Goal: Contribute content: Contribute content

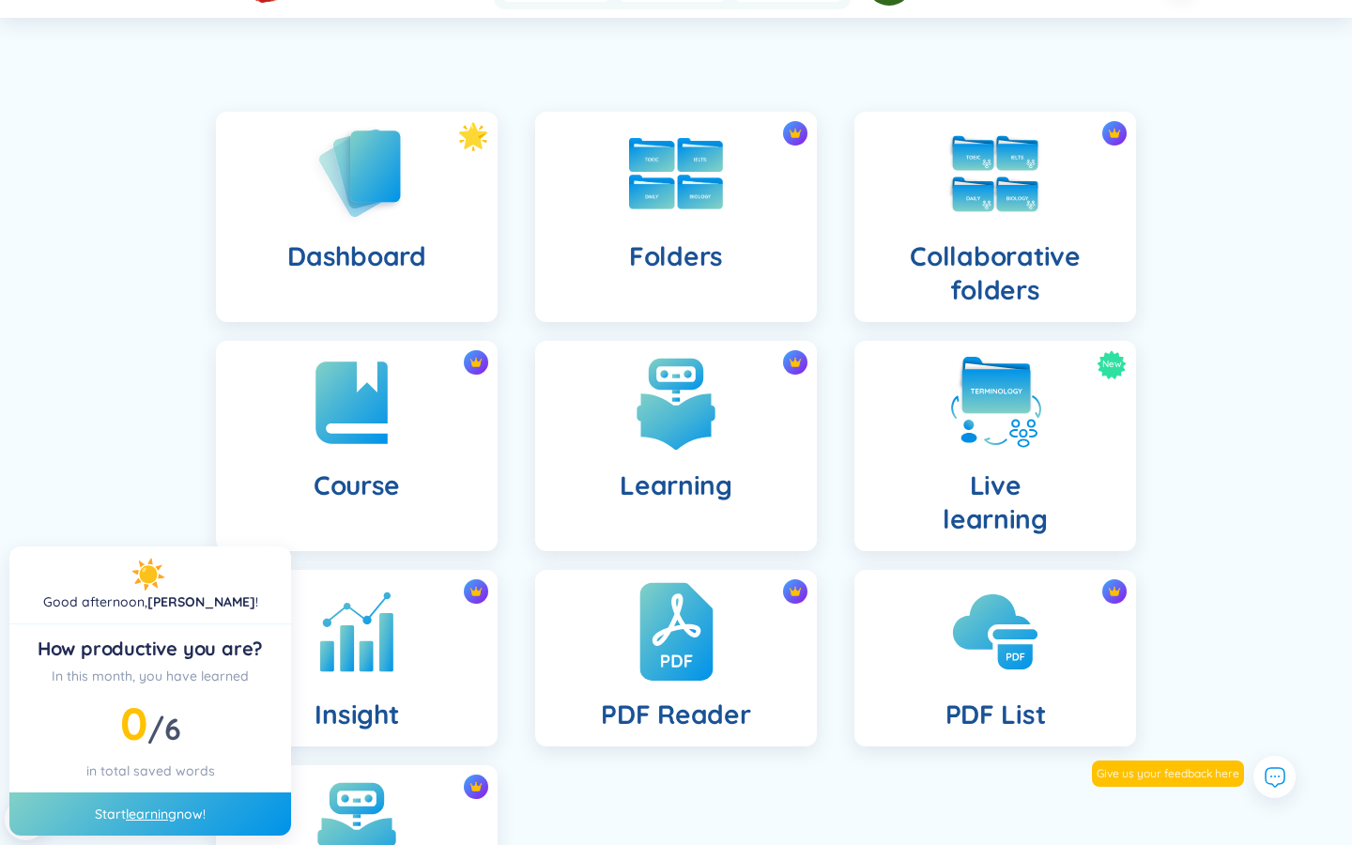
scroll to position [101, 0]
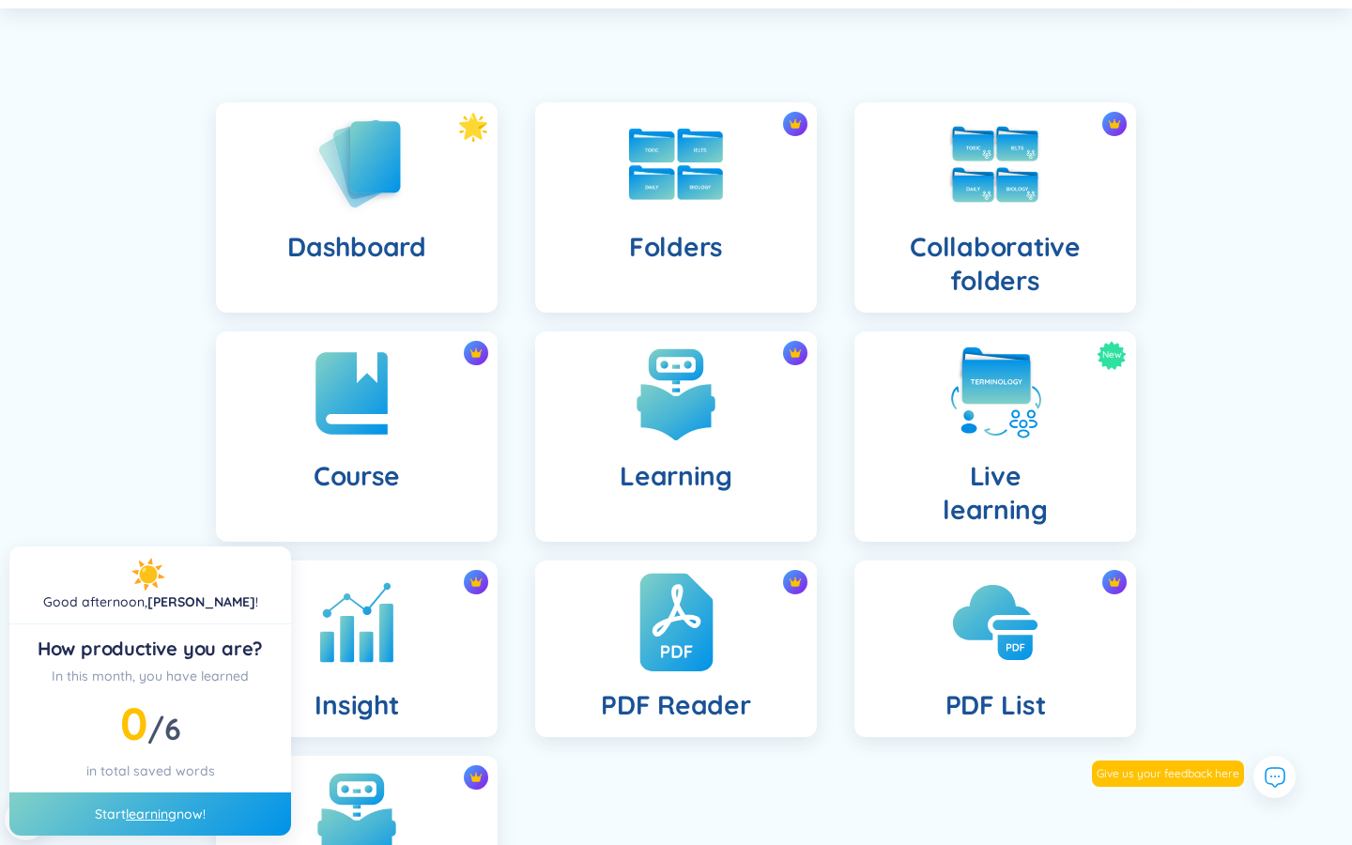
click at [681, 650] on img at bounding box center [675, 622] width 73 height 103
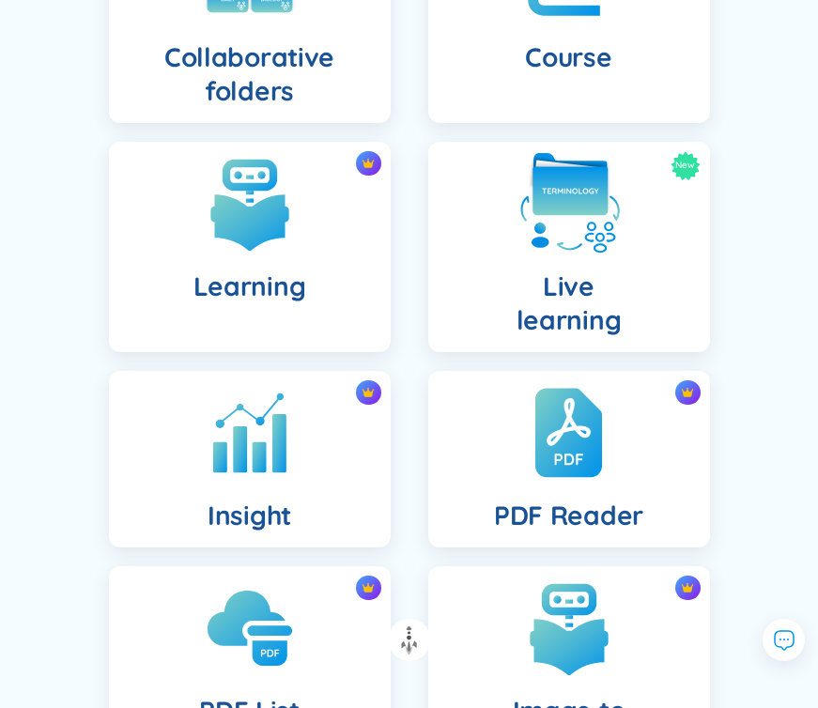
scroll to position [796, 0]
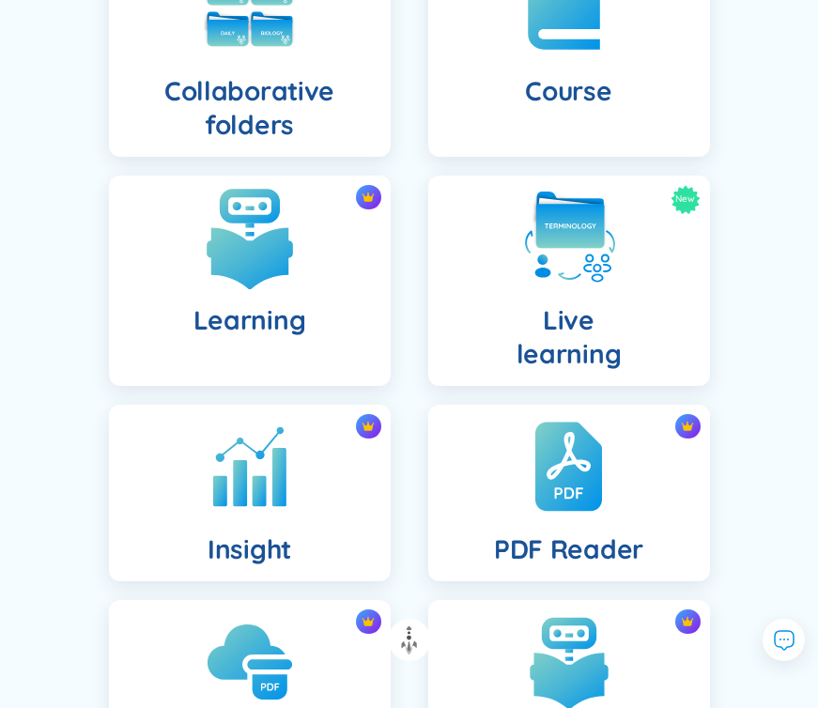
click at [239, 206] on img at bounding box center [249, 237] width 103 height 103
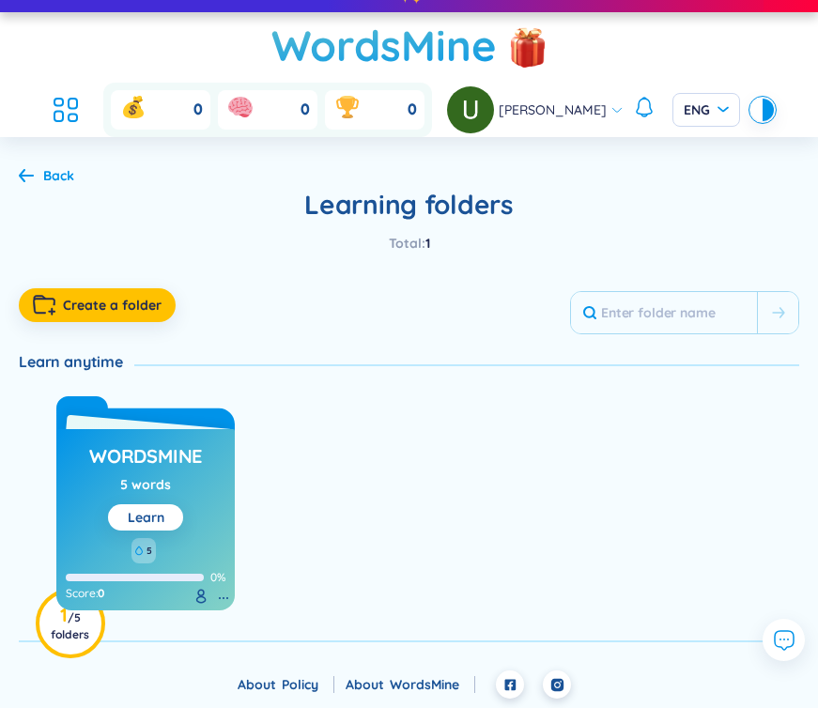
scroll to position [27, 0]
click at [29, 170] on icon at bounding box center [26, 175] width 15 height 14
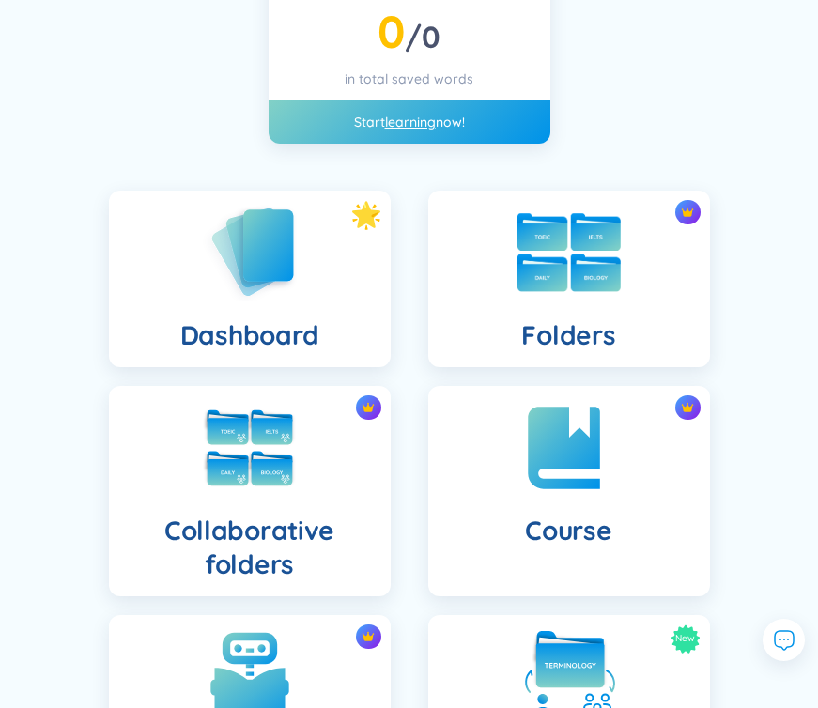
scroll to position [503, 0]
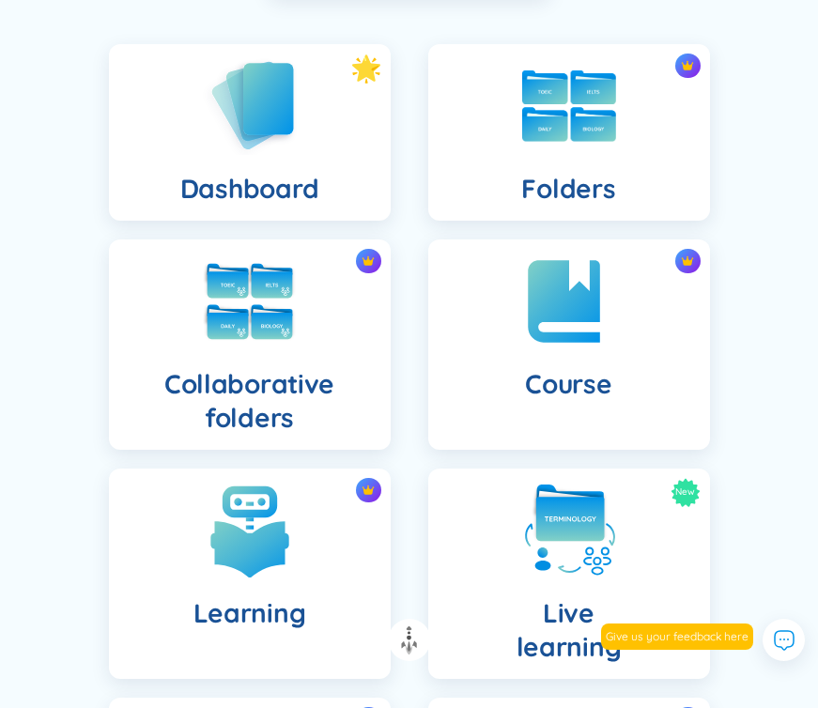
click at [612, 115] on img at bounding box center [569, 105] width 94 height 71
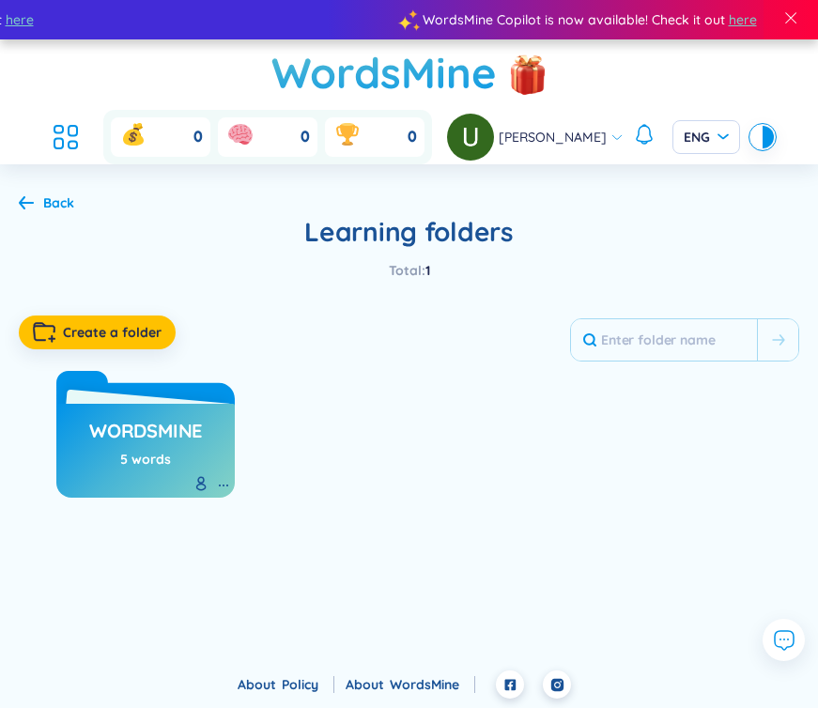
click at [156, 426] on h3 "WordsMine" at bounding box center [145, 436] width 113 height 36
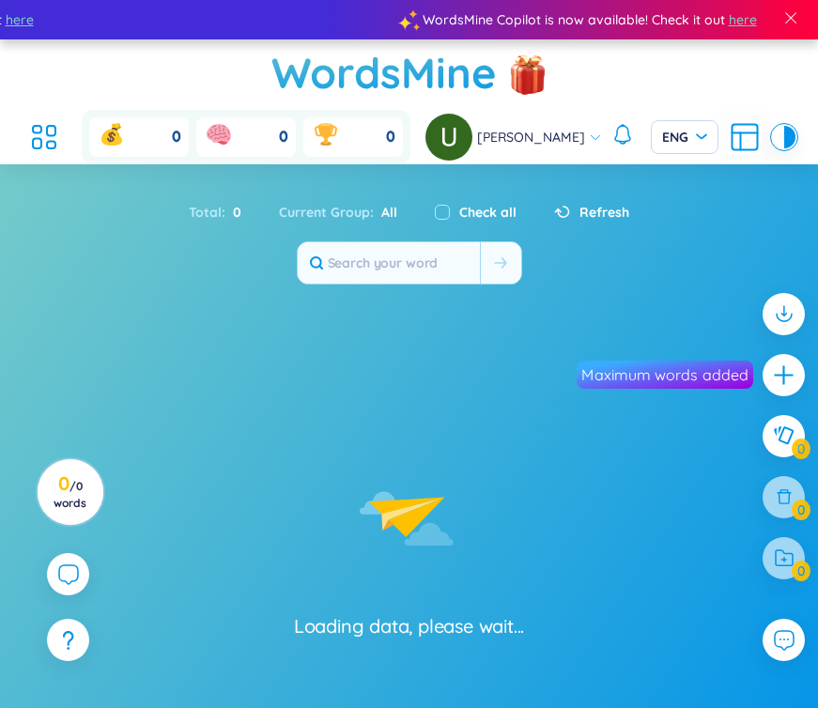
click at [116, 341] on div "Loading data, please wait..." at bounding box center [409, 485] width 818 height 308
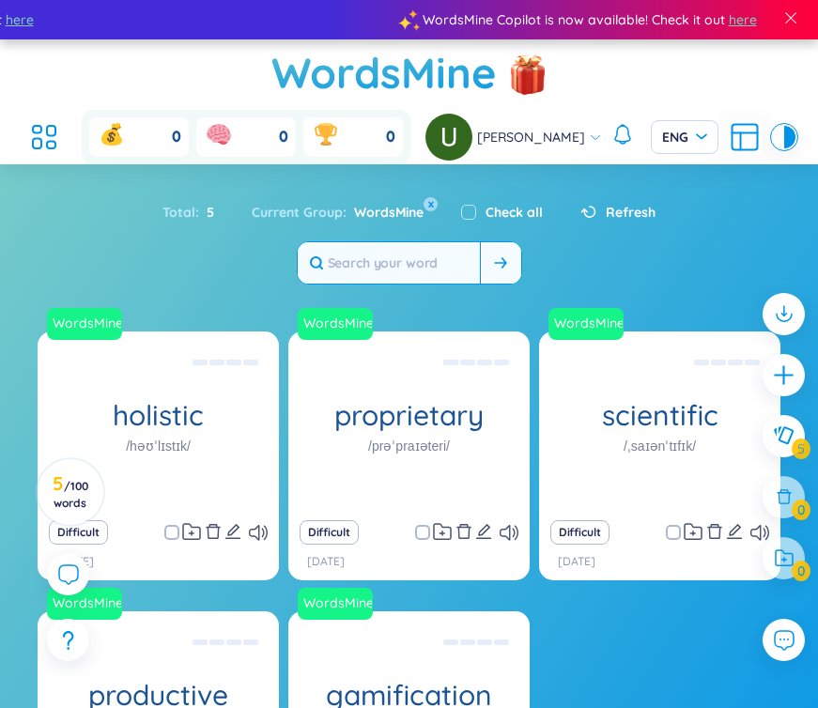
click at [373, 269] on input "text" at bounding box center [389, 262] width 182 height 41
click at [351, 261] on input "text" at bounding box center [389, 262] width 182 height 41
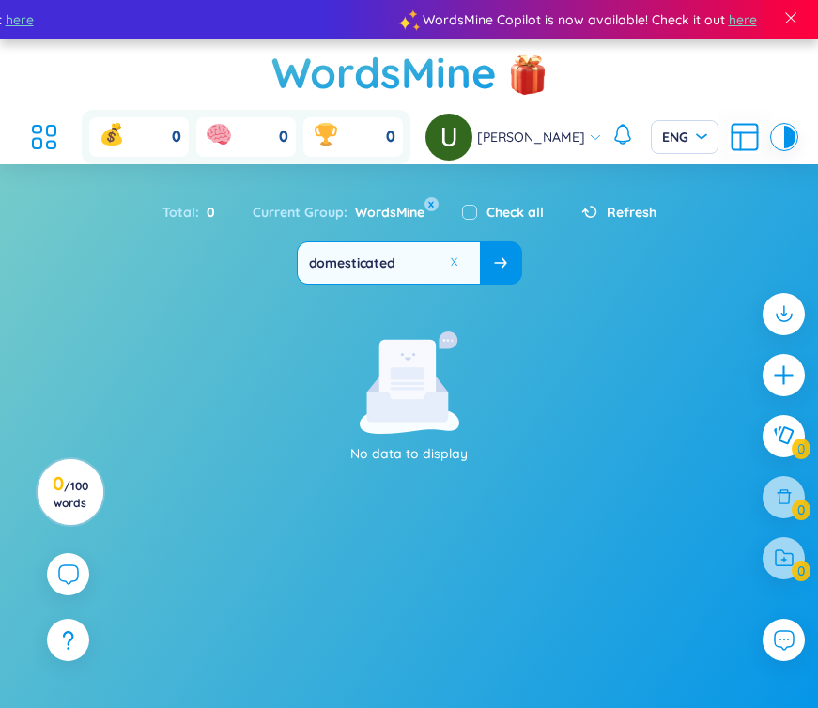
type input "domesticated"
click at [494, 260] on icon at bounding box center [500, 262] width 13 height 11
click at [494, 269] on span at bounding box center [500, 263] width 13 height 19
click at [421, 370] on rect at bounding box center [407, 373] width 34 height 12
click at [783, 368] on icon "plus" at bounding box center [783, 374] width 2 height 21
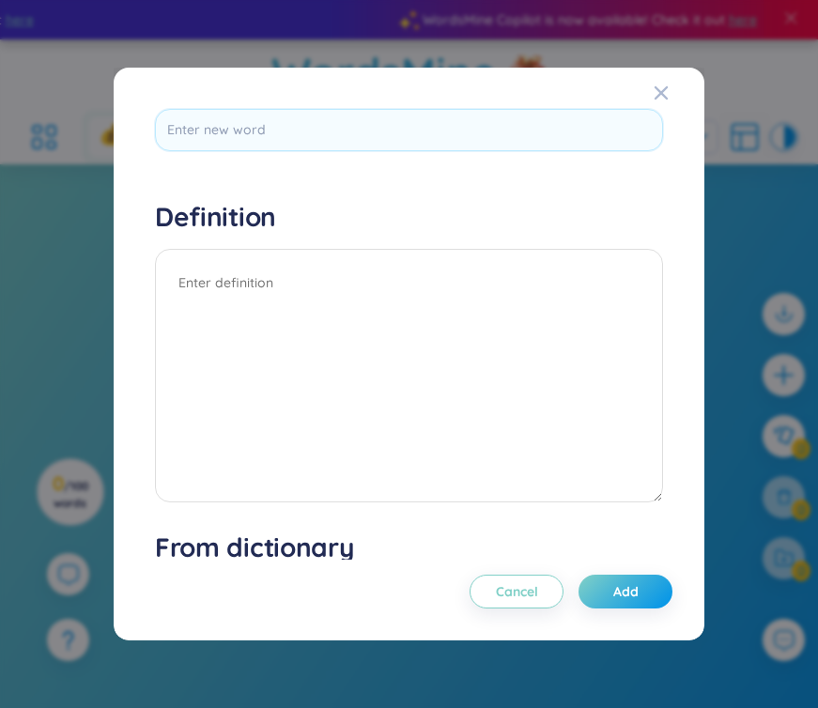
click at [268, 177] on div "Definition Cancel Add" at bounding box center [409, 320] width 508 height 422
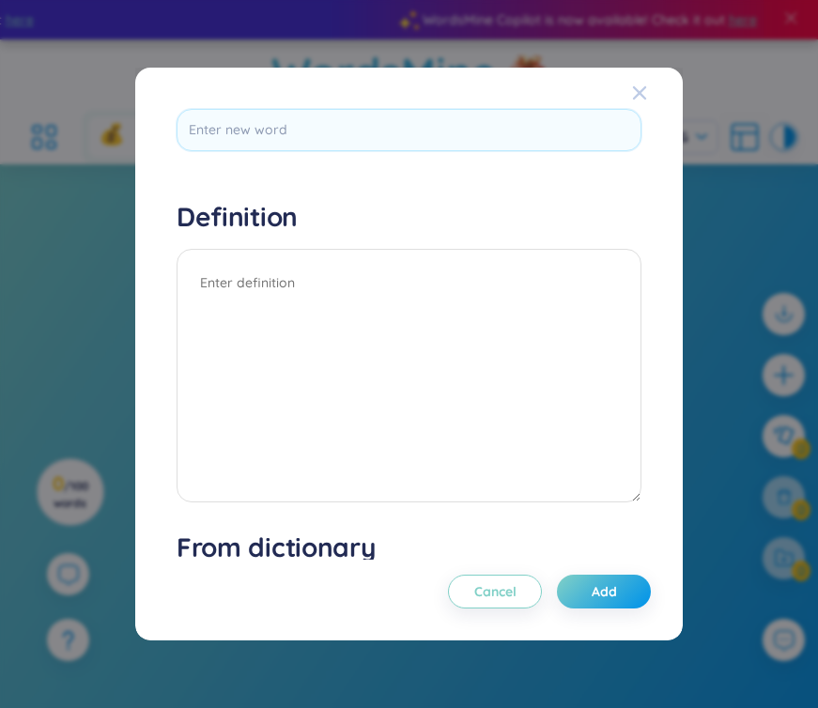
click at [632, 94] on span "Close" at bounding box center [657, 93] width 51 height 51
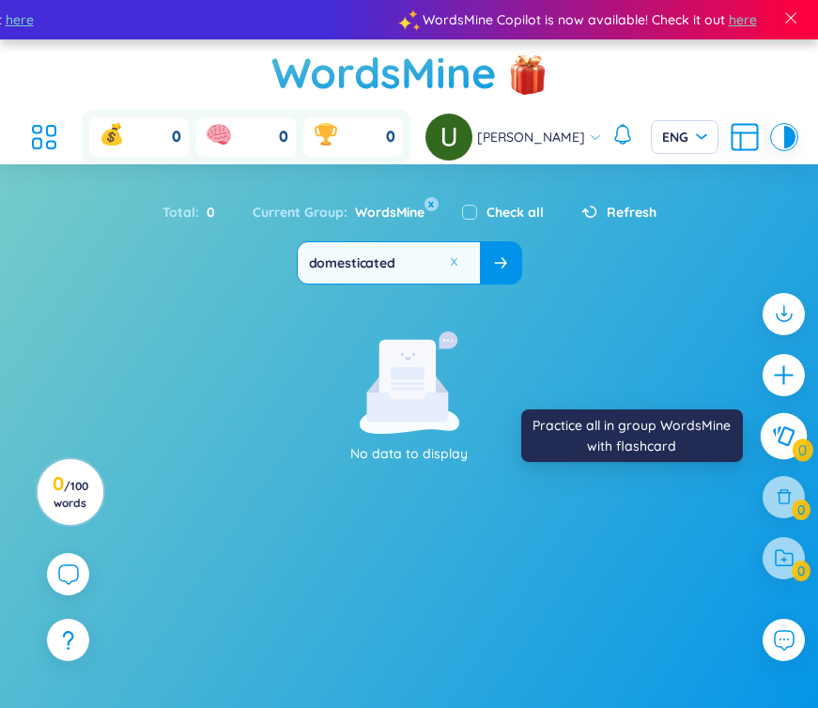
click at [790, 440] on icon at bounding box center [784, 435] width 22 height 20
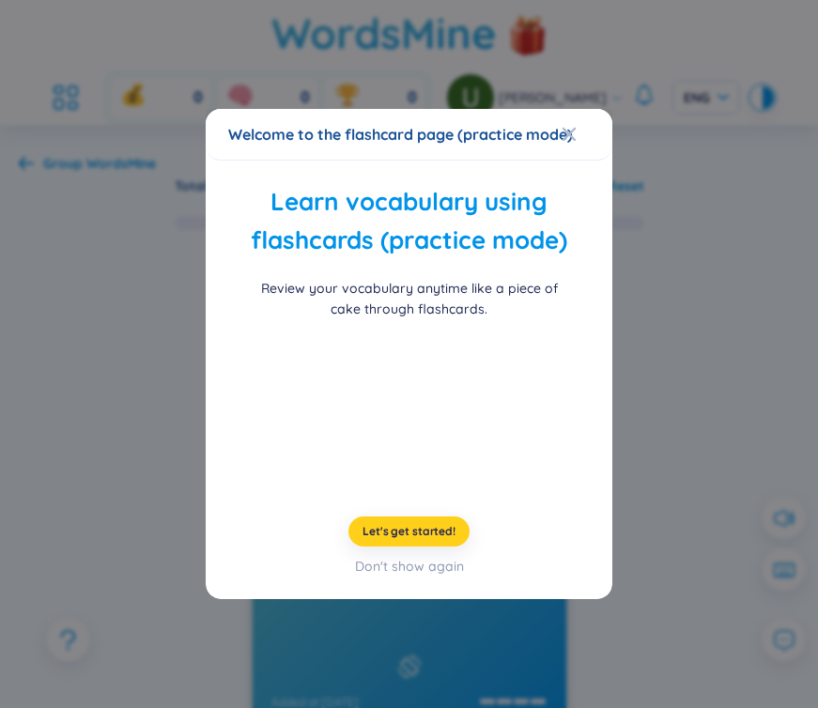
click at [423, 539] on span "Let's get started!" at bounding box center [408, 531] width 93 height 15
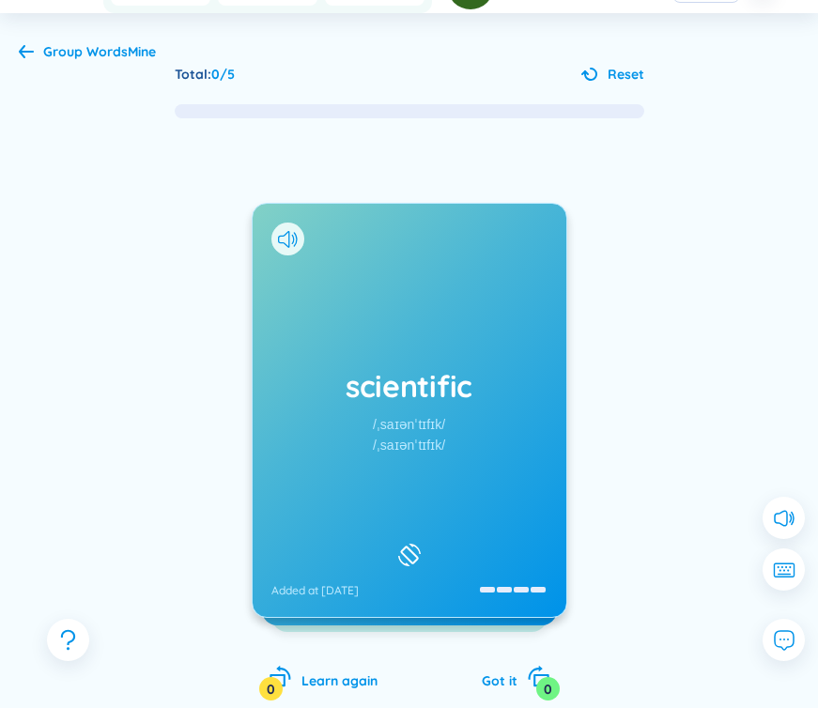
scroll to position [136, 0]
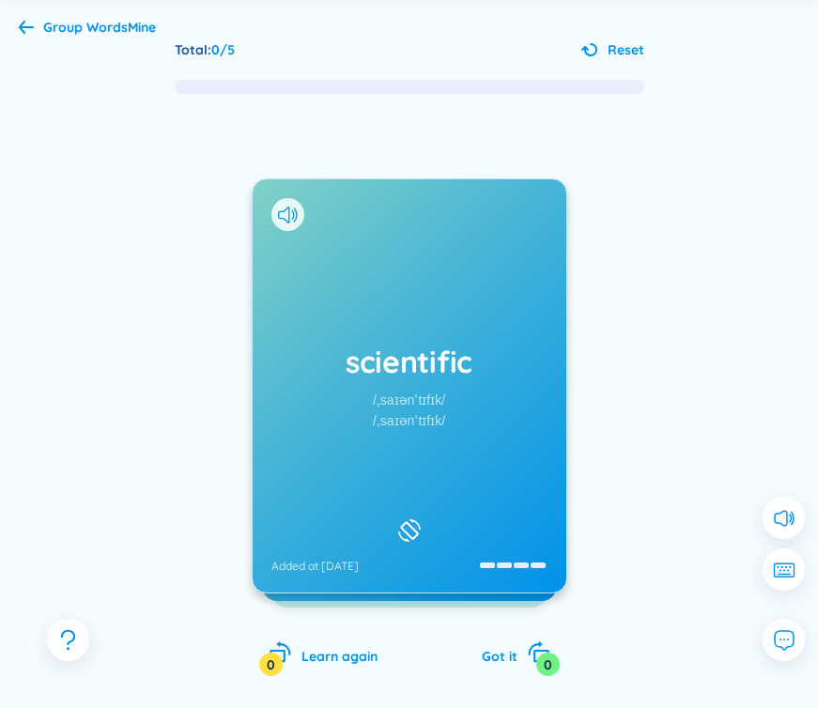
click at [425, 384] on div "scientific /ˌsaɪənˈtɪfɪk/ /ˌsaɪənˈtɪfɪk/ Added at 14/8/2025" at bounding box center [410, 385] width 314 height 413
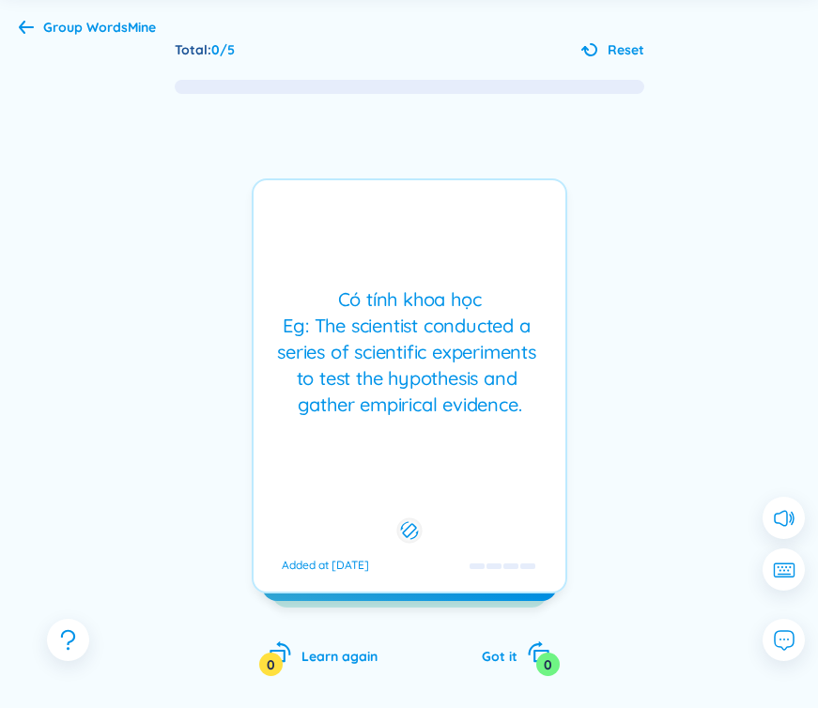
click at [427, 385] on div "Có tính khoa học Eg: The scientist conducted a series of scientific experiments…" at bounding box center [409, 351] width 293 height 131
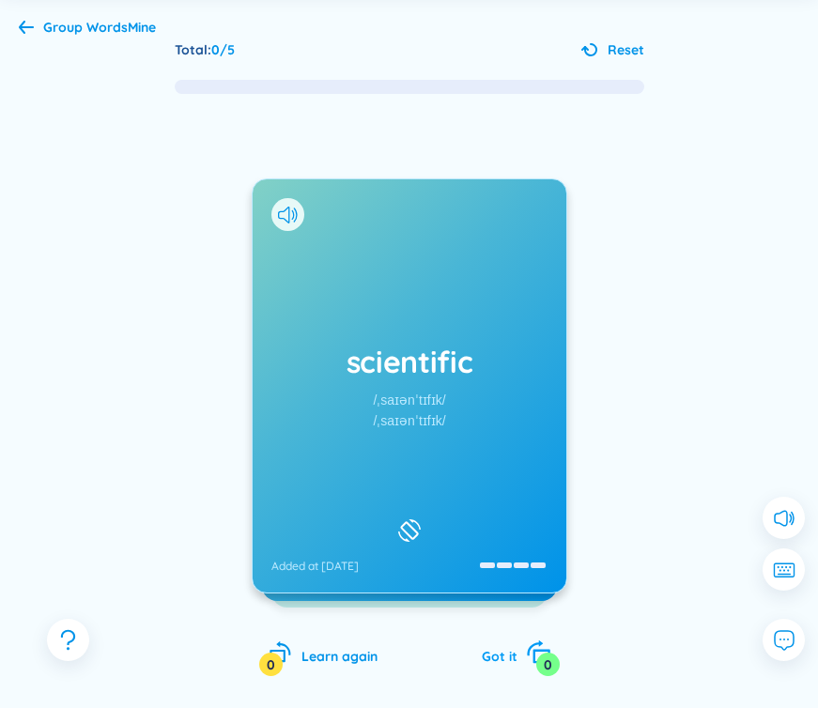
click at [551, 663] on div "0" at bounding box center [547, 664] width 23 height 23
click at [781, 574] on icon at bounding box center [784, 575] width 14 height 2
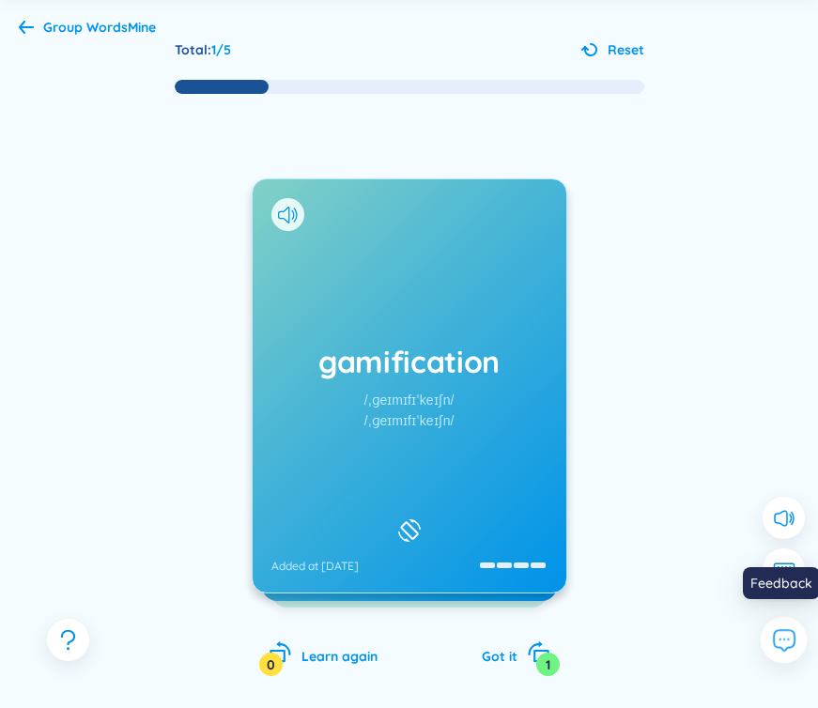
click at [779, 639] on icon at bounding box center [779, 639] width 0 height 0
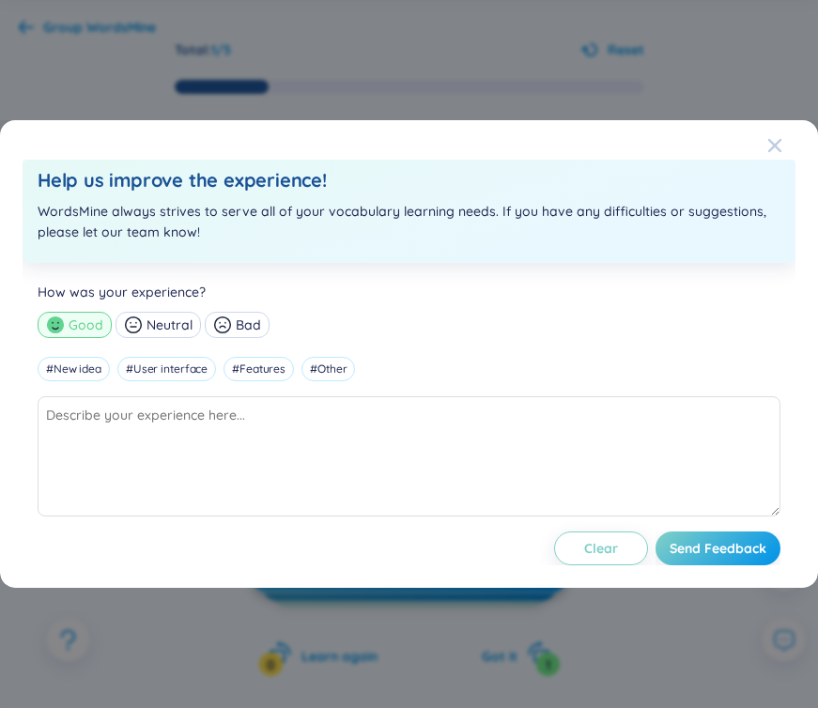
click at [774, 150] on icon "Close" at bounding box center [774, 145] width 15 height 15
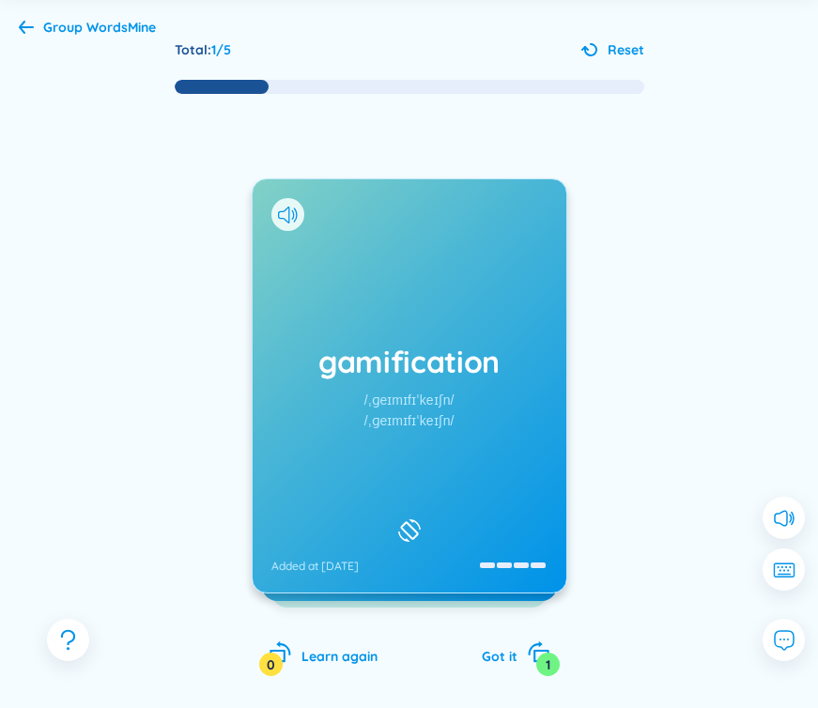
click at [25, 25] on icon at bounding box center [26, 27] width 15 height 14
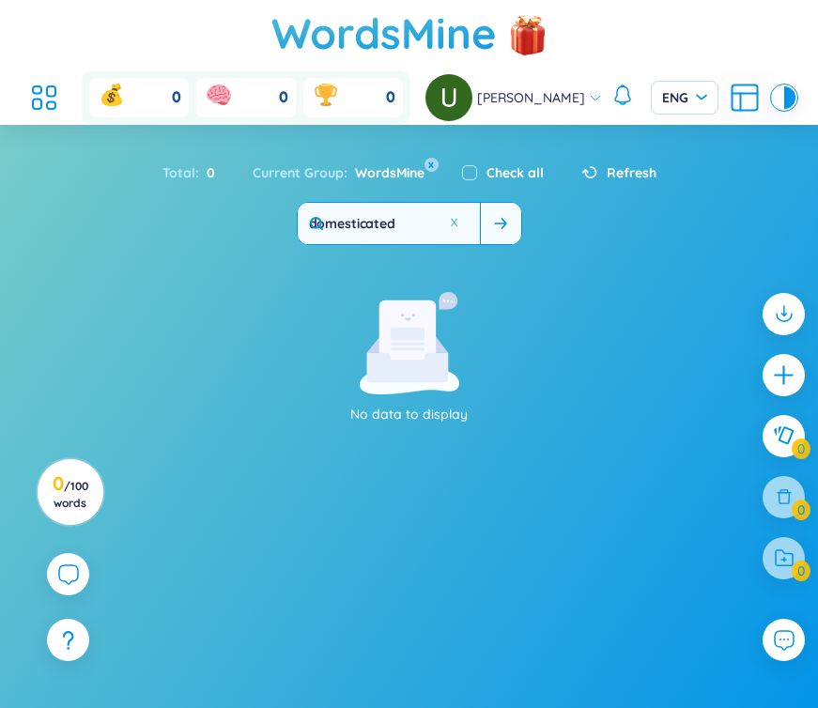
click at [324, 218] on icon at bounding box center [316, 223] width 15 height 15
click at [323, 222] on icon at bounding box center [316, 223] width 15 height 15
click at [395, 222] on input "domesticated" at bounding box center [389, 223] width 182 height 41
click at [395, 223] on input "domesticated" at bounding box center [389, 223] width 182 height 41
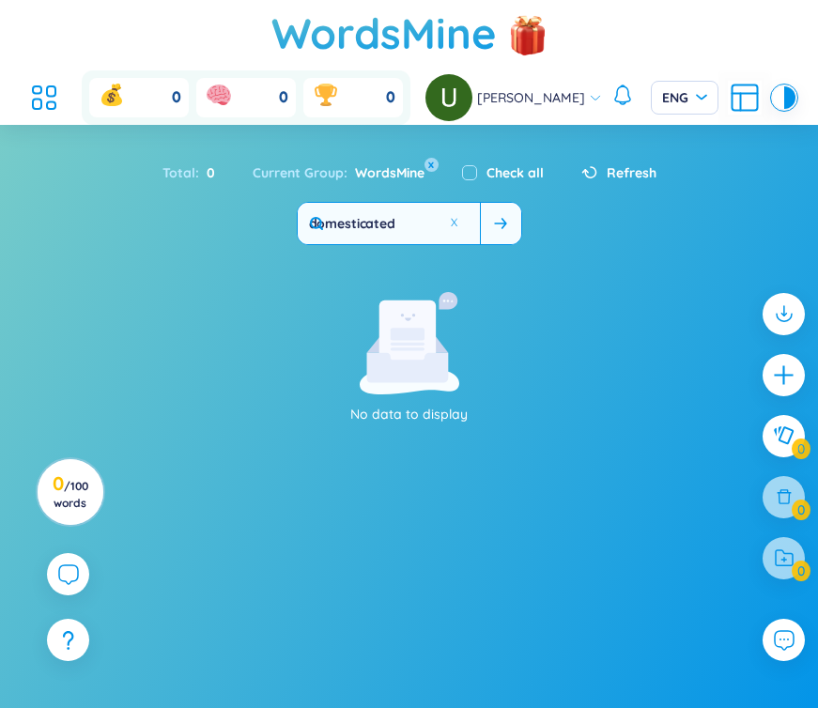
click at [411, 225] on input "domesticated" at bounding box center [389, 223] width 182 height 41
type input "domestic"
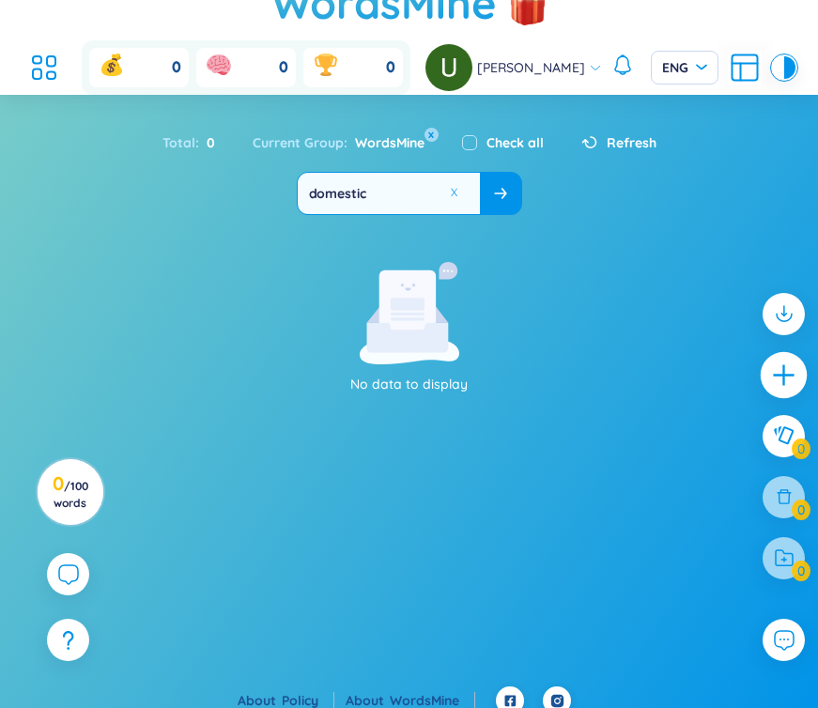
click at [777, 380] on icon "plus" at bounding box center [784, 375] width 26 height 26
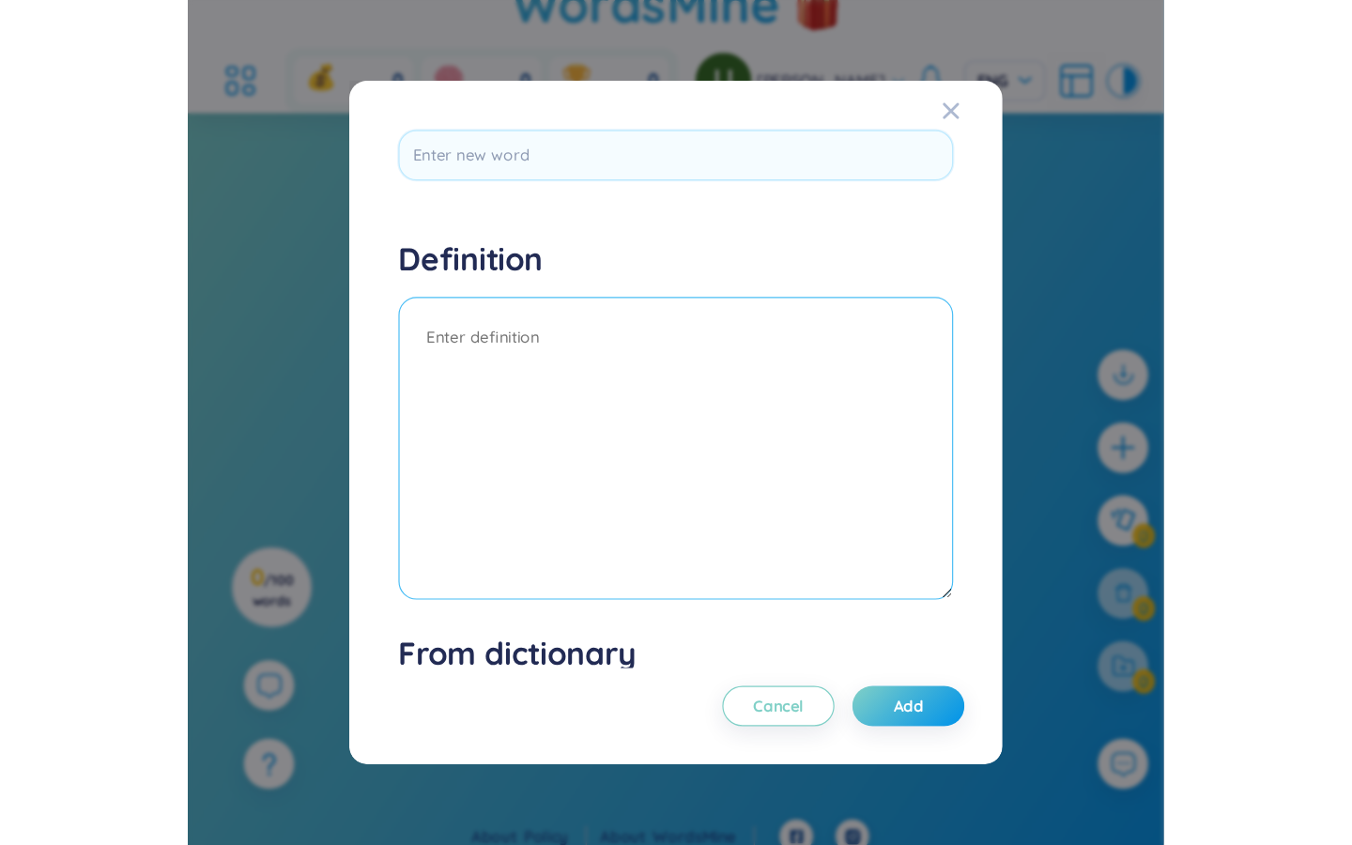
scroll to position [0, 0]
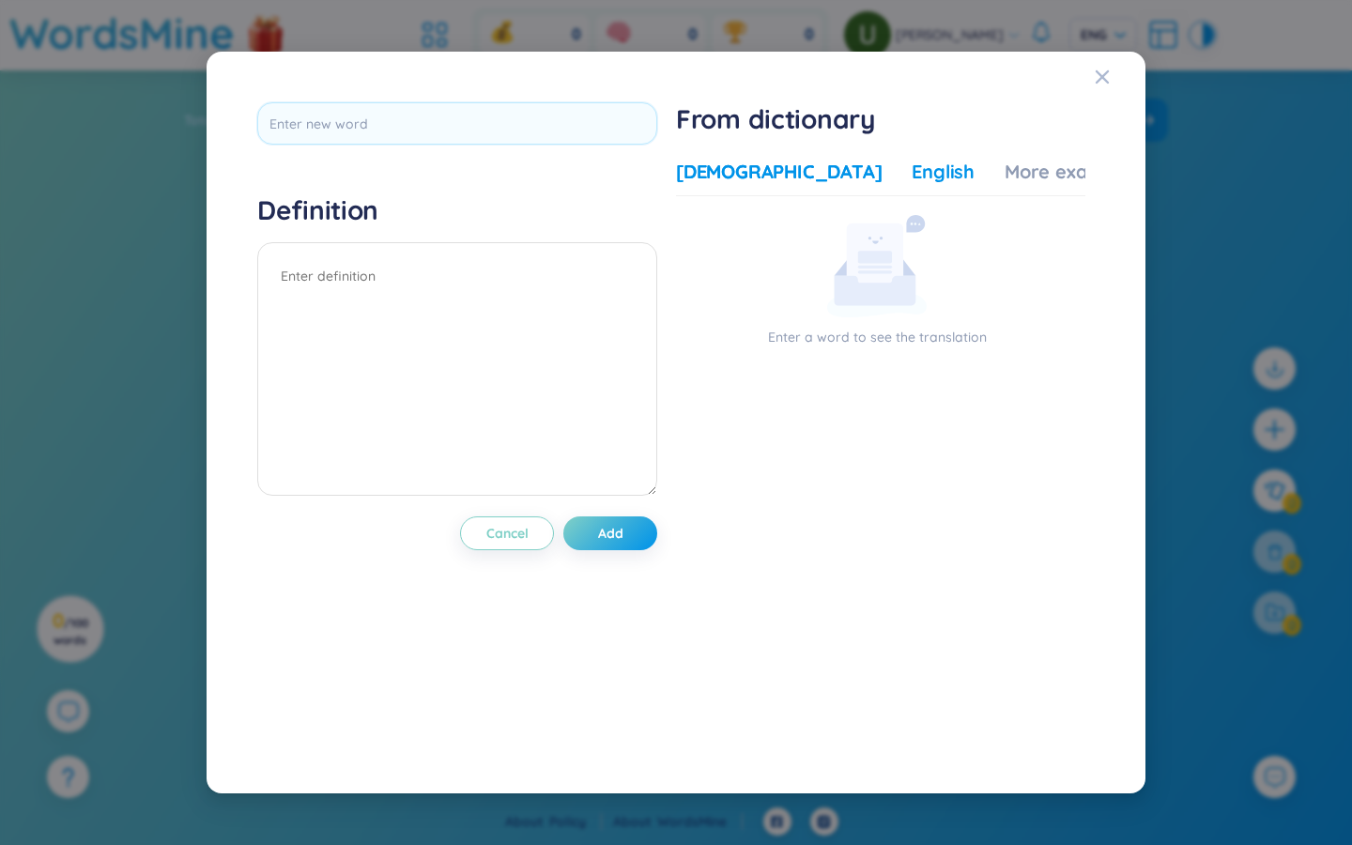
click at [817, 165] on div "English" at bounding box center [943, 172] width 63 height 26
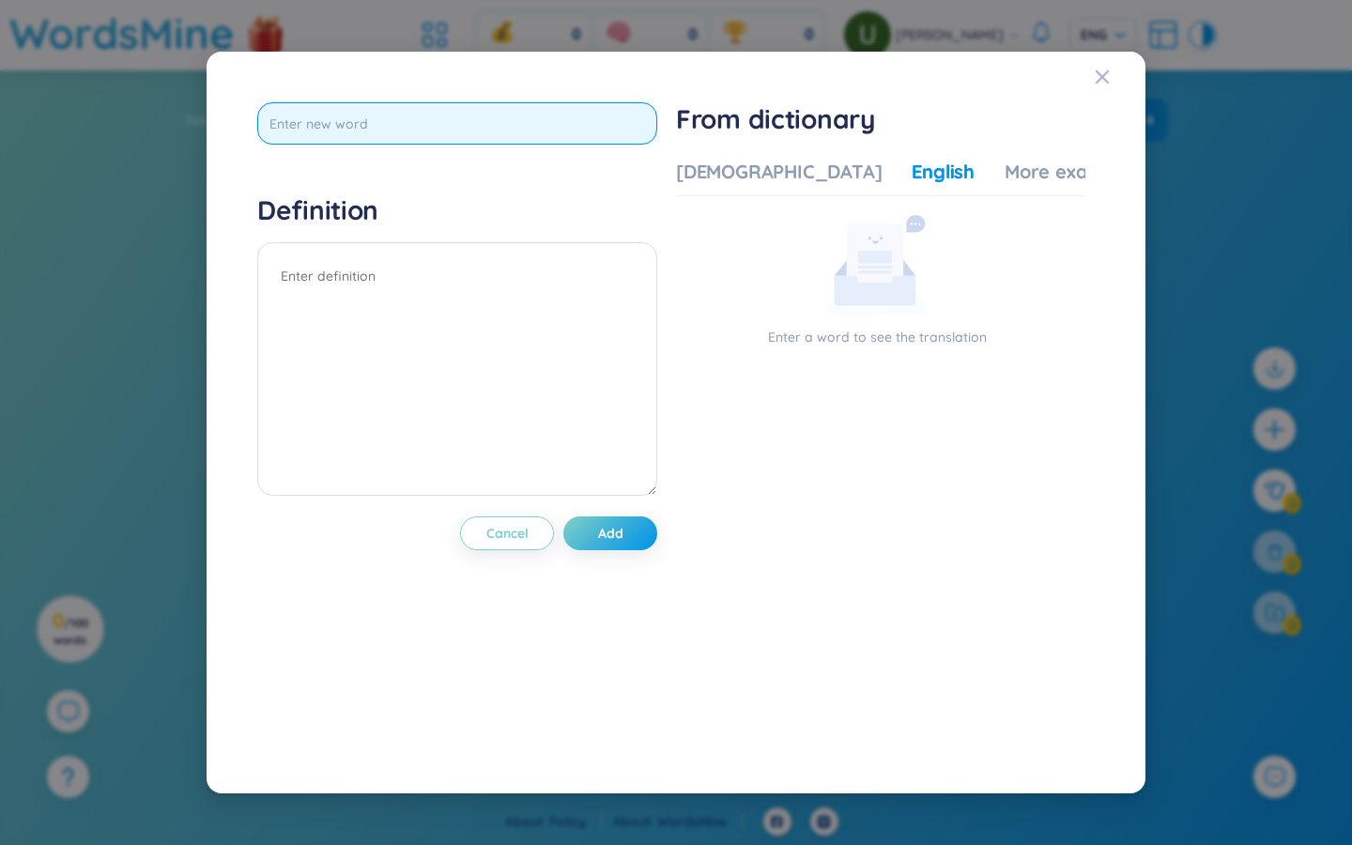
click at [440, 122] on input "text" at bounding box center [457, 123] width 400 height 42
click at [348, 126] on input "text" at bounding box center [457, 123] width 400 height 42
click at [344, 121] on input "D" at bounding box center [457, 123] width 400 height 42
type input "Domesticated"
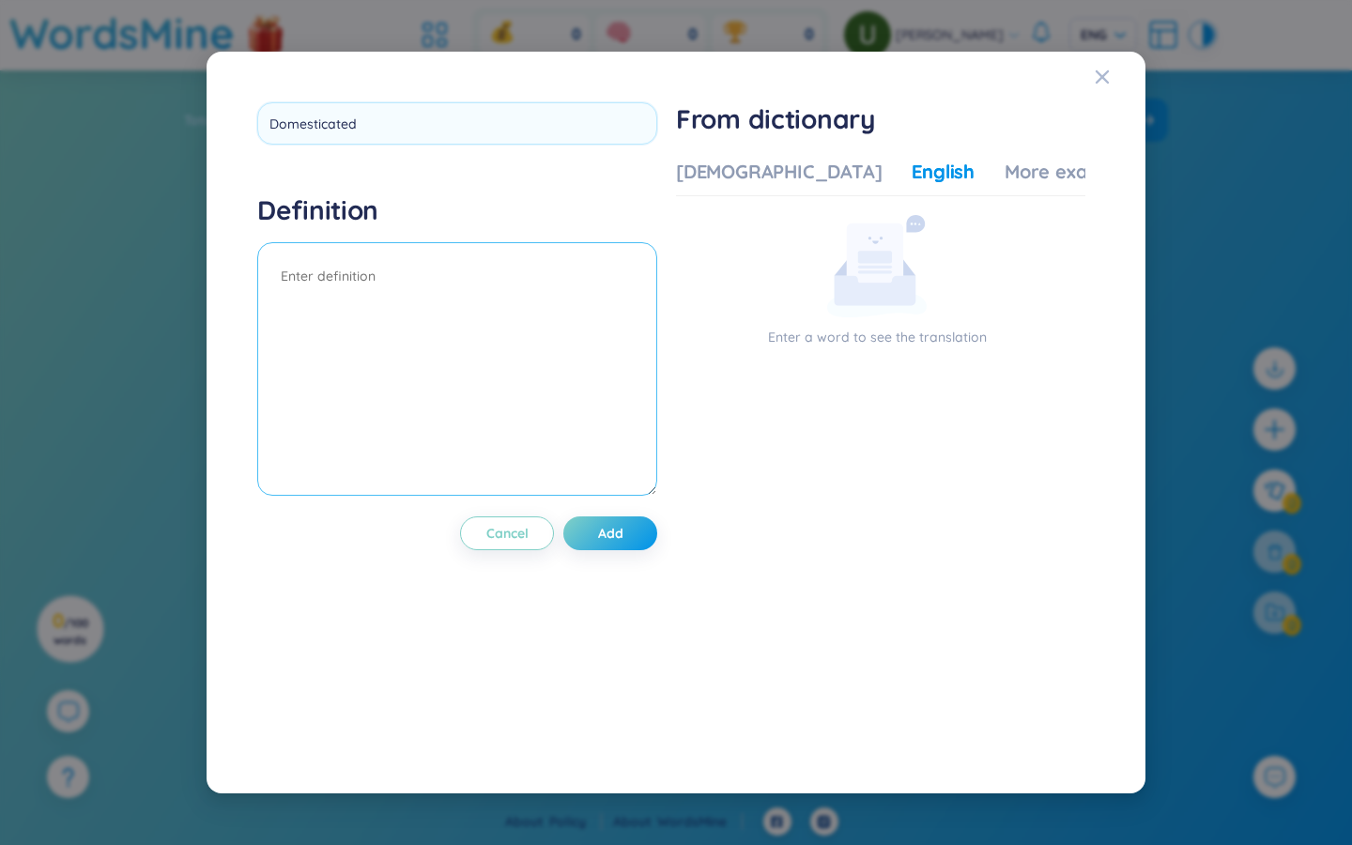
drag, startPoint x: 380, startPoint y: 271, endPoint x: 342, endPoint y: 274, distance: 38.6
click at [380, 272] on div "Definition" at bounding box center [457, 347] width 400 height 308
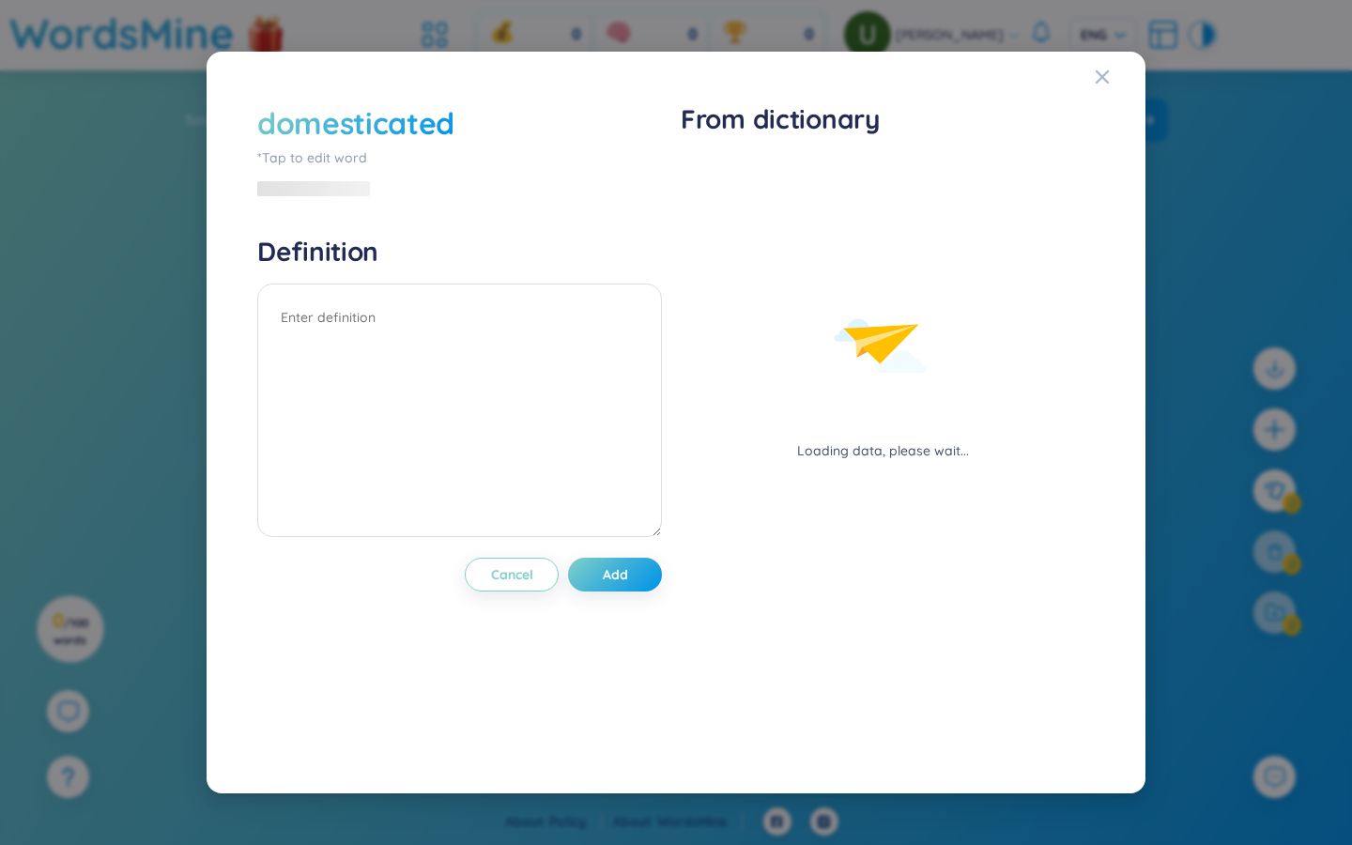
drag, startPoint x: 342, startPoint y: 274, endPoint x: 0, endPoint y: 0, distance: 438.2
click at [342, 274] on div "Definition" at bounding box center [459, 389] width 405 height 308
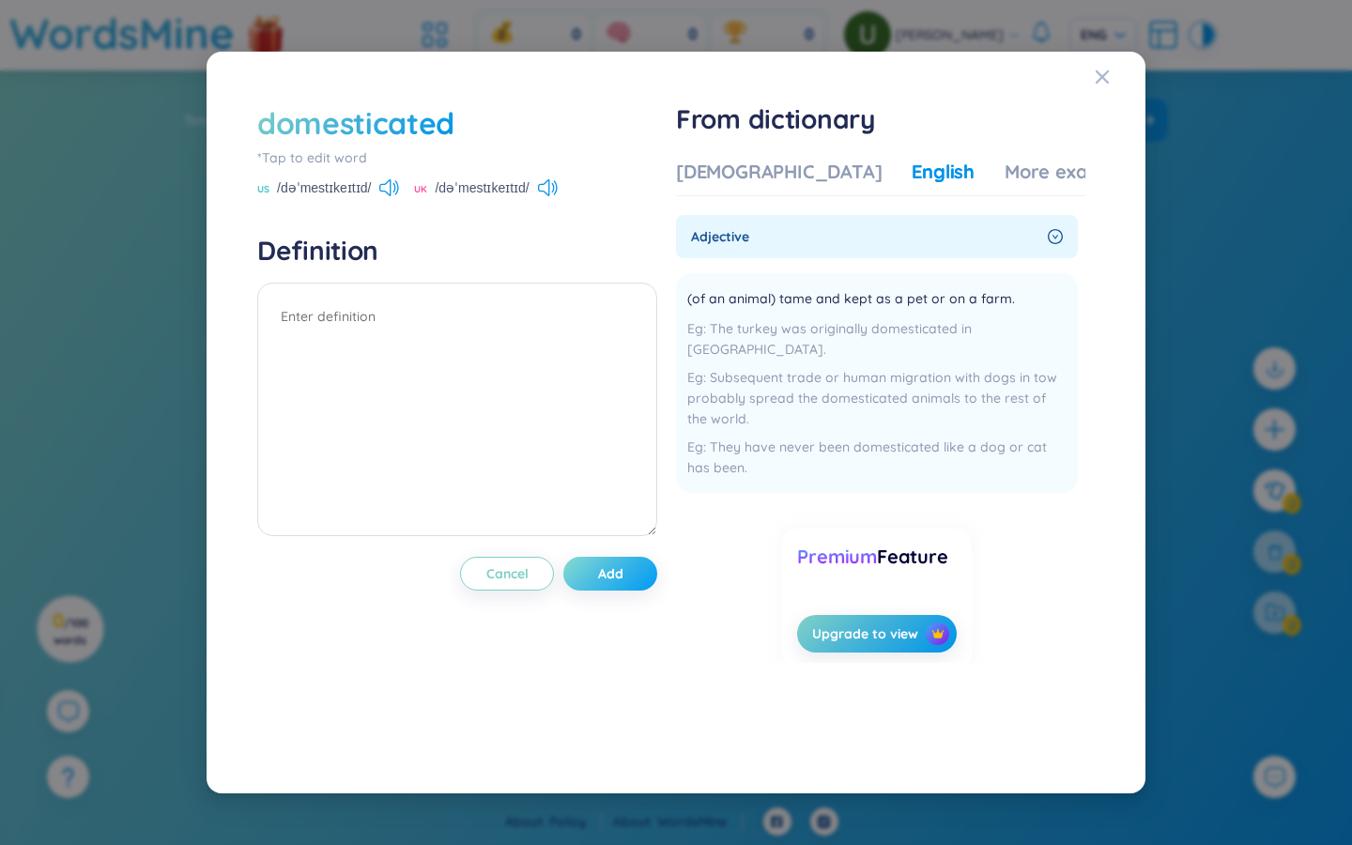
click at [631, 581] on button "Add" at bounding box center [610, 574] width 94 height 34
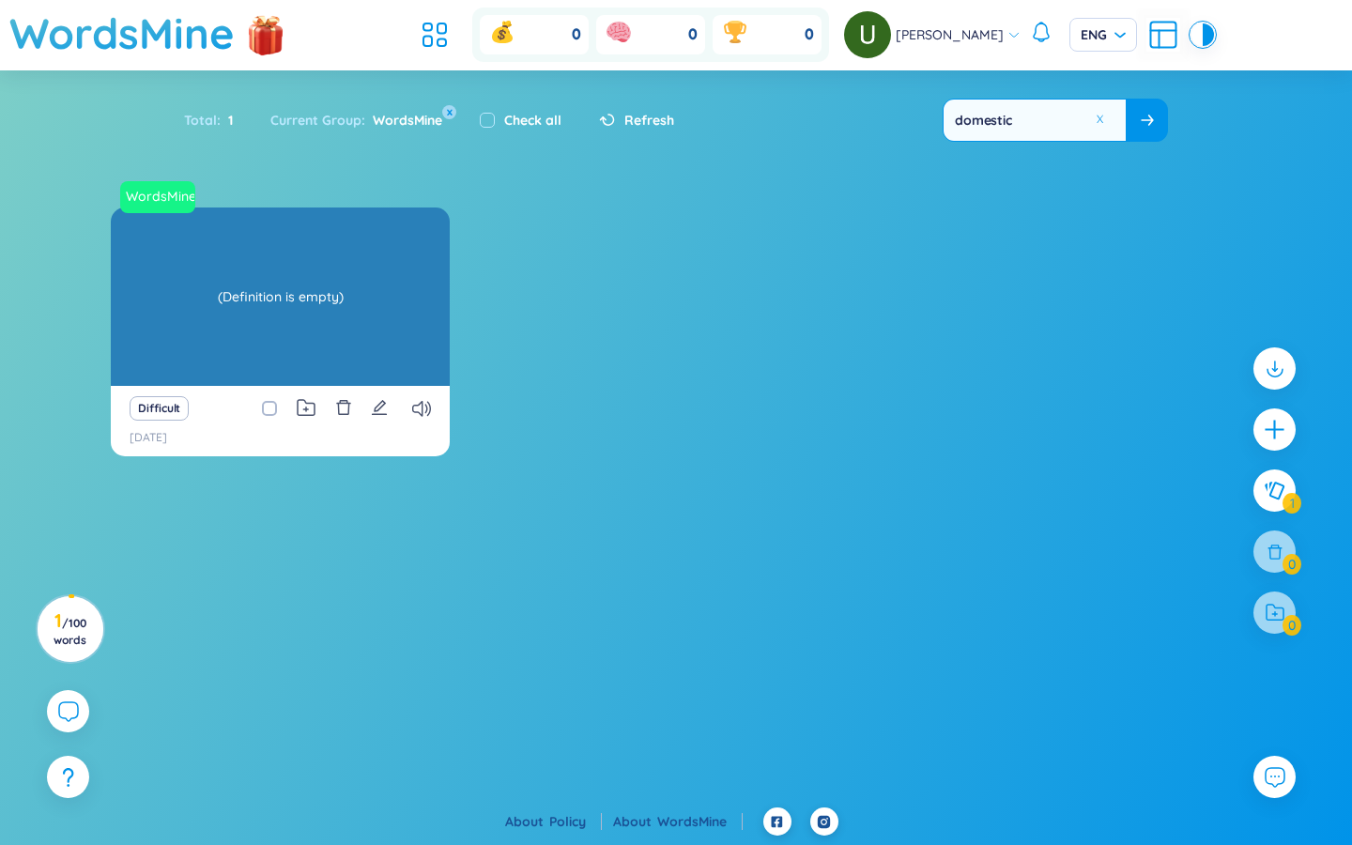
click at [300, 302] on div "(Definition is empty)" at bounding box center [280, 296] width 320 height 169
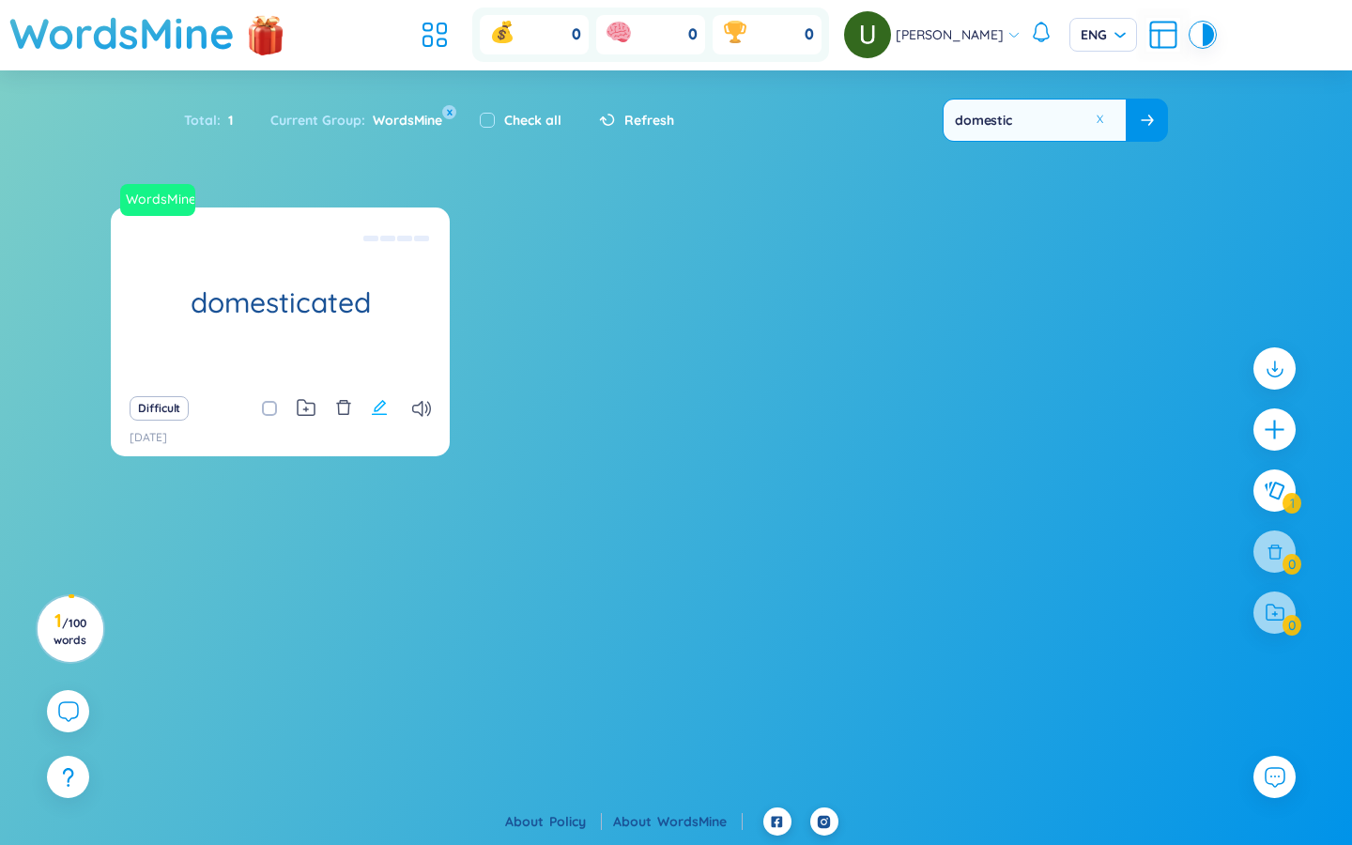
click at [374, 411] on icon "edit" at bounding box center [379, 407] width 17 height 17
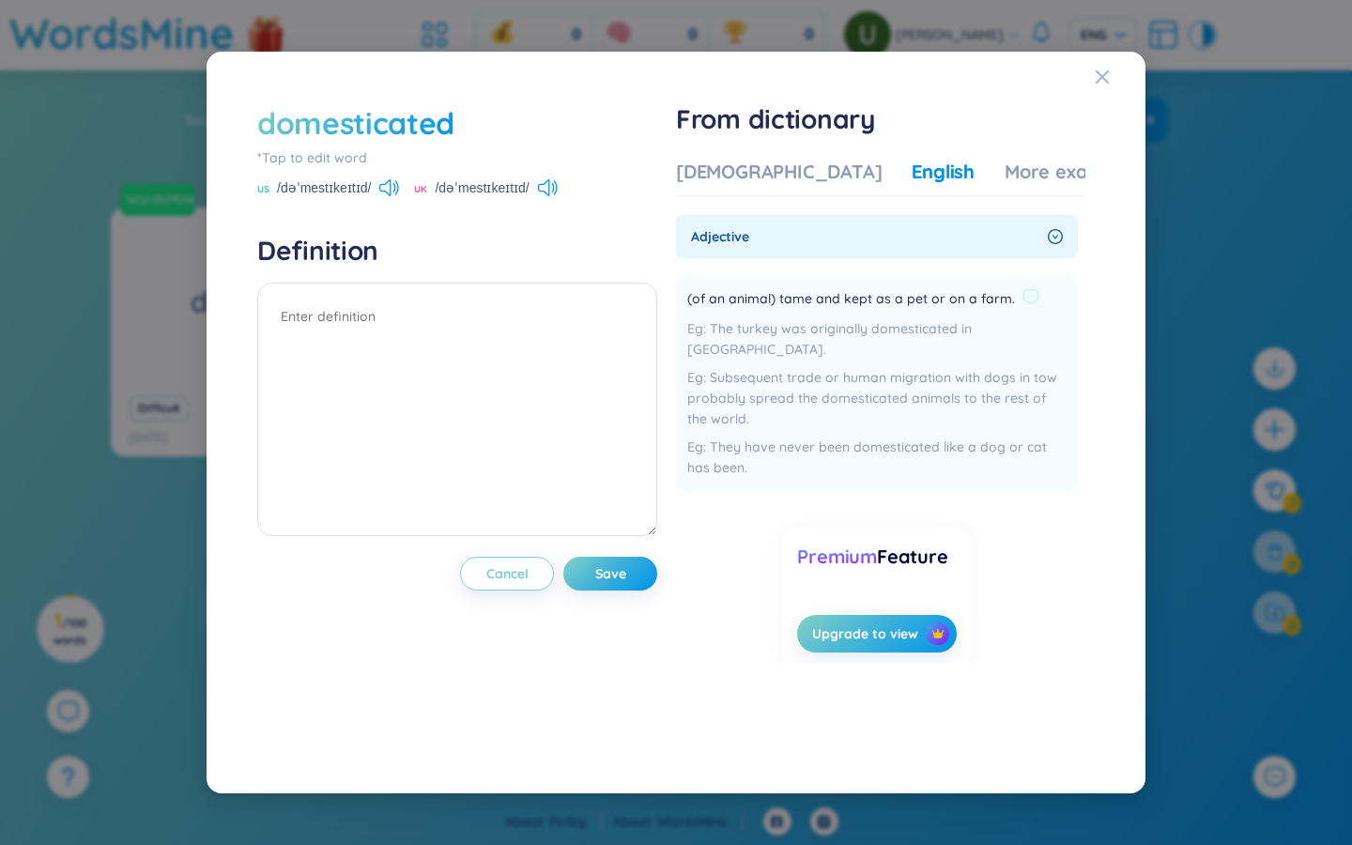
click at [784, 367] on div "Subsequent trade or human migration with dogs in tow probably spread the domest…" at bounding box center [876, 398] width 379 height 62
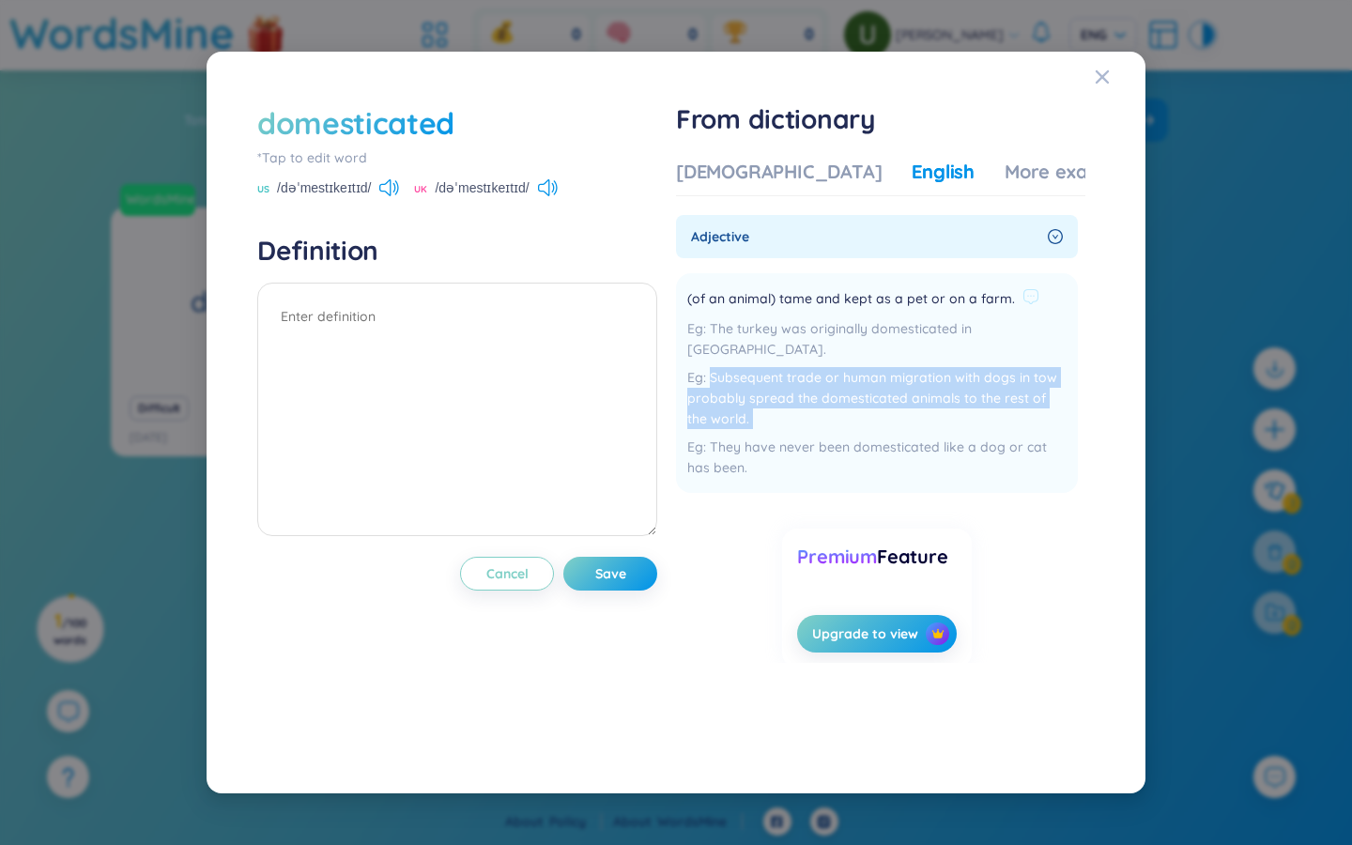
click at [784, 367] on div "Subsequent trade or human migration with dogs in tow probably spread the domest…" at bounding box center [876, 398] width 379 height 62
click at [794, 367] on div "Subsequent trade or human migration with dogs in tow probably spread the domest…" at bounding box center [876, 398] width 379 height 62
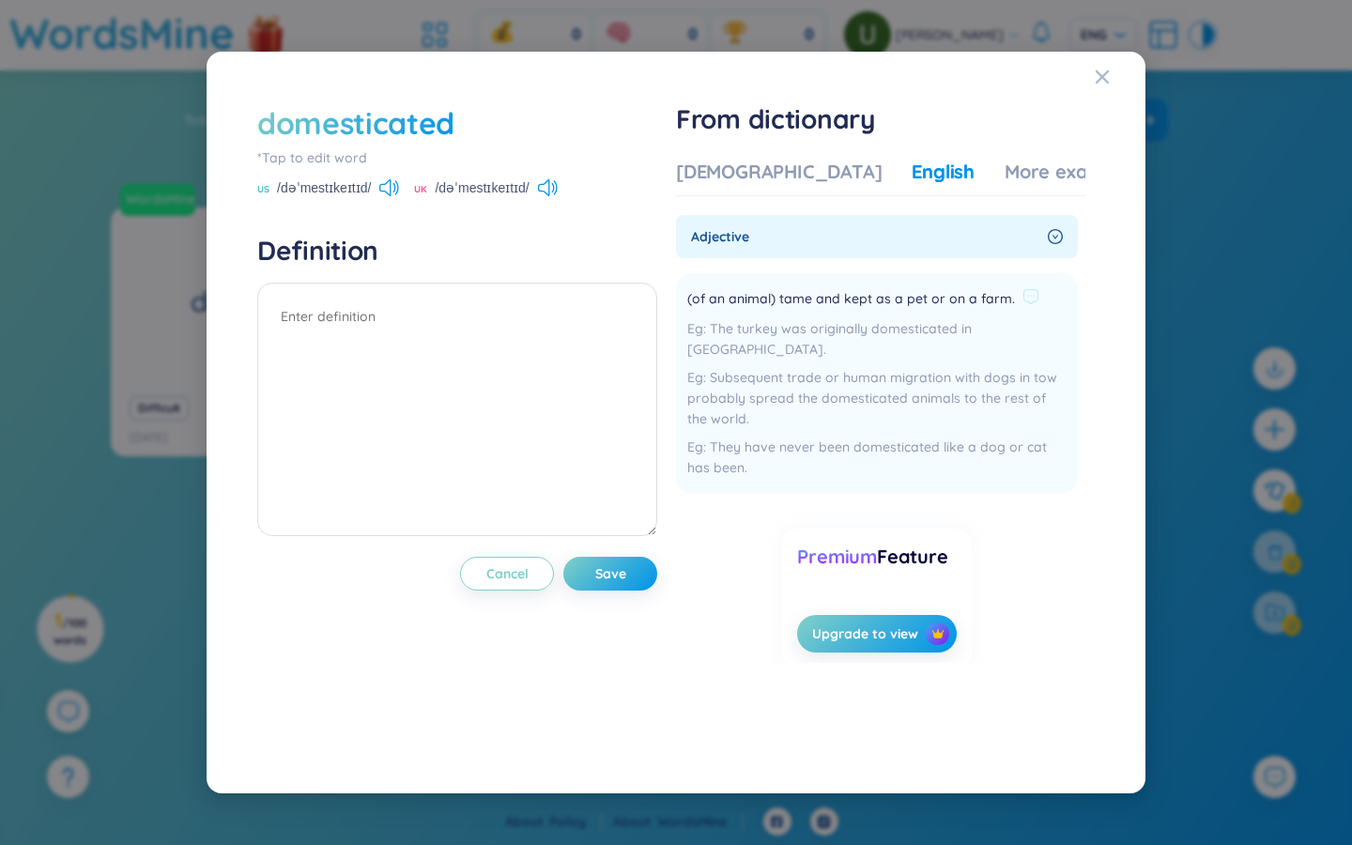
click at [757, 294] on span "(of an animal) tame and kept as a pet or on a farm." at bounding box center [851, 299] width 328 height 23
click at [758, 294] on span "(of an animal) tame and kept as a pet or on a farm." at bounding box center [851, 299] width 328 height 23
click at [707, 173] on div "[DEMOGRAPHIC_DATA]" at bounding box center [779, 172] width 206 height 26
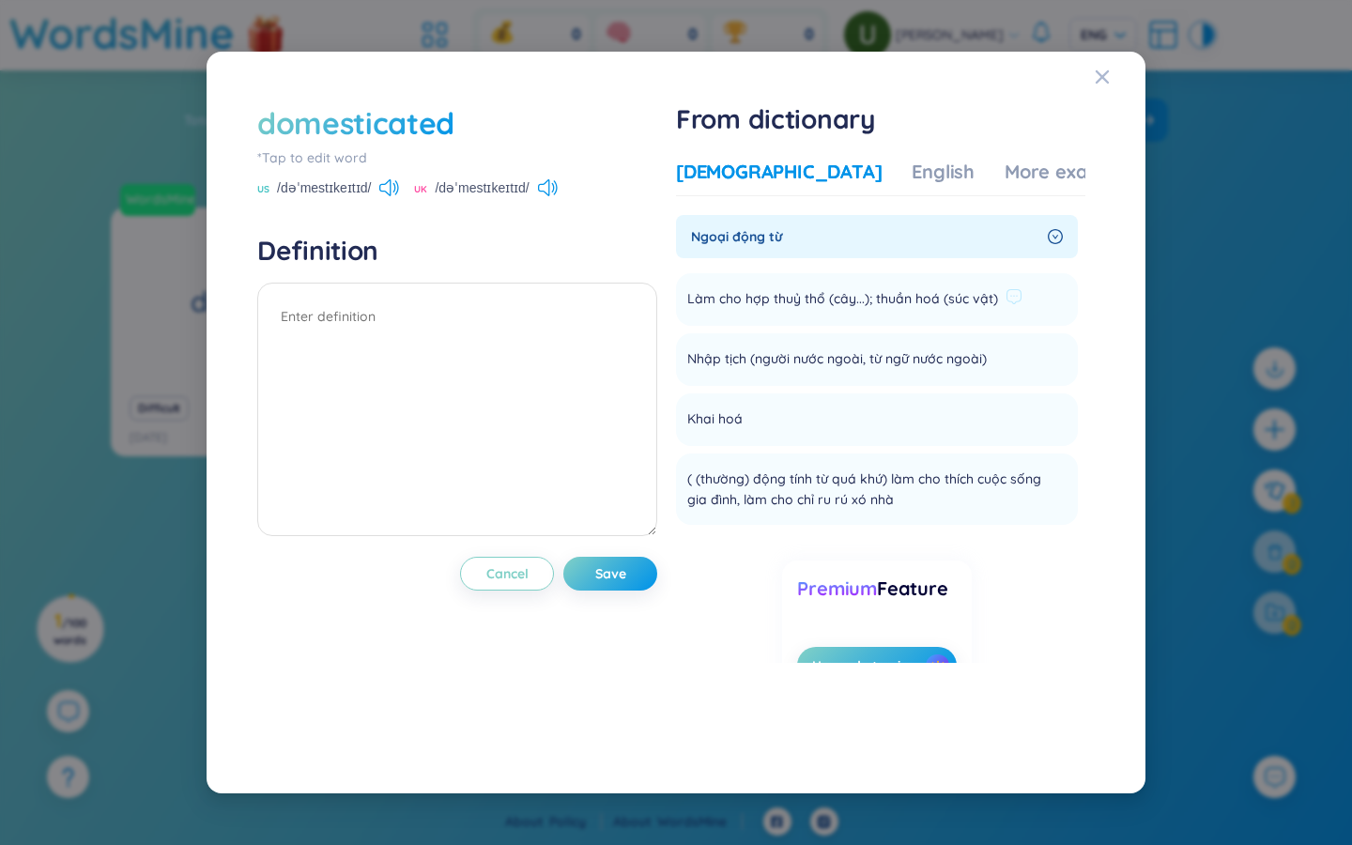
click at [817, 300] on span "Làm cho hợp thuỷ thổ (cây...); thuần hoá (súc vật)" at bounding box center [842, 299] width 311 height 23
click at [817, 294] on icon at bounding box center [1014, 296] width 17 height 17
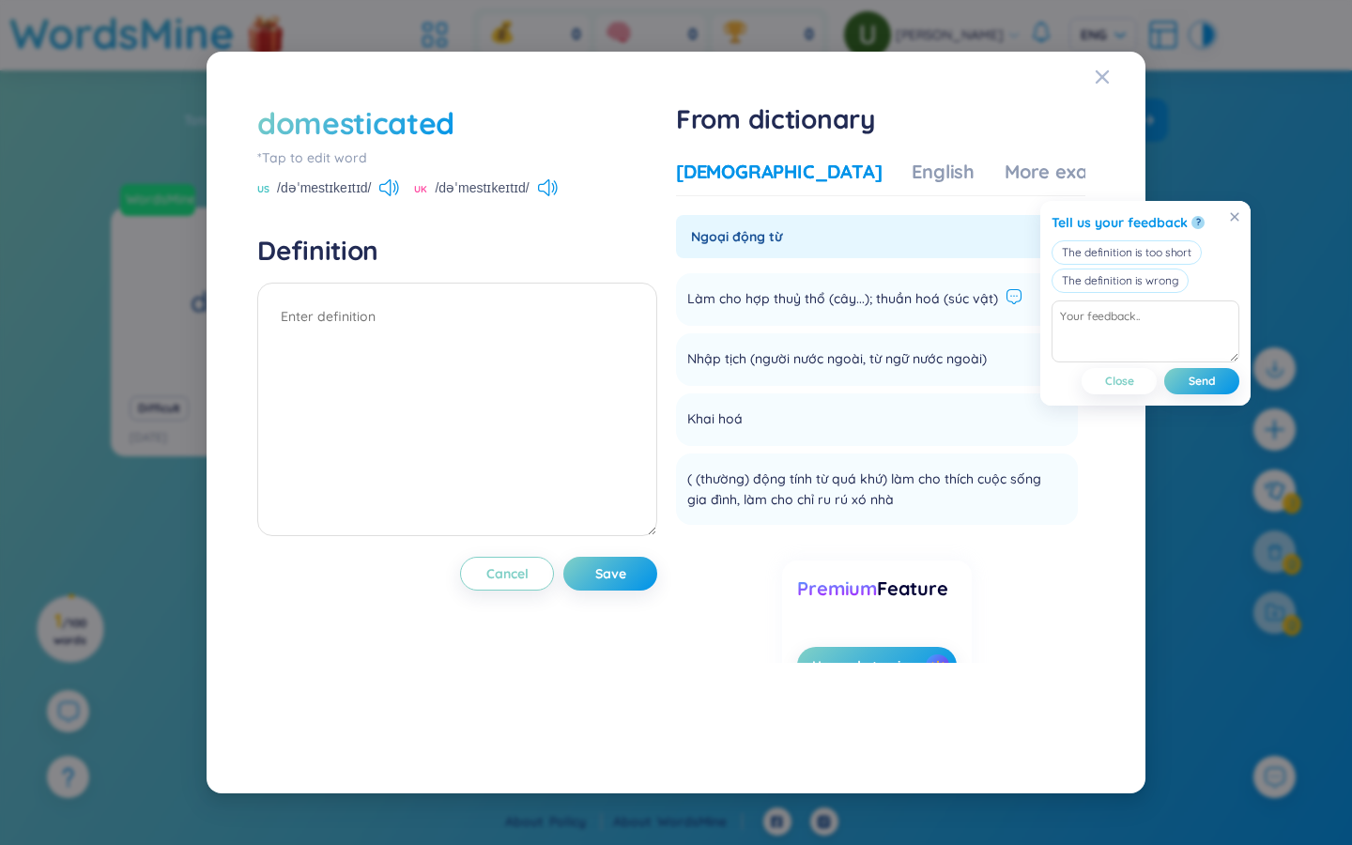
click at [817, 268] on ul "Làm cho hợp thuỷ thổ (cây...); thuần hoá (súc vật) Add Nhập tịch (người nước ng…" at bounding box center [877, 395] width 402 height 259
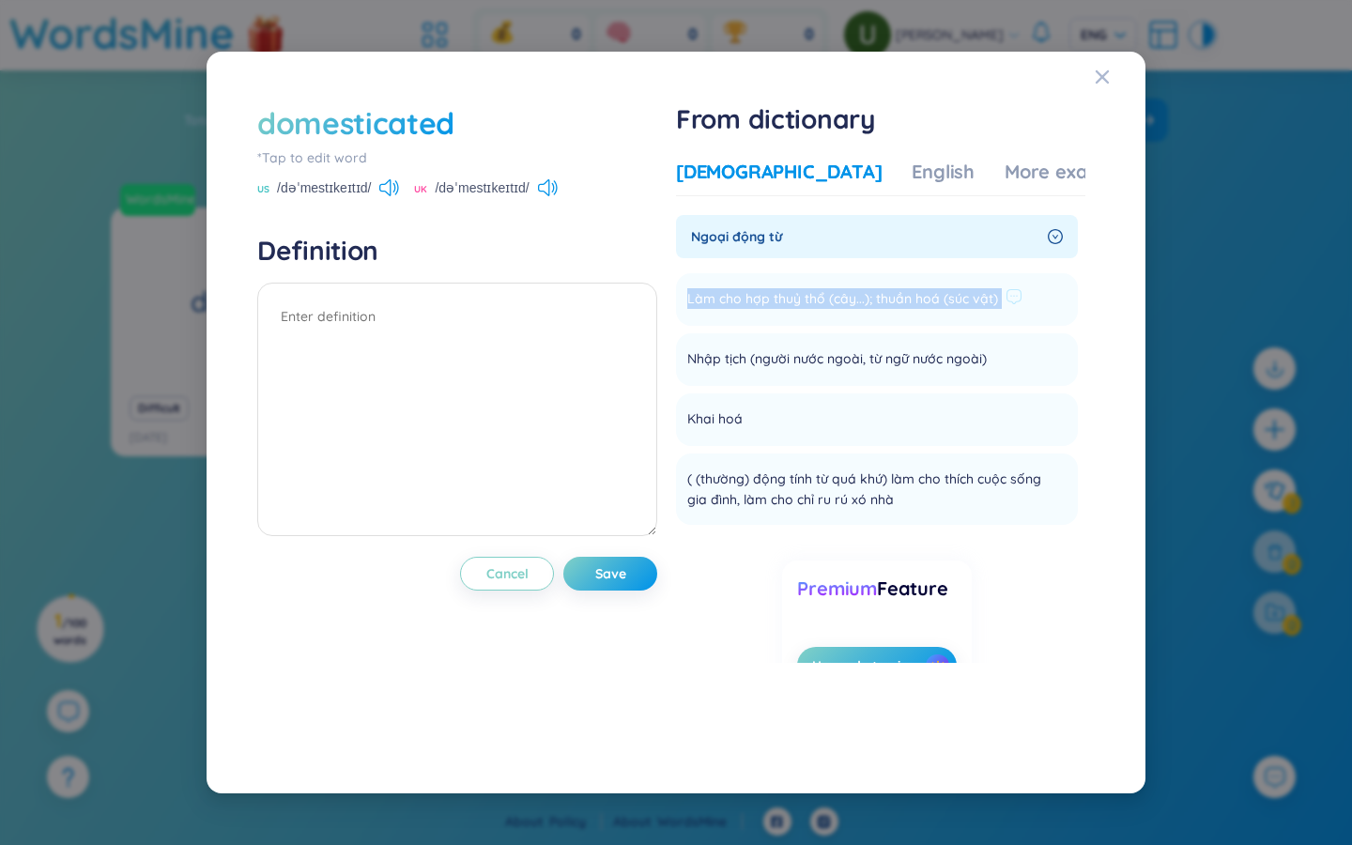
drag, startPoint x: 690, startPoint y: 296, endPoint x: 1004, endPoint y: 298, distance: 313.6
click at [817, 298] on li "Làm cho hợp thuỷ thổ (cây...); thuần hoá (súc vật) Add" at bounding box center [877, 299] width 402 height 53
copy li "Làm cho hợp thuỷ thổ (cây...); thuần hoá (súc vật) Add"
click at [323, 384] on textarea at bounding box center [457, 410] width 400 height 254
click at [330, 323] on textarea at bounding box center [457, 410] width 400 height 254
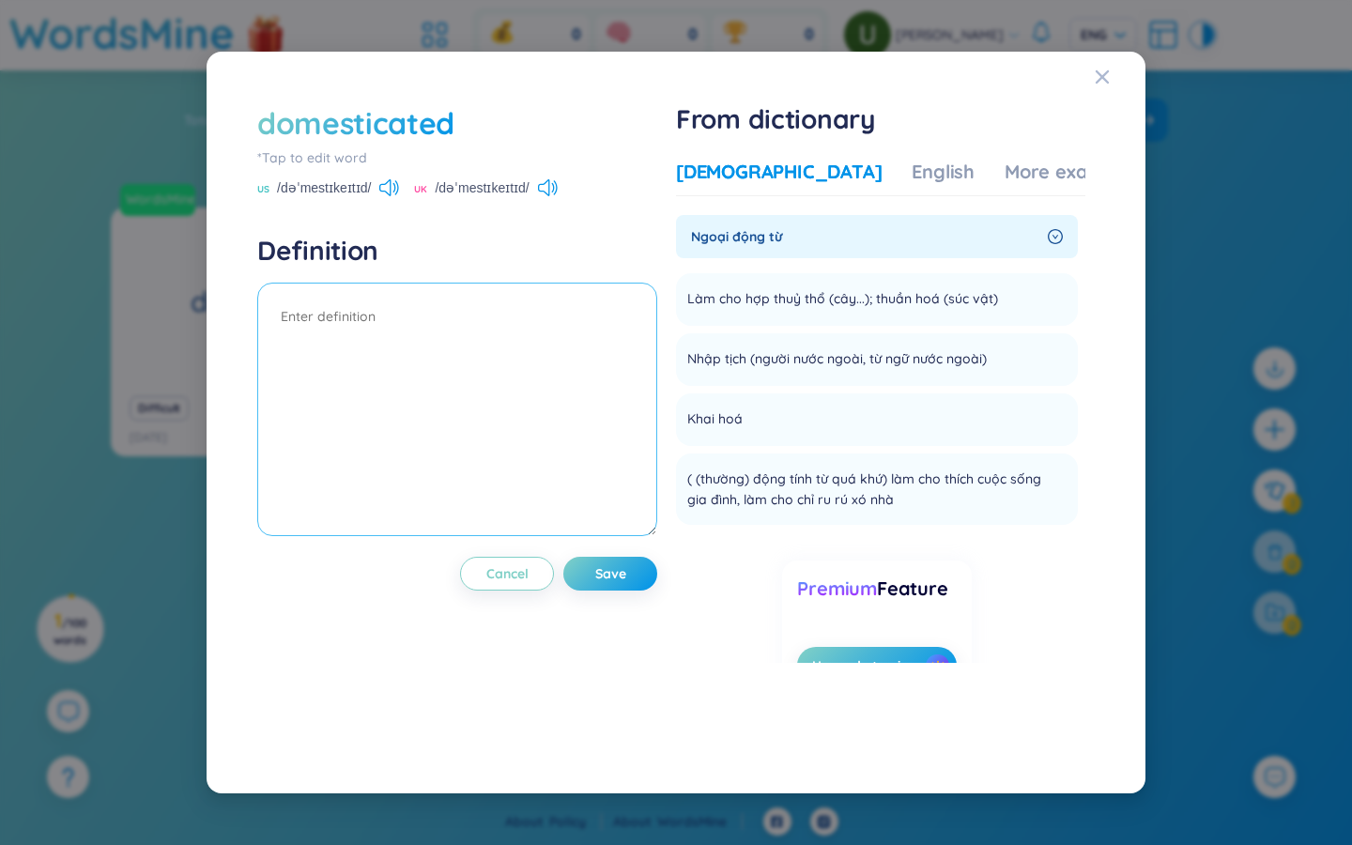
paste textarea "Làm cho hợp thuỷ thổ (cây...); thuần hoá (súc vật)"
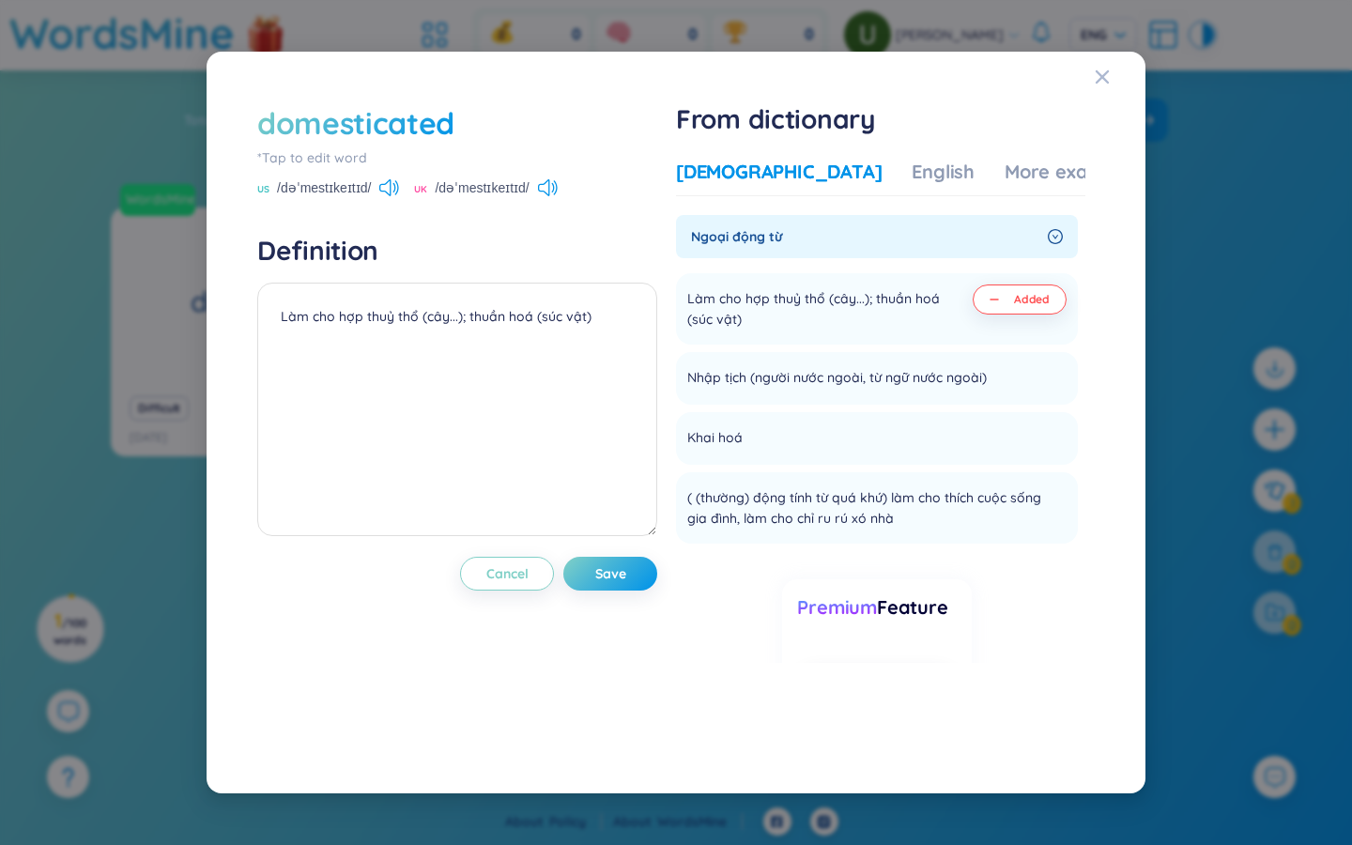
click at [817, 226] on span "Ngoại động từ" at bounding box center [865, 236] width 349 height 21
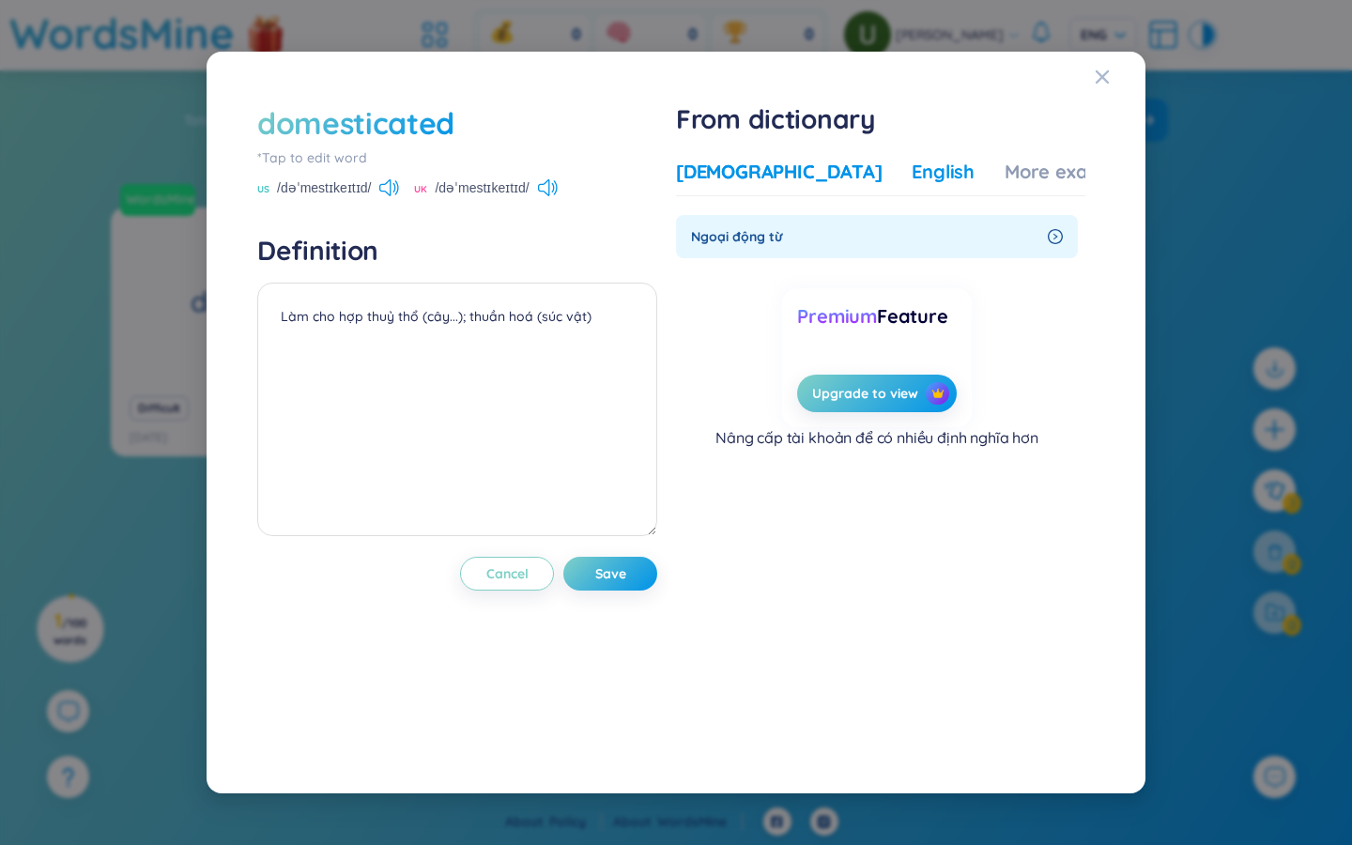
click at [817, 173] on div "English" at bounding box center [943, 172] width 63 height 26
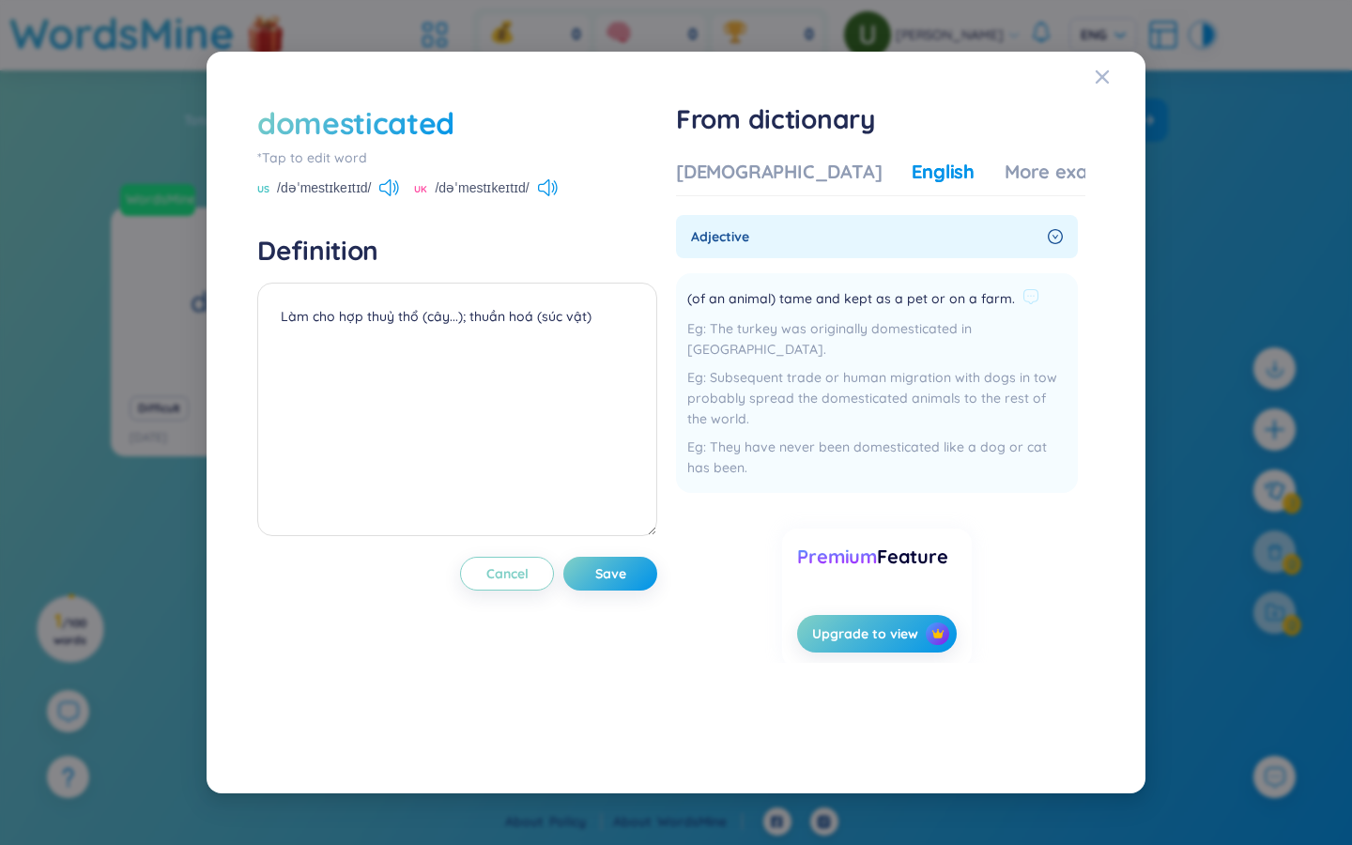
click at [817, 299] on span "(of an animal) tame and kept as a pet or on a farm." at bounding box center [851, 299] width 328 height 23
click at [817, 292] on icon at bounding box center [1031, 296] width 17 height 17
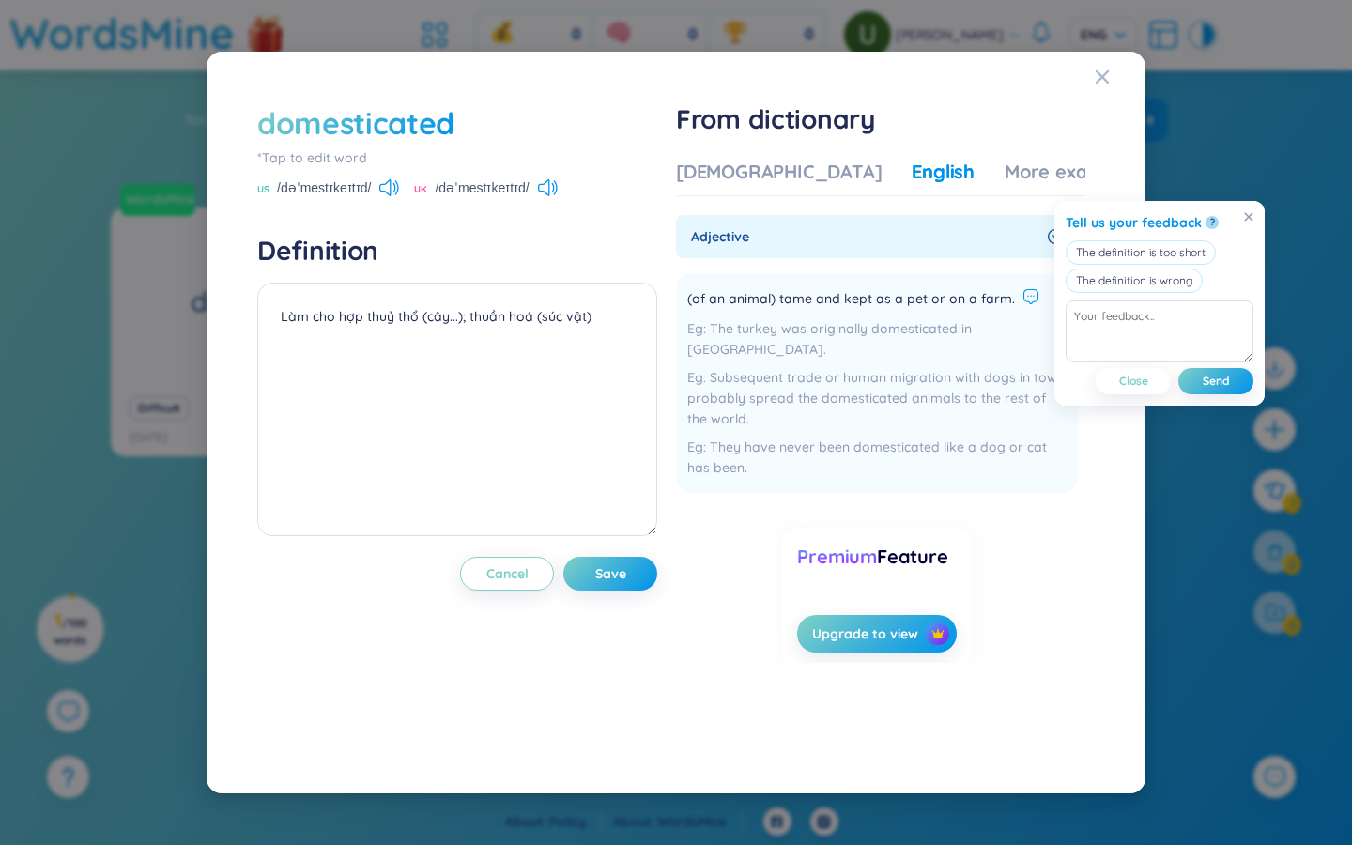
click at [817, 296] on span "(of an animal) tame and kept as a pet or on a farm." at bounding box center [851, 299] width 328 height 23
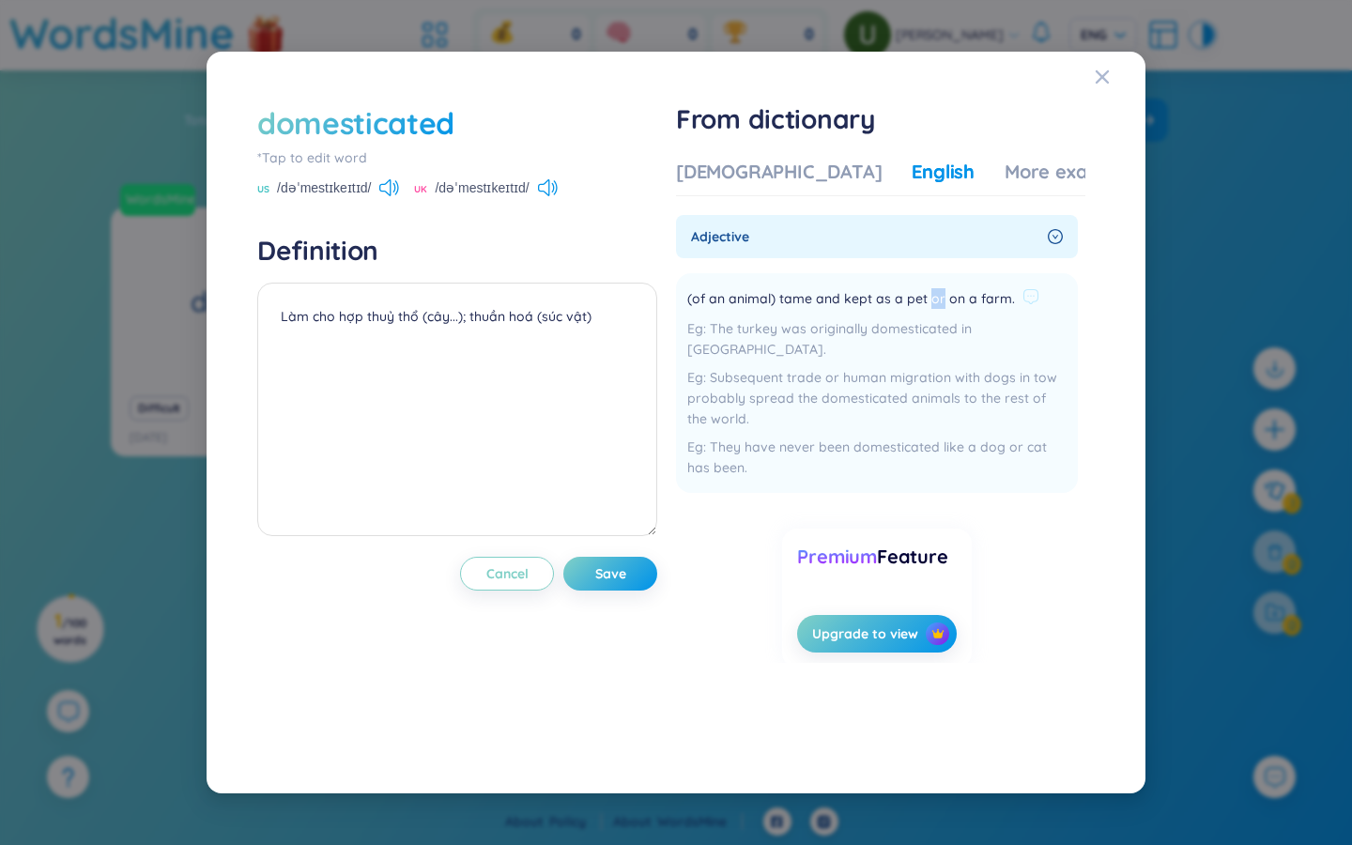
click at [817, 296] on span "(of an animal) tame and kept as a pet or on a farm." at bounding box center [851, 299] width 328 height 23
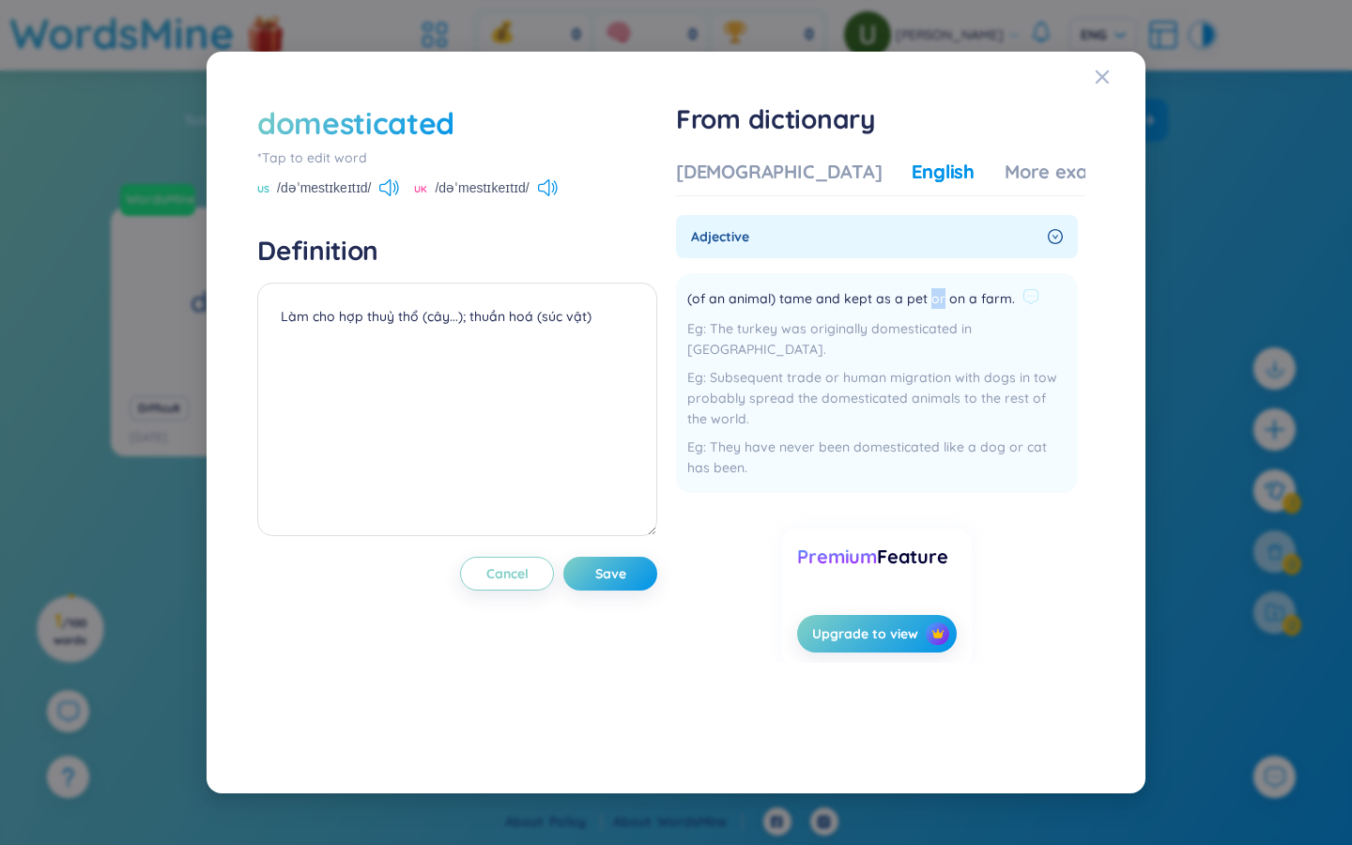
click at [817, 296] on span "(of an animal) tame and kept as a pet or on a farm." at bounding box center [851, 299] width 328 height 23
copy div "(of an animal) tame and kept as a pet or on a farm."
click at [392, 356] on textarea "Làm cho hợp thuỷ thổ (cây...); thuần hoá (súc vật)" at bounding box center [457, 410] width 400 height 254
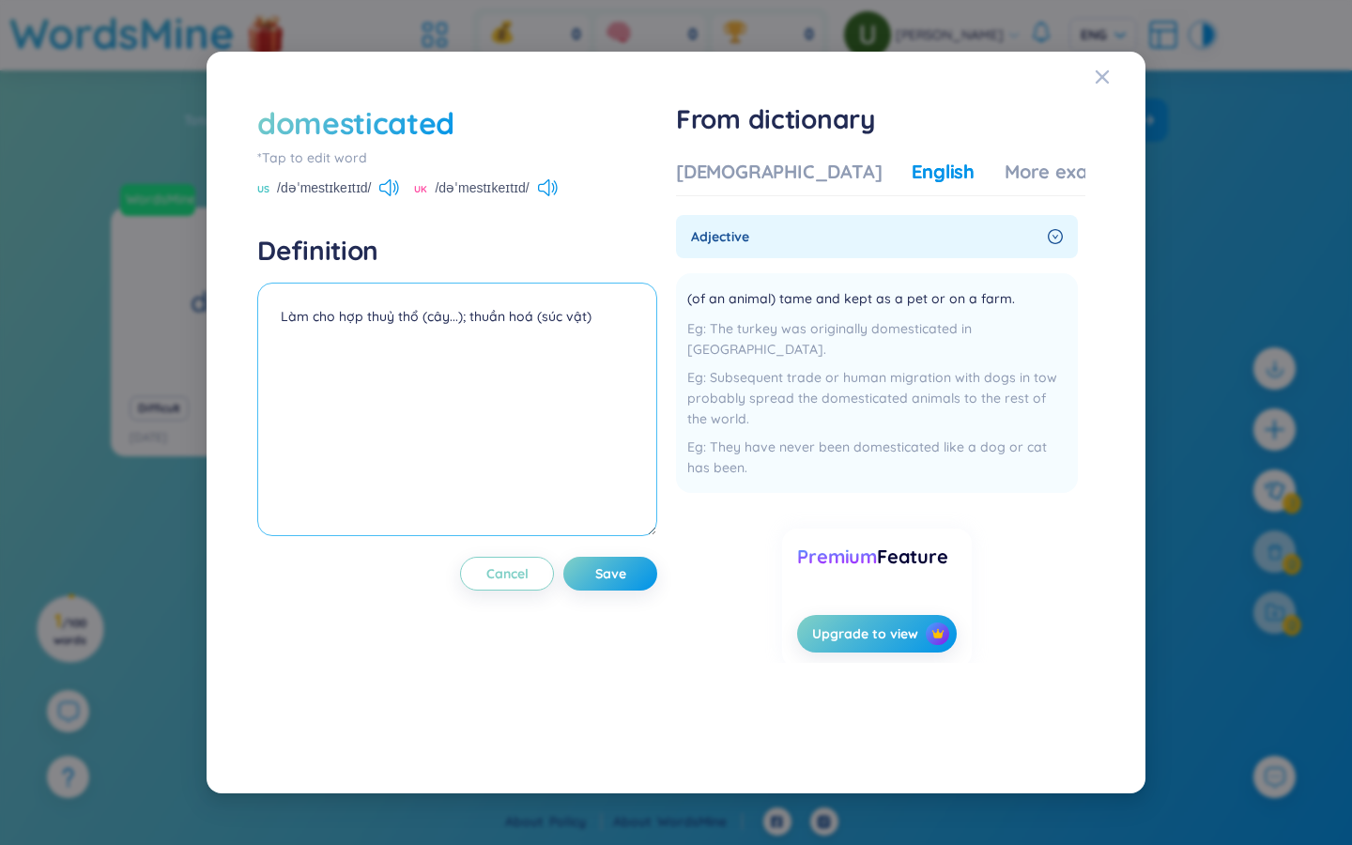
paste textarea "(of an animal) tame and kept as a pet or on a farm."
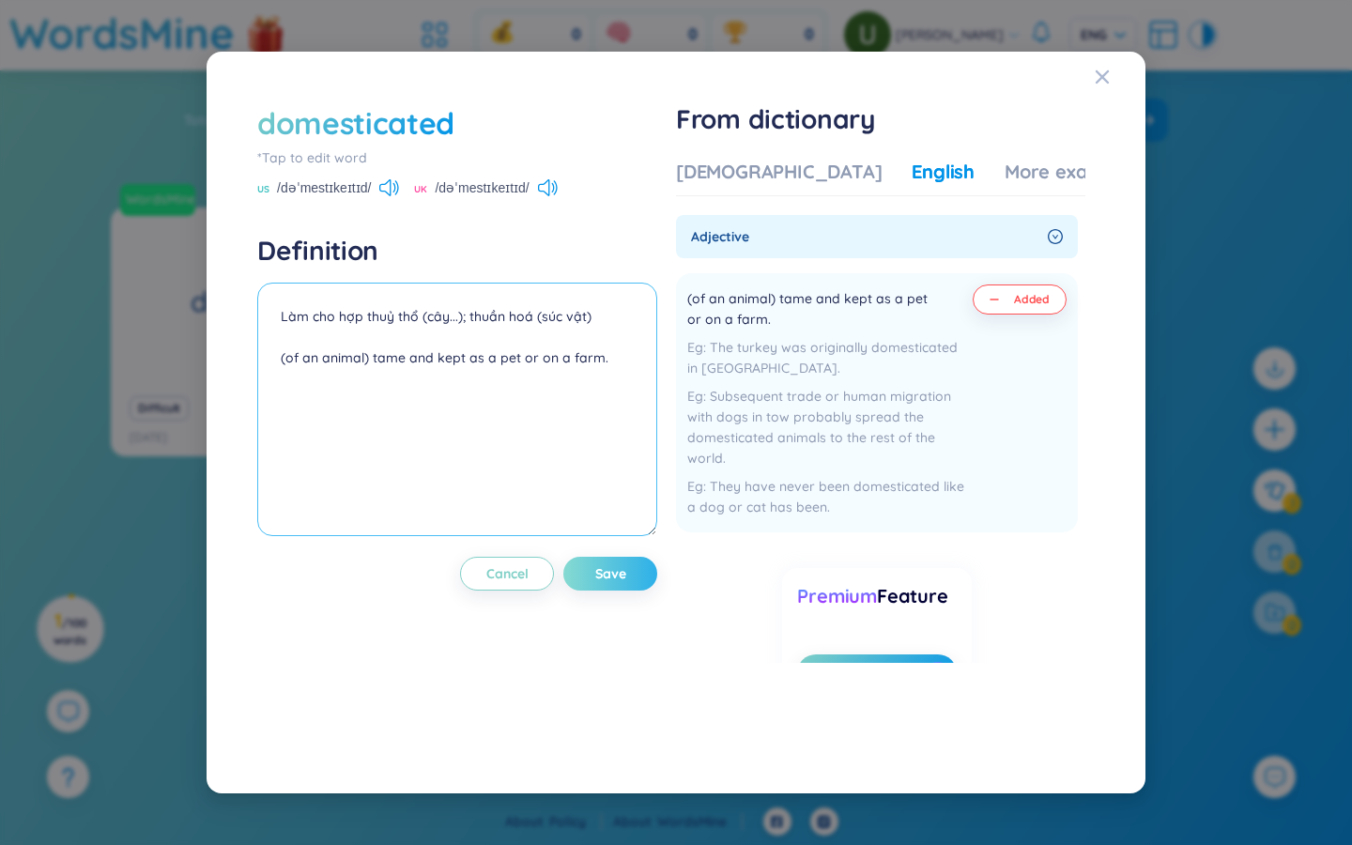
type textarea "Làm cho hợp thuỷ thổ (cây...); thuần hoá (súc vật) (of an animal) tame and kept…"
click at [604, 579] on span "Save" at bounding box center [610, 573] width 31 height 19
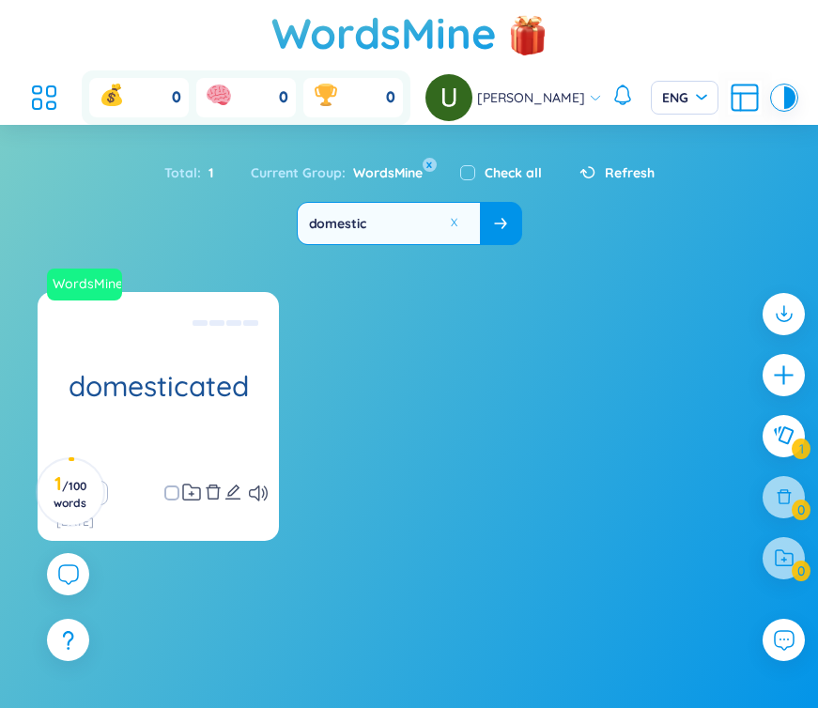
click at [398, 223] on input "domestic" at bounding box center [389, 223] width 182 height 41
click at [389, 223] on input "domestic" at bounding box center [389, 223] width 182 height 41
click at [390, 223] on input "domestic" at bounding box center [389, 223] width 182 height 41
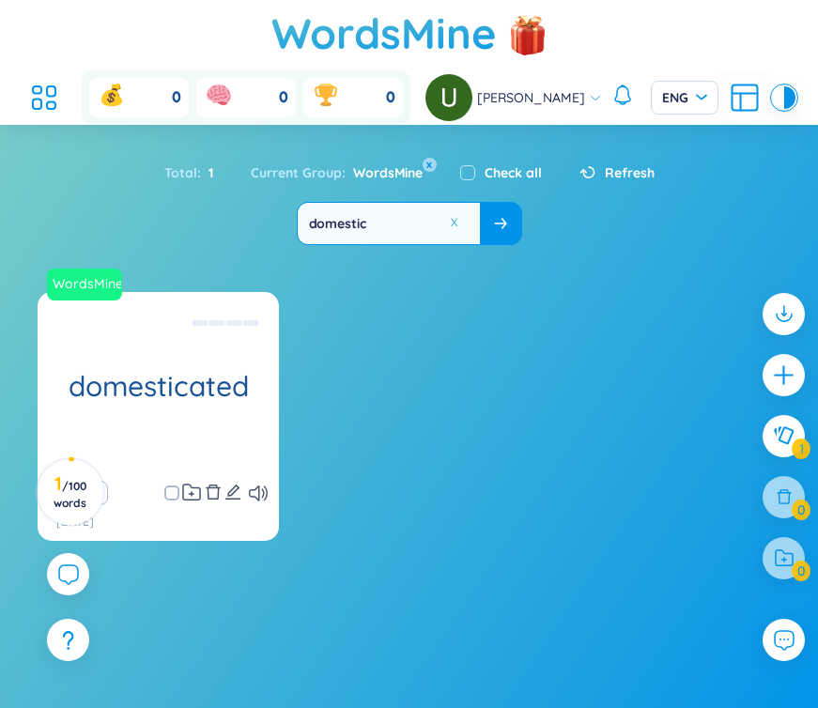
click at [390, 223] on input "domestic" at bounding box center [389, 223] width 182 height 41
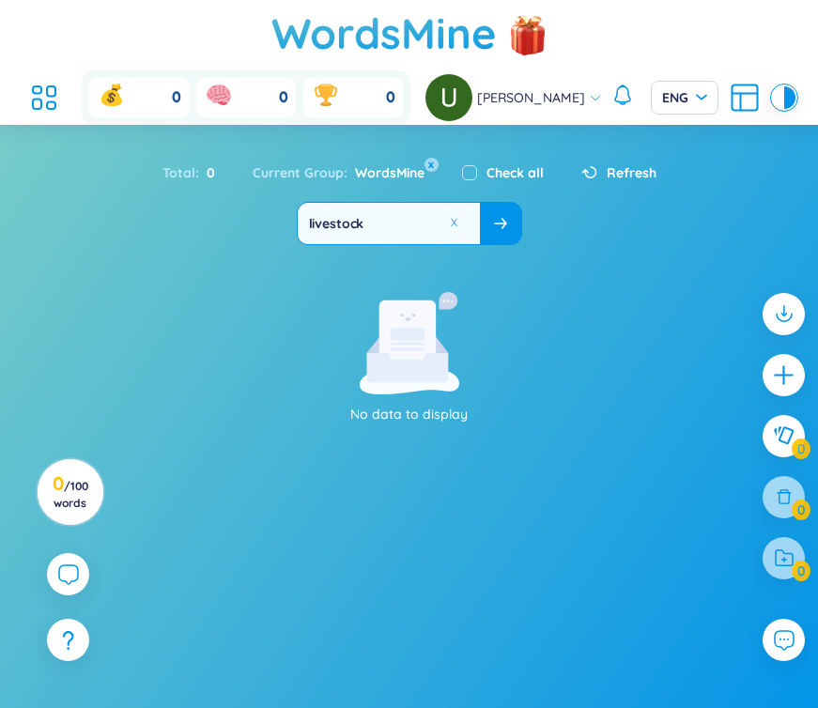
type input "livestock"
click at [494, 227] on icon at bounding box center [500, 223] width 13 height 11
click at [381, 223] on input "livestock" at bounding box center [389, 223] width 182 height 41
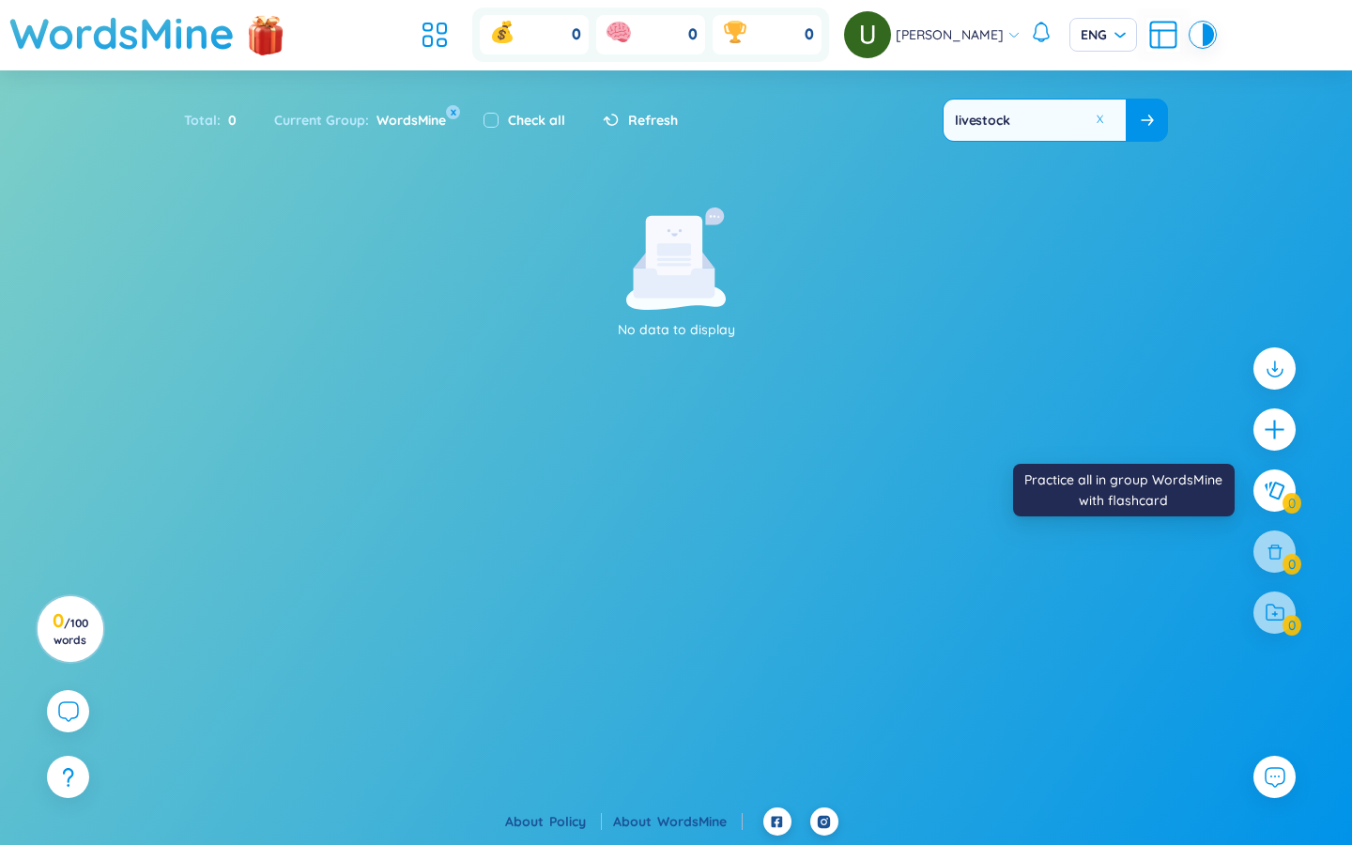
click at [817, 485] on icon at bounding box center [1275, 491] width 21 height 19
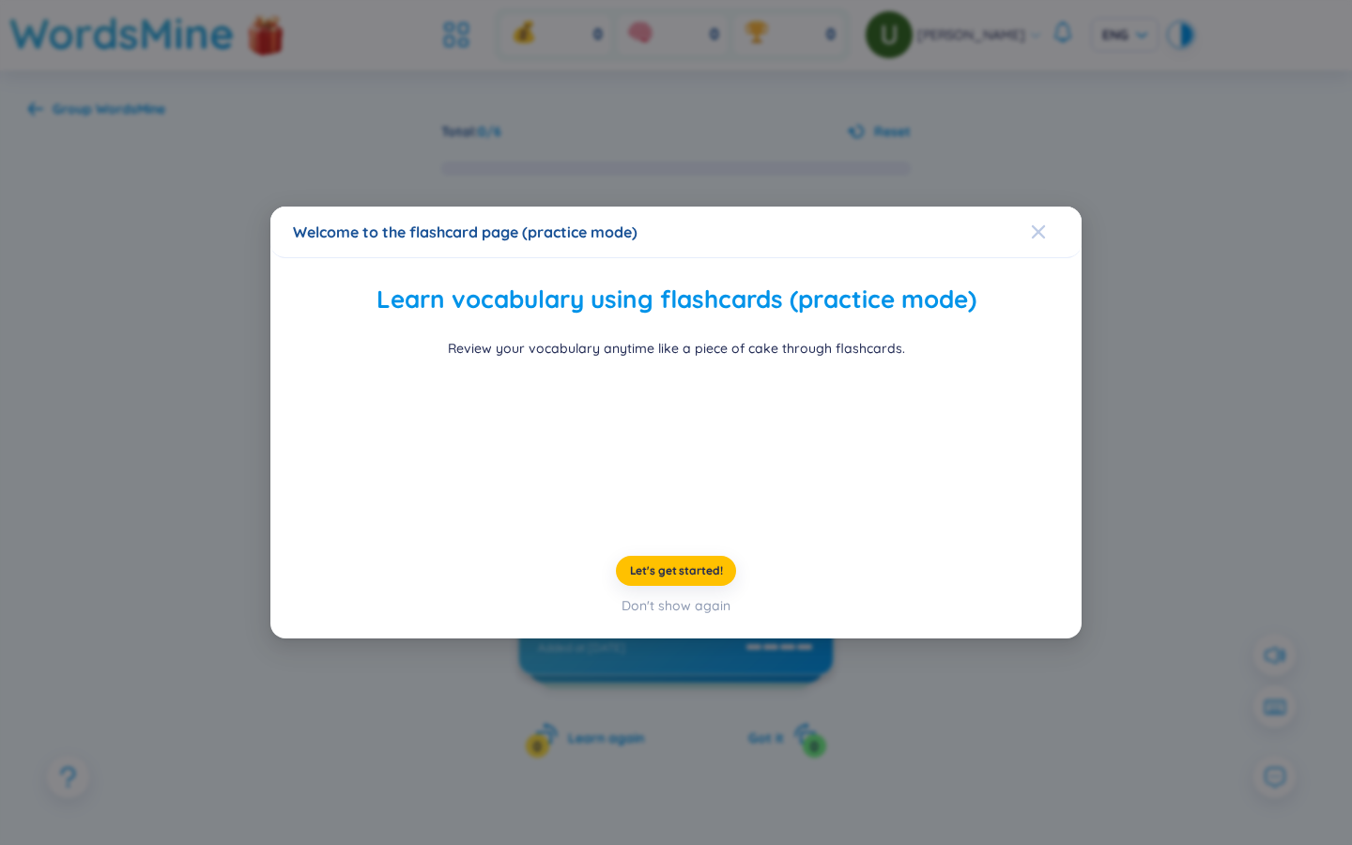
click at [817, 207] on div "Close" at bounding box center [1038, 232] width 15 height 51
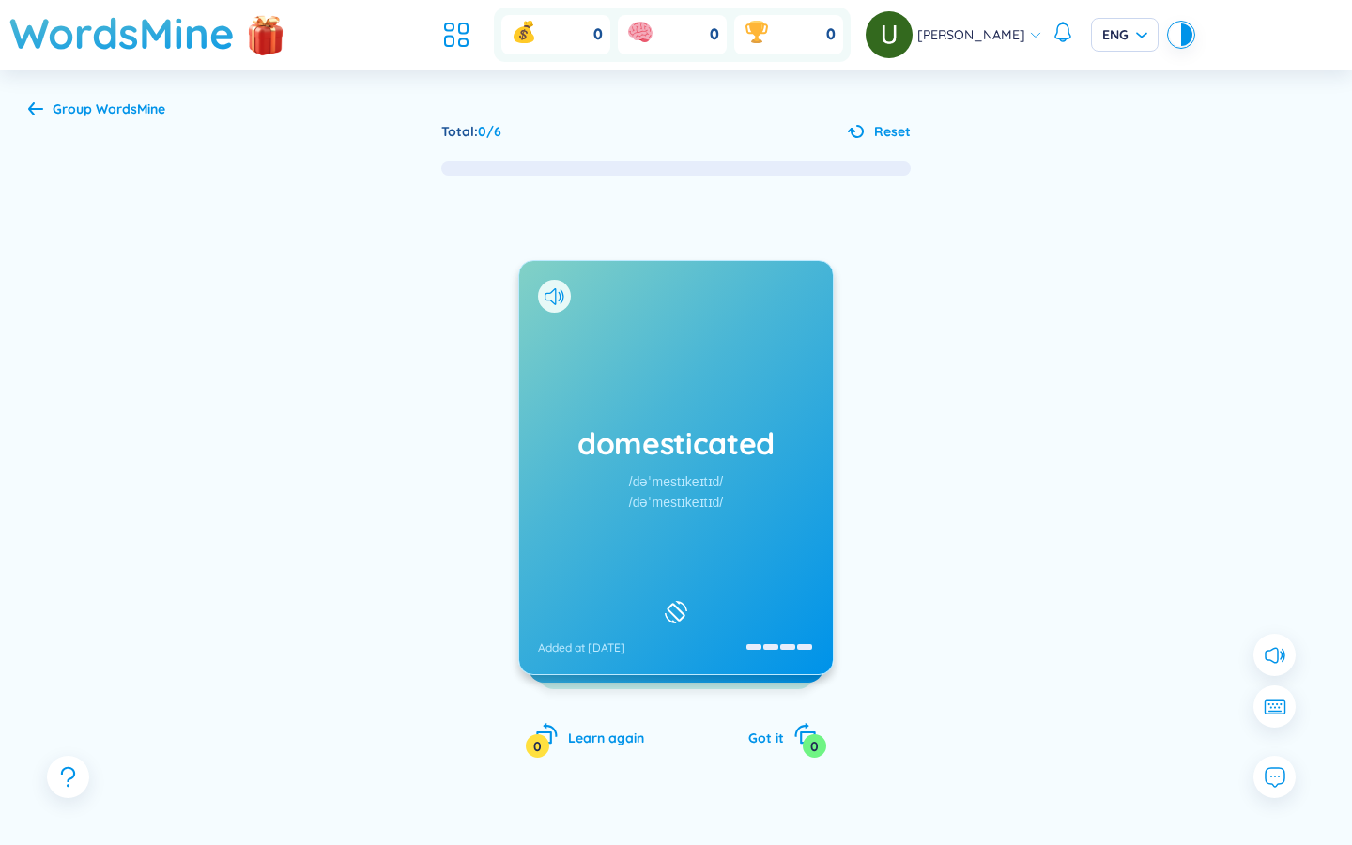
click at [692, 478] on div "/dəˈmestɪkeɪtɪd/" at bounding box center [676, 481] width 94 height 21
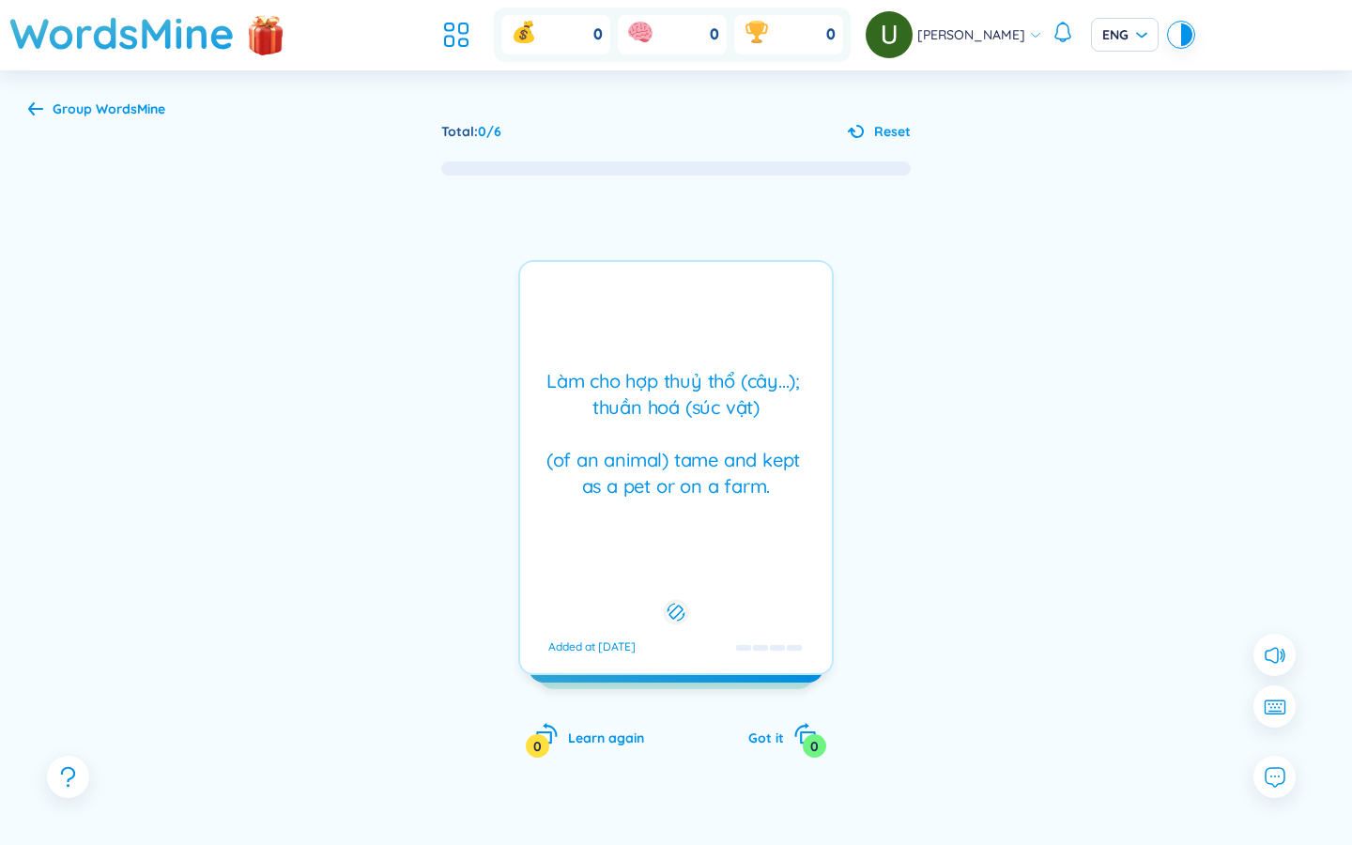
click at [694, 478] on div "Làm cho hợp thuỷ thổ (cây...); thuần hoá (súc vật) (of an animal) tame and kept…" at bounding box center [676, 433] width 293 height 131
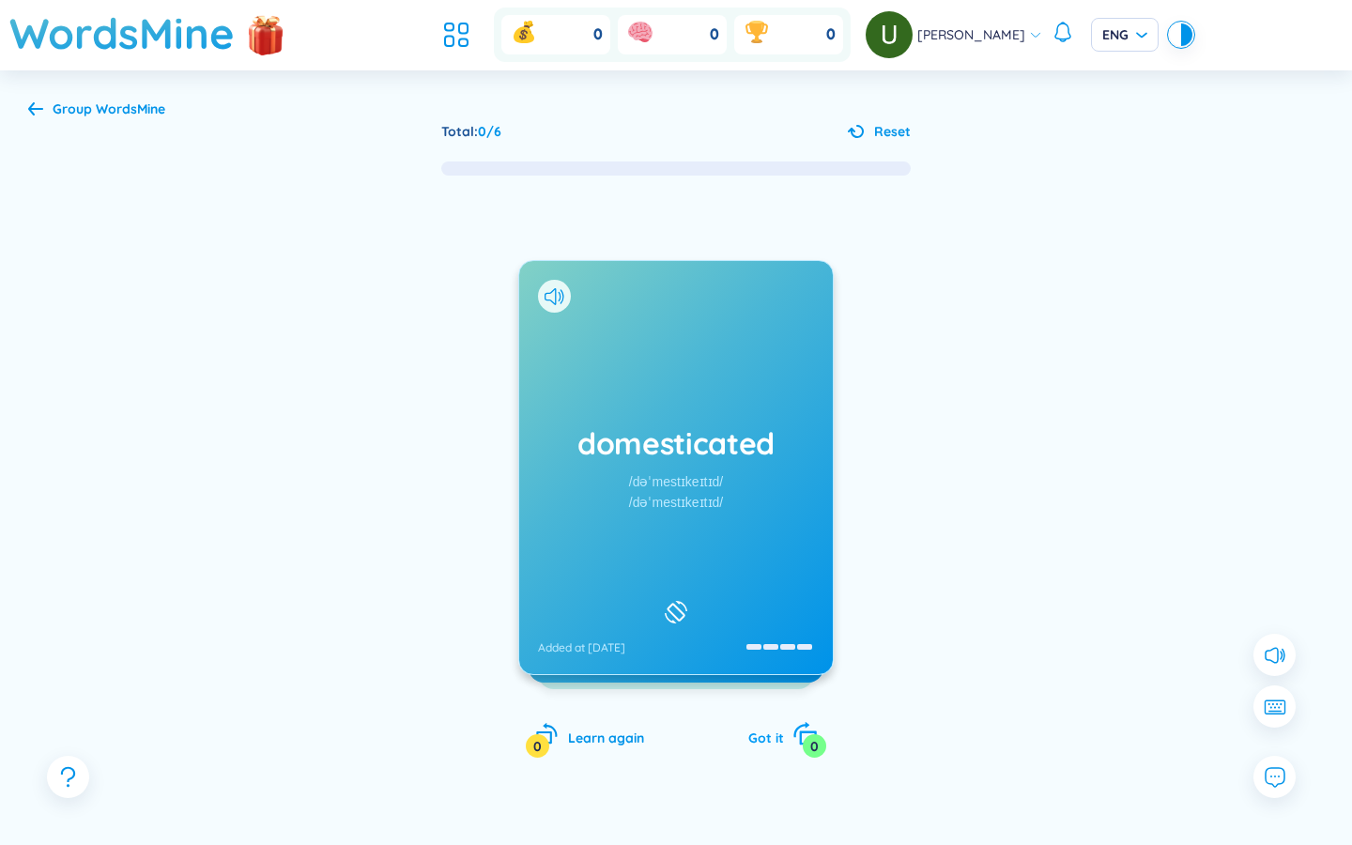
click at [809, 707] on div "0" at bounding box center [814, 745] width 23 height 23
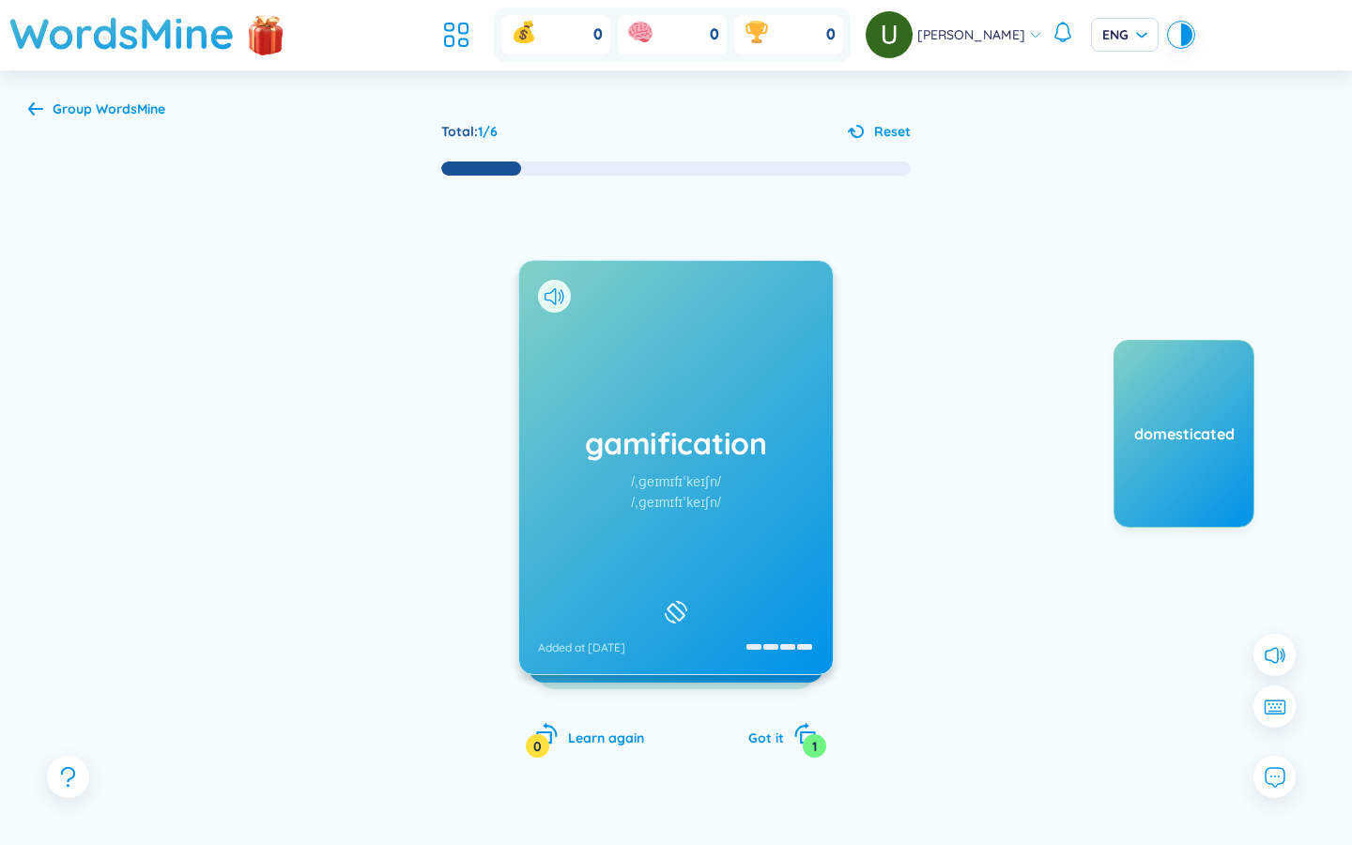
click at [739, 554] on div "gamification /ˌɡeɪmɪfɪˈkeɪʃn/ /ˌɡeɪmɪfɪˈkeɪʃn/ Added at 14/8/2025" at bounding box center [676, 467] width 314 height 413
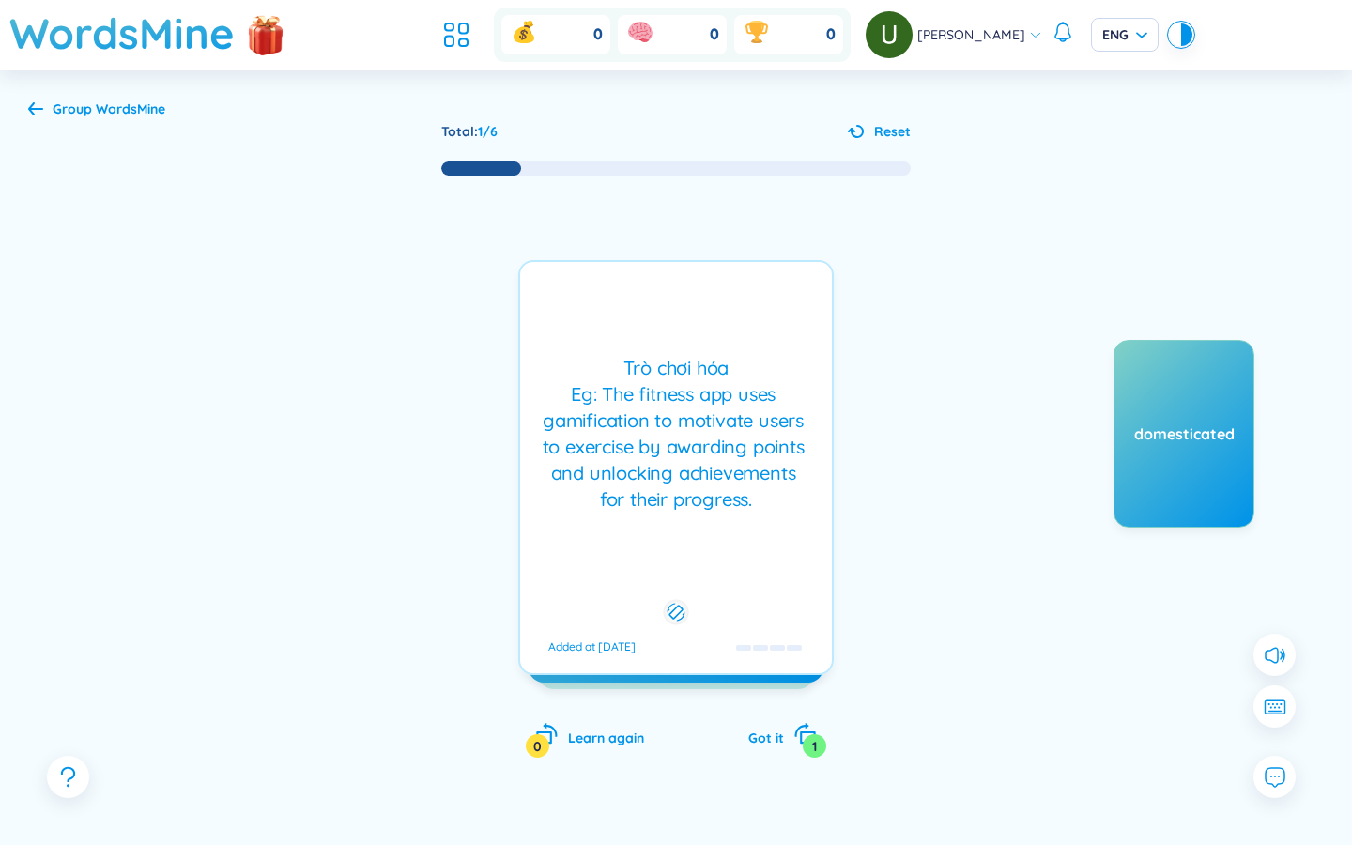
click at [695, 513] on div "Trò chơi hóa Eg: The fitness app uses gamification to motivate users to exercis…" at bounding box center [676, 434] width 293 height 158
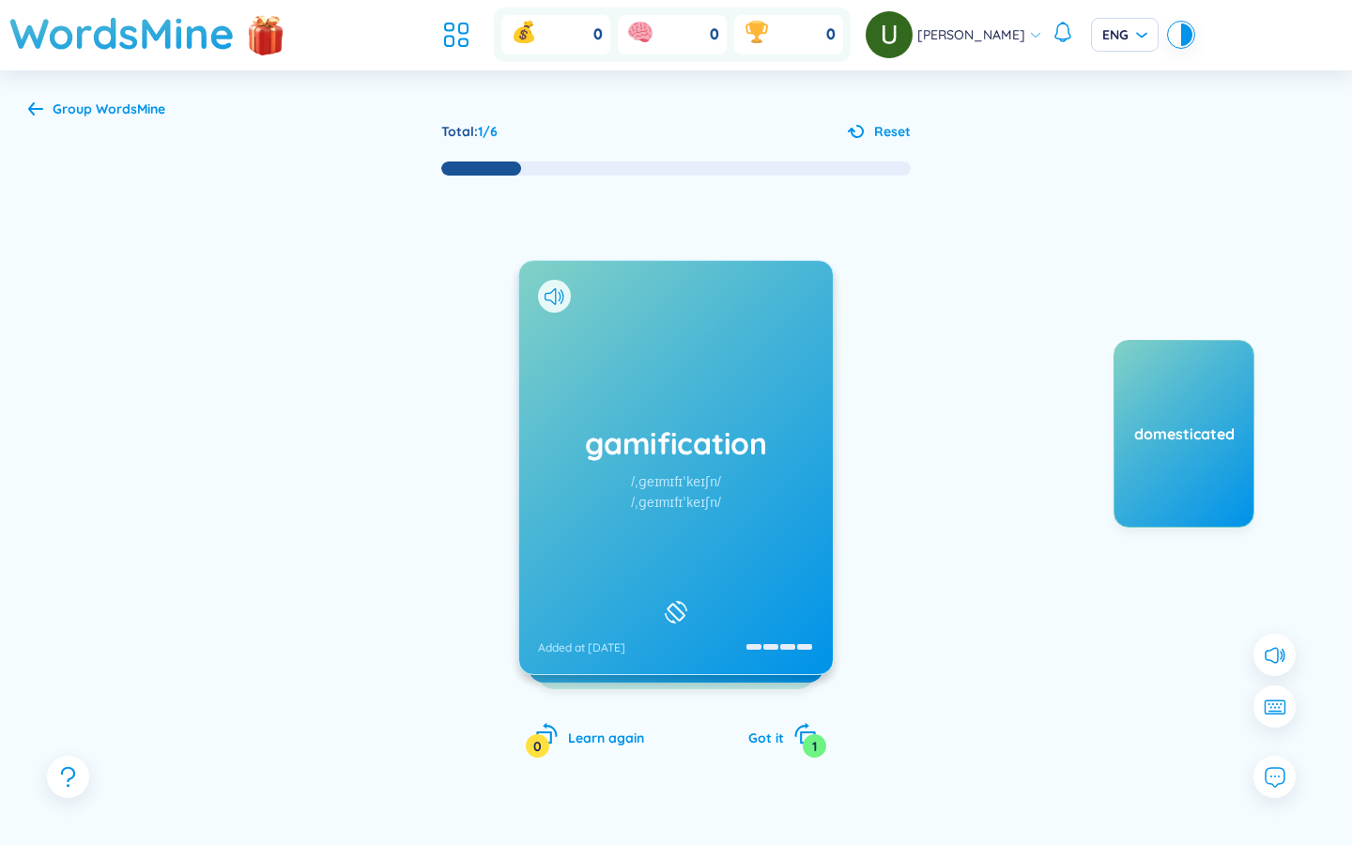
drag, startPoint x: 1036, startPoint y: 357, endPoint x: 926, endPoint y: 182, distance: 206.3
click at [817, 356] on div "domesticated" at bounding box center [1114, 528] width 282 height 376
click at [37, 107] on icon at bounding box center [35, 108] width 15 height 14
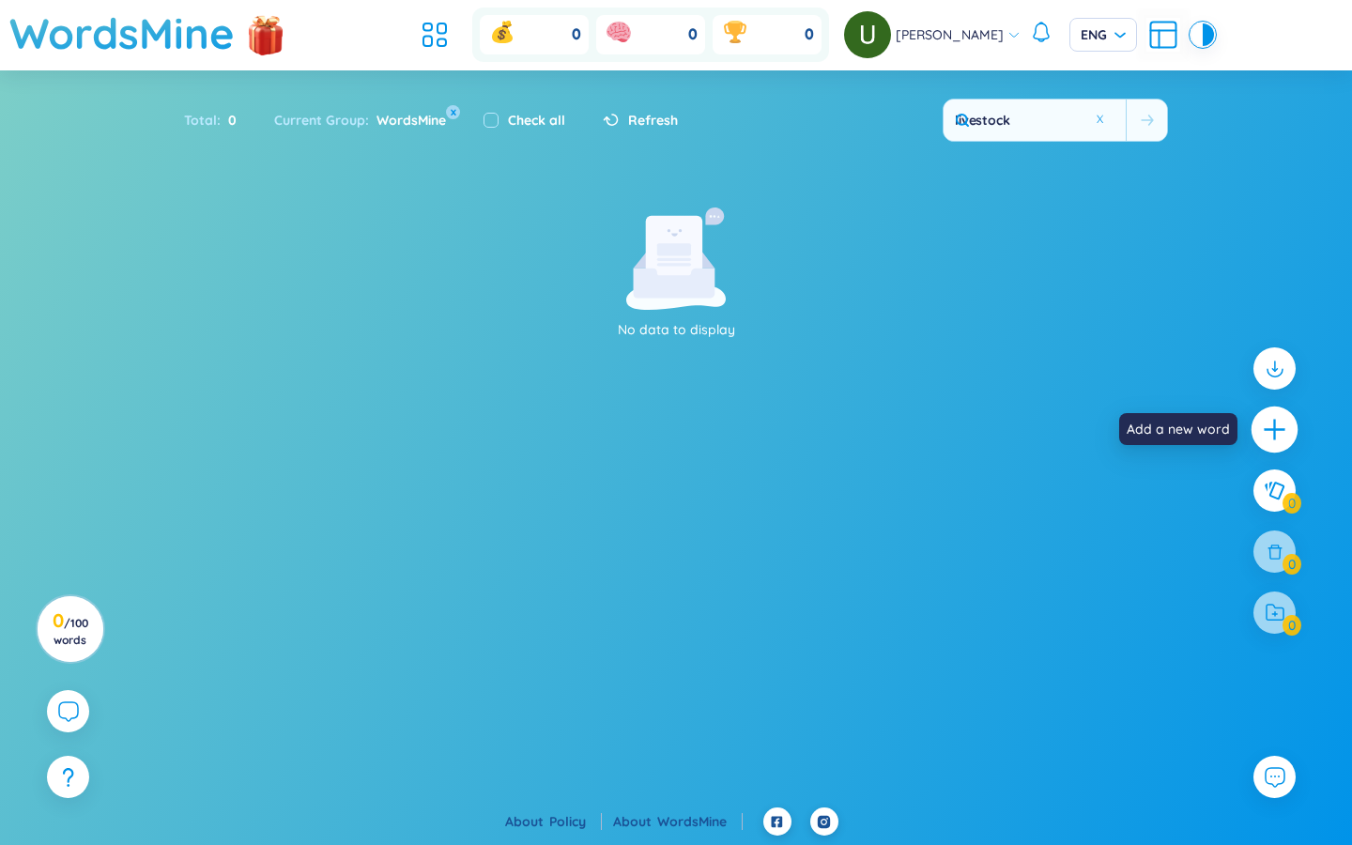
click at [817, 426] on icon "plus" at bounding box center [1275, 430] width 26 height 26
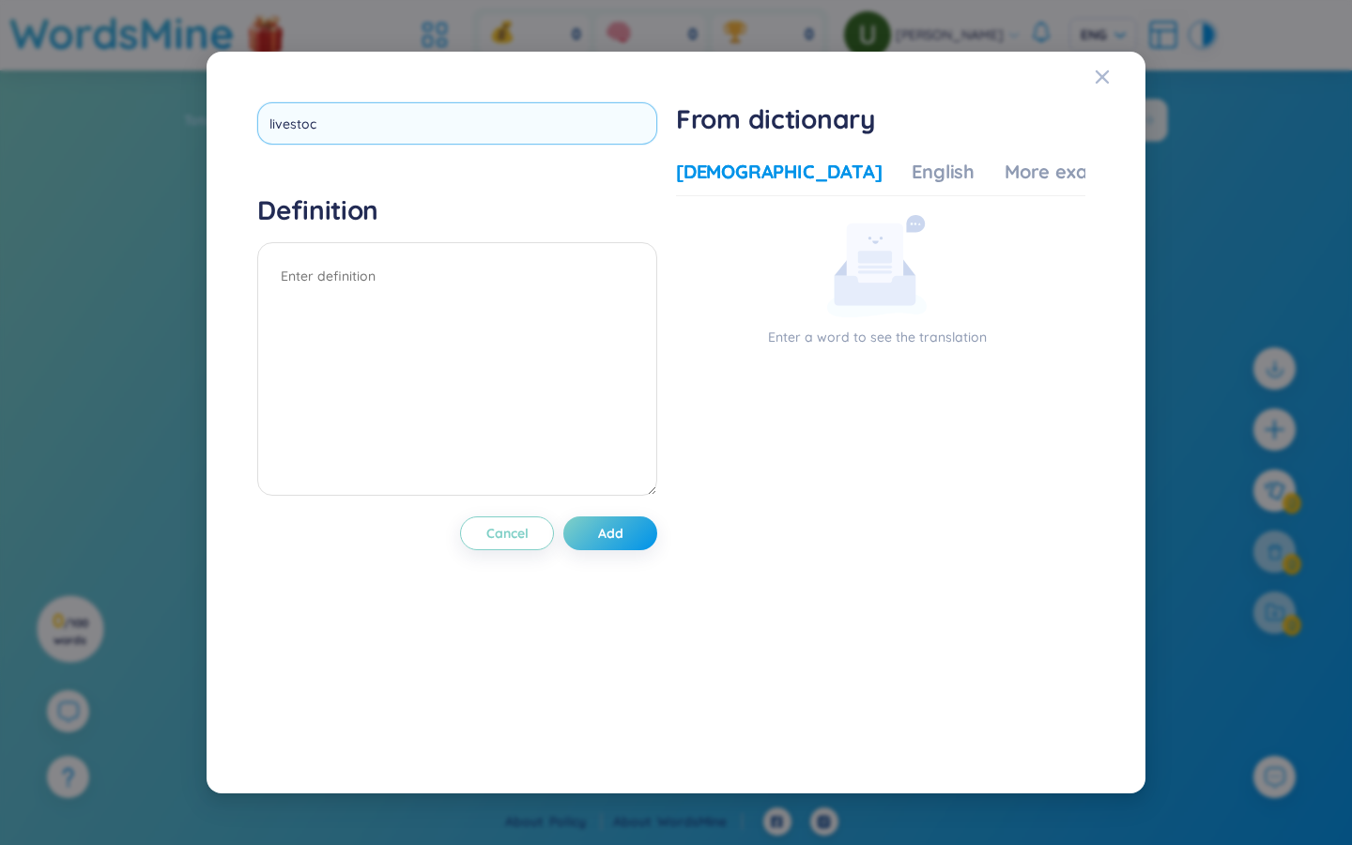
type input "livestock"
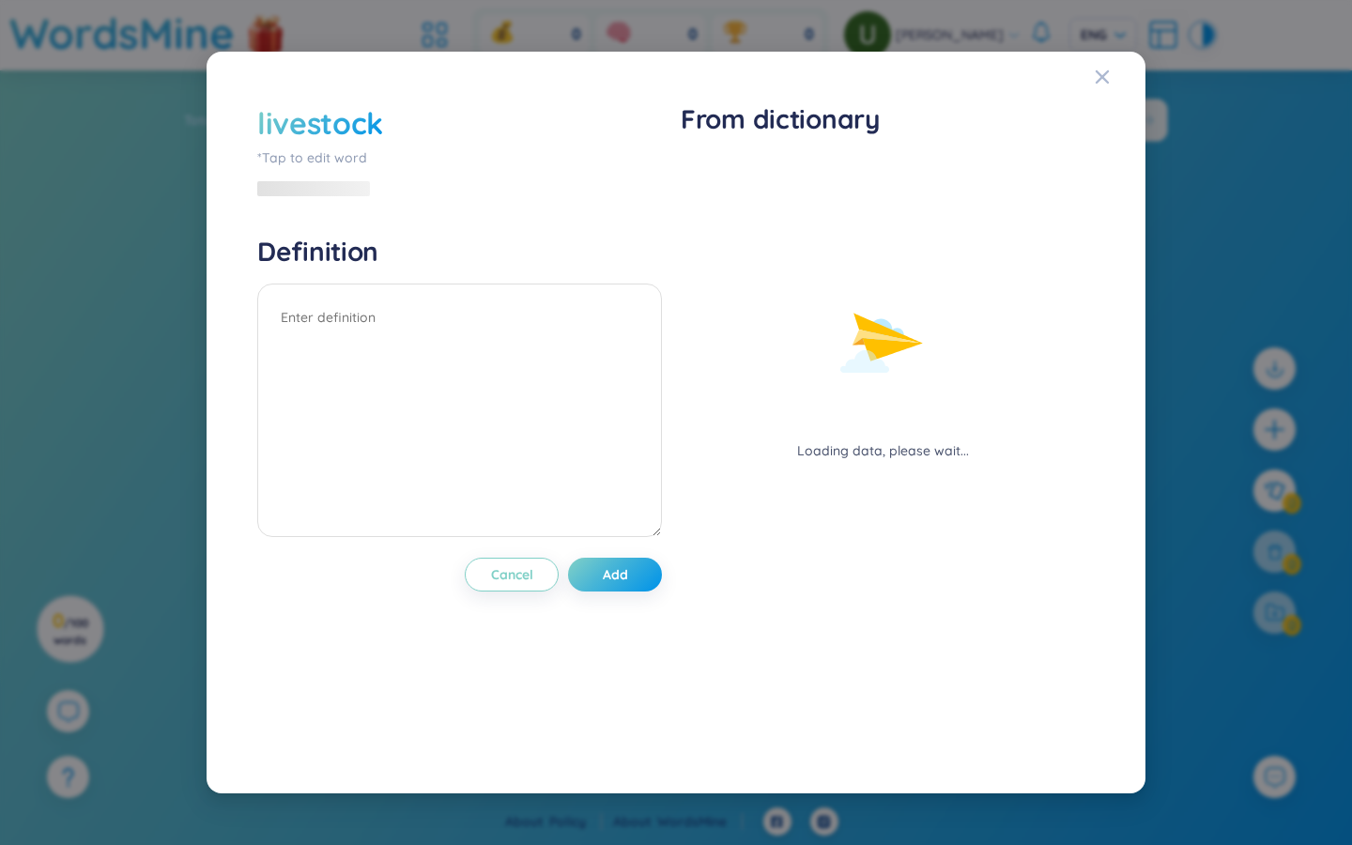
click at [817, 177] on div "Loading data, please wait..." at bounding box center [883, 310] width 405 height 302
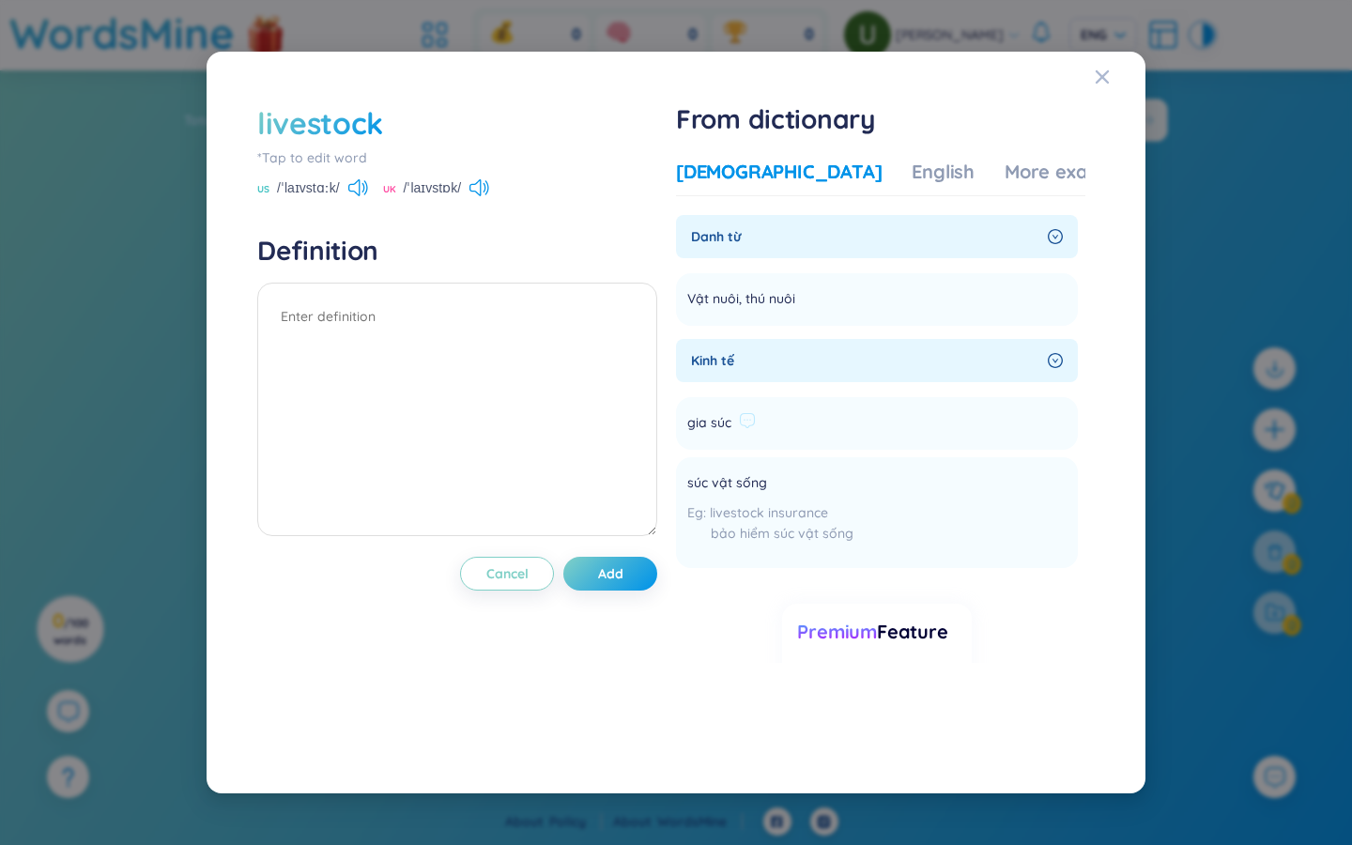
click at [731, 424] on span "gia súc" at bounding box center [709, 423] width 44 height 23
copy li "gia súc Add"
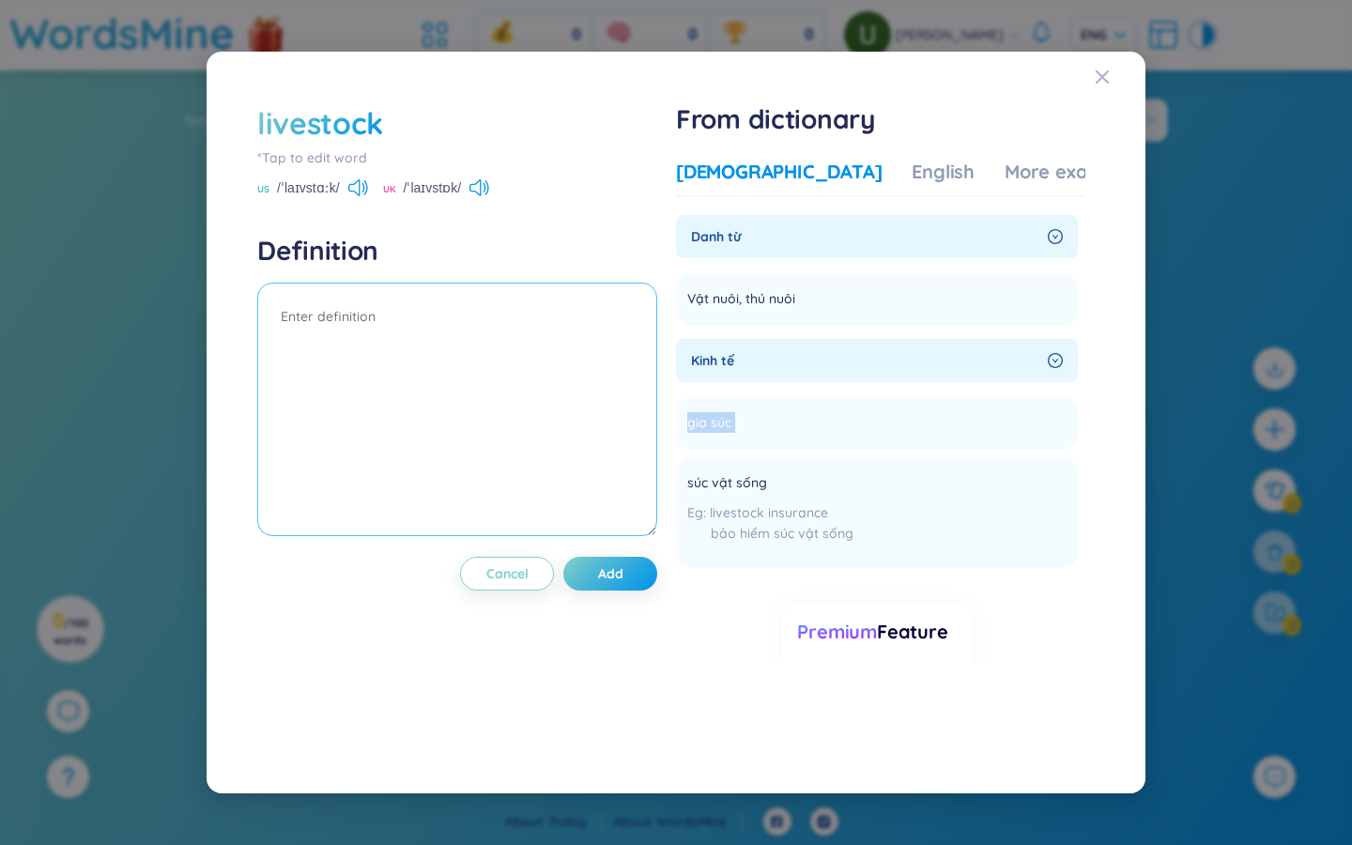
click at [382, 343] on textarea at bounding box center [457, 410] width 400 height 254
paste textarea "gia súc"
click at [817, 174] on div "English" at bounding box center [943, 172] width 63 height 26
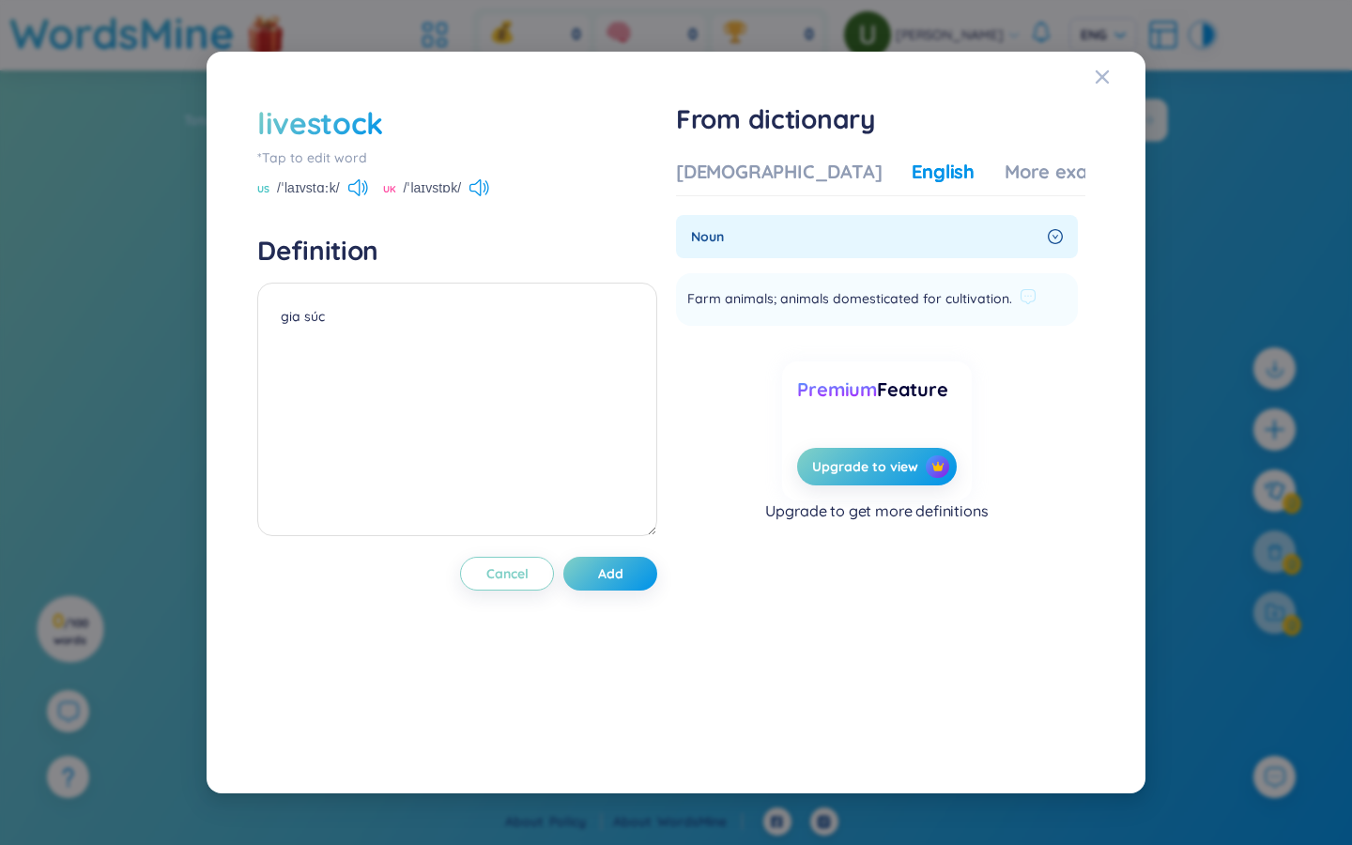
click at [817, 302] on span "Farm animals; animals domesticated for cultivation." at bounding box center [849, 299] width 325 height 23
copy li "Farm animals; animals domesticated for cultivation. Add"
click at [430, 362] on textarea "gia súc" at bounding box center [457, 410] width 400 height 254
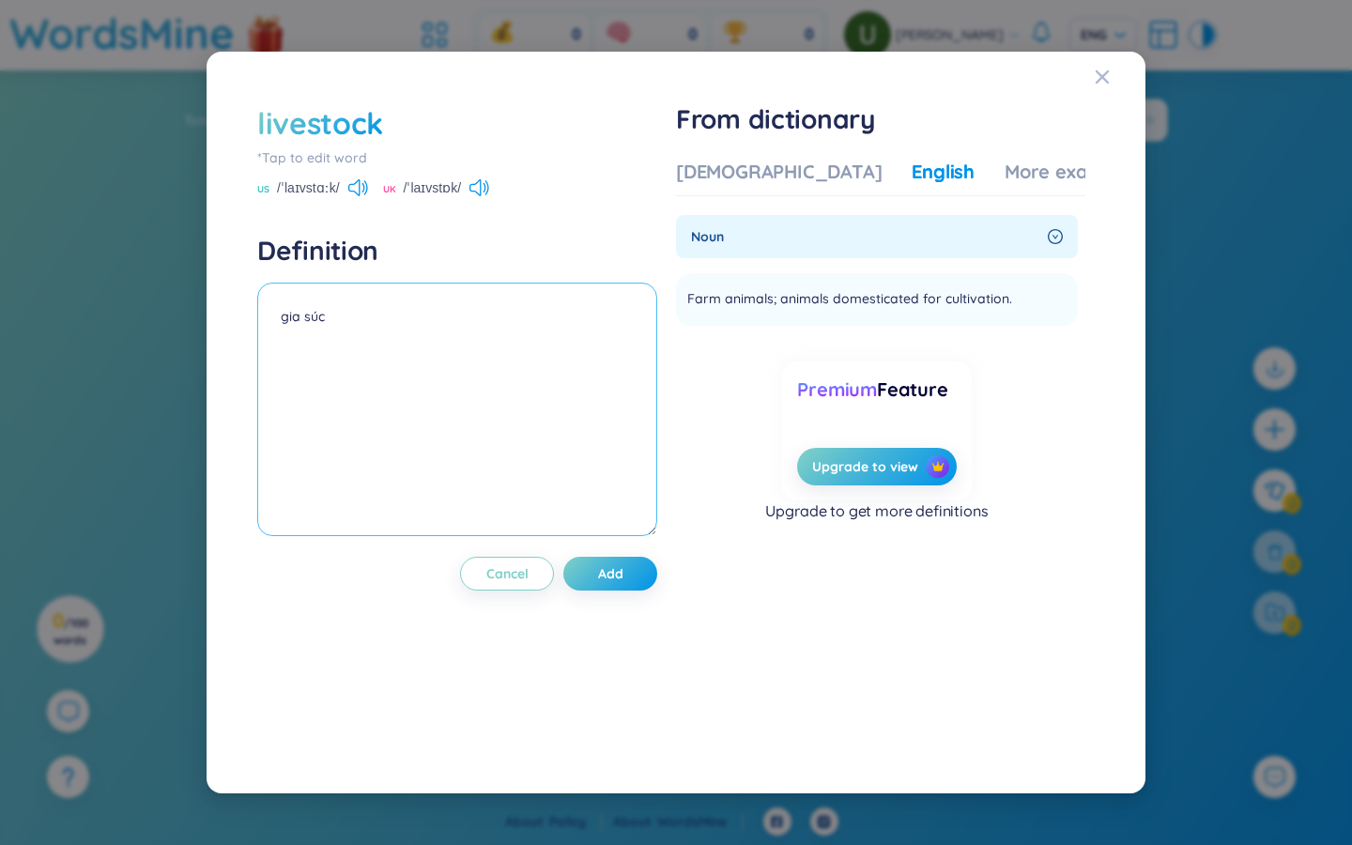
paste textarea "Farm animals; animals domesticated for cultivation."
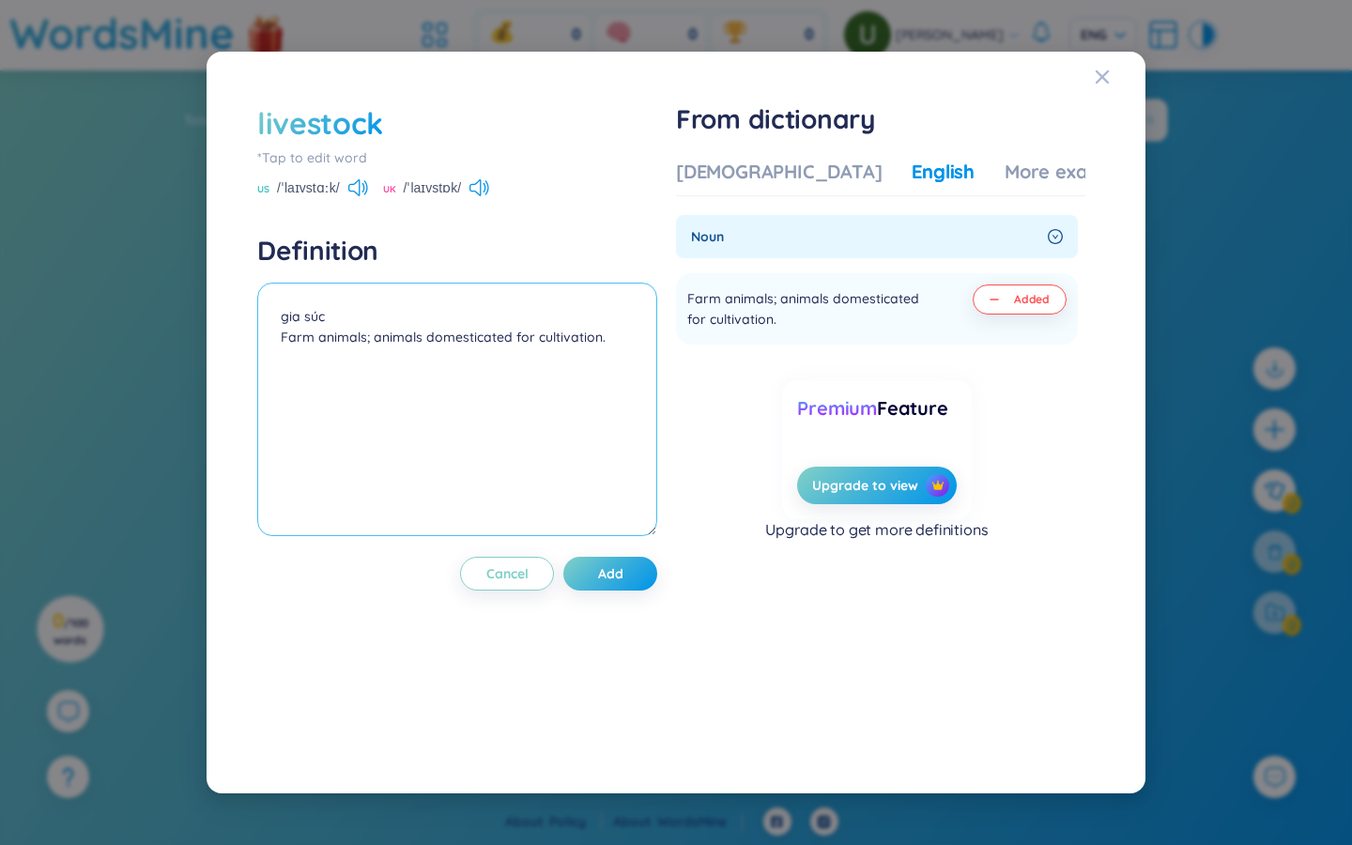
click at [355, 315] on textarea "gia súc Farm animals; animals domesticated for cultivation." at bounding box center [457, 410] width 400 height 254
click at [279, 335] on textarea "gia súc Farm animals; animals domesticated for cultivation." at bounding box center [457, 410] width 400 height 254
type textarea "gia súc Farm animals; animals domesticated for cultivation."
click at [622, 577] on span "Add" at bounding box center [610, 573] width 25 height 19
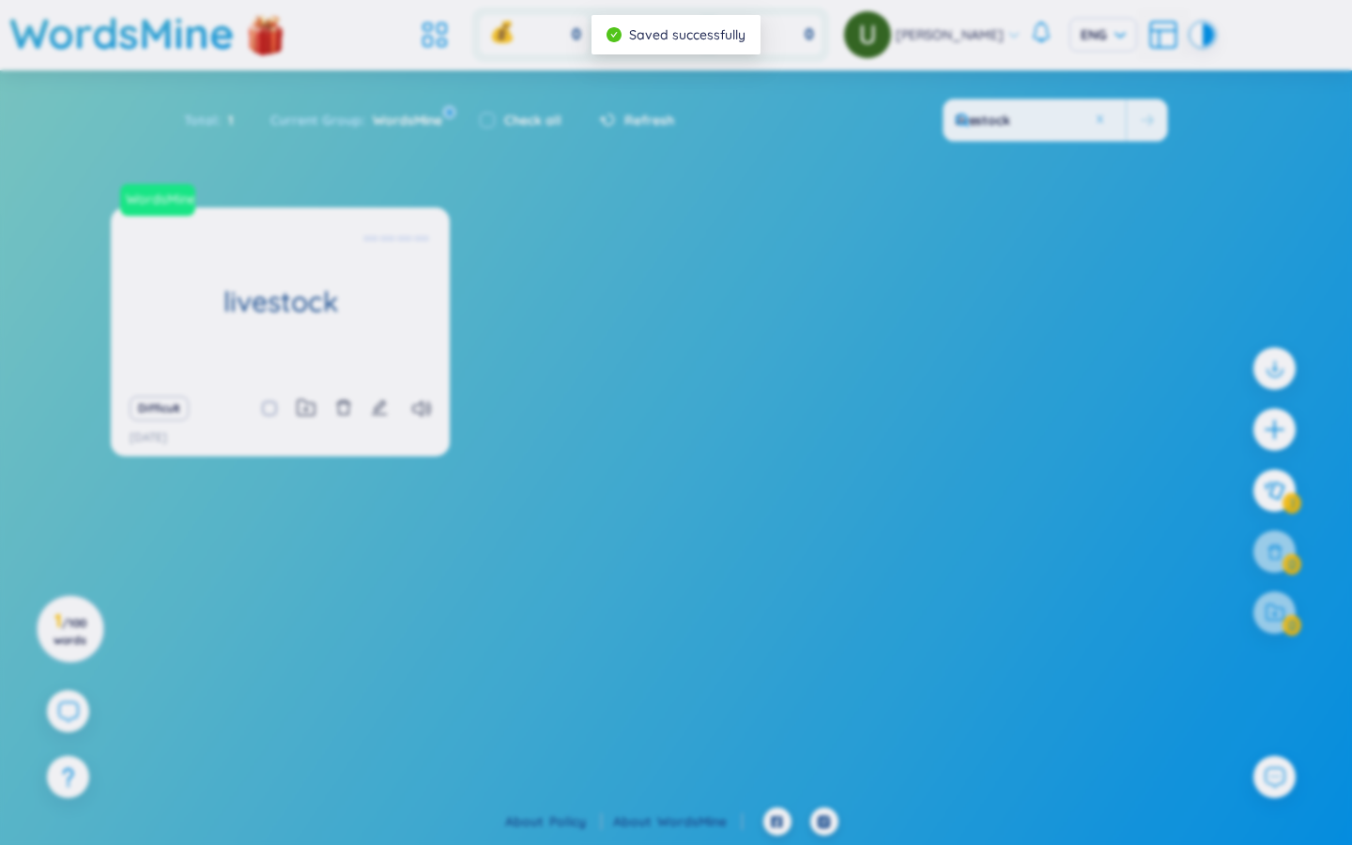
click at [478, 186] on section "Sort Alphabet Ascending Alphabet Descending Time-based Ascending Time-based Des…" at bounding box center [676, 392] width 1352 height 644
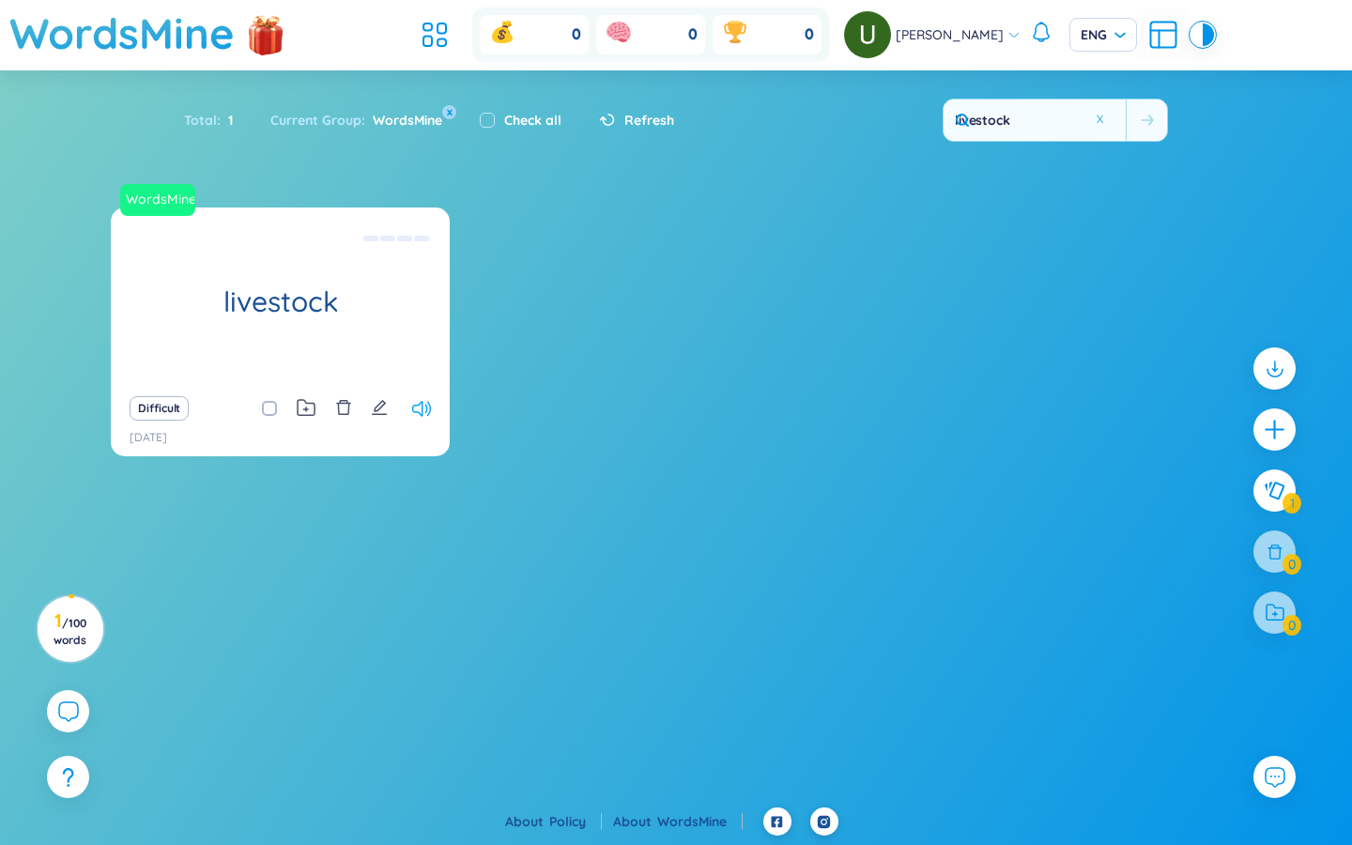
click at [418, 408] on icon at bounding box center [421, 409] width 19 height 16
click at [372, 546] on section "WordsMine livestock gia súc Farm animals; animals domesticated for cultivation.…" at bounding box center [676, 461] width 1352 height 507
click at [817, 424] on div at bounding box center [1275, 429] width 42 height 42
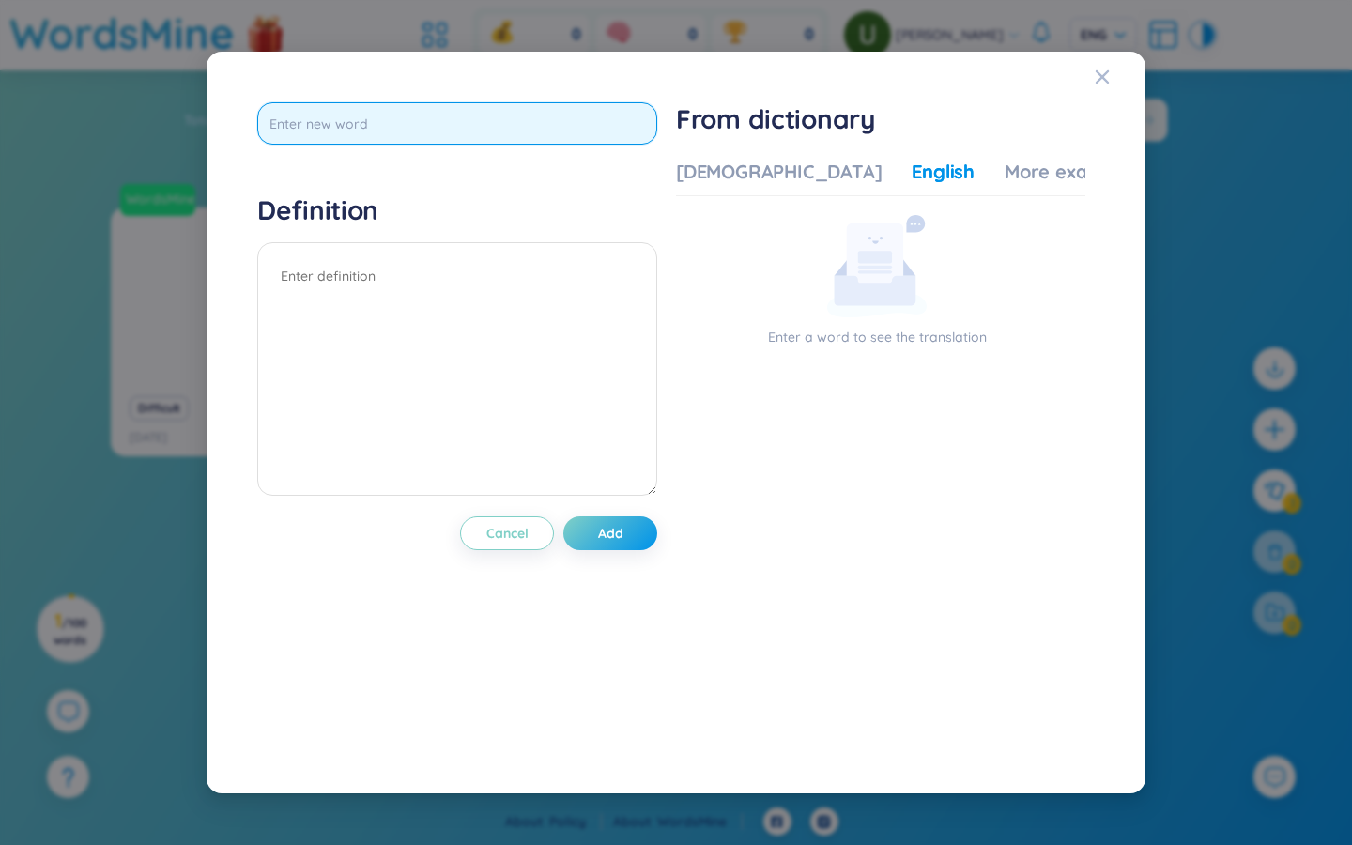
click at [417, 127] on input "text" at bounding box center [457, 123] width 400 height 42
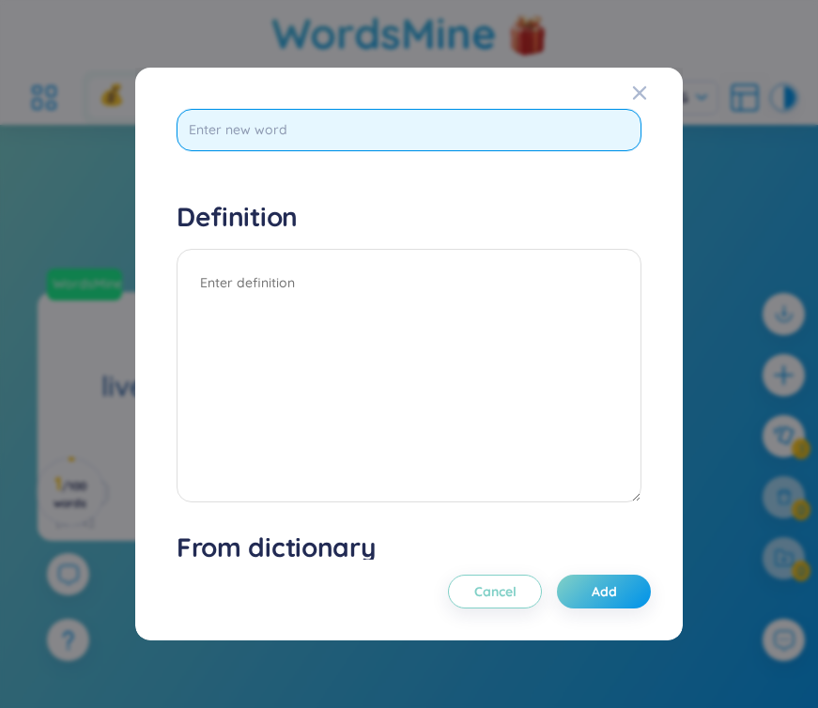
click at [377, 142] on input "text" at bounding box center [409, 130] width 465 height 42
type input "pastoralism"
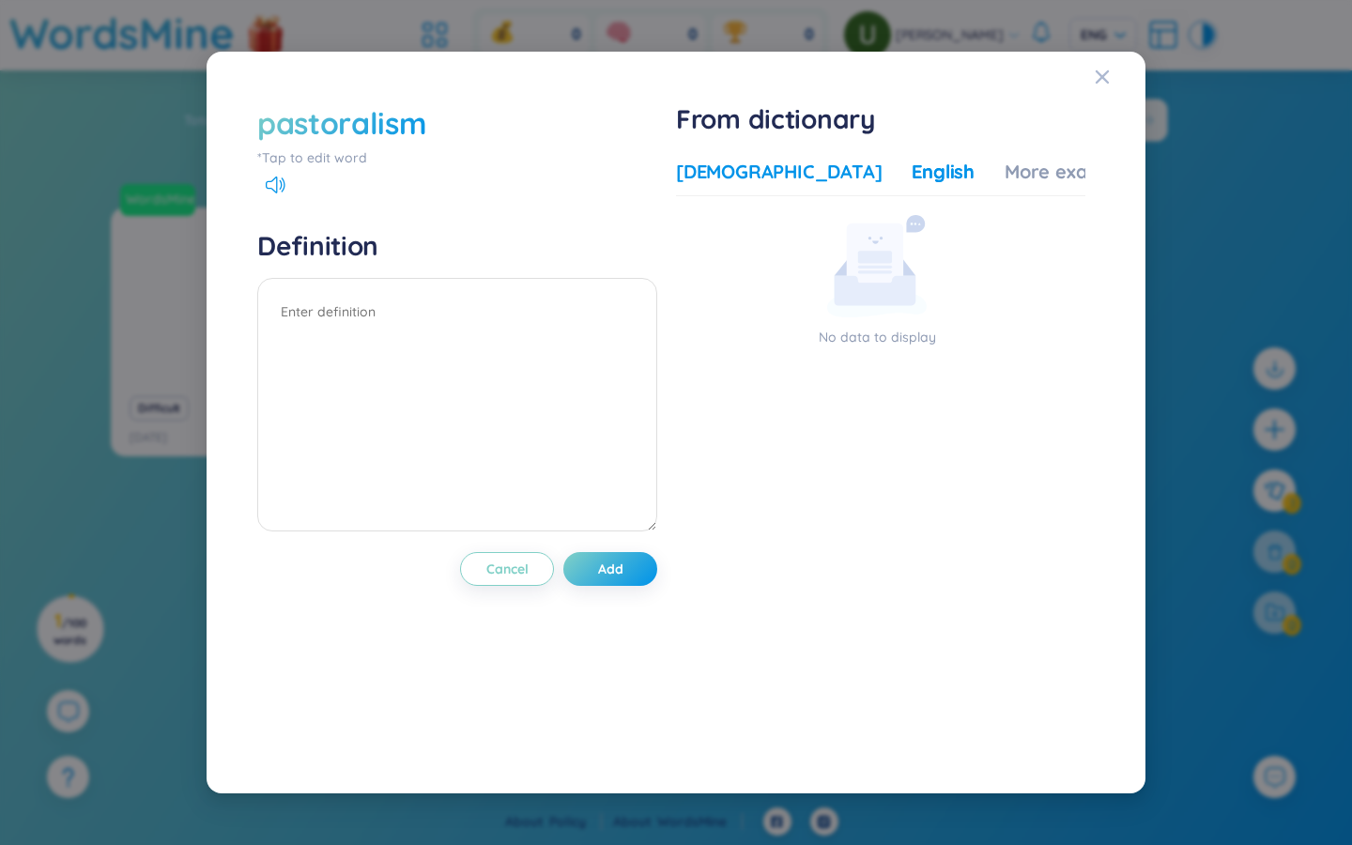
drag, startPoint x: 717, startPoint y: 177, endPoint x: 709, endPoint y: 171, distance: 10.7
click at [717, 177] on div "[DEMOGRAPHIC_DATA]" at bounding box center [779, 172] width 206 height 26
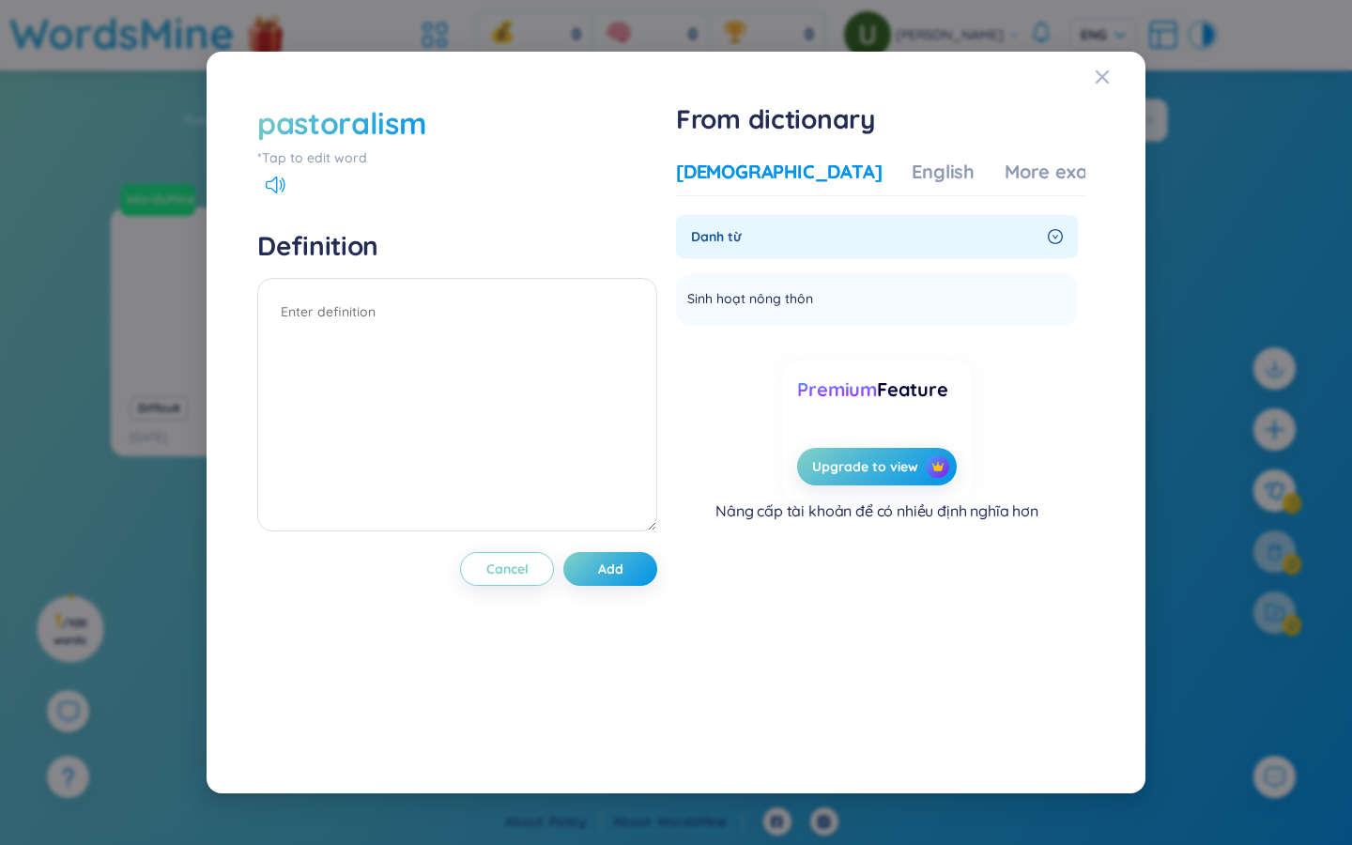
click at [709, 171] on div "[DEMOGRAPHIC_DATA]" at bounding box center [779, 172] width 206 height 26
click at [800, 300] on span "Sinh hoạt nông thôn" at bounding box center [750, 299] width 126 height 23
copy li "Sinh hoạt nông thôn Add"
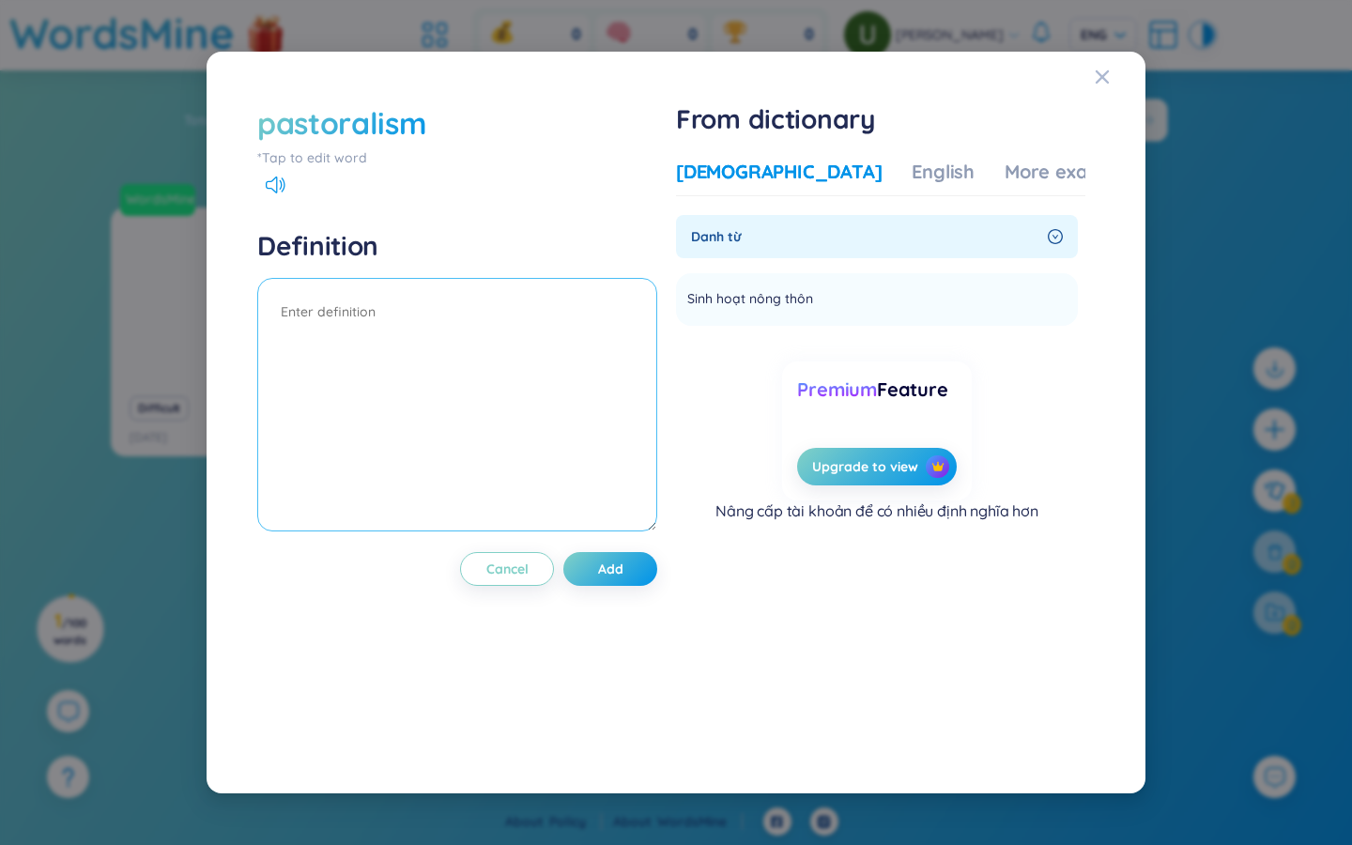
click at [327, 304] on textarea at bounding box center [457, 405] width 400 height 254
paste textarea "Sinh hoạt nông thôn"
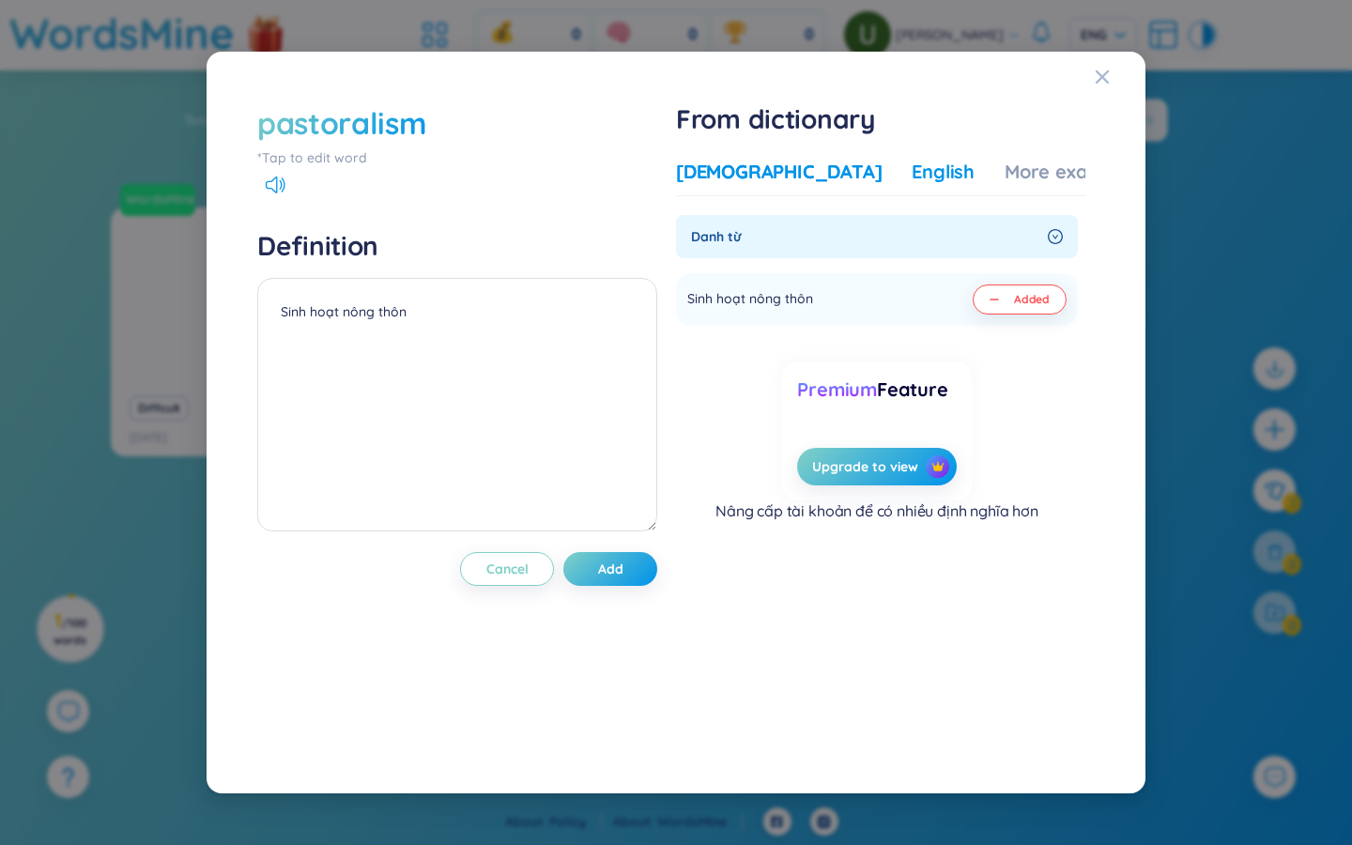
click at [817, 176] on div "English" at bounding box center [943, 172] width 63 height 26
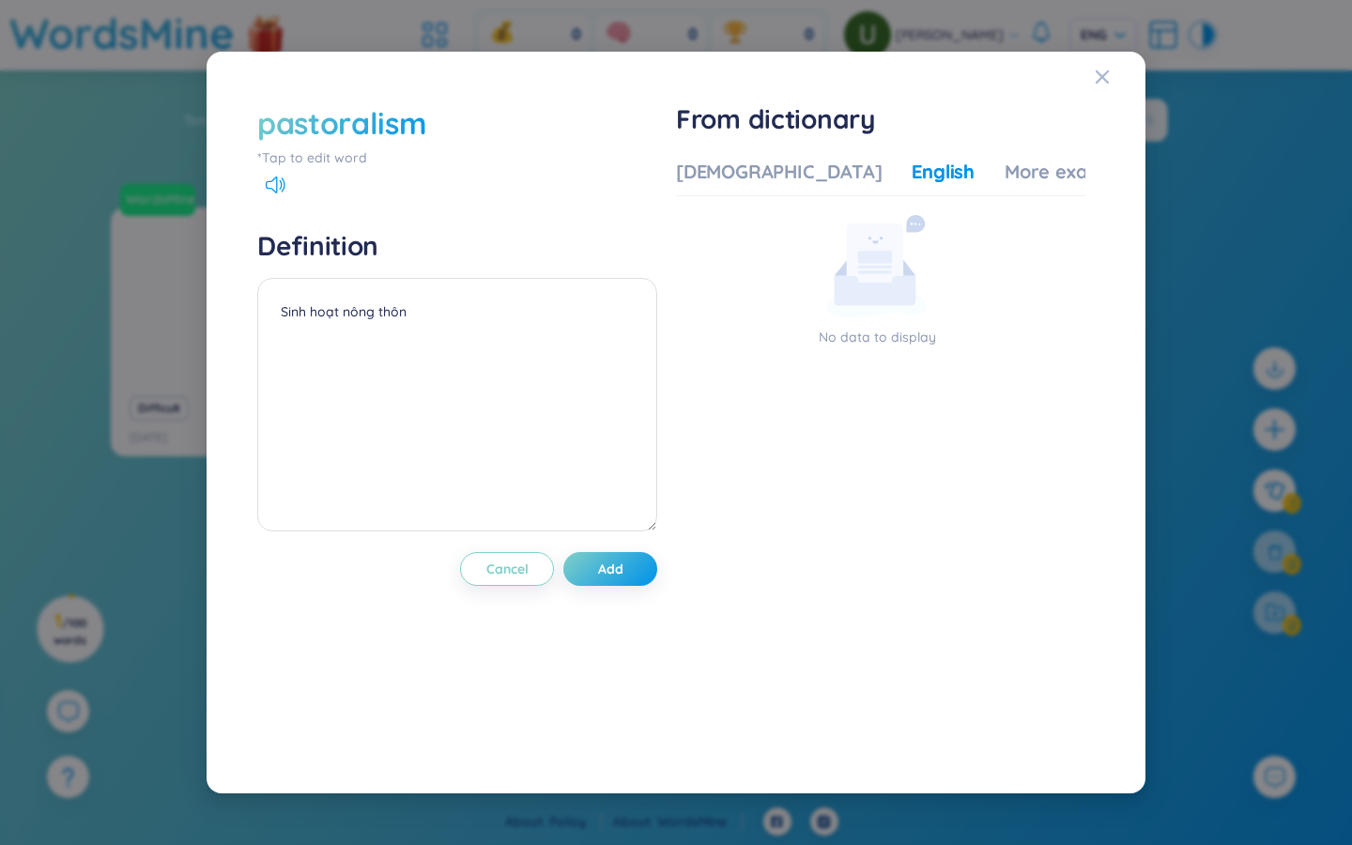
click at [817, 176] on div "English" at bounding box center [943, 172] width 63 height 26
click at [817, 173] on div "More examples" at bounding box center [1073, 172] width 136 height 26
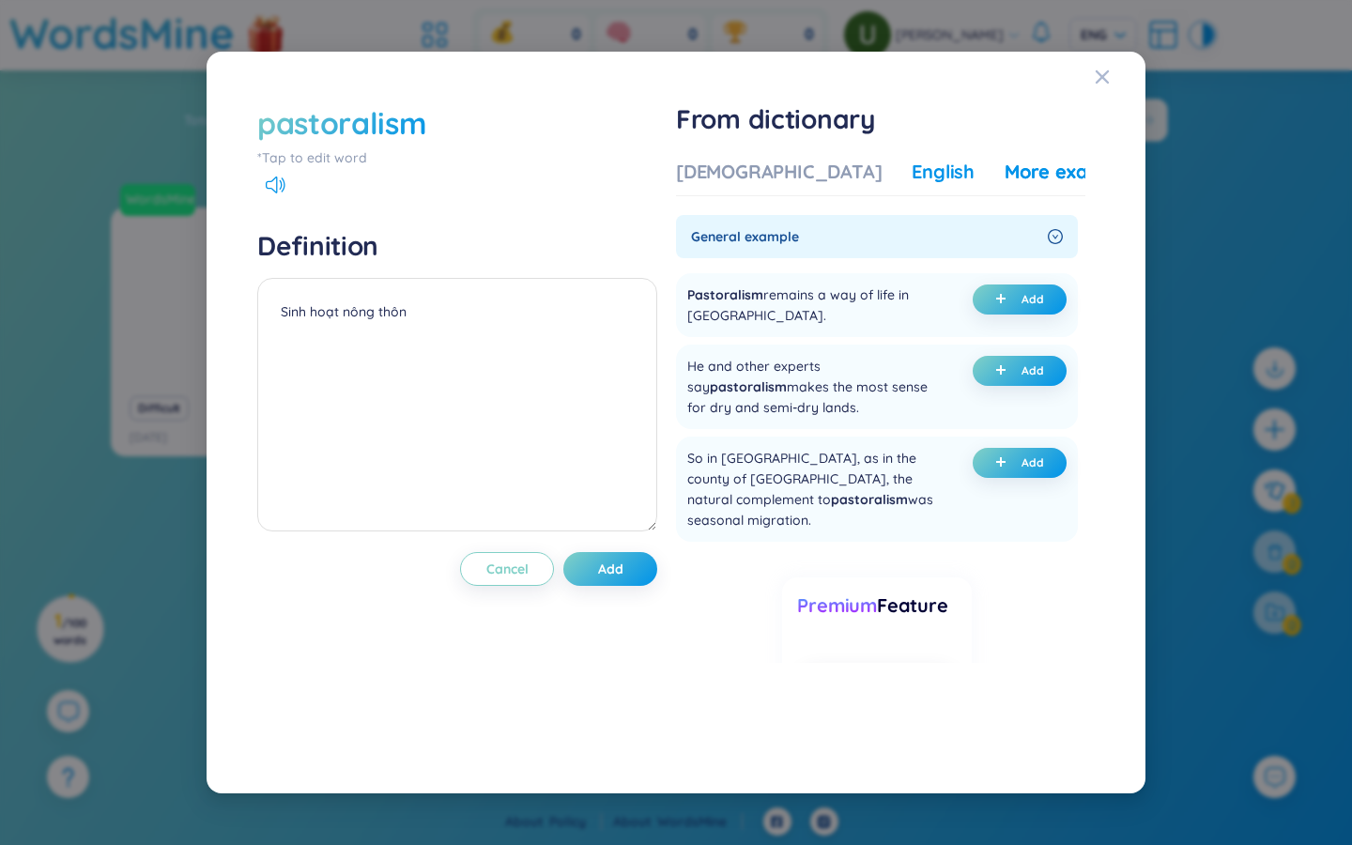
click at [817, 172] on div "English" at bounding box center [943, 172] width 63 height 26
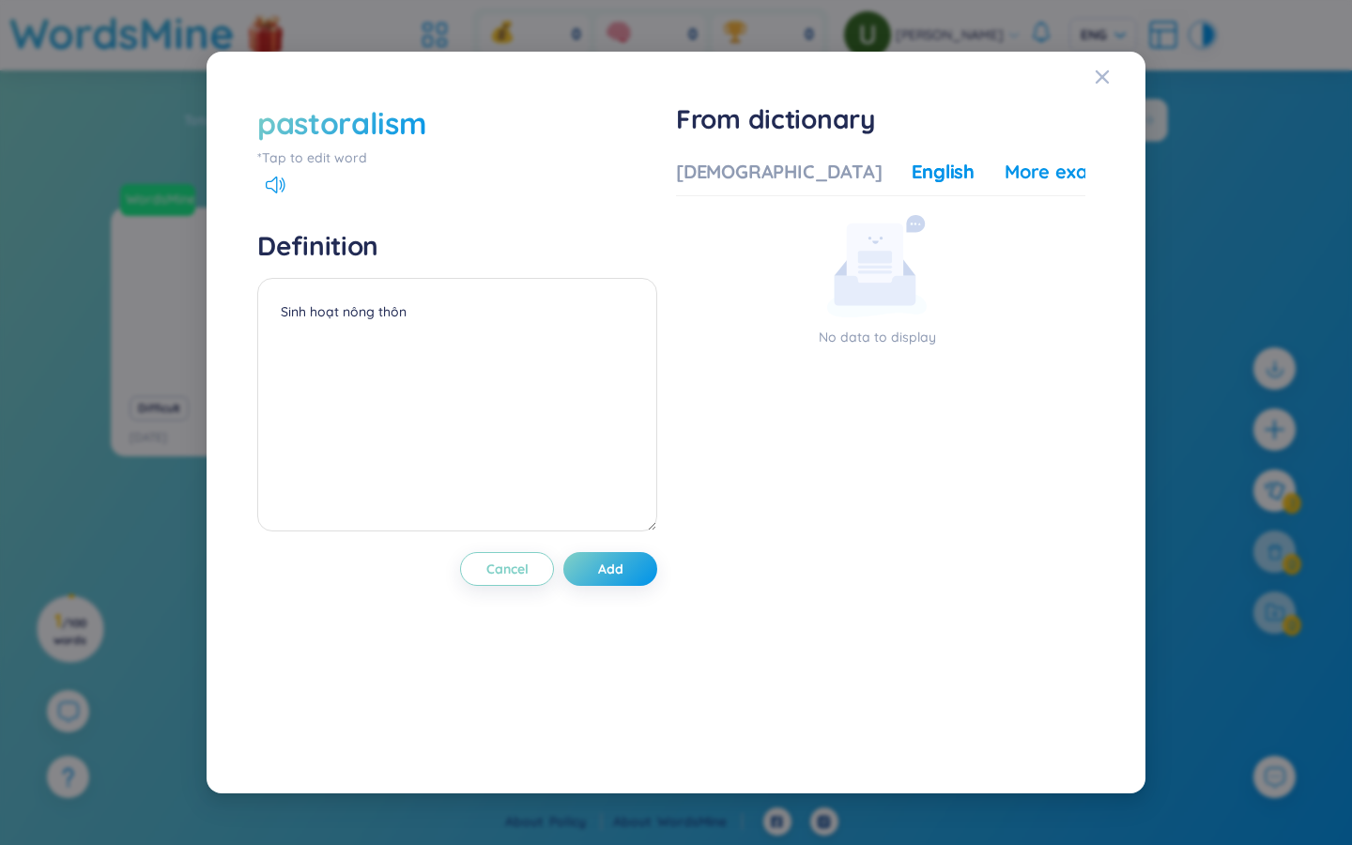
click at [817, 177] on div "More examples" at bounding box center [1073, 172] width 136 height 26
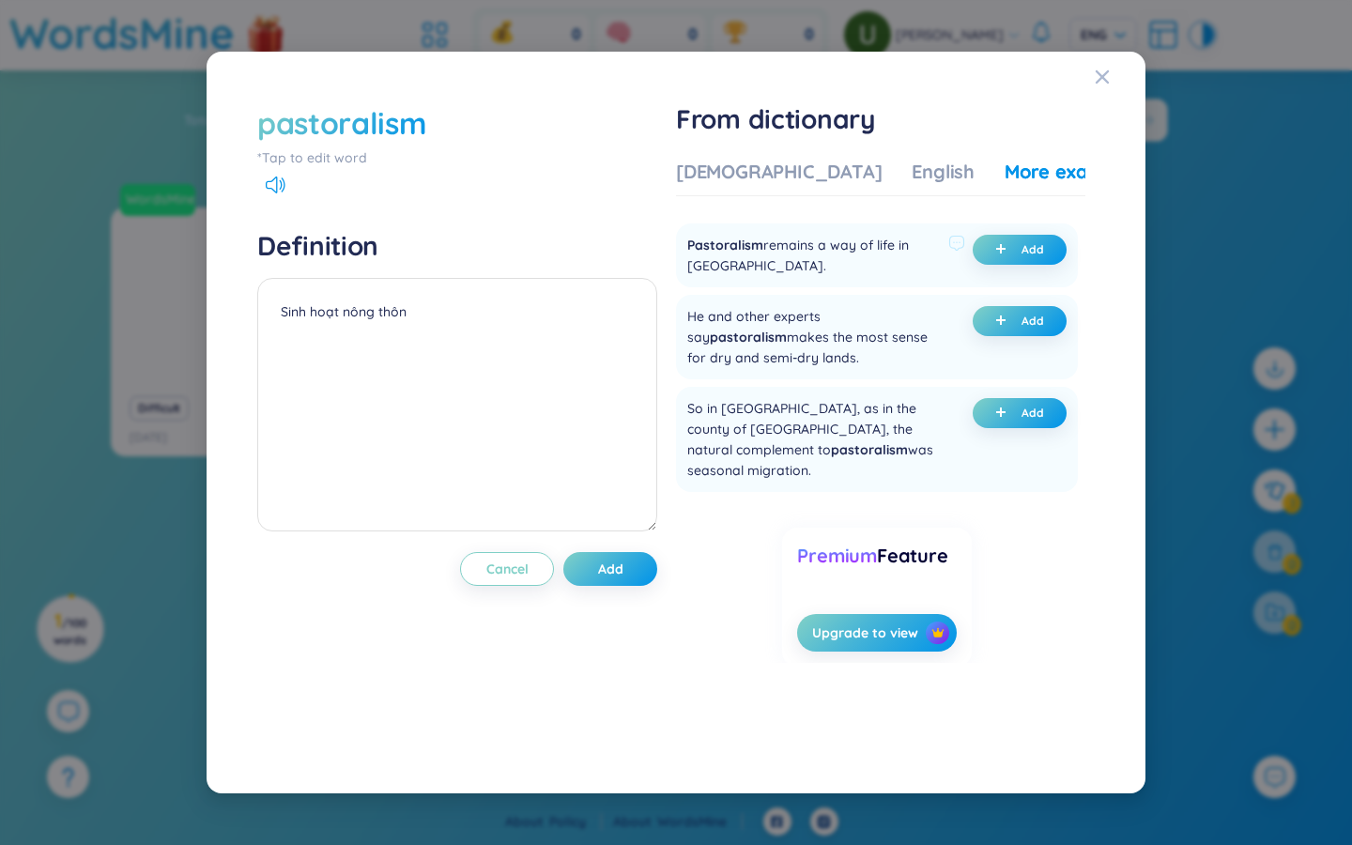
scroll to position [54, 0]
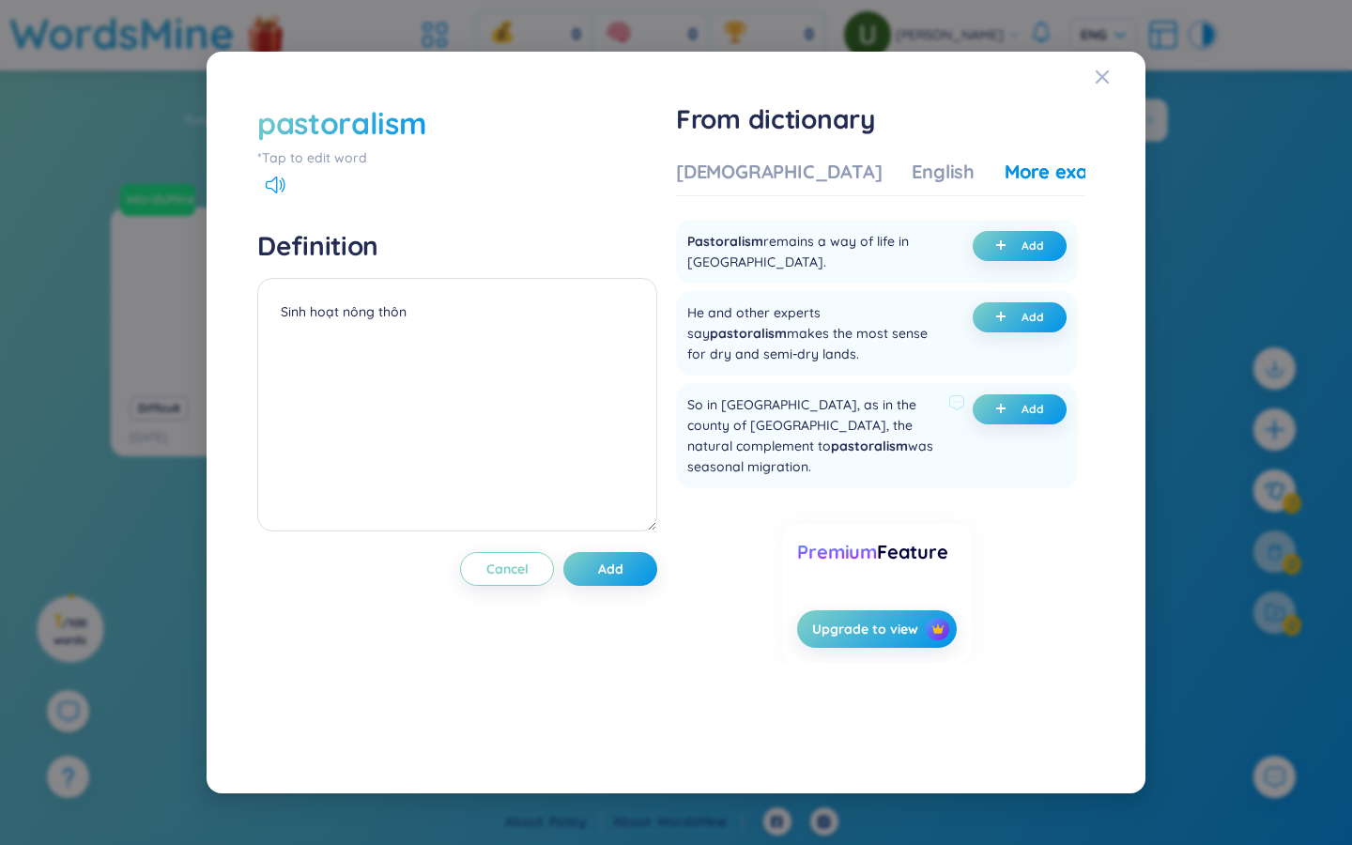
click at [792, 429] on div "So in Savoy, as in the county of Nice, the natural complement to pastoralism wa…" at bounding box center [814, 435] width 254 height 83
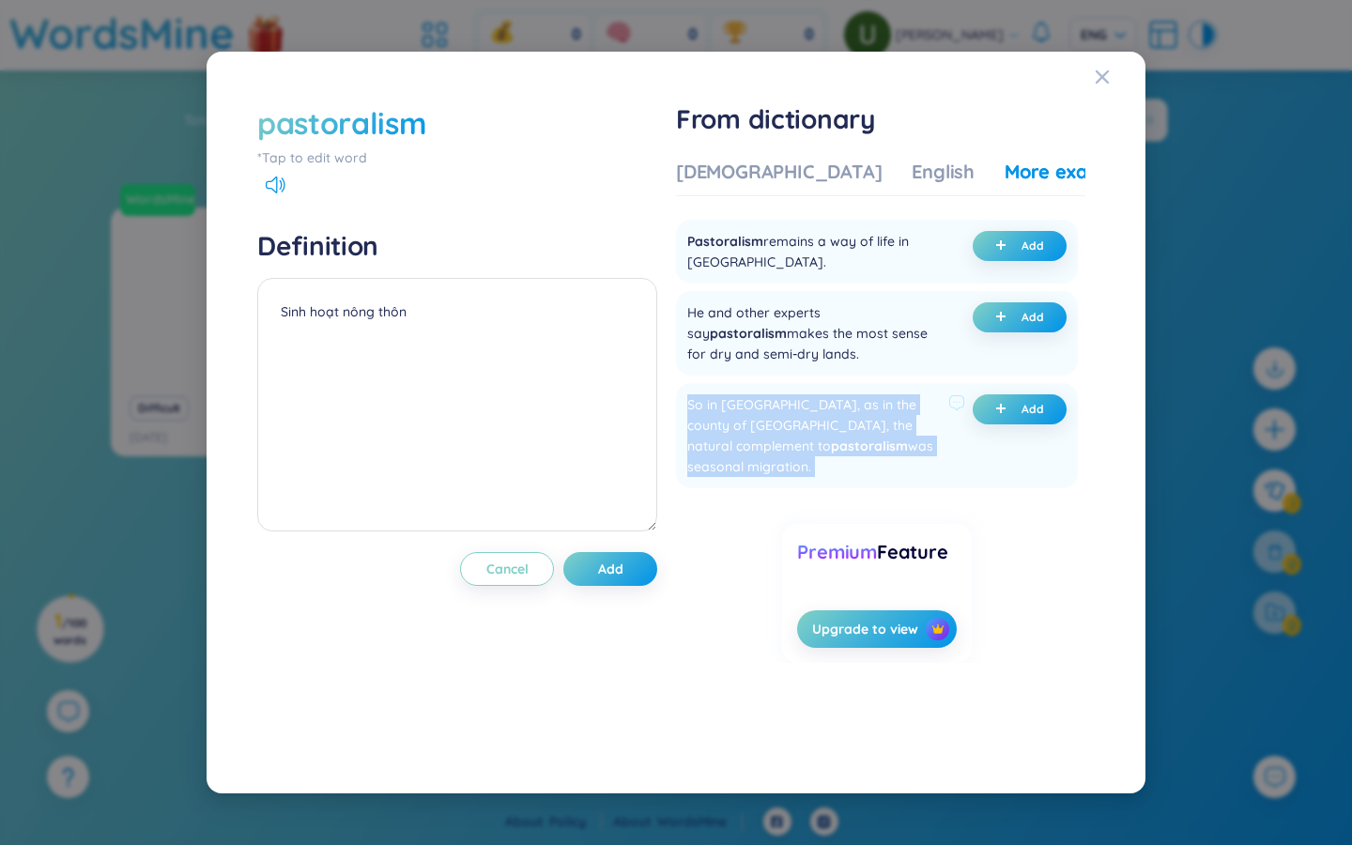
scroll to position [23, 0]
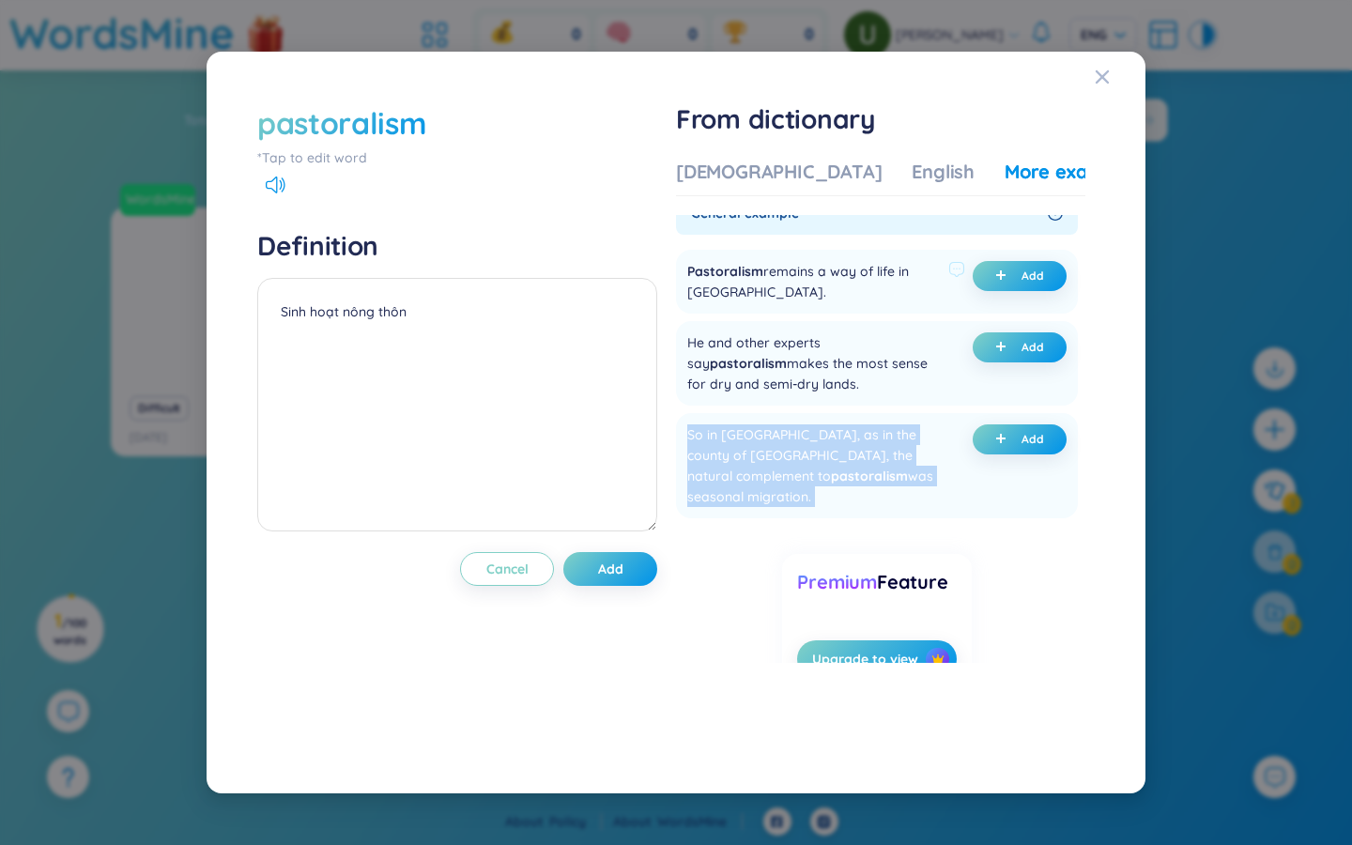
click at [767, 280] on div "Pastoralism remains a way of life in East Africa." at bounding box center [814, 281] width 254 height 41
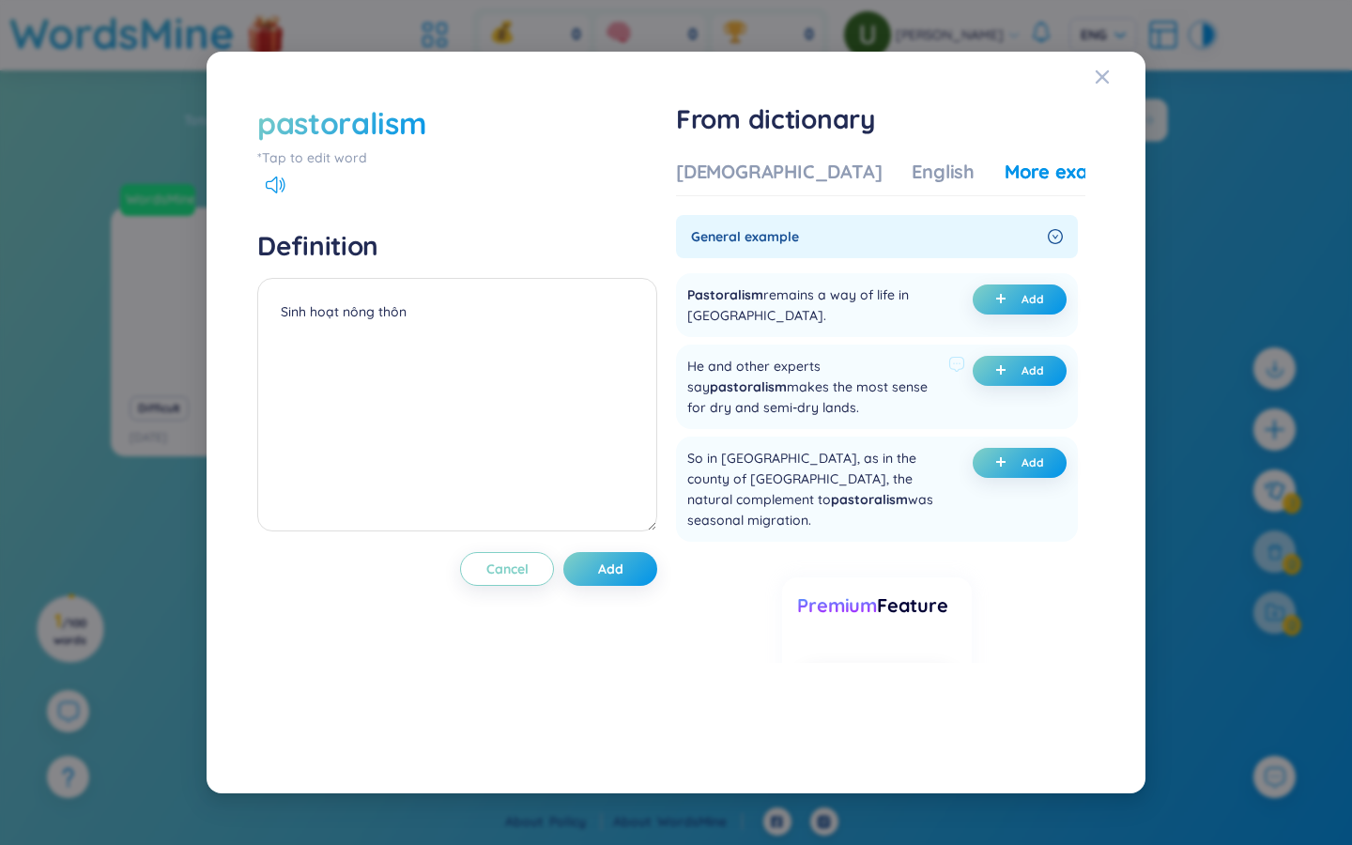
scroll to position [54, 0]
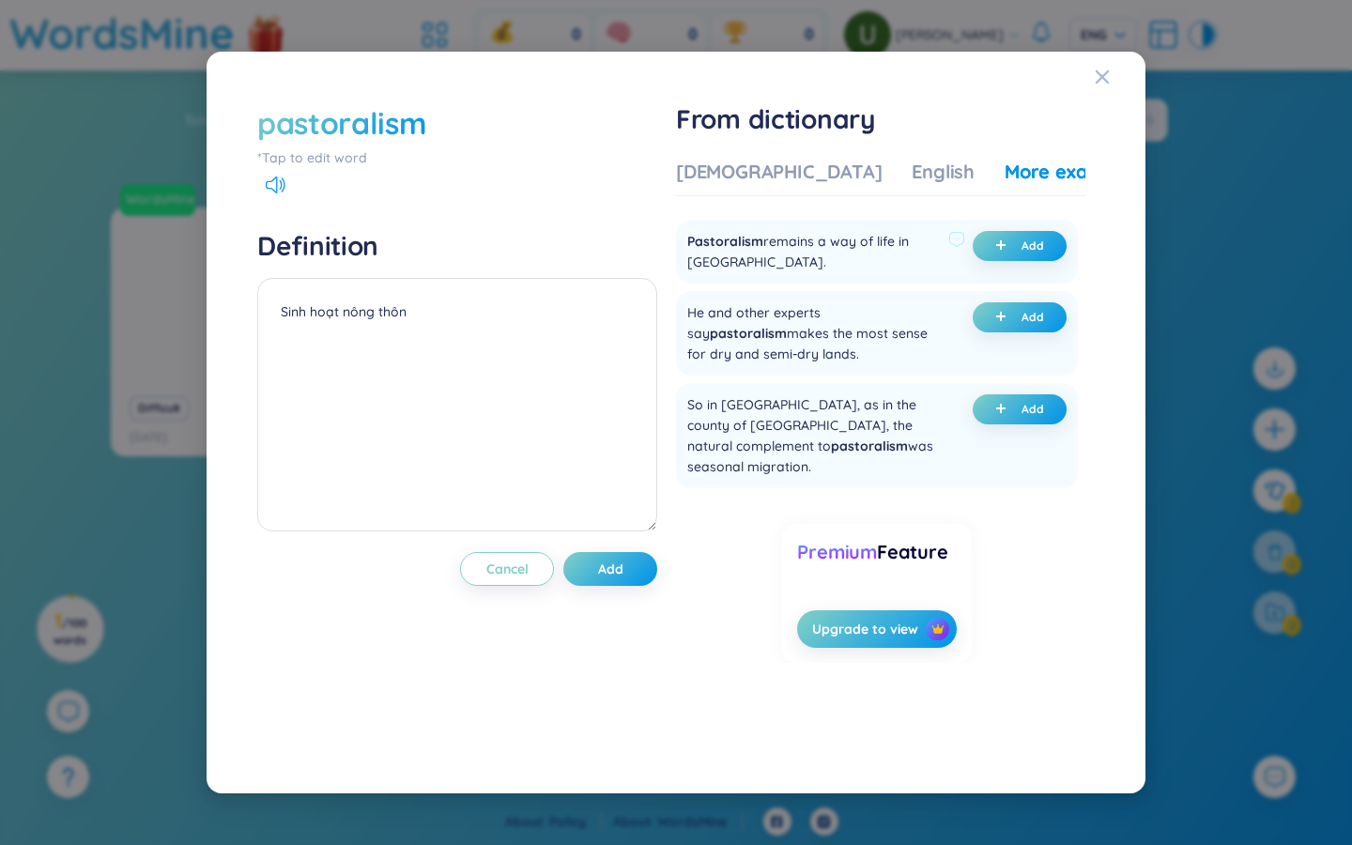
click at [786, 254] on div "Pastoralism remains a way of life in East Africa." at bounding box center [814, 251] width 254 height 41
click at [817, 249] on span "Add" at bounding box center [1033, 245] width 23 height 15
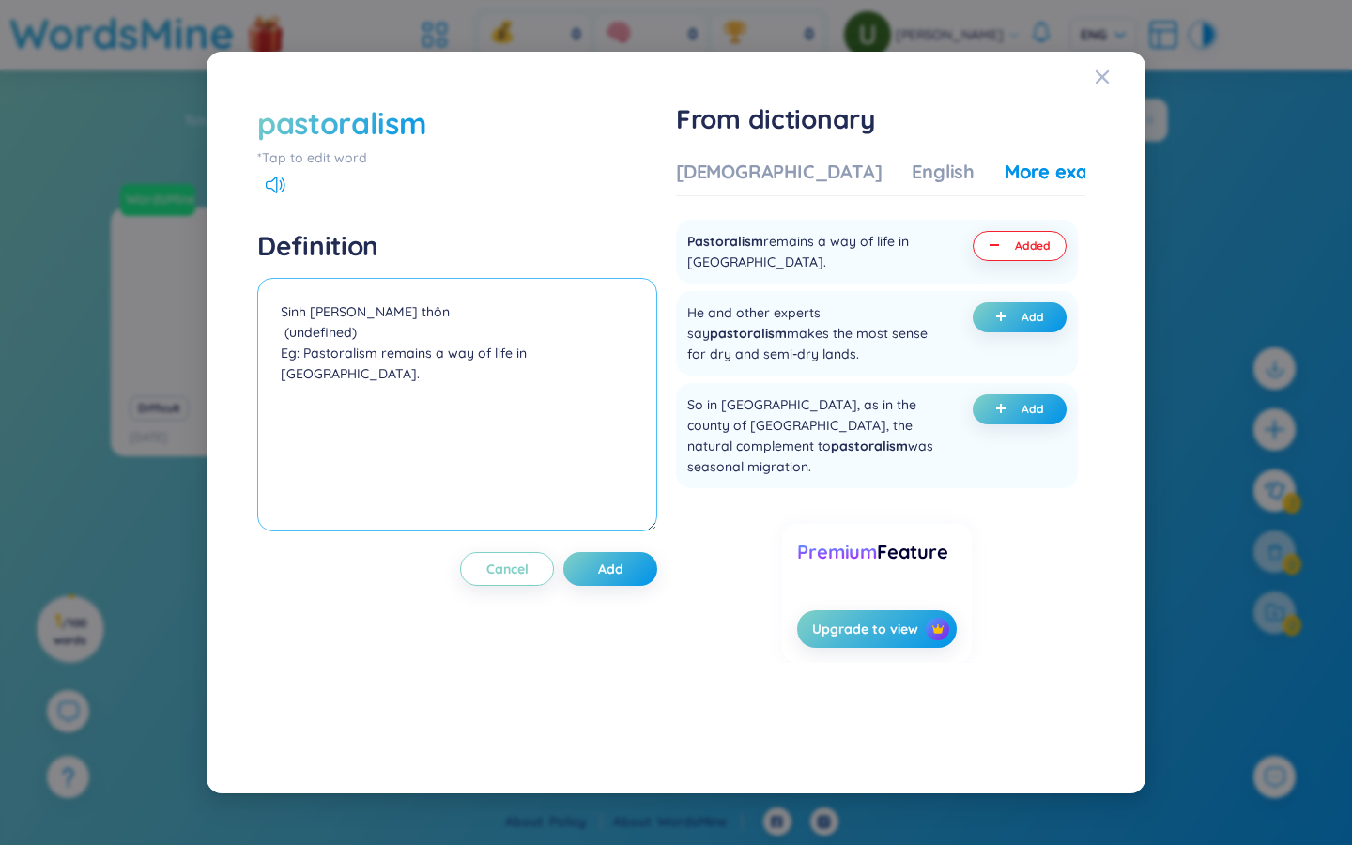
drag, startPoint x: 361, startPoint y: 331, endPoint x: 275, endPoint y: 336, distance: 85.6
click at [274, 337] on textarea "Sinh hoạt nông thôn (undefined) Eg: Pastoralism remains a way of life in East A…" at bounding box center [457, 405] width 400 height 254
type textarea "Sinh [PERSON_NAME] thôn Eg: Pastoralism remains a way of life in [GEOGRAPHIC_DA…"
click at [817, 176] on div "English" at bounding box center [943, 172] width 63 height 26
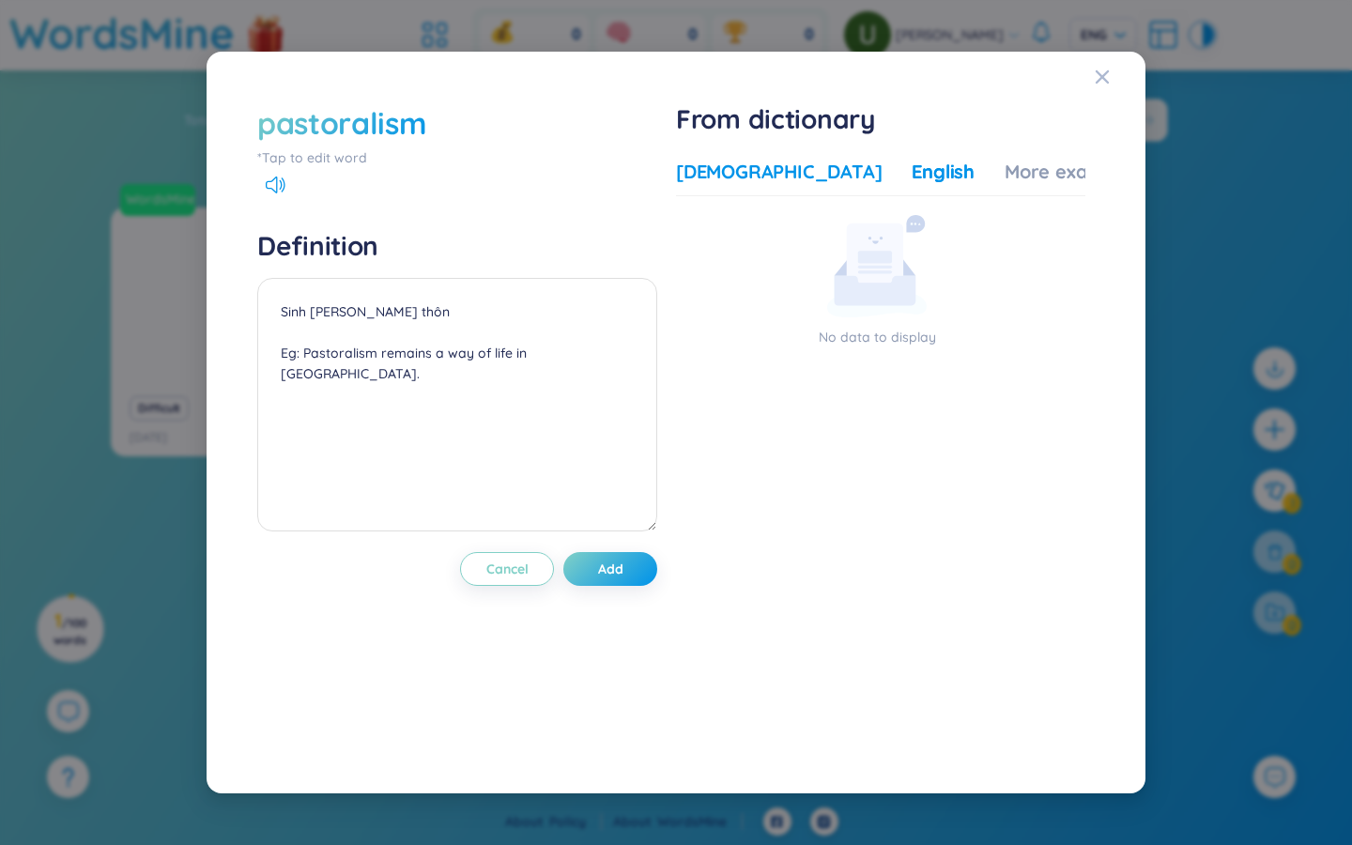
click at [731, 165] on div "[DEMOGRAPHIC_DATA]" at bounding box center [779, 172] width 206 height 26
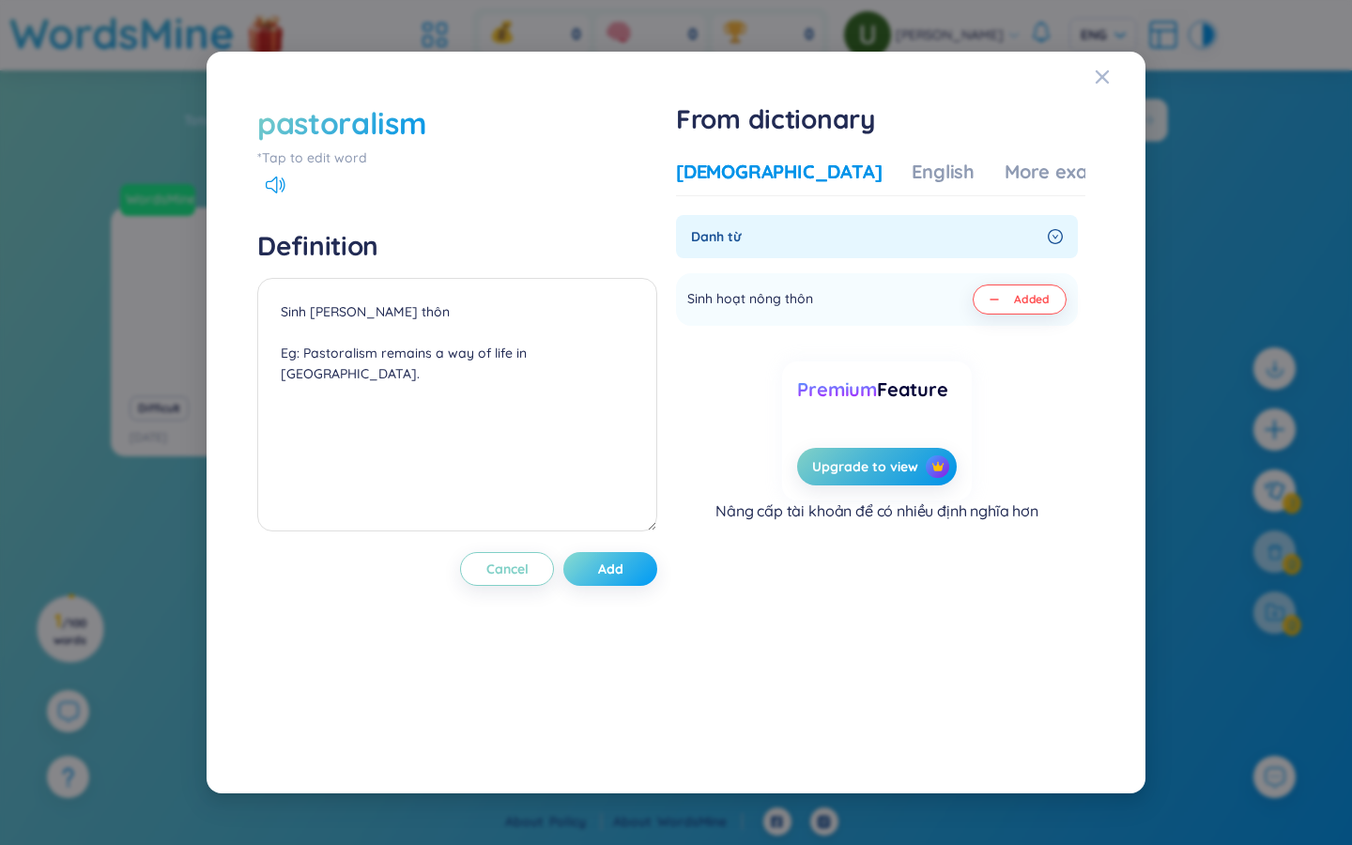
click at [623, 562] on span "Add" at bounding box center [610, 569] width 25 height 19
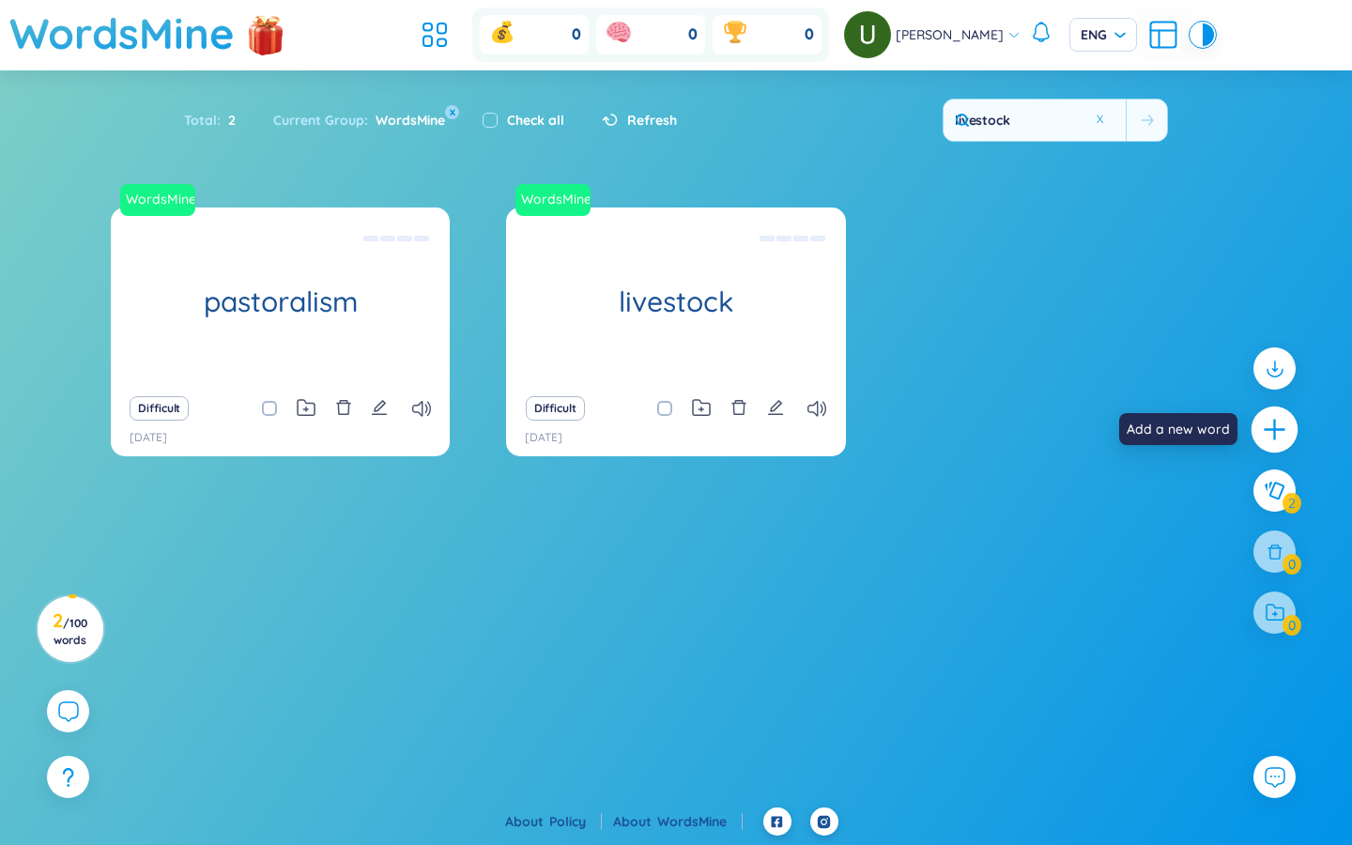
click at [817, 422] on icon "plus" at bounding box center [1275, 430] width 26 height 26
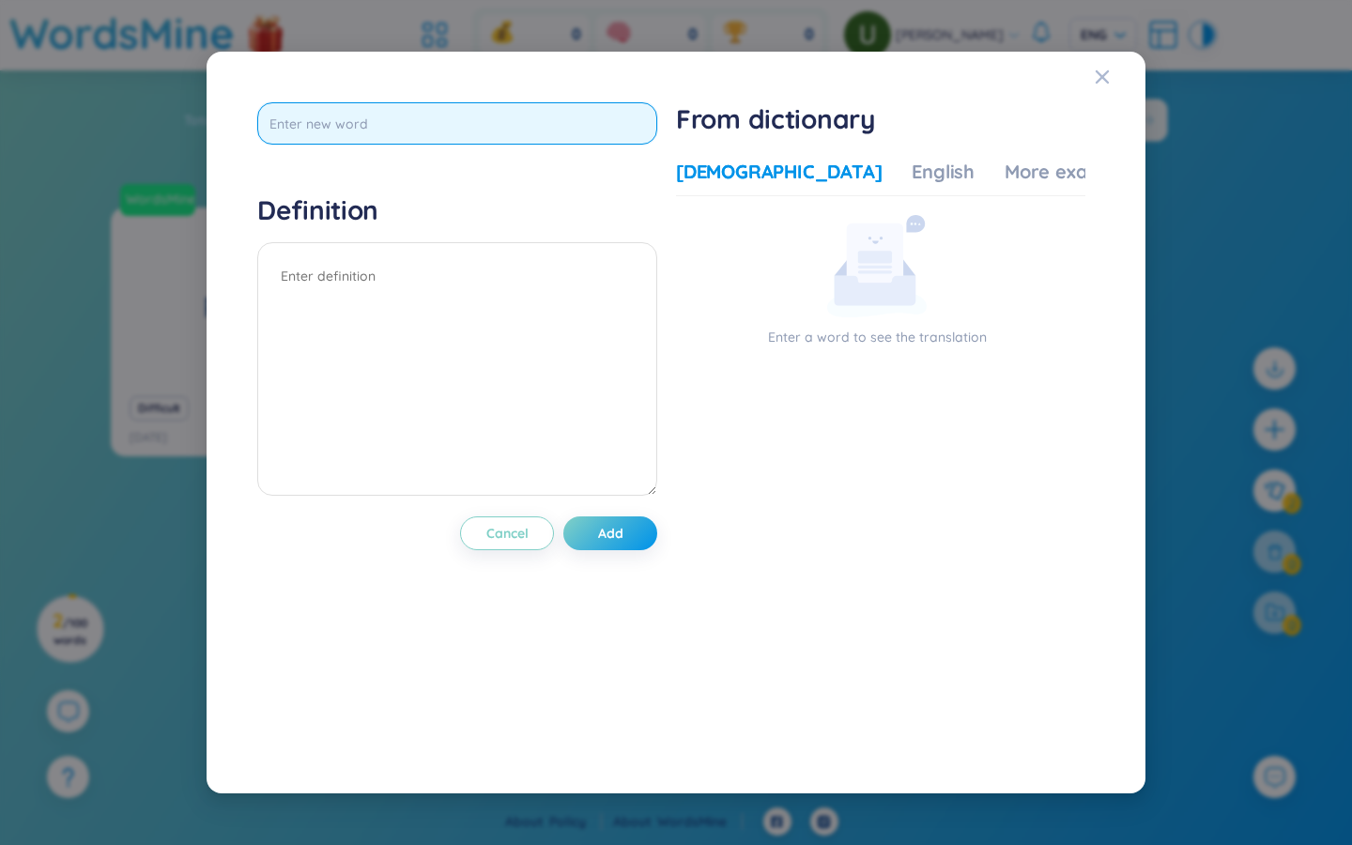
click at [315, 131] on input "text" at bounding box center [457, 123] width 400 height 42
click at [305, 126] on input "text" at bounding box center [457, 123] width 400 height 42
type input "pioneering"
click at [582, 117] on input "pioneering" at bounding box center [457, 123] width 400 height 42
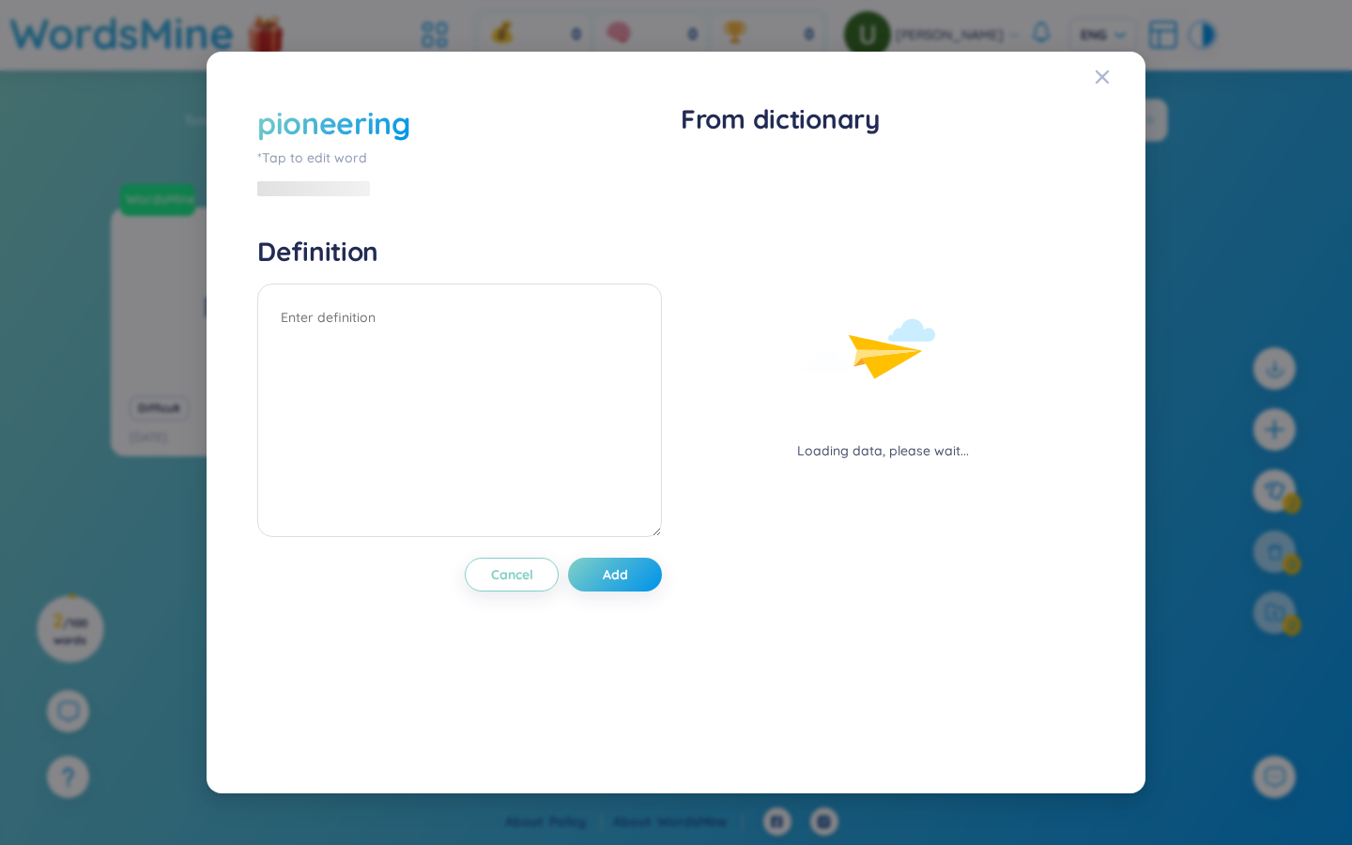
click at [817, 174] on div "Loading data, please wait..." at bounding box center [883, 310] width 405 height 302
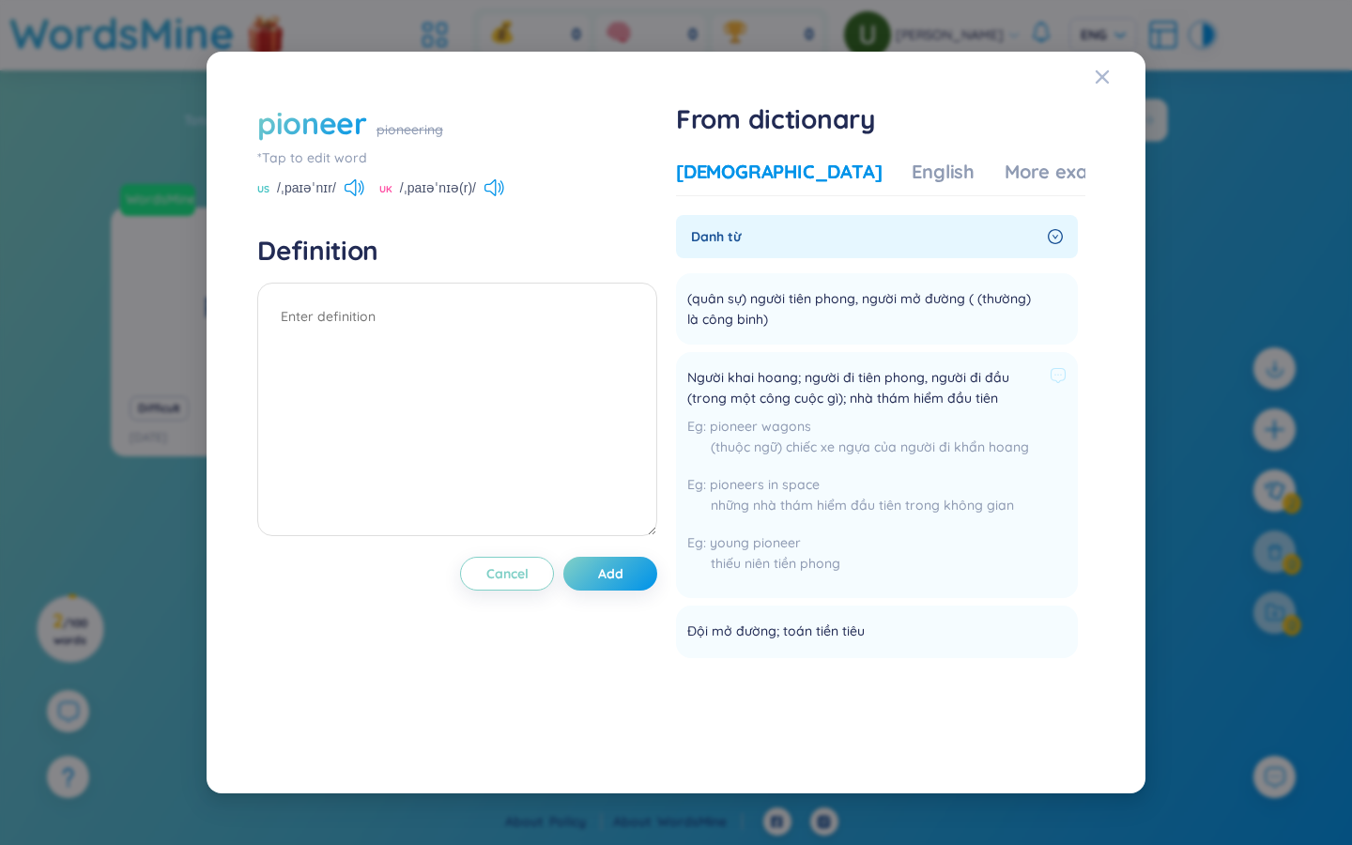
click at [781, 386] on span "Người khai hoang; người đi tiên phong, người đi đầu (trong một công cuộc gì); n…" at bounding box center [864, 387] width 355 height 41
click at [782, 386] on span "Người khai hoang; người đi tiên phong, người đi đầu (trong một công cuộc gì); n…" at bounding box center [864, 387] width 355 height 41
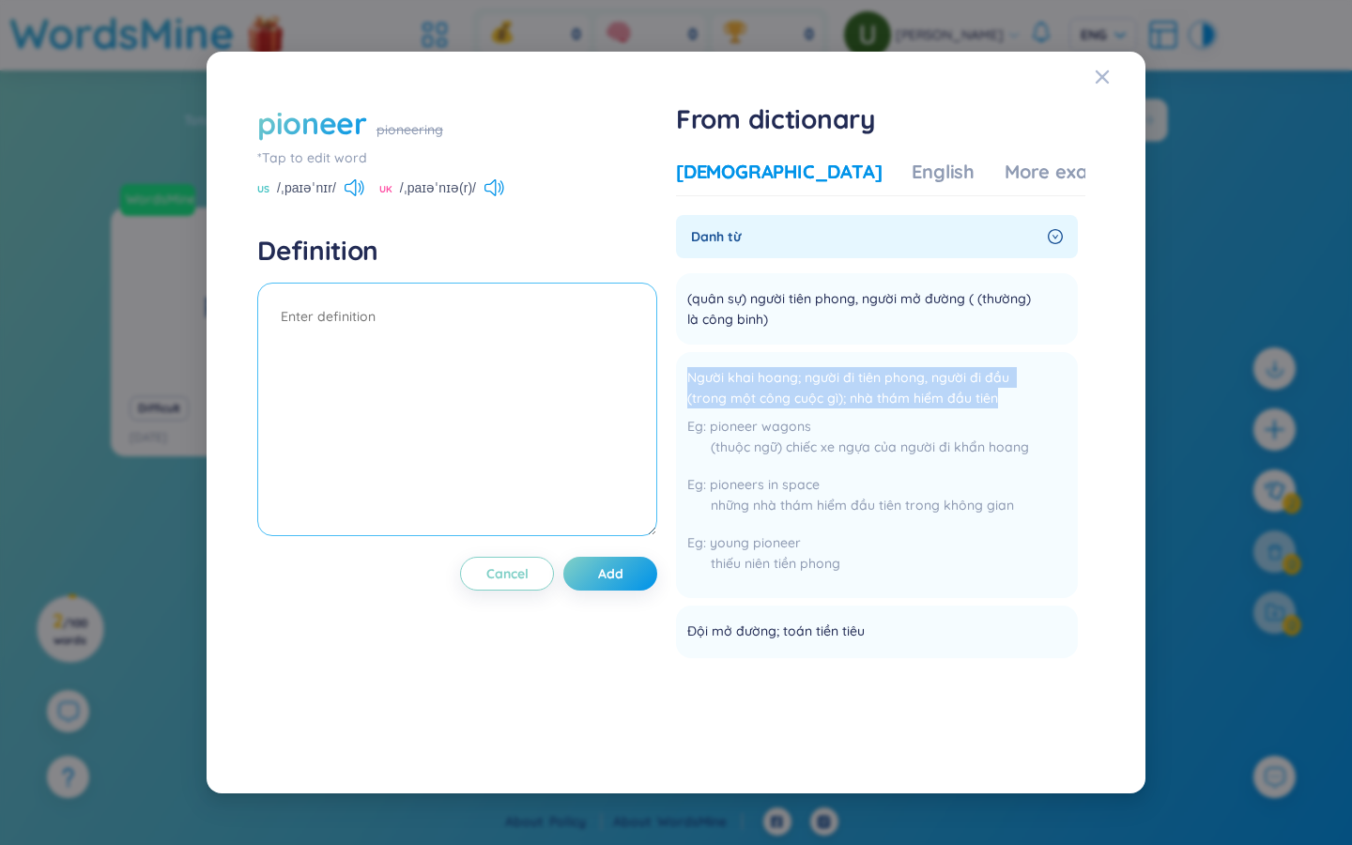
click at [366, 364] on textarea at bounding box center [457, 410] width 400 height 254
paste textarea "Người khai hoang; người đi tiên phong, người đi đầu (trong một công cuộc gì); n…"
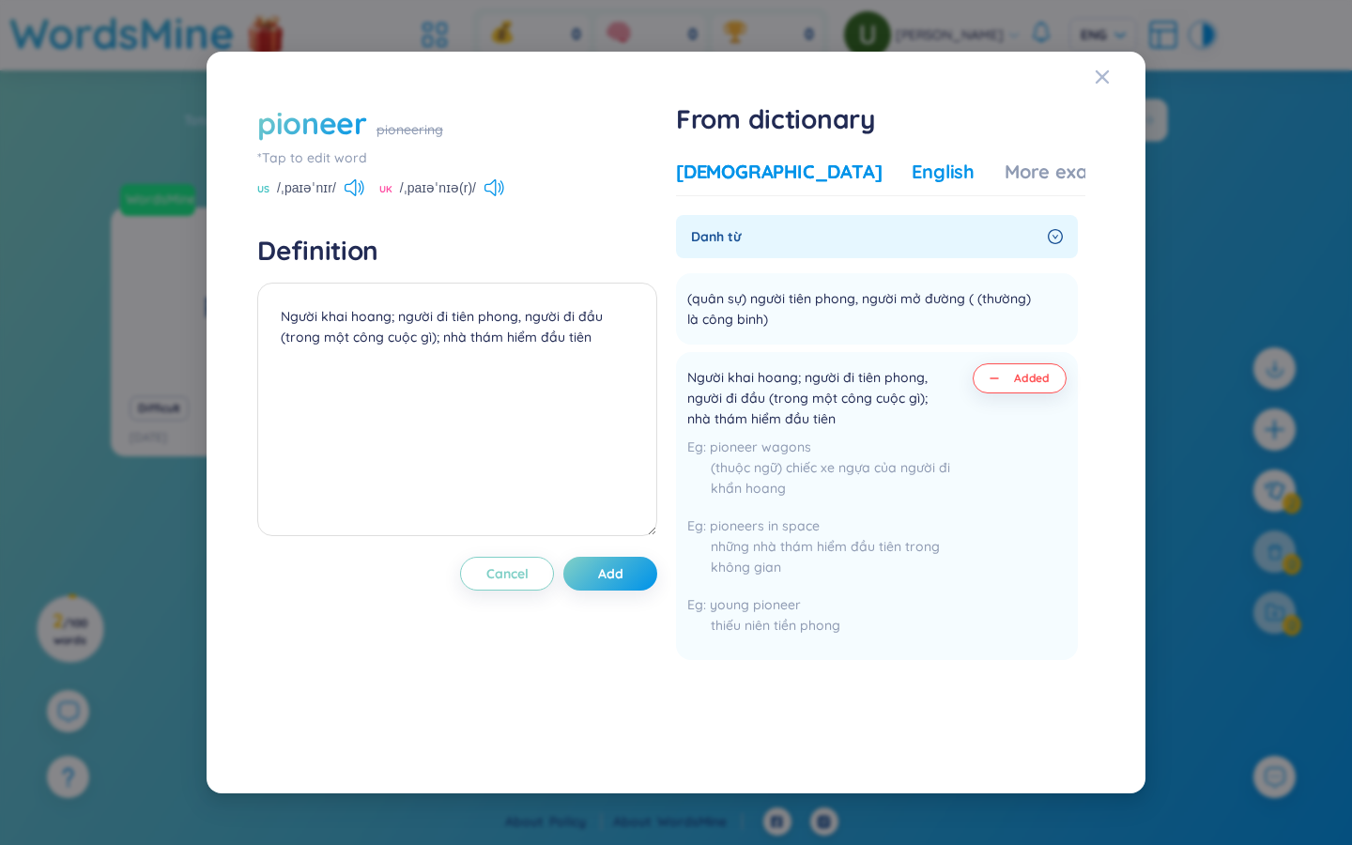
click at [817, 170] on div "English" at bounding box center [943, 172] width 63 height 26
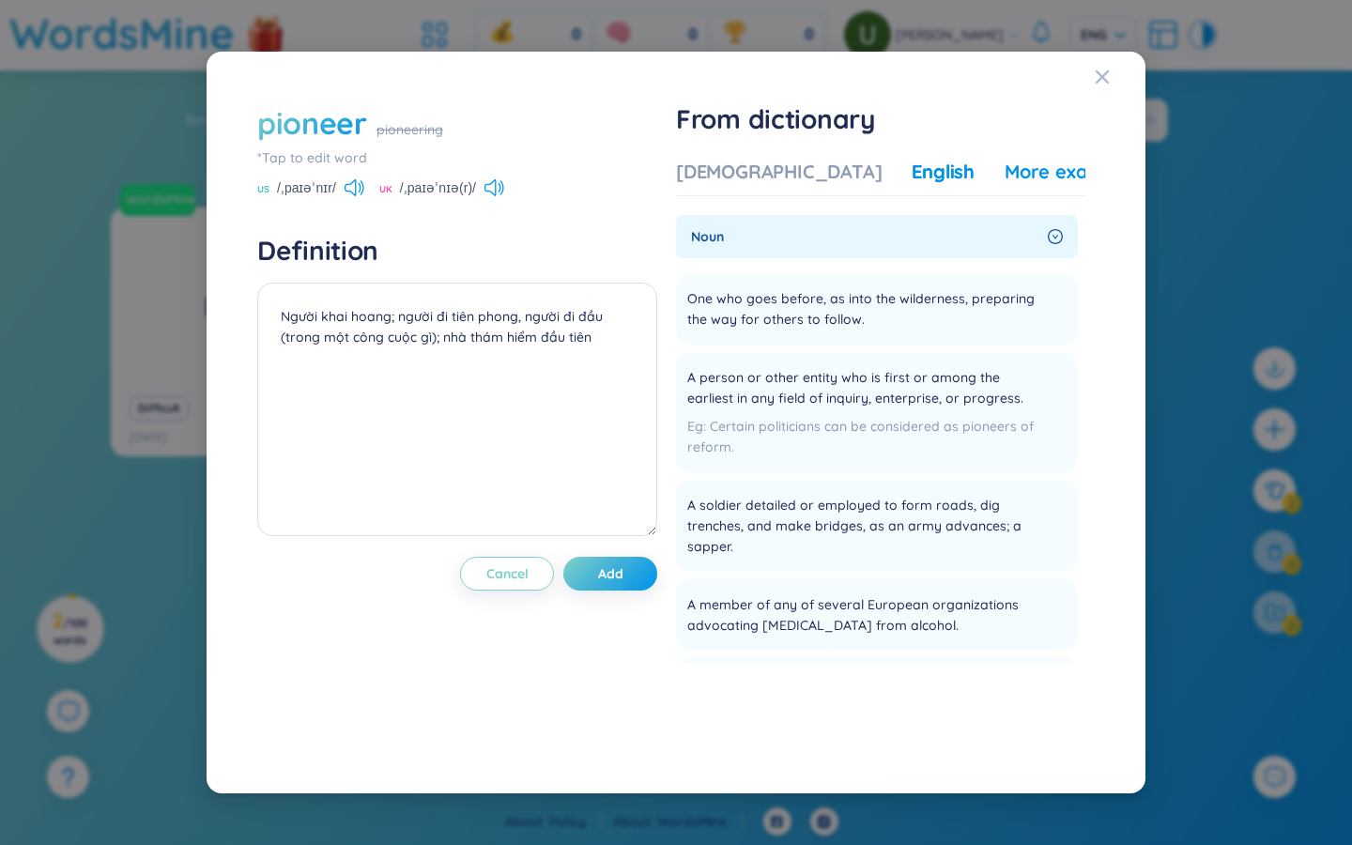
click at [817, 177] on div "More examples" at bounding box center [1073, 172] width 136 height 26
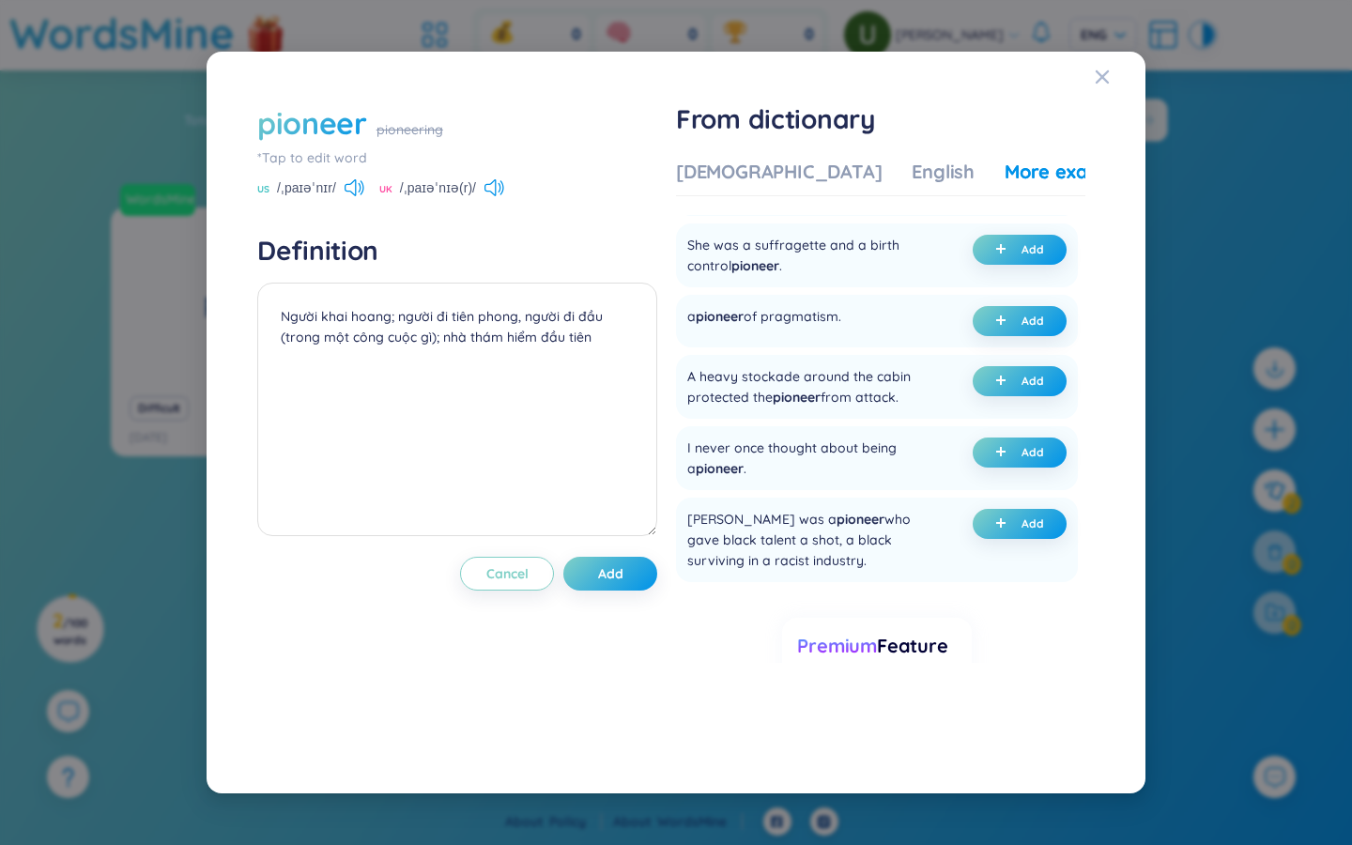
scroll to position [0, 0]
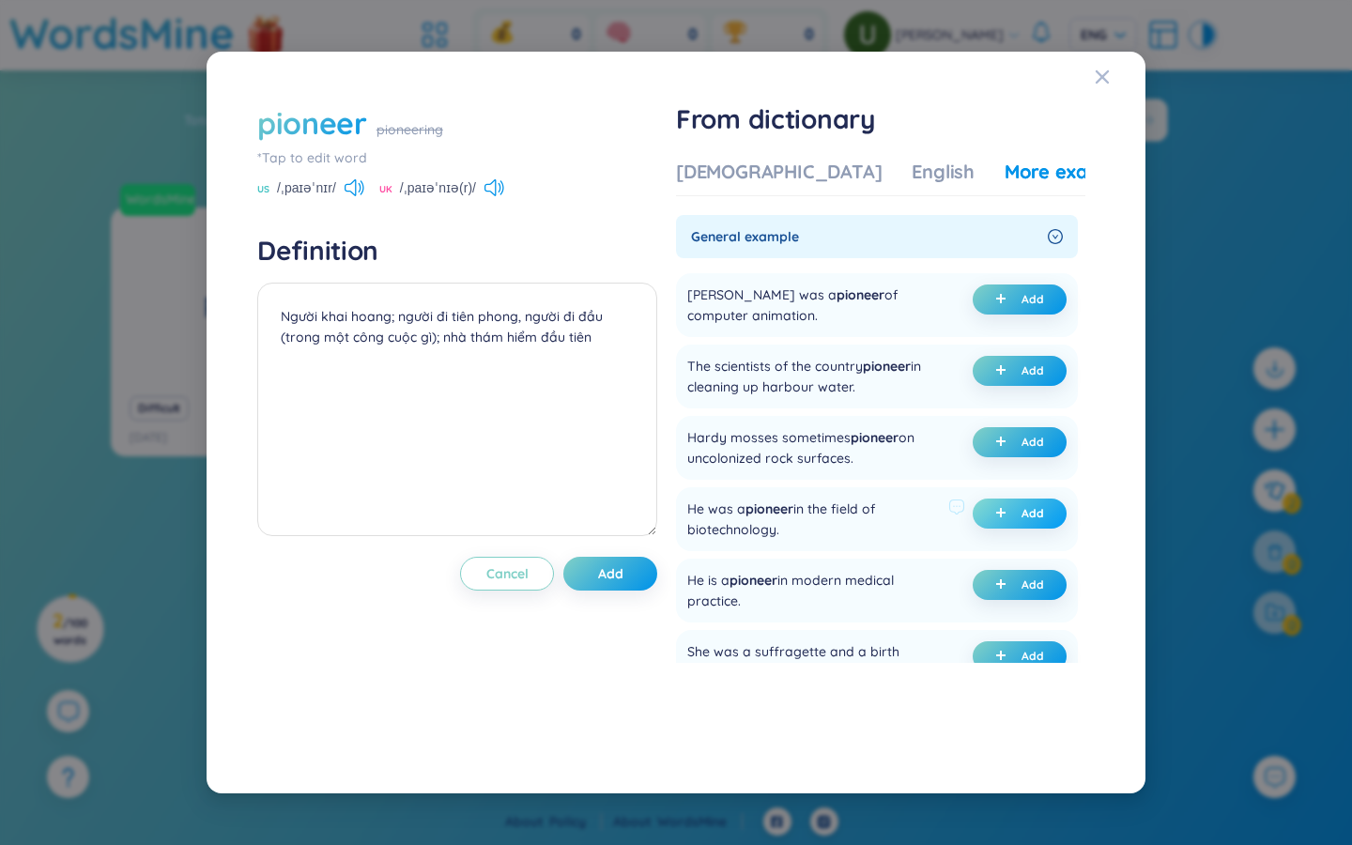
click at [817, 514] on span "Add" at bounding box center [1033, 513] width 23 height 15
click at [640, 574] on button "Add" at bounding box center [610, 574] width 94 height 34
type textarea "Người khai hoang; người đi tiên phong, người đi đầu (trong một công cuộc gì); n…"
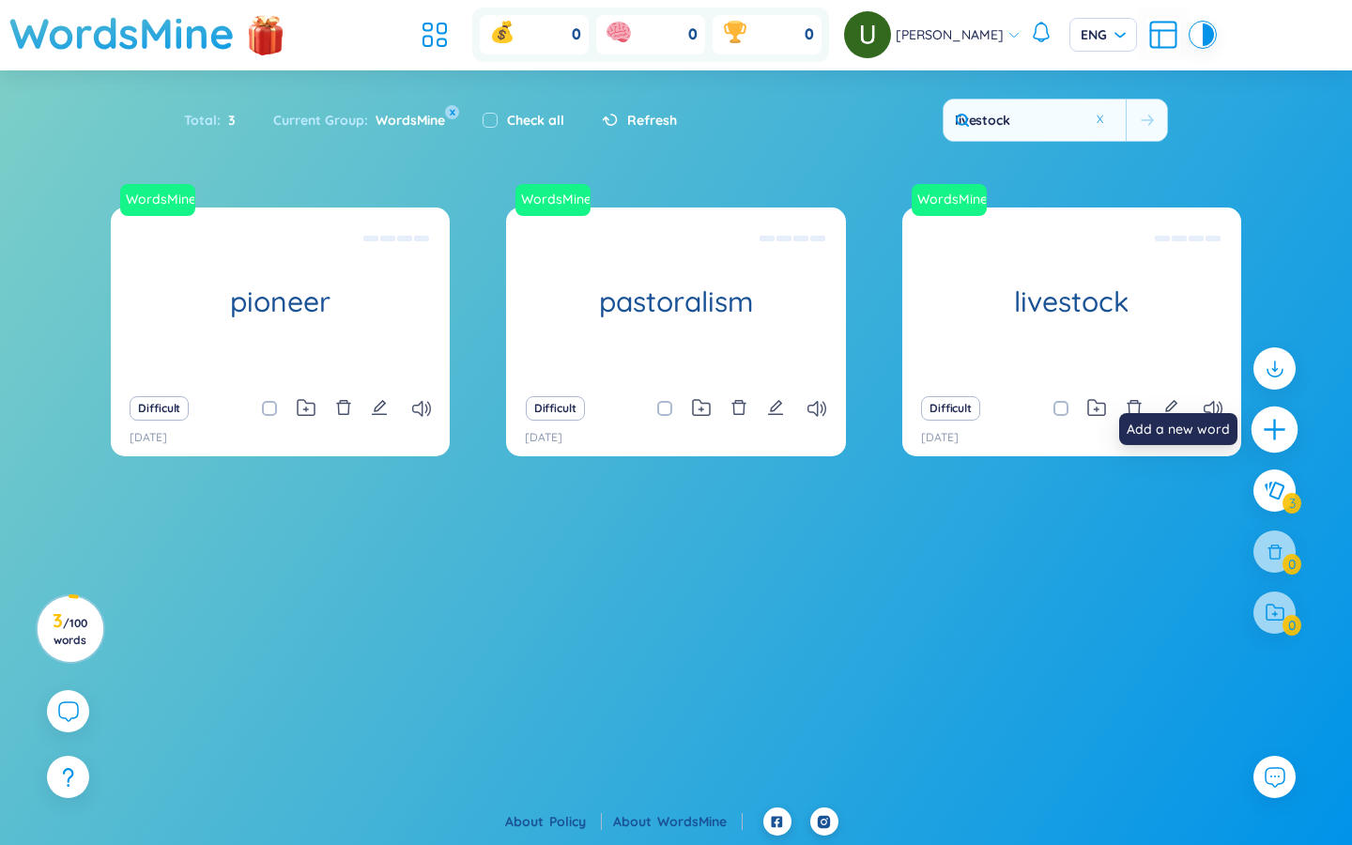
click at [817, 433] on icon "plus" at bounding box center [1275, 430] width 26 height 26
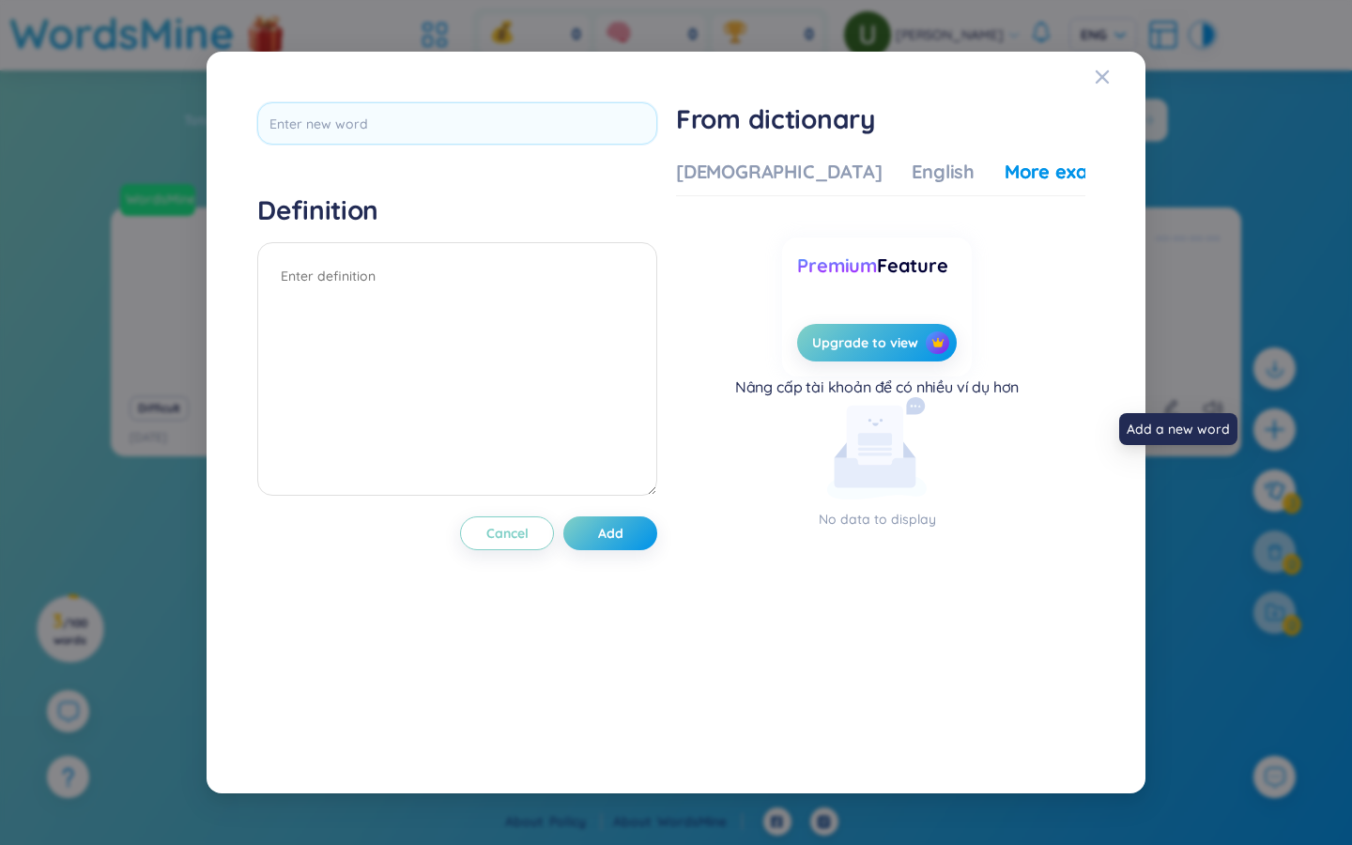
click at [817, 434] on div "Definition Cancel Add From dictionary Vietnamese English More examples Enter a …" at bounding box center [676, 422] width 1352 height 845
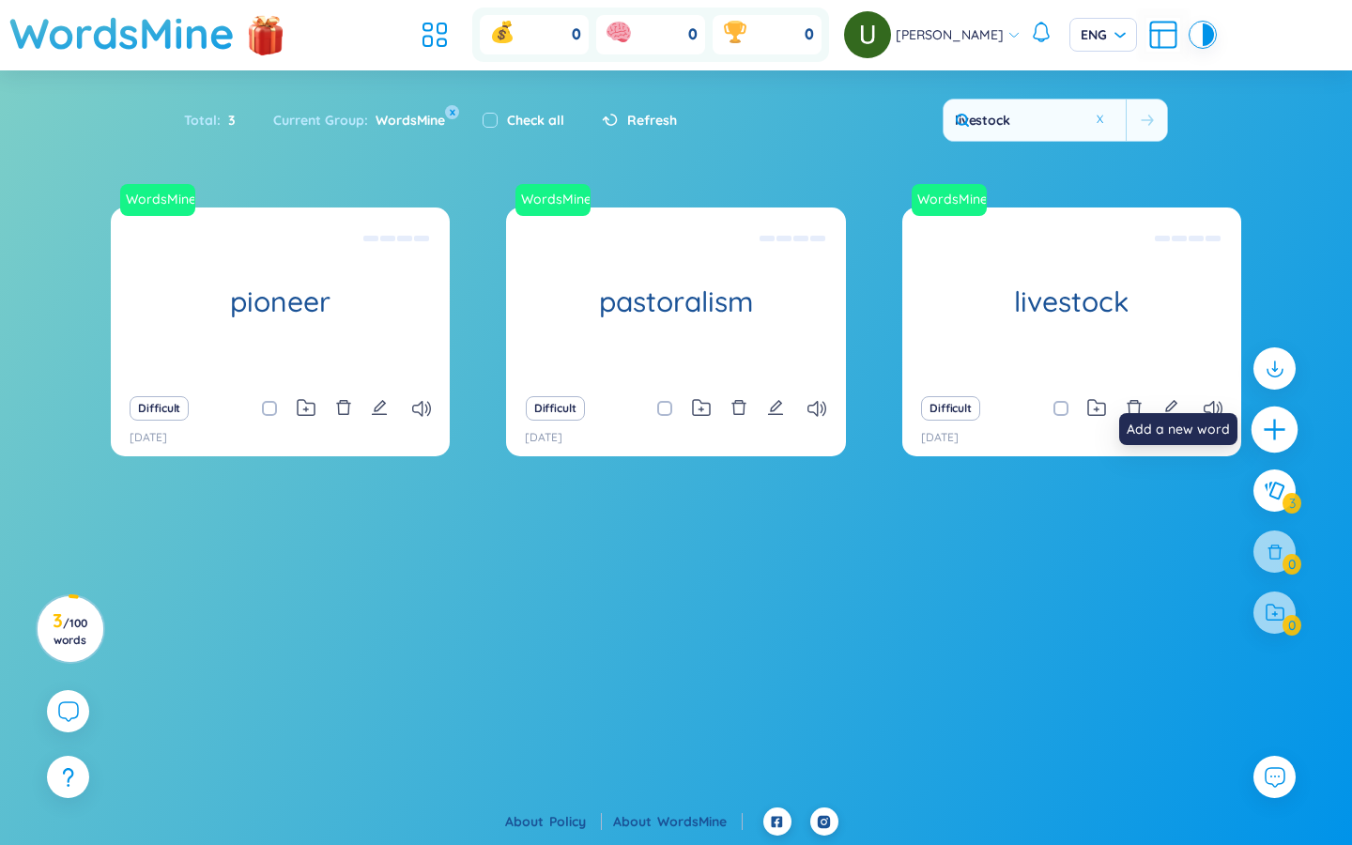
click at [817, 437] on icon "plus" at bounding box center [1274, 429] width 2 height 21
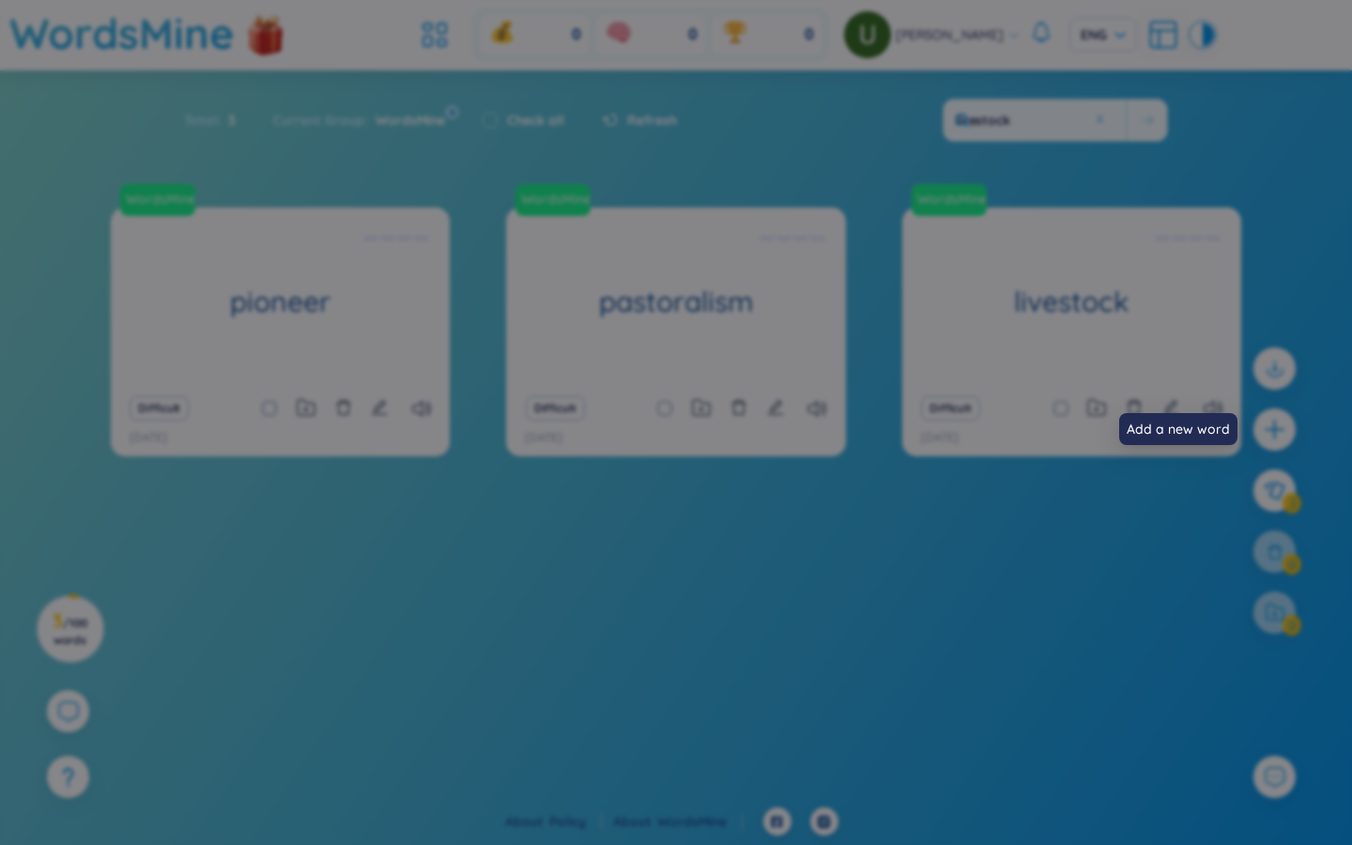
click at [817, 429] on div "Definition Cancel Add From dictionary Vietnamese English More examples Enter a …" at bounding box center [676, 422] width 1352 height 845
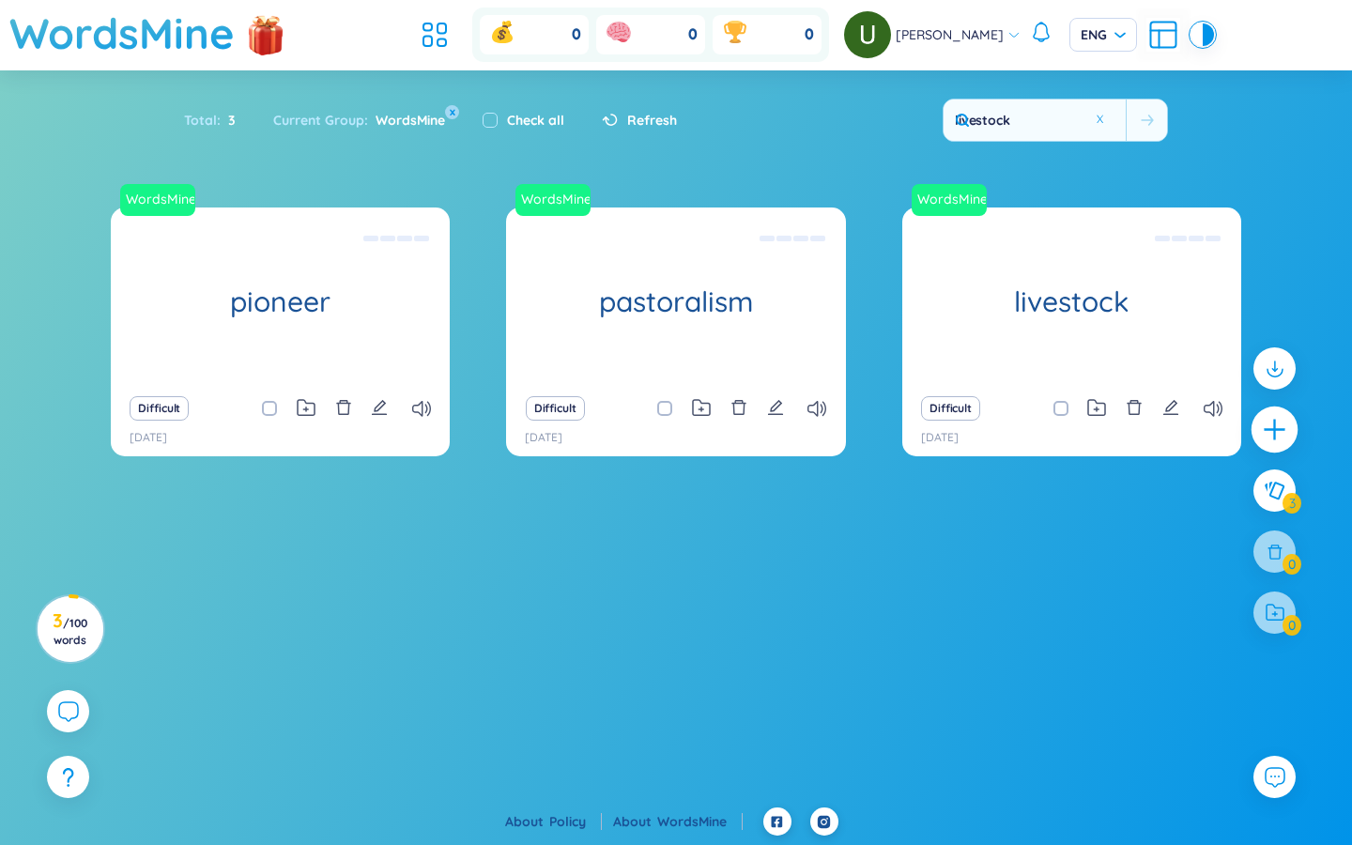
click at [817, 432] on icon "plus" at bounding box center [1275, 430] width 26 height 26
click at [0, 0] on div "Definition Cancel Add From dictionary Vietnamese English More examples Enter a …" at bounding box center [0, 0] width 0 height 0
click at [817, 432] on icon "plus" at bounding box center [1275, 430] width 26 height 26
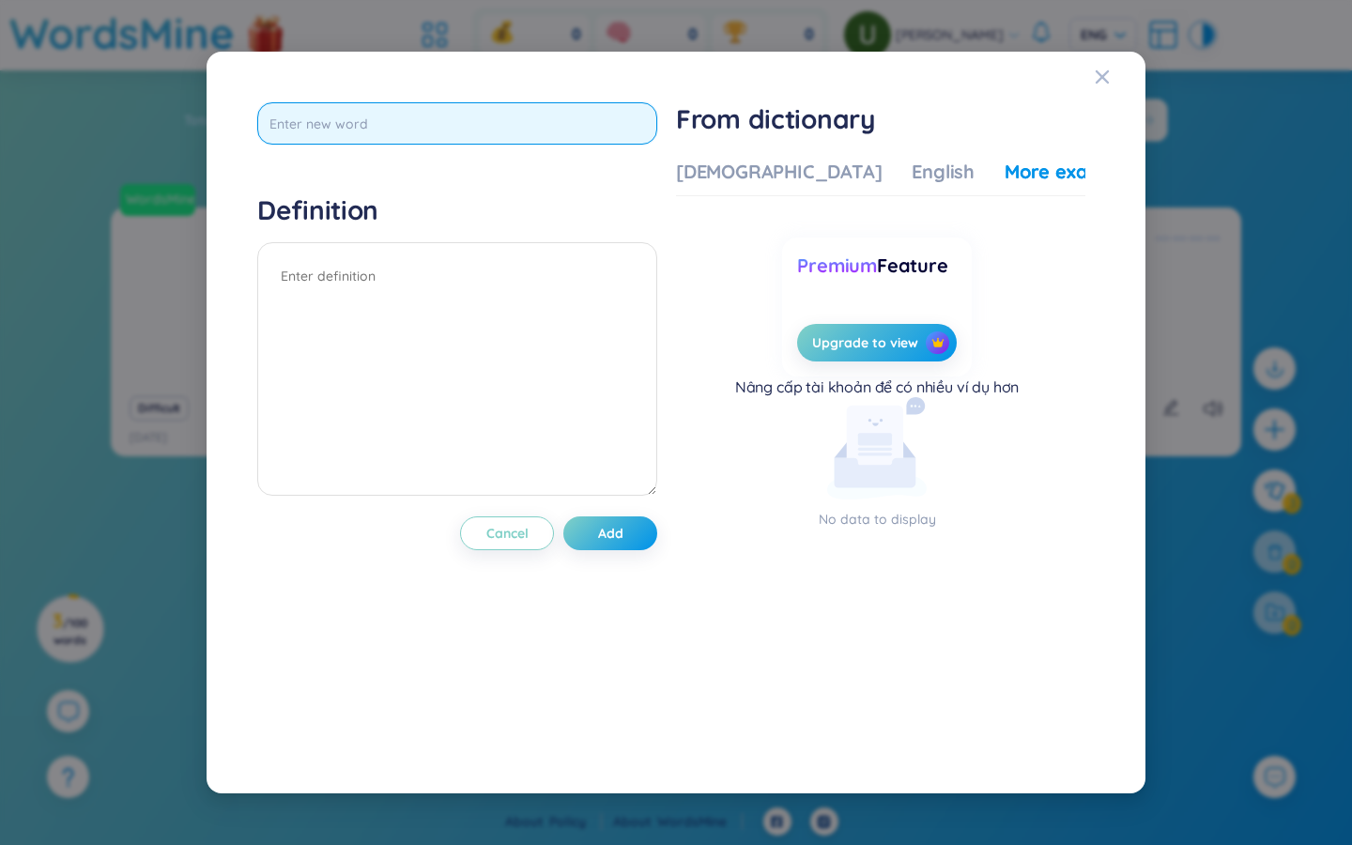
click at [377, 111] on input "text" at bounding box center [457, 123] width 400 height 42
click at [393, 126] on input "text" at bounding box center [457, 123] width 400 height 42
type input "grazing"
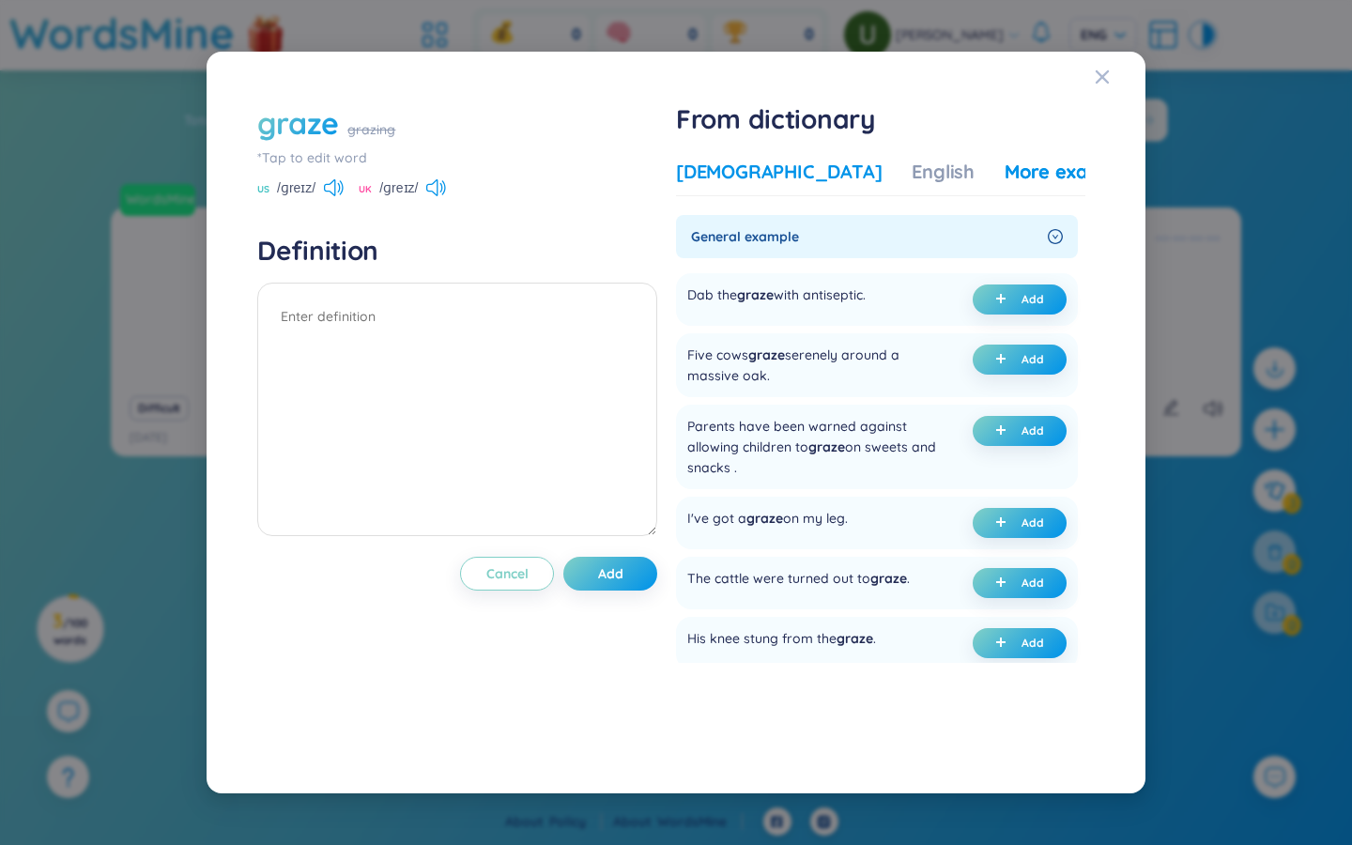
click at [746, 177] on div "[DEMOGRAPHIC_DATA]" at bounding box center [779, 172] width 206 height 26
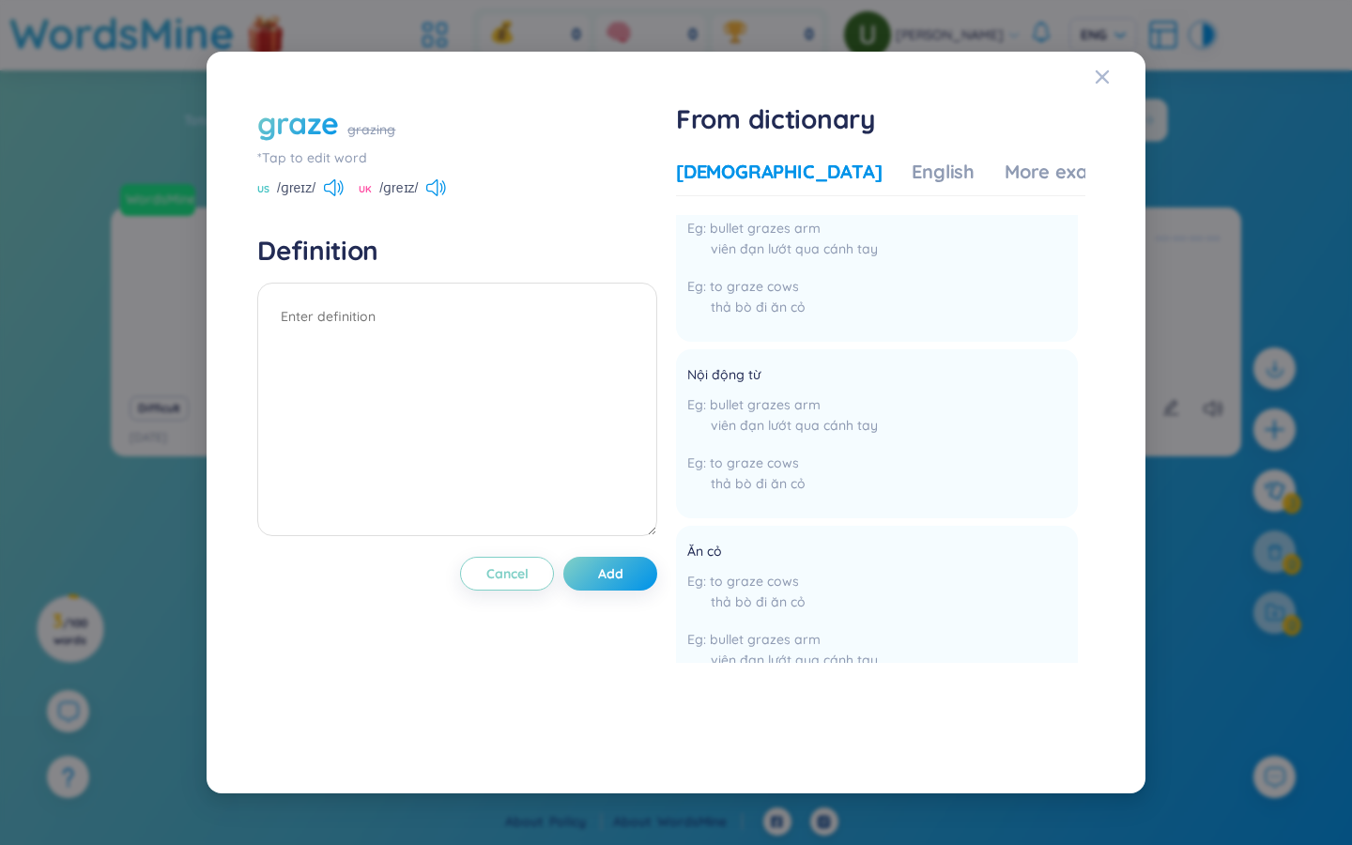
scroll to position [1363, 0]
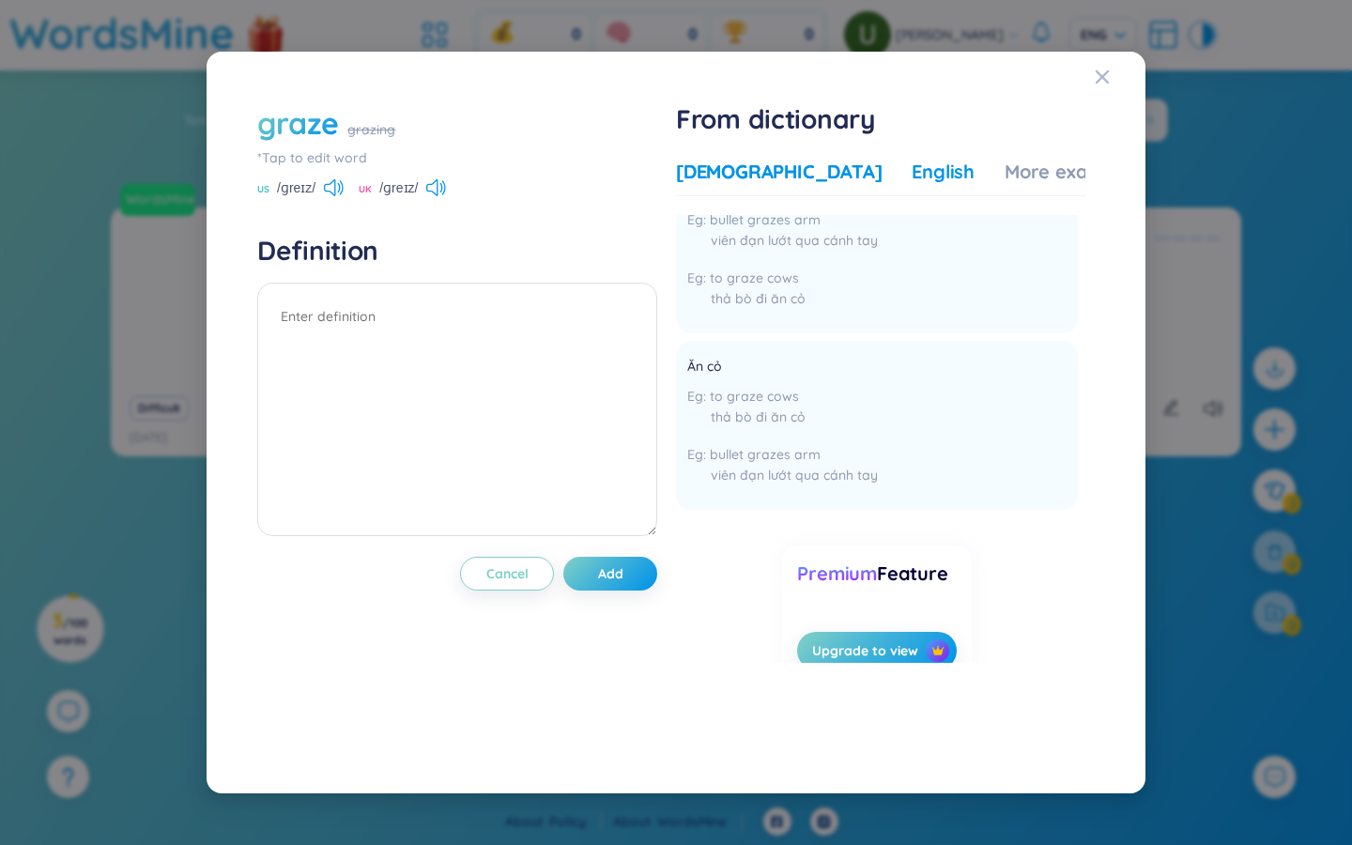
click at [817, 178] on div "English" at bounding box center [943, 172] width 63 height 26
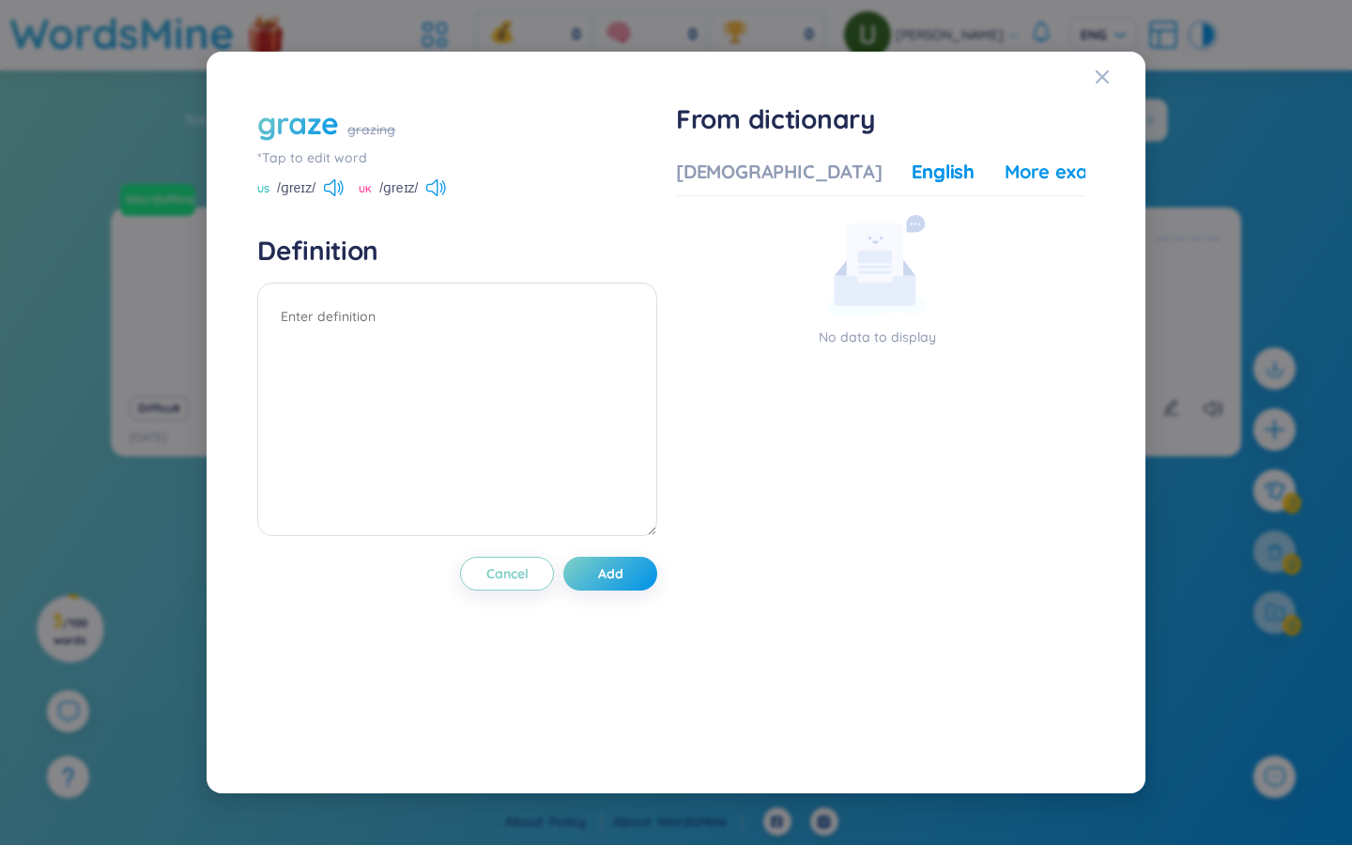
click at [817, 175] on div "More examples" at bounding box center [1073, 172] width 136 height 26
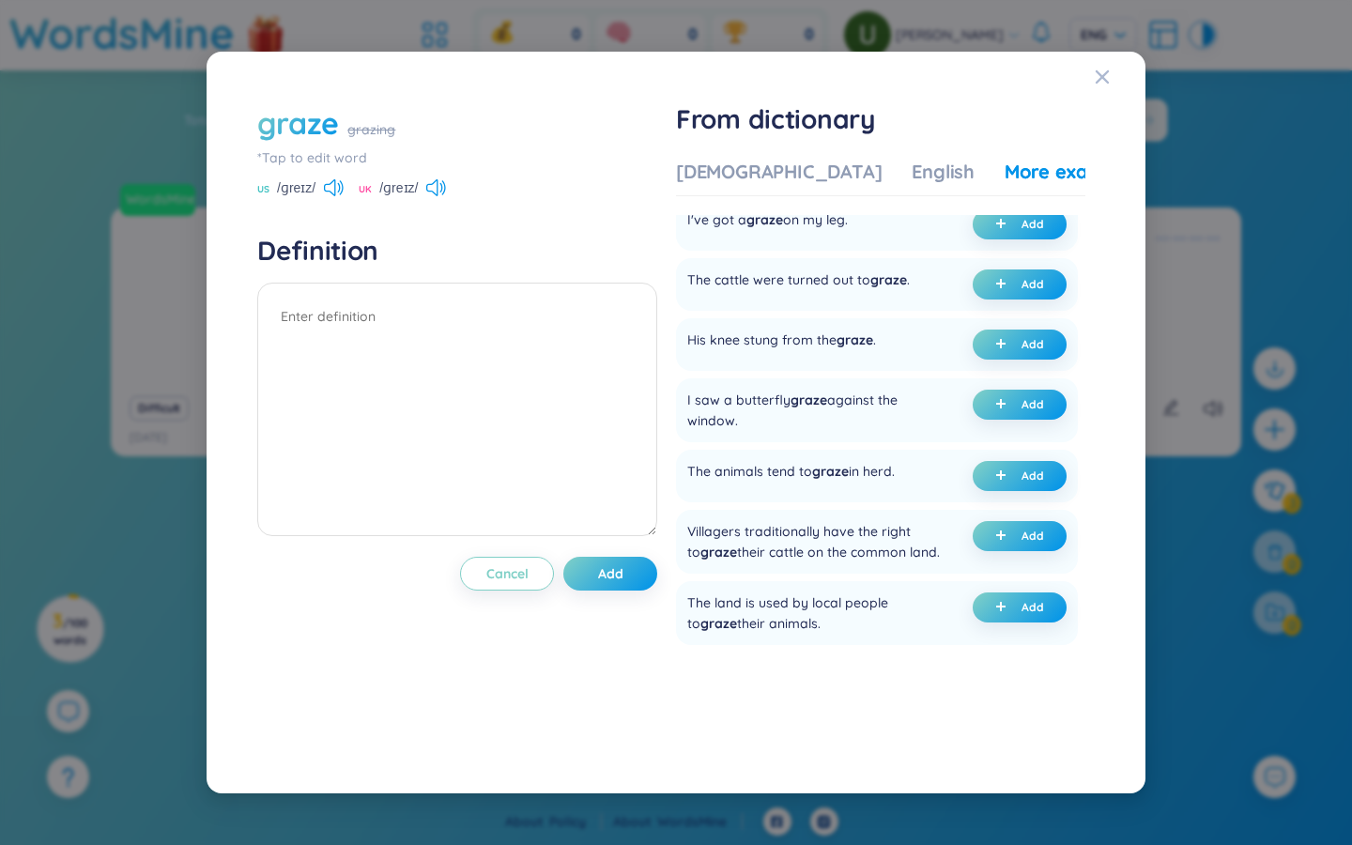
scroll to position [0, 0]
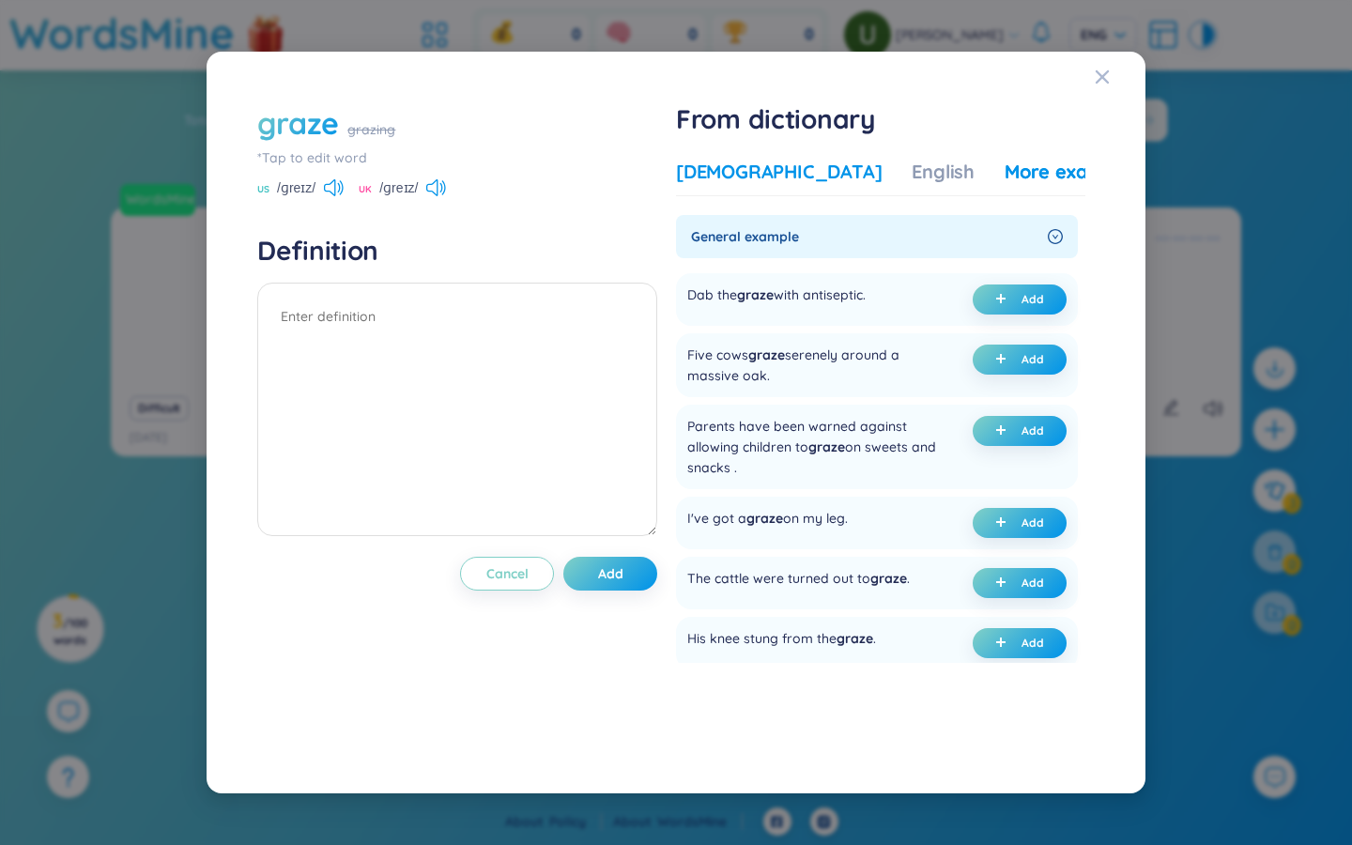
click at [708, 180] on div "[DEMOGRAPHIC_DATA]" at bounding box center [779, 172] width 206 height 26
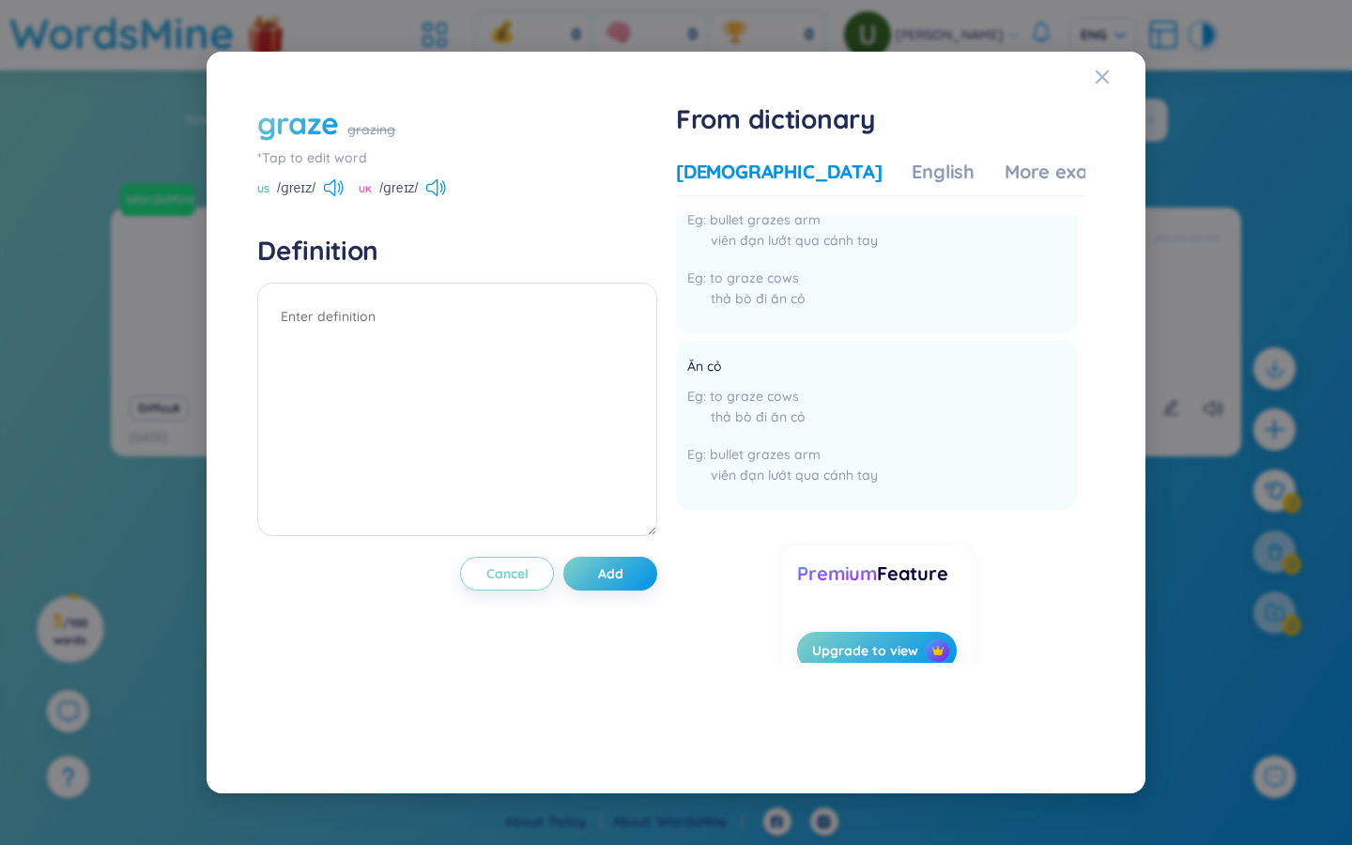
click at [705, 174] on div "[DEMOGRAPHIC_DATA]" at bounding box center [779, 172] width 206 height 26
click at [742, 407] on div "thả bò đi ăn cỏ" at bounding box center [782, 417] width 191 height 21
drag, startPoint x: 690, startPoint y: 343, endPoint x: 731, endPoint y: 348, distance: 41.7
click at [731, 348] on li "Ăn cỏ to graze cows thả bò đi ăn cỏ bullet grazes arm viên đạn lướt qua cánh ta…" at bounding box center [877, 425] width 402 height 169
copy div "Ăn cỏ"
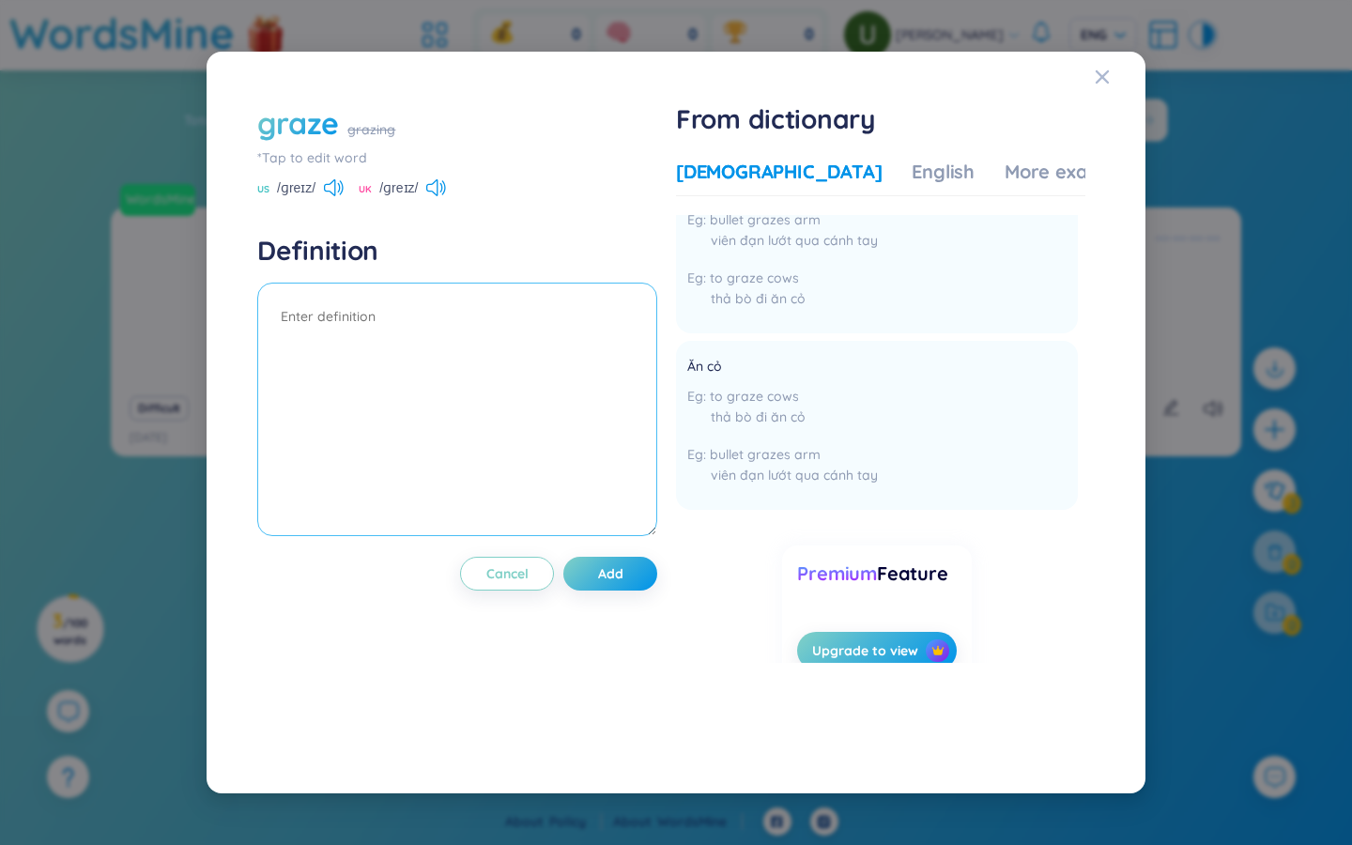
click at [443, 356] on textarea at bounding box center [457, 410] width 400 height 254
paste textarea "Ăn cỏ"
click at [742, 407] on div "thả bò đi ăn cỏ" at bounding box center [782, 417] width 191 height 21
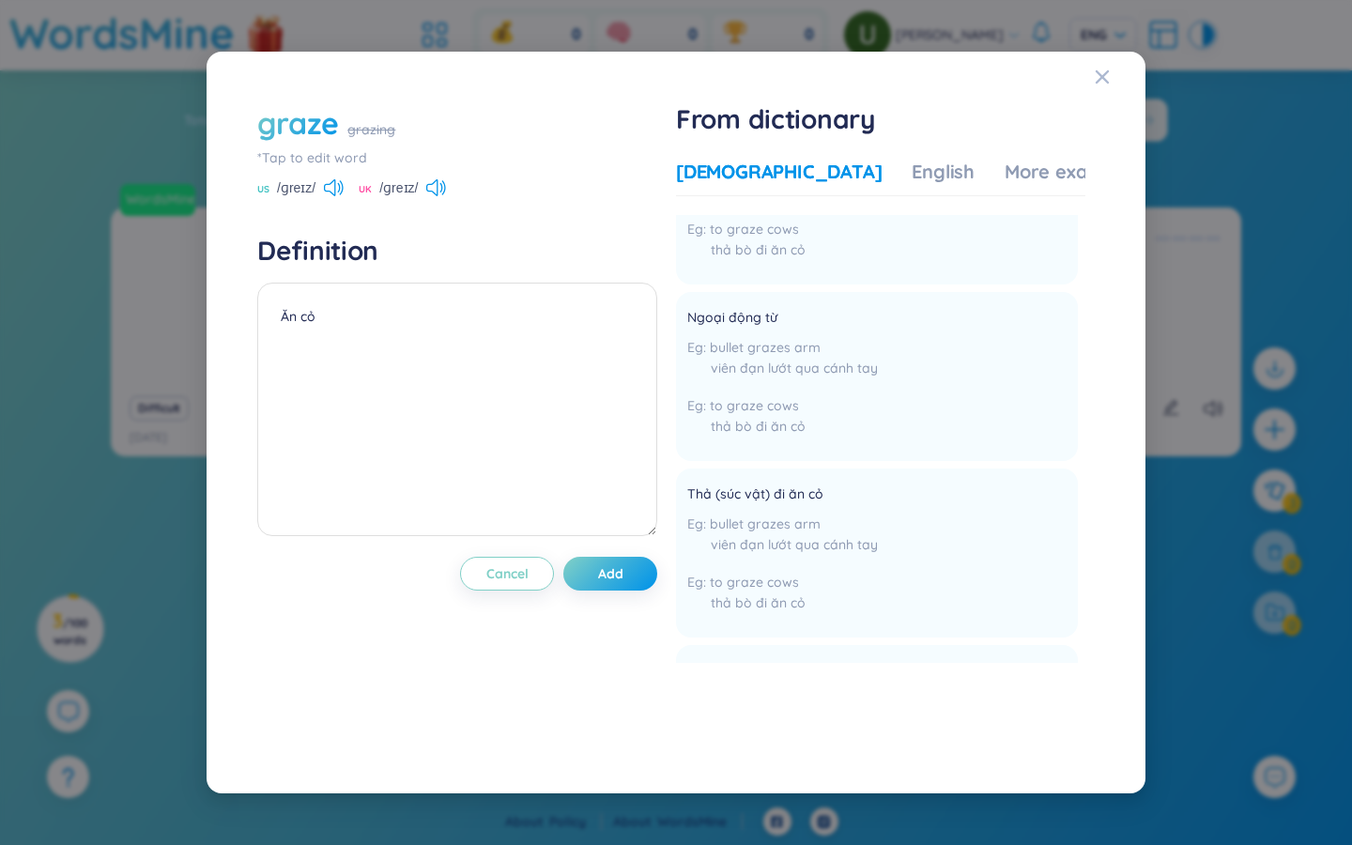
scroll to position [896, 0]
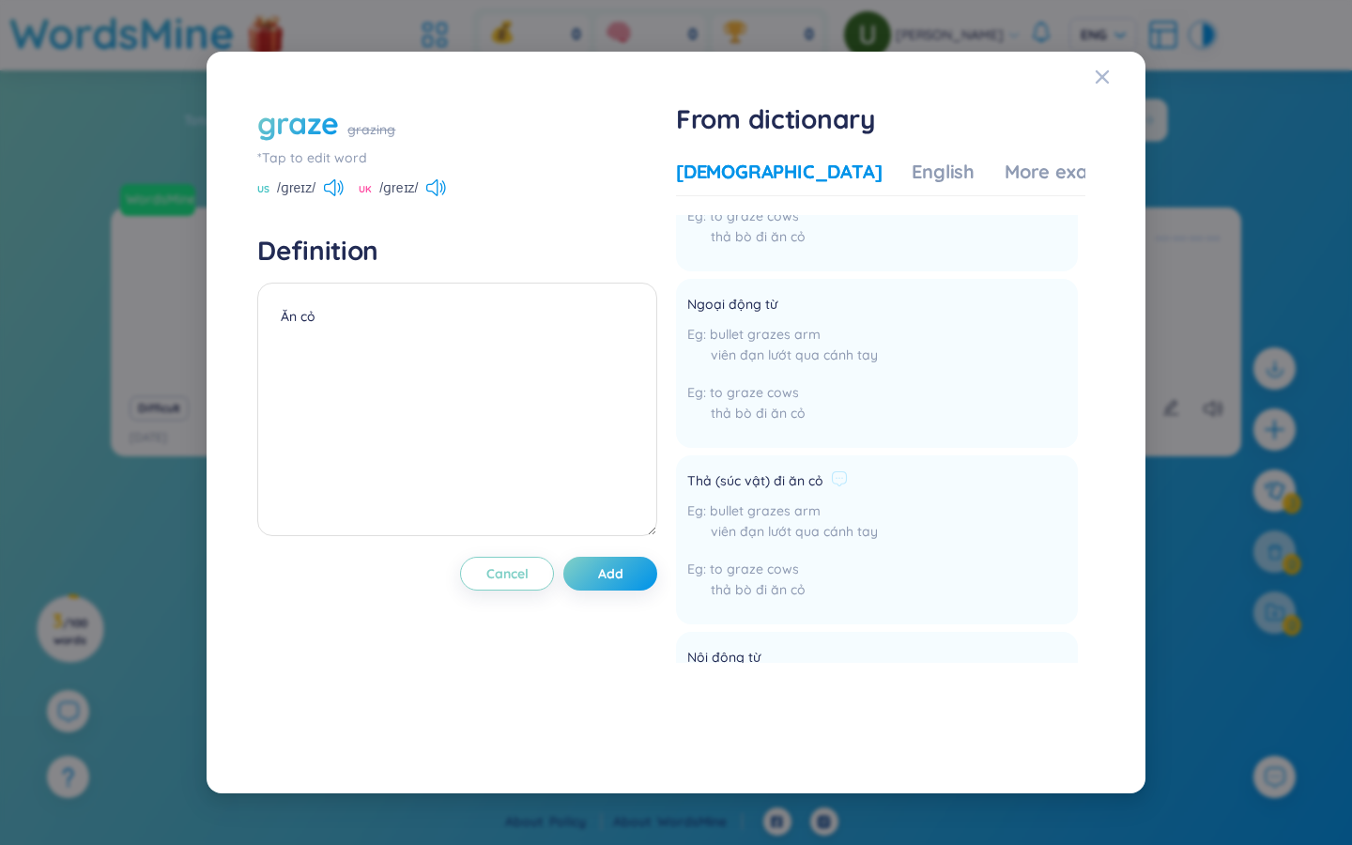
click at [791, 470] on span "Thả (súc vật) đi ăn cỏ" at bounding box center [755, 481] width 136 height 23
click at [792, 470] on span "Thả (súc vật) đi ăn cỏ" at bounding box center [755, 481] width 136 height 23
copy div "Thả (súc vật) đi ăn cỏ"
click at [308, 315] on textarea "Ăn cỏ" at bounding box center [457, 410] width 400 height 254
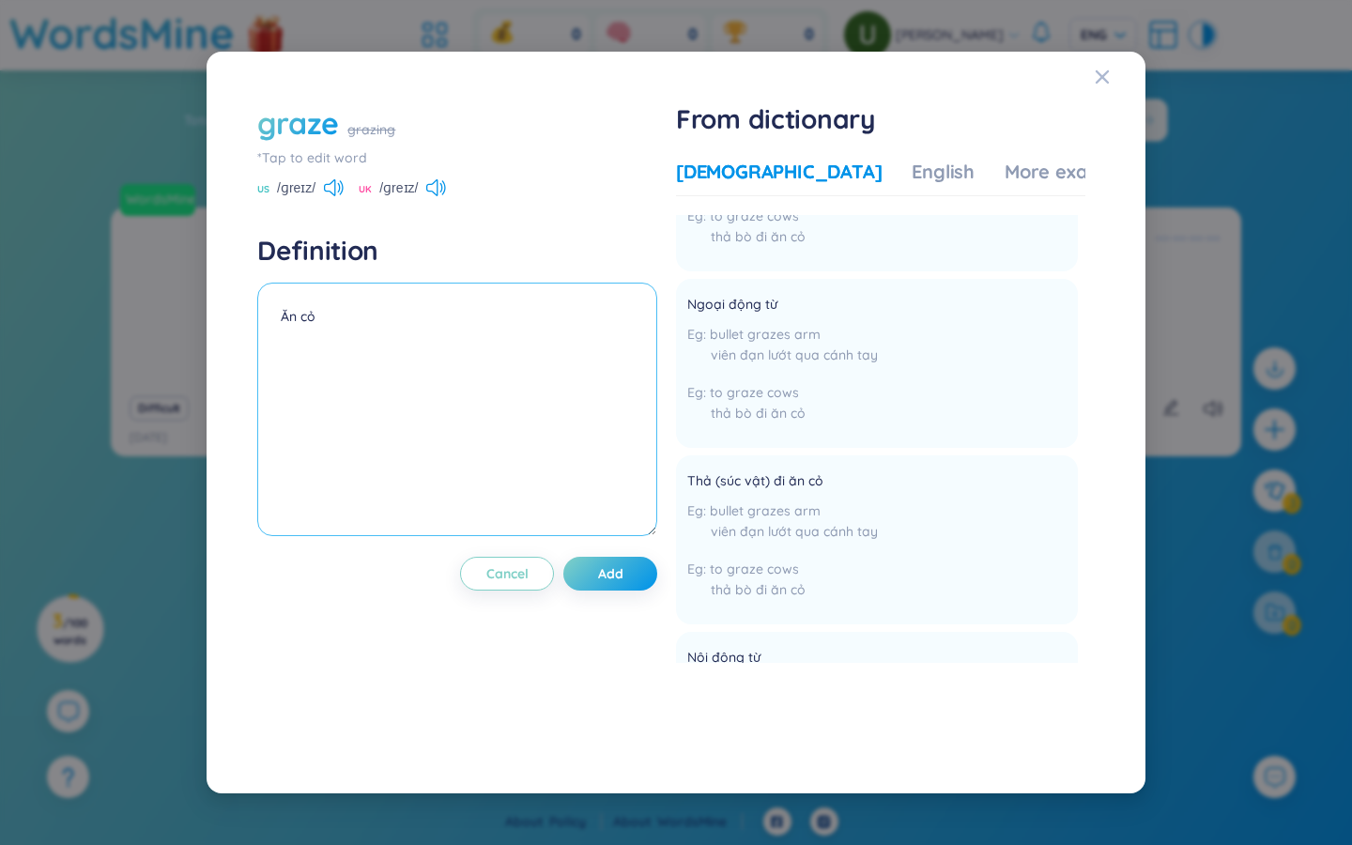
click at [308, 315] on textarea "Ăn cỏ" at bounding box center [457, 410] width 400 height 254
paste textarea "Thả (súc vật) đi ăn cỏ"
type textarea "Thả (súc vật) đi ăn cỏ"
click at [817, 172] on div "English" at bounding box center [943, 172] width 63 height 26
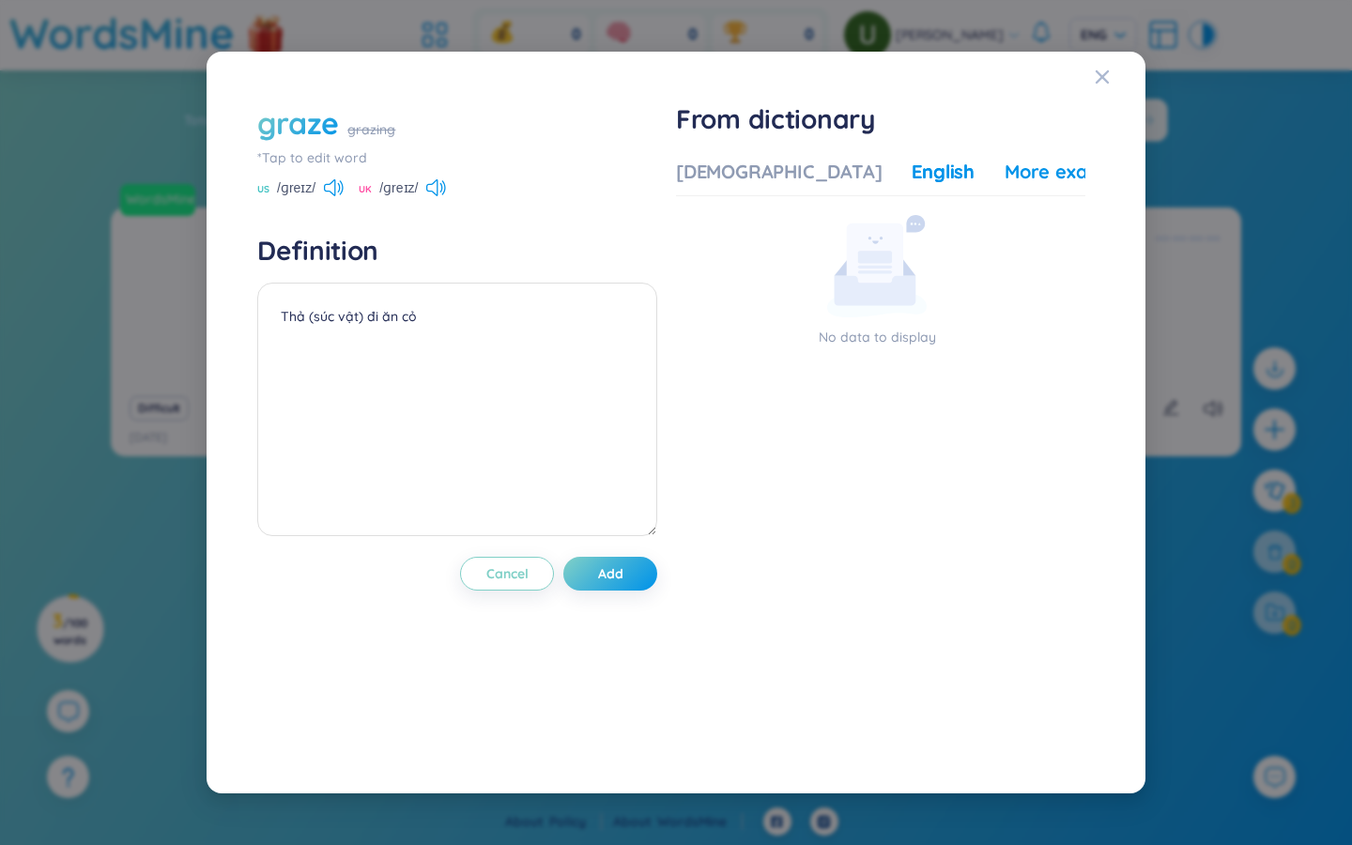
click at [817, 176] on div "More examples" at bounding box center [1073, 172] width 136 height 26
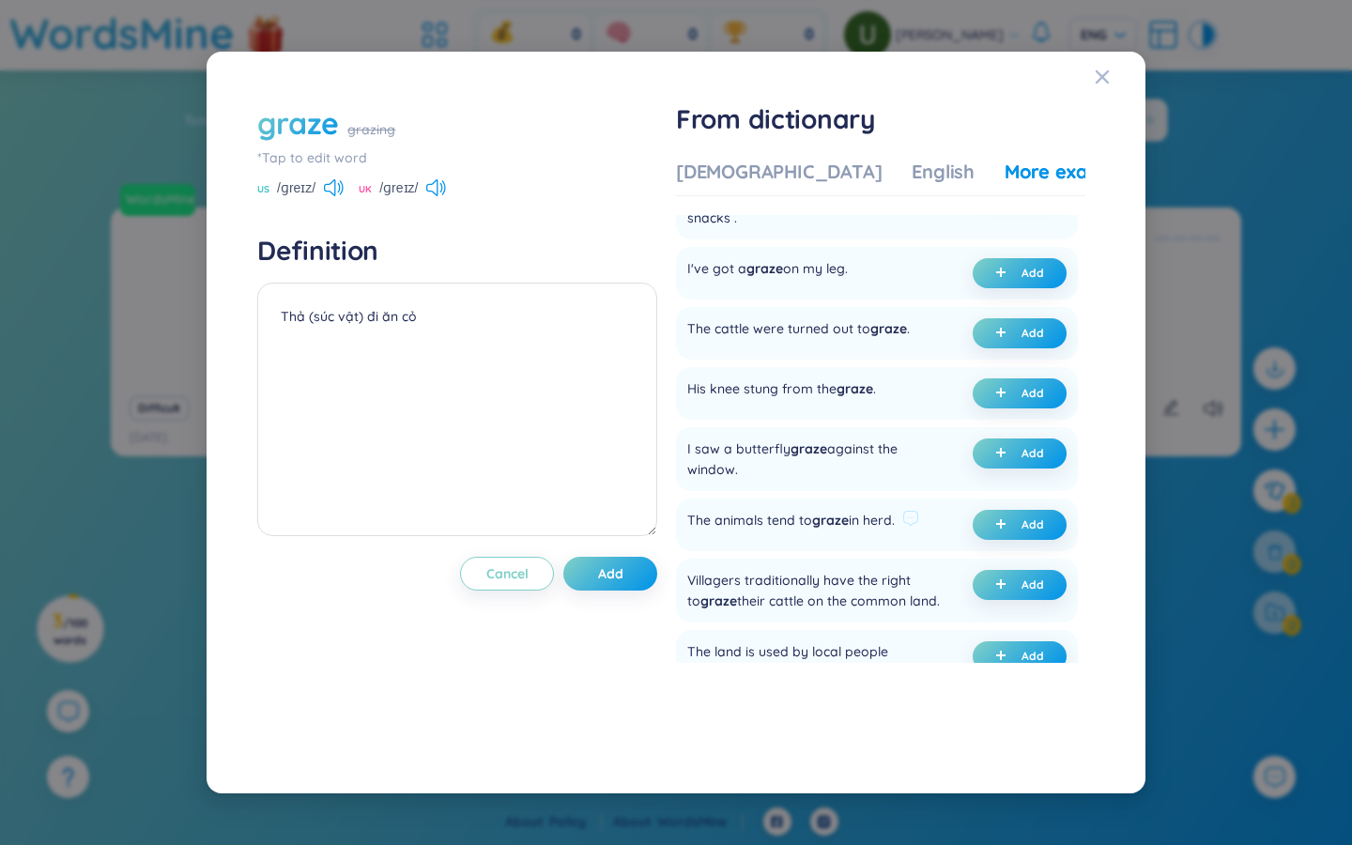
scroll to position [377, 0]
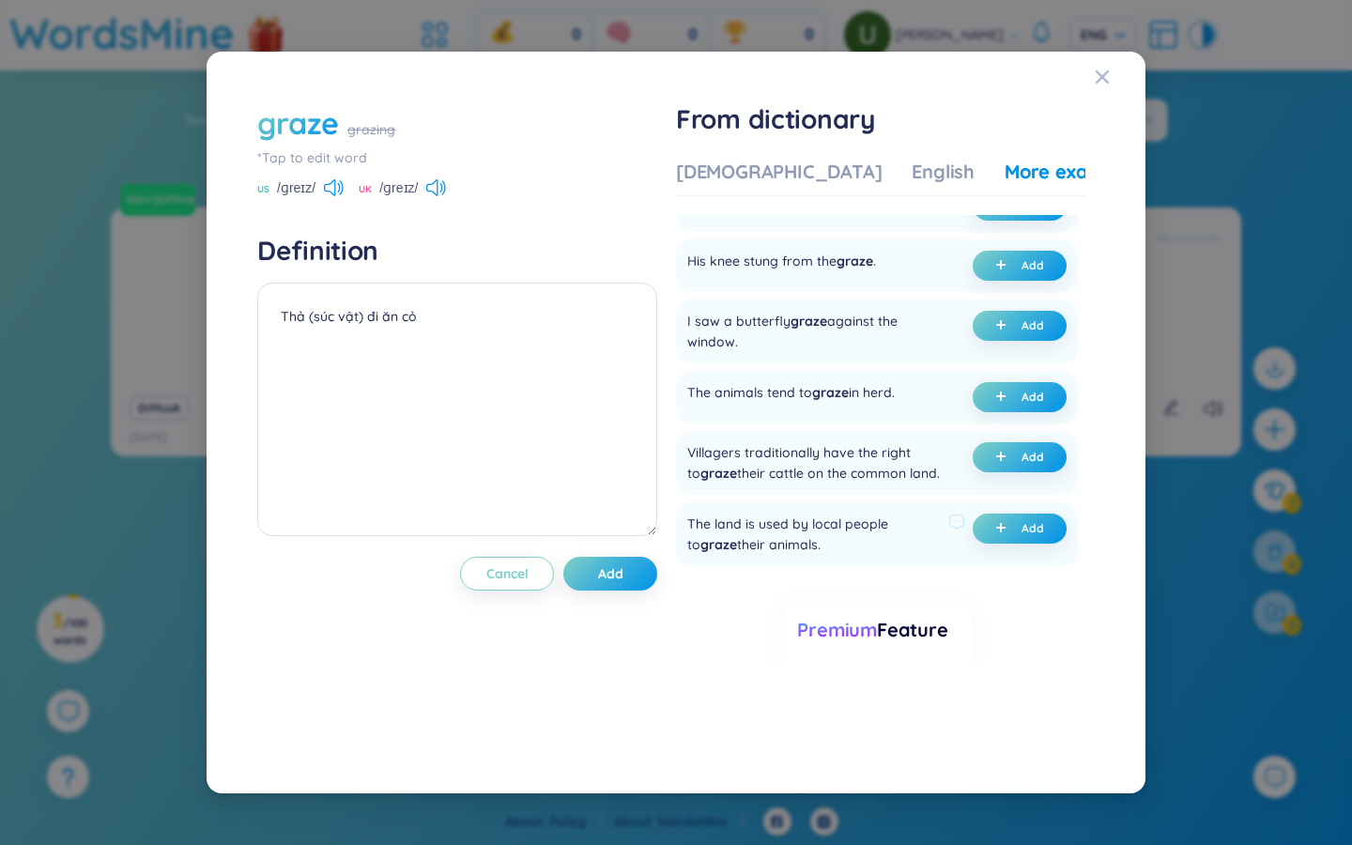
click at [784, 528] on div "The land is used by local people to graze their animals." at bounding box center [814, 534] width 254 height 41
click at [788, 457] on div "Villagers traditionally have the right to graze their cattle on the common land." at bounding box center [814, 462] width 254 height 41
click at [789, 458] on div "Villagers traditionally have the right to graze their cattle on the common land." at bounding box center [814, 462] width 254 height 41
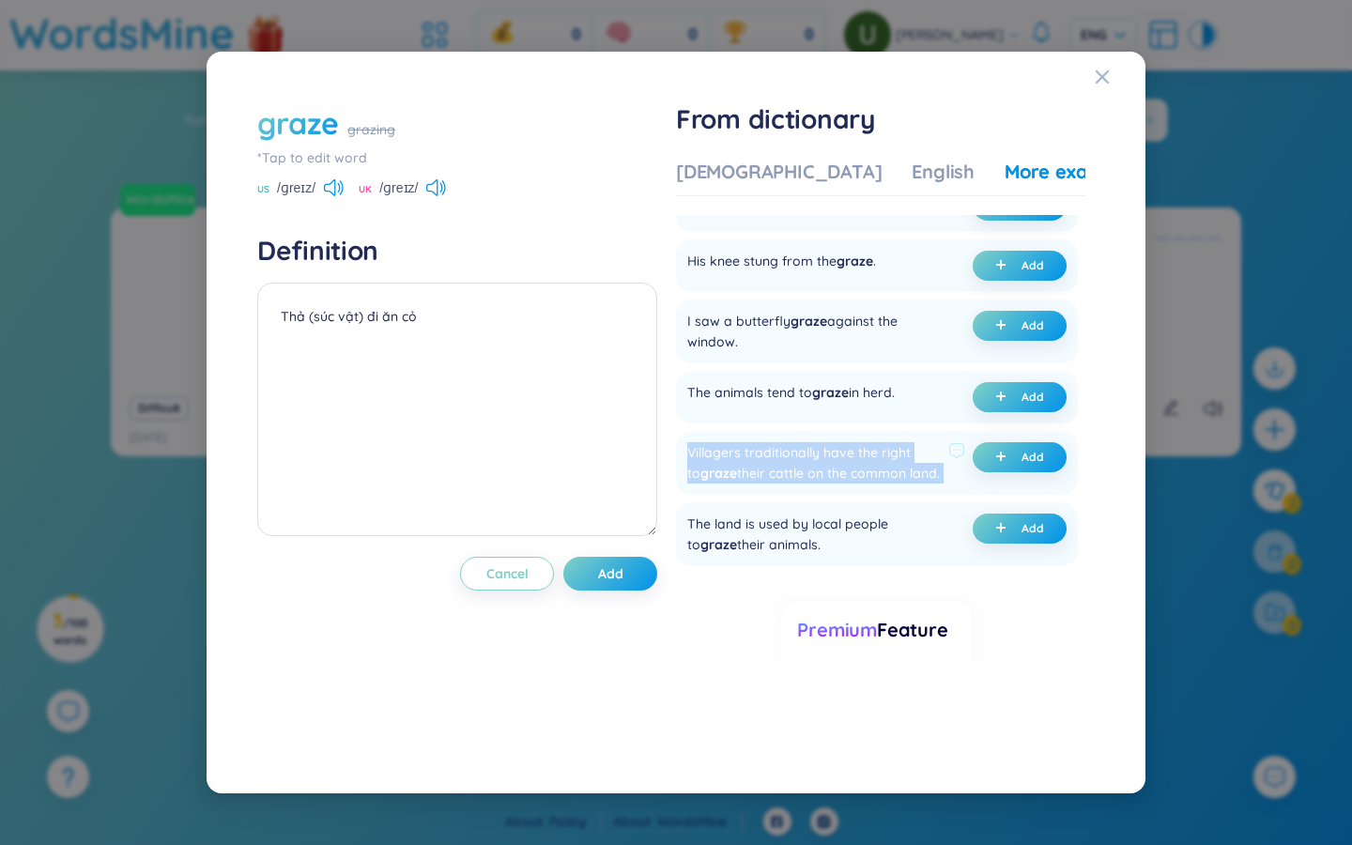
click at [789, 458] on div "Villagers traditionally have the right to graze their cattle on the common land." at bounding box center [814, 462] width 254 height 41
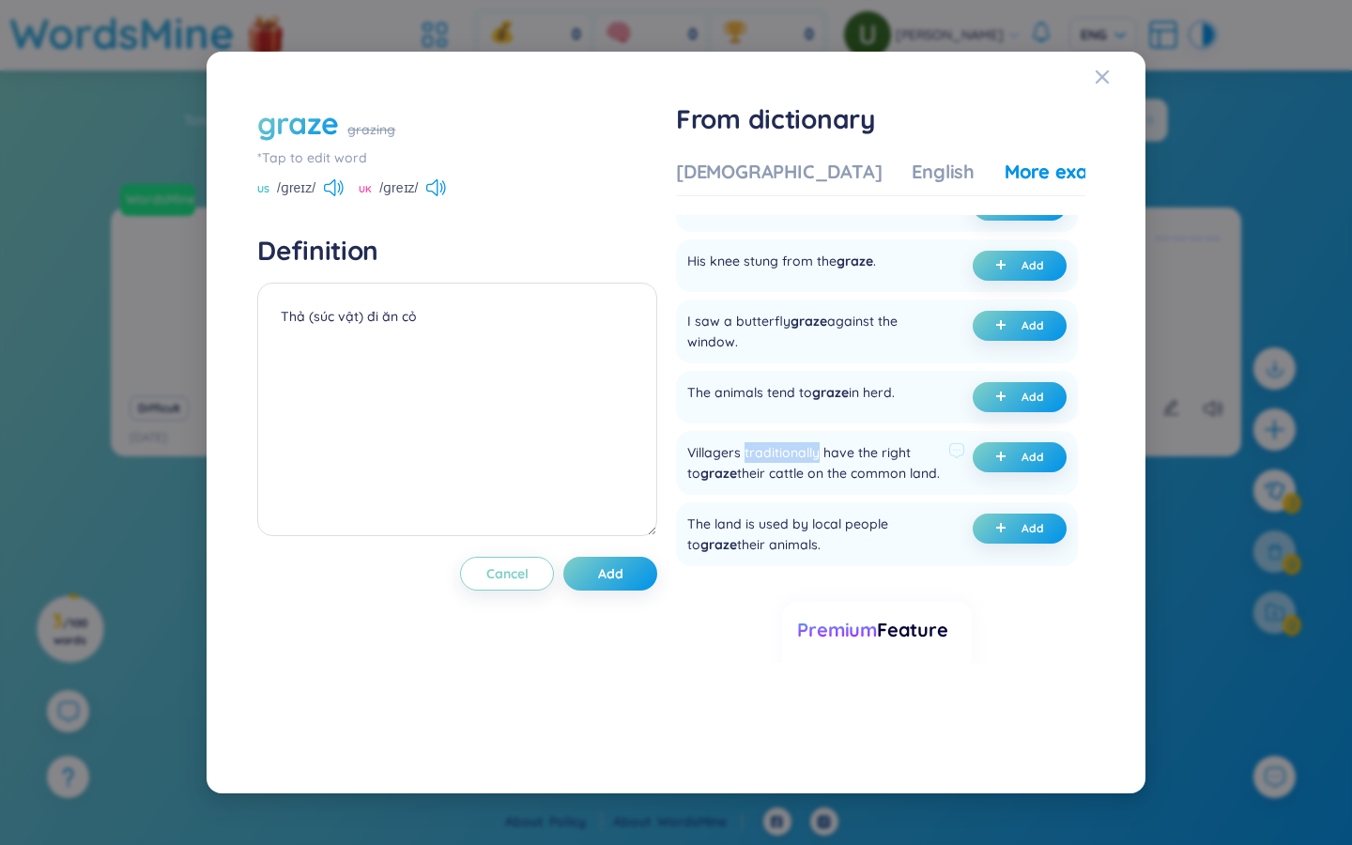
click at [789, 458] on div "Villagers traditionally have the right to graze their cattle on the common land." at bounding box center [814, 462] width 254 height 41
copy div "Villagers traditionally have the right to graze their cattle on the common land…"
click at [181, 295] on div "graze grazing *Tap to edit word US /ɡreɪz/ UK /ɡreɪz/ Definition Thả (súc vật) …" at bounding box center [676, 422] width 1352 height 845
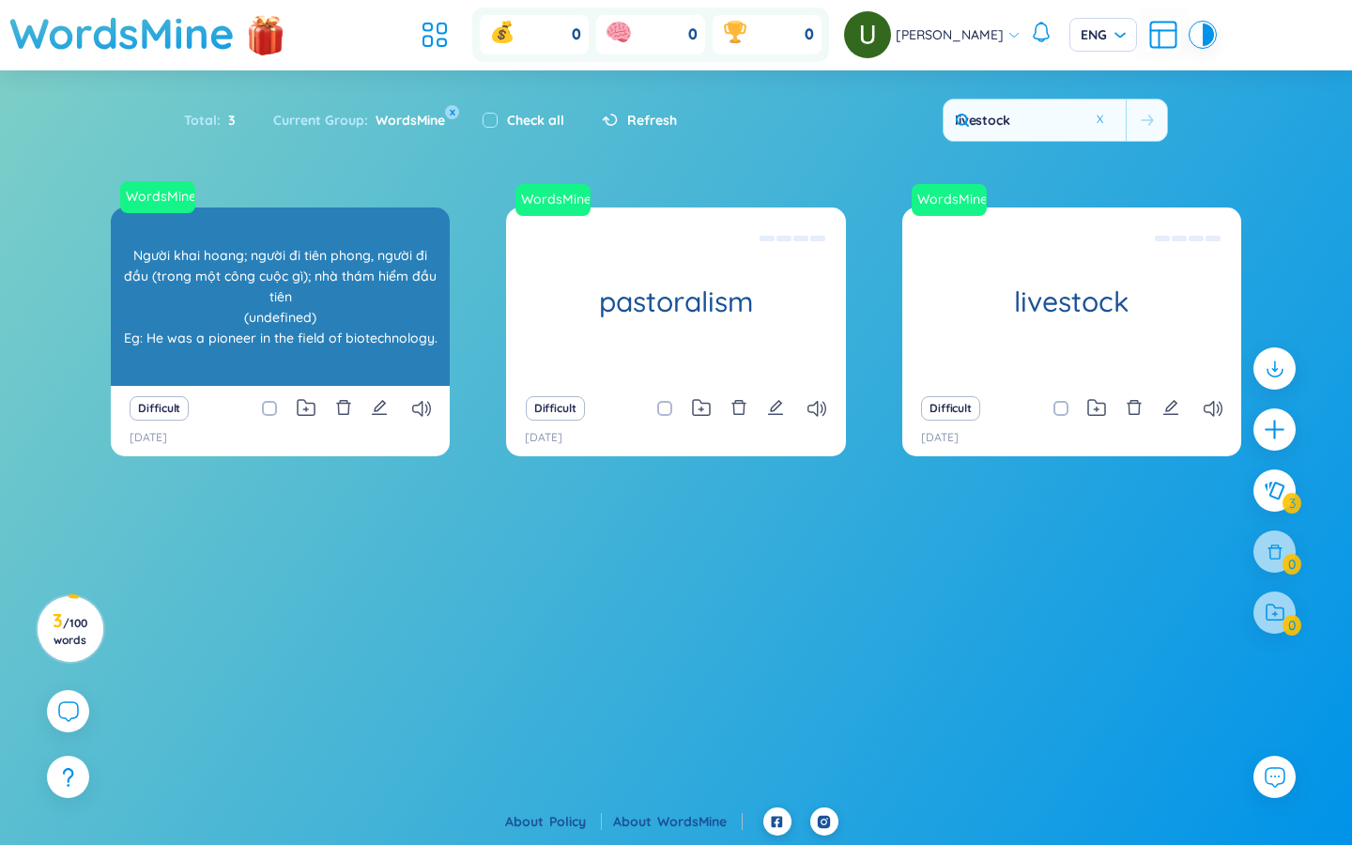
click at [166, 285] on div "WordsMine pioneer Người khai hoang; người đi tiên phong, người đi đầu (trong mộ…" at bounding box center [280, 297] width 339 height 178
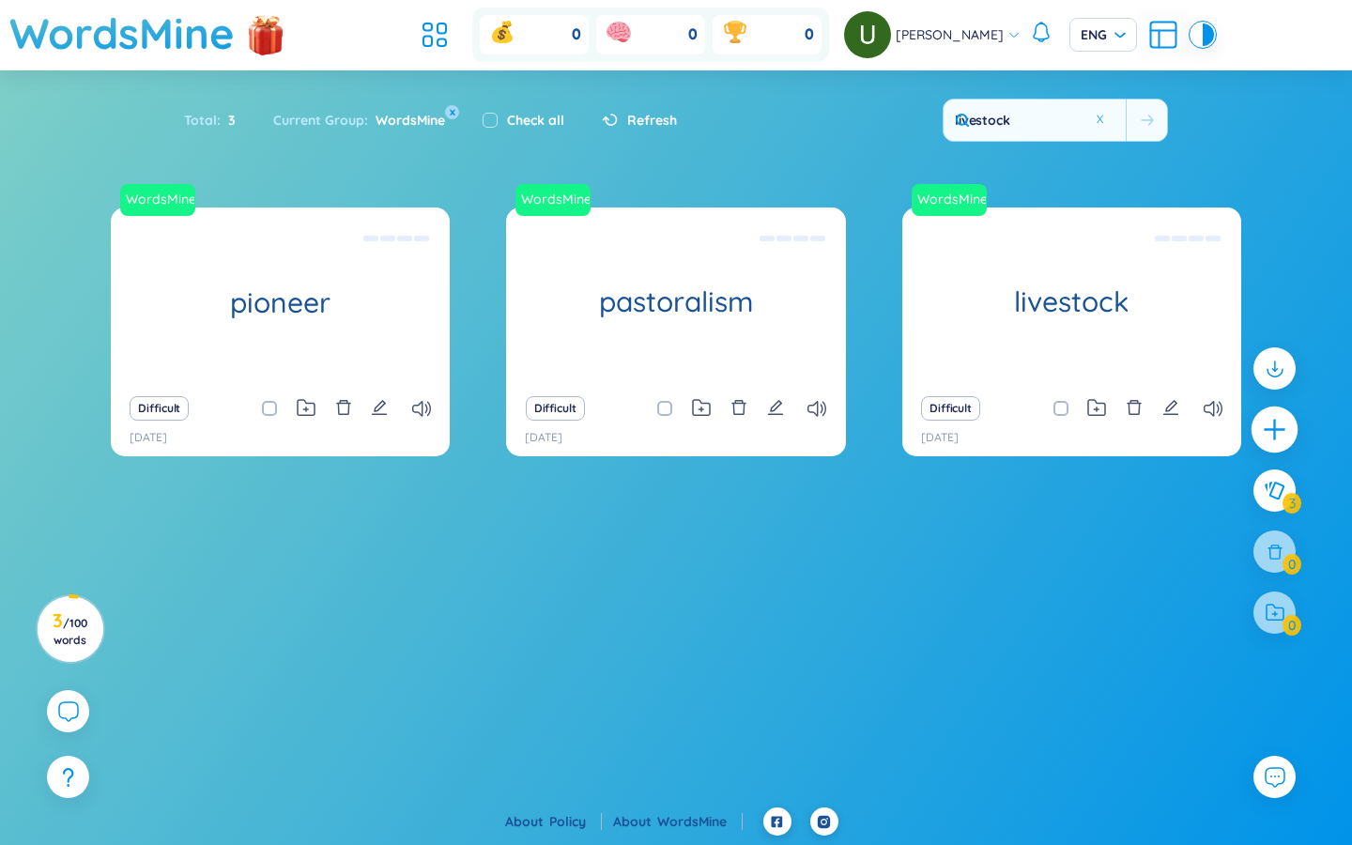
click at [817, 435] on div at bounding box center [1275, 430] width 47 height 47
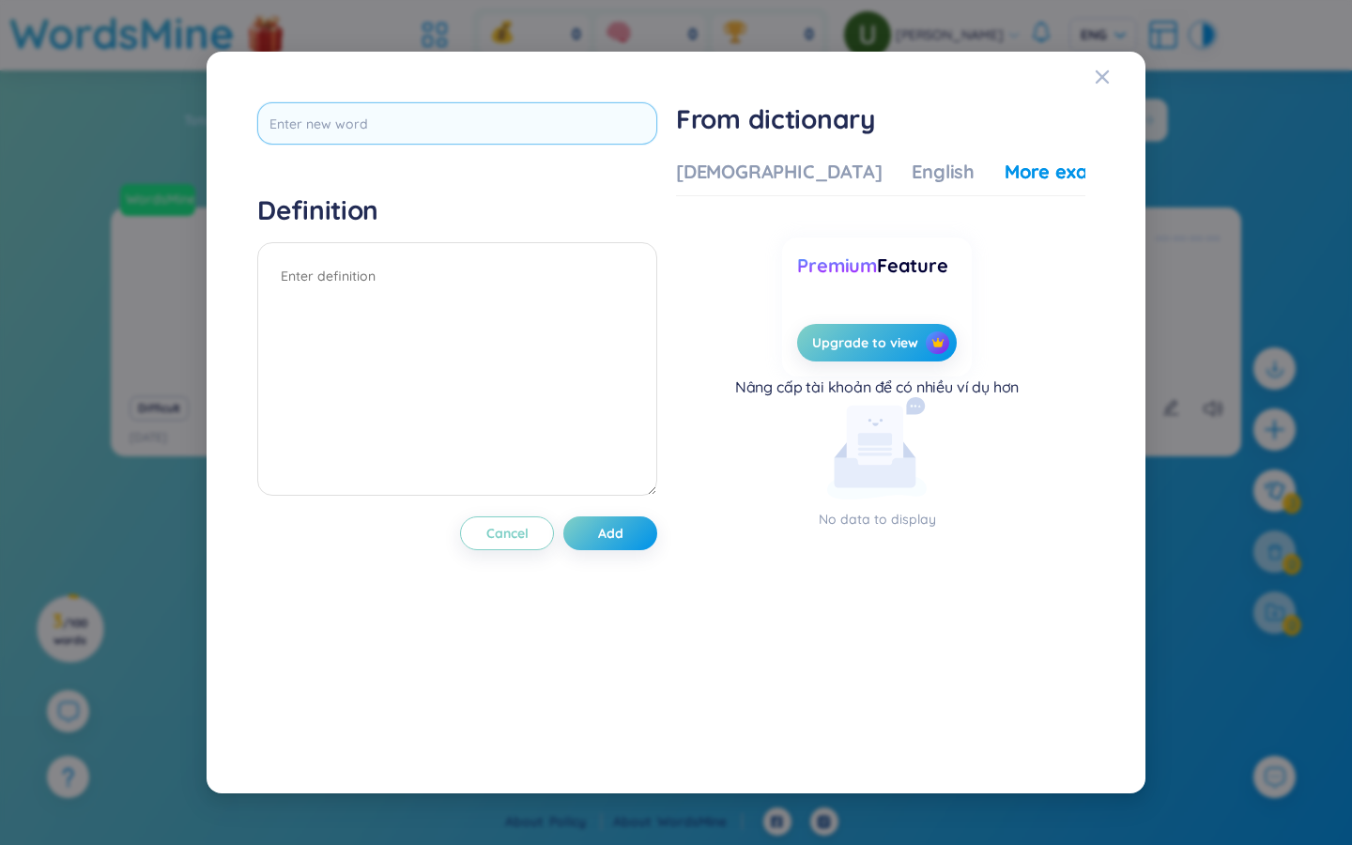
scroll to position [0, 0]
click at [584, 135] on input "text" at bounding box center [457, 123] width 400 height 42
type input "graze"
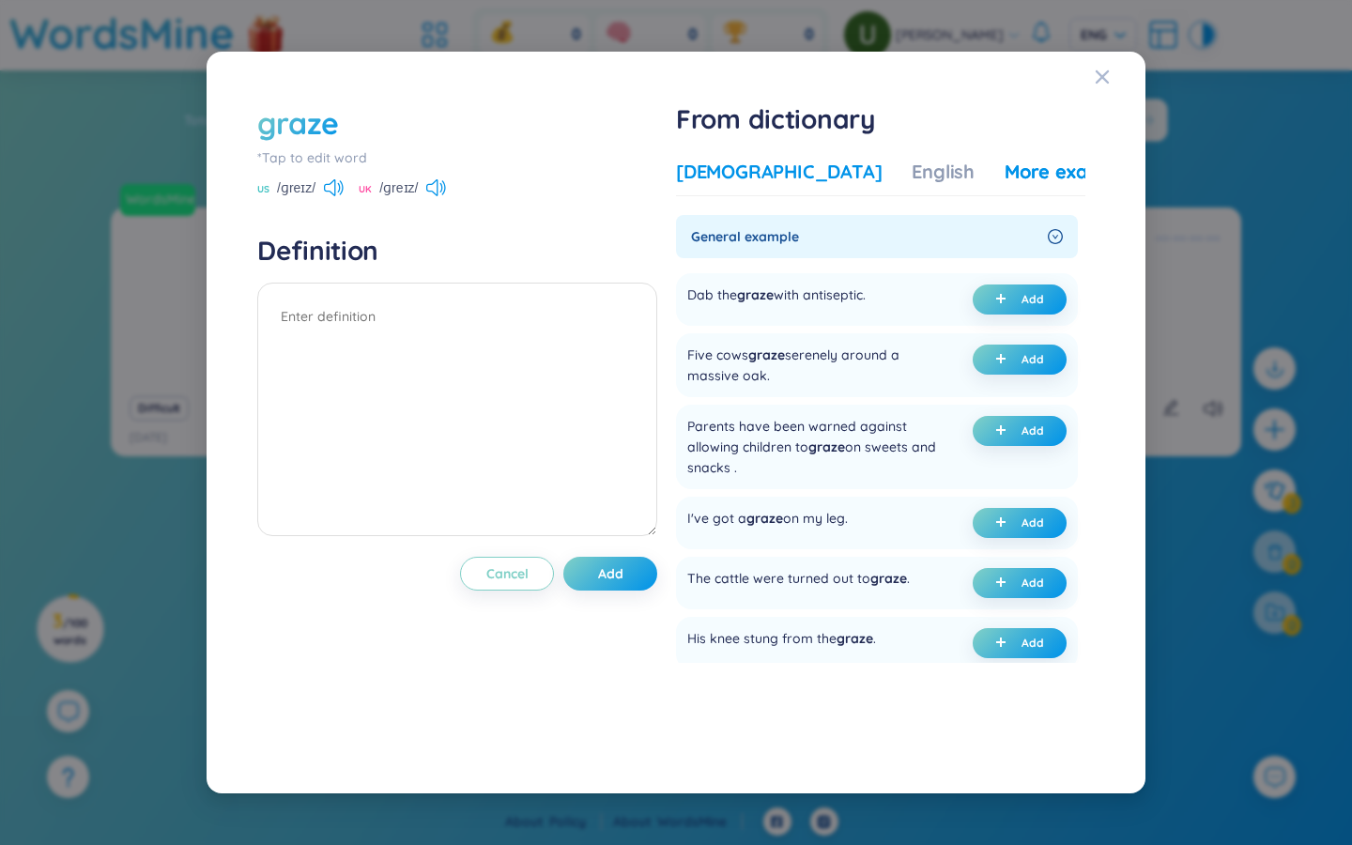
click at [738, 174] on div "Vietnamese" at bounding box center [779, 172] width 206 height 26
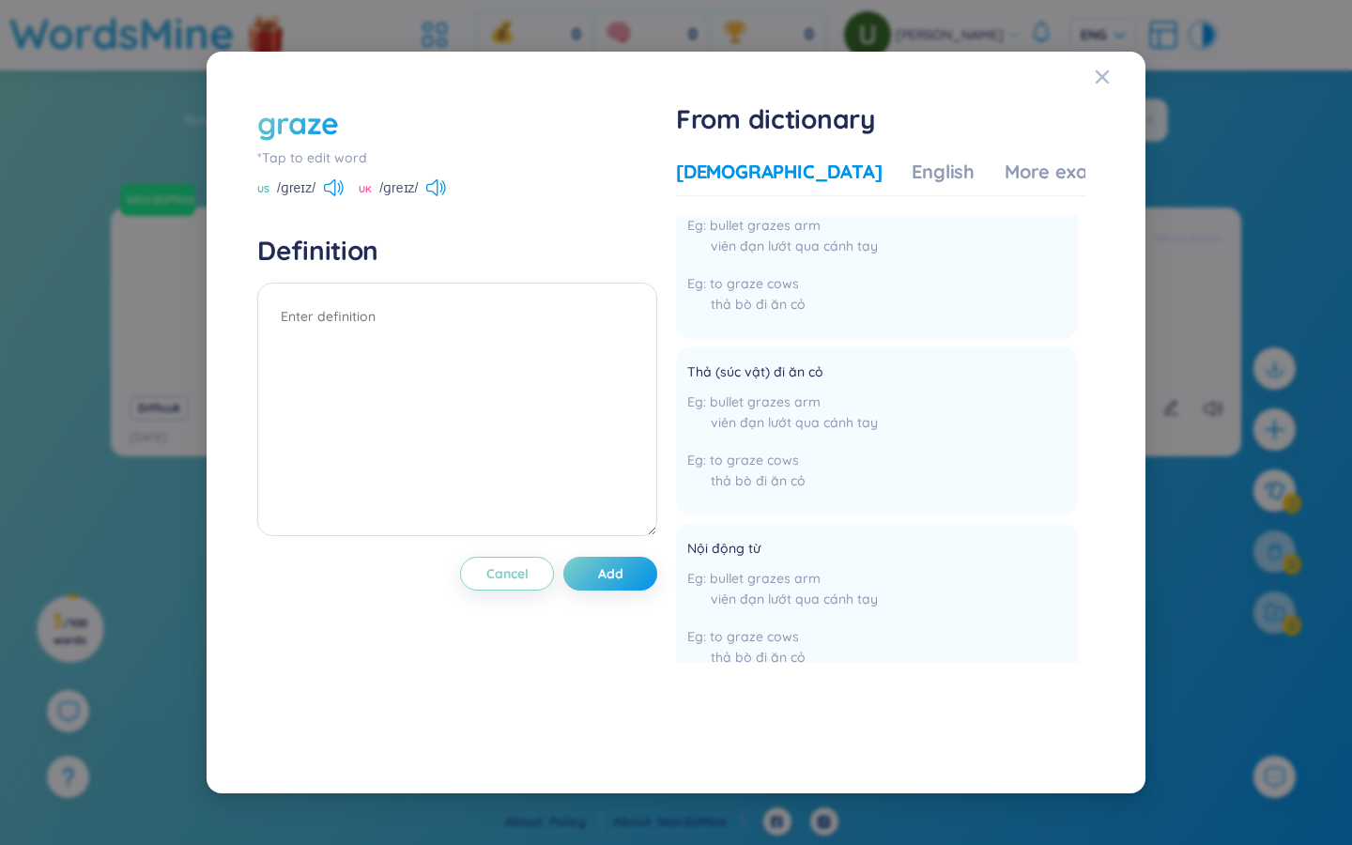
scroll to position [885, 0]
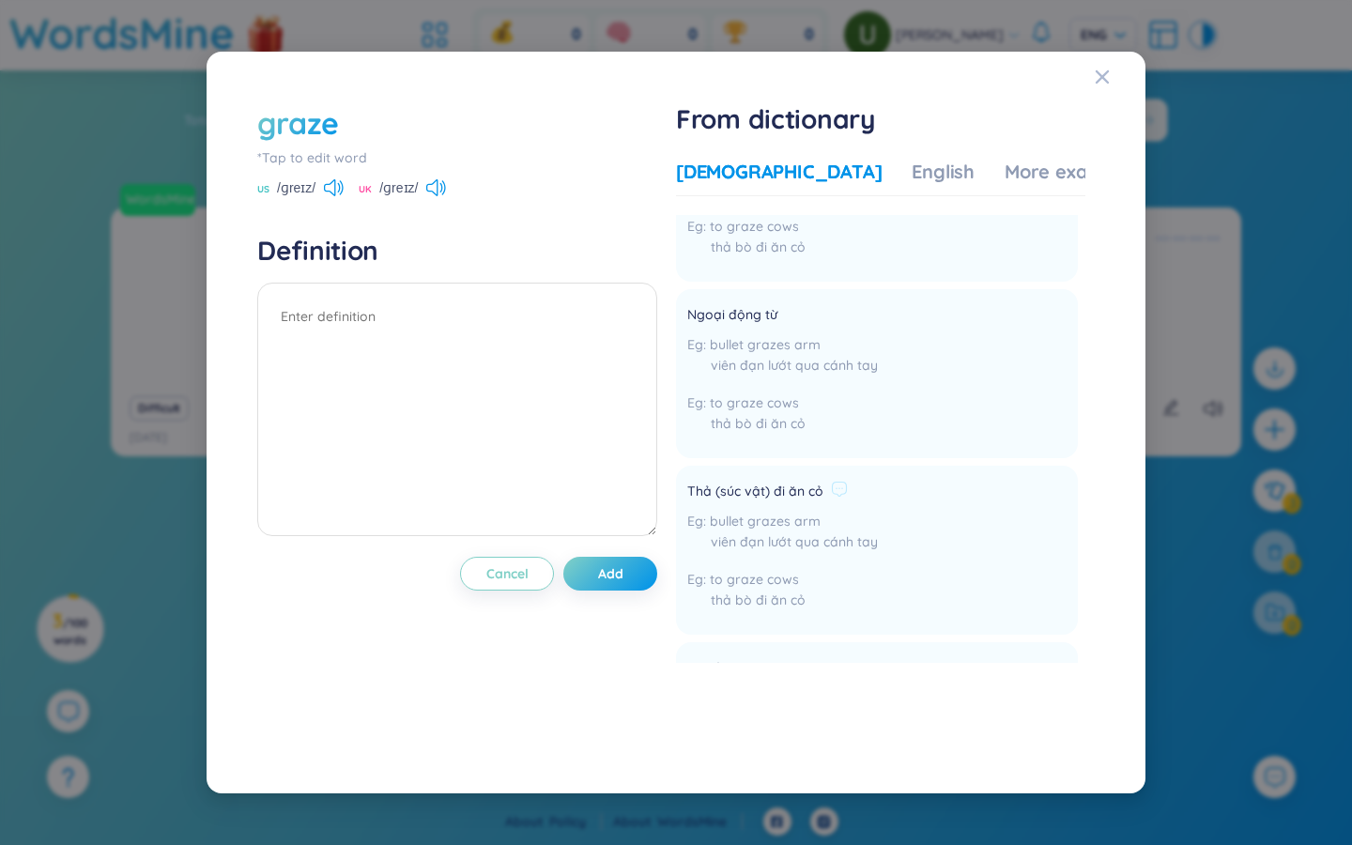
click at [792, 481] on span "Thả (súc vật) đi ăn cỏ" at bounding box center [755, 492] width 136 height 23
copy div "Thả (súc vật) đi ăn cỏ"
click at [396, 330] on textarea at bounding box center [457, 410] width 400 height 254
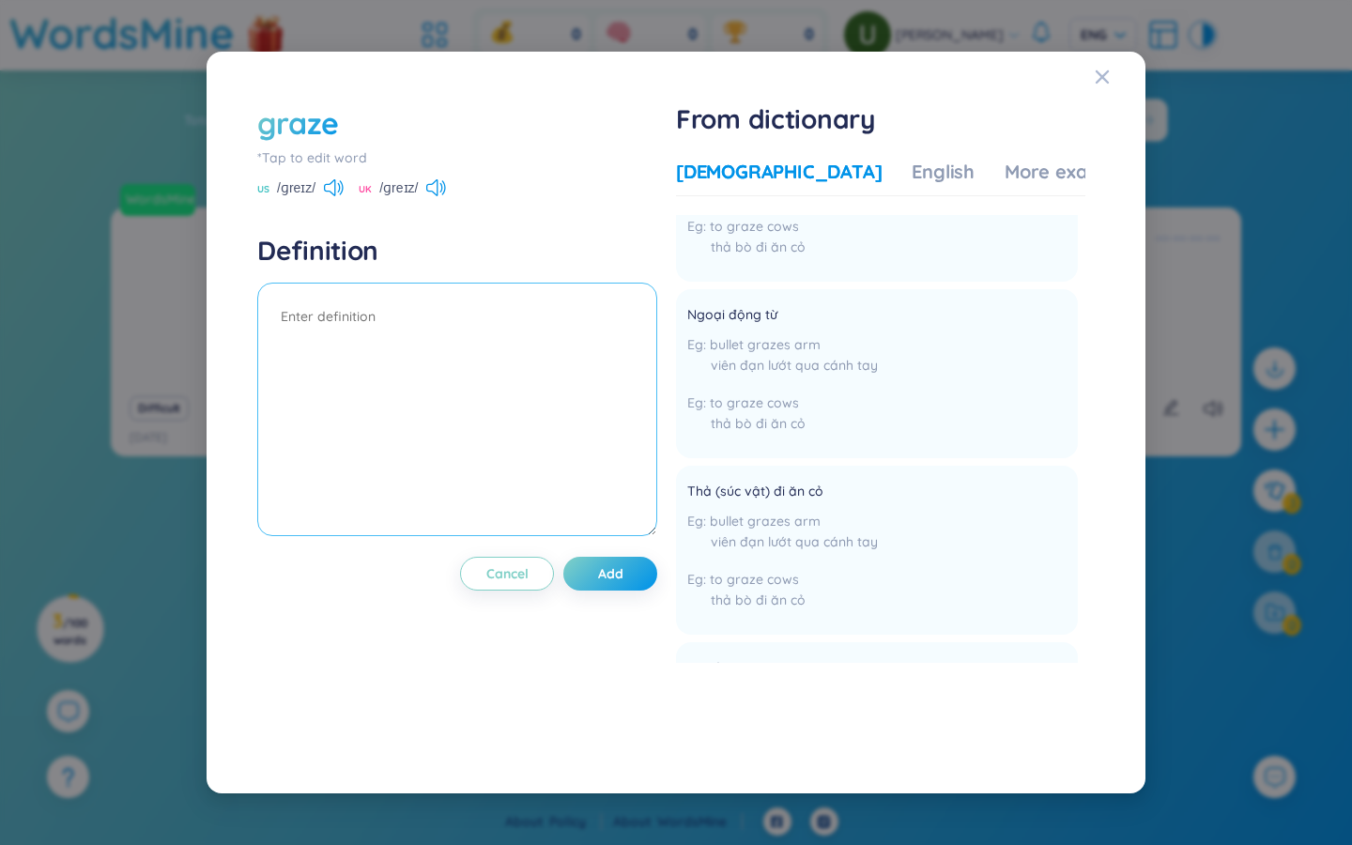
paste textarea "Thả (súc vật) đi ăn cỏ"
click at [817, 176] on div "More examples" at bounding box center [1073, 172] width 136 height 26
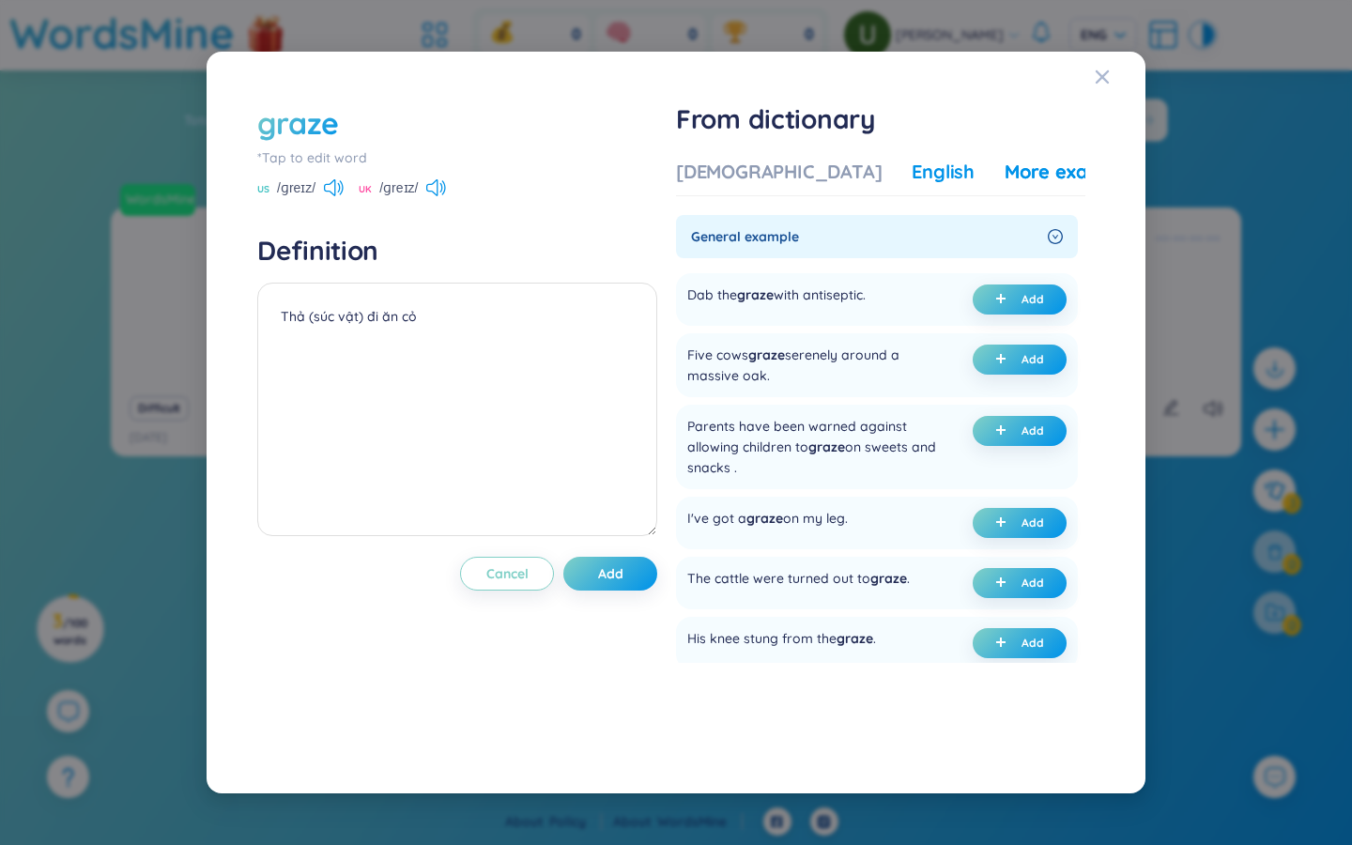
click at [817, 176] on div "English" at bounding box center [943, 172] width 63 height 26
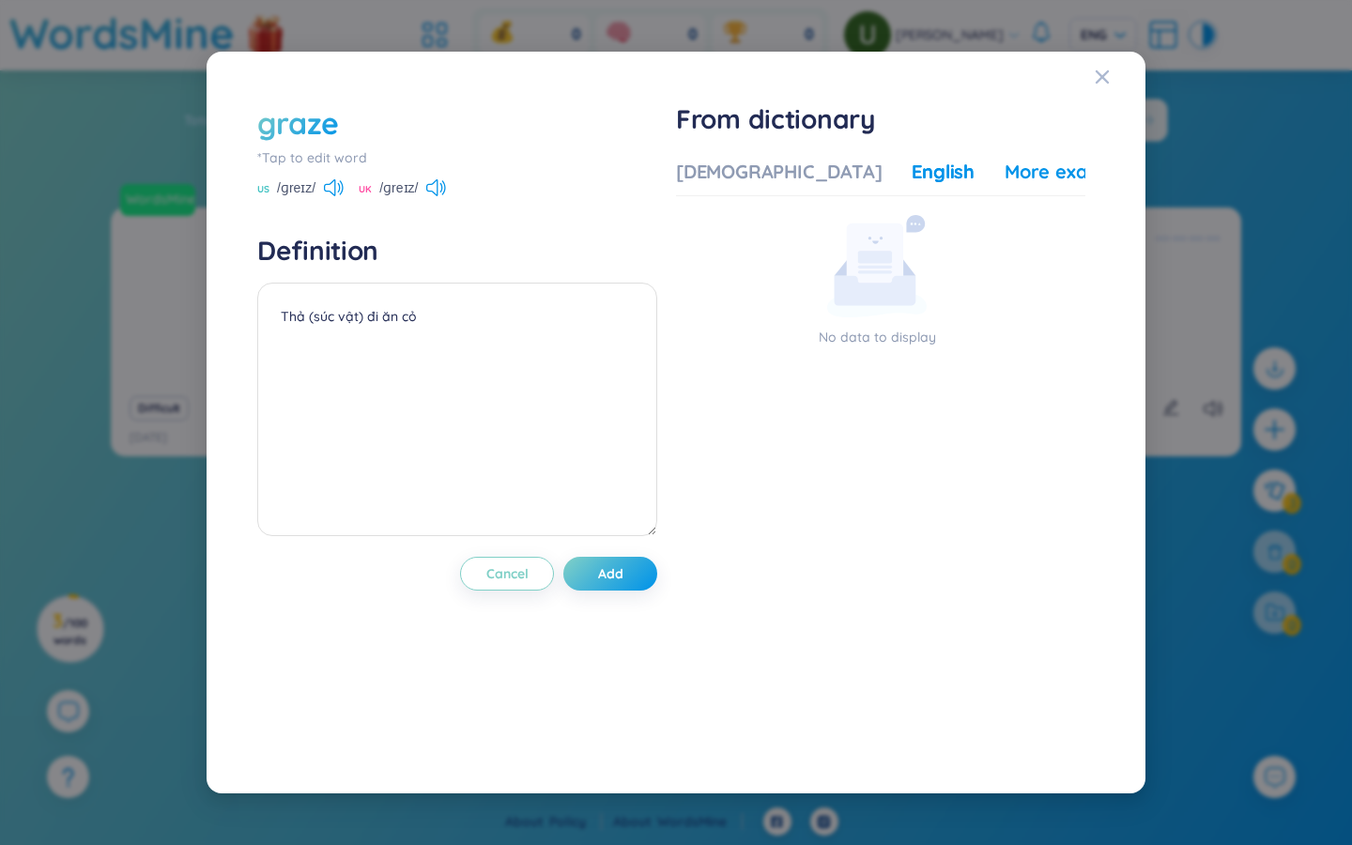
click at [817, 178] on div "More examples" at bounding box center [1073, 172] width 136 height 26
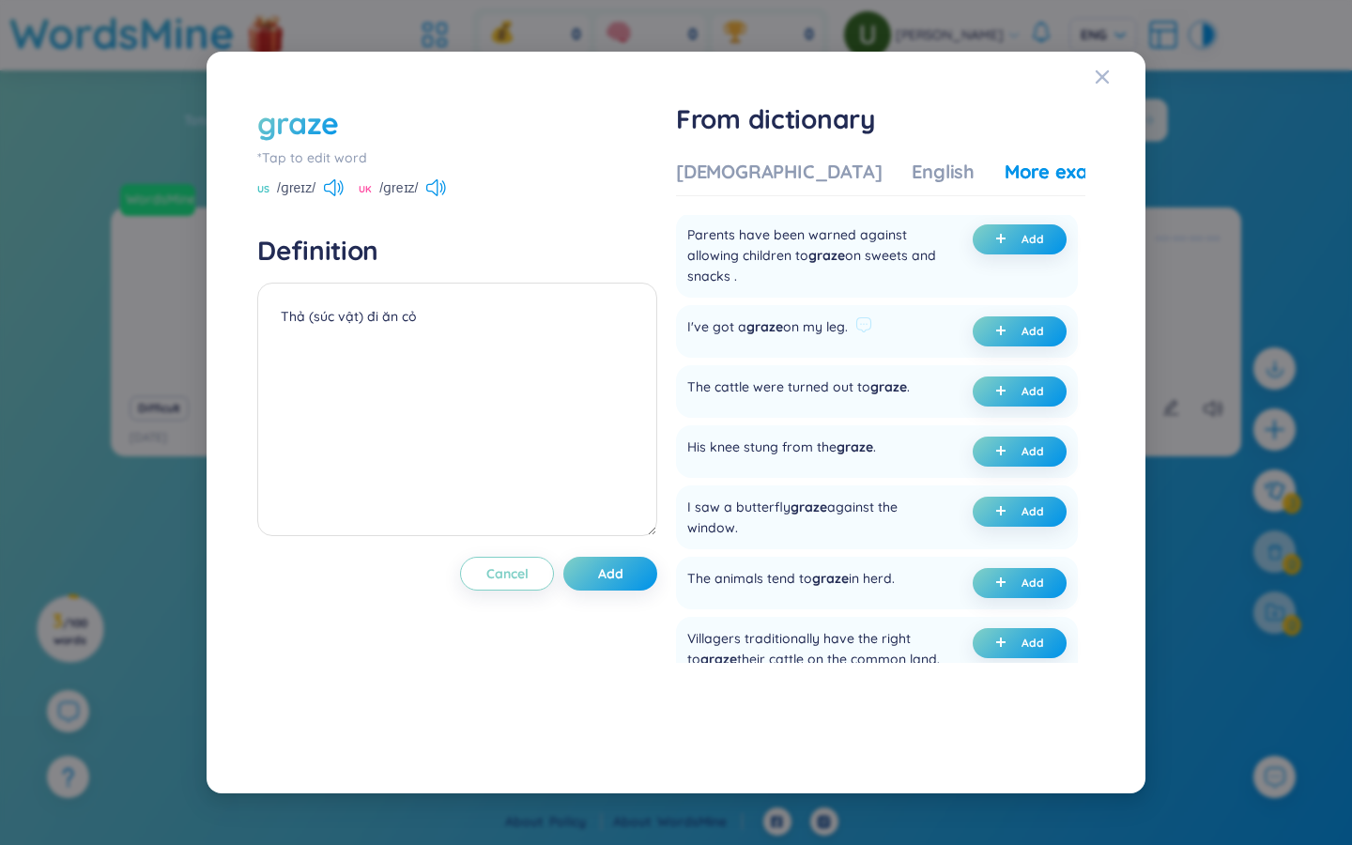
scroll to position [196, 0]
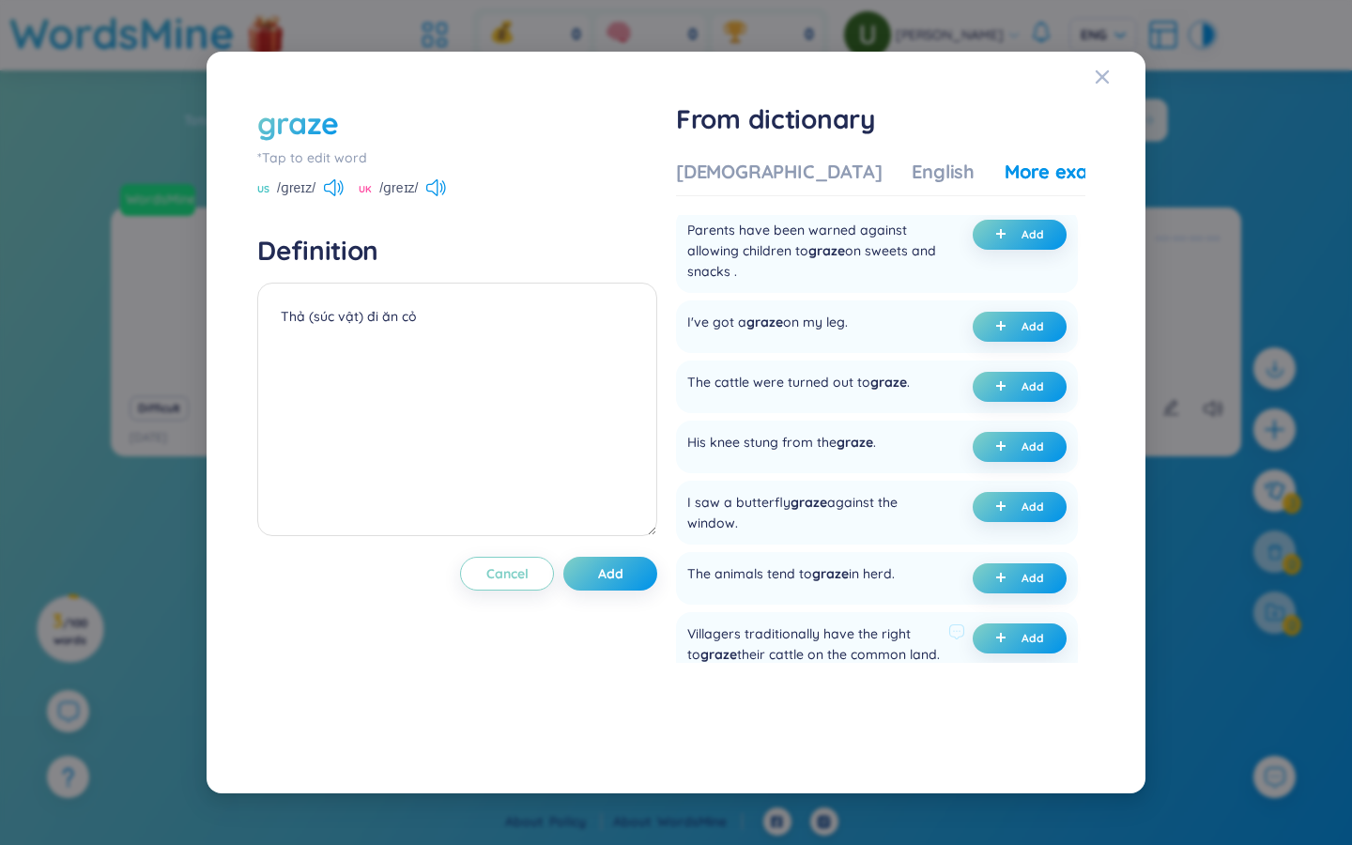
click at [817, 638] on div "Villagers traditionally have the right to graze their cattle on the common land." at bounding box center [814, 643] width 254 height 41
click at [817, 639] on div "Villagers traditionally have the right to graze their cattle on the common land." at bounding box center [814, 643] width 254 height 41
copy div "Villagers traditionally have the right to graze their cattle on the common land…"
click at [361, 352] on textarea "Thả (súc vật) đi ăn cỏ" at bounding box center [457, 410] width 400 height 254
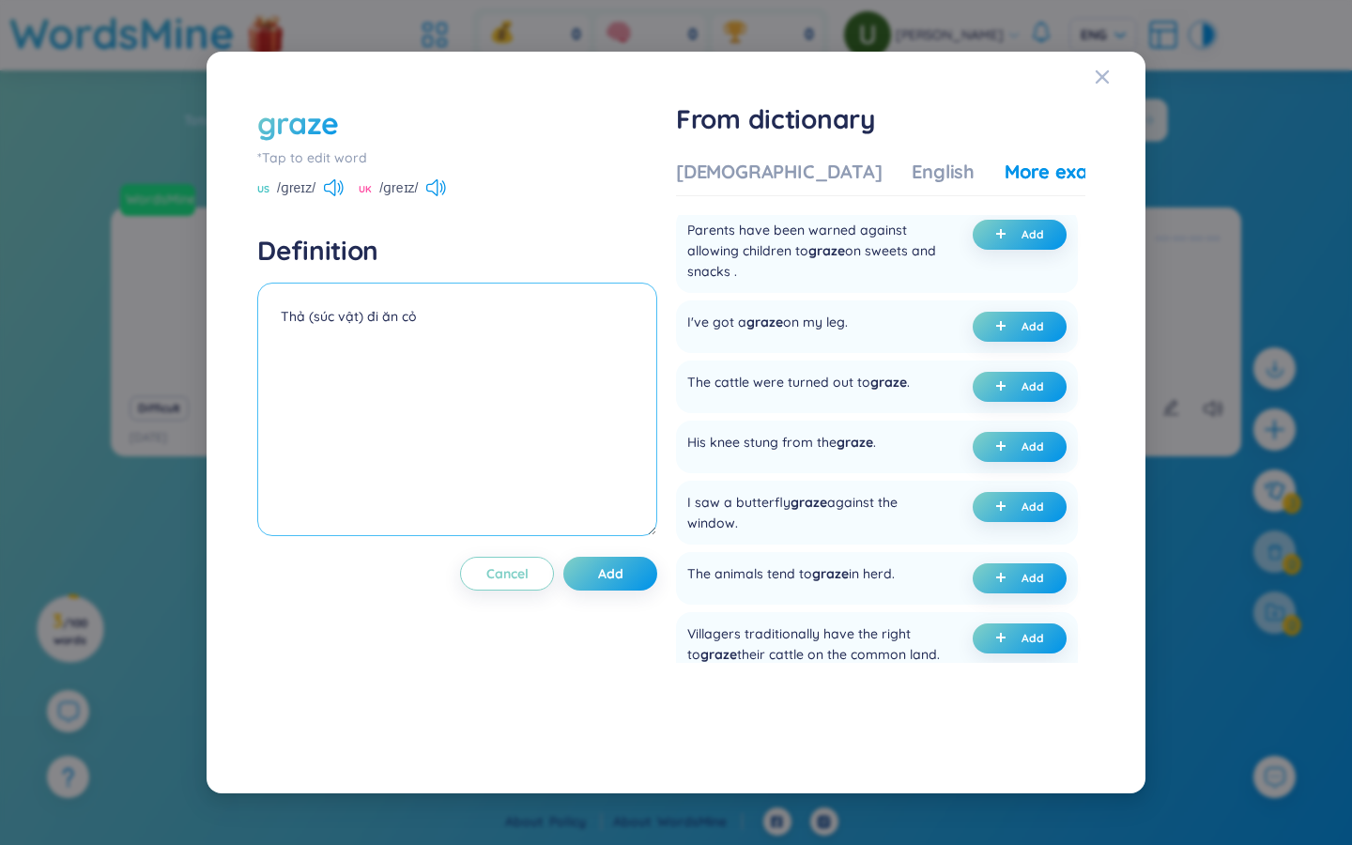
paste textarea "Villagers traditionally have the right to graze their cattle on the common land."
type textarea "Thả (súc vật) đi ăn cỏ Villagers traditionally have the right to graze their ca…"
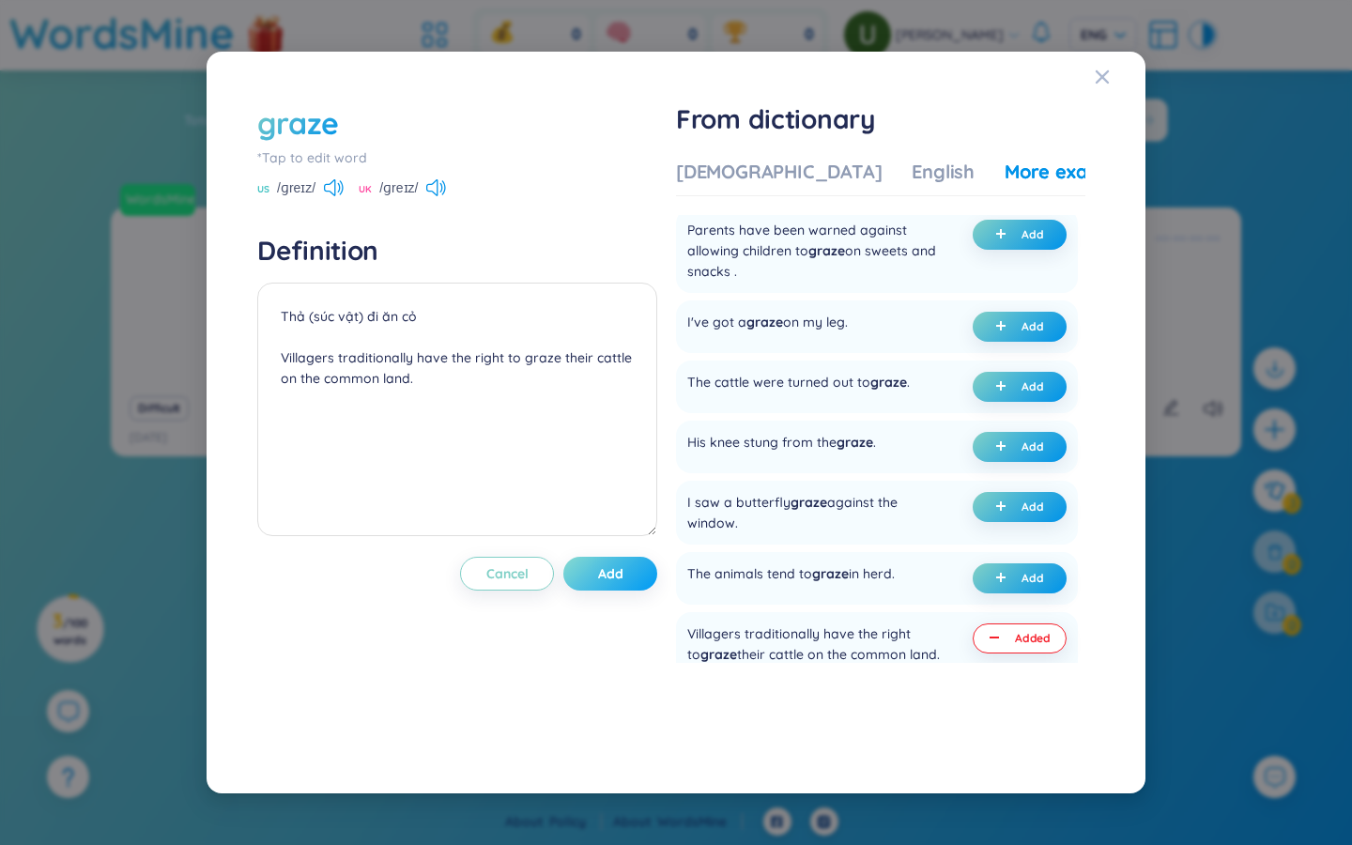
click at [620, 576] on span "Add" at bounding box center [610, 573] width 25 height 19
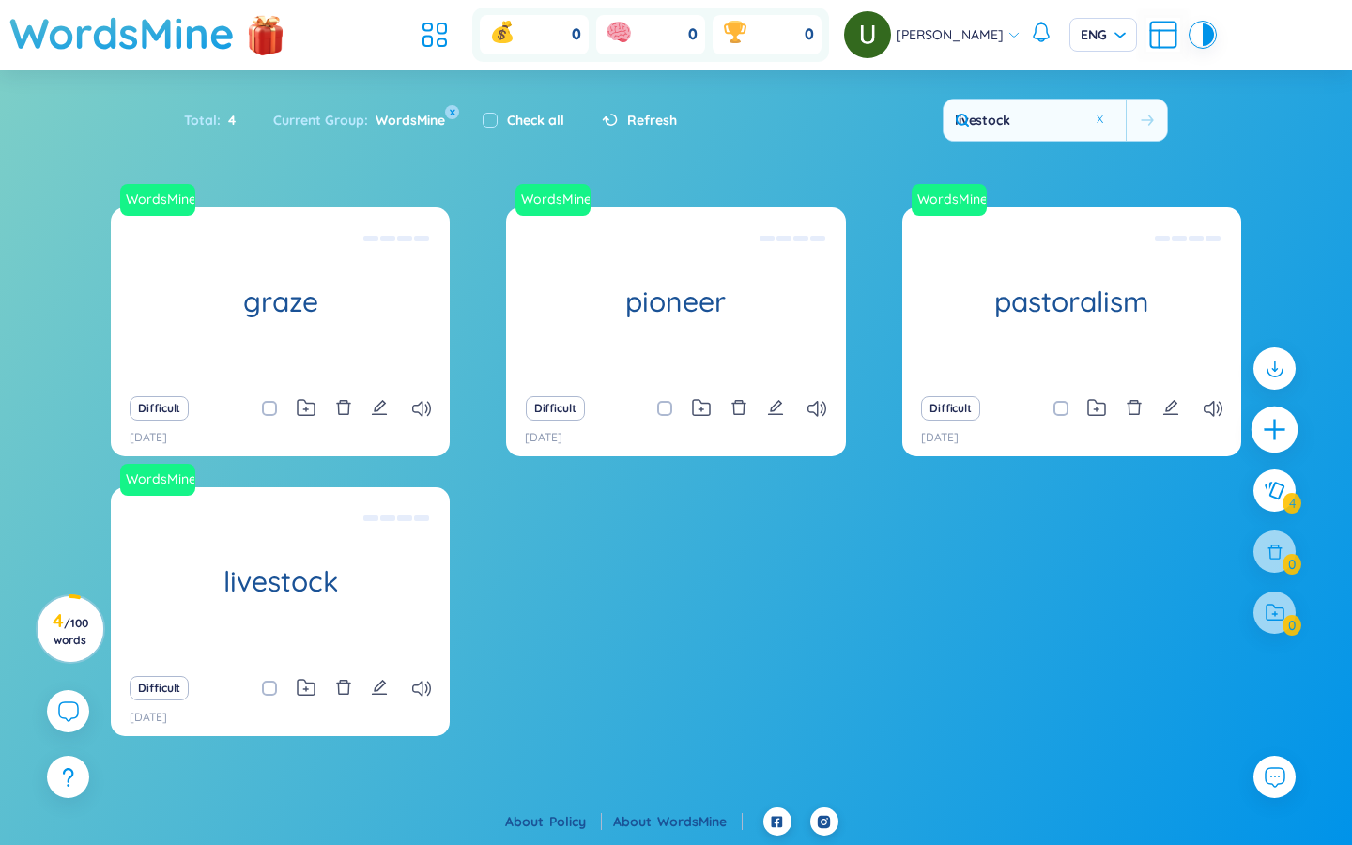
click at [817, 436] on icon "plus" at bounding box center [1275, 430] width 26 height 26
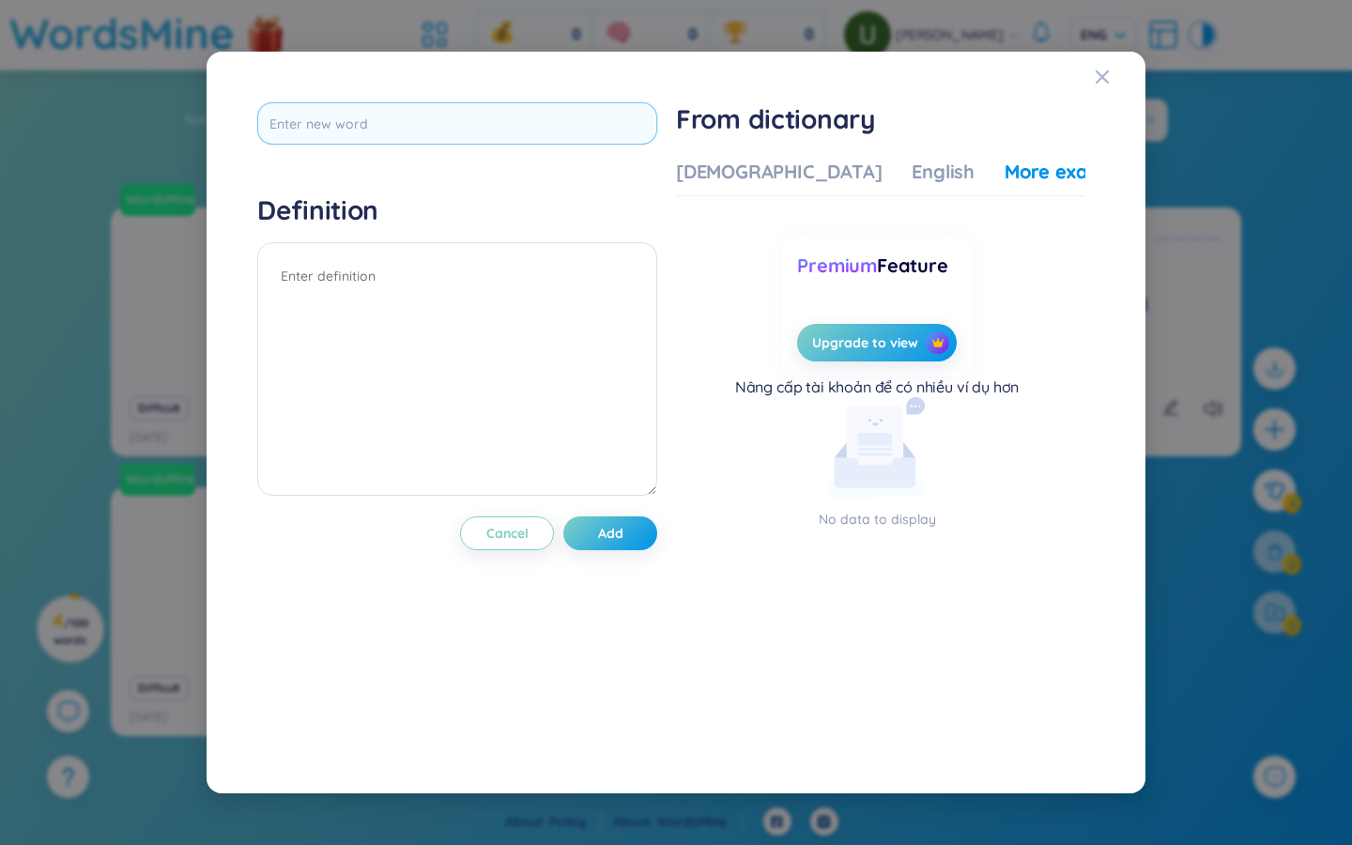
scroll to position [0, 0]
click at [483, 121] on input "text" at bounding box center [457, 123] width 400 height 42
type input "cattl"
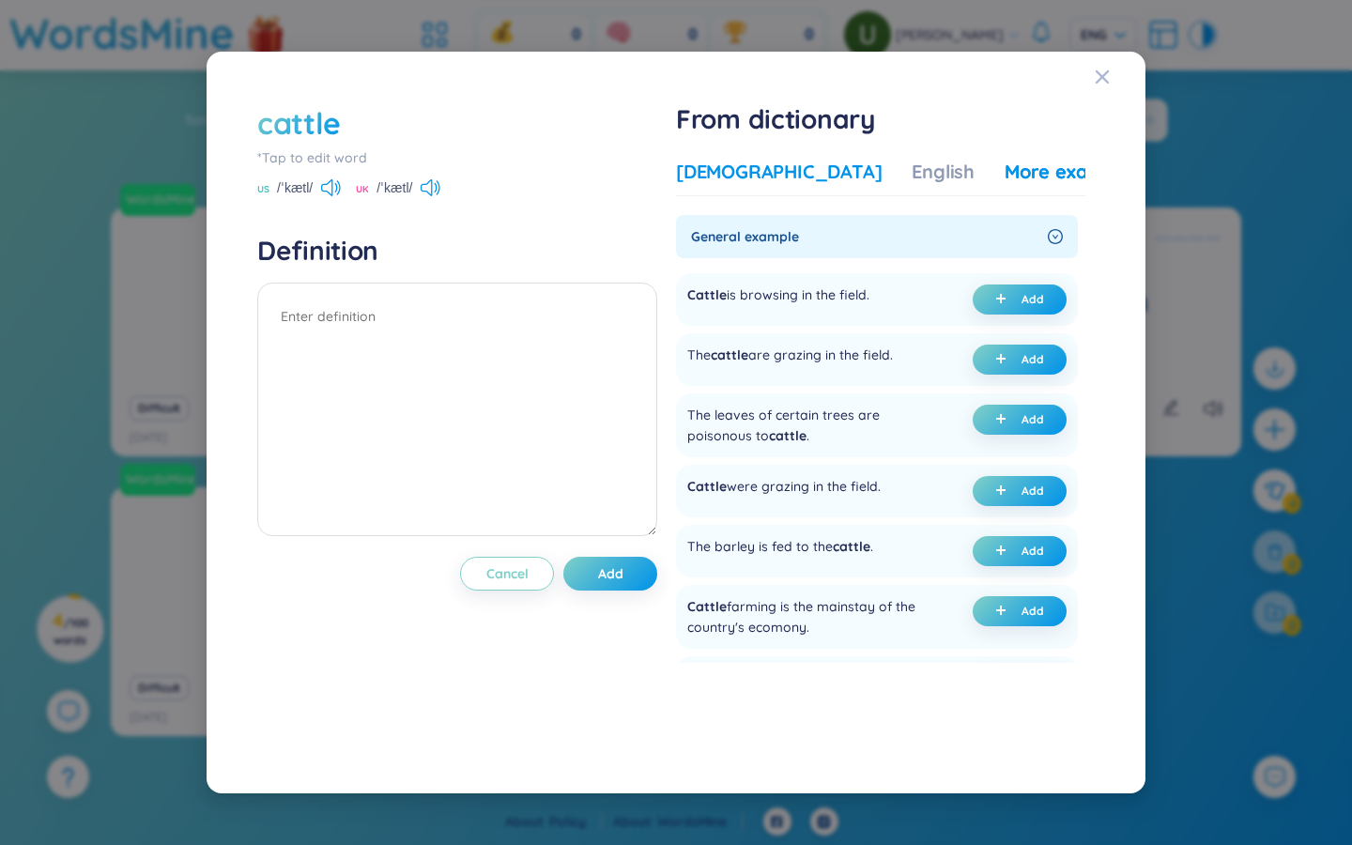
click at [732, 179] on div "Vietnamese" at bounding box center [779, 172] width 206 height 26
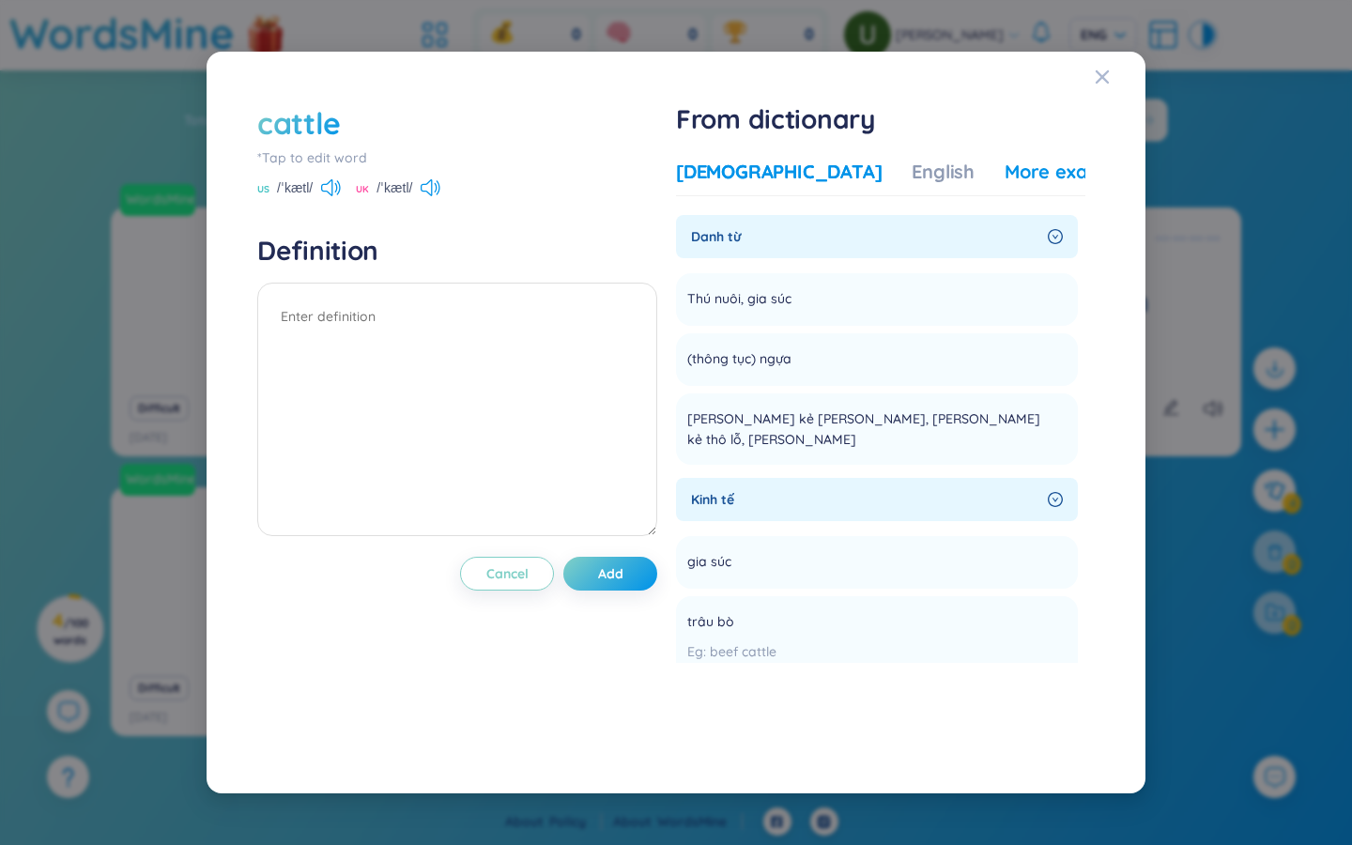
click at [817, 175] on div "More examples" at bounding box center [1073, 172] width 136 height 26
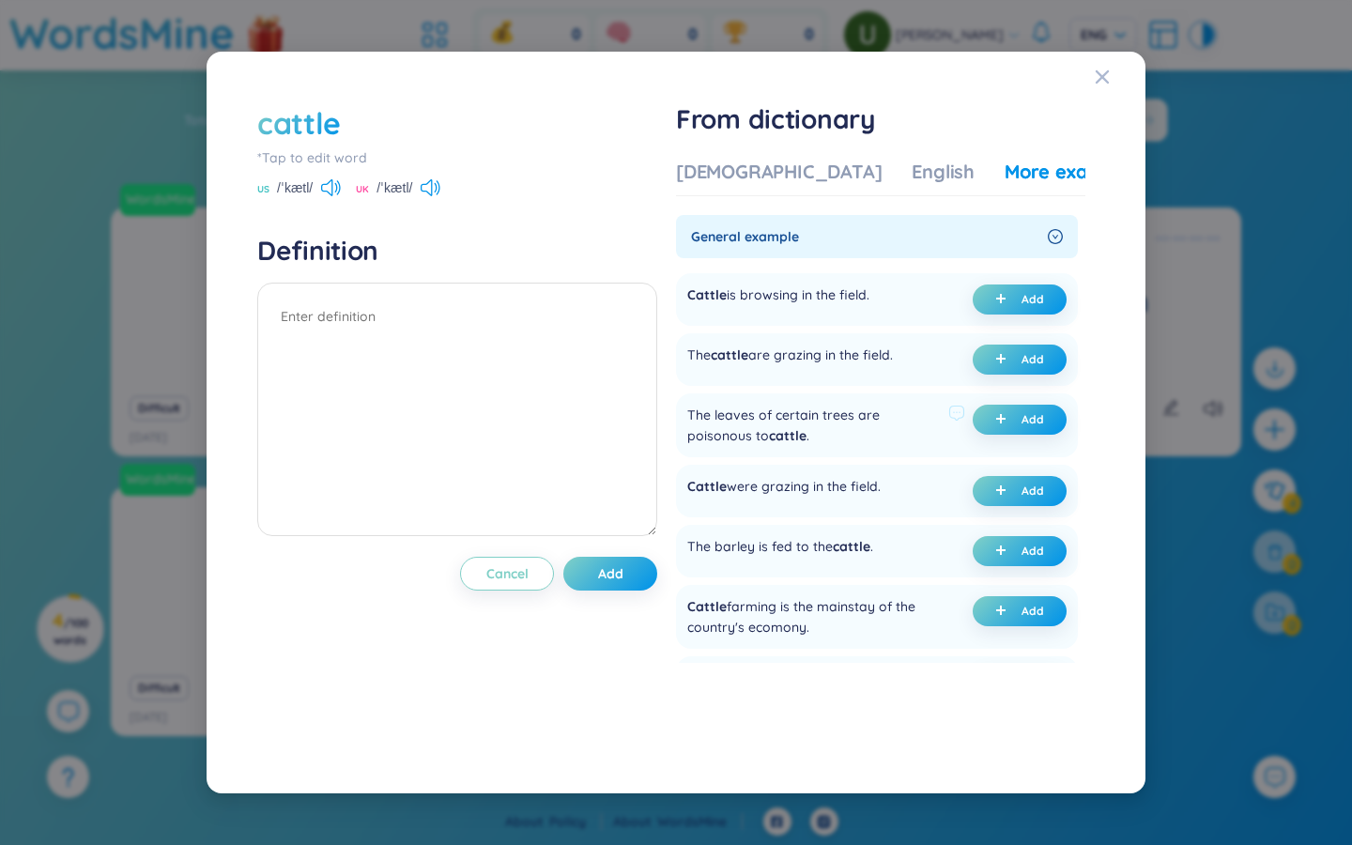
scroll to position [441, 0]
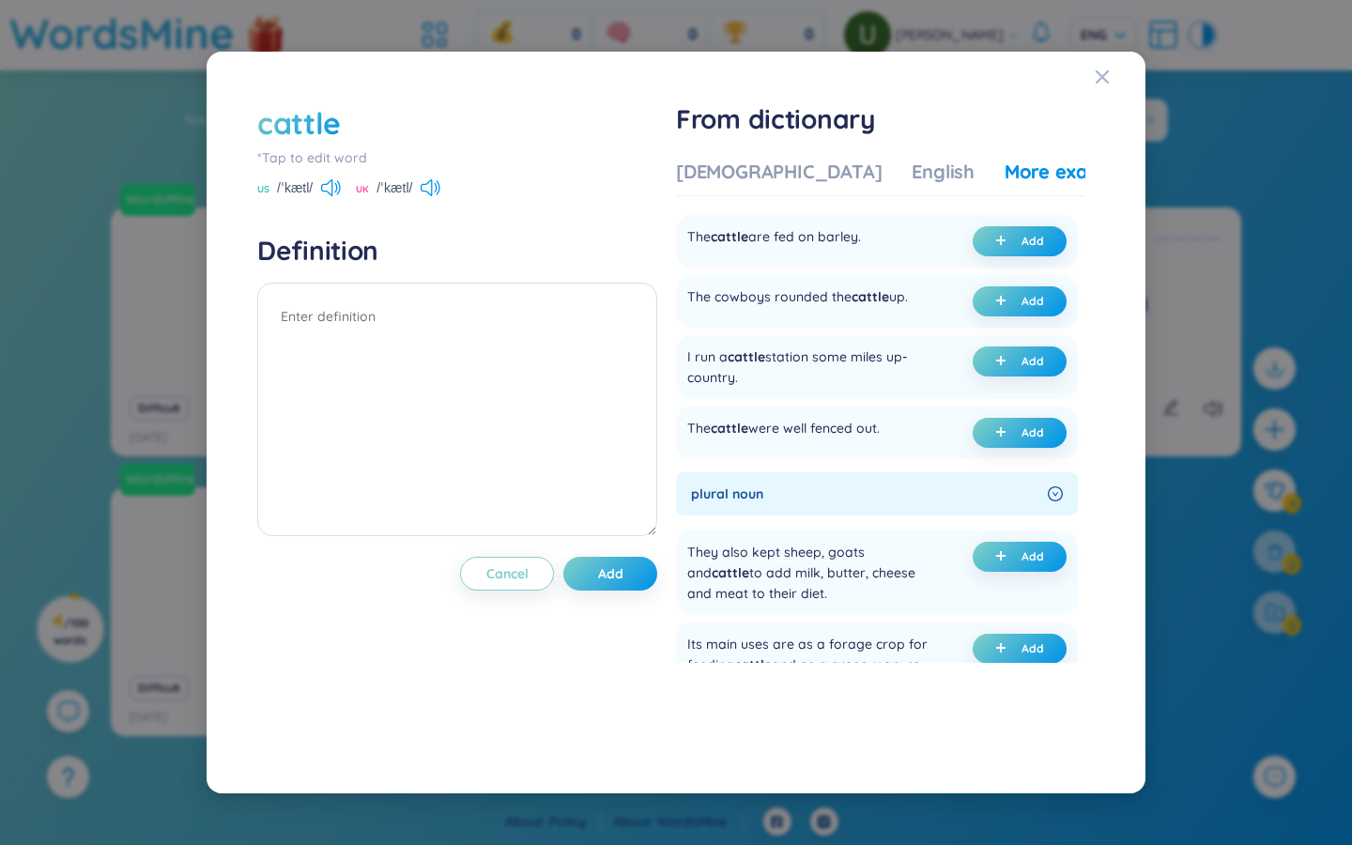
click at [817, 214] on div "cattle *Tap to edit word US /ˈkætl/ UK /ˈkætl/ Definition Cancel Add From dicti…" at bounding box center [676, 422] width 1352 height 845
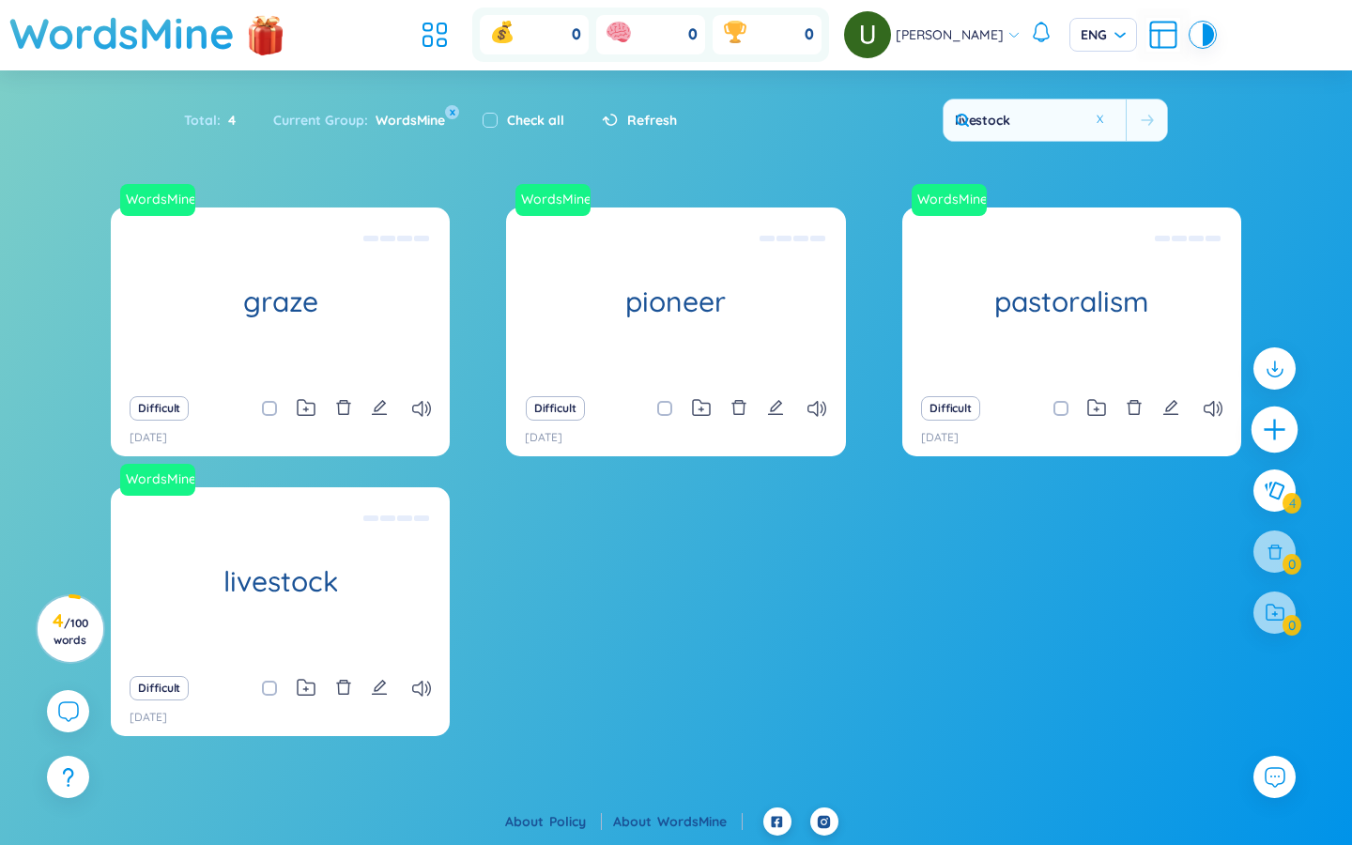
click at [817, 430] on icon "plus" at bounding box center [1274, 429] width 21 height 2
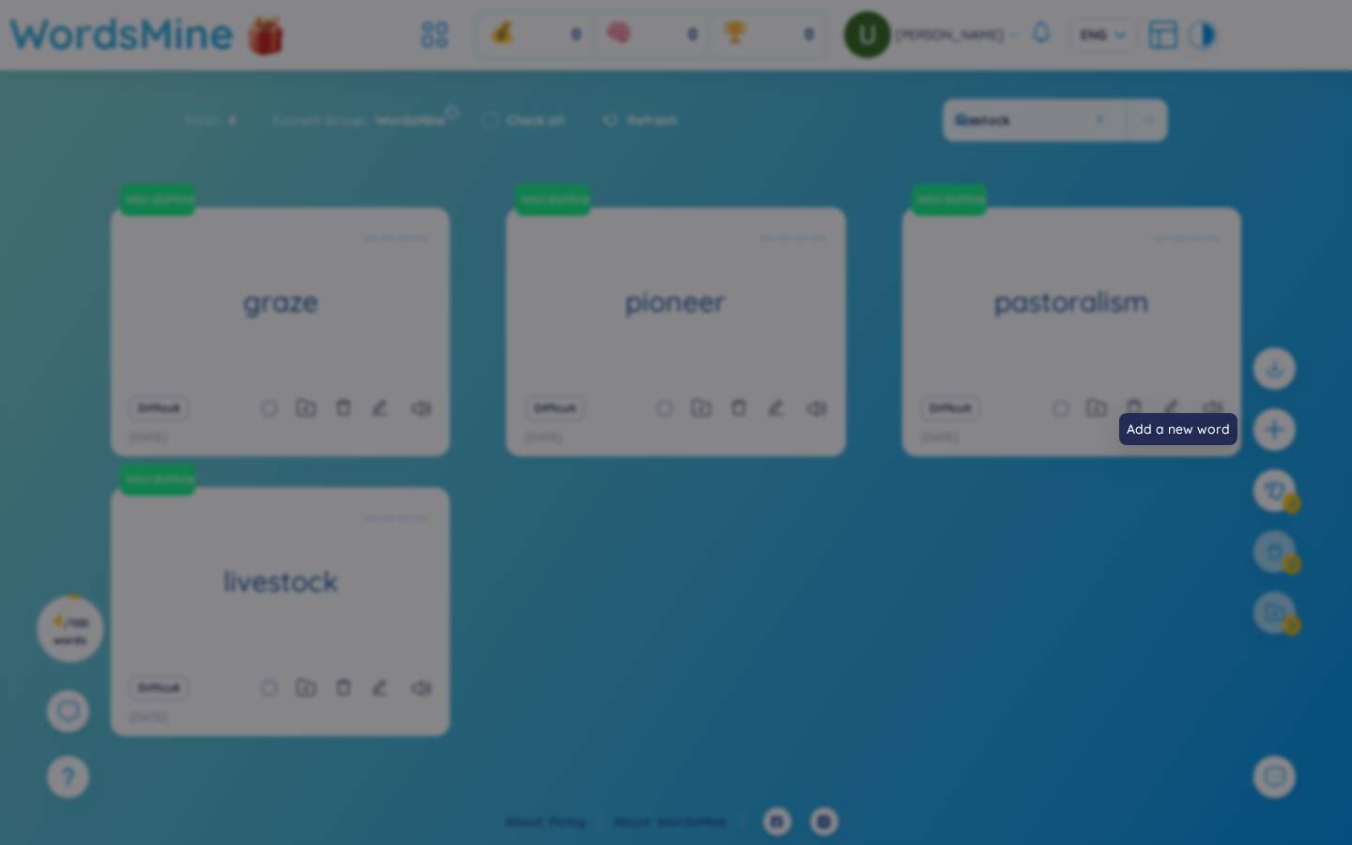
scroll to position [0, 0]
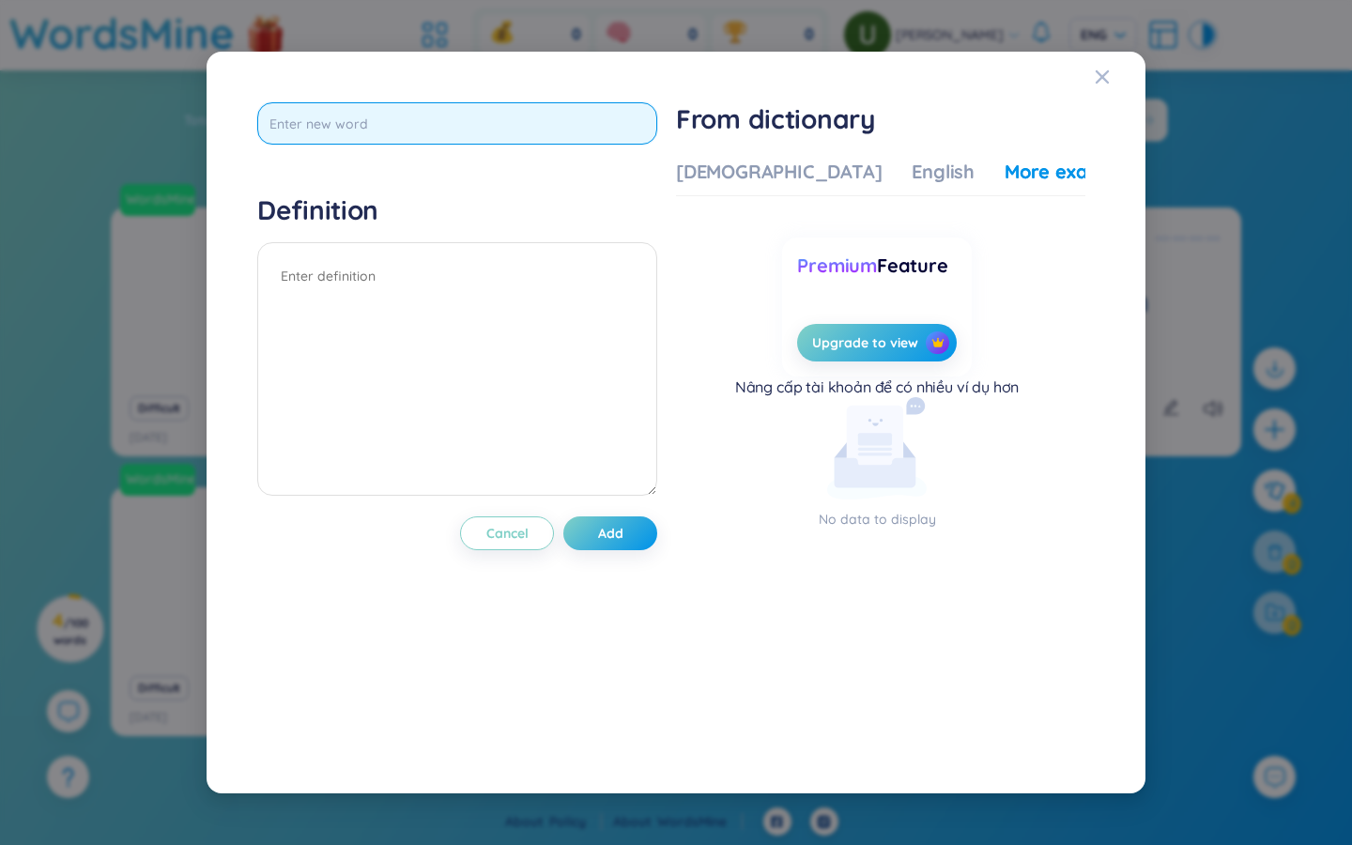
click at [527, 119] on input "text" at bounding box center [457, 123] width 400 height 42
type input "impede"
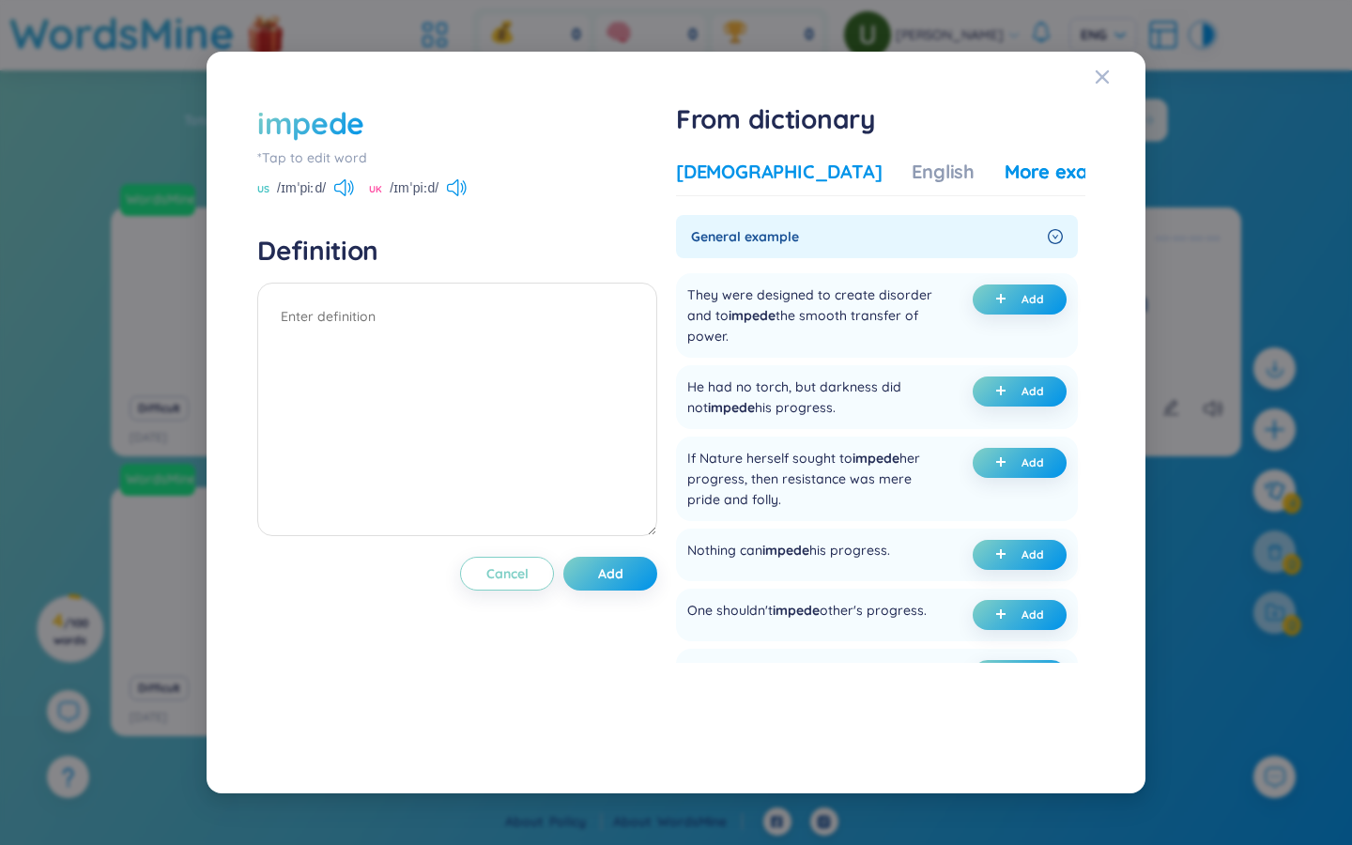
click at [743, 171] on div "Vietnamese" at bounding box center [779, 172] width 206 height 26
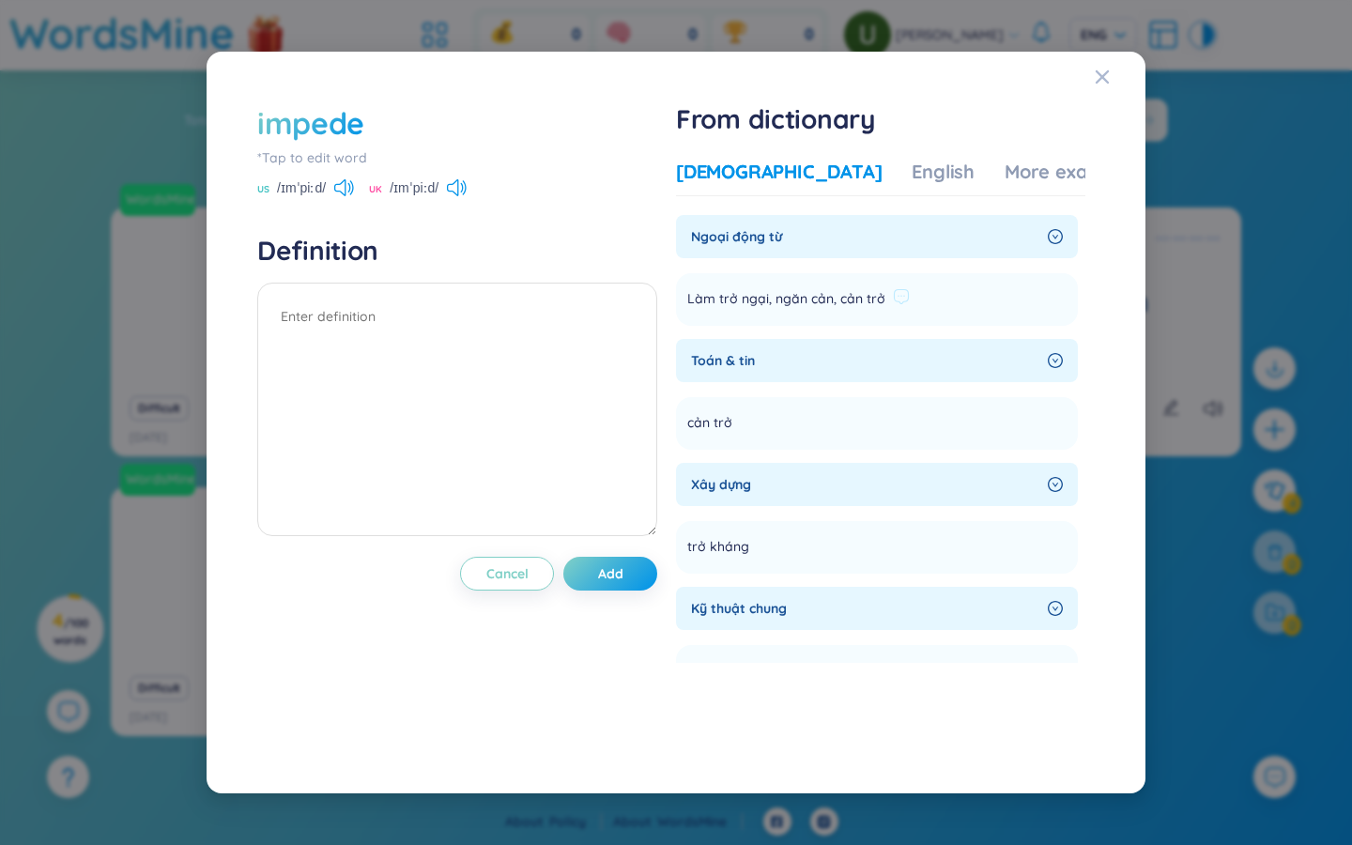
click at [798, 297] on span "Làm trở ngại, ngăn cản, cản trở" at bounding box center [786, 299] width 198 height 23
click at [391, 308] on textarea at bounding box center [457, 410] width 400 height 254
paste textarea "Làm trở ngại, ngăn cản, cản trở"
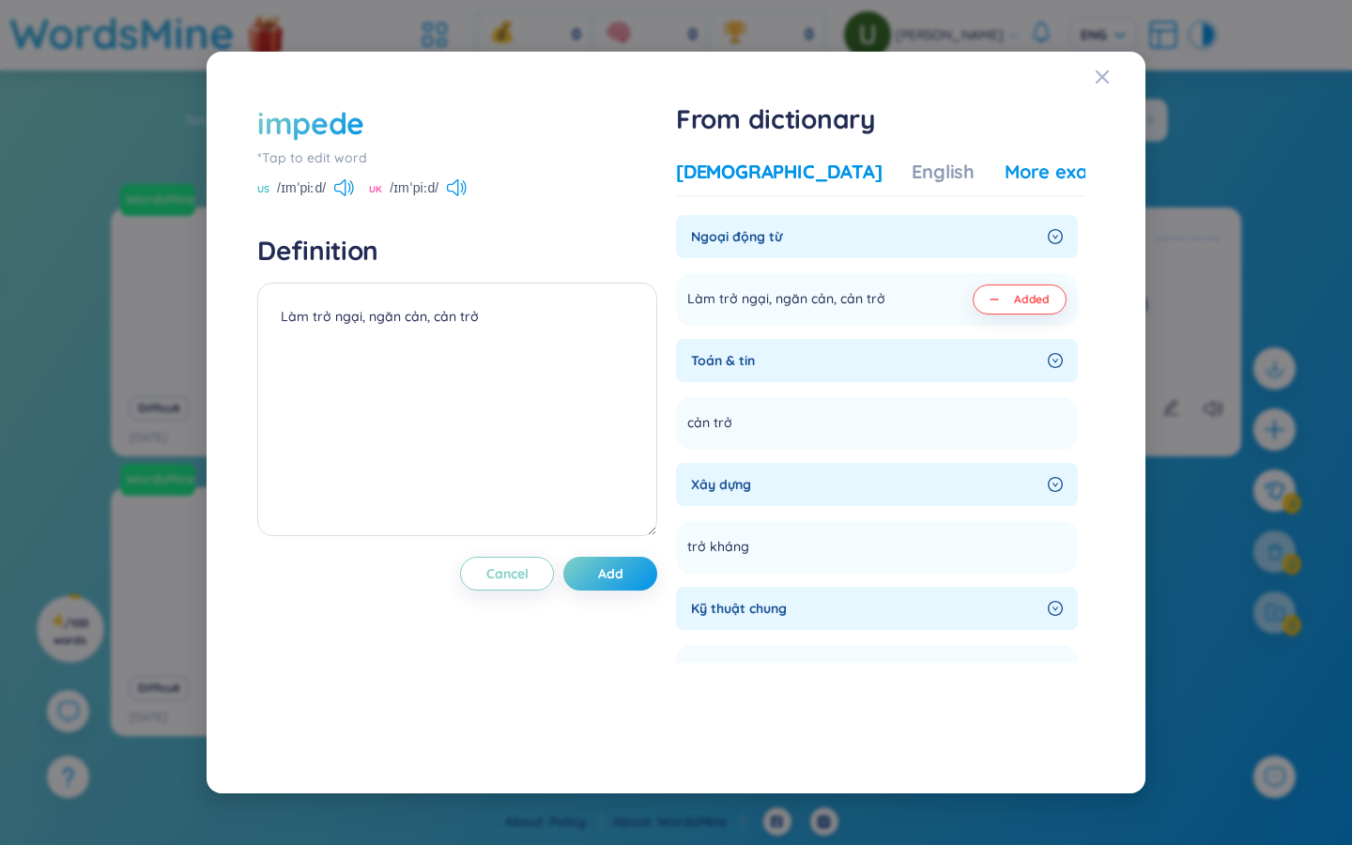
click at [817, 175] on div "More examples" at bounding box center [1073, 172] width 136 height 26
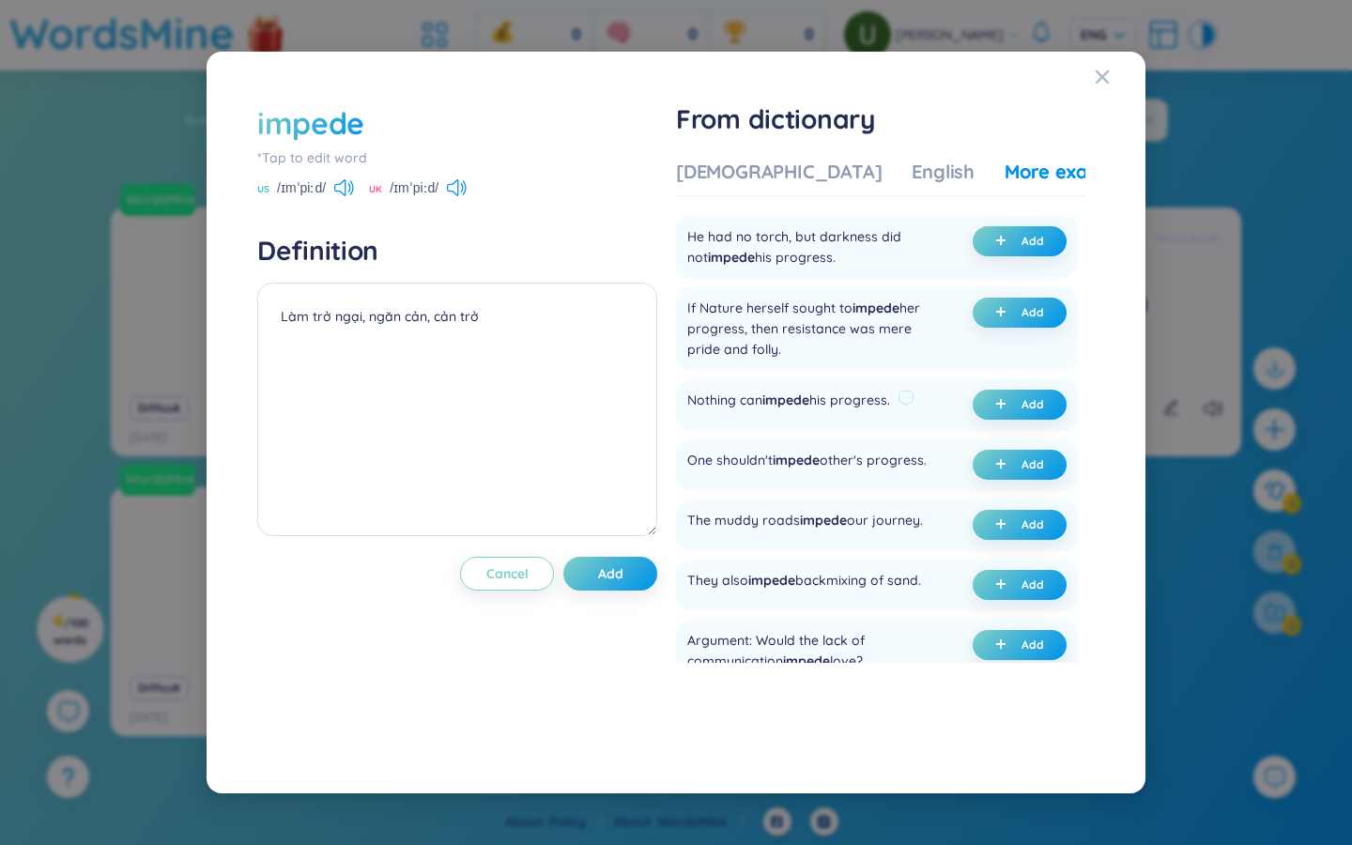
scroll to position [271, 0]
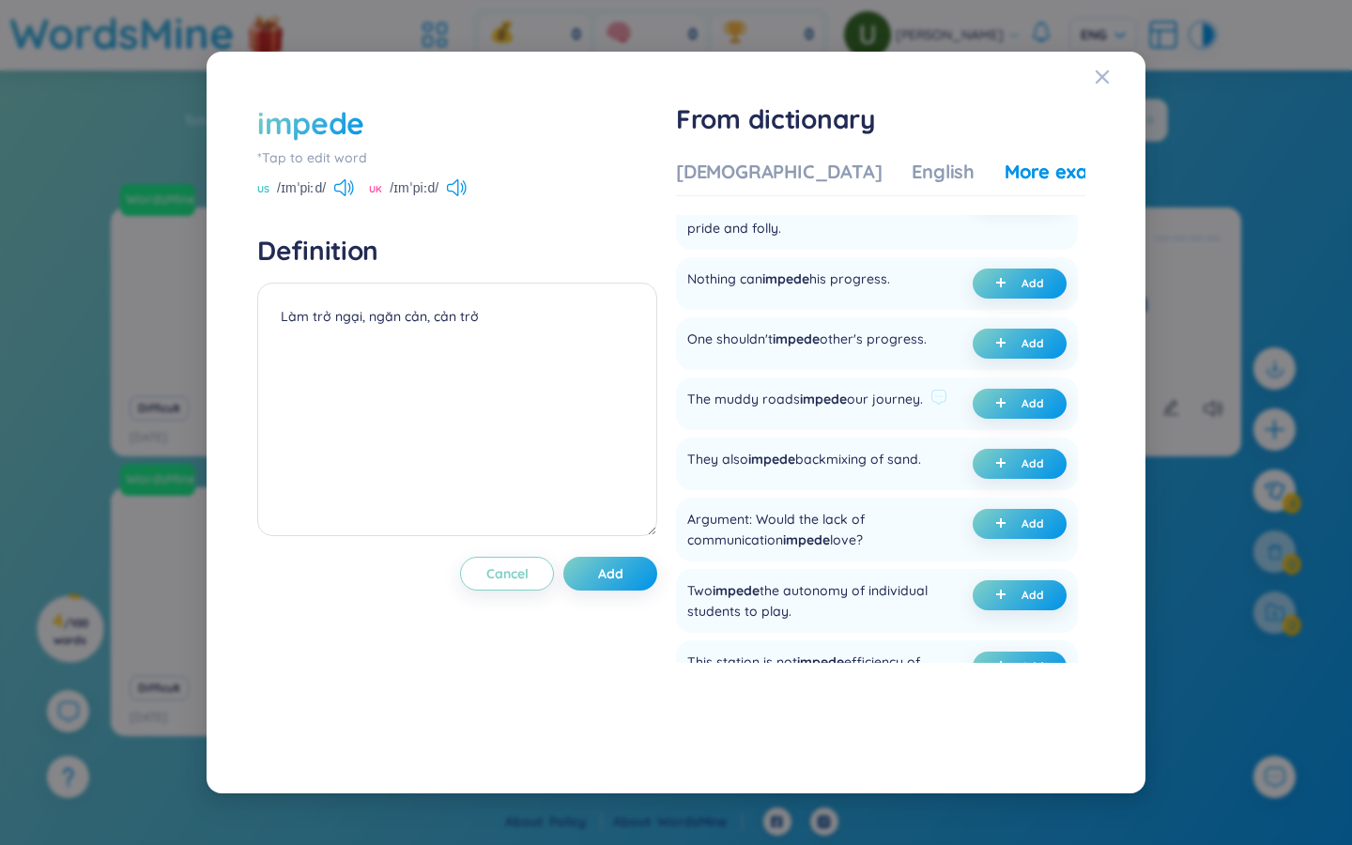
click at [790, 397] on div "The muddy roads impede our journey." at bounding box center [805, 404] width 236 height 30
click at [426, 365] on textarea "Làm trở ngại, ngăn cản, cản trở" at bounding box center [457, 410] width 400 height 254
paste textarea "The muddy roads impede our journey."
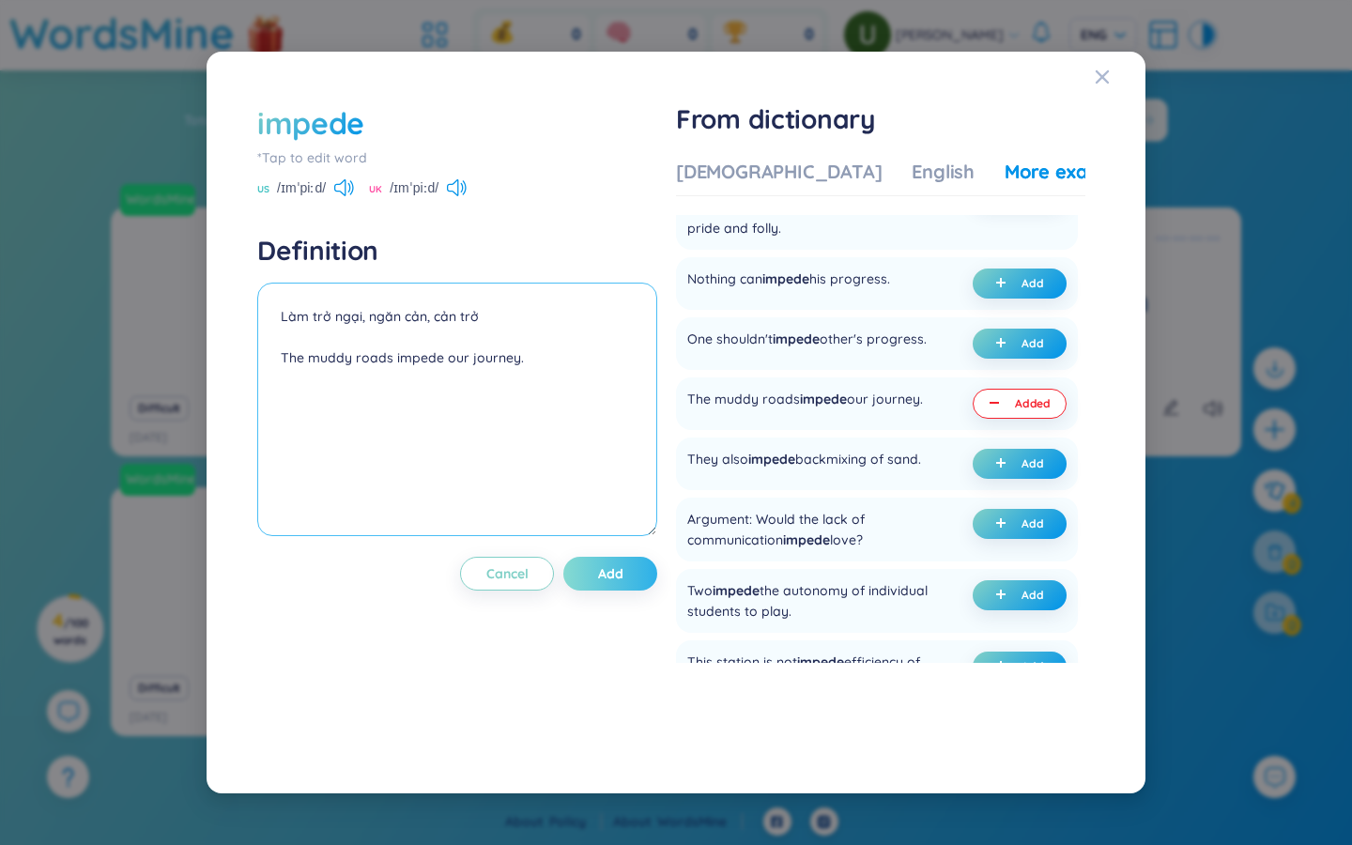
type textarea "Làm trở ngại, ngăn cản, cản trở The muddy roads impede our journey."
click at [628, 577] on button "Add" at bounding box center [610, 574] width 94 height 34
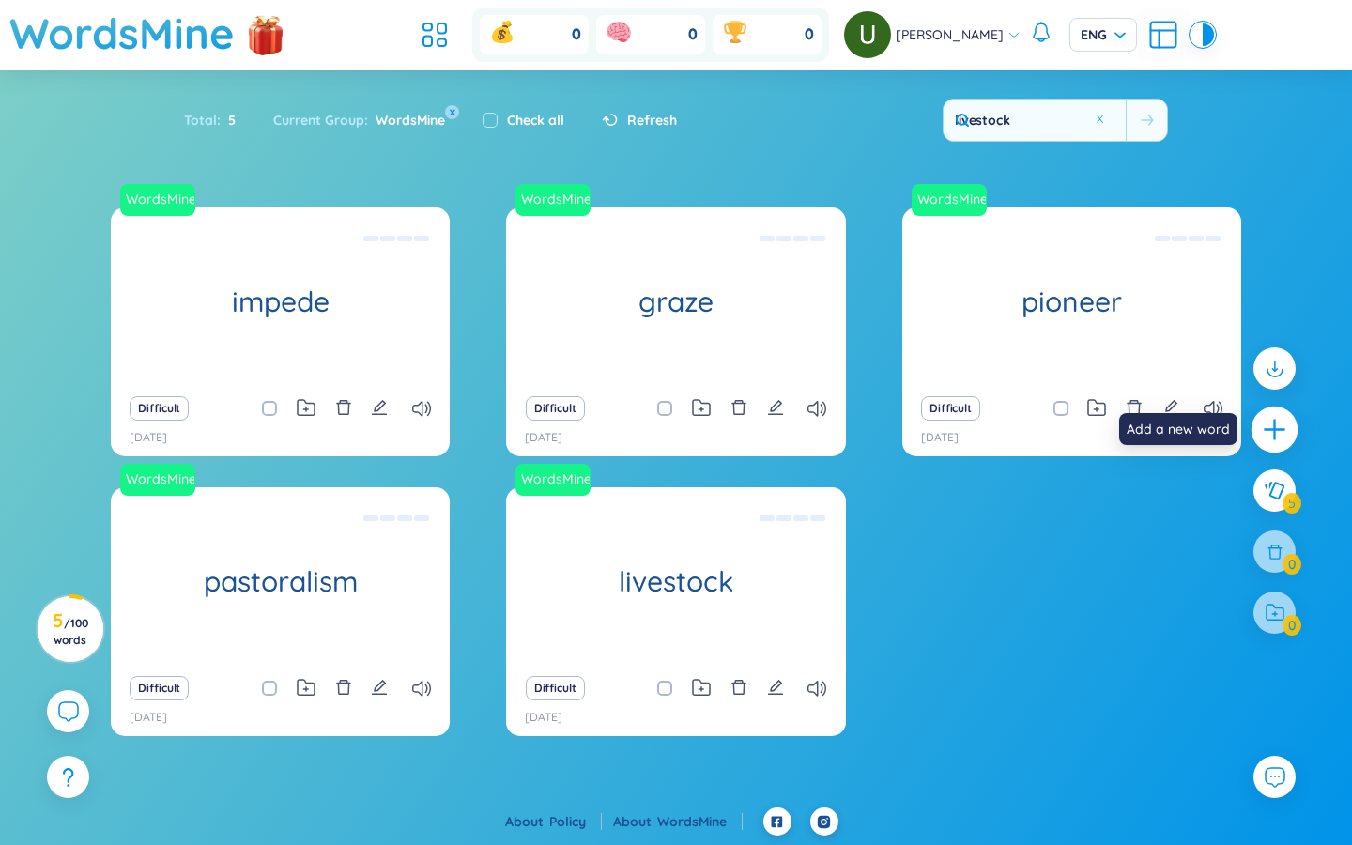
click at [817, 431] on icon "plus" at bounding box center [1275, 430] width 26 height 26
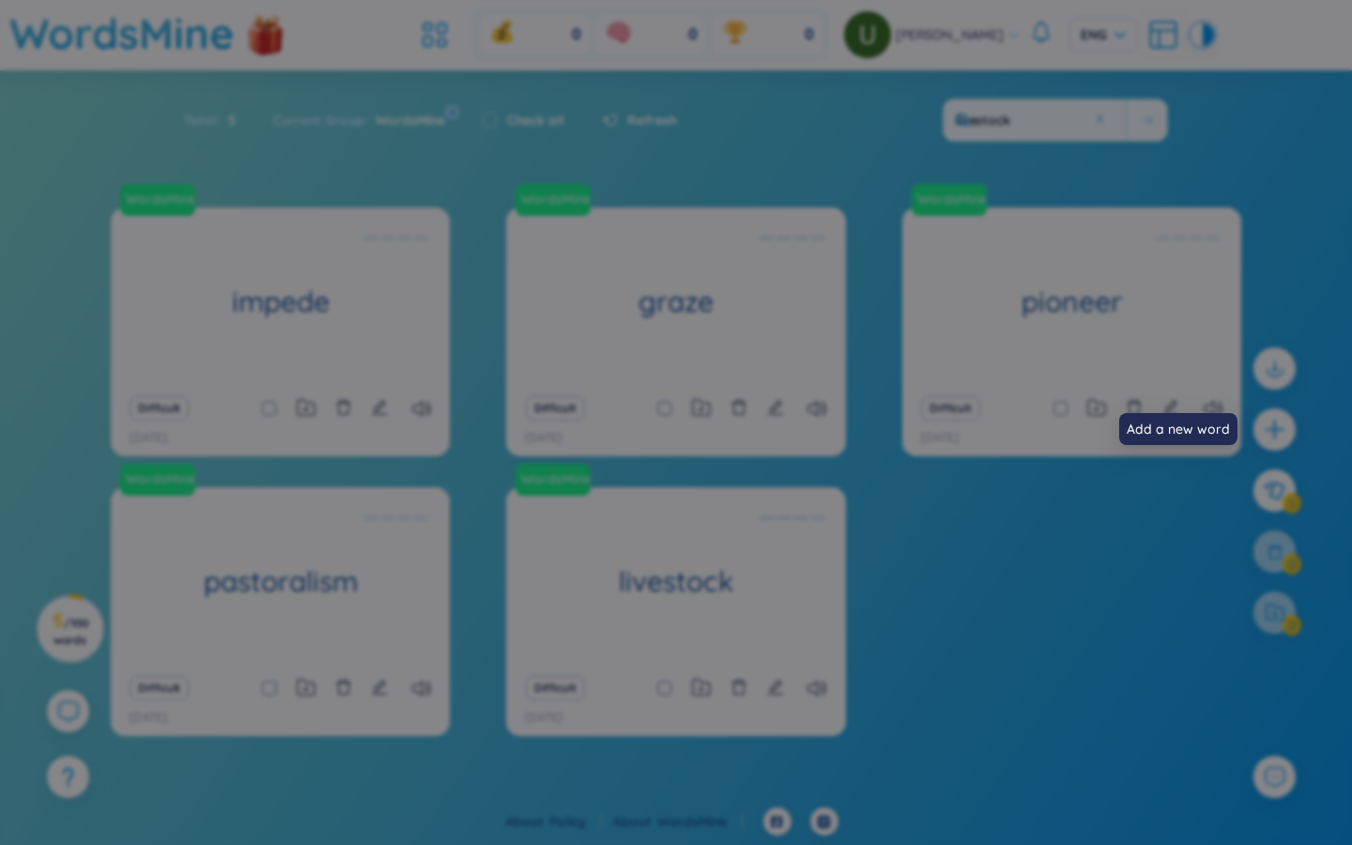
scroll to position [0, 0]
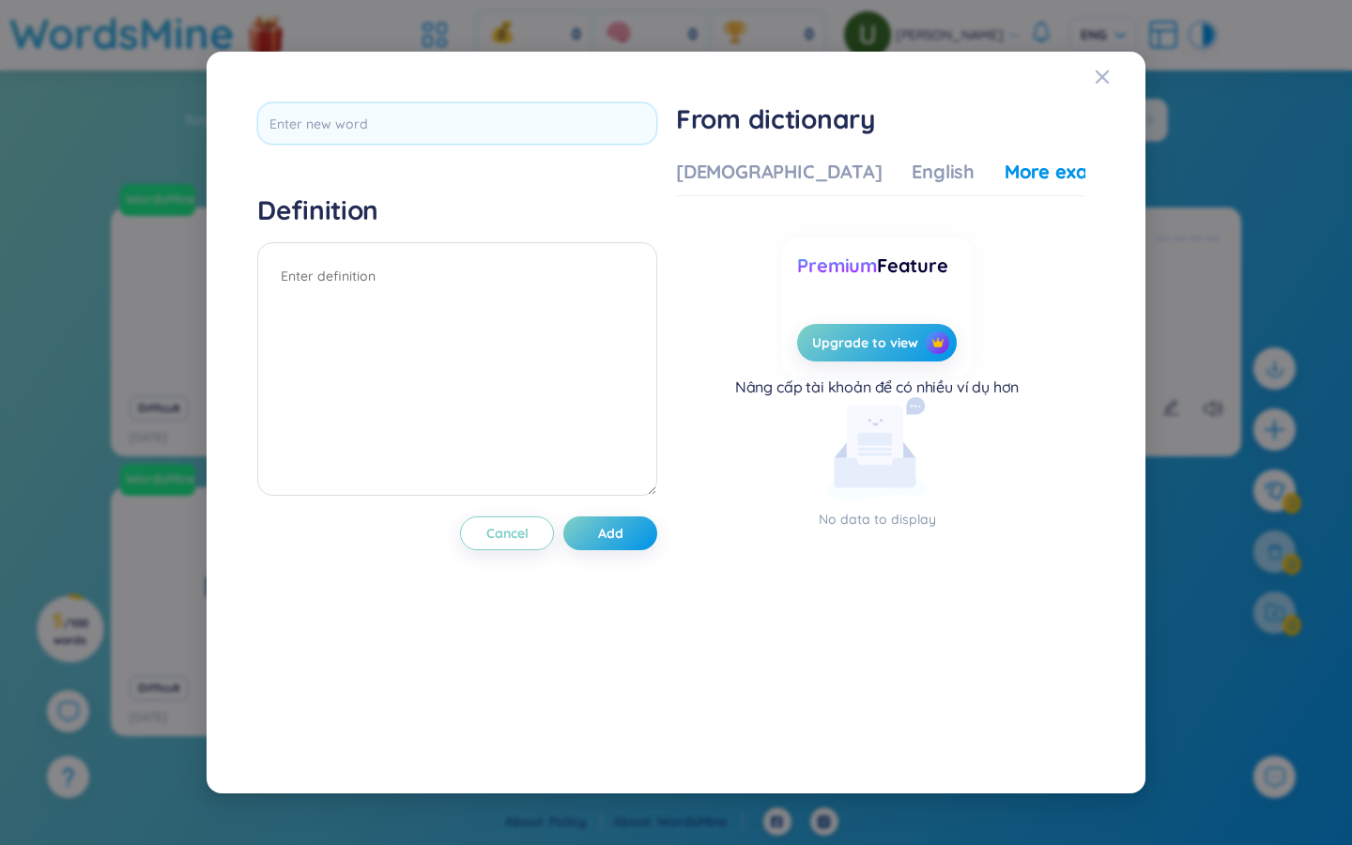
click at [817, 431] on div "Definition Cancel Add From dictionary Vietnamese English More examples Enter a …" at bounding box center [676, 422] width 1352 height 845
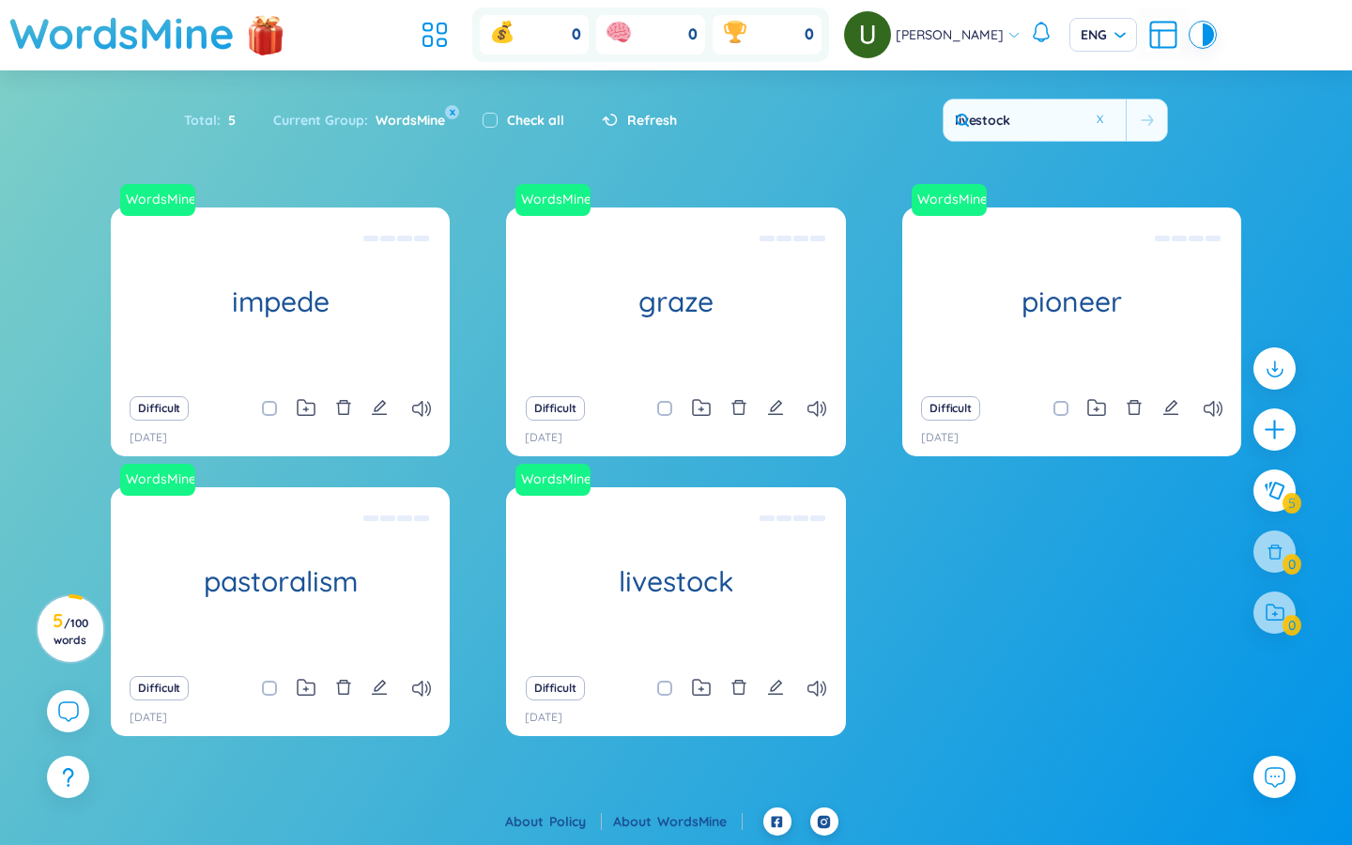
click at [390, 130] on div "WordsMine" at bounding box center [406, 120] width 77 height 21
click at [817, 440] on icon "plus" at bounding box center [1275, 430] width 26 height 26
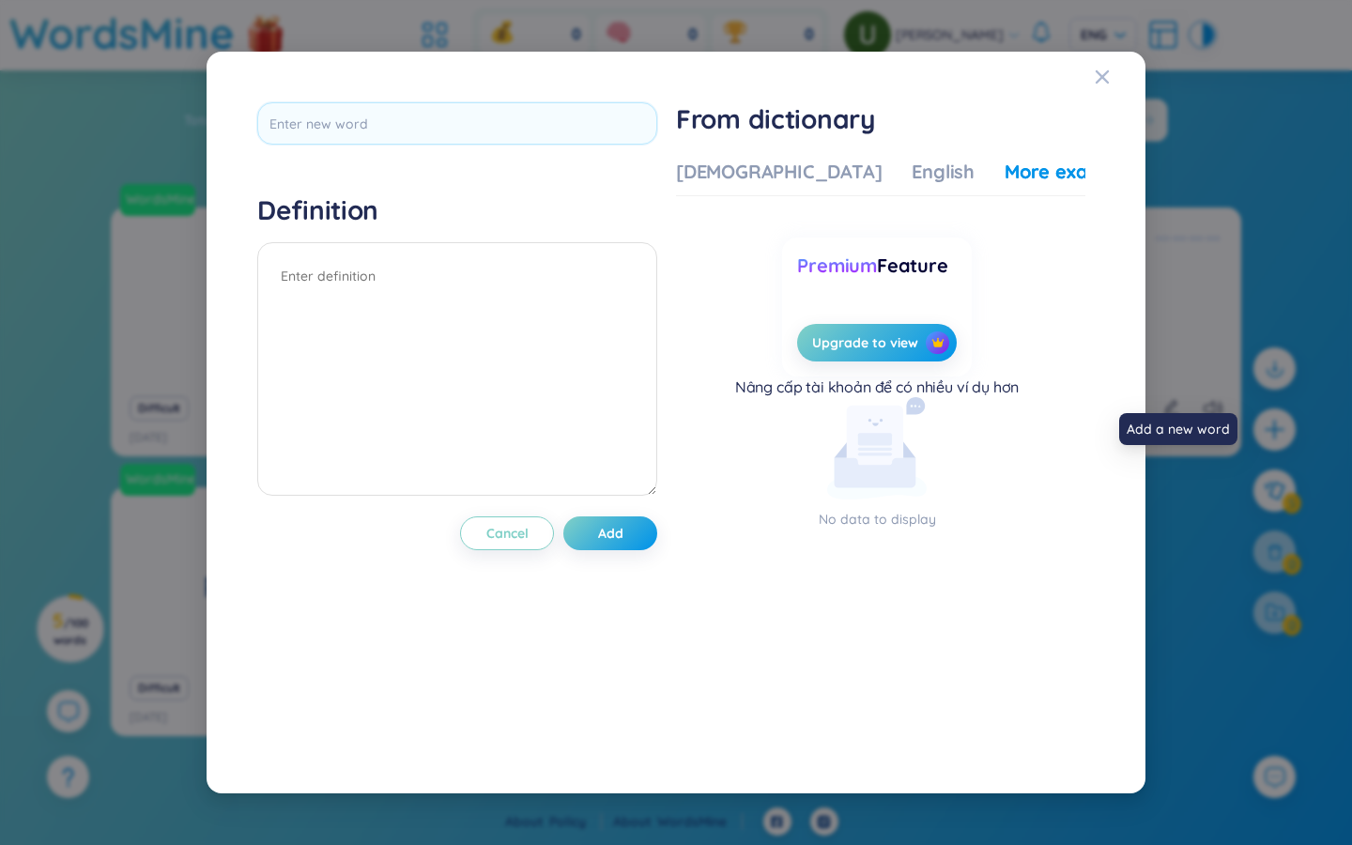
click at [817, 438] on div "Definition Cancel Add From dictionary Vietnamese English More examples Enter a …" at bounding box center [676, 422] width 1352 height 845
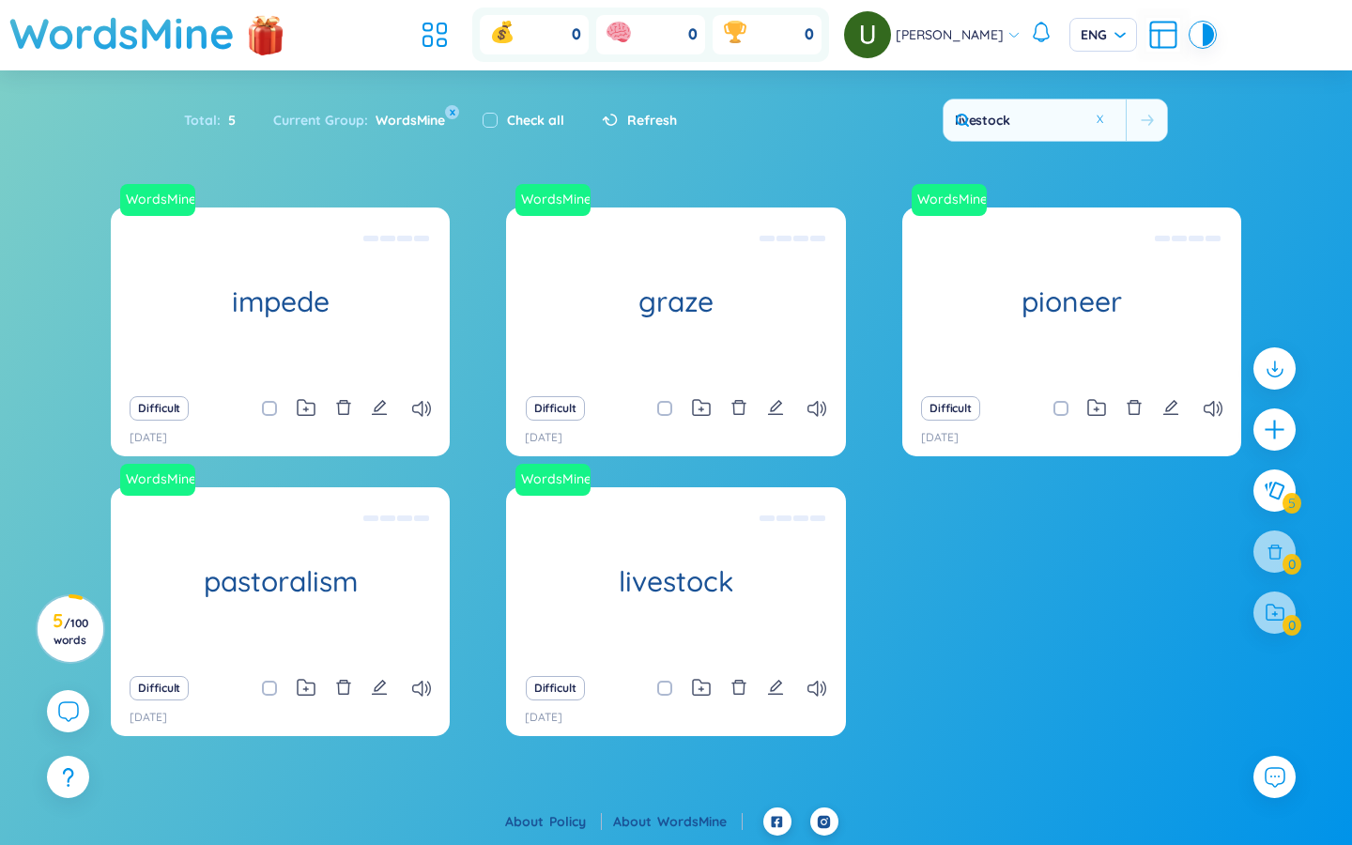
click at [817, 438] on icon "plus" at bounding box center [1274, 429] width 23 height 23
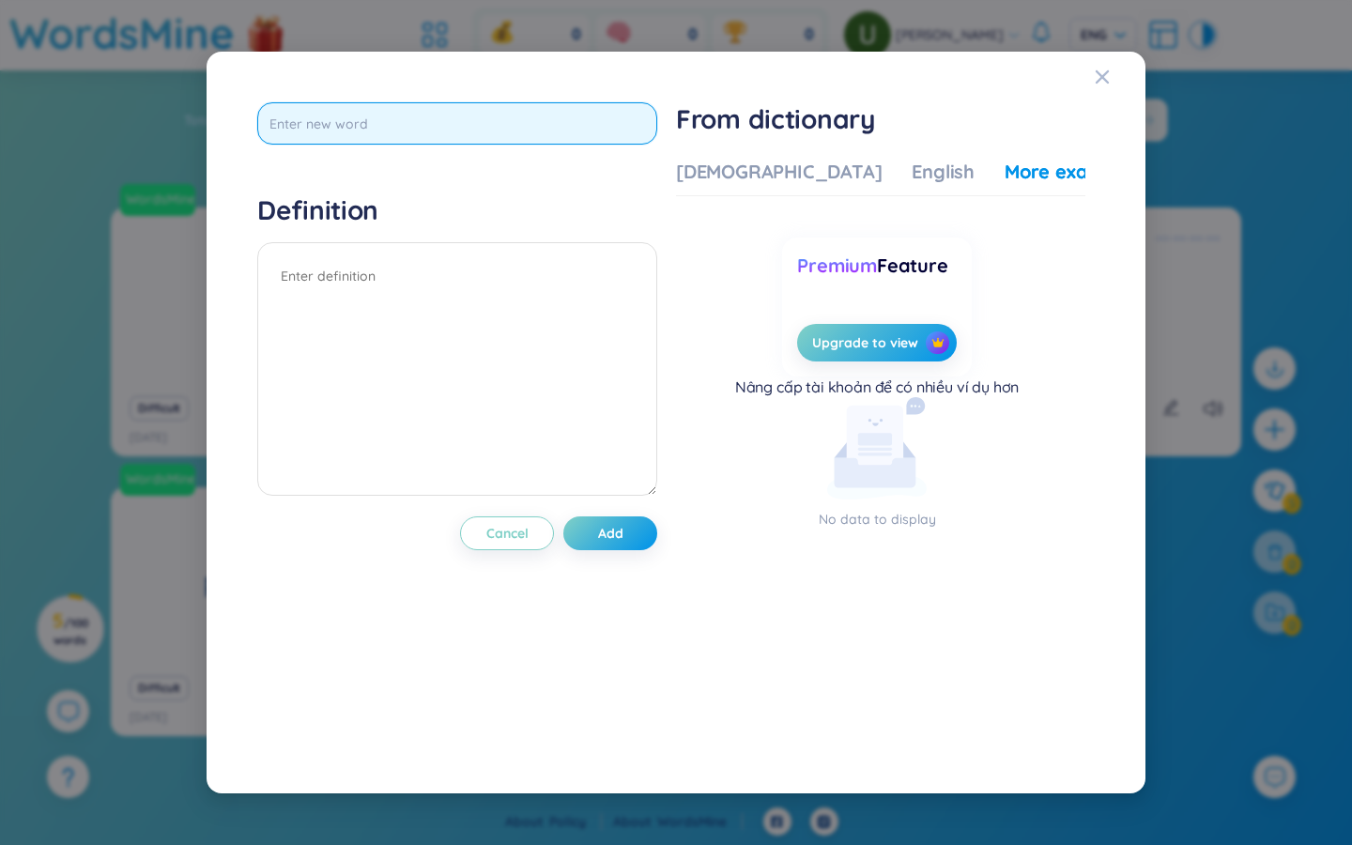
click at [501, 127] on input "text" at bounding box center [457, 123] width 400 height 42
click at [467, 121] on input "text" at bounding box center [457, 123] width 400 height 42
click at [436, 122] on input "a" at bounding box center [457, 123] width 400 height 42
type input "apparent"
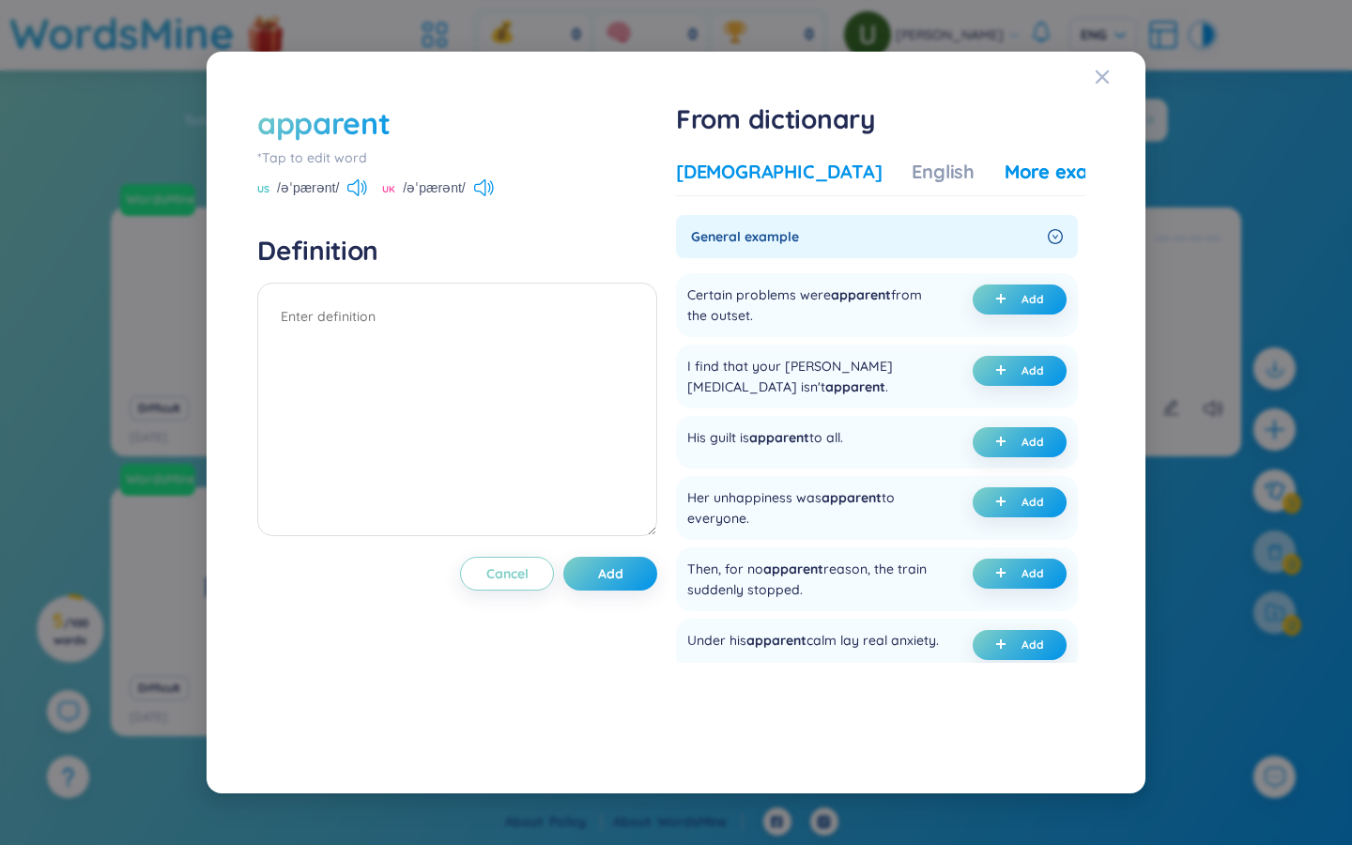
click at [733, 173] on div "Vietnamese" at bounding box center [779, 172] width 206 height 26
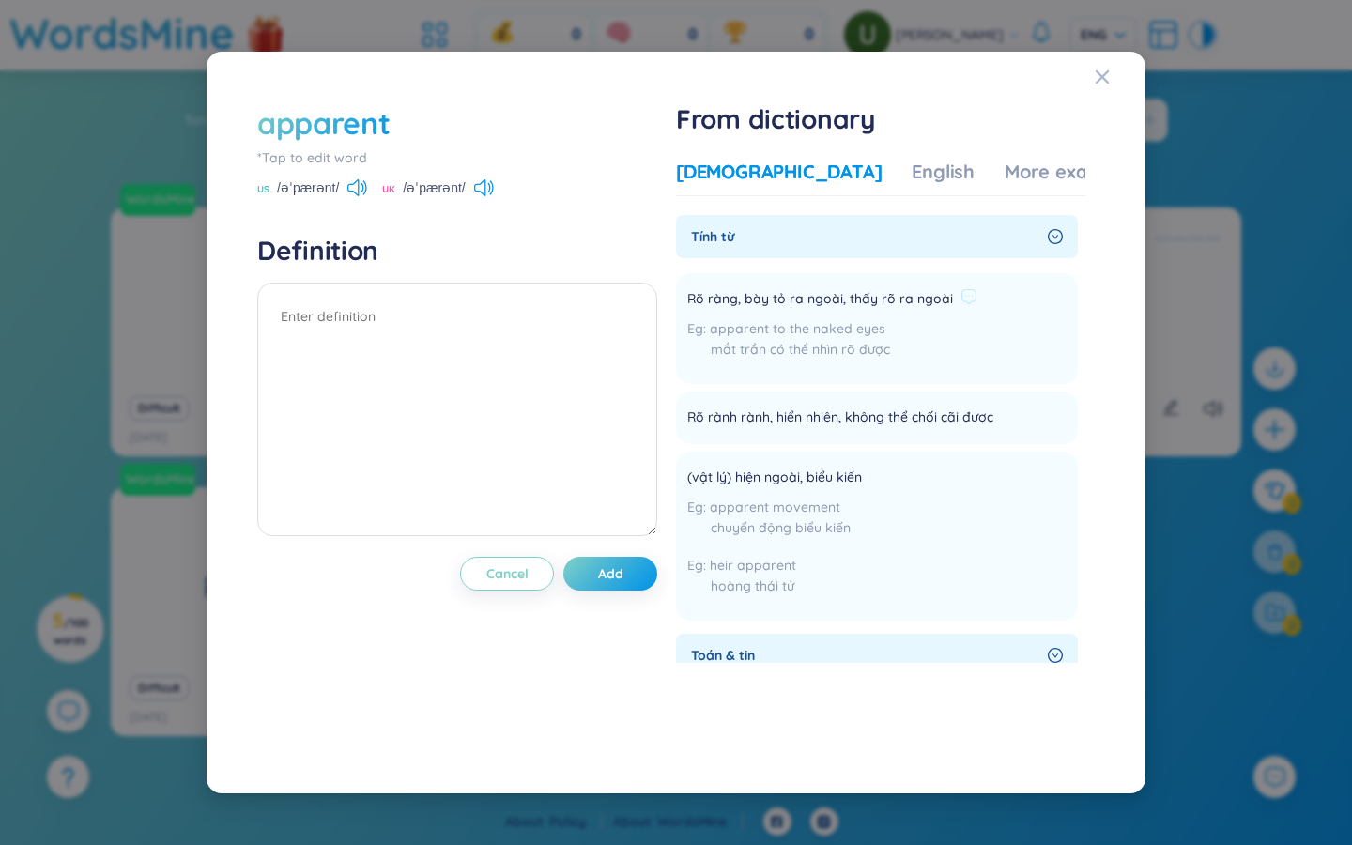
click at [817, 300] on span "Rõ ràng, bày tỏ ra ngoài, thấy rõ ra ngoài" at bounding box center [820, 299] width 266 height 23
drag, startPoint x: 505, startPoint y: 371, endPoint x: 466, endPoint y: 349, distance: 45.0
click at [505, 371] on textarea at bounding box center [457, 410] width 400 height 254
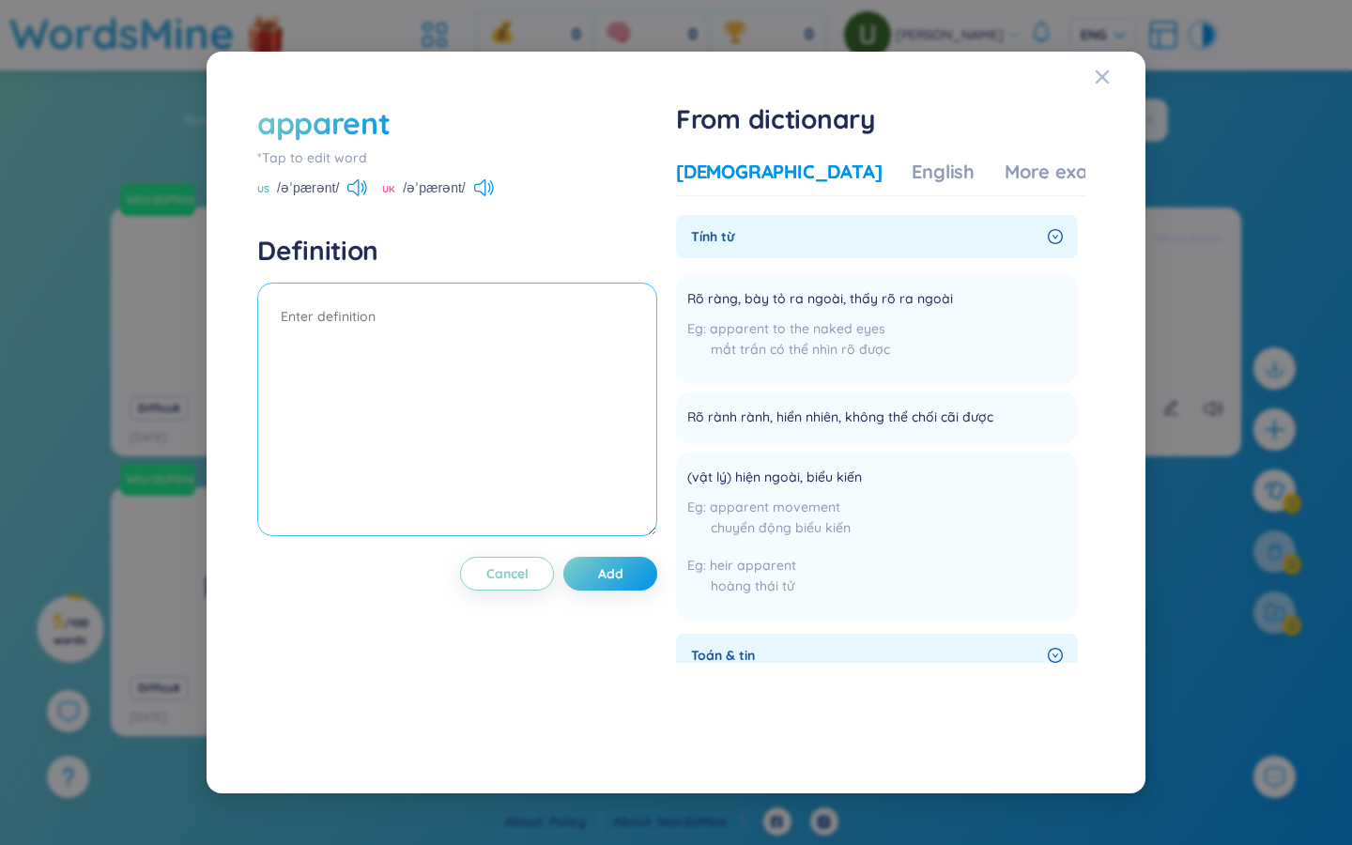
click at [402, 322] on textarea at bounding box center [457, 410] width 400 height 254
paste textarea "Rõ ràng, bày tỏ ra ngoài, thấy rõ ra ngoài"
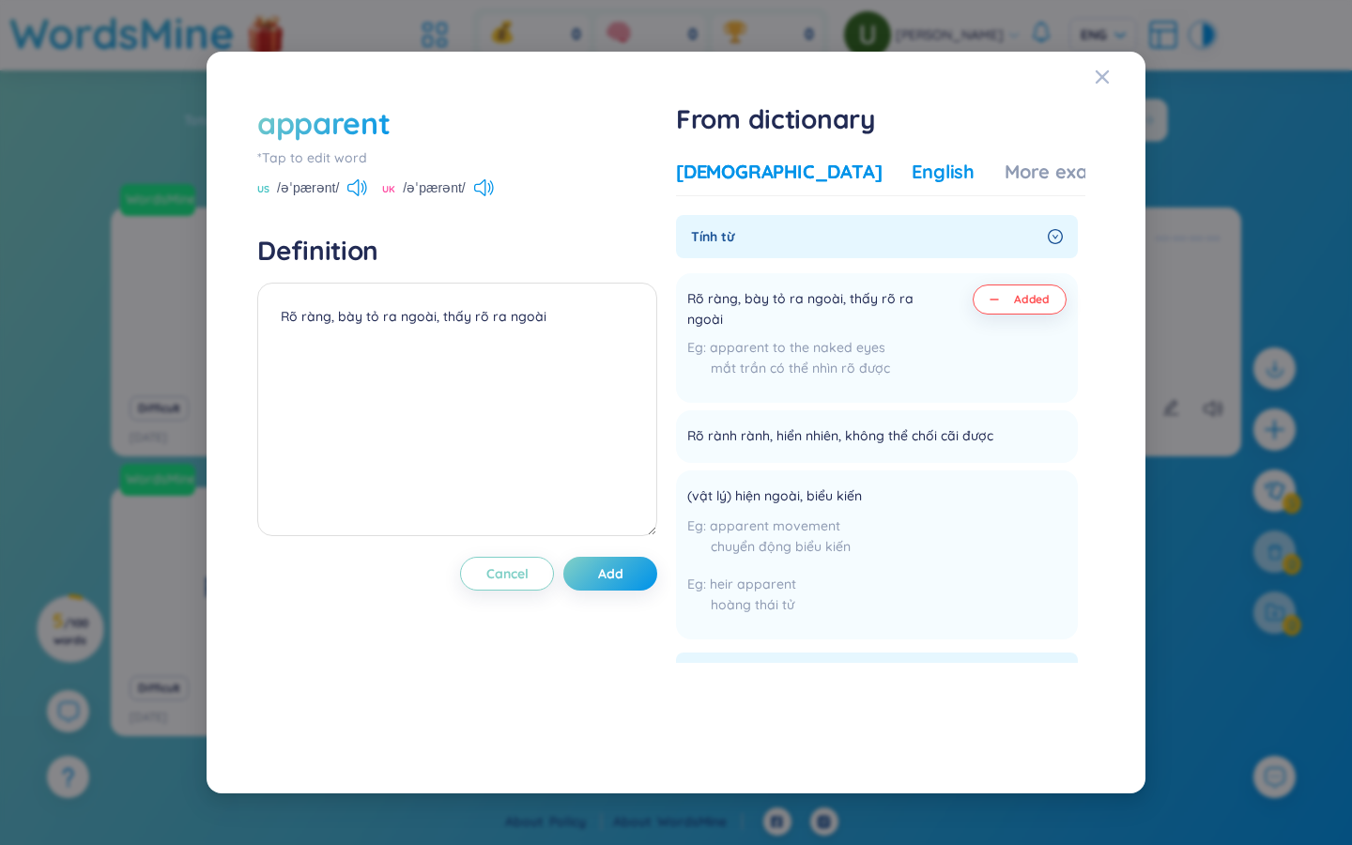
click at [817, 162] on div "English" at bounding box center [943, 172] width 63 height 26
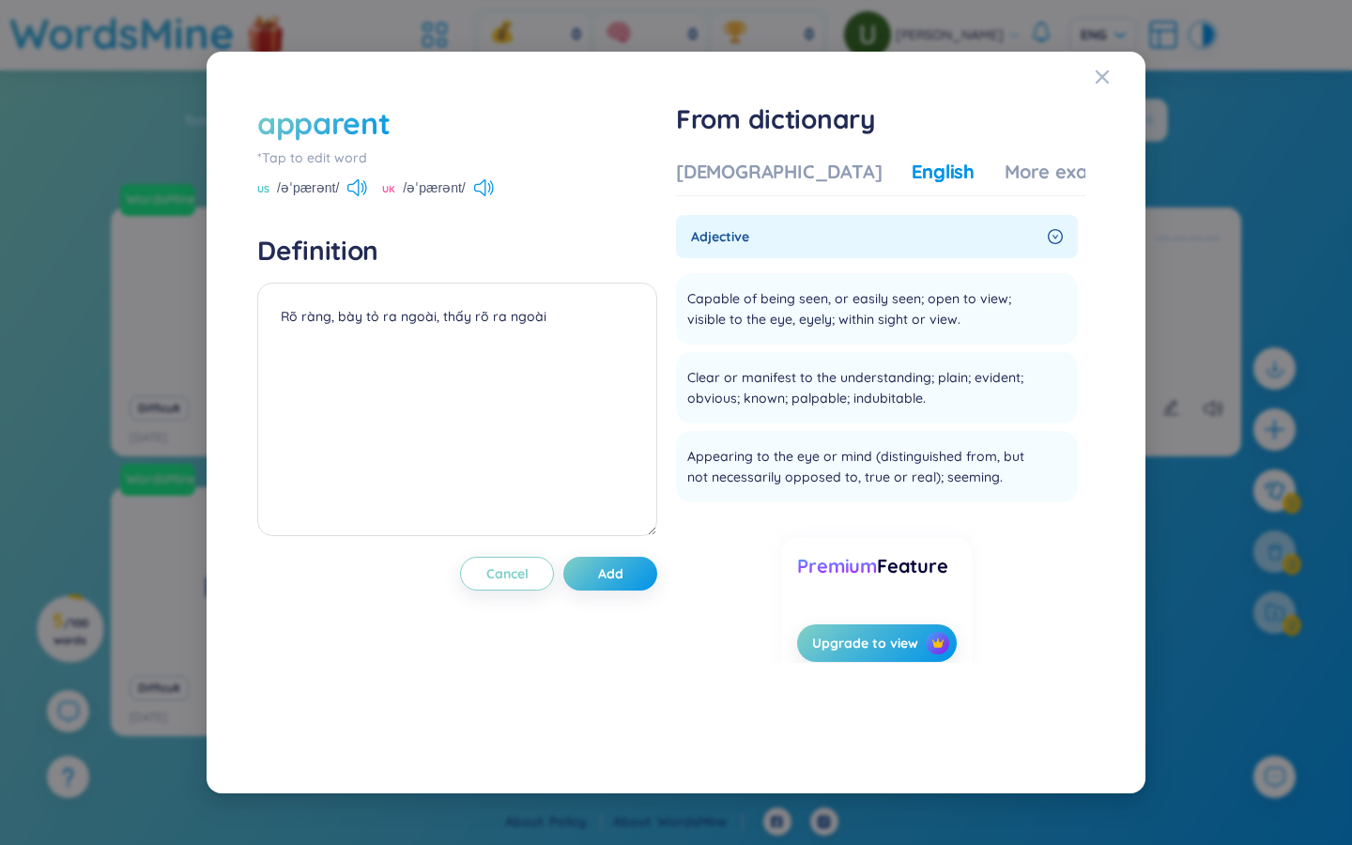
scroll to position [23, 0]
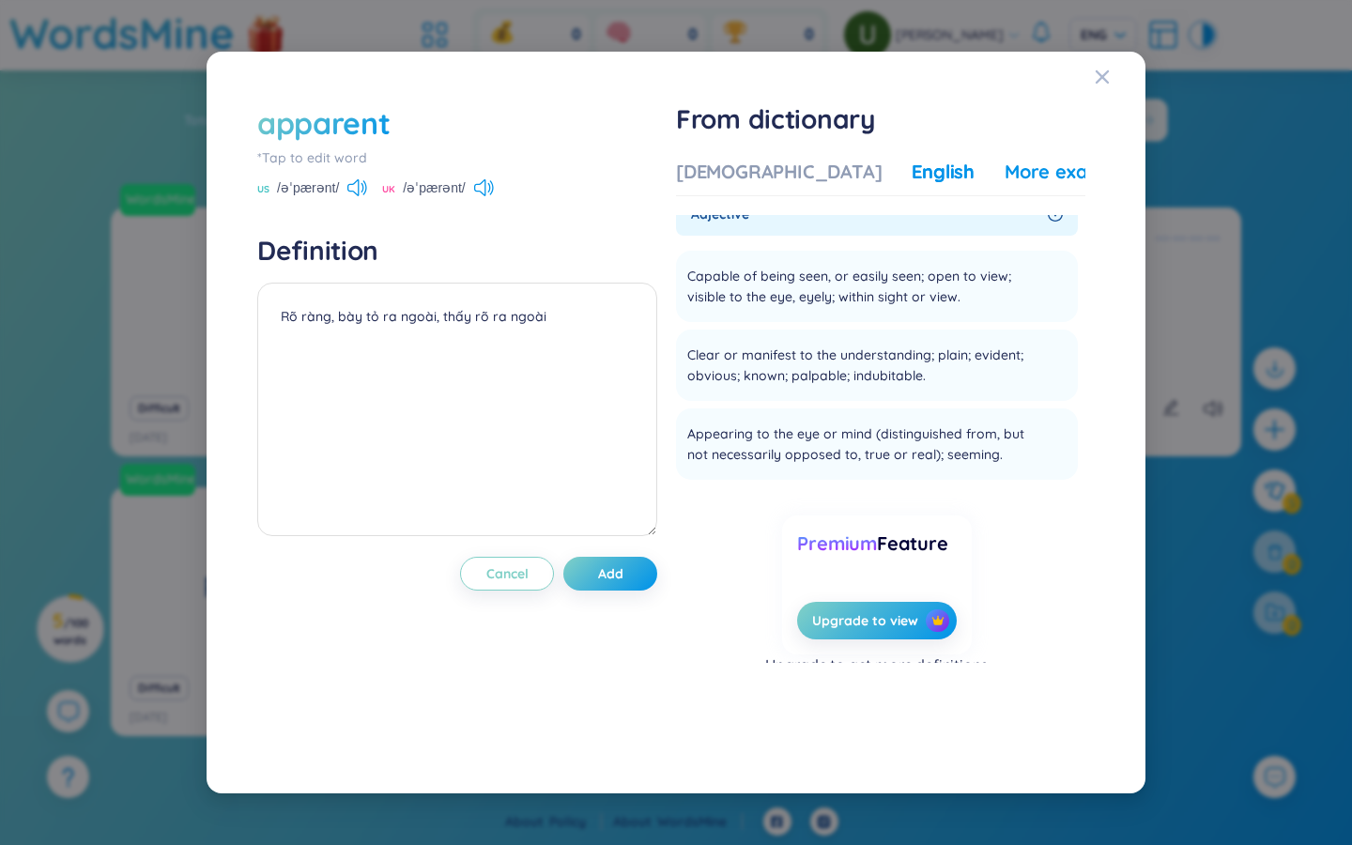
click at [817, 171] on div "More examples" at bounding box center [1073, 172] width 136 height 26
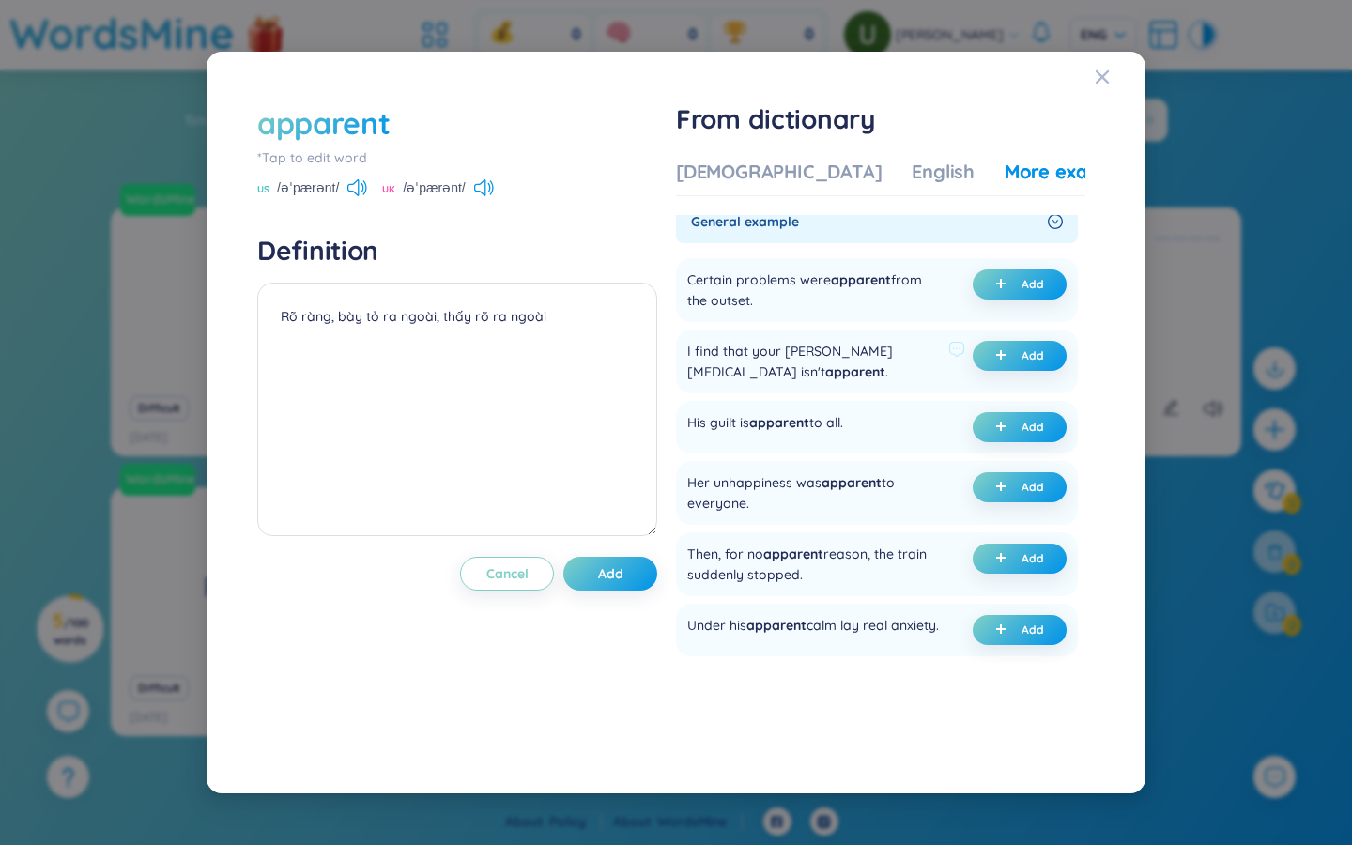
scroll to position [95, 0]
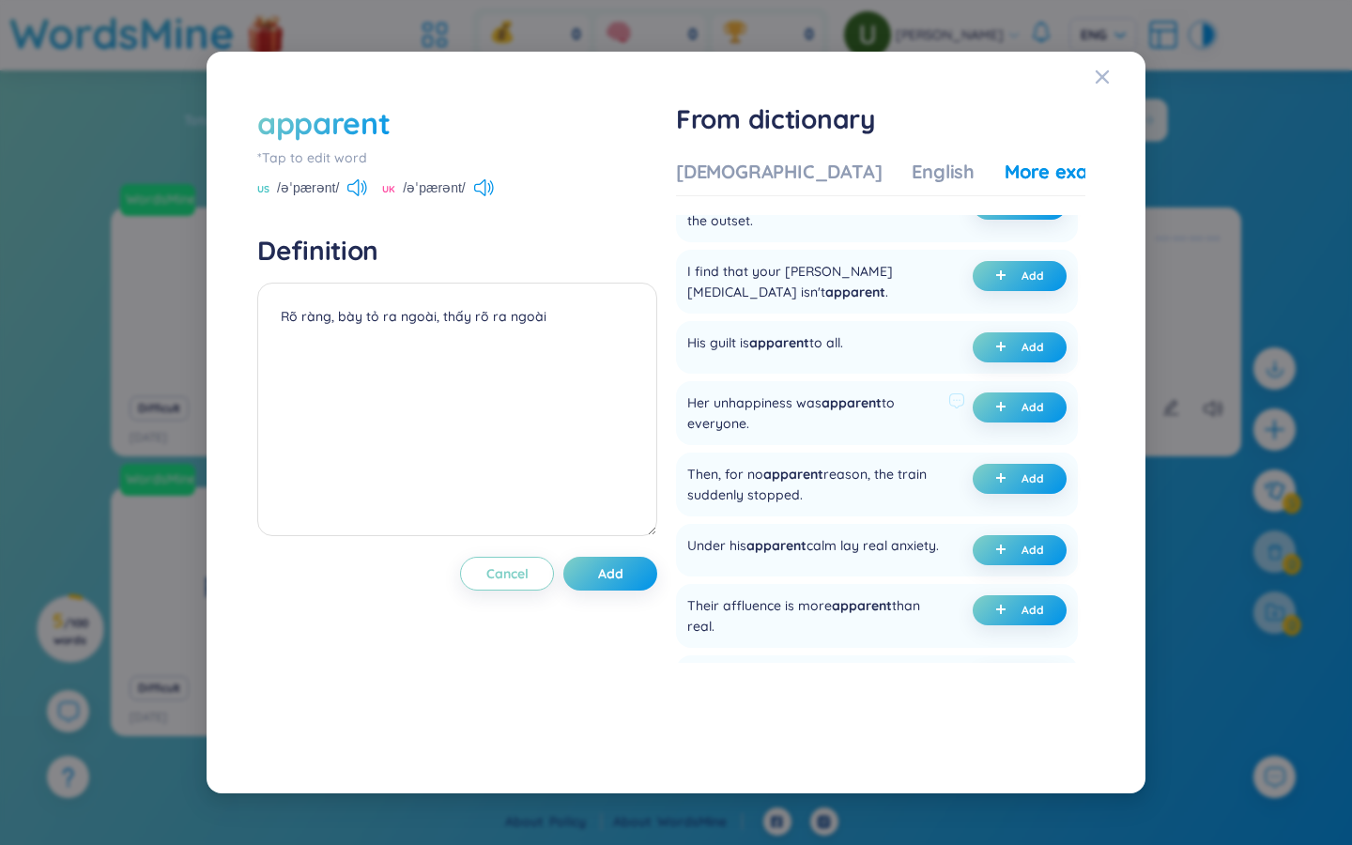
click at [798, 402] on div "Her unhappiness was apparent to everyone." at bounding box center [814, 412] width 254 height 41
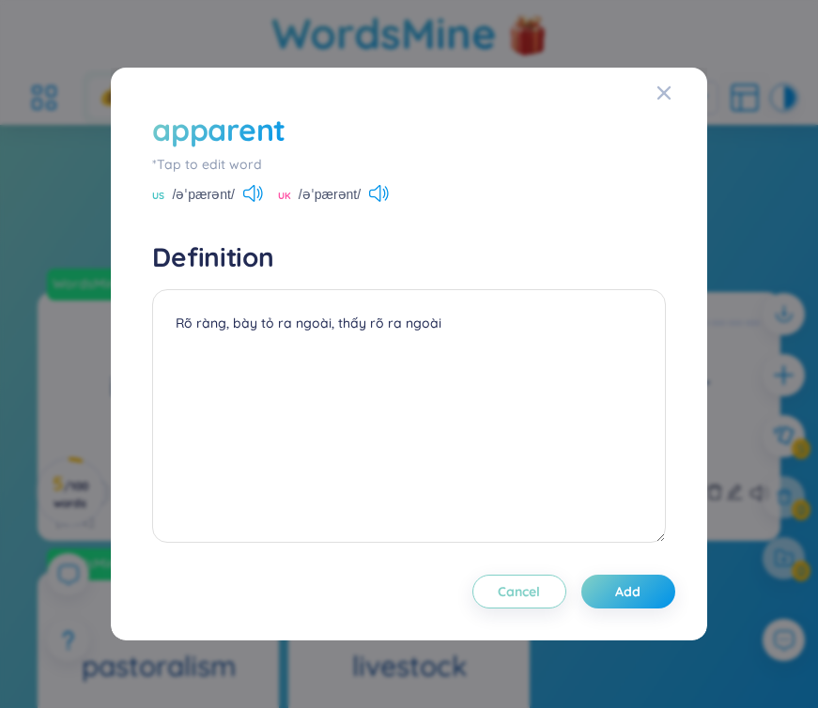
scroll to position [0, 0]
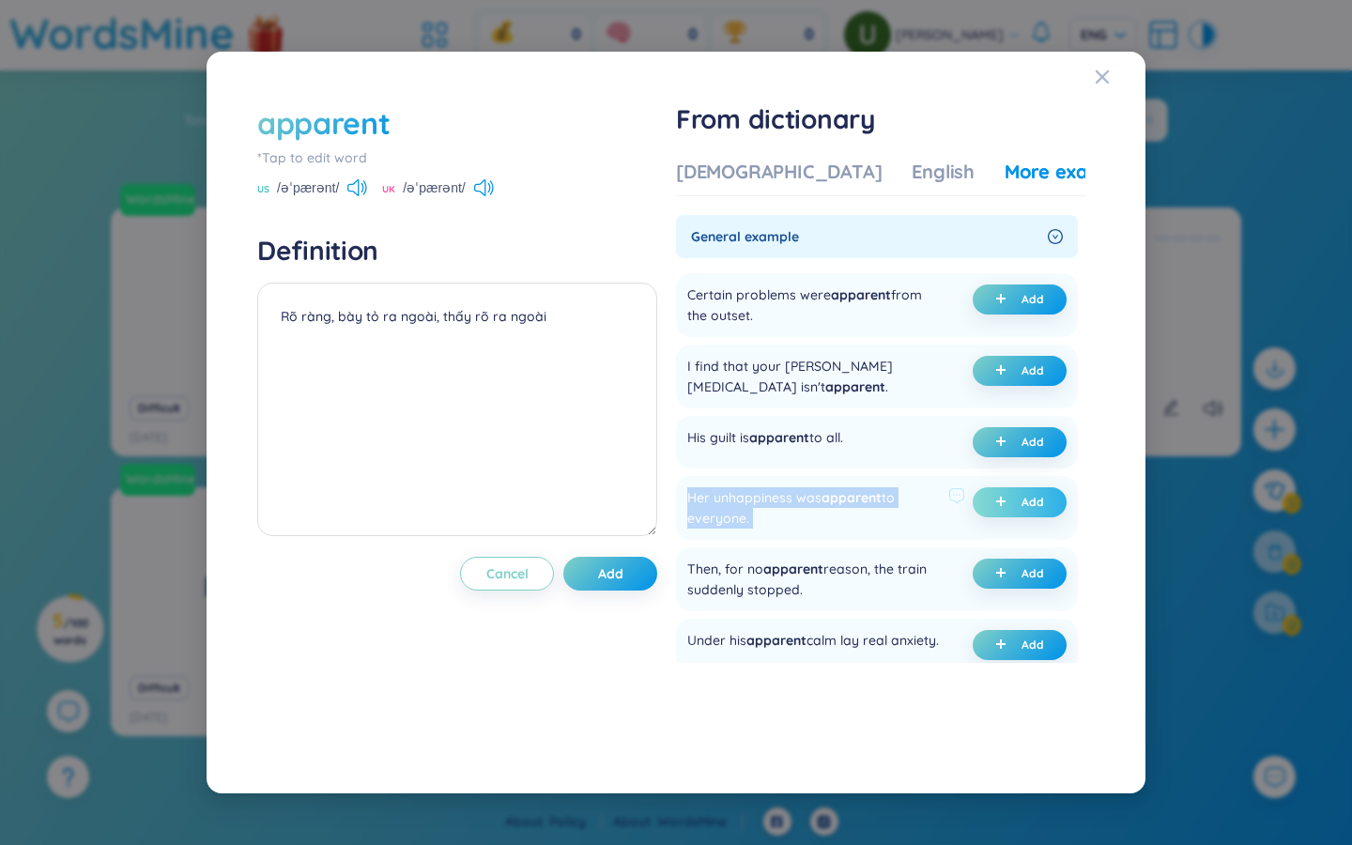
click at [817, 498] on span "Add" at bounding box center [1033, 502] width 23 height 15
click at [611, 580] on span "Add" at bounding box center [610, 573] width 25 height 19
type textarea "Rõ ràng, bày tỏ ra ngoài, thấy rõ ra ngoài (undefined) Eg: Her unhappiness was …"
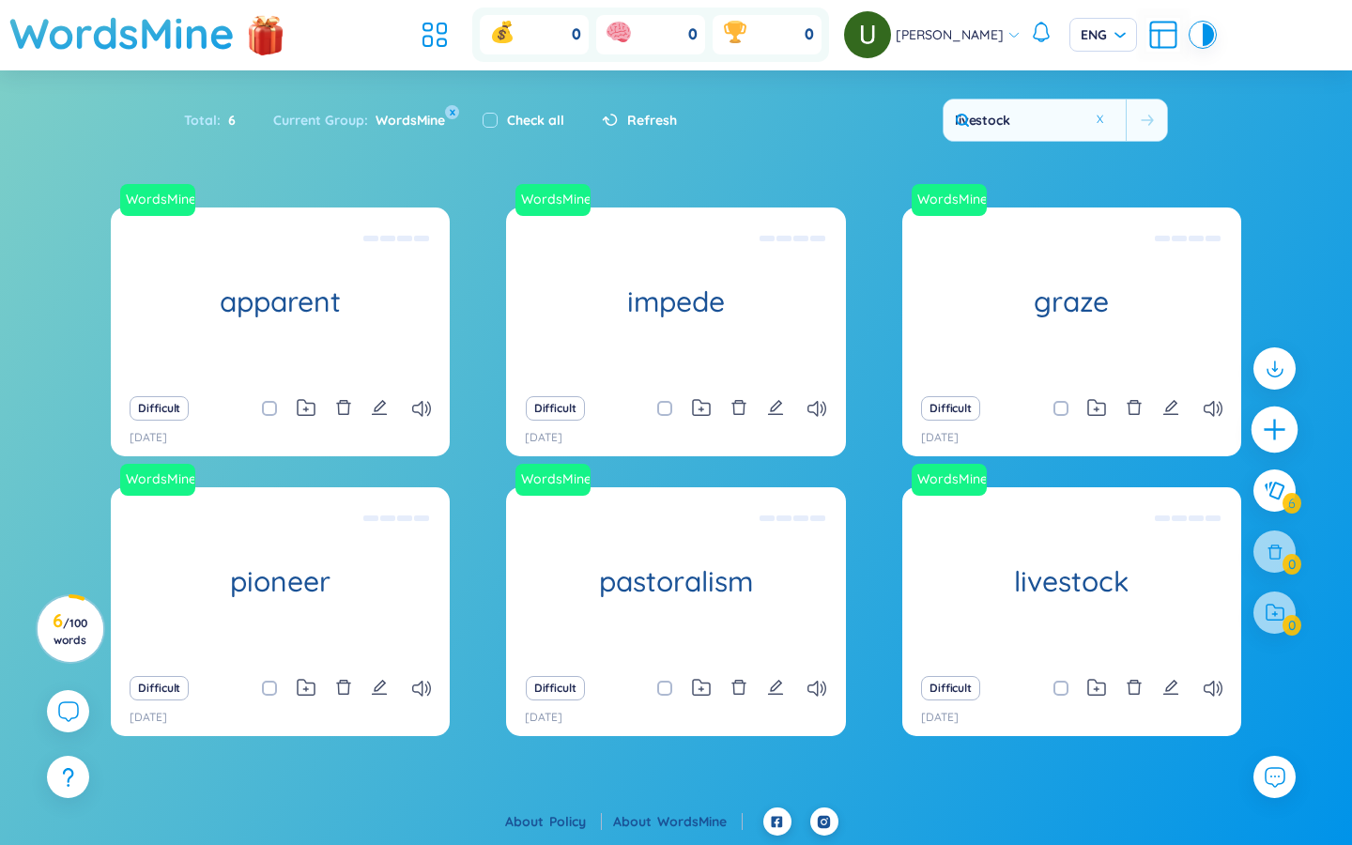
click at [817, 435] on icon "plus" at bounding box center [1275, 430] width 26 height 26
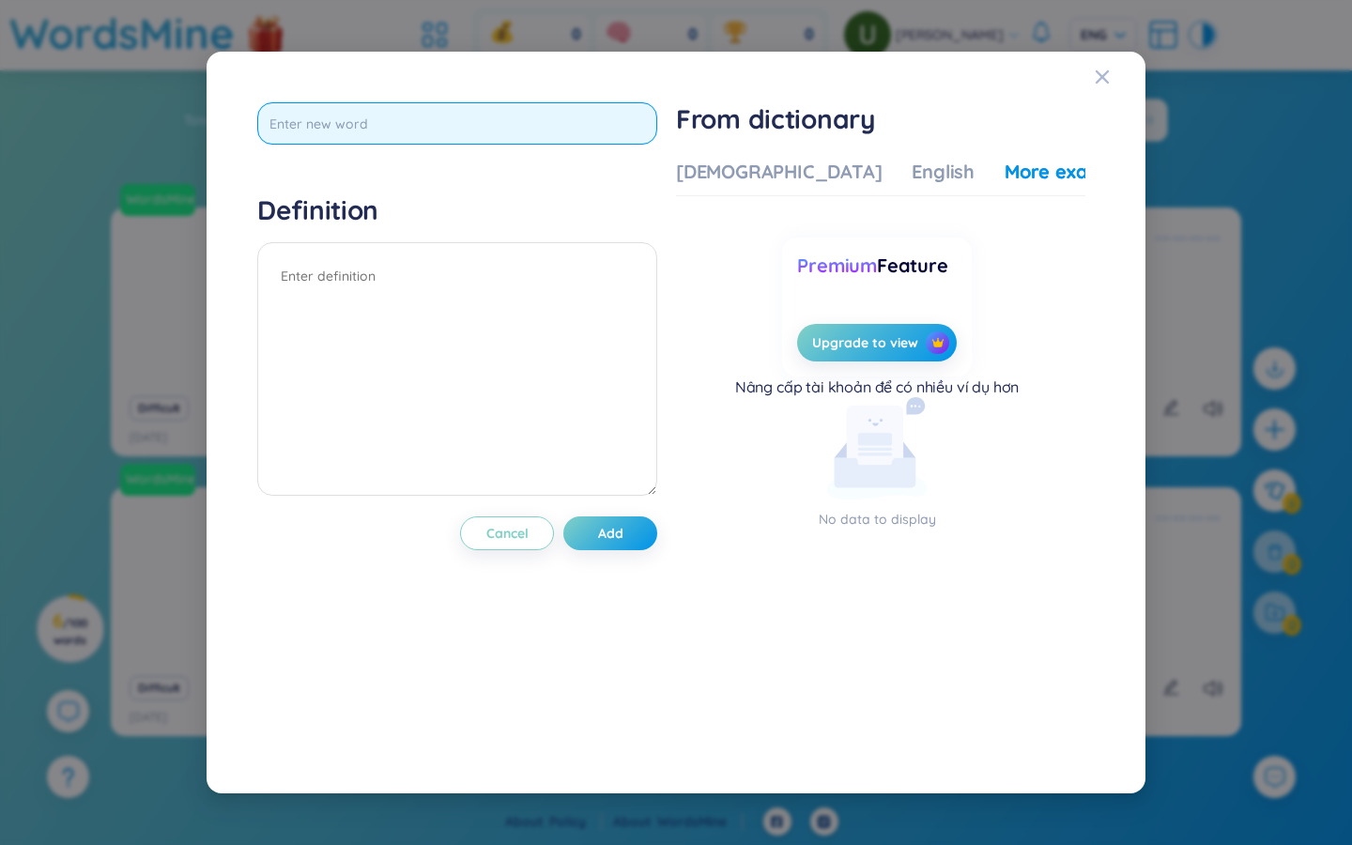
drag, startPoint x: 475, startPoint y: 140, endPoint x: 437, endPoint y: 130, distance: 39.9
click at [475, 140] on input "text" at bounding box center [457, 123] width 400 height 42
click at [437, 130] on input "text" at bounding box center [457, 123] width 400 height 42
type input "incentivise"
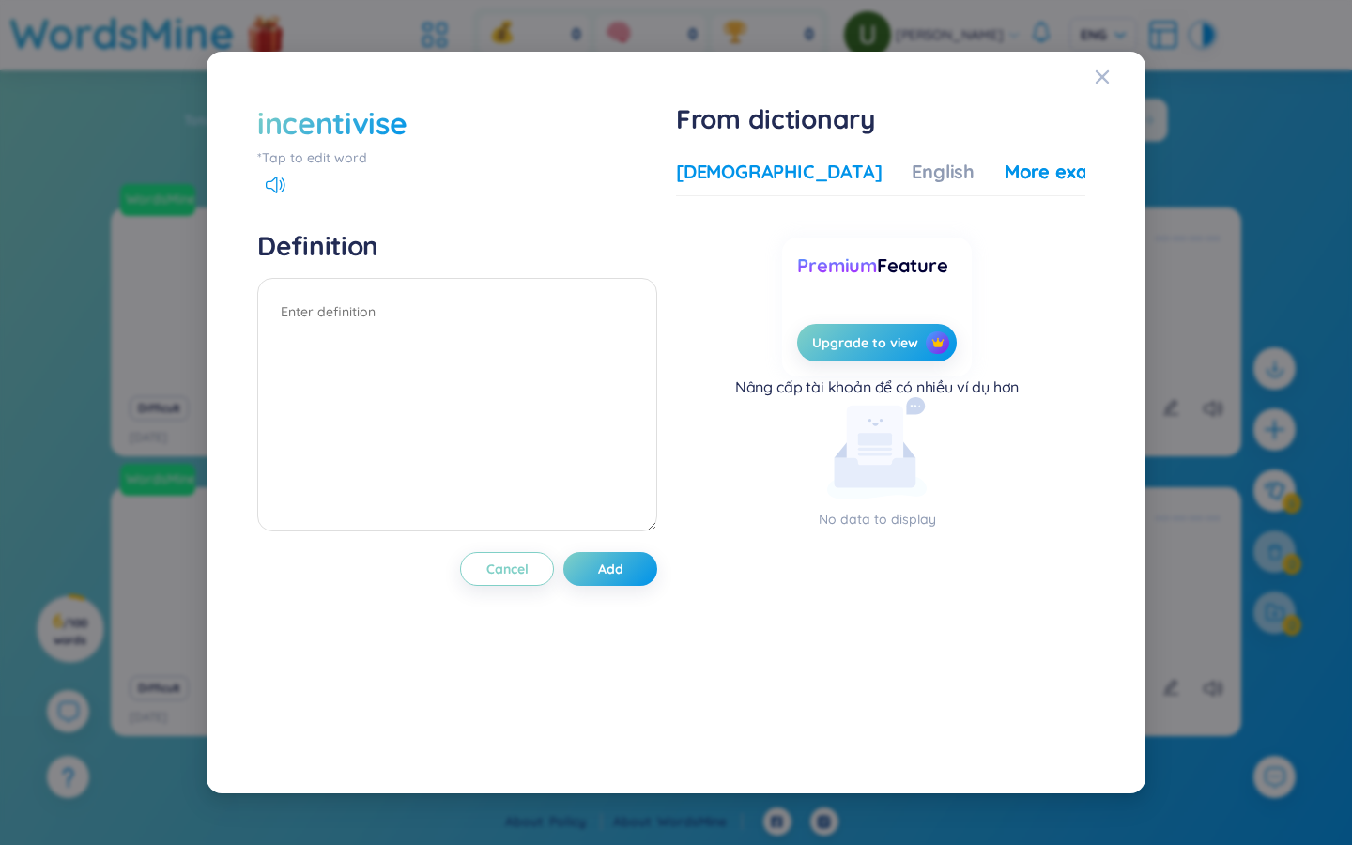
click at [744, 181] on div "Vietnamese" at bounding box center [779, 172] width 206 height 26
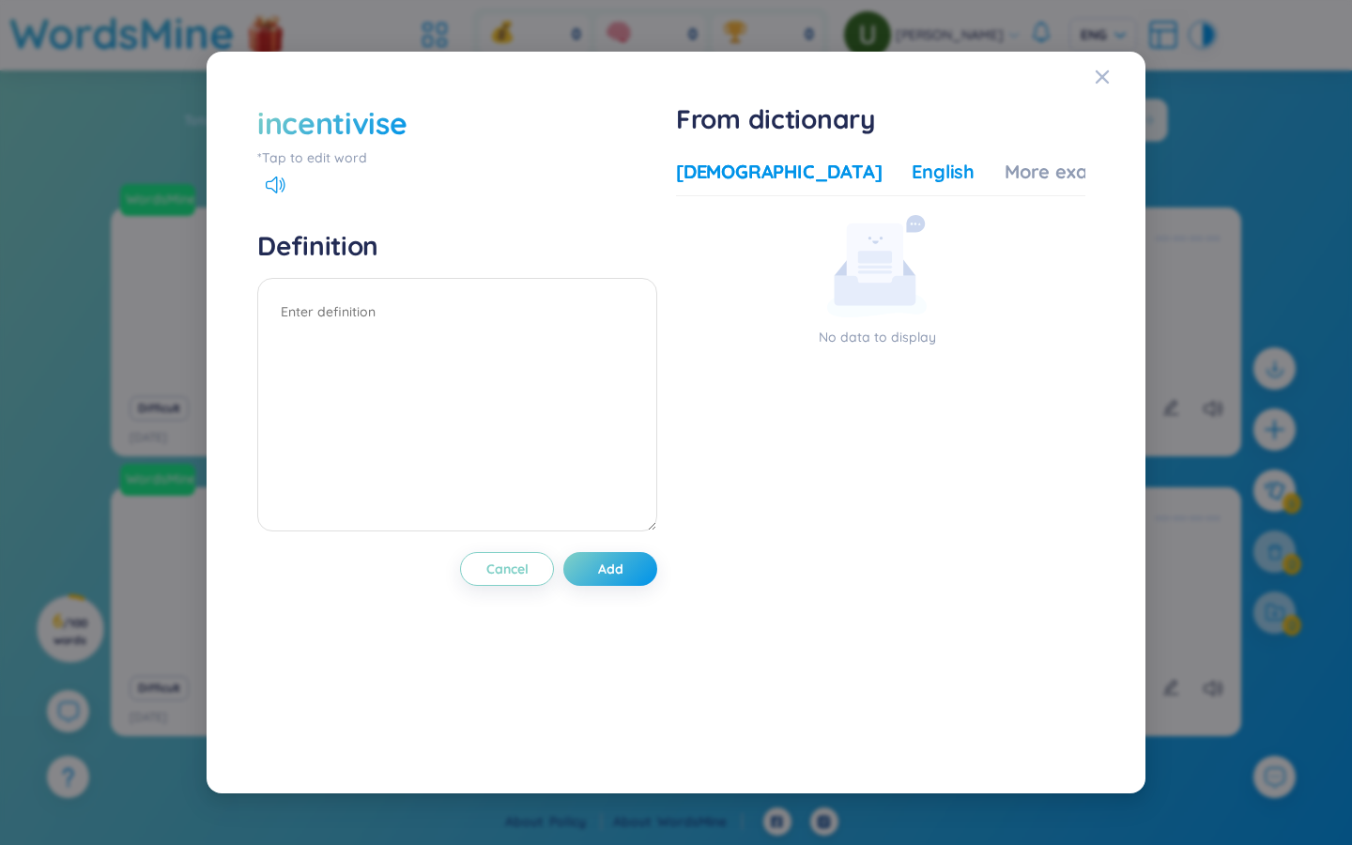
click at [817, 166] on div "English" at bounding box center [943, 172] width 63 height 26
click at [817, 176] on div "English" at bounding box center [943, 172] width 63 height 26
click at [817, 180] on div "More examples" at bounding box center [1073, 172] width 136 height 26
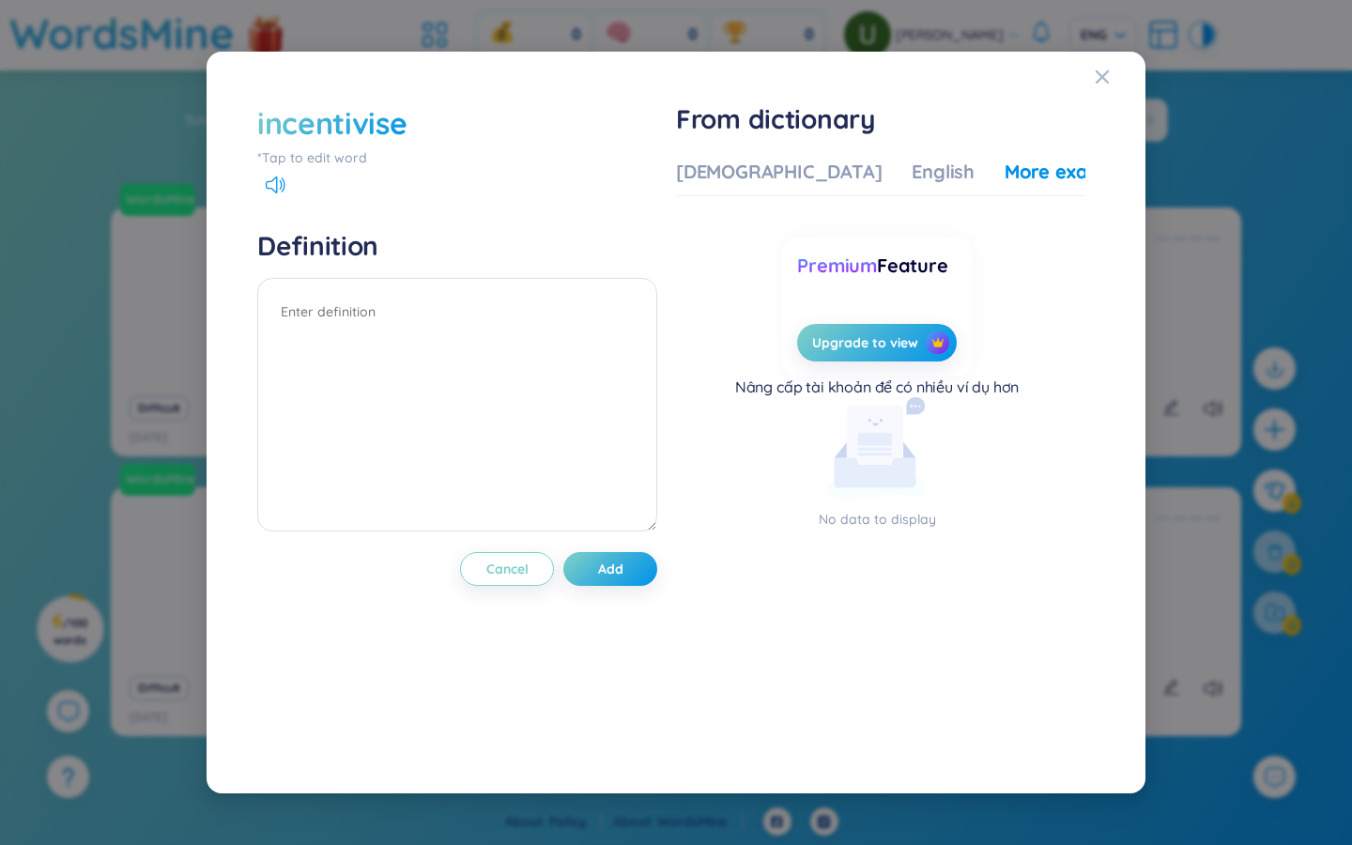
click at [327, 126] on div "incentivise" at bounding box center [331, 122] width 149 height 41
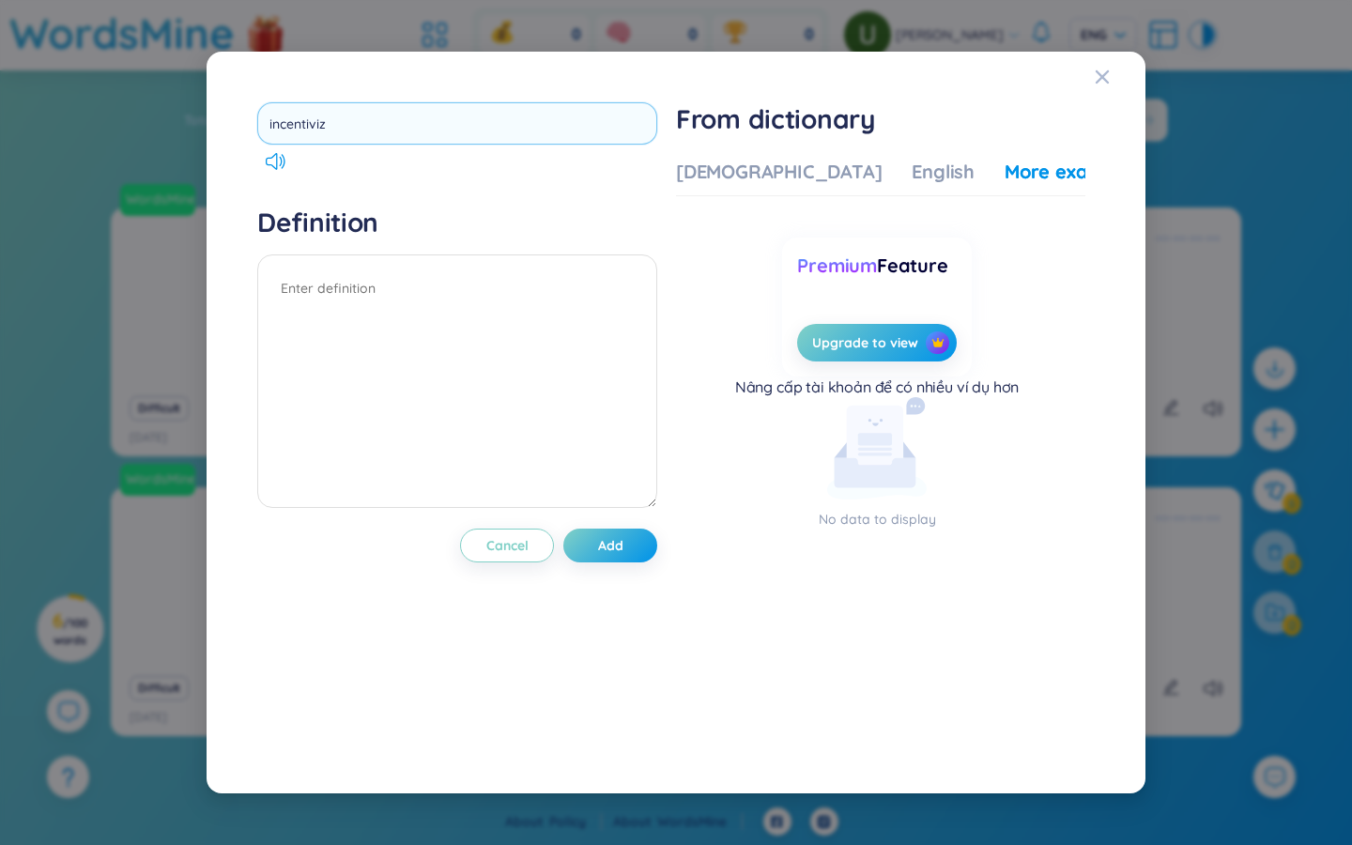
type input "incentivize"
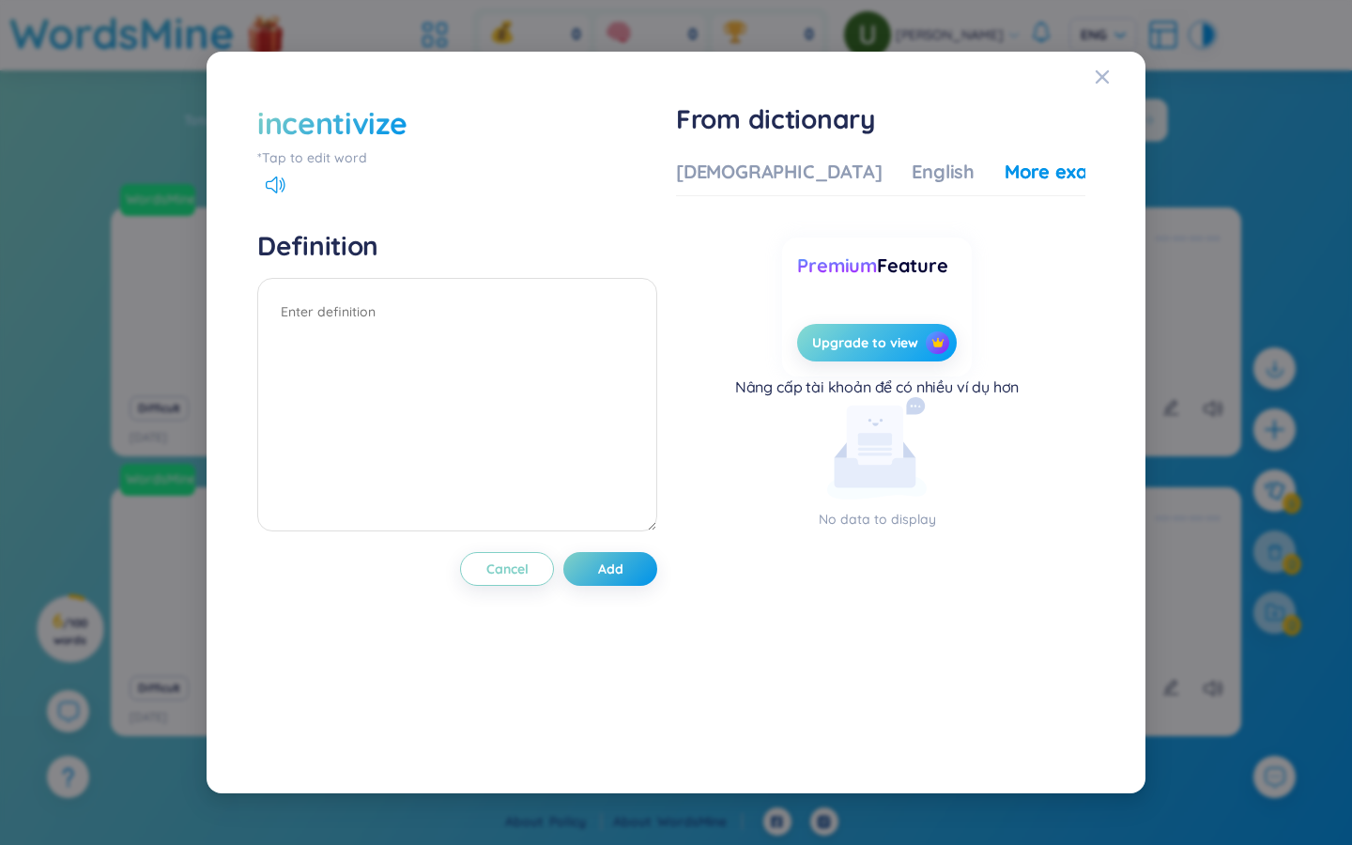
click at [817, 351] on span "Upgrade to view" at bounding box center [865, 342] width 106 height 19
click at [817, 336] on span "Upgrade to view" at bounding box center [865, 342] width 106 height 19
click at [817, 342] on span "Upgrade to view" at bounding box center [865, 342] width 106 height 19
click at [600, 208] on div "incentivize *Tap to edit word Definition Cancel Add" at bounding box center [457, 422] width 400 height 640
click at [516, 405] on textarea at bounding box center [457, 405] width 400 height 254
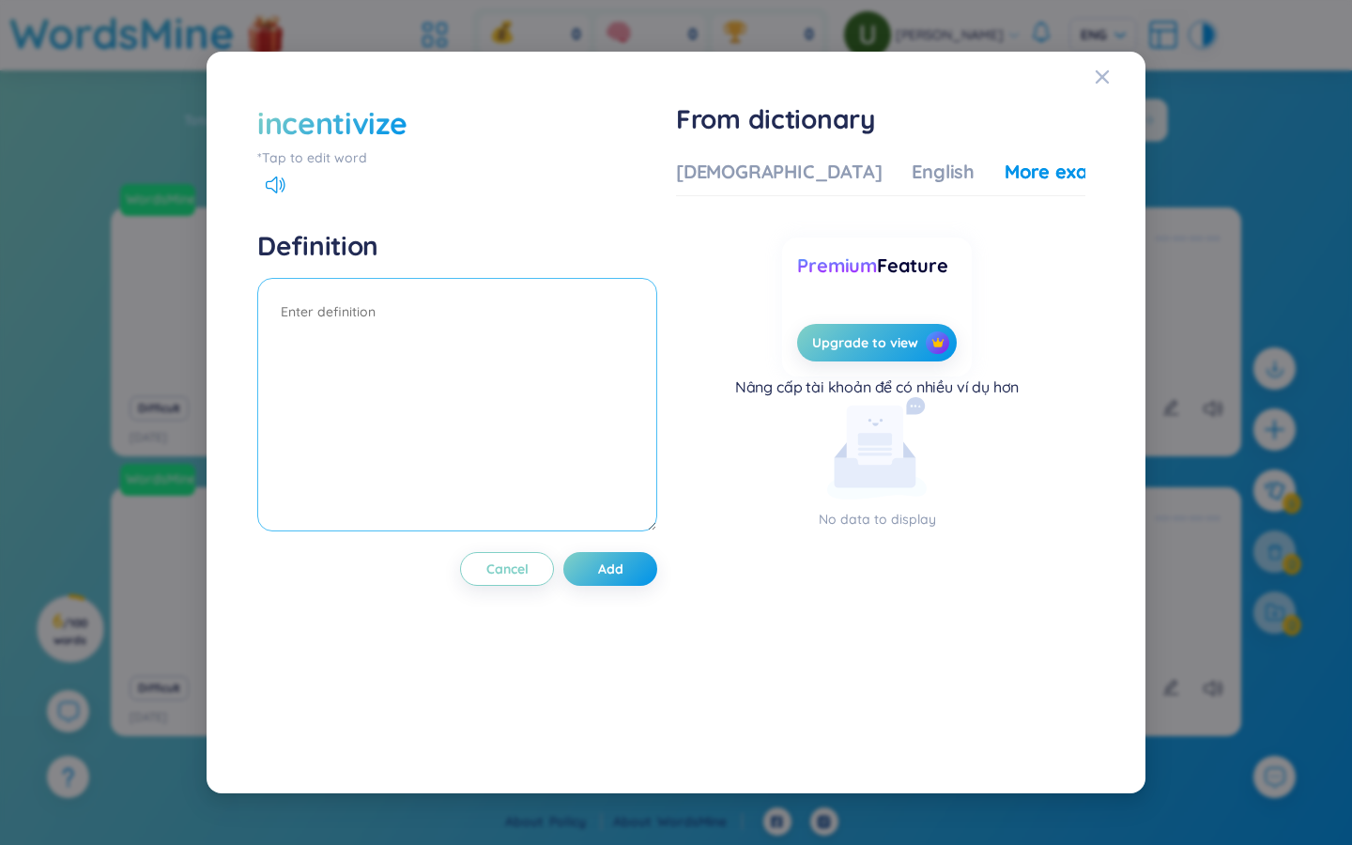
click at [356, 312] on textarea at bounding box center [457, 405] width 400 height 254
click at [348, 343] on textarea at bounding box center [457, 405] width 400 height 254
click at [331, 313] on textarea at bounding box center [457, 405] width 400 height 254
click at [396, 387] on textarea at bounding box center [457, 405] width 400 height 254
click at [338, 312] on textarea at bounding box center [457, 405] width 400 height 254
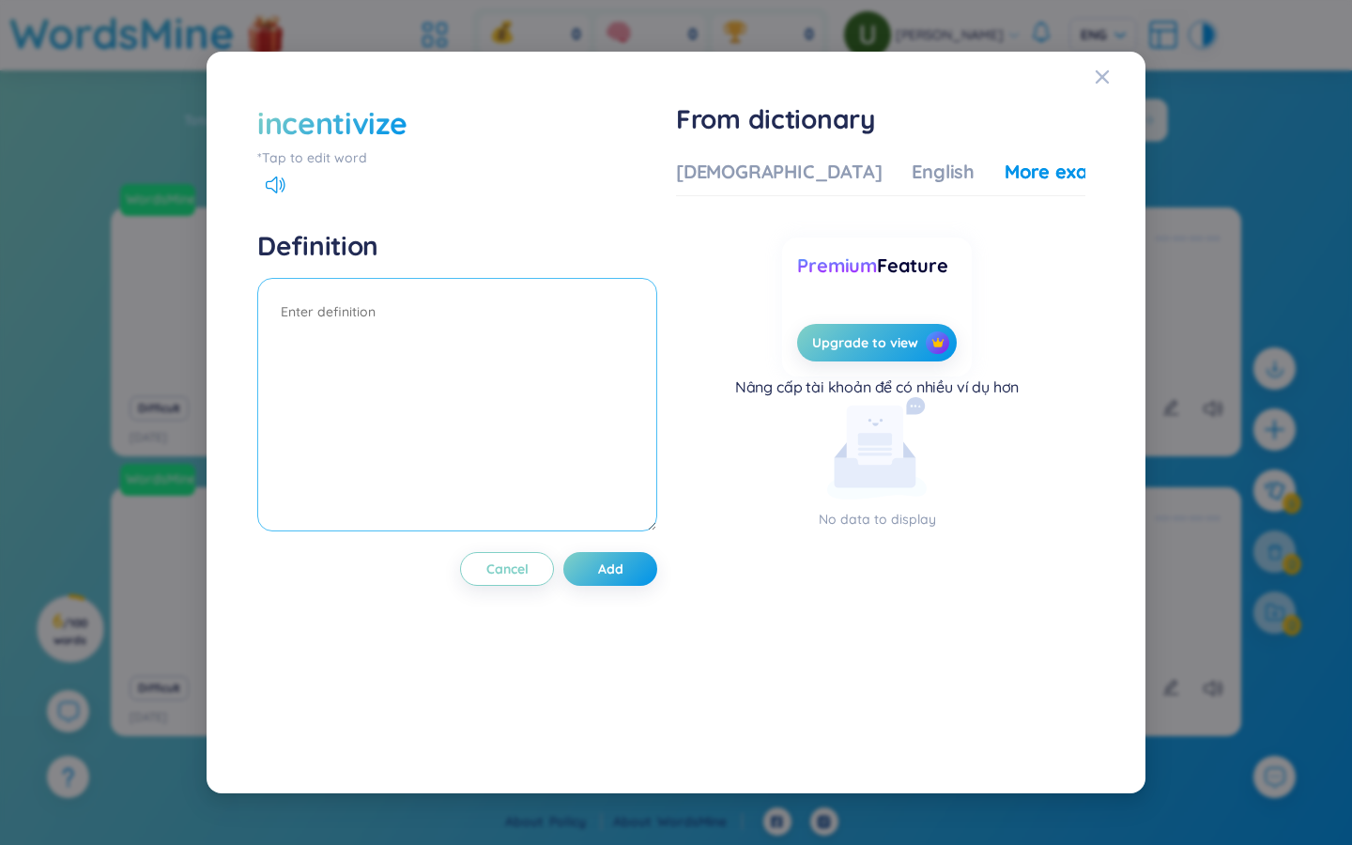
click at [402, 383] on textarea at bounding box center [457, 405] width 400 height 254
drag, startPoint x: 389, startPoint y: 340, endPoint x: 389, endPoint y: 317, distance: 22.5
click at [389, 317] on textarea "to make someone do something" at bounding box center [457, 405] width 400 height 254
click at [398, 315] on textarea "to make someone do something" at bounding box center [457, 405] width 400 height 254
click at [584, 313] on textarea "to make someone want to do something" at bounding box center [457, 405] width 400 height 254
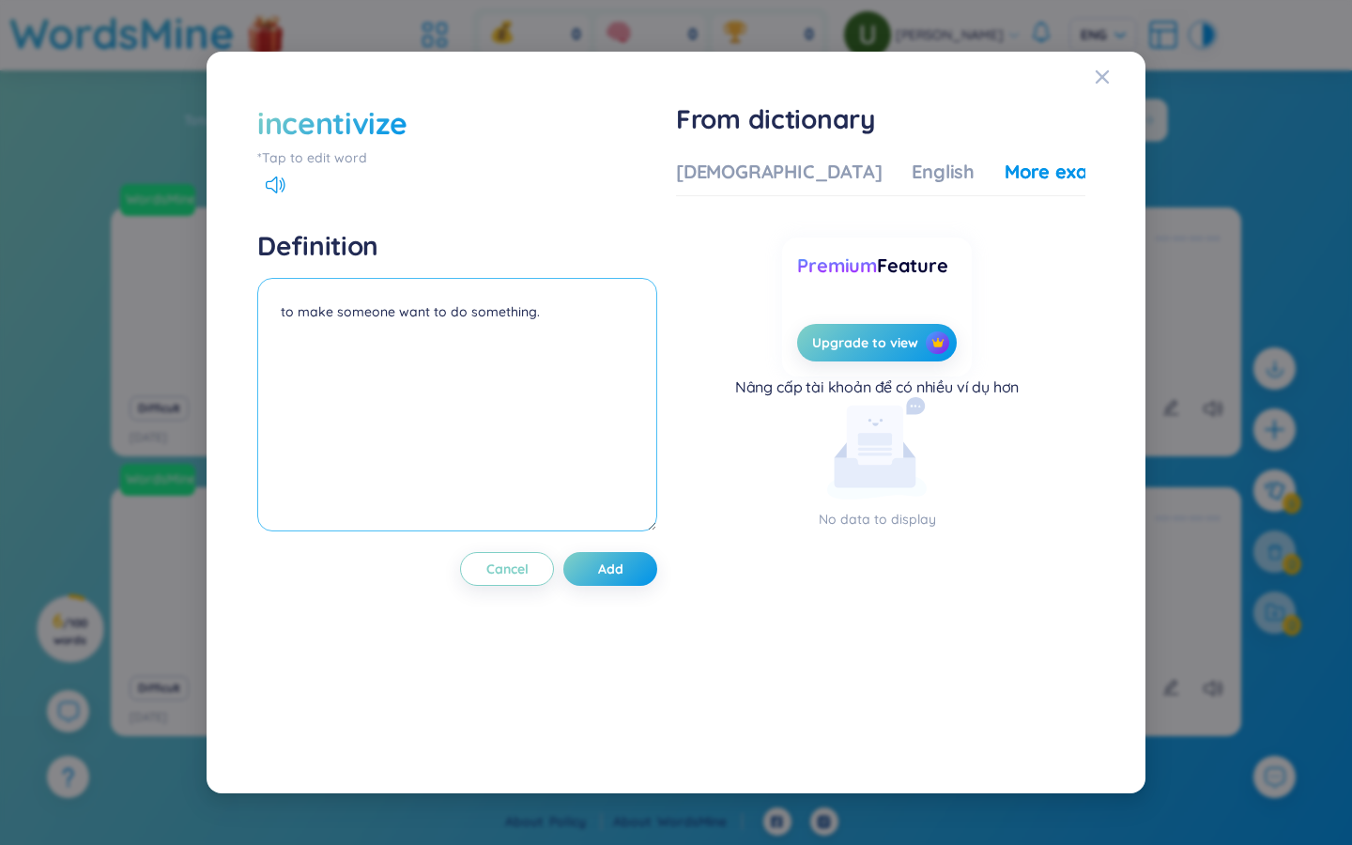
click at [305, 346] on textarea "to make someone want to do something." at bounding box center [457, 405] width 400 height 254
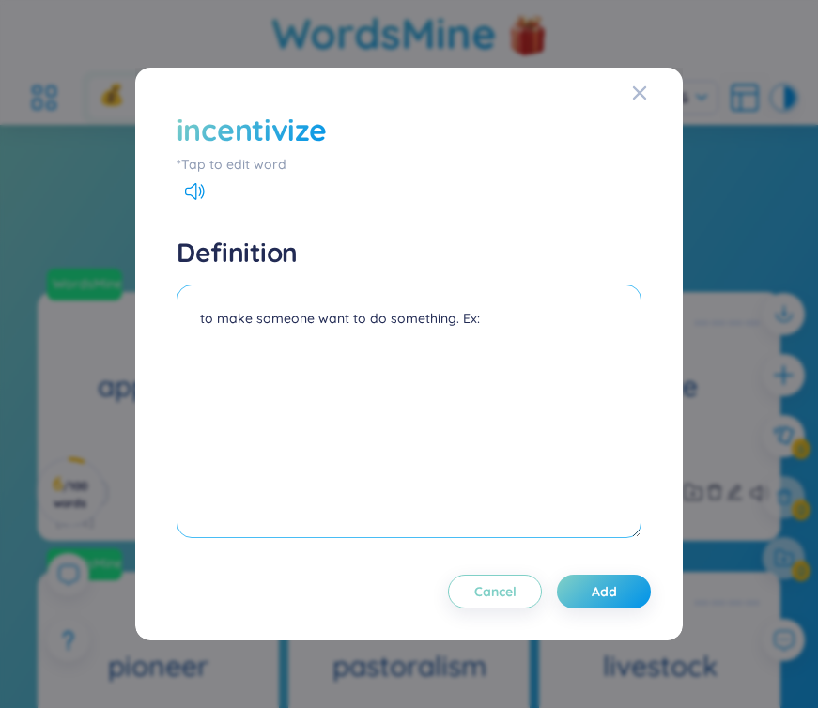
click at [330, 408] on textarea "to make someone want to do something. Ex:" at bounding box center [409, 412] width 465 height 254
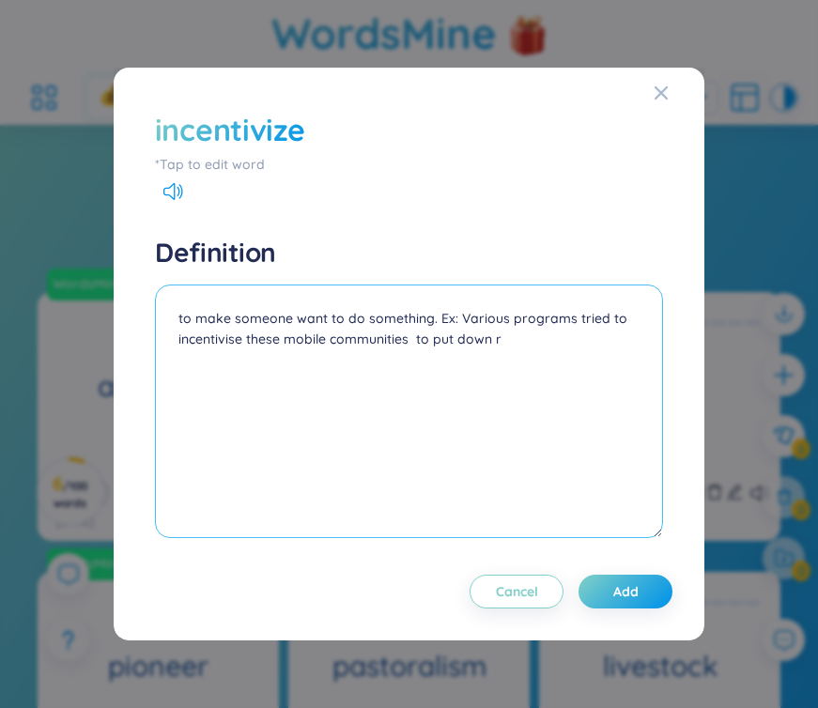
type textarea "to make someone want to do something. Ex: Various programs tried to incentivise…"
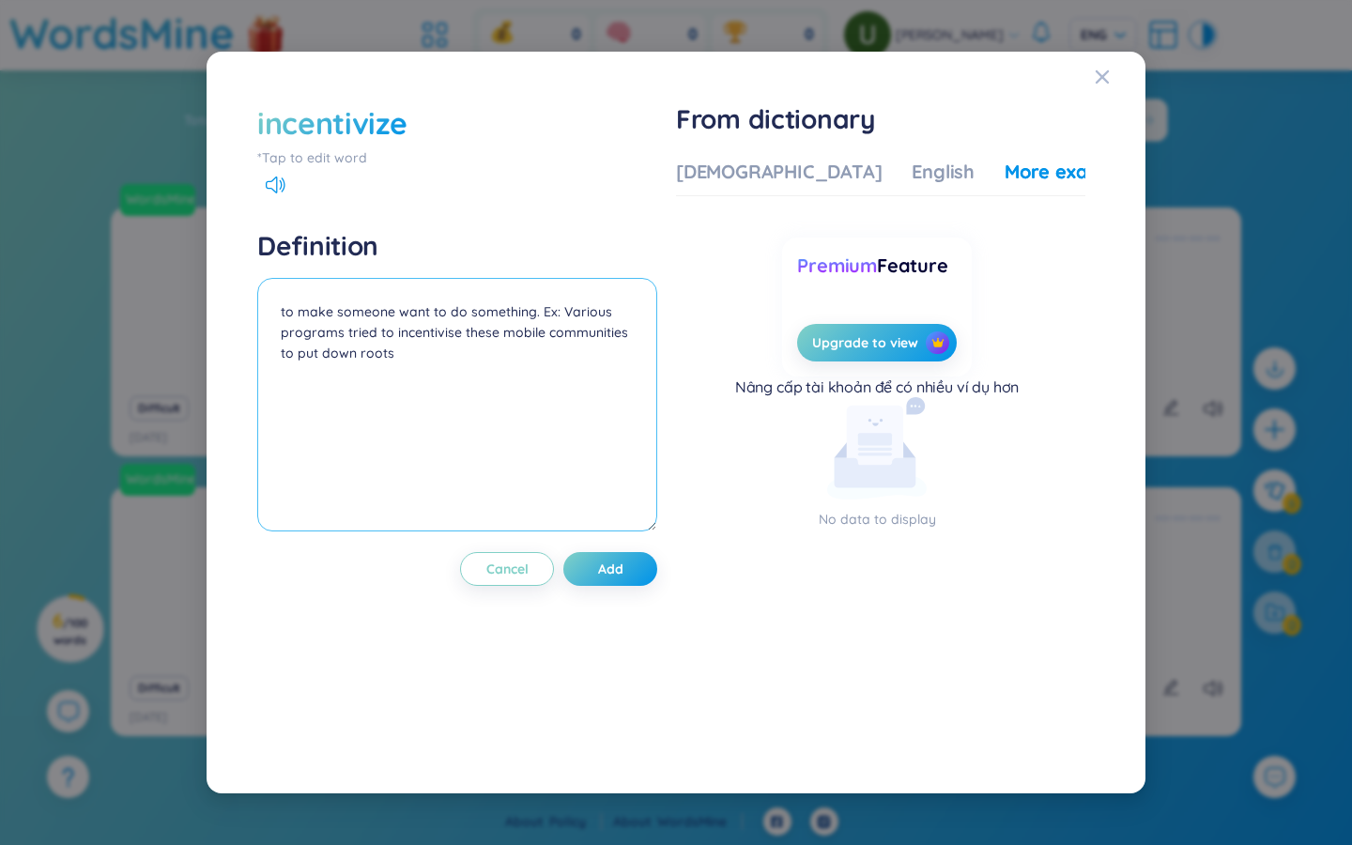
click at [536, 319] on textarea "to make someone want to do something. Ex: Various programs tried to incentivise…" at bounding box center [457, 405] width 400 height 254
click at [535, 315] on textarea "to make someone want to do something. Ex: Various programs tried to incentivise…" at bounding box center [457, 405] width 400 height 254
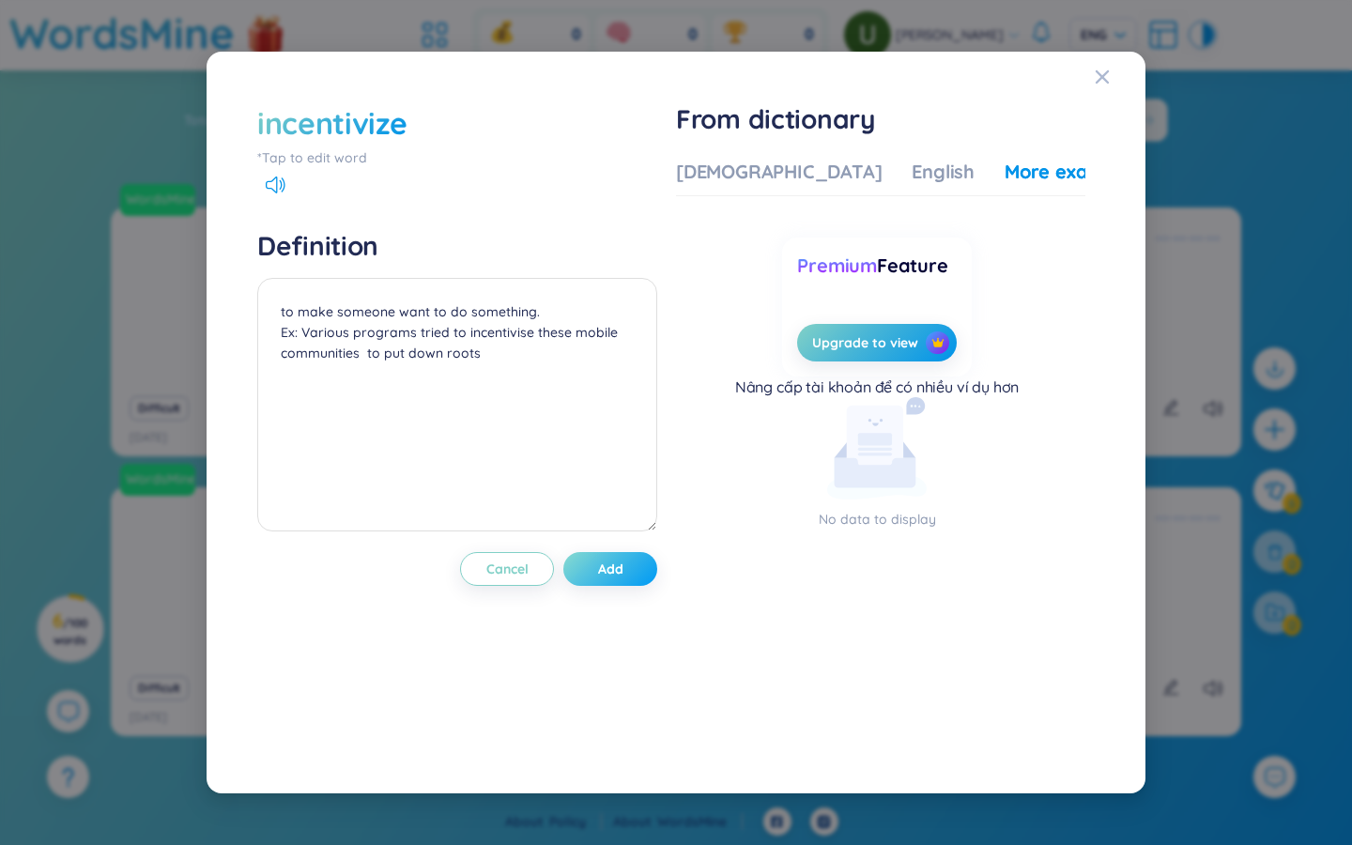
click at [636, 563] on button "Add" at bounding box center [610, 569] width 94 height 34
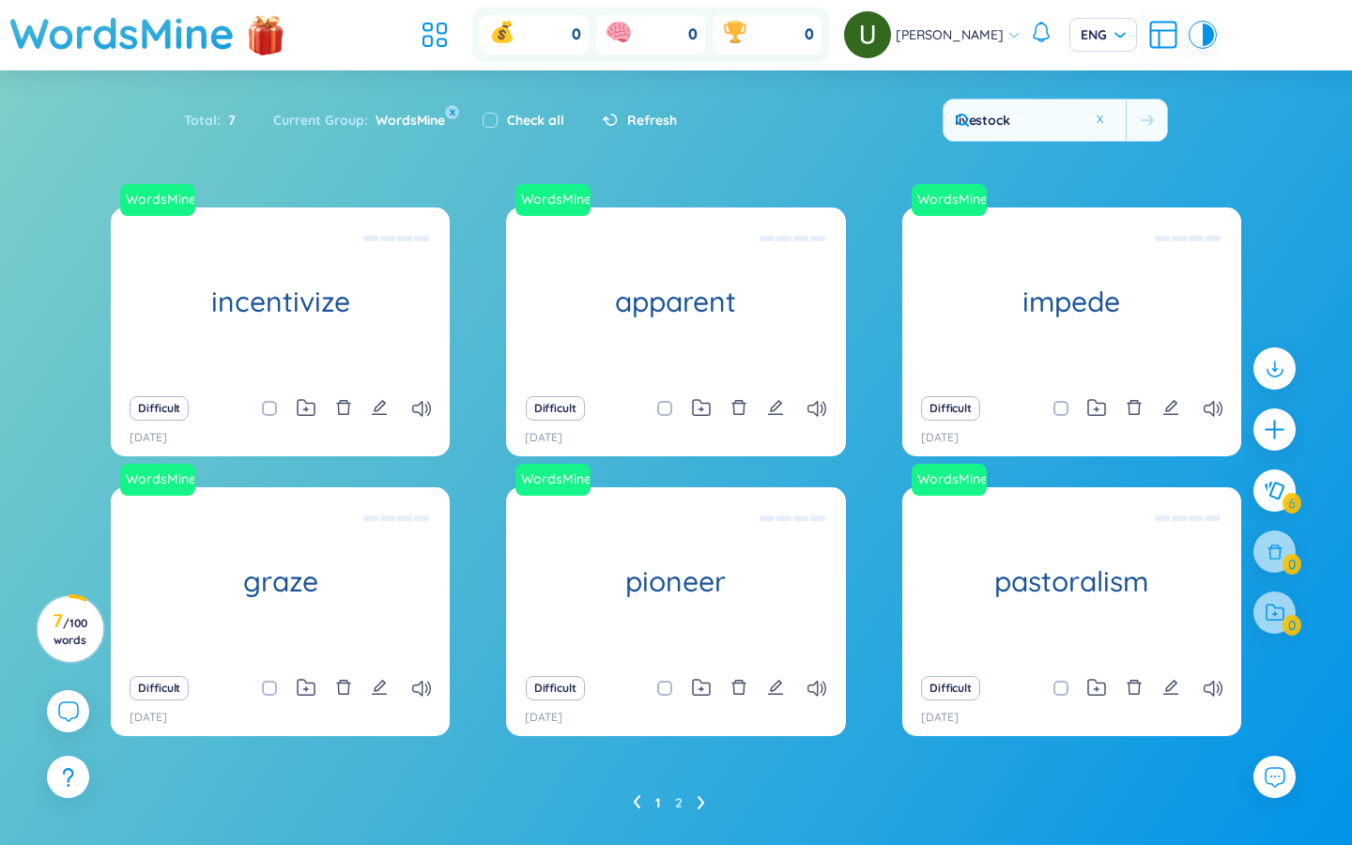
click at [705, 707] on ul "1 2" at bounding box center [676, 803] width 87 height 30
click at [692, 707] on ul "1 2" at bounding box center [676, 803] width 87 height 30
click at [775, 690] on icon "edit" at bounding box center [775, 687] width 17 height 17
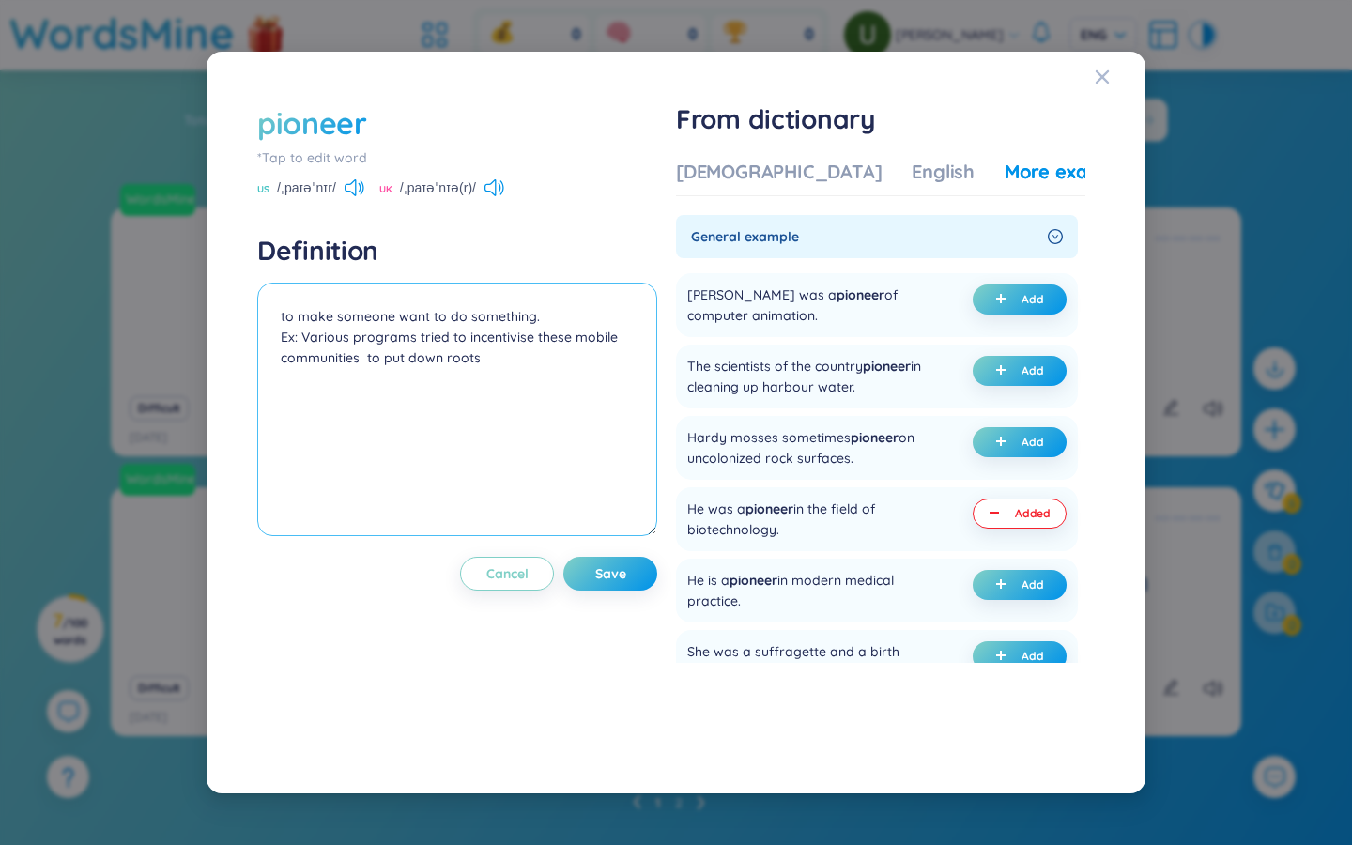
drag, startPoint x: 388, startPoint y: 360, endPoint x: 215, endPoint y: 350, distance: 173.0
click at [215, 350] on div "pioneer *Tap to edit word US /ˌpaɪəˈnɪr/ UK /ˌpaɪəˈnɪə(r)/ Definition Người [PE…" at bounding box center [676, 423] width 939 height 742
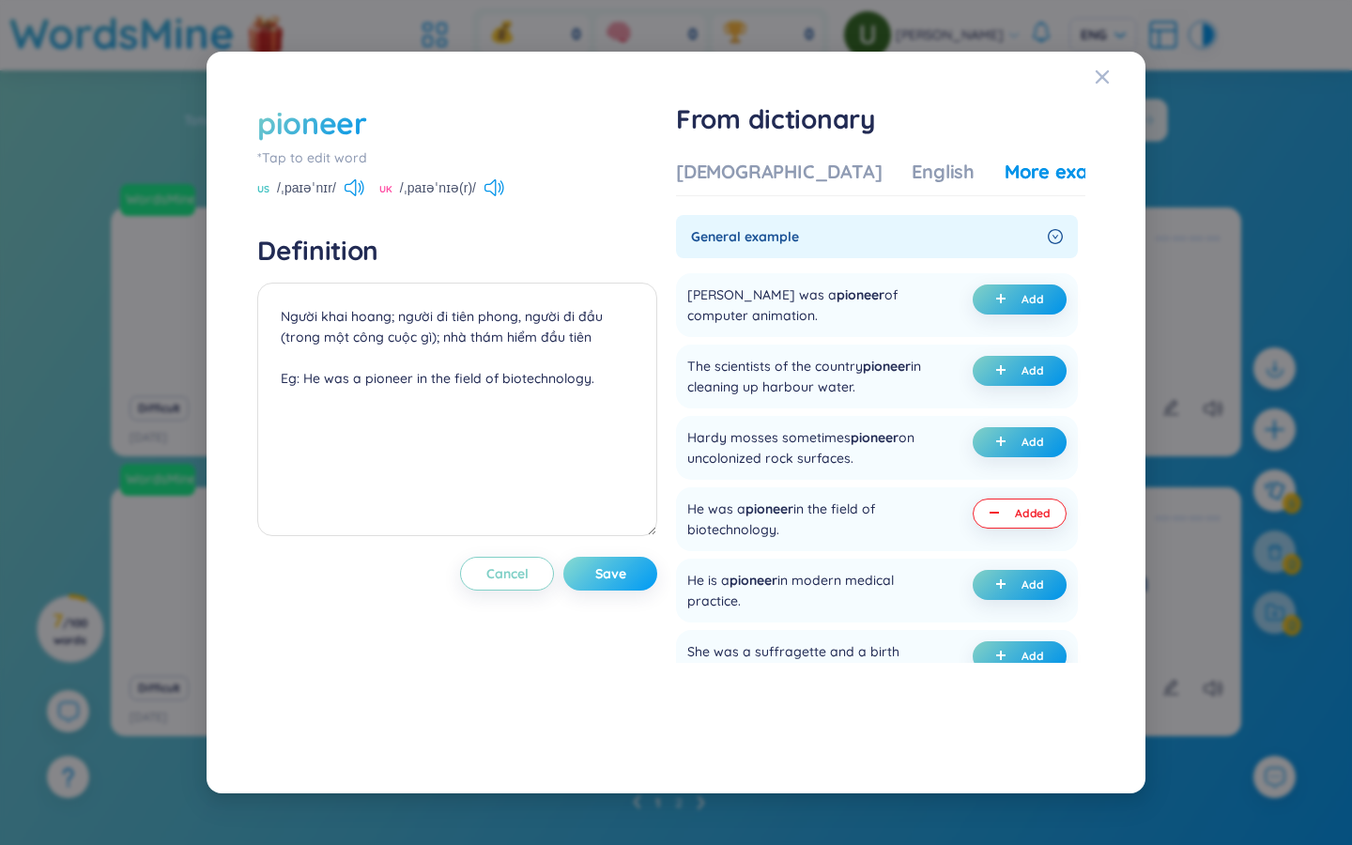
click at [626, 573] on span "Save" at bounding box center [610, 573] width 31 height 19
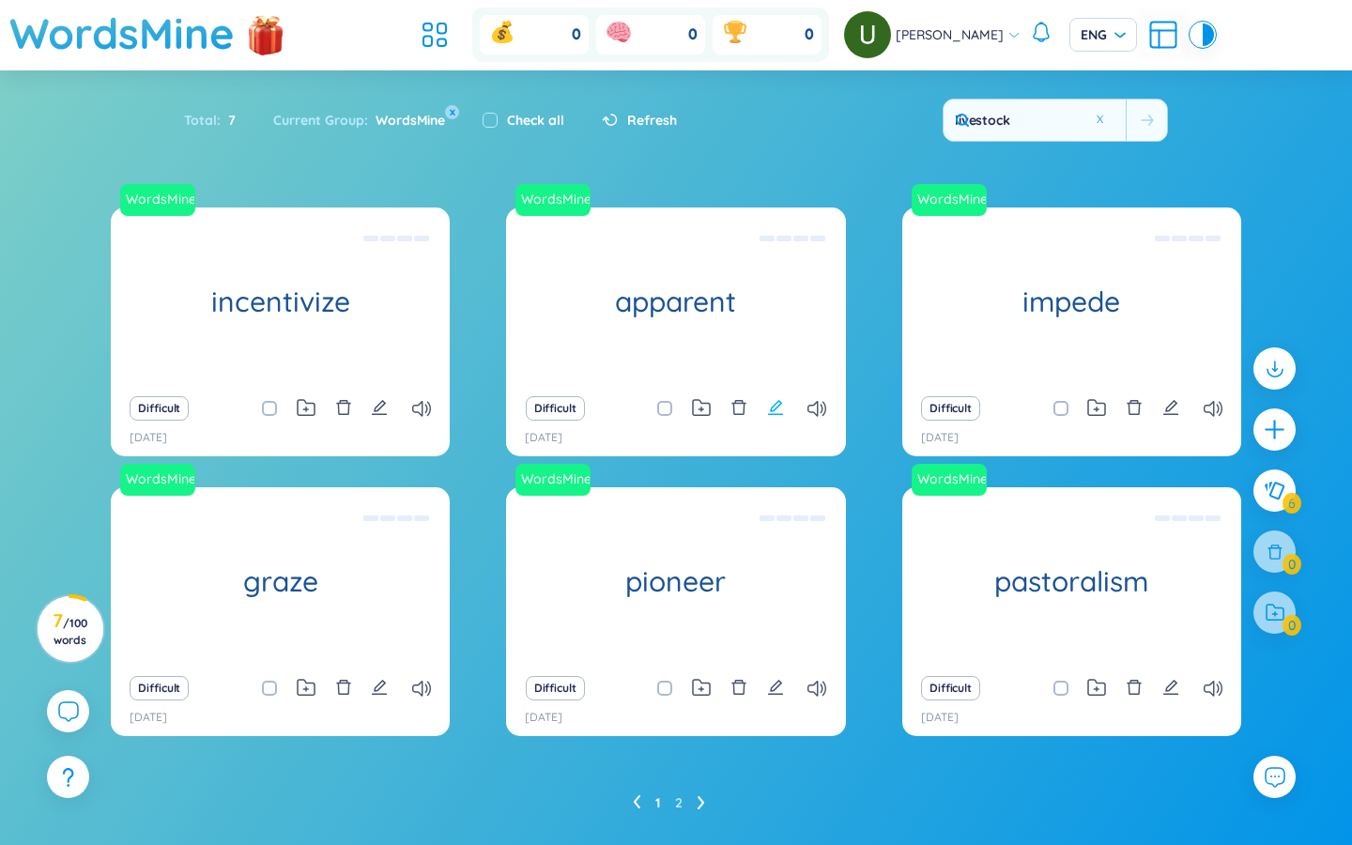
click at [772, 408] on icon "edit" at bounding box center [775, 407] width 17 height 17
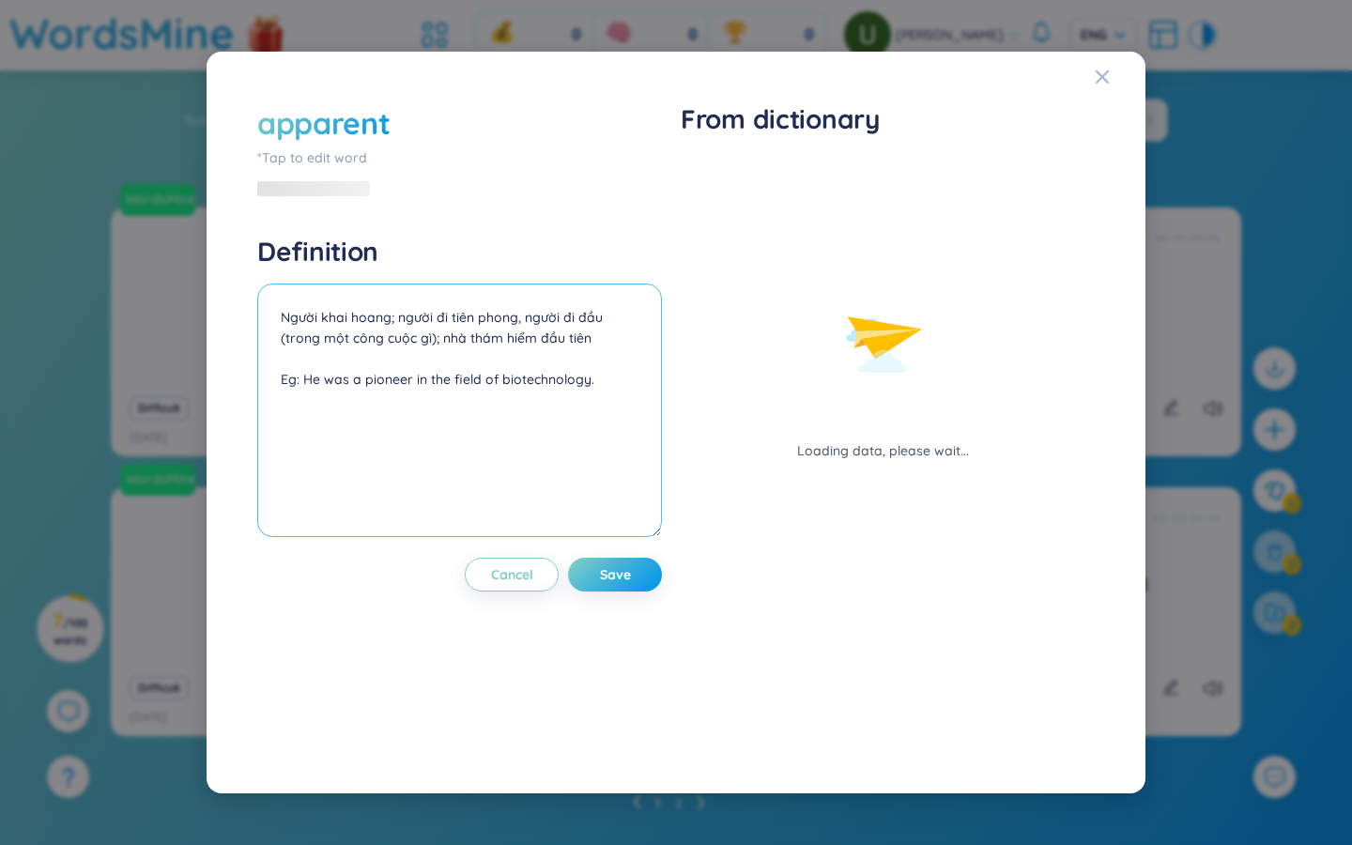
click at [378, 337] on textarea "Rõ ràng, bày tỏ ra ngoài, thấy rõ ra ngoài (undefined) Eg: Her unhappiness was …" at bounding box center [459, 411] width 405 height 254
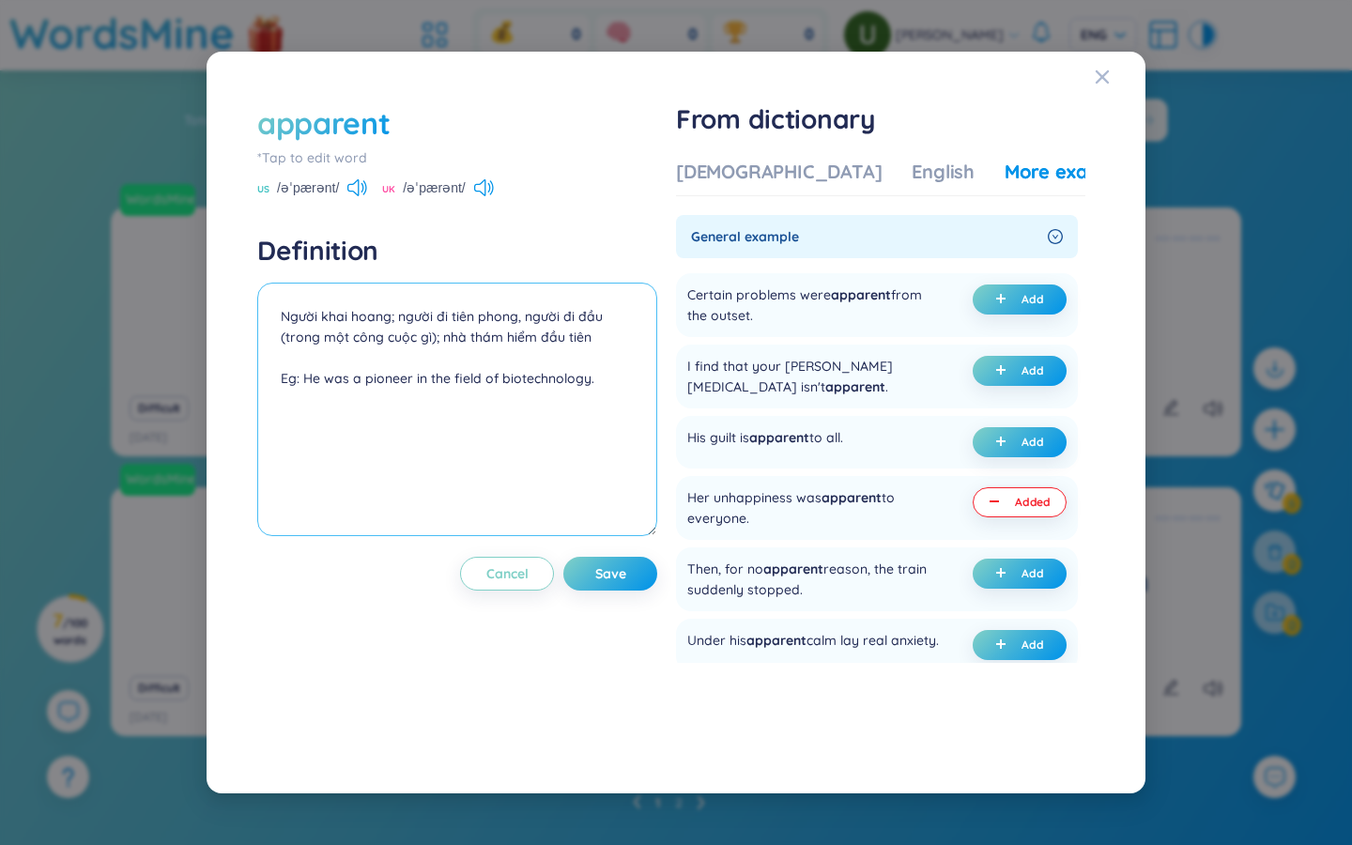
drag, startPoint x: 379, startPoint y: 337, endPoint x: 204, endPoint y: 333, distance: 175.6
click at [204, 333] on div "apparent *Tap to edit word US /əˈpærənt/ UK /əˈpærənt/ Definition Rõ ràng, bày …" at bounding box center [676, 422] width 1352 height 845
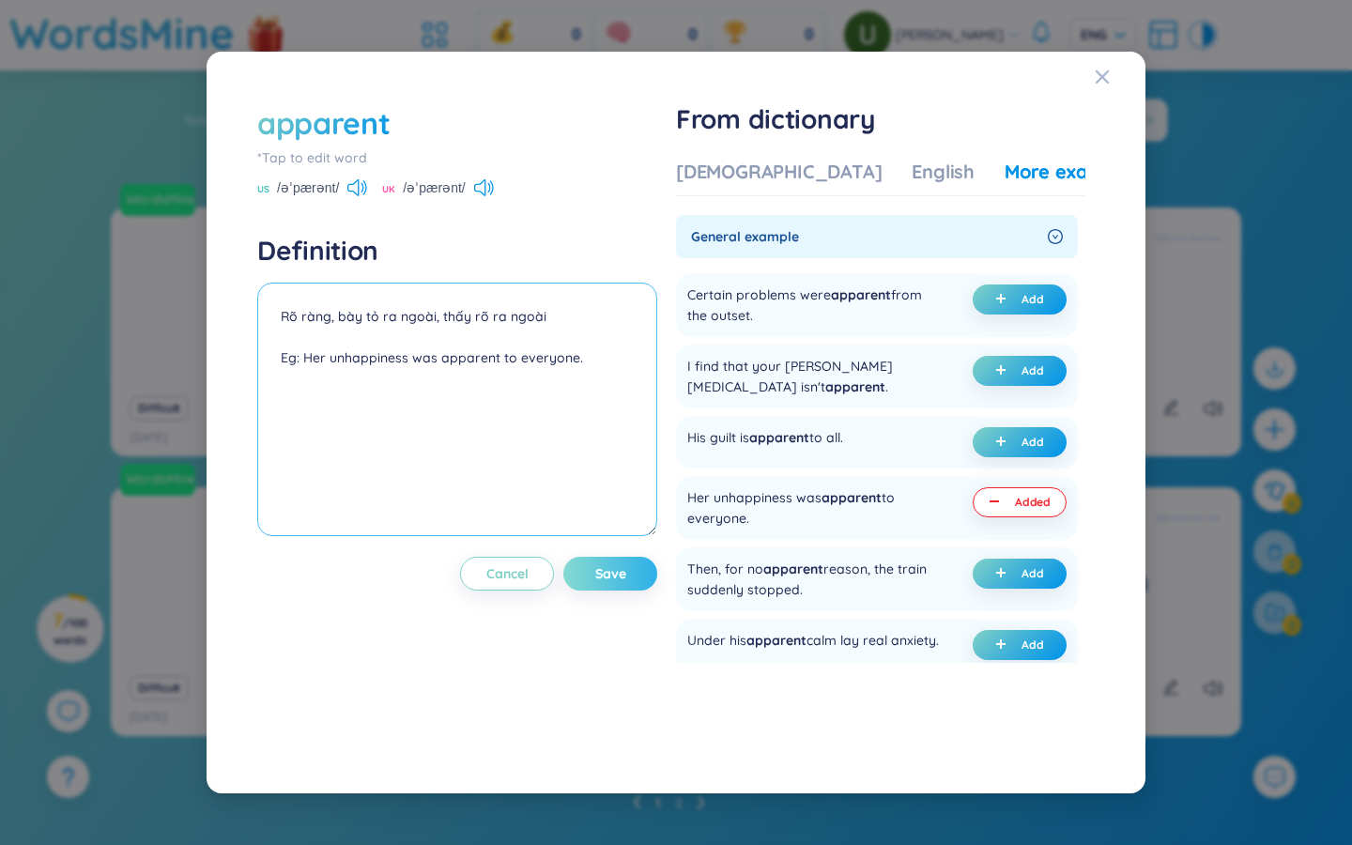
type textarea "Rõ ràng, bày tỏ ra ngoài, thấy rõ ra ngoài Eg: Her unhappiness was apparent to …"
click at [616, 567] on span "Save" at bounding box center [610, 573] width 31 height 19
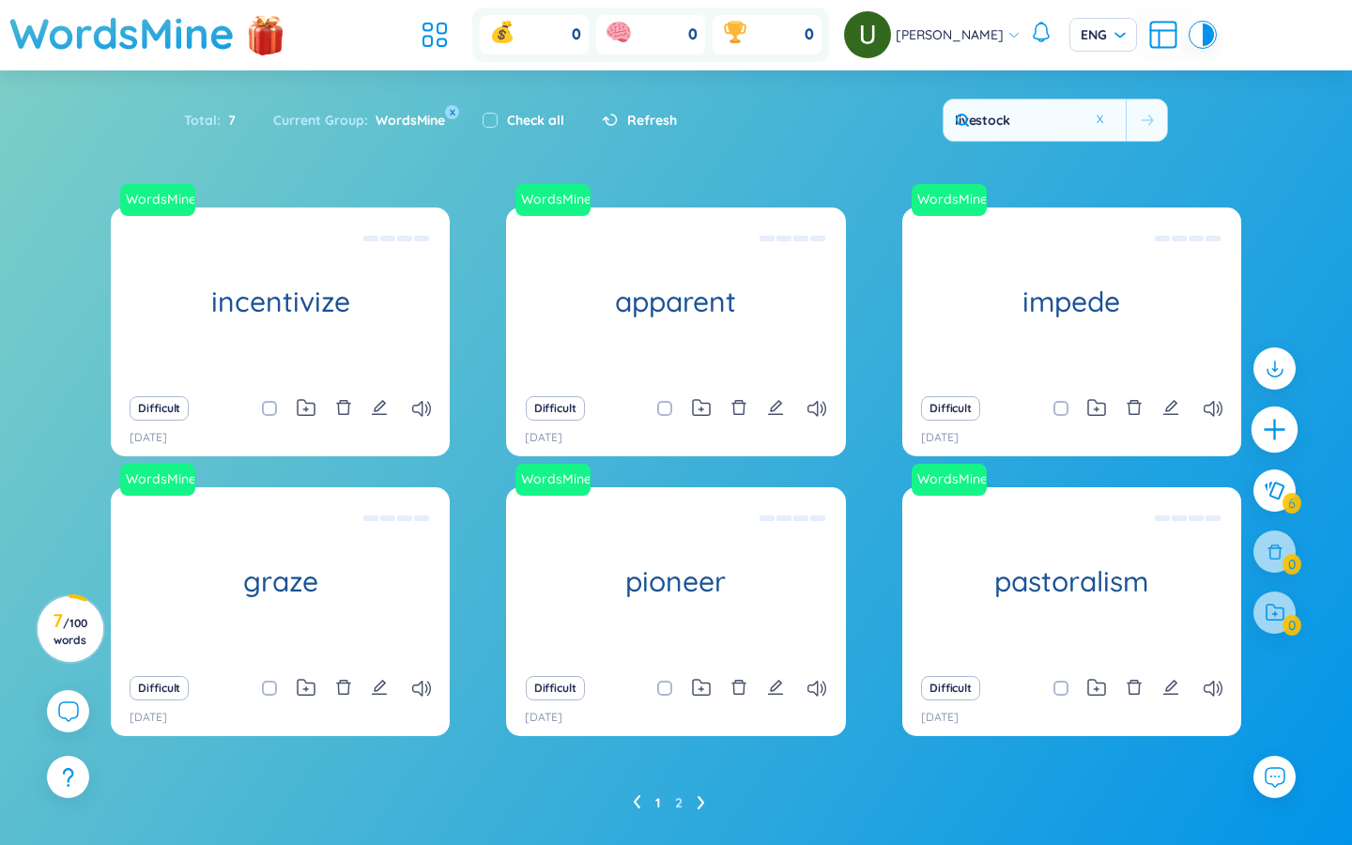
click at [817, 426] on icon "plus" at bounding box center [1275, 430] width 26 height 26
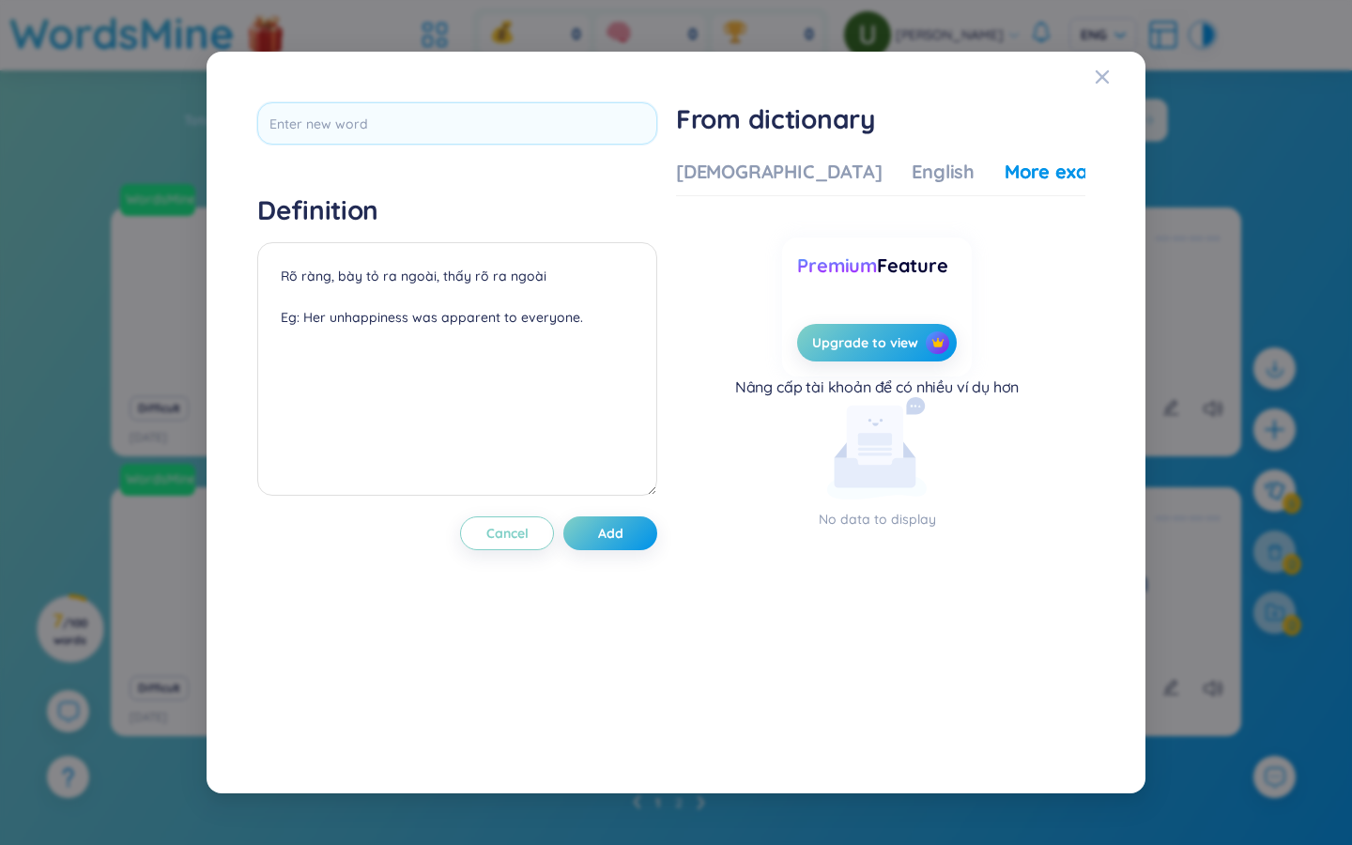
click at [817, 425] on div "Definition Rõ ràng, bày tỏ ra ngoài, thấy rõ ra ngoài Eg: Her unhappiness was a…" at bounding box center [676, 422] width 1352 height 845
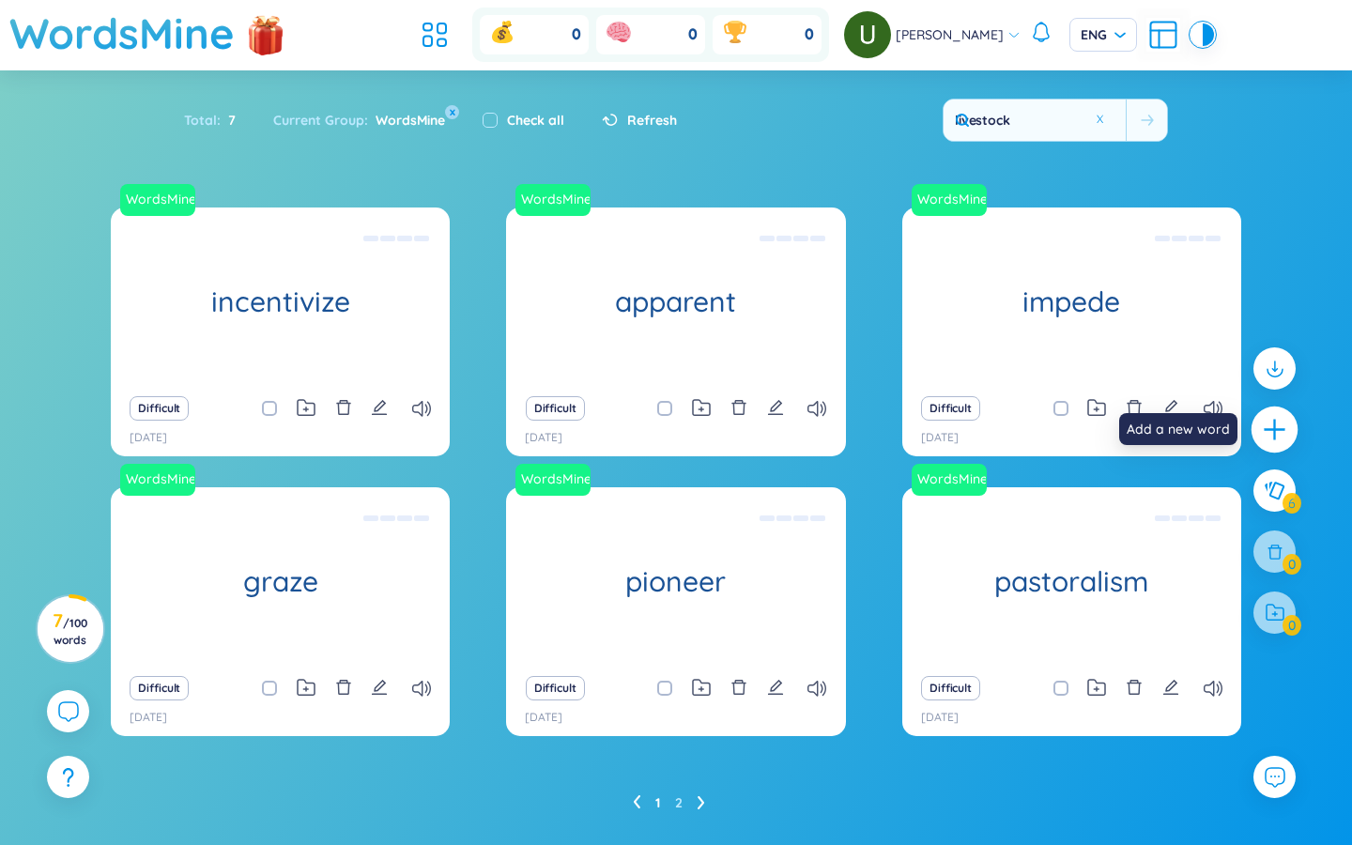
click at [817, 444] on div at bounding box center [1275, 430] width 47 height 47
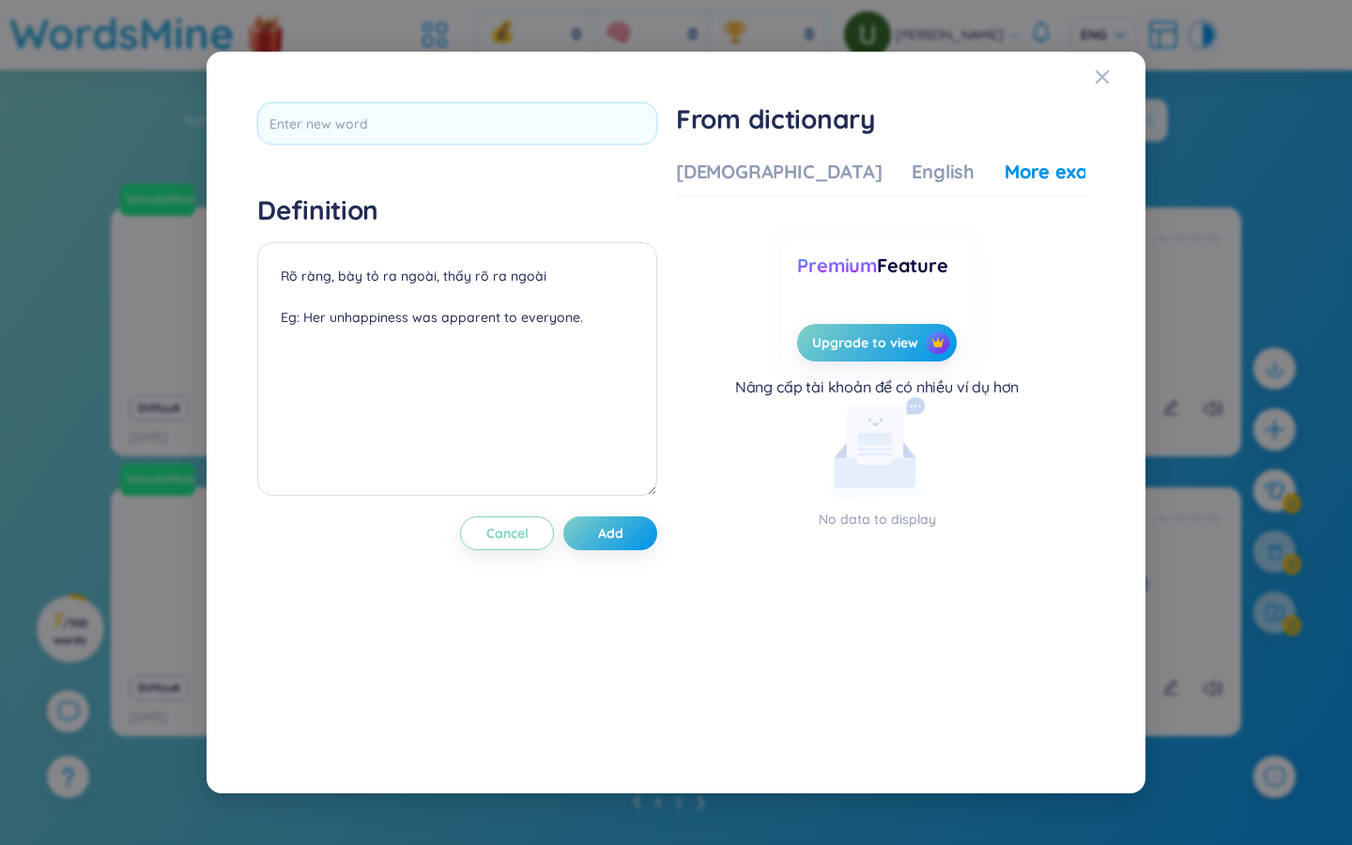
click at [817, 433] on div "Definition Rõ ràng, bày tỏ ra ngoài, thấy rõ ra ngoài Eg: Her unhappiness was a…" at bounding box center [676, 422] width 1352 height 845
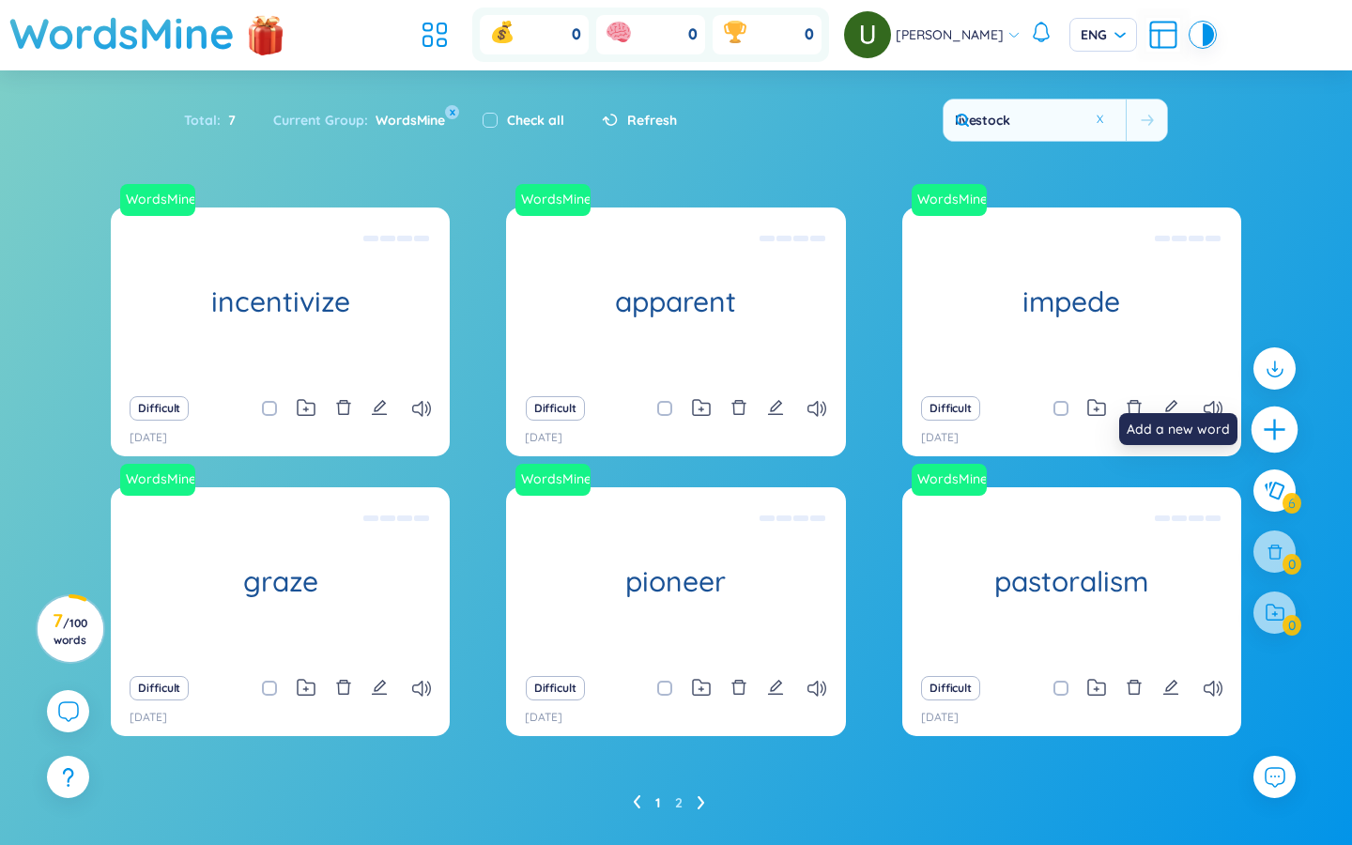
click at [817, 432] on icon "plus" at bounding box center [1275, 430] width 26 height 26
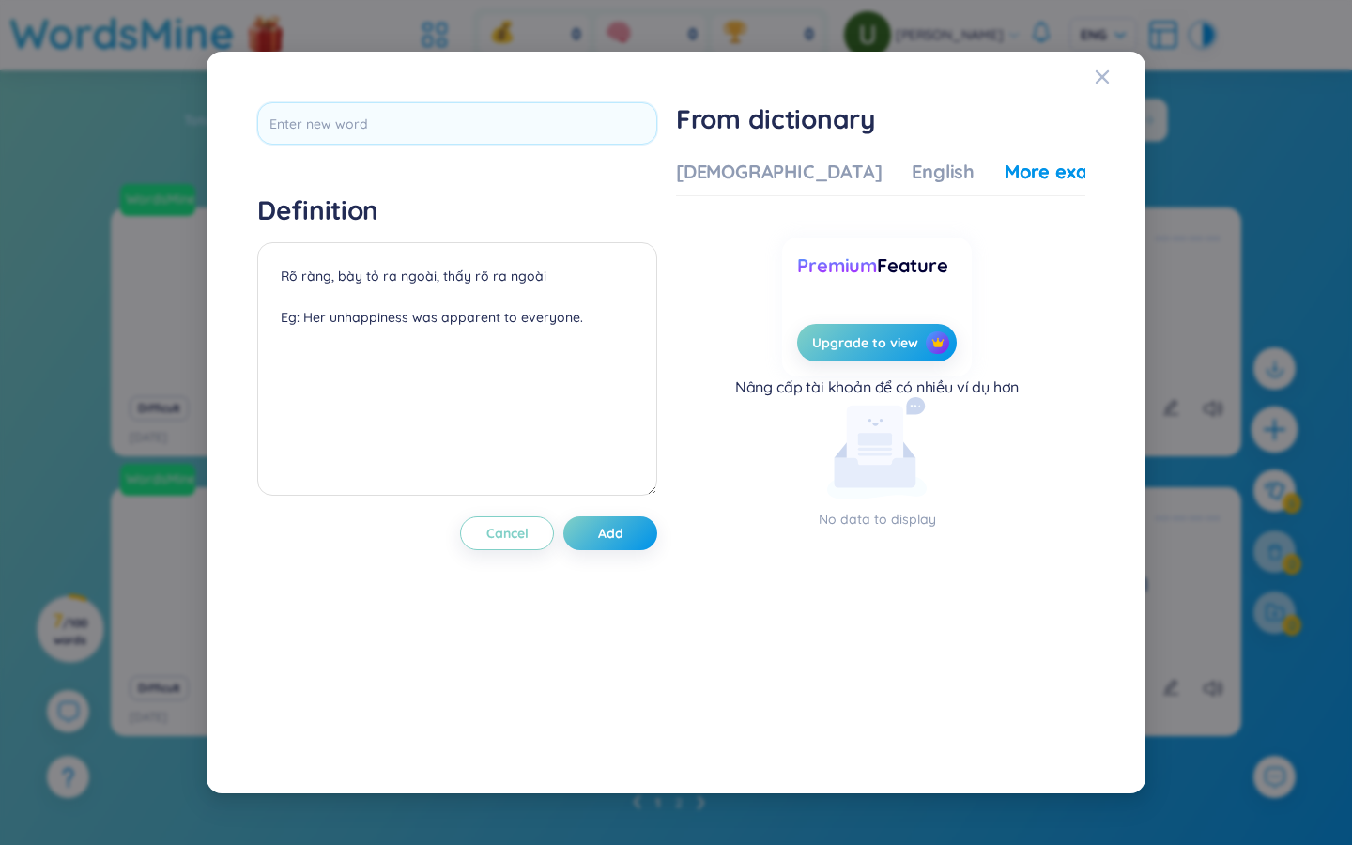
click at [817, 432] on div "Definition Rõ ràng, bày tỏ ra ngoài, thấy rõ ra ngoài Eg: Her unhappiness was a…" at bounding box center [676, 422] width 1352 height 845
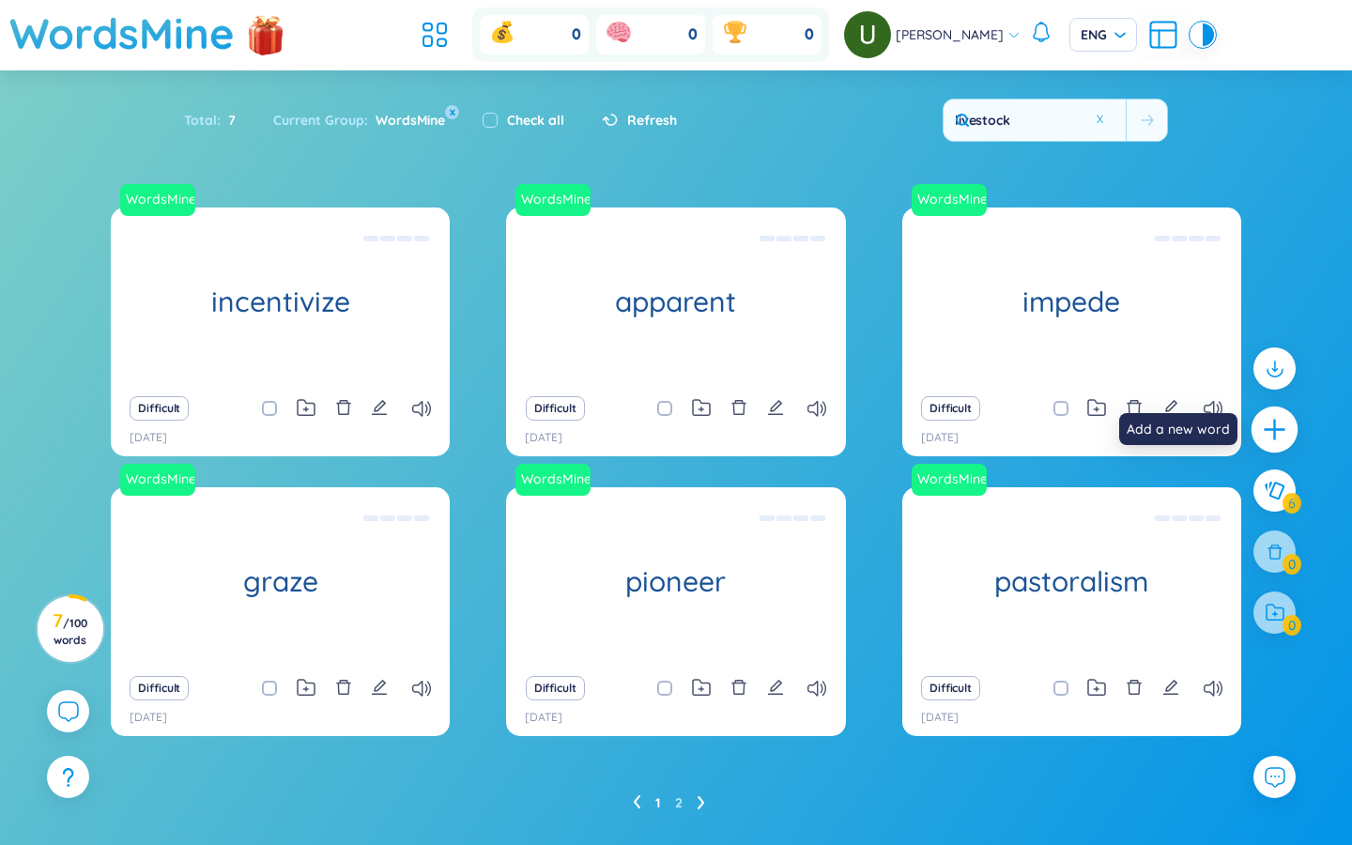
click at [817, 426] on icon "plus" at bounding box center [1275, 430] width 26 height 26
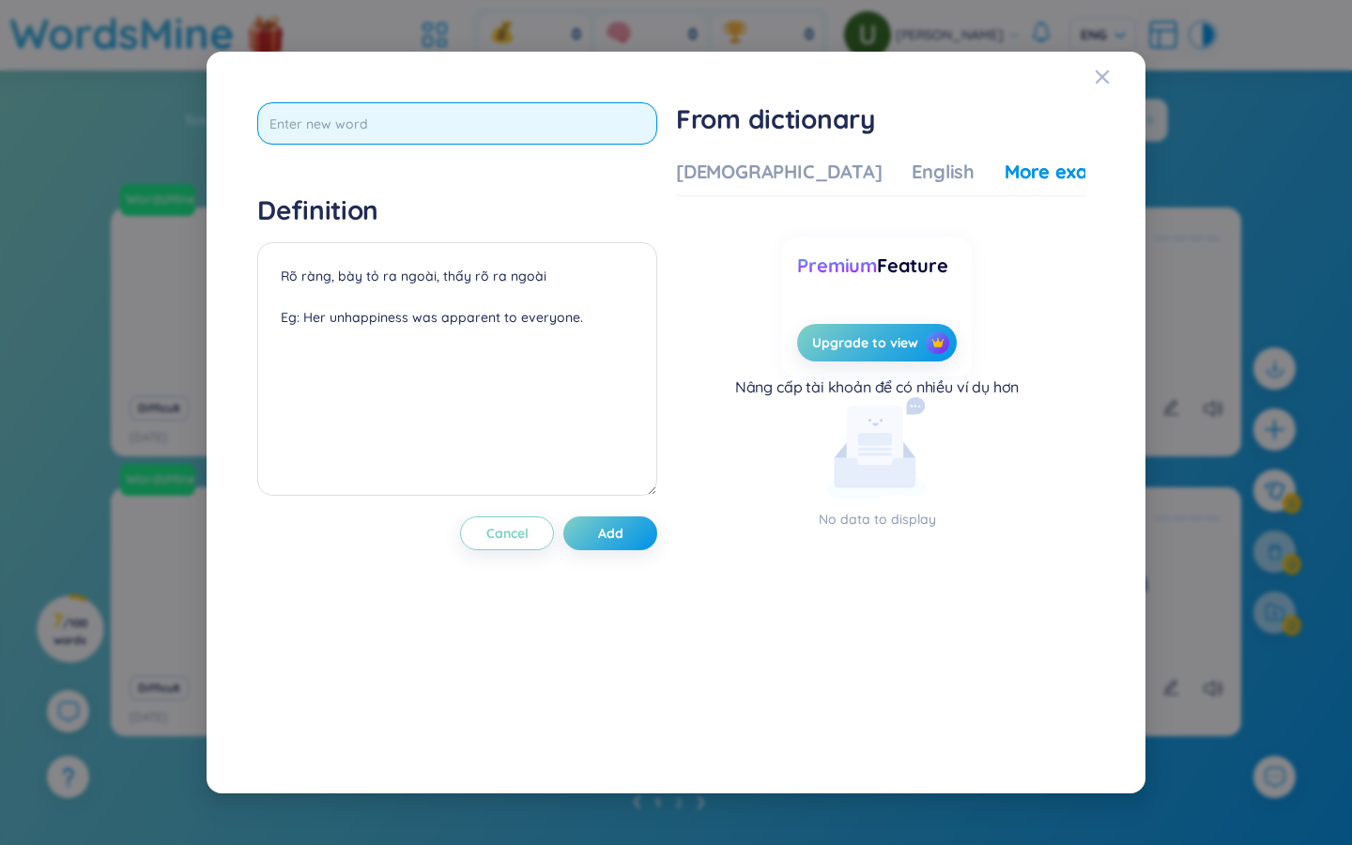
click at [377, 120] on input "text" at bounding box center [457, 123] width 400 height 42
click at [378, 123] on input "text" at bounding box center [457, 123] width 400 height 42
type input "designated"
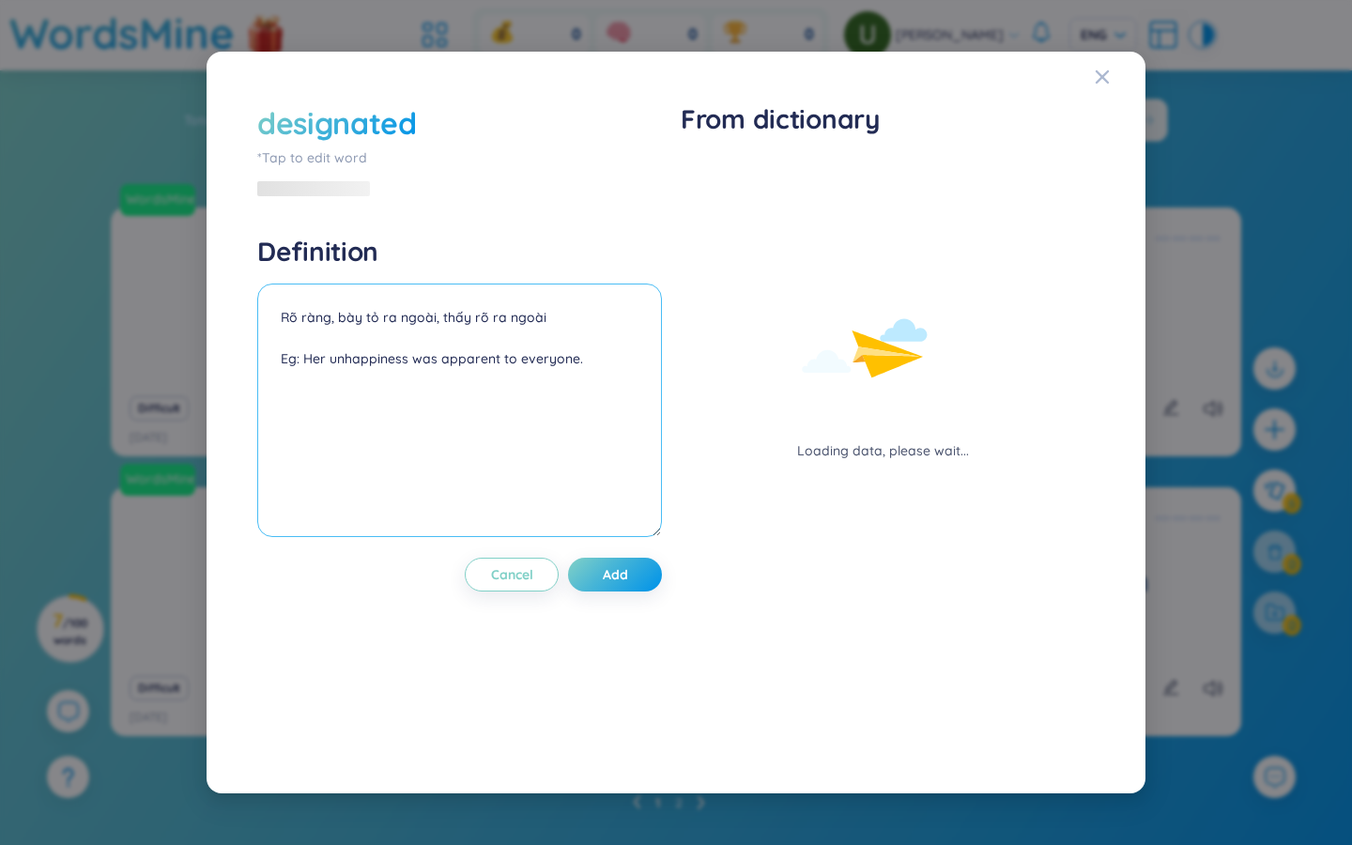
click at [471, 314] on textarea "Rõ ràng, bày tỏ ra ngoài, thấy rõ ra ngoài Eg: Her unhappiness was apparent to …" at bounding box center [459, 411] width 405 height 254
click at [436, 372] on textarea "Rõ ràng, bày tỏ ra ngoài, thấy rõ ra ngoài Eg: Her unhappiness was apparent to …" at bounding box center [459, 411] width 405 height 254
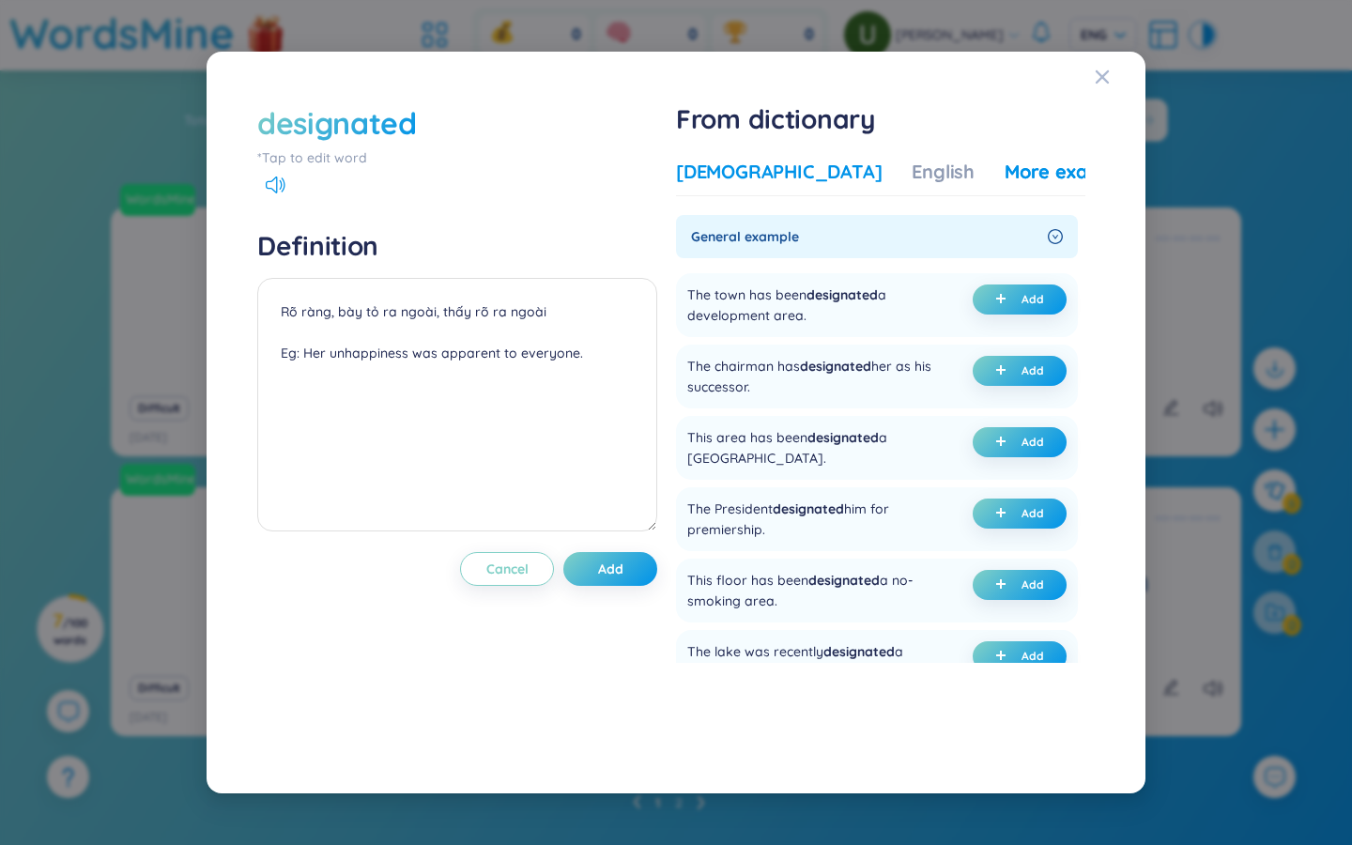
click at [745, 173] on div "Vietnamese" at bounding box center [779, 172] width 206 height 26
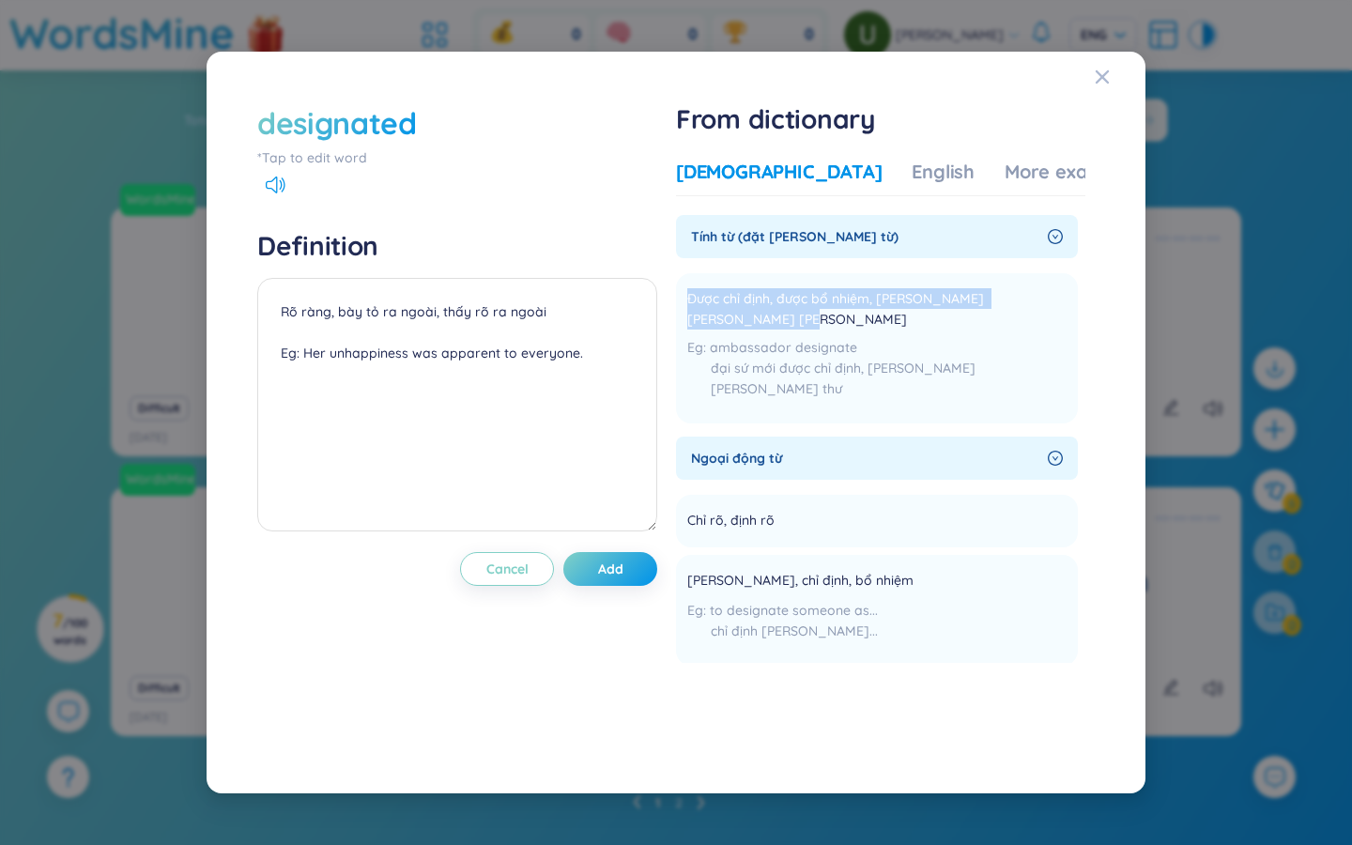
drag, startPoint x: 762, startPoint y: 320, endPoint x: 675, endPoint y: 277, distance: 96.6
click at [675, 277] on div "designated *Tap to edit word Definition Rõ ràng, bày tỏ ra ngoài, thấy rõ ra ng…" at bounding box center [676, 422] width 856 height 659
copy span "Được chỉ định, được bổ nhiệm, nhưng chưa chính thức nhậm chức"
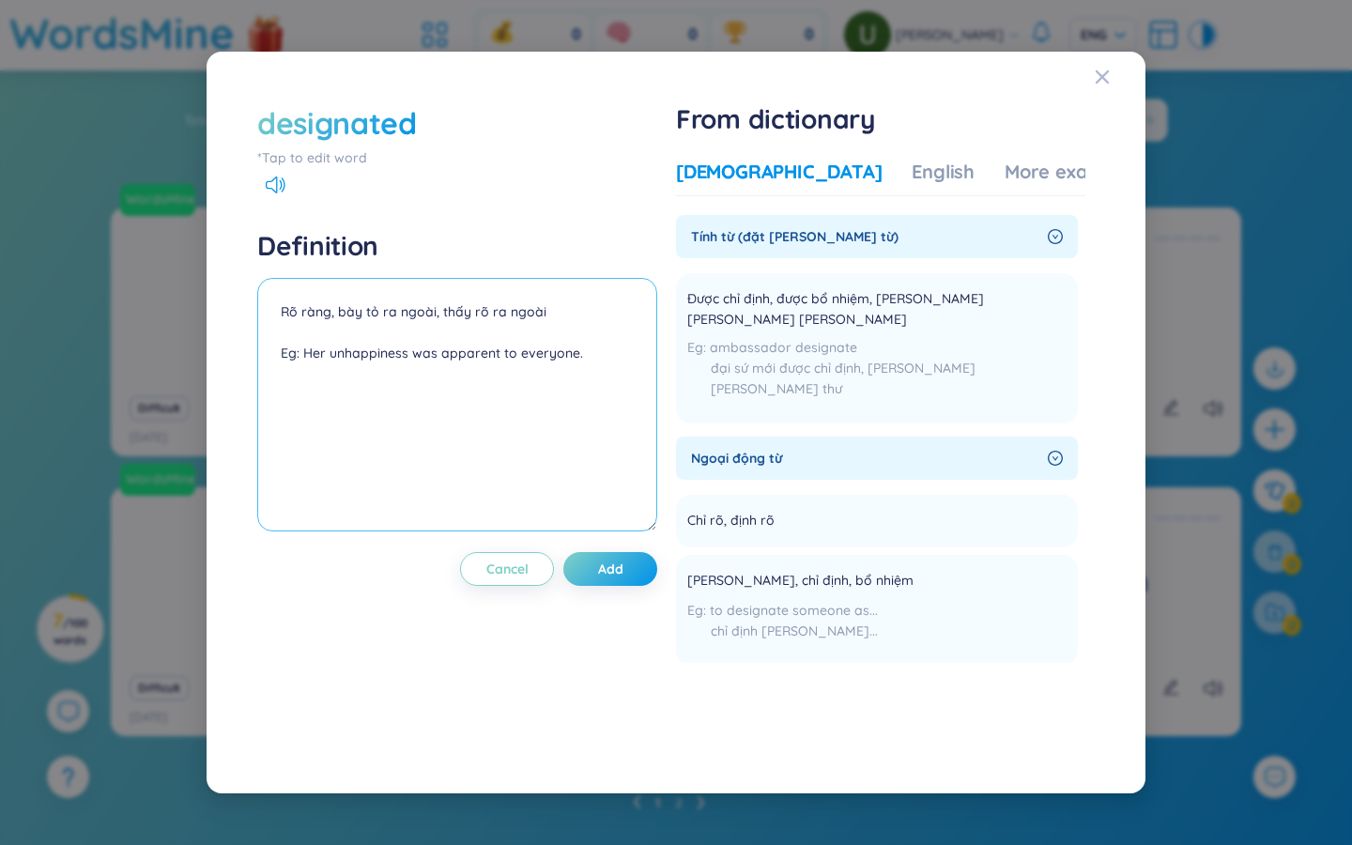
click at [464, 299] on textarea "Rõ ràng, bày tỏ ra ngoài, thấy rõ ra ngoài Eg: Her unhappiness was apparent to …" at bounding box center [457, 405] width 400 height 254
drag, startPoint x: 322, startPoint y: 309, endPoint x: 345, endPoint y: 322, distance: 26.1
click at [322, 309] on textarea "Rõ ràng, bày tỏ ra ngoài, thấy rõ ra ngoài Eg: Her unhappiness was apparent to …" at bounding box center [457, 405] width 400 height 254
click at [345, 322] on textarea "Rõ ràng, bày tỏ ra ngoài, thấy rõ ra ngoài Eg: Her unhappiness was apparent to …" at bounding box center [457, 405] width 400 height 254
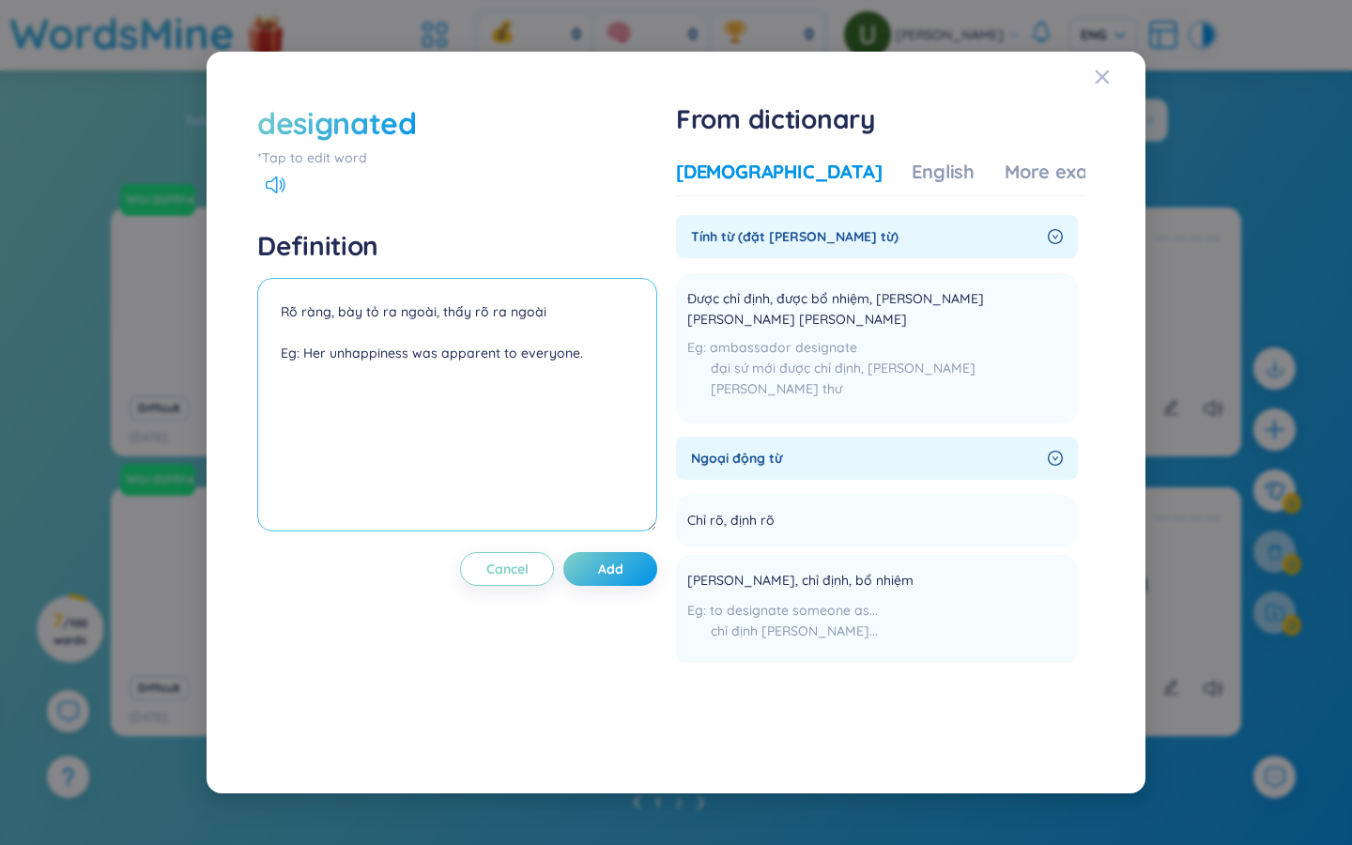
click at [345, 322] on textarea "Rõ ràng, bày tỏ ra ngoài, thấy rõ ra ngoài Eg: Her unhappiness was apparent to …" at bounding box center [457, 405] width 400 height 254
paste textarea "Được chỉ định, được bổ nhiệm, nhưng chưa chính thức nhậm chức"
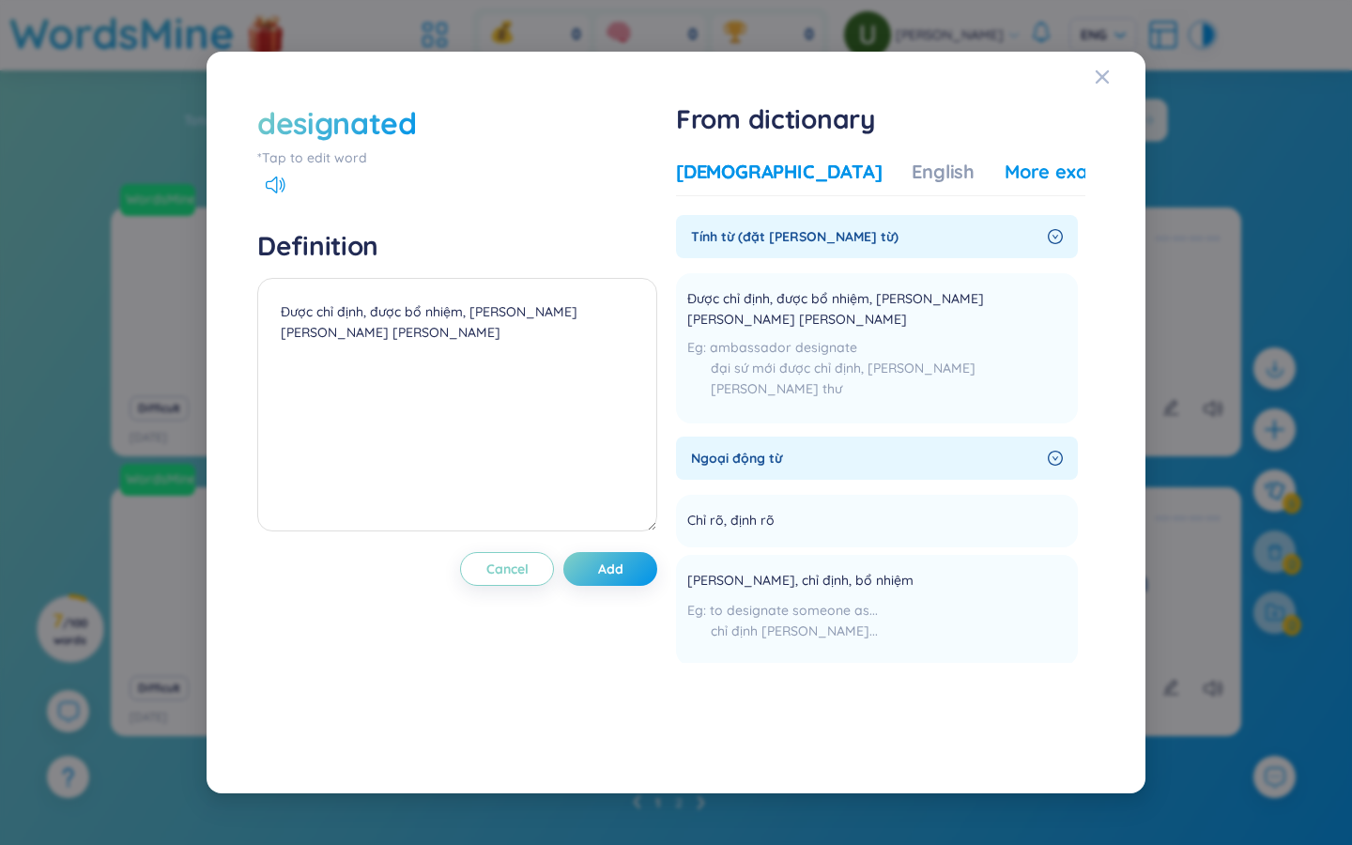
click at [817, 173] on div "More examples" at bounding box center [1073, 172] width 136 height 26
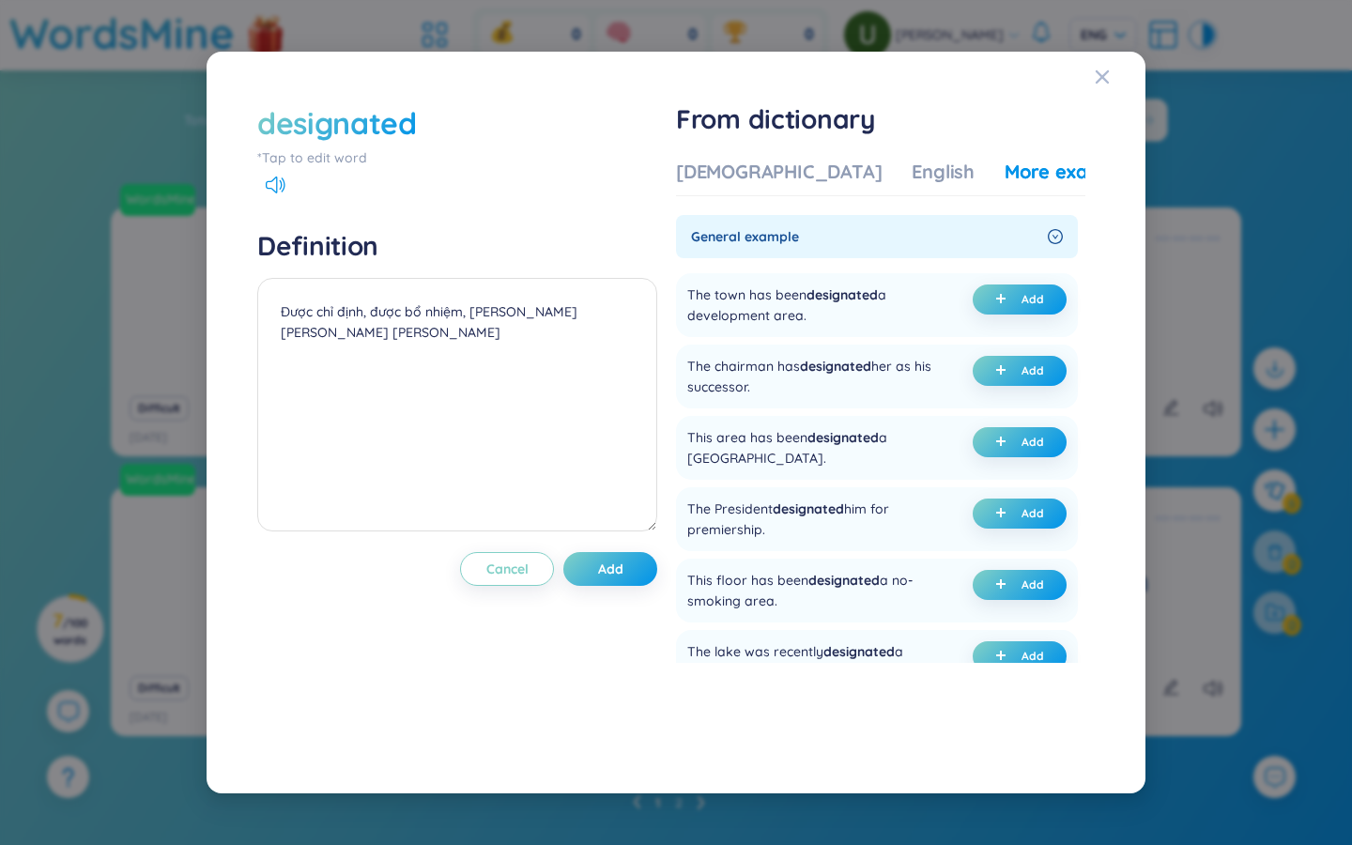
click at [817, 236] on icon "right-circle" at bounding box center [1056, 237] width 7 height 5
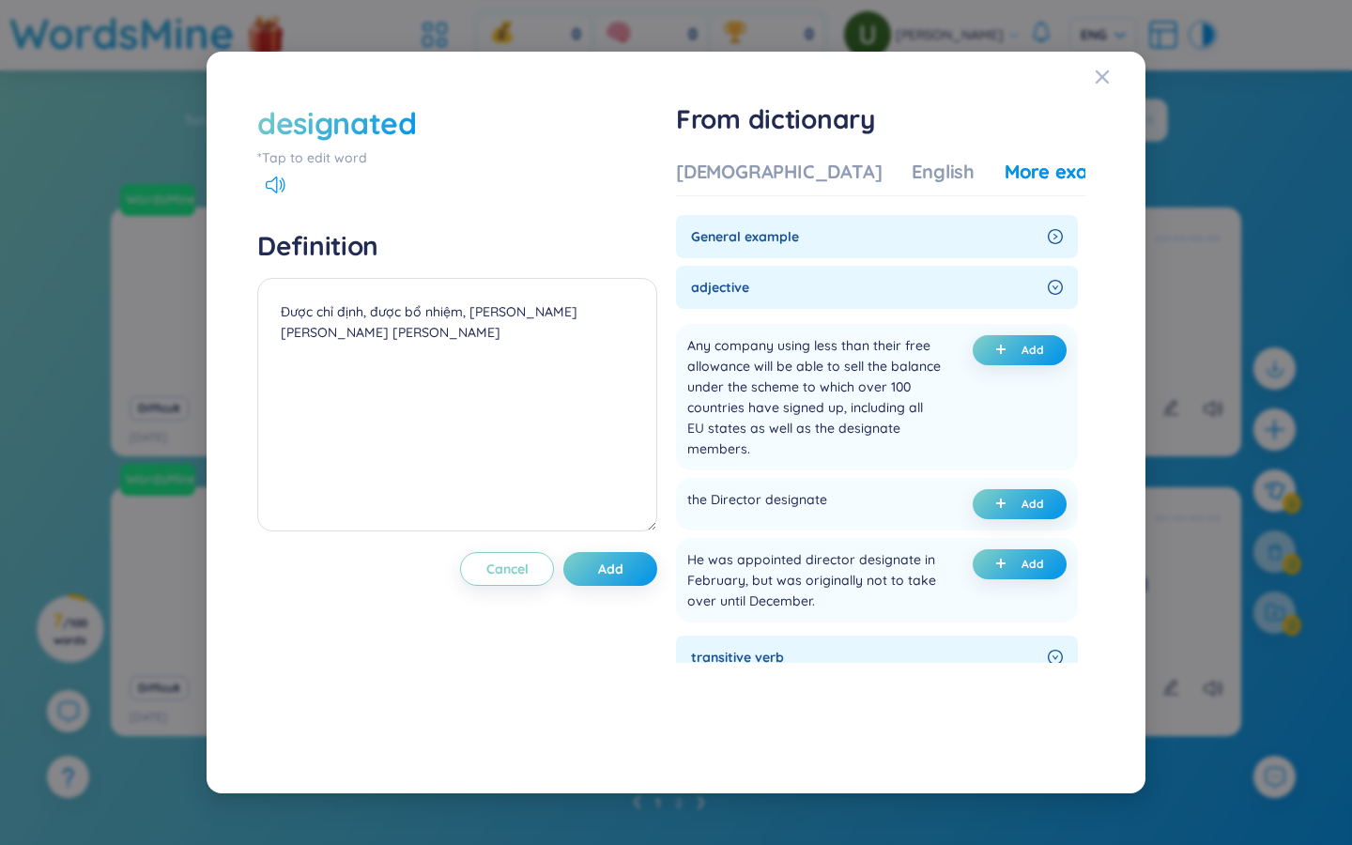
click at [741, 289] on span "adjective" at bounding box center [865, 287] width 349 height 21
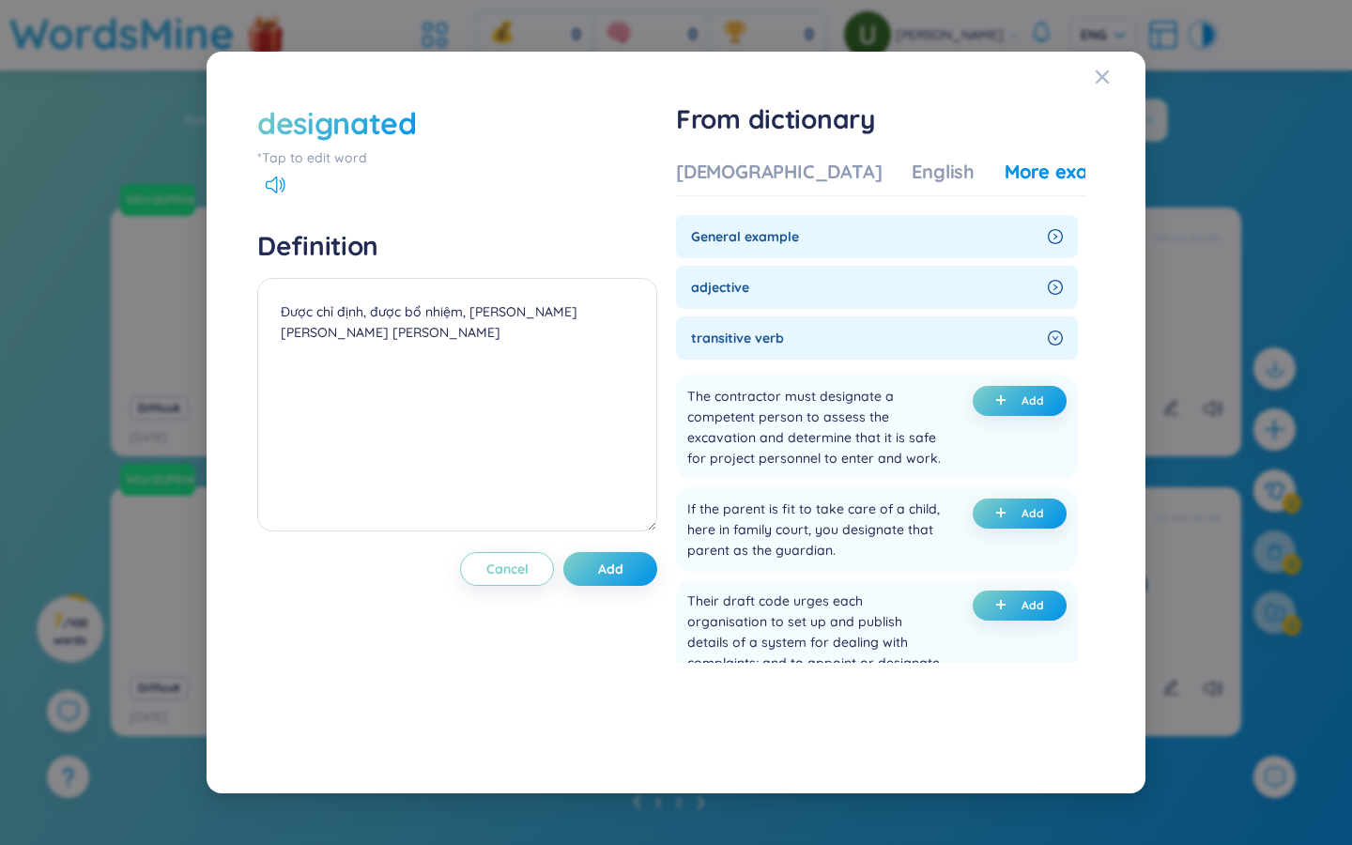
click at [741, 289] on span "adjective" at bounding box center [865, 287] width 349 height 21
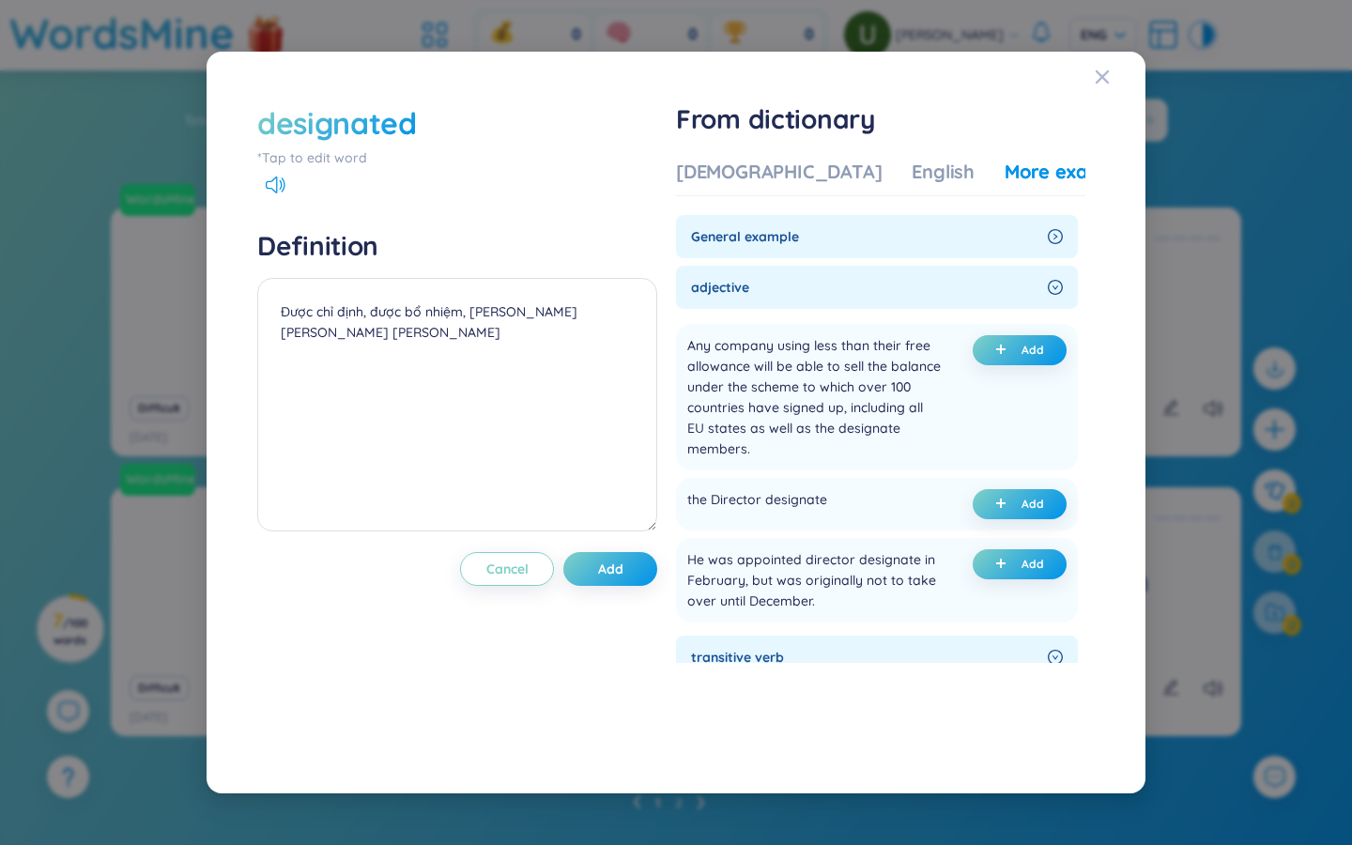
click at [817, 237] on span "General example" at bounding box center [865, 236] width 349 height 21
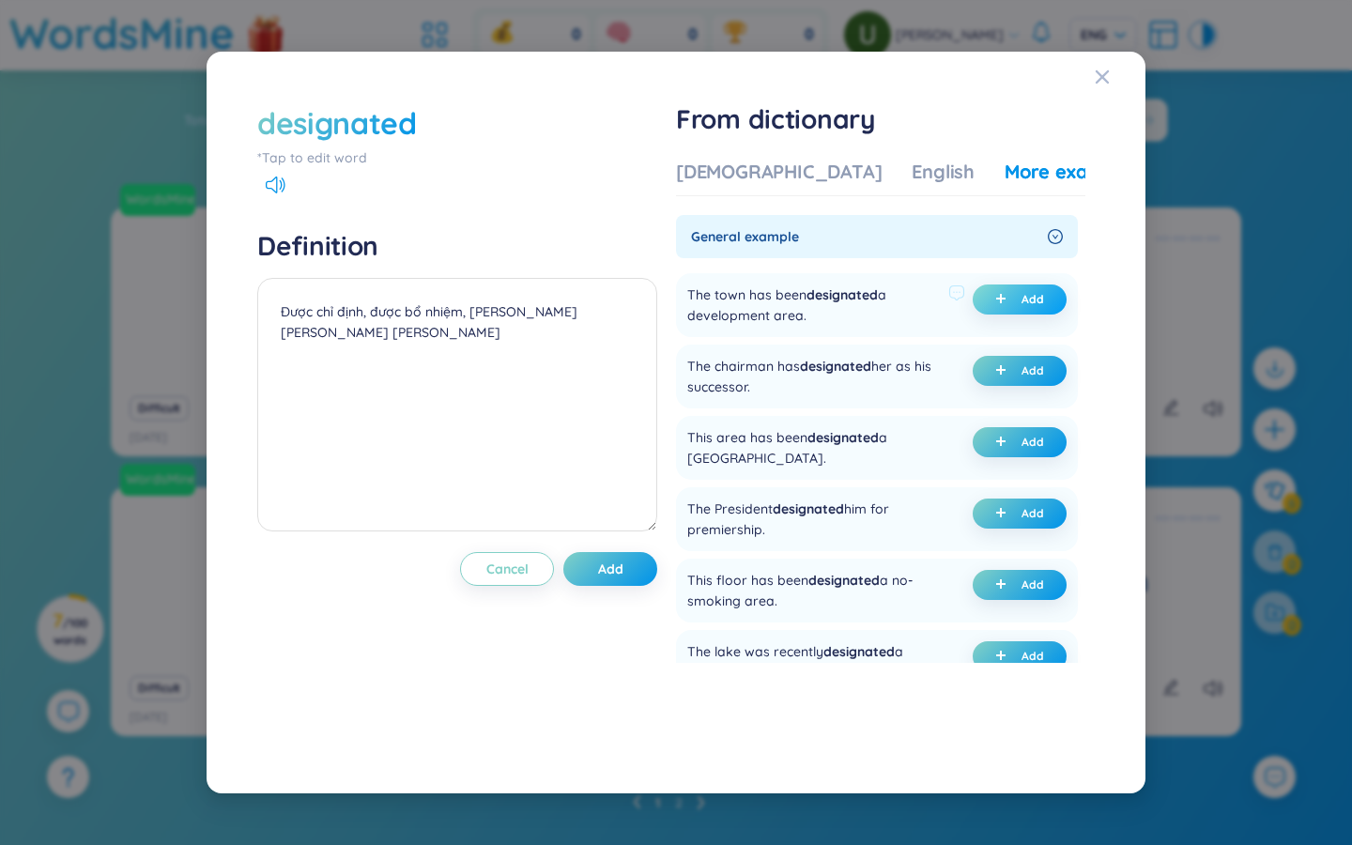
click at [817, 300] on span "plus" at bounding box center [1004, 299] width 19 height 13
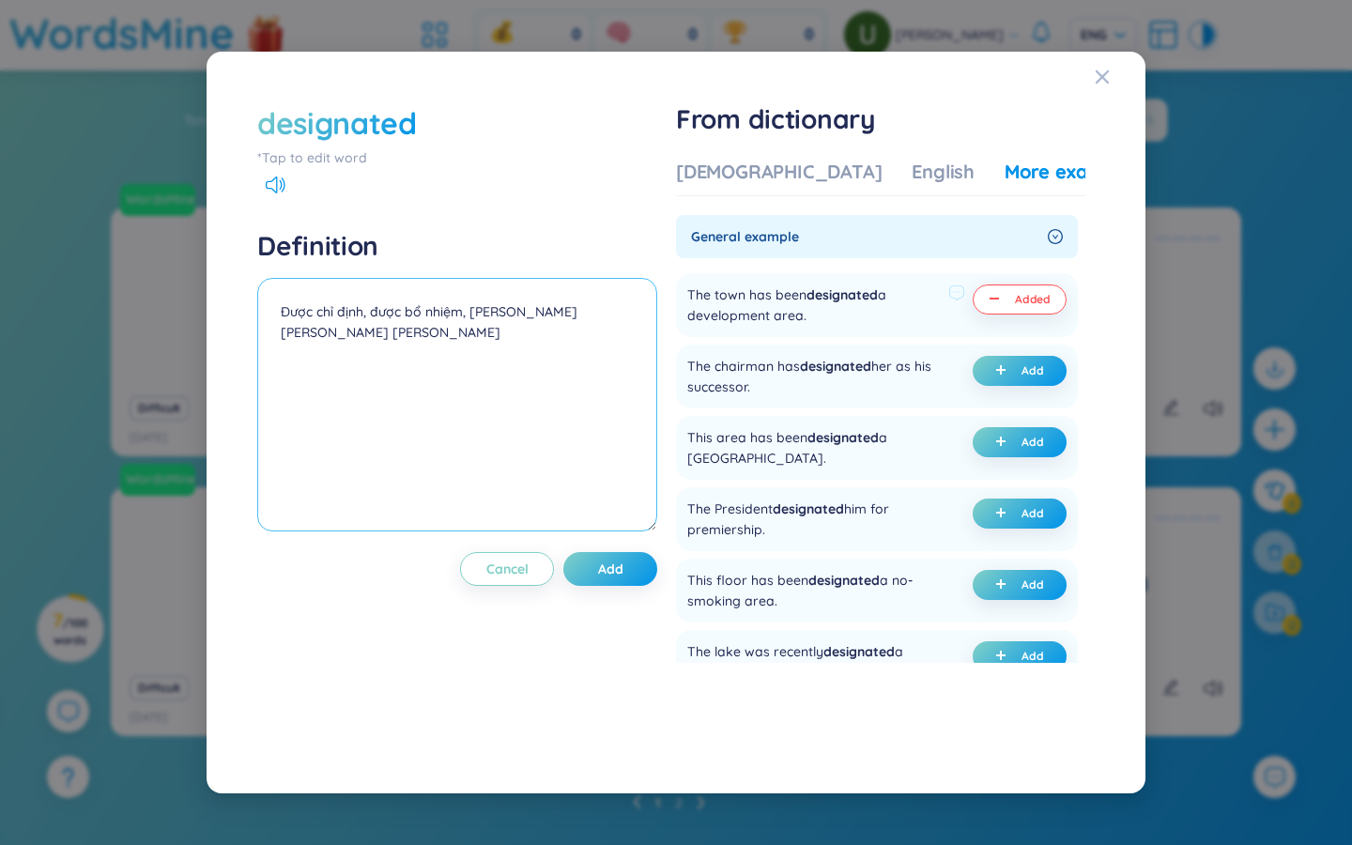
drag, startPoint x: 360, startPoint y: 360, endPoint x: 225, endPoint y: 351, distance: 134.5
click at [226, 352] on div "designated *Tap to edit word Definition Được chỉ định, được bổ nhiệm, nhưng chư…" at bounding box center [676, 423] width 939 height 742
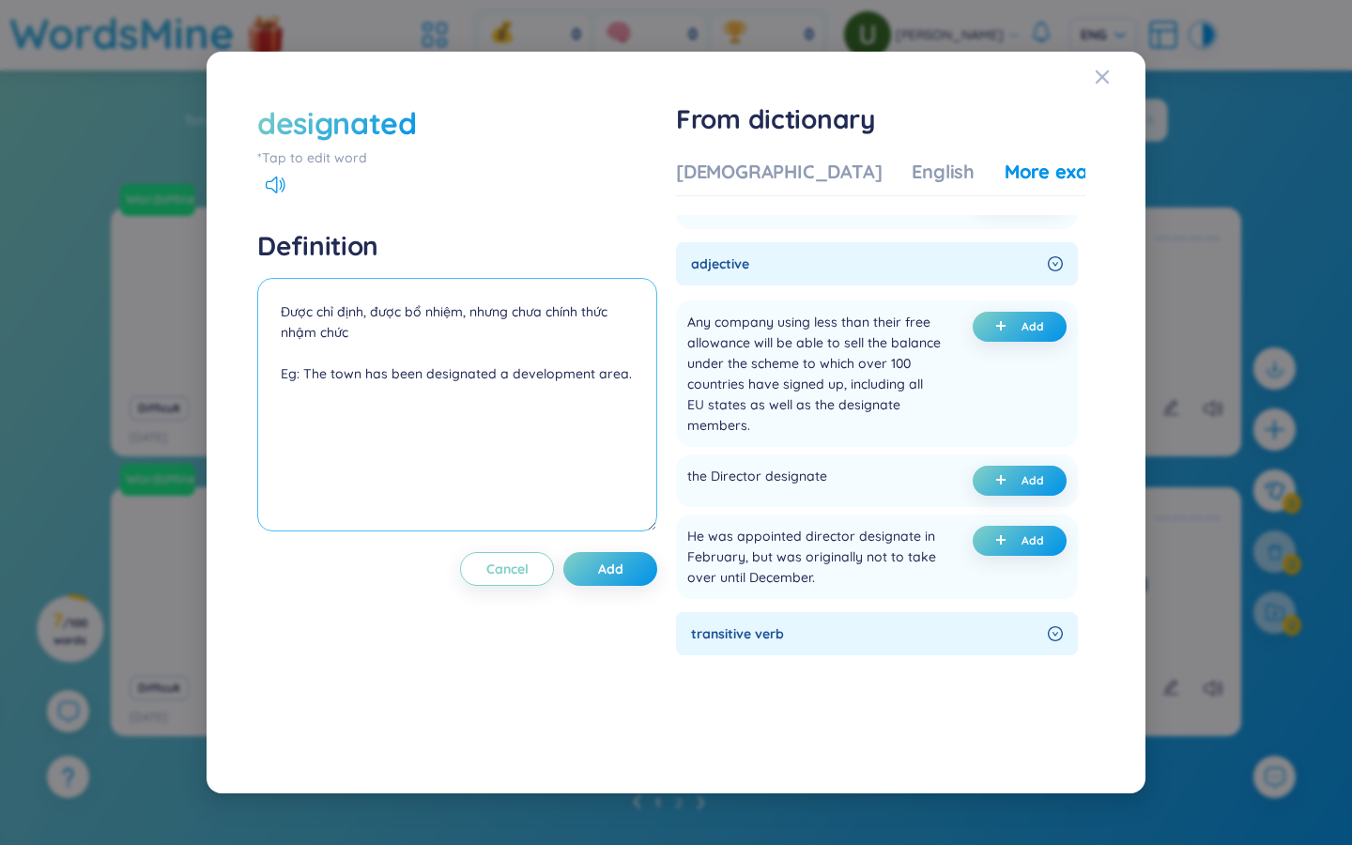
scroll to position [748, 0]
type textarea "Được chỉ định, được bổ nhiệm, nhưng chưa chính thức nhậm chức Eg: The town has …"
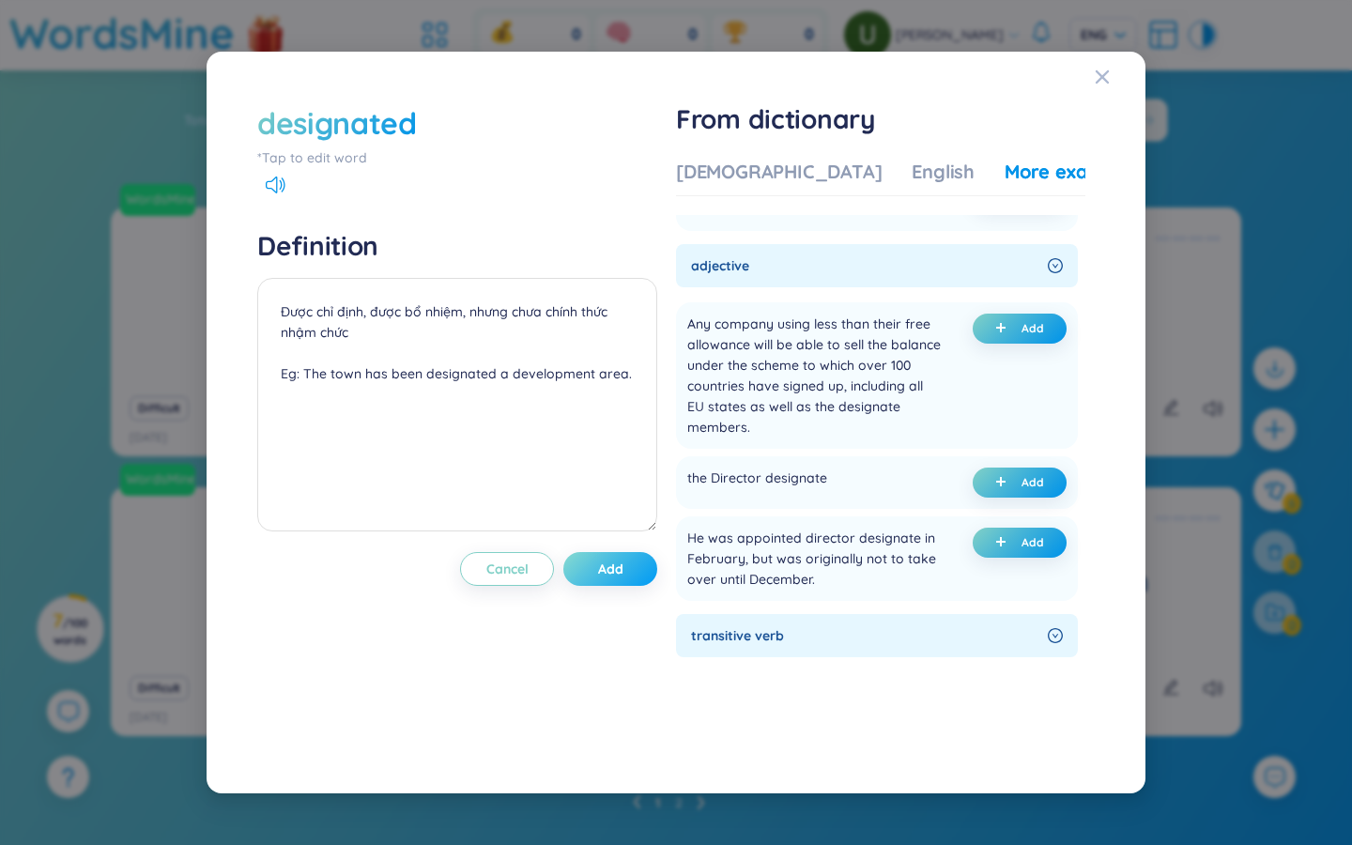
click at [623, 564] on span "Add" at bounding box center [610, 569] width 25 height 19
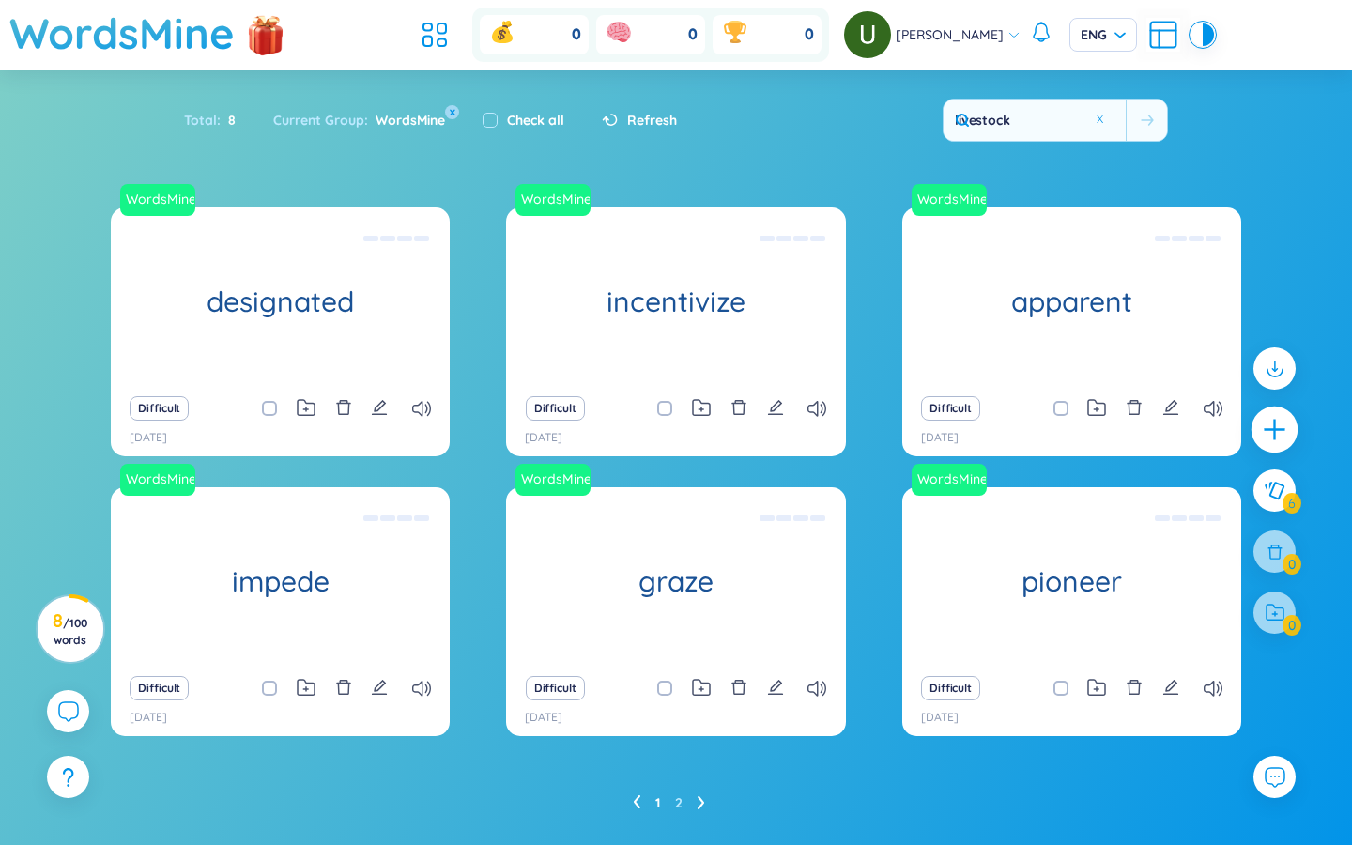
click at [817, 439] on icon "plus" at bounding box center [1275, 430] width 26 height 26
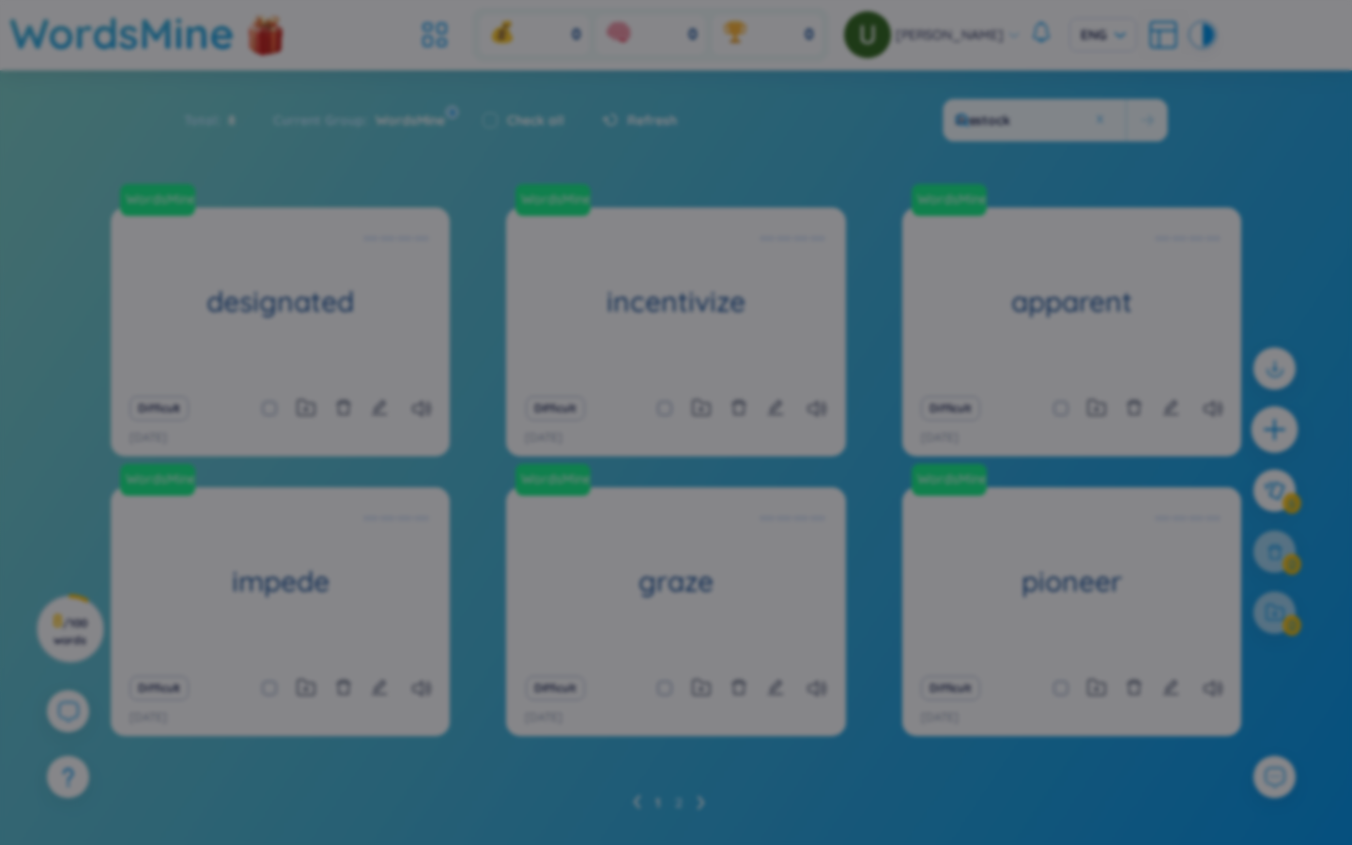
scroll to position [0, 0]
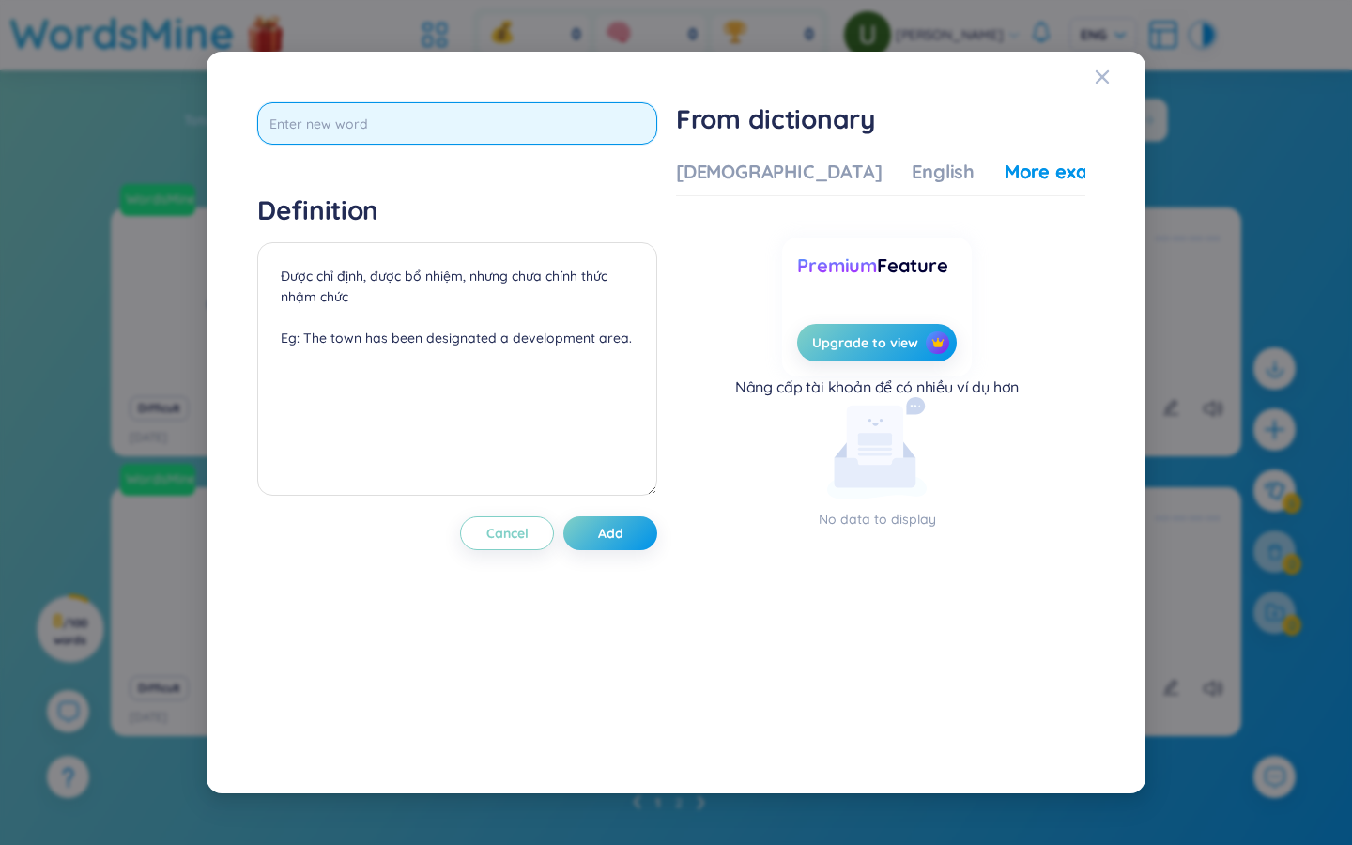
click at [370, 117] on input "text" at bounding box center [457, 123] width 400 height 42
type input "rangeland"
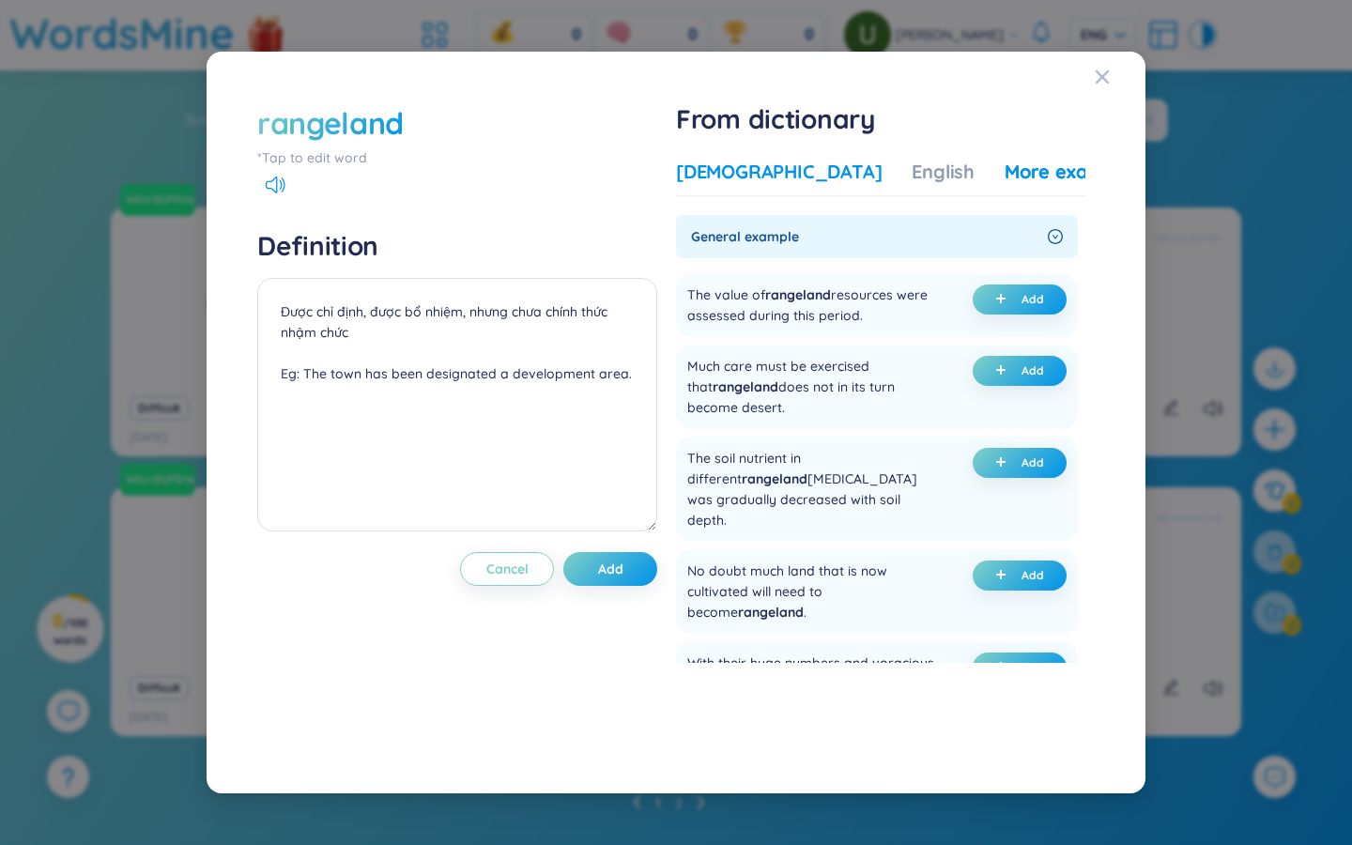
click at [739, 166] on div "Vietnamese" at bounding box center [779, 172] width 206 height 26
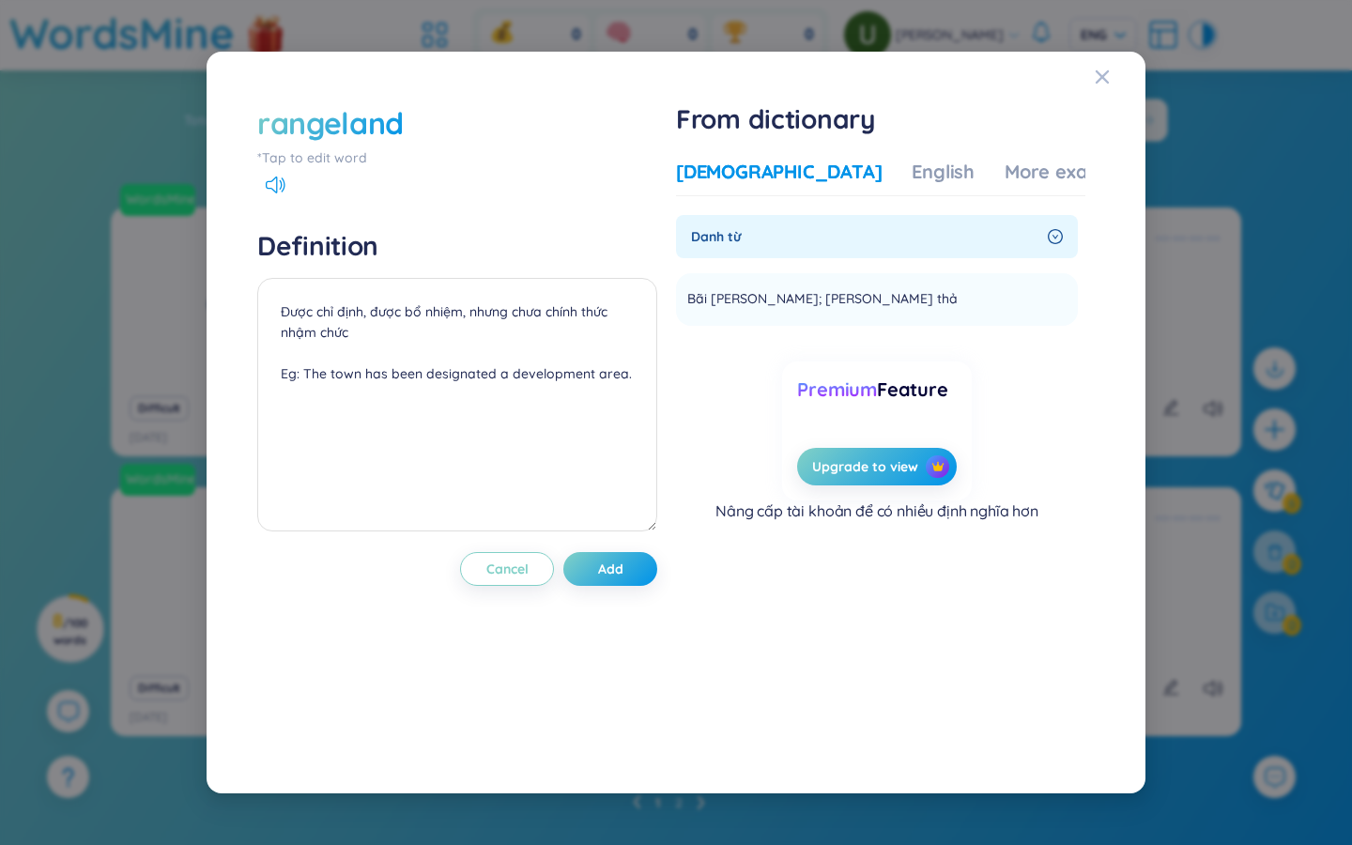
click at [817, 238] on icon "right-circle" at bounding box center [1056, 237] width 7 height 5
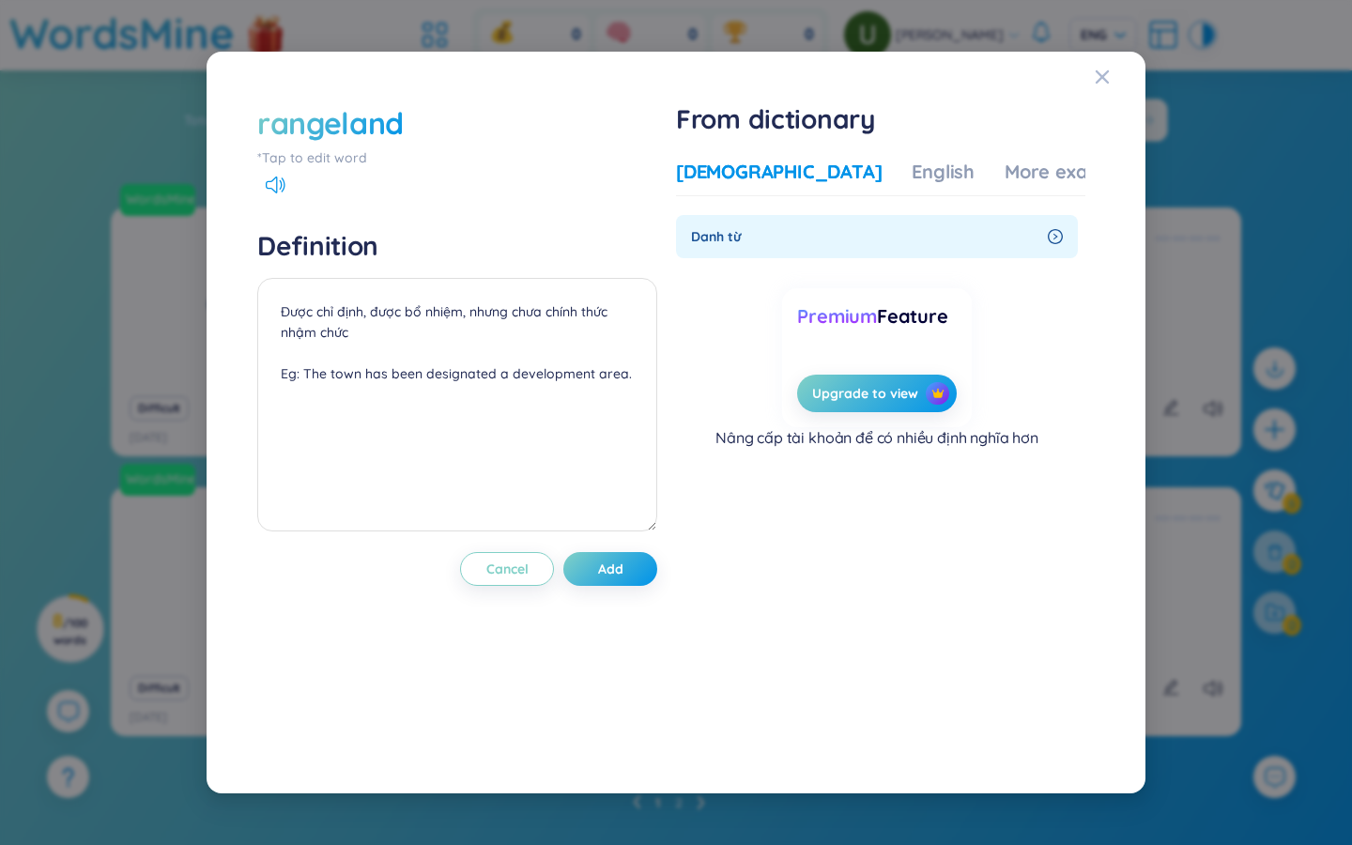
click at [817, 238] on icon "right-circle" at bounding box center [1056, 237] width 5 height 7
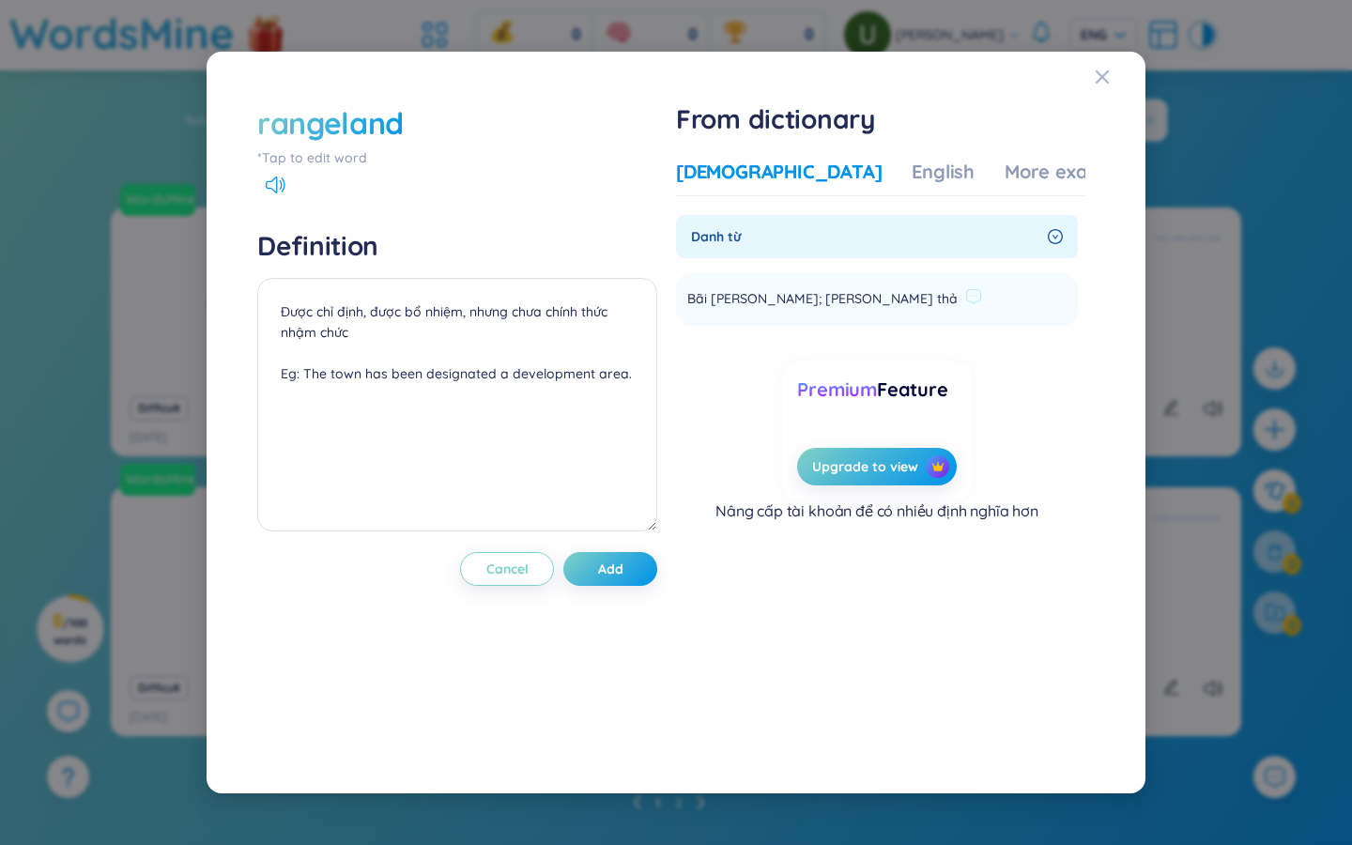
click at [752, 296] on span "Bãi chăn nuôi; bãi chăn thả" at bounding box center [822, 299] width 270 height 23
copy li "Bãi chăn nuôi; bãi chăn thả Add"
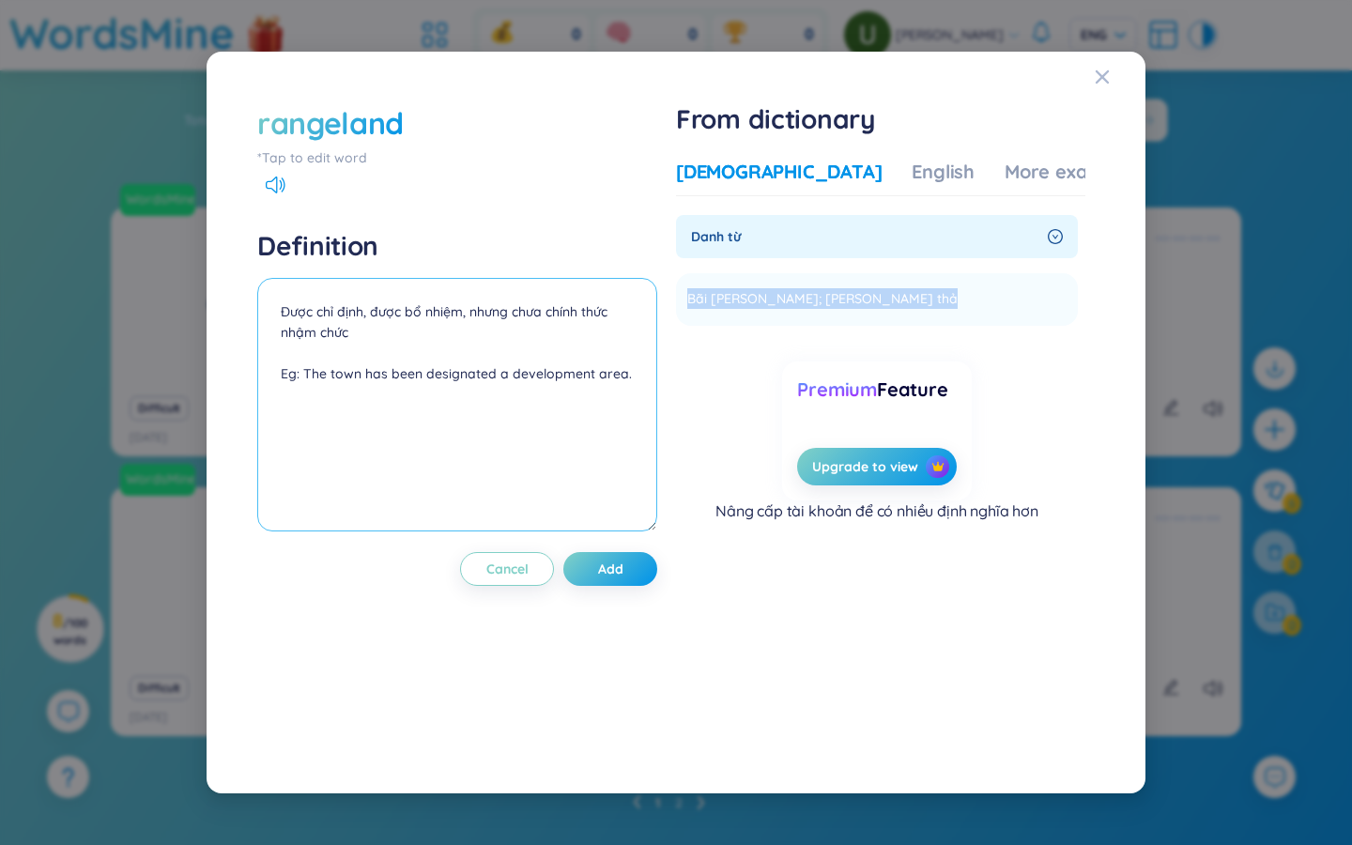
click at [298, 309] on textarea "Được chỉ định, được bổ nhiệm, nhưng chưa chính thức nhậm chức Eg: The town has …" at bounding box center [457, 405] width 400 height 254
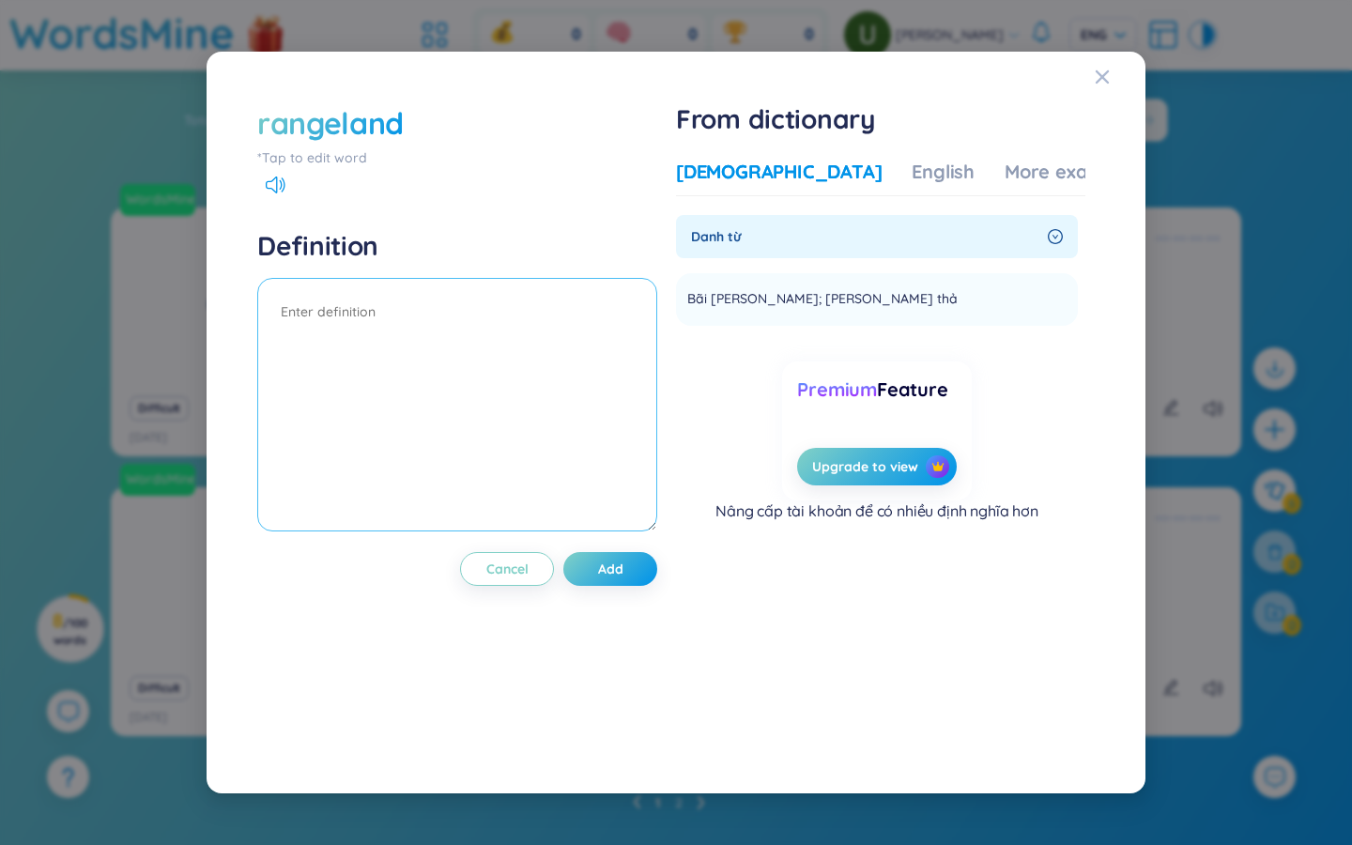
paste textarea "Bãi chăn nuôi; bãi chăn thả"
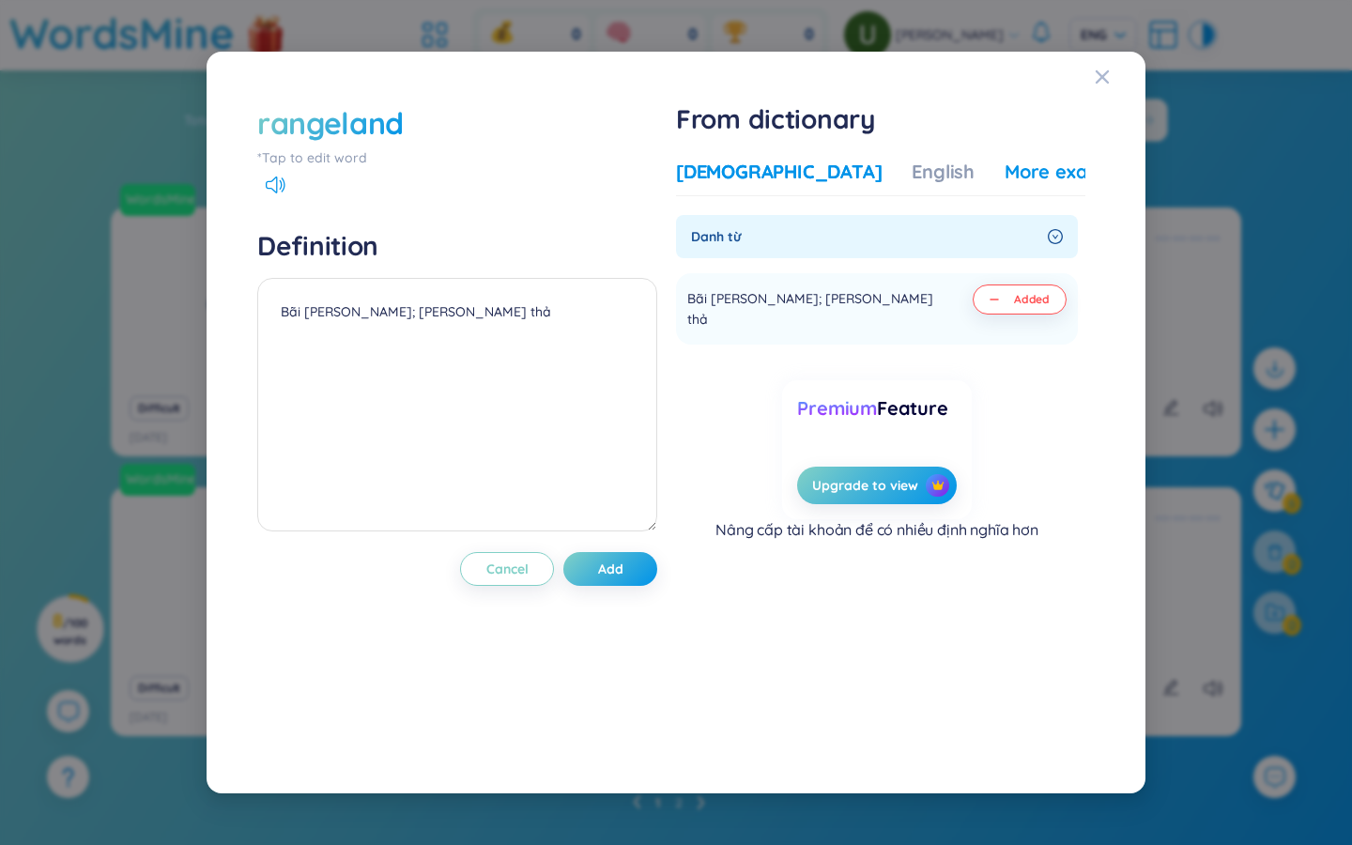
click at [817, 168] on div "More examples" at bounding box center [1073, 172] width 136 height 26
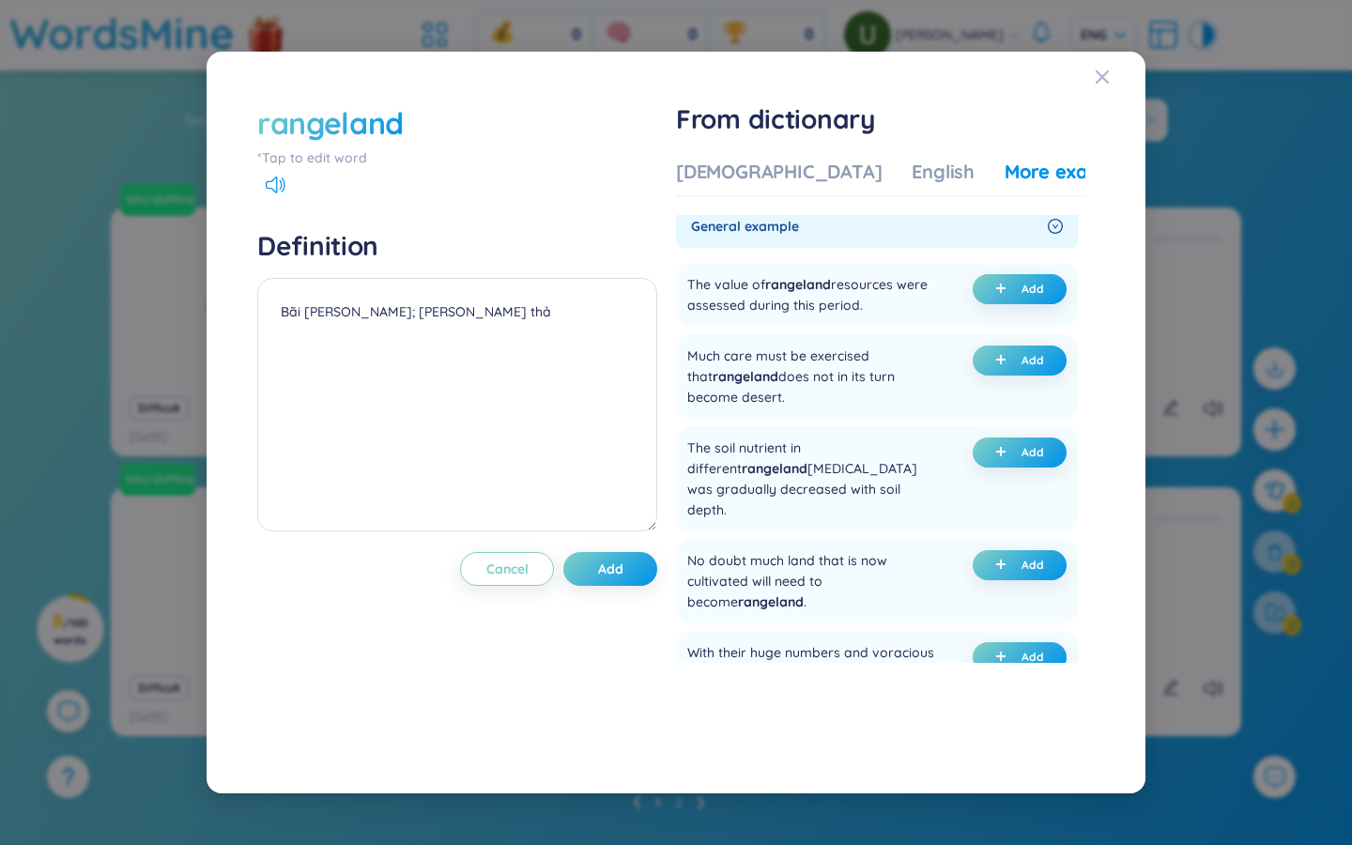
scroll to position [14, 0]
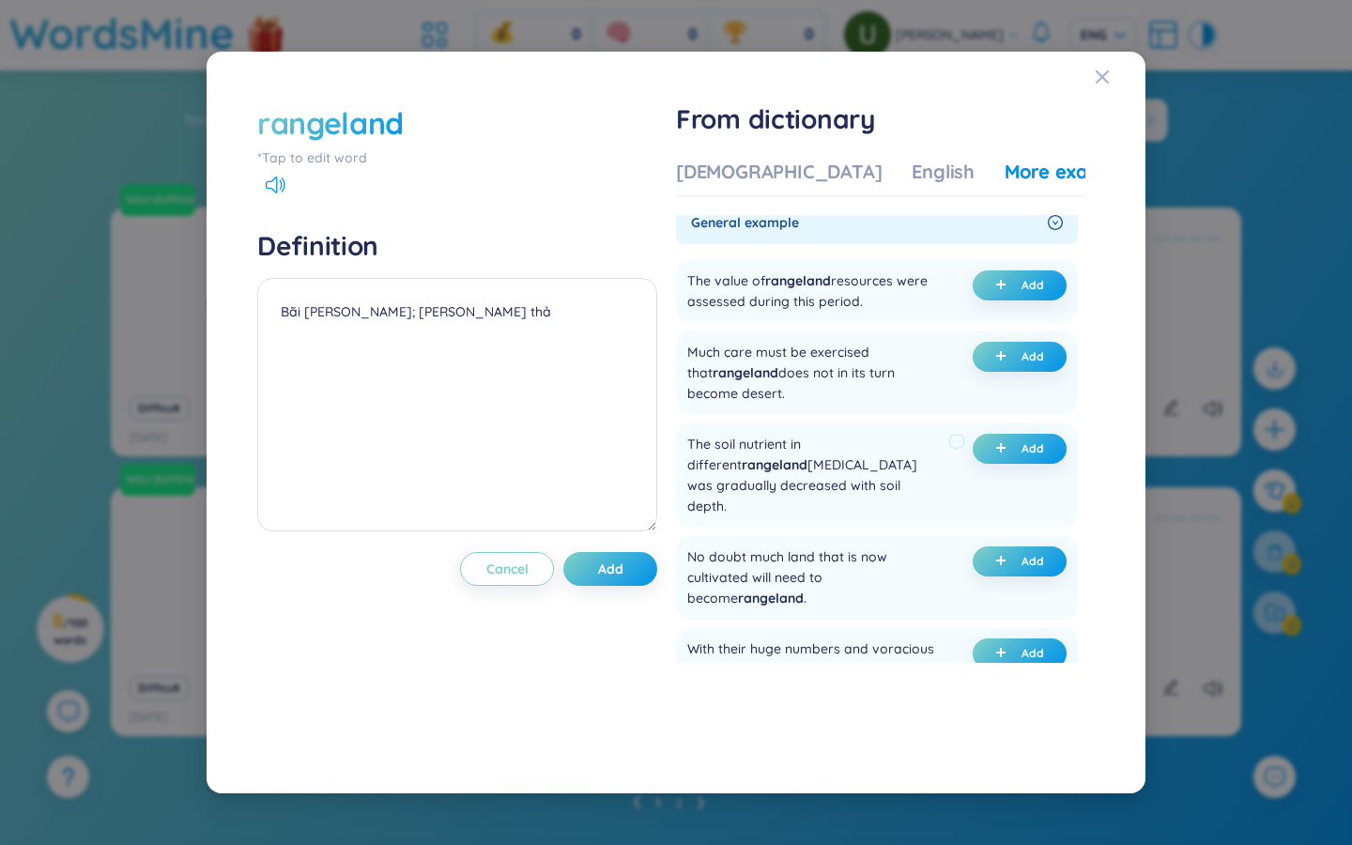
click at [817, 465] on div "The soil nutrient in different rangeland stapes was gradually decreased with so…" at bounding box center [814, 475] width 254 height 83
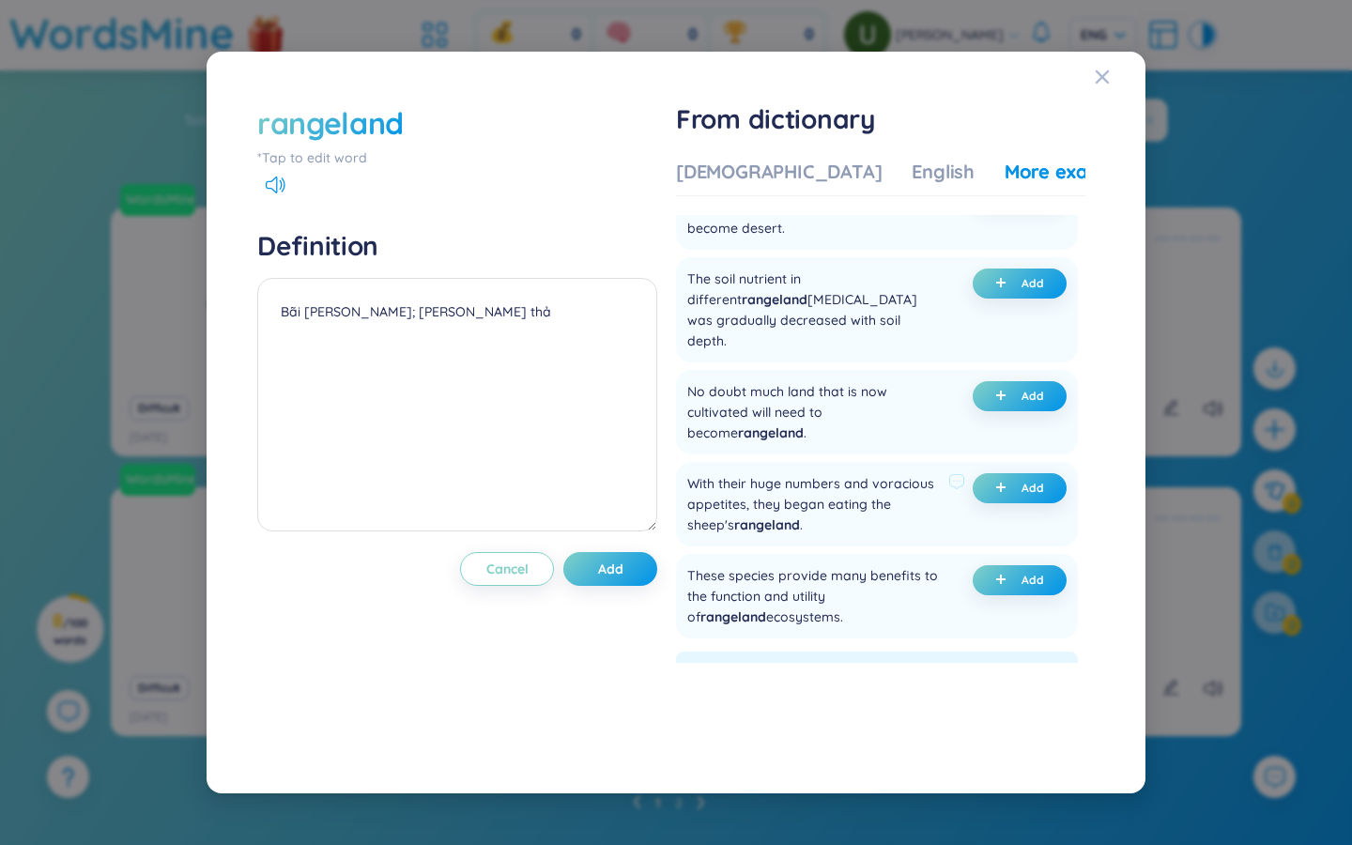
scroll to position [300, 0]
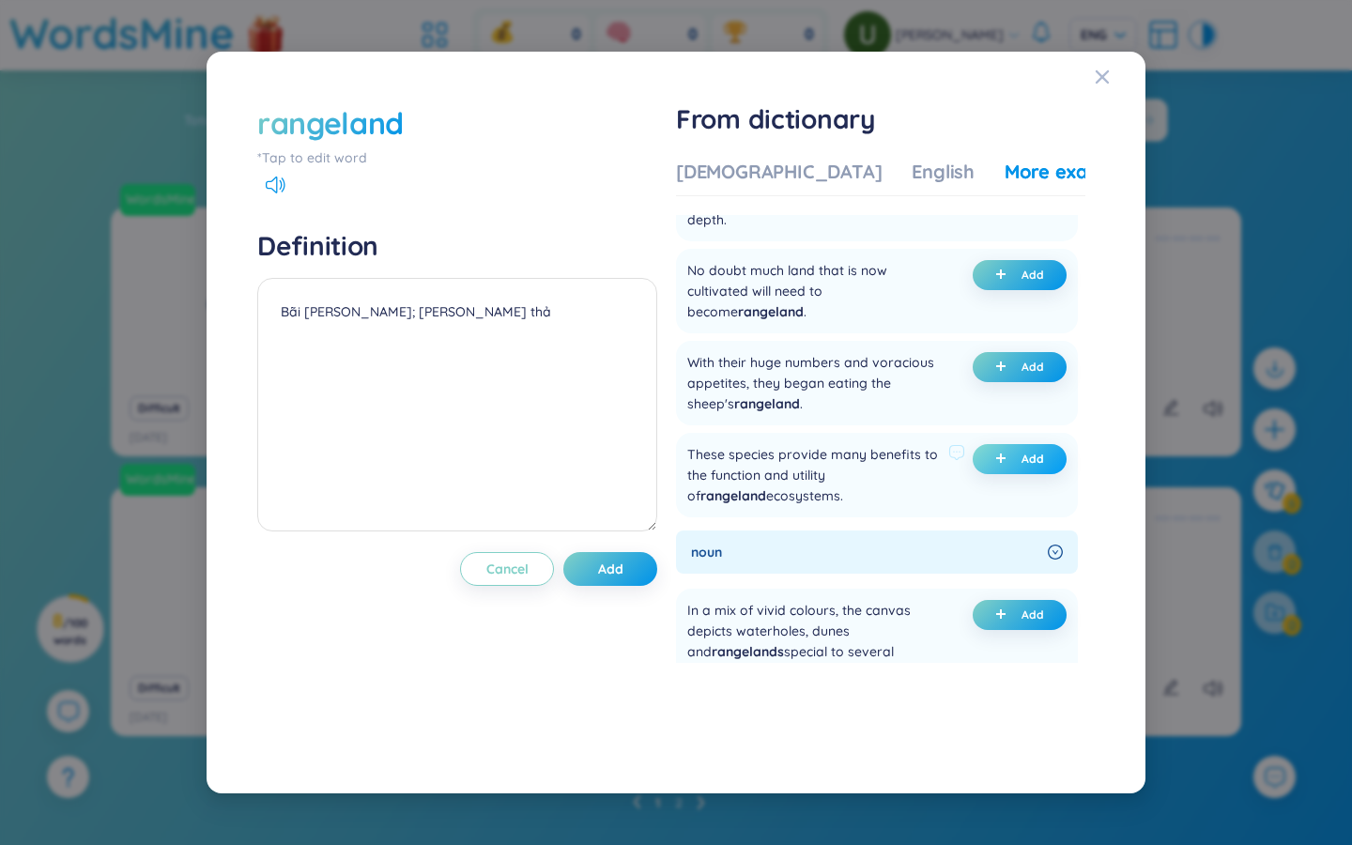
click at [817, 452] on span "Add" at bounding box center [1033, 459] width 23 height 15
drag, startPoint x: 365, startPoint y: 328, endPoint x: 249, endPoint y: 326, distance: 116.4
click at [249, 328] on div "rangeland *Tap to edit word Definition Bãi chăn nuôi; bãi chăn thả (undefined) …" at bounding box center [676, 422] width 856 height 659
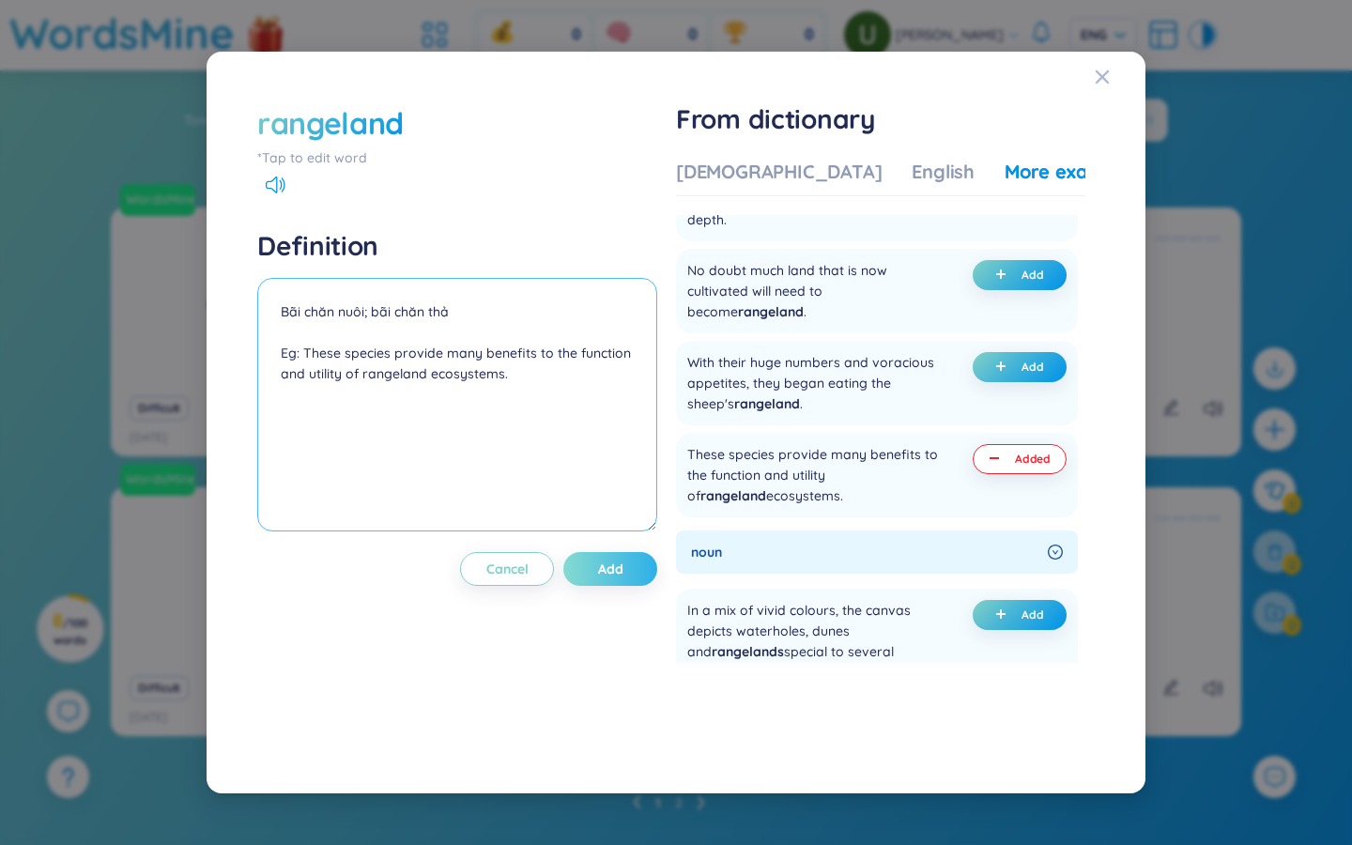
type textarea "Bãi chăn nuôi; bãi chăn thả Eg: These species provide many benefits to the func…"
click at [643, 566] on button "Add" at bounding box center [610, 569] width 94 height 34
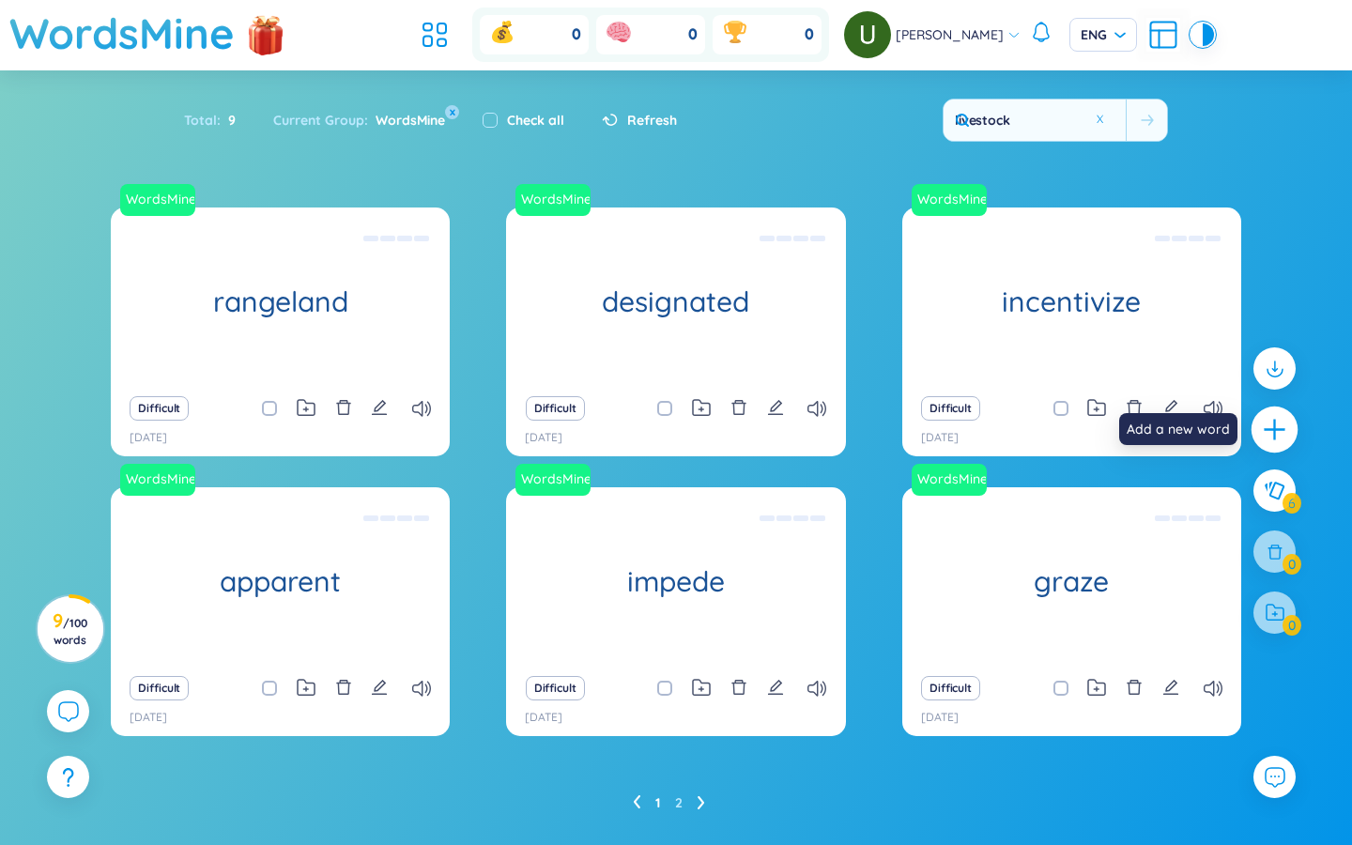
click at [817, 432] on icon "plus" at bounding box center [1274, 429] width 2 height 21
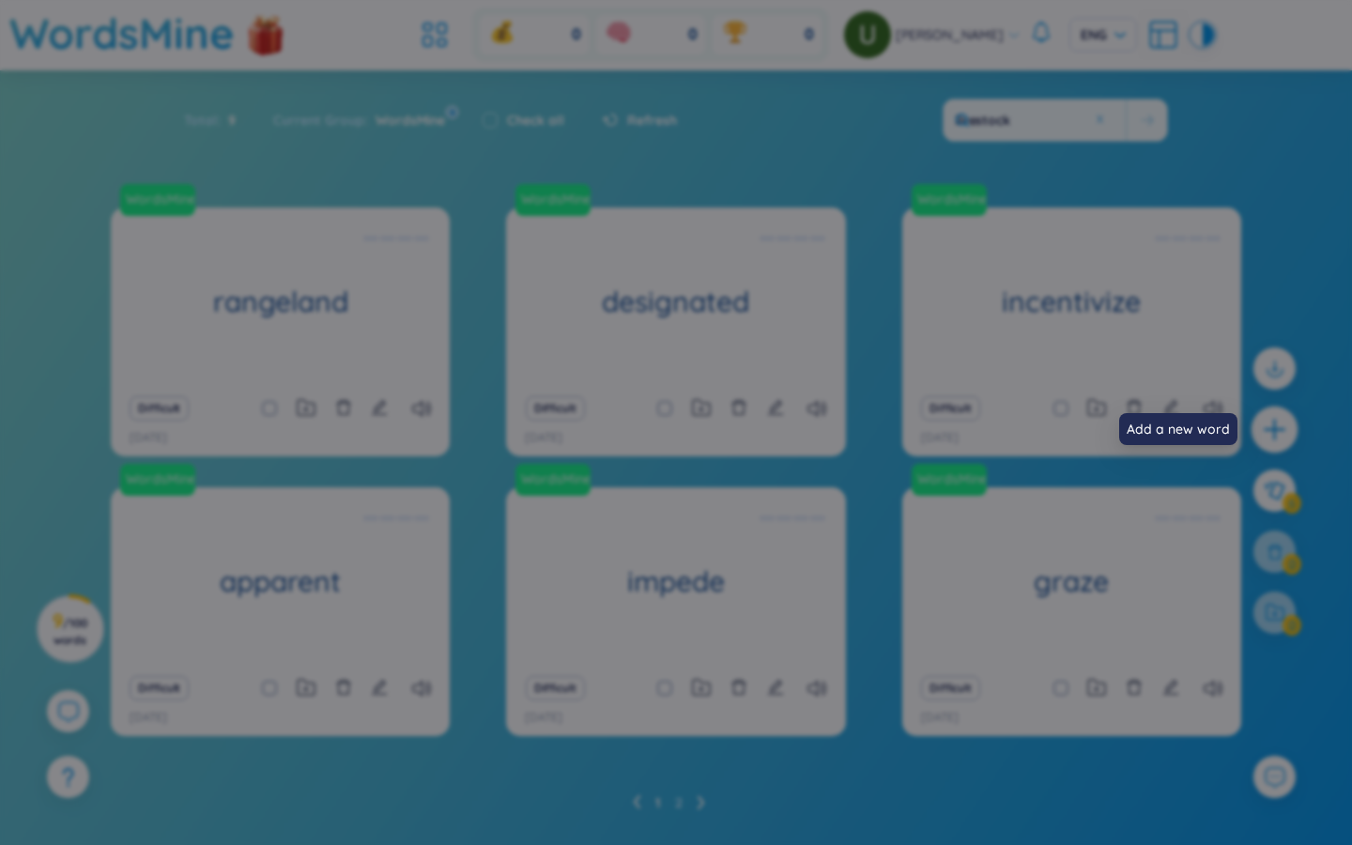
scroll to position [0, 0]
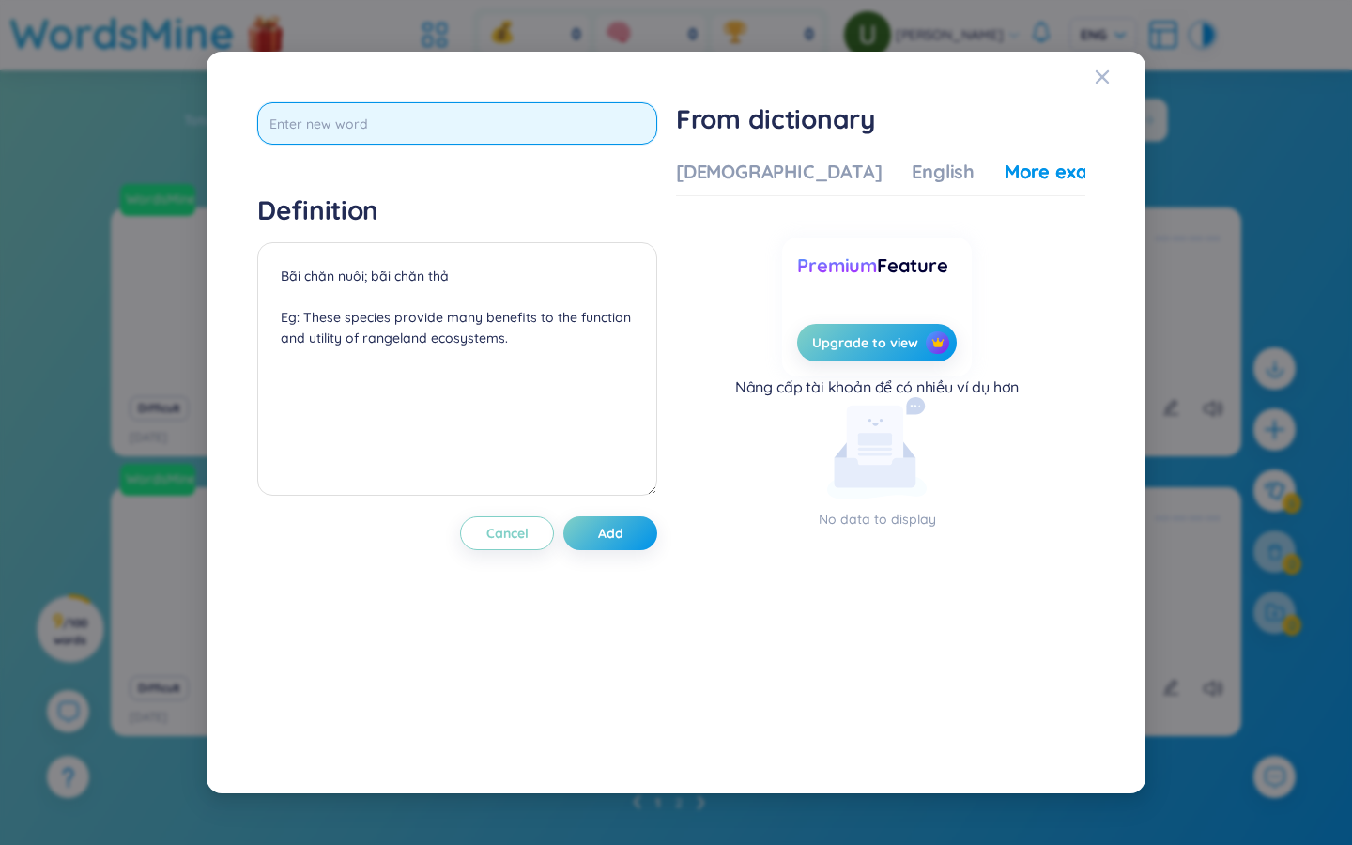
click at [375, 125] on input "text" at bounding box center [457, 123] width 400 height 42
type input "privatized"
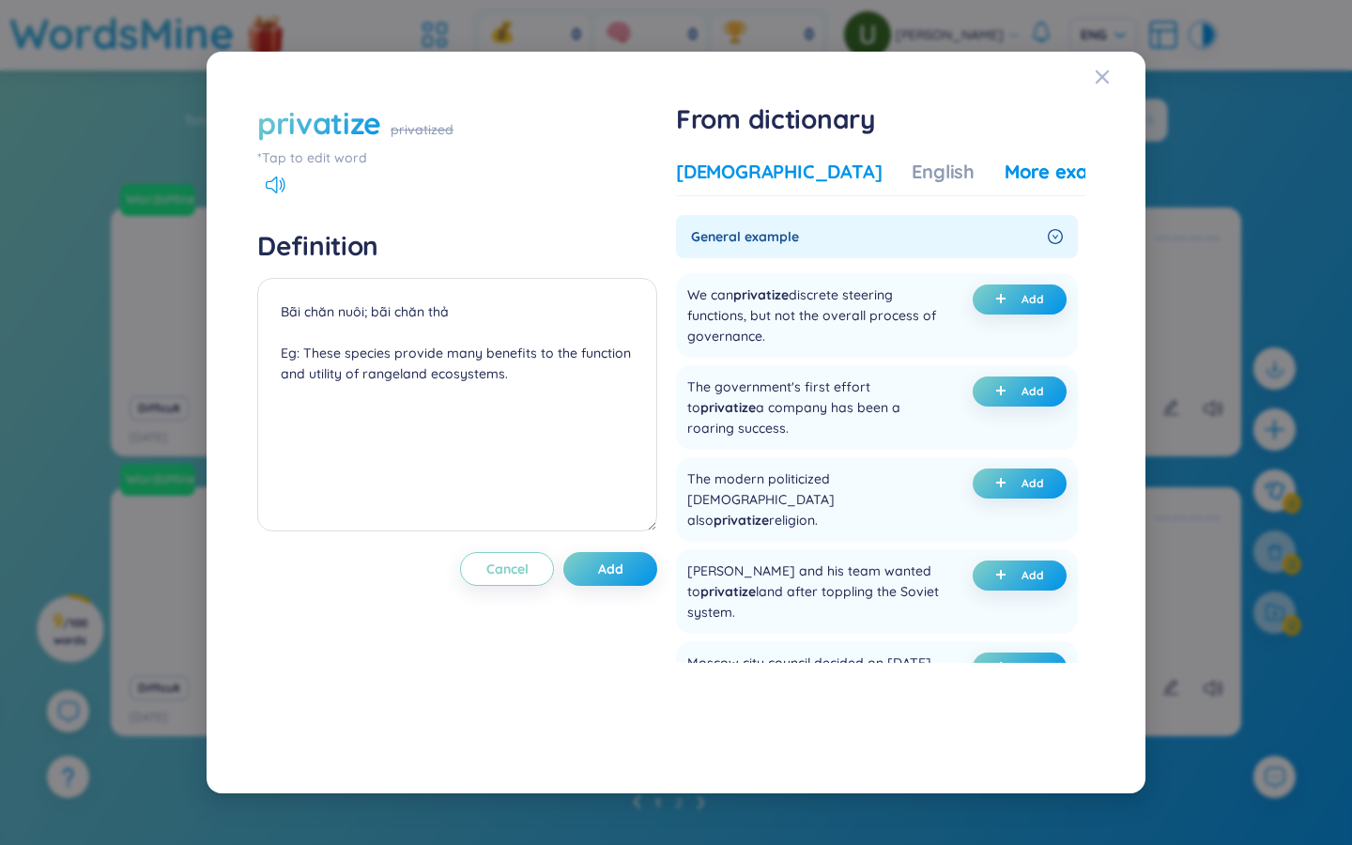
click at [752, 171] on div "Vietnamese" at bounding box center [779, 172] width 206 height 26
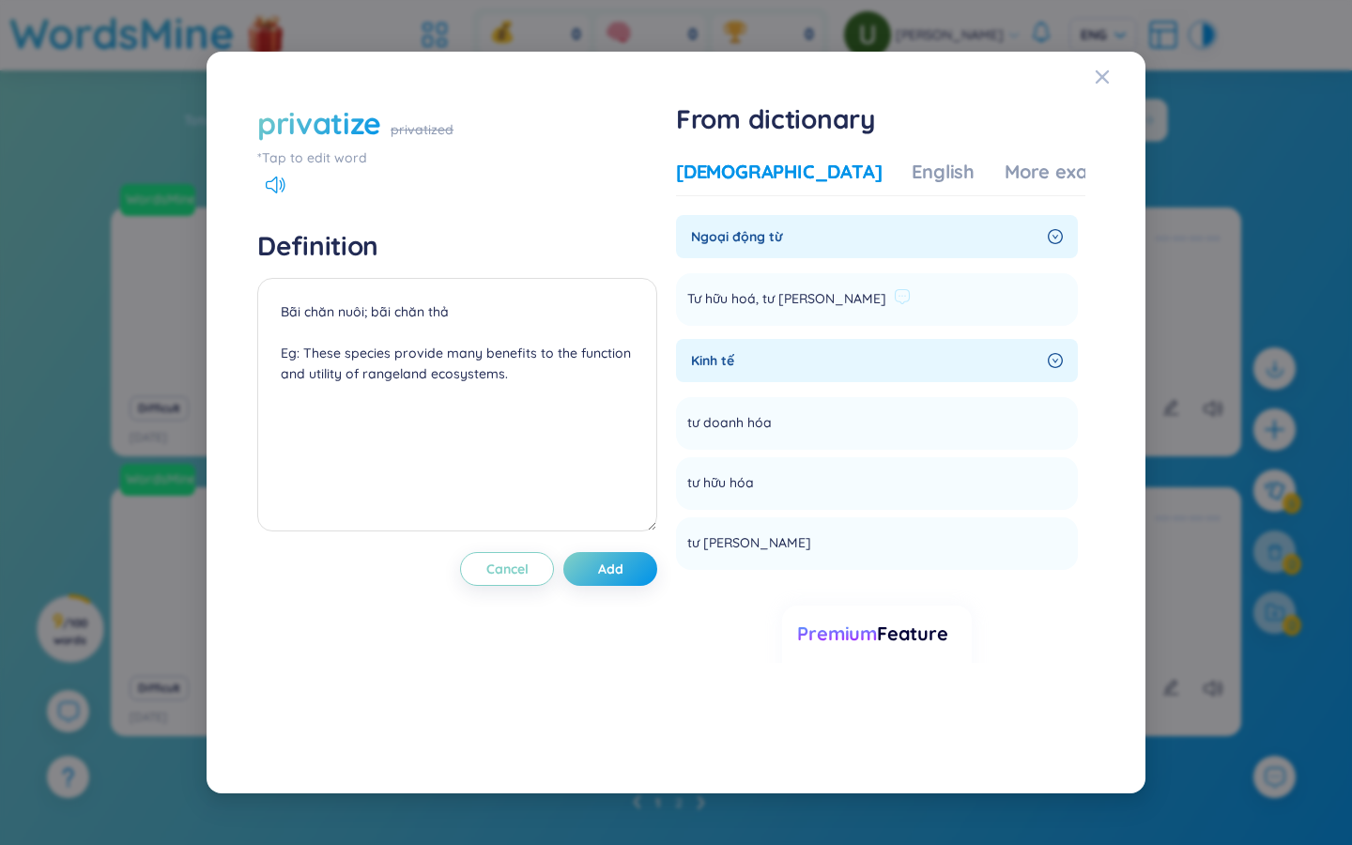
click at [817, 303] on span "Tư hữu hoá, tư nhân hoá" at bounding box center [786, 299] width 199 height 23
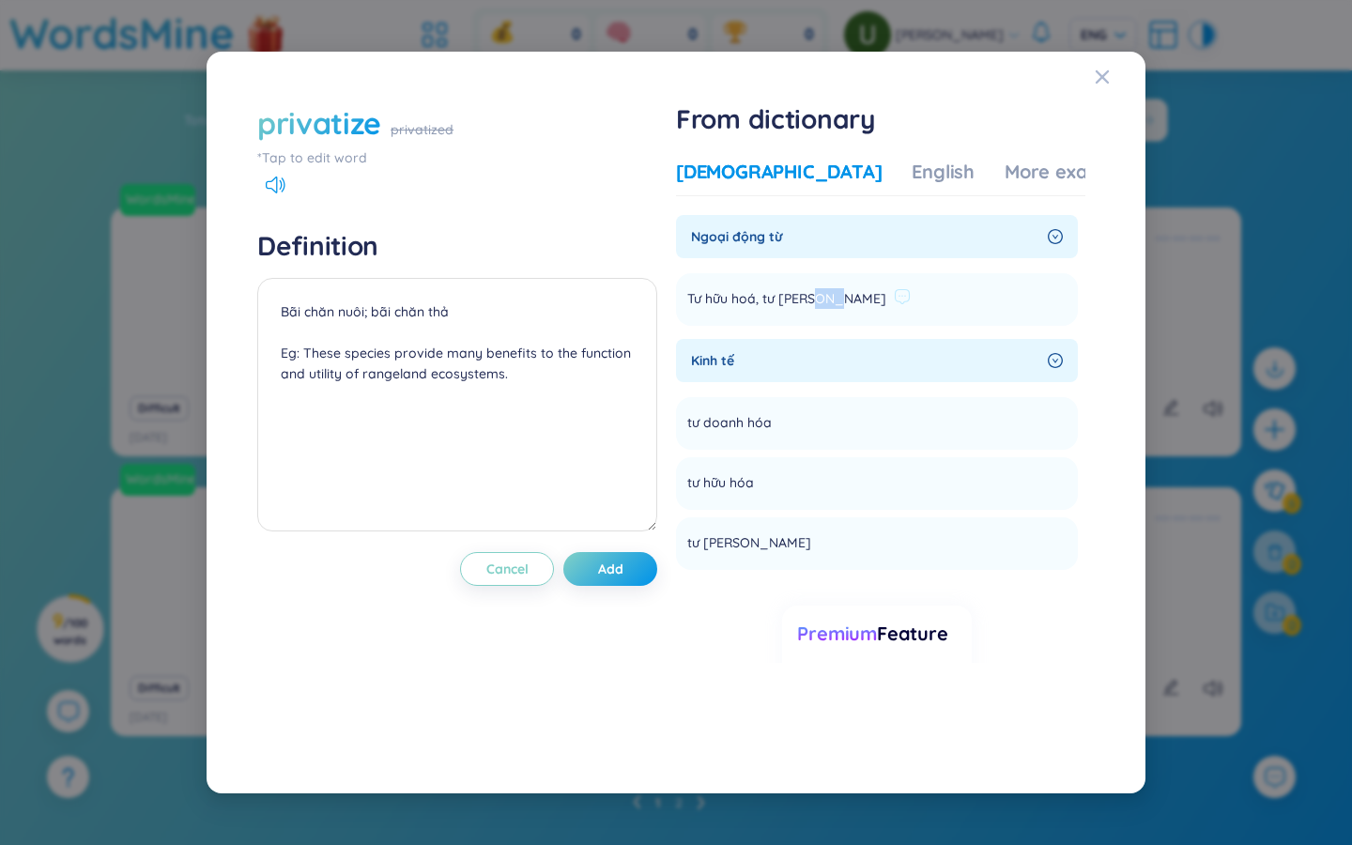
click at [817, 303] on span "Tư hữu hoá, tư nhân hoá" at bounding box center [786, 299] width 199 height 23
copy section "Tư hữu hoá, tư nhân hoá Add"
click at [357, 298] on textarea "Bãi chăn nuôi; bãi chăn thả Eg: These species provide many benefits to the func…" at bounding box center [457, 405] width 400 height 254
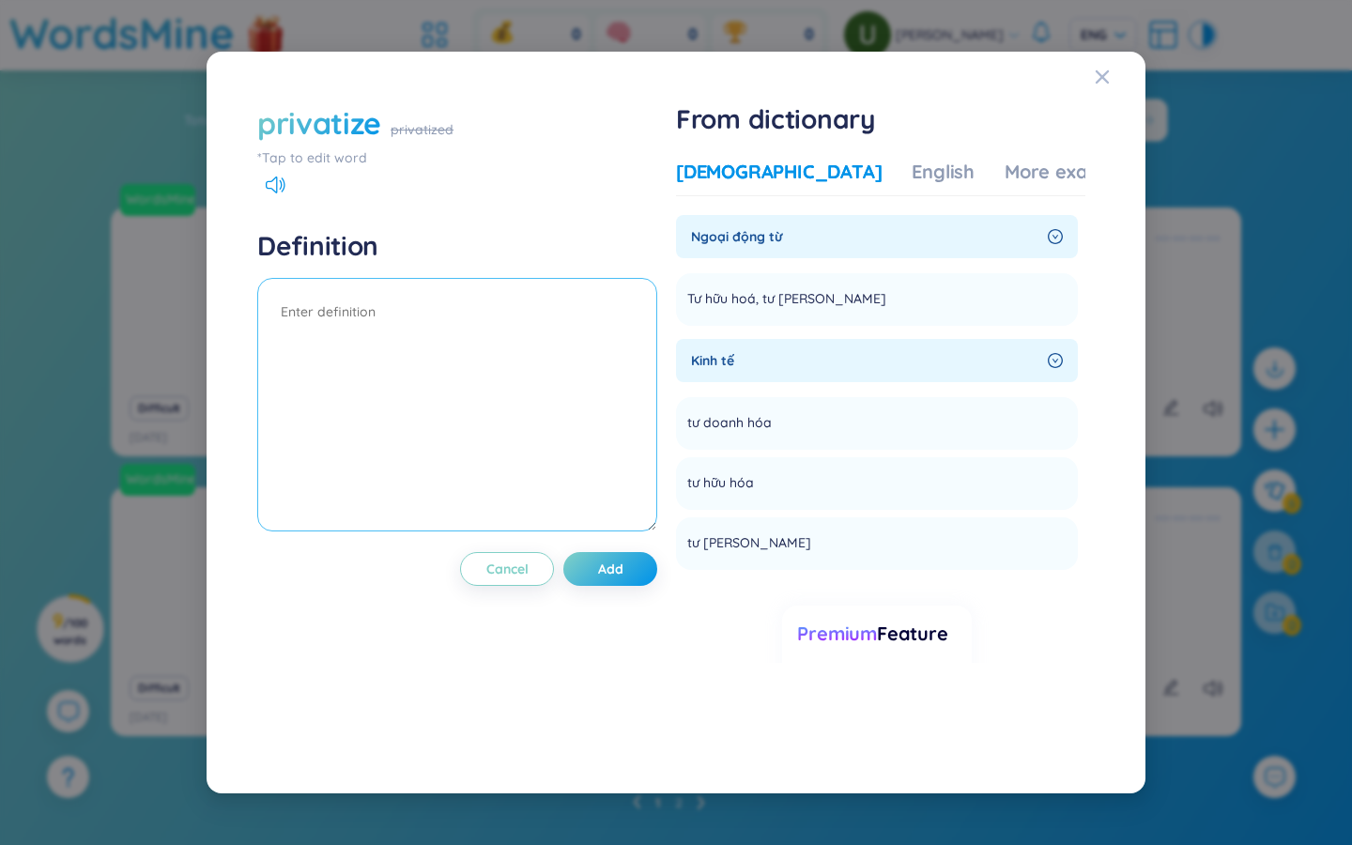
paste textarea "Tư hữu hoá, tư nhân hoá"
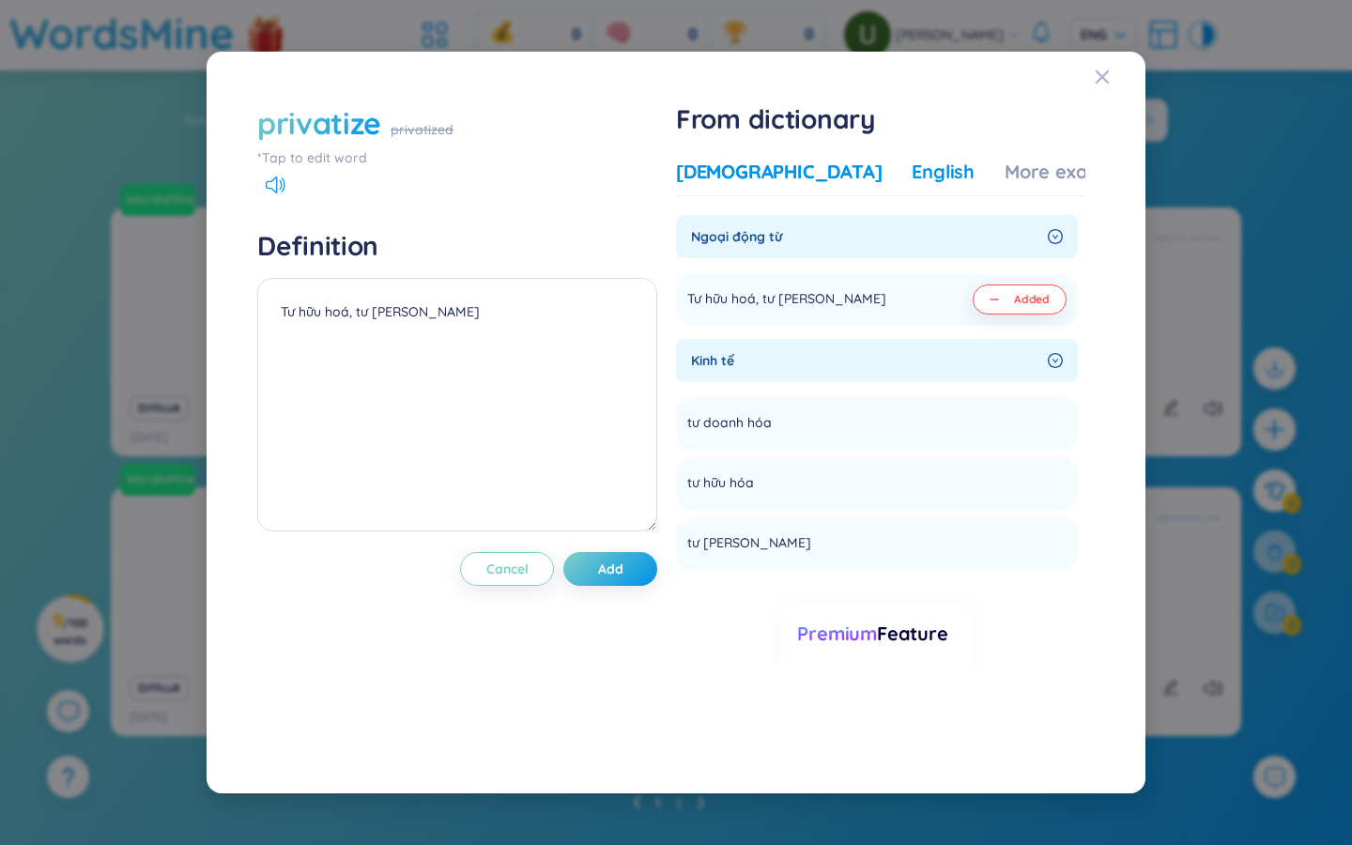
click at [817, 172] on div "English" at bounding box center [943, 172] width 63 height 26
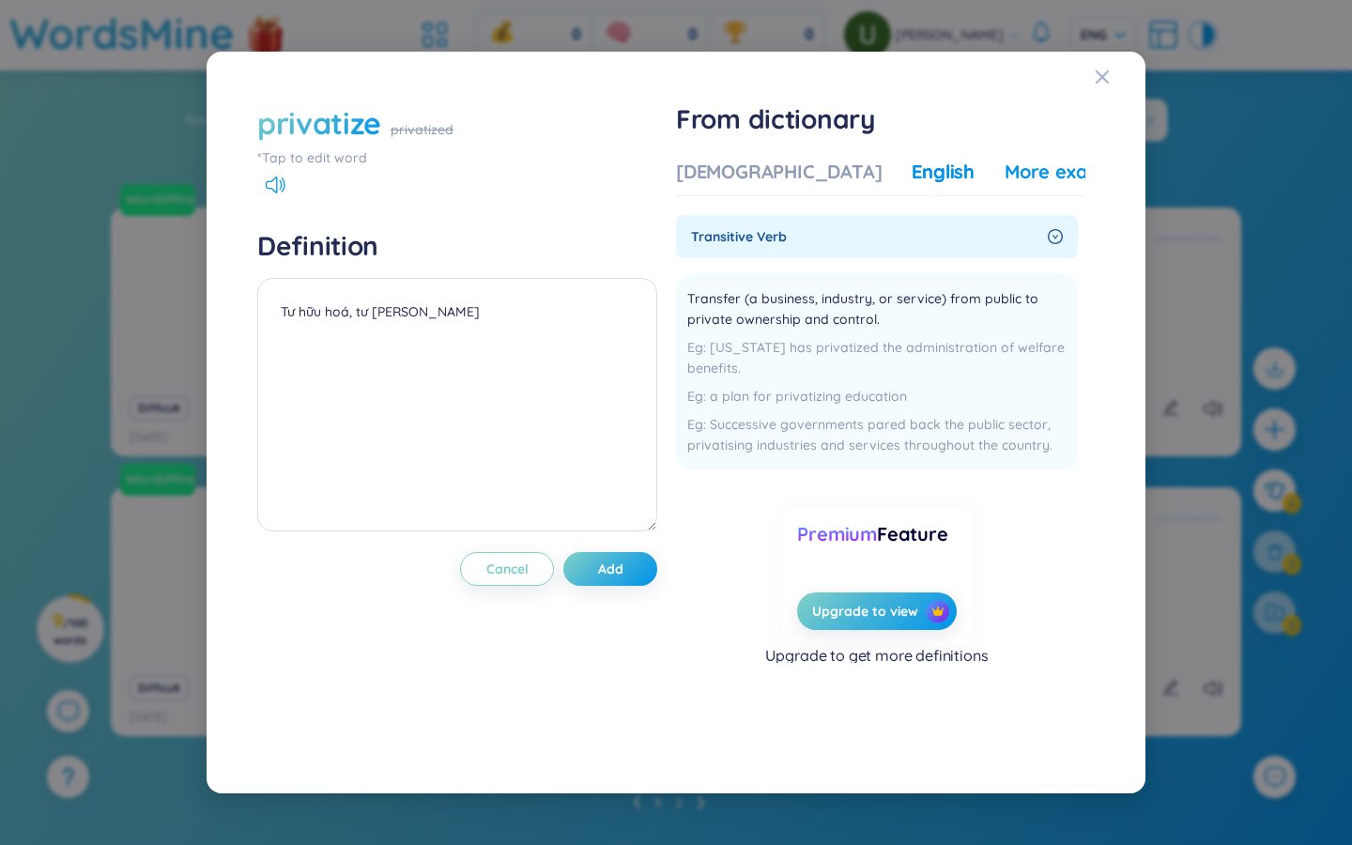
click at [817, 175] on div "More examples" at bounding box center [1073, 172] width 136 height 26
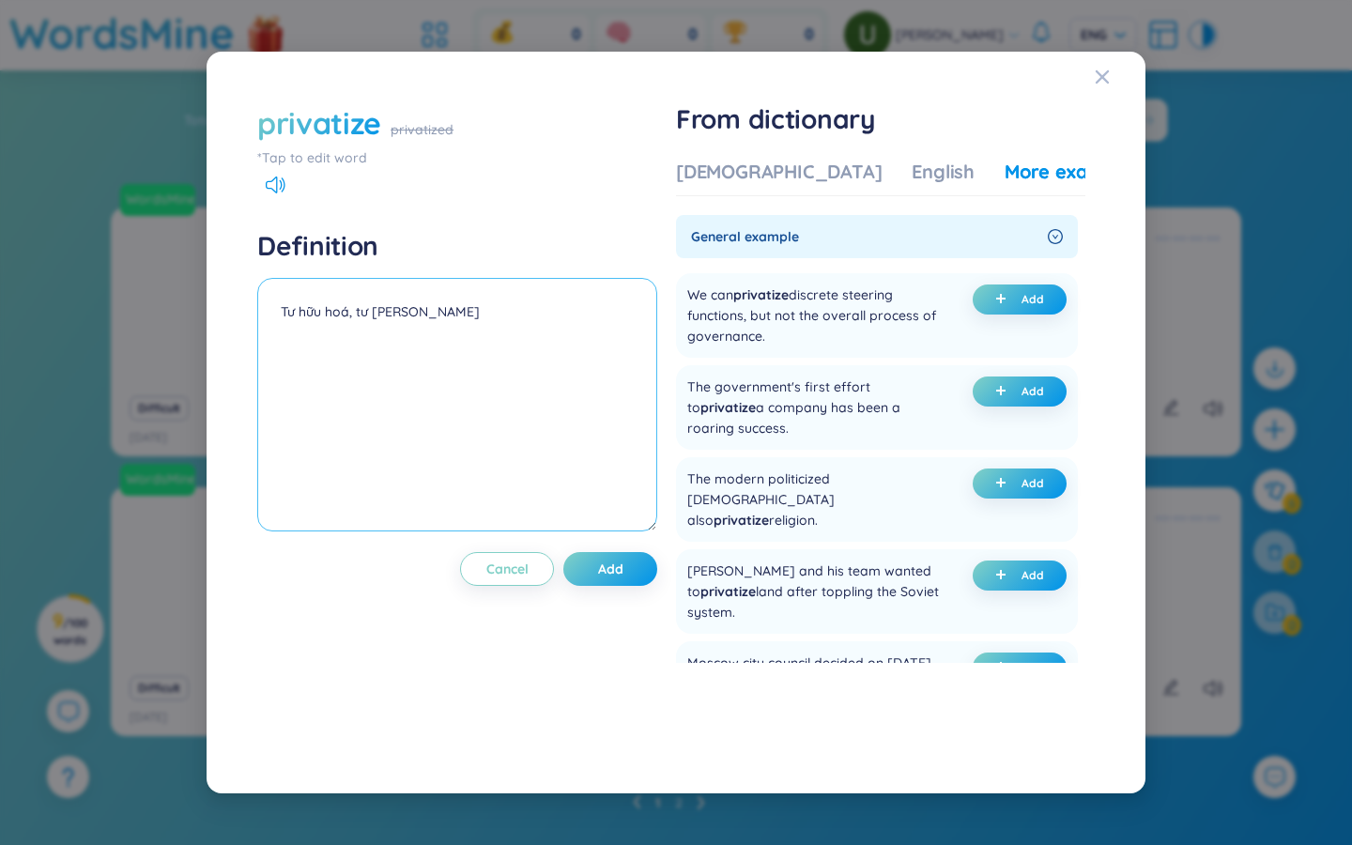
click at [376, 407] on textarea "Tư hữu hoá, tư nhân hoá" at bounding box center [457, 405] width 400 height 254
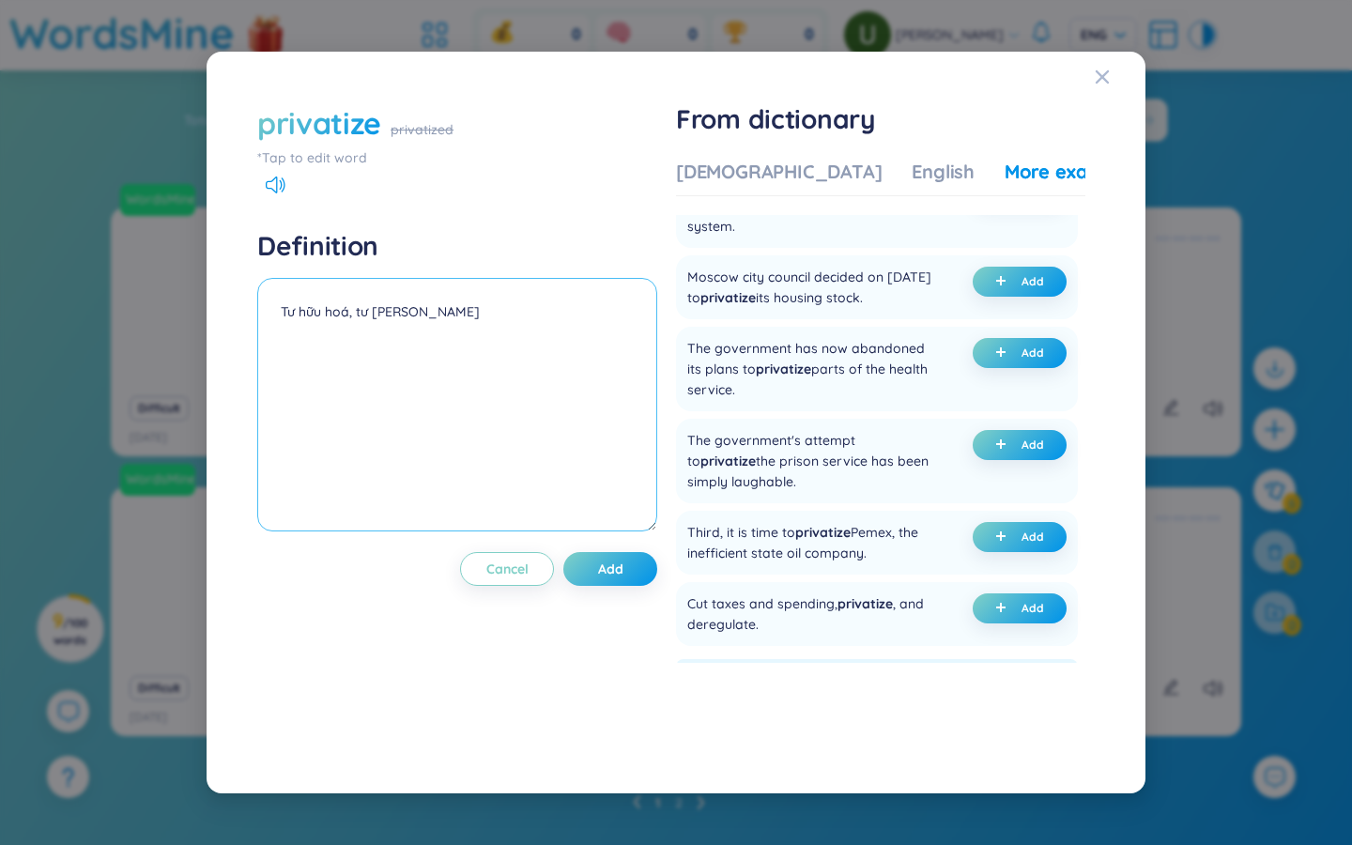
scroll to position [388, 0]
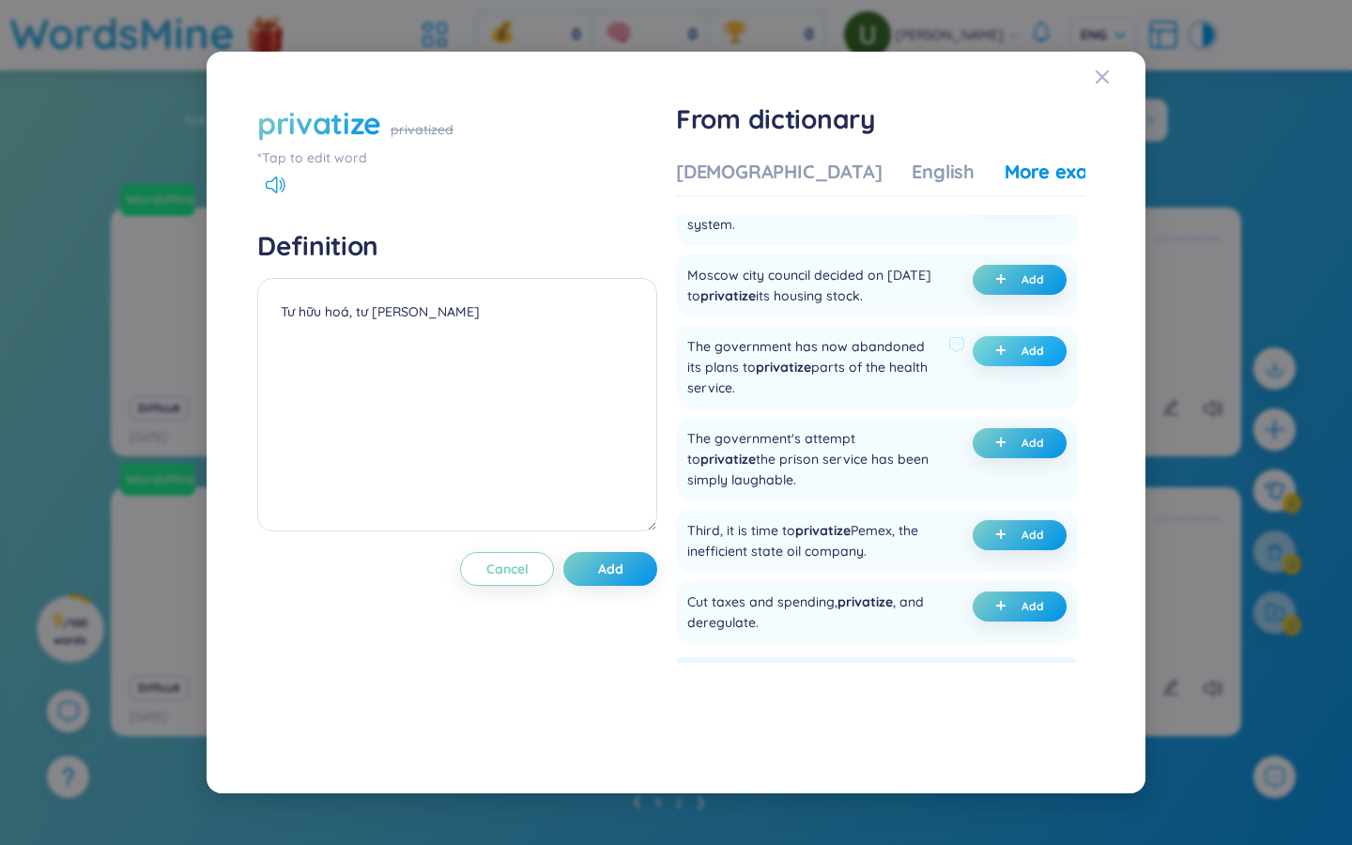
click at [817, 336] on button "Add" at bounding box center [1020, 351] width 94 height 30
click at [817, 164] on div "English" at bounding box center [943, 172] width 63 height 26
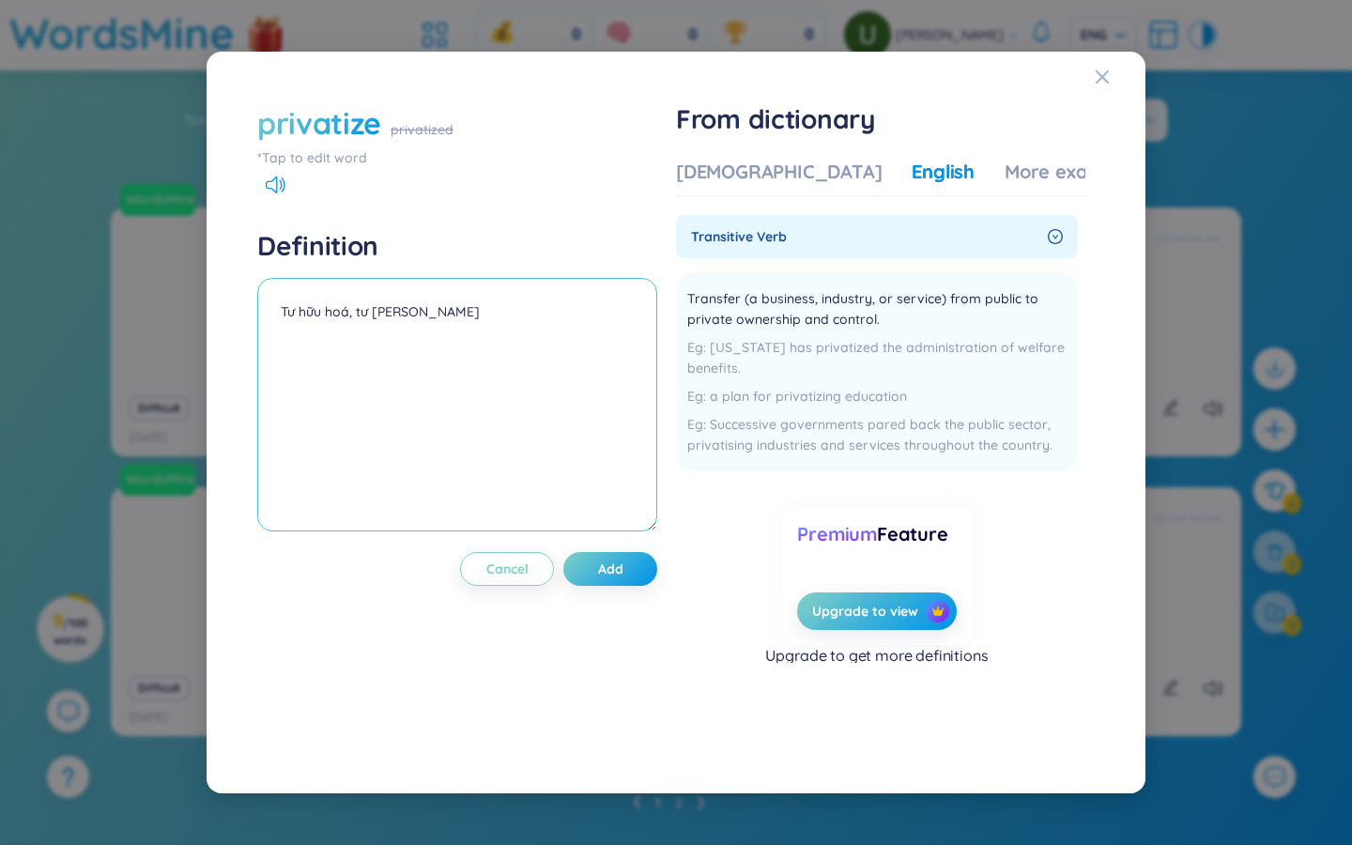
drag, startPoint x: 369, startPoint y: 332, endPoint x: 257, endPoint y: 328, distance: 111.8
click at [257, 329] on textarea "Tư hữu hoá, tư nhân hoá (undefined) Eg: The government has now abandoned its pl…" at bounding box center [457, 405] width 400 height 254
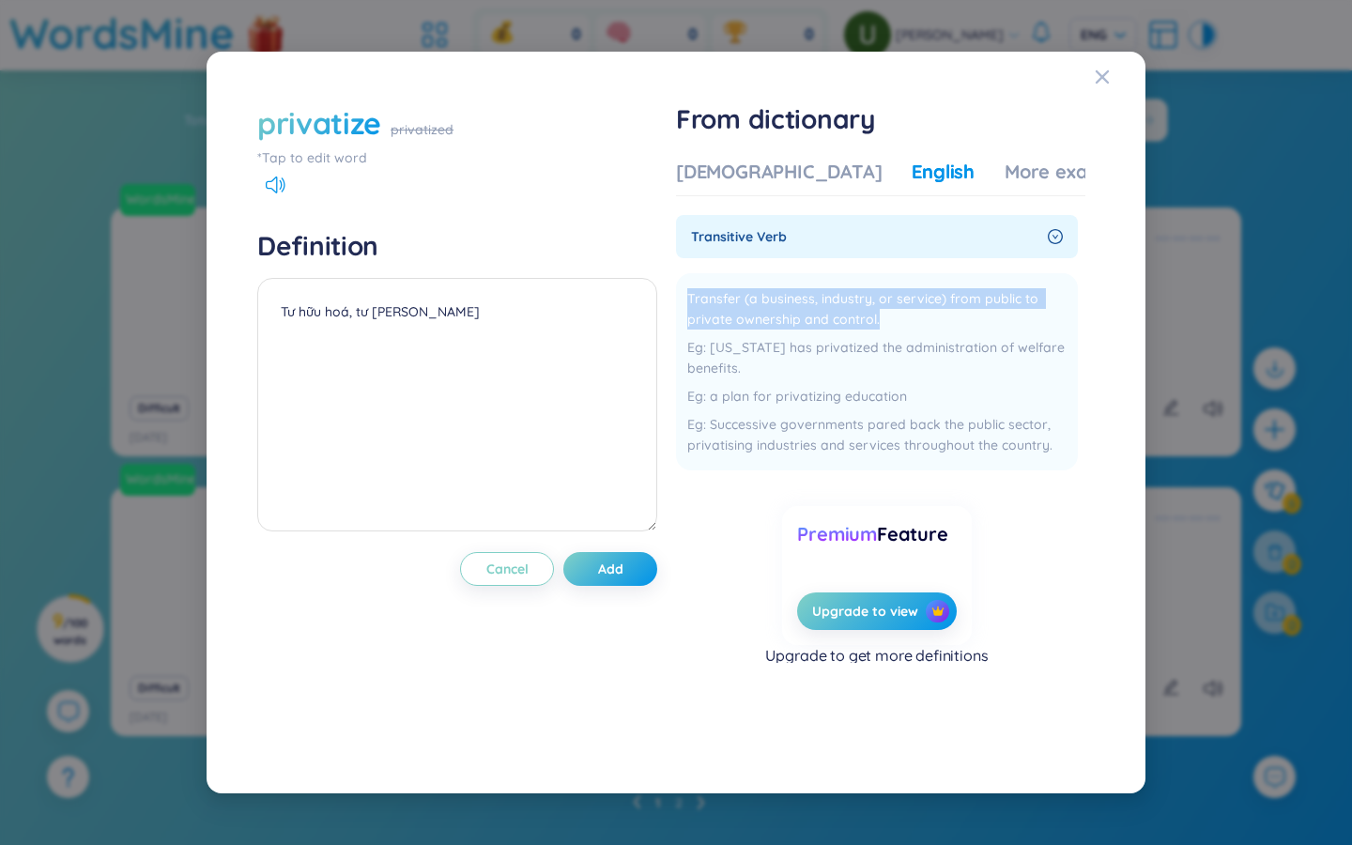
drag, startPoint x: 885, startPoint y: 325, endPoint x: 673, endPoint y: 289, distance: 215.2
click at [674, 291] on div "privatize privatized *Tap to edit word Definition Tư hữu hoá, tư nhân hoá (unde…" at bounding box center [676, 422] width 856 height 659
copy span "Transfer (a business, industry, or service) from public to private ownership an…"
click at [339, 331] on textarea "Tư hữu hoá, tư nhân hoá (undefined) Eg: The government has now abandoned its pl…" at bounding box center [457, 405] width 400 height 254
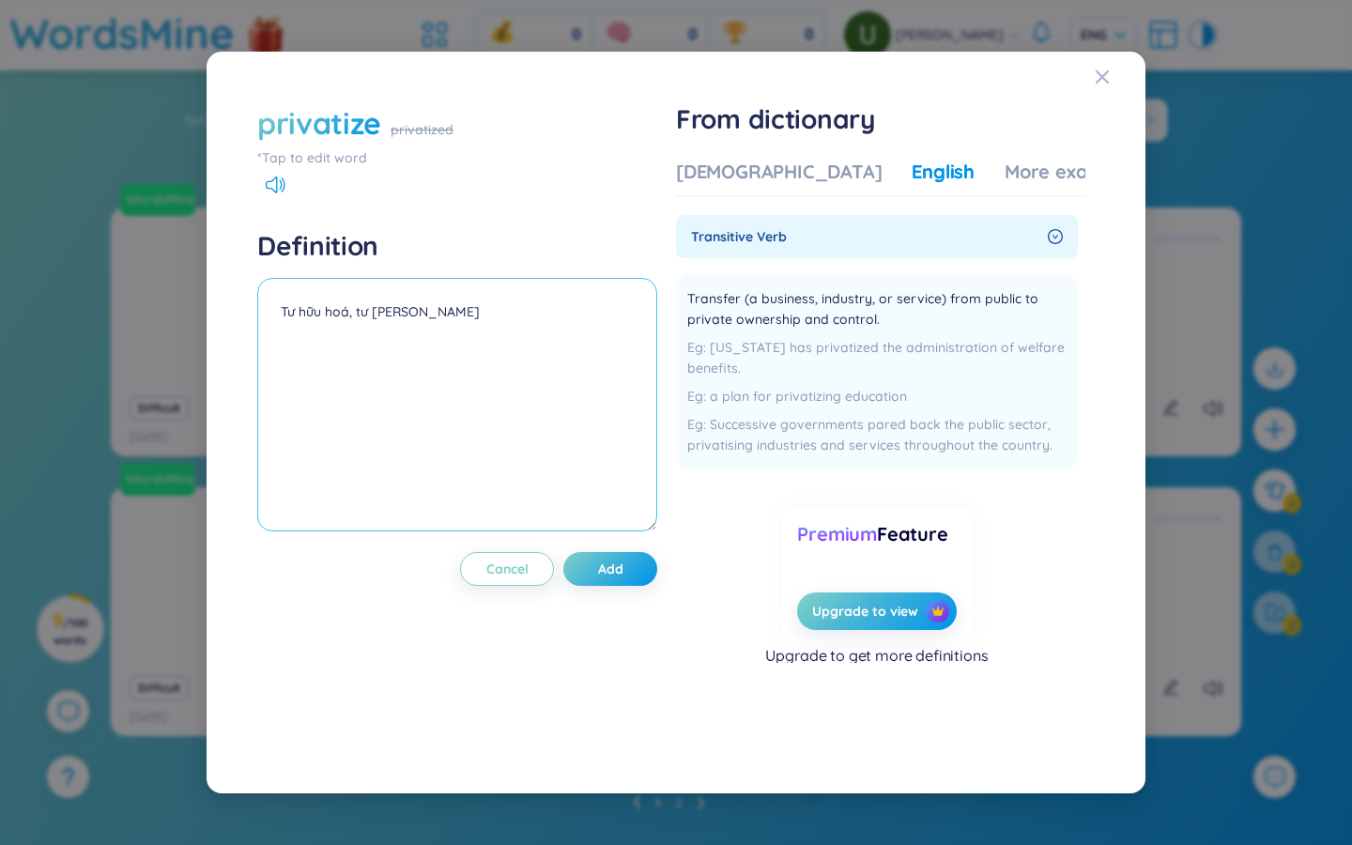
click at [339, 331] on textarea "Tư hữu hoá, tư nhân hoá (undefined) Eg: The government has now abandoned its pl…" at bounding box center [457, 405] width 400 height 254
paste textarea "Transfer (a business, industry, or service) from public to private ownership an…"
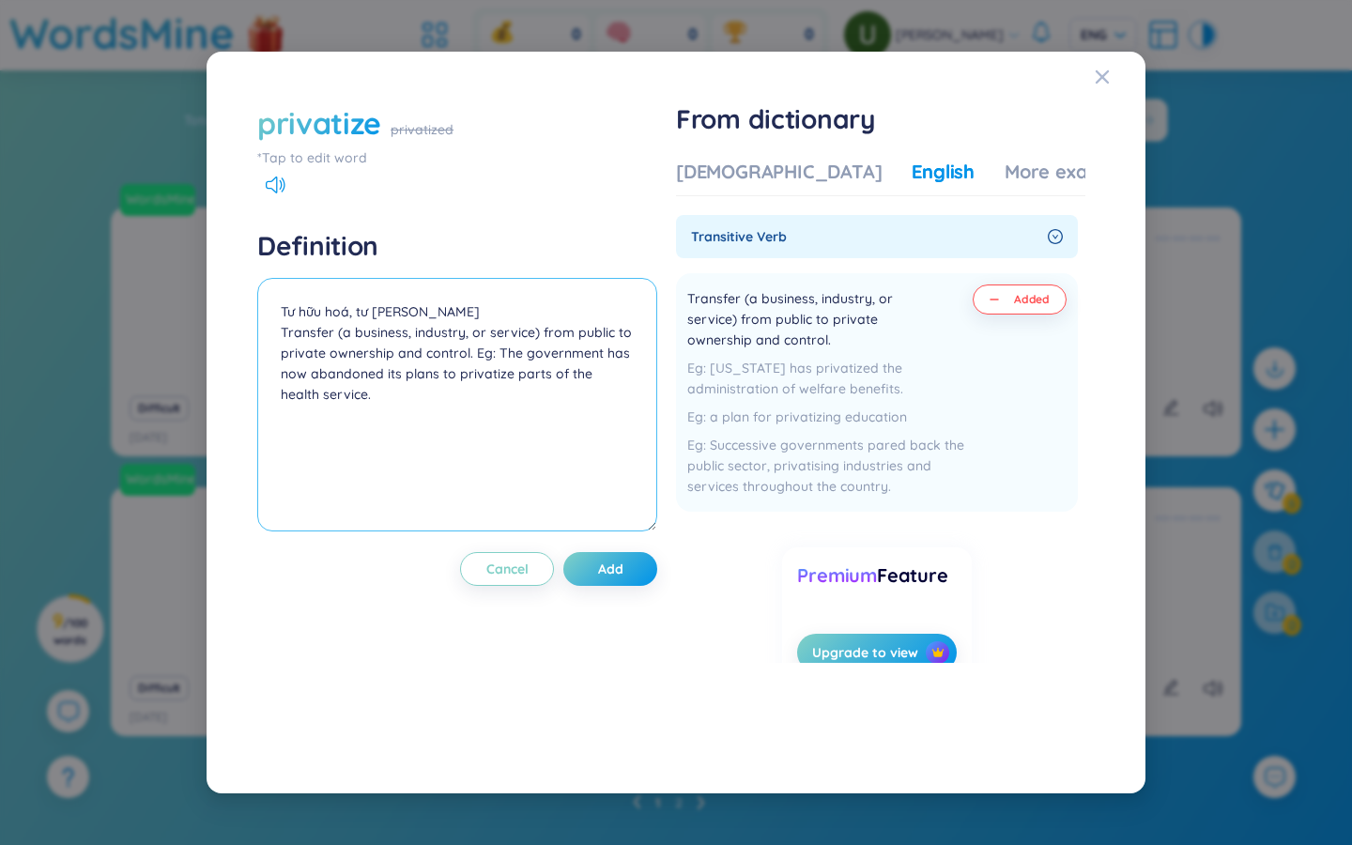
click at [426, 352] on textarea "Tư hữu hoá, tư nhân hoá Transfer (a business, industry, or service) from public…" at bounding box center [457, 405] width 400 height 254
click at [437, 312] on textarea "Tư hữu hoá, tư nhân hoá Transfer (a business, industry, or service) from public…" at bounding box center [457, 405] width 400 height 254
type textarea "Tư hữu hoá, tư nhân hoá Transfer (a business, industry, or service) from public…"
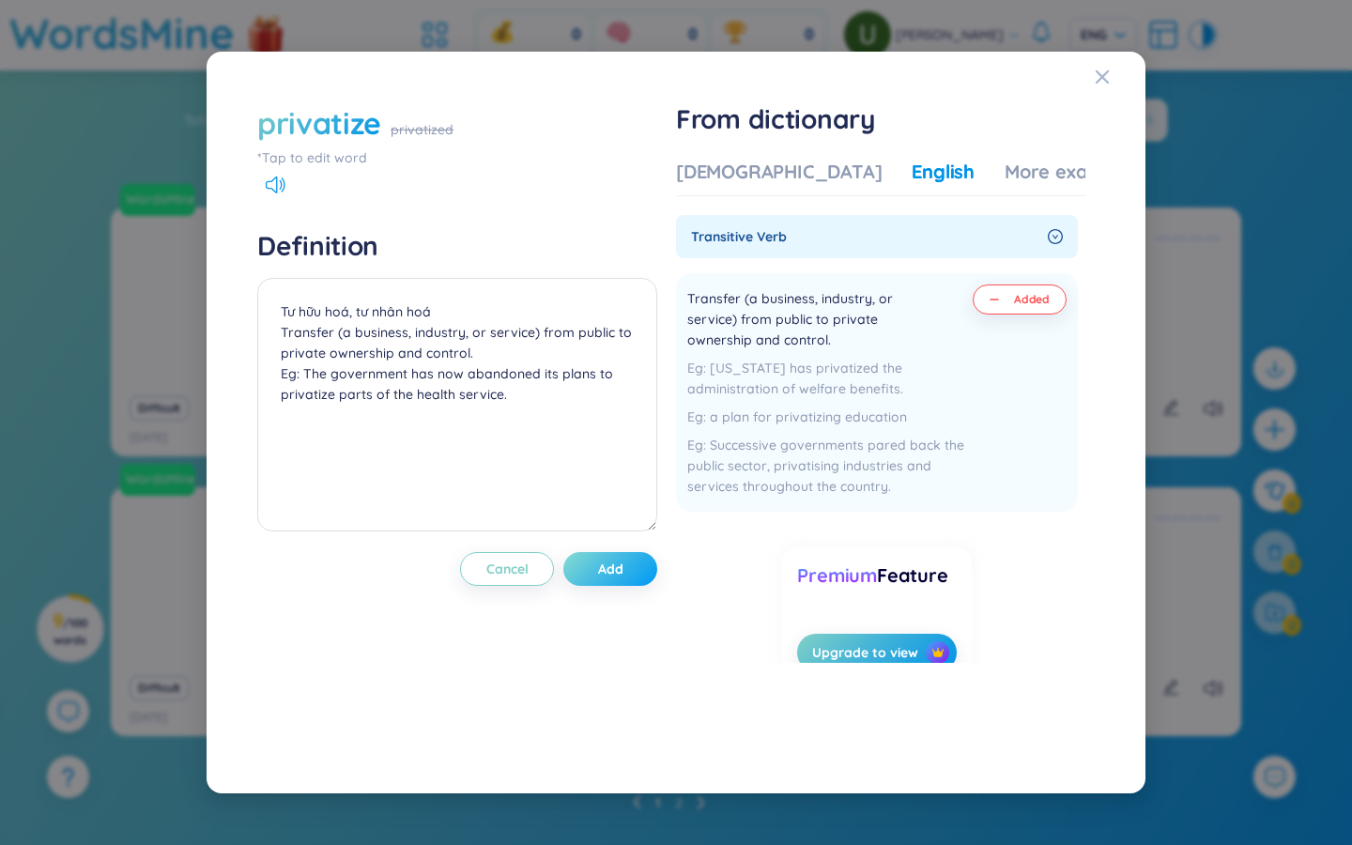
click at [623, 574] on span "Add" at bounding box center [610, 569] width 25 height 19
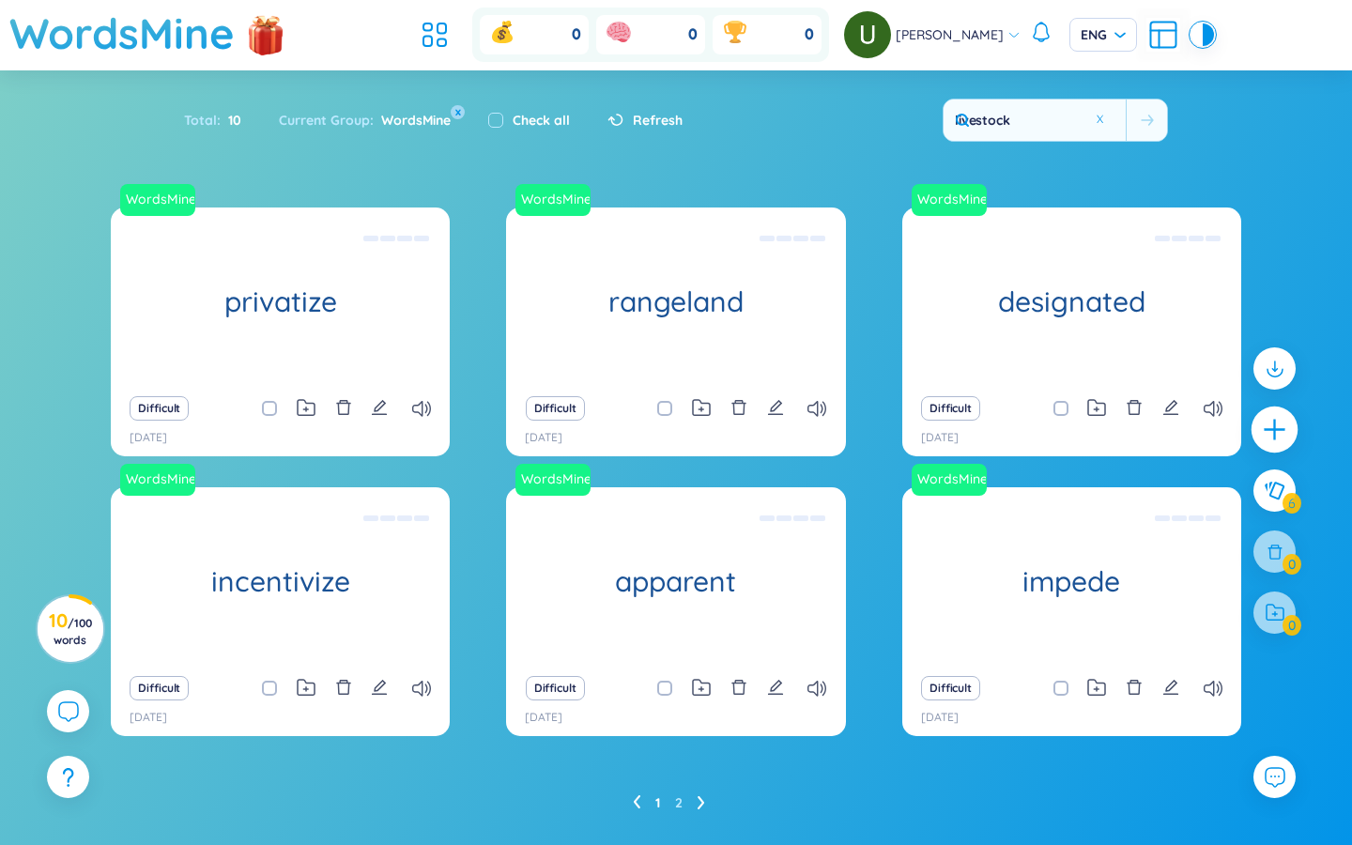
click at [817, 434] on icon "plus" at bounding box center [1275, 430] width 26 height 26
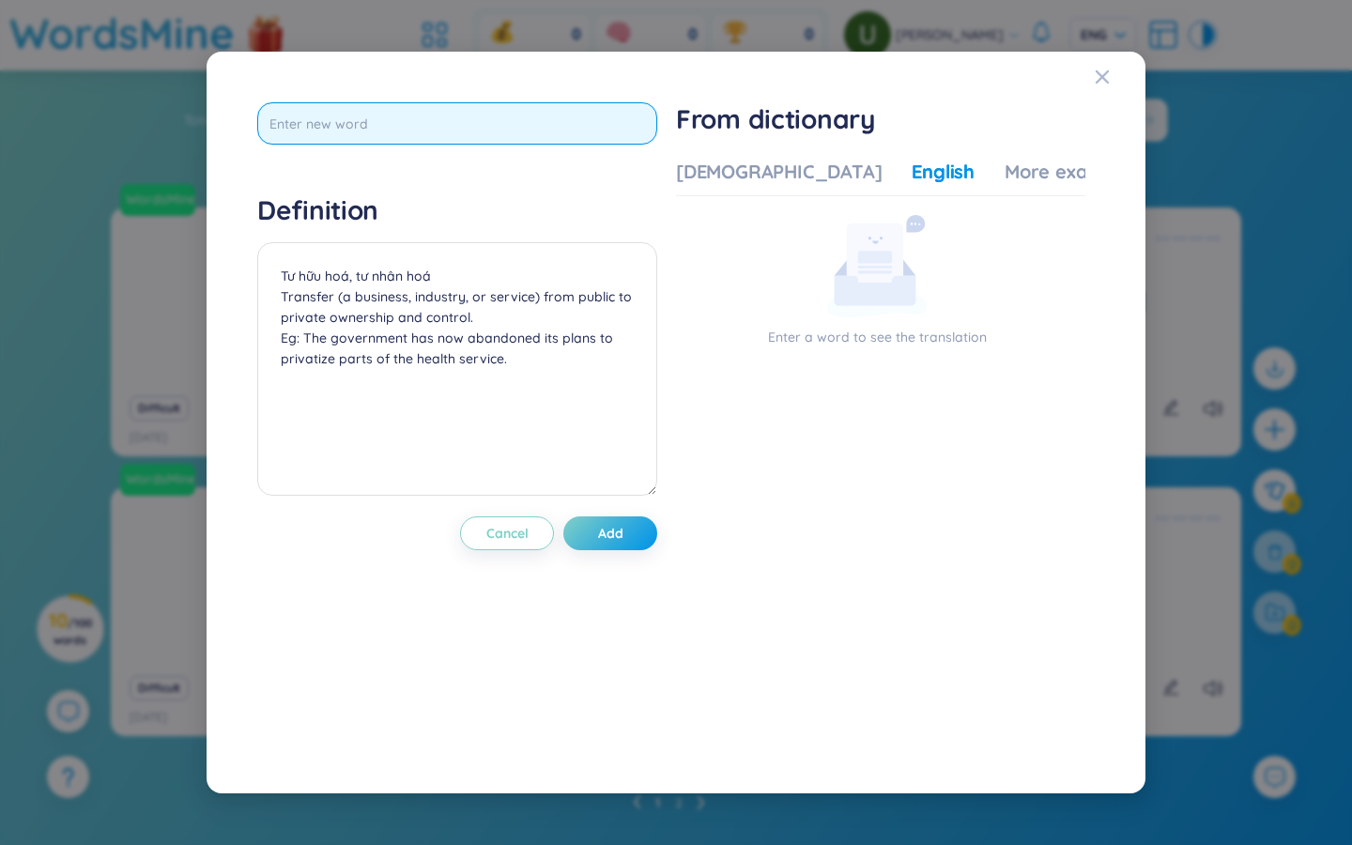
click at [485, 123] on input "text" at bounding box center [457, 123] width 400 height 42
type input "reserve"
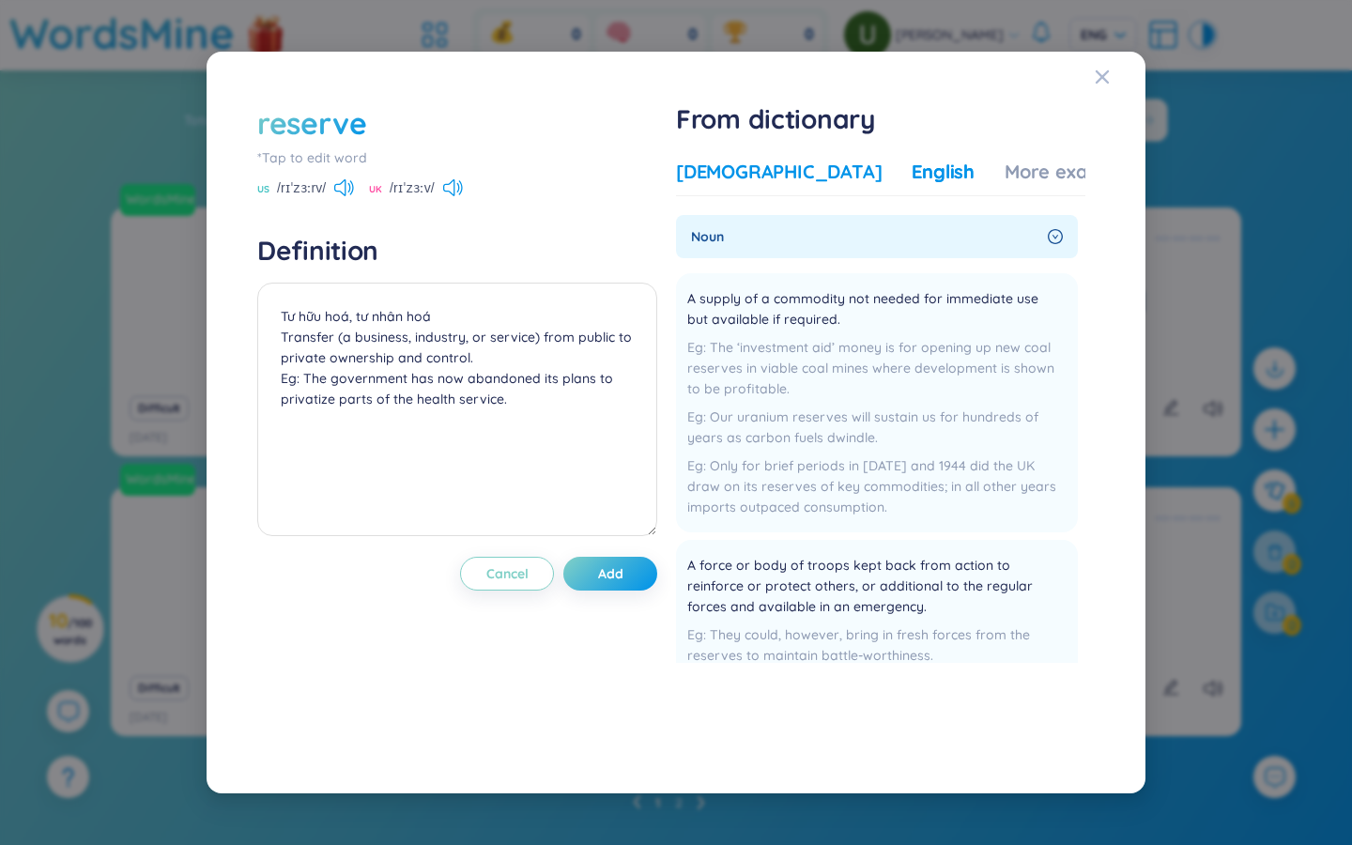
click at [736, 169] on div "Vietnamese" at bounding box center [779, 172] width 206 height 26
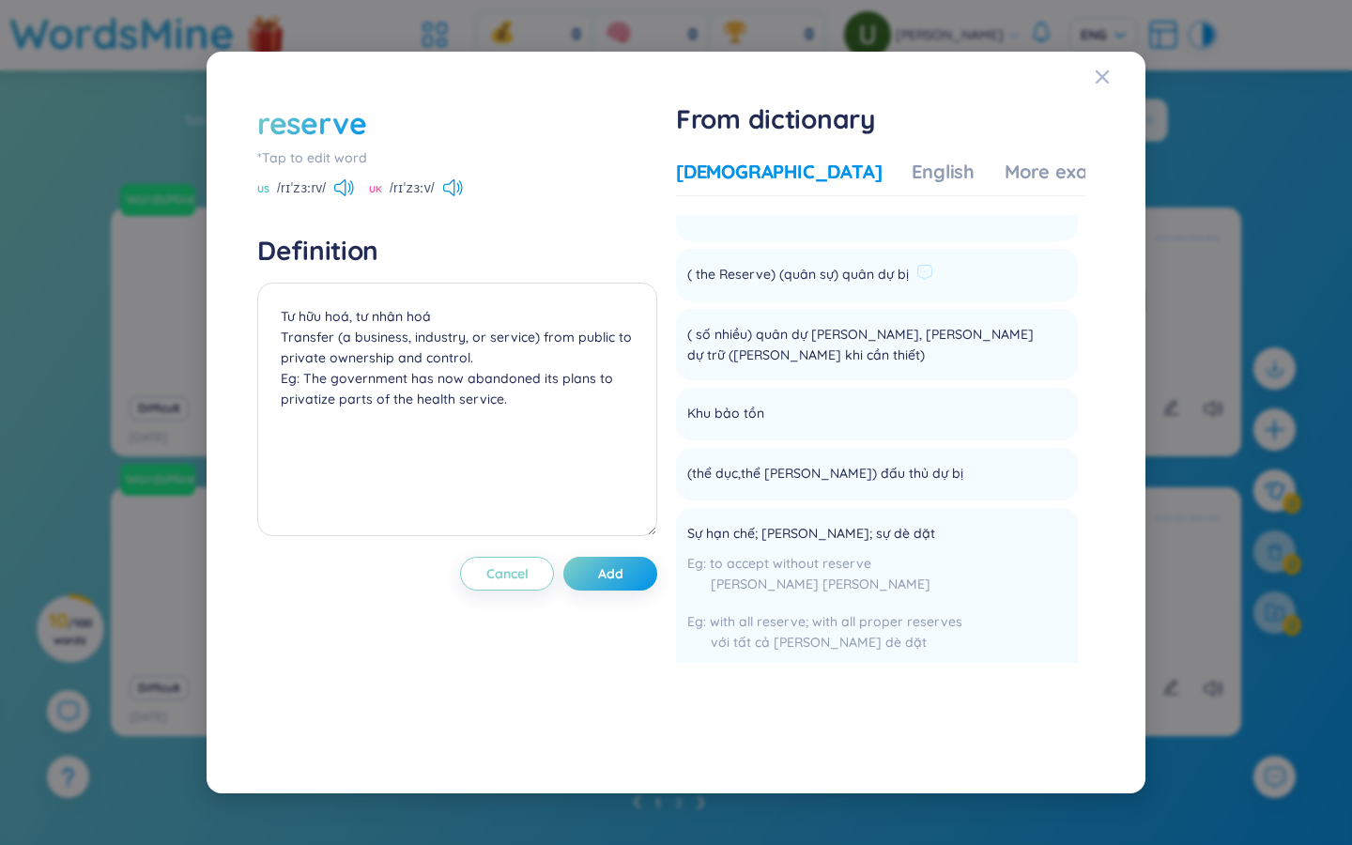
scroll to position [260, 0]
click at [731, 417] on span "Khu bảo tồn" at bounding box center [725, 413] width 77 height 23
copy li "Khu bảo tồn Add"
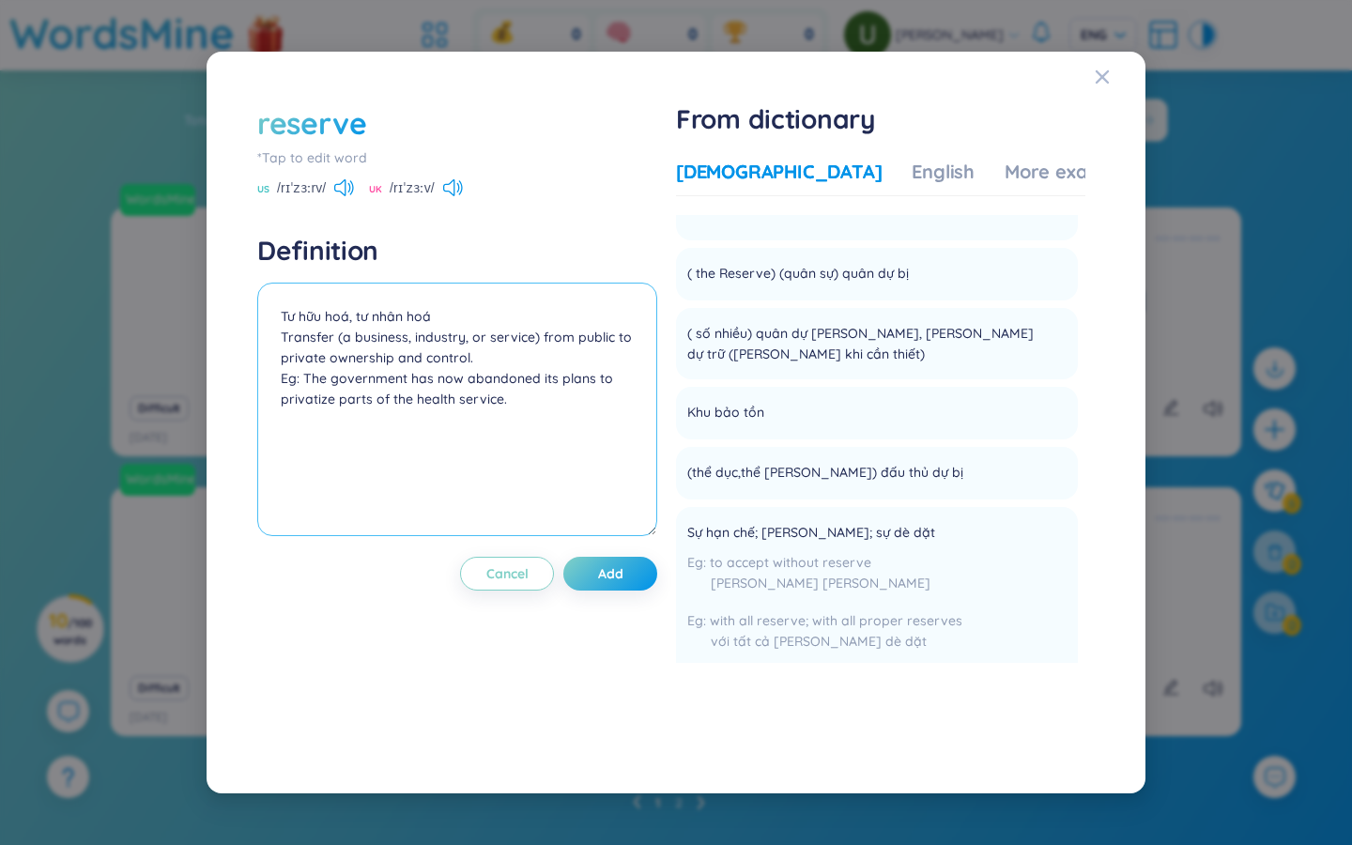
click at [411, 308] on textarea "Tư hữu hoá, tư nhân hoá Transfer (a business, industry, or service) from public…" at bounding box center [457, 410] width 400 height 254
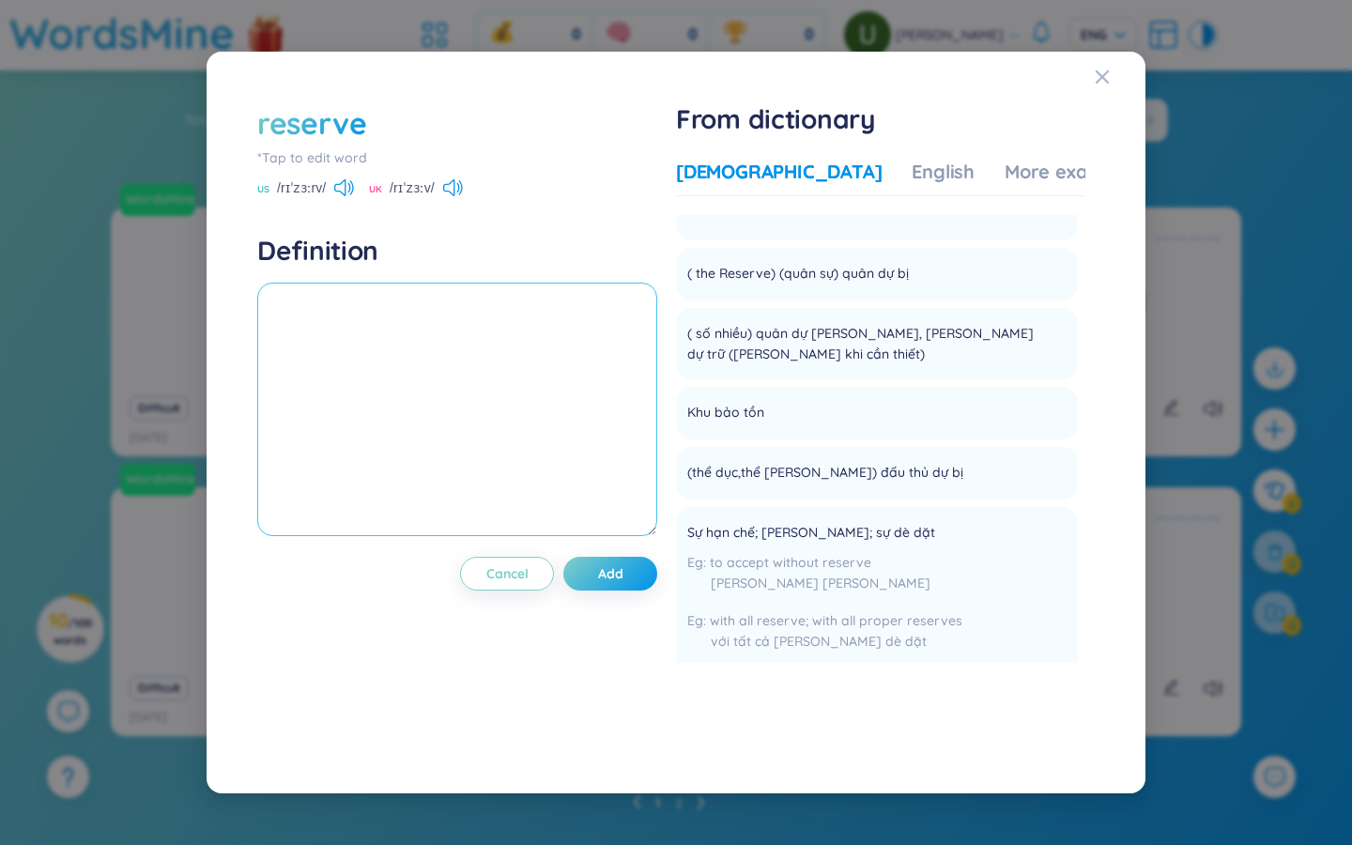
paste textarea "Khu bảo tồn"
click at [285, 315] on textarea "Khu bảo tồn" at bounding box center [457, 410] width 400 height 254
click at [373, 315] on textarea "Khu bảo tồn" at bounding box center [457, 410] width 400 height 254
click at [817, 159] on div "More examples" at bounding box center [1073, 172] width 136 height 26
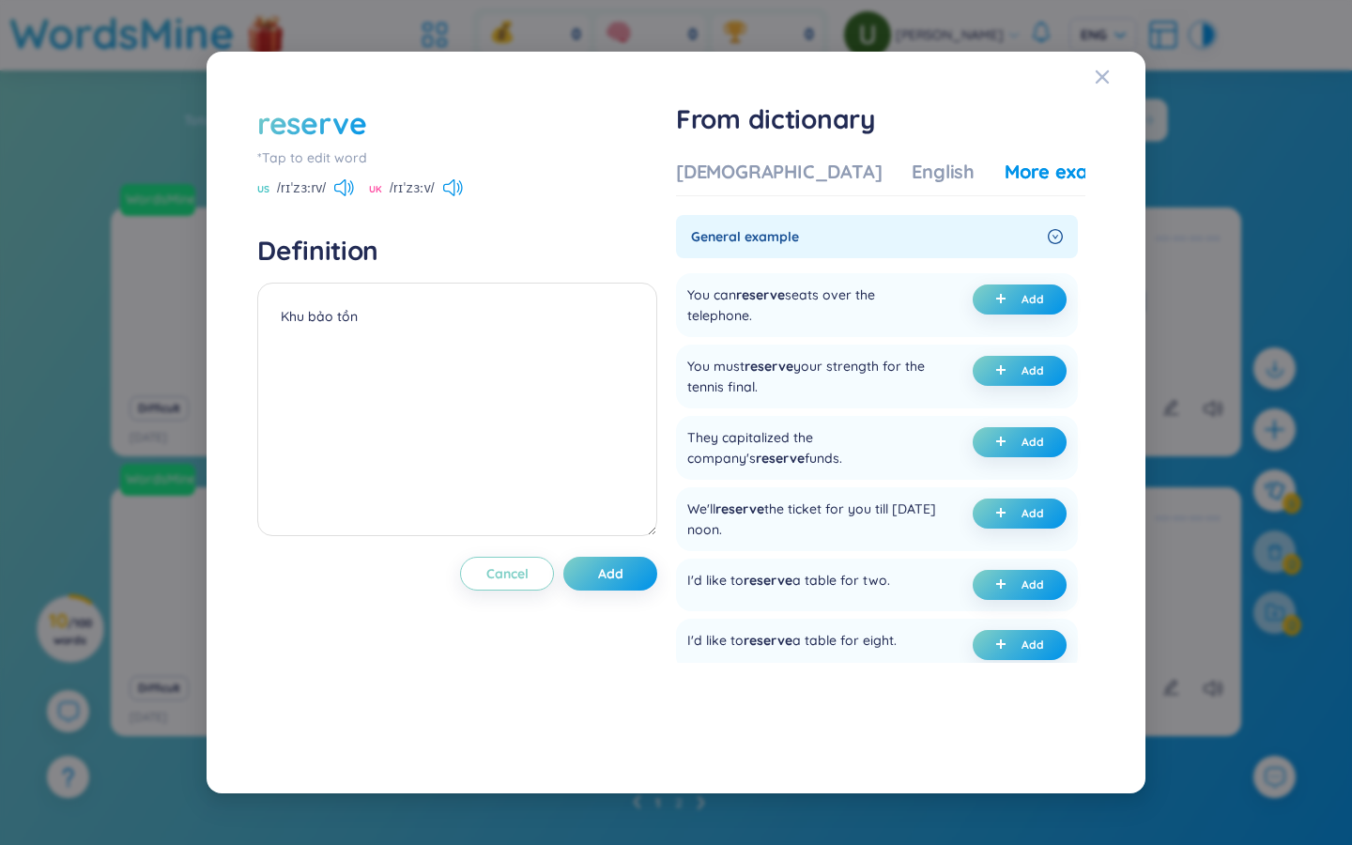
click at [817, 180] on div "More examples" at bounding box center [1073, 172] width 136 height 26
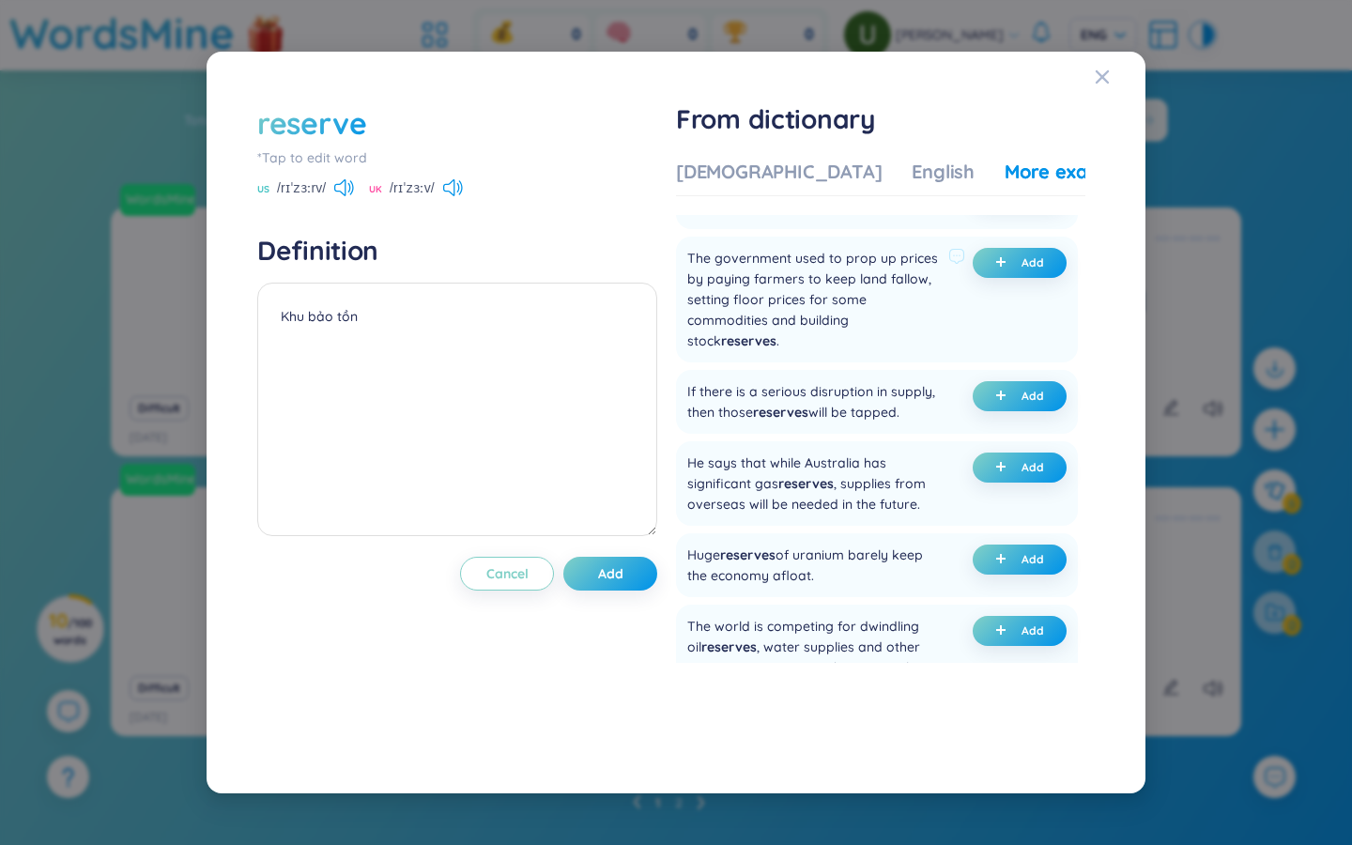
scroll to position [1775, 0]
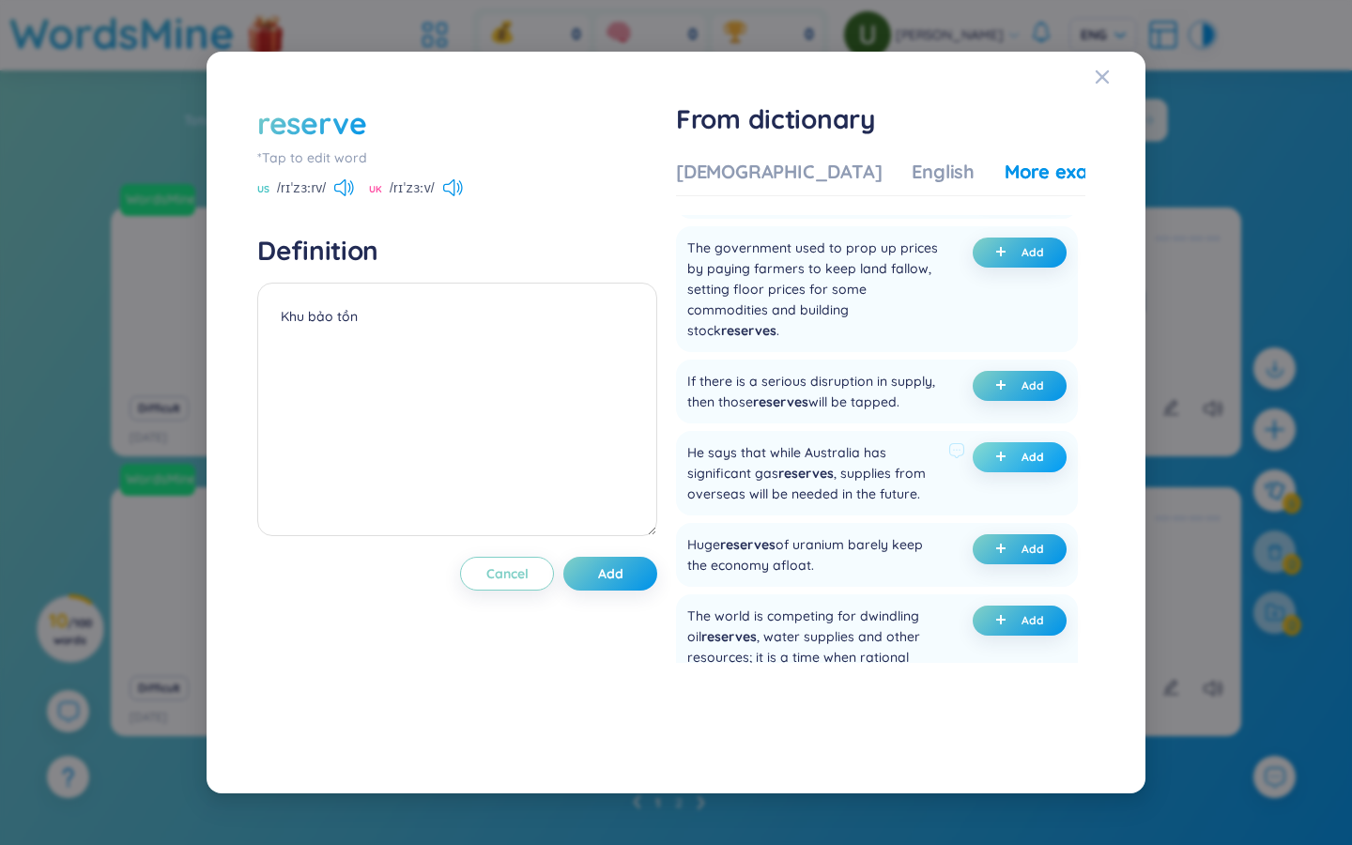
click at [817, 472] on button "Add" at bounding box center [1020, 457] width 94 height 30
drag, startPoint x: 355, startPoint y: 339, endPoint x: 263, endPoint y: 333, distance: 92.2
click at [263, 334] on textarea "Khu bảo tồn (undefined) Eg: He says that while Australia has significant gas re…" at bounding box center [457, 410] width 400 height 254
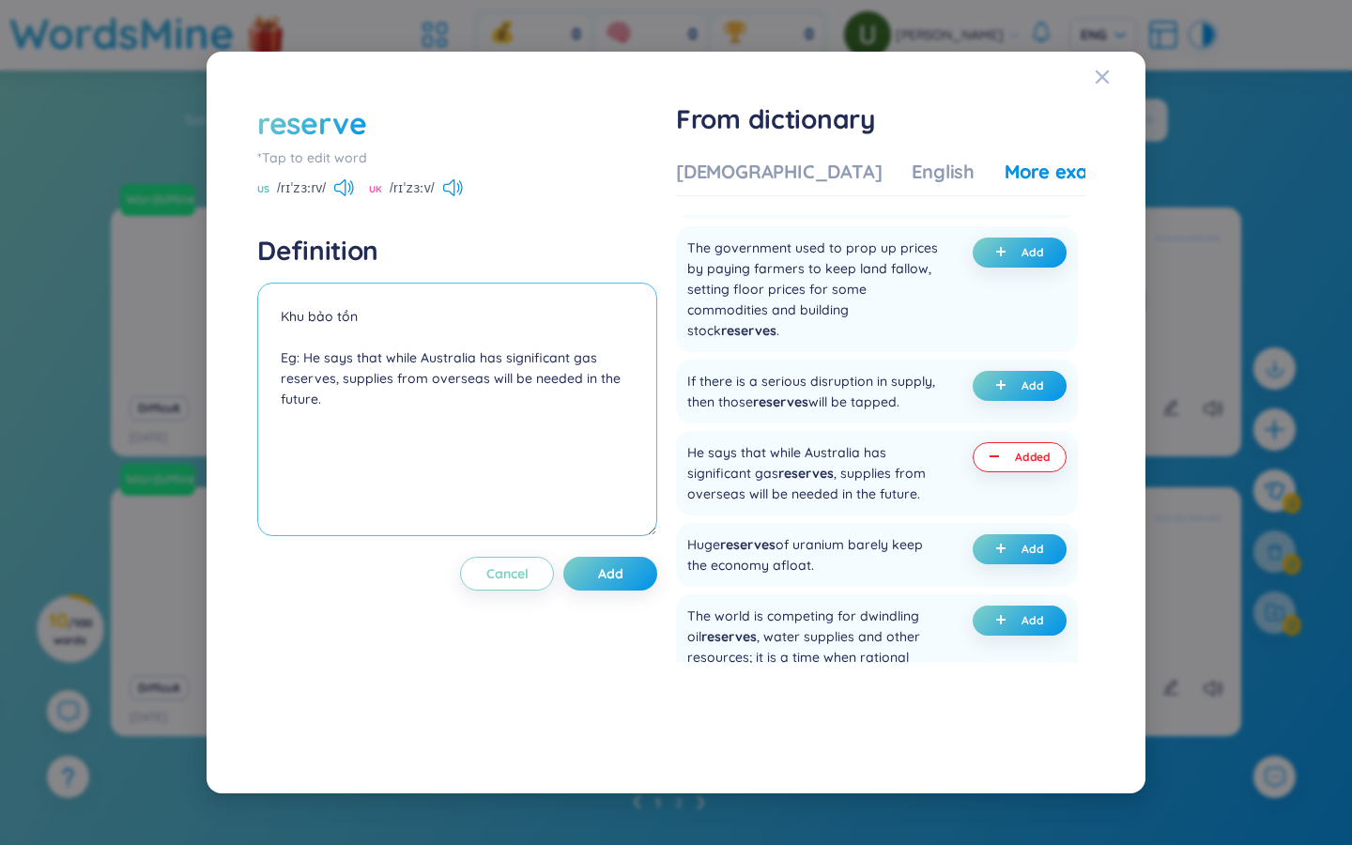
click at [339, 405] on textarea "Khu bảo tồn Eg: He says that while Australia has significant gas reserves, supp…" at bounding box center [457, 410] width 400 height 254
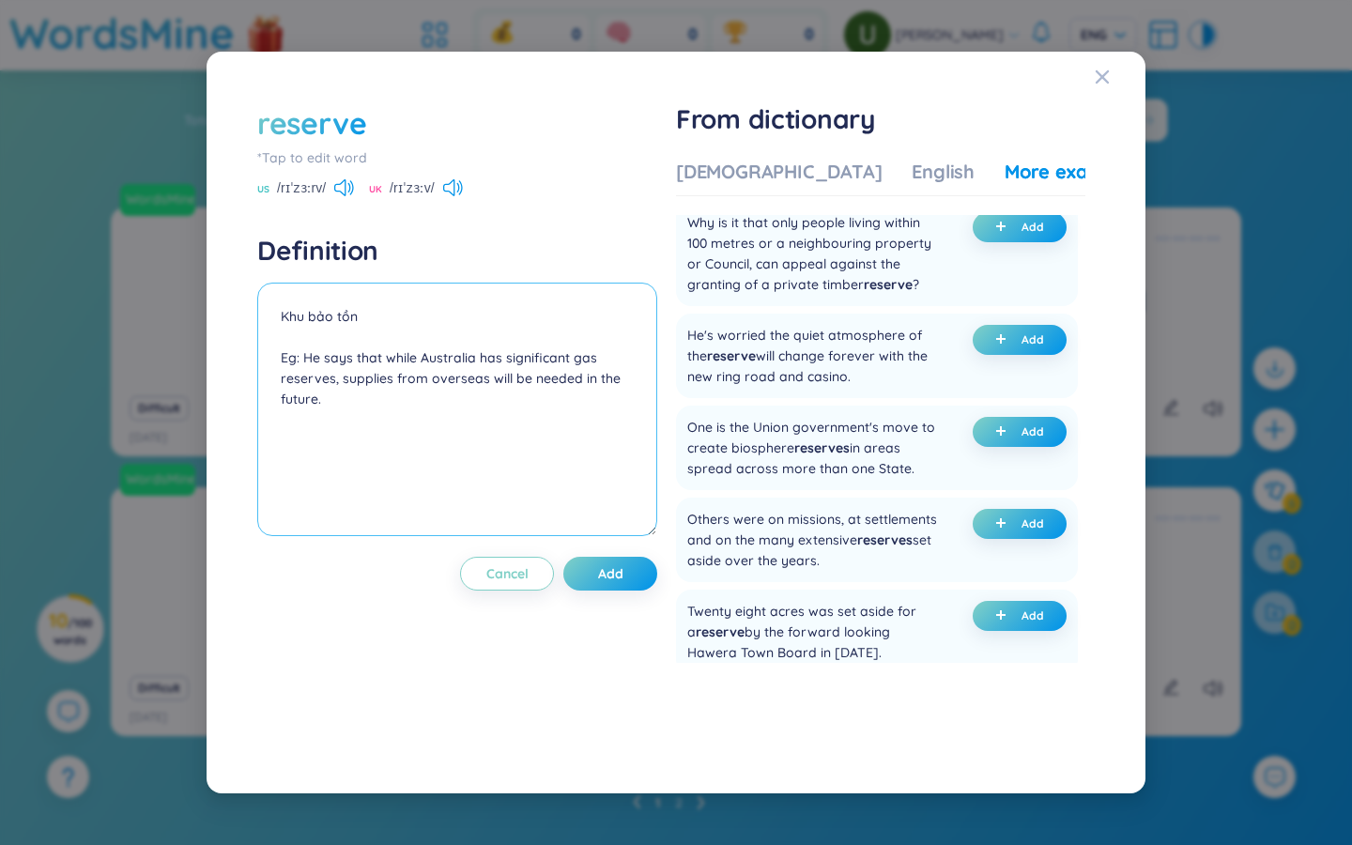
scroll to position [4132, 0]
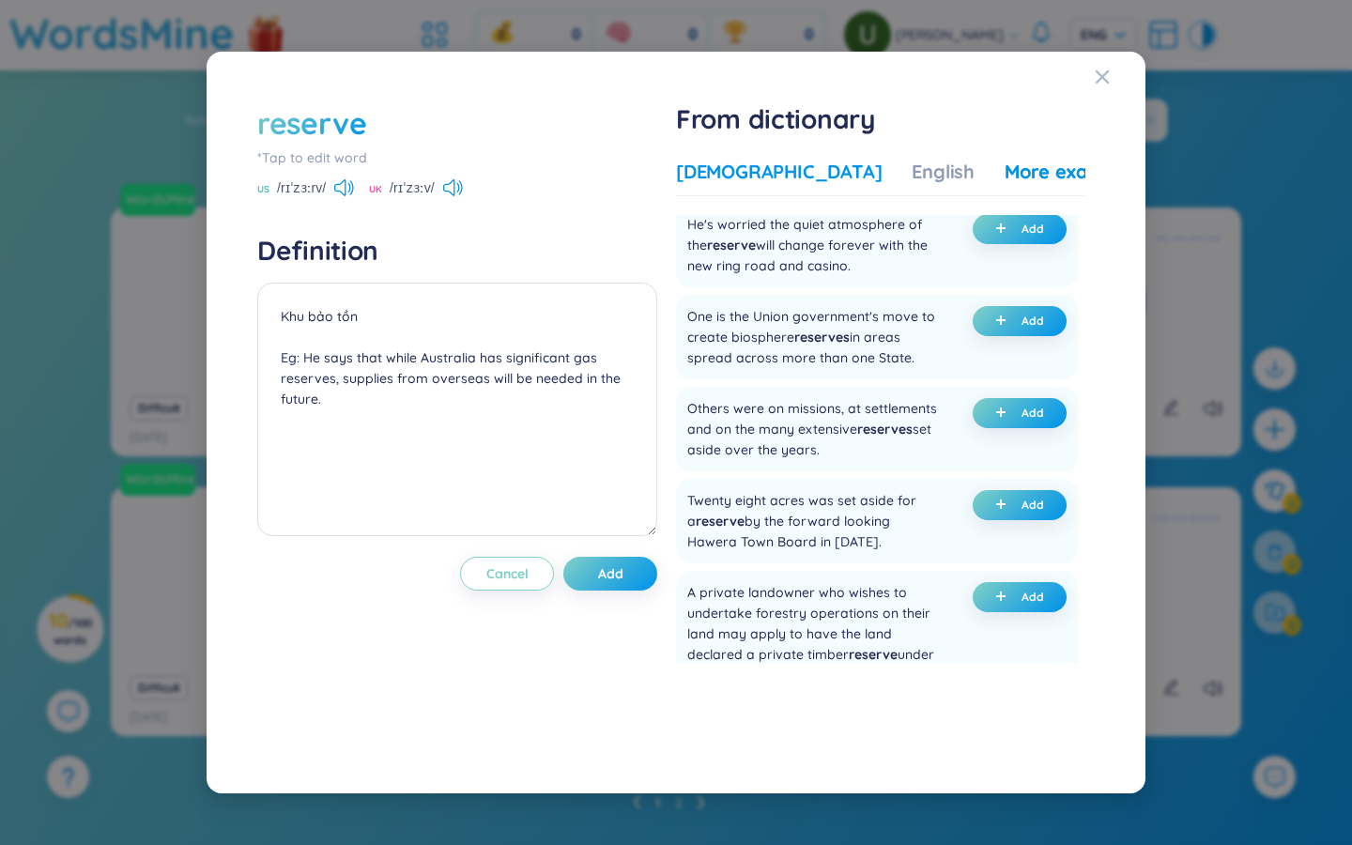
click at [746, 174] on div "Vietnamese" at bounding box center [779, 172] width 206 height 26
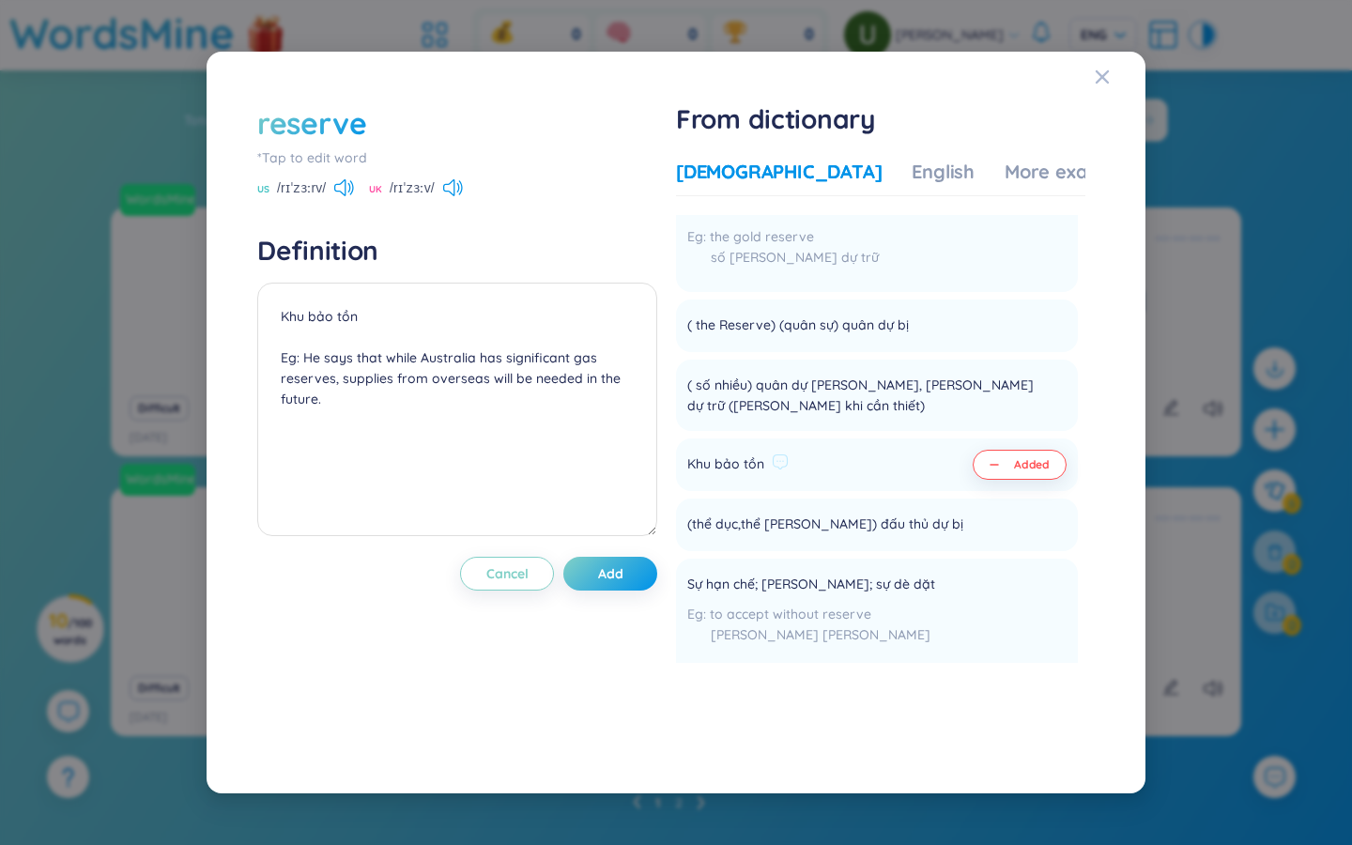
scroll to position [0, 0]
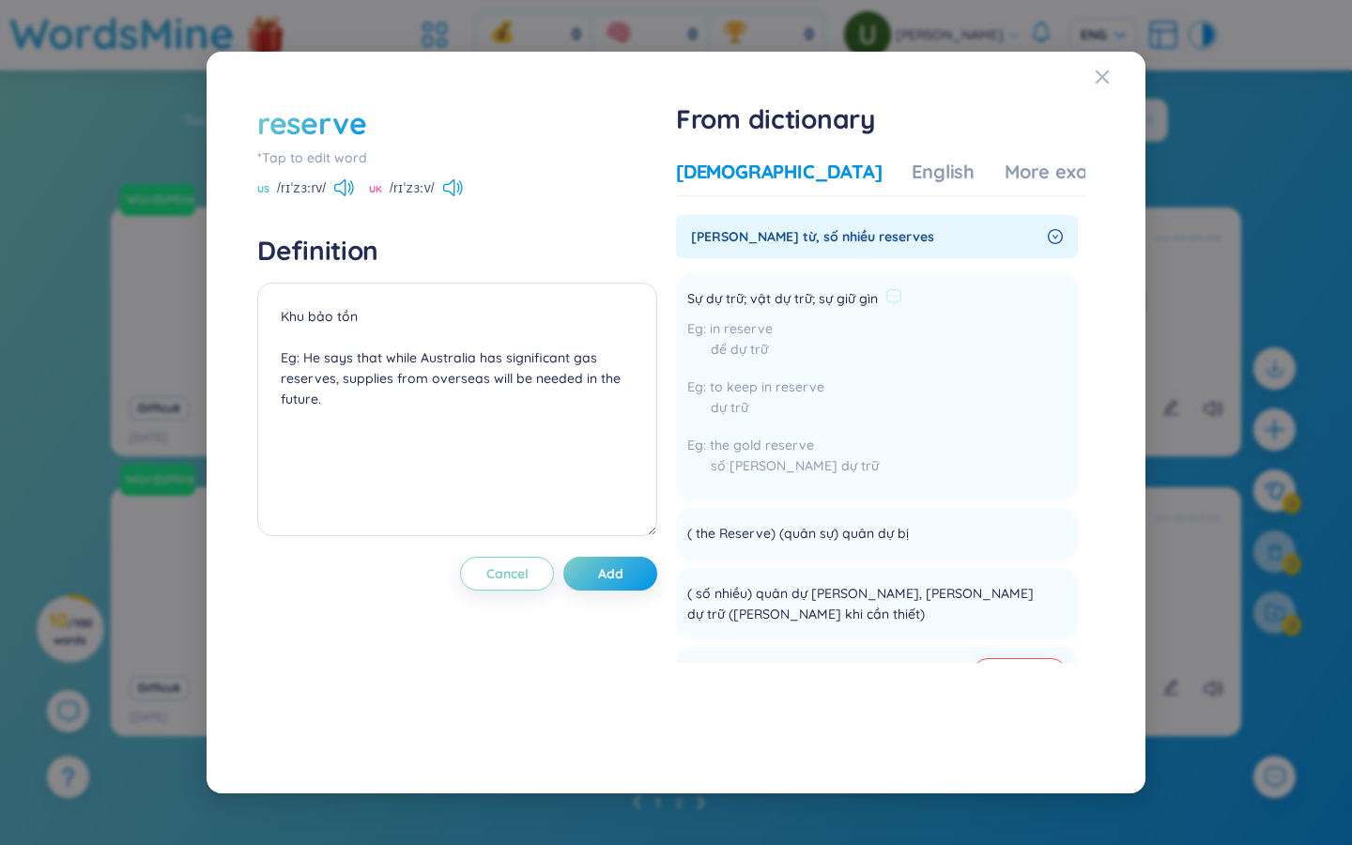
click at [793, 301] on span "Sự dự trữ; vật dự trữ; sự giữ gìn" at bounding box center [782, 299] width 191 height 23
copy div "Sự dự trữ; vật dự trữ; sự giữ gìn"
click at [460, 329] on textarea "Khu bảo tồn Eg: He says that while Australia has significant gas reserves, supp…" at bounding box center [457, 410] width 400 height 254
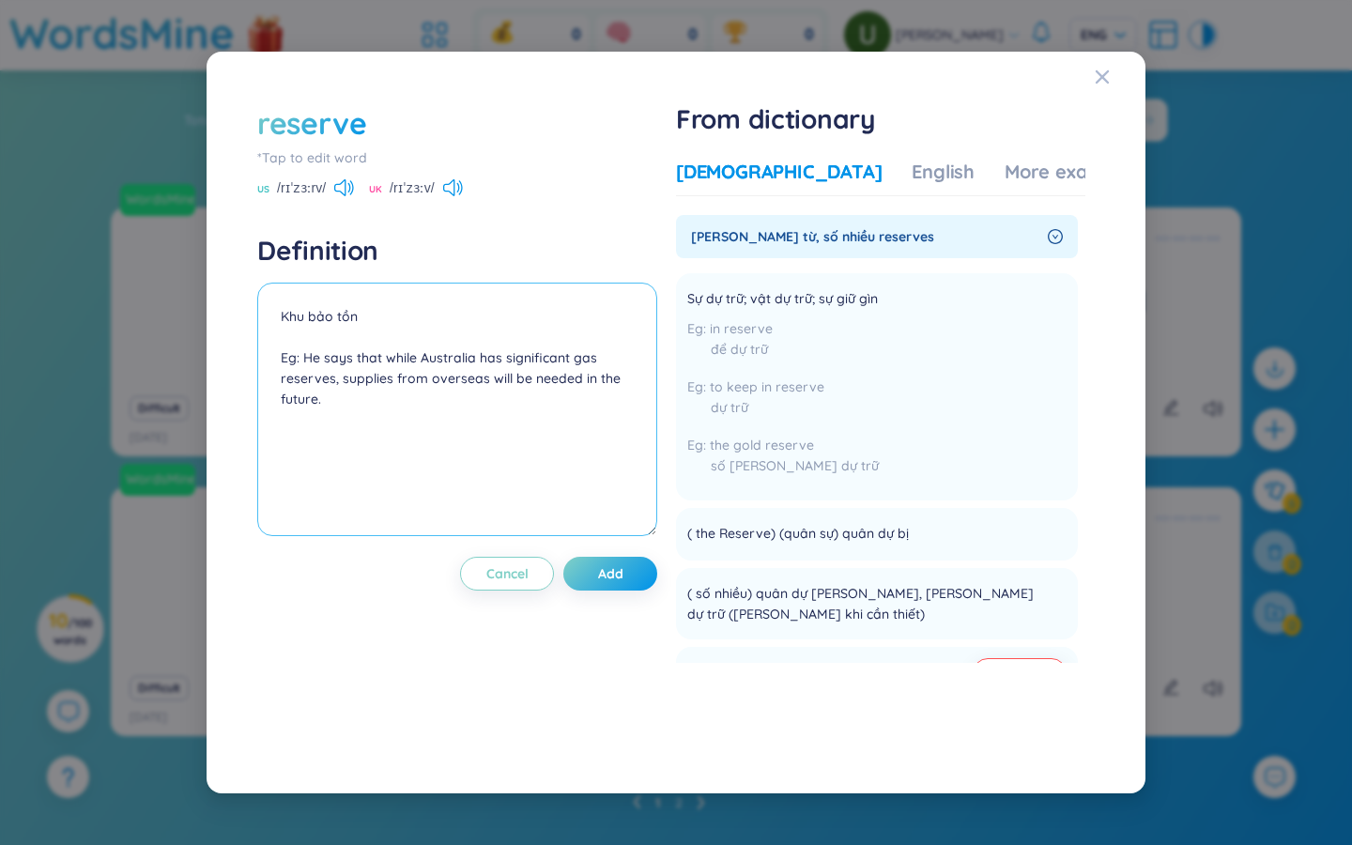
click at [428, 310] on textarea "Khu bảo tồn Eg: He says that while Australia has significant gas reserves, supp…" at bounding box center [457, 410] width 400 height 254
paste textarea "Sự dự trữ; vật dự trữ; sự giữ gìn"
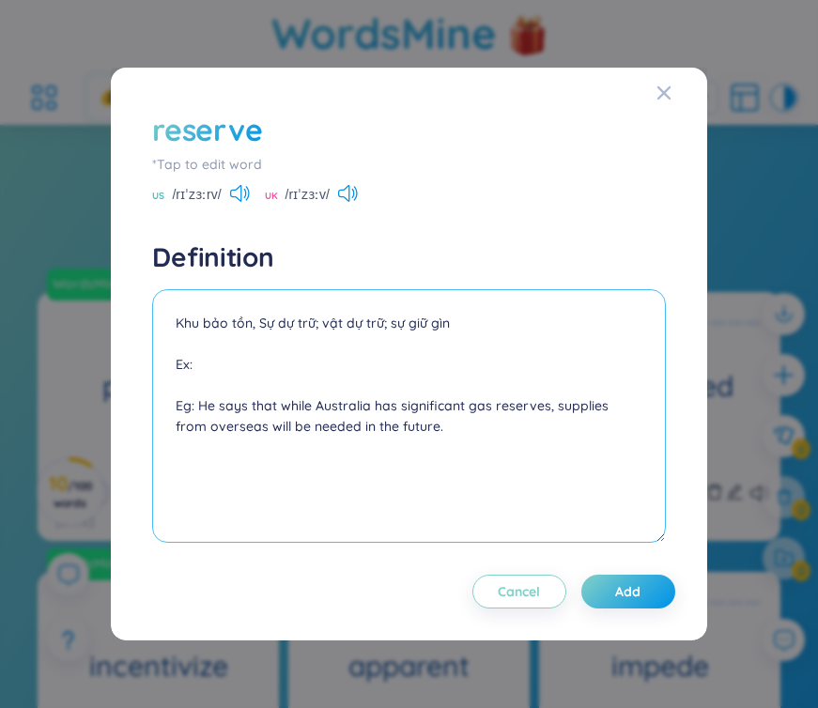
click at [295, 367] on textarea "Khu bảo tồn, Sự dự trữ; vật dự trữ; sự giữ gìn Ex: Eg: He says that while Austr…" at bounding box center [408, 416] width 513 height 254
click at [417, 366] on textarea "Khu bảo tồn, Sự dự trữ; vật dự trữ; sự giữ gìn Ex: huge areas of rangeland Eg: …" at bounding box center [408, 416] width 513 height 254
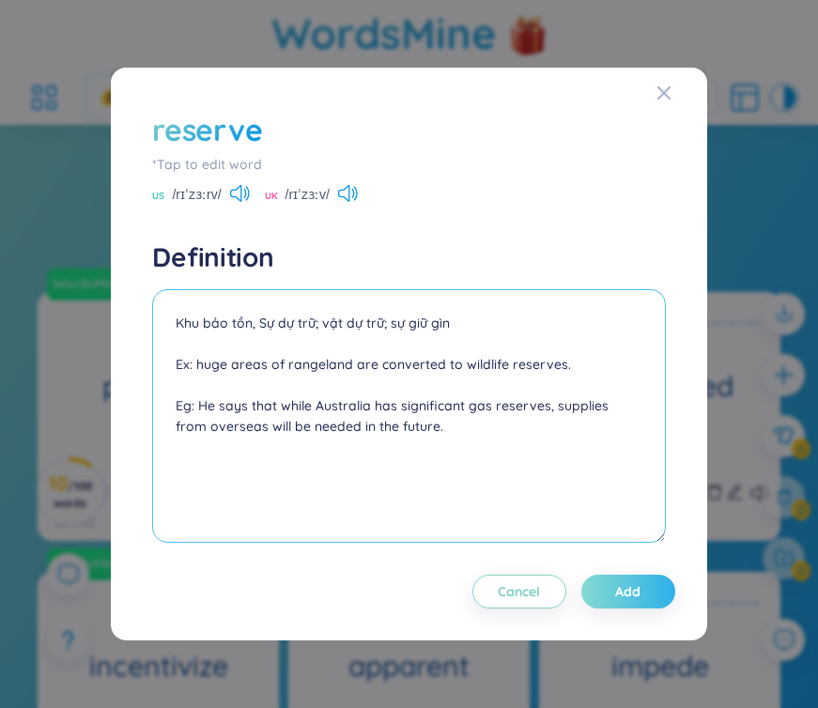
type textarea "Khu bảo tồn, Sự dự trữ; vật dự trữ; sự giữ gìn Ex: huge areas of rangeland are …"
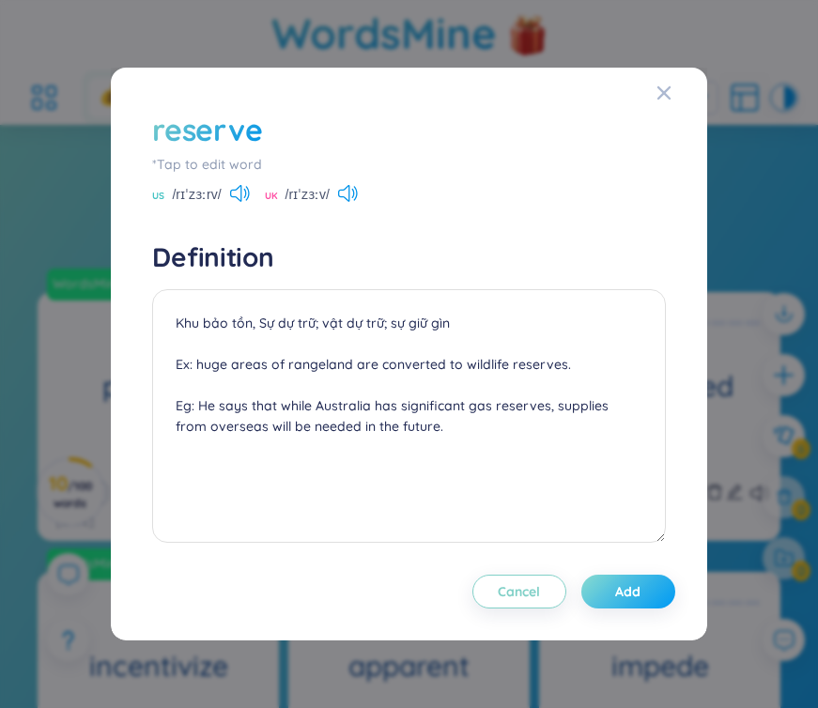
click at [615, 592] on span "Add" at bounding box center [627, 591] width 25 height 19
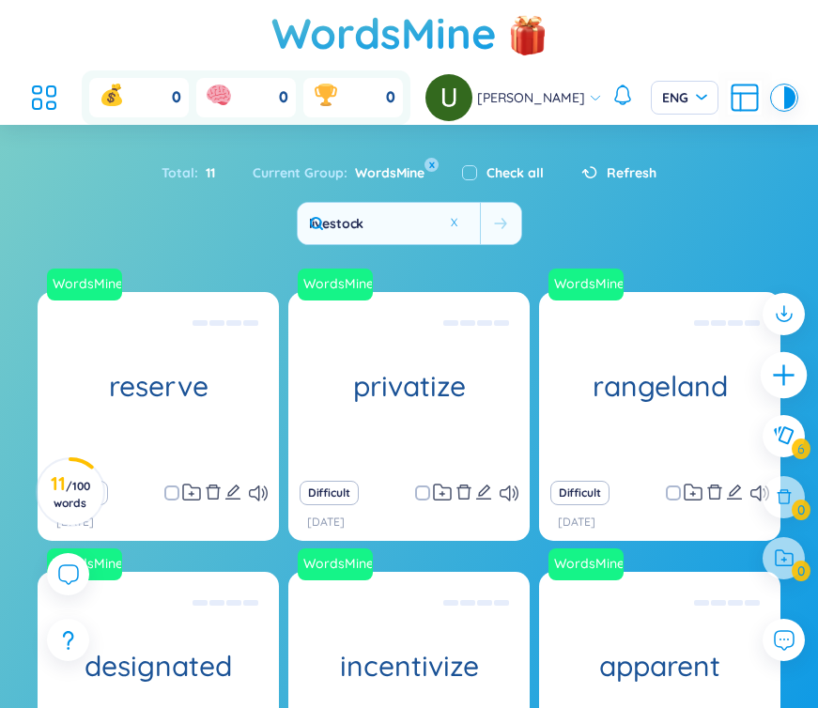
click at [789, 371] on icon "plus" at bounding box center [784, 375] width 26 height 26
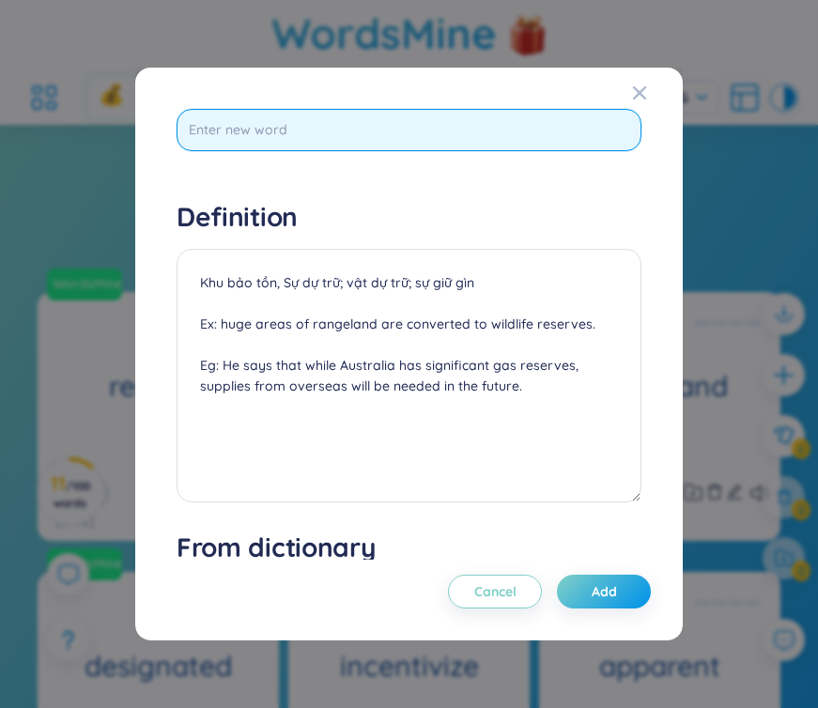
click at [333, 123] on input "text" at bounding box center [409, 130] width 465 height 42
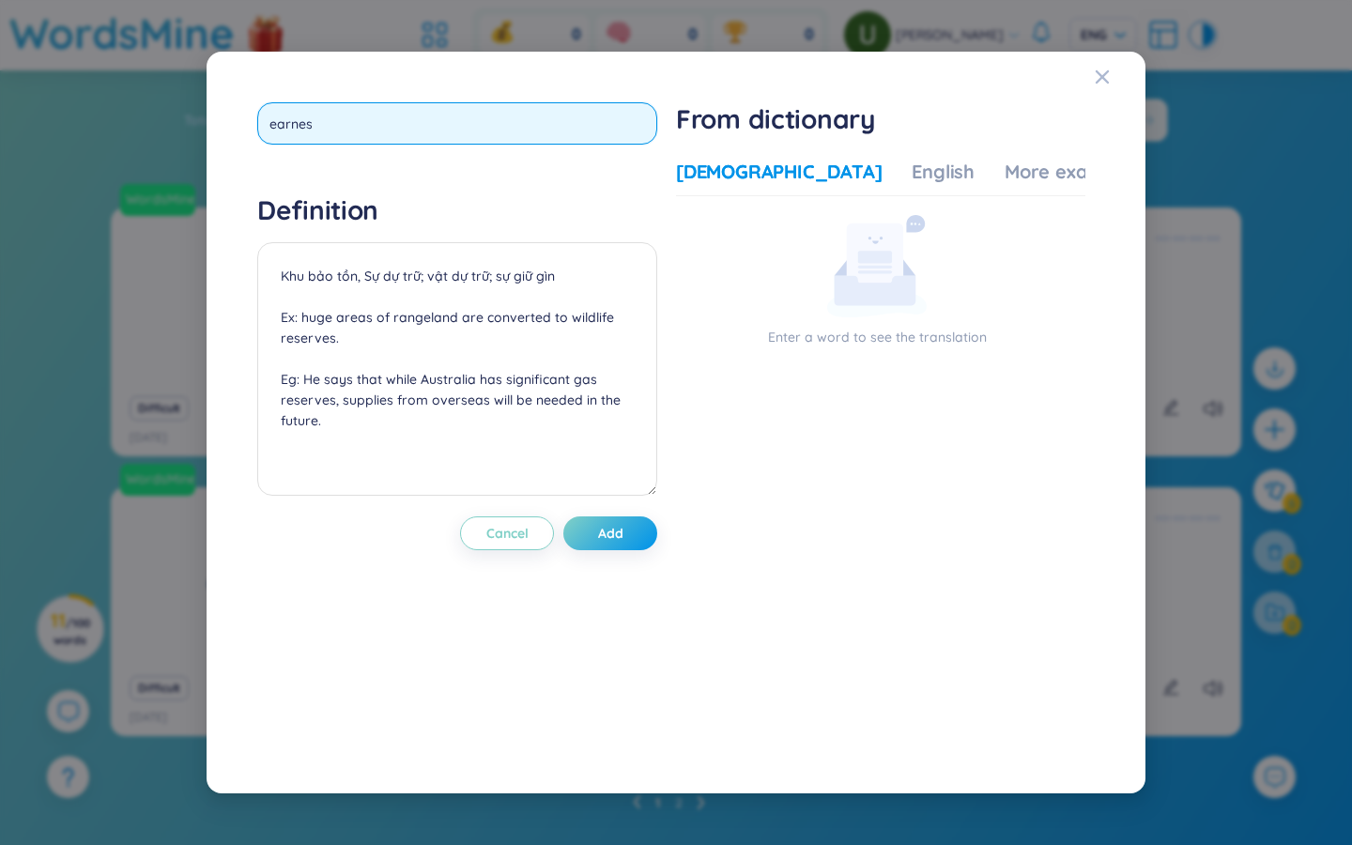
type input "earnest"
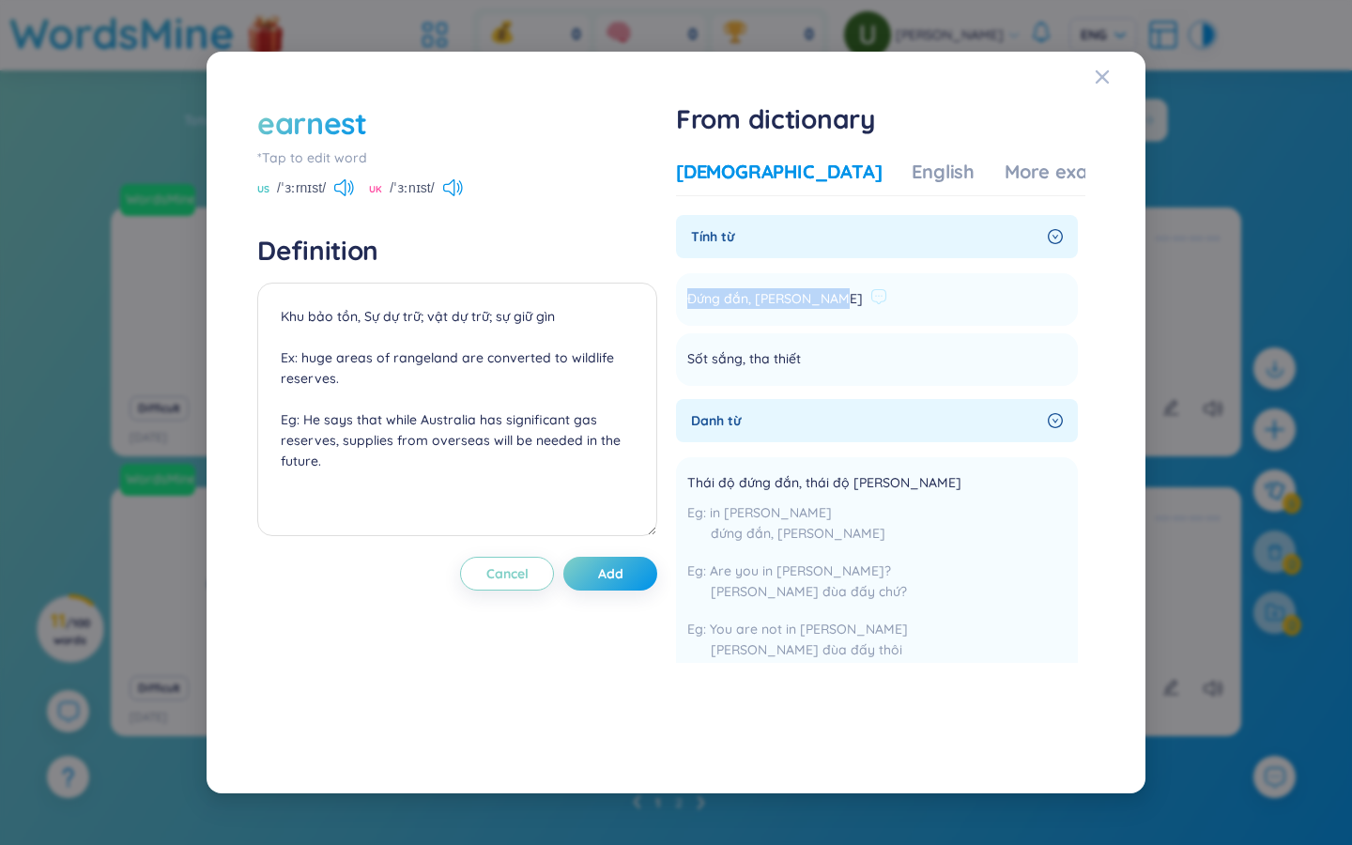
drag, startPoint x: 837, startPoint y: 303, endPoint x: 686, endPoint y: 283, distance: 151.6
click at [686, 283] on li "Đứng đắn, nghiêm chỉnh Add" at bounding box center [877, 299] width 402 height 53
click at [691, 310] on li "Đứng đắn, nghiêm chỉnh Add" at bounding box center [877, 299] width 402 height 53
click at [817, 168] on div "More examples" at bounding box center [1073, 172] width 136 height 26
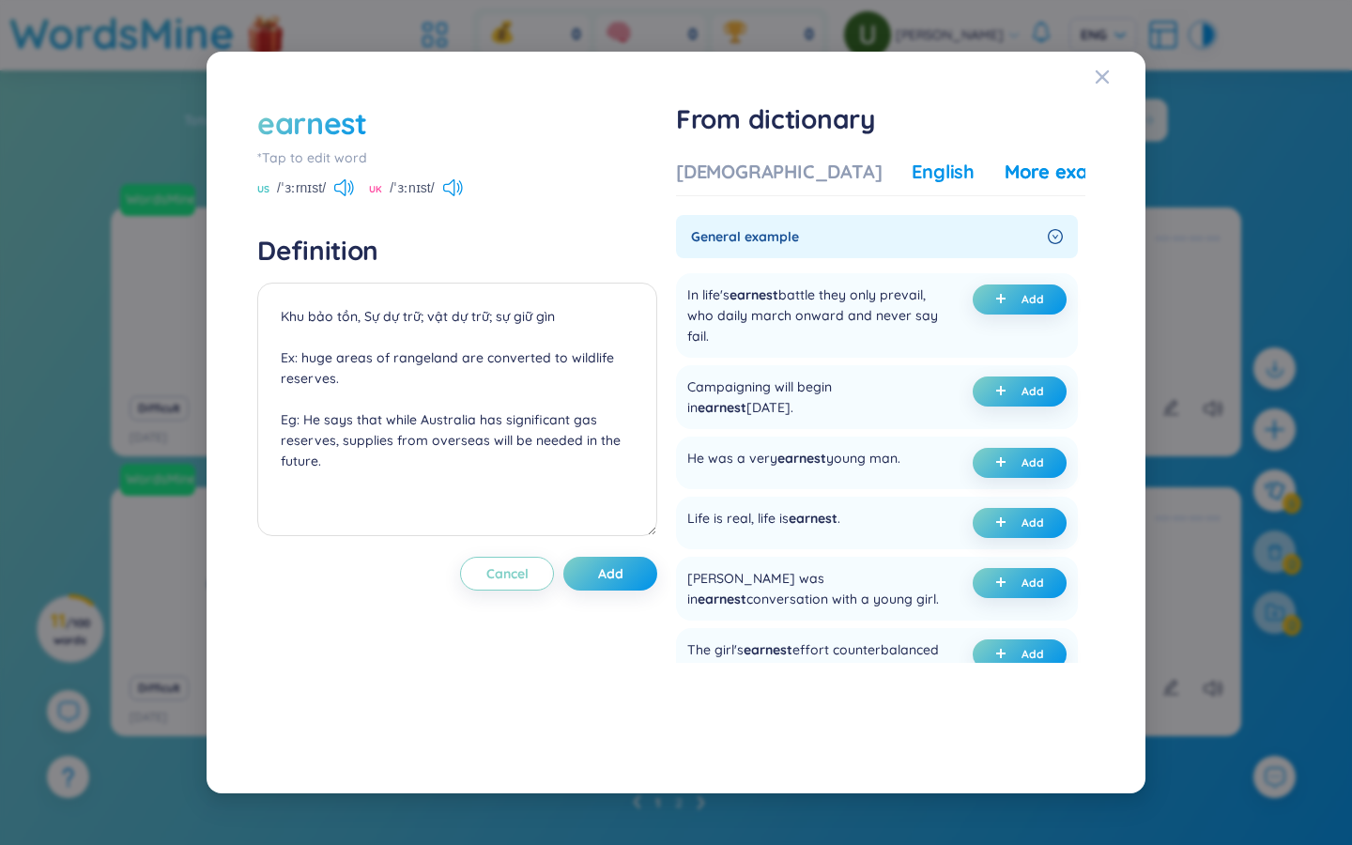
click at [817, 172] on div "English" at bounding box center [943, 172] width 63 height 26
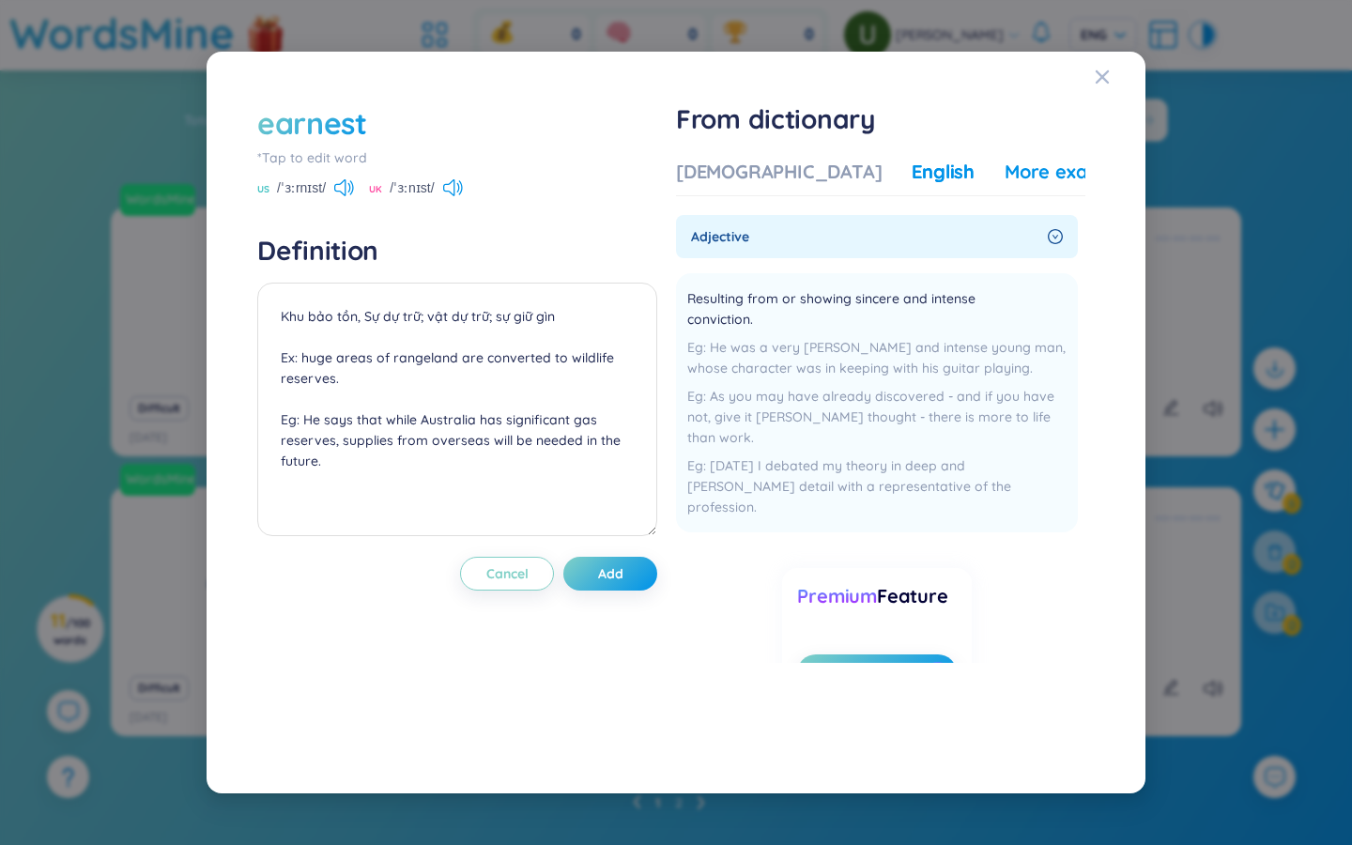
click at [817, 178] on div "More examples" at bounding box center [1073, 172] width 136 height 26
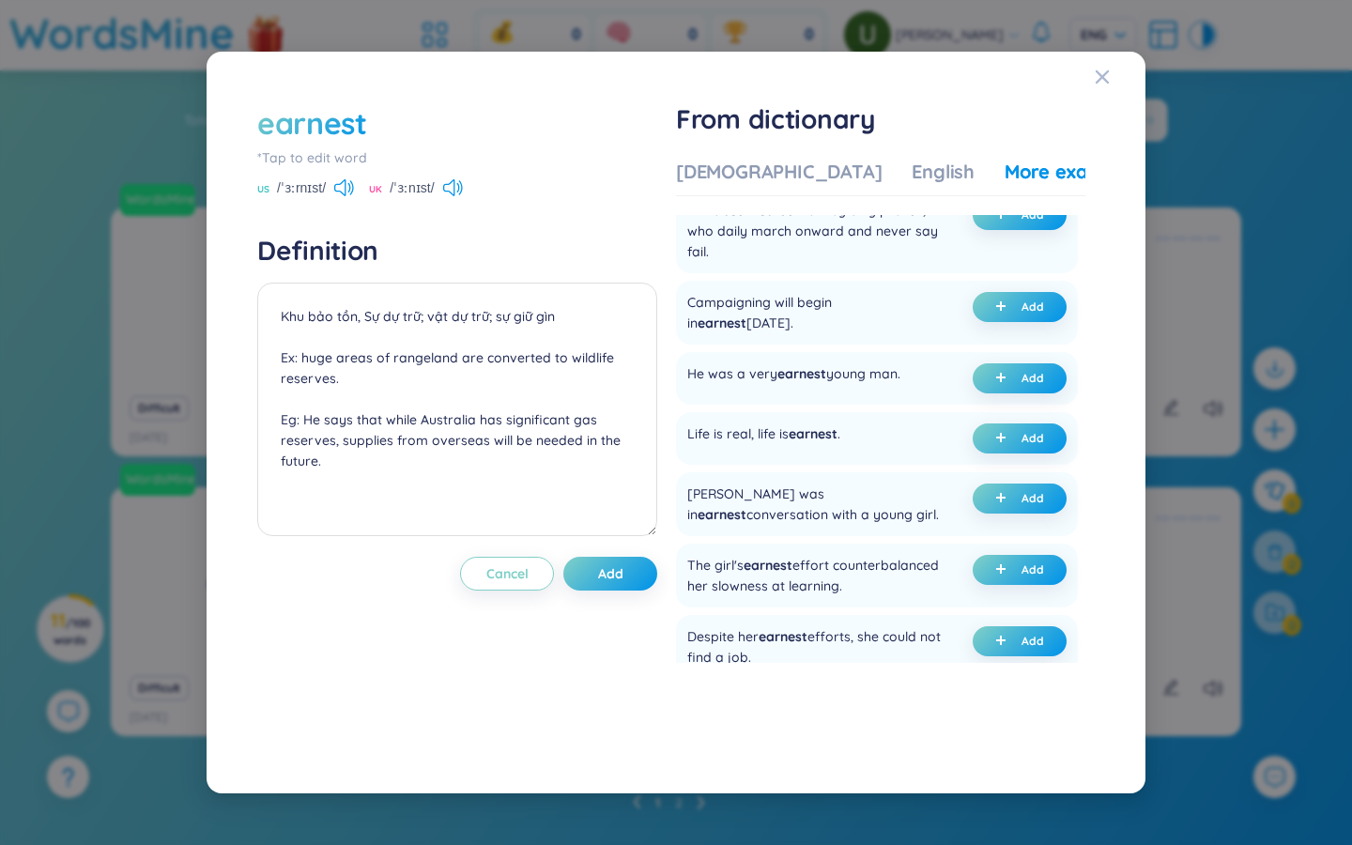
scroll to position [82, 0]
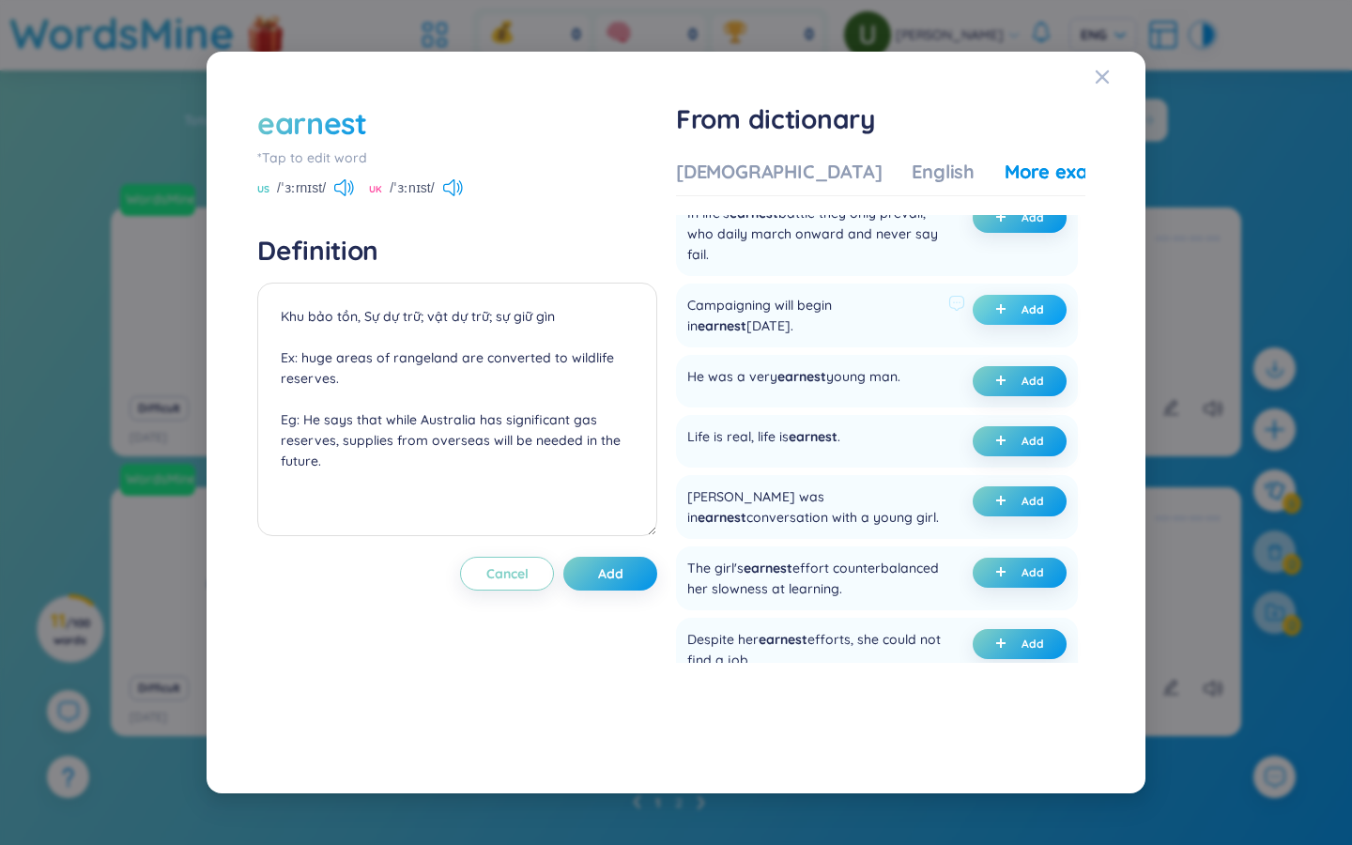
click at [817, 309] on span "plus" at bounding box center [1004, 309] width 19 height 13
click at [719, 178] on div "Vietnamese" at bounding box center [779, 172] width 206 height 26
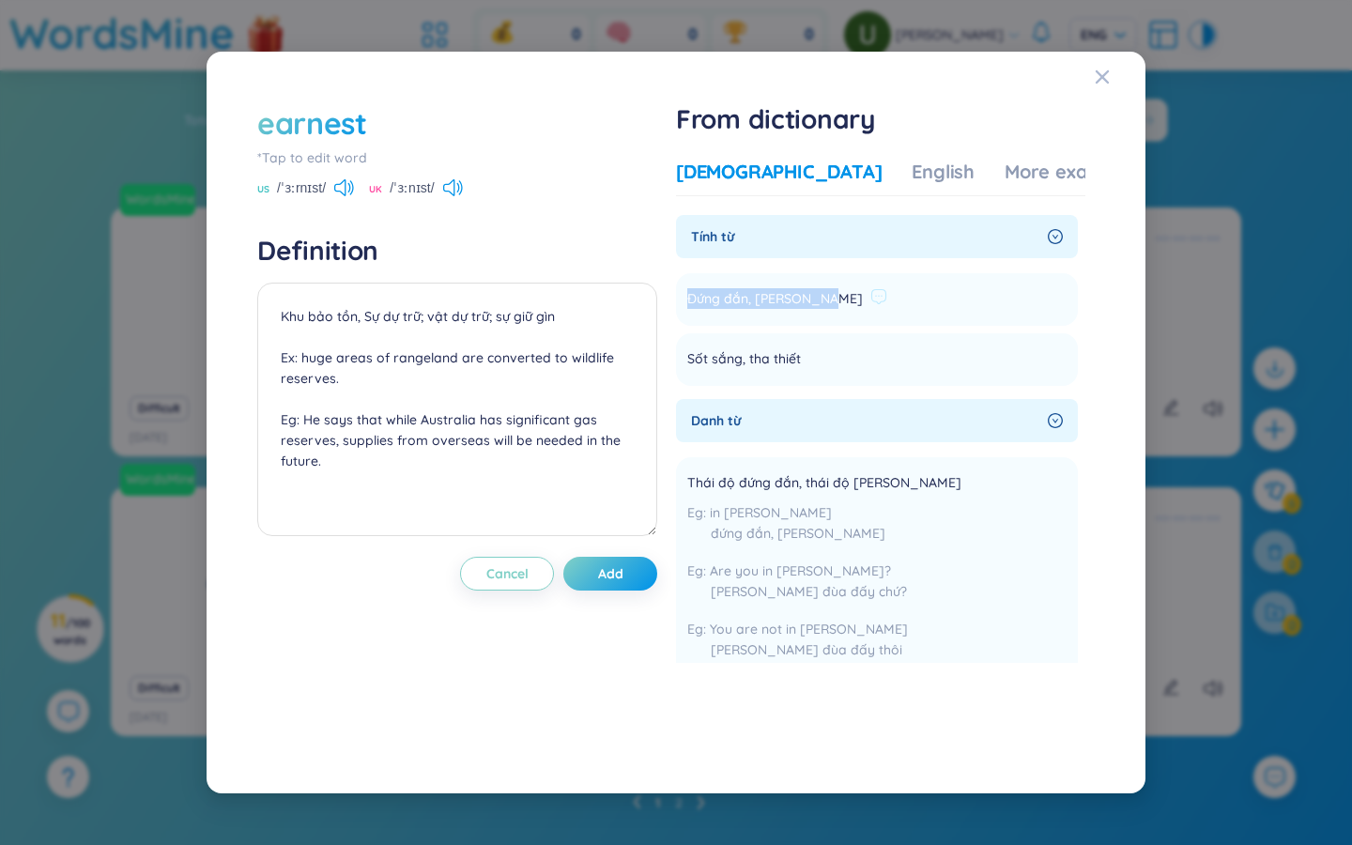
drag, startPoint x: 691, startPoint y: 293, endPoint x: 836, endPoint y: 298, distance: 144.7
click at [817, 299] on li "Đứng đắn, nghiêm chỉnh Add" at bounding box center [877, 299] width 402 height 53
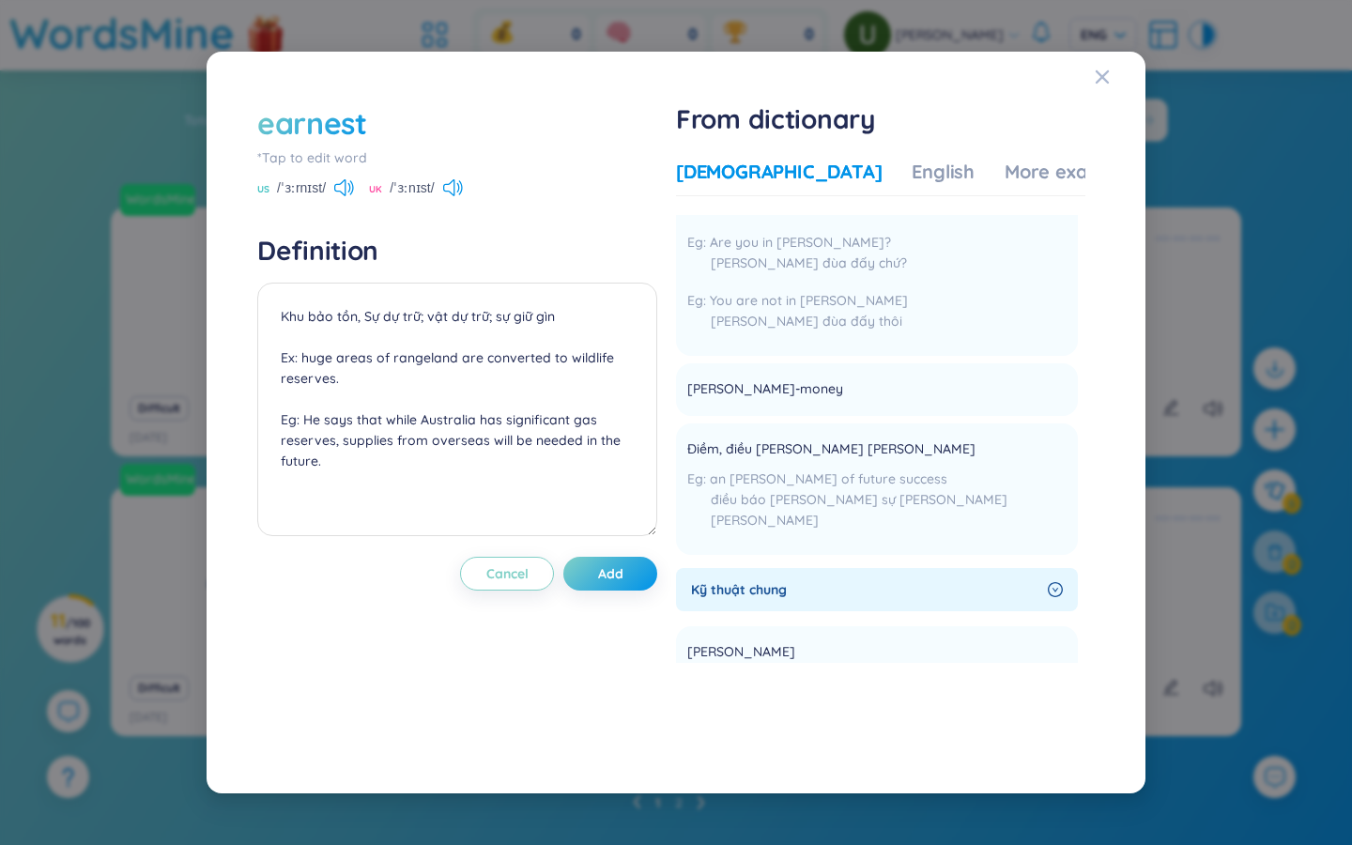
scroll to position [0, 0]
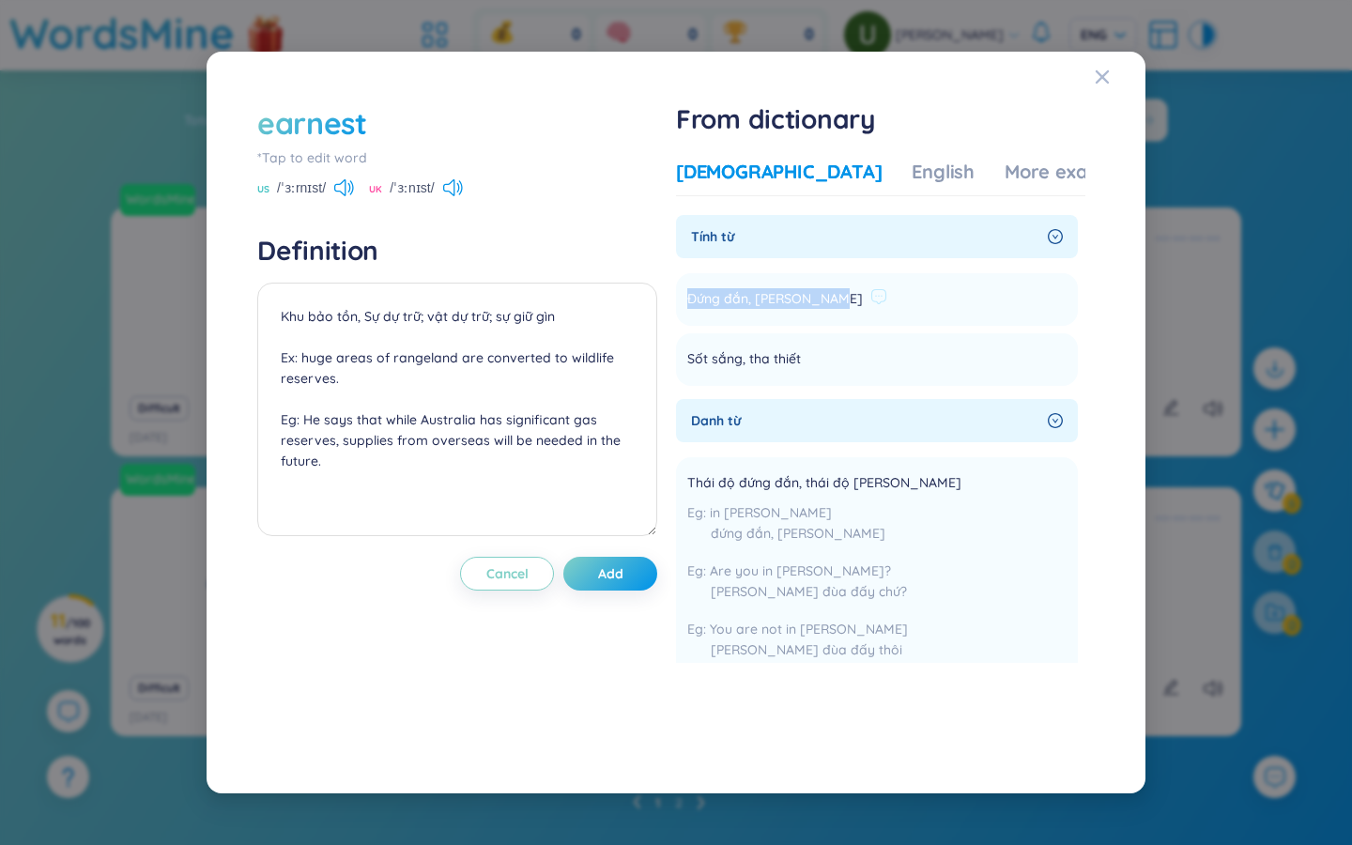
click at [787, 301] on span "Đứng đắn, nghiêm chỉnh" at bounding box center [775, 299] width 176 height 23
click at [341, 313] on textarea "(undefined) Eg: Campaigning will begin in earnest tomorrow." at bounding box center [457, 410] width 400 height 254
drag, startPoint x: 367, startPoint y: 317, endPoint x: 254, endPoint y: 305, distance: 113.3
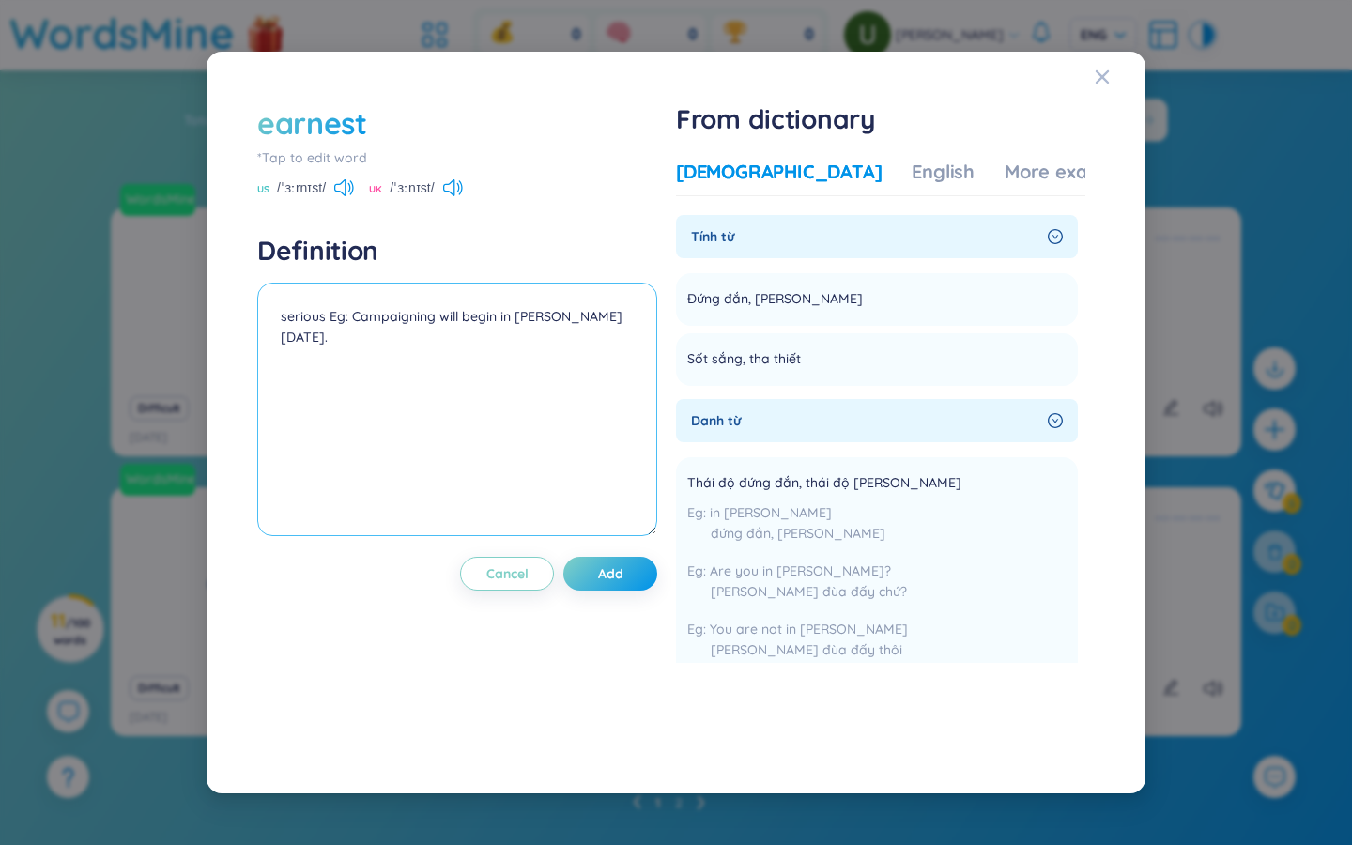
click at [373, 306] on textarea "serious Eg: Campaigning will begin in earnest tomorrow." at bounding box center [457, 410] width 400 height 254
click at [330, 317] on textarea "serious Eg: Capaigning will begin in earnest tomorrow." at bounding box center [457, 410] width 400 height 254
click at [470, 320] on textarea "serious and determined Eg: Capaigning will begin in earnest tomorrow." at bounding box center [457, 410] width 400 height 254
click at [430, 317] on textarea "serious and determined Eg: Campaigning will begin in earnest tomorrow." at bounding box center [457, 410] width 400 height 254
type textarea "serious and determined Eg: Campaigning will begin in [PERSON_NAME] [DATE]."
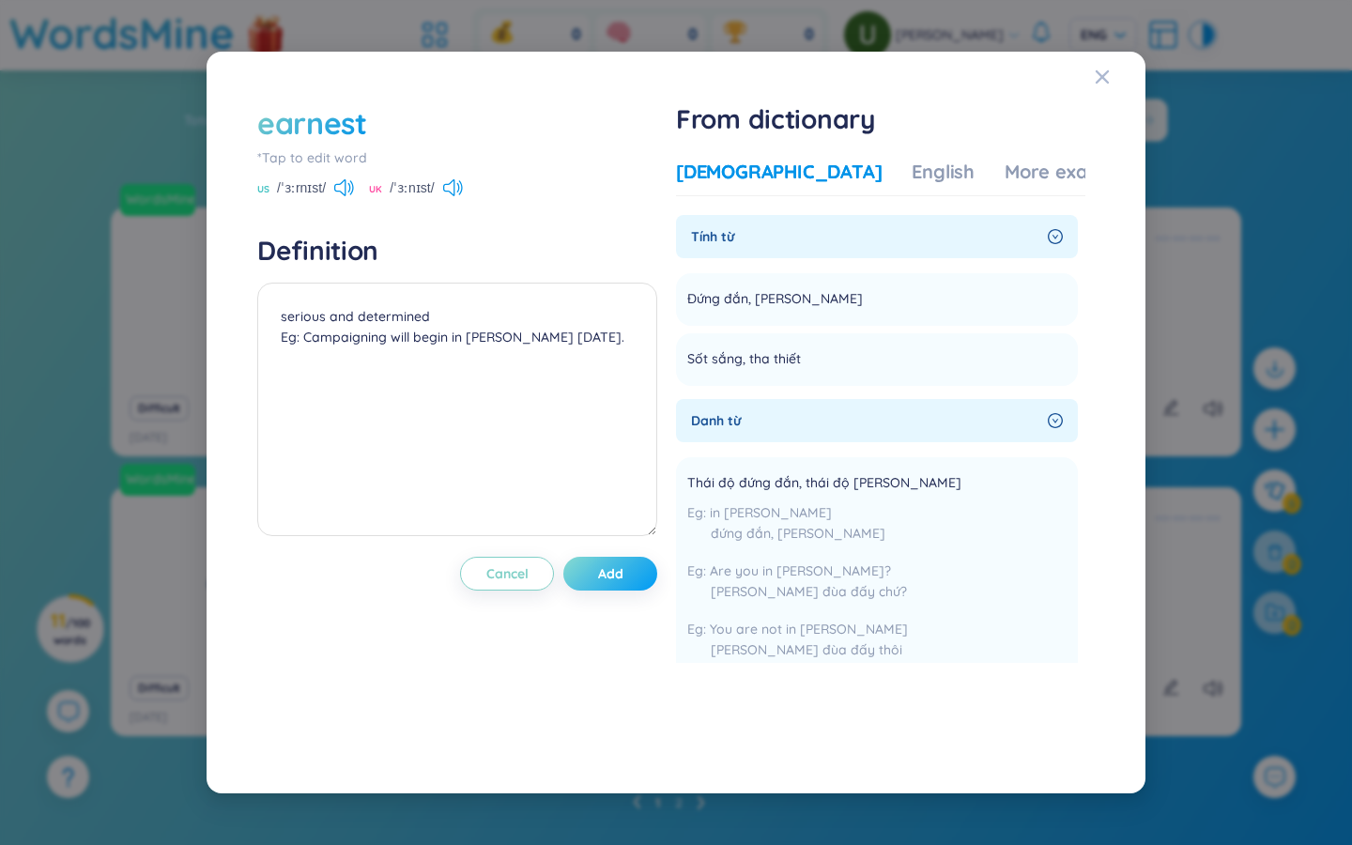
click at [614, 577] on span "Add" at bounding box center [610, 573] width 25 height 19
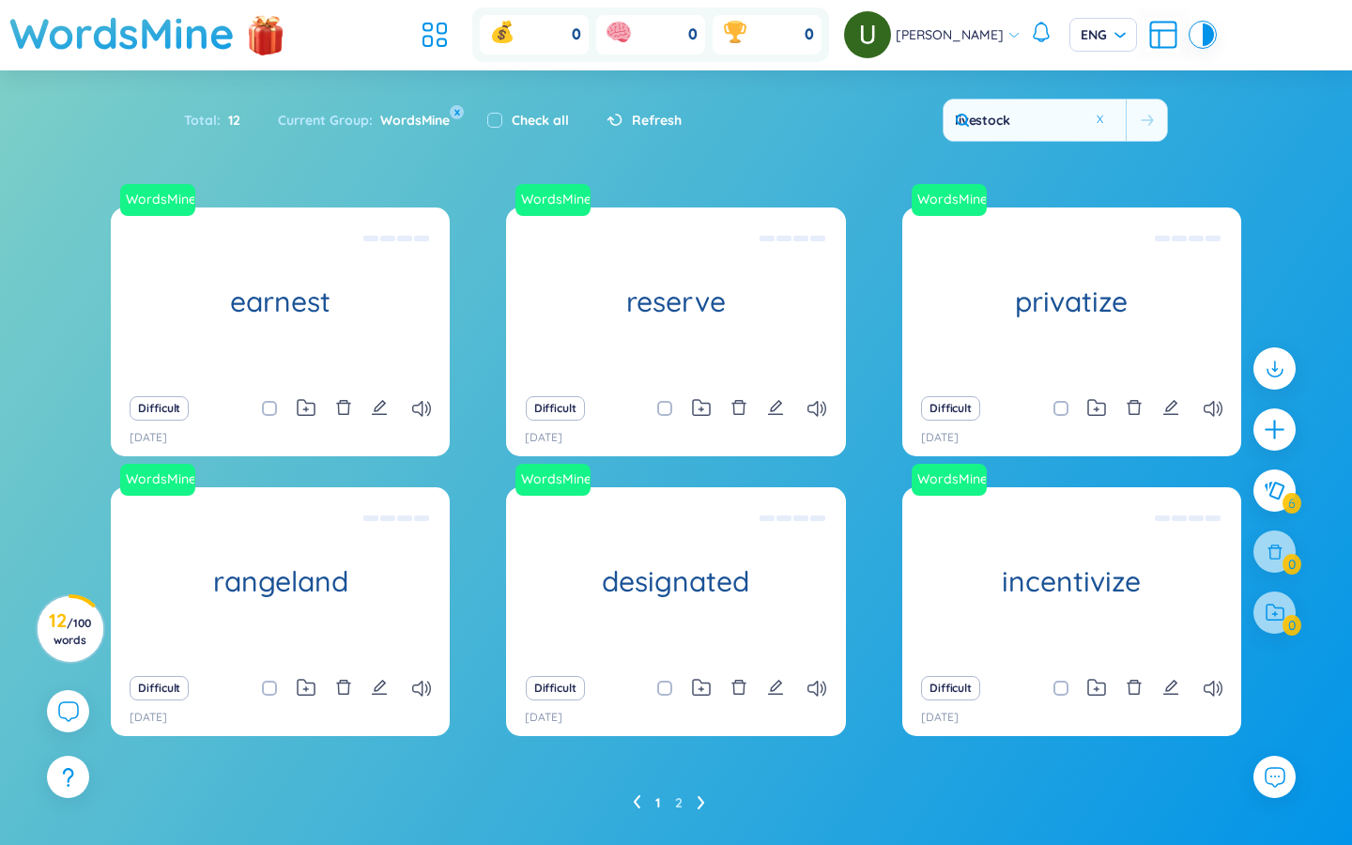
click at [817, 424] on icon "plus" at bounding box center [1274, 429] width 23 height 23
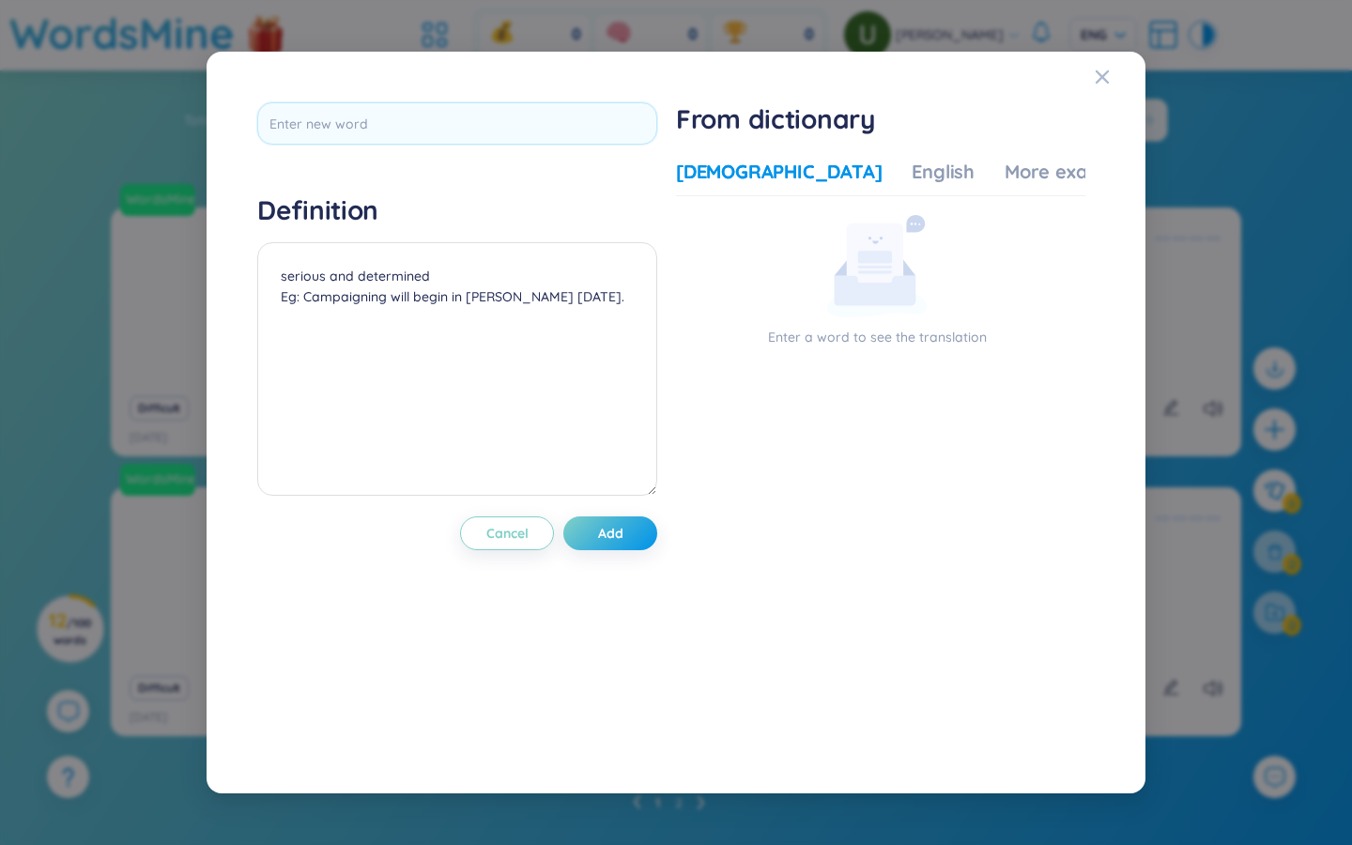
click at [817, 432] on div "Definition serious and determined Eg: Campaigning will begin in earnest tomorro…" at bounding box center [676, 422] width 1352 height 845
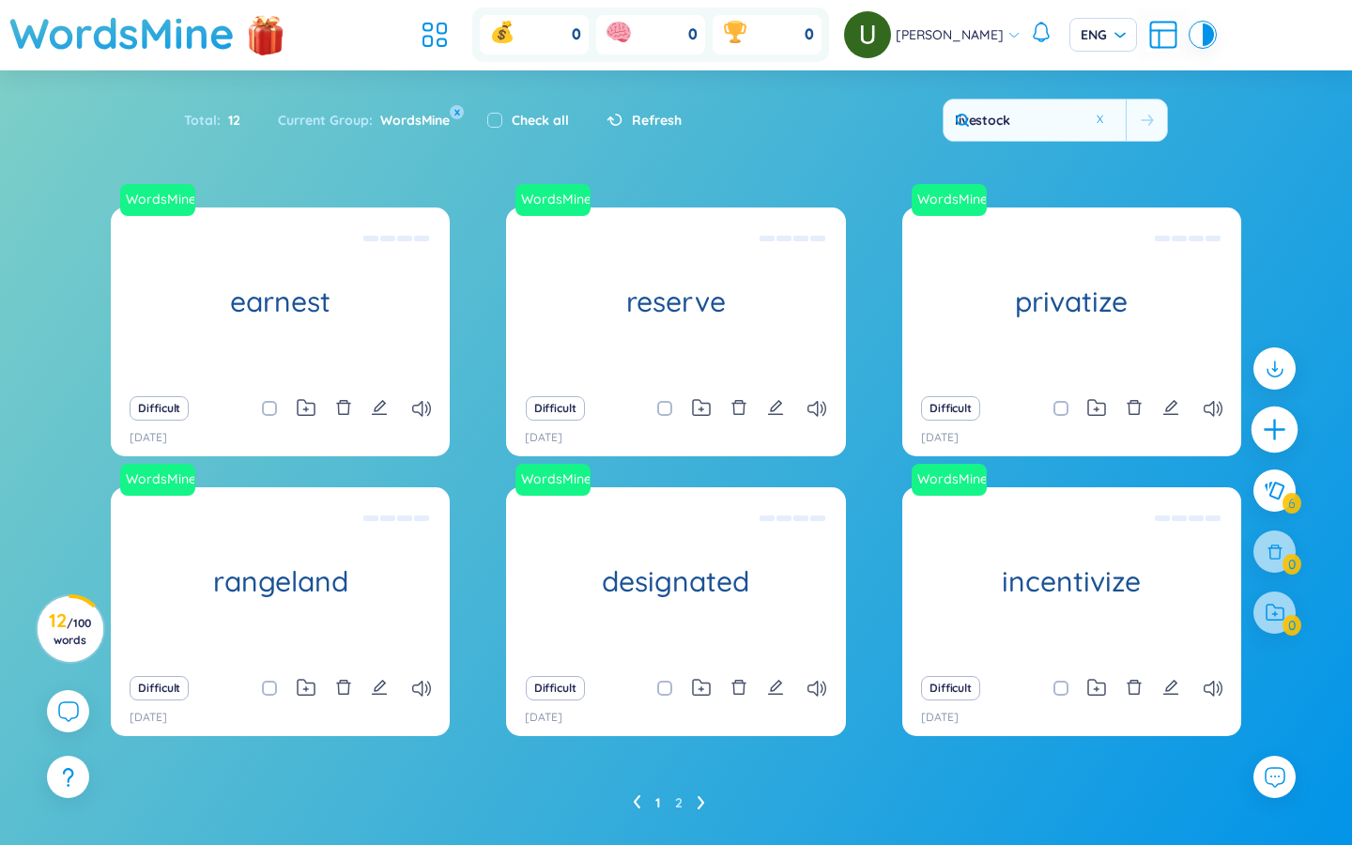
click at [817, 438] on icon "plus" at bounding box center [1275, 430] width 26 height 26
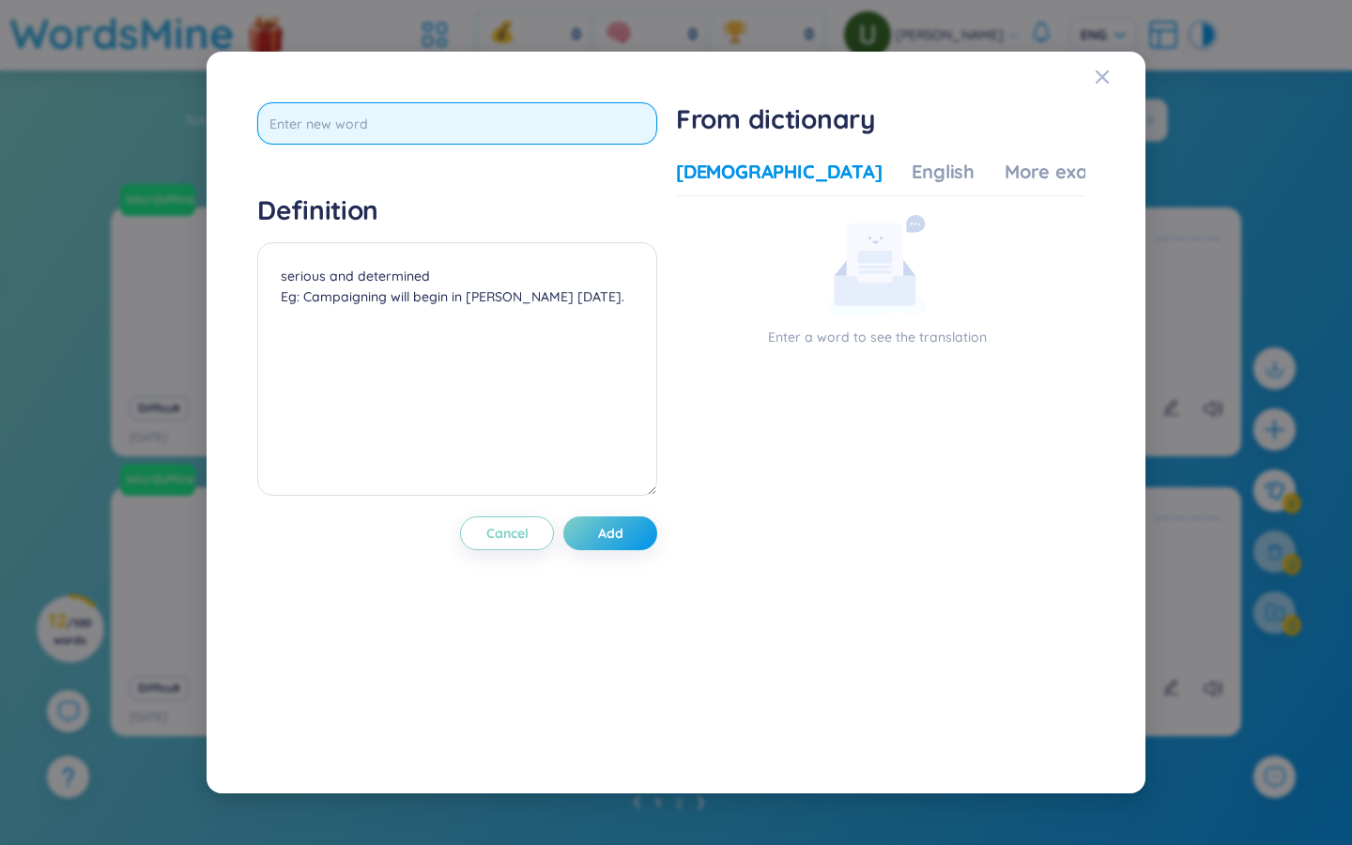
click at [412, 124] on input "text" at bounding box center [457, 123] width 400 height 42
type input "resilient"
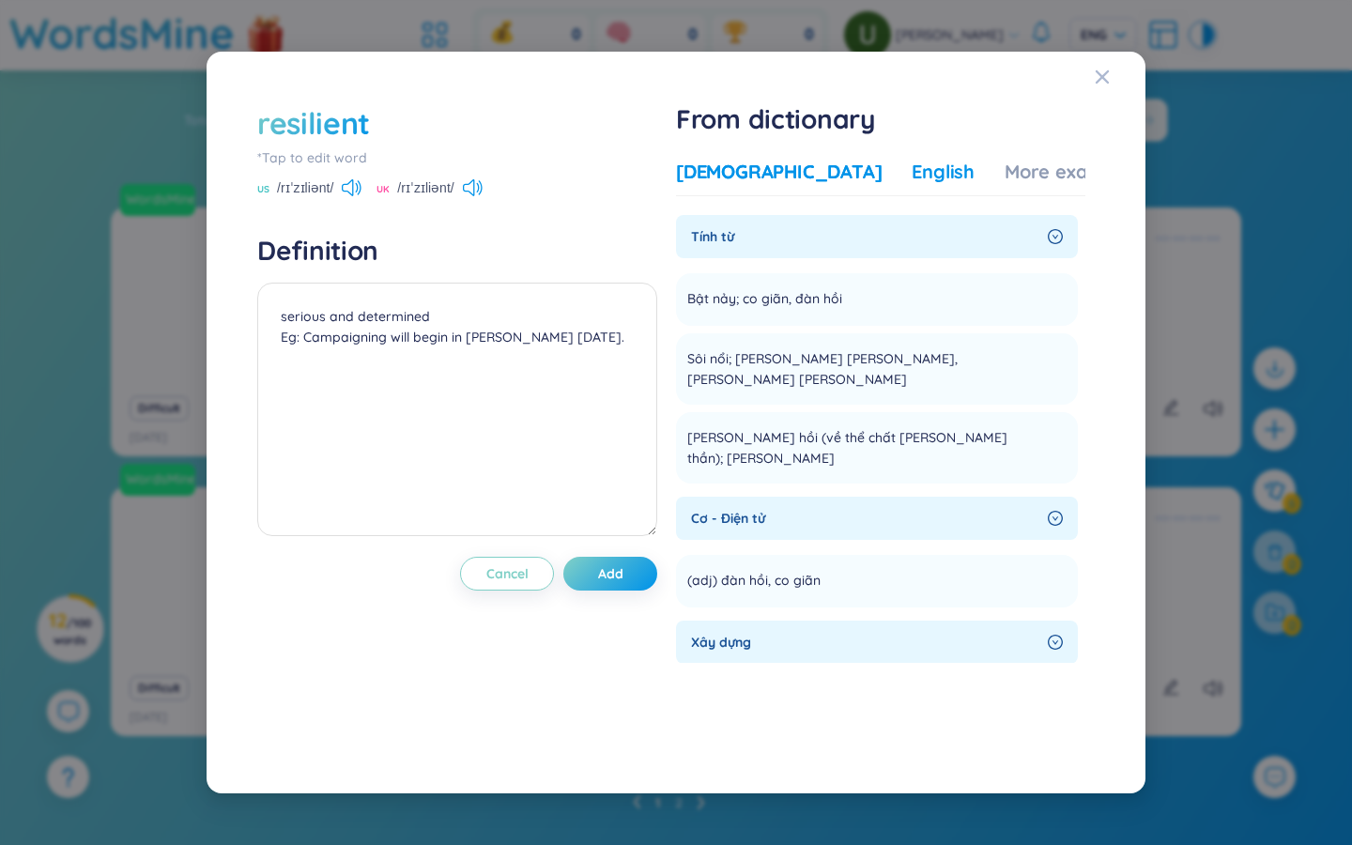
click at [817, 179] on div "English" at bounding box center [943, 172] width 63 height 26
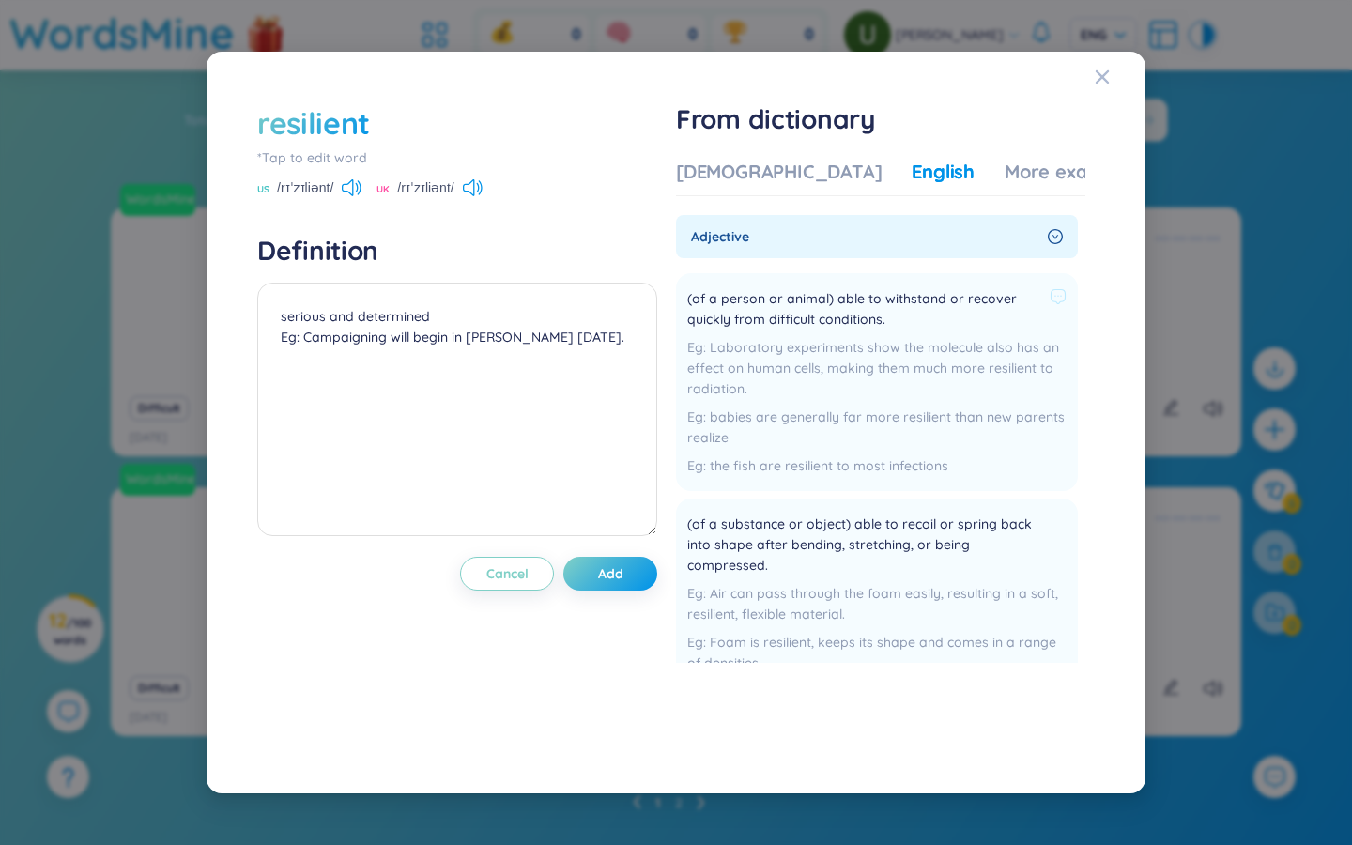
click at [800, 319] on span "(of a person or animal) able to withstand or recover quickly from difficult con…" at bounding box center [864, 308] width 355 height 41
copy div "(of a person or animal) able to withstand or recover quickly from difficult con…"
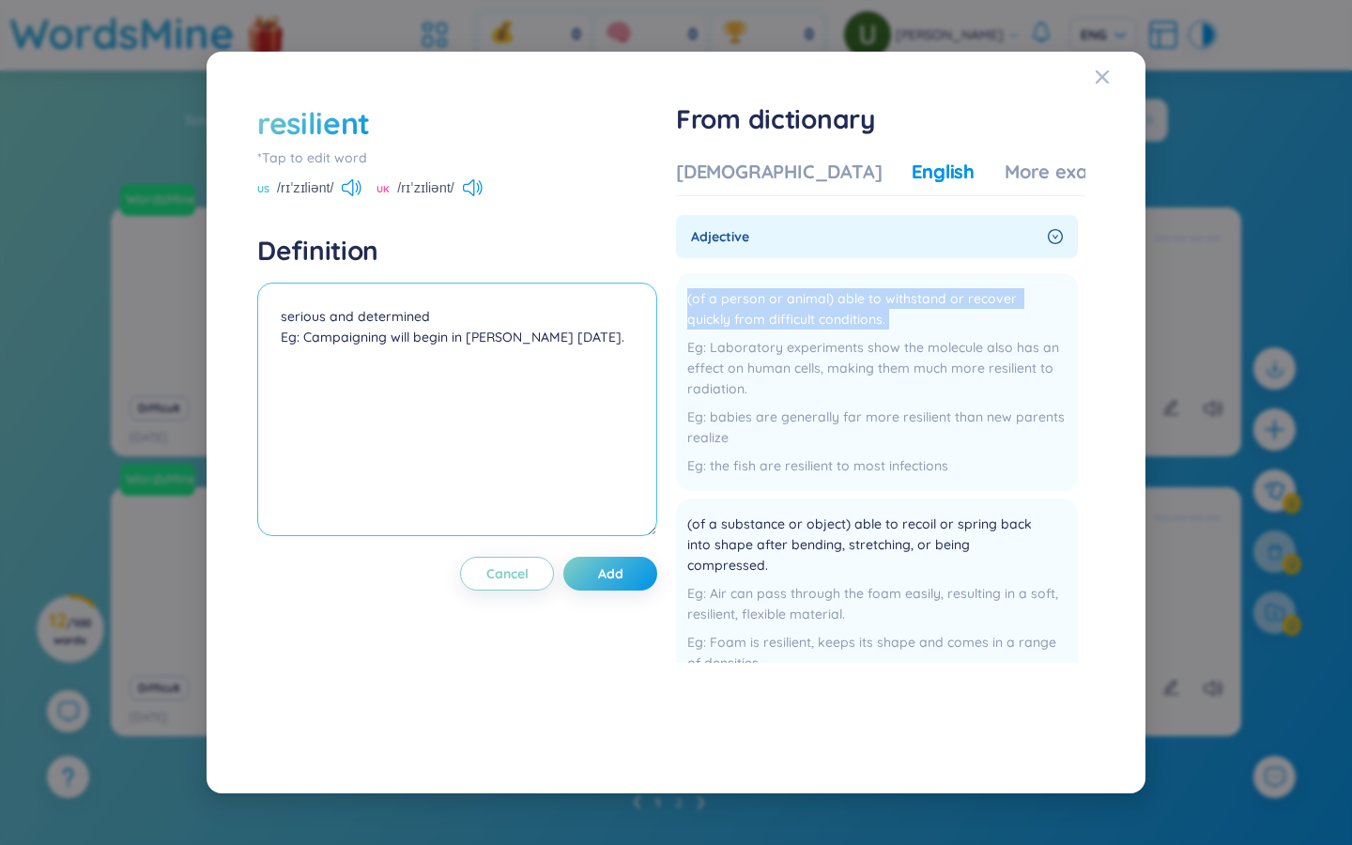
click at [322, 374] on textarea "serious and determined Eg: Campaigning will begin in [PERSON_NAME] [DATE]." at bounding box center [457, 410] width 400 height 254
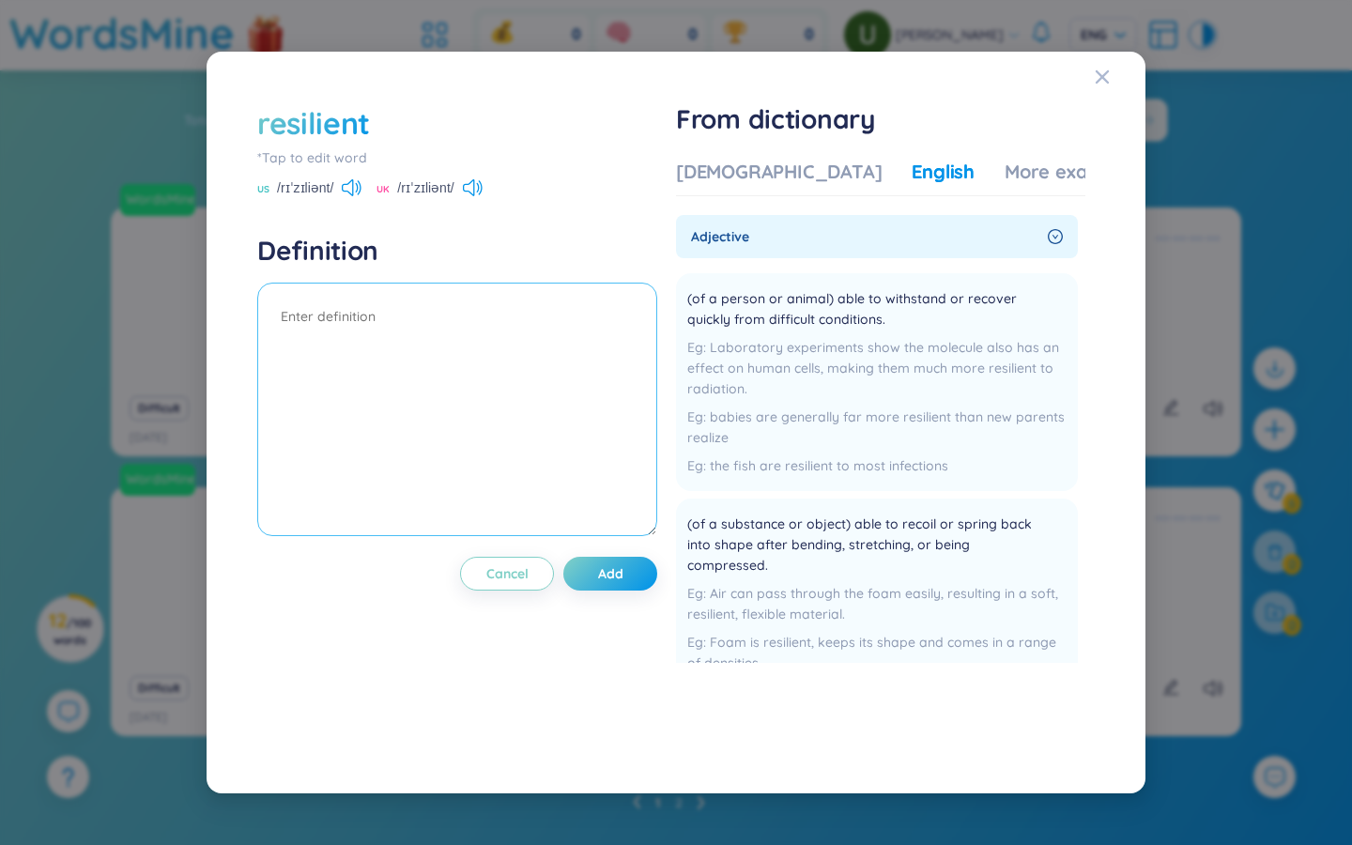
paste textarea "(of a person or animal) able to withstand or recover quickly from difficult con…"
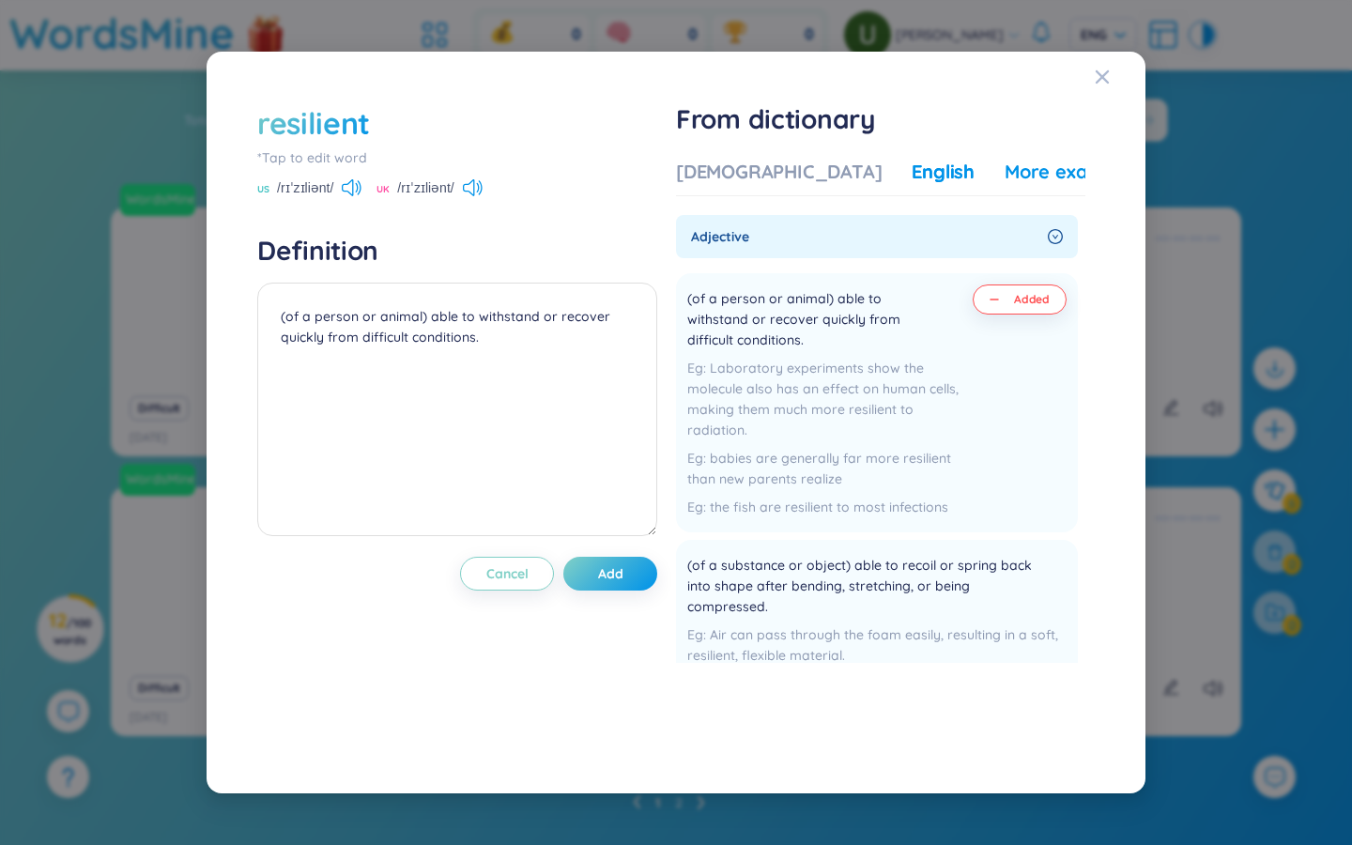
click at [817, 166] on div "More examples" at bounding box center [1073, 172] width 136 height 26
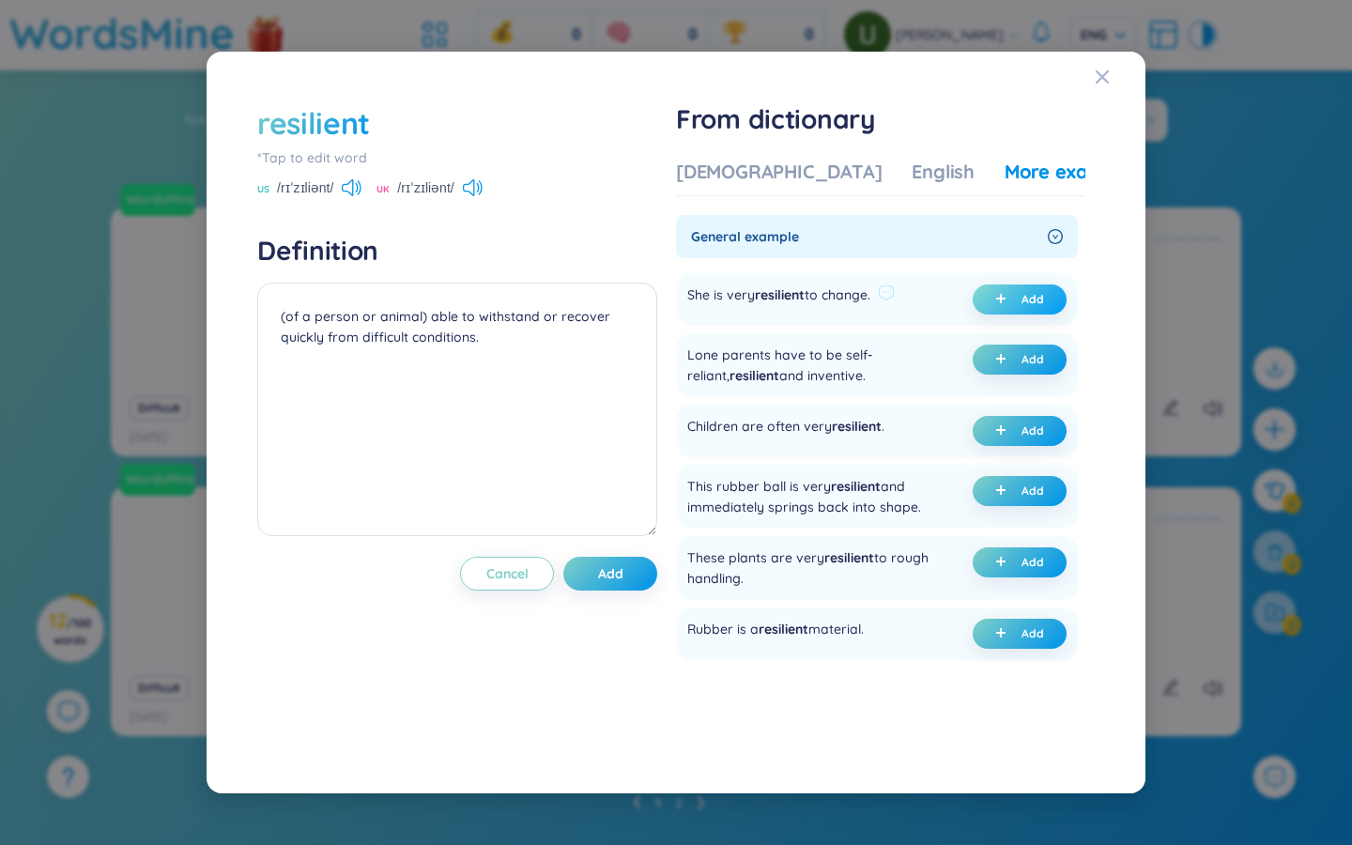
click at [817, 309] on button "Add" at bounding box center [1020, 300] width 94 height 30
click at [817, 310] on button "Add" at bounding box center [1020, 300] width 94 height 30
drag, startPoint x: 369, startPoint y: 363, endPoint x: 261, endPoint y: 357, distance: 108.2
click at [261, 357] on textarea "(of a person or animal) able to withstand or recover quickly from difficult con…" at bounding box center [457, 410] width 400 height 254
click at [817, 300] on icon "plus" at bounding box center [1000, 298] width 11 height 11
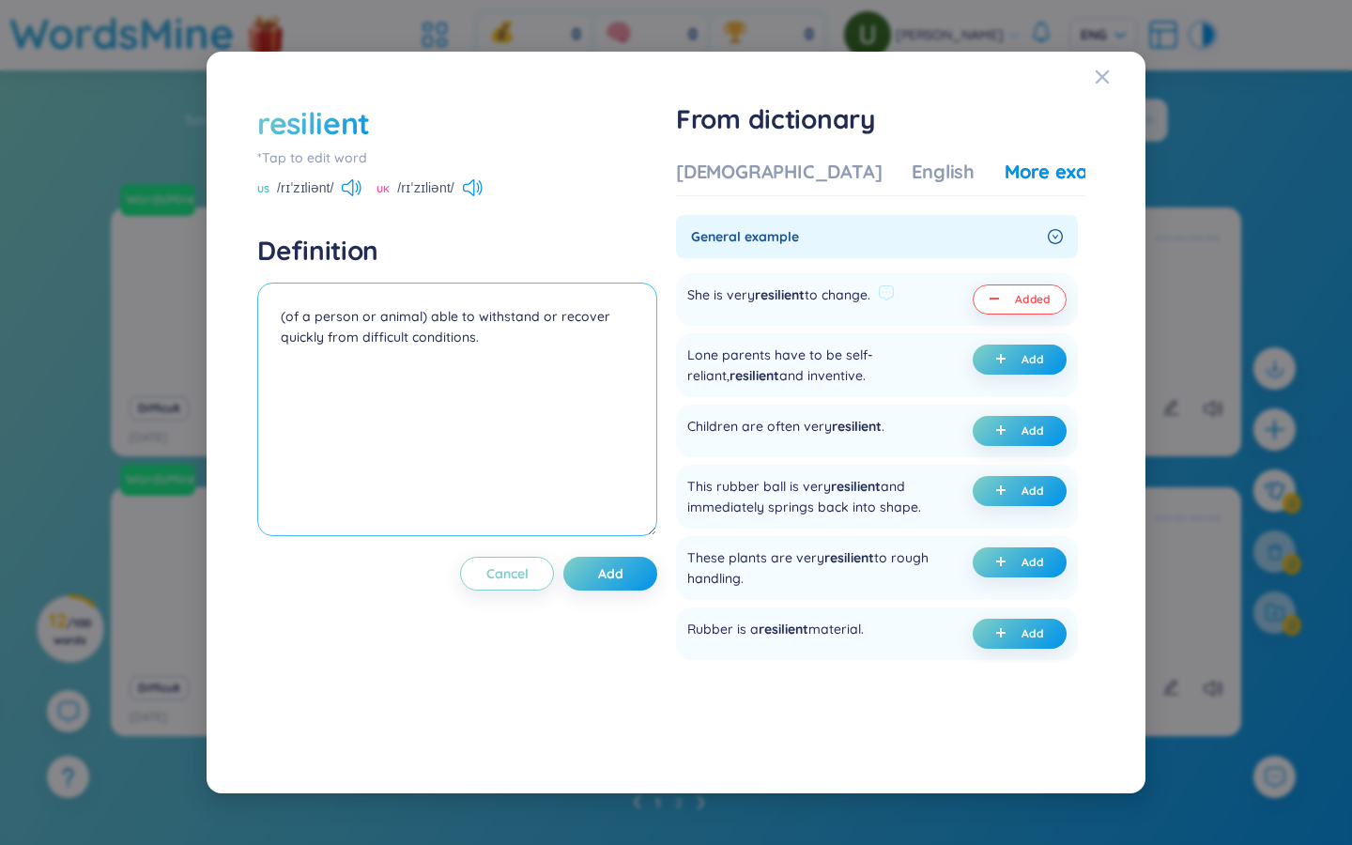
drag, startPoint x: 367, startPoint y: 358, endPoint x: 262, endPoint y: 349, distance: 105.5
click at [262, 354] on textarea "(of a person or animal) able to withstand or recover quickly from difficult con…" at bounding box center [457, 410] width 400 height 254
type textarea "(of a person or animal) able to withstand or recover quickly from difficult con…"
click at [650, 577] on button "Add" at bounding box center [610, 574] width 94 height 34
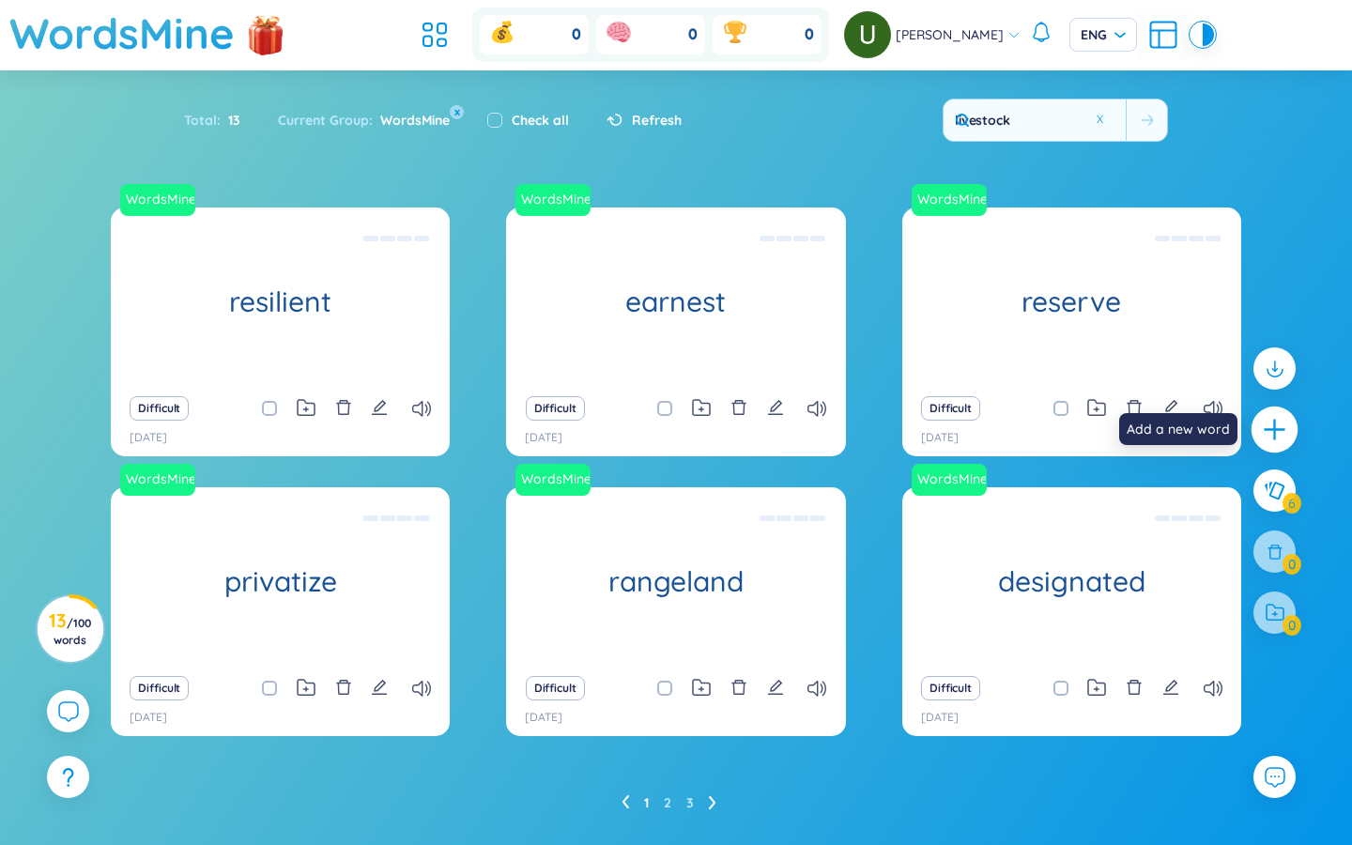
click at [817, 433] on icon "plus" at bounding box center [1275, 430] width 26 height 26
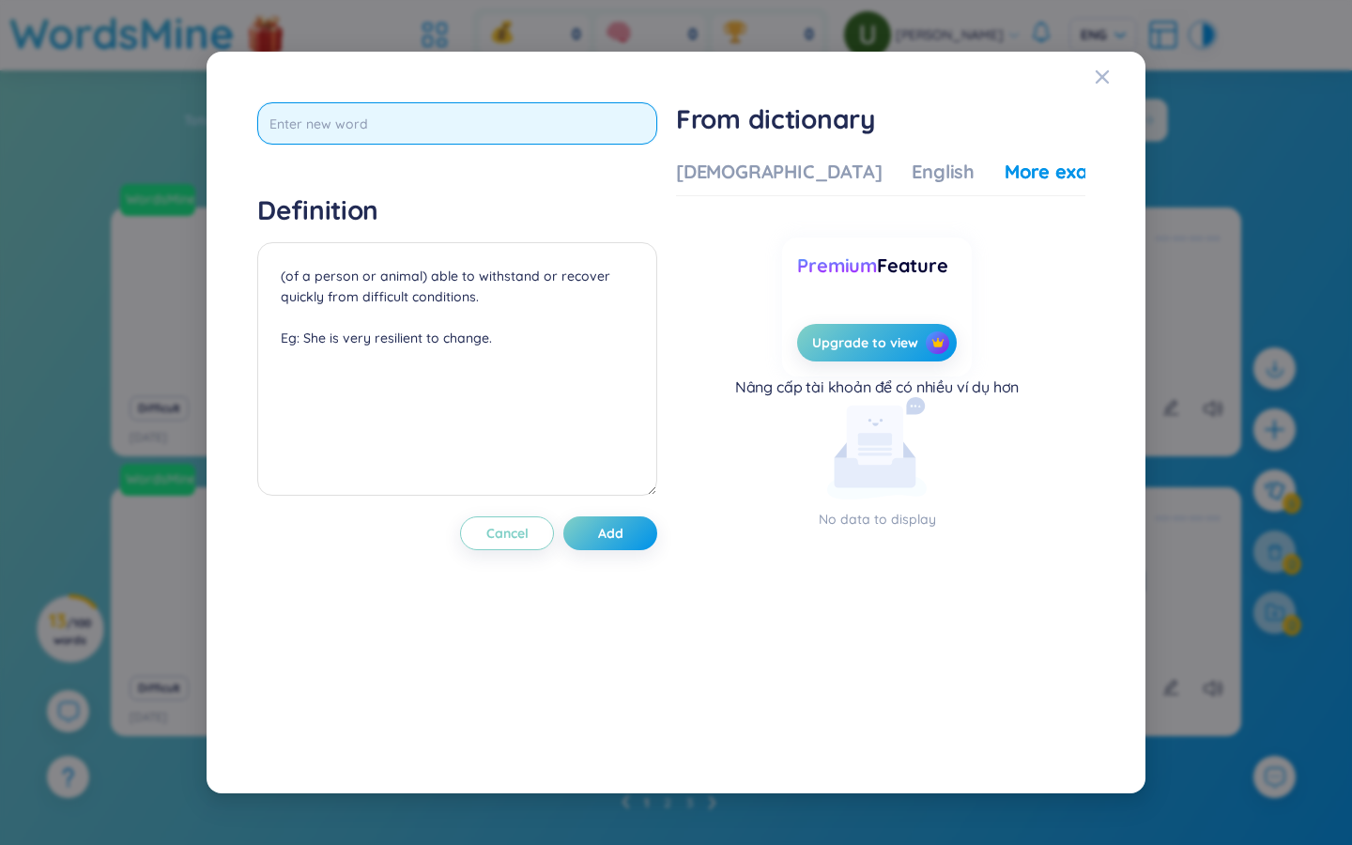
click at [358, 122] on input "text" at bounding box center [457, 123] width 400 height 42
type input "migration"
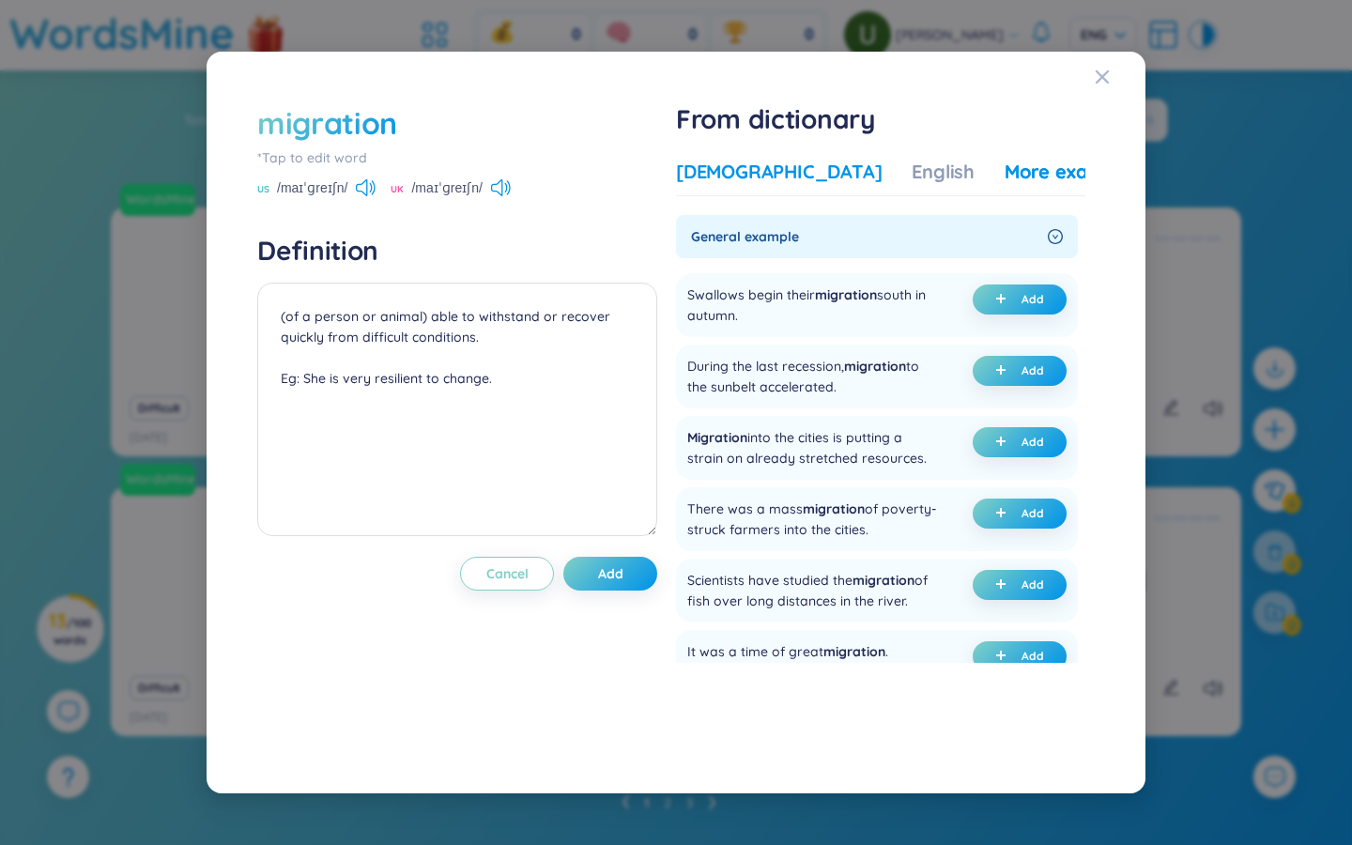
click at [766, 173] on div "Vietnamese" at bounding box center [779, 172] width 206 height 26
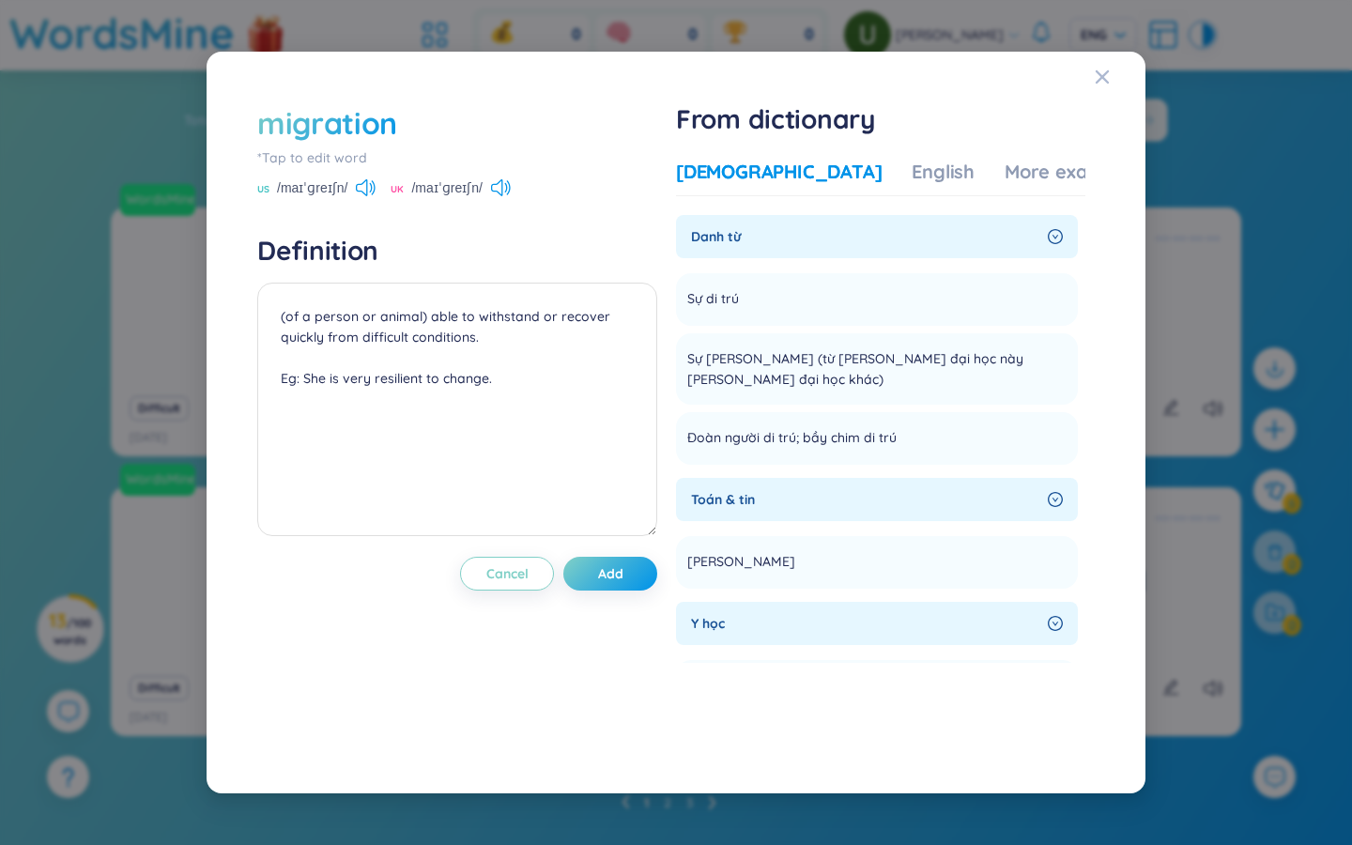
click at [383, 123] on div "migration" at bounding box center [327, 122] width 140 height 41
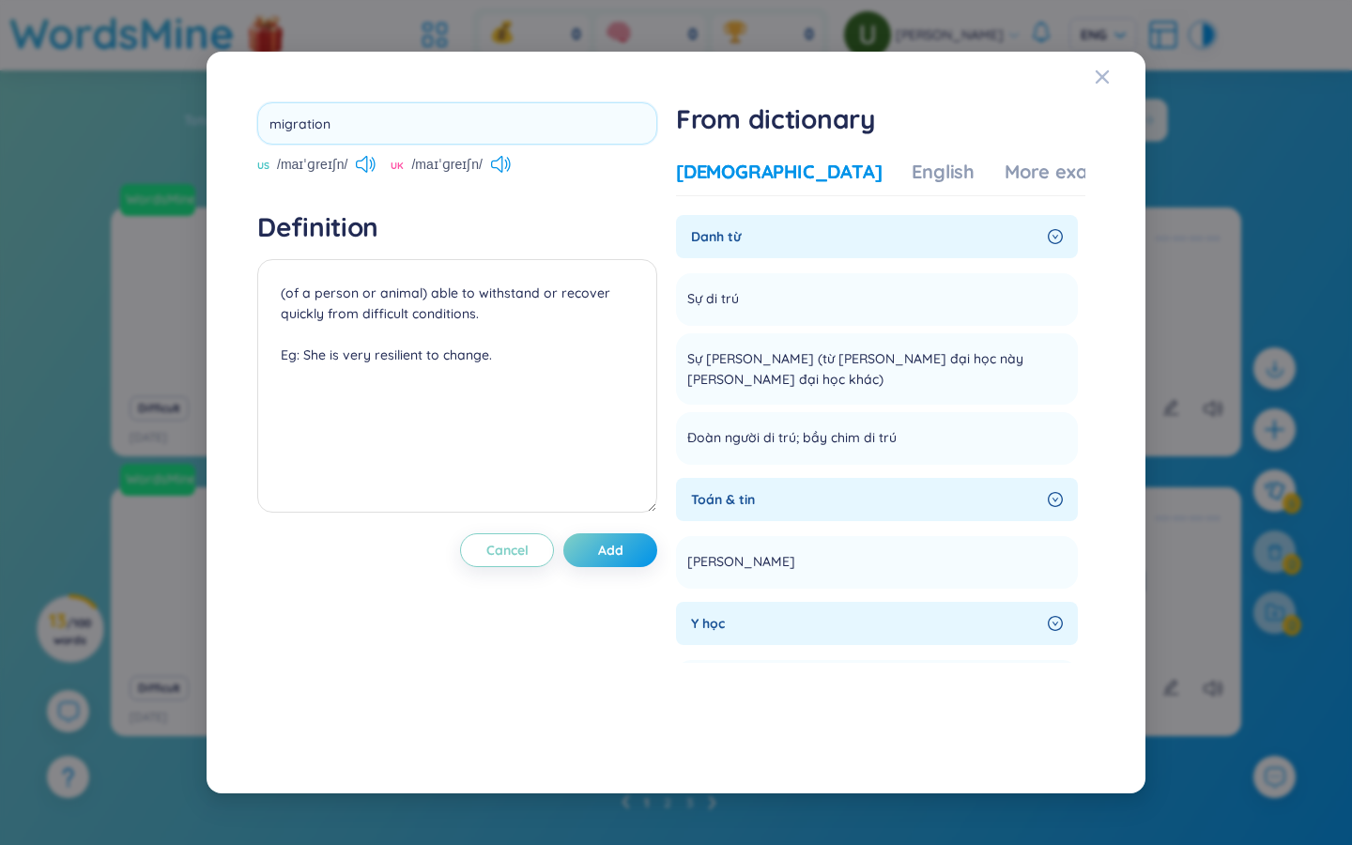
click at [383, 123] on input "migration" at bounding box center [457, 123] width 400 height 42
click at [512, 578] on div "migration US /maɪˈɡreɪʃn/ UK /maɪˈɡreɪʃn/ Definition (of a person or animal) ab…" at bounding box center [457, 422] width 400 height 640
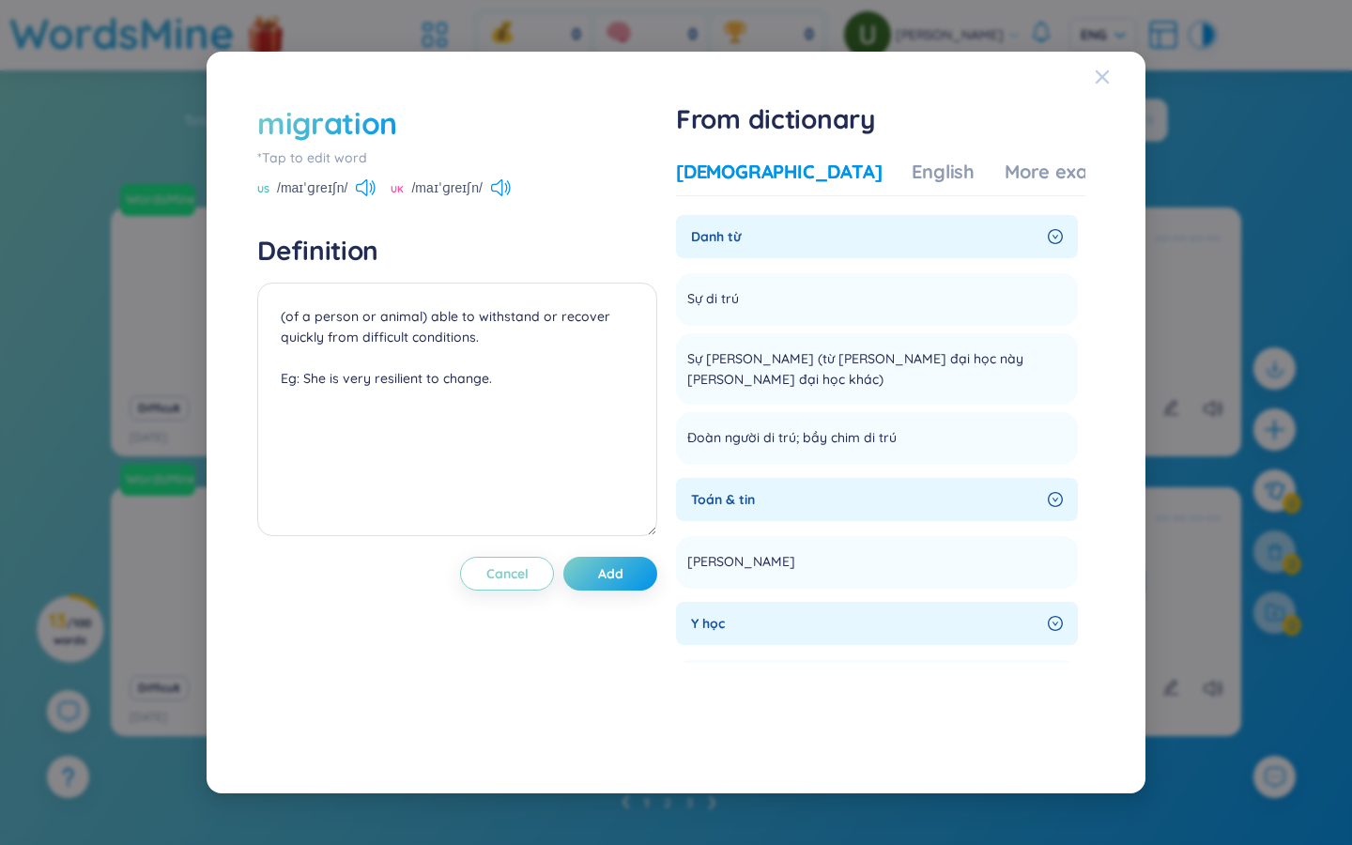
click at [817, 74] on icon "Close" at bounding box center [1102, 76] width 13 height 13
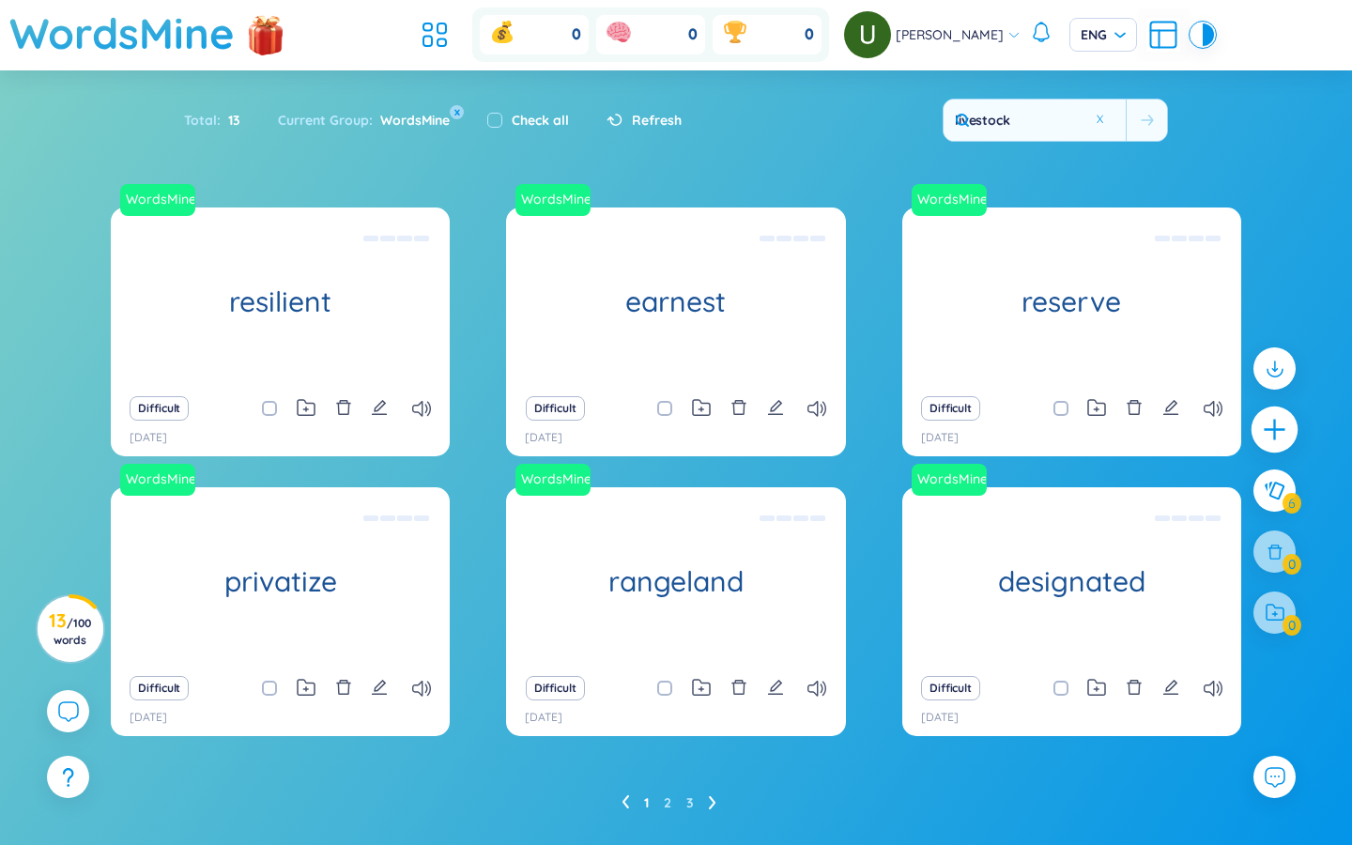
click at [817, 426] on icon "plus" at bounding box center [1275, 430] width 26 height 26
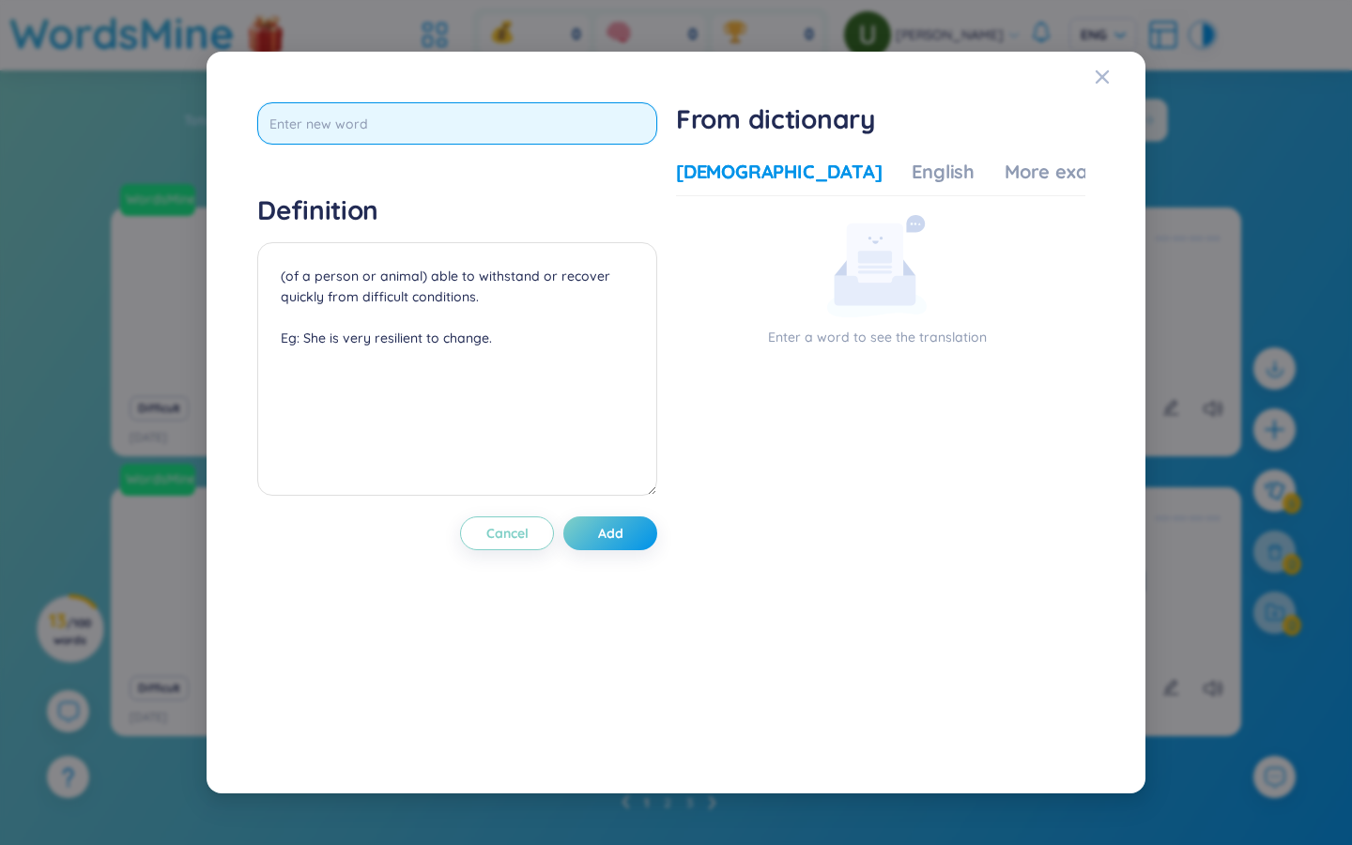
click at [353, 121] on input "text" at bounding box center [457, 123] width 400 height 42
type input "manure"
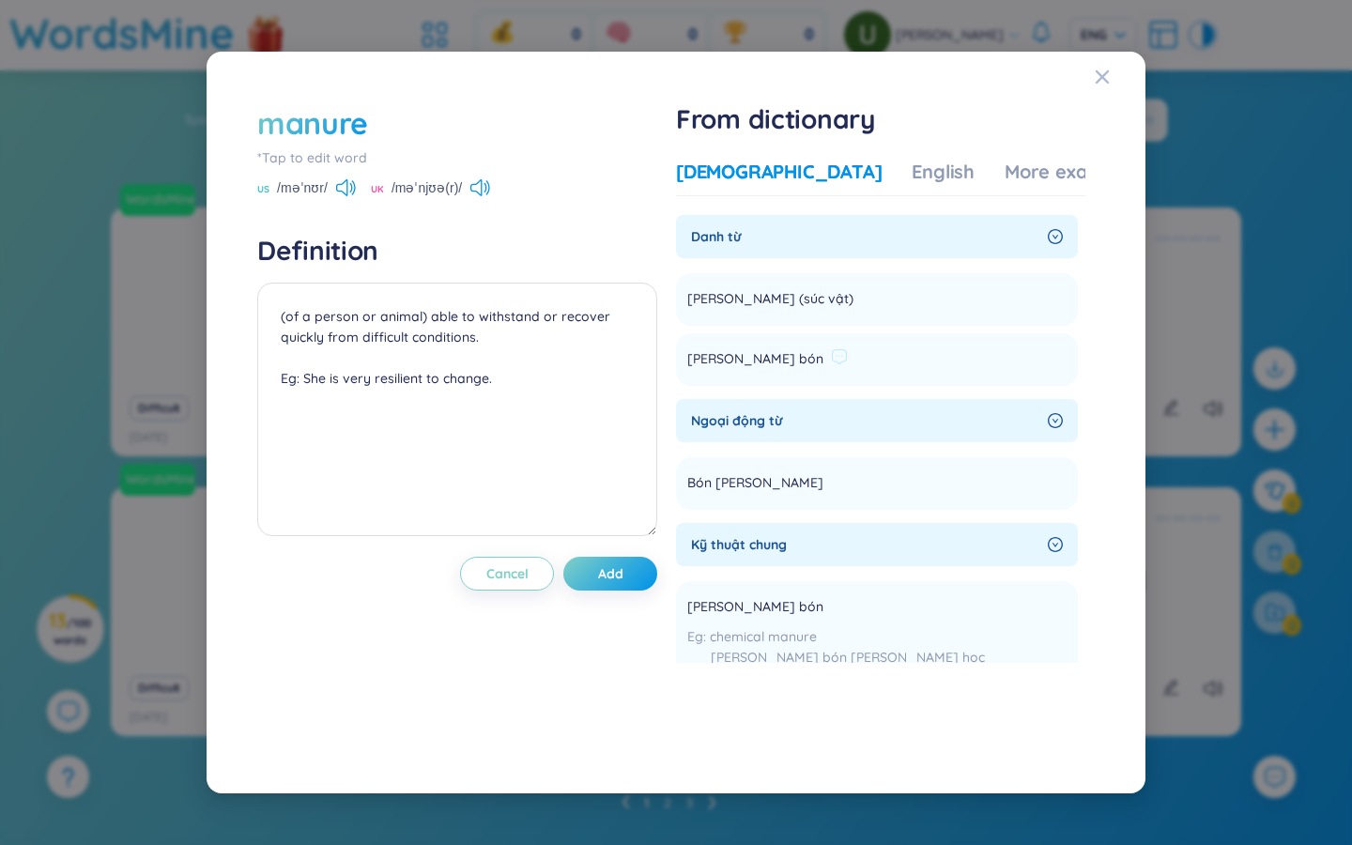
click at [737, 357] on span "Phân bón" at bounding box center [755, 359] width 136 height 23
copy section "Phân bón Add"
click at [342, 312] on textarea "(of a person or animal) able to withstand or recover quickly from difficult con…" at bounding box center [457, 410] width 400 height 254
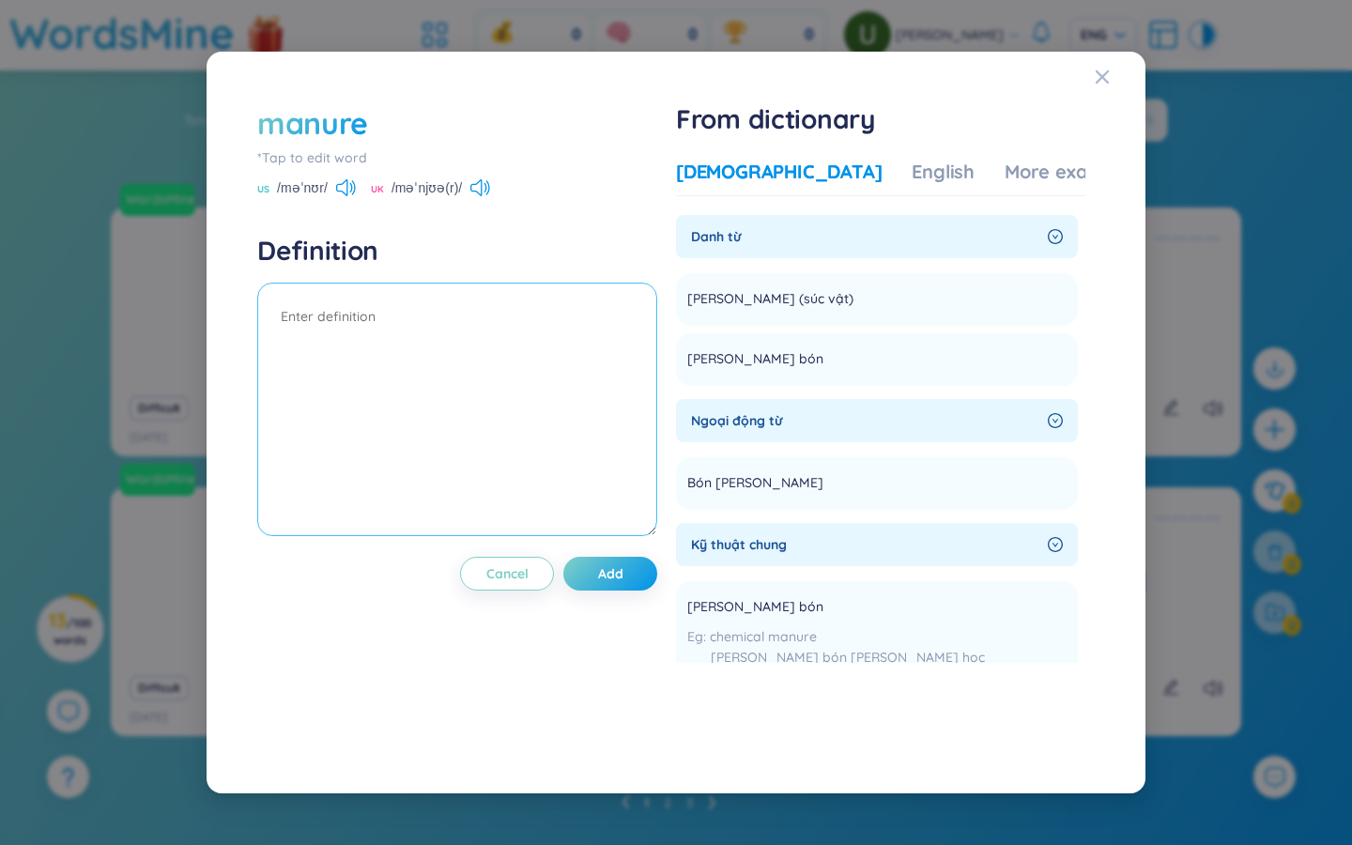
paste textarea "Phân bón"
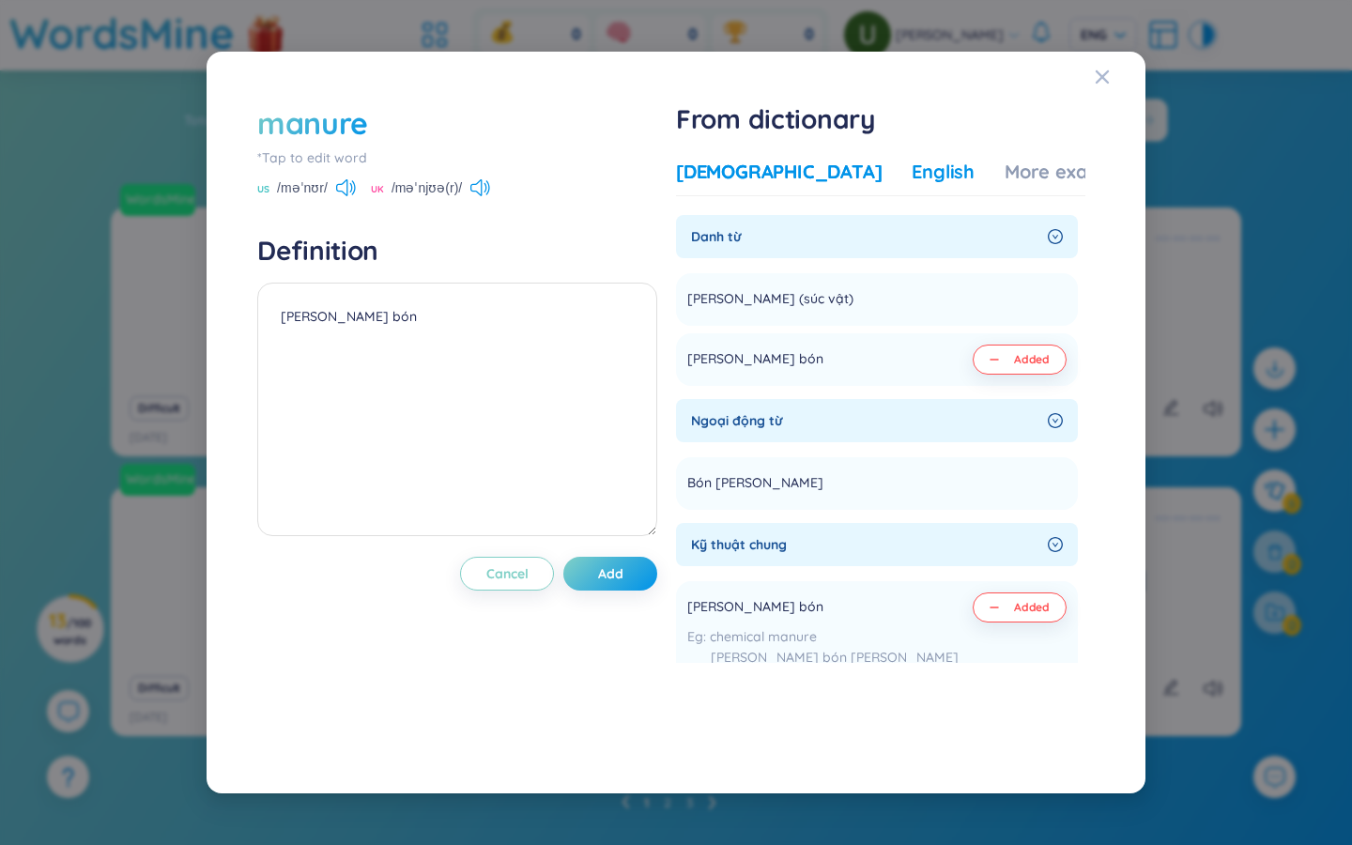
click at [817, 168] on div "English" at bounding box center [943, 172] width 63 height 26
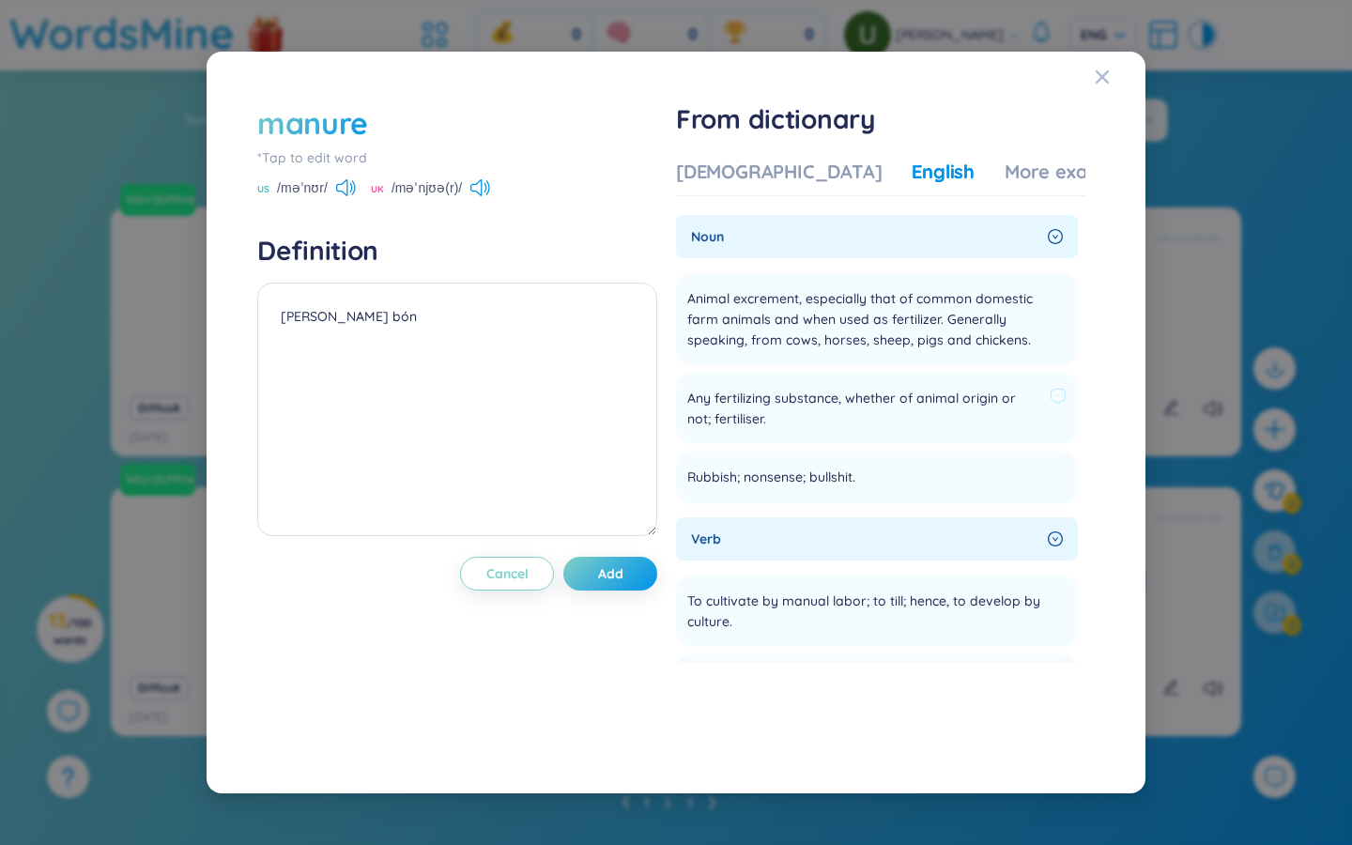
click at [805, 400] on span "Any fertilizing substance, whether of animal origin or not; fertiliser." at bounding box center [864, 408] width 355 height 41
click at [738, 414] on span "Any fertilizing substance, whether of animal origin or not; fertiliser." at bounding box center [864, 408] width 355 height 41
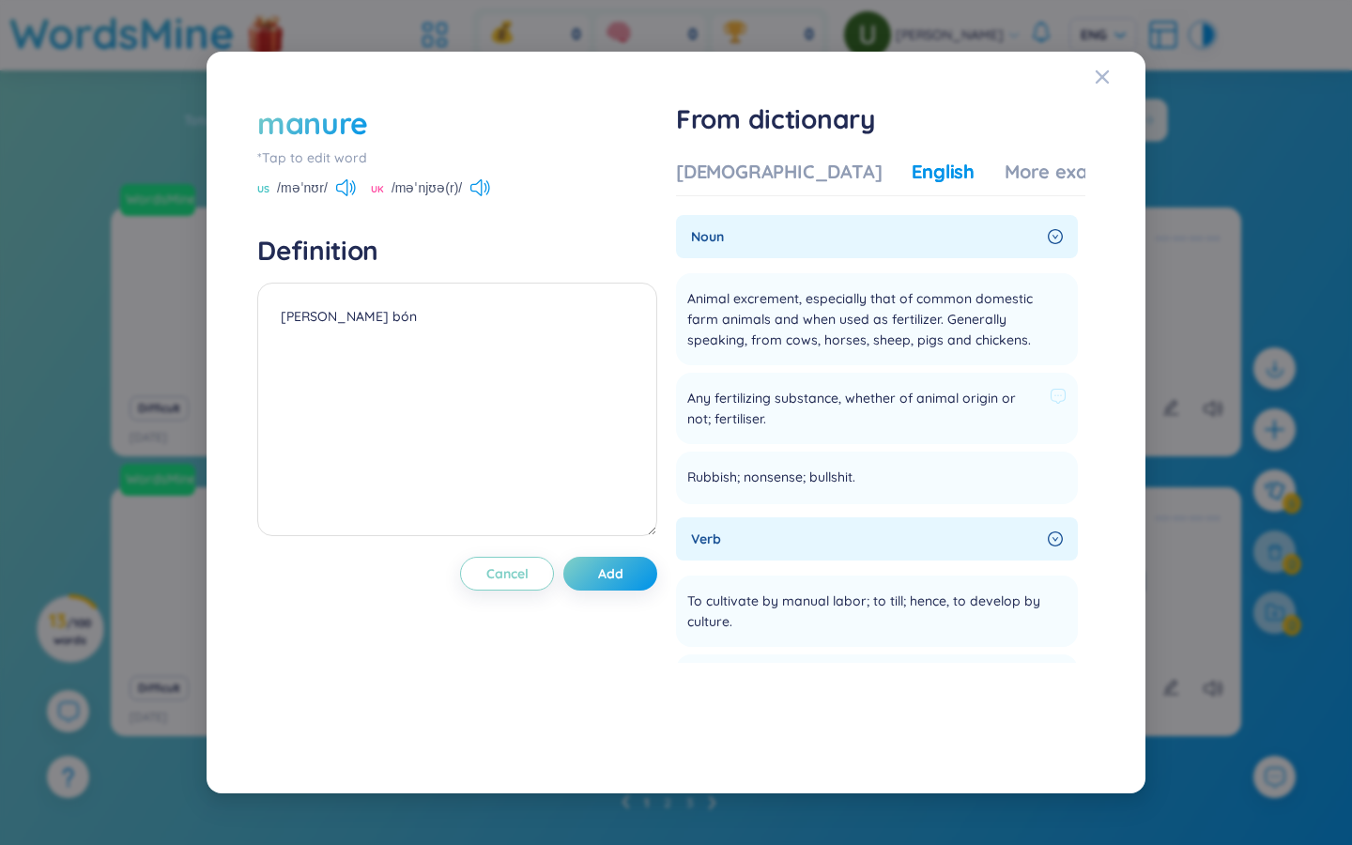
click at [738, 414] on span "Any fertilizing substance, whether of animal origin or not; fertiliser." at bounding box center [864, 408] width 355 height 41
copy li "Any fertilizing substance, whether of animal origin or not; fertiliser. Add"
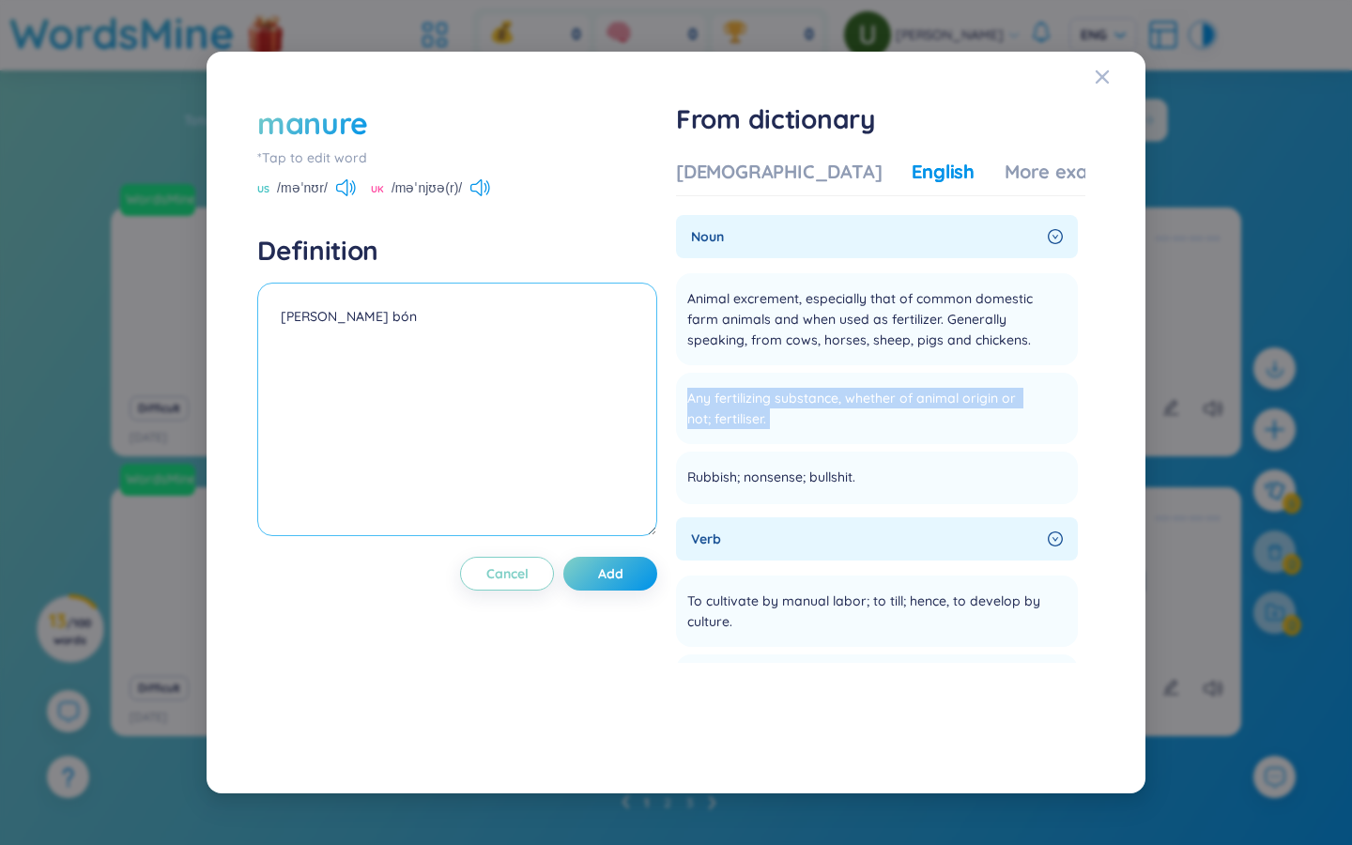
click at [444, 342] on textarea "Phân bón" at bounding box center [457, 410] width 400 height 254
paste textarea "Any fertilizing substance, whether of animal origin or not; fertiliser."
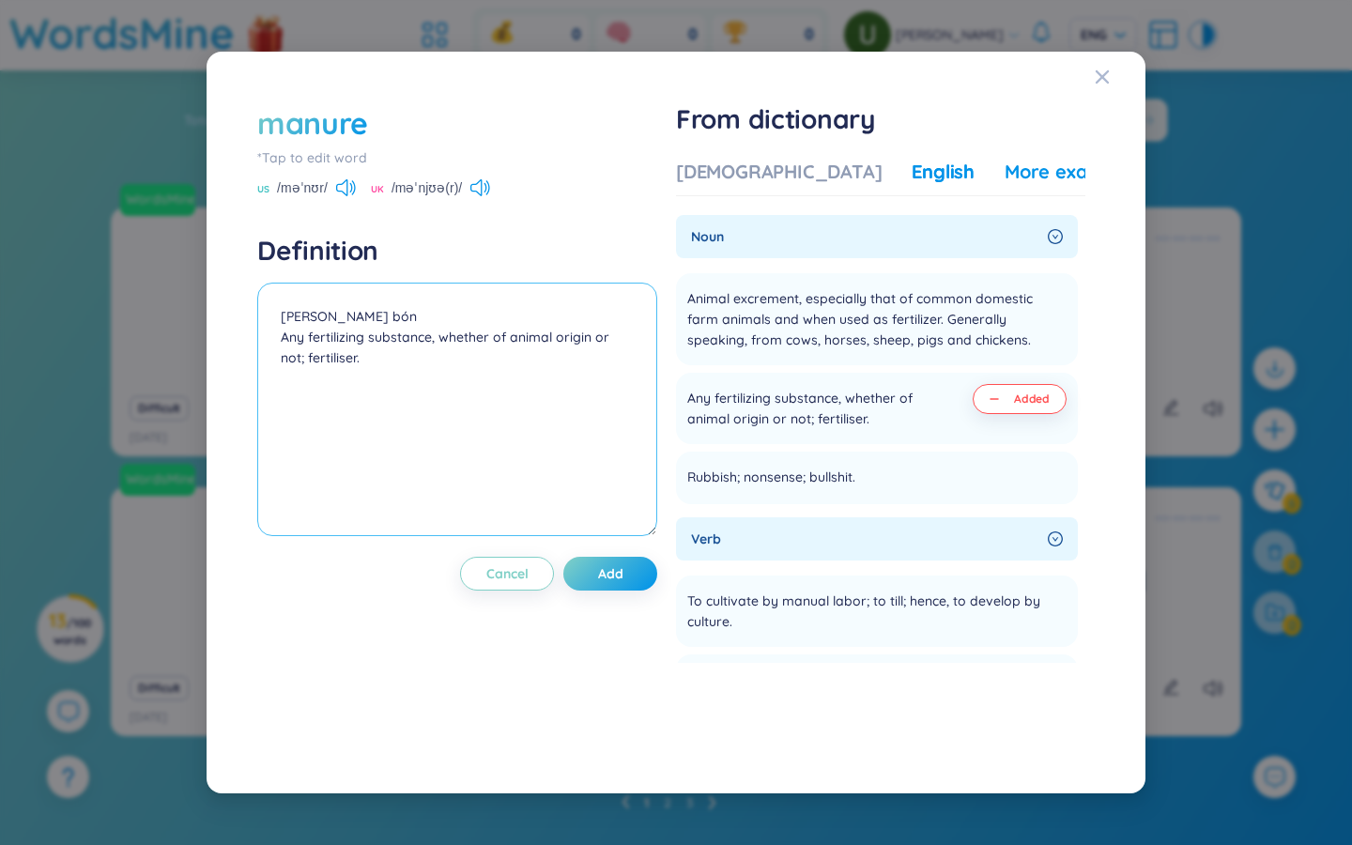
type textarea "Phân bón Any fertilizing substance, whether of animal origin or not; fertiliser."
click at [817, 168] on div "More examples" at bounding box center [1073, 172] width 136 height 26
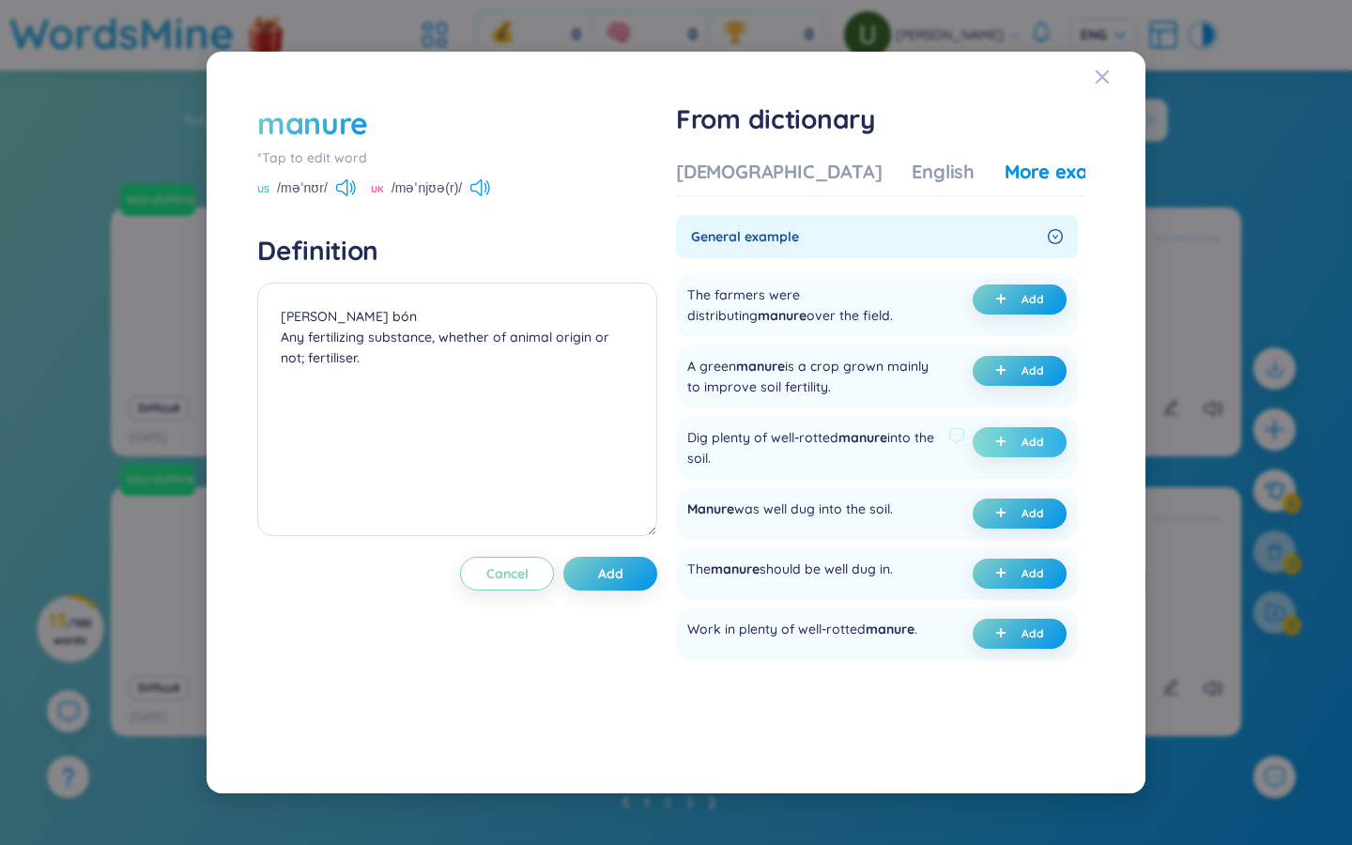
scroll to position [68, 0]
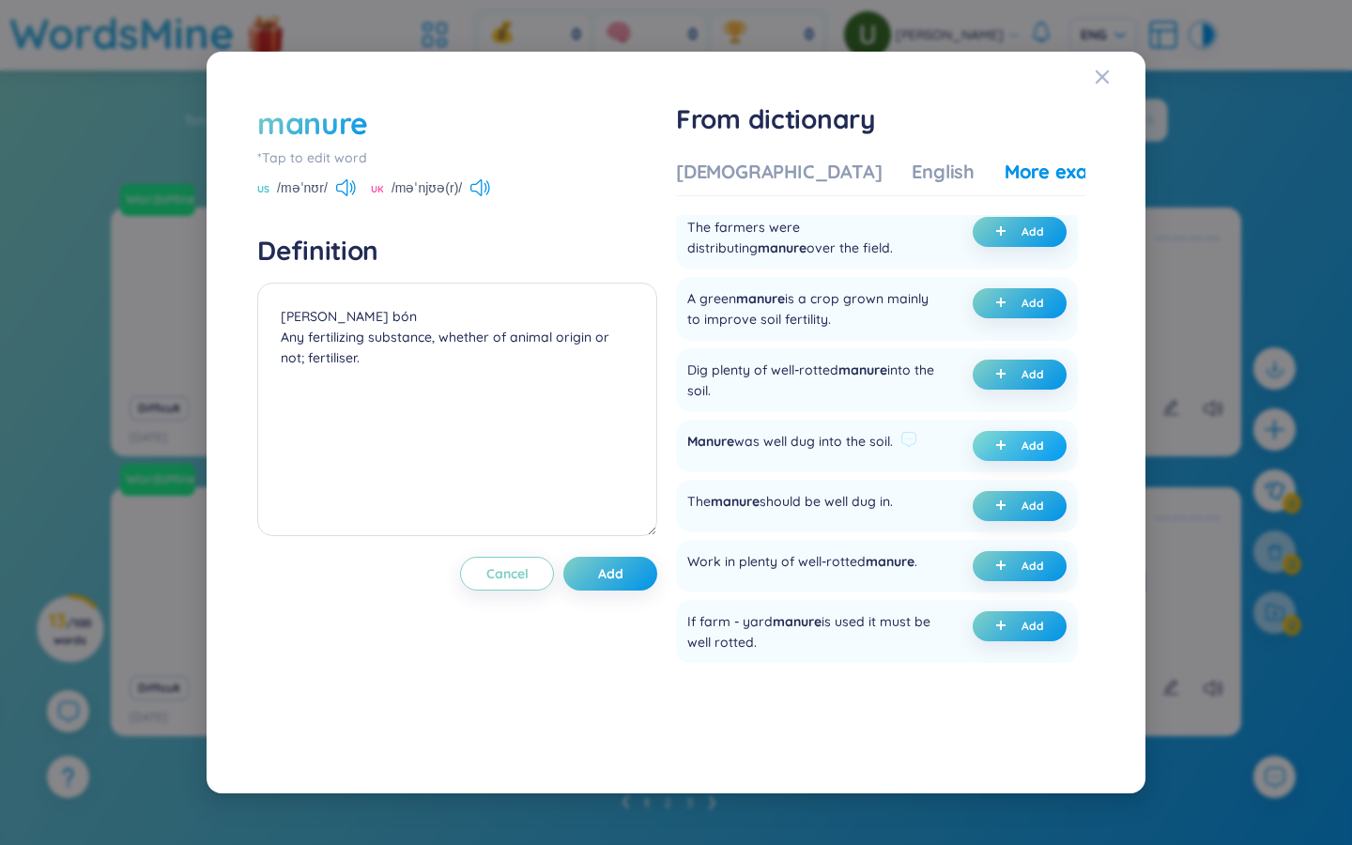
click at [817, 444] on span "plus" at bounding box center [1004, 445] width 19 height 13
click at [639, 573] on button "Add" at bounding box center [610, 574] width 94 height 34
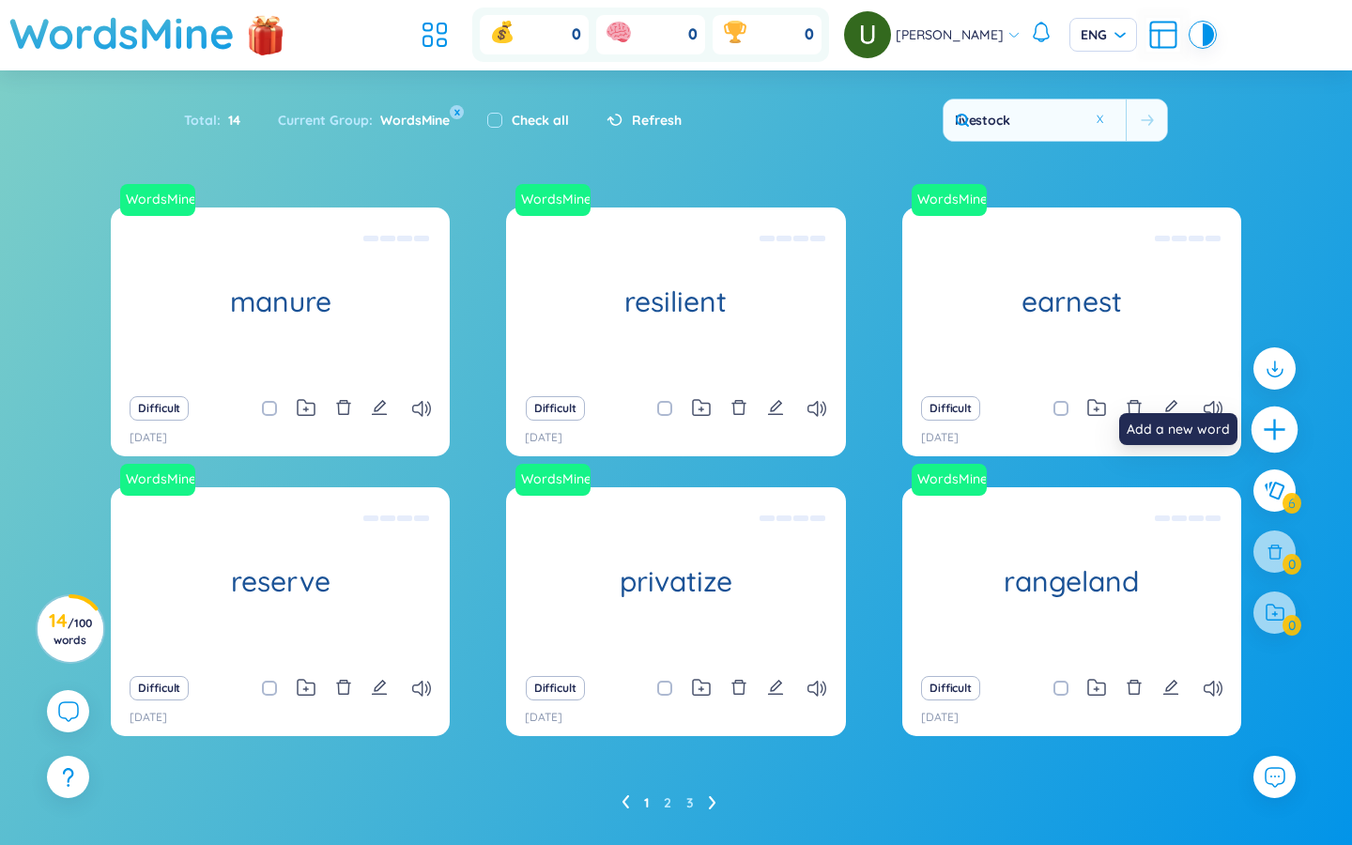
click at [817, 425] on icon "plus" at bounding box center [1275, 430] width 26 height 26
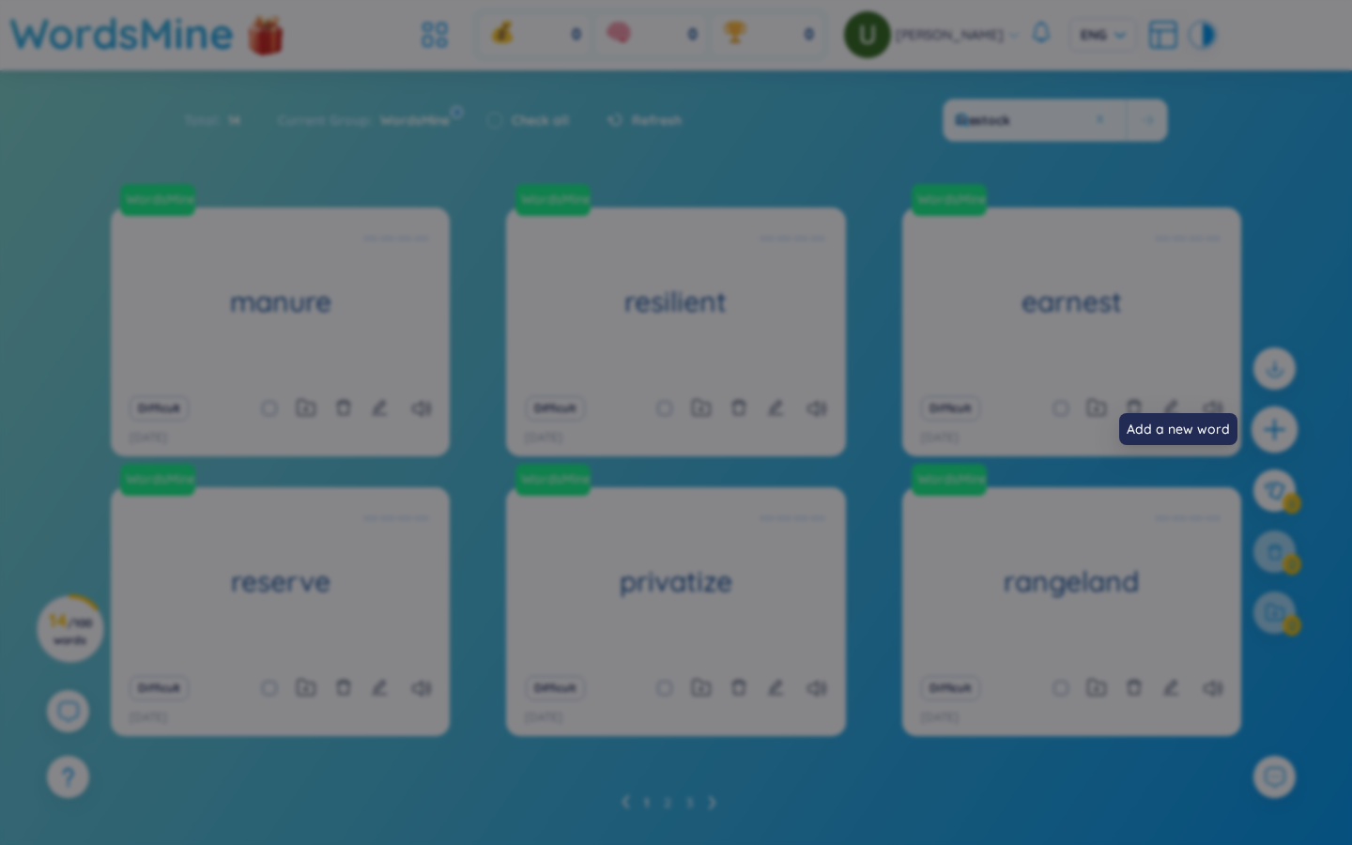
scroll to position [0, 0]
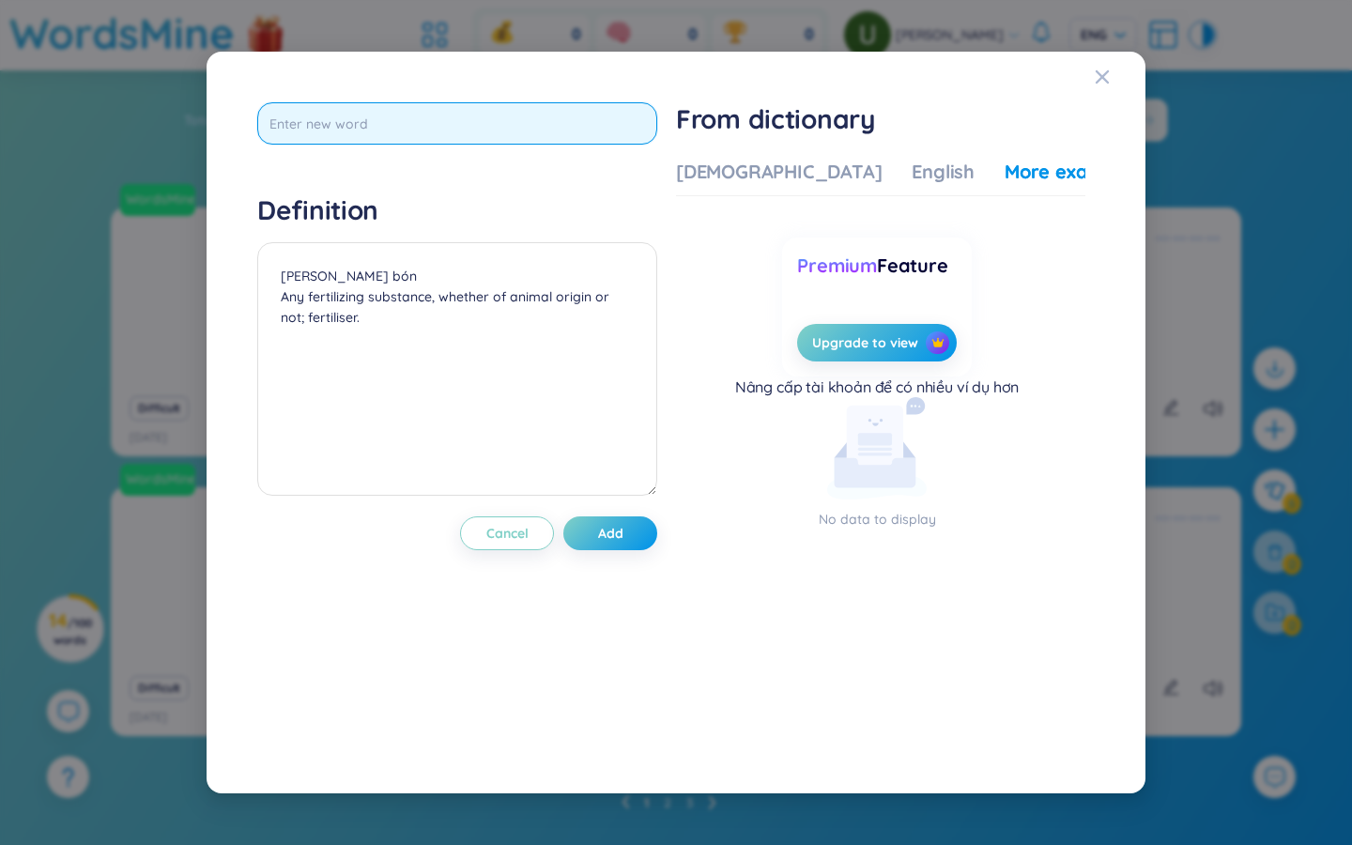
click at [378, 104] on input "text" at bounding box center [457, 123] width 400 height 42
type input "regenerate"
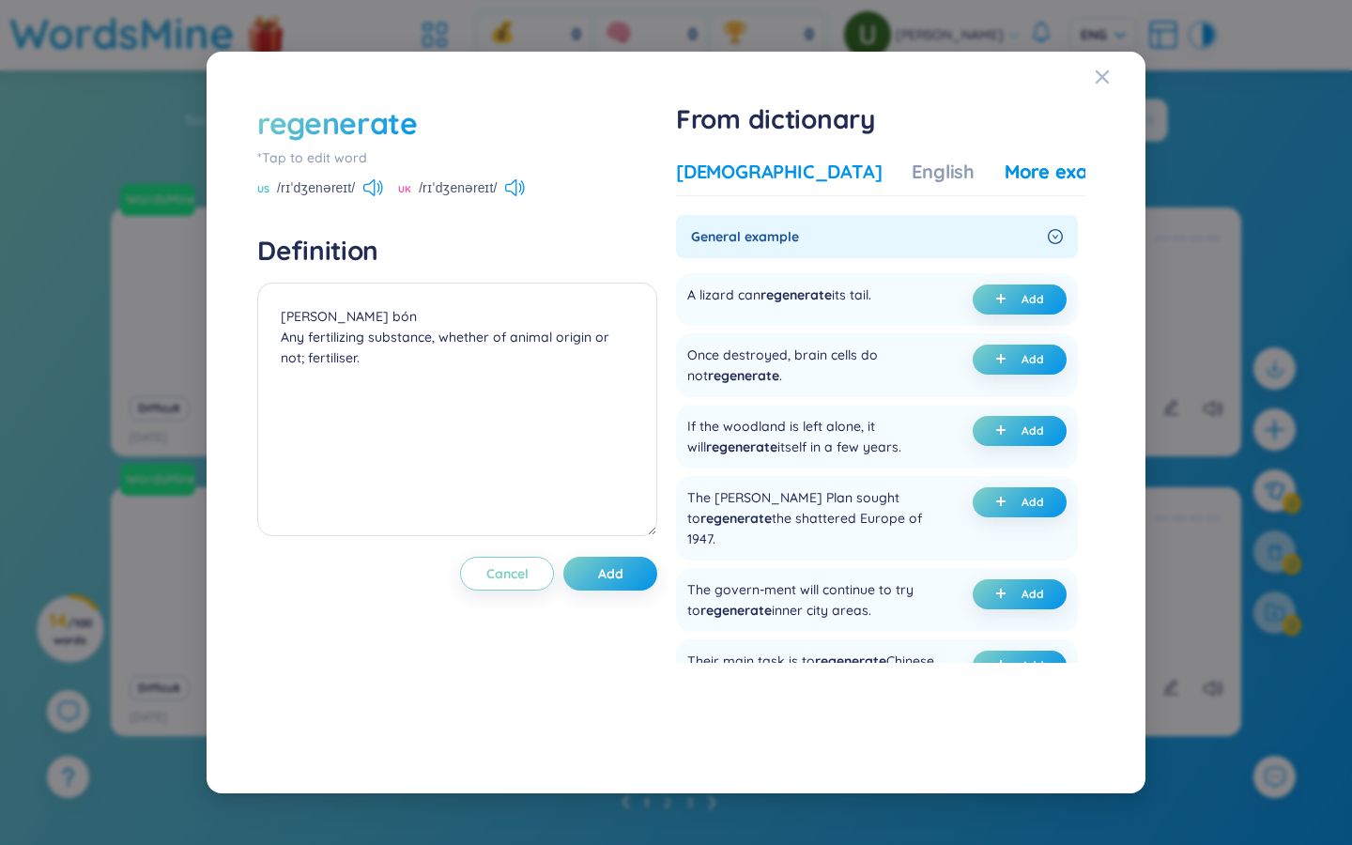
click at [717, 174] on div "Vietnamese" at bounding box center [779, 172] width 206 height 26
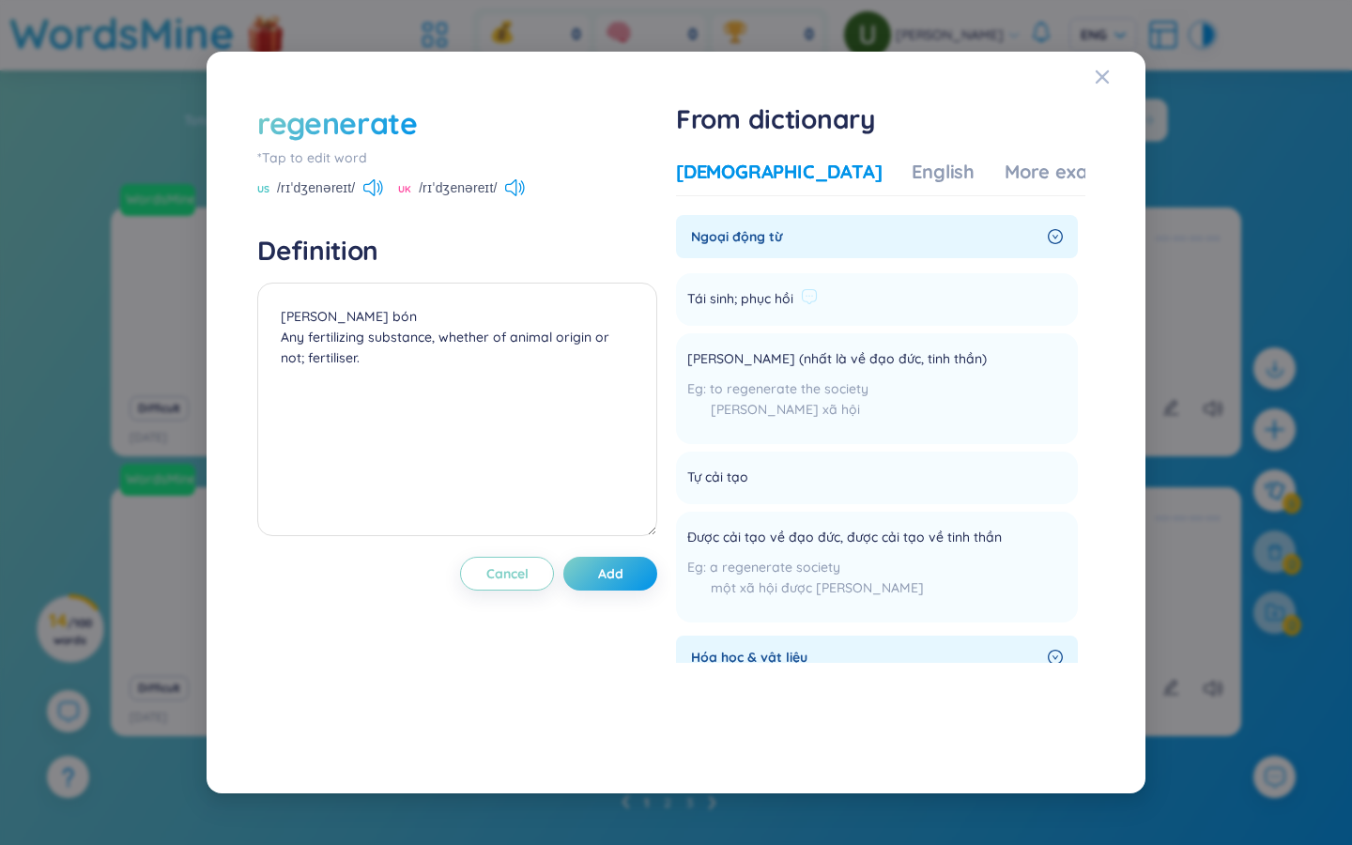
click at [778, 296] on span "Tái sinh; phục hồi" at bounding box center [740, 299] width 106 height 23
copy li "Tái sinh; phục hồi Add"
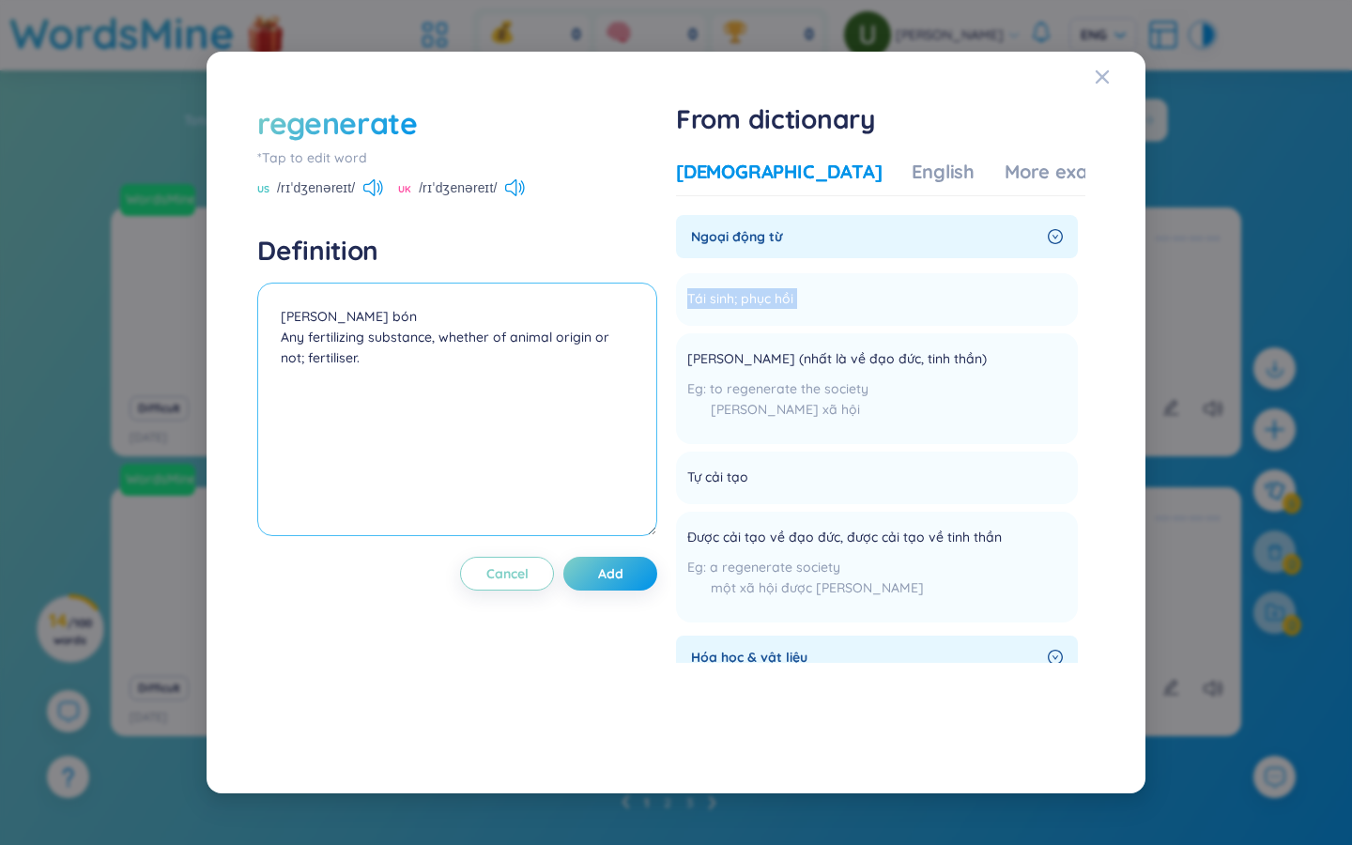
click at [328, 319] on textarea "Phân bón Any fertilizing substance, whether of animal origin or not; fertiliser." at bounding box center [457, 410] width 400 height 254
paste textarea "Tái sinh; phục hồi"
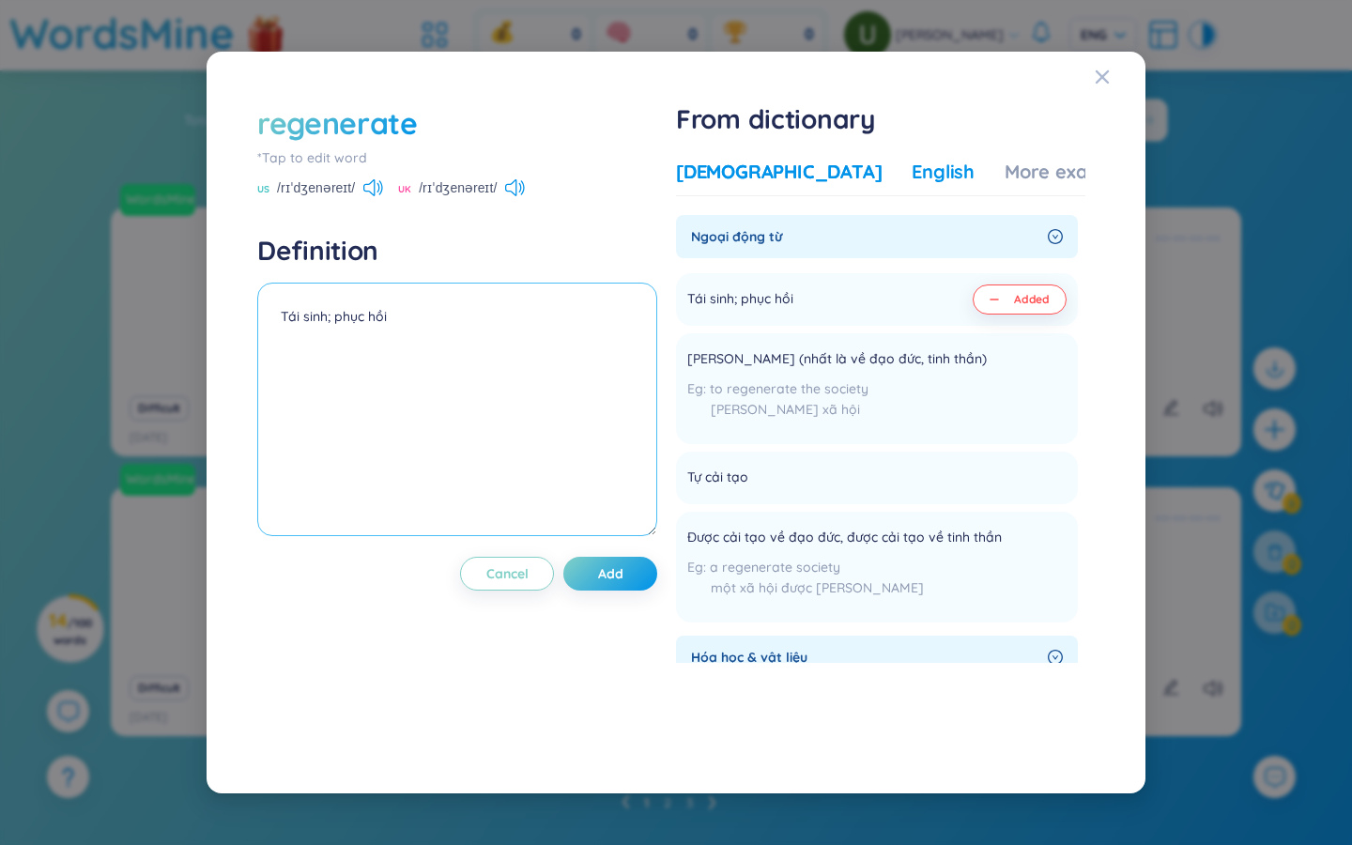
type textarea "Tái sinh; phục hồi"
click at [817, 168] on div "English" at bounding box center [943, 172] width 63 height 26
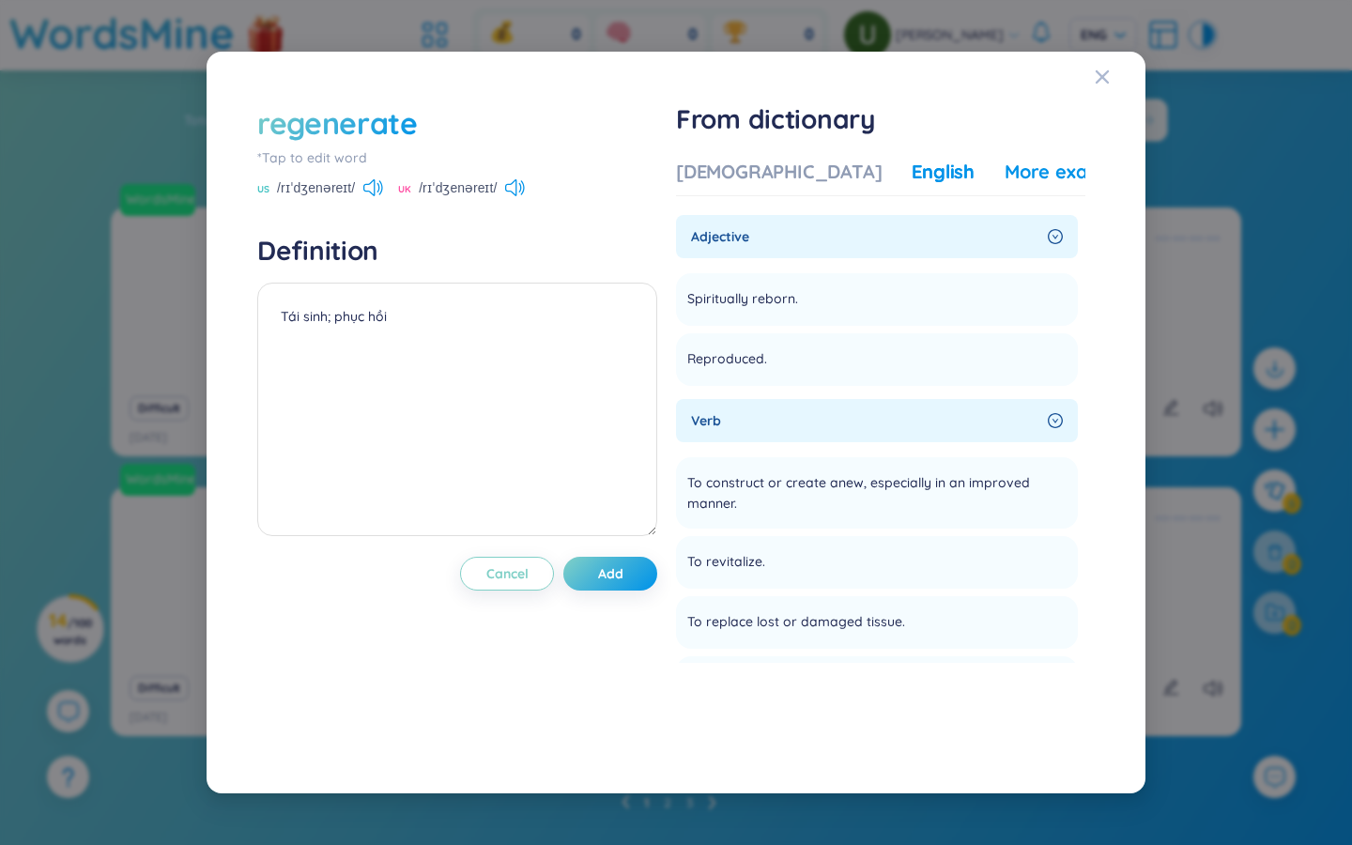
click at [817, 177] on div "More examples" at bounding box center [1073, 172] width 136 height 26
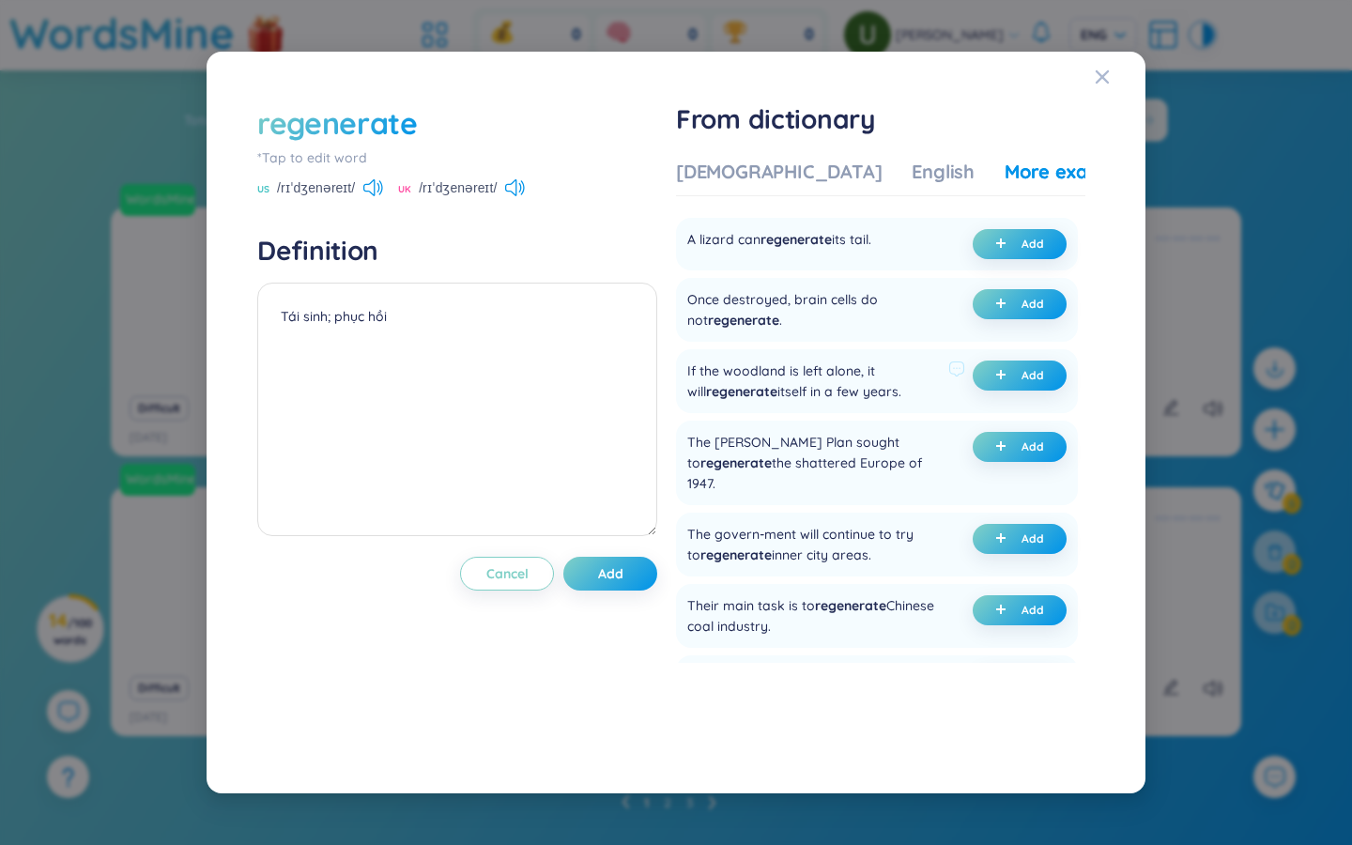
scroll to position [62, 0]
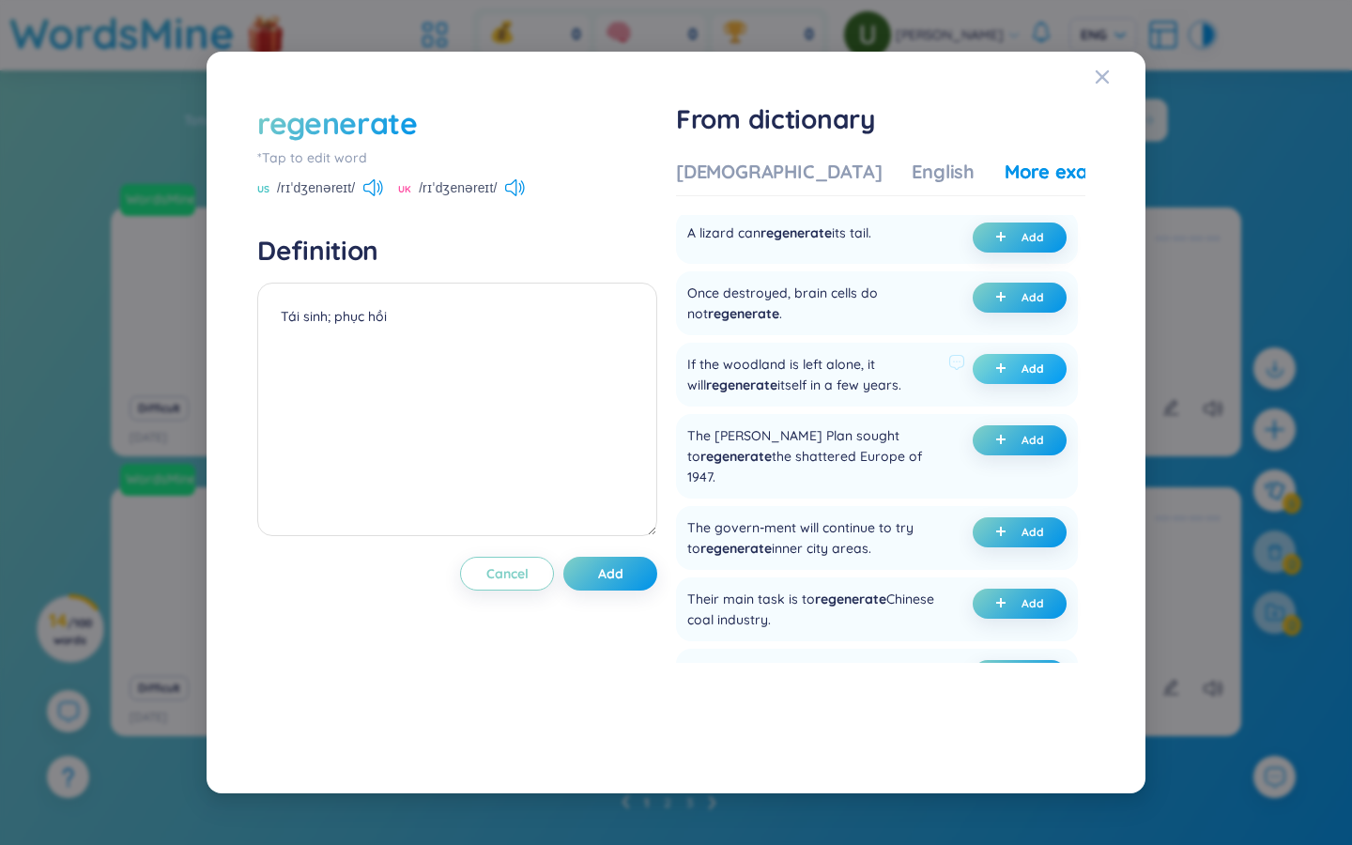
click at [817, 362] on icon "plus" at bounding box center [1000, 367] width 11 height 11
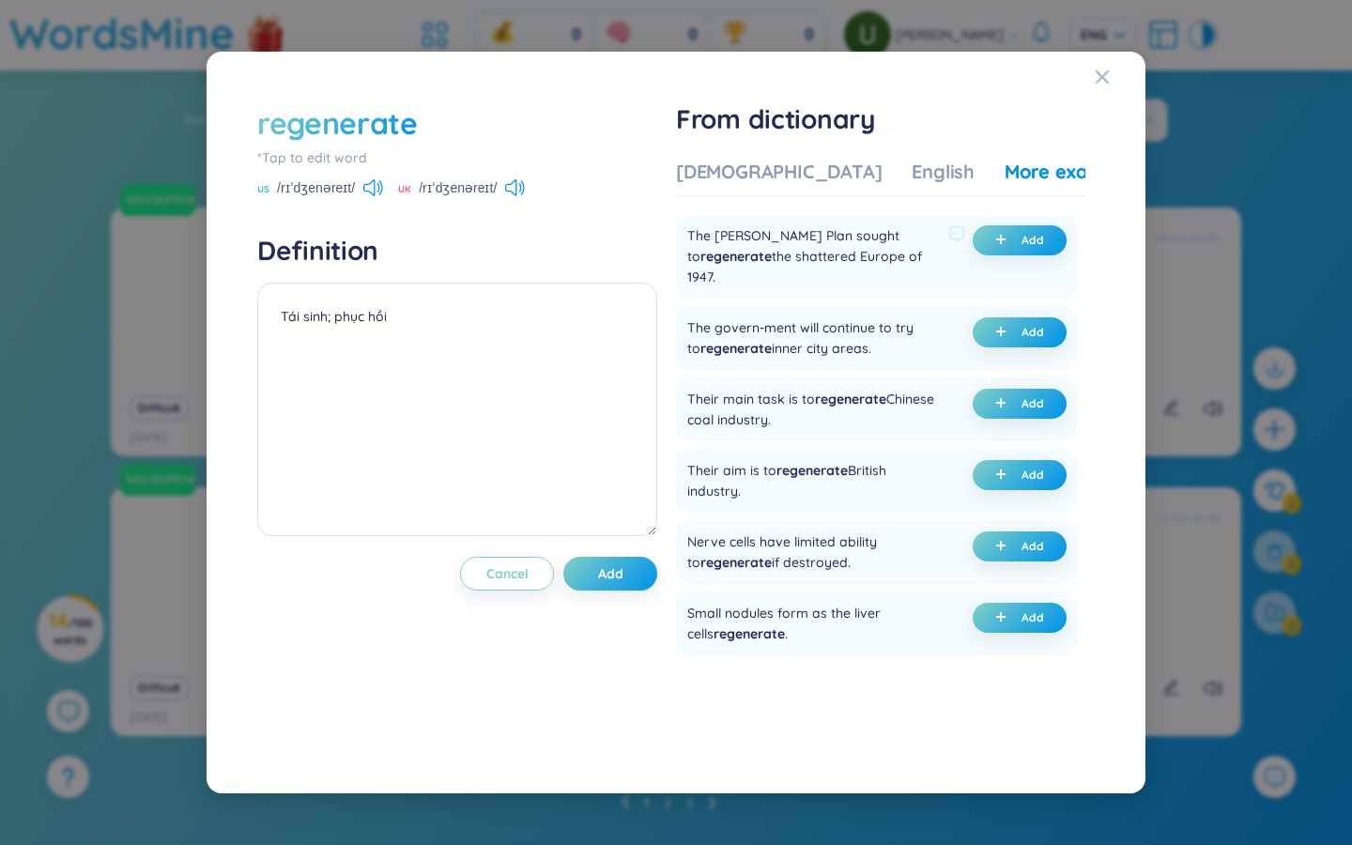
scroll to position [521, 0]
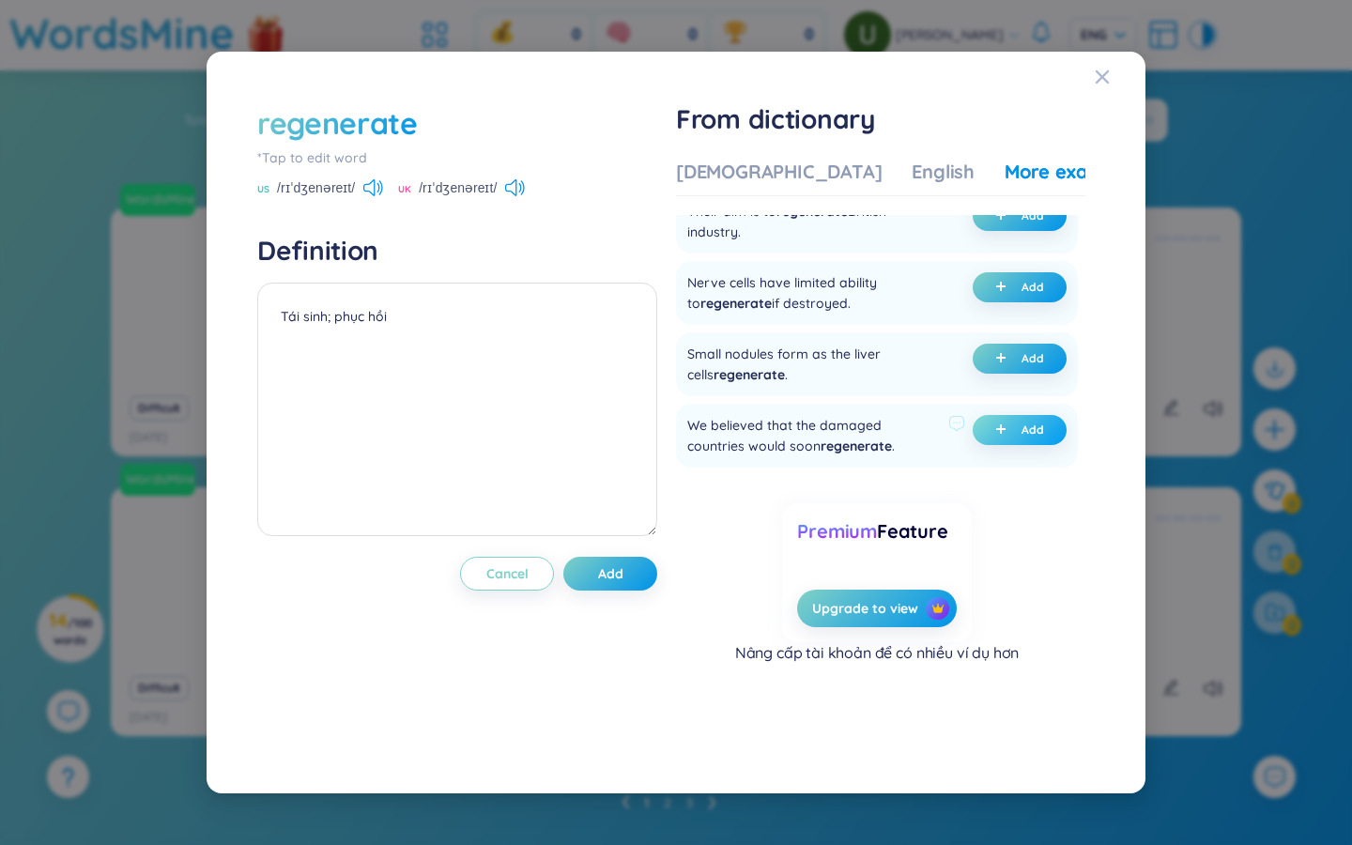
click at [817, 431] on button "Add" at bounding box center [1020, 430] width 94 height 30
click at [630, 568] on button "Add" at bounding box center [610, 574] width 94 height 34
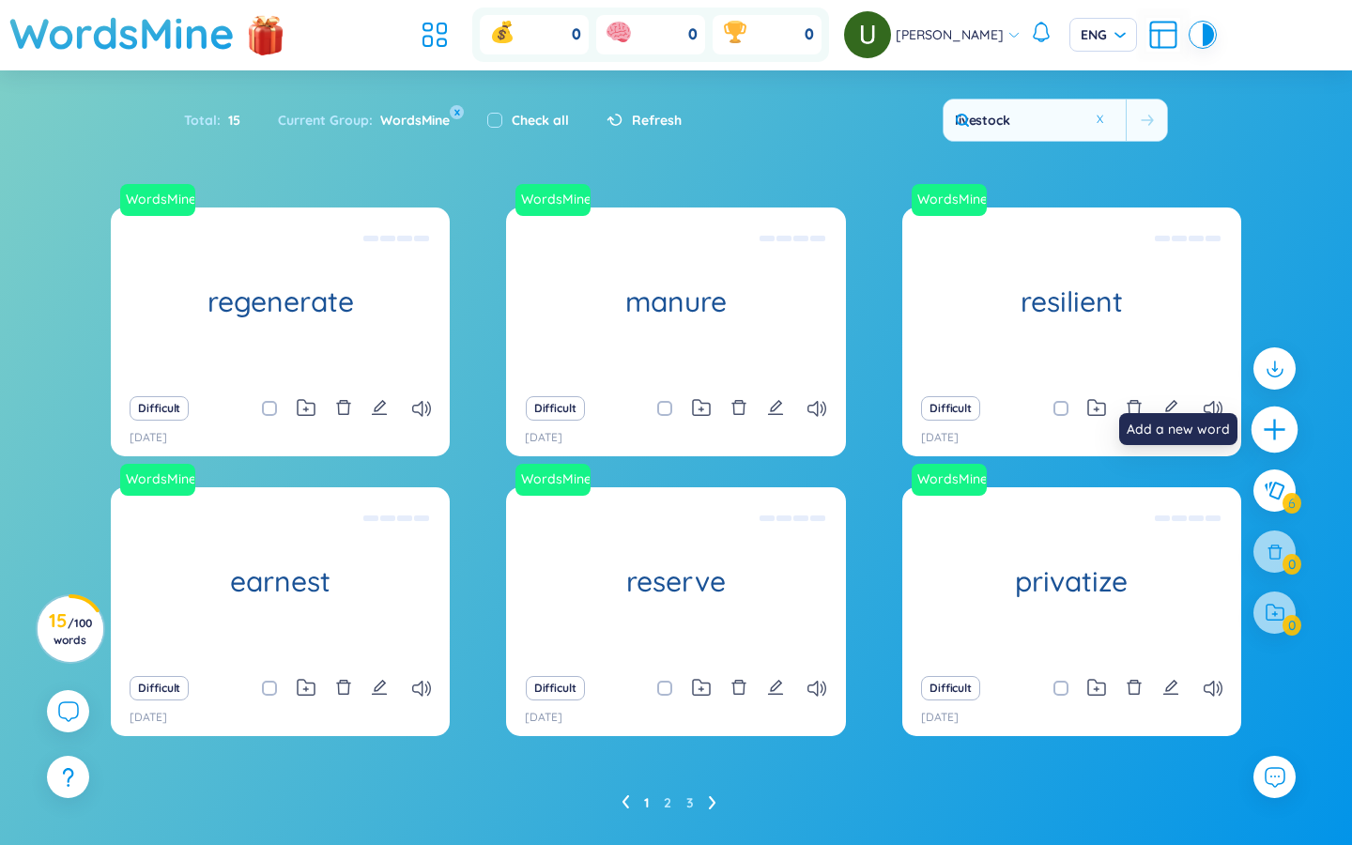
click at [817, 434] on icon "plus" at bounding box center [1275, 430] width 26 height 26
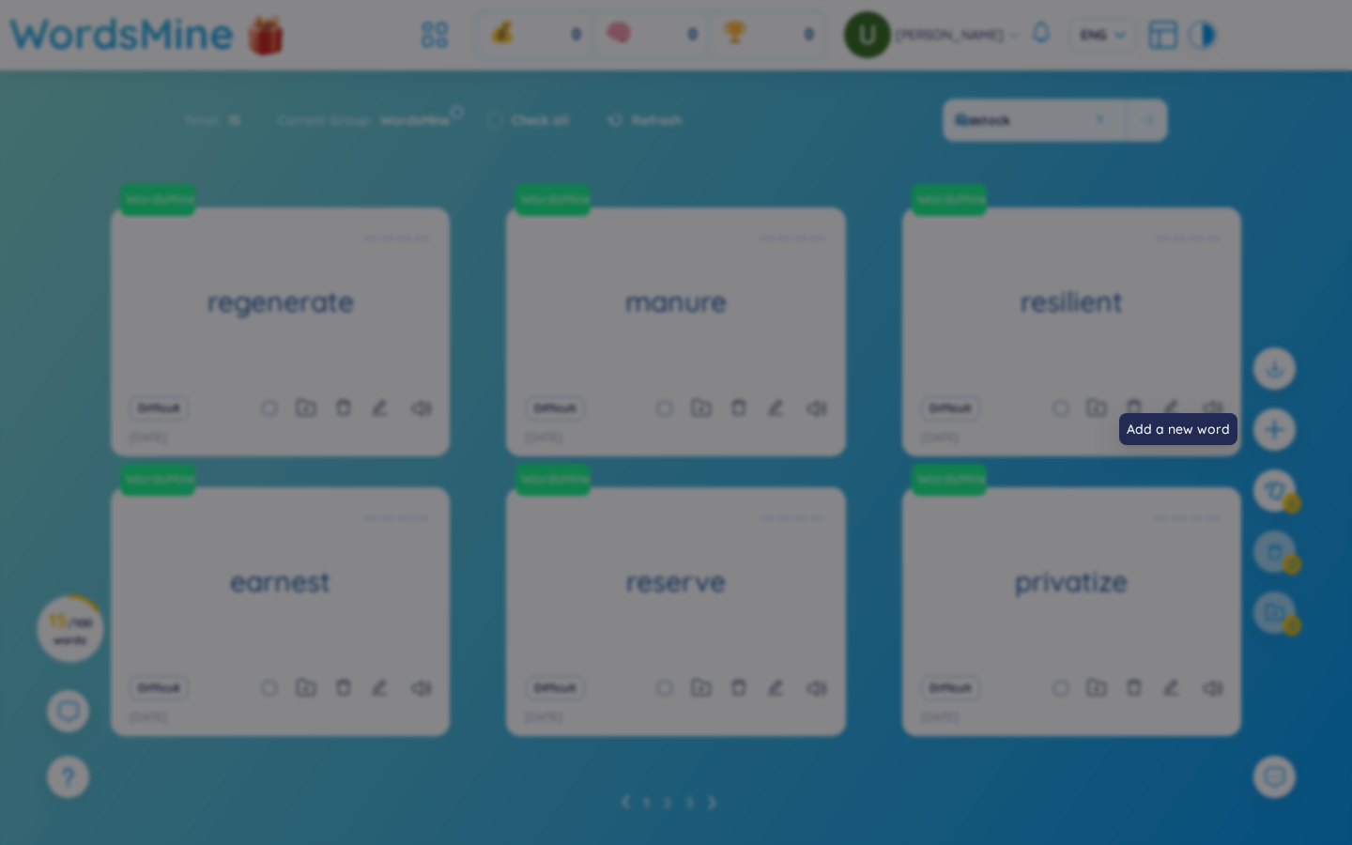
scroll to position [0, 0]
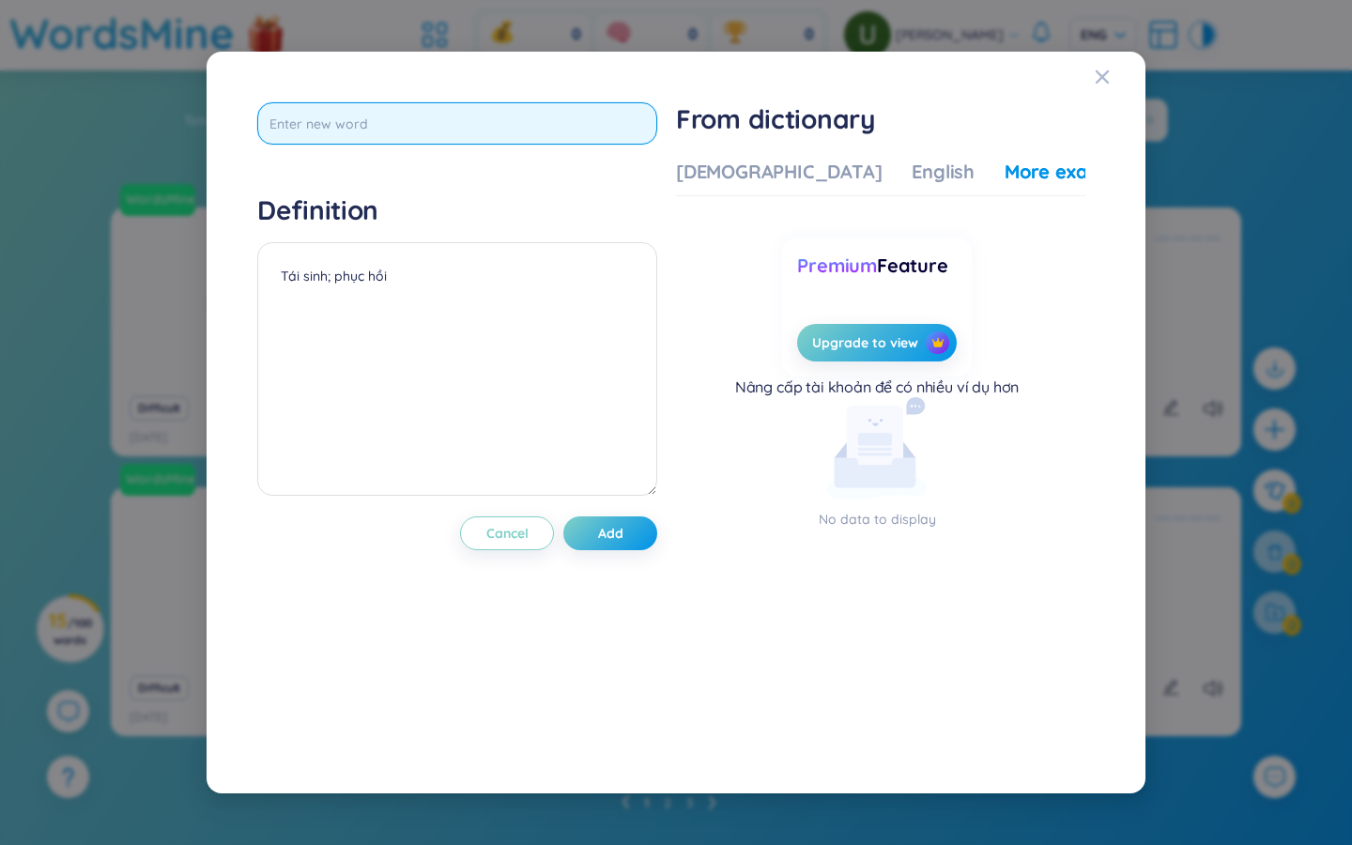
click at [355, 117] on input "text" at bounding box center [457, 123] width 400 height 42
type input "herd"
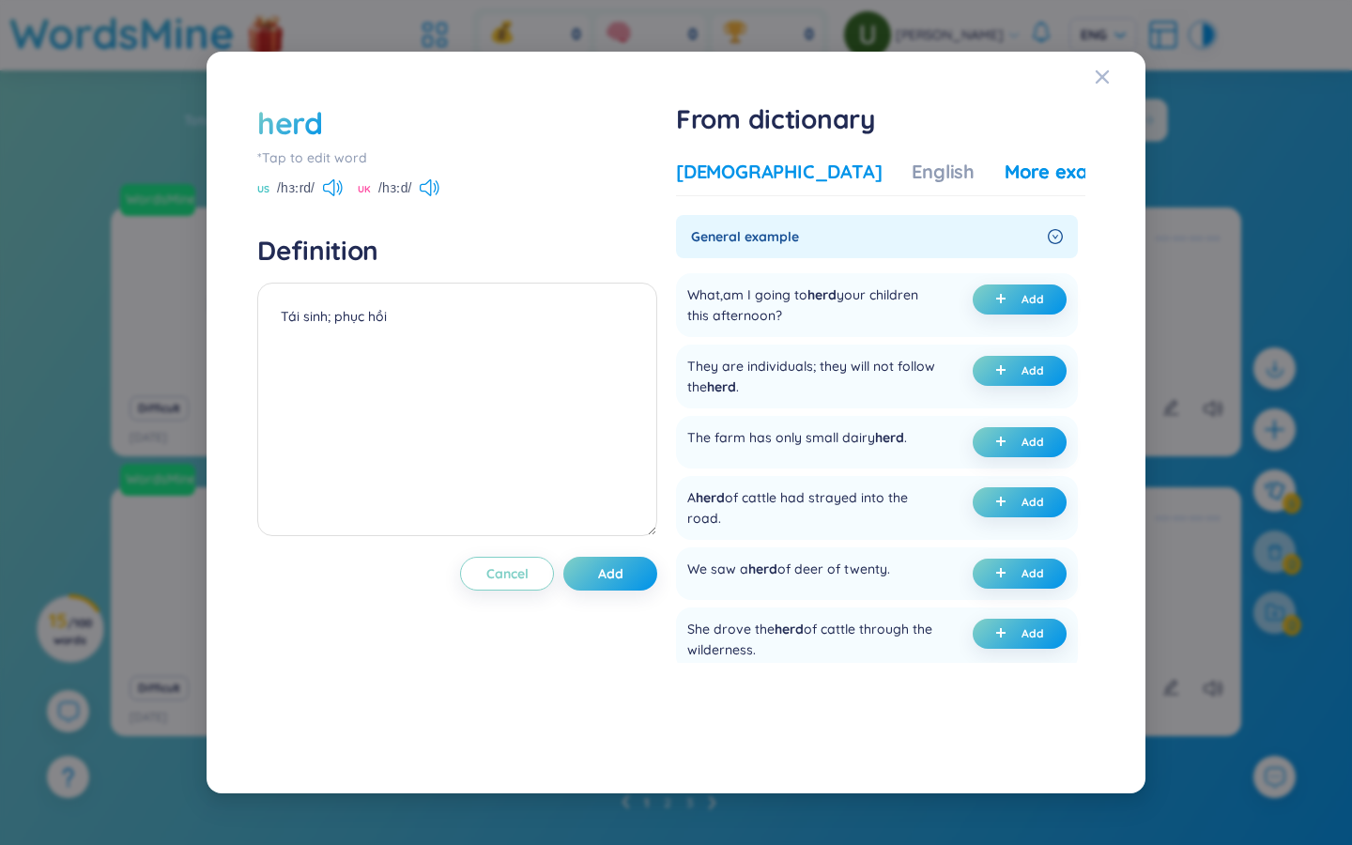
click at [719, 169] on div "Vietnamese" at bounding box center [779, 172] width 206 height 26
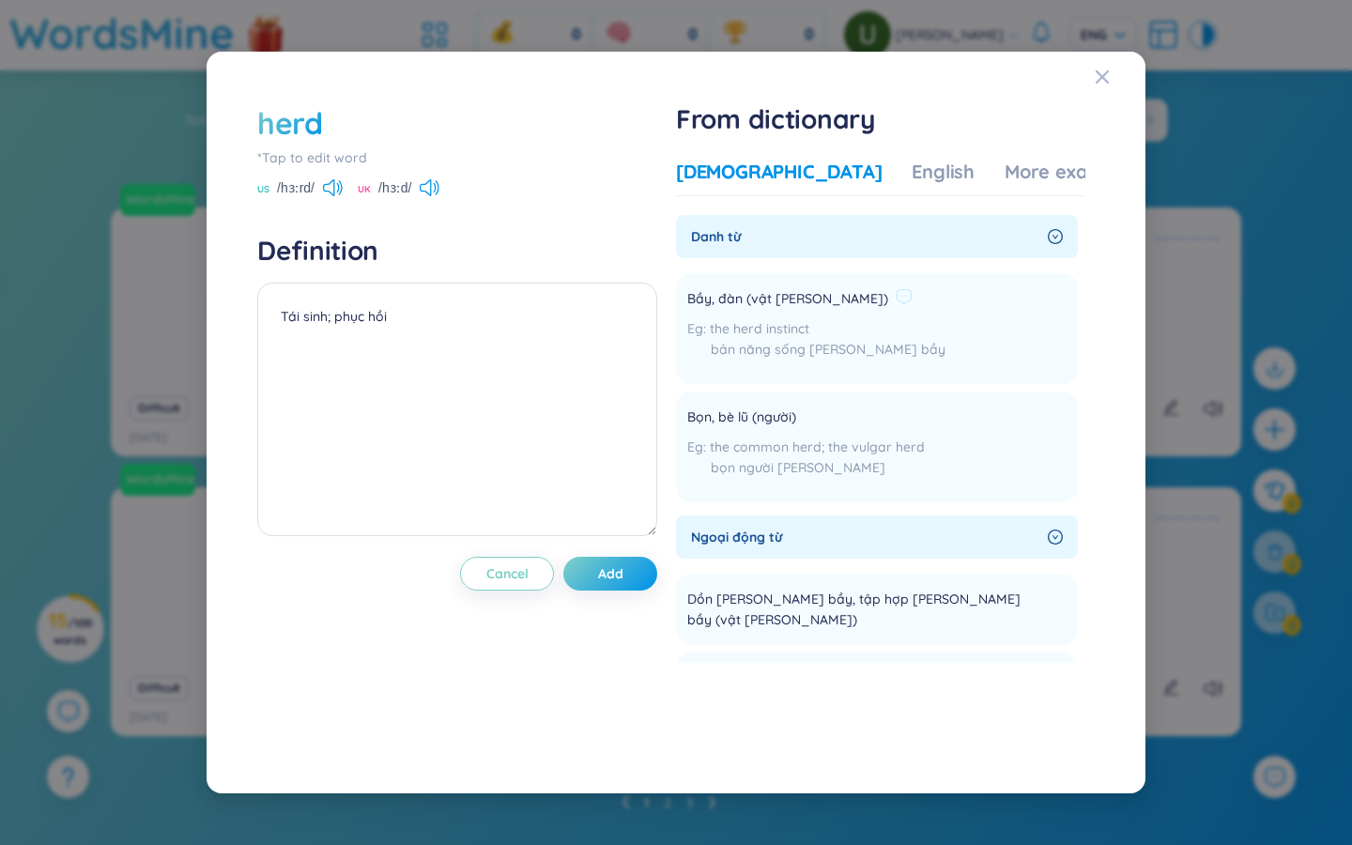
click at [720, 297] on span "Bầy, đàn (vật nuôi)" at bounding box center [787, 299] width 201 height 23
click at [461, 331] on textarea "Tái sinh; phục hồi" at bounding box center [457, 410] width 400 height 254
paste textarea "Bầy, đàn (vật nuôi)"
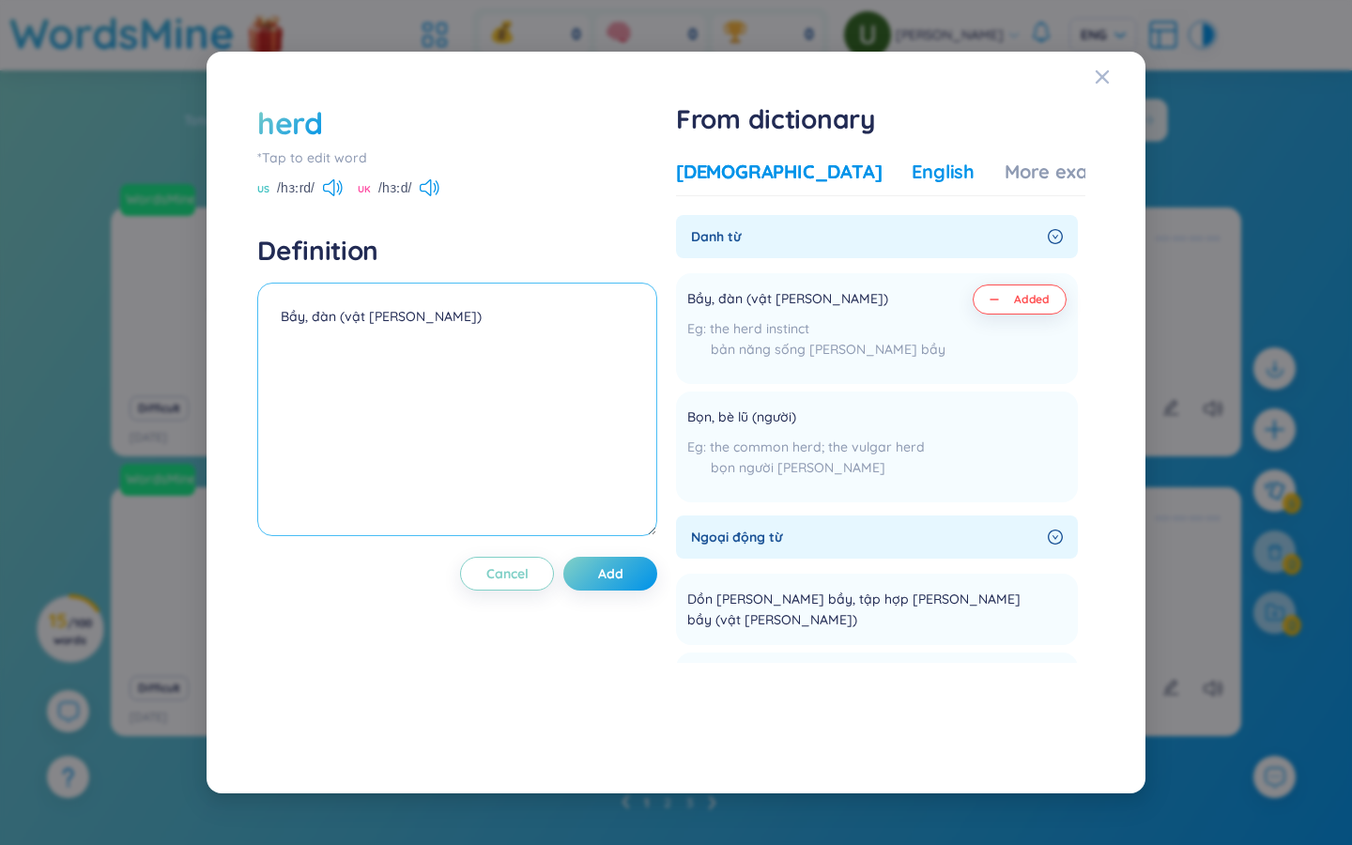
type textarea "Bầy, đàn (vật nuôi)"
click at [817, 177] on div "English" at bounding box center [943, 172] width 63 height 26
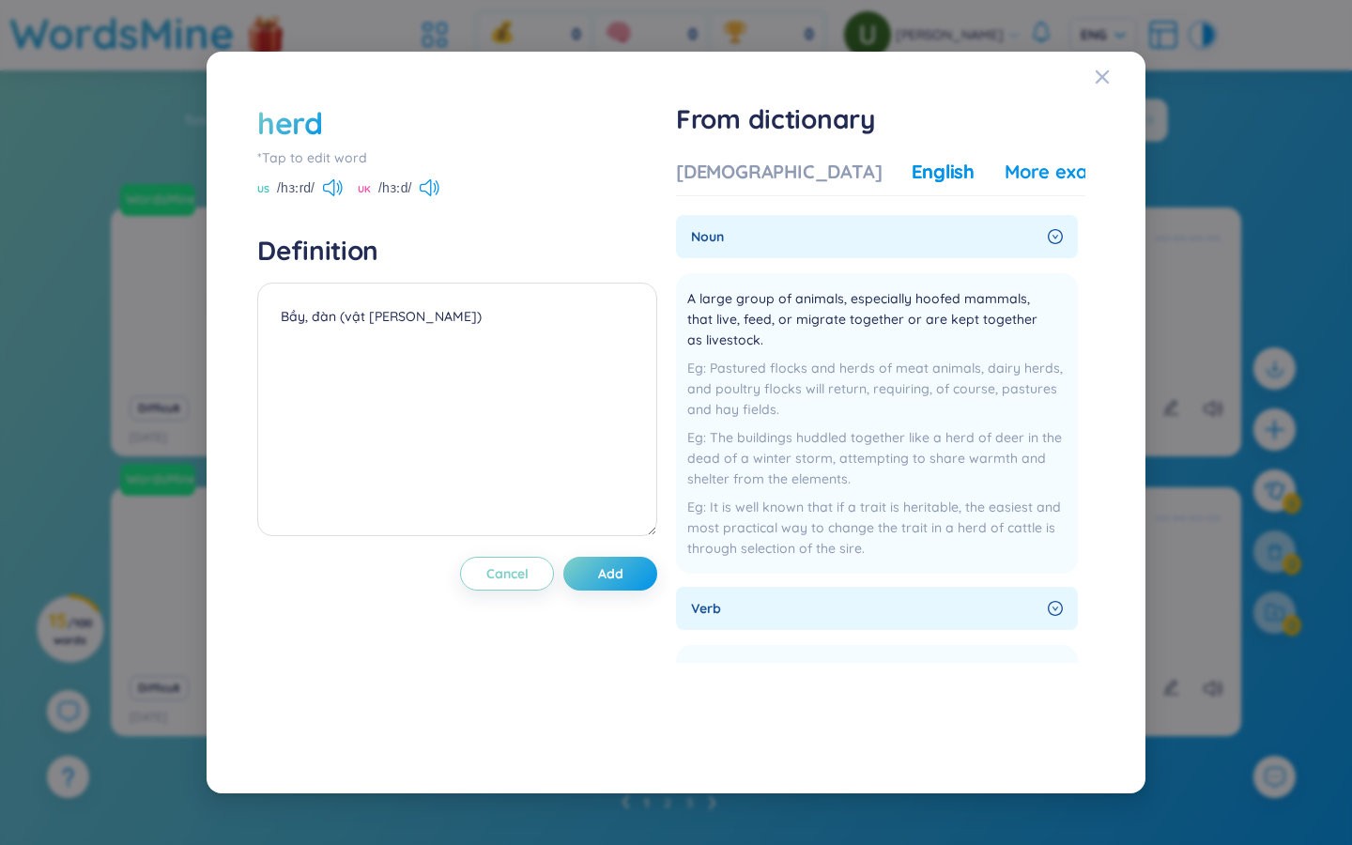
click at [817, 168] on div "More examples" at bounding box center [1073, 172] width 136 height 26
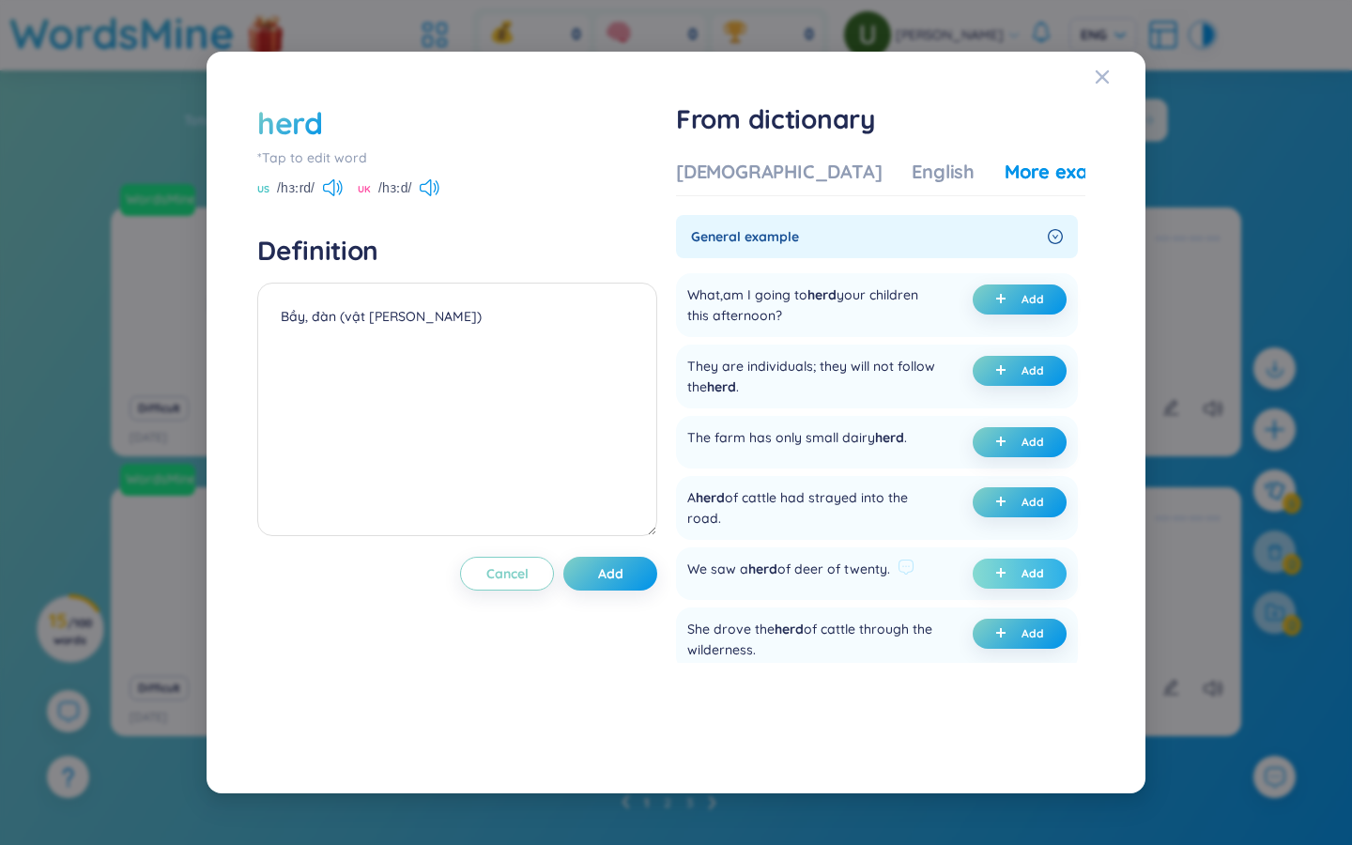
scroll to position [127, 0]
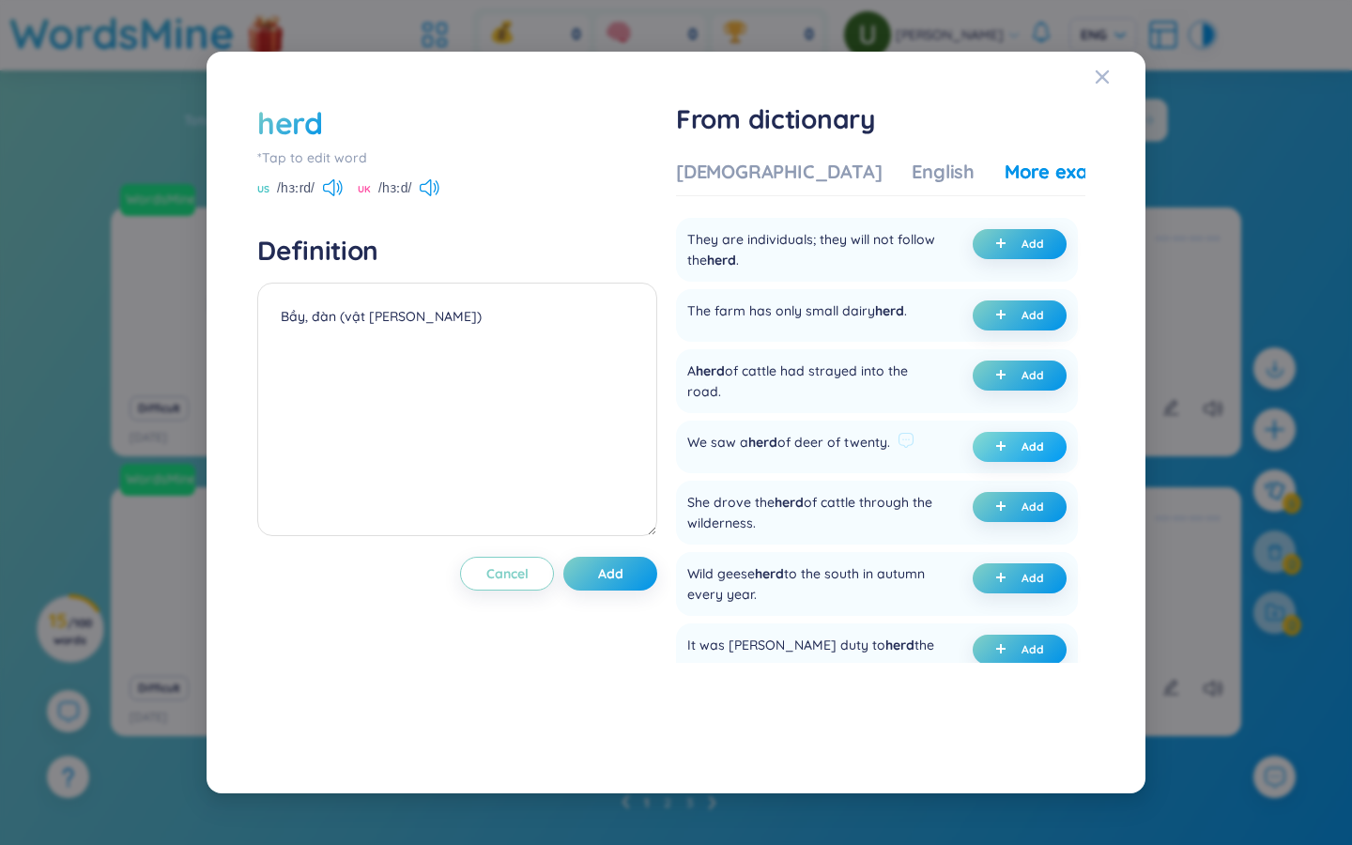
click at [817, 442] on button "Add" at bounding box center [1020, 447] width 94 height 30
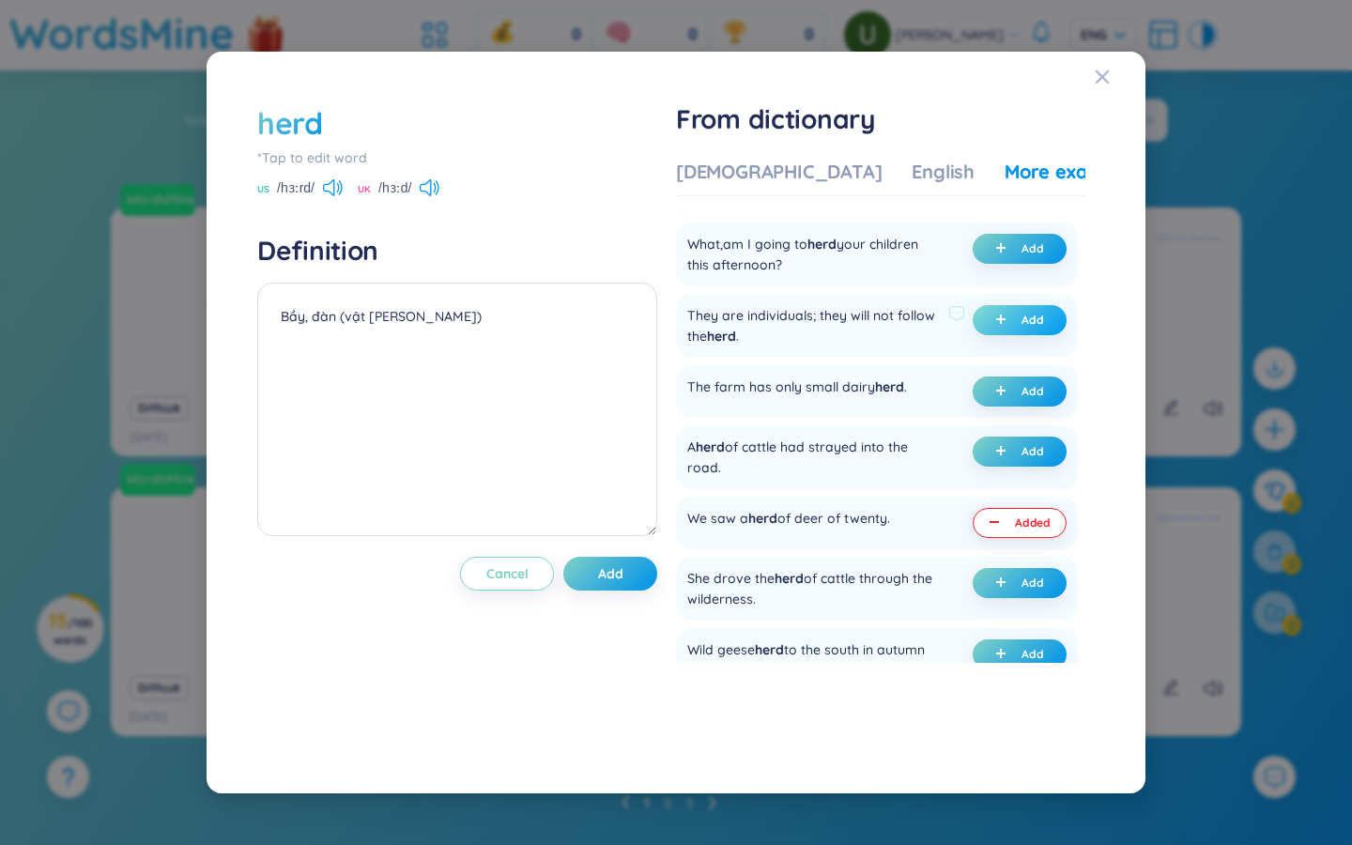
click at [817, 325] on span "plus" at bounding box center [1004, 320] width 19 height 13
click at [617, 577] on span "Add" at bounding box center [610, 573] width 25 height 19
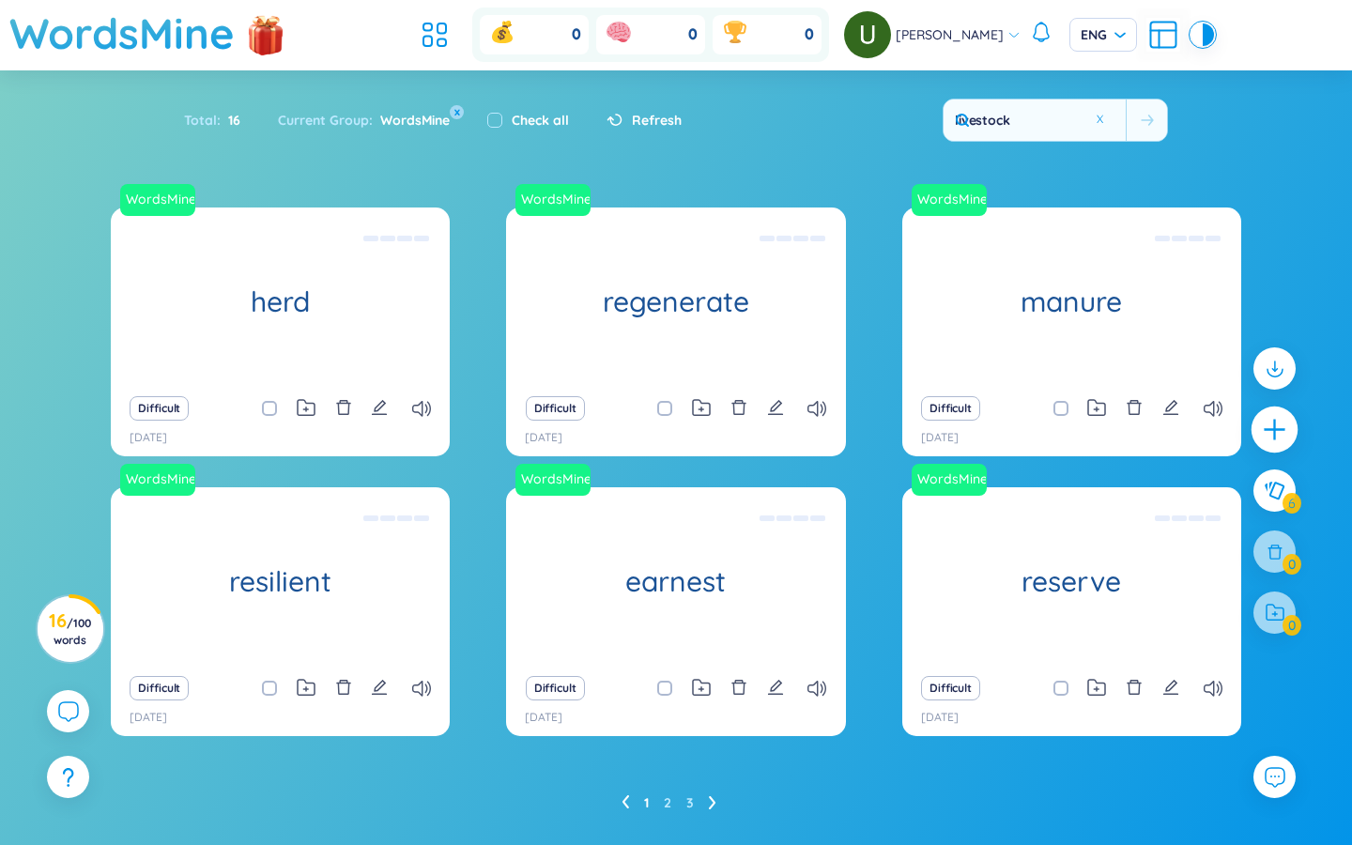
click at [817, 426] on div at bounding box center [1275, 430] width 47 height 47
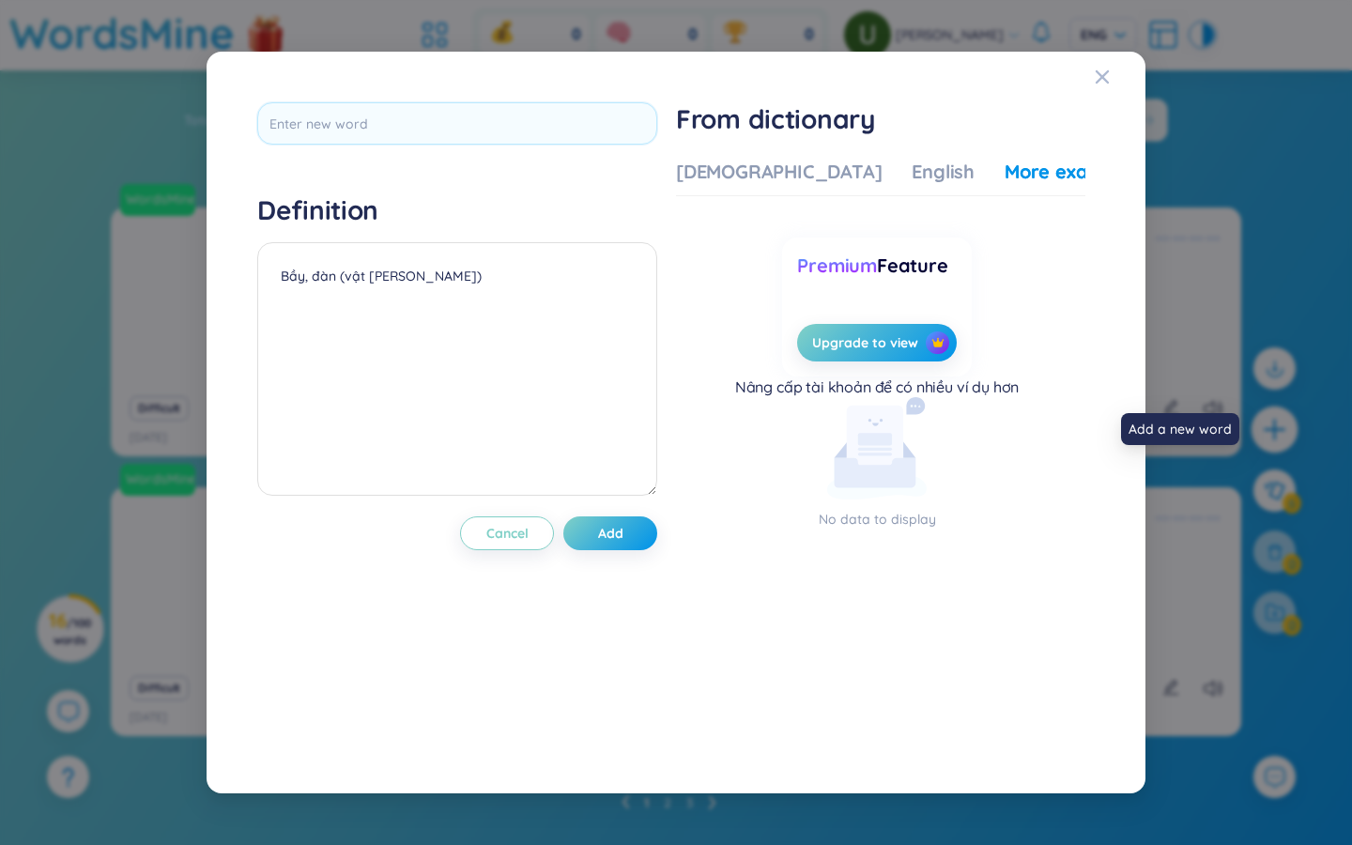
scroll to position [0, 0]
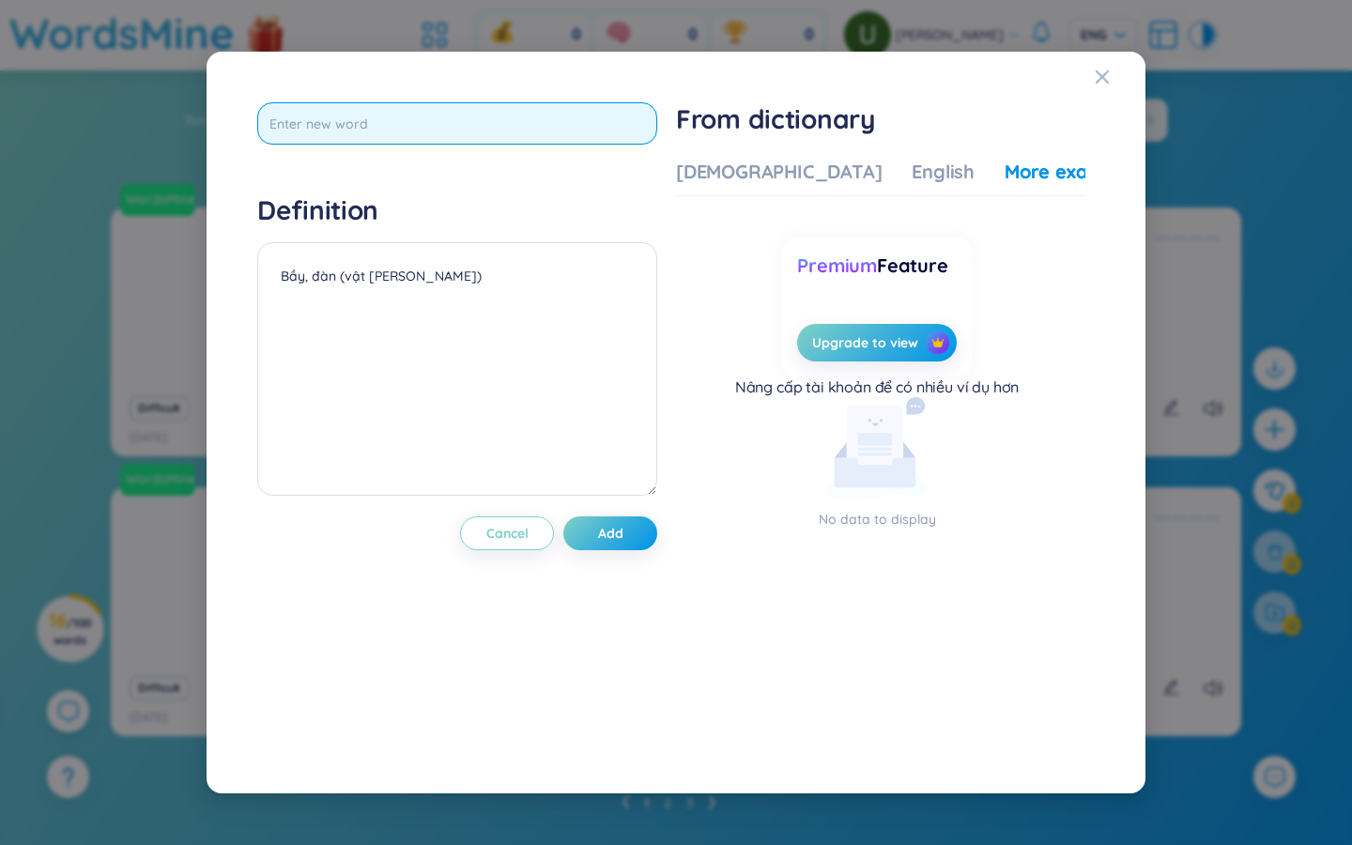
click at [552, 122] on input "text" at bounding box center [457, 123] width 400 height 42
type input "ware"
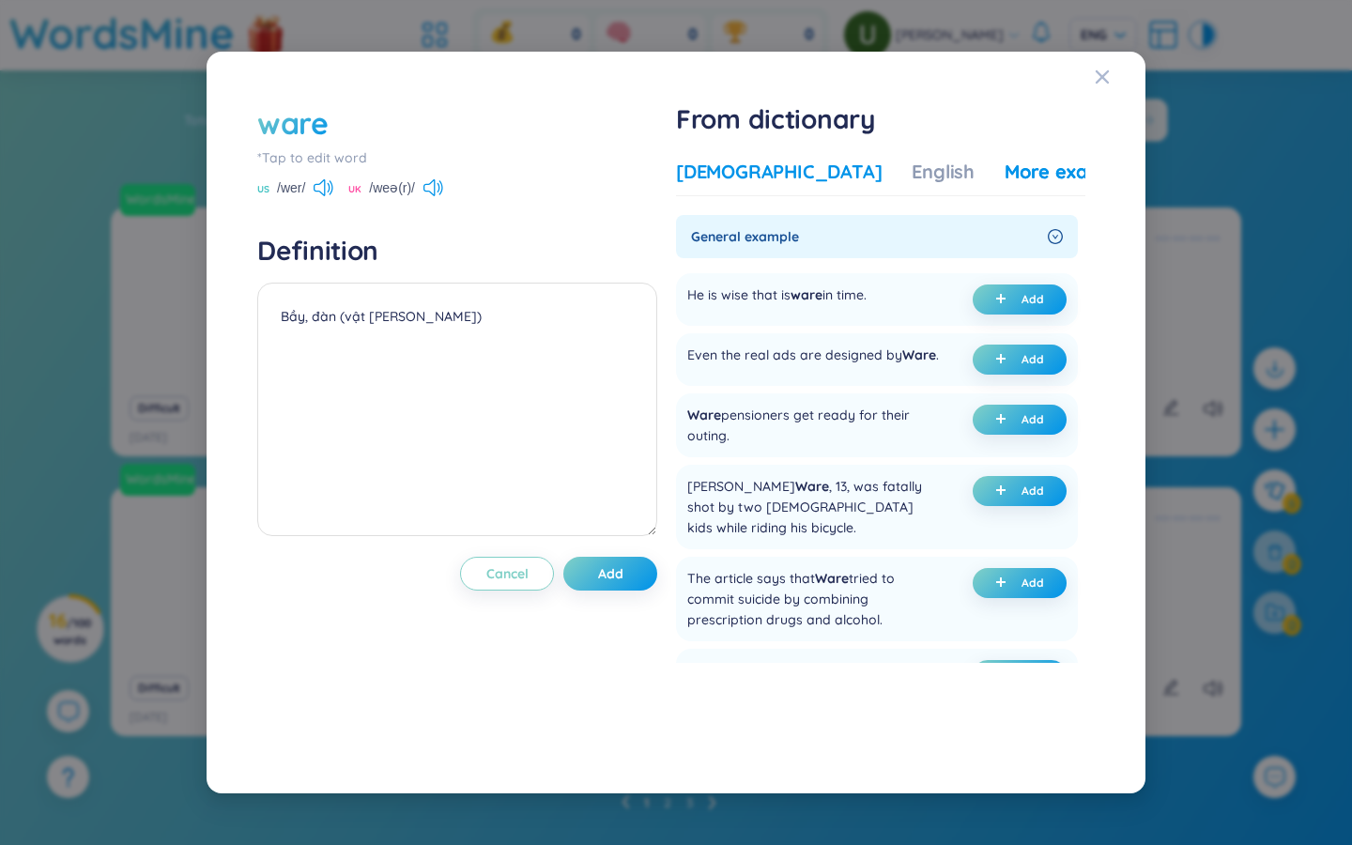
click at [724, 170] on div "Vietnamese" at bounding box center [779, 172] width 206 height 26
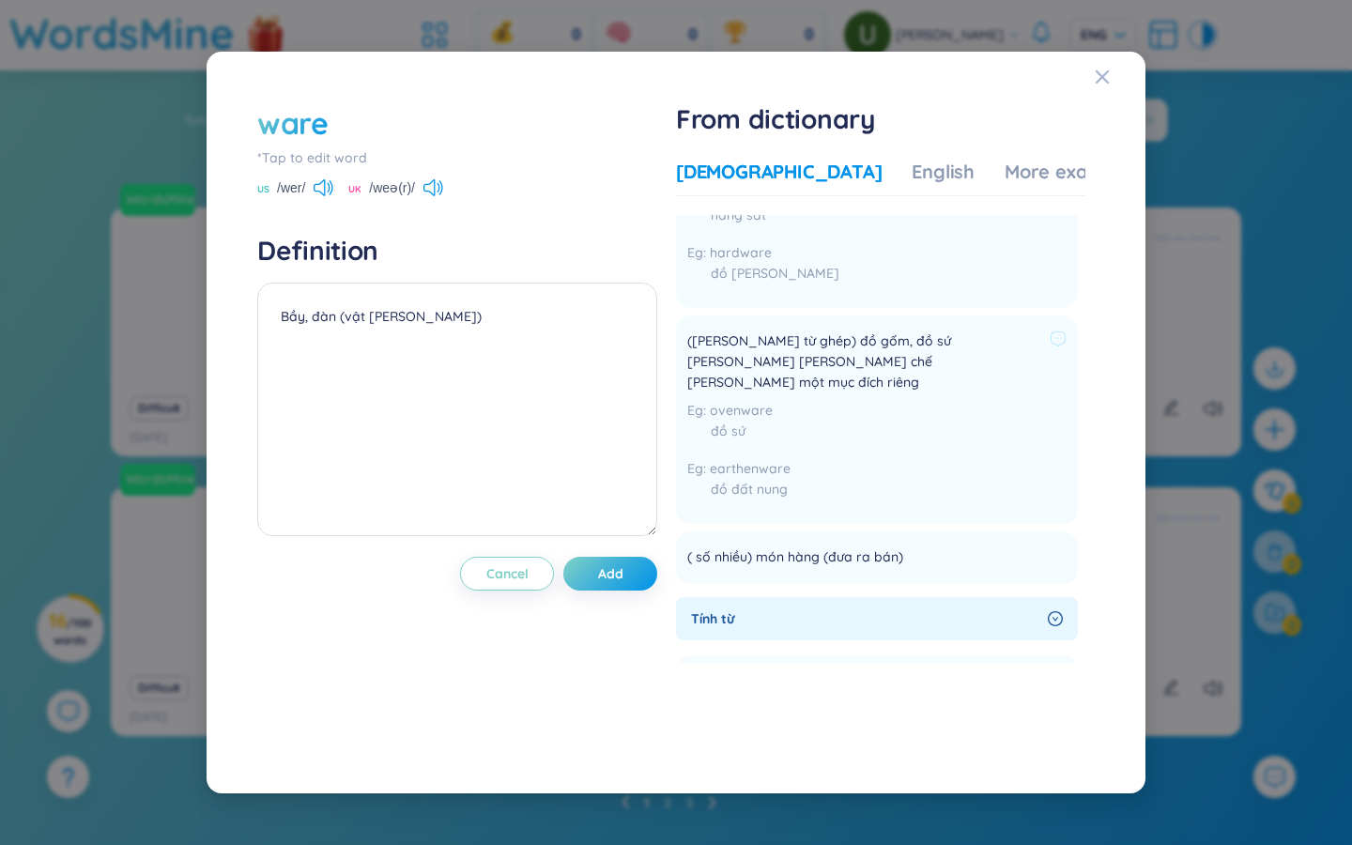
scroll to position [333, 0]
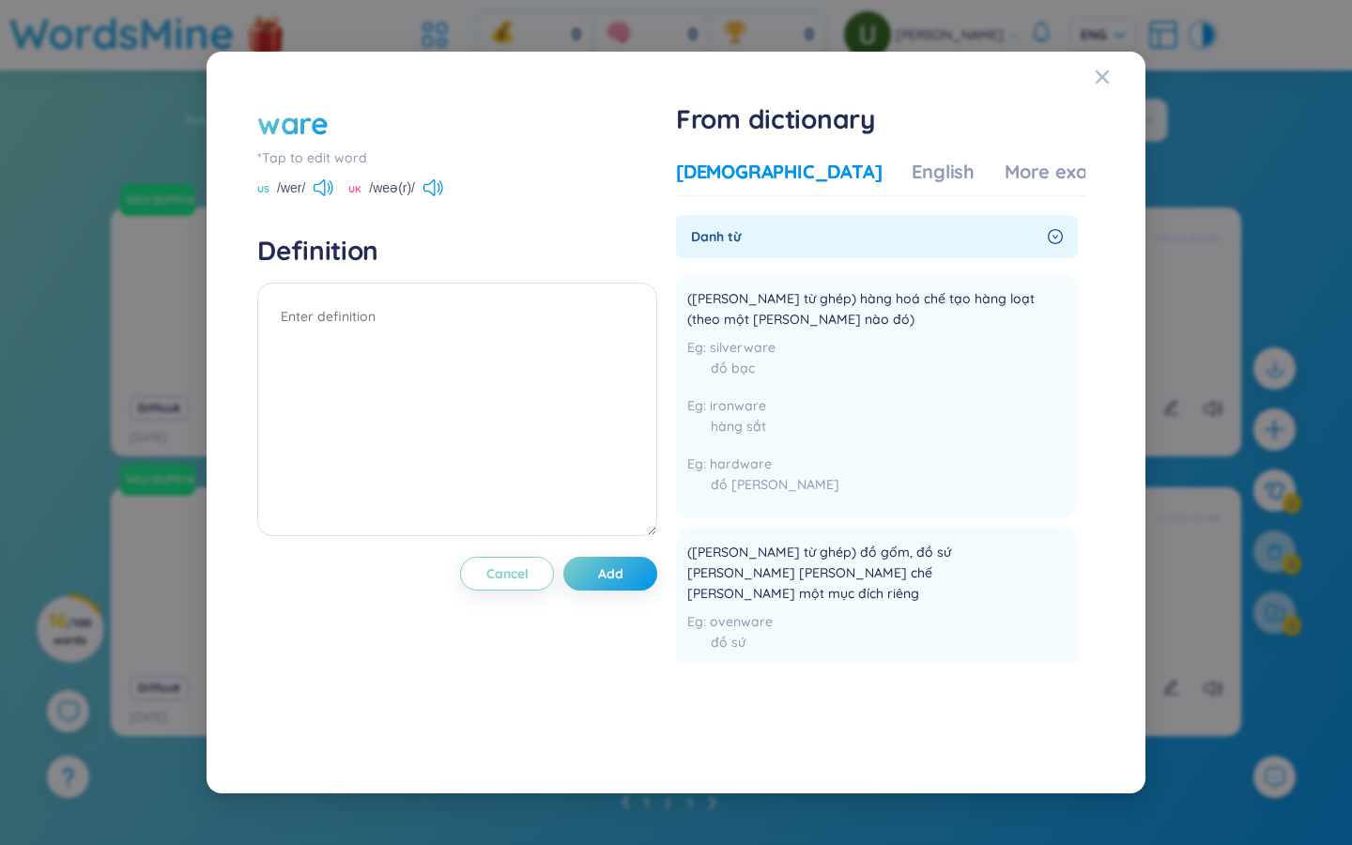
scroll to position [399, 0]
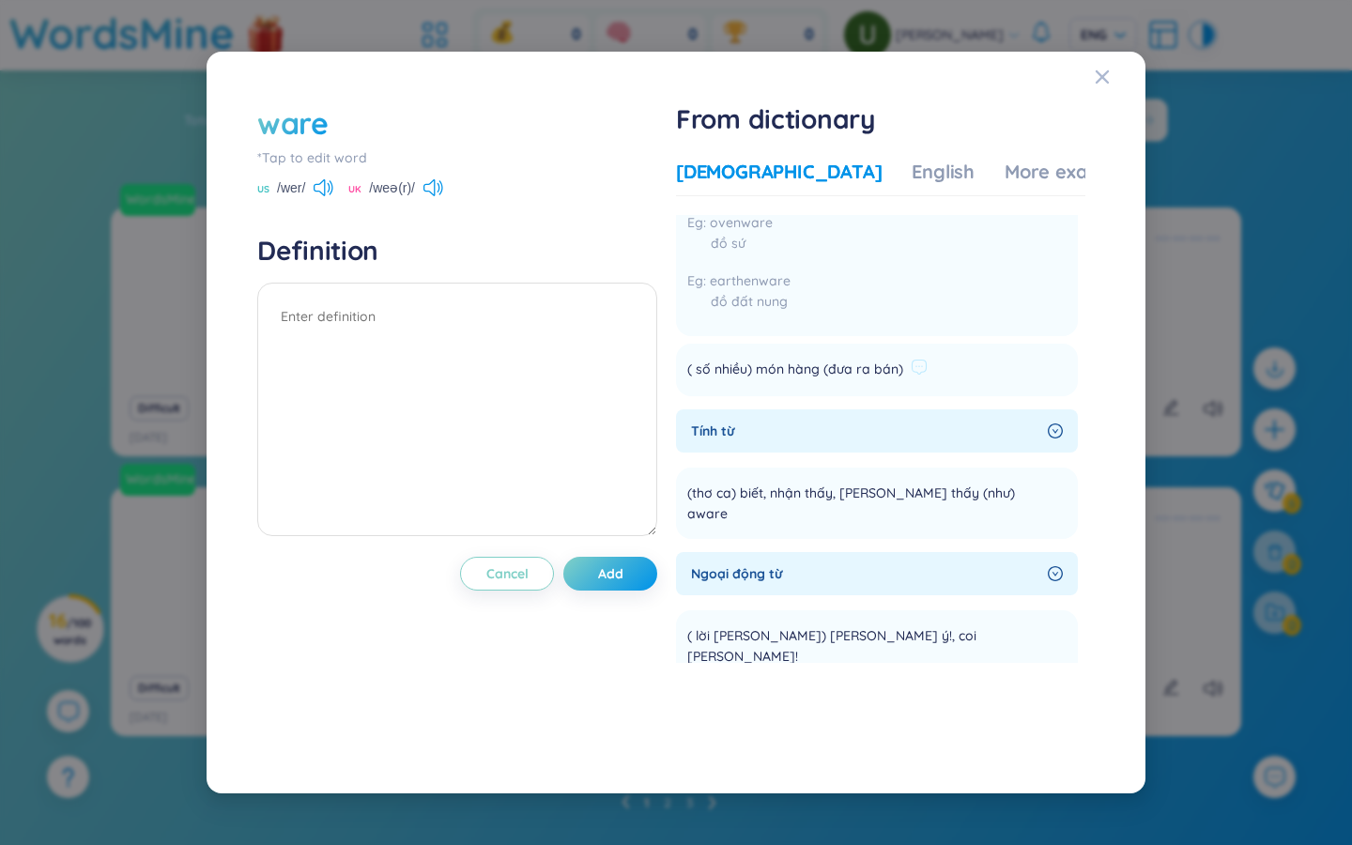
click at [779, 359] on span "( số nhiều) món hàng (đưa ra bán)" at bounding box center [795, 370] width 216 height 23
copy section "( số nhiều) món hàng (đưa ra bán) Add"
click at [356, 324] on textarea at bounding box center [457, 410] width 400 height 254
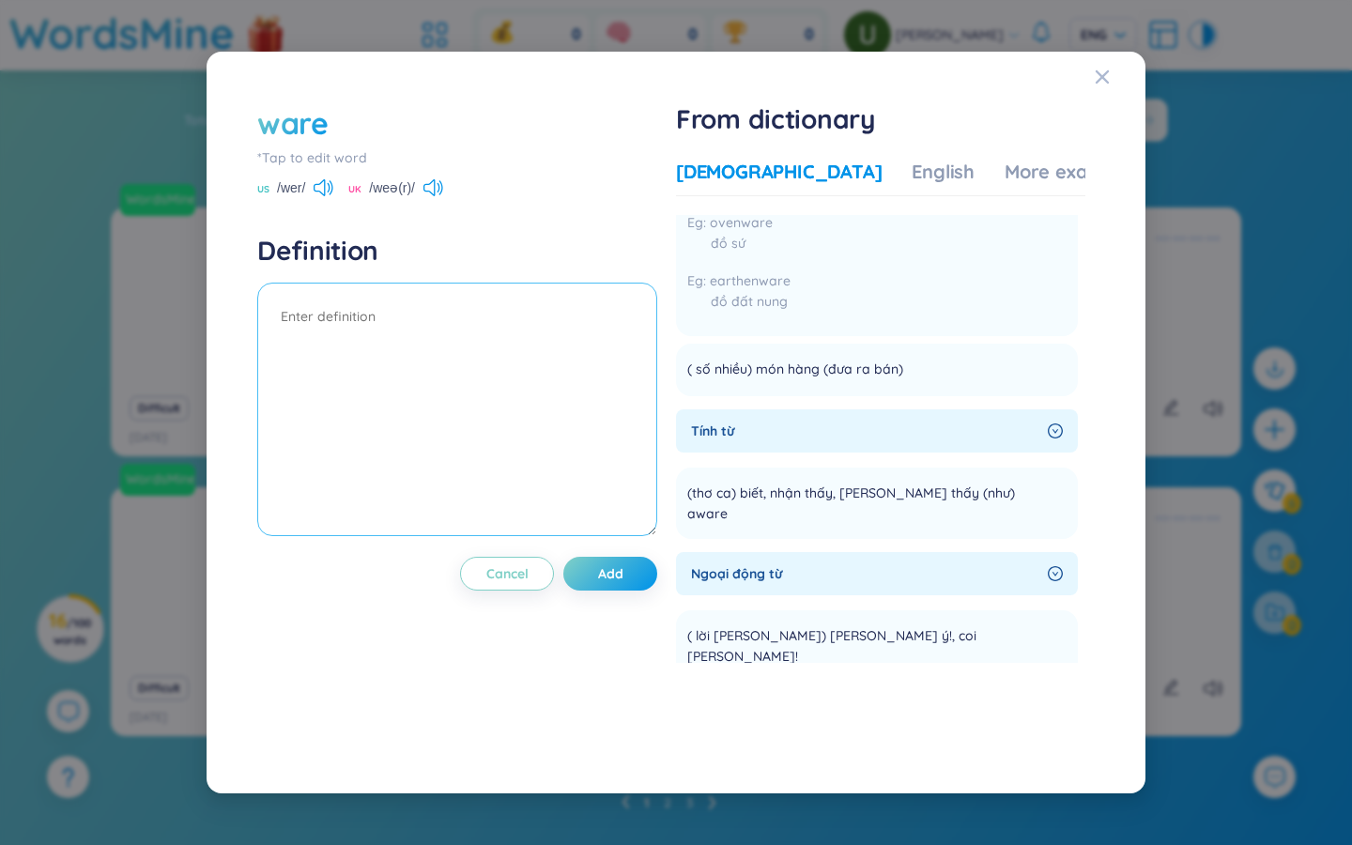
click at [356, 325] on textarea at bounding box center [457, 410] width 400 height 254
paste textarea "( số nhiều) món hàng (đưa ra bán)"
click at [912, 171] on div "English" at bounding box center [943, 172] width 63 height 26
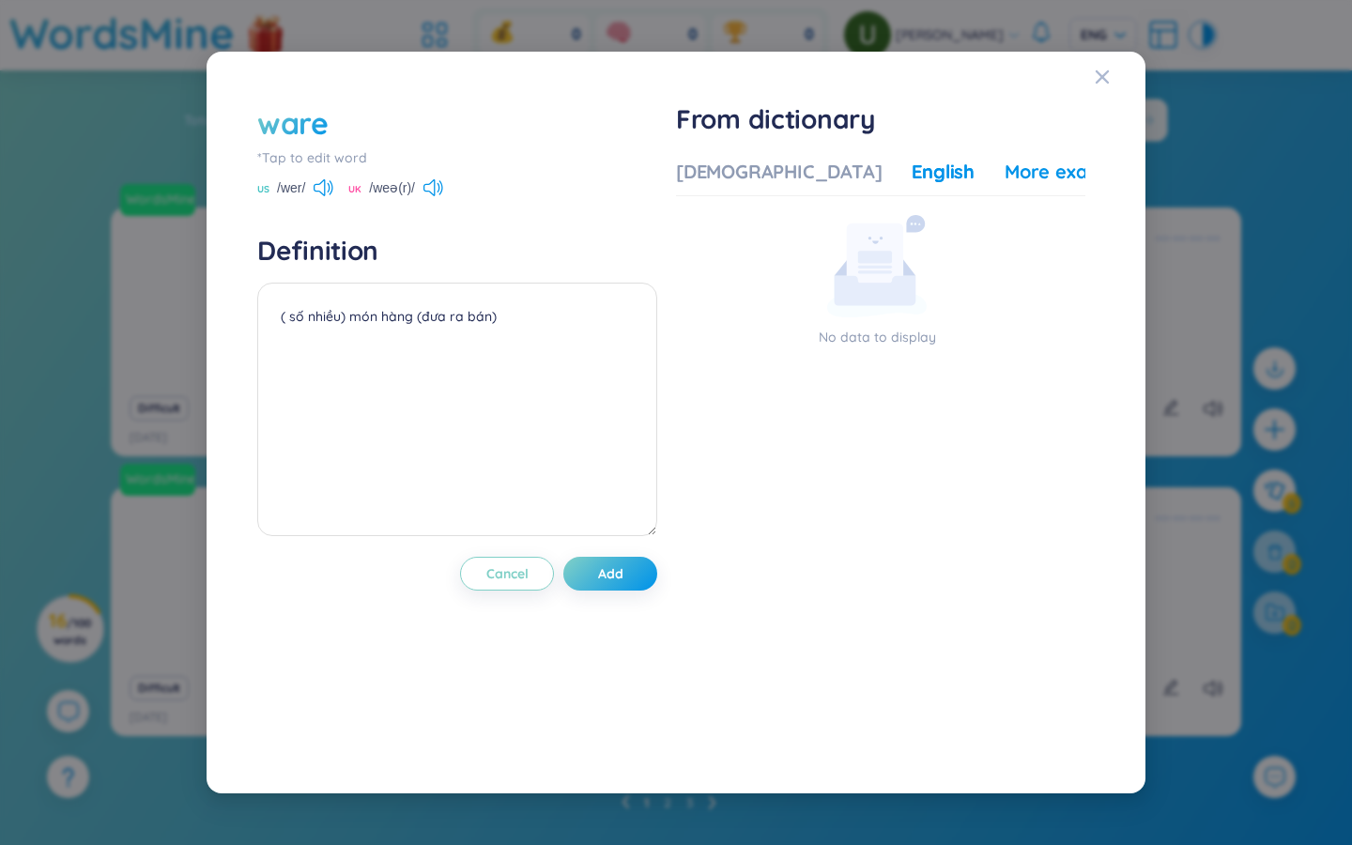
click at [1005, 179] on div "More examples" at bounding box center [1073, 172] width 136 height 26
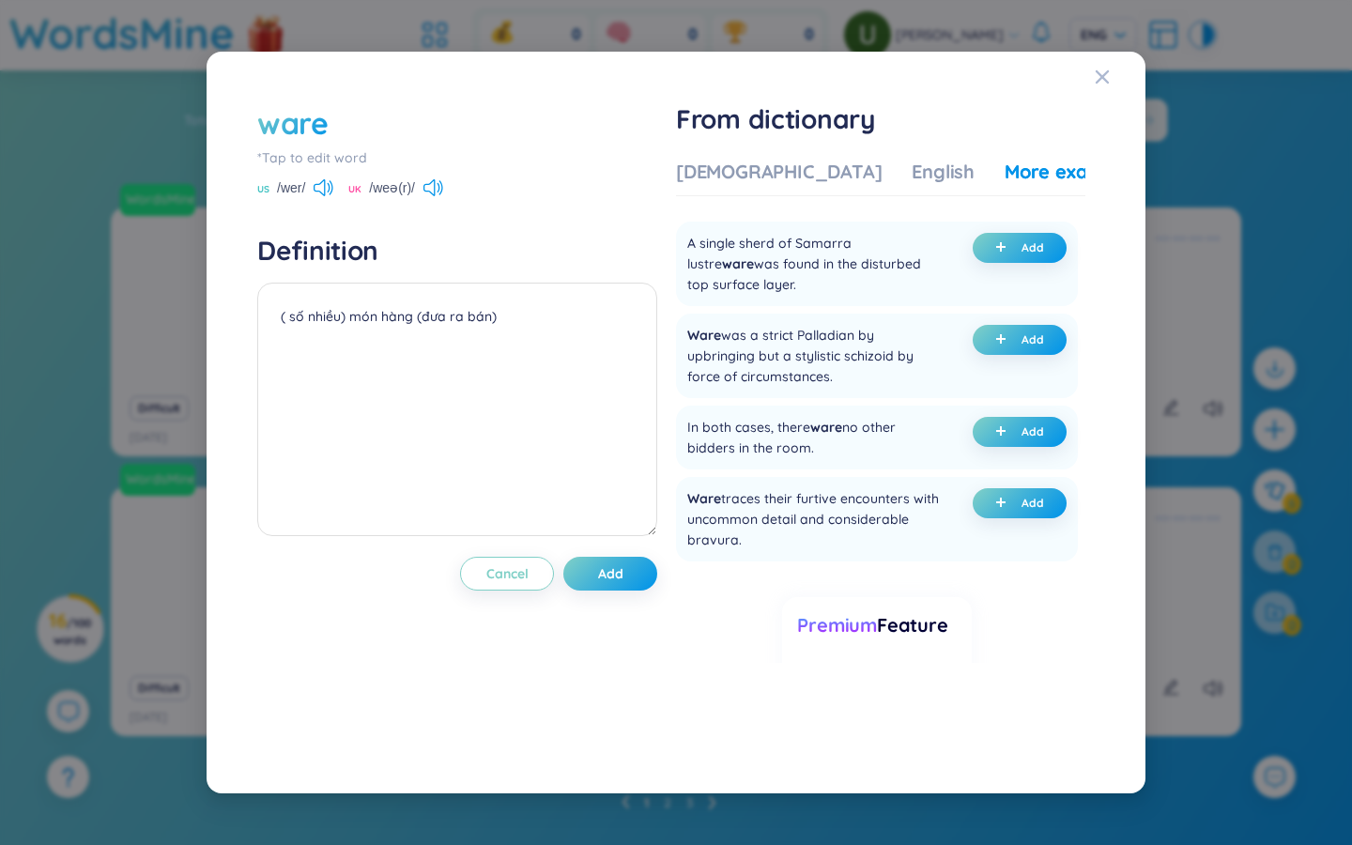
scroll to position [0, 0]
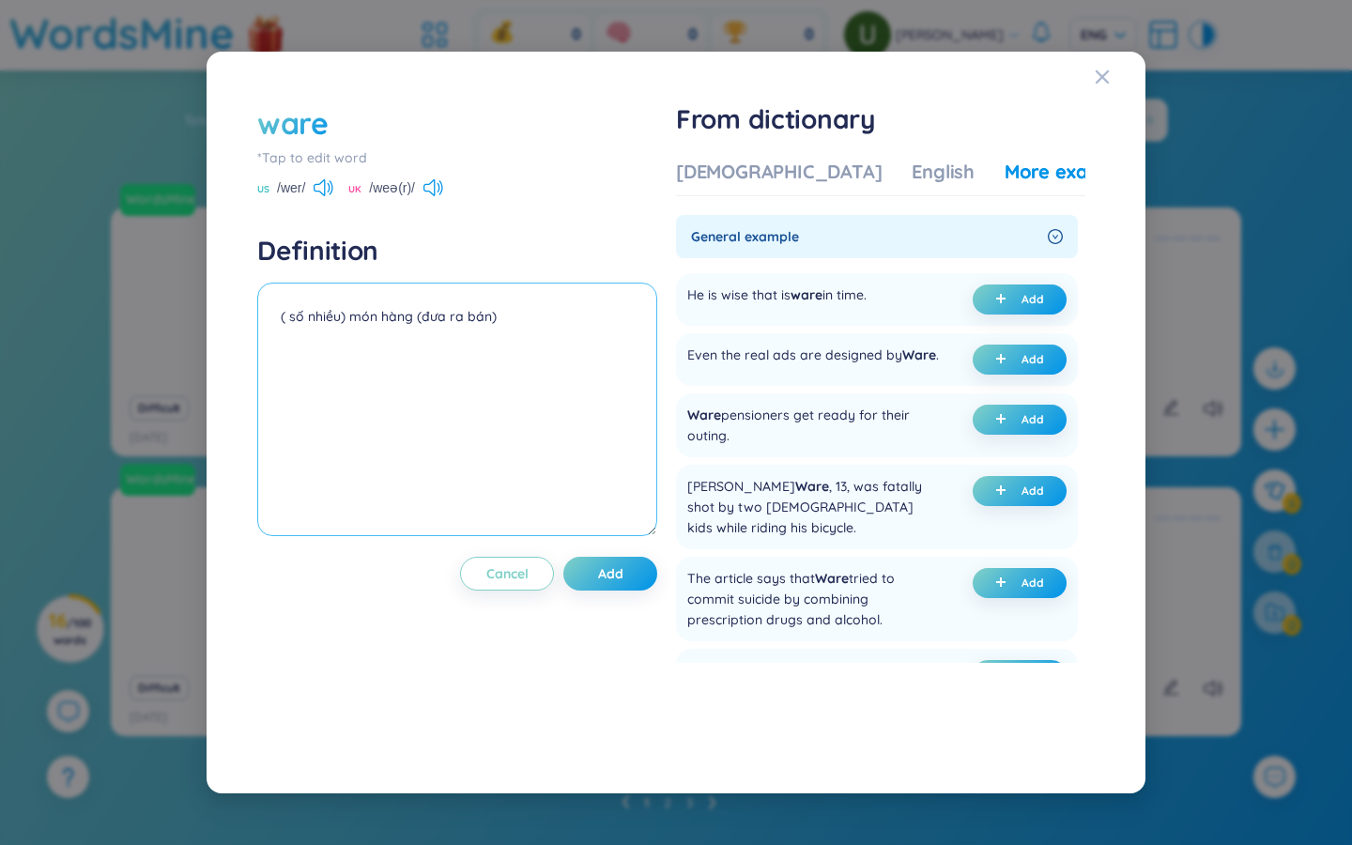
click at [308, 345] on textarea "( số nhiều) món hàng (đưa ra bán)" at bounding box center [457, 410] width 400 height 254
click at [523, 312] on textarea "( số nhiều) món hàng (đưa ra bán)" at bounding box center [457, 410] width 400 height 254
click at [316, 343] on textarea "( số nhiều) món hàng (đưa ra bán)" at bounding box center [457, 410] width 400 height 254
click at [334, 332] on textarea "( số nhiều) món hàng (đưa ra bán) Patrolists are forced to sell their wares" at bounding box center [457, 410] width 400 height 254
type textarea "( số nhiều) món hàng (đưa ra bán) Pastoralists are forced to sell their wares"
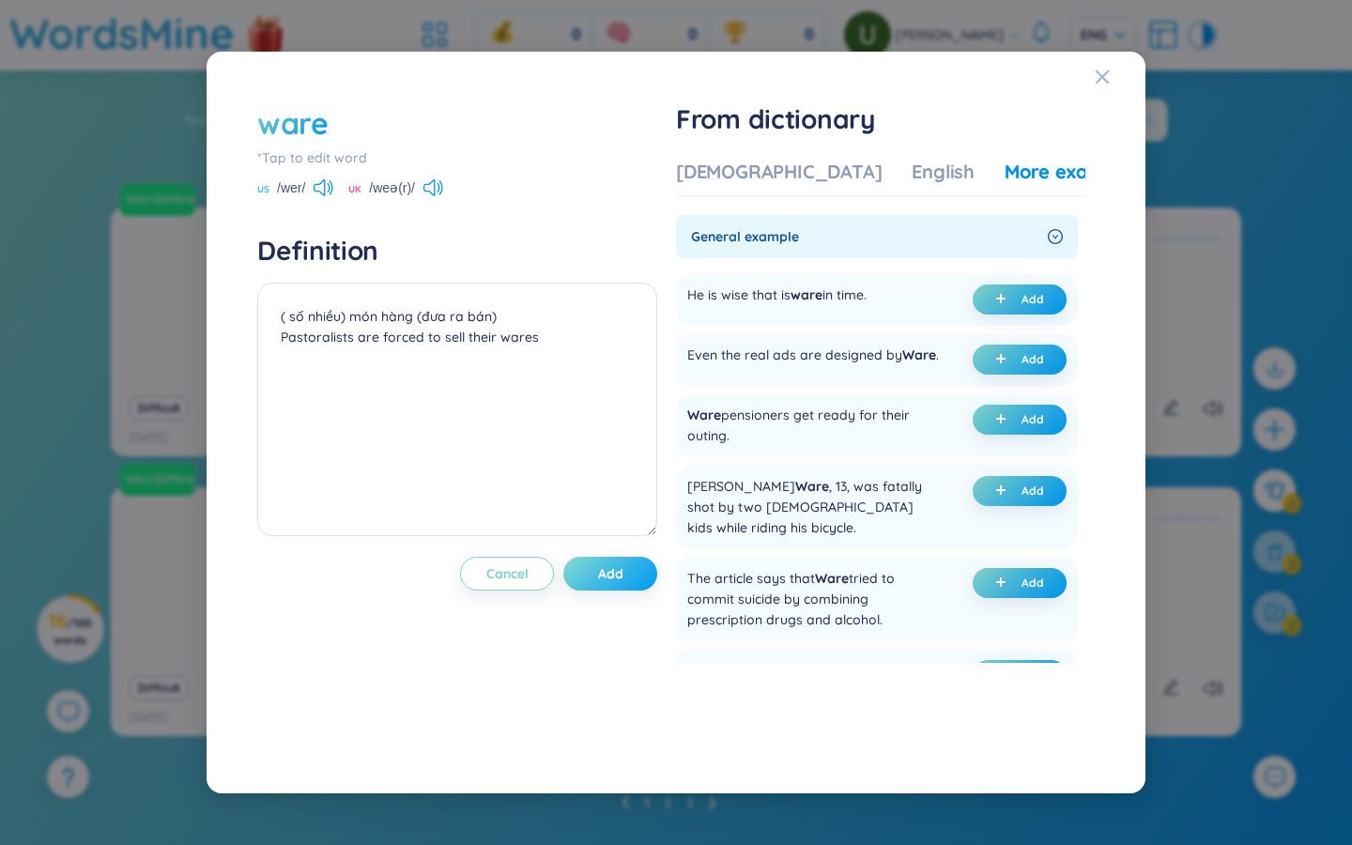
click at [635, 576] on button "Add" at bounding box center [610, 574] width 94 height 34
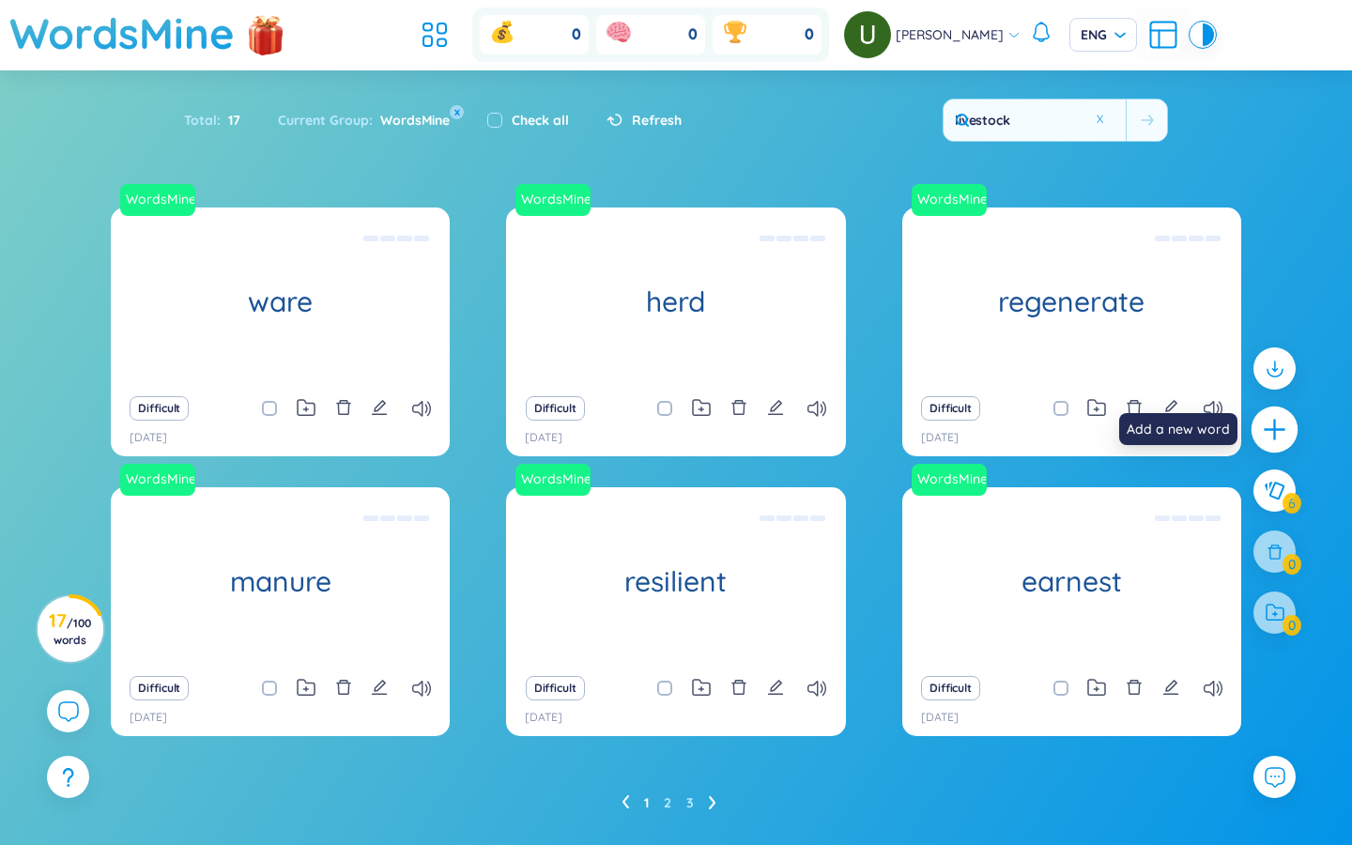
click at [1283, 430] on icon "plus" at bounding box center [1275, 430] width 26 height 26
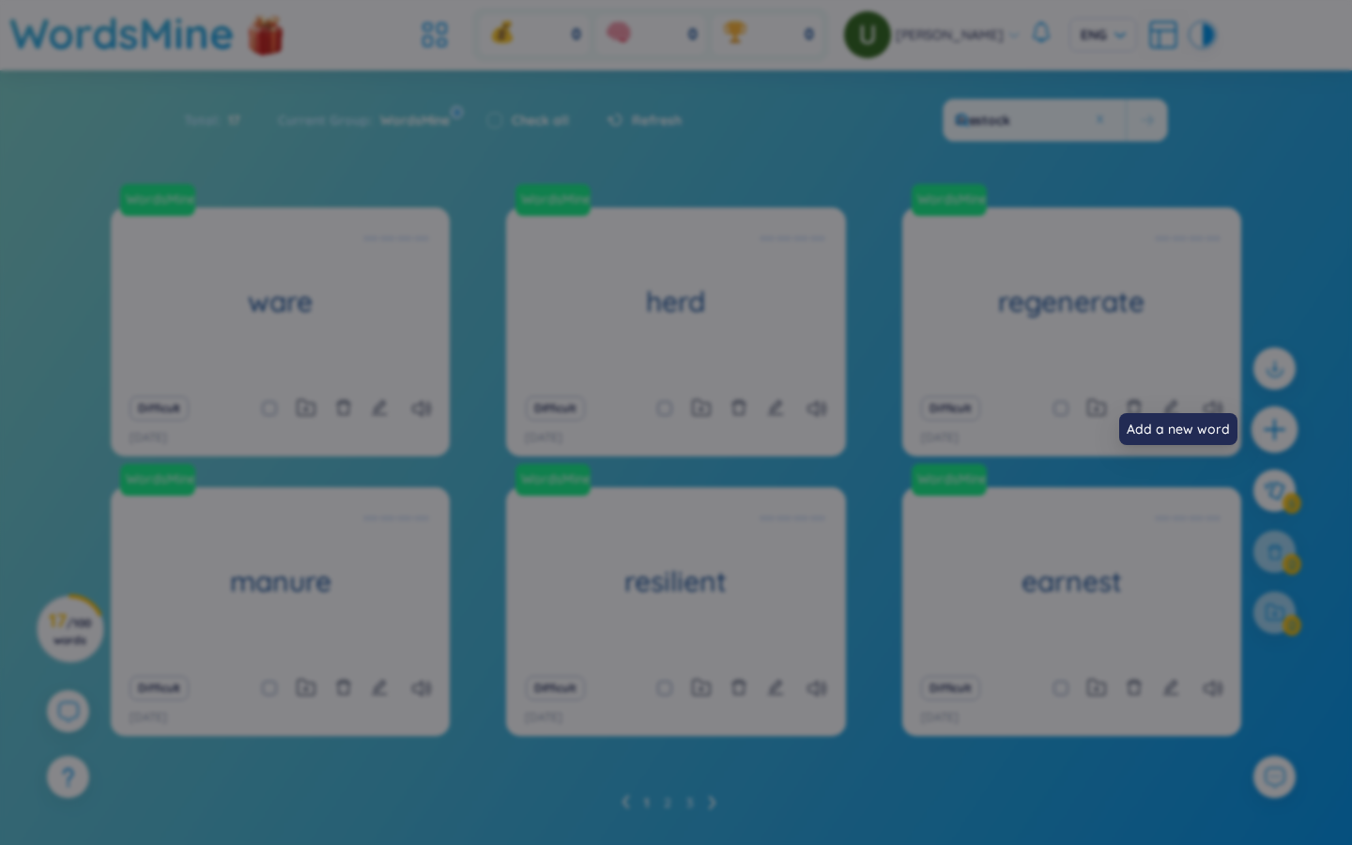
click at [1283, 430] on div "Definition ( số nhiều) món hàng (đưa ra bán) Pastoralists are forced to sell th…" at bounding box center [676, 422] width 1352 height 845
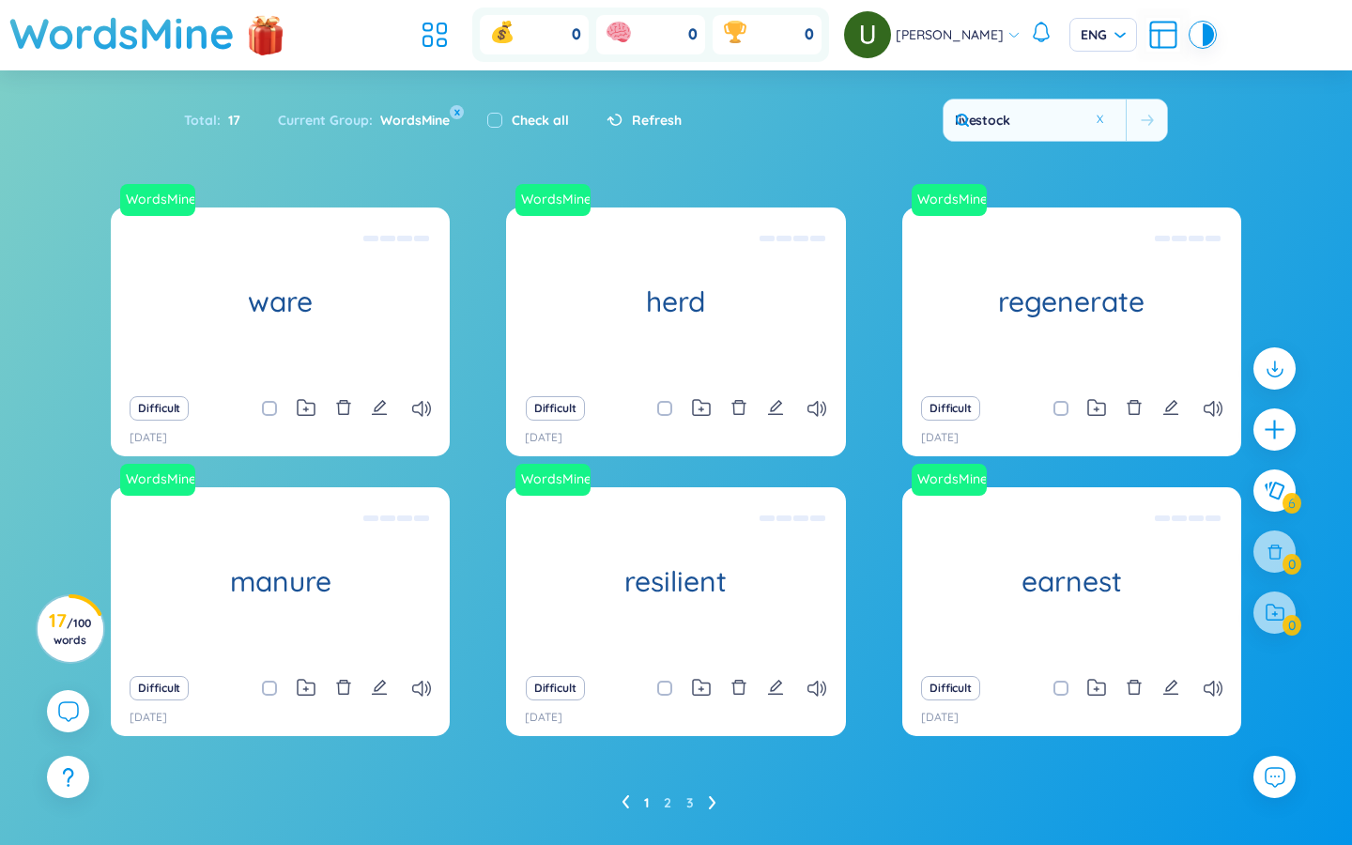
click at [1271, 431] on icon "plus" at bounding box center [1274, 429] width 23 height 23
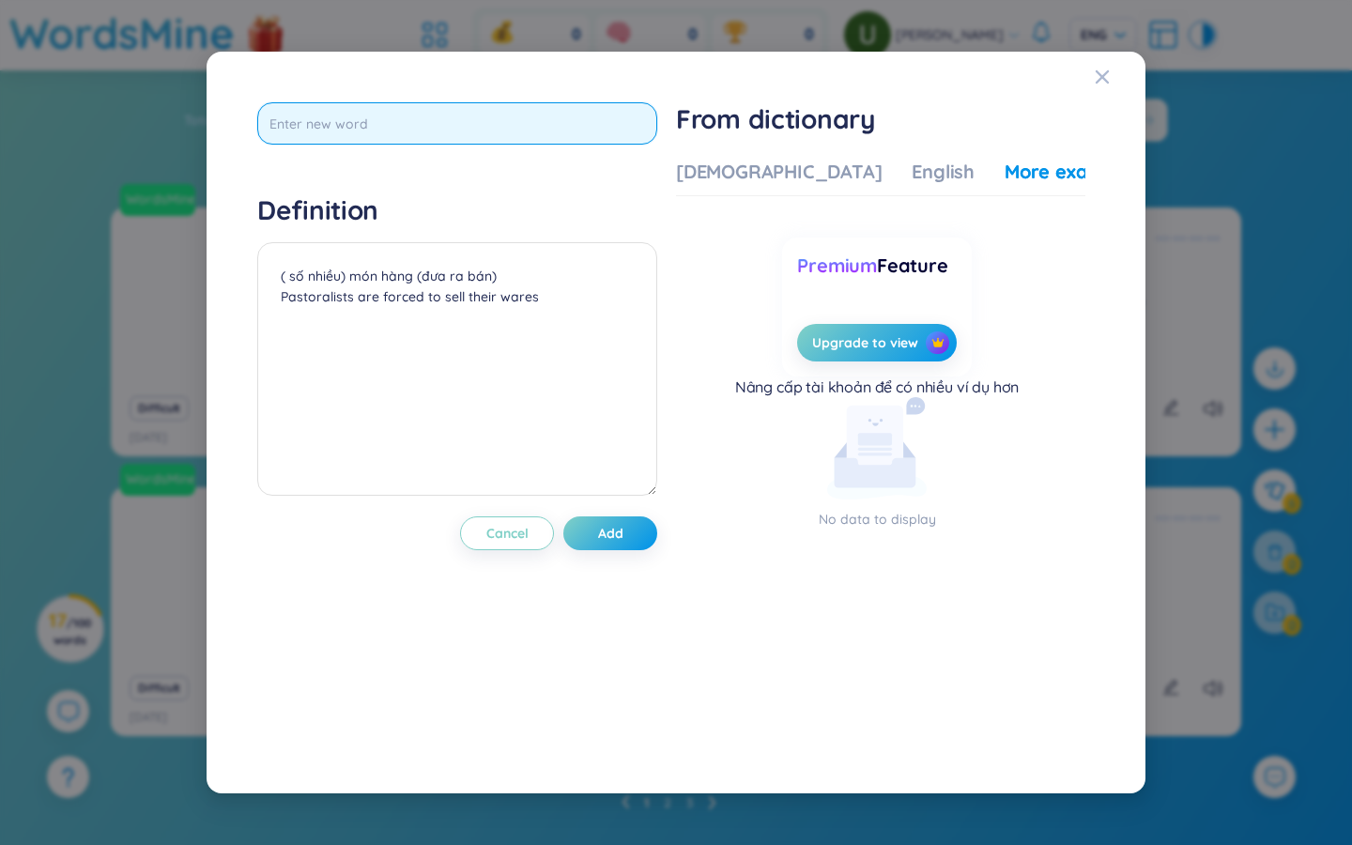
click at [321, 121] on input "text" at bounding box center [457, 123] width 400 height 42
type input "volatile"
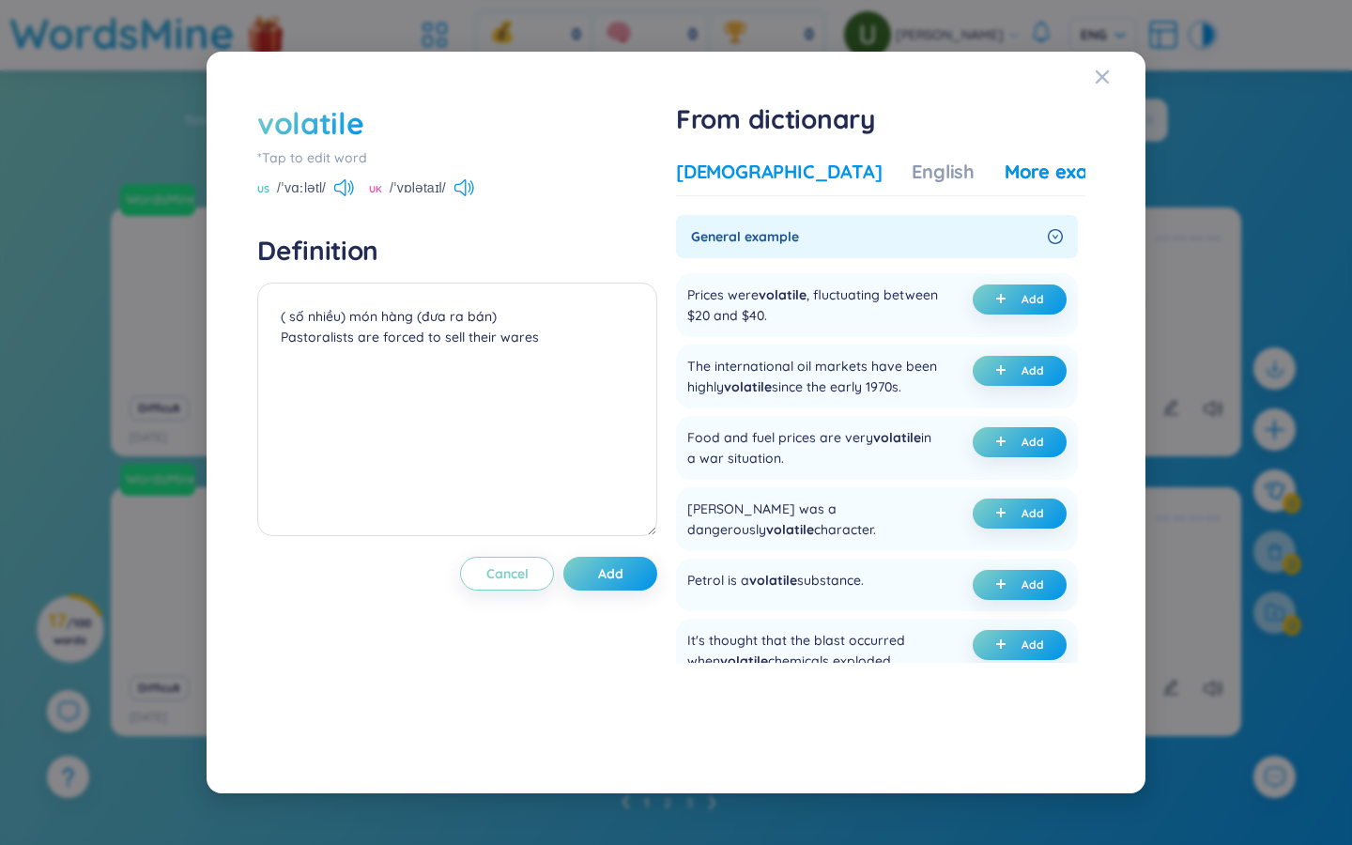
click at [715, 175] on div "[DEMOGRAPHIC_DATA]" at bounding box center [779, 172] width 206 height 26
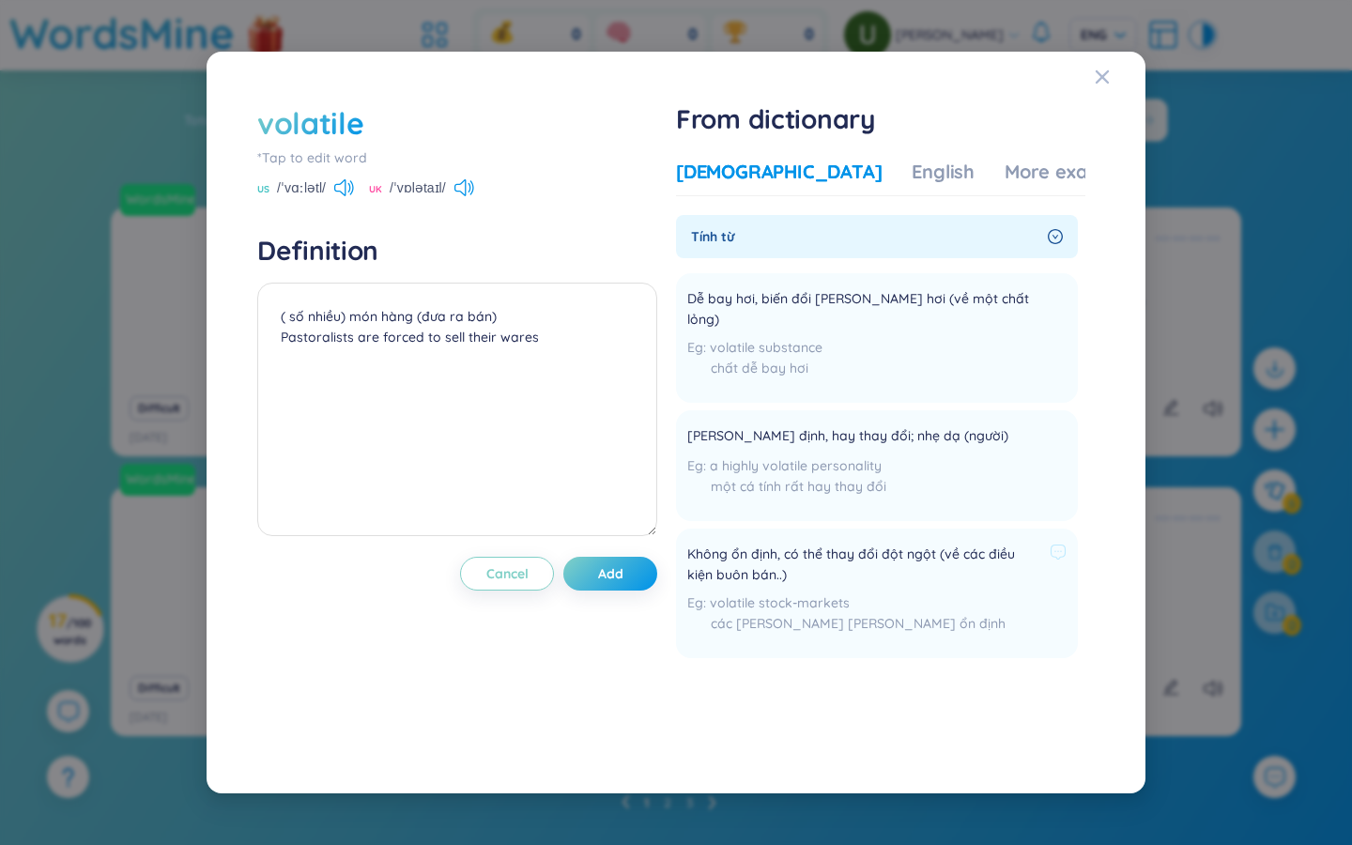
click at [864, 544] on span "Không ổn định, có thể thay đổi đột ngột (về các điều kiện buôn bán..)" at bounding box center [864, 564] width 355 height 41
copy div "Không ổn định, có thể thay đổi đột ngột (về các điều kiện buôn bán..)"
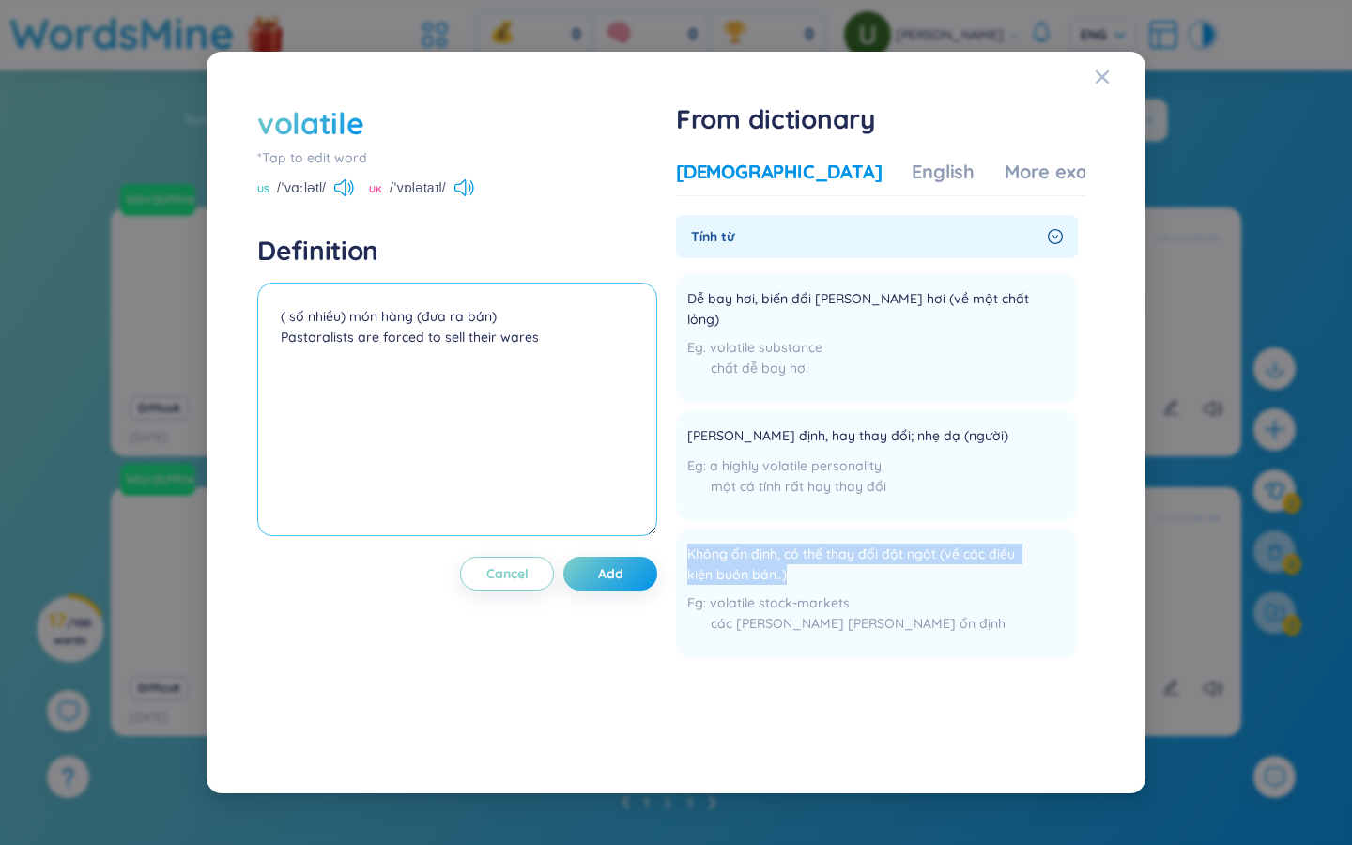
click at [425, 307] on textarea "( số nhiều) món hàng (đưa ra bán) Pastoralists are forced to sell their wares" at bounding box center [457, 410] width 400 height 254
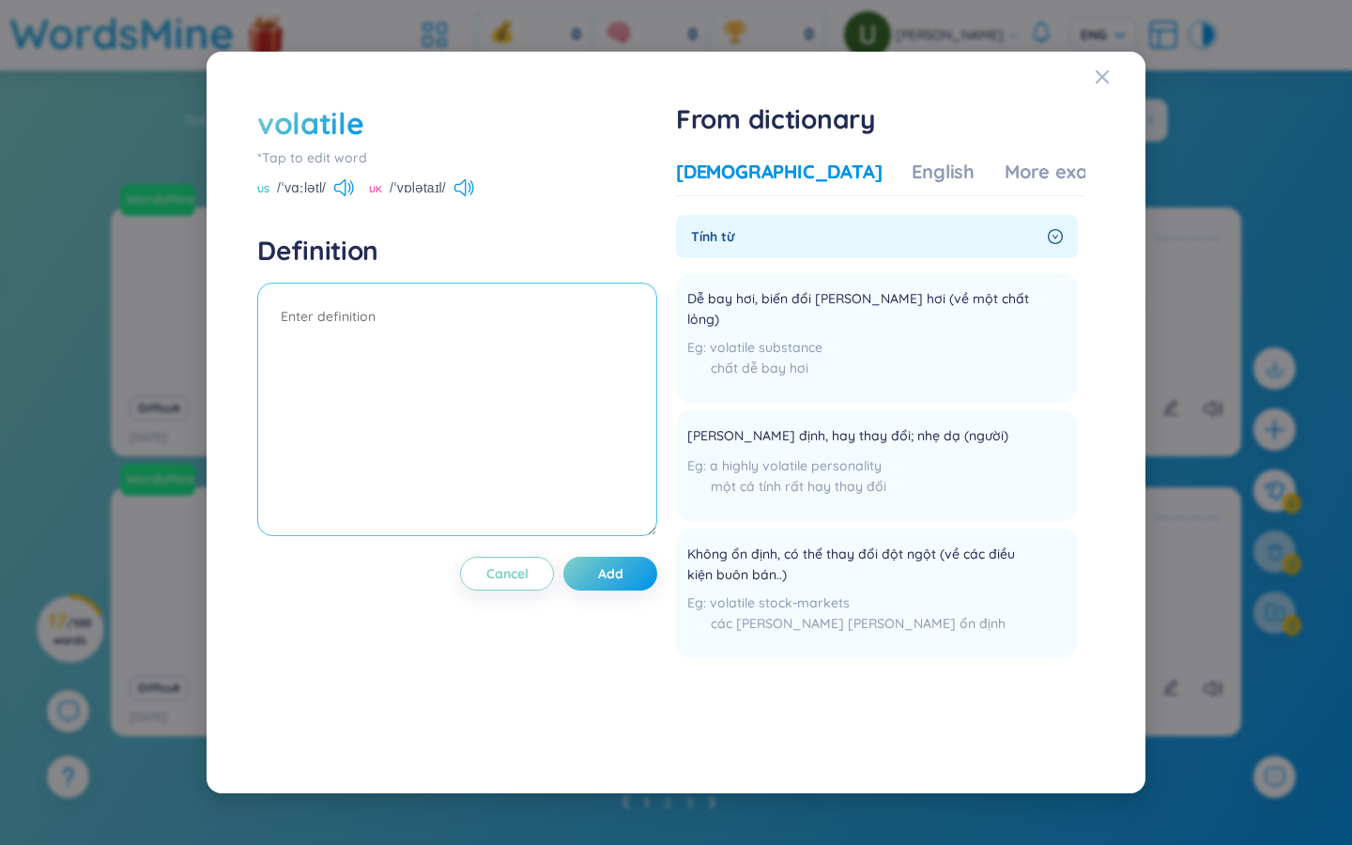
paste textarea "Không ổn định, có thể thay đổi đột ngột (về các điều kiện buôn bán..)"
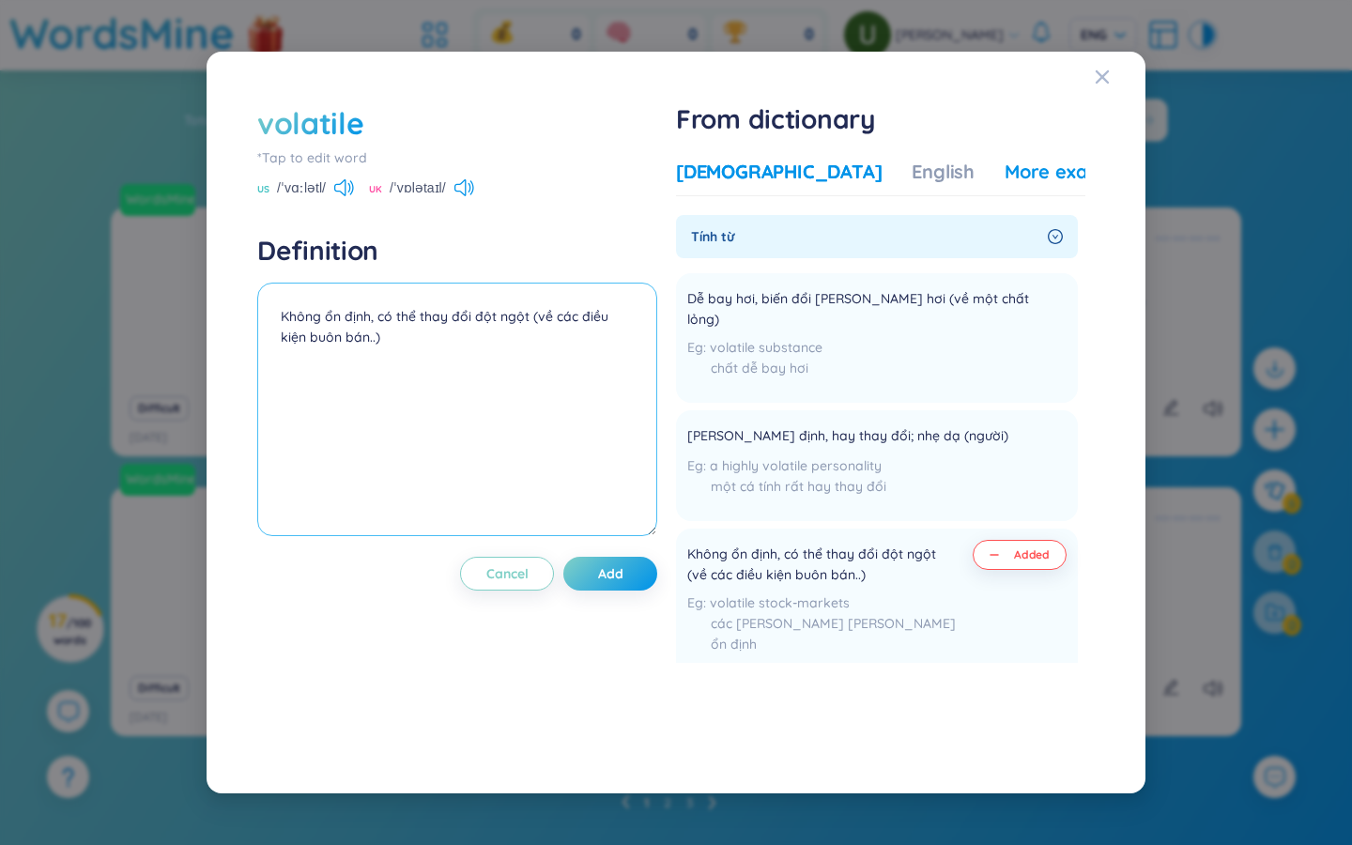
type textarea "Không ổn định, có thể thay đổi đột ngột (về các điều kiện buôn bán..)"
click at [1005, 174] on div "More examples" at bounding box center [1073, 172] width 136 height 26
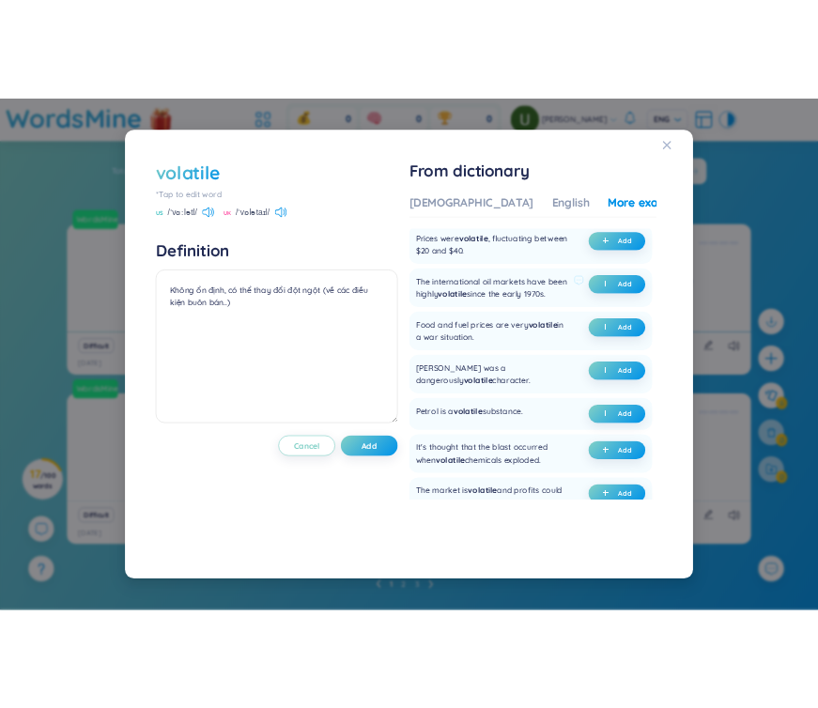
scroll to position [72, 0]
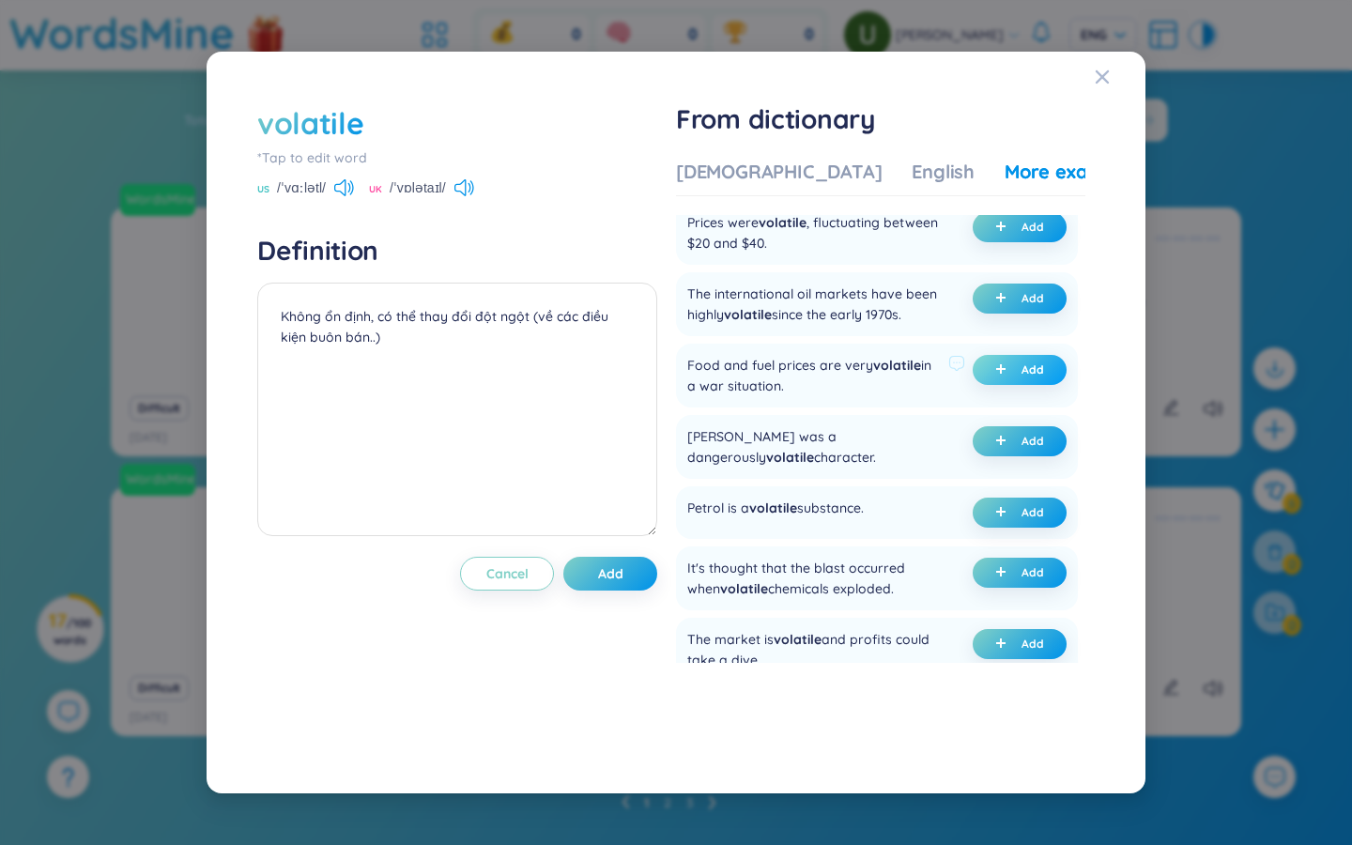
click at [1027, 377] on span "Add" at bounding box center [1033, 369] width 23 height 15
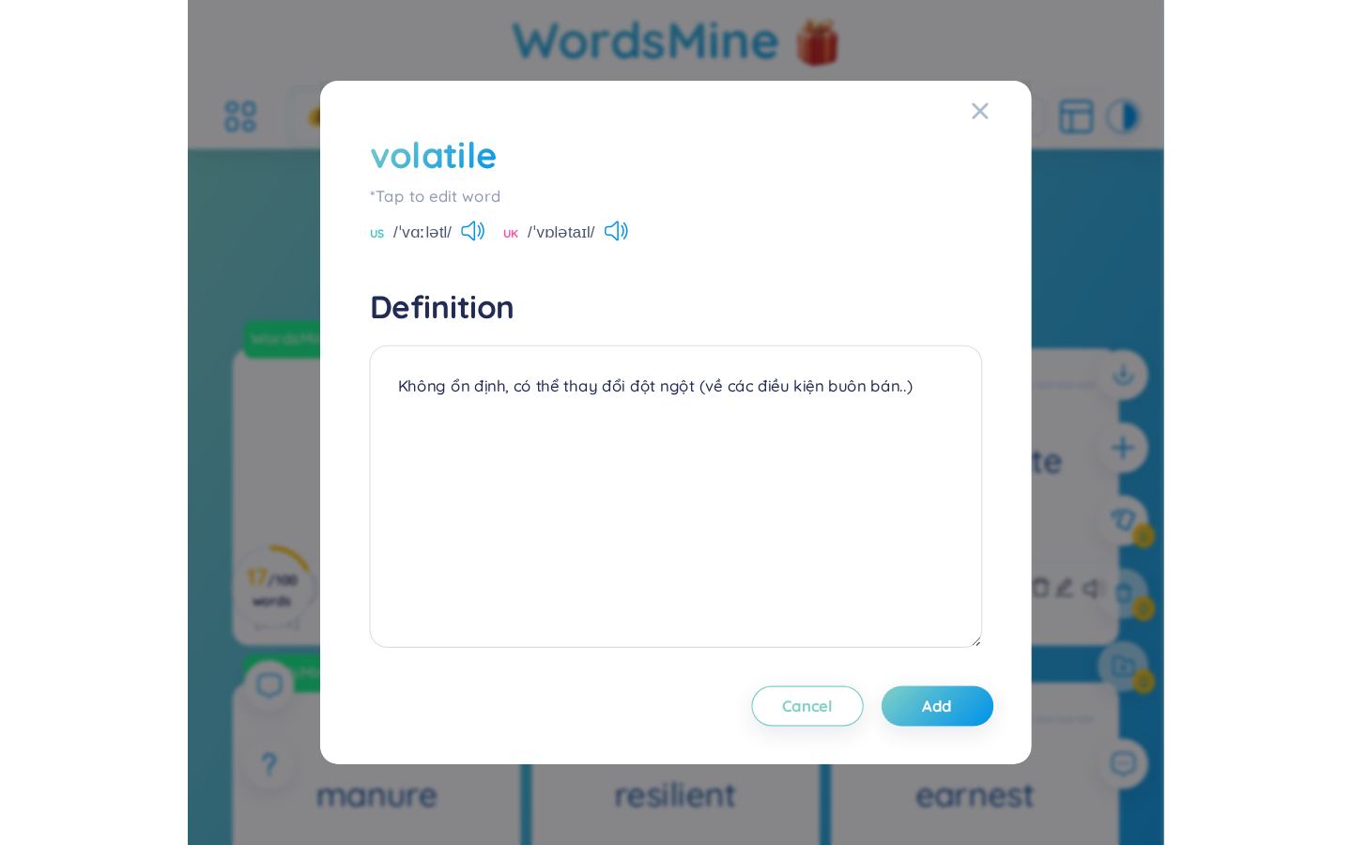
scroll to position [0, 0]
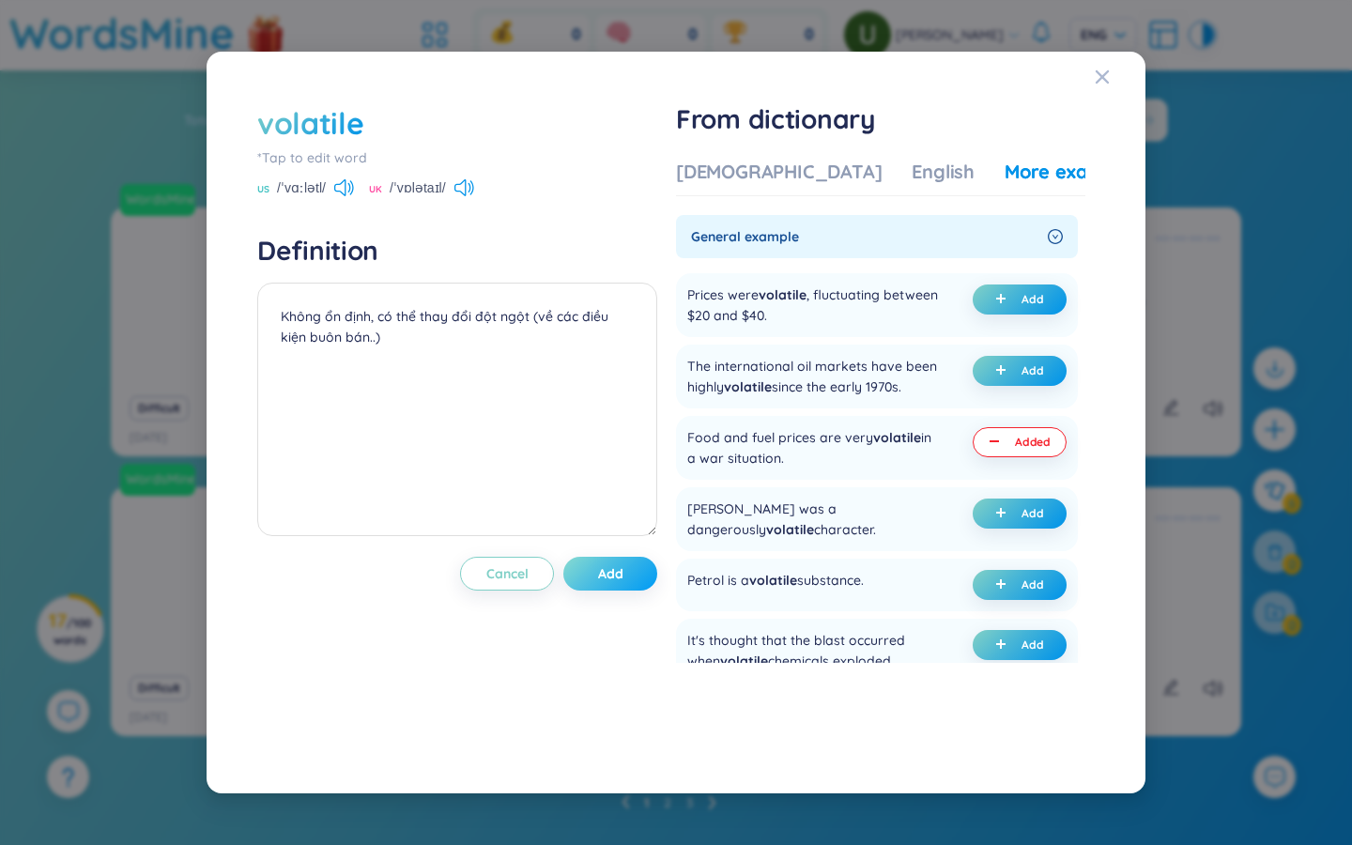
click at [635, 569] on button "Add" at bounding box center [610, 574] width 94 height 34
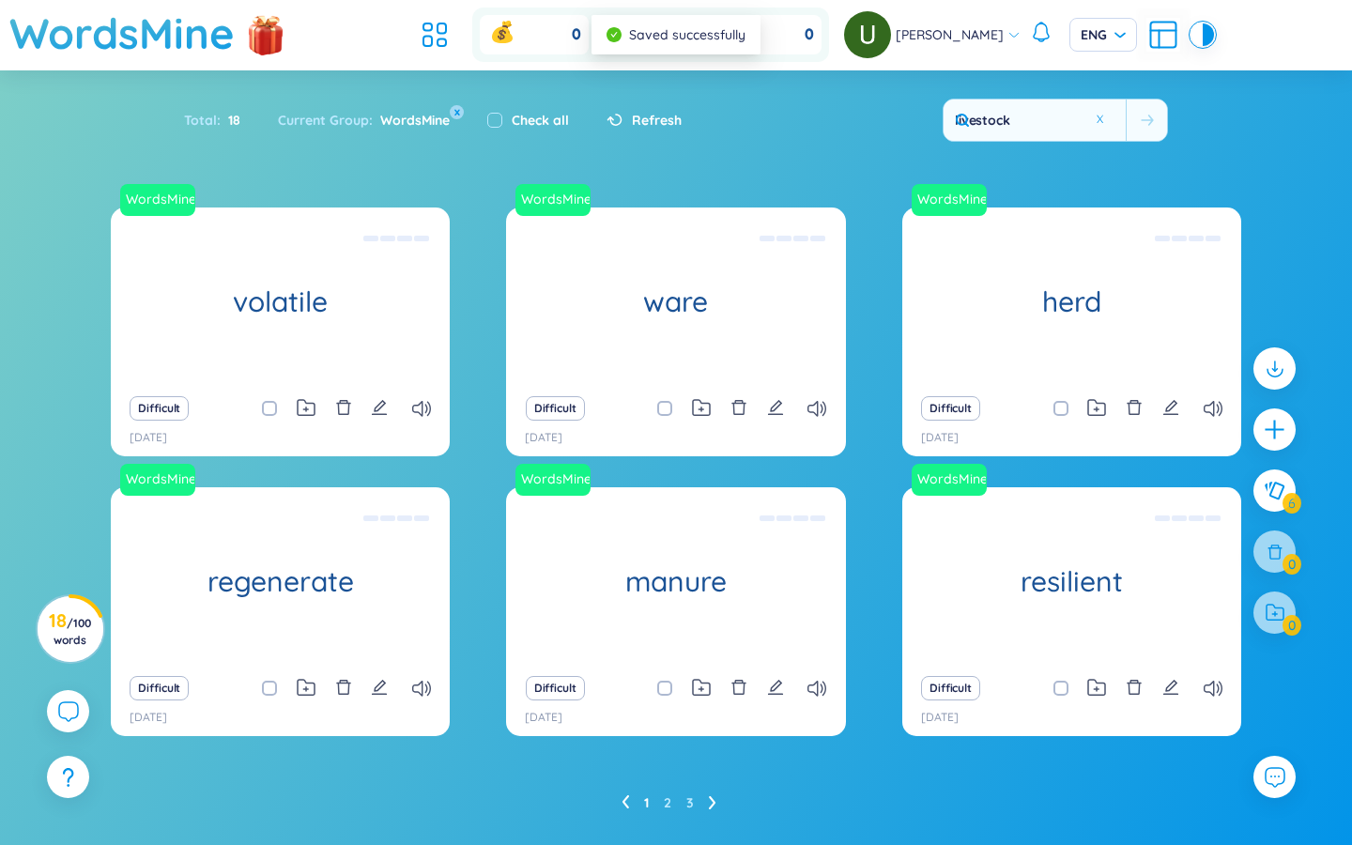
click at [1277, 431] on icon "plus" at bounding box center [1274, 429] width 23 height 23
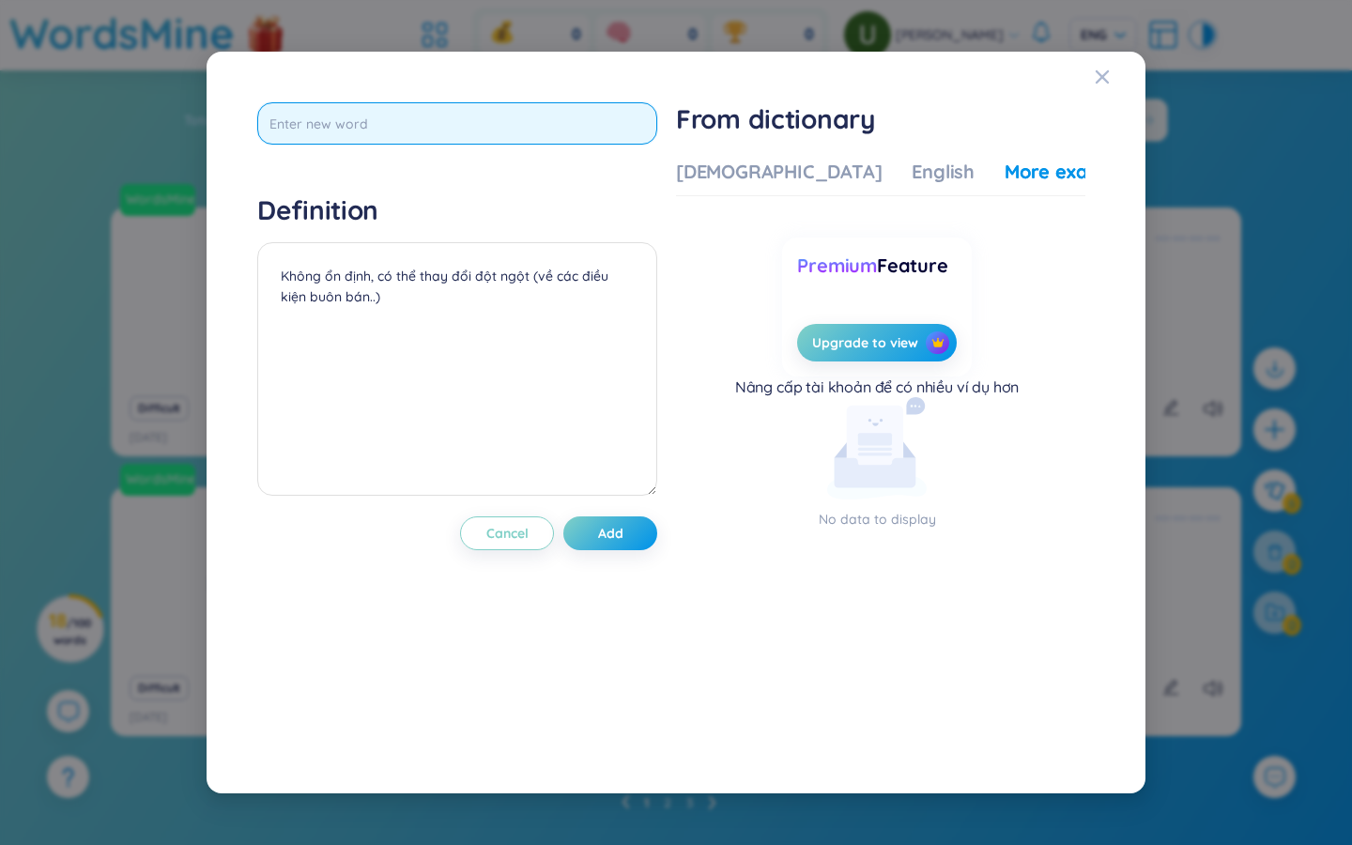
click at [423, 119] on input "text" at bounding box center [457, 123] width 400 height 42
type input "intermediaries"
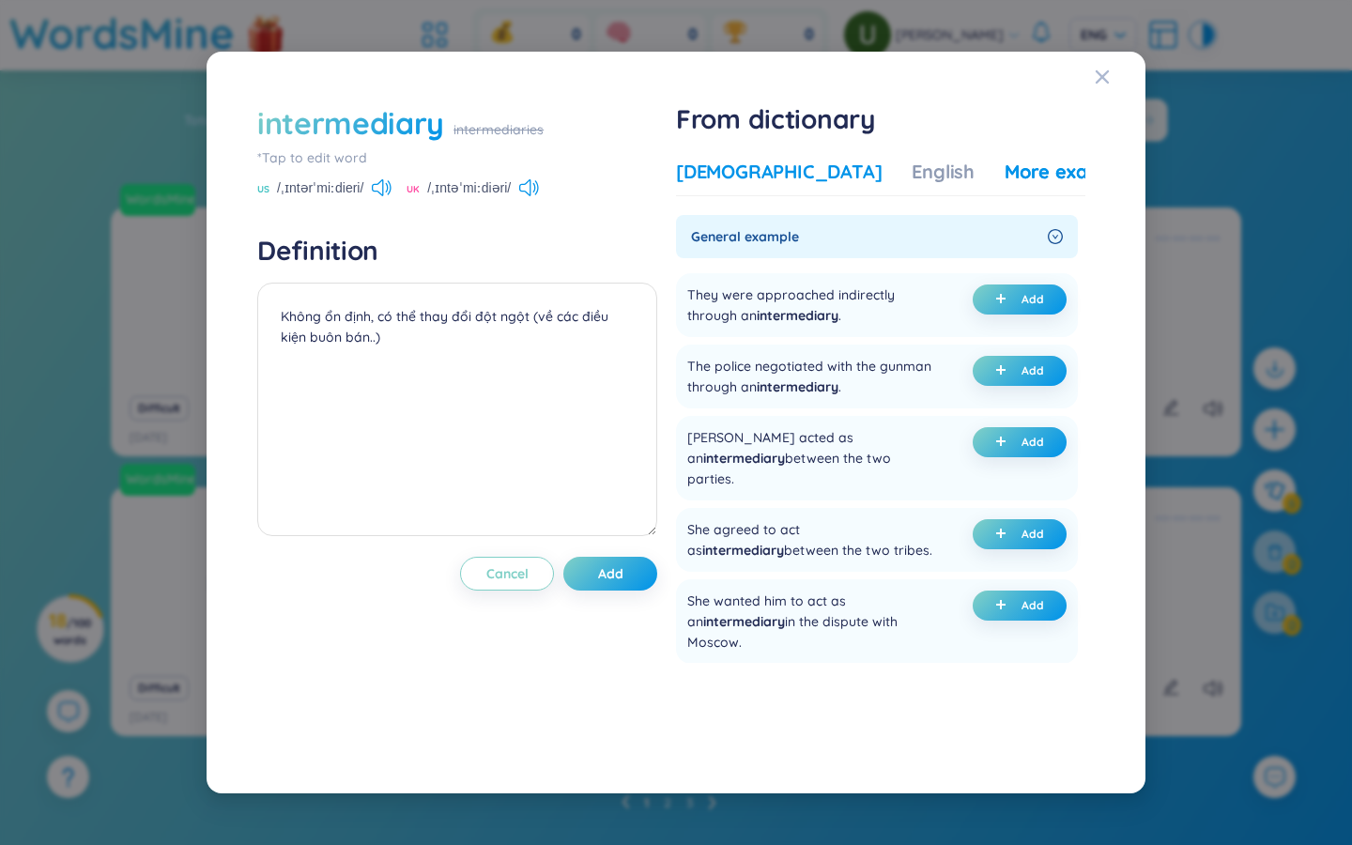
click at [737, 173] on div "[DEMOGRAPHIC_DATA]" at bounding box center [779, 172] width 206 height 26
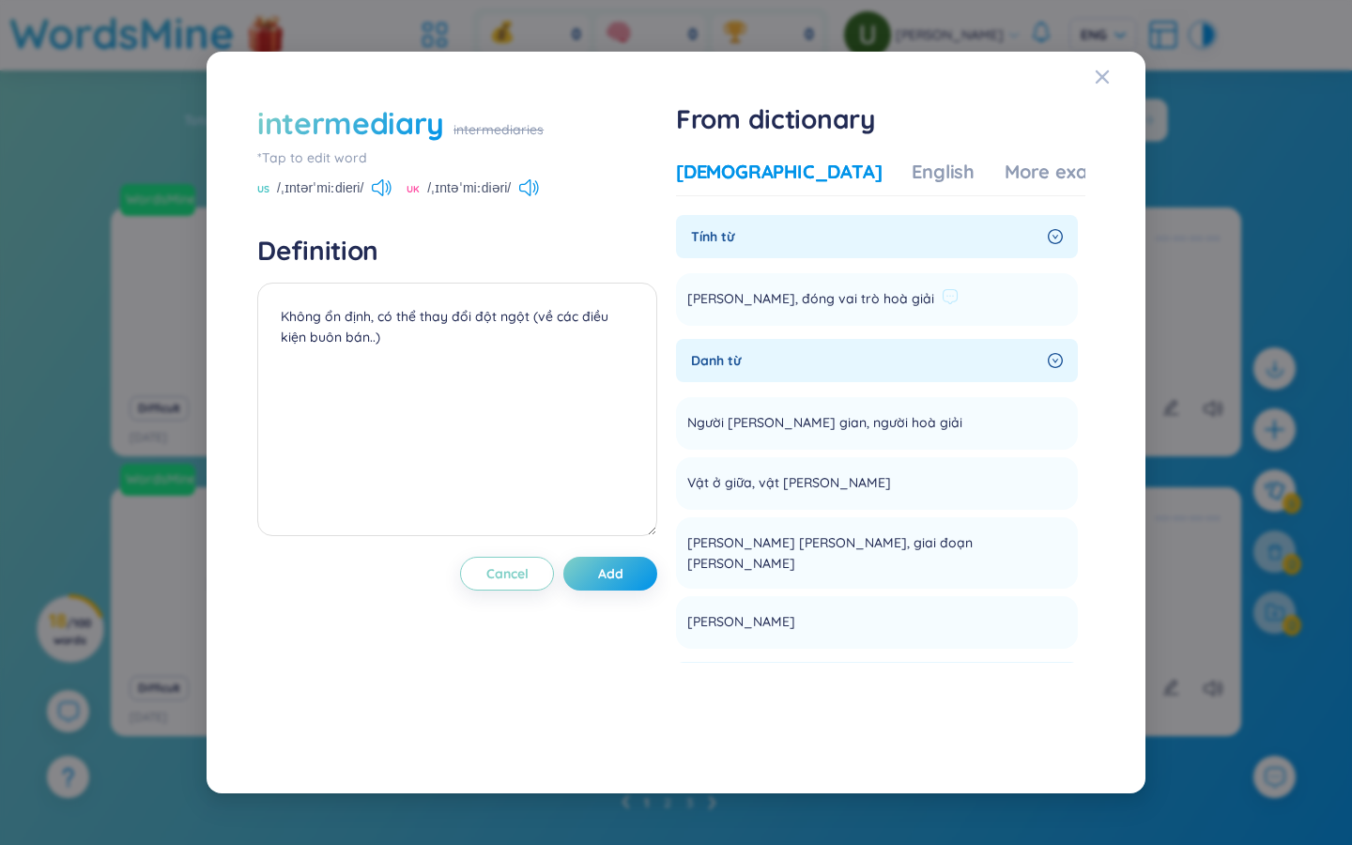
click at [816, 297] on span "Trung gian, đóng vai trò hoà giải" at bounding box center [810, 299] width 247 height 23
copy section "Trung gian, đóng vai trò hoà giải Add"
click at [435, 322] on textarea "Không ổn định, có thể thay đổi đột ngột (về các điều kiện buôn bán..)" at bounding box center [457, 410] width 400 height 254
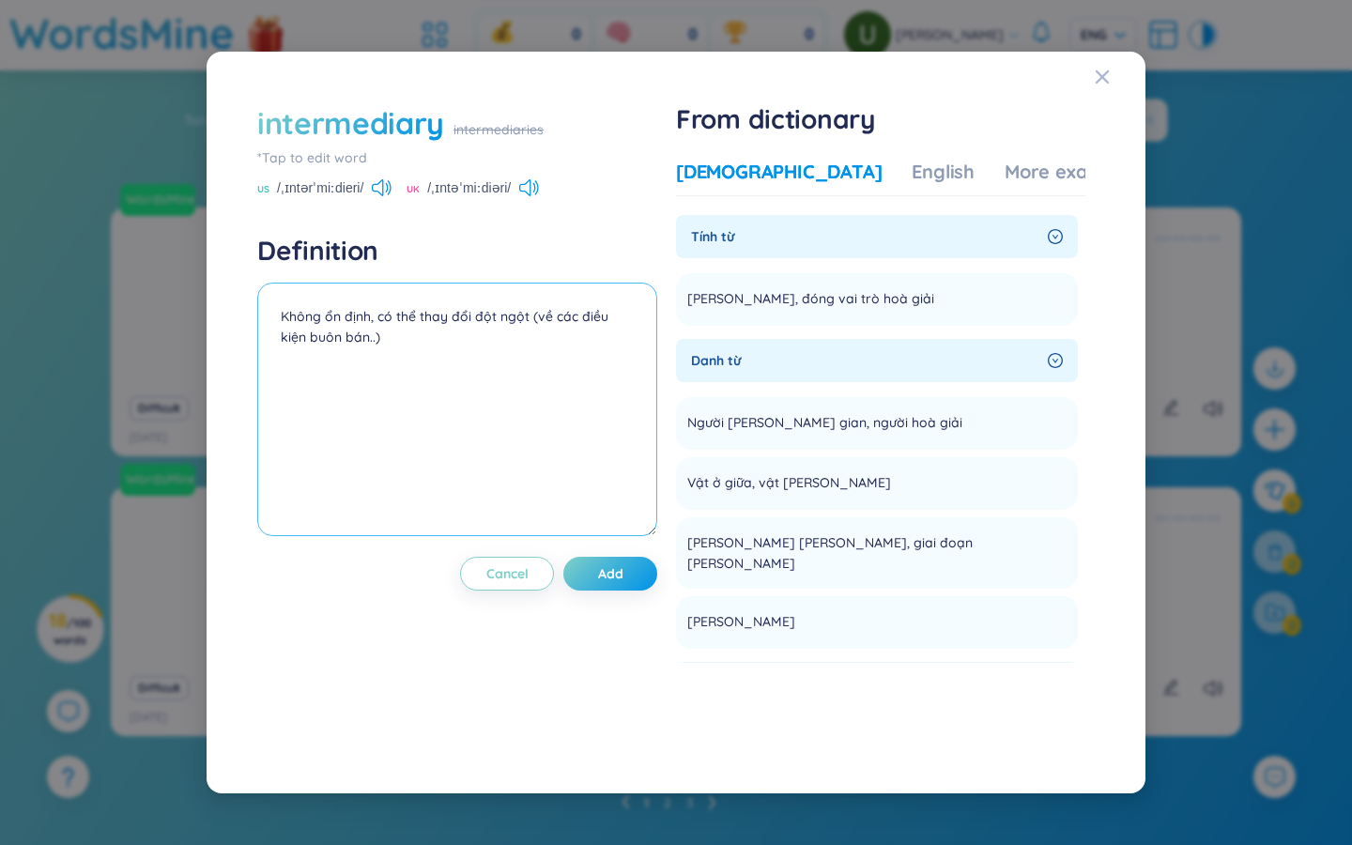
click at [435, 322] on textarea "Không ổn định, có thể thay đổi đột ngột (về các điều kiện buôn bán..)" at bounding box center [457, 410] width 400 height 254
click at [435, 322] on textarea at bounding box center [457, 410] width 400 height 254
paste textarea "Trung gian, đóng vai trò hoà giải"
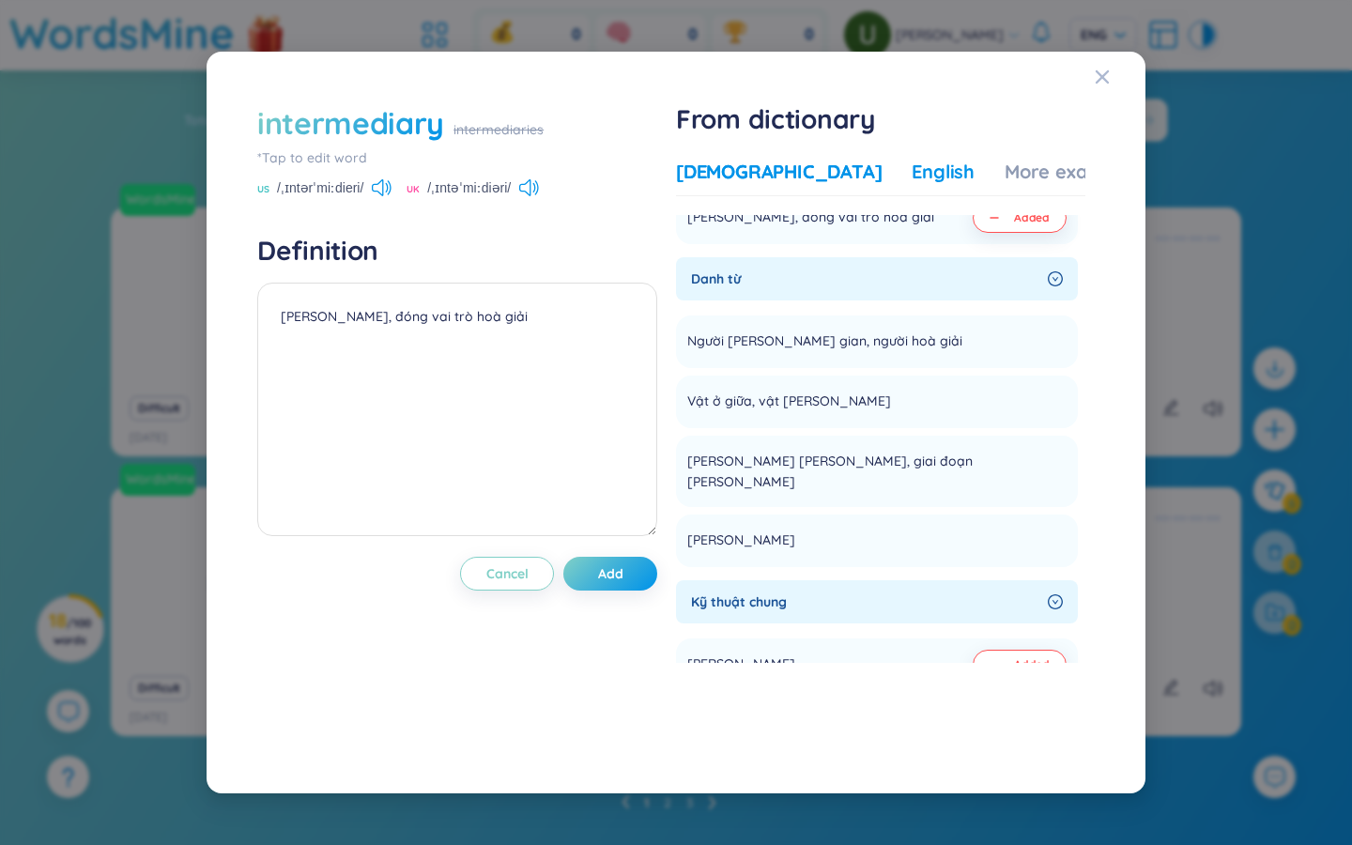
click at [912, 173] on div "English" at bounding box center [943, 172] width 63 height 26
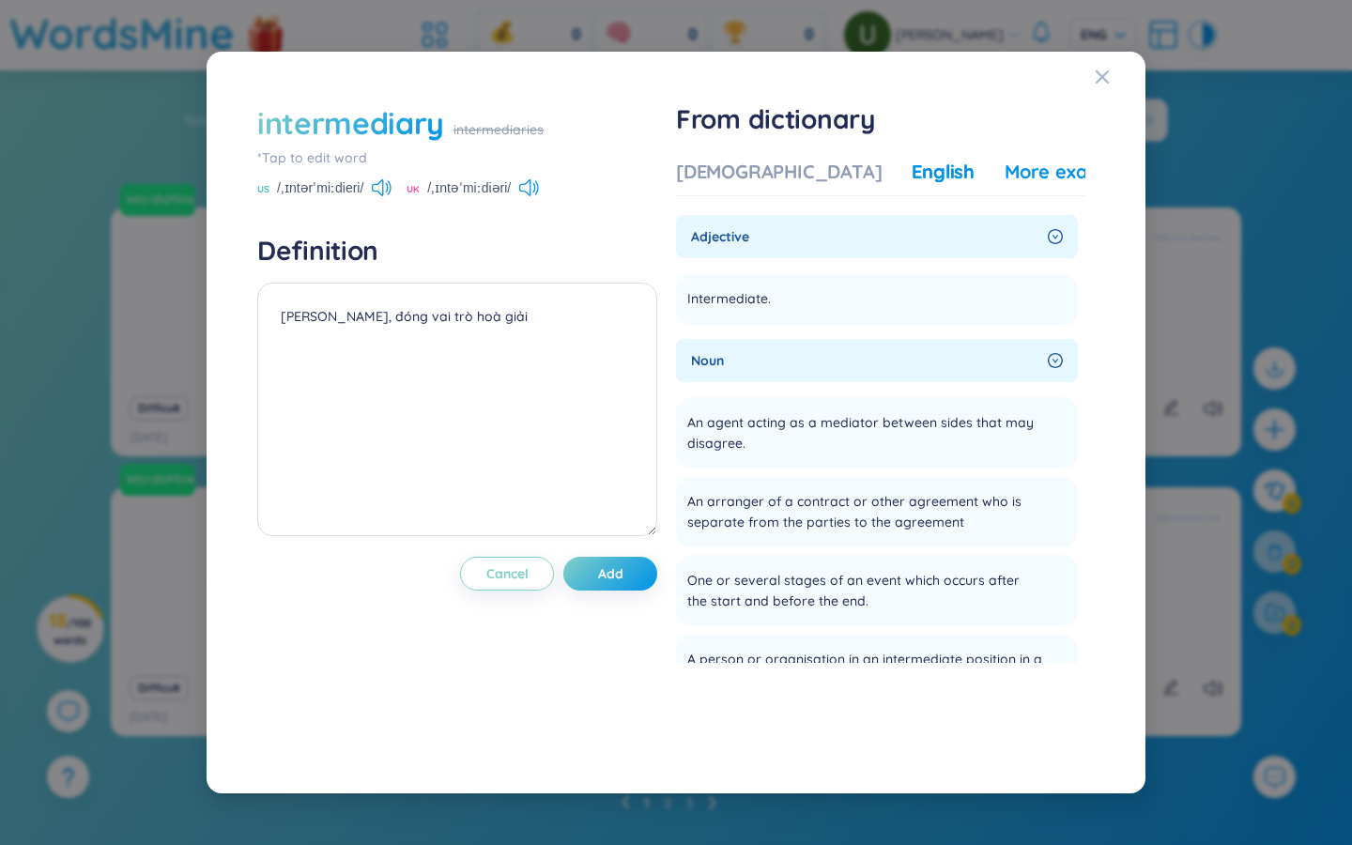
click at [1005, 180] on div "More examples" at bounding box center [1073, 172] width 136 height 26
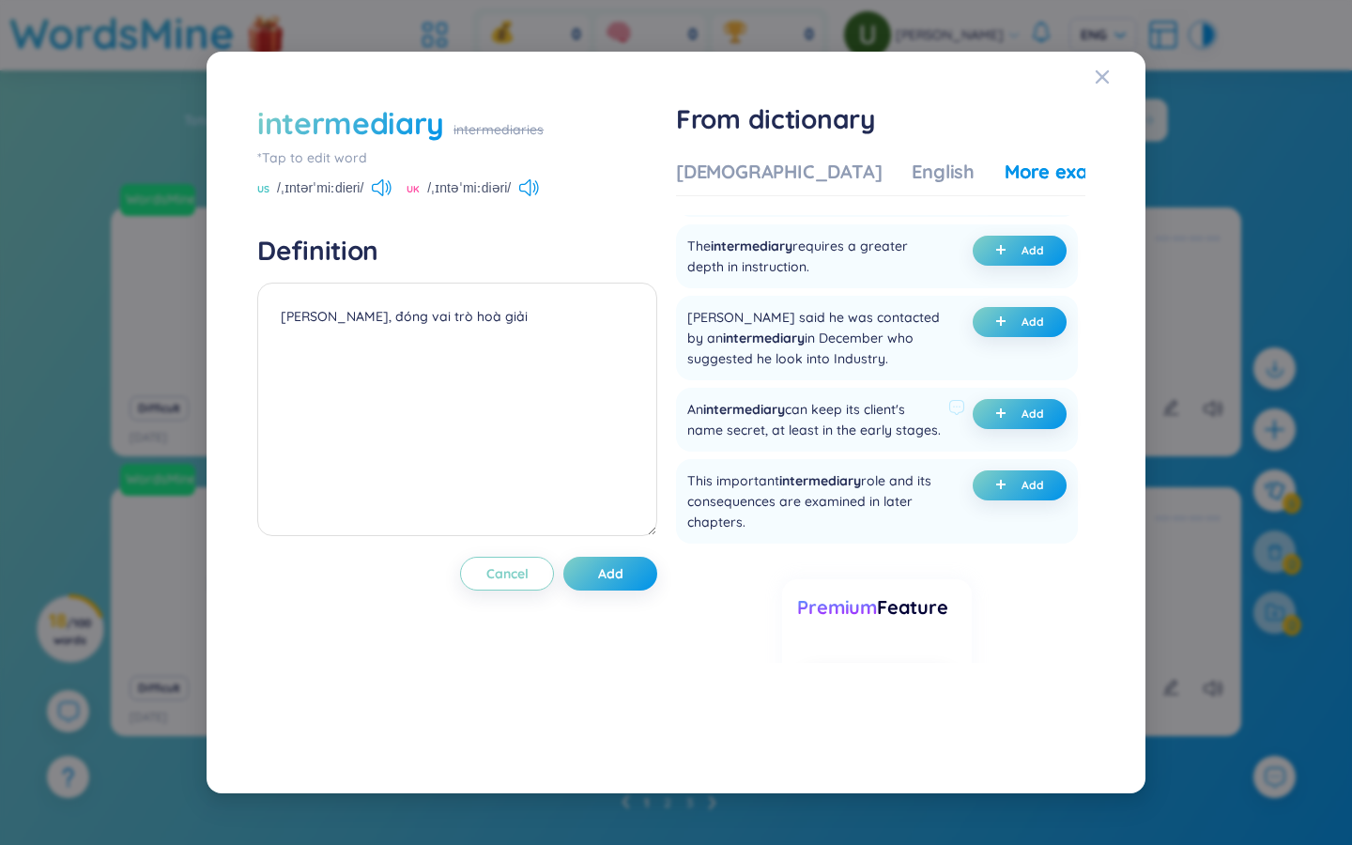
scroll to position [0, 0]
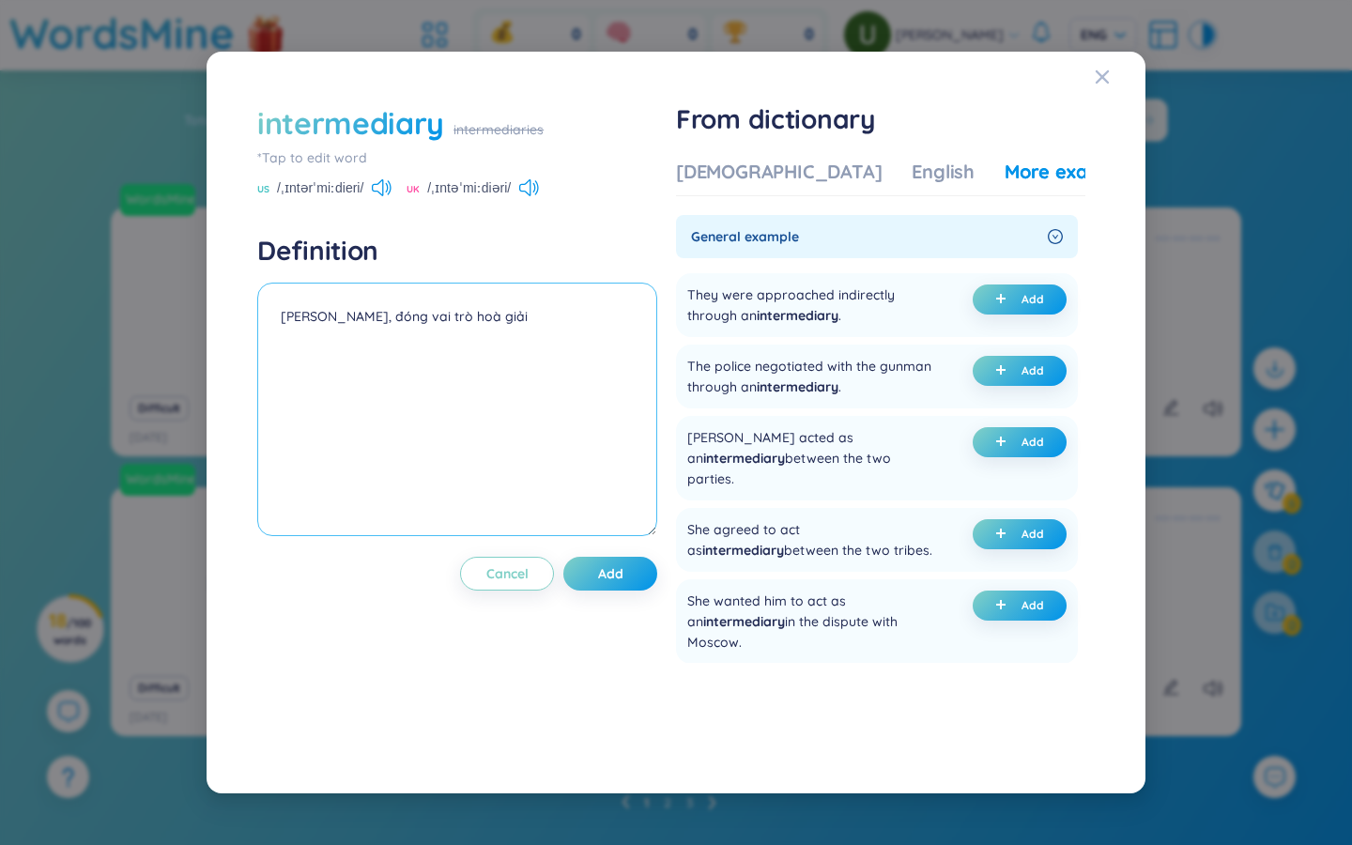
click at [997, 445] on icon "plus" at bounding box center [1000, 441] width 11 height 11
click at [342, 334] on textarea "Trung gian, đóng vai trò hoà giải (undefined) Eg: Jackson acted as an intermedi…" at bounding box center [457, 410] width 400 height 254
click at [345, 334] on textarea "Trung gian, đóng vai trò hoà giải (undefined) Eg: Jackson acted as an intermedi…" at bounding box center [457, 410] width 400 height 254
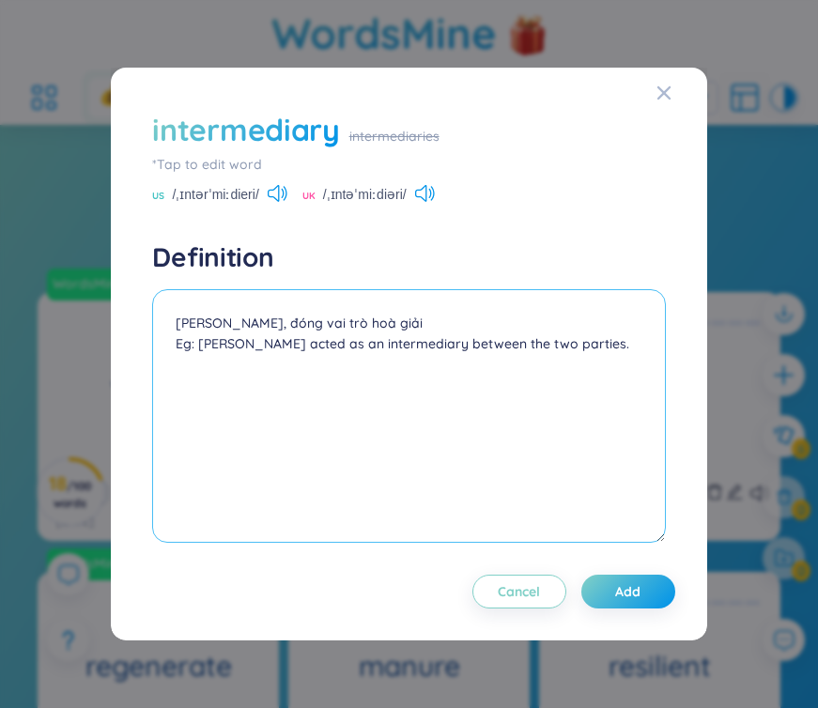
type textarea "Trung gian, đóng vai trò hoà giải Eg: Jackson acted as an intermediary between …"
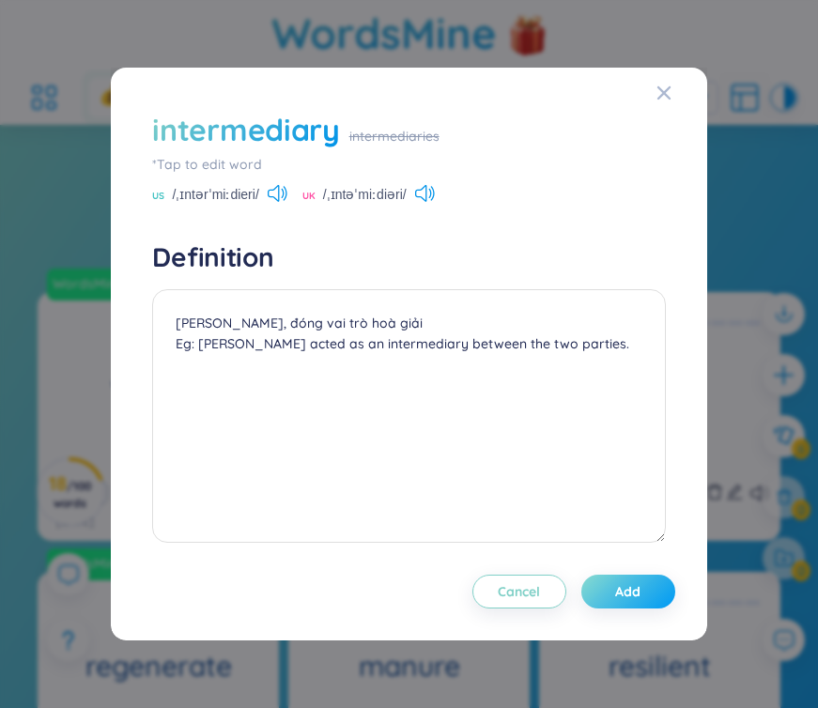
click at [620, 594] on span "Add" at bounding box center [627, 591] width 25 height 19
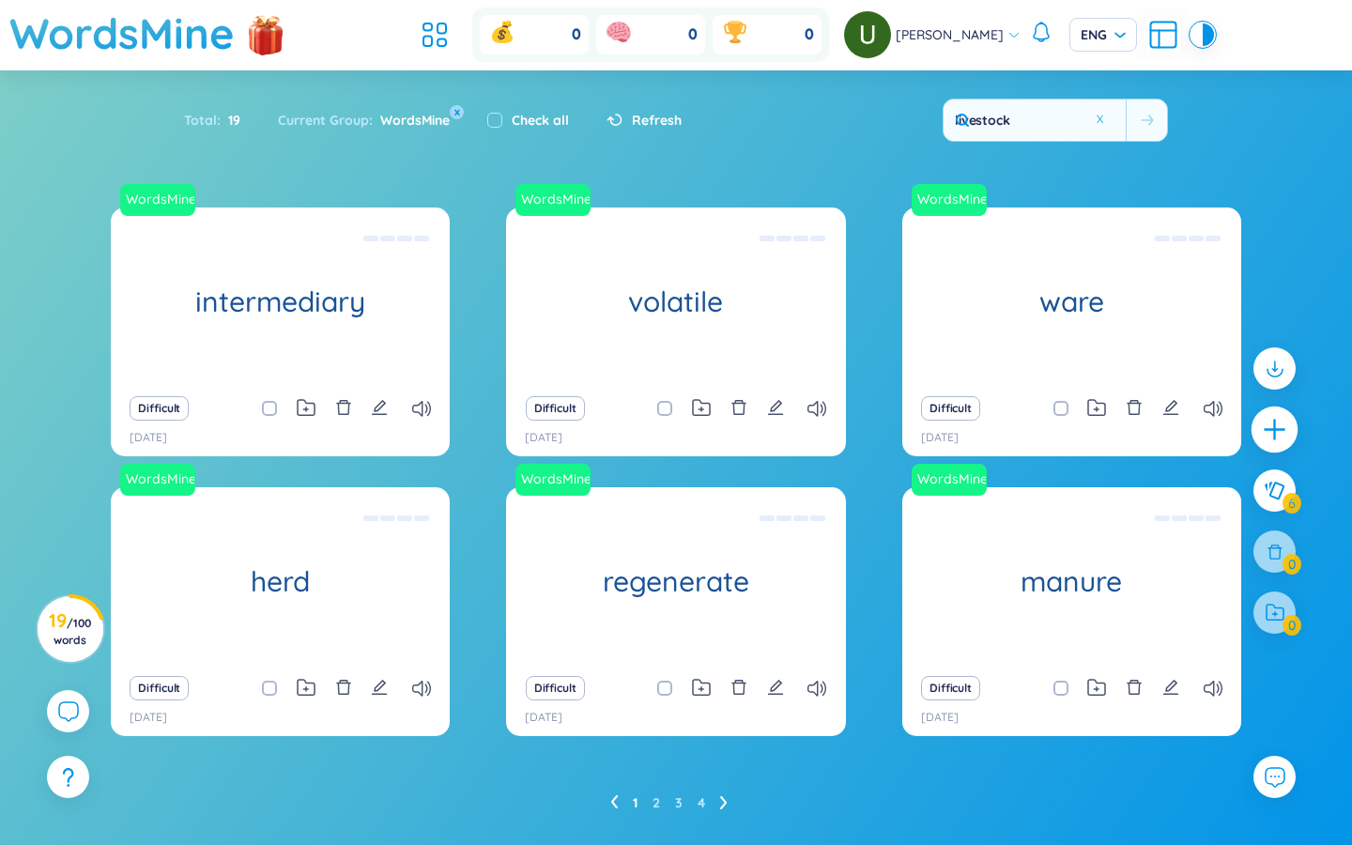
click at [1280, 423] on icon "plus" at bounding box center [1275, 430] width 26 height 26
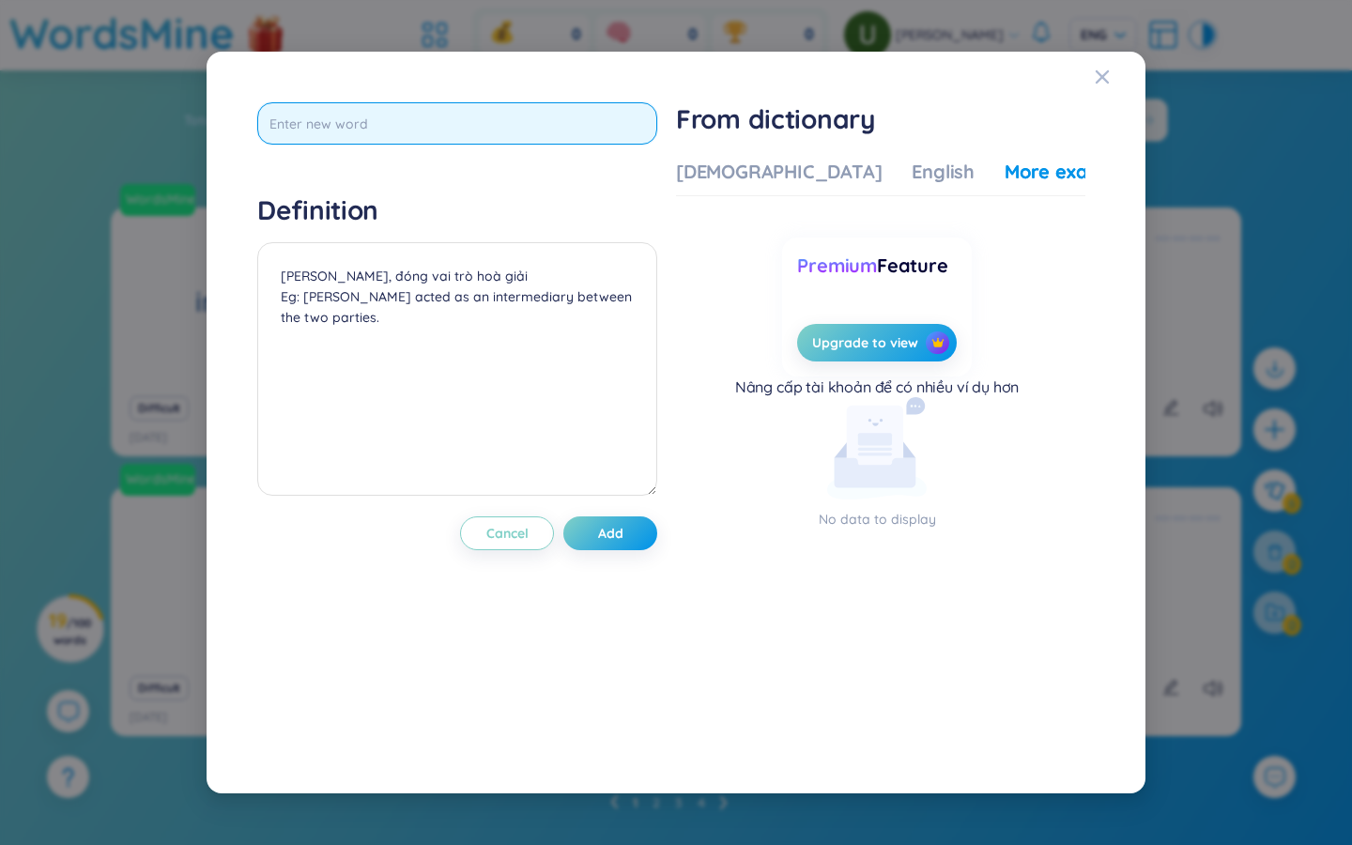
click at [541, 114] on input "text" at bounding box center [457, 123] width 400 height 42
type input "pit"
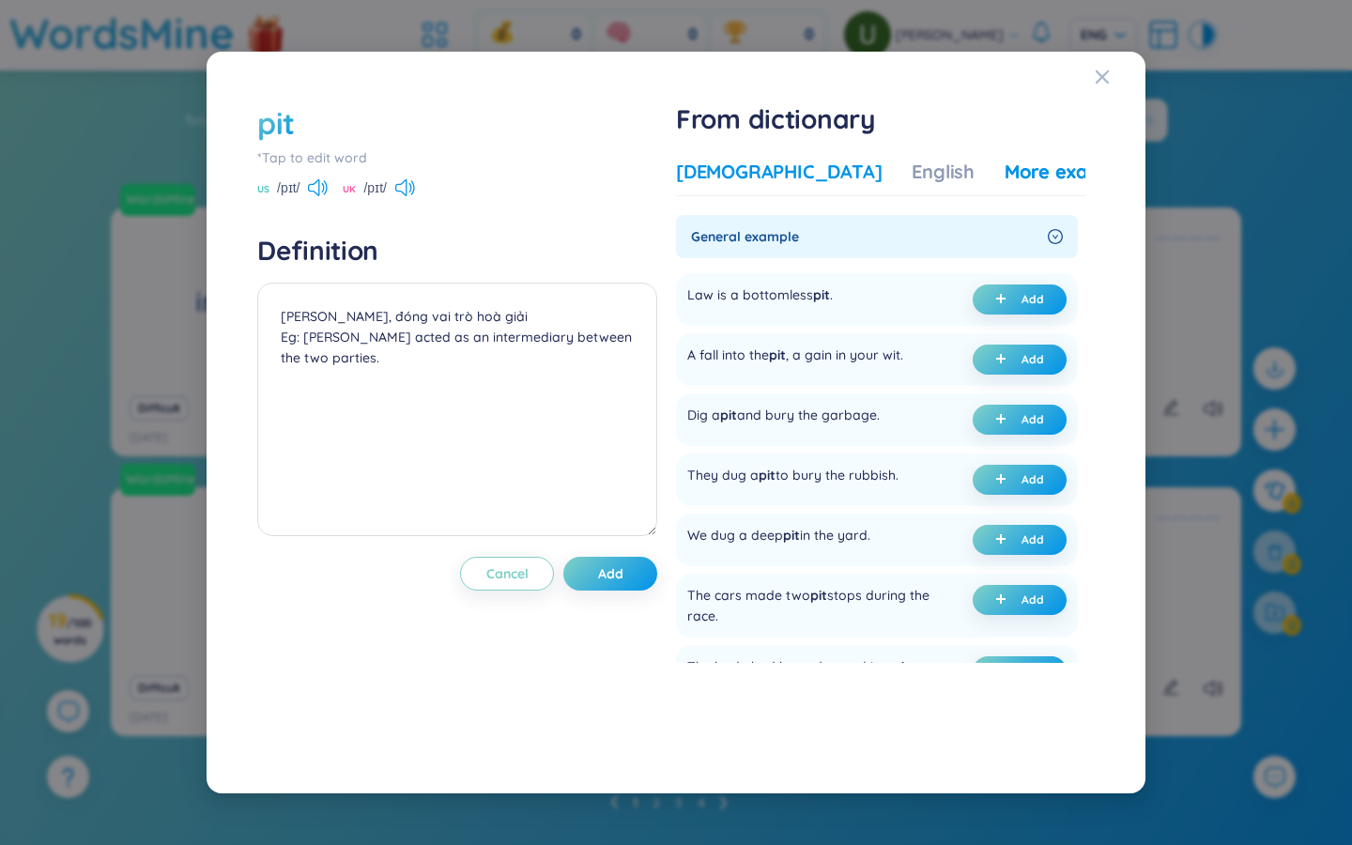
click at [730, 166] on div "[DEMOGRAPHIC_DATA]" at bounding box center [779, 172] width 206 height 26
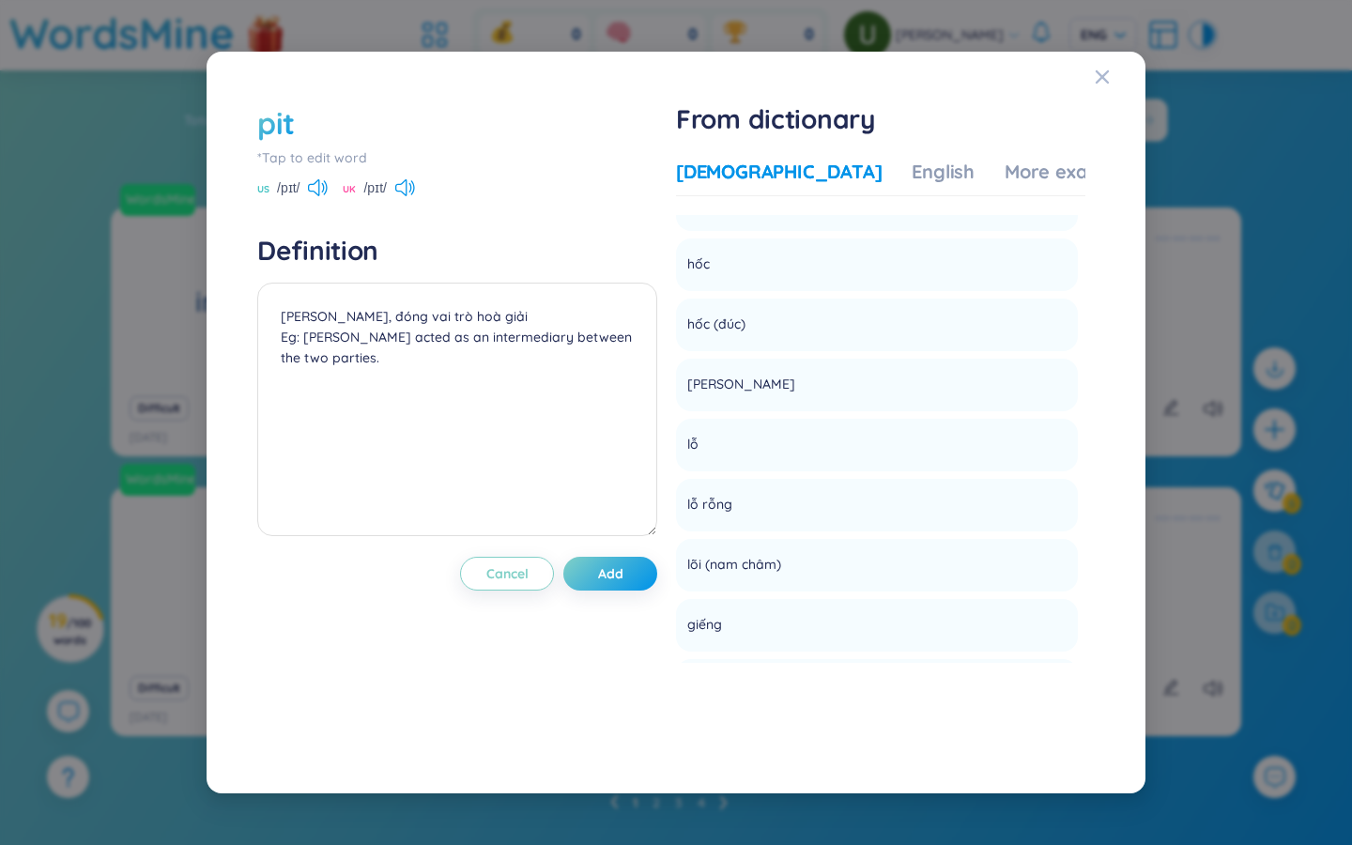
scroll to position [4160, 0]
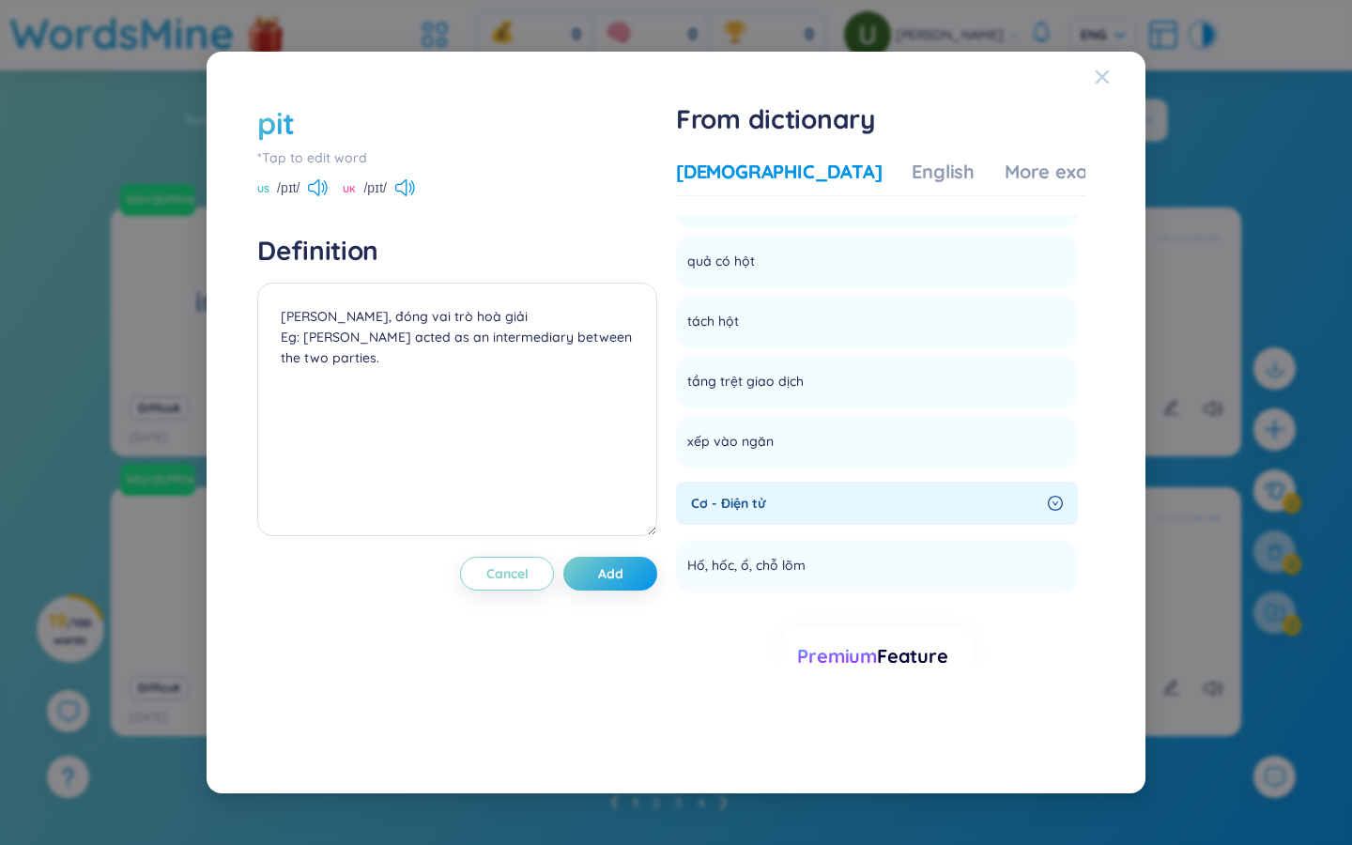
click at [1104, 76] on icon "Close" at bounding box center [1102, 76] width 15 height 15
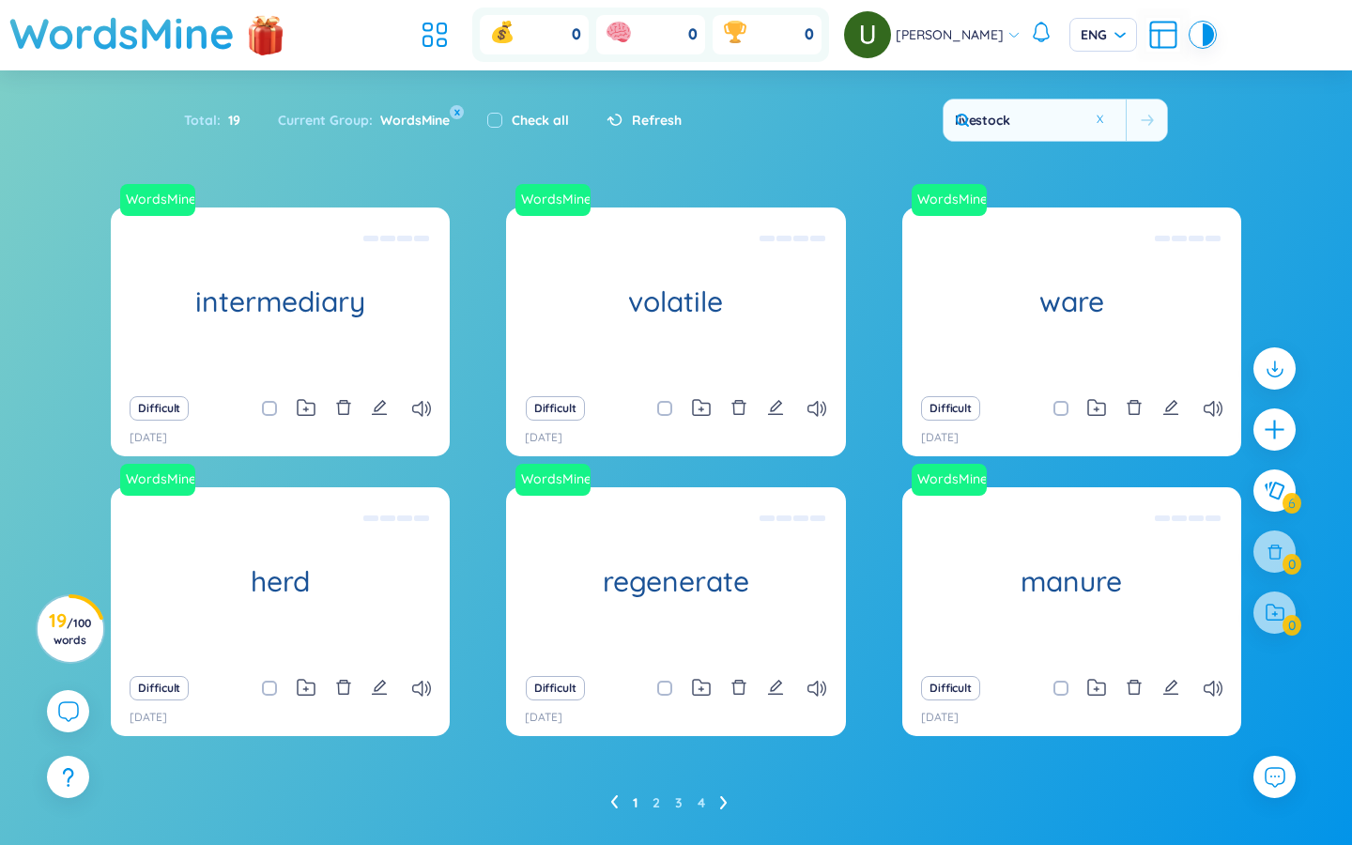
click at [1273, 429] on icon "plus" at bounding box center [1274, 429] width 19 height 2
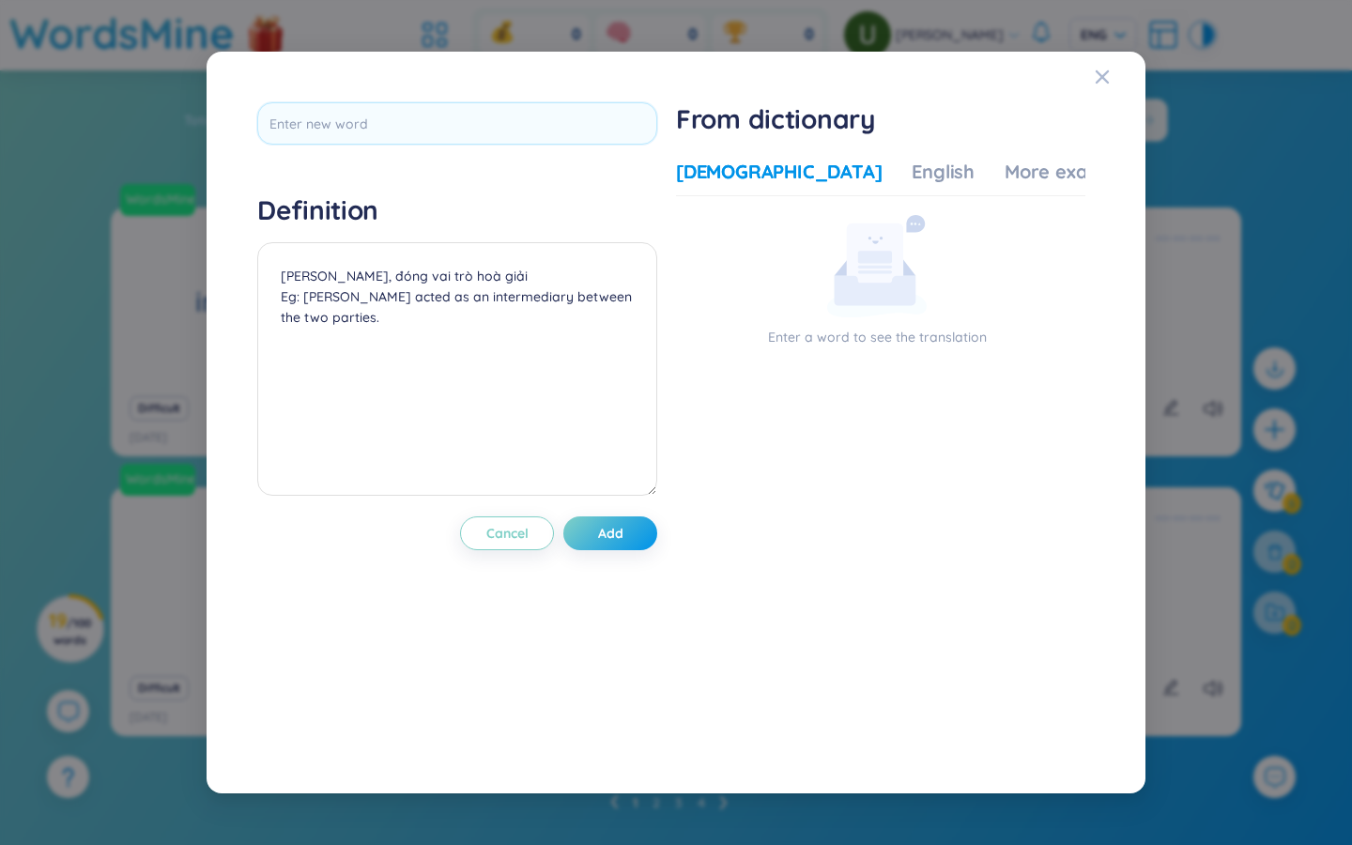
scroll to position [0, 0]
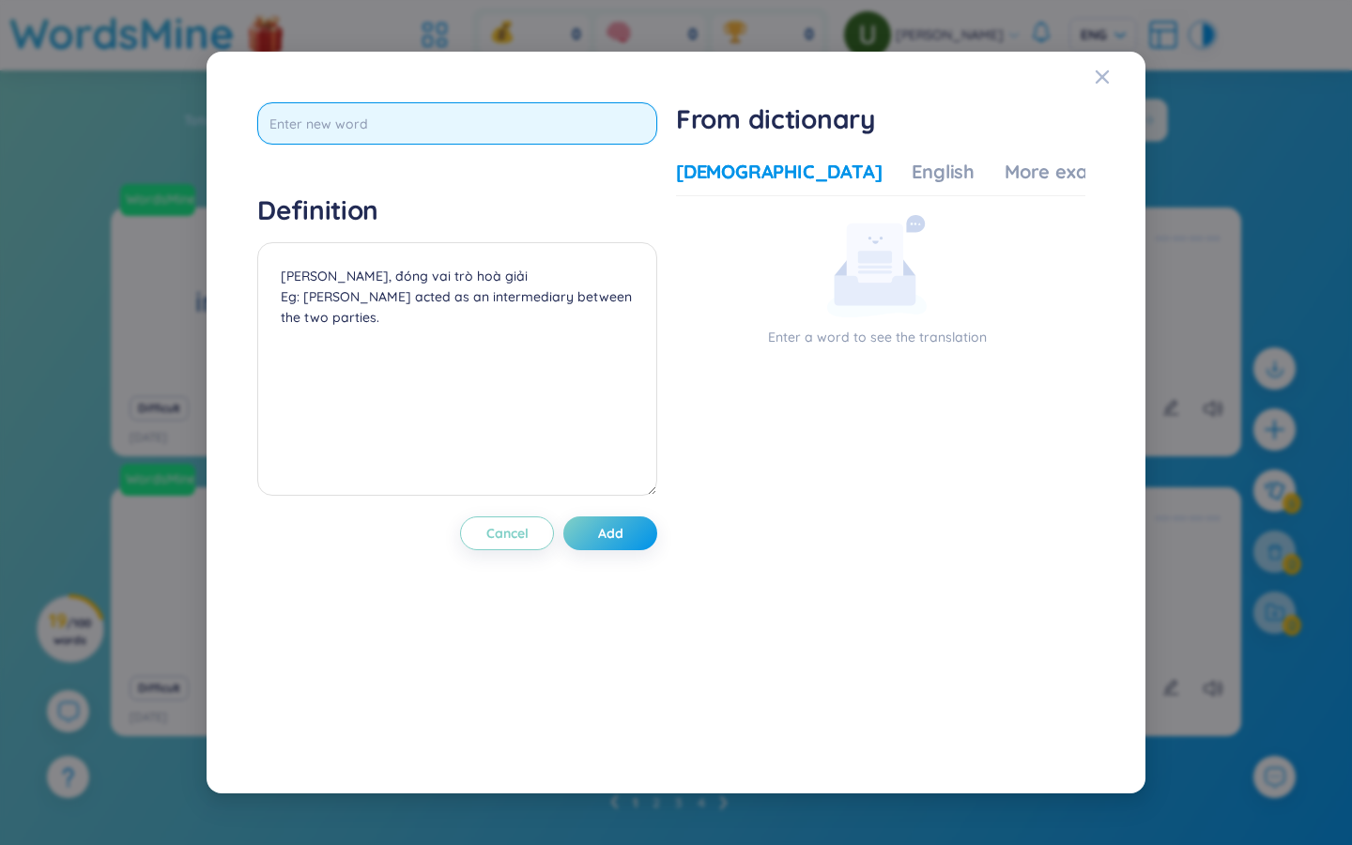
click at [381, 113] on input "text" at bounding box center [457, 123] width 400 height 42
type input "middlemen"
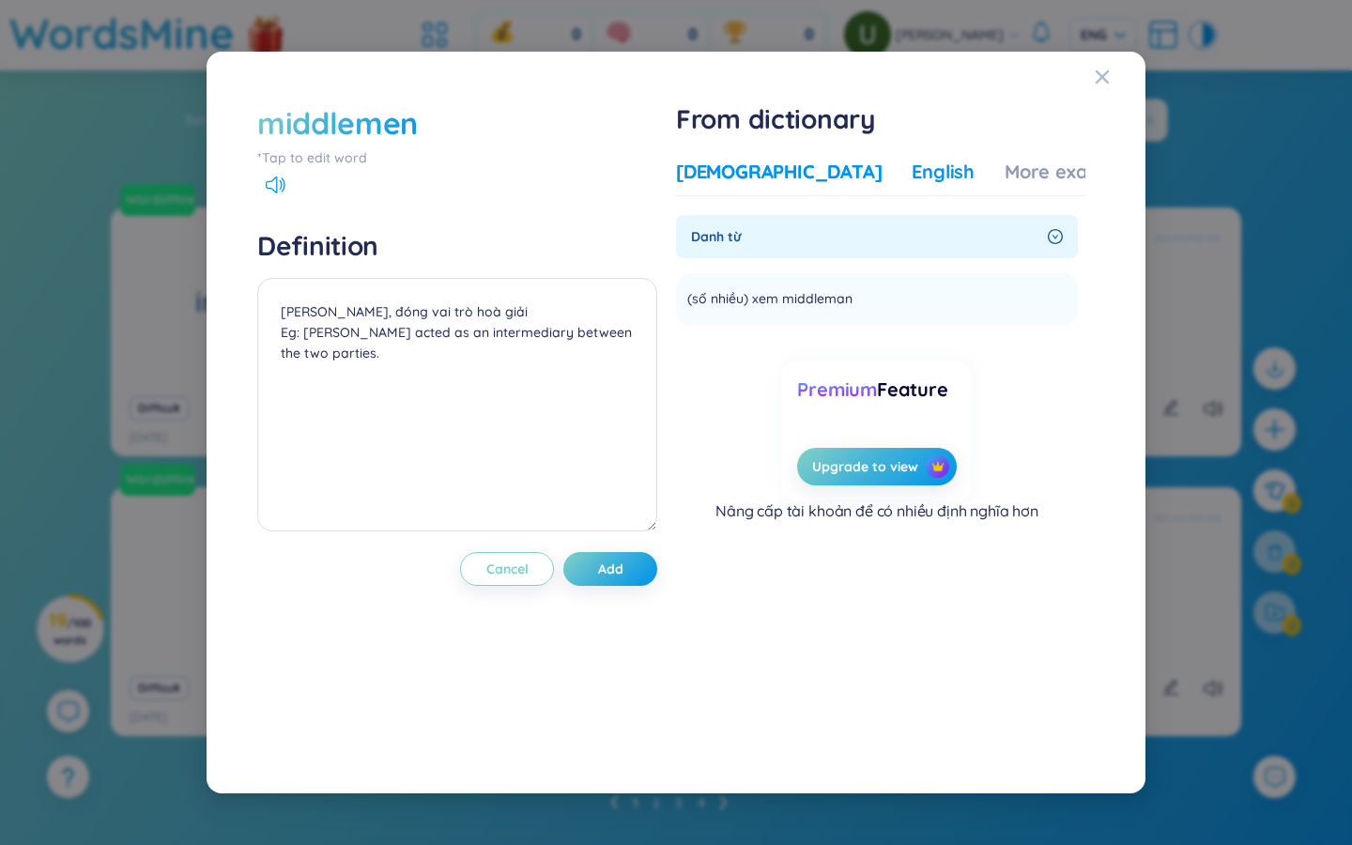
click at [912, 171] on div "English" at bounding box center [943, 172] width 63 height 26
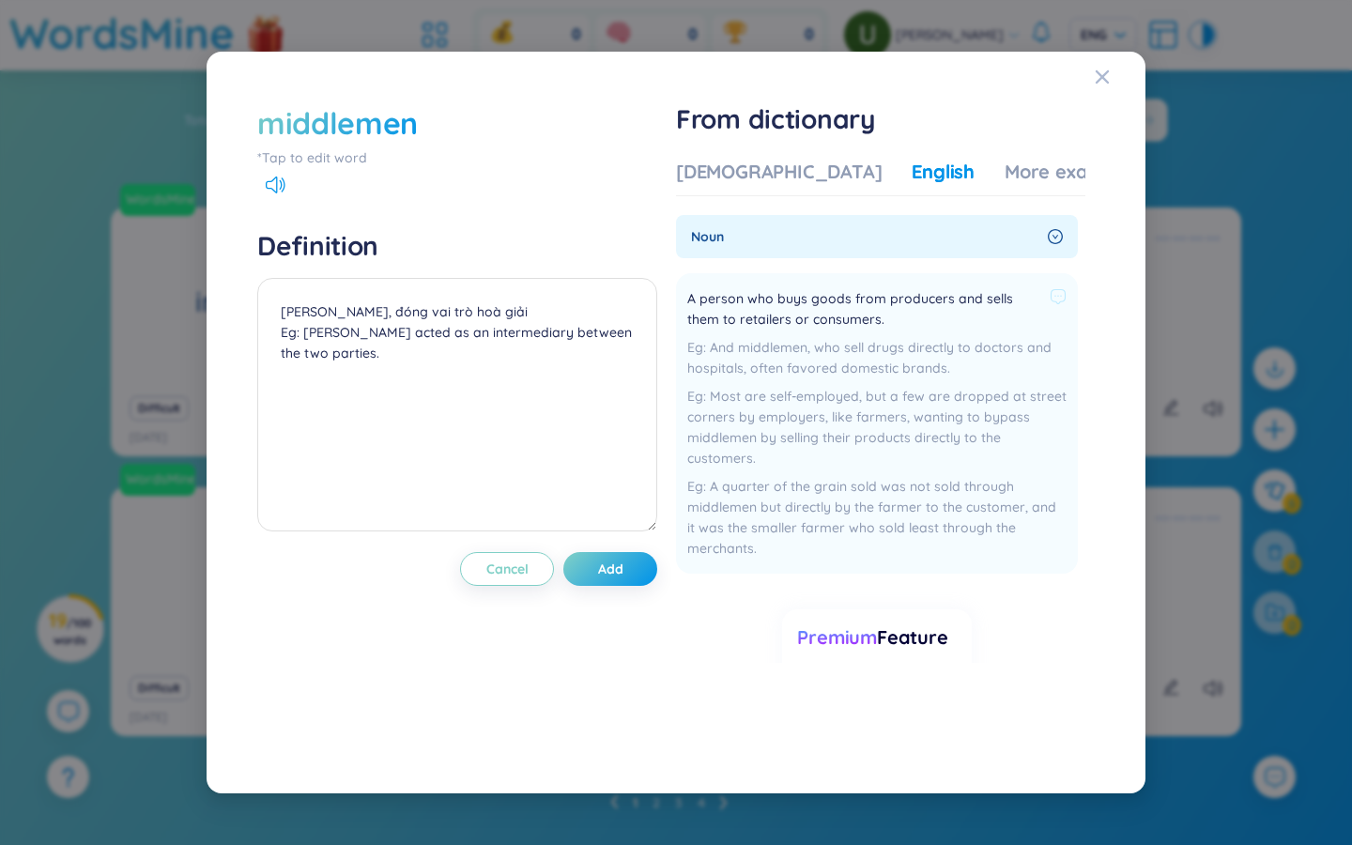
click at [852, 314] on span "A person who buys goods from producers and sells them to retailers or consumers." at bounding box center [864, 308] width 355 height 41
copy div "A person who buys goods from producers and sells them to retailers or consumers."
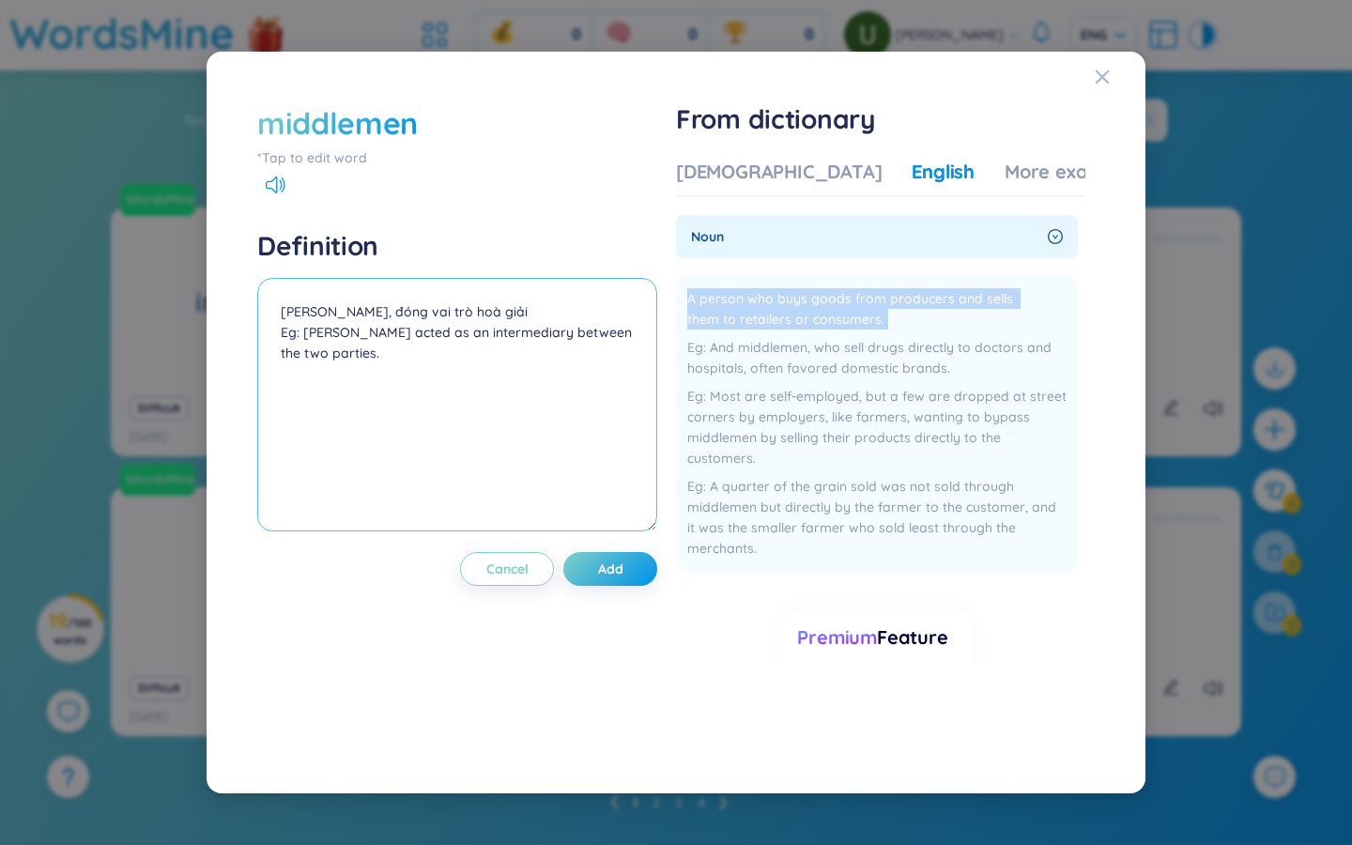
click at [506, 315] on textarea "Trung gian, đóng vai trò hoà giải Eg: Jackson acted as an intermediary between …" at bounding box center [457, 405] width 400 height 254
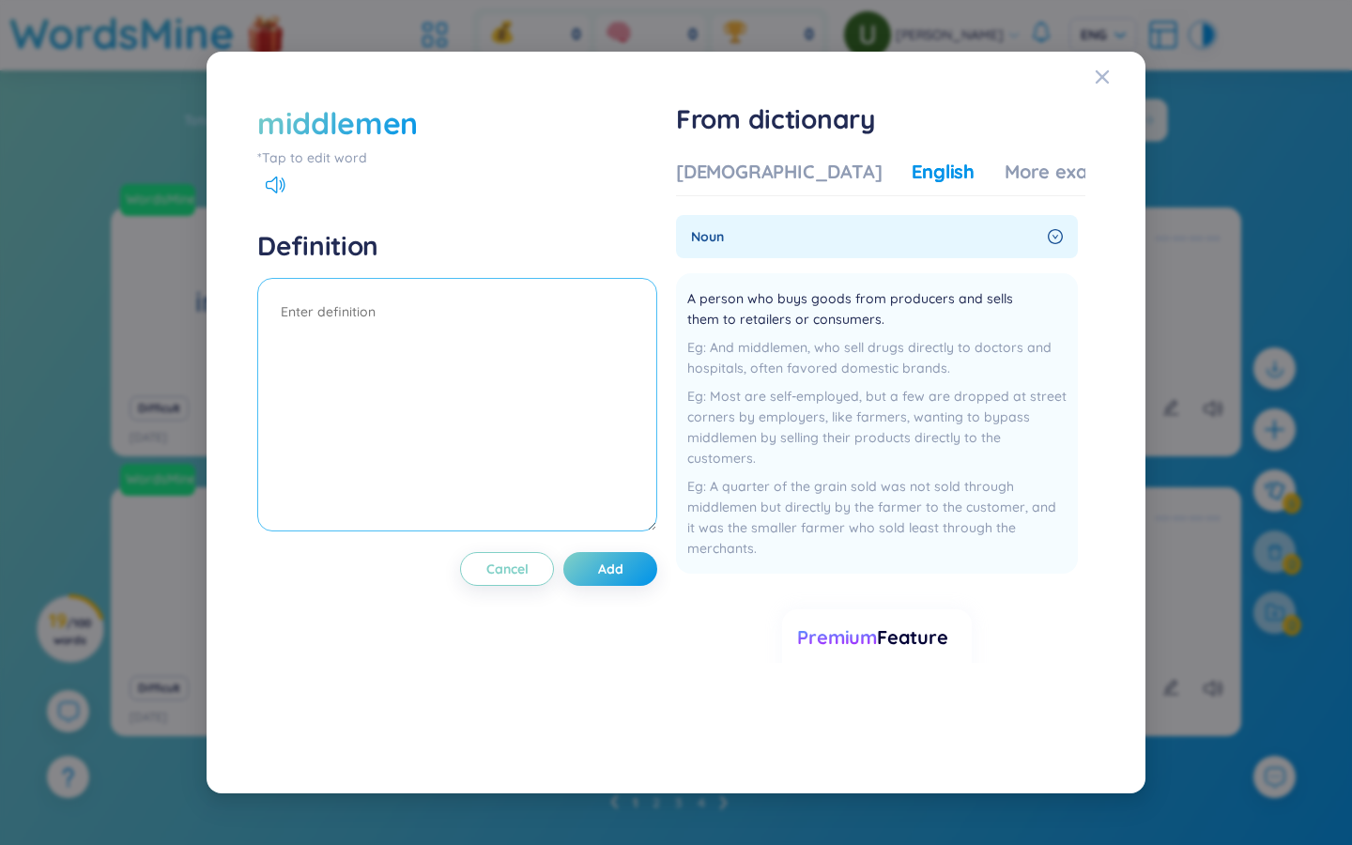
paste textarea "A person who buys goods from producers and sells them to retailers or consumers."
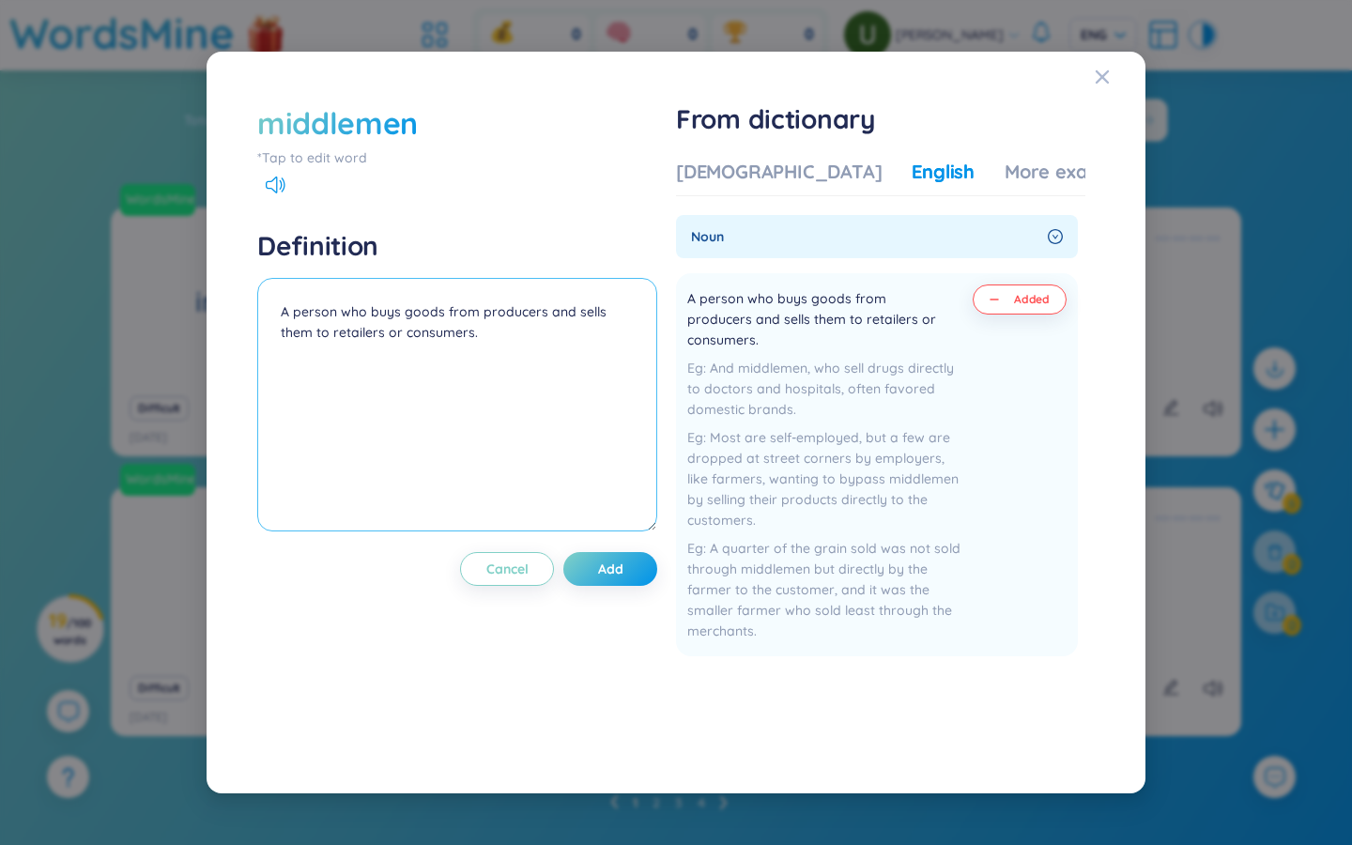
drag, startPoint x: 338, startPoint y: 315, endPoint x: 239, endPoint y: 297, distance: 100.2
click at [242, 301] on div "middlemen *Tap to edit word Definition A person who buys goods from producers a…" at bounding box center [676, 422] width 894 height 697
type textarea "A person who buys goods from producers and sells them to retailers or consumers."
click at [393, 125] on div "middlemen" at bounding box center [337, 122] width 161 height 41
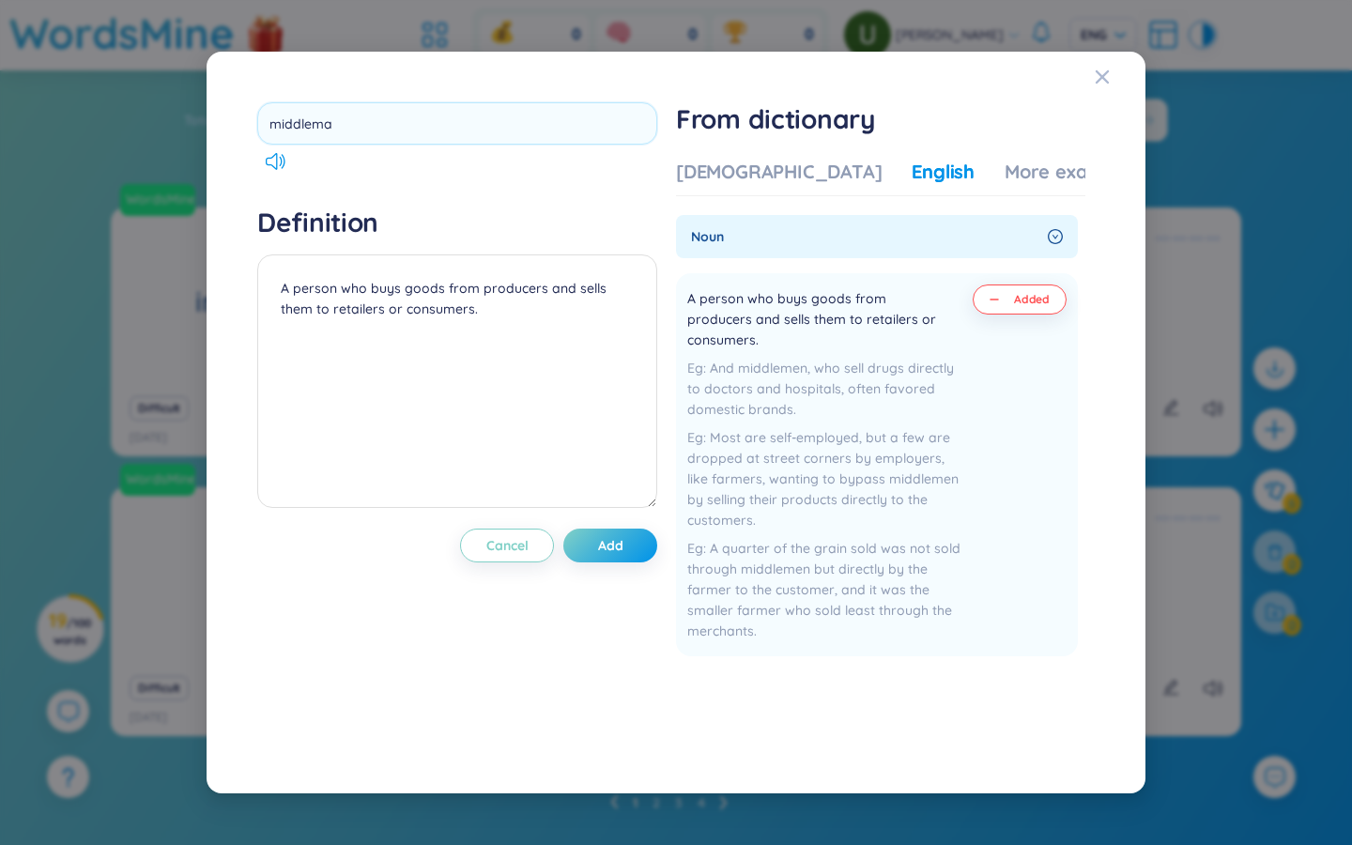
type input "middleman"
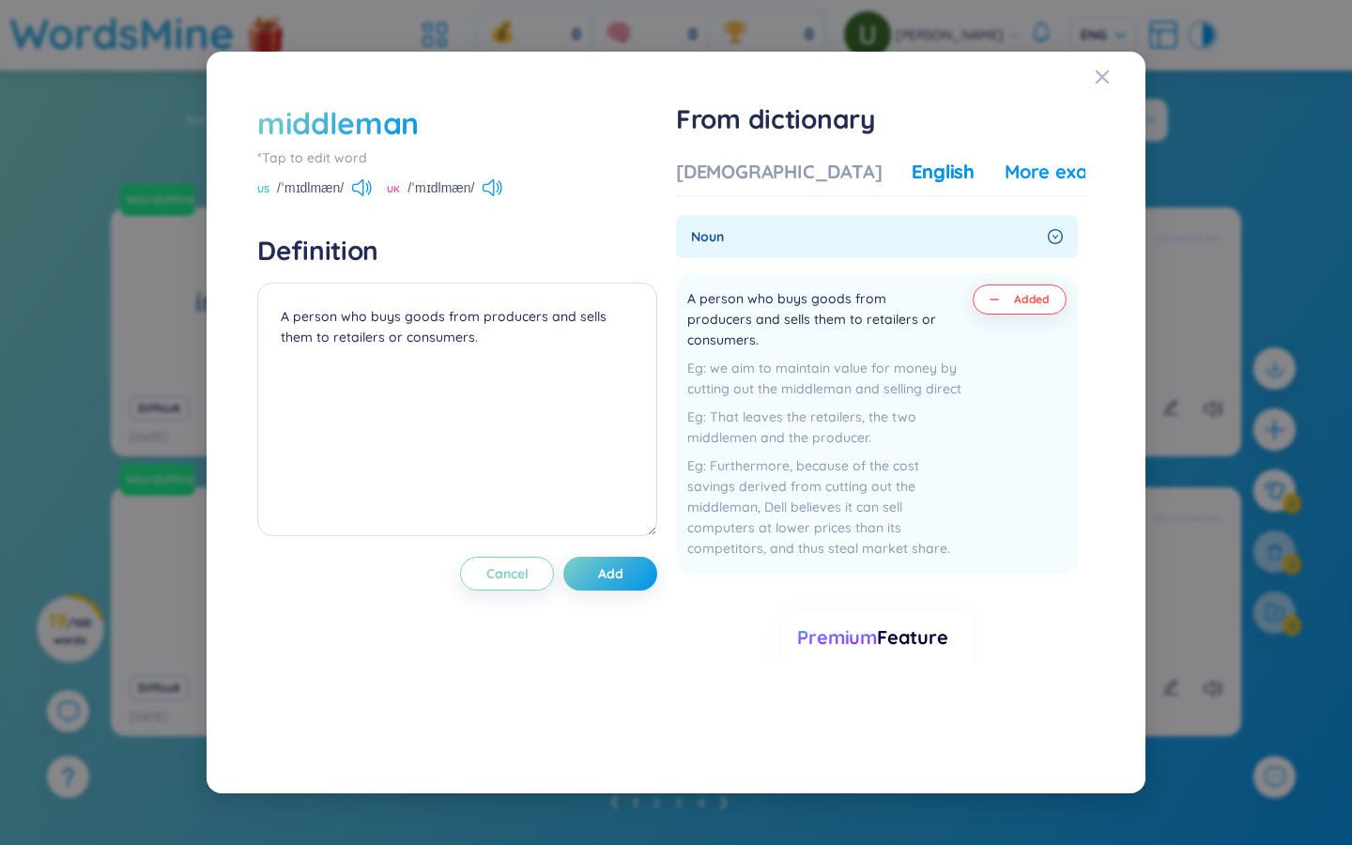
click at [1005, 177] on div "More examples" at bounding box center [1073, 172] width 136 height 26
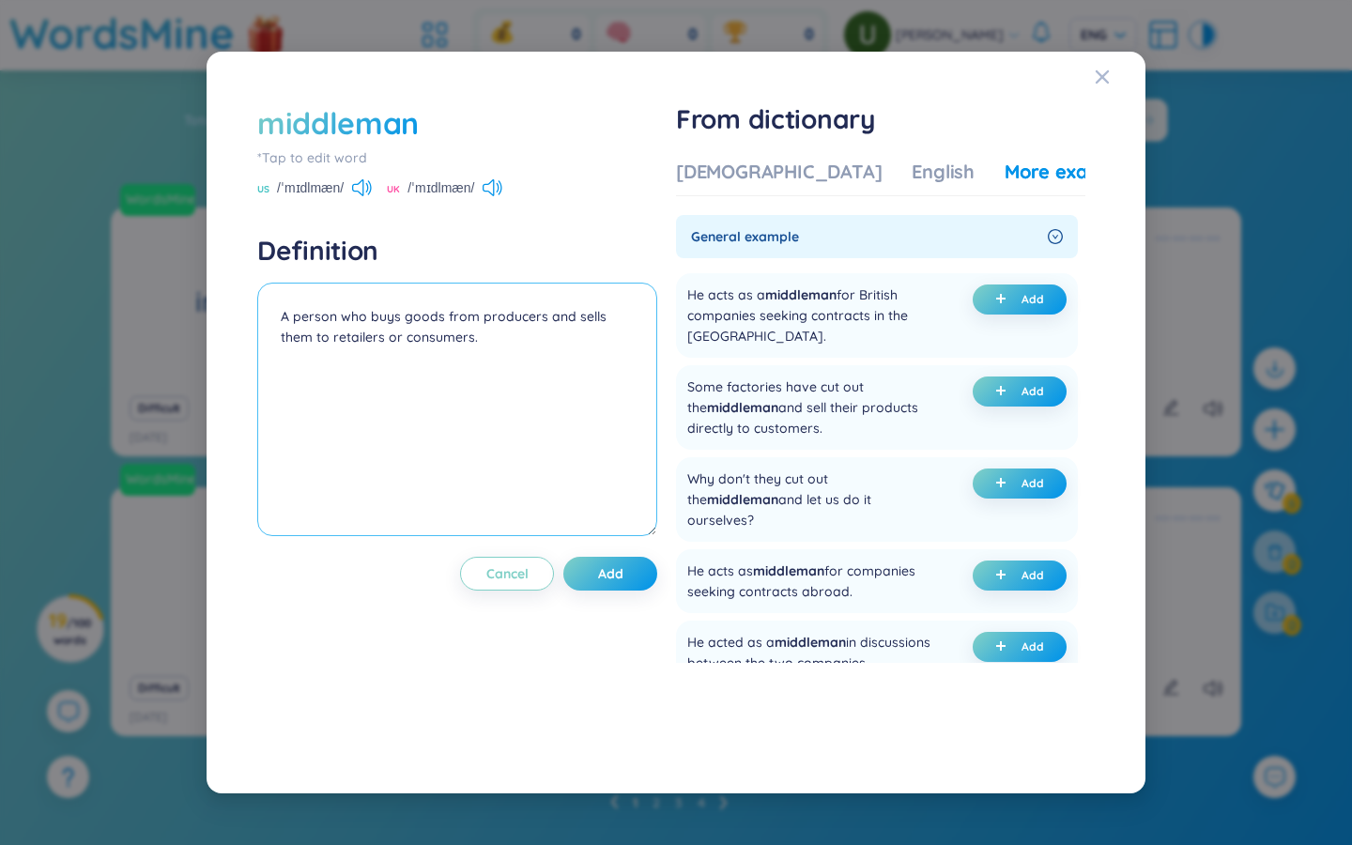
click at [509, 385] on textarea "A person who buys goods from producers and sells them to retailers or consumers." at bounding box center [457, 410] width 400 height 254
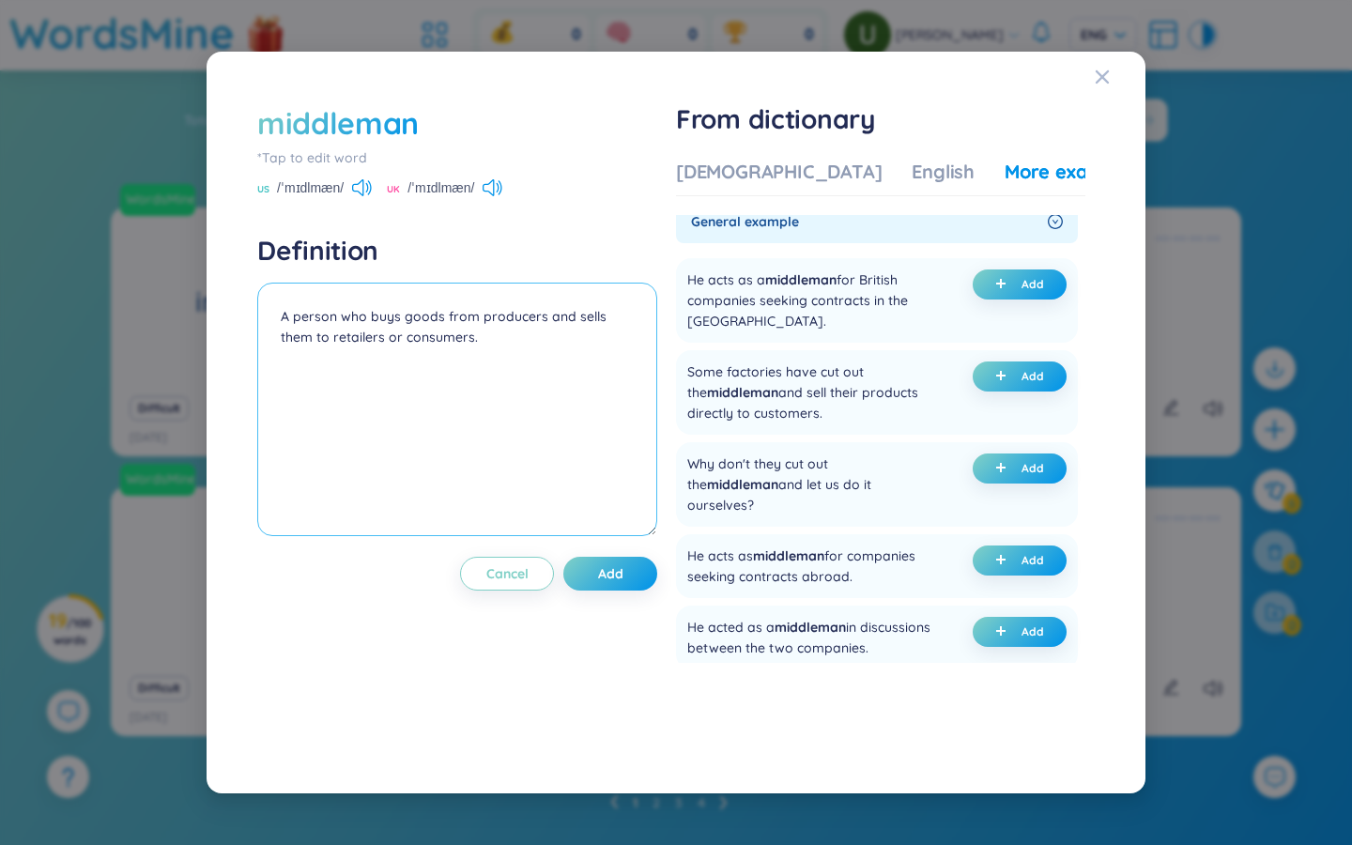
scroll to position [4, 0]
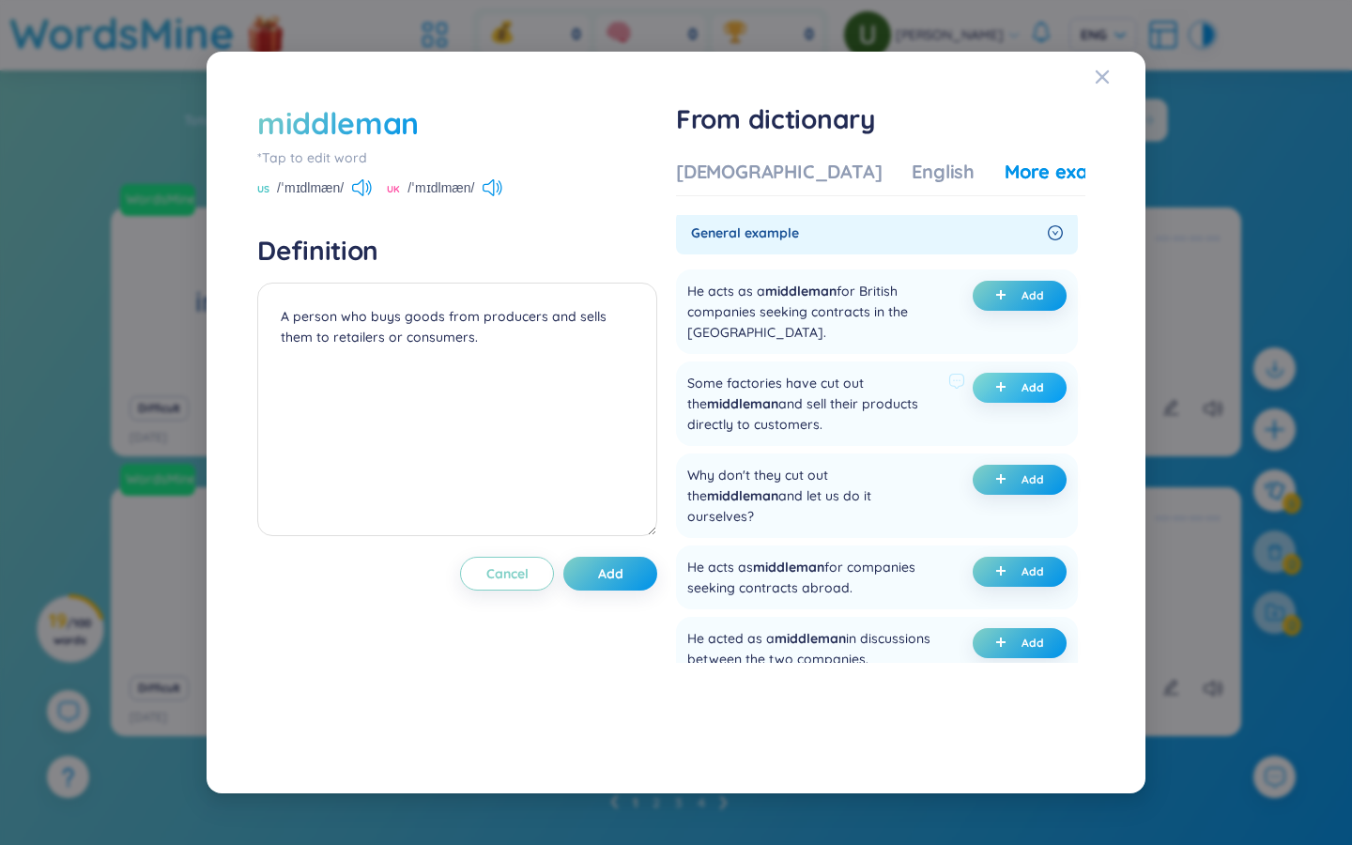
click at [1013, 383] on button "Add" at bounding box center [1020, 388] width 94 height 30
drag, startPoint x: 365, startPoint y: 358, endPoint x: 273, endPoint y: 352, distance: 92.2
click at [273, 352] on textarea "A person who buys goods from producers and sells them to retailers or consumers…" at bounding box center [457, 410] width 400 height 254
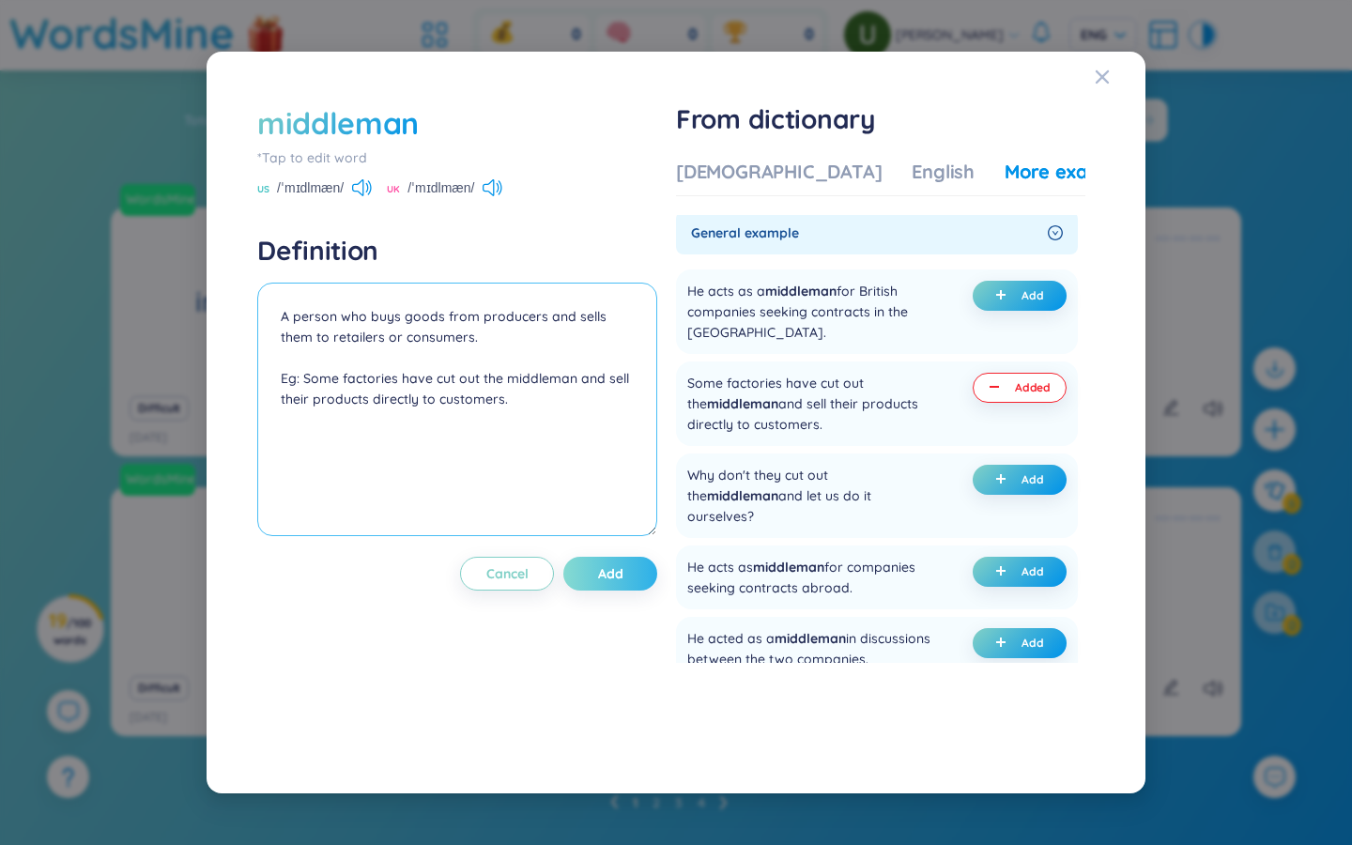
type textarea "A person who buys goods from producers and sells them to retailers or consumers…"
click at [622, 567] on span "Add" at bounding box center [610, 573] width 25 height 19
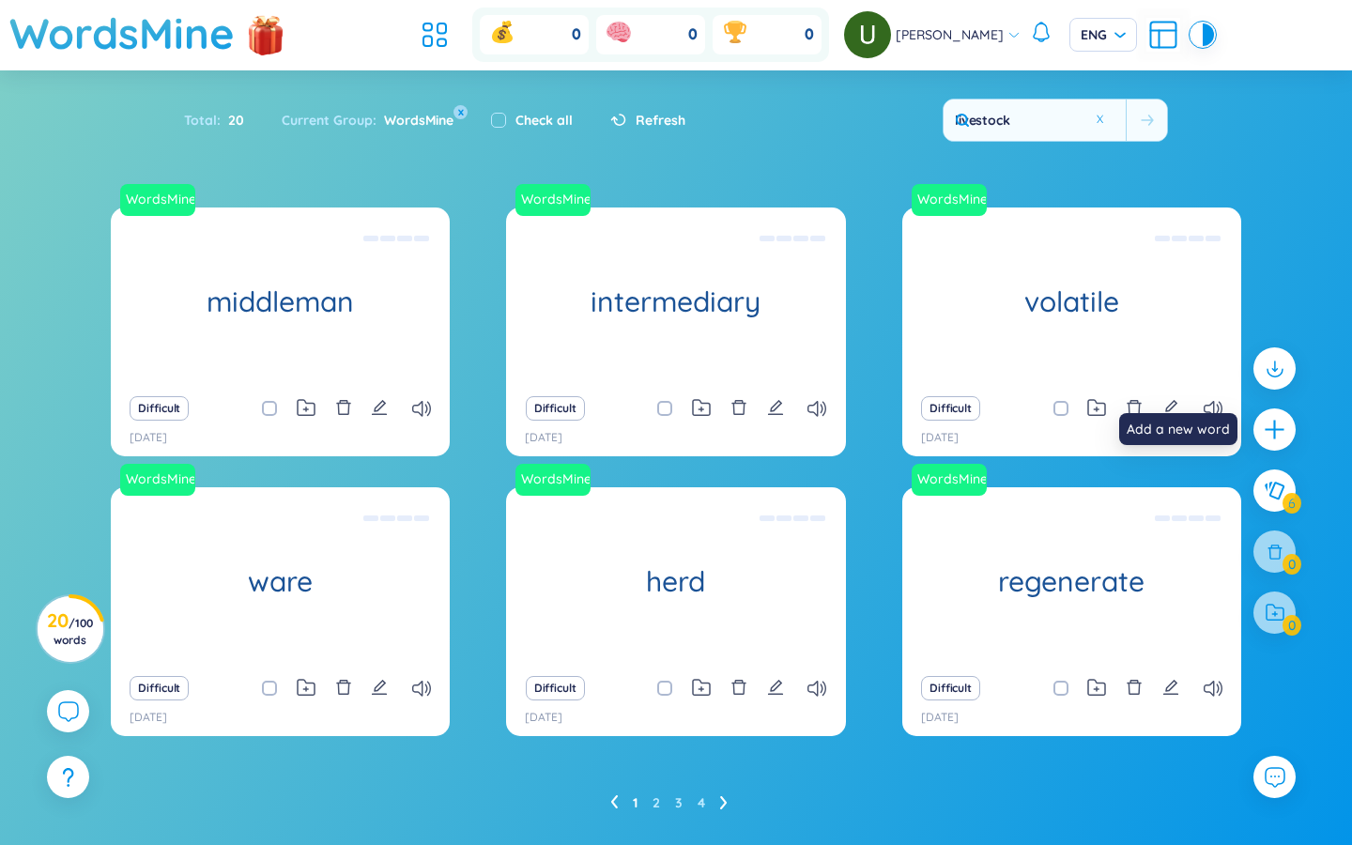
click at [1271, 432] on icon "plus" at bounding box center [1274, 429] width 23 height 23
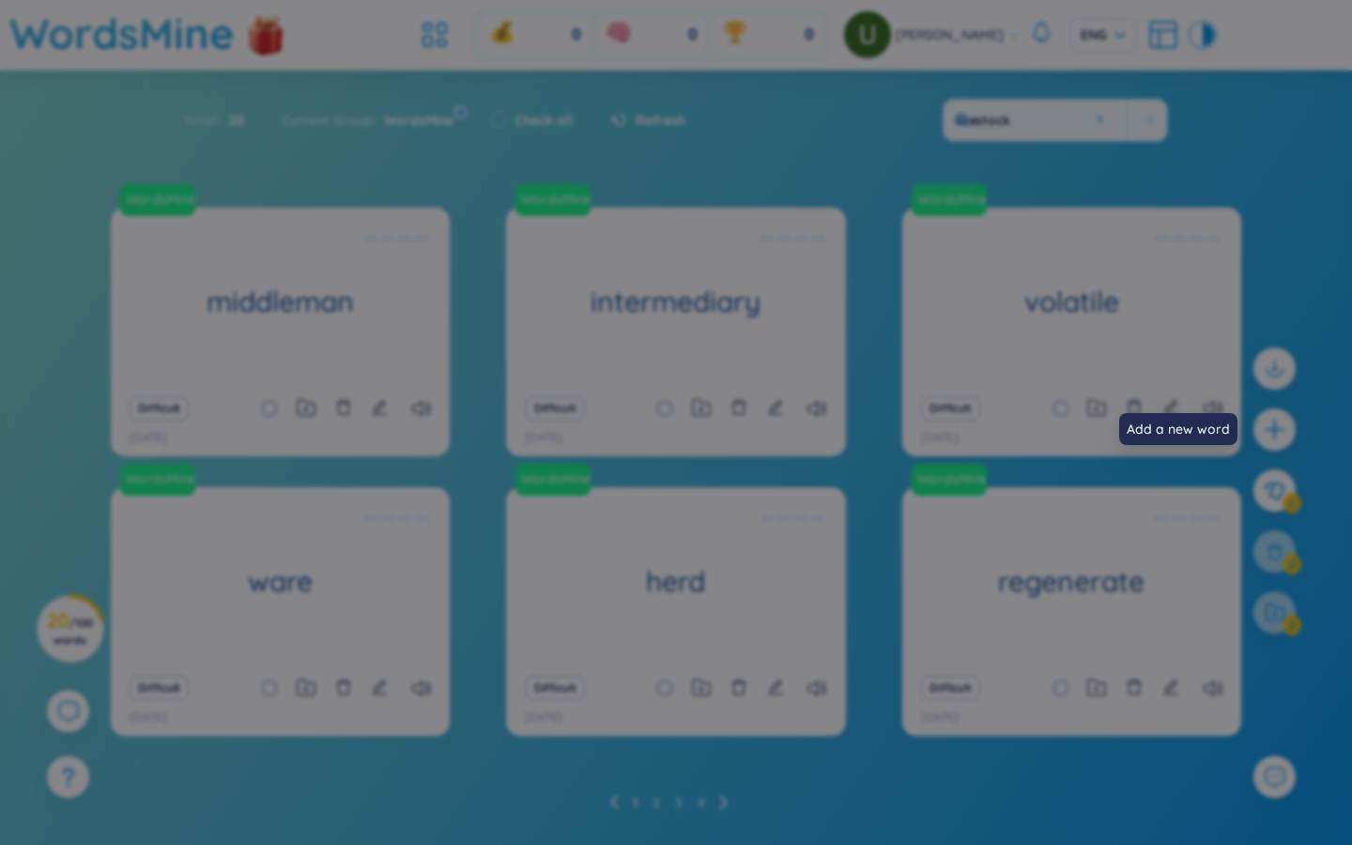
scroll to position [0, 0]
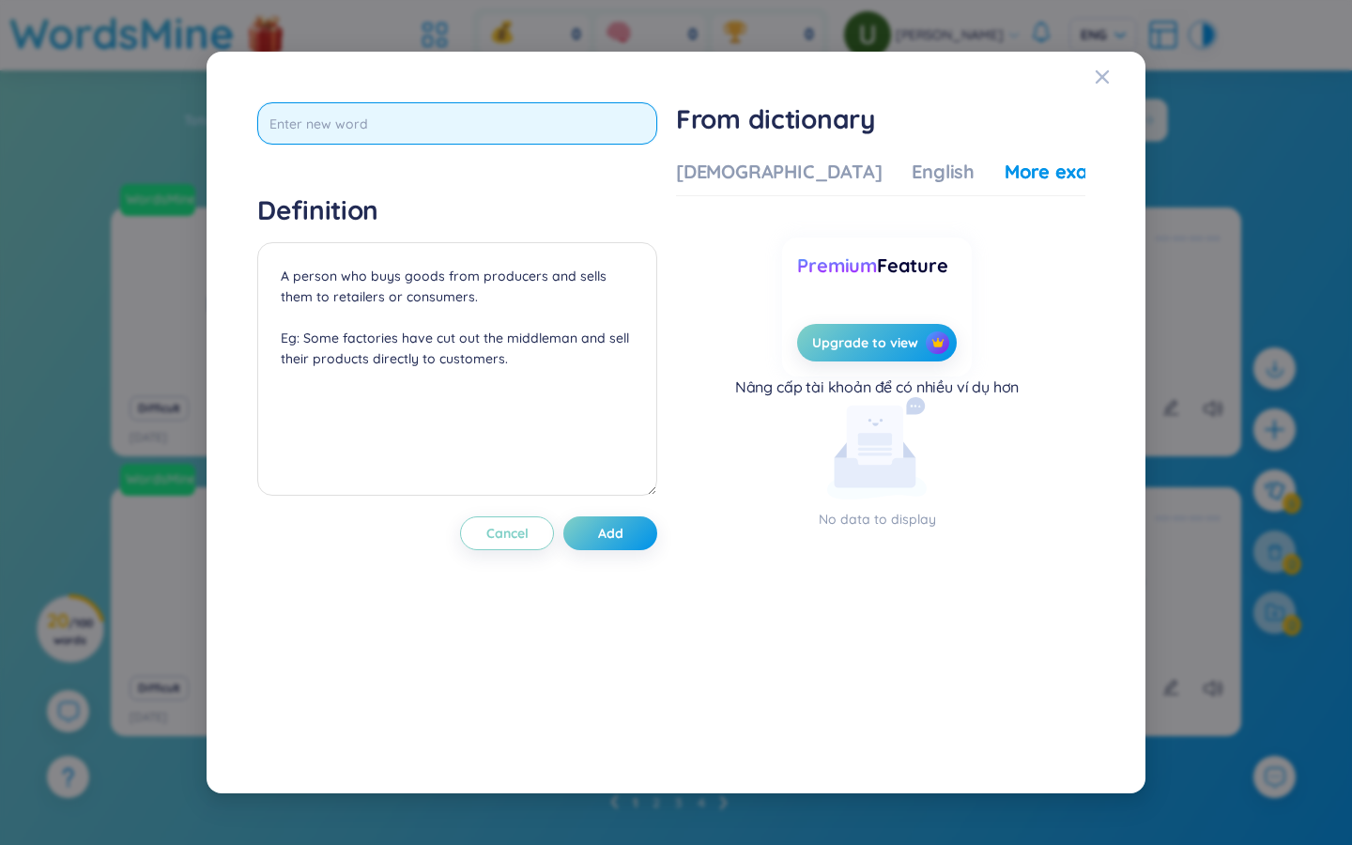
click at [426, 125] on input "text" at bounding box center [457, 123] width 400 height 42
click at [426, 124] on input "text" at bounding box center [457, 123] width 400 height 42
type input "veterinary"
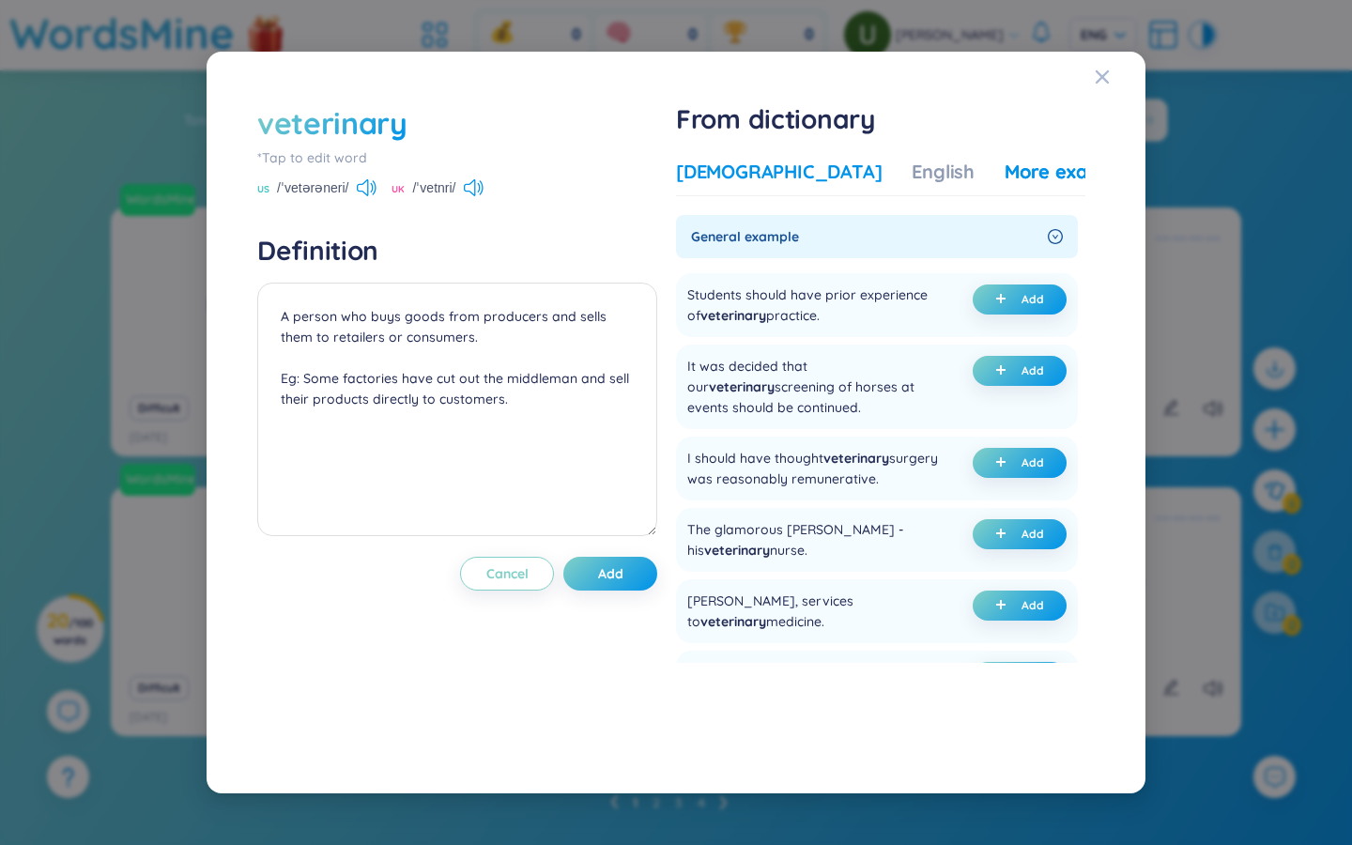
click at [755, 173] on div "[DEMOGRAPHIC_DATA]" at bounding box center [779, 172] width 206 height 26
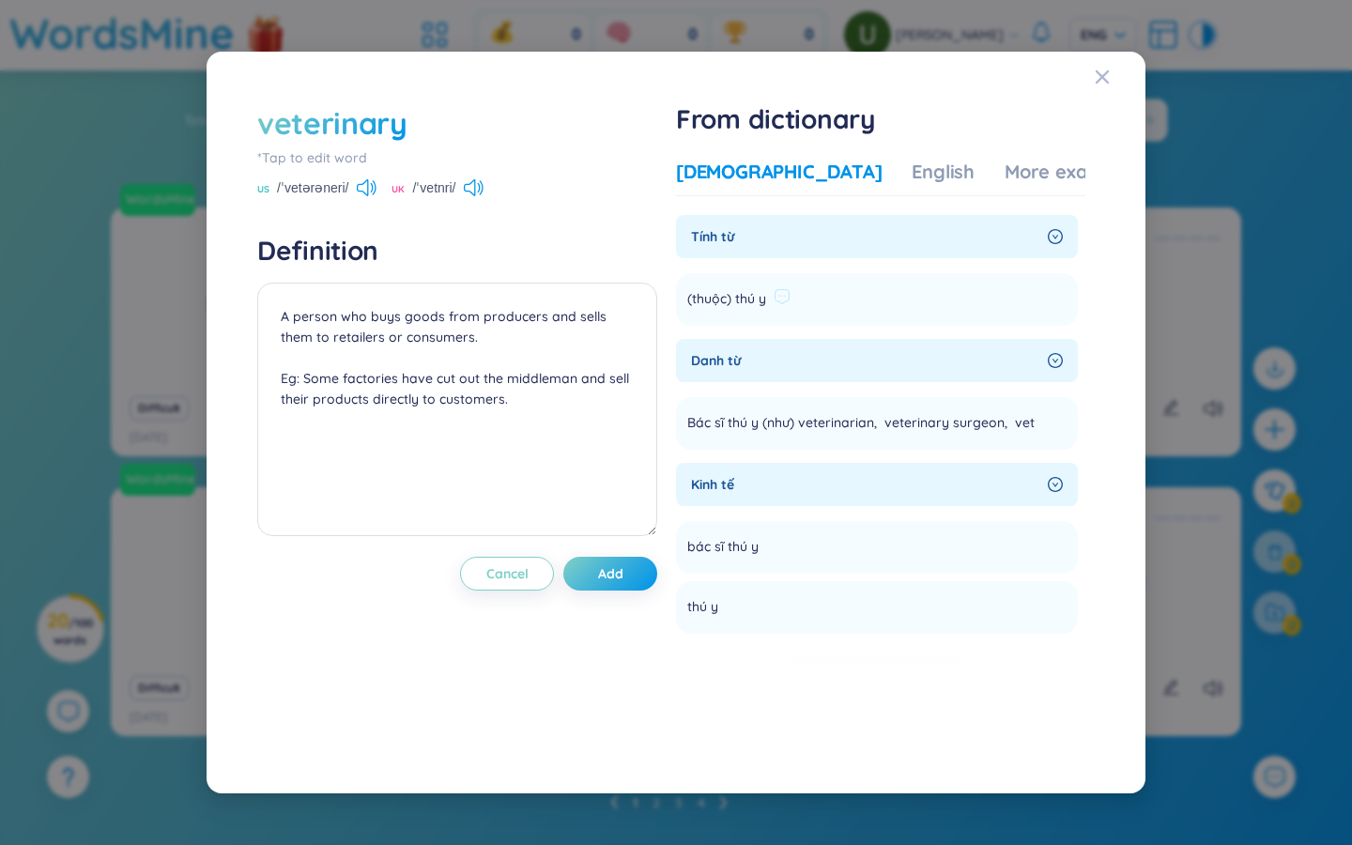
click at [745, 298] on span "(thuộc) thú y" at bounding box center [726, 299] width 79 height 23
copy section "(thuộc) thú y Add"
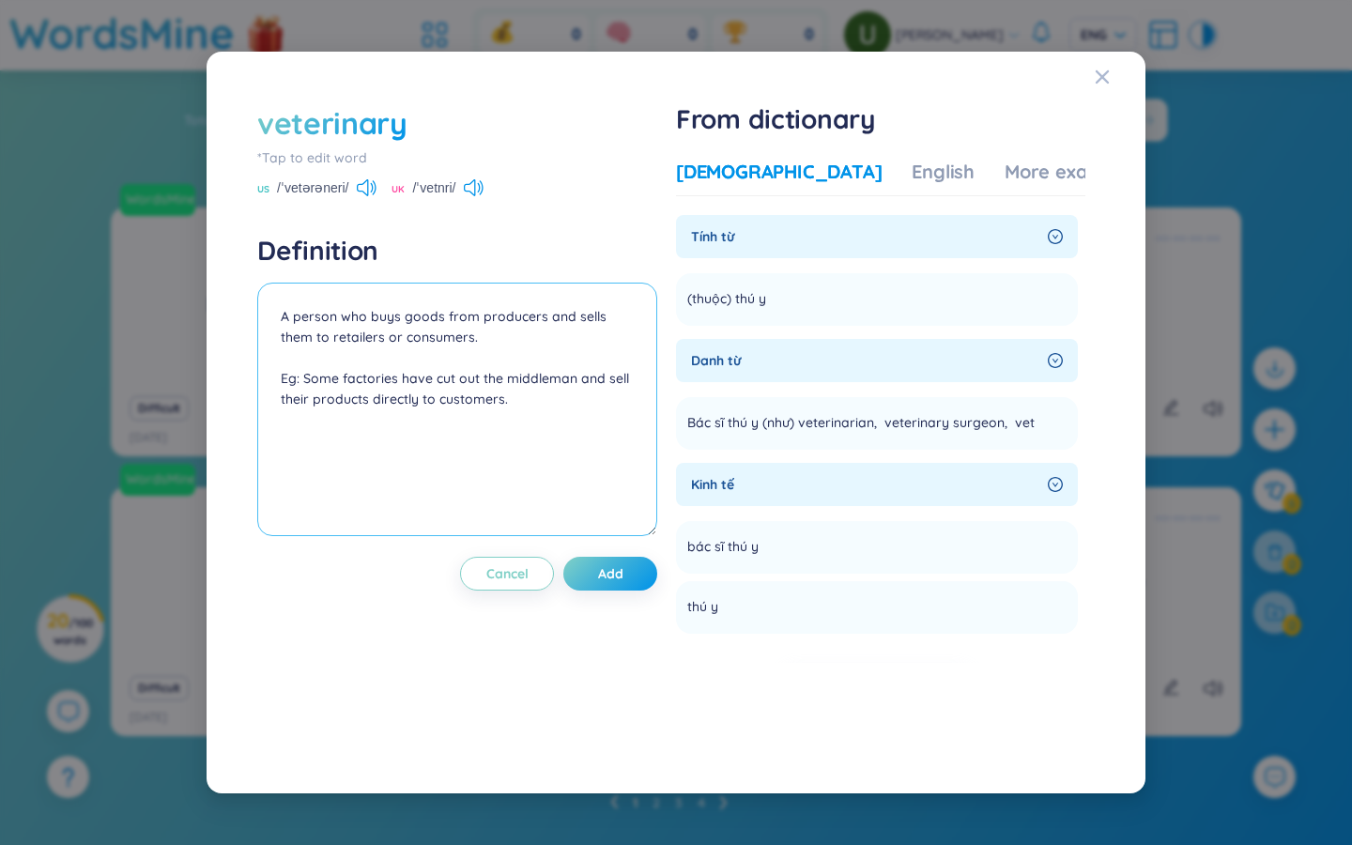
click at [426, 315] on textarea "A person who buys goods from producers and sells them to retailers or consumers…" at bounding box center [457, 410] width 400 height 254
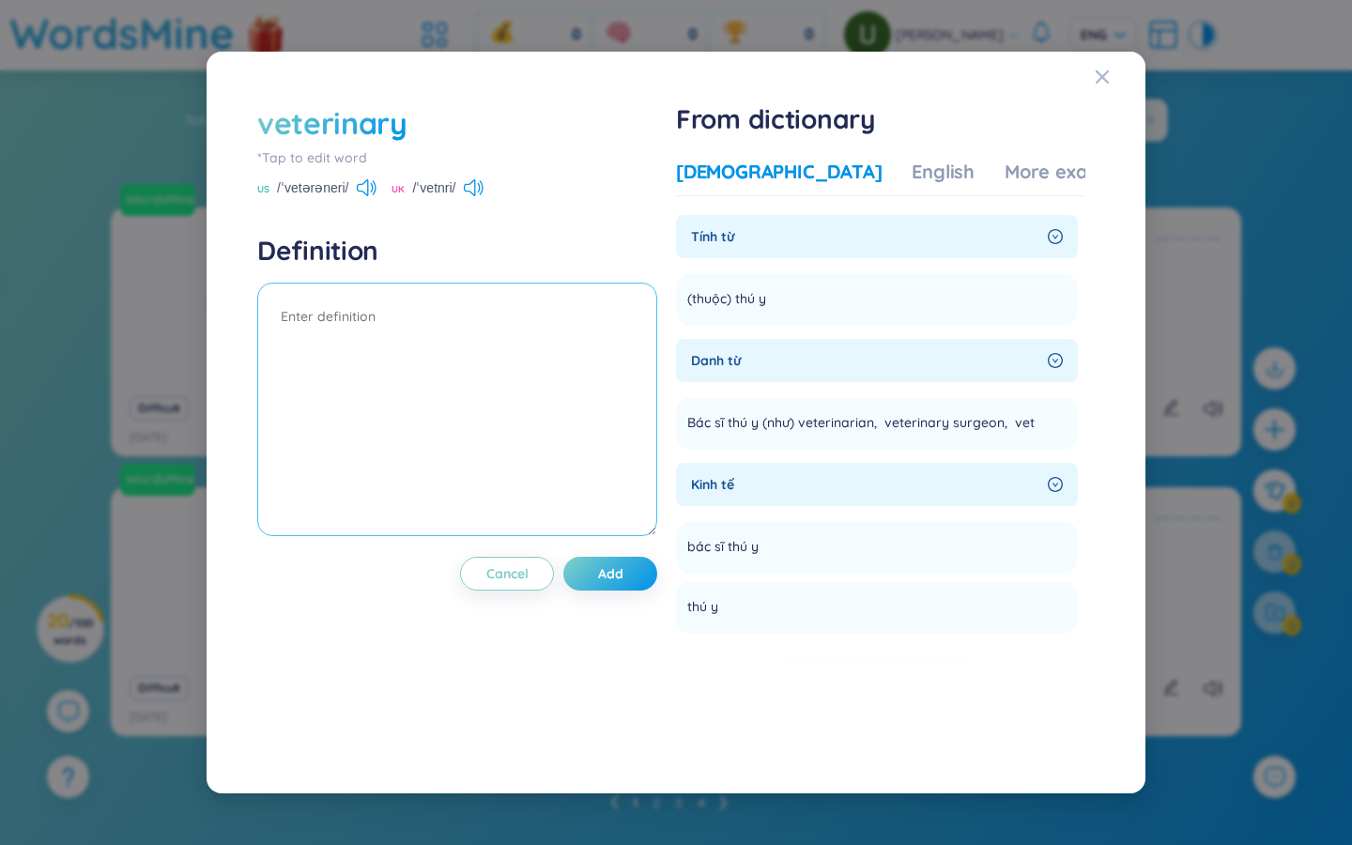
paste textarea "(thuộc) thú y"
click at [912, 166] on div "English" at bounding box center [943, 172] width 63 height 26
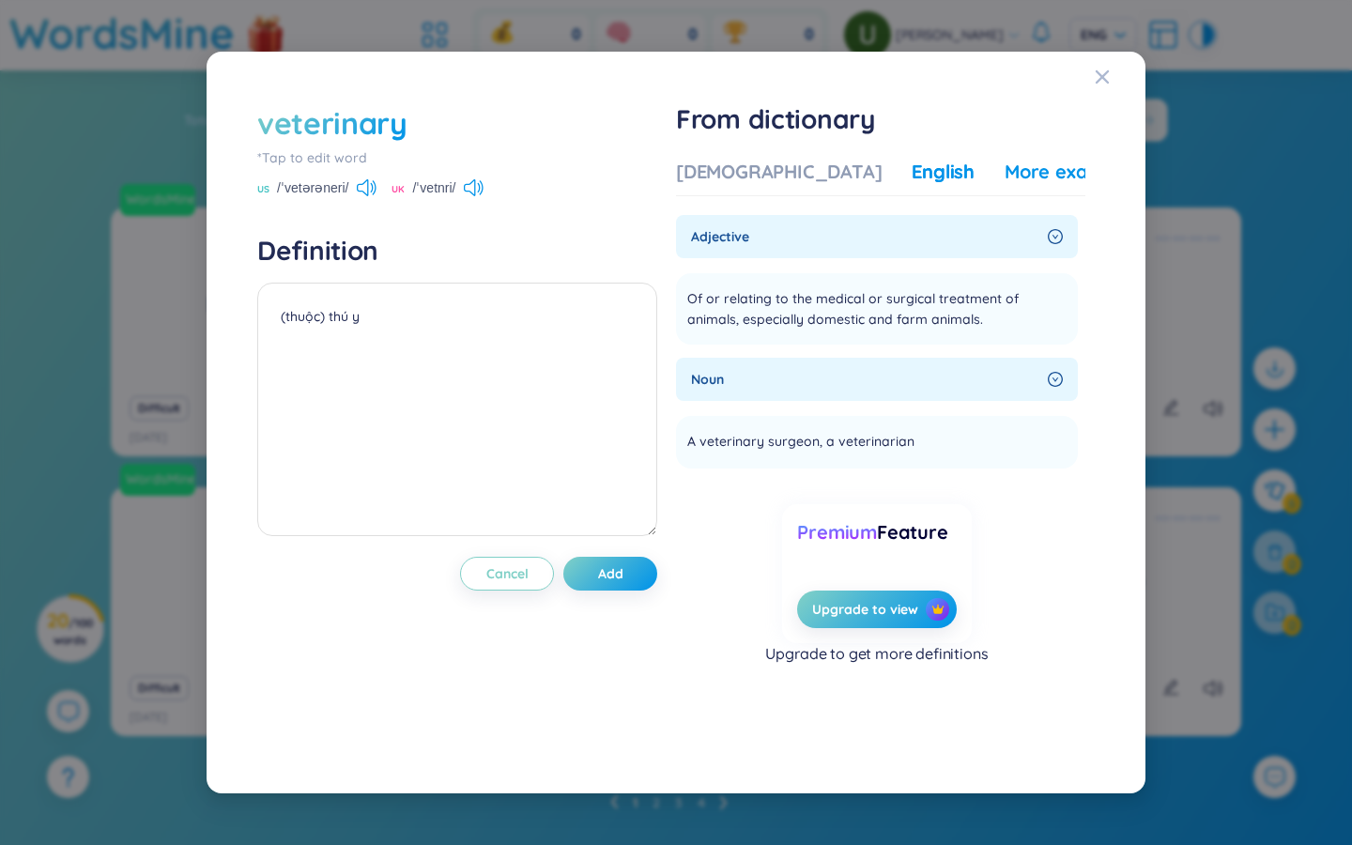
click at [1005, 173] on div "More examples" at bounding box center [1073, 172] width 136 height 26
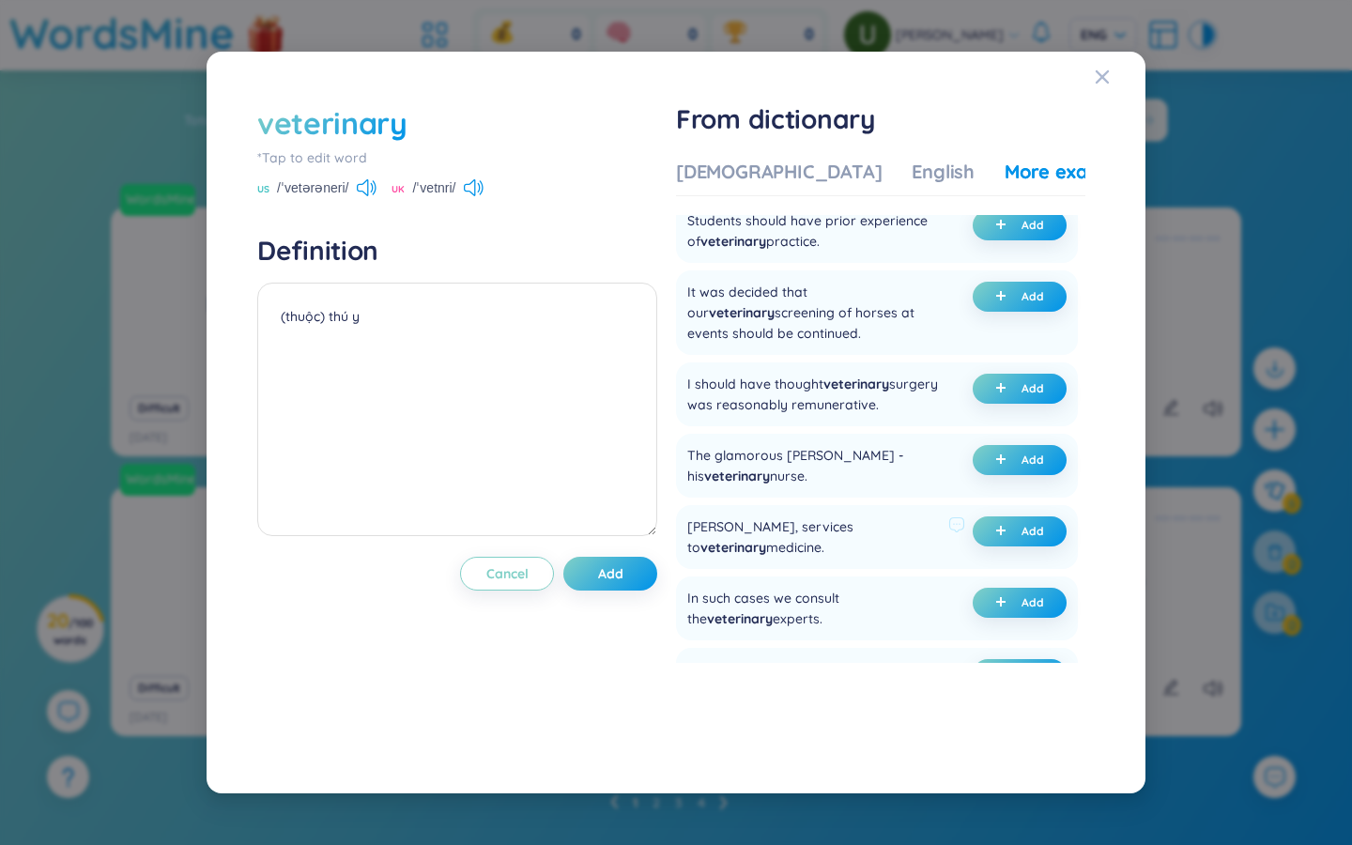
scroll to position [175, 0]
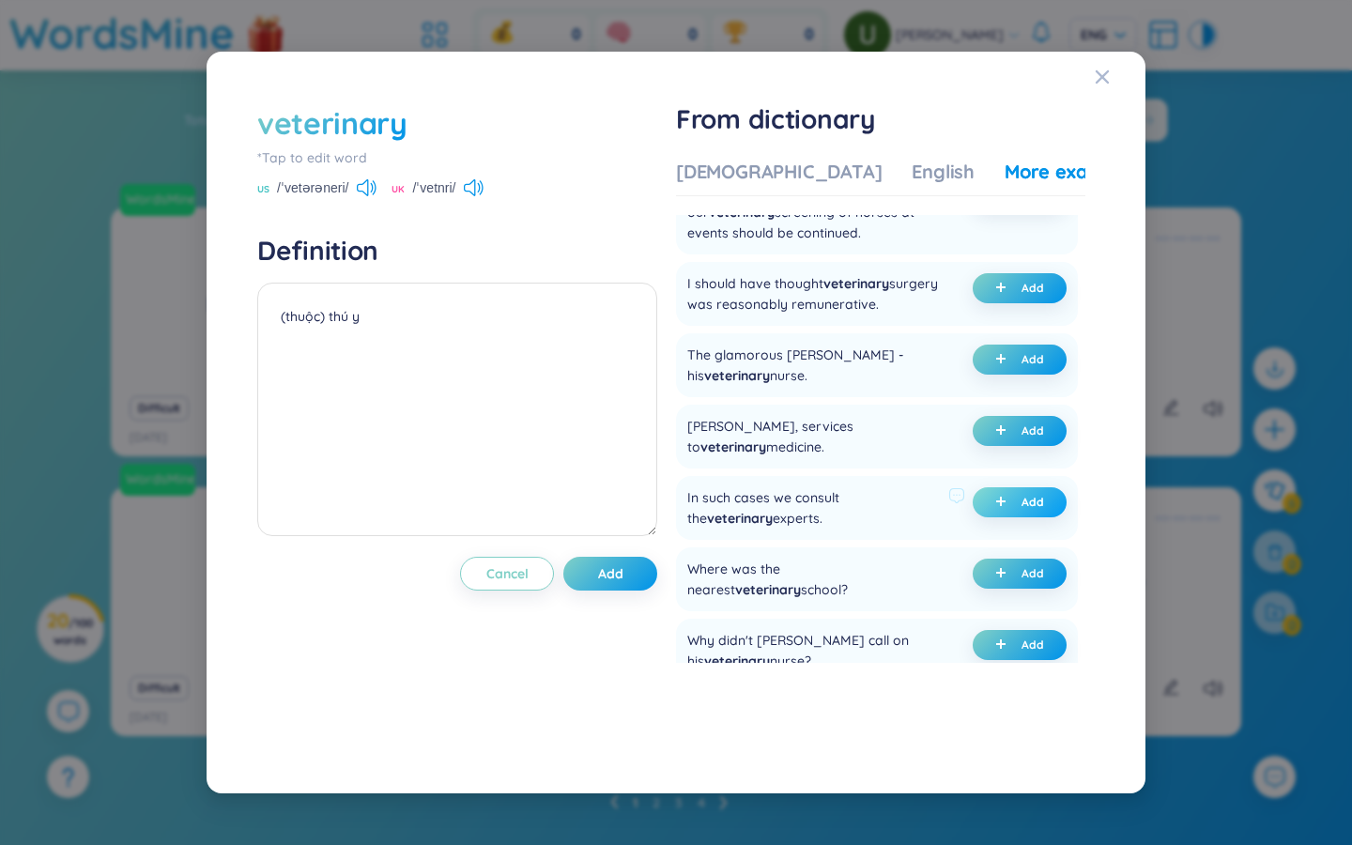
click at [1030, 505] on span "Add" at bounding box center [1033, 502] width 23 height 15
drag, startPoint x: 372, startPoint y: 337, endPoint x: 259, endPoint y: 336, distance: 112.7
click at [259, 336] on textarea "(thuộc) thú y (undefined) Eg: In such cases we consult the veterinary experts." at bounding box center [457, 410] width 400 height 254
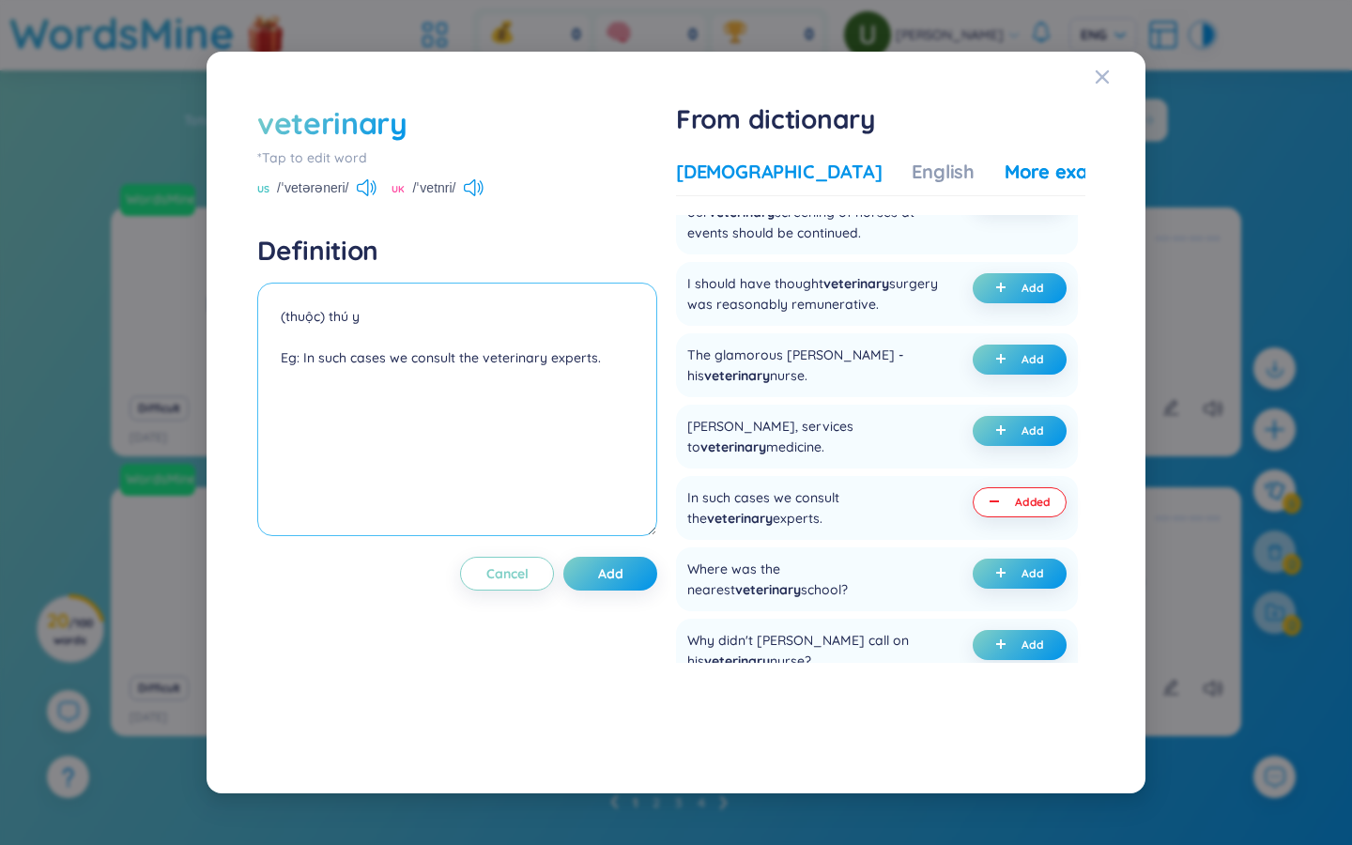
type textarea "(thuộc) thú y Eg: In such cases we consult the veterinary experts."
click at [742, 170] on div "[DEMOGRAPHIC_DATA]" at bounding box center [779, 172] width 206 height 26
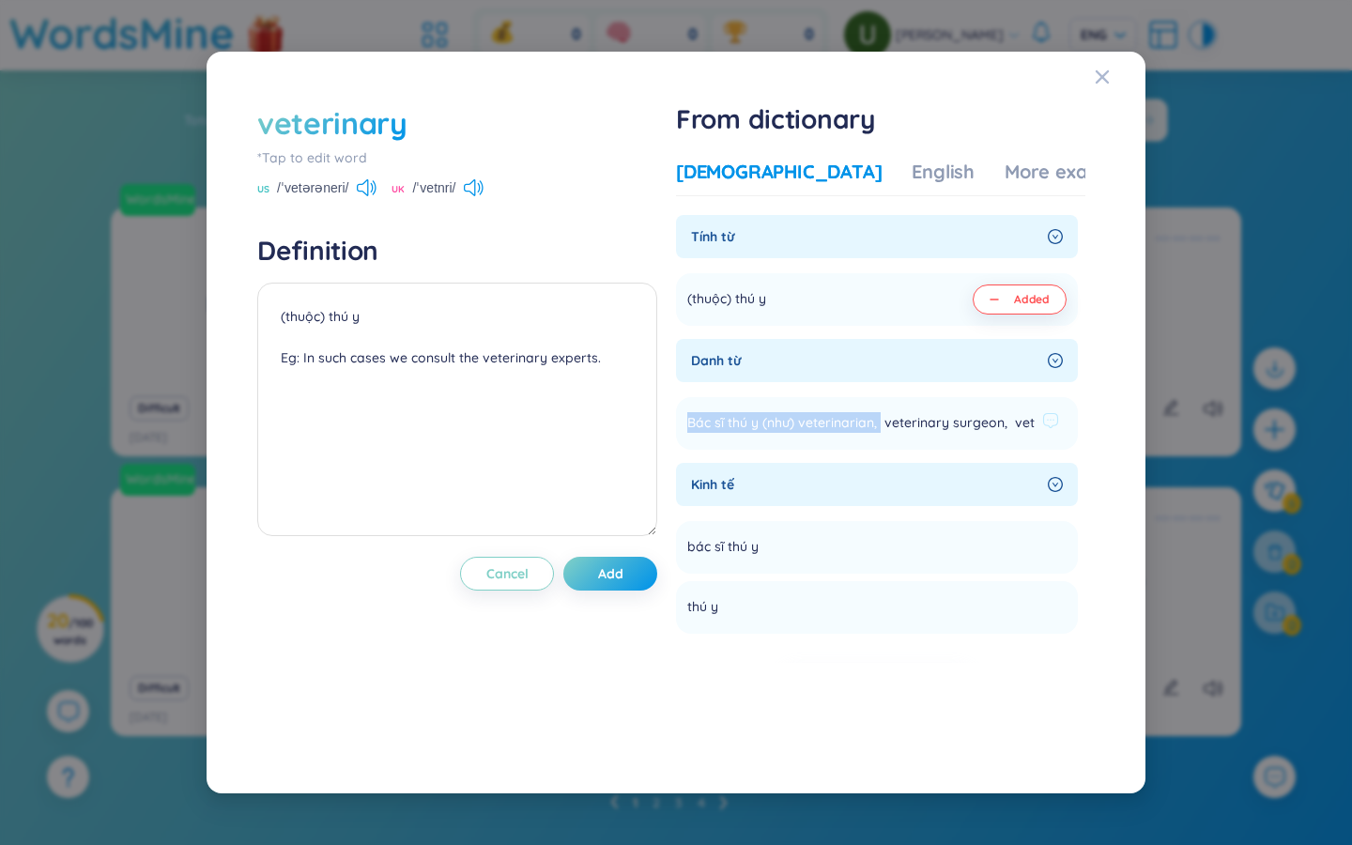
drag, startPoint x: 695, startPoint y: 424, endPoint x: 879, endPoint y: 423, distance: 184.0
click at [882, 424] on span "Bác sĩ thú y (như) veterinarian, veterinary surgeon, vet" at bounding box center [860, 423] width 347 height 23
click at [553, 485] on textarea "(thuộc) thú y Eg: In such cases we consult the veterinary experts." at bounding box center [457, 410] width 400 height 254
click at [628, 574] on button "Add" at bounding box center [610, 574] width 94 height 34
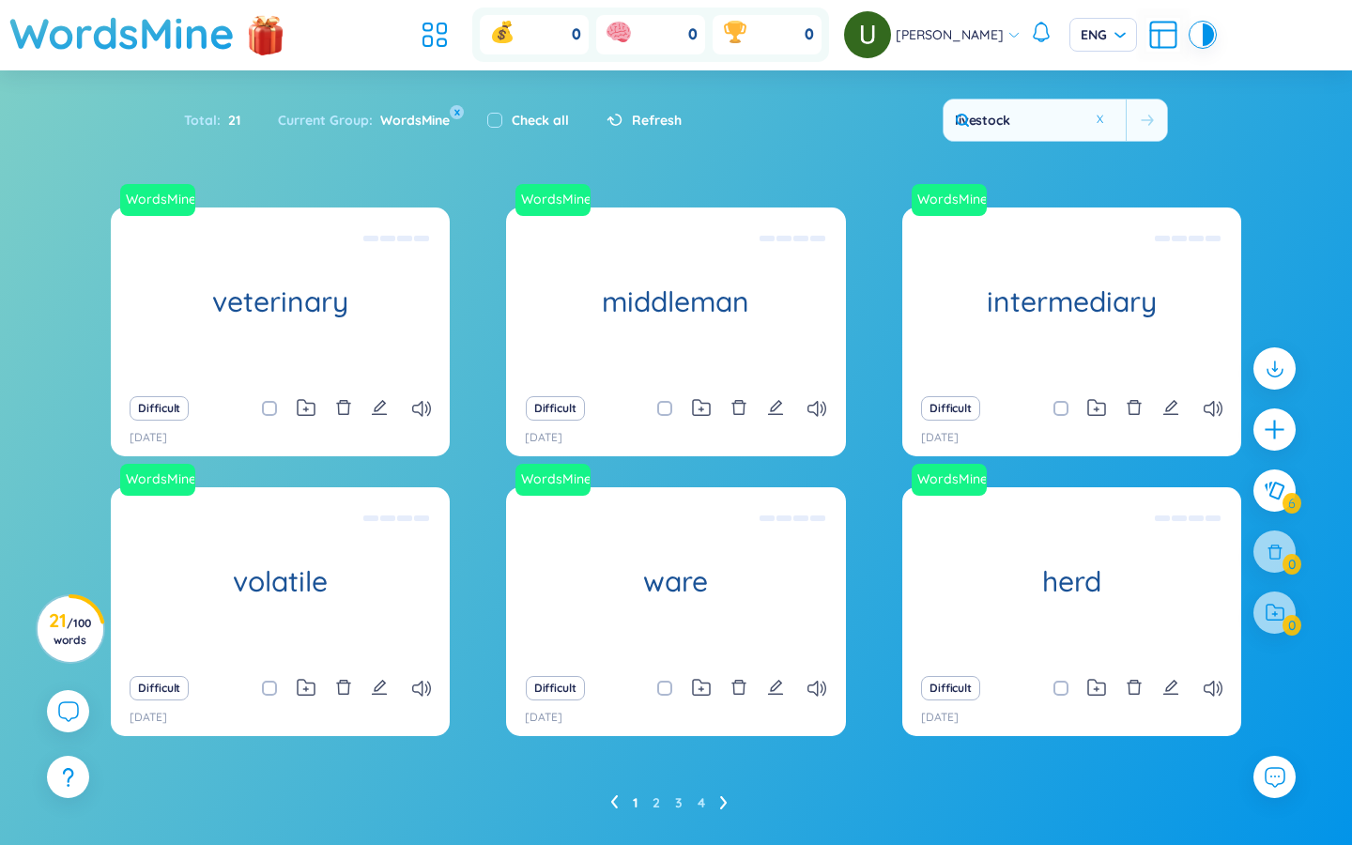
click at [1272, 432] on icon "plus" at bounding box center [1274, 429] width 23 height 23
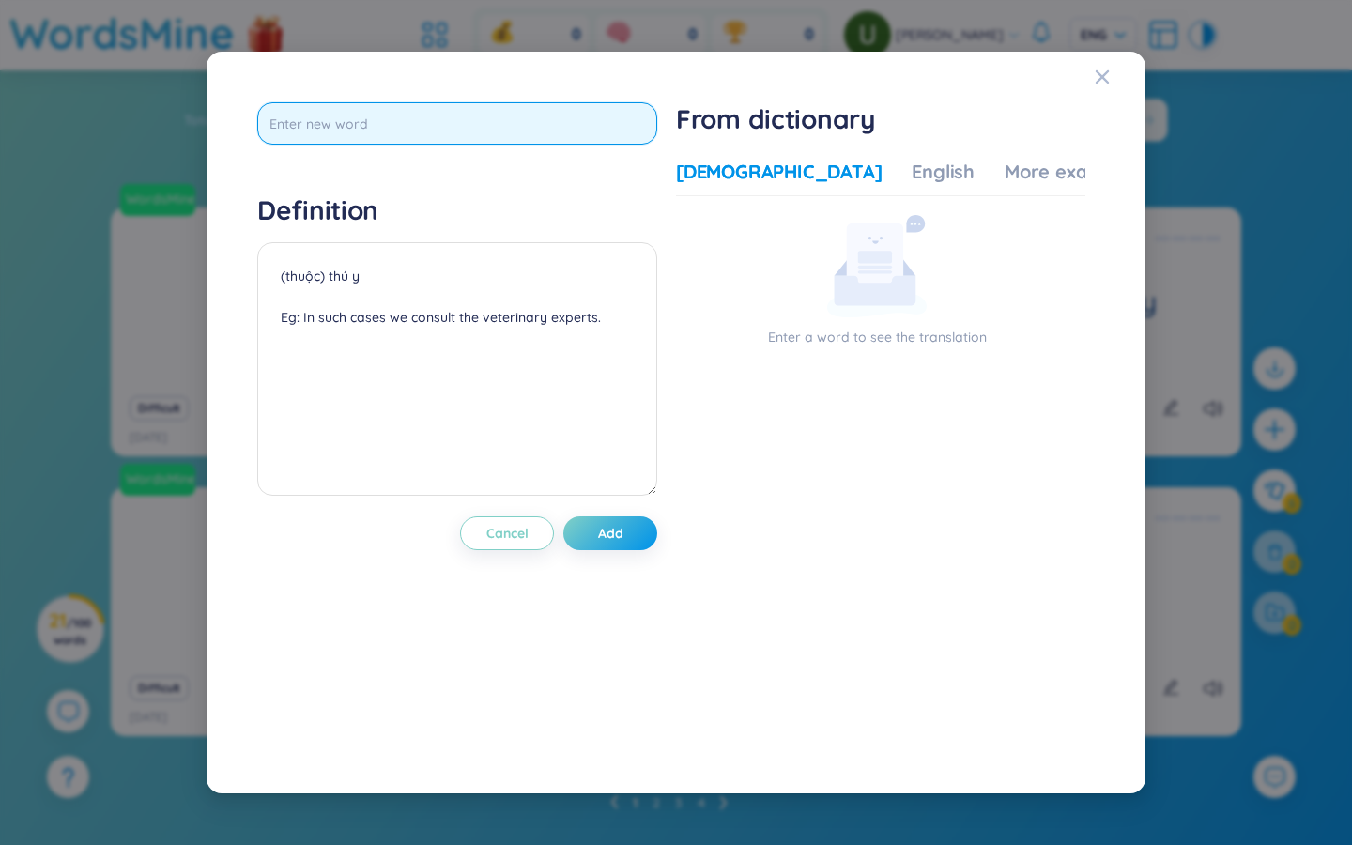
click at [315, 118] on input "text" at bounding box center [457, 123] width 400 height 42
type input "tagging"
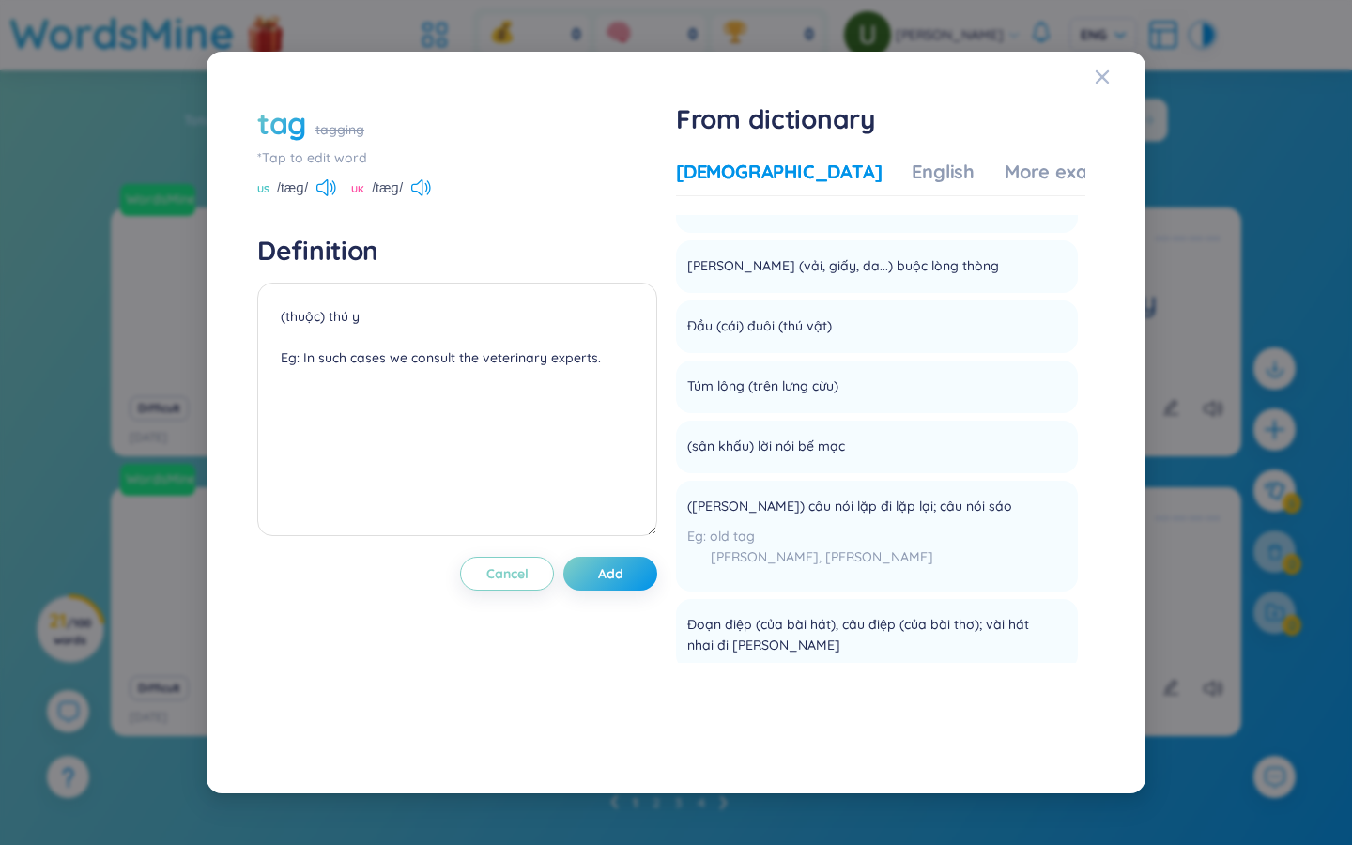
scroll to position [1329, 0]
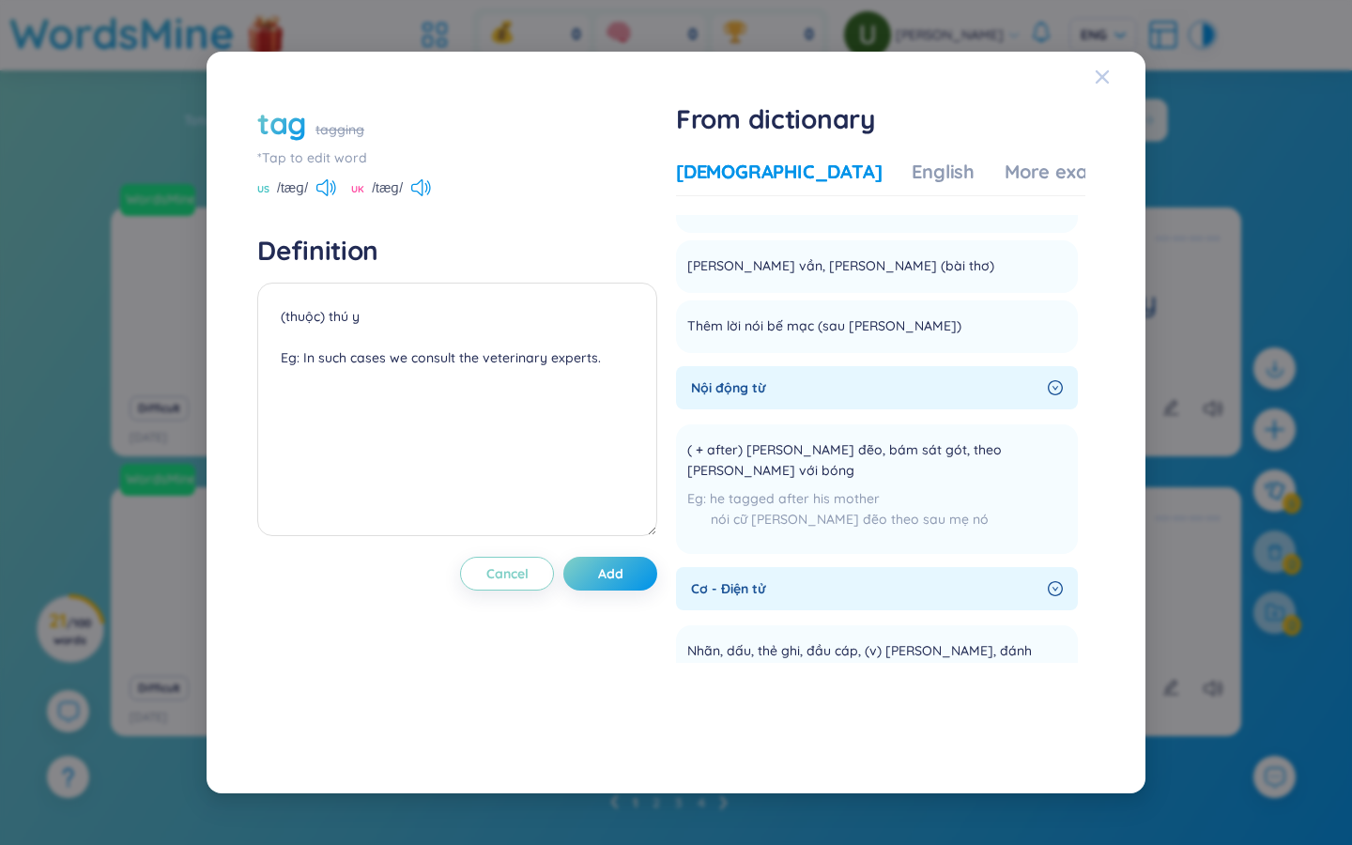
click at [1112, 85] on span "Close" at bounding box center [1120, 77] width 51 height 51
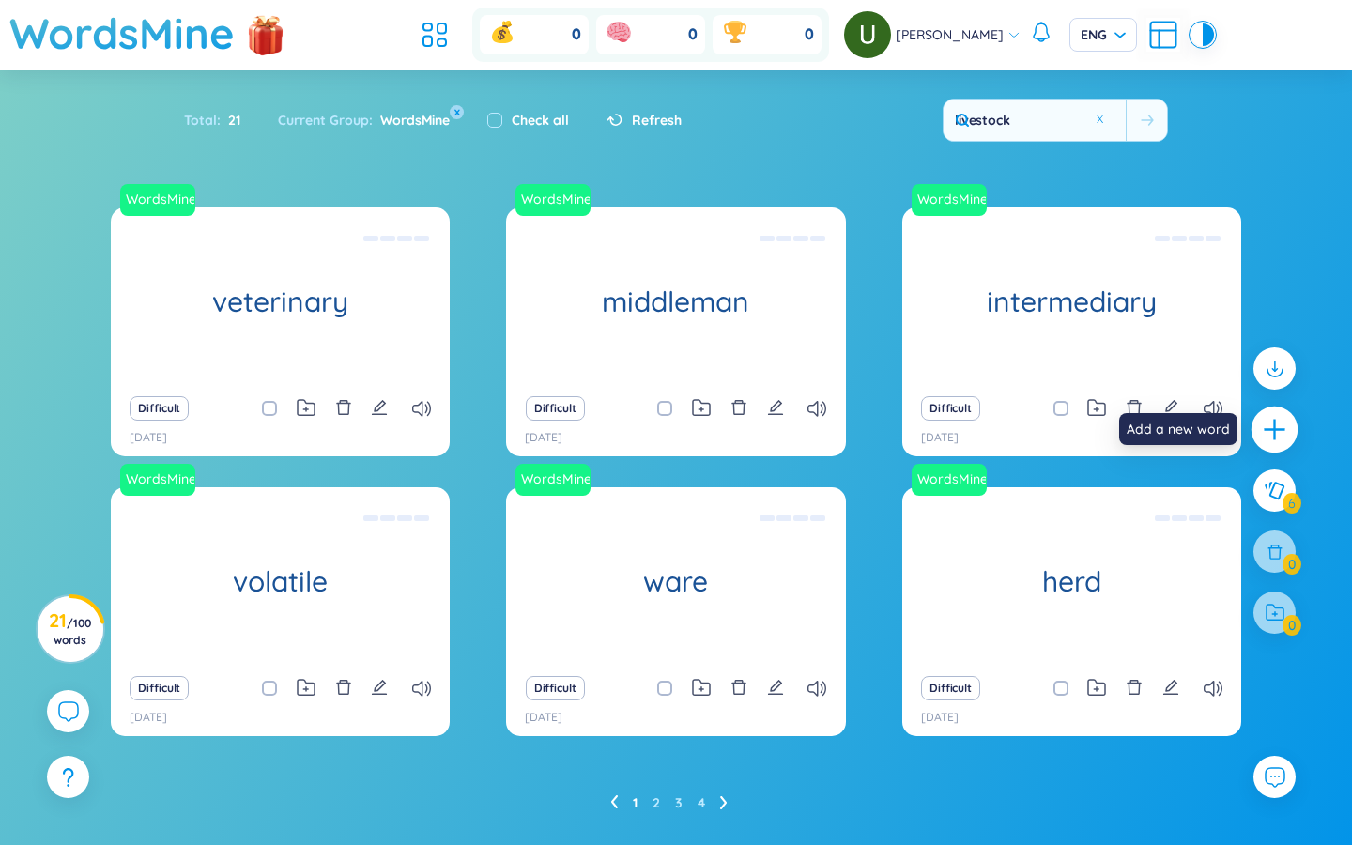
click at [1277, 441] on icon "plus" at bounding box center [1275, 430] width 26 height 26
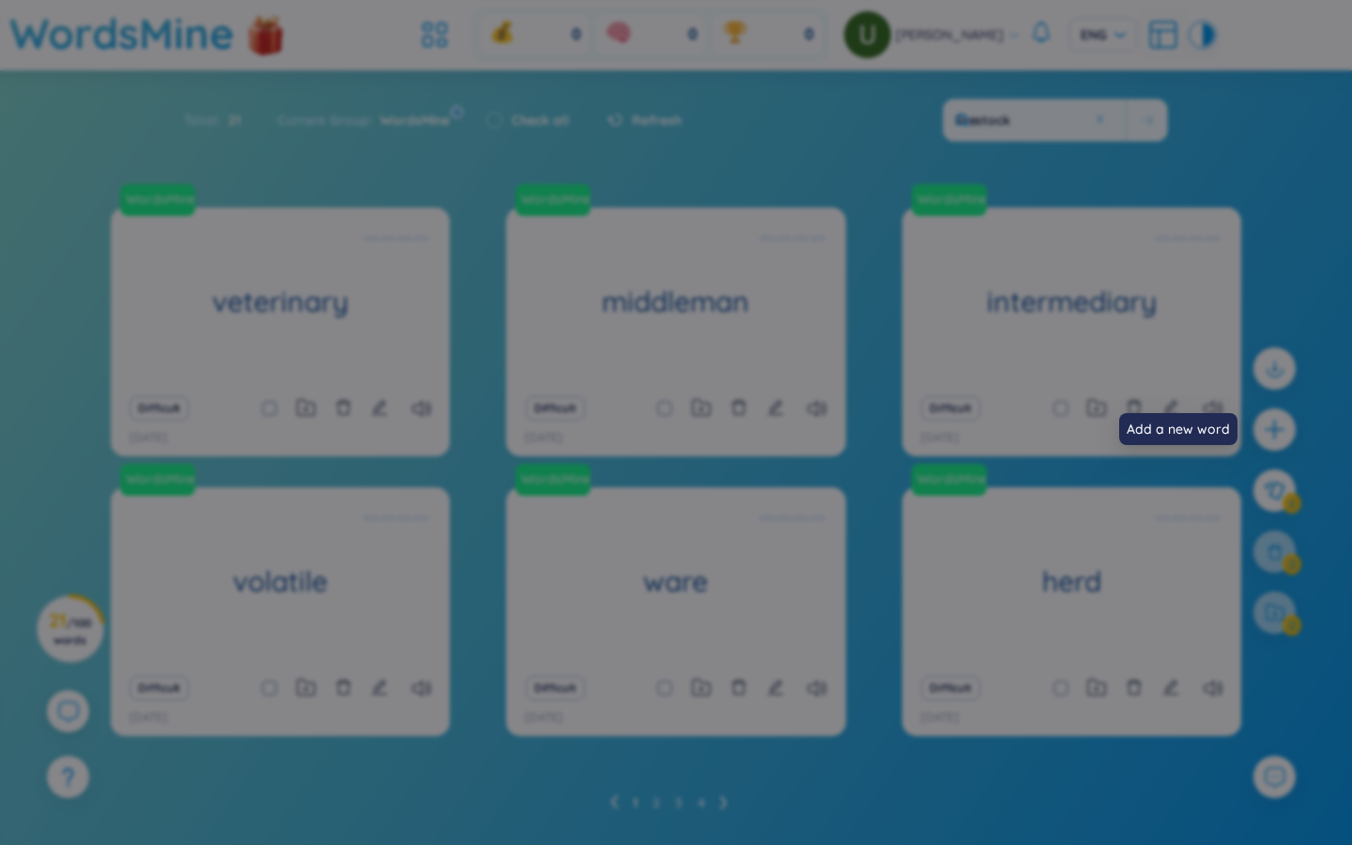
scroll to position [0, 0]
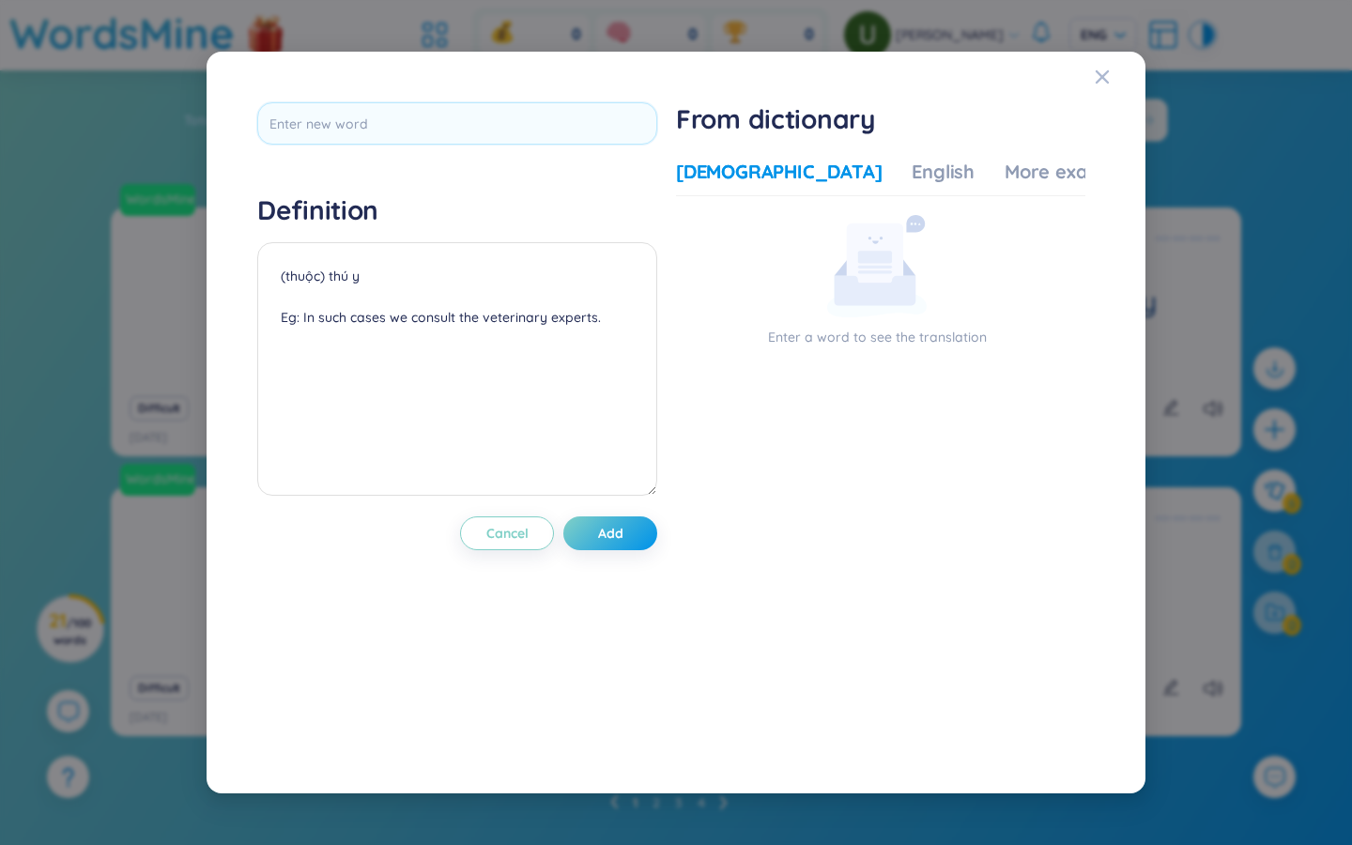
click at [1277, 442] on div "Definition (thuộc) thú y Eg: In such cases we consult the veterinary experts. C…" at bounding box center [676, 422] width 1352 height 845
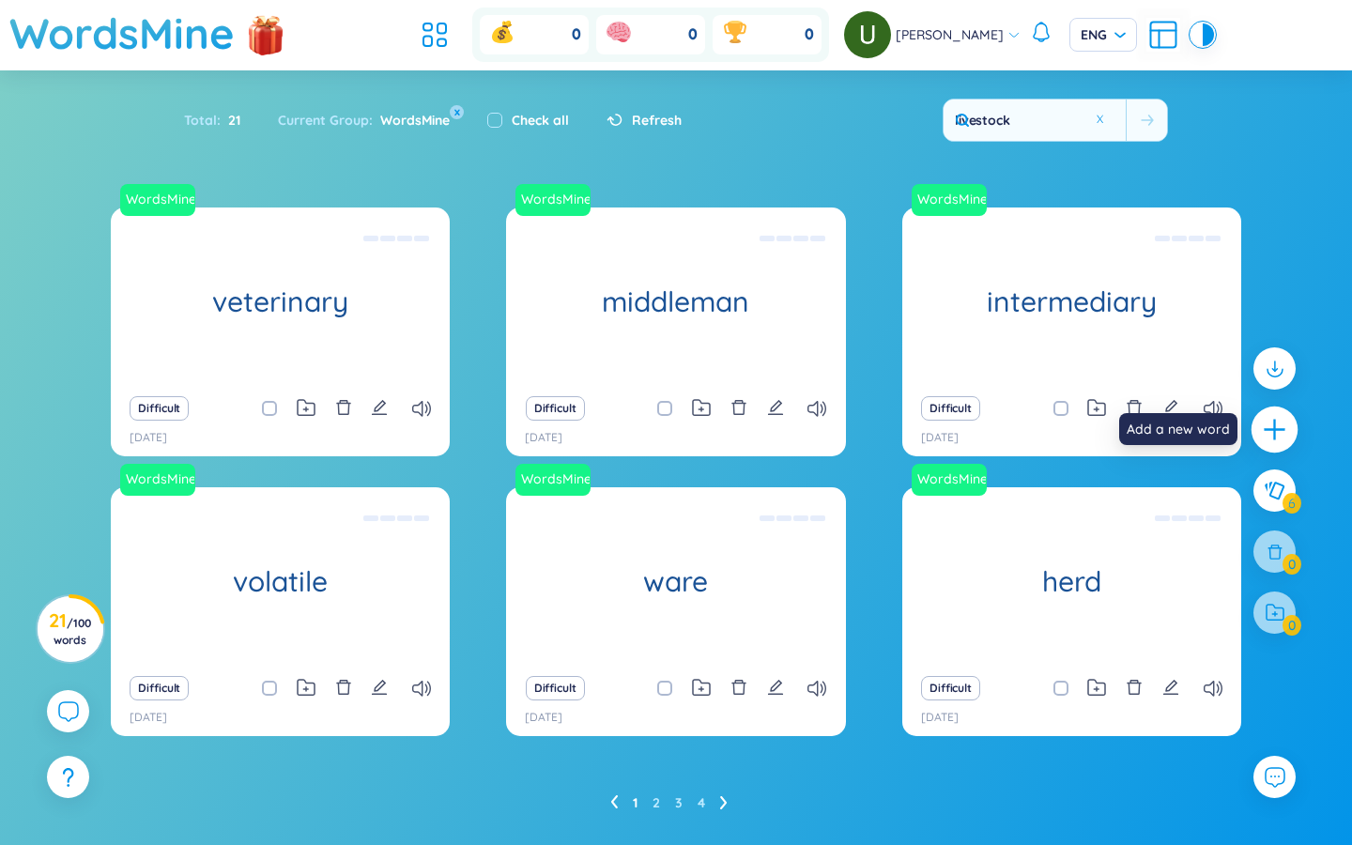
click at [1280, 429] on icon "plus" at bounding box center [1274, 429] width 21 height 2
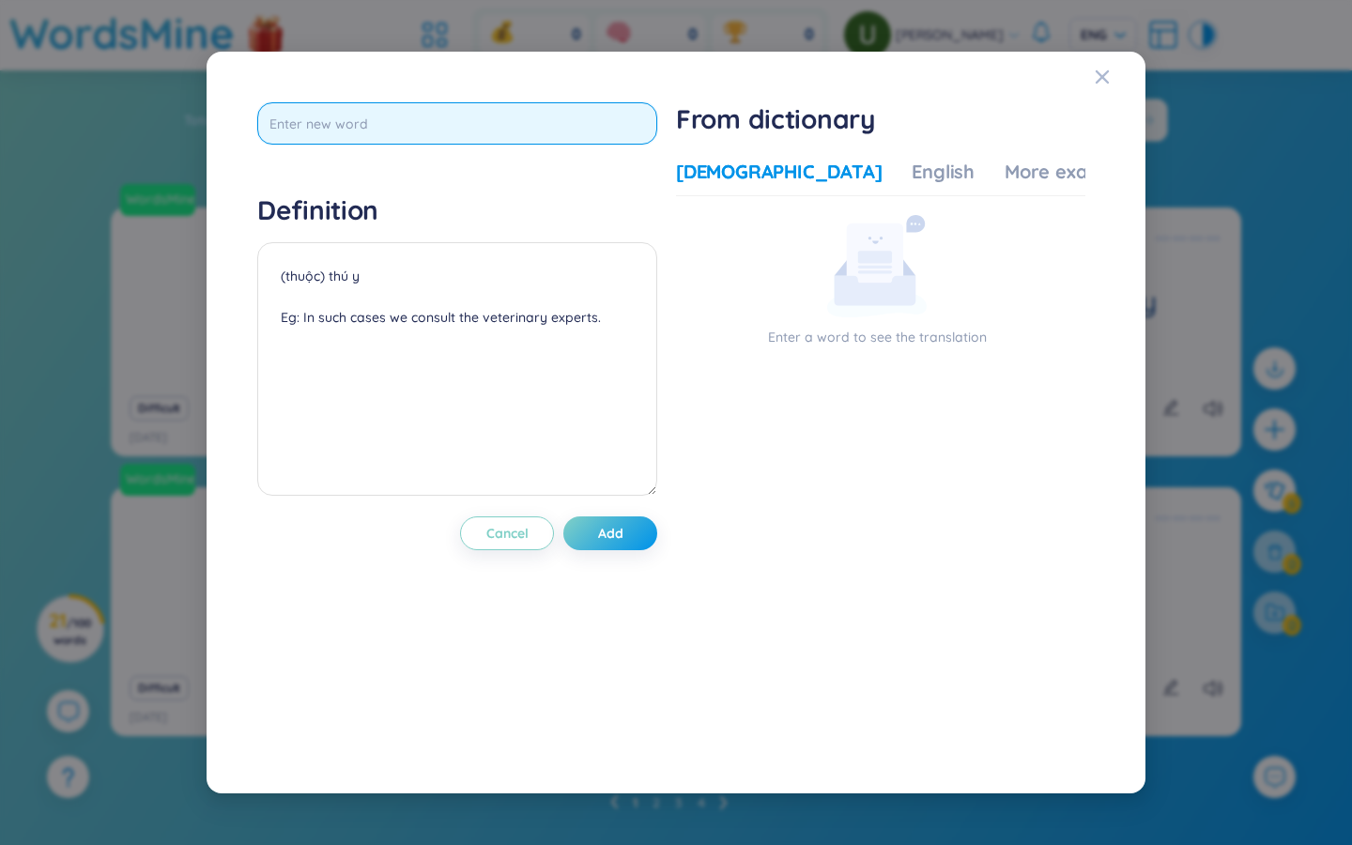
click at [330, 123] on input "text" at bounding box center [457, 123] width 400 height 42
type input "pastoral"
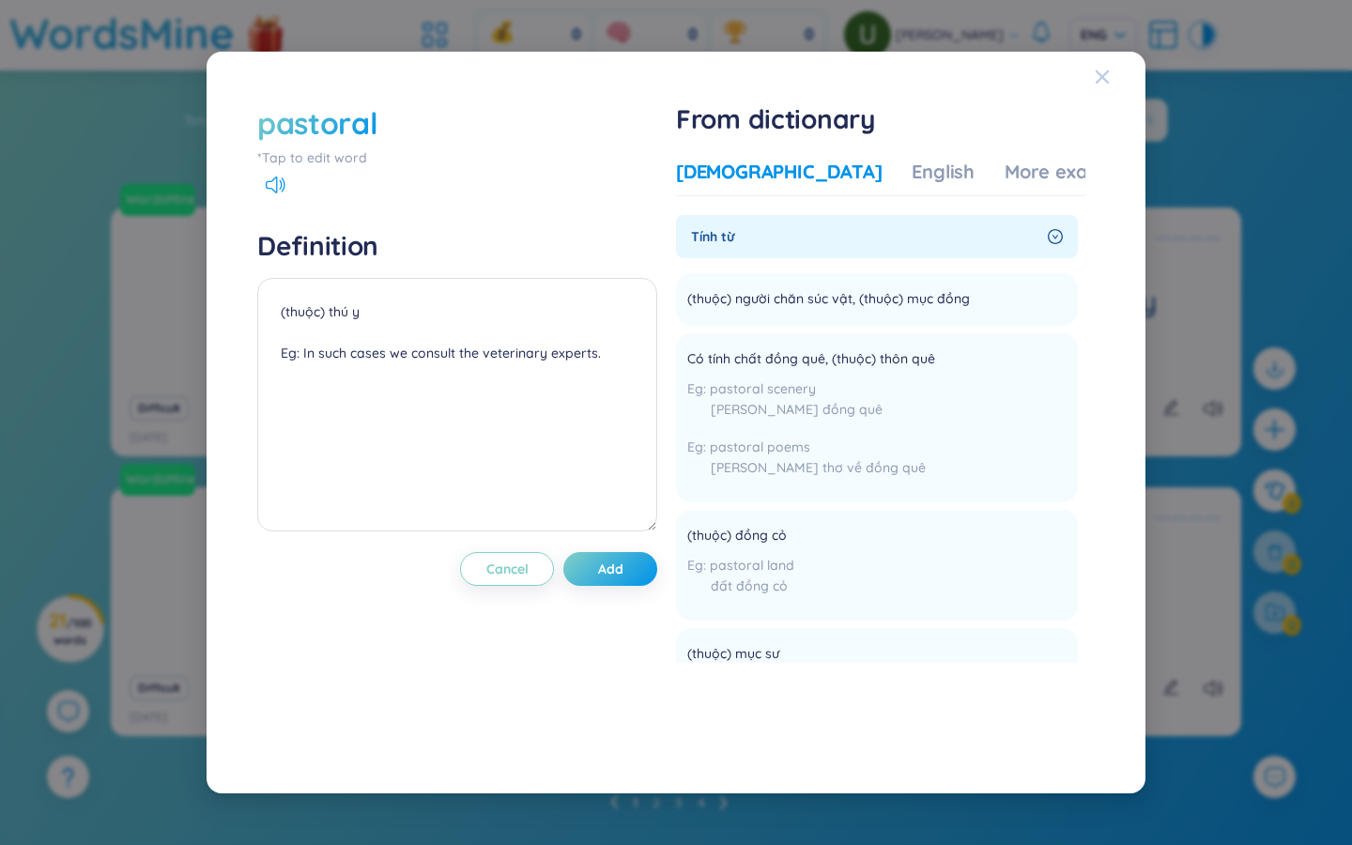
click at [1106, 72] on icon "Close" at bounding box center [1102, 76] width 13 height 13
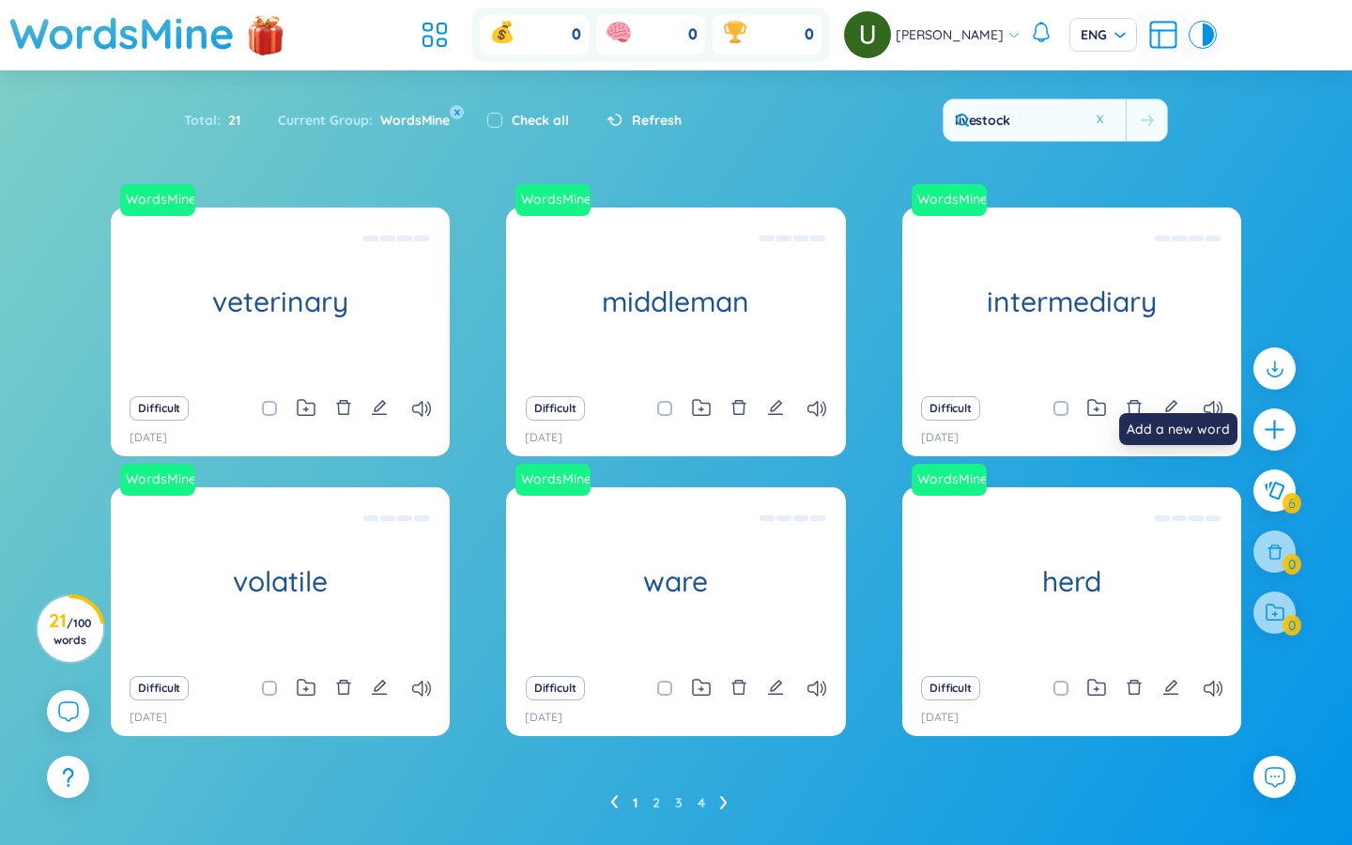
click at [1285, 423] on icon "plus" at bounding box center [1274, 429] width 23 height 23
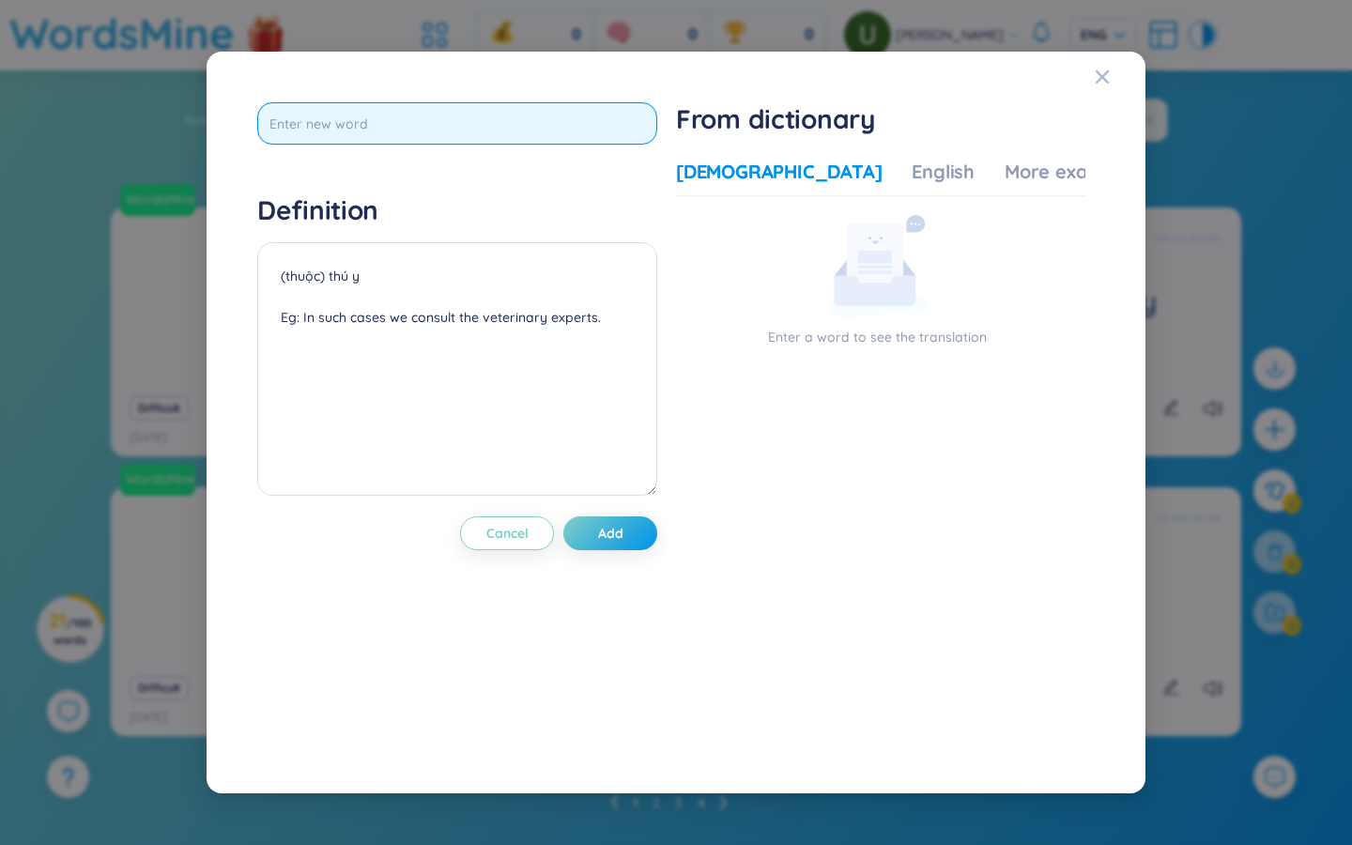
click at [358, 130] on input "text" at bounding box center [457, 123] width 400 height 42
type input "mobility"
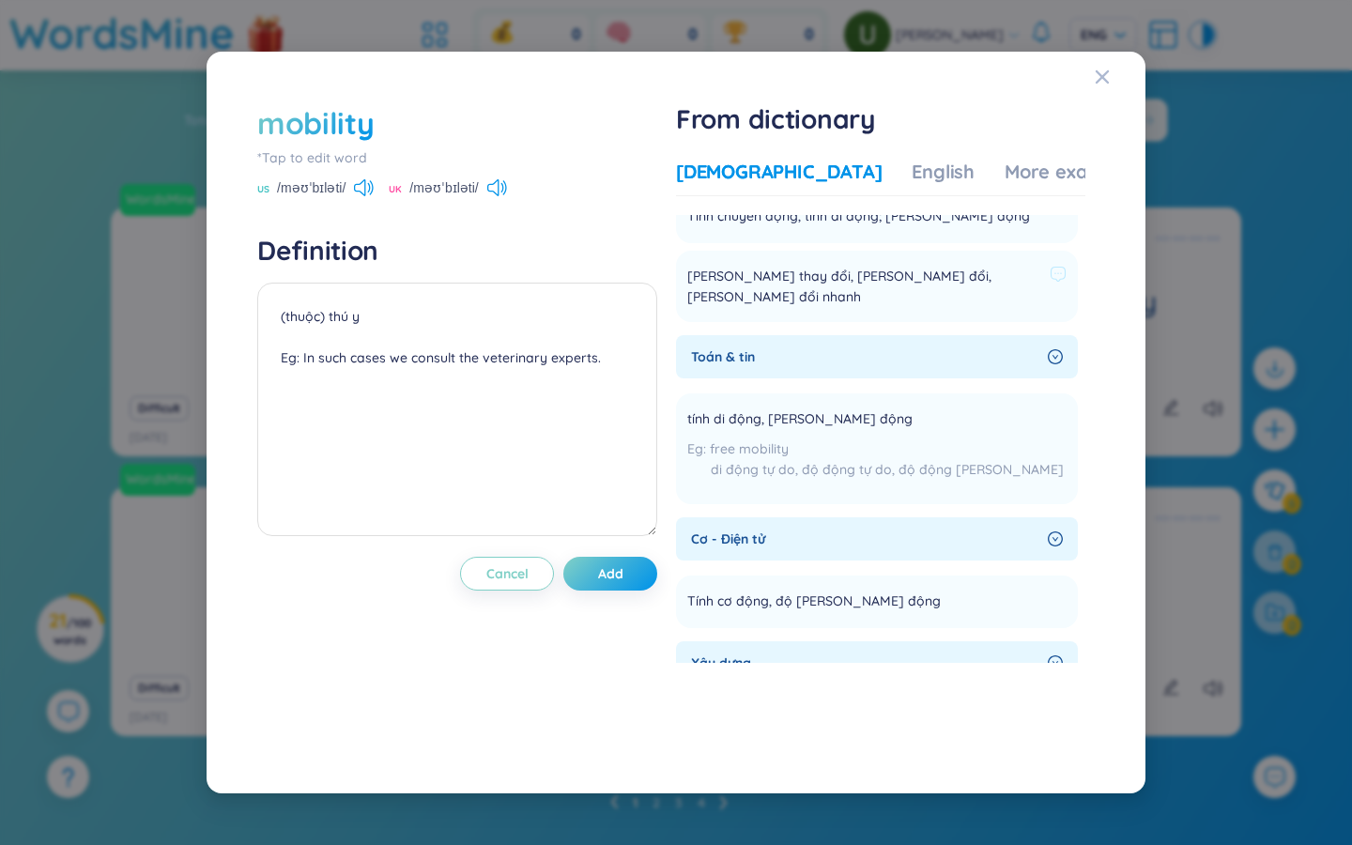
scroll to position [14, 0]
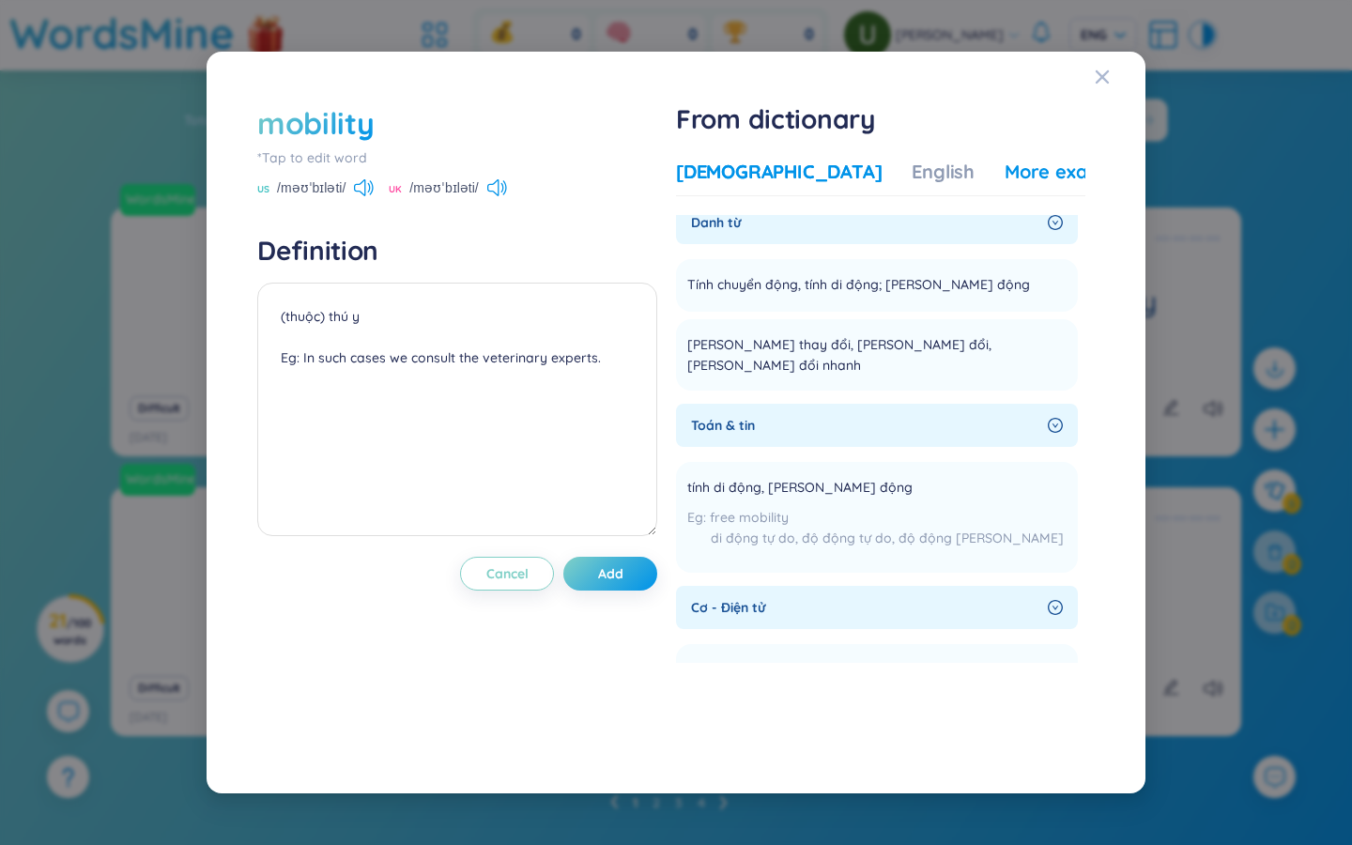
click at [1005, 178] on div "More examples" at bounding box center [1073, 172] width 136 height 26
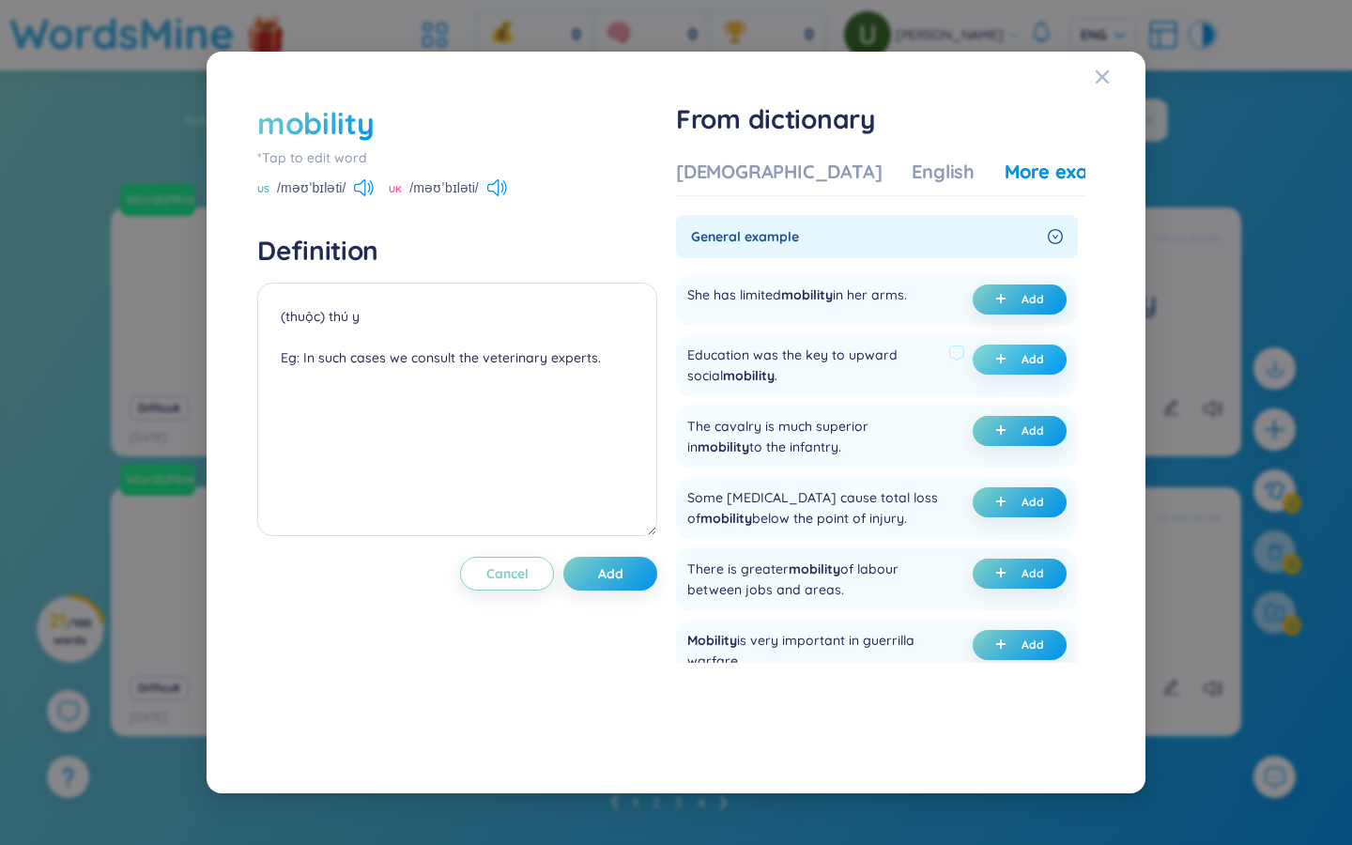
click at [1014, 358] on button "Add" at bounding box center [1020, 360] width 94 height 30
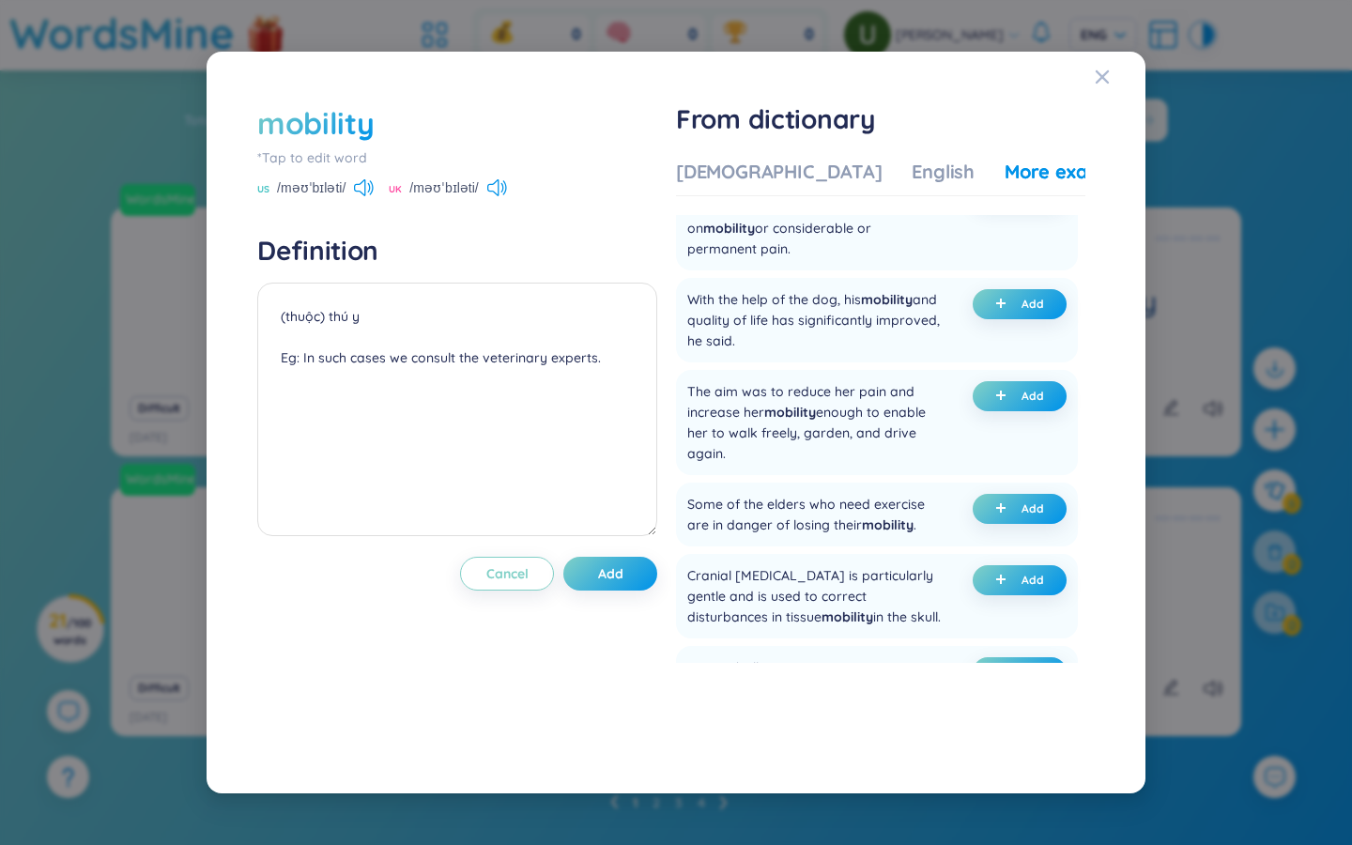
scroll to position [392, 0]
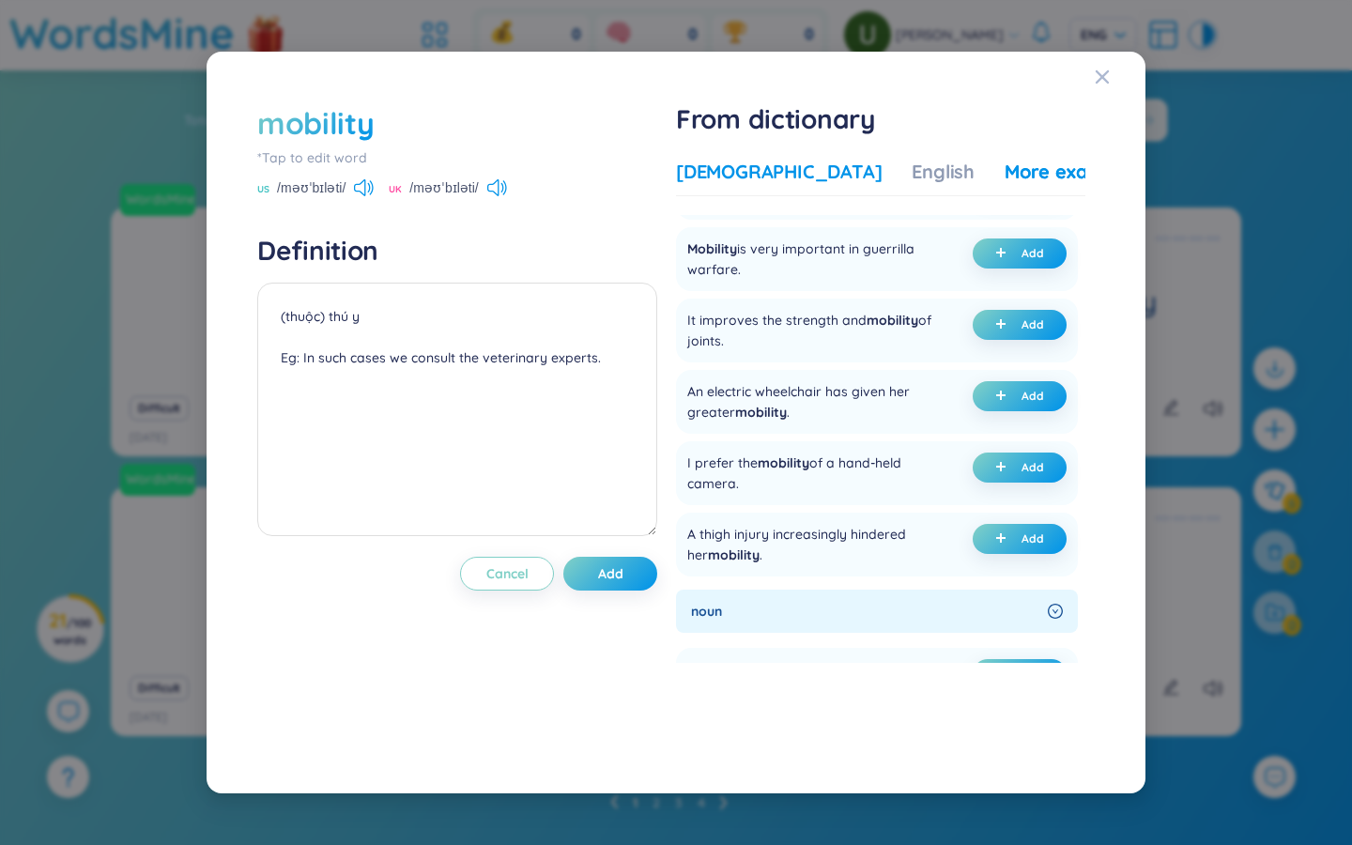
click at [765, 171] on div "Vietnamese" at bounding box center [779, 172] width 206 height 26
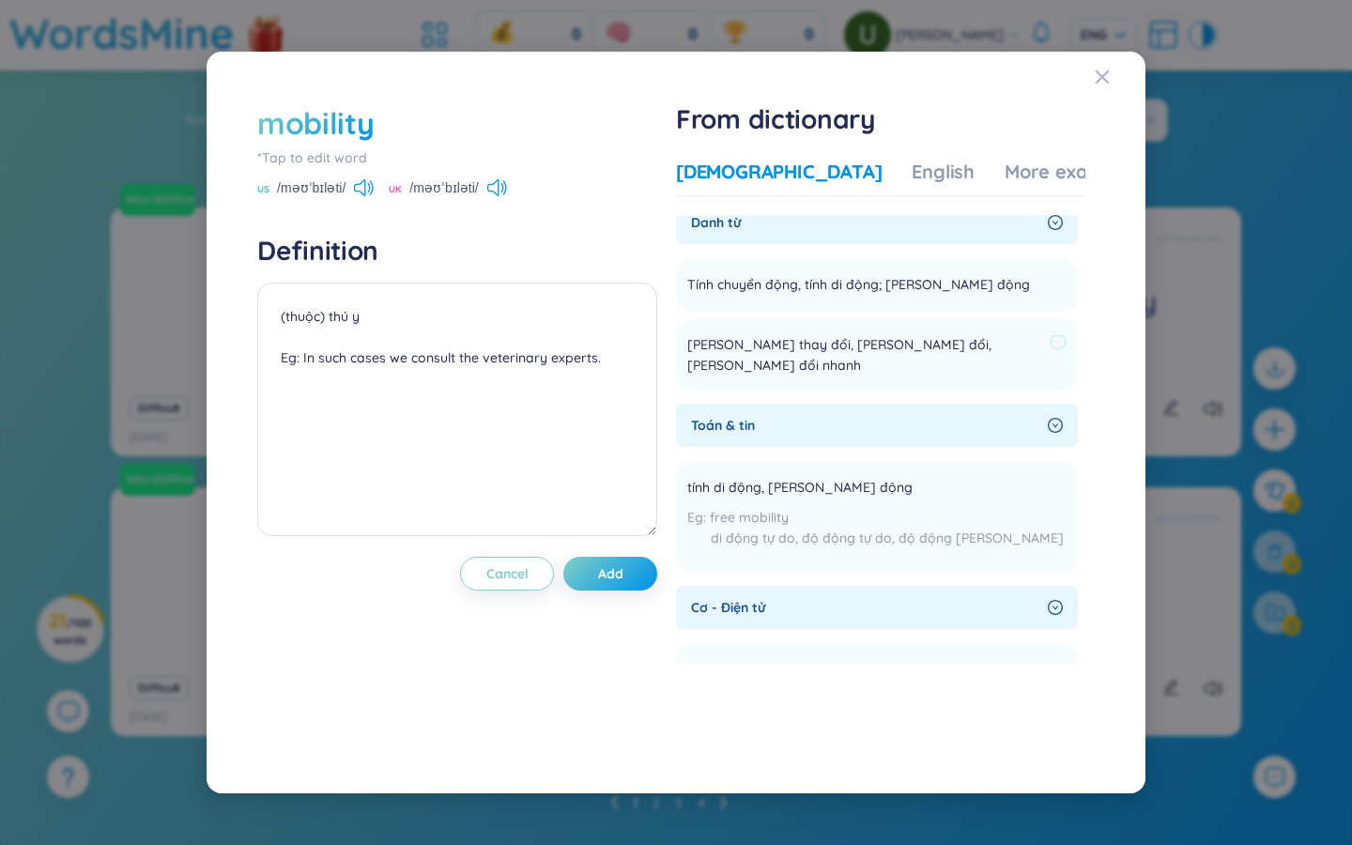
click at [759, 344] on span "Tính hay thay đổi, tính dễ biến đổi, tính biến đổi nhanh" at bounding box center [864, 354] width 355 height 41
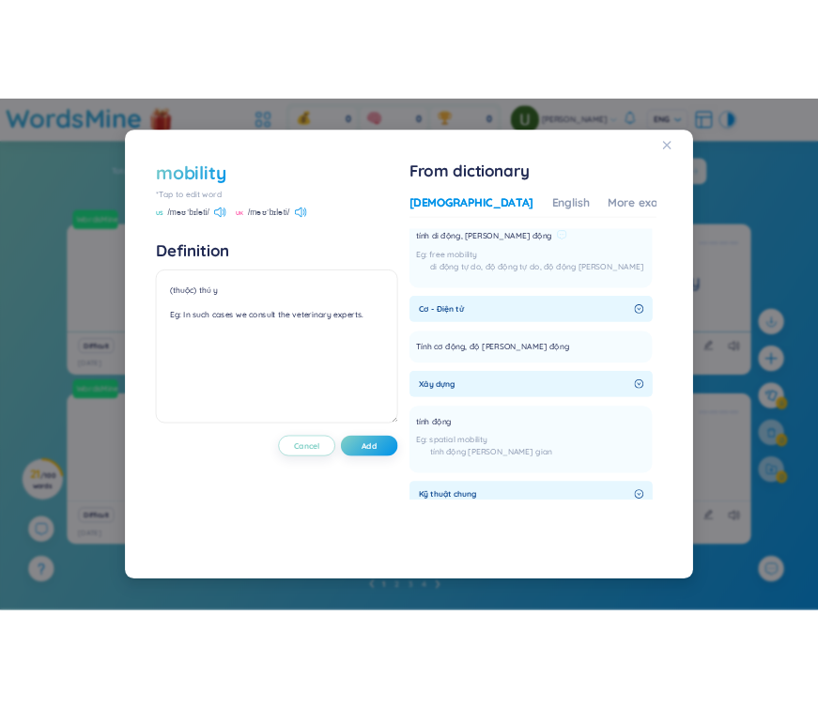
scroll to position [0, 0]
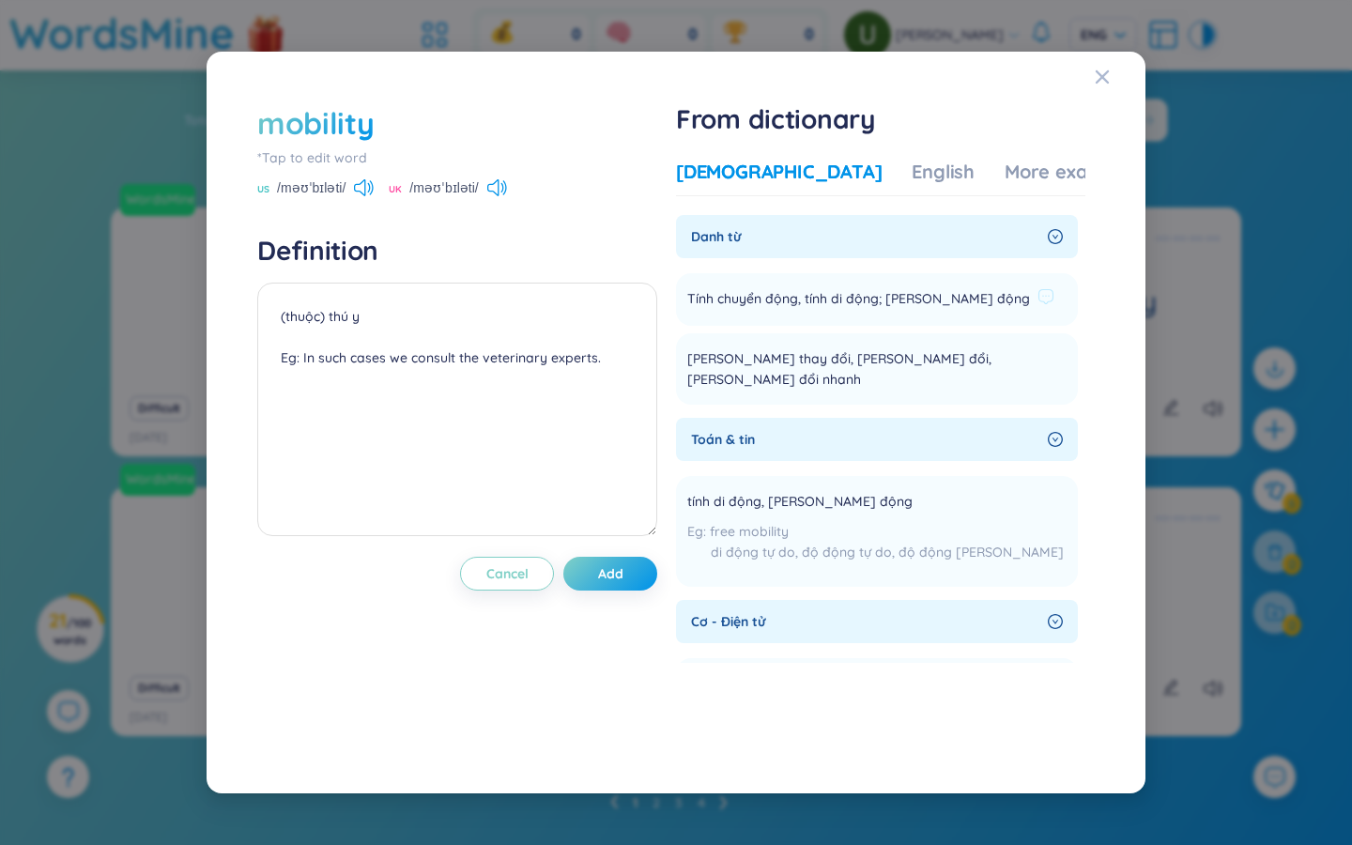
click at [816, 298] on span "Tính chuyển động, tính di động; tính lưu động" at bounding box center [858, 299] width 343 height 23
click at [816, 299] on span "Tính chuyển động, tính di động; tính lưu động" at bounding box center [858, 299] width 343 height 23
copy li "Tính chuyển động, tính di động; tính lưu động Add"
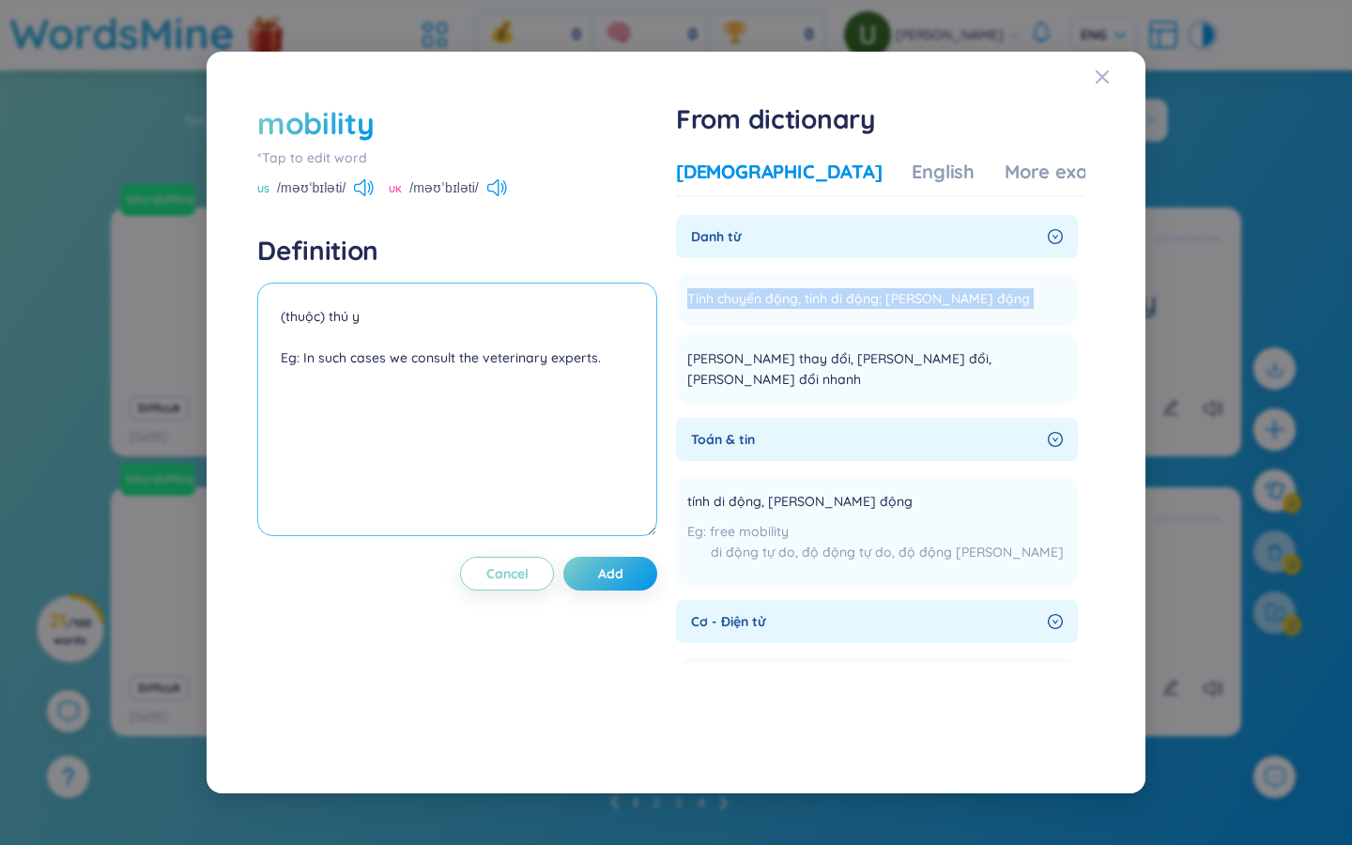
click at [416, 315] on textarea "(undefined) Eg: Education was the key to upward social mobility." at bounding box center [457, 410] width 400 height 254
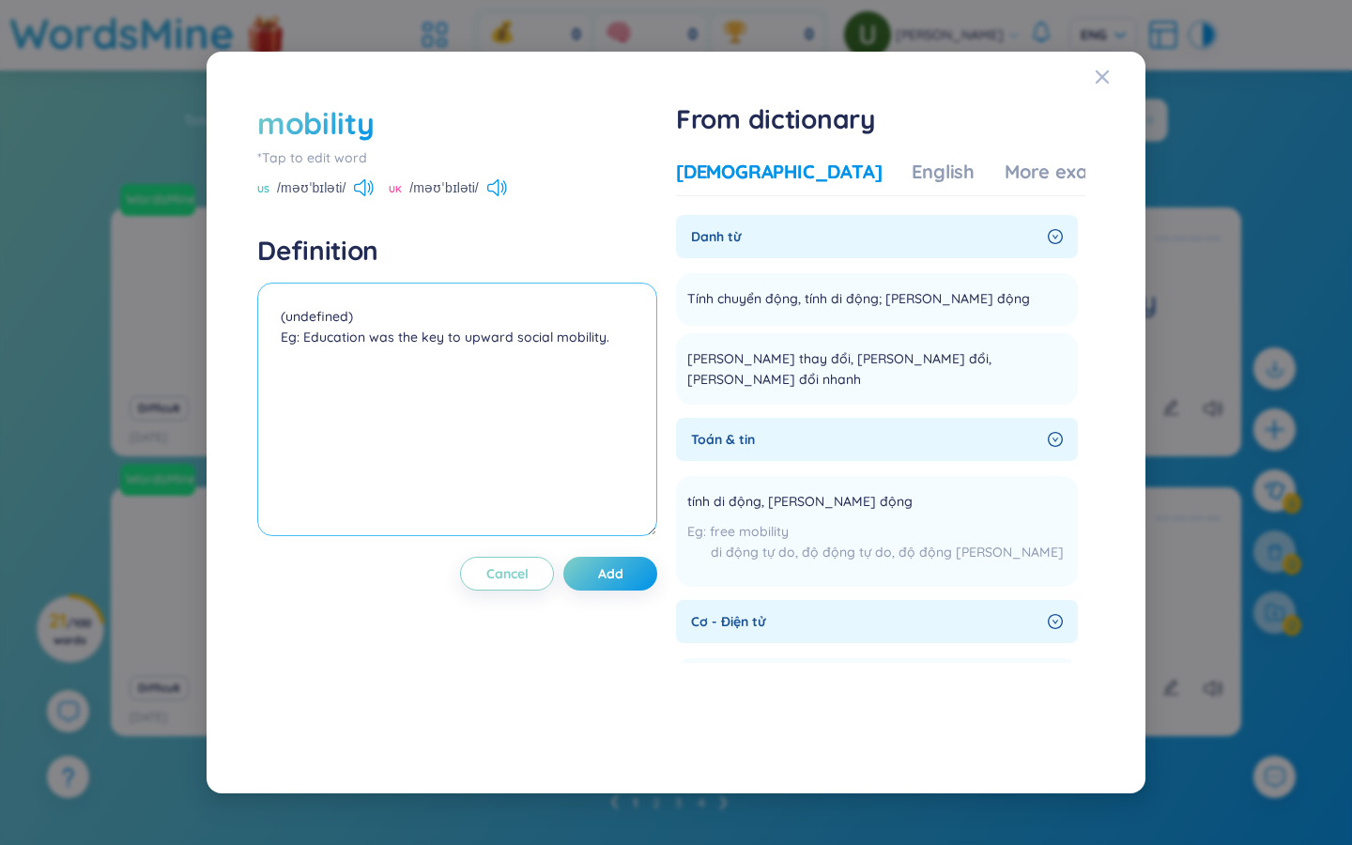
paste textarea "Tính chuyển động, tính di động; tính lưu động"
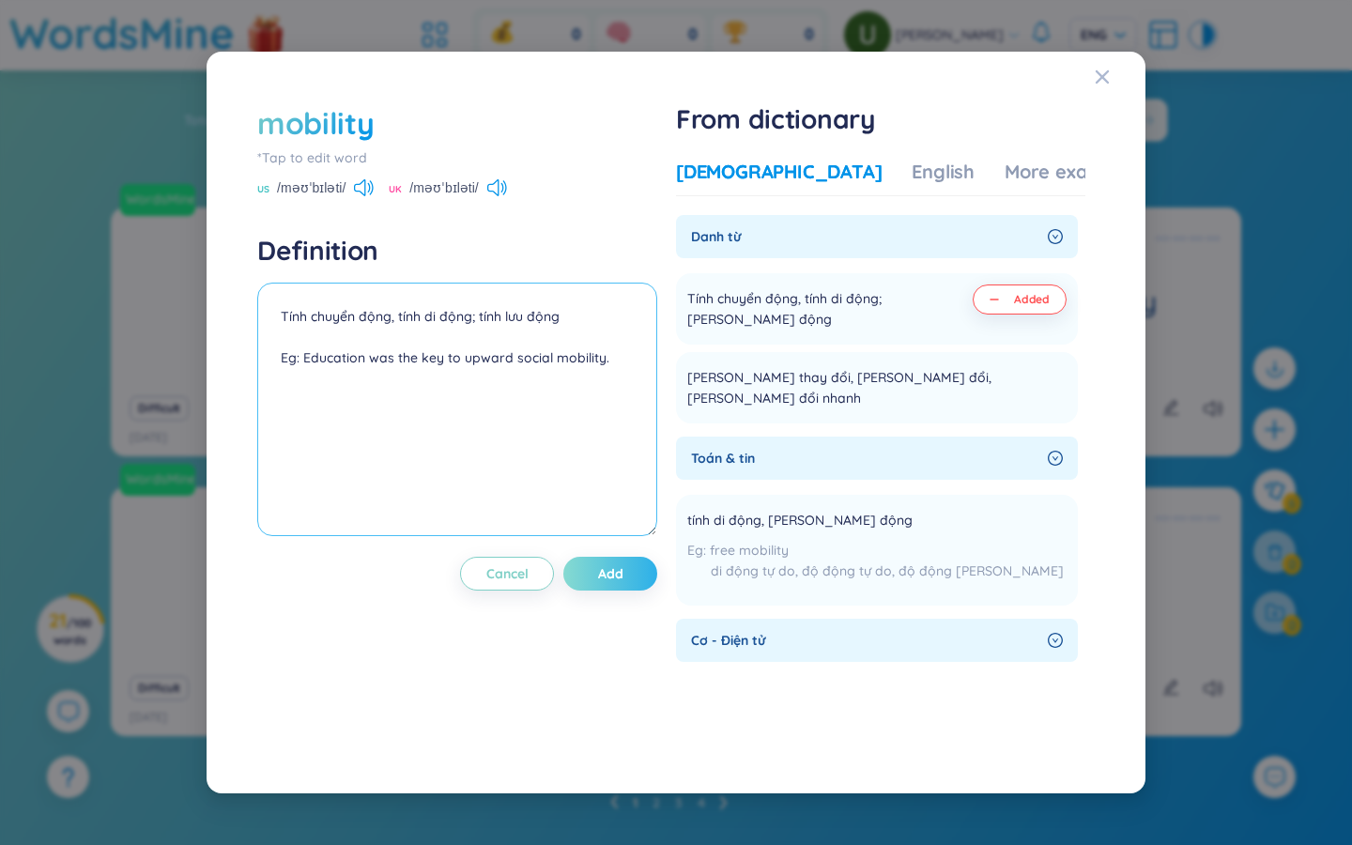
type textarea "Tính chuyển động, tính di động; tính lưu động Eg: Education was the key to upwa…"
click at [638, 567] on button "Add" at bounding box center [610, 574] width 94 height 34
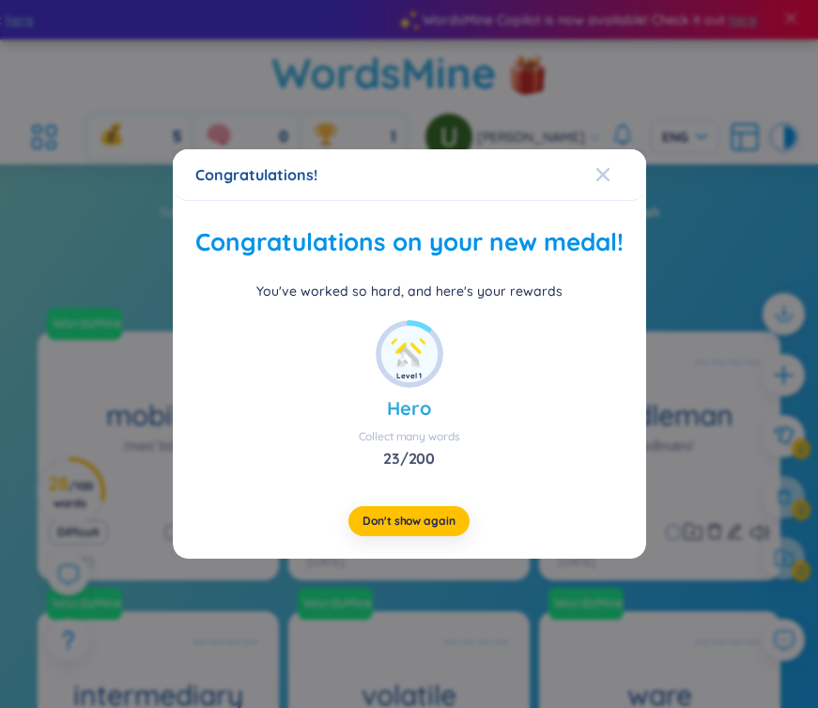
click at [606, 177] on icon "Close" at bounding box center [601, 174] width 13 height 13
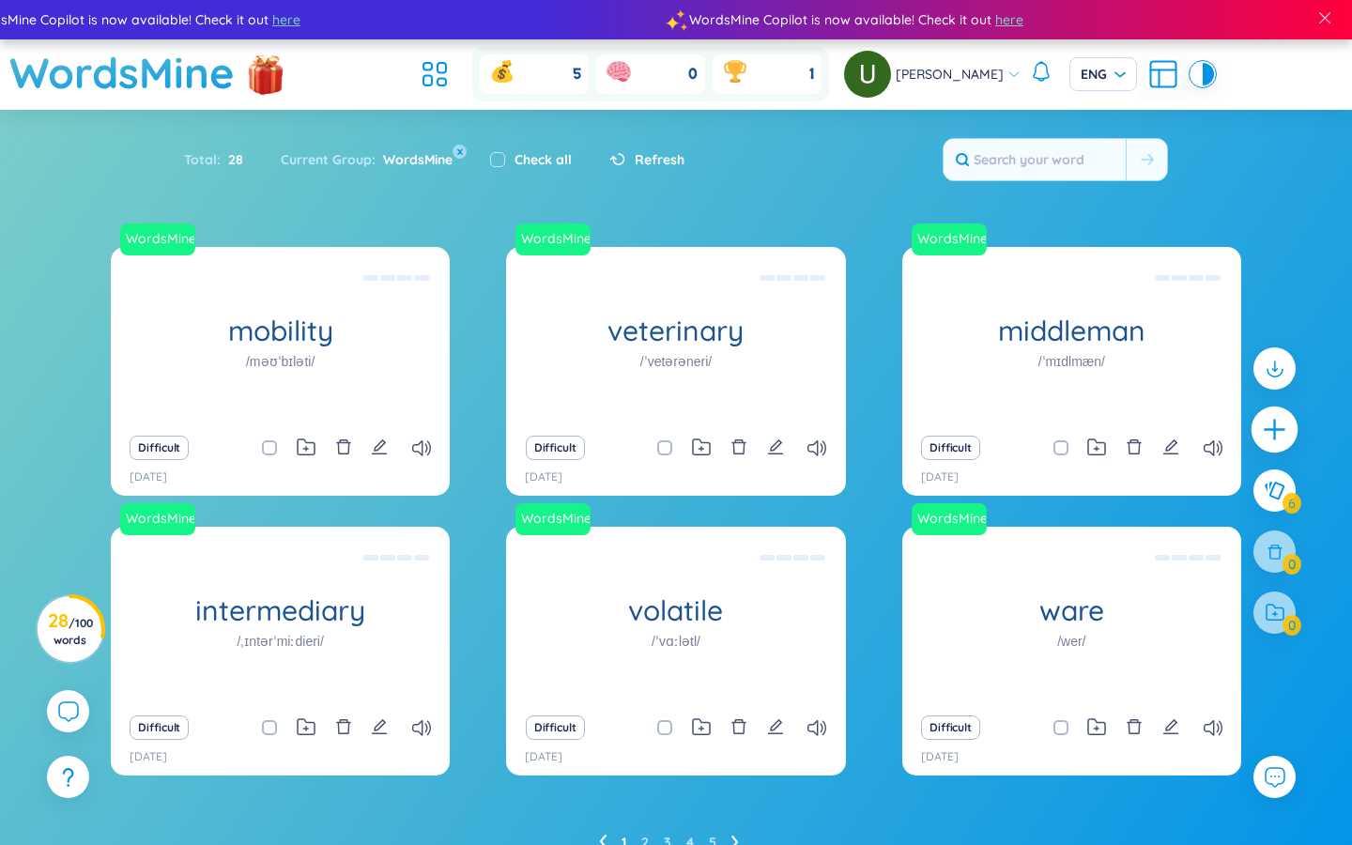
click at [817, 427] on icon "plus" at bounding box center [1275, 430] width 26 height 26
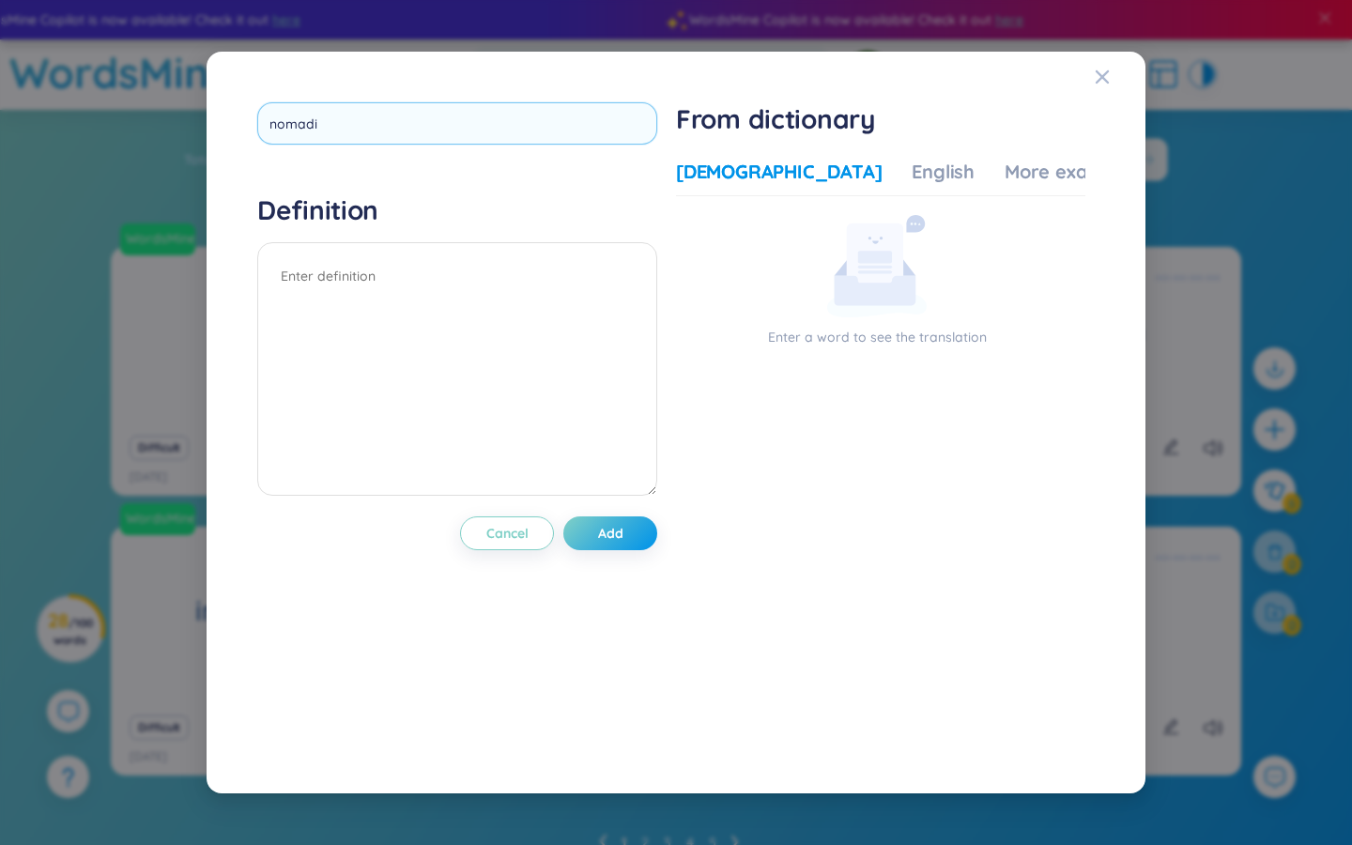
type input "nomadic"
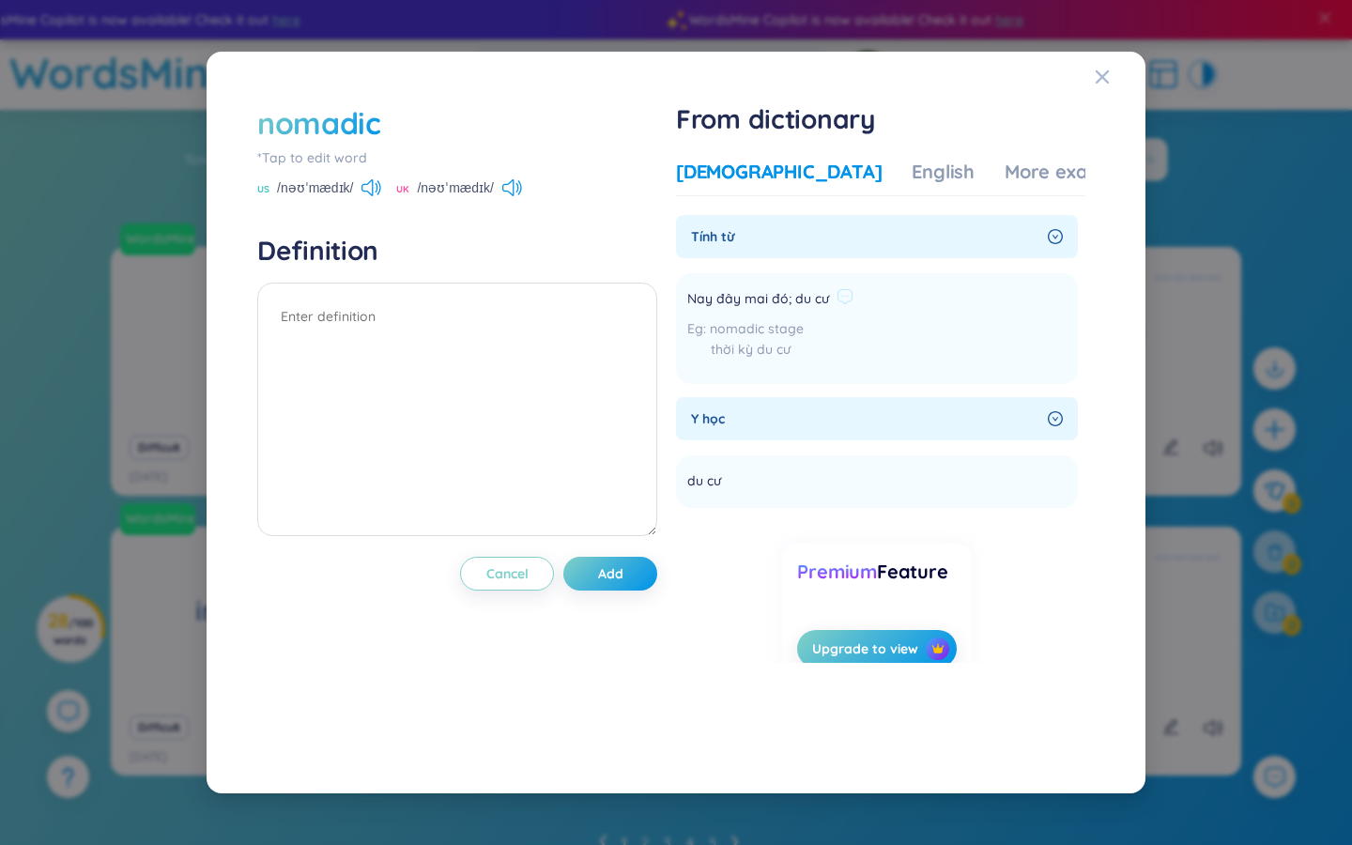
click at [783, 301] on span "Nay đây mai đó; du cư" at bounding box center [758, 299] width 142 height 23
click at [762, 296] on span "Nay đây mai đó; du cư" at bounding box center [758, 299] width 142 height 23
copy div "Nay đây mai đó; du cư"
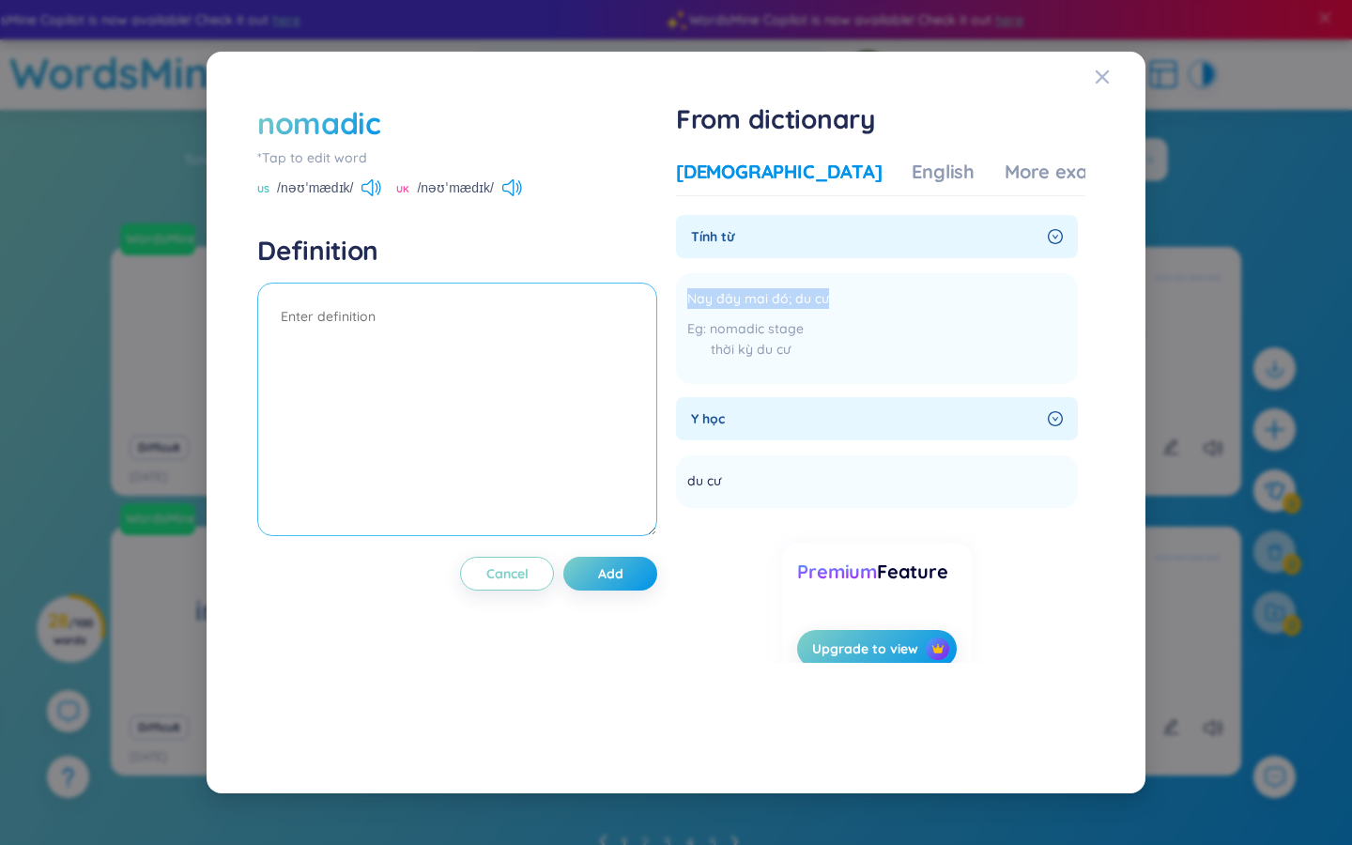
click at [301, 336] on textarea at bounding box center [457, 410] width 400 height 254
paste textarea "Nay đây mai đó; du cư"
click at [817, 186] on div "Vietnamese English More examples" at bounding box center [908, 178] width 465 height 38
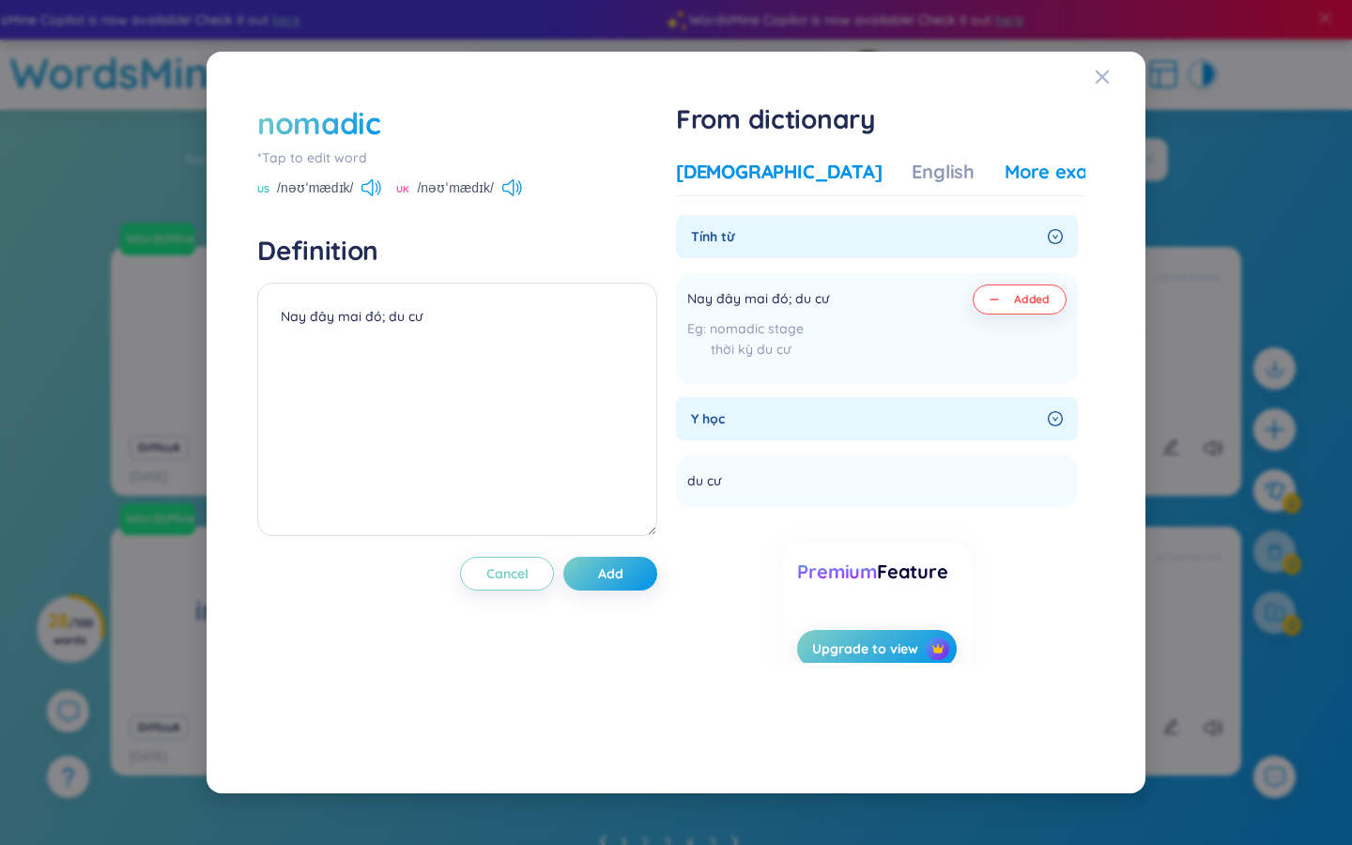
click at [817, 172] on div "More examples" at bounding box center [1073, 172] width 136 height 26
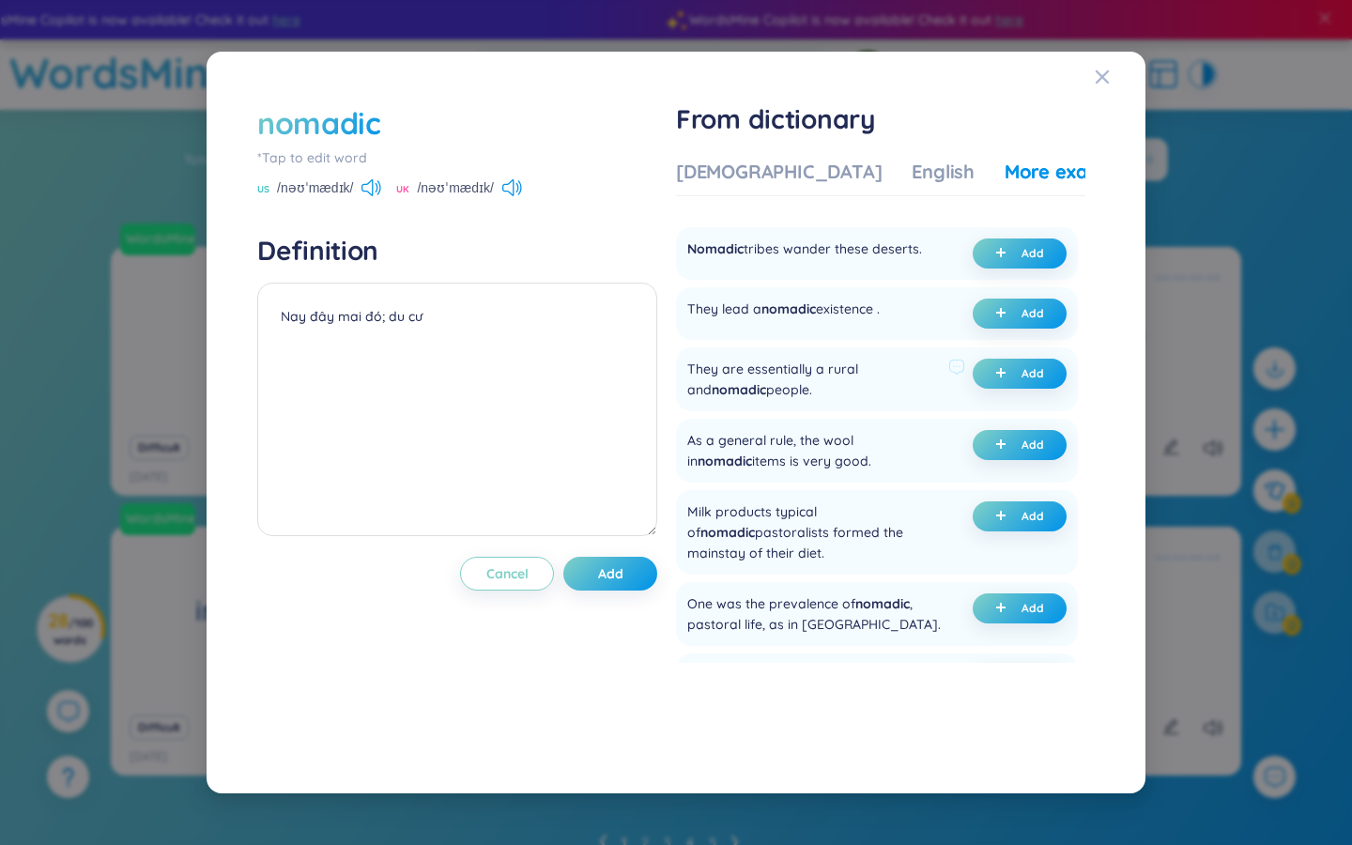
scroll to position [185, 0]
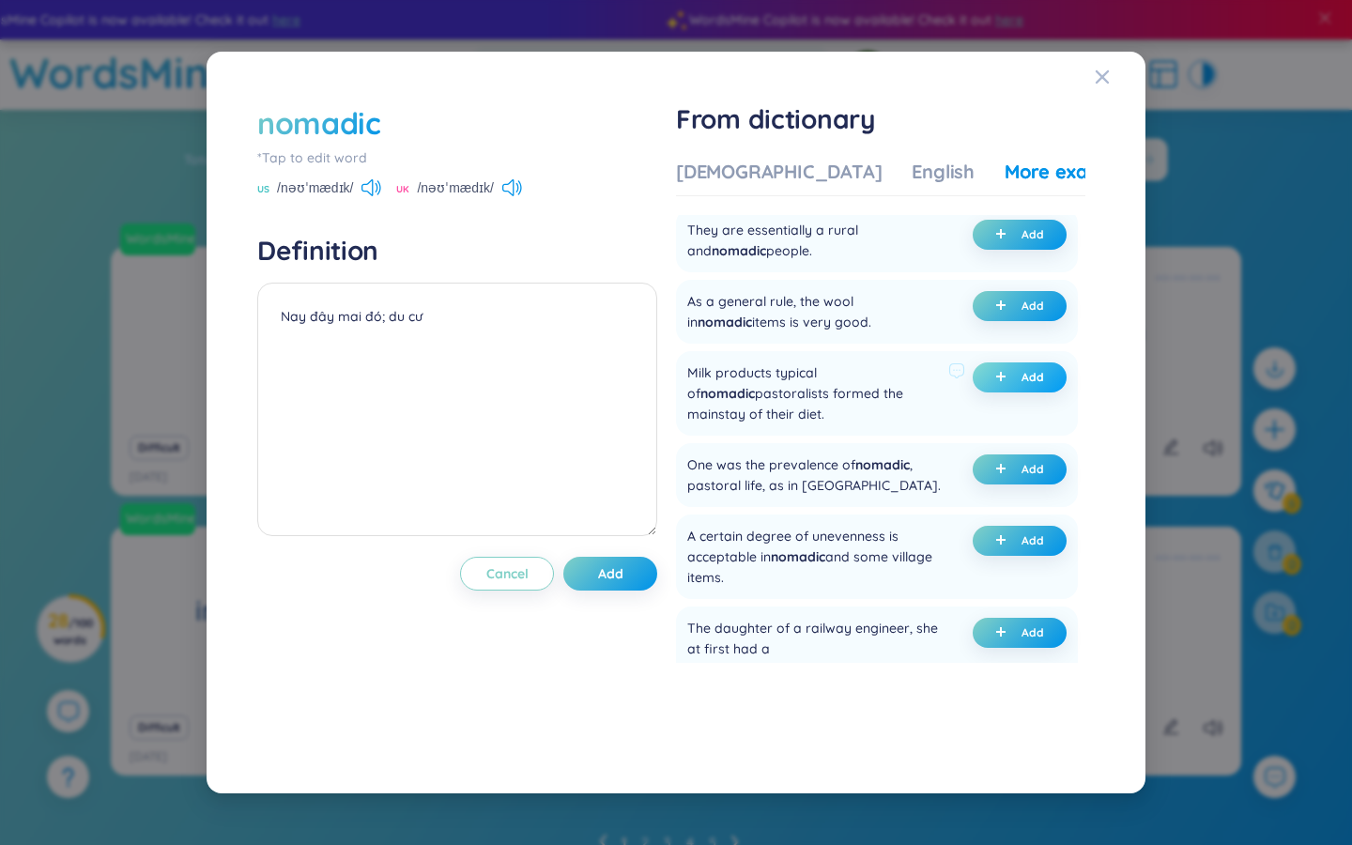
click at [817, 377] on icon "plus" at bounding box center [1000, 376] width 11 height 11
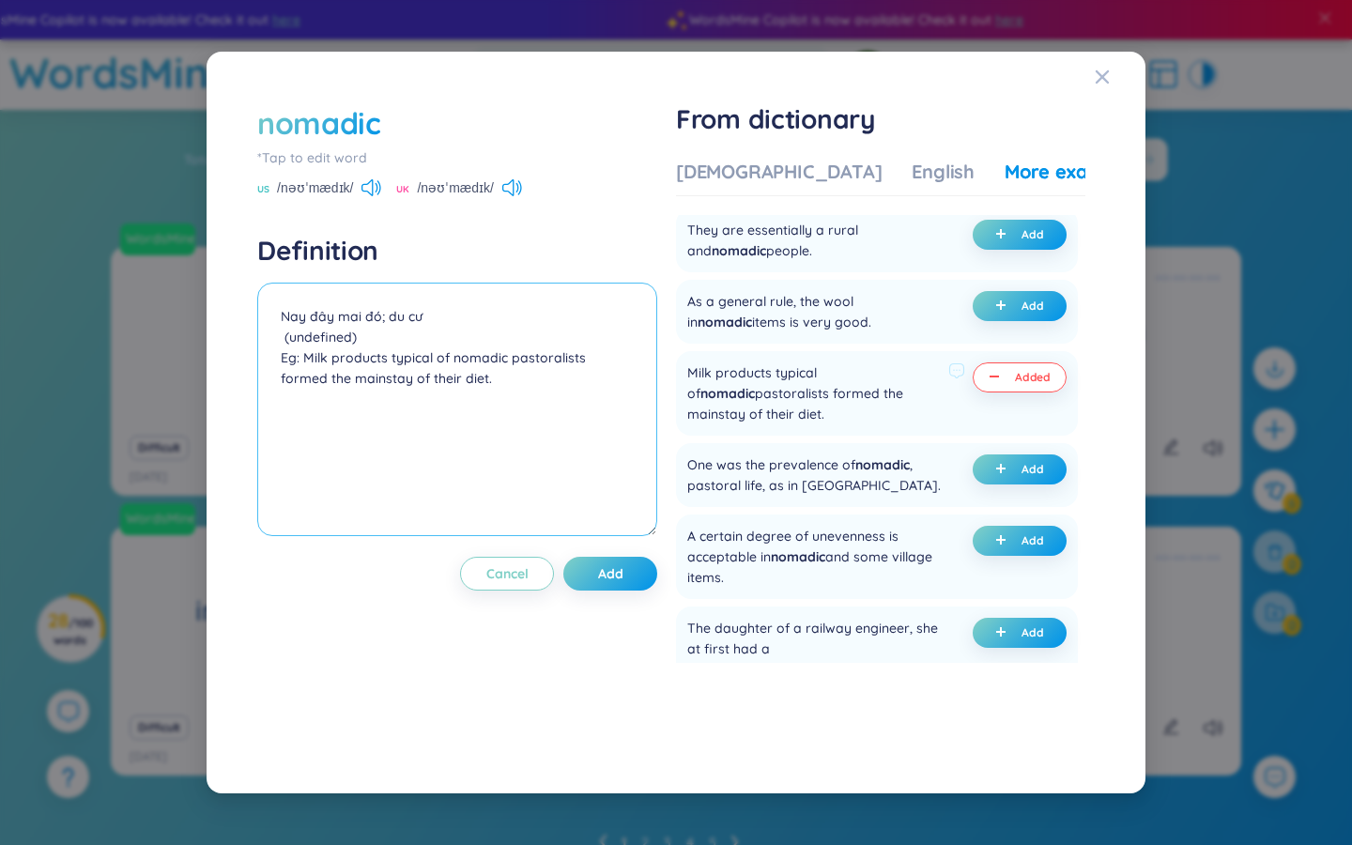
drag, startPoint x: 371, startPoint y: 340, endPoint x: 267, endPoint y: 336, distance: 104.3
click at [267, 336] on textarea "Nay đây mai đó; du cư (undefined) Eg: Milk products typical of nomadic pastoral…" at bounding box center [457, 410] width 400 height 254
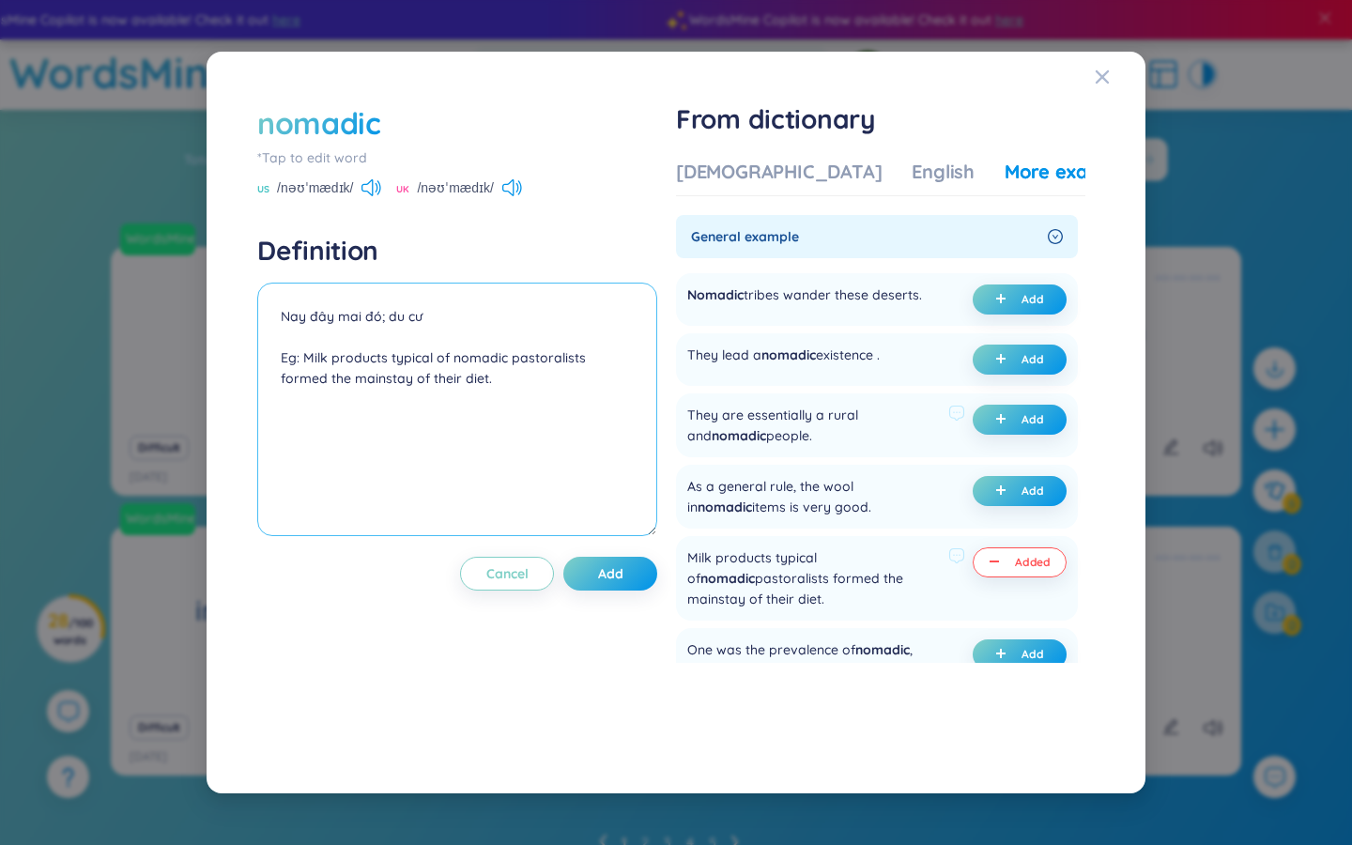
scroll to position [81, 0]
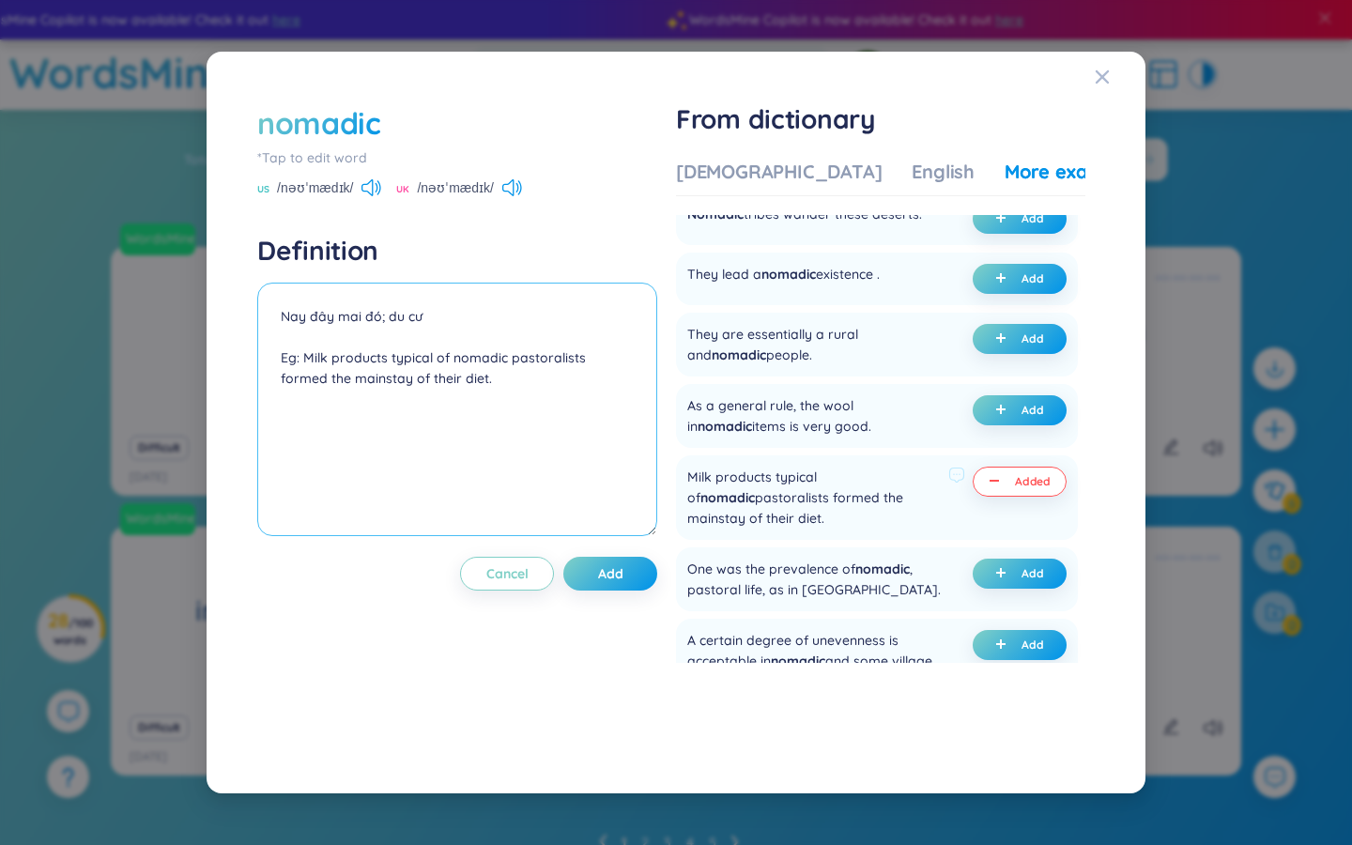
drag, startPoint x: 453, startPoint y: 389, endPoint x: 273, endPoint y: 345, distance: 184.7
click at [274, 345] on textarea "Nay đây mai đó; du cư Eg: Milk products typical of nomadic pastoralists formed …" at bounding box center [457, 410] width 400 height 254
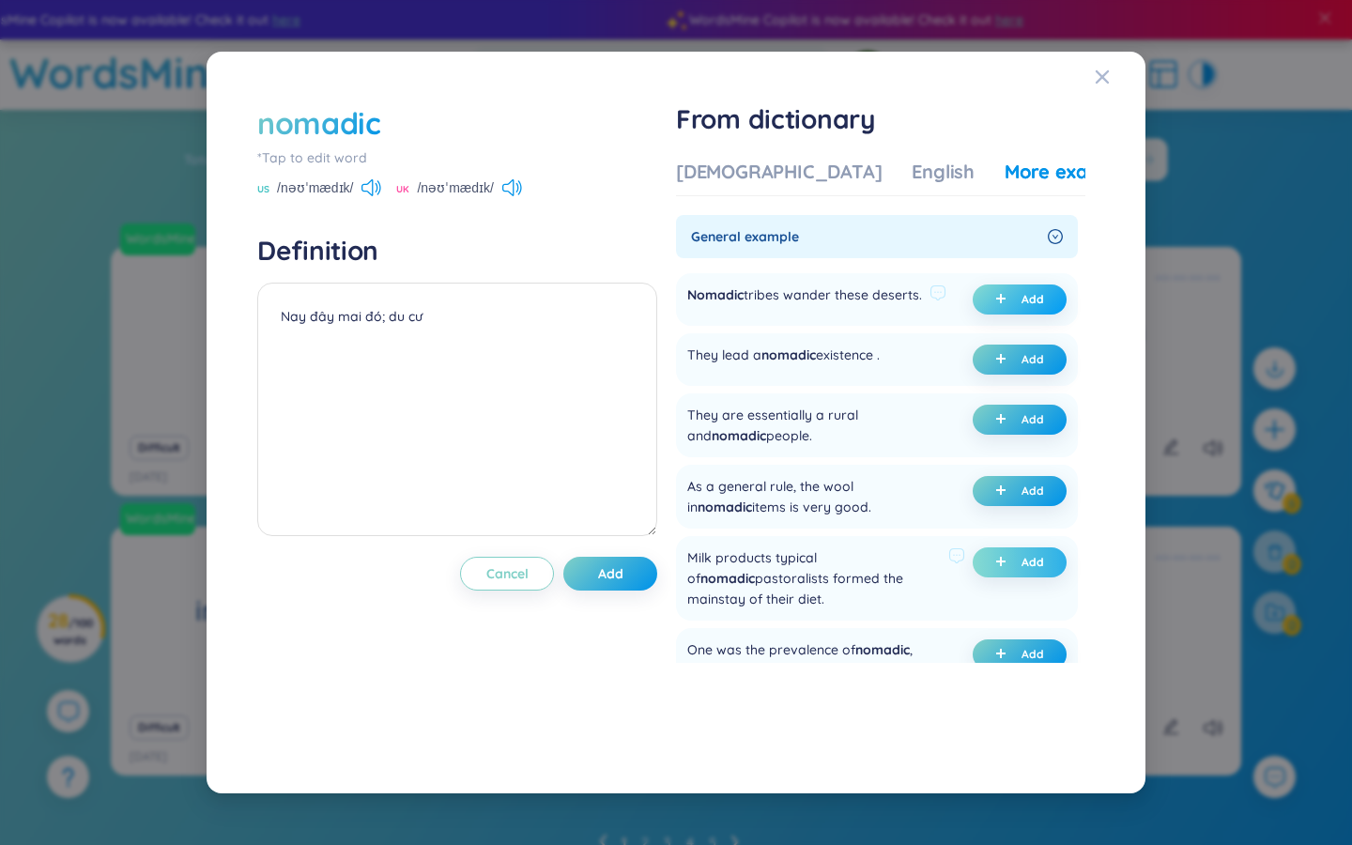
click at [817, 299] on span "plus" at bounding box center [1004, 299] width 19 height 13
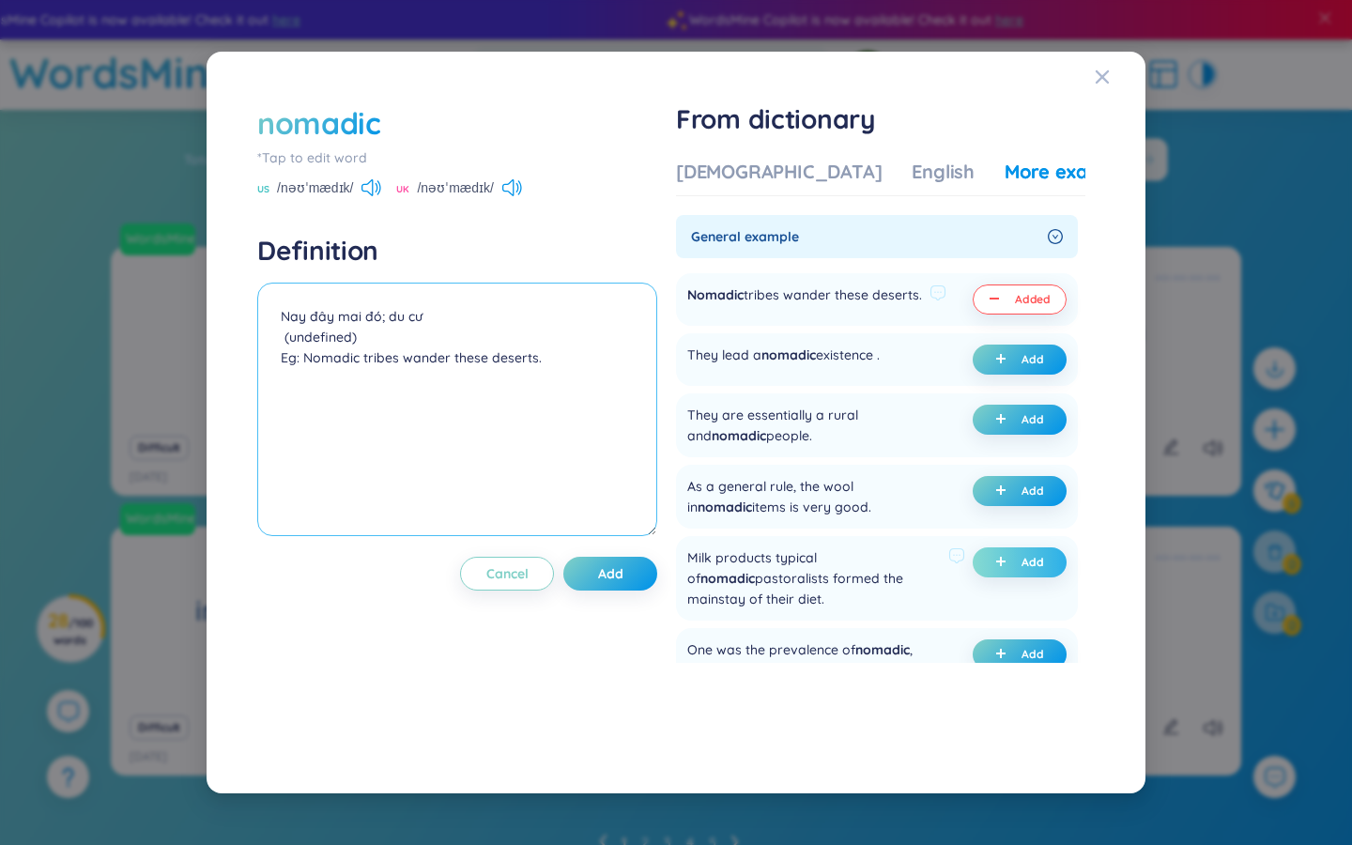
drag, startPoint x: 373, startPoint y: 343, endPoint x: 240, endPoint y: 337, distance: 132.5
click at [242, 338] on div "nomadic *Tap to edit word US /nəʊˈmædɪk/ UK /nəʊˈmædɪk/ Definition Nay đây mai …" at bounding box center [676, 422] width 894 height 697
type textarea "Nay đây mai đó; du cư Eg: Nomadic tribes wander these deserts."
click at [643, 577] on button "Add" at bounding box center [610, 574] width 94 height 34
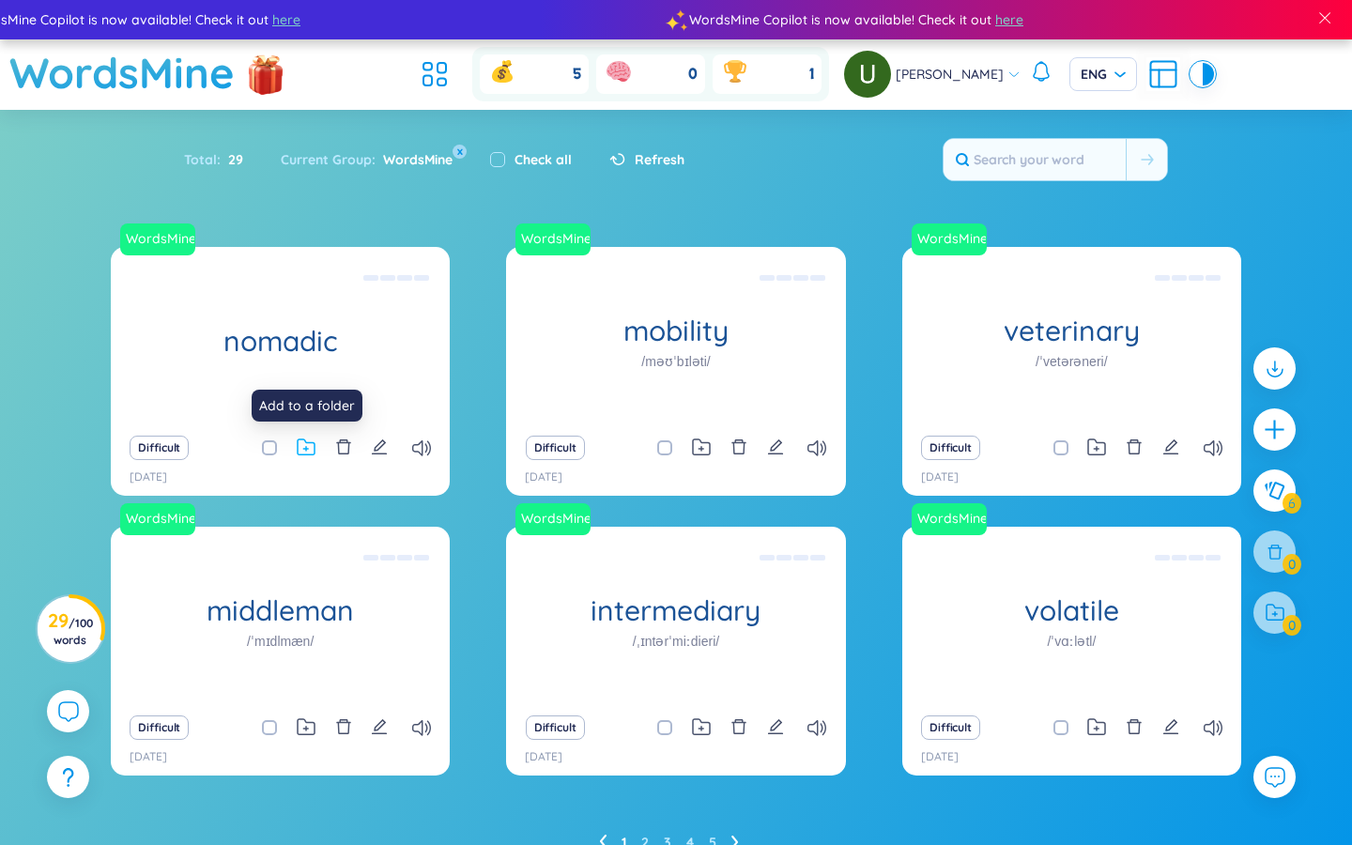
click at [310, 445] on icon at bounding box center [306, 447] width 19 height 18
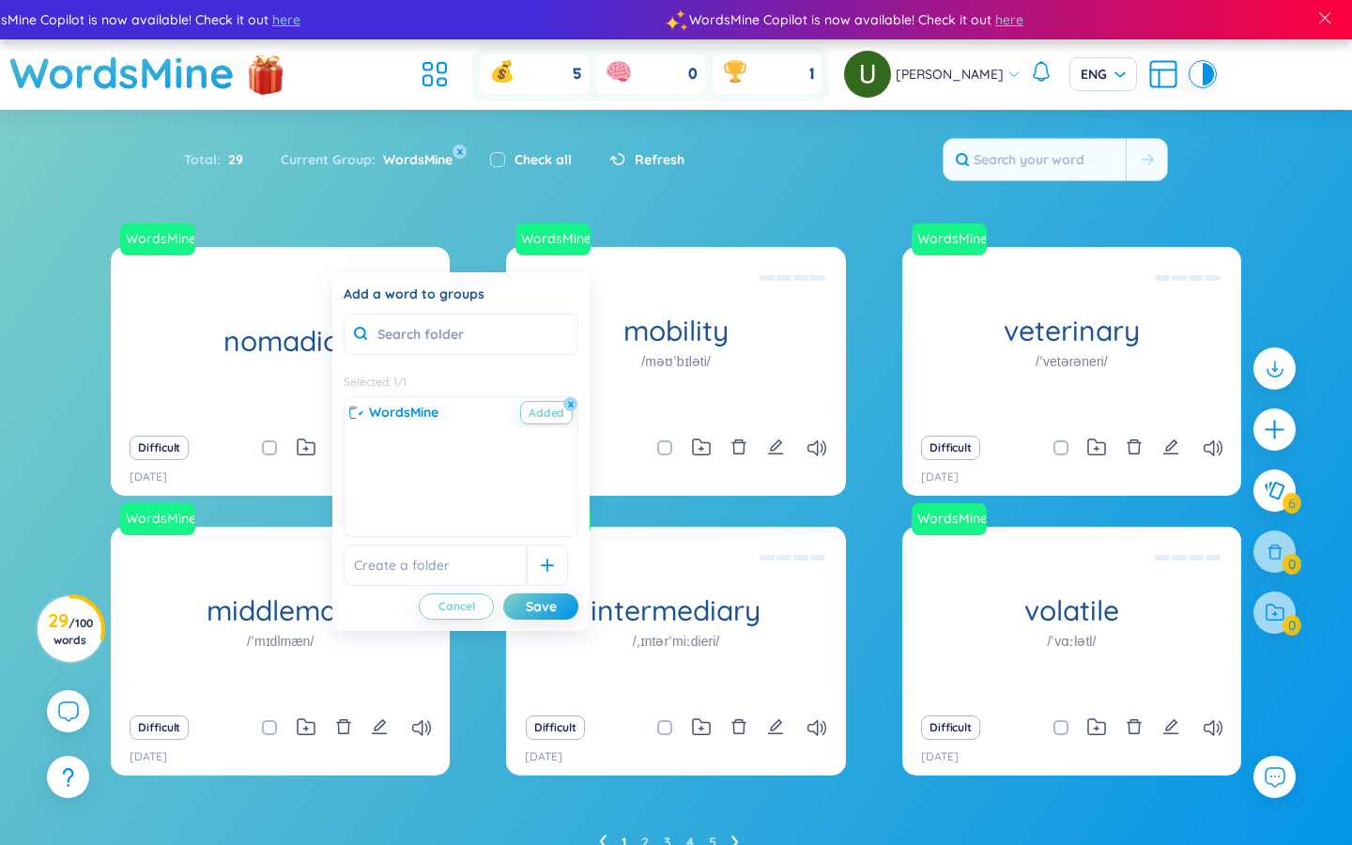
click at [425, 574] on input "text" at bounding box center [435, 565] width 183 height 41
click at [420, 573] on input "text" at bounding box center [435, 565] width 183 height 41
type input "Global issues"
click at [541, 560] on icon at bounding box center [547, 565] width 13 height 13
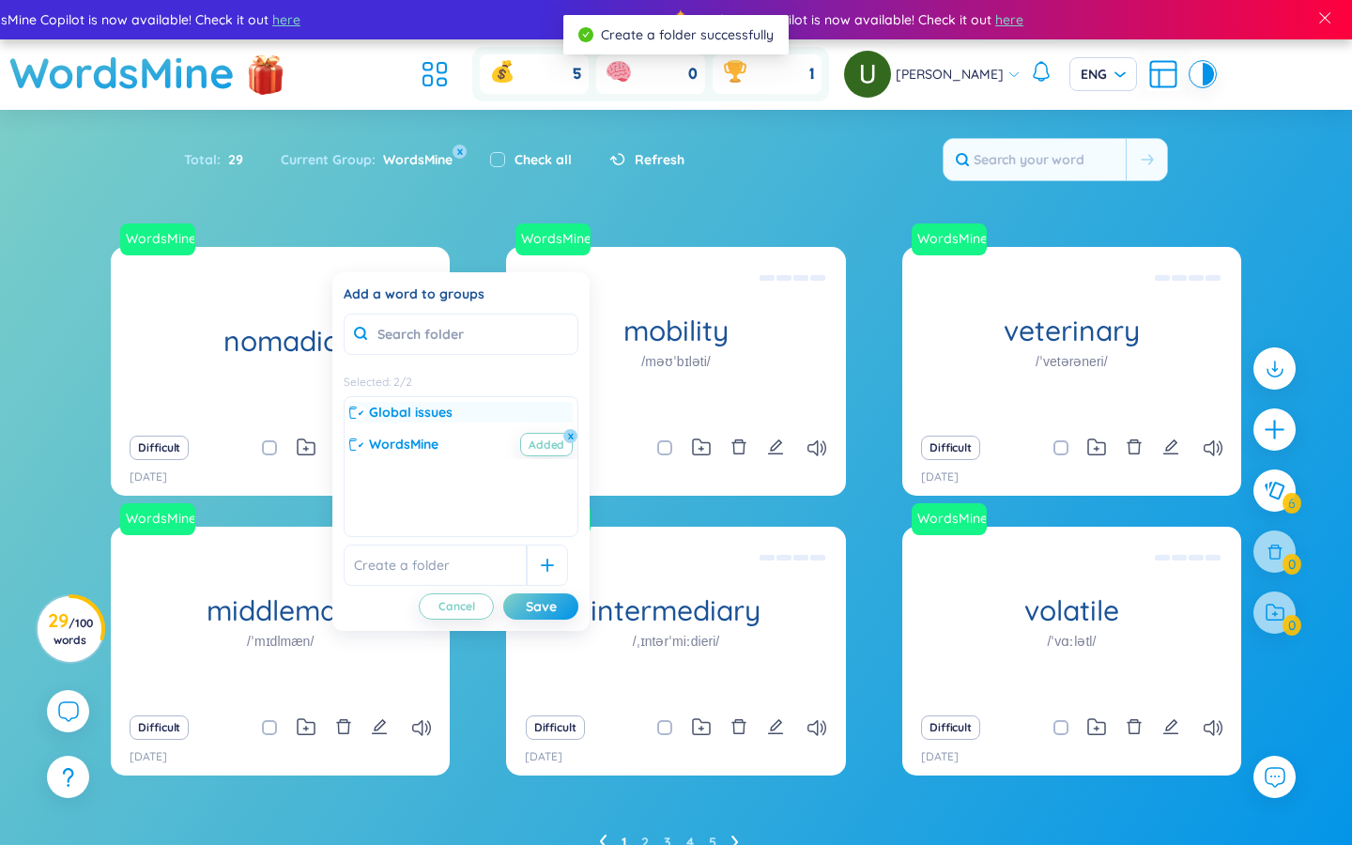
click at [422, 414] on span "Global issues" at bounding box center [411, 412] width 84 height 21
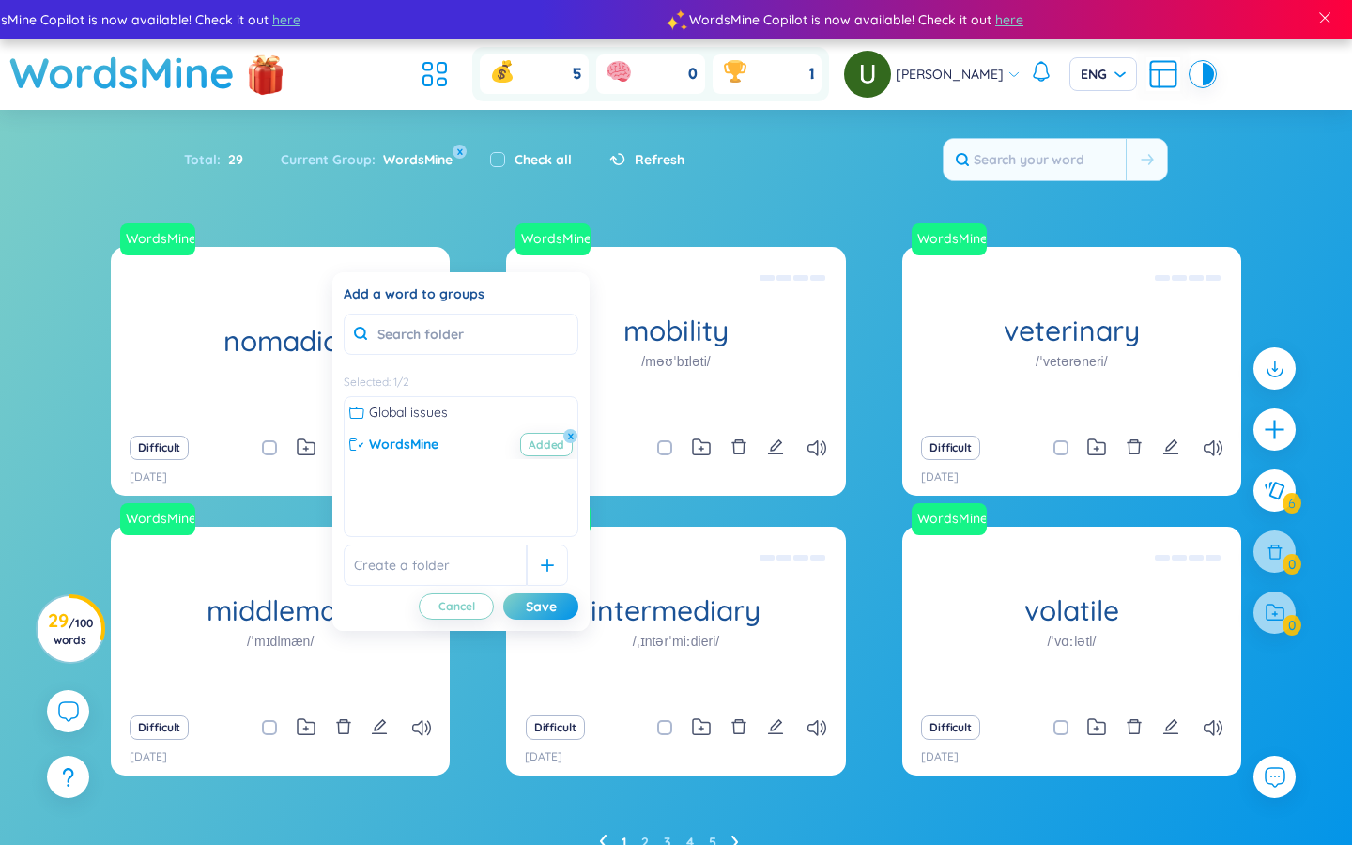
click at [442, 570] on input "text" at bounding box center [435, 565] width 183 height 41
click at [439, 448] on span "WordsMine" at bounding box center [416, 444] width 69 height 21
click at [423, 411] on span "Global issues" at bounding box center [421, 412] width 79 height 21
click at [448, 567] on input "text" at bounding box center [448, 565] width 183 height 41
type input "F"
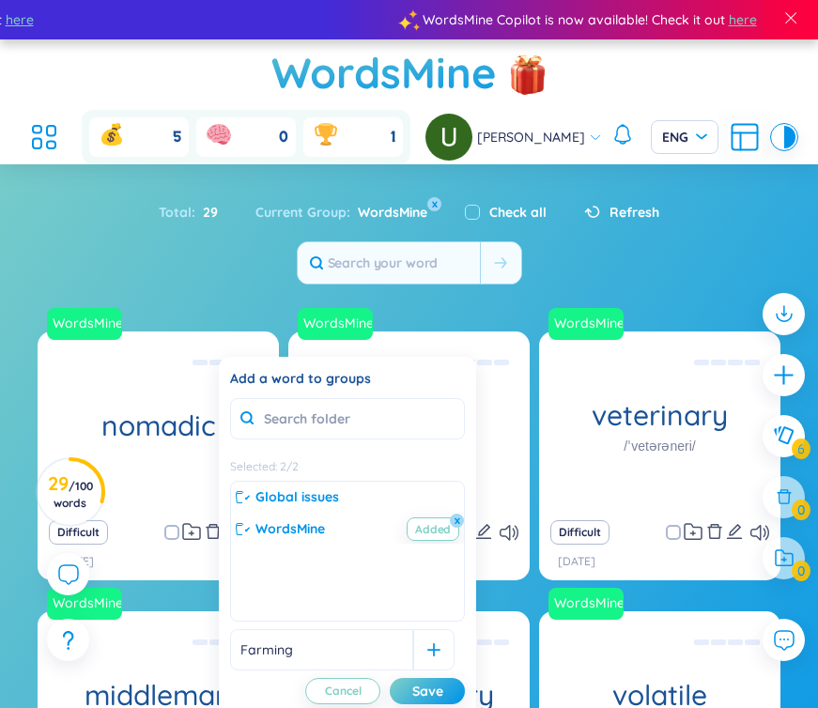
click at [301, 653] on input "Farming" at bounding box center [321, 649] width 183 height 41
click at [301, 643] on input "Farming" at bounding box center [321, 649] width 183 height 41
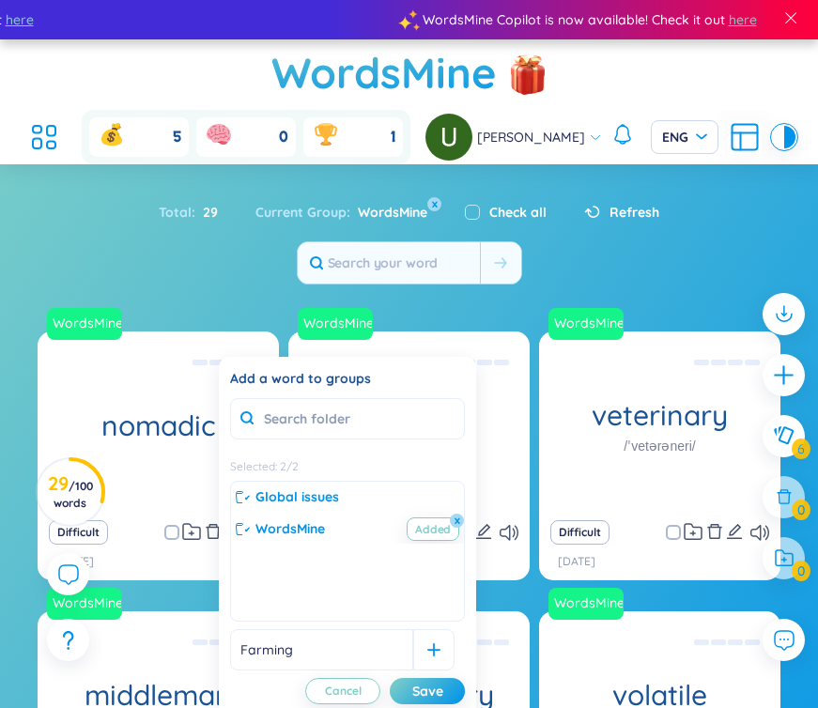
click at [301, 643] on input "Farming" at bounding box center [321, 649] width 183 height 41
click at [310, 649] on input "Farming" at bounding box center [321, 649] width 183 height 41
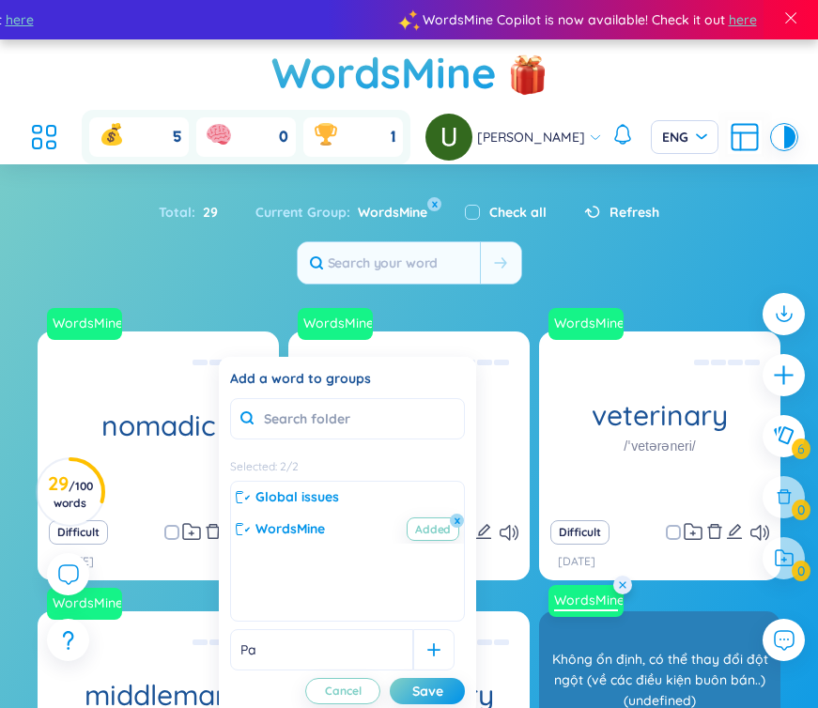
type input "P"
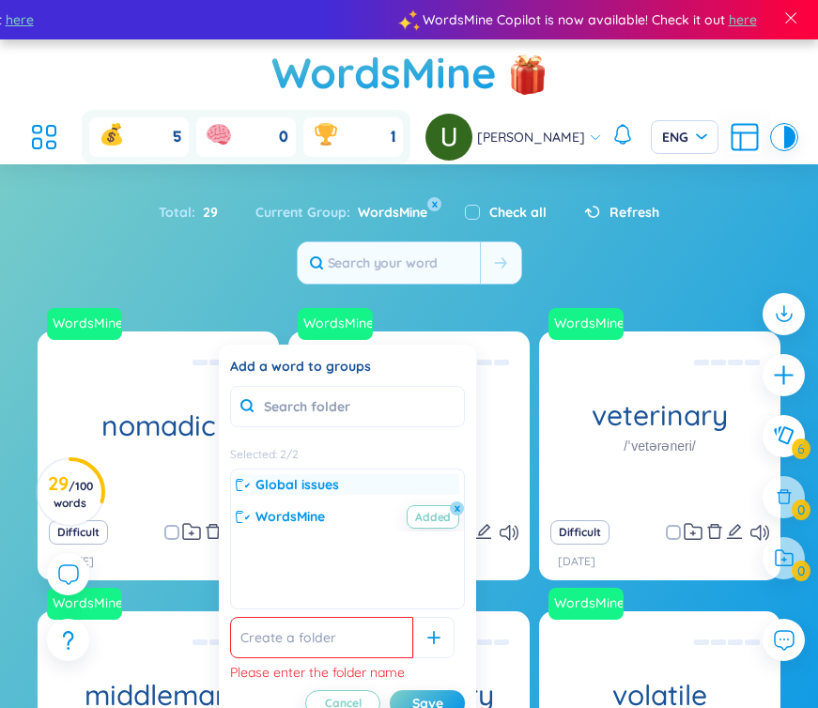
click at [312, 485] on span "Global issues" at bounding box center [297, 484] width 84 height 21
click at [437, 699] on div "Save" at bounding box center [427, 703] width 31 height 21
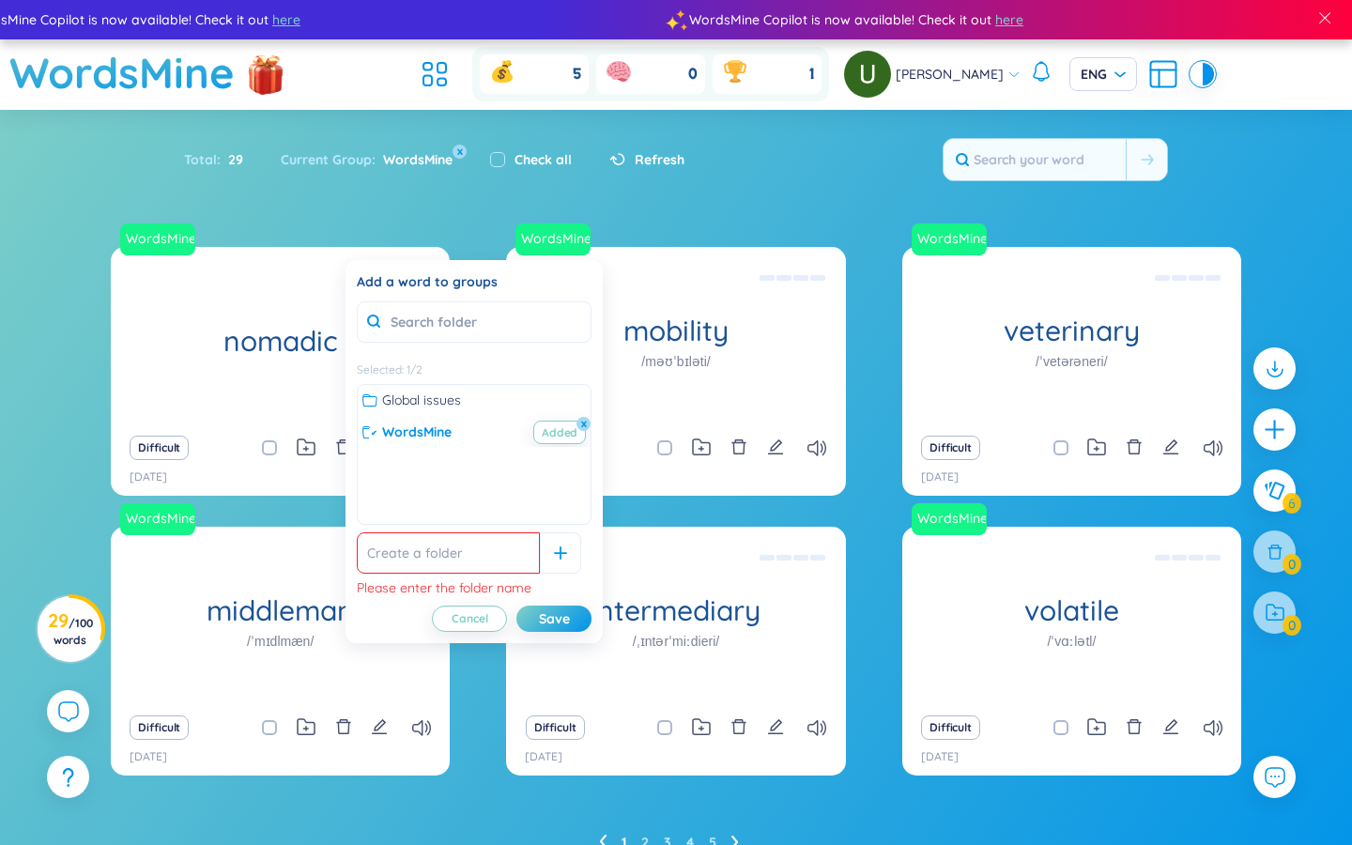
click at [522, 151] on label "Check all" at bounding box center [543, 159] width 57 height 21
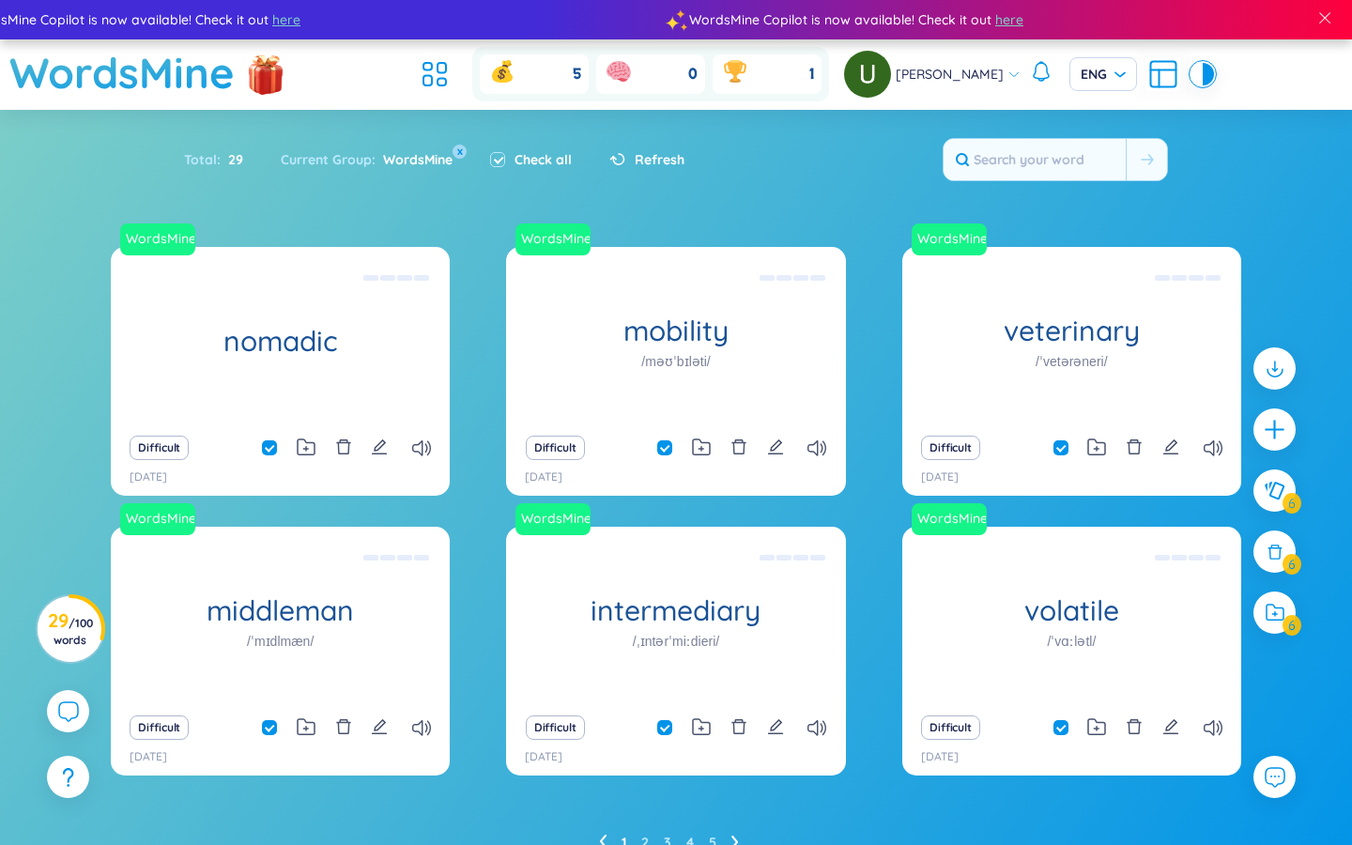
checkbox input "true"
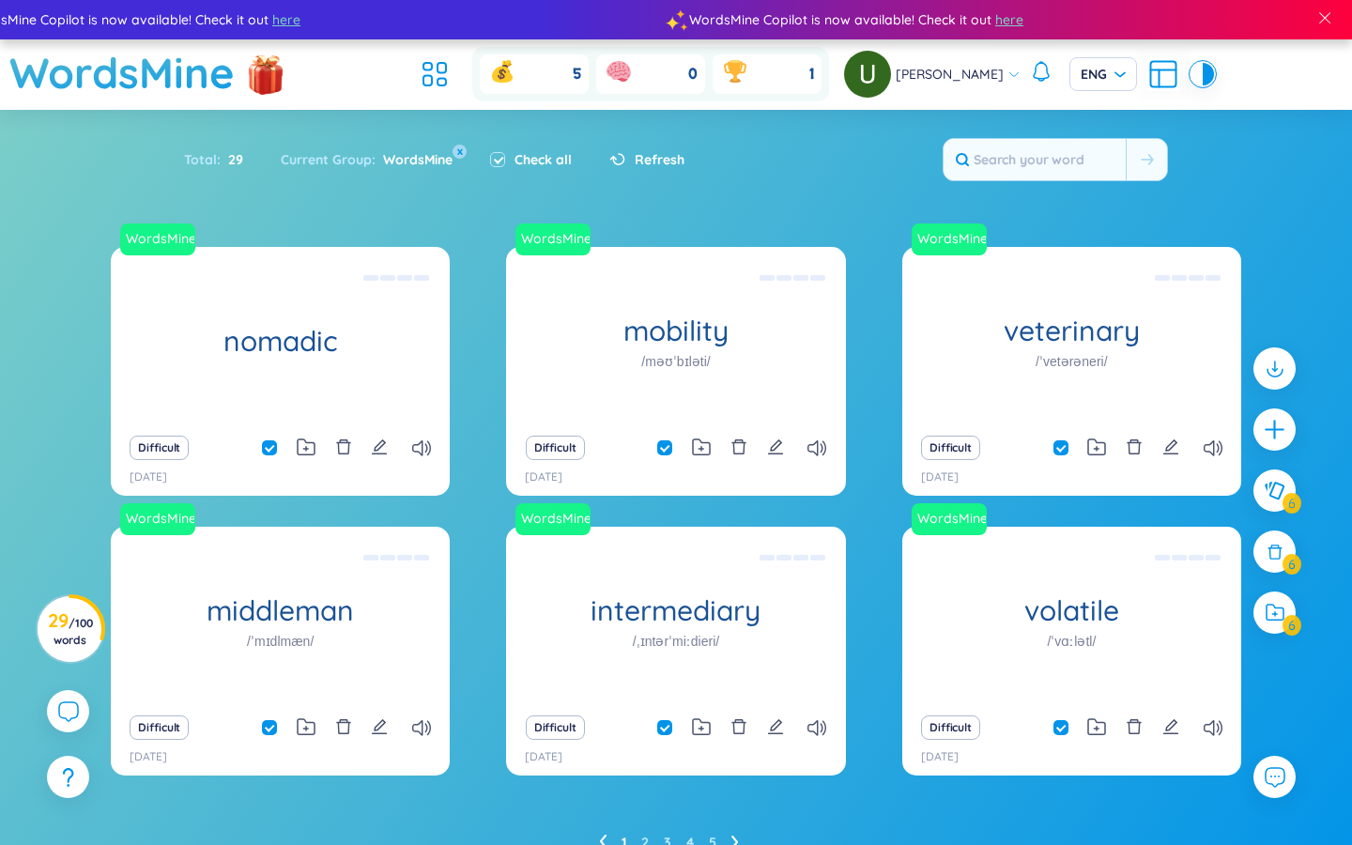
checkbox input "true"
click at [303, 448] on icon at bounding box center [305, 449] width 5 height 5
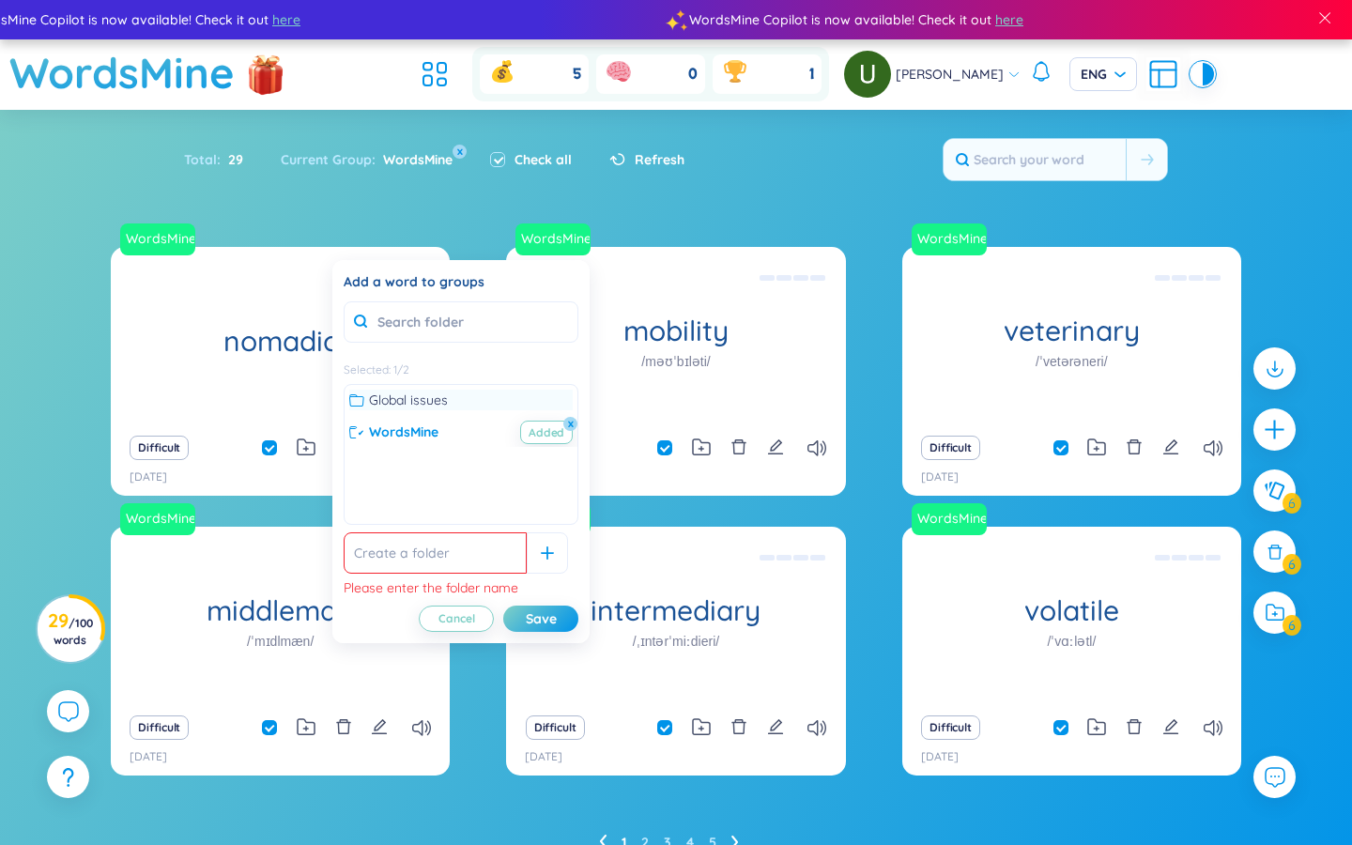
click at [356, 400] on icon at bounding box center [356, 399] width 15 height 15
click at [362, 433] on div "WordsMine Added x" at bounding box center [460, 432] width 223 height 21
click at [569, 423] on button "x" at bounding box center [570, 423] width 17 height 17
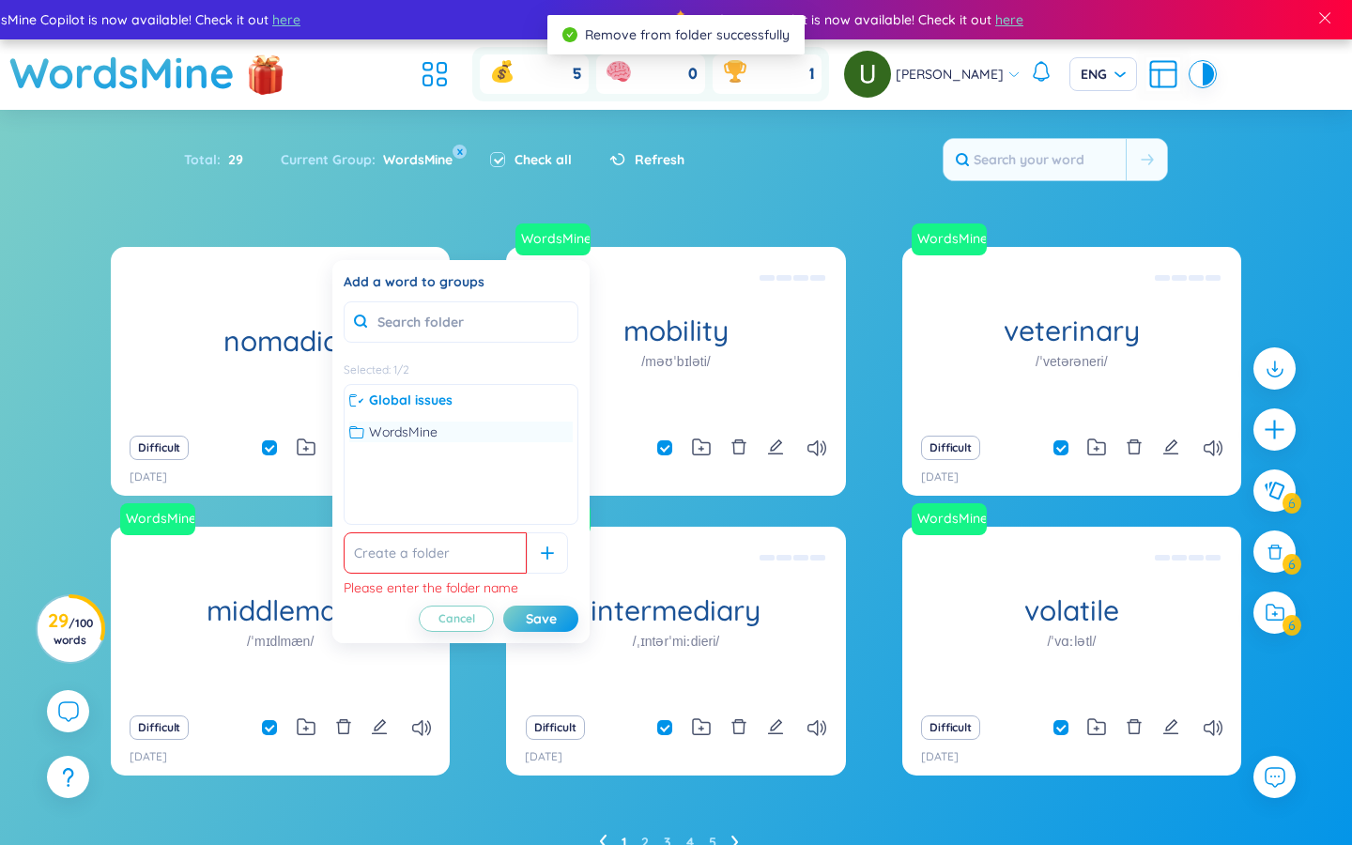
click at [570, 423] on div "WordsMine" at bounding box center [460, 432] width 223 height 21
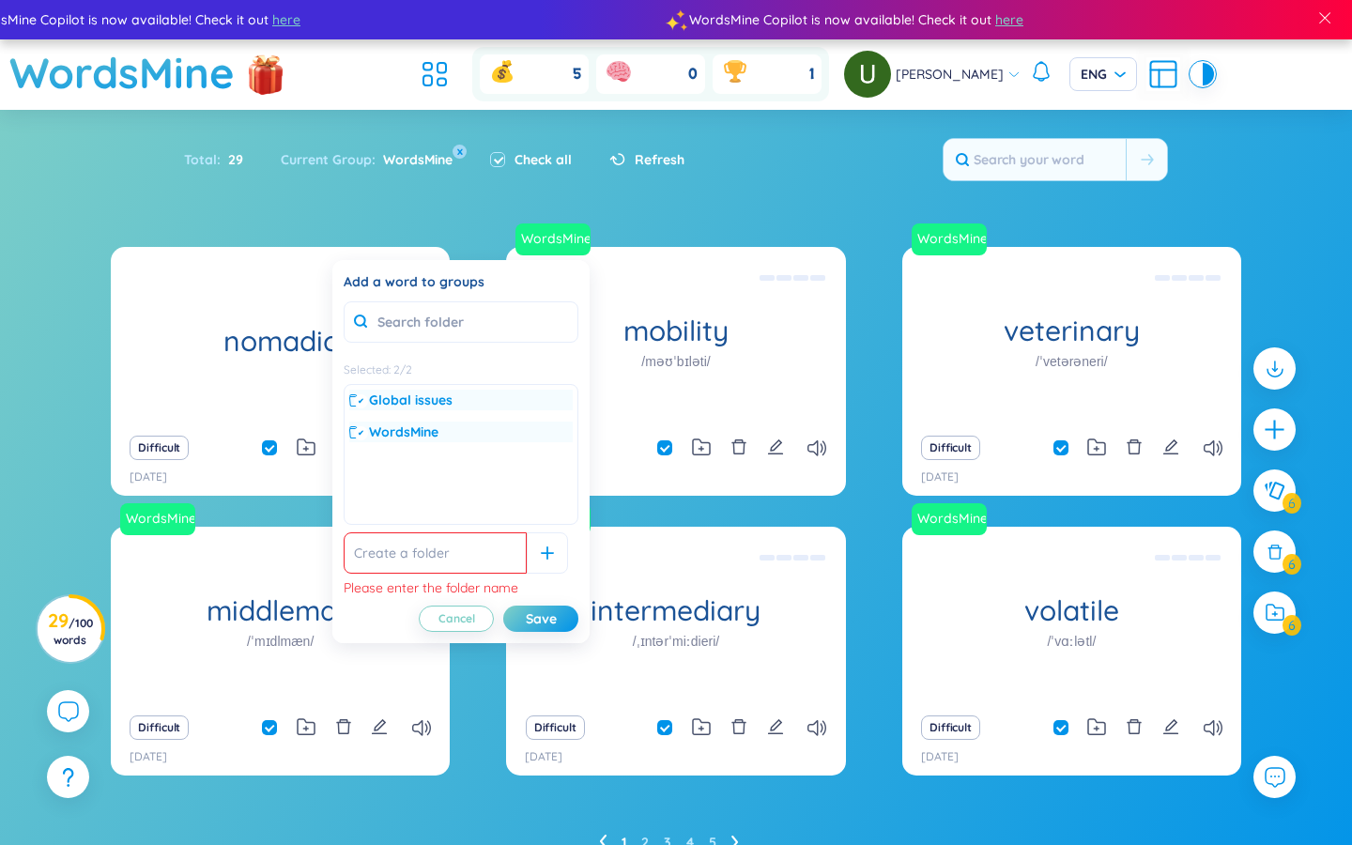
click at [382, 402] on span "Global issues" at bounding box center [411, 400] width 84 height 21
click at [362, 398] on icon at bounding box center [356, 399] width 15 height 15
click at [656, 196] on div "Total : 29 Current Group : WordsMine x Check all Refresh" at bounding box center [676, 169] width 1172 height 81
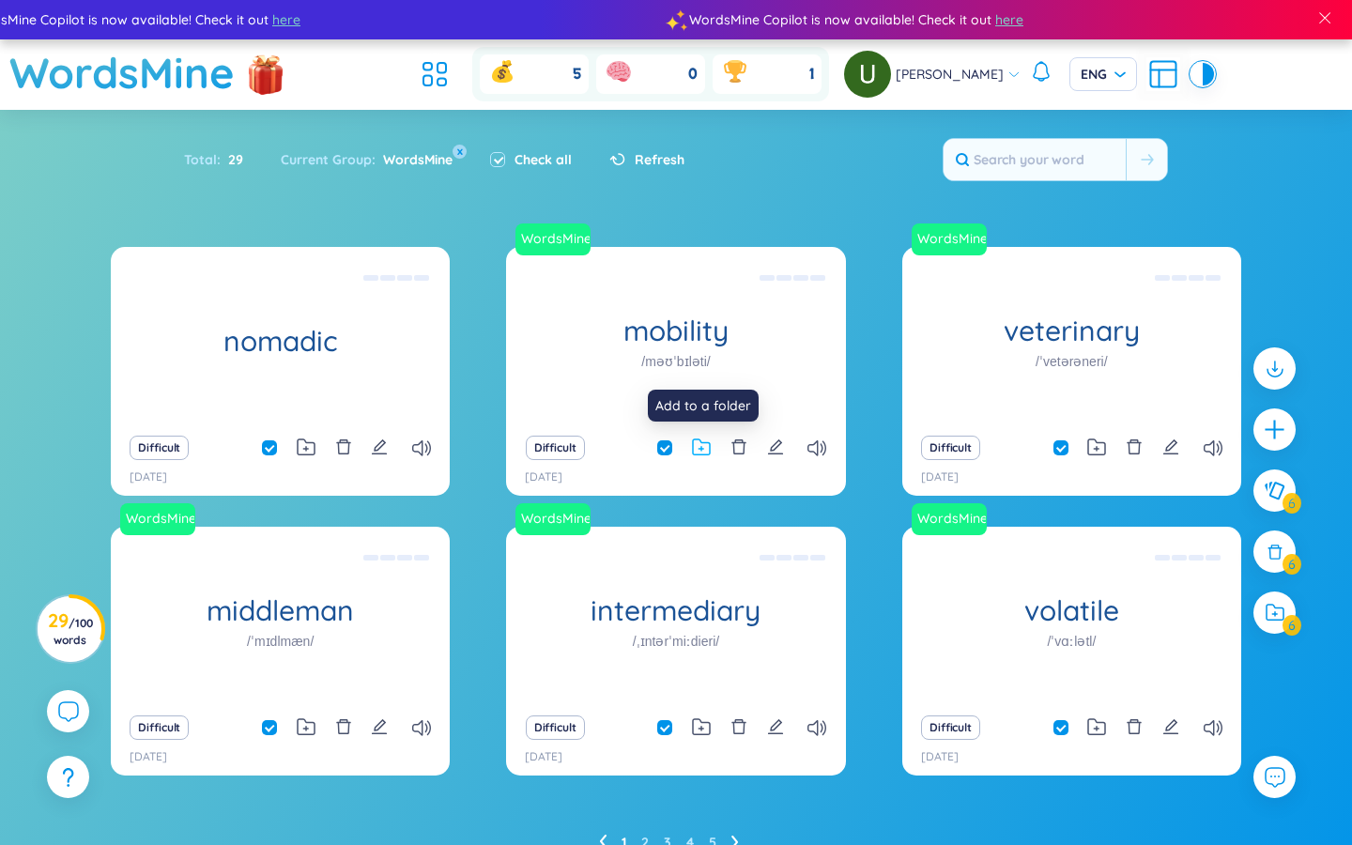
click at [700, 446] on icon at bounding box center [701, 447] width 19 height 18
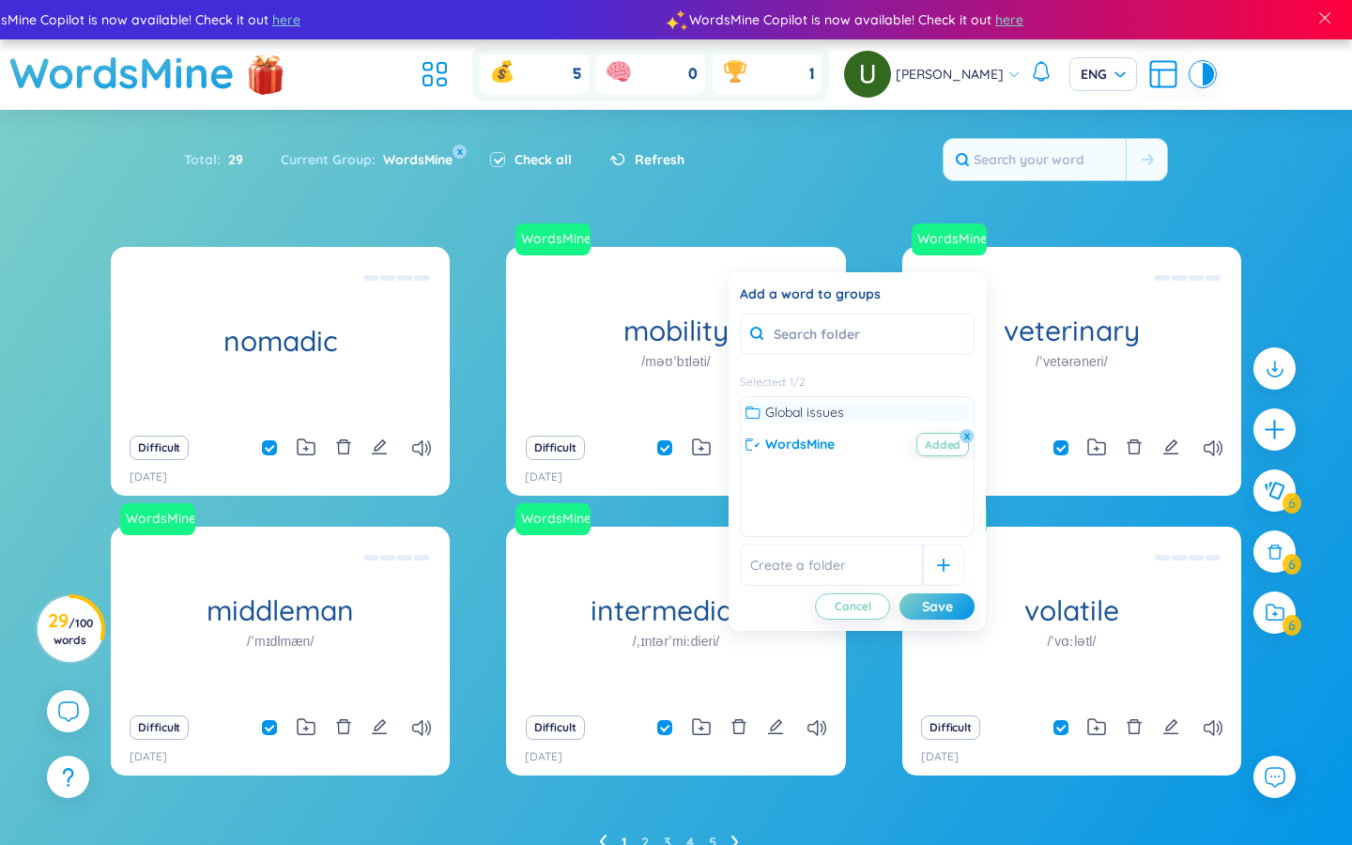
click at [754, 412] on icon at bounding box center [753, 412] width 15 height 15
click at [817, 184] on div "Total : 29 Current Group : WordsMine x Check all Refresh" at bounding box center [676, 169] width 1172 height 81
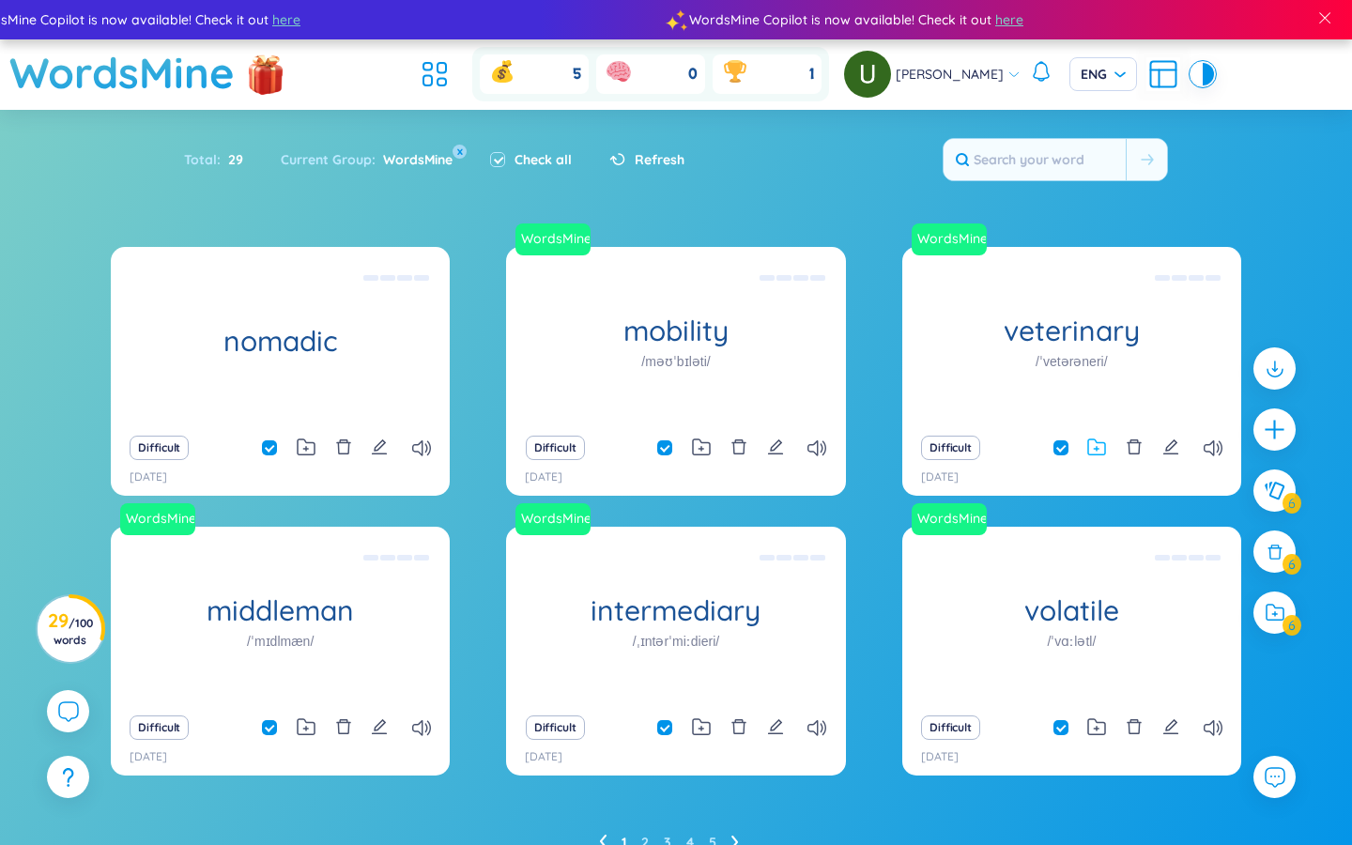
click at [817, 447] on icon at bounding box center [1096, 447] width 19 height 18
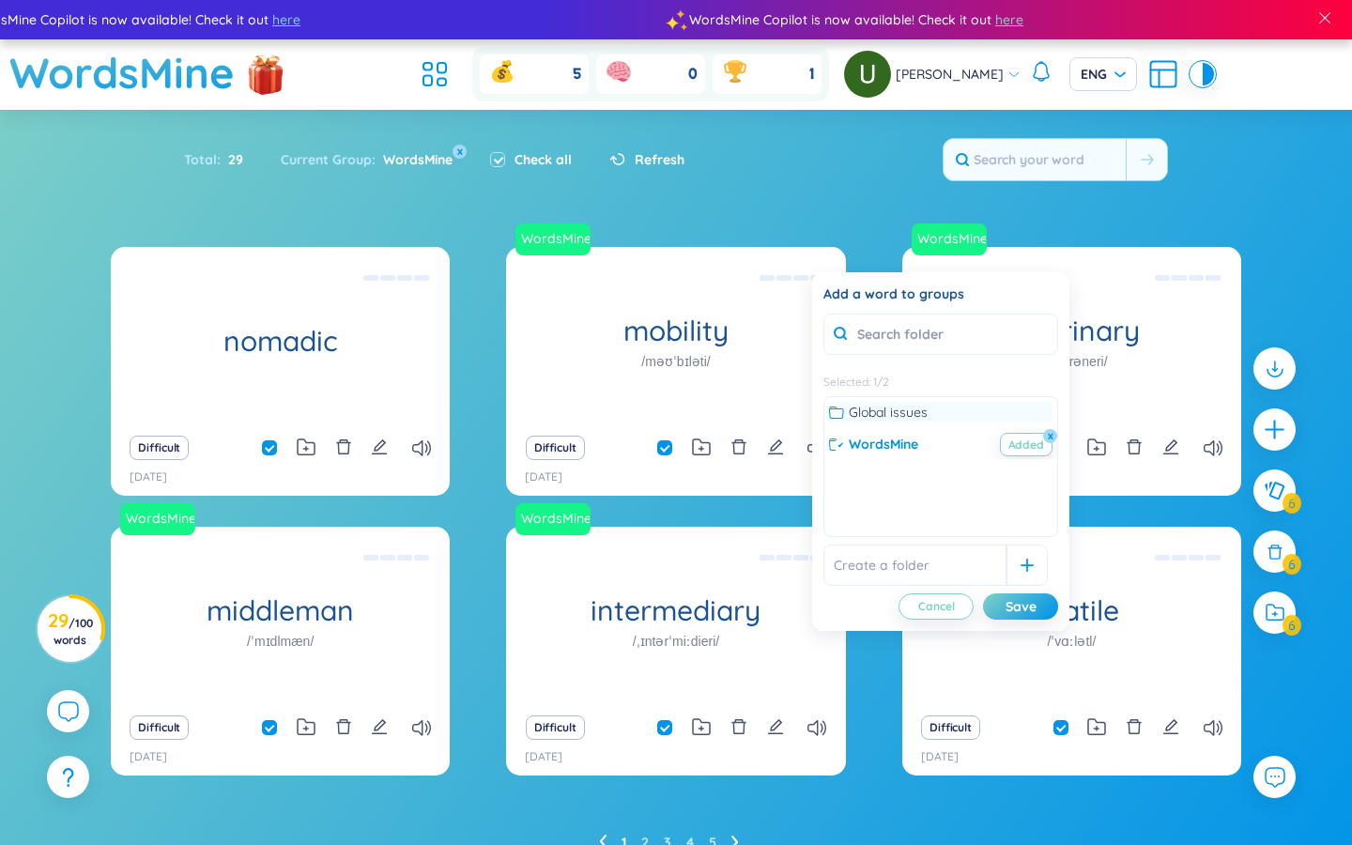
click at [817, 414] on icon at bounding box center [836, 412] width 15 height 15
click at [305, 707] on icon at bounding box center [305, 729] width 5 height 5
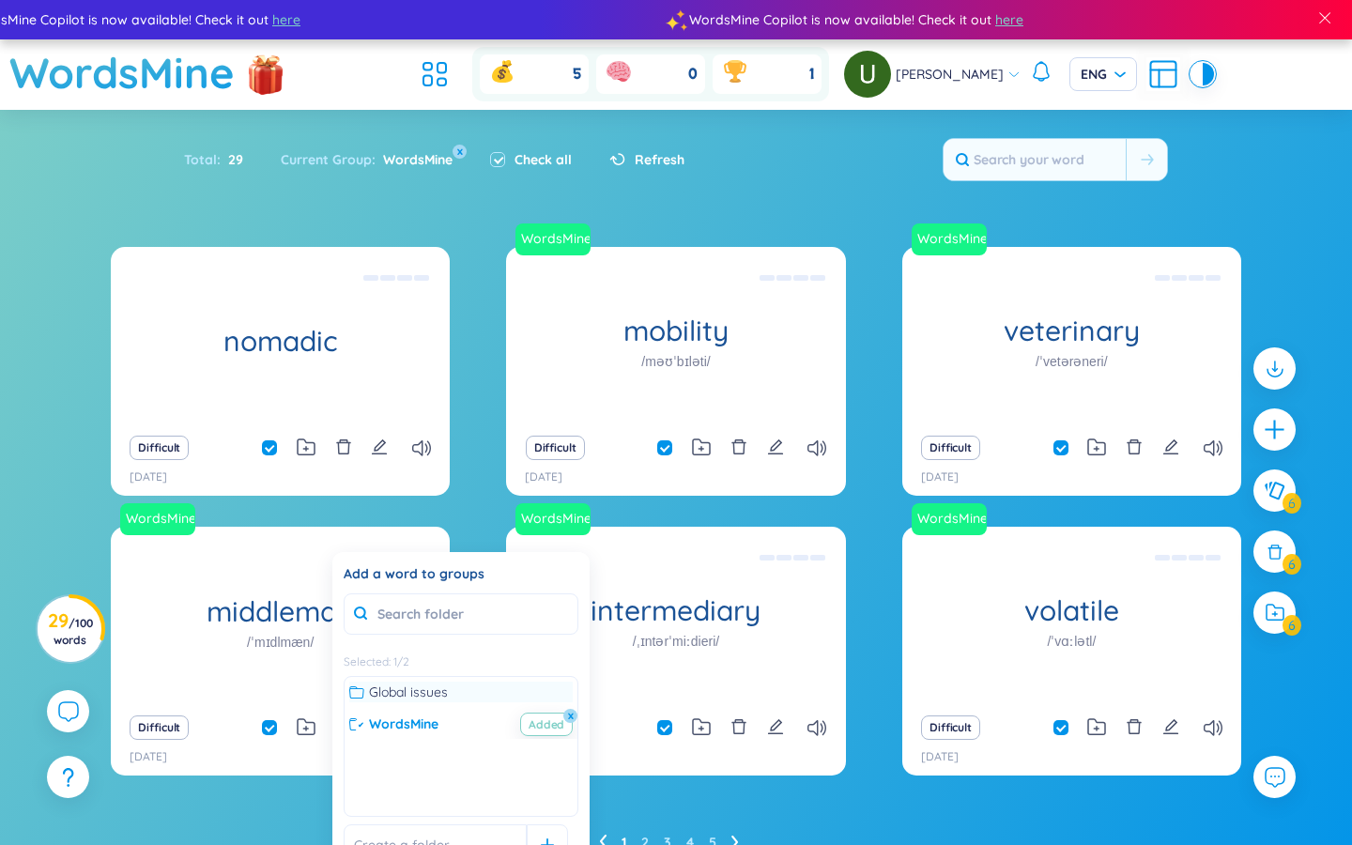
click at [359, 693] on icon at bounding box center [356, 692] width 15 height 15
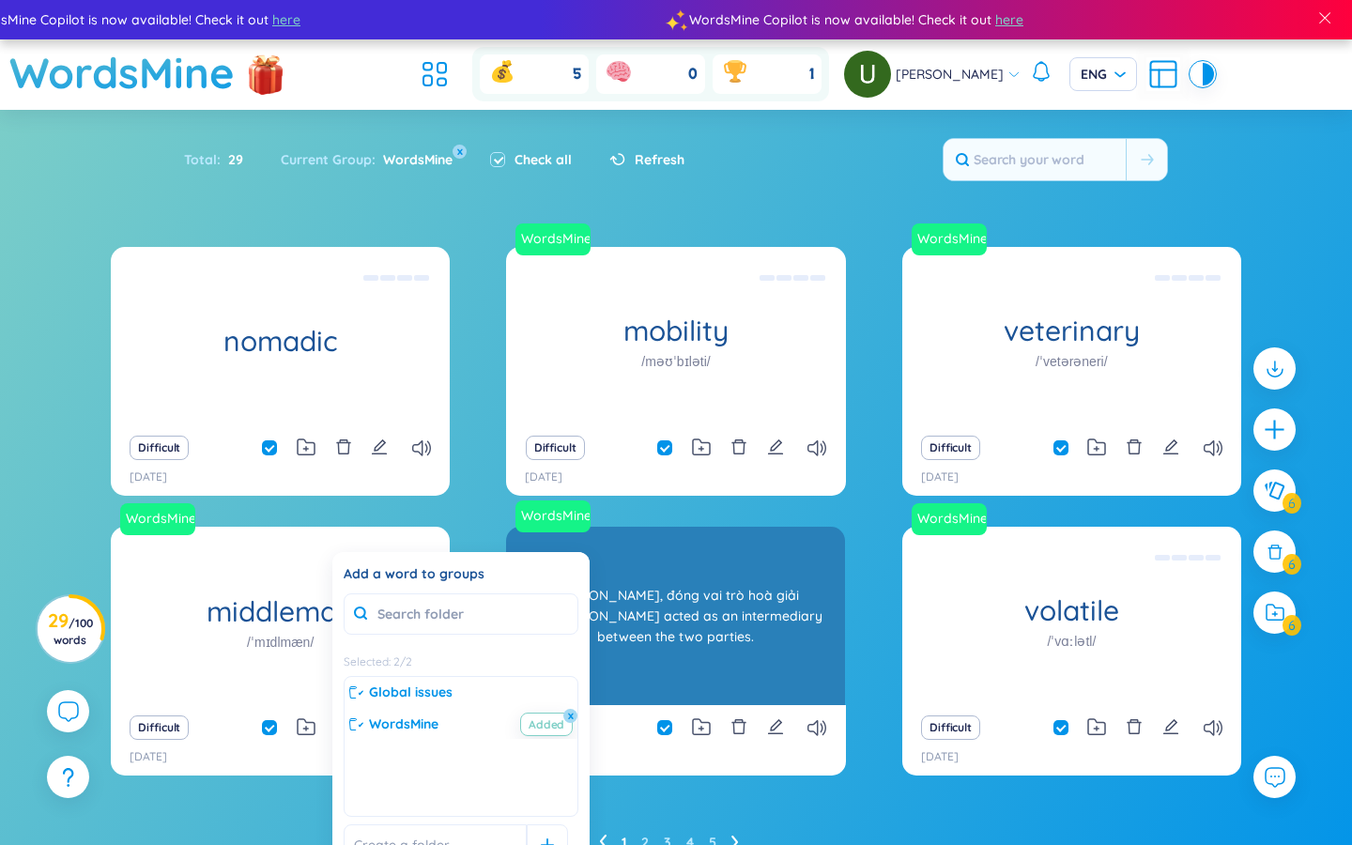
click at [627, 683] on div "WordsMine intermediary /ˌɪntərˈmiːdieri/ Trung gian, đóng vai trò hoà giải Eg: …" at bounding box center [675, 616] width 339 height 178
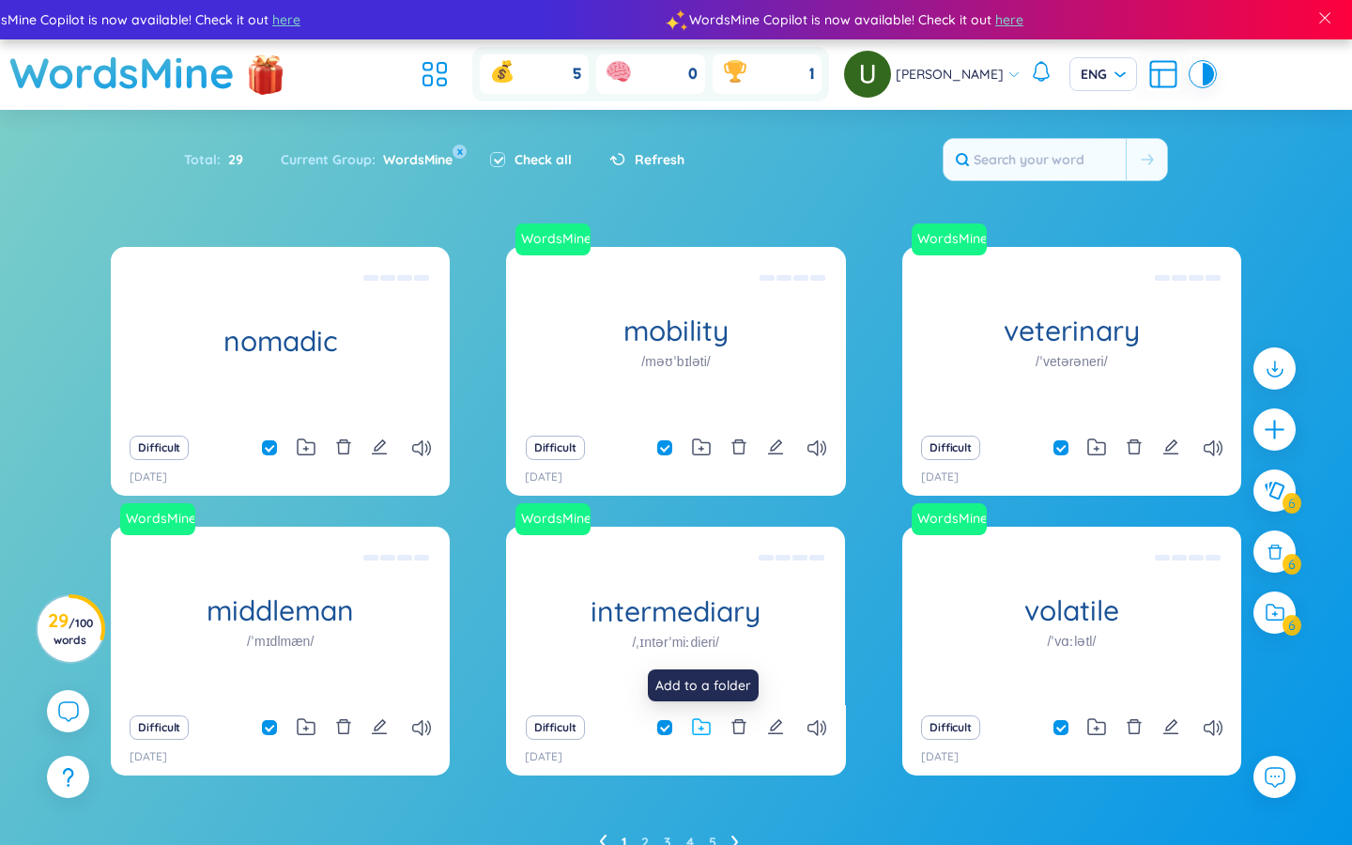
click at [698, 707] on icon at bounding box center [701, 727] width 19 height 18
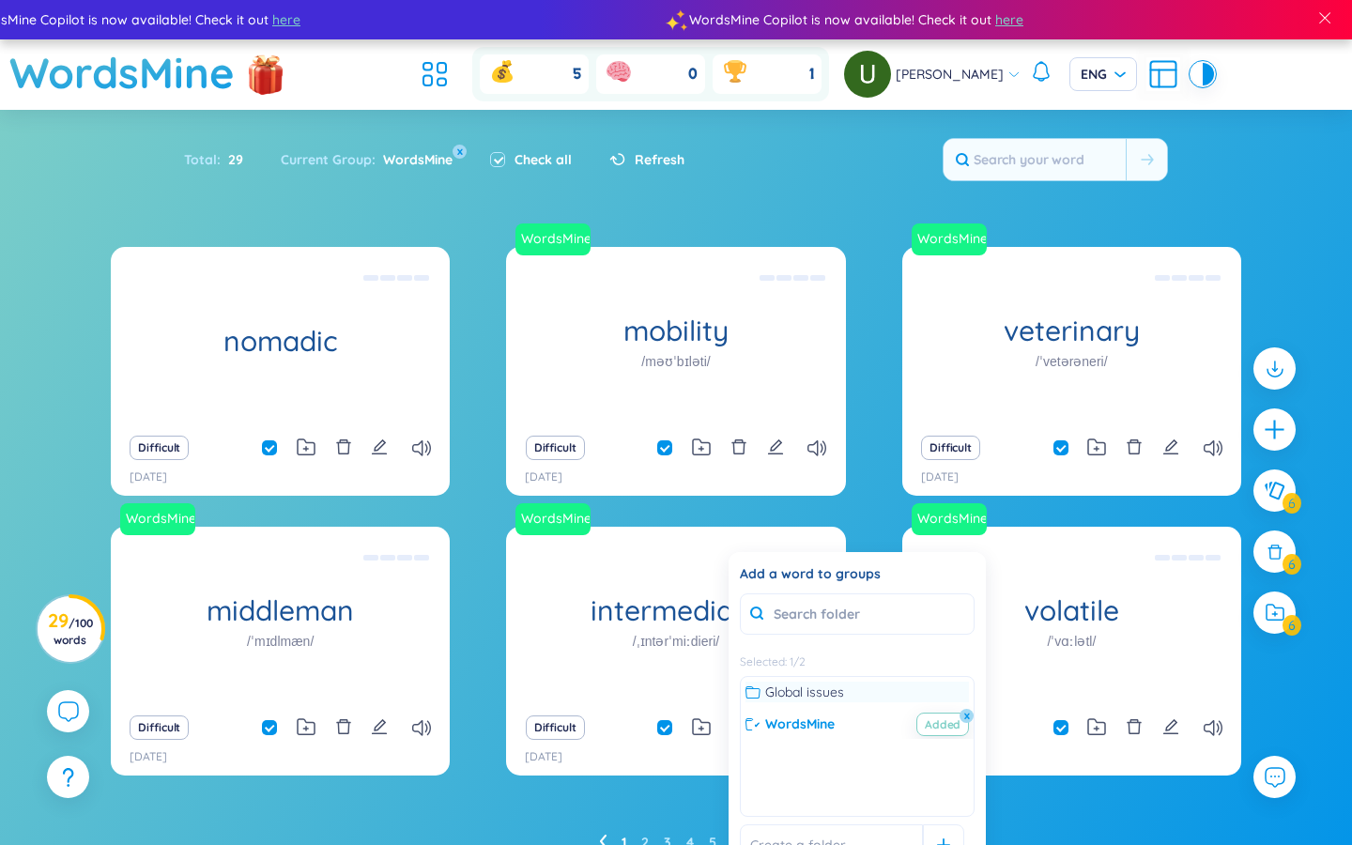
click at [752, 692] on icon at bounding box center [753, 692] width 15 height 15
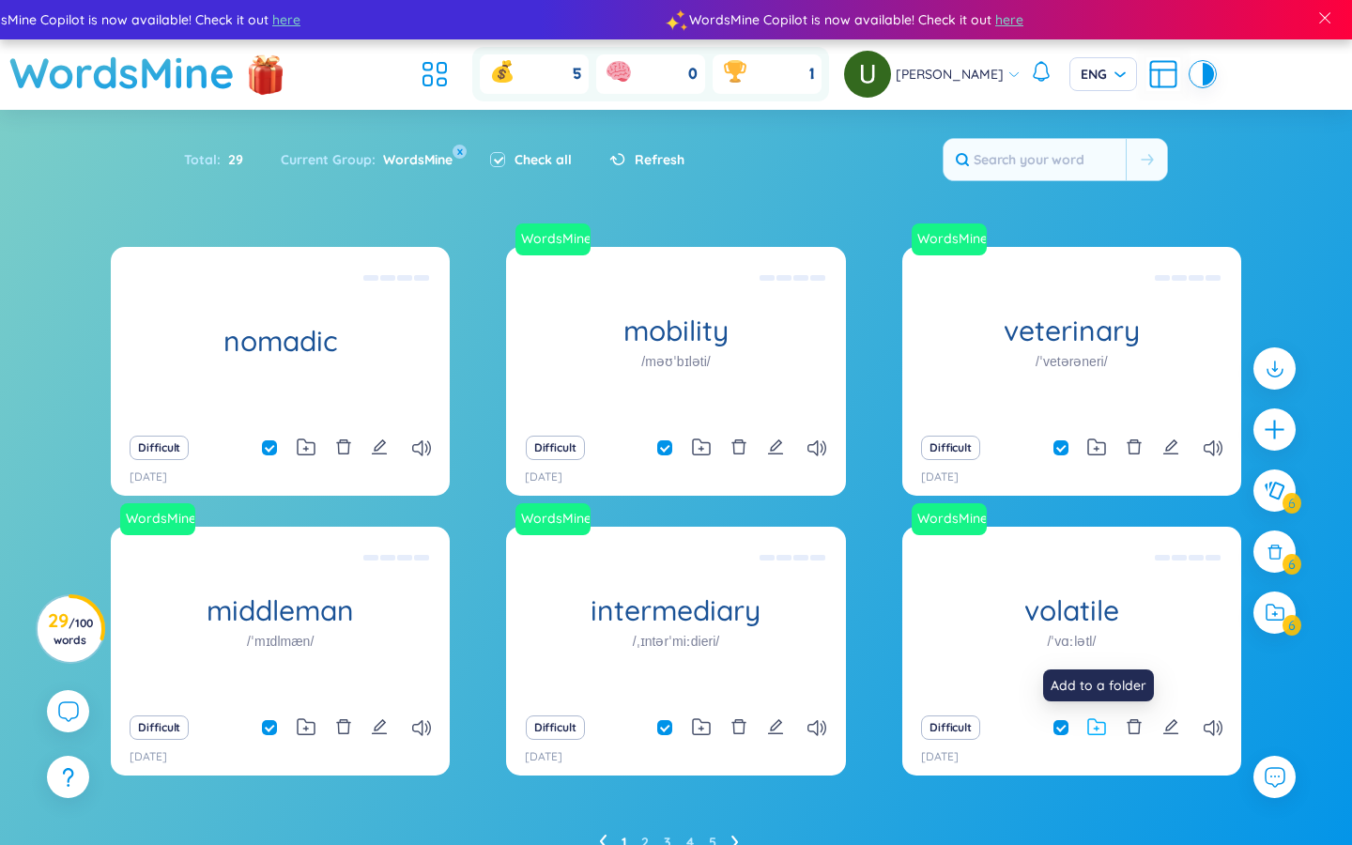
click at [817, 707] on icon at bounding box center [1096, 726] width 17 height 15
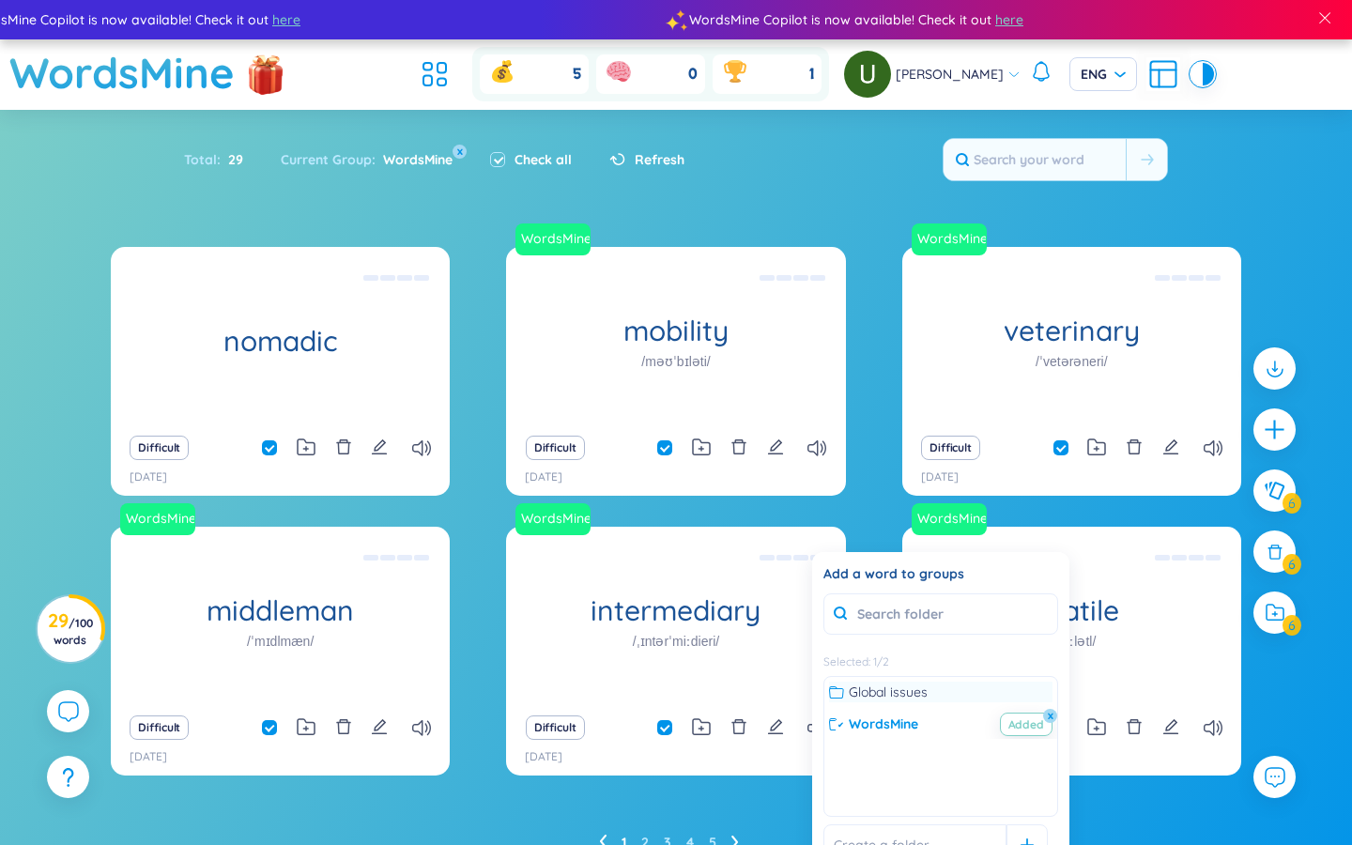
click at [817, 689] on icon at bounding box center [836, 692] width 15 height 15
click at [629, 707] on div "nomadic Nay đây mai đó; du cư Eg: Nomadic tribes wander these deserts. Difficul…" at bounding box center [676, 552] width 1131 height 610
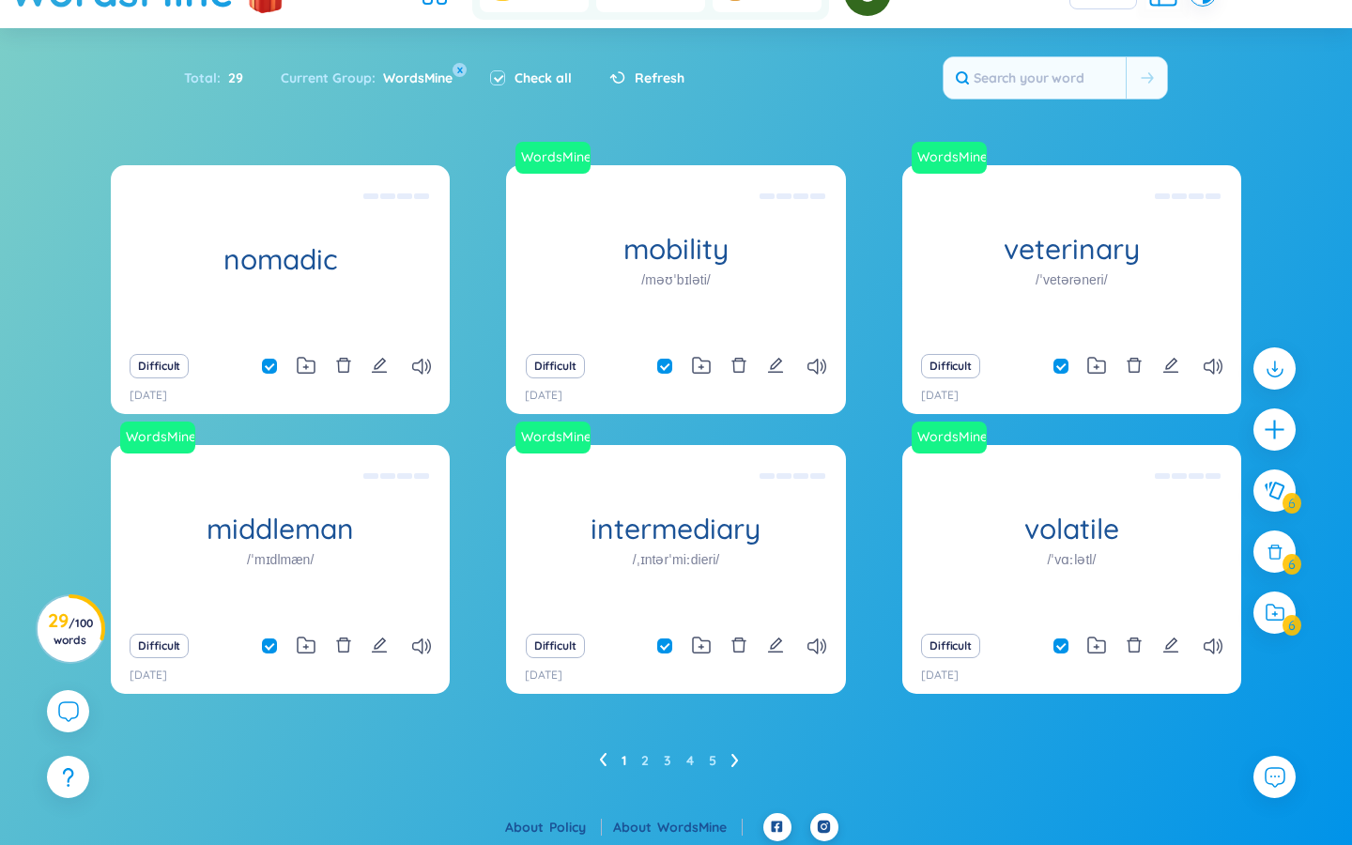
scroll to position [84, 0]
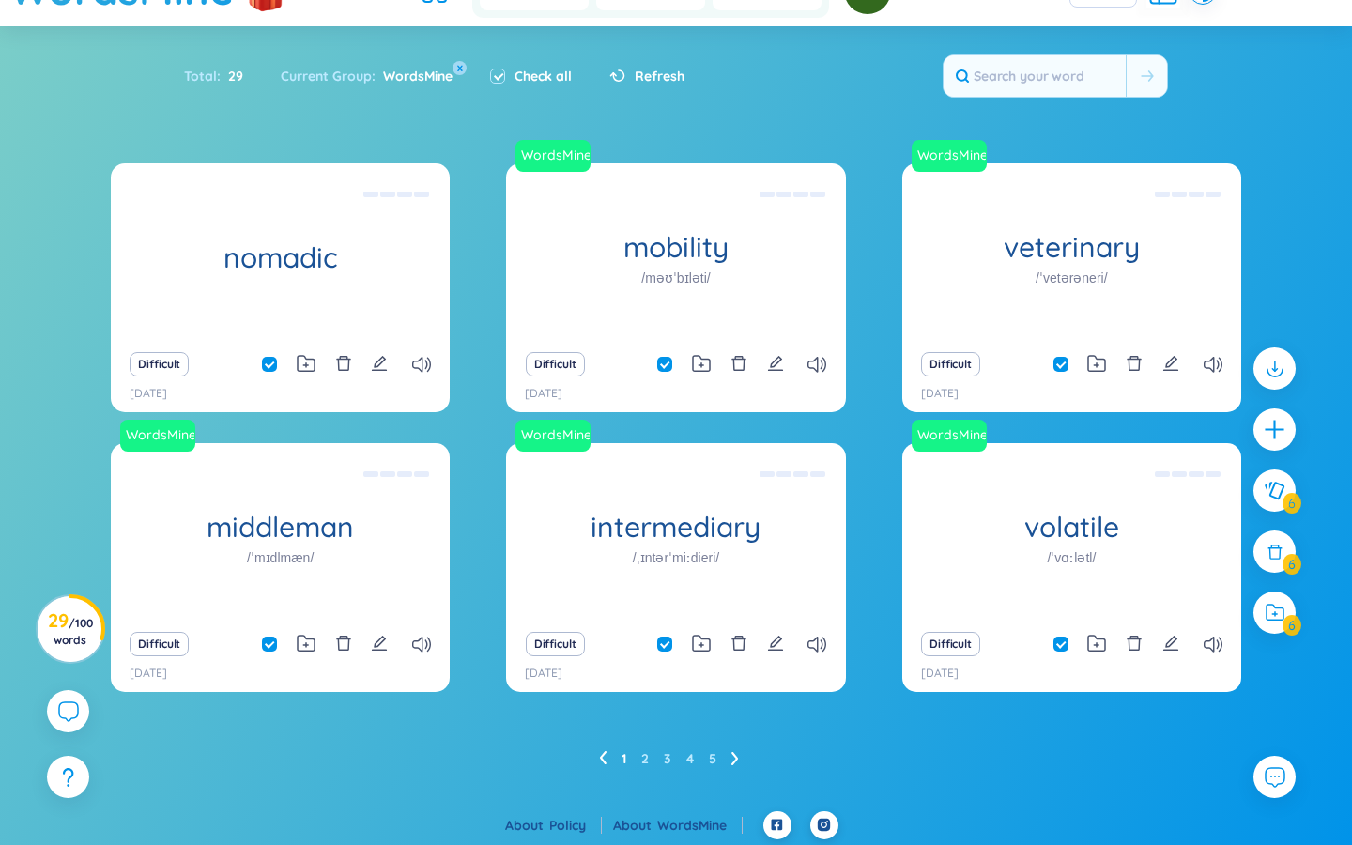
click at [649, 707] on ul "1 2 3 4 5" at bounding box center [676, 759] width 155 height 30
click at [731, 707] on icon at bounding box center [735, 758] width 8 height 14
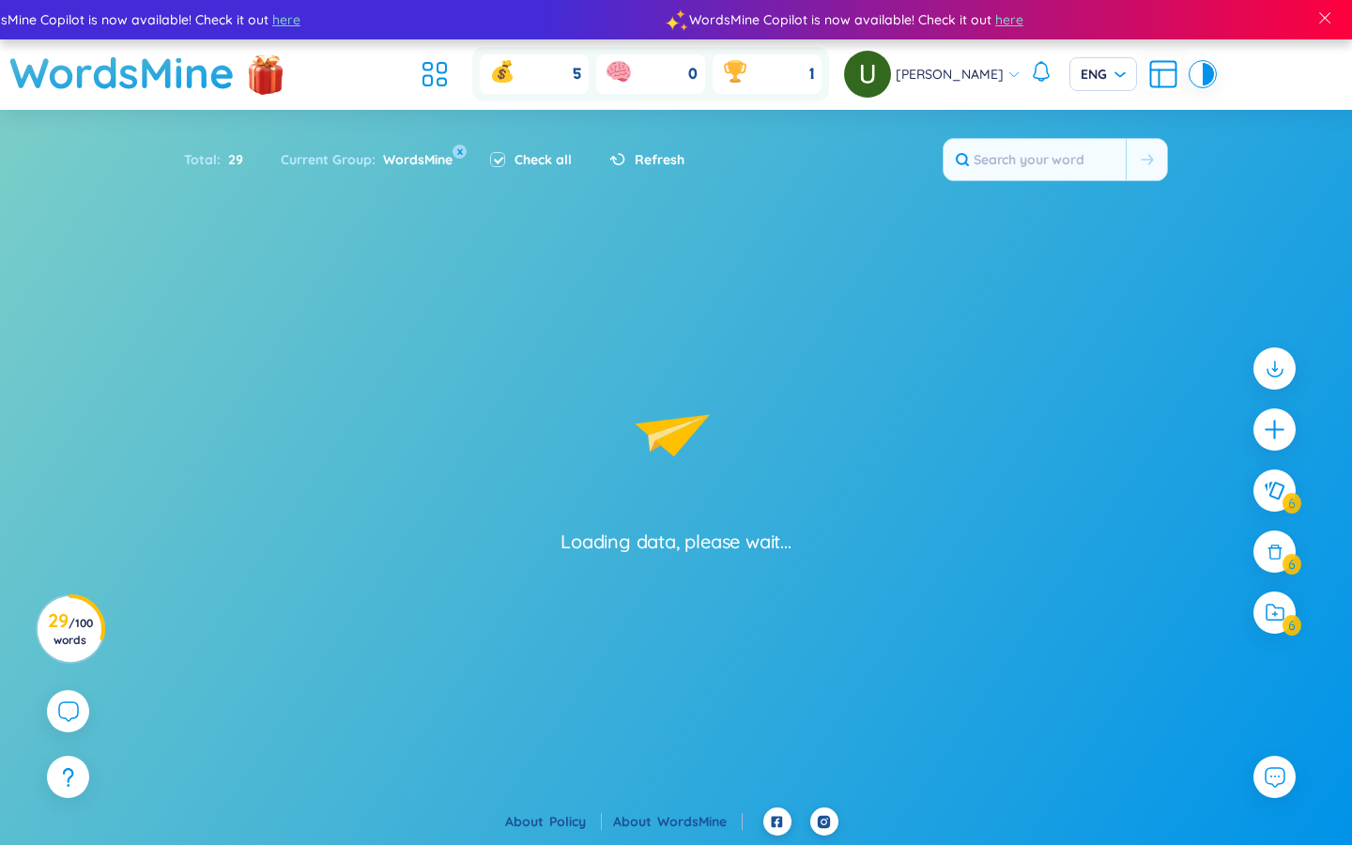
scroll to position [0, 0]
checkbox input "false"
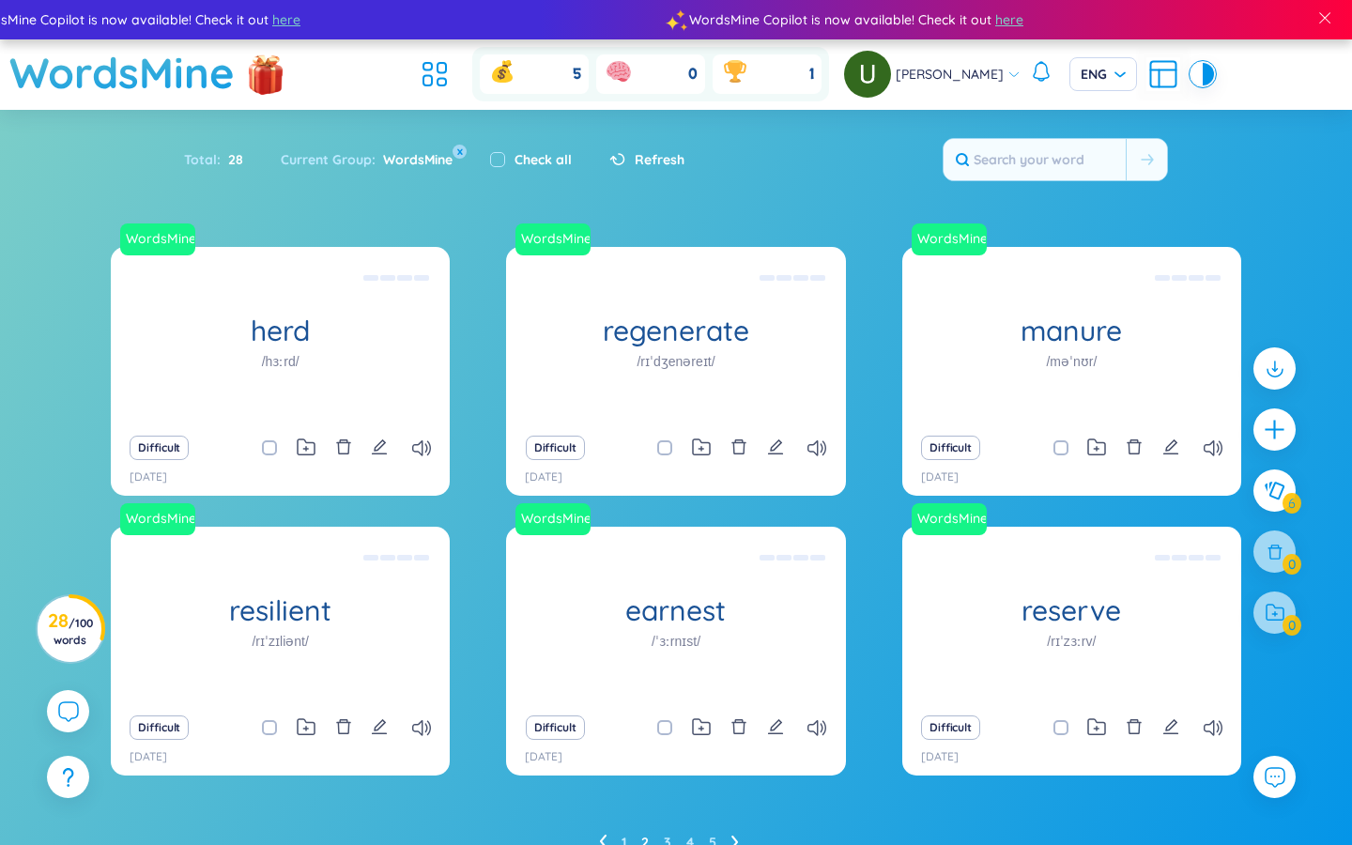
scroll to position [86, 0]
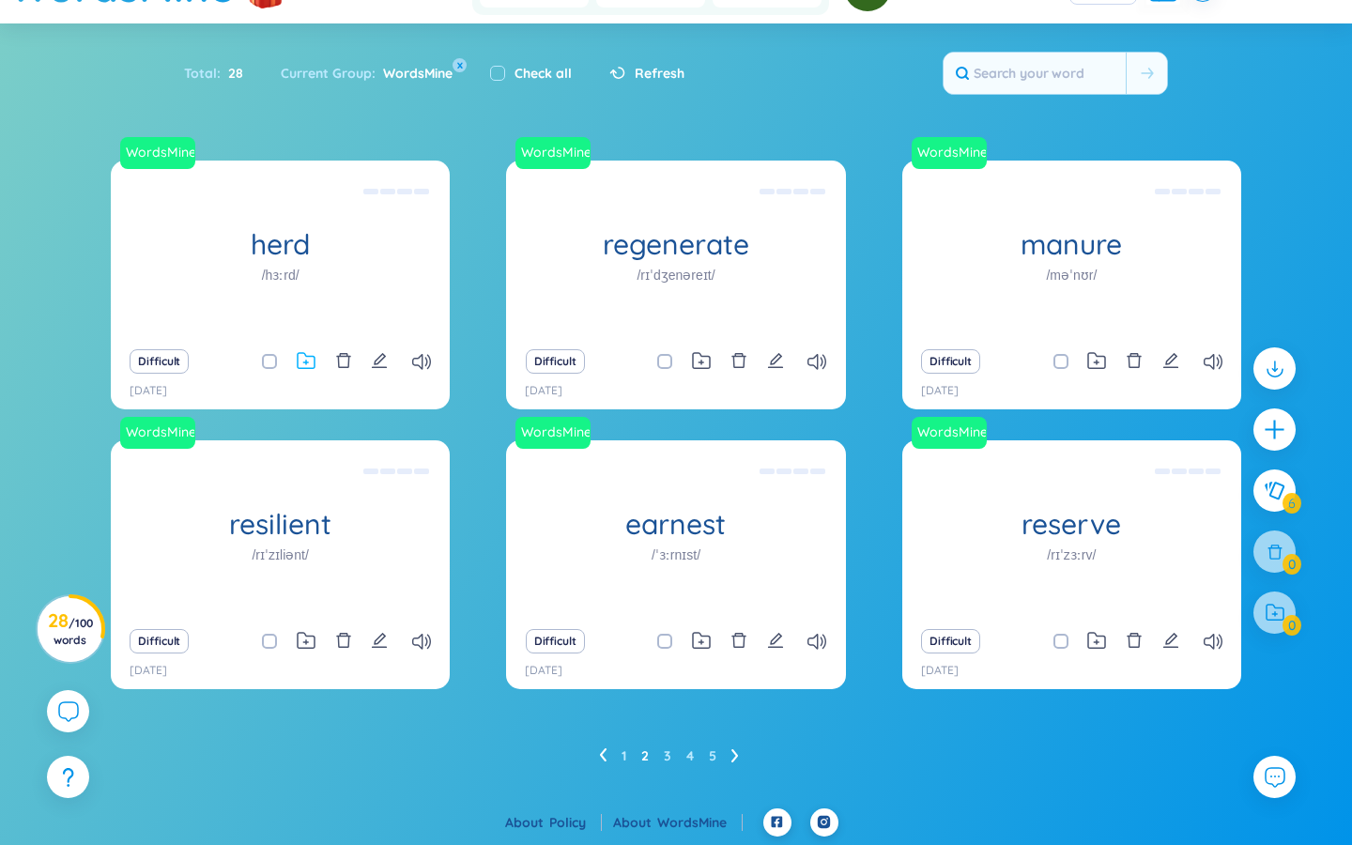
click at [304, 362] on icon at bounding box center [305, 363] width 5 height 5
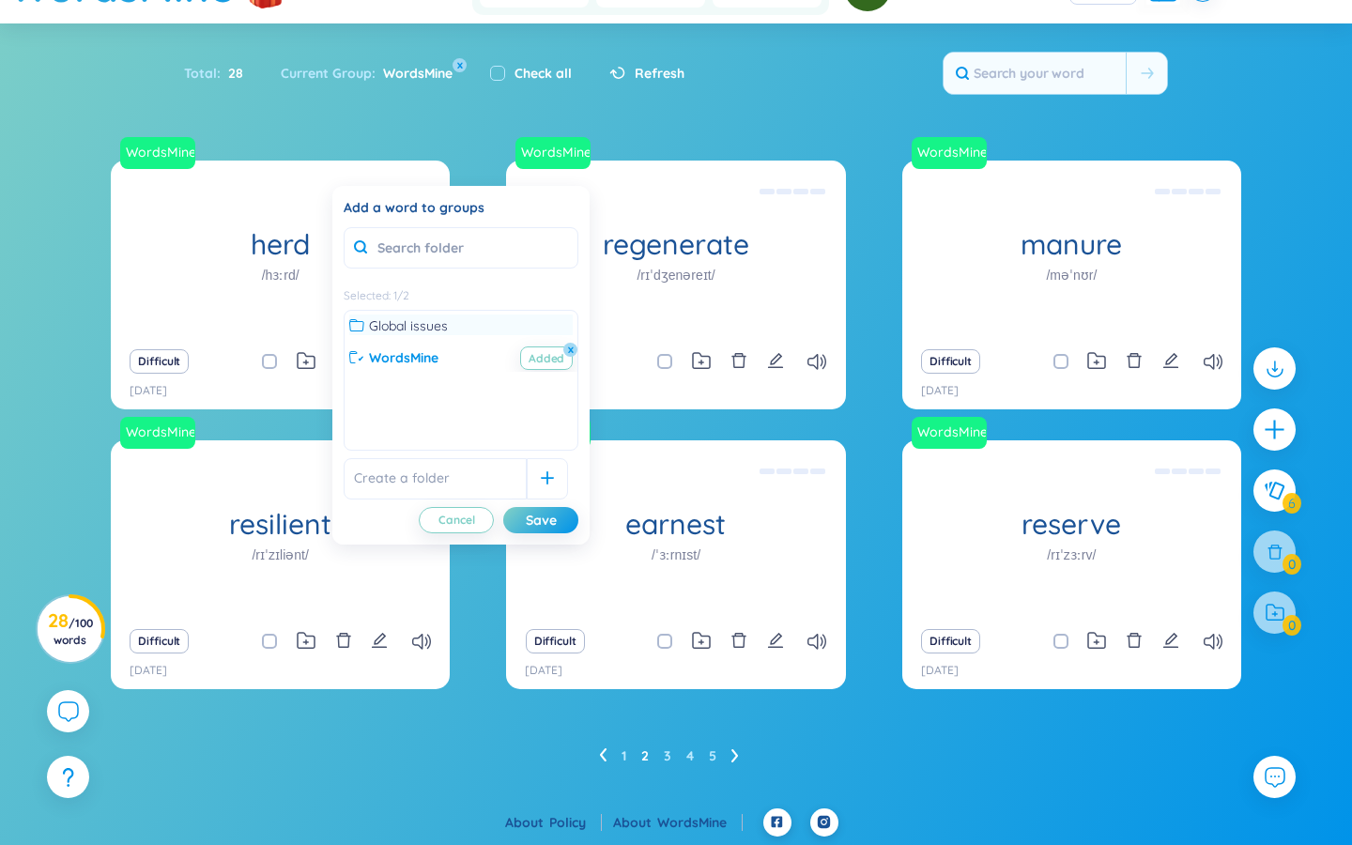
click at [361, 329] on icon at bounding box center [356, 324] width 15 height 15
click at [538, 522] on div "Save" at bounding box center [541, 519] width 31 height 21
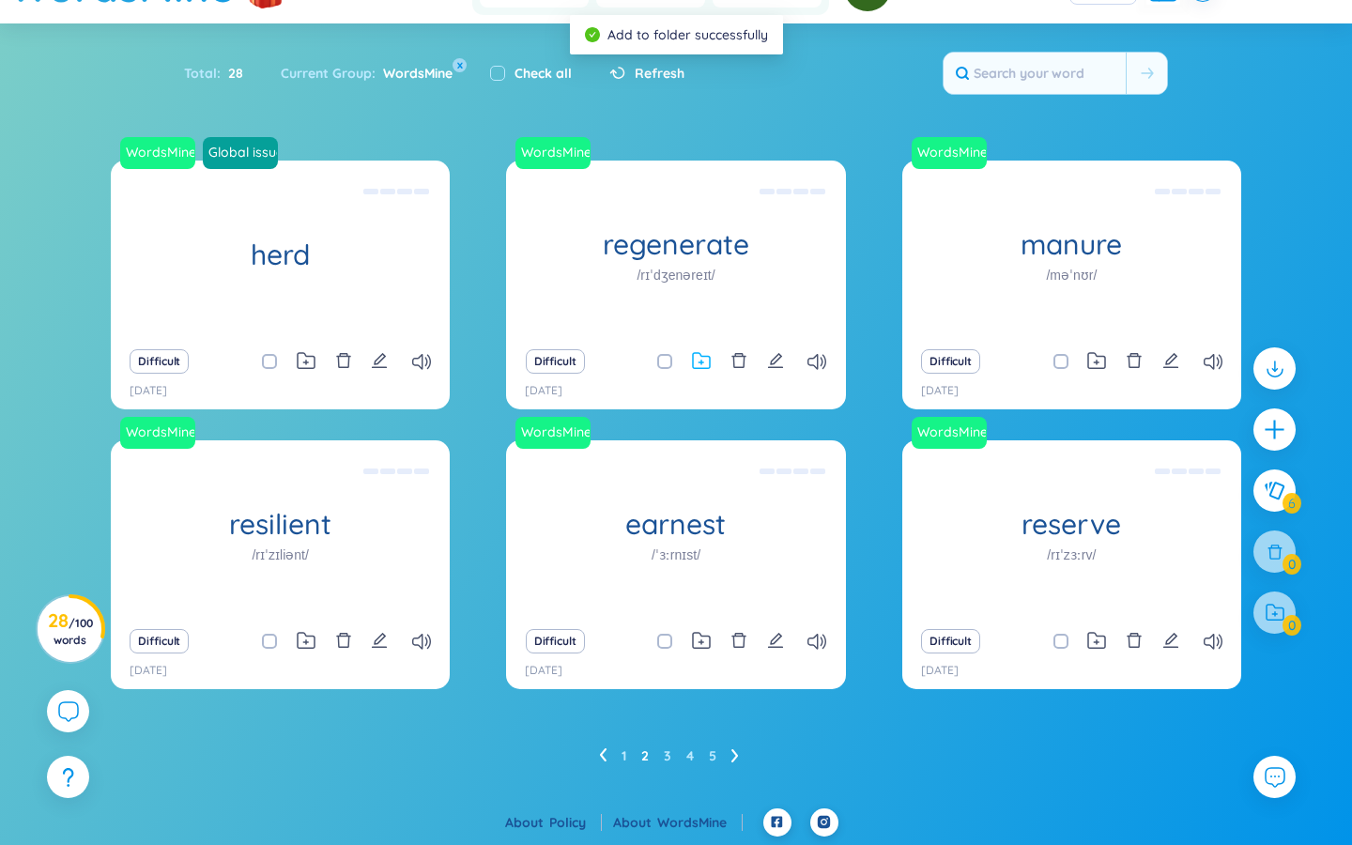
click at [699, 367] on icon at bounding box center [701, 361] width 19 height 18
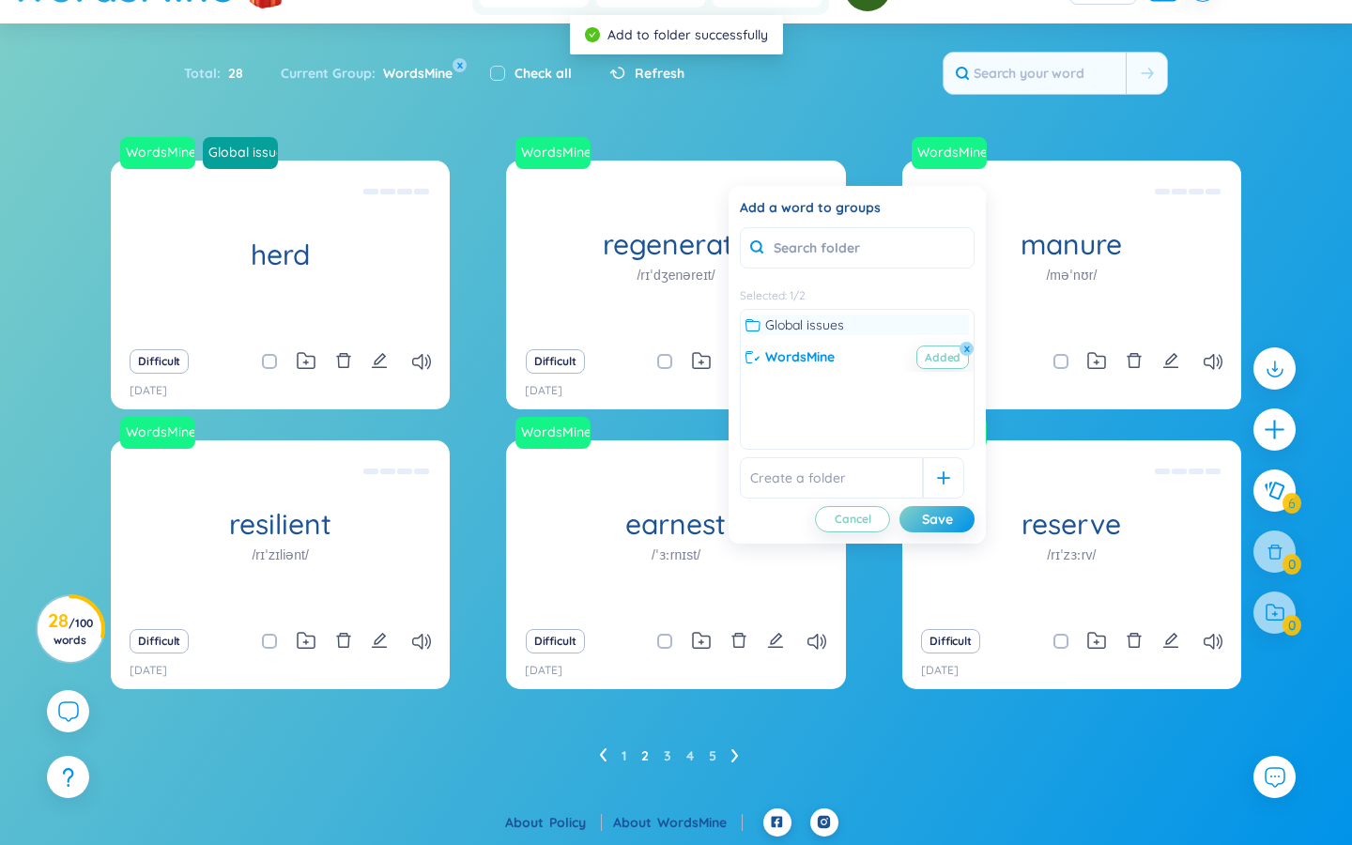
click at [757, 331] on icon at bounding box center [753, 325] width 15 height 12
click at [817, 519] on div "Save" at bounding box center [937, 519] width 31 height 21
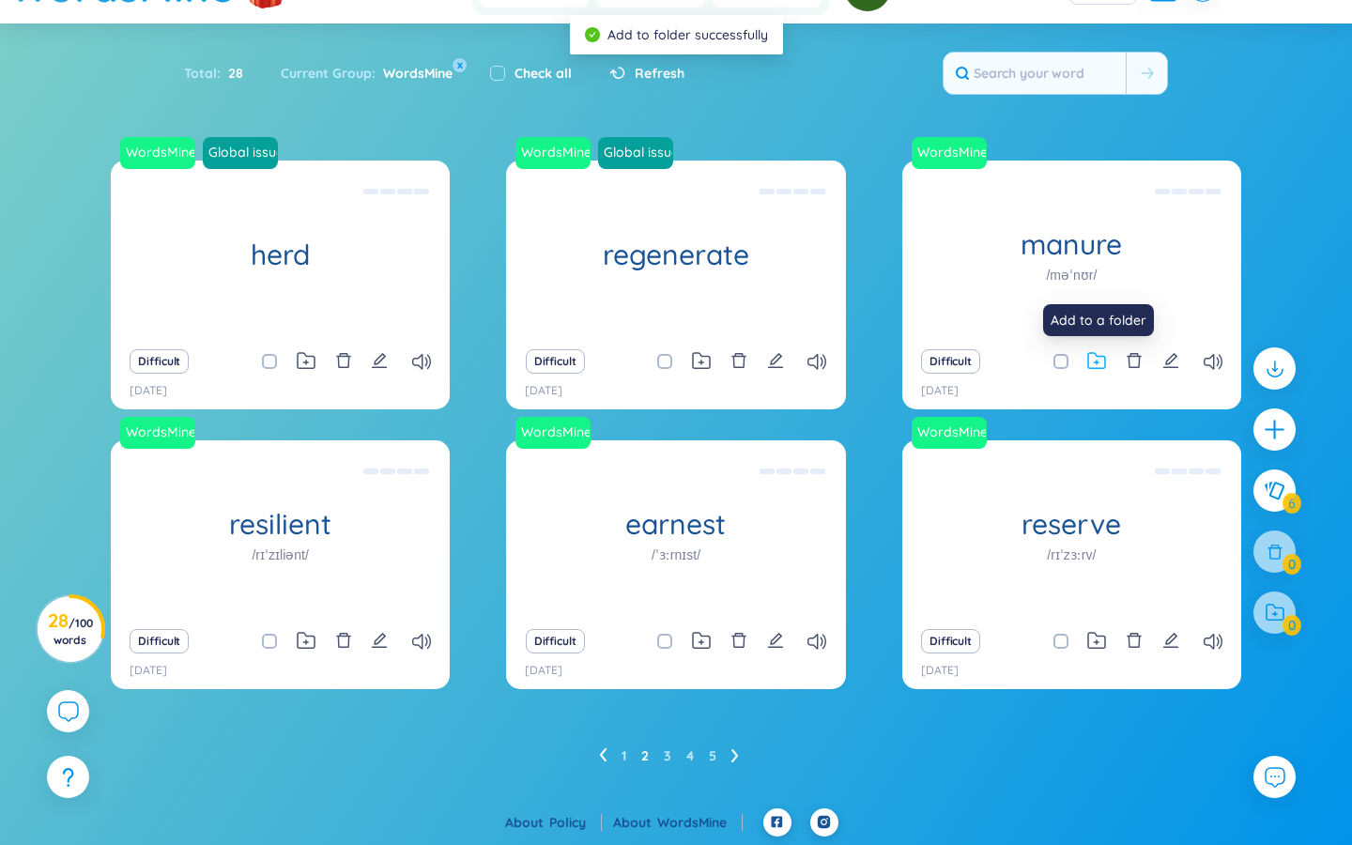
click at [817, 362] on icon at bounding box center [1097, 363] width 5 height 5
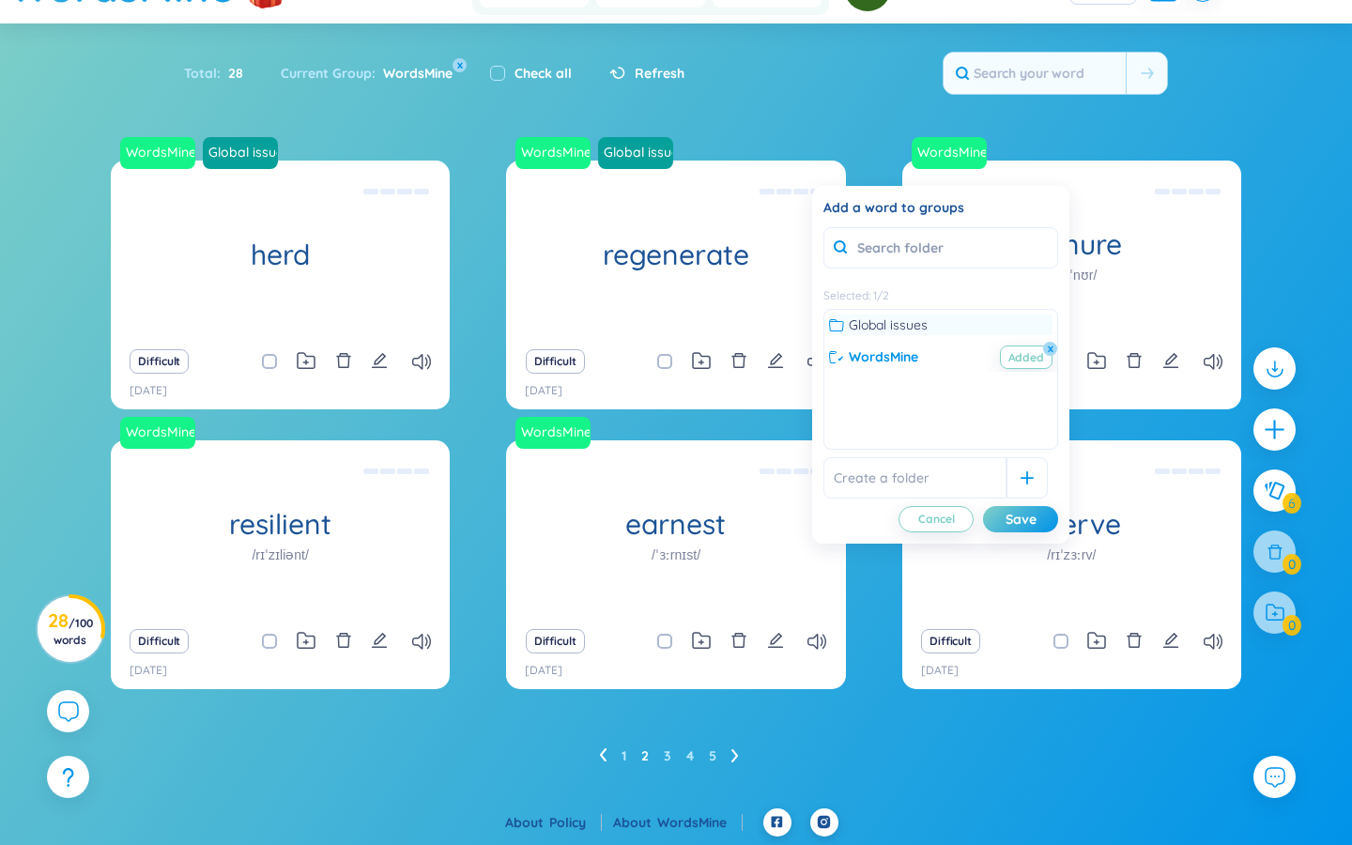
click at [817, 322] on icon at bounding box center [836, 324] width 15 height 15
click at [817, 523] on div "Save" at bounding box center [1021, 519] width 31 height 21
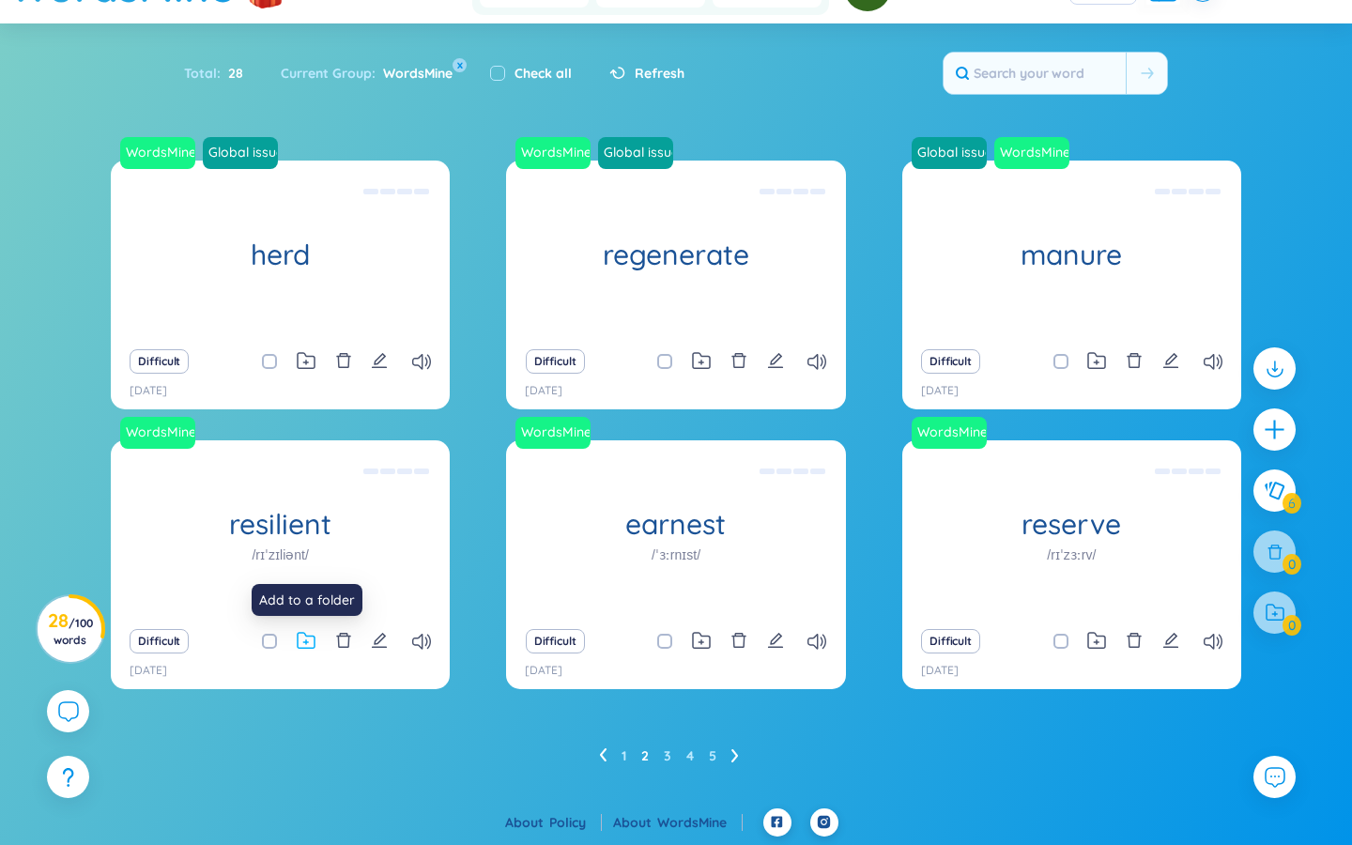
click at [300, 646] on icon at bounding box center [306, 641] width 19 height 18
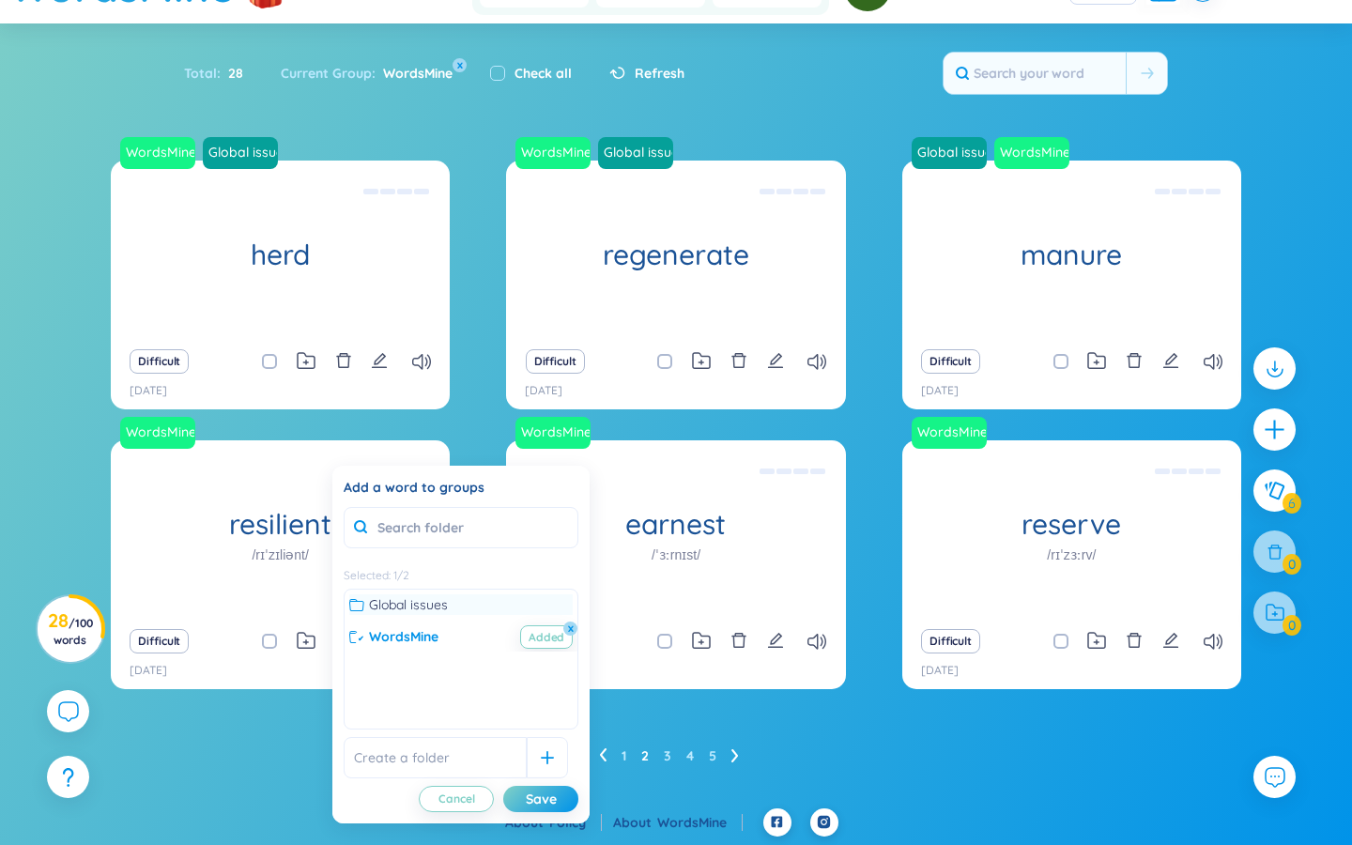
click at [361, 605] on icon at bounding box center [356, 604] width 15 height 15
click at [538, 707] on button "Save" at bounding box center [540, 799] width 75 height 26
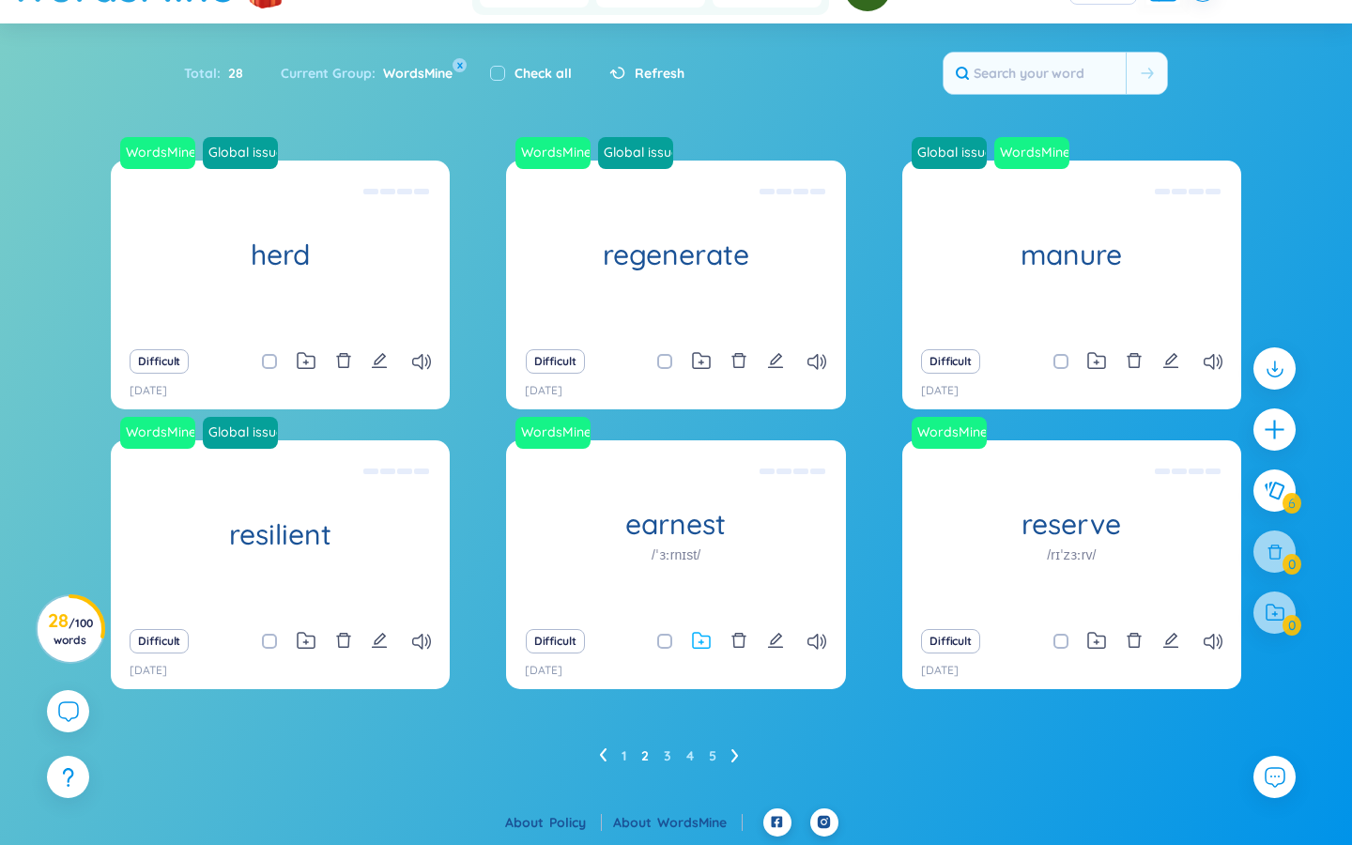
click at [701, 642] on icon at bounding box center [701, 642] width 5 height 5
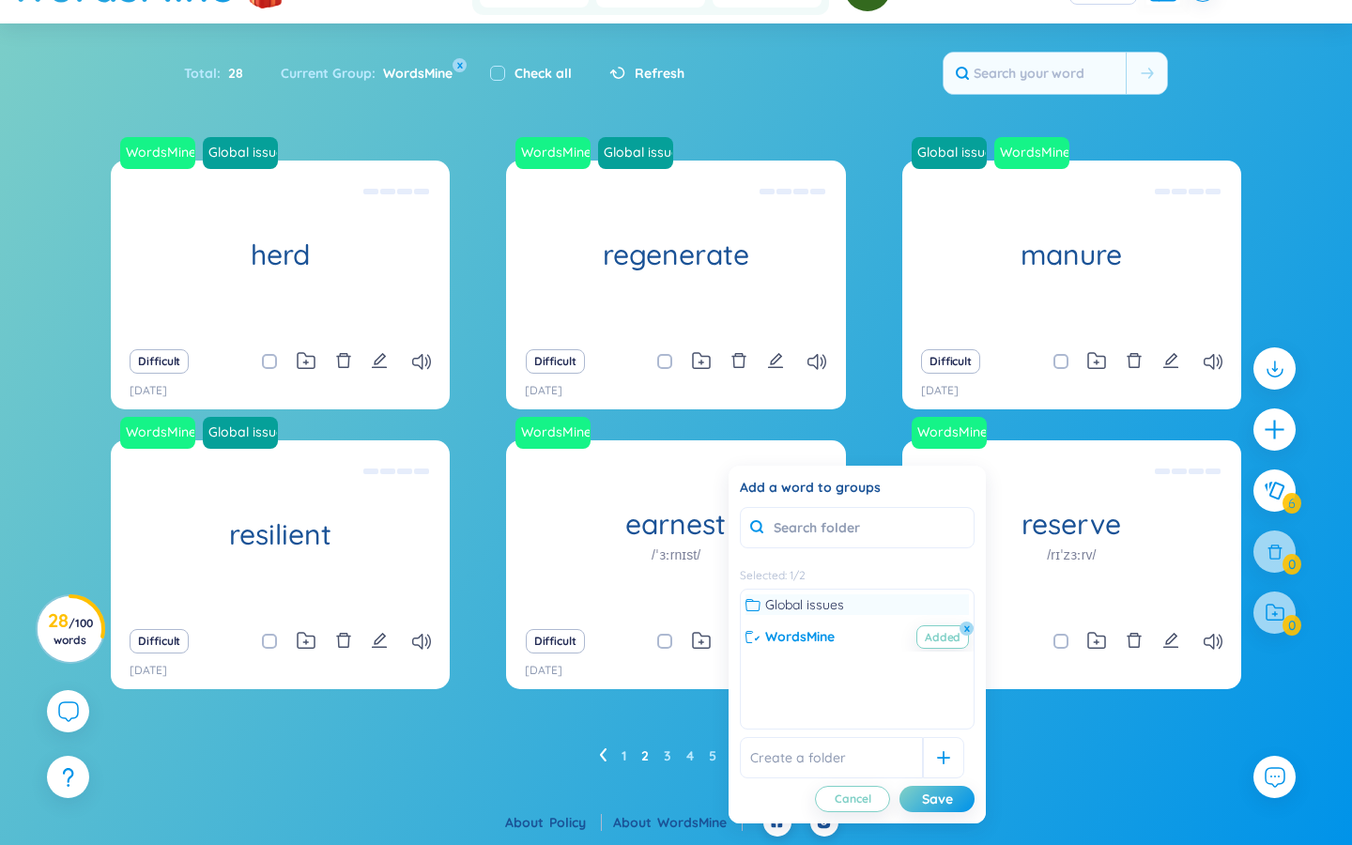
click at [755, 608] on icon at bounding box center [753, 604] width 15 height 15
click at [817, 707] on div "Save" at bounding box center [937, 799] width 31 height 21
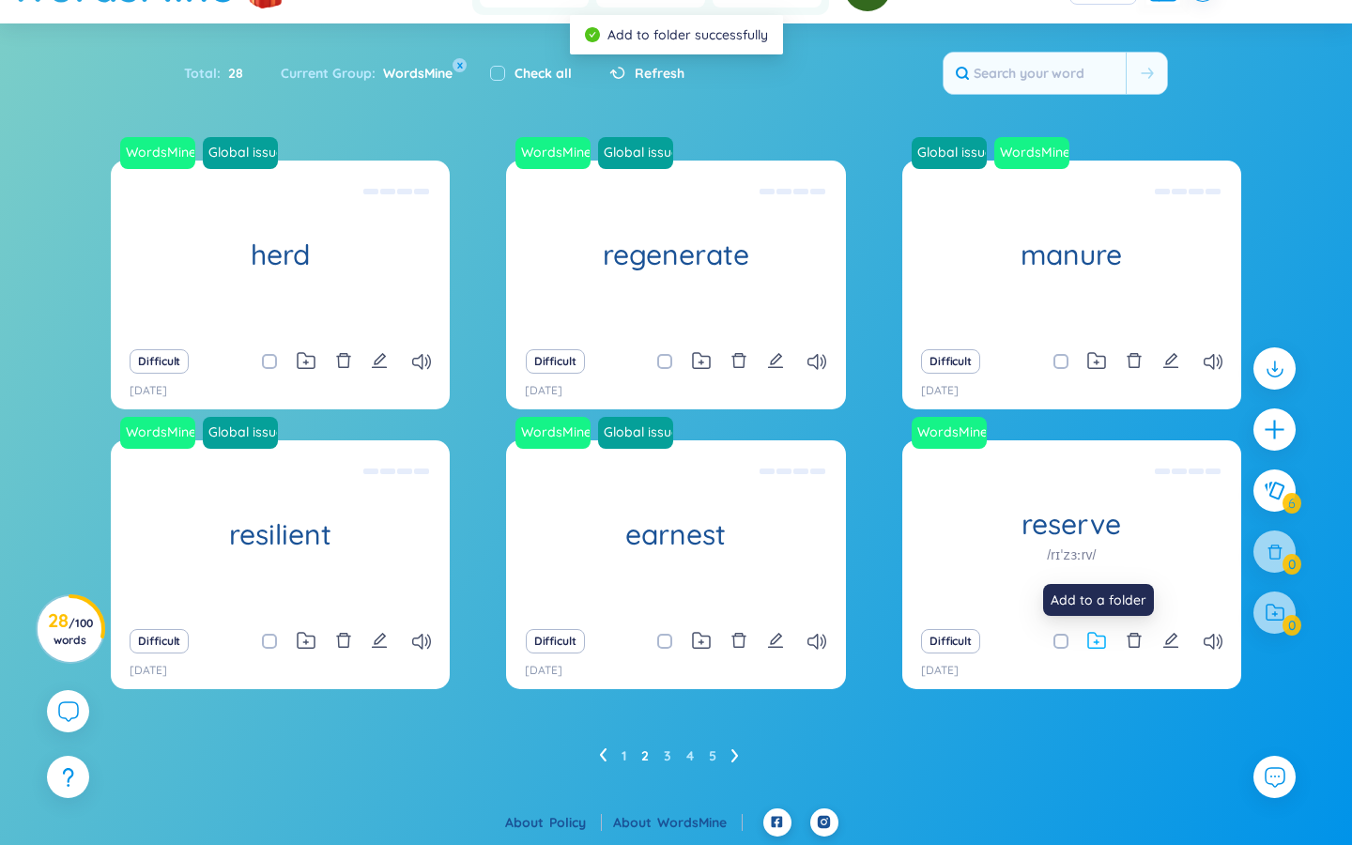
click at [817, 642] on icon at bounding box center [1097, 642] width 5 height 5
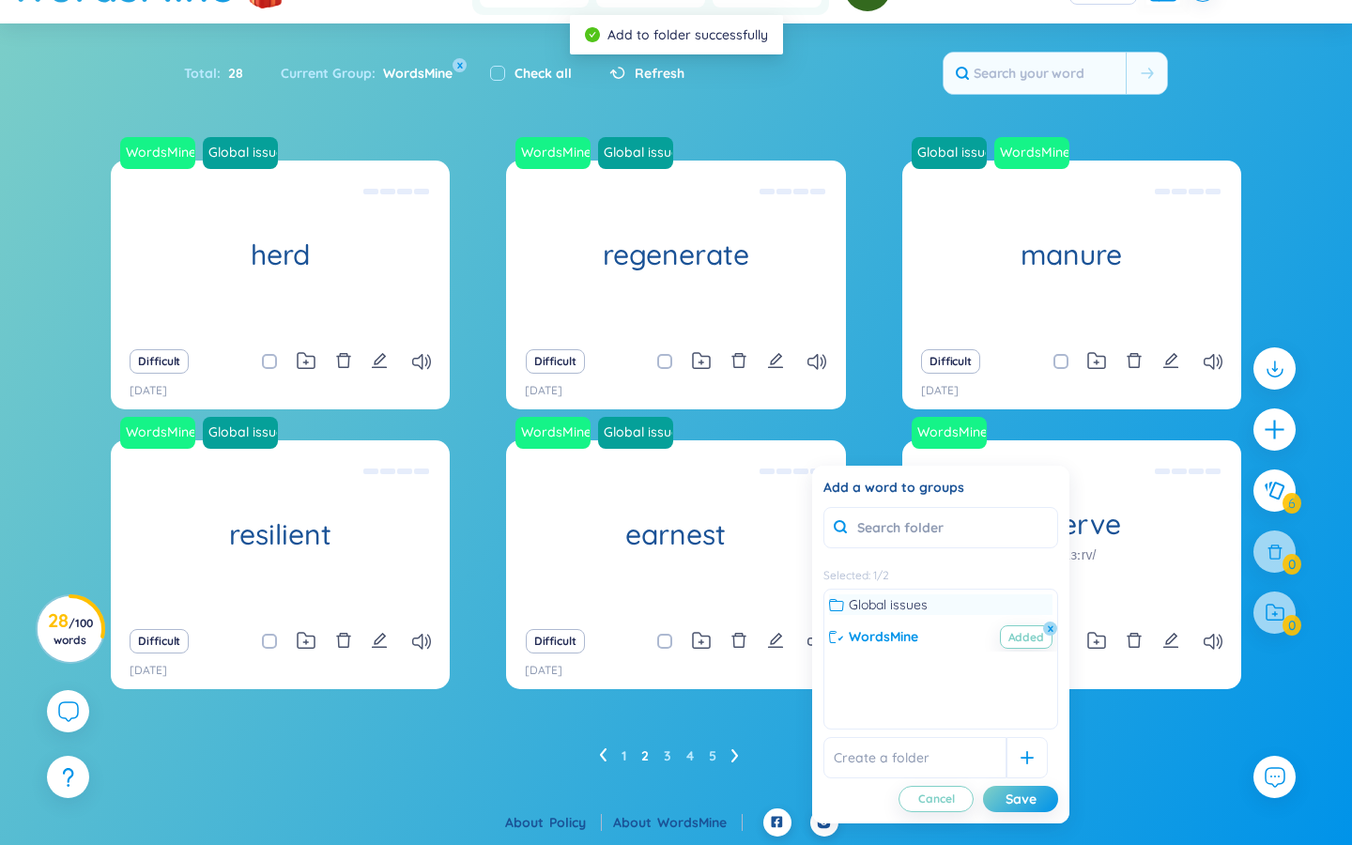
click at [817, 608] on icon at bounding box center [836, 604] width 15 height 15
click at [817, 707] on div "Save" at bounding box center [1021, 799] width 31 height 21
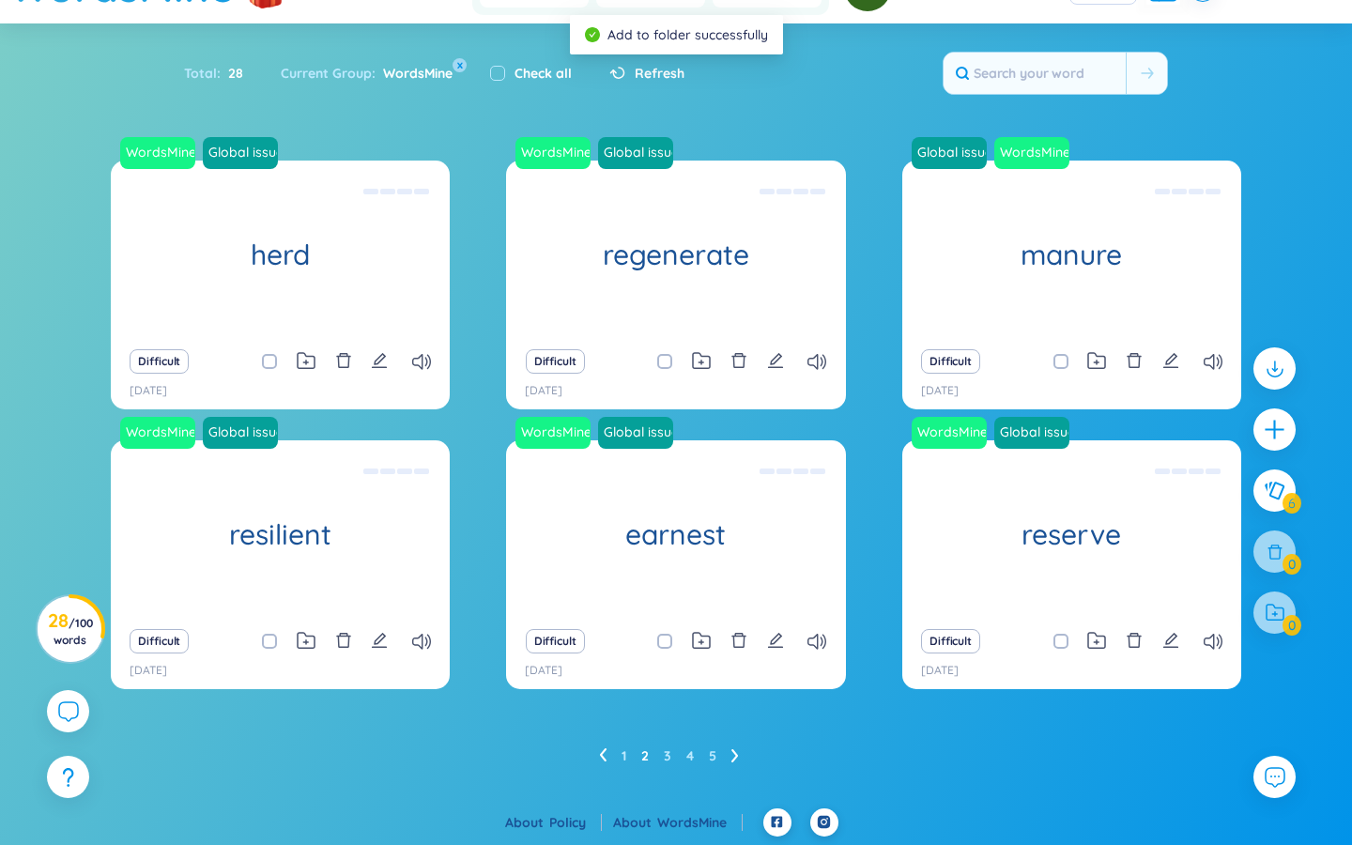
click at [623, 707] on link "1" at bounding box center [624, 756] width 5 height 28
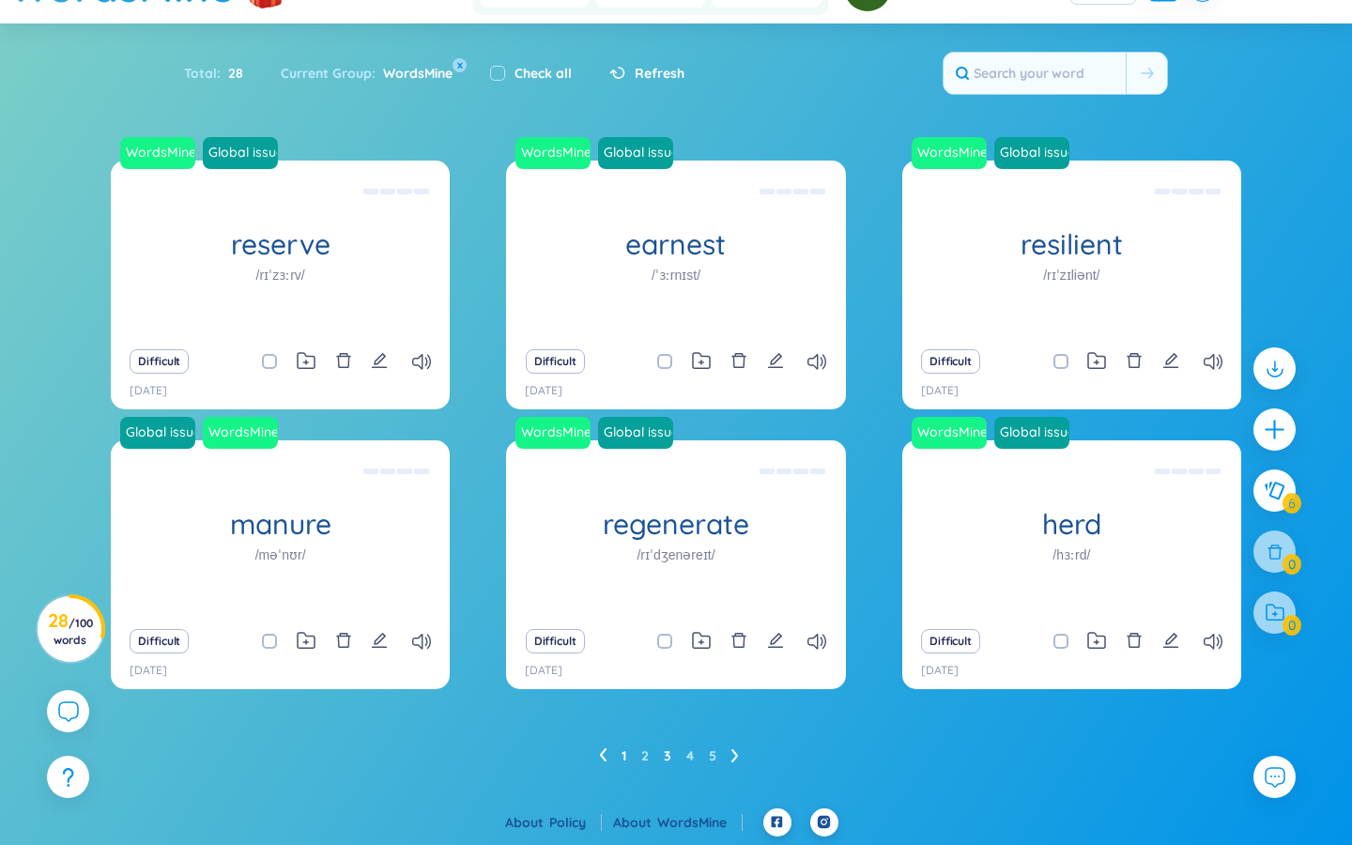
click at [667, 707] on link "3" at bounding box center [668, 756] width 8 height 28
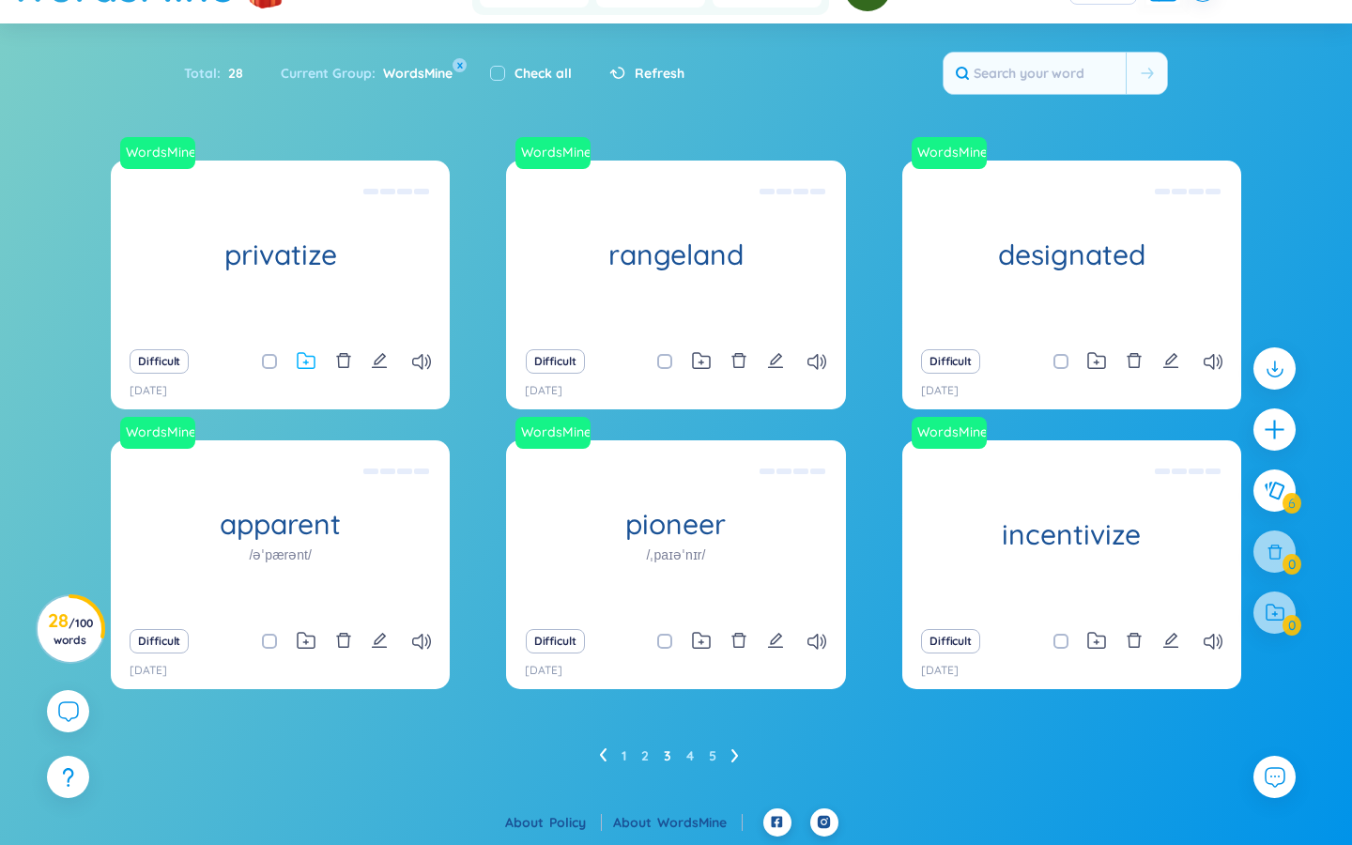
click at [309, 358] on icon at bounding box center [306, 361] width 19 height 18
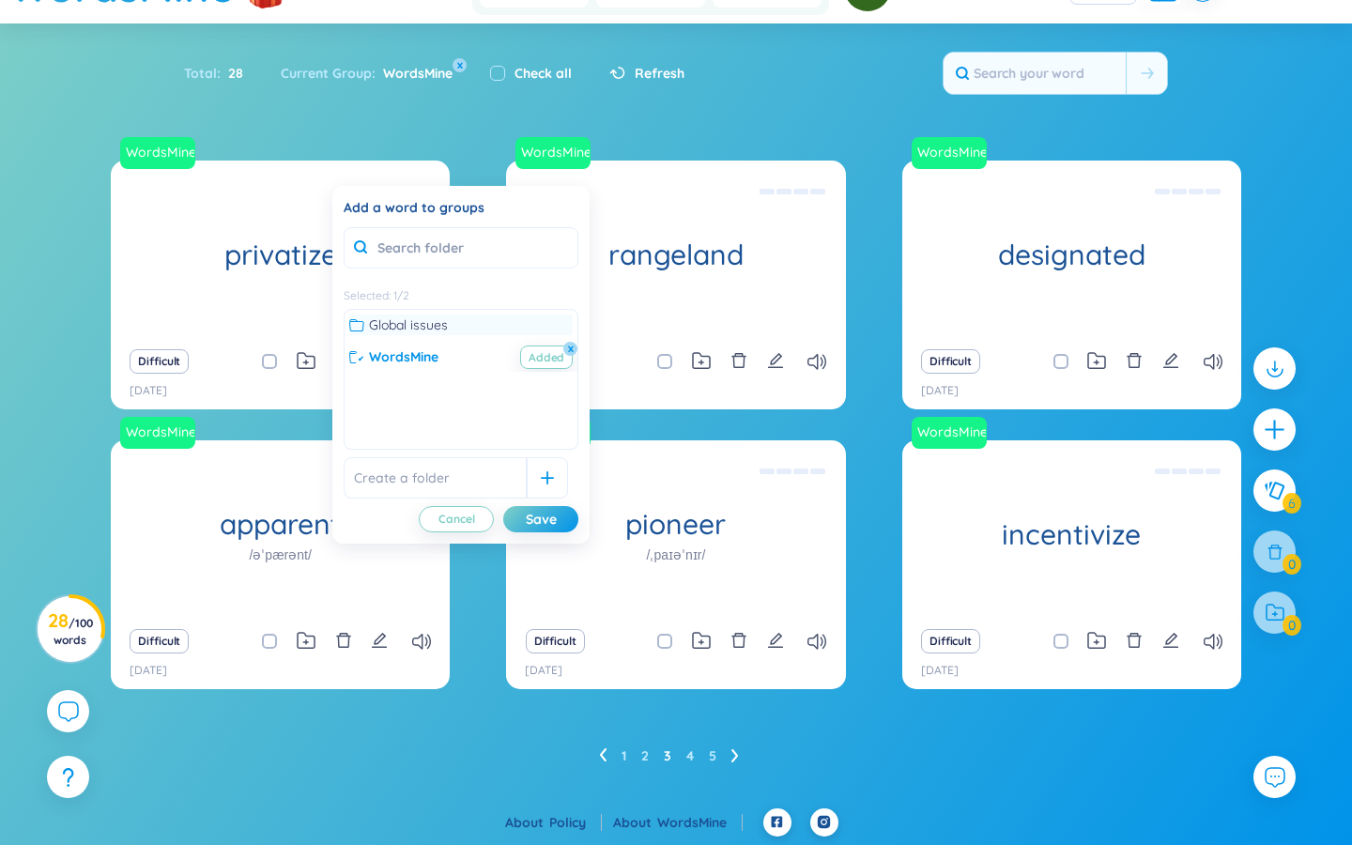
click at [356, 328] on icon at bounding box center [356, 324] width 15 height 15
click at [552, 517] on div "Save" at bounding box center [541, 519] width 31 height 21
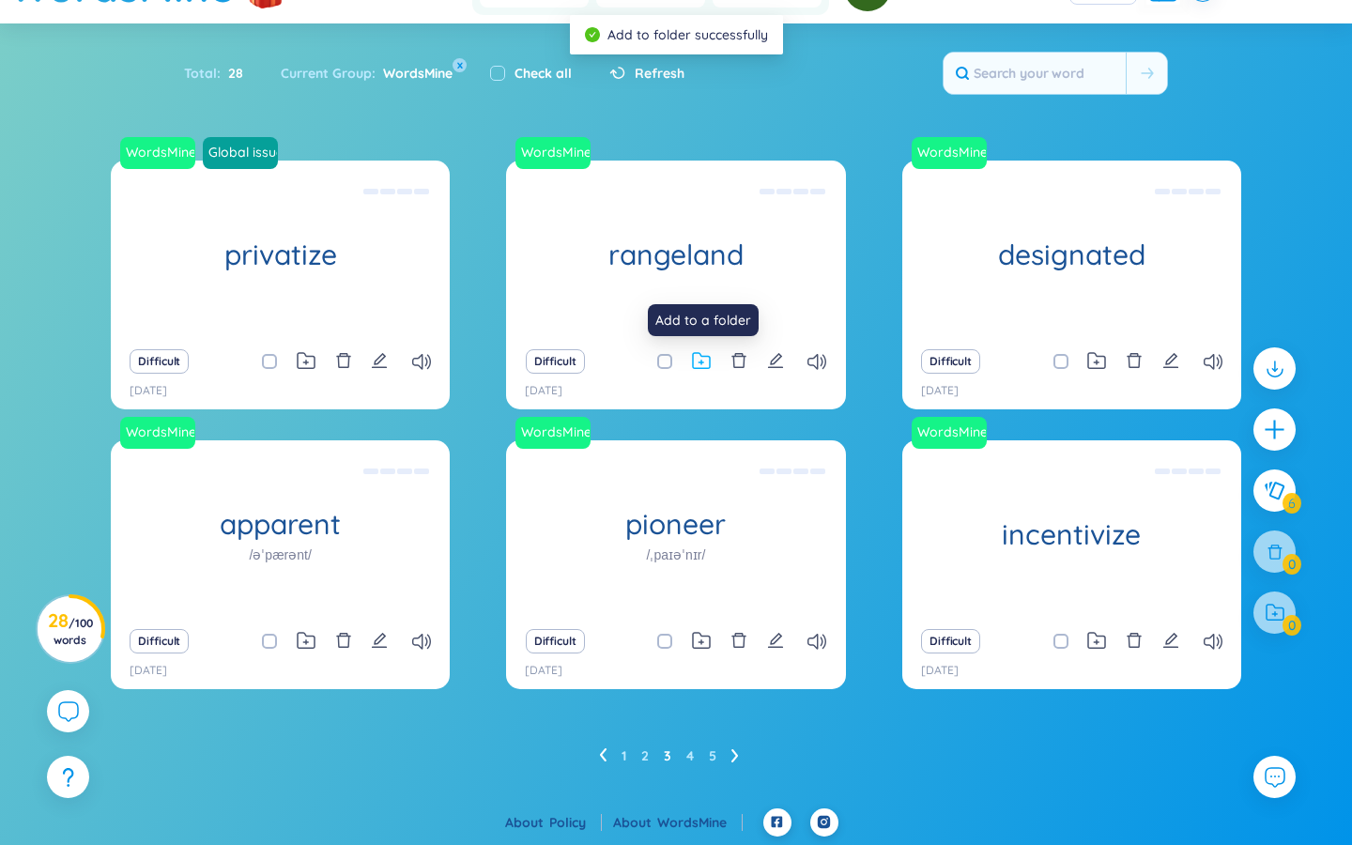
click at [702, 360] on icon at bounding box center [701, 361] width 19 height 18
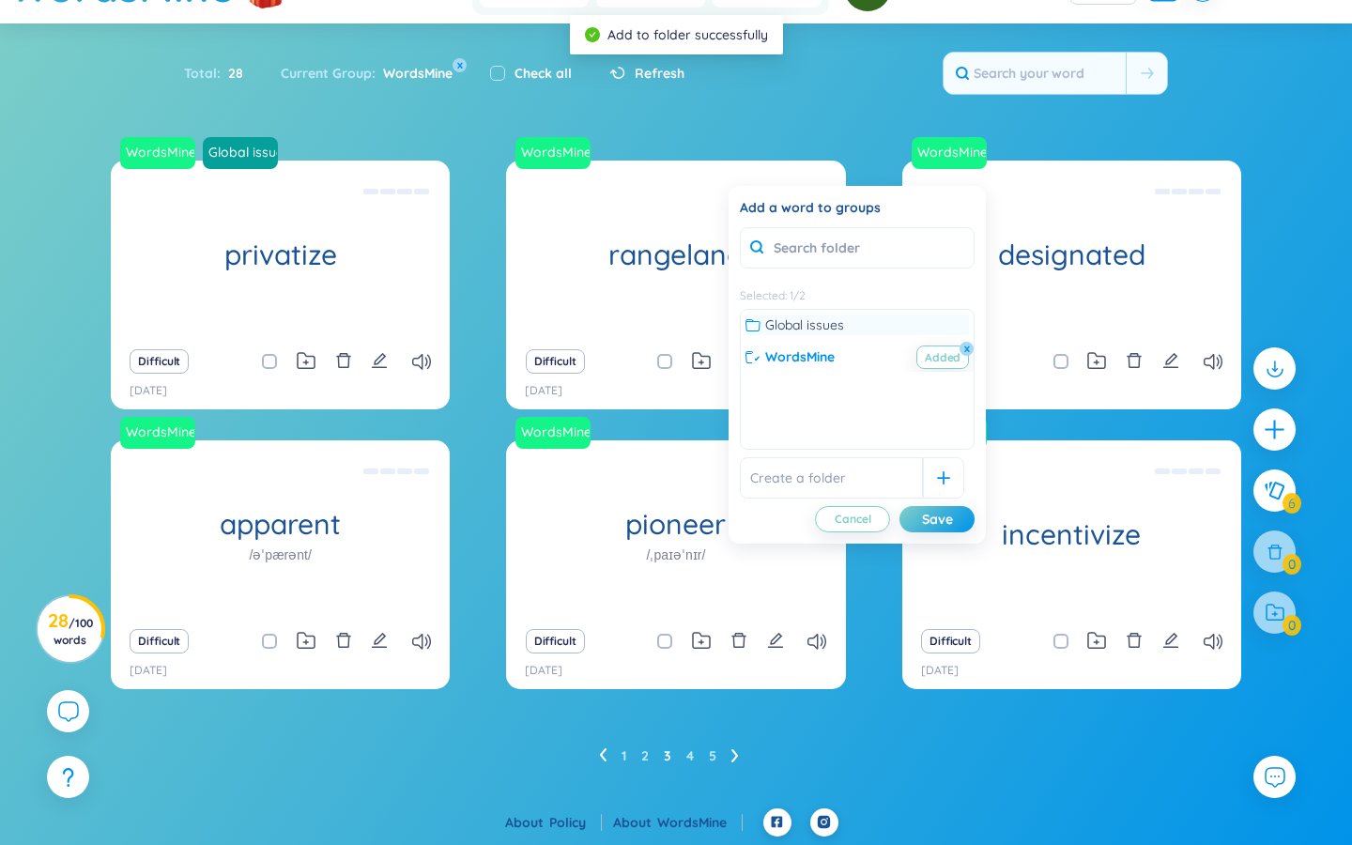
click at [767, 325] on span "Global issues" at bounding box center [804, 325] width 79 height 21
click at [817, 518] on div "Save" at bounding box center [937, 519] width 31 height 21
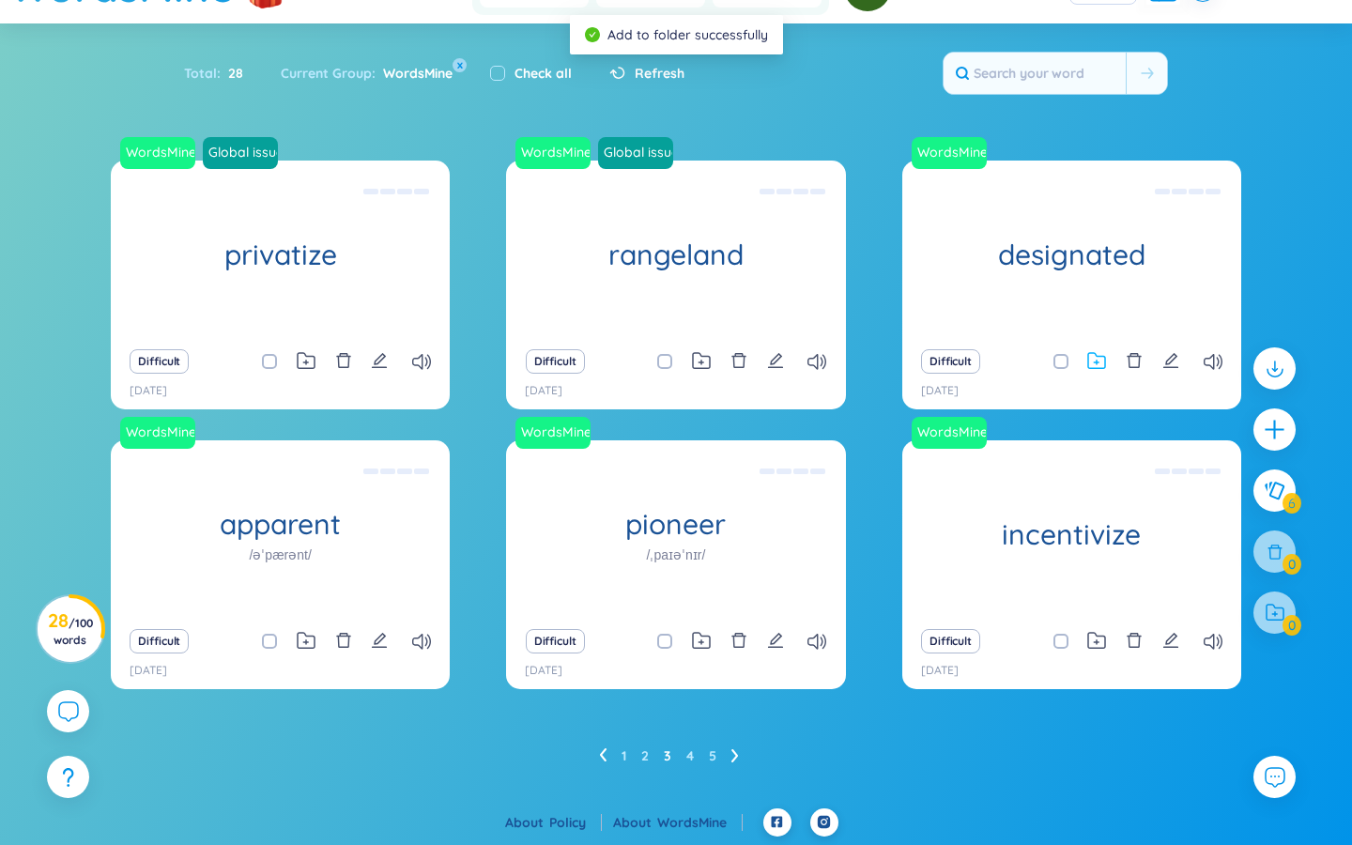
click at [817, 360] on icon at bounding box center [1096, 361] width 19 height 18
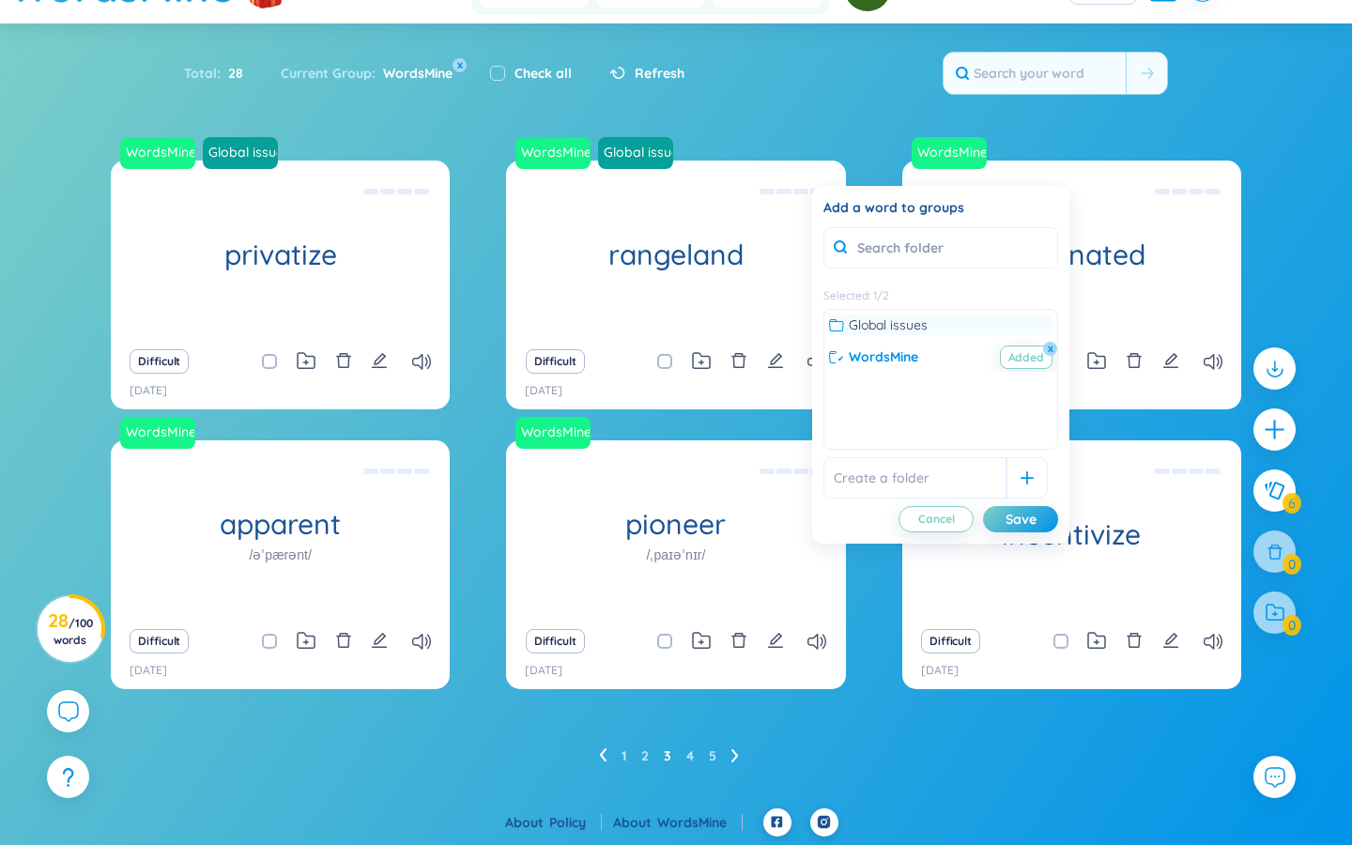
click at [817, 324] on span "Global issues" at bounding box center [888, 325] width 79 height 21
click at [817, 520] on div "Save" at bounding box center [1021, 519] width 31 height 21
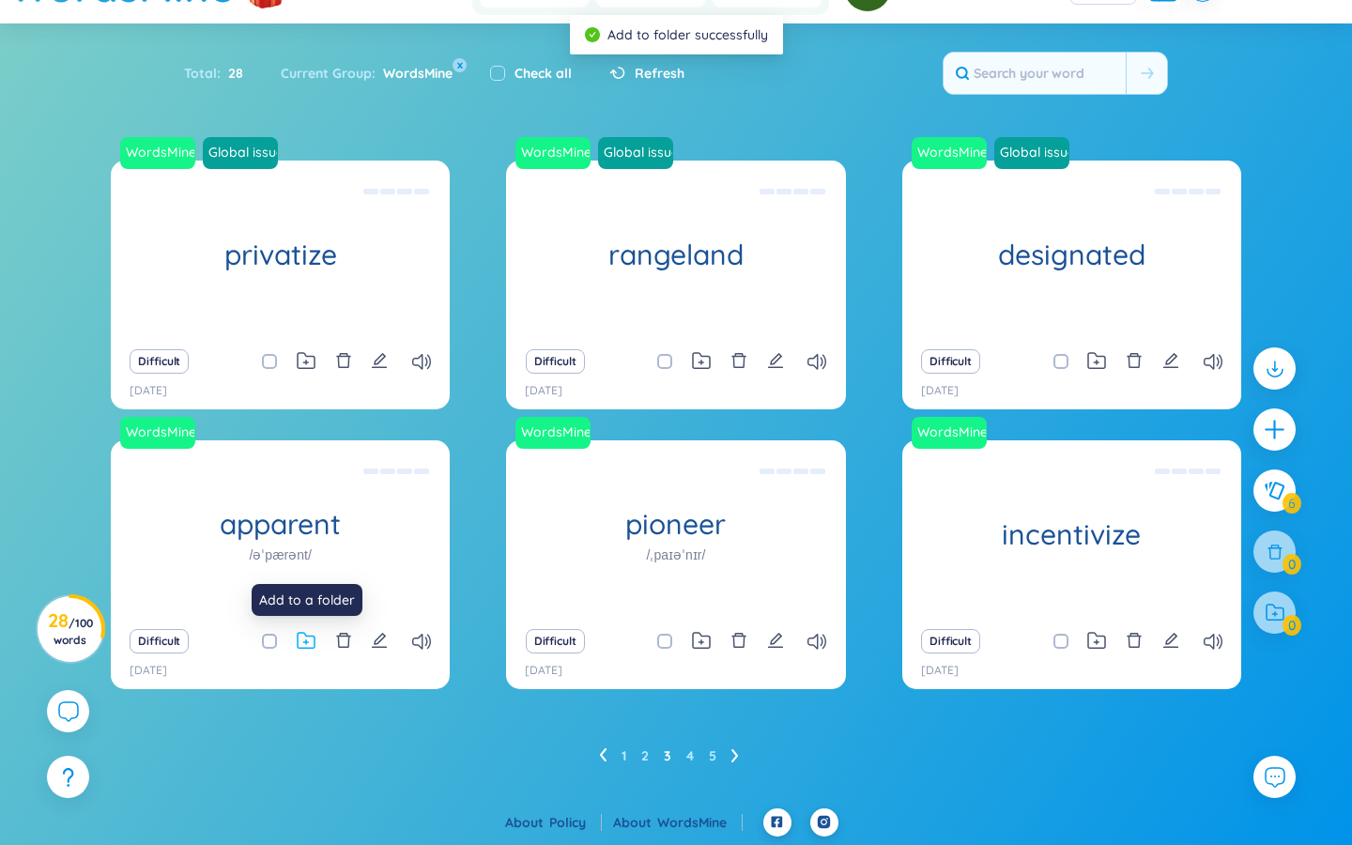
click at [309, 641] on icon at bounding box center [306, 641] width 19 height 18
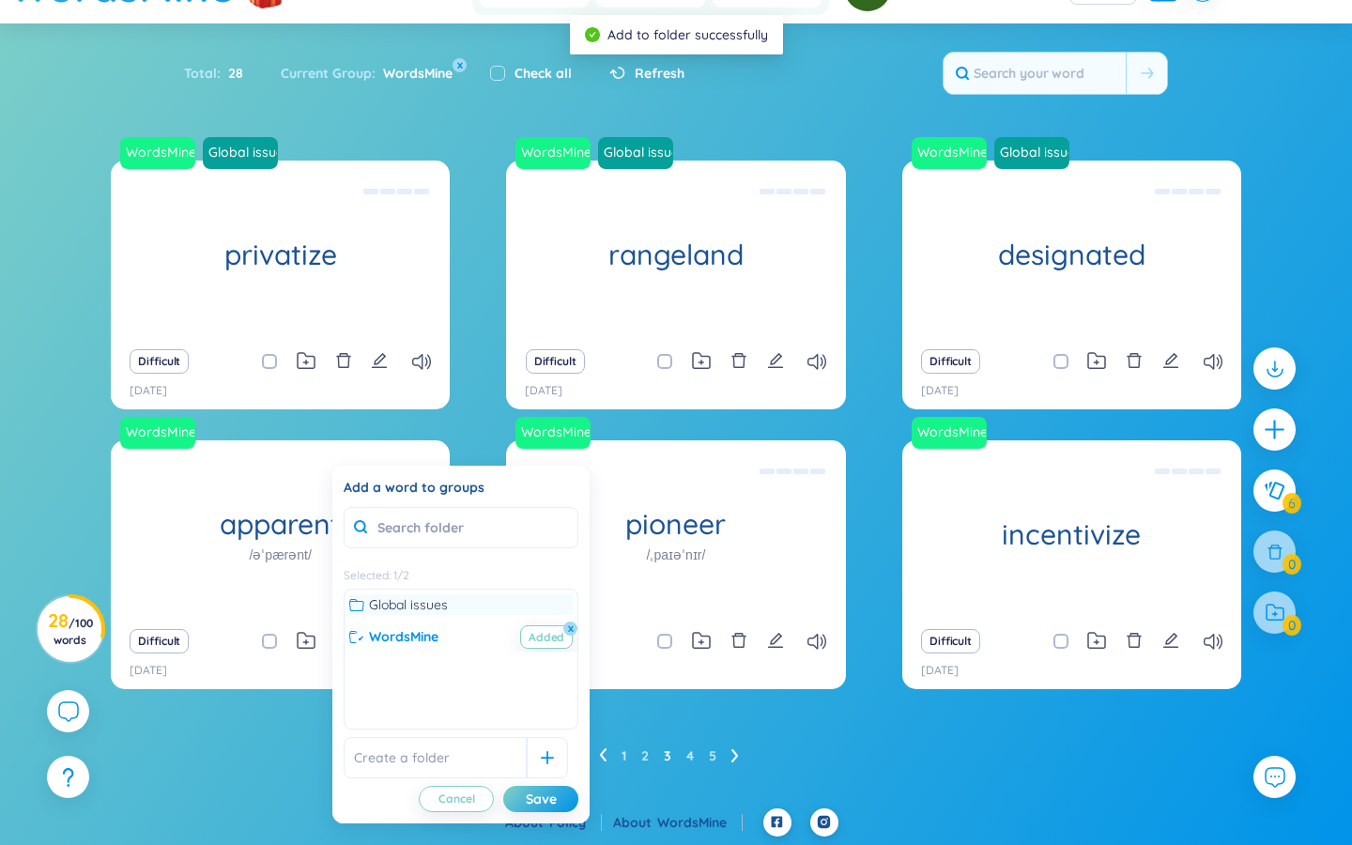
click at [358, 608] on icon at bounding box center [356, 604] width 15 height 15
click at [541, 707] on button "Save" at bounding box center [540, 799] width 75 height 26
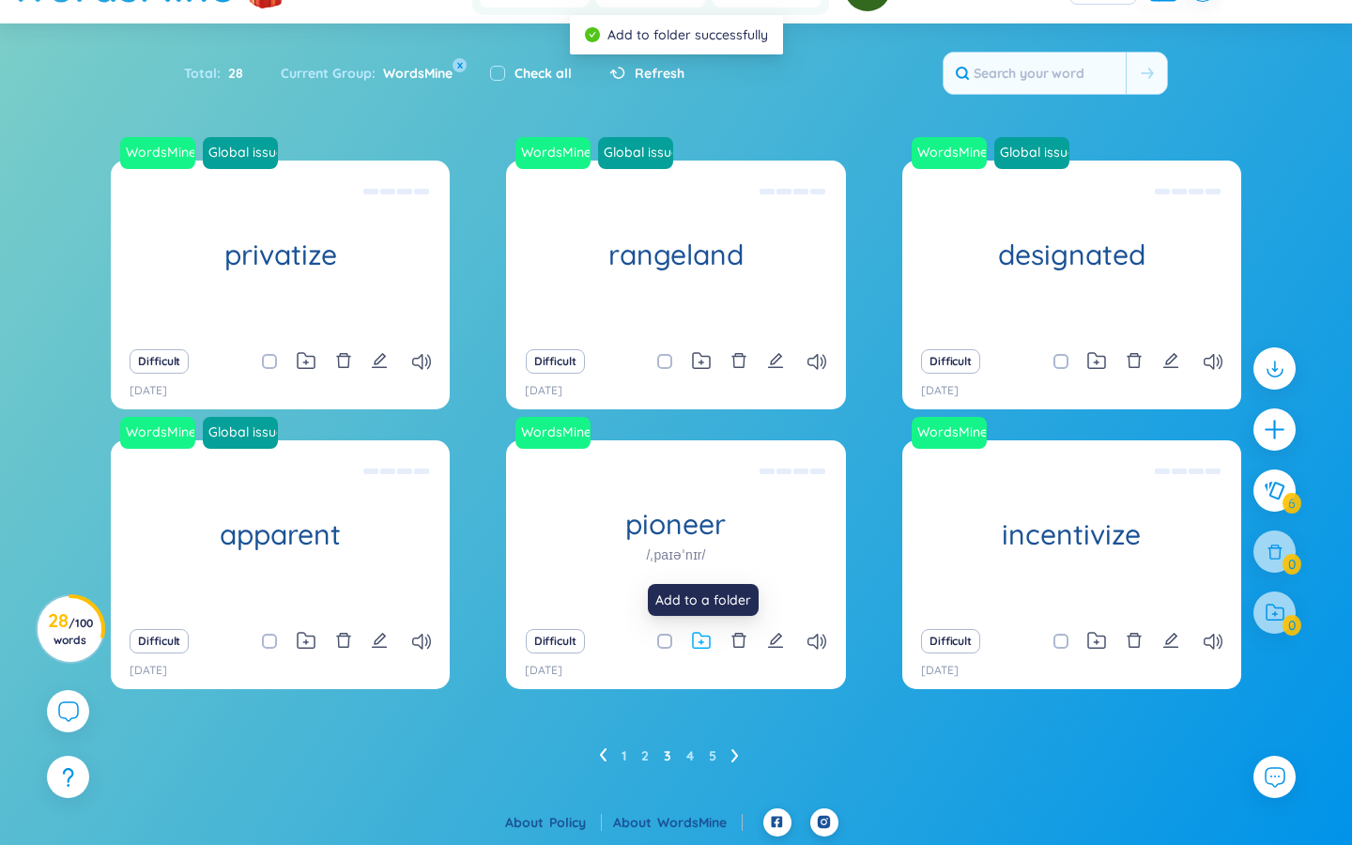
click at [701, 640] on icon at bounding box center [701, 642] width 5 height 5
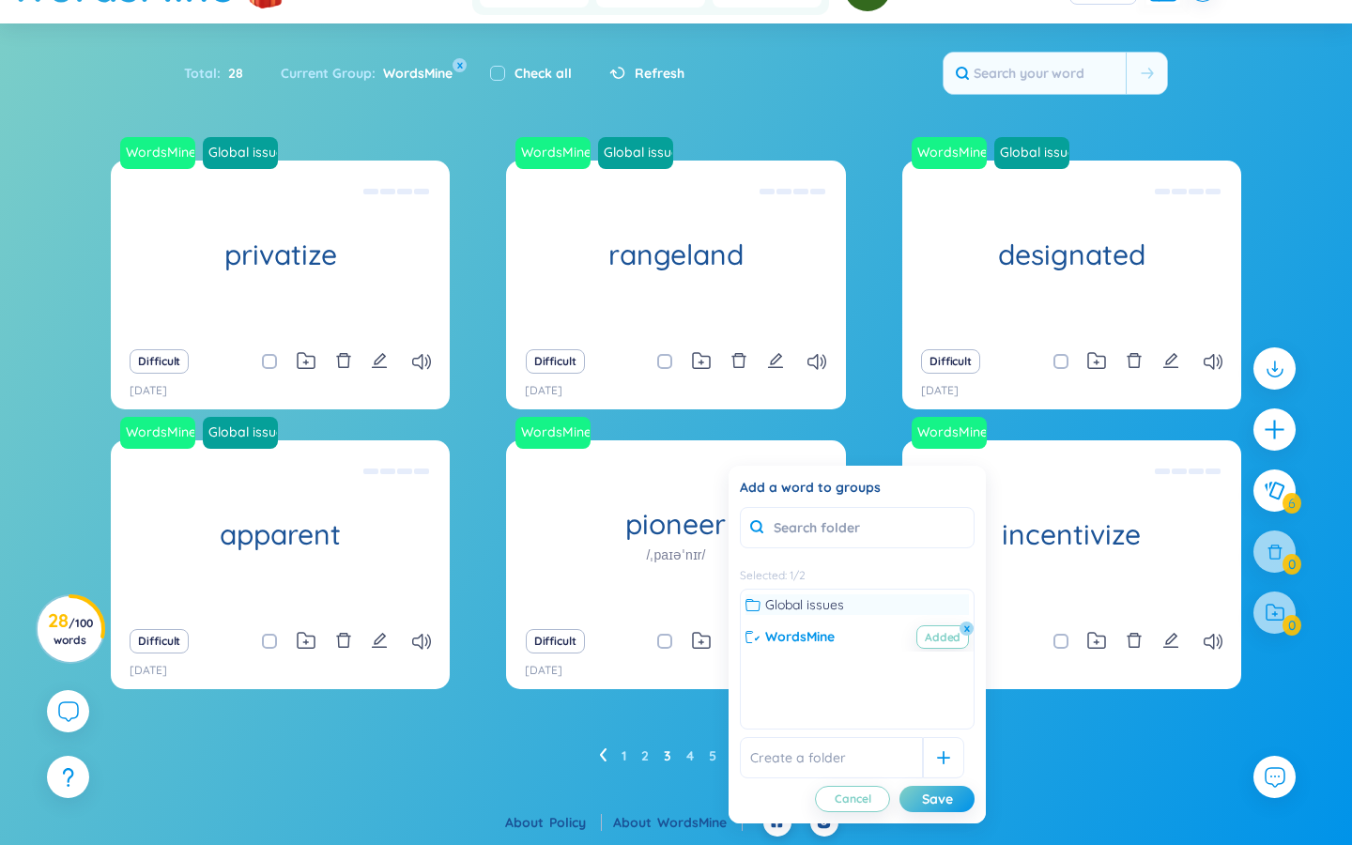
click at [755, 608] on icon at bounding box center [753, 604] width 15 height 15
click at [817, 707] on div "Save" at bounding box center [937, 799] width 31 height 21
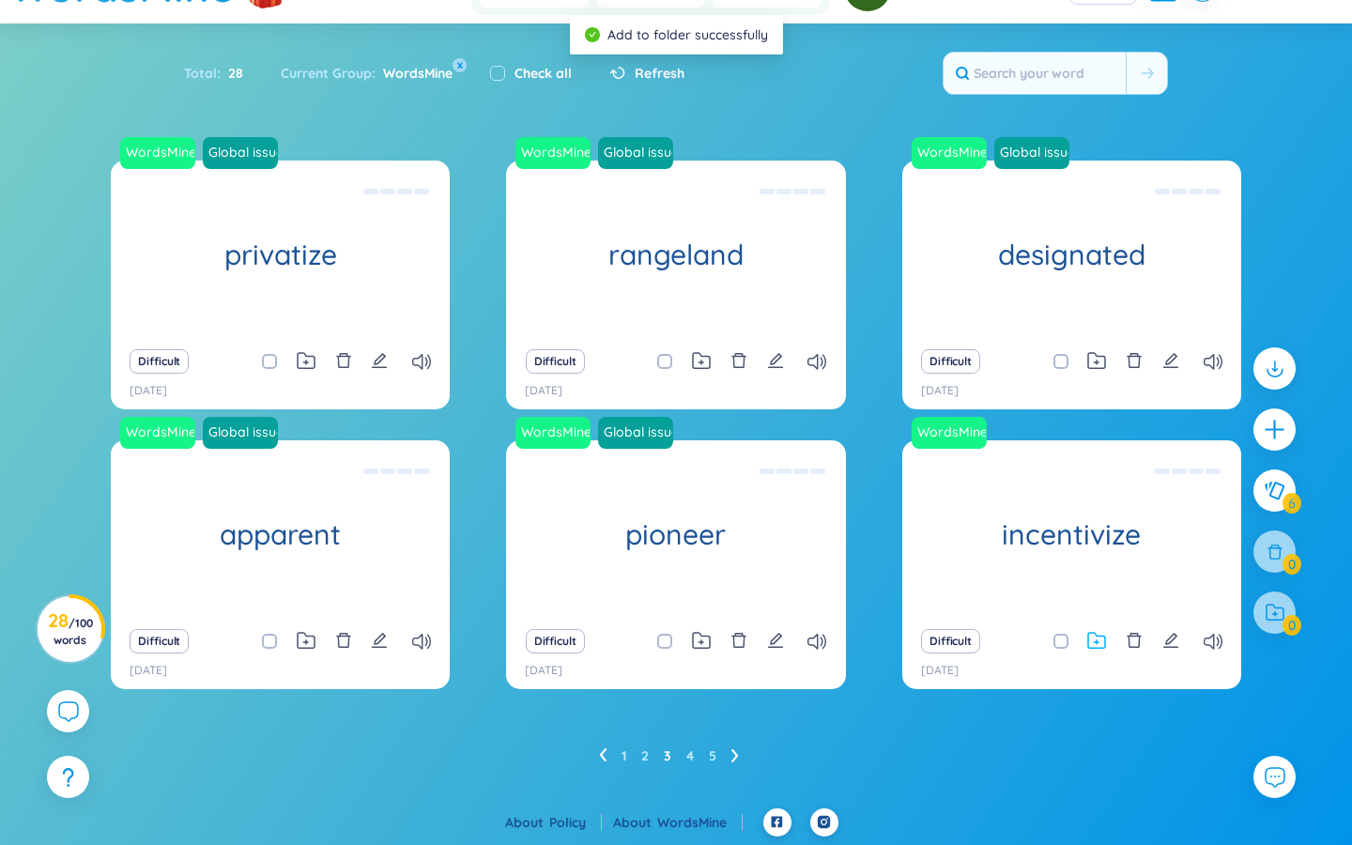
click at [817, 638] on icon at bounding box center [1096, 640] width 17 height 15
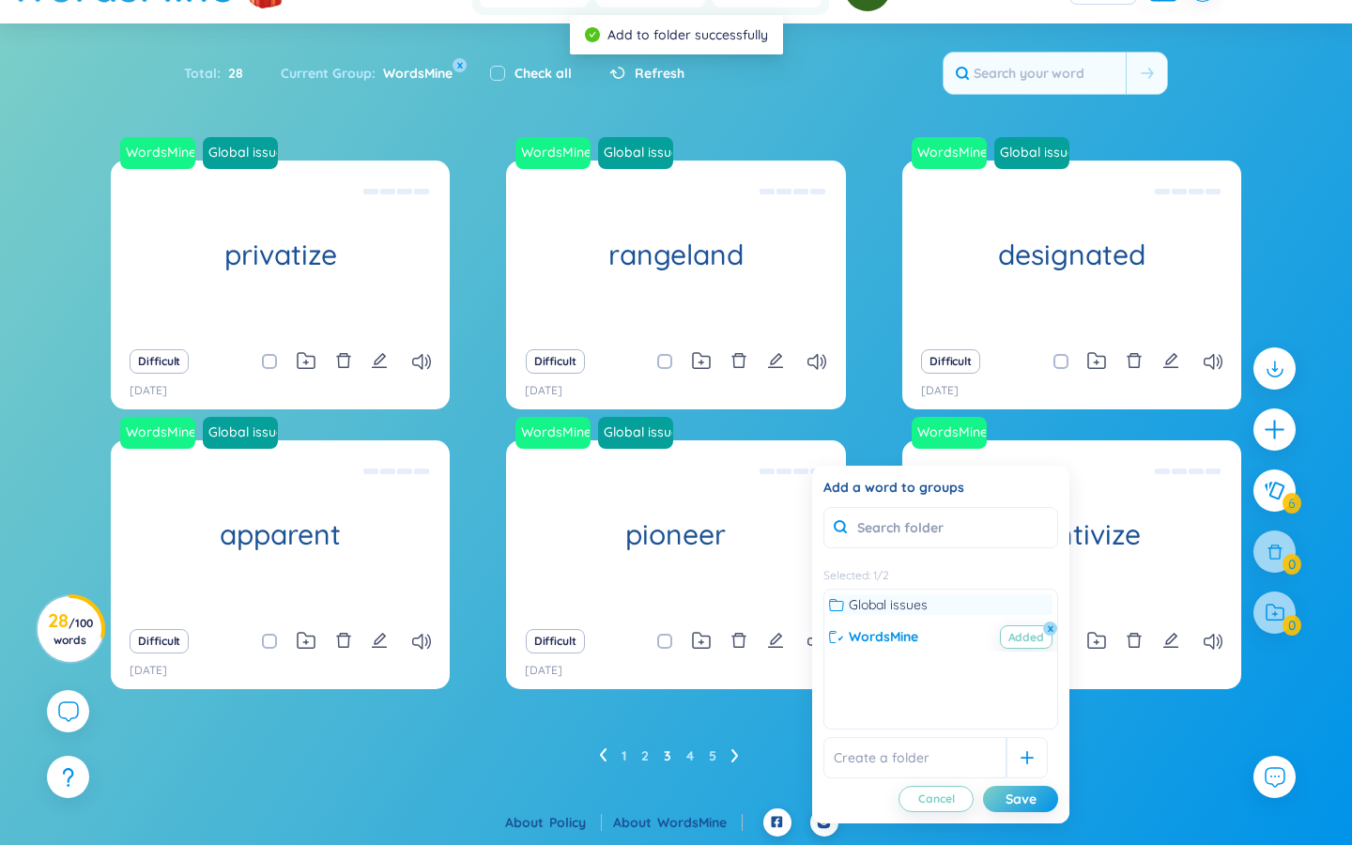
click at [817, 603] on icon at bounding box center [836, 604] width 15 height 15
click at [817, 707] on div "Save" at bounding box center [1021, 799] width 31 height 21
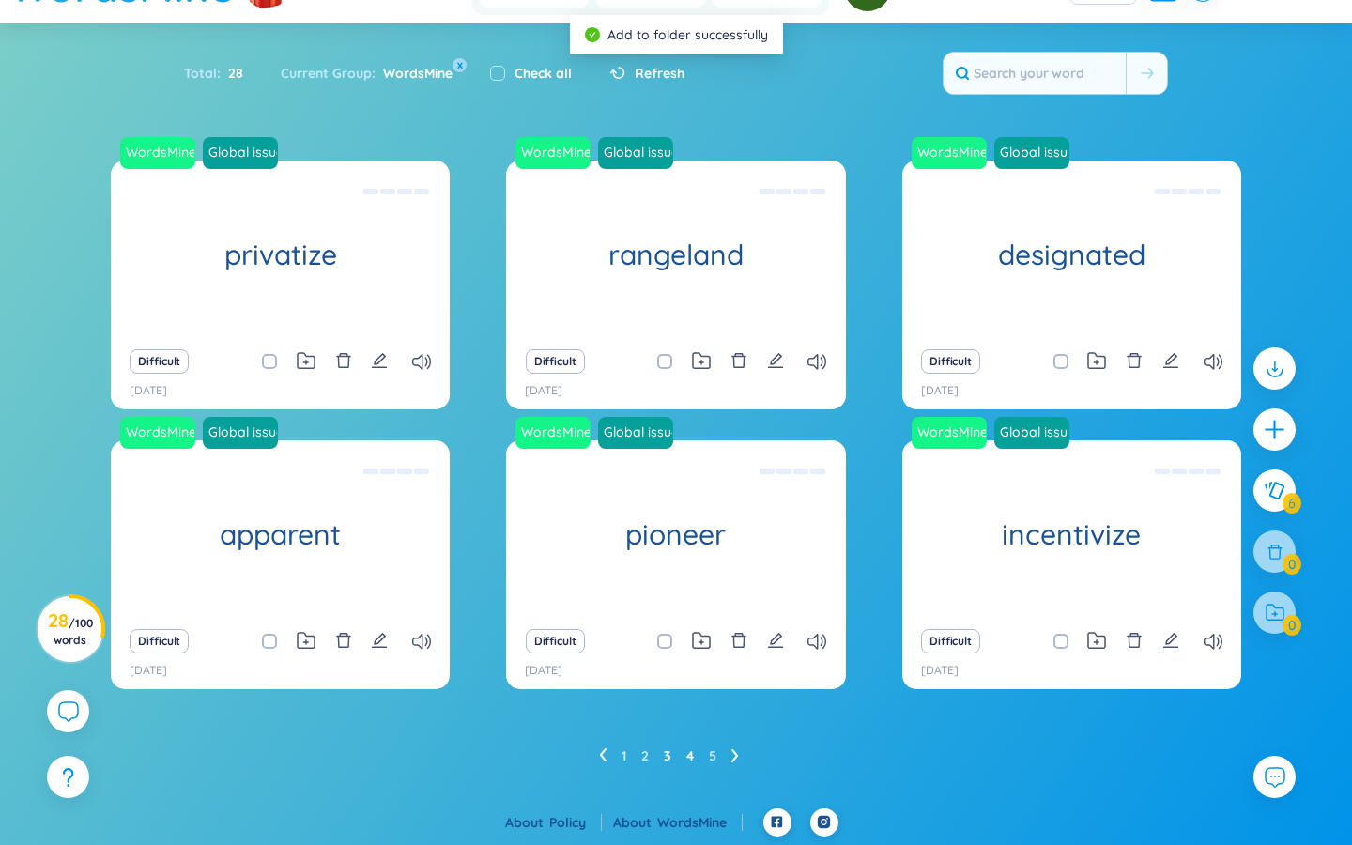
click at [689, 707] on link "4" at bounding box center [690, 756] width 8 height 28
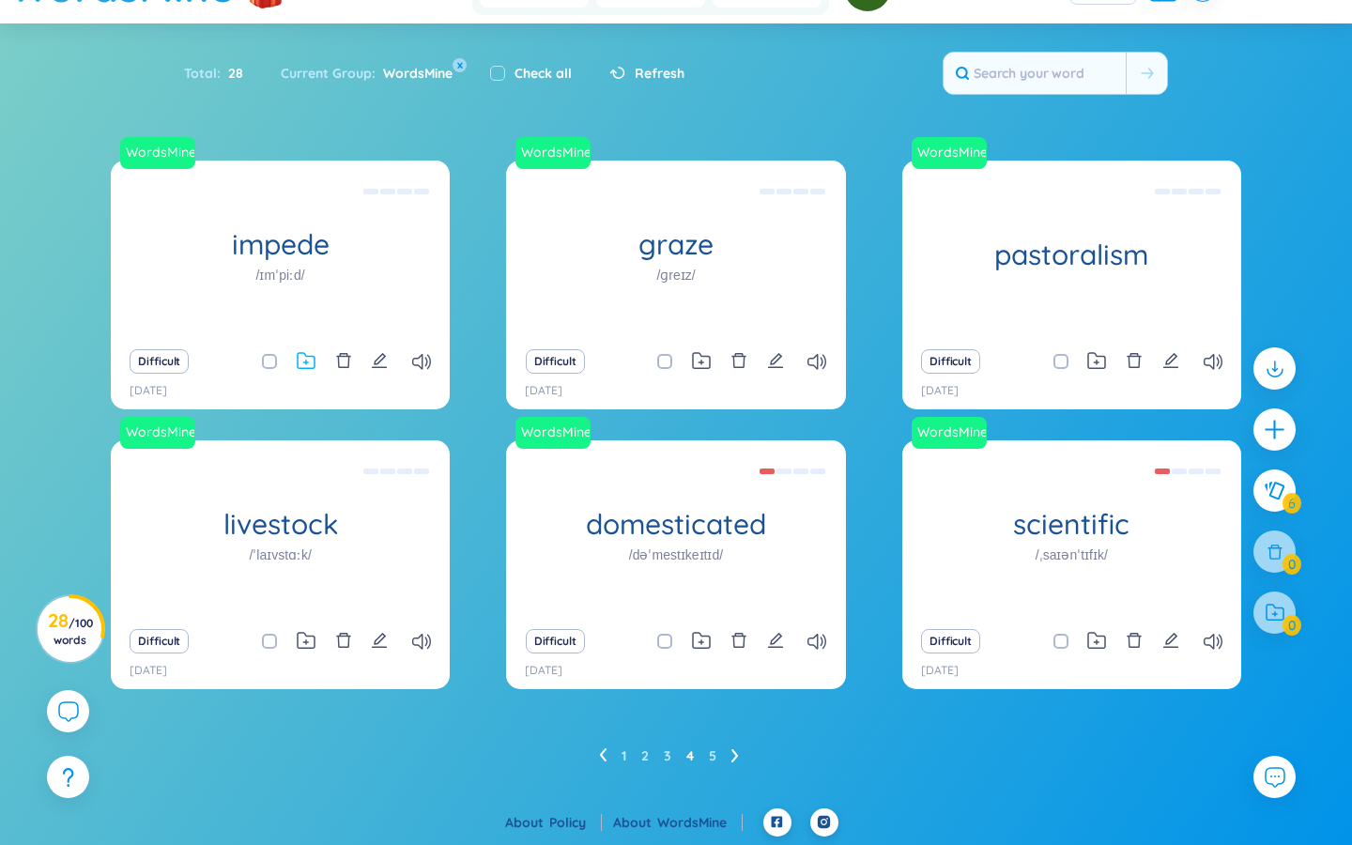
click at [307, 354] on icon at bounding box center [306, 361] width 19 height 18
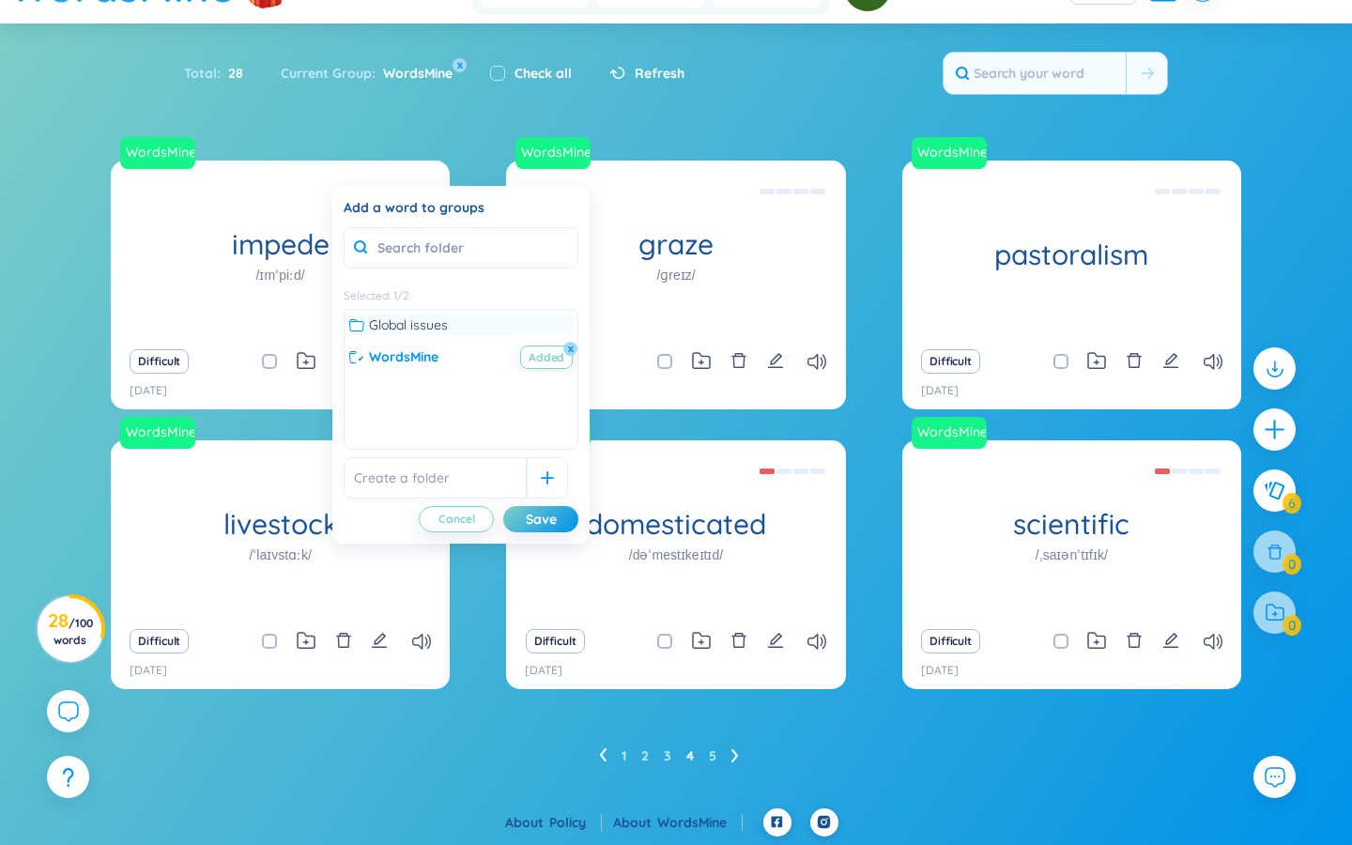
click at [355, 327] on icon at bounding box center [356, 324] width 15 height 15
click at [539, 518] on div "Save" at bounding box center [541, 519] width 31 height 21
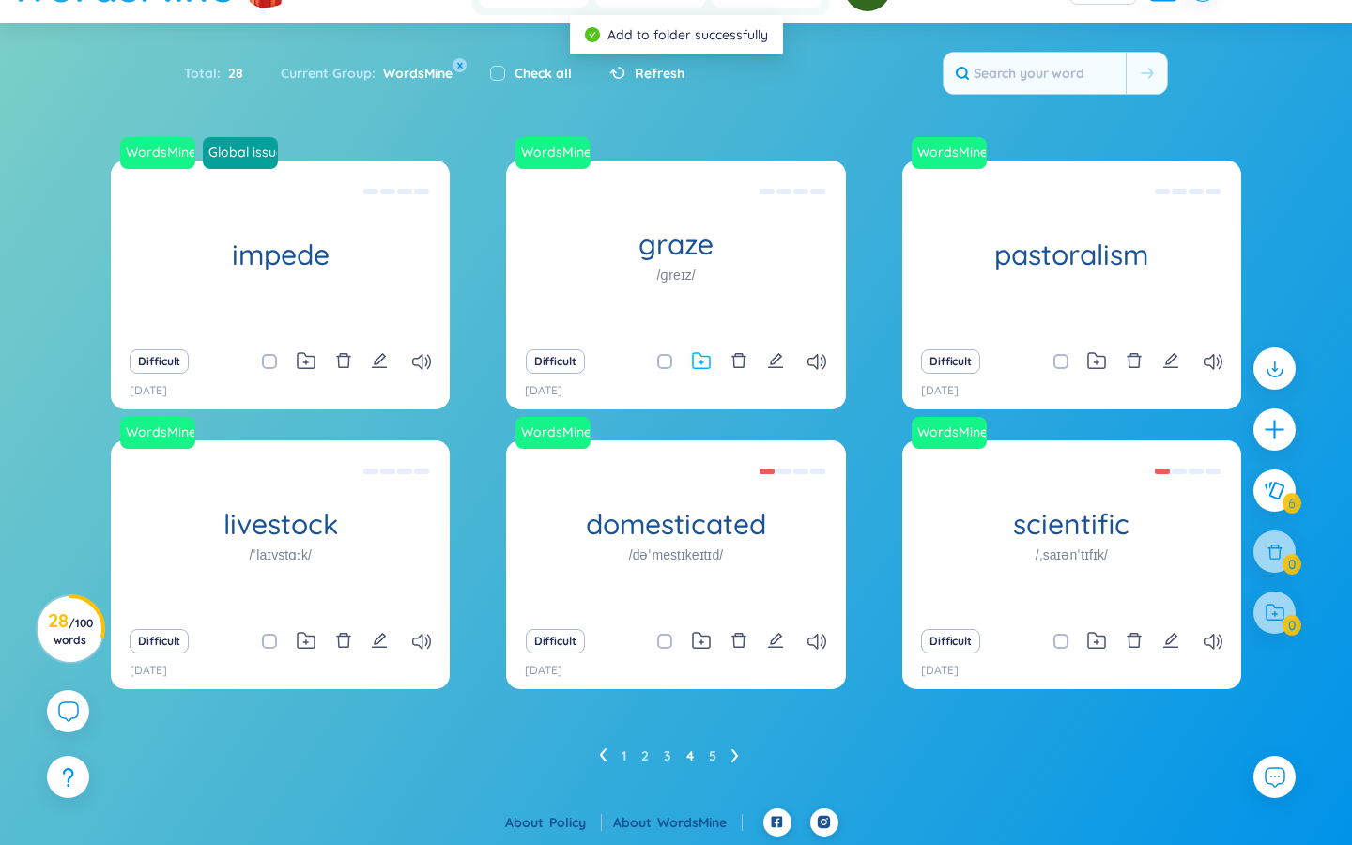
click at [698, 356] on icon at bounding box center [701, 361] width 19 height 18
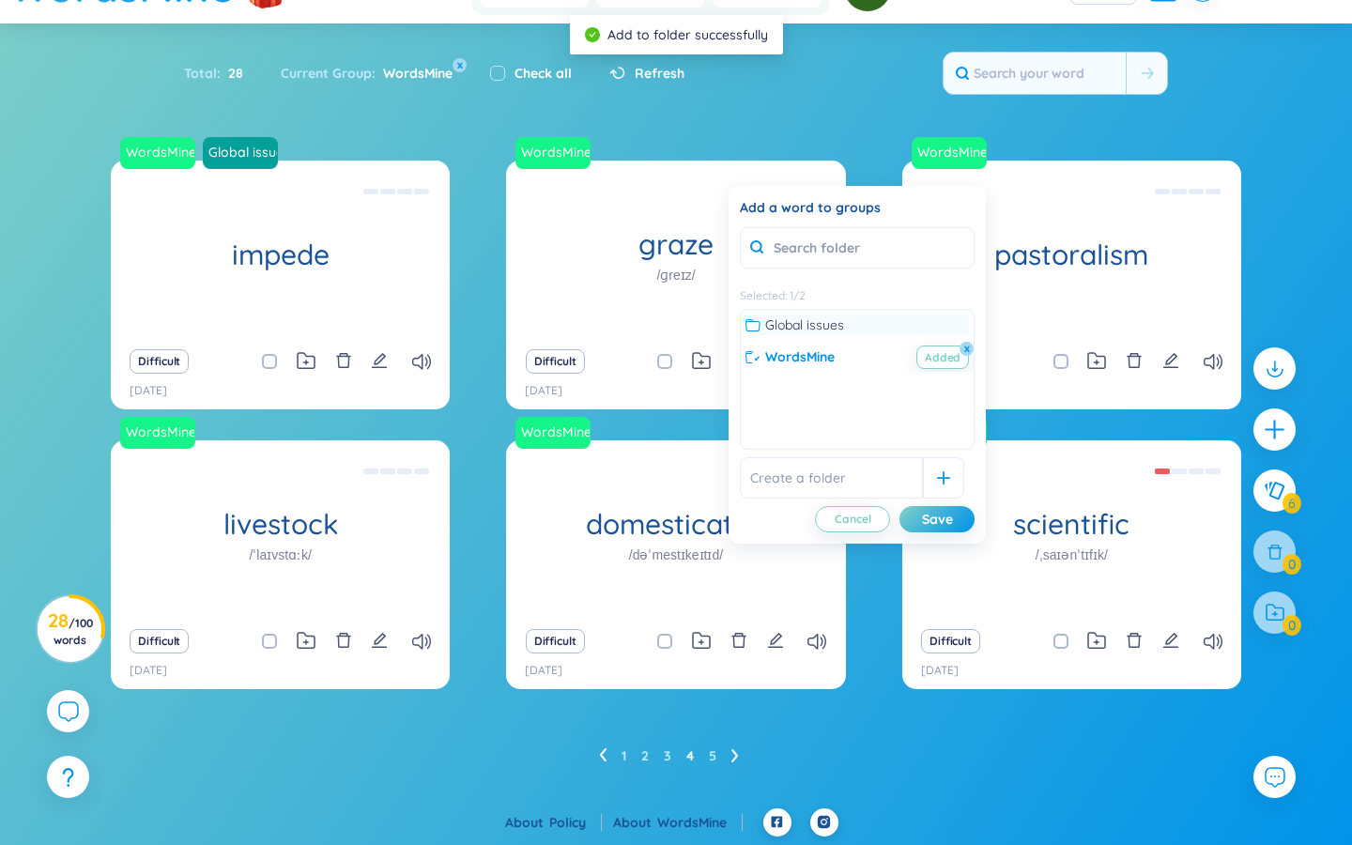
click at [752, 326] on icon at bounding box center [753, 324] width 15 height 15
click at [817, 515] on div "Save" at bounding box center [937, 519] width 31 height 21
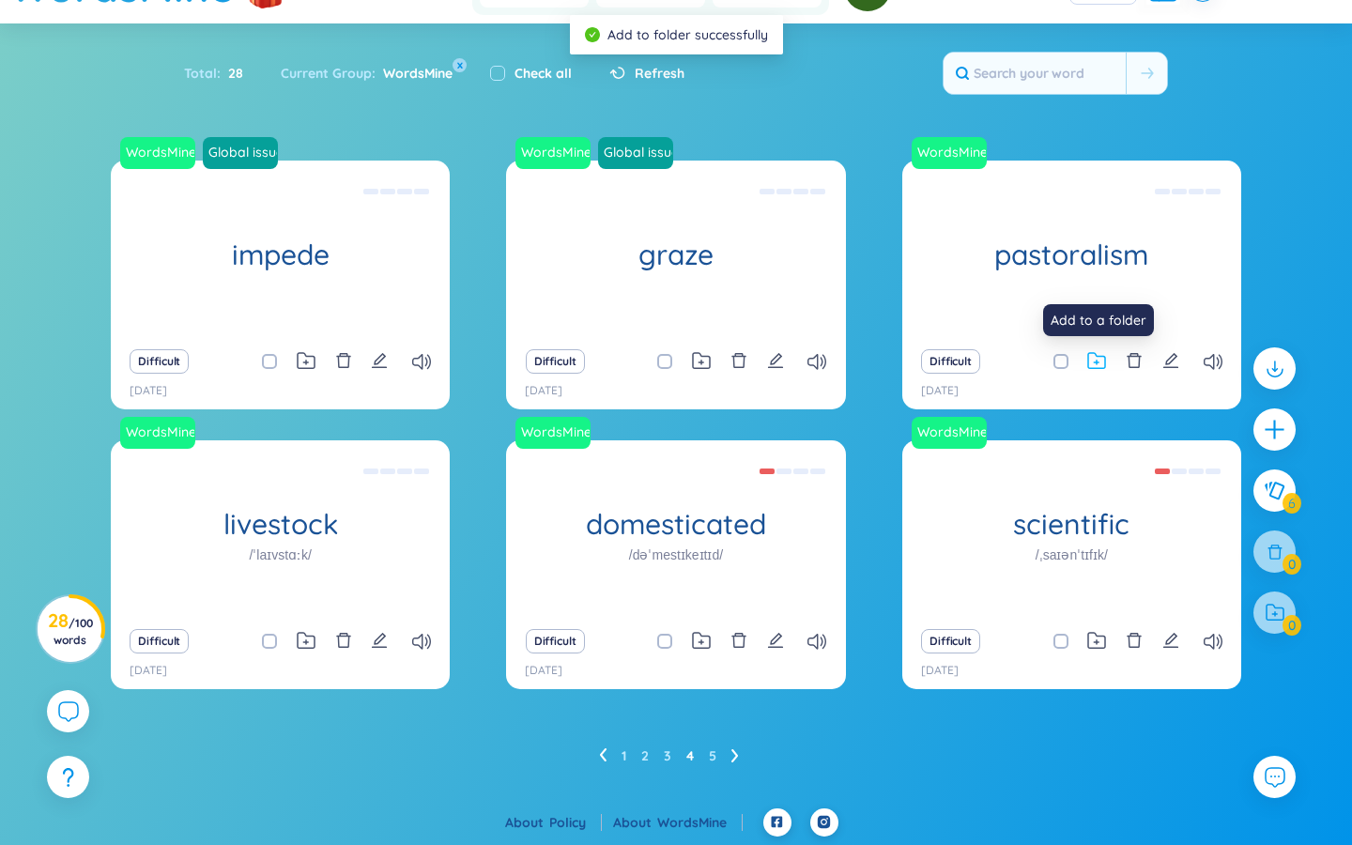
click at [817, 356] on icon at bounding box center [1096, 361] width 19 height 18
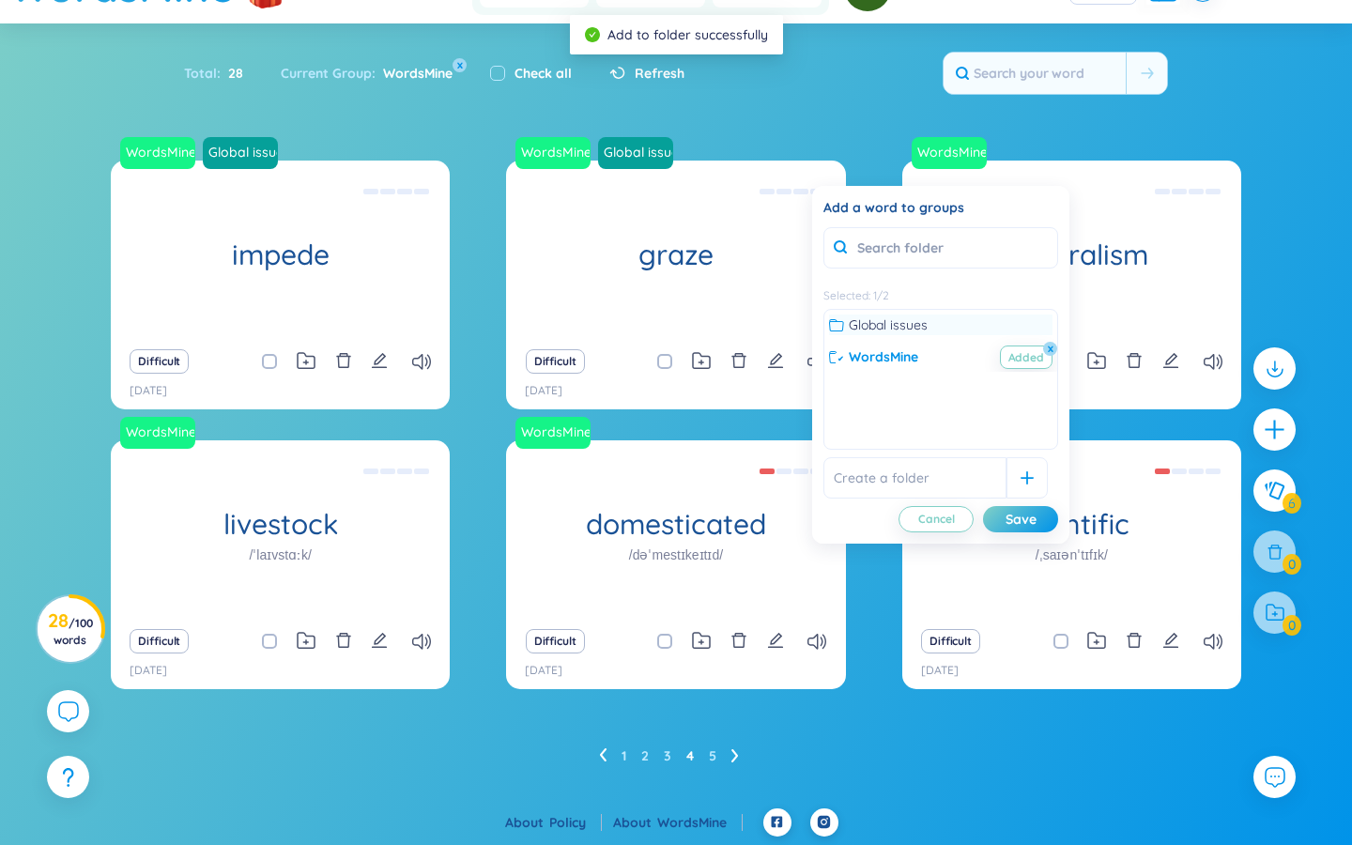
click at [817, 321] on icon at bounding box center [836, 325] width 15 height 12
click at [817, 526] on div "Save" at bounding box center [1021, 519] width 31 height 21
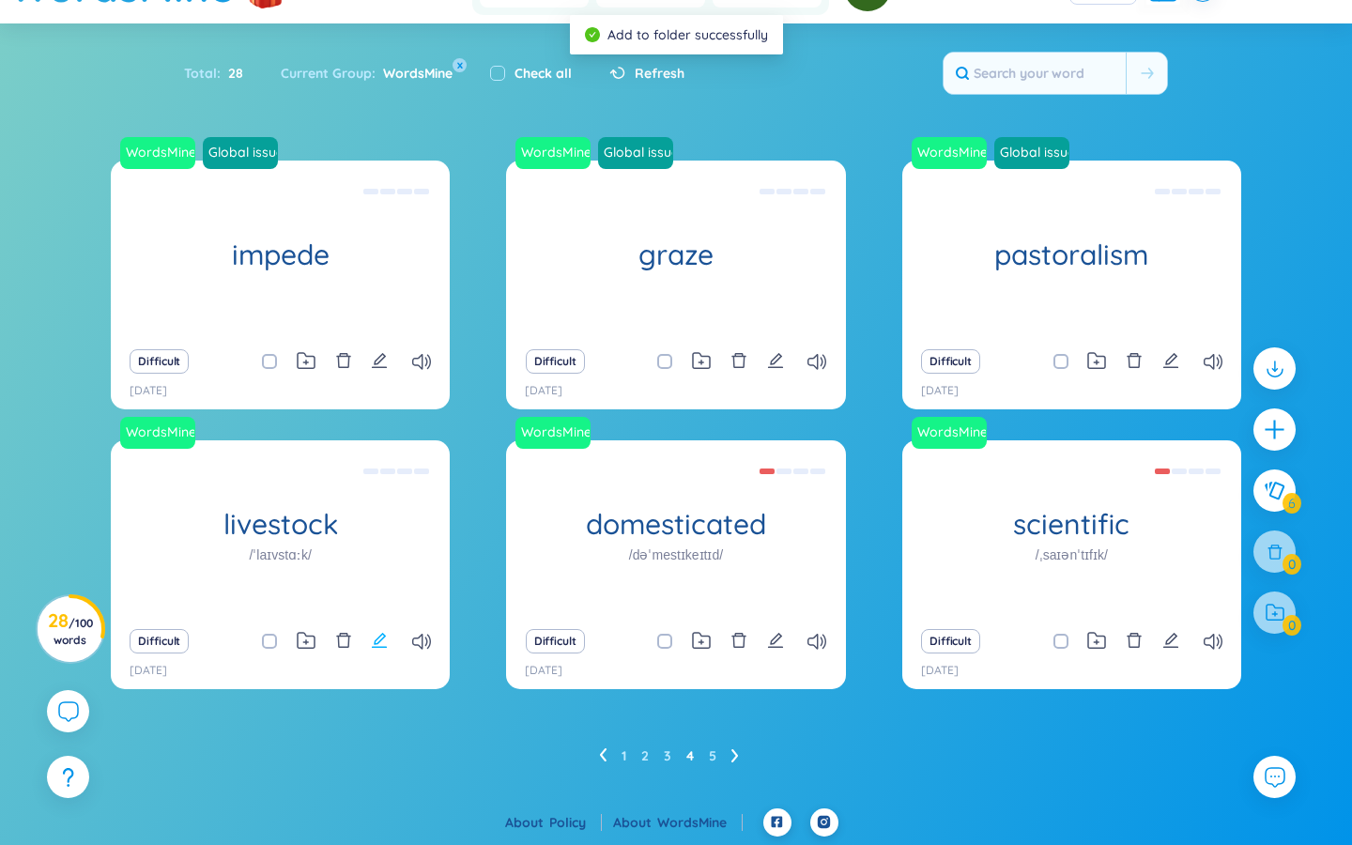
click at [382, 640] on icon "edit" at bounding box center [379, 640] width 17 height 17
type textarea "gia súc Farm animals; animals domesticated for cultivation."
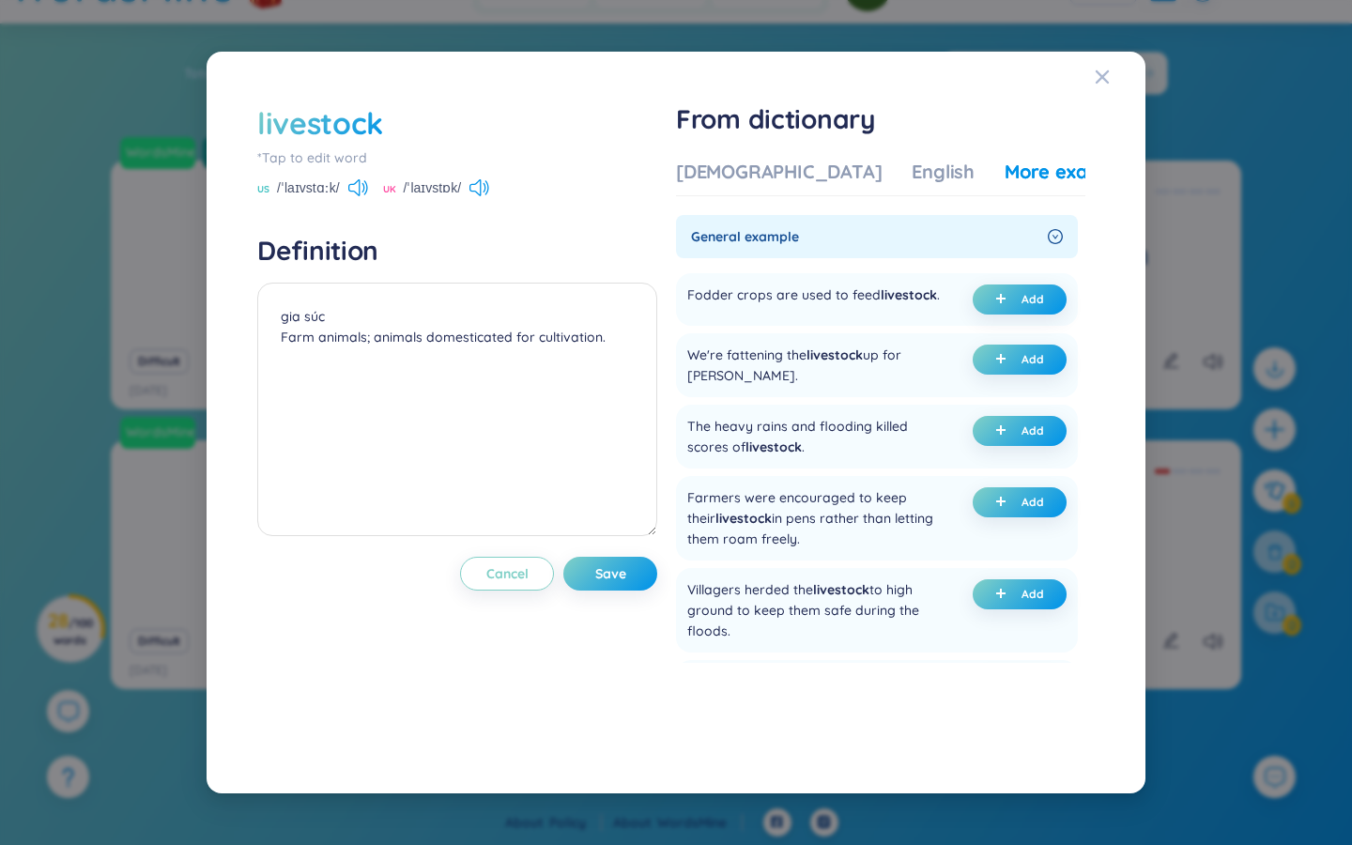
click at [38, 331] on div "livestock *Tap to edit word US /ˈlaɪvstɑːk/ UK /ˈlaɪvstɒk/ Definition gia súc F…" at bounding box center [676, 422] width 1352 height 845
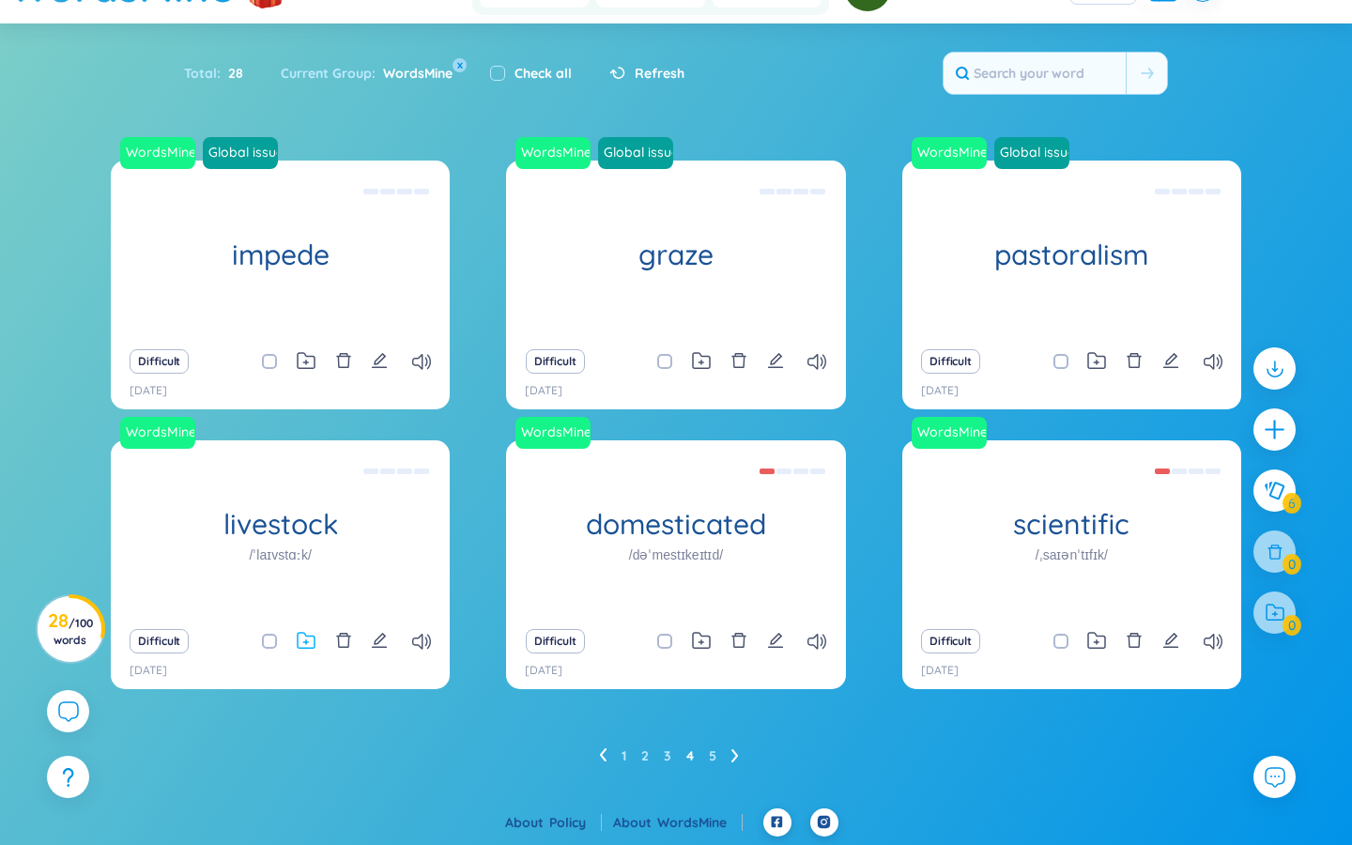
click at [309, 638] on icon at bounding box center [306, 641] width 19 height 18
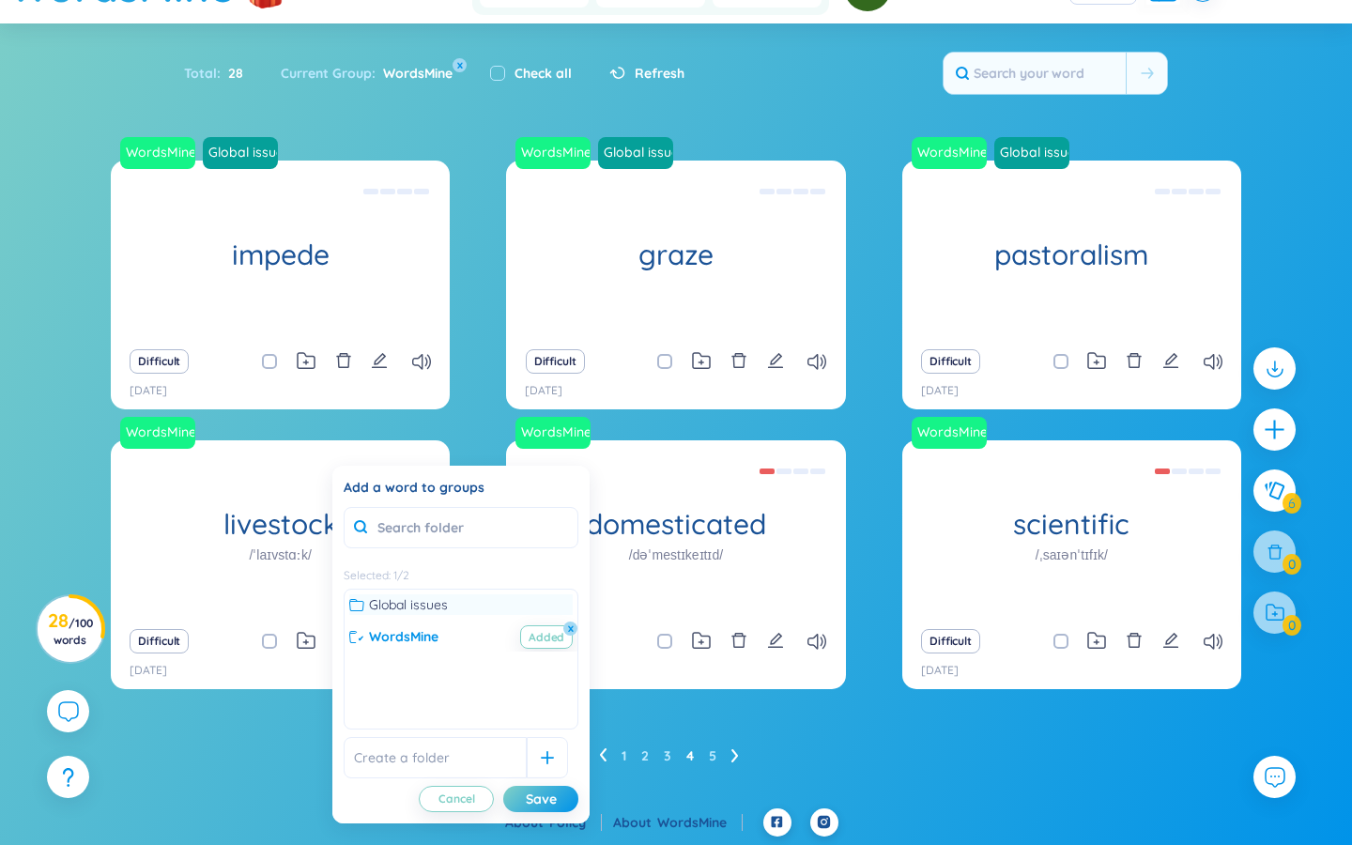
click at [358, 605] on icon at bounding box center [356, 604] width 15 height 15
click at [542, 707] on div "Save" at bounding box center [541, 799] width 31 height 21
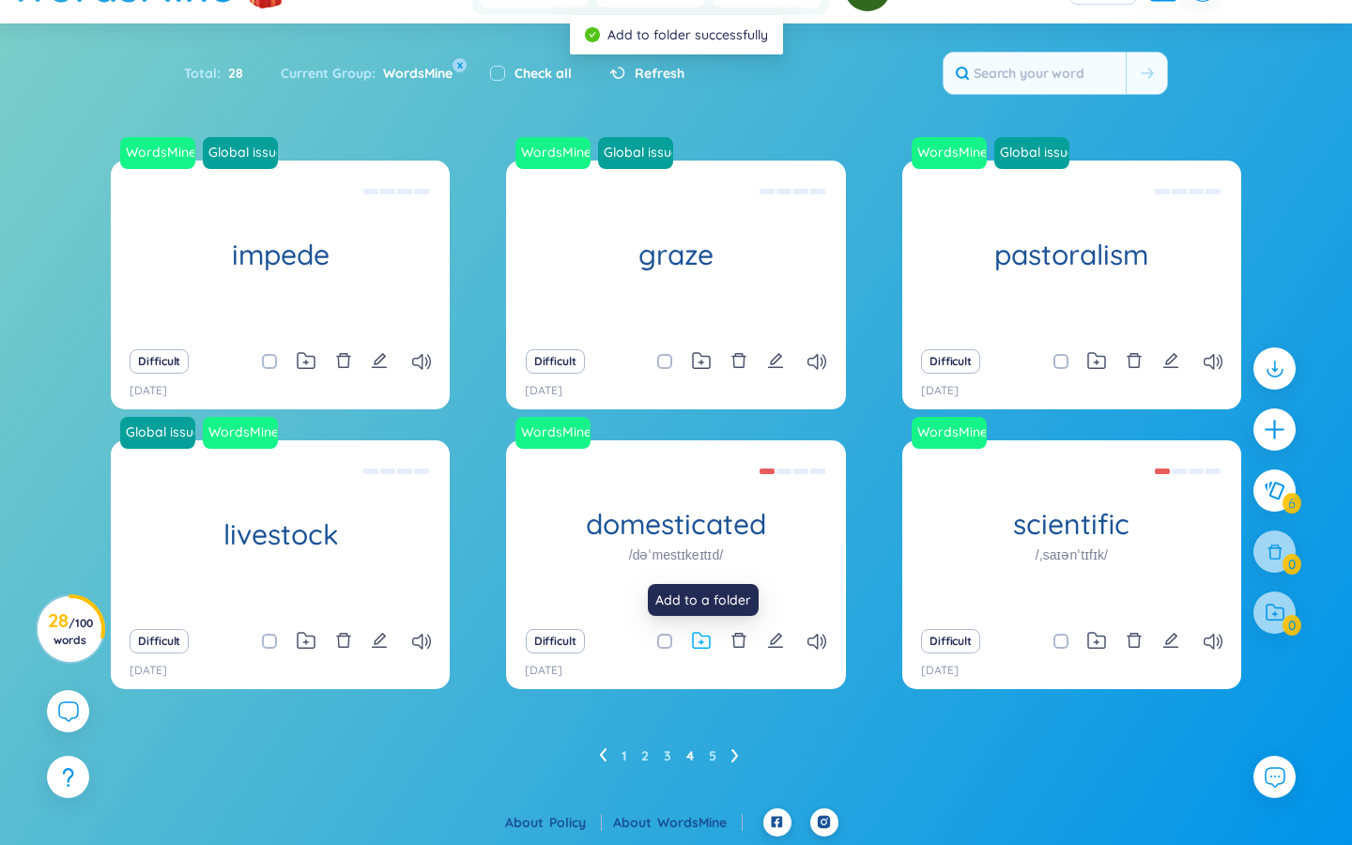
click at [699, 638] on icon at bounding box center [701, 641] width 19 height 18
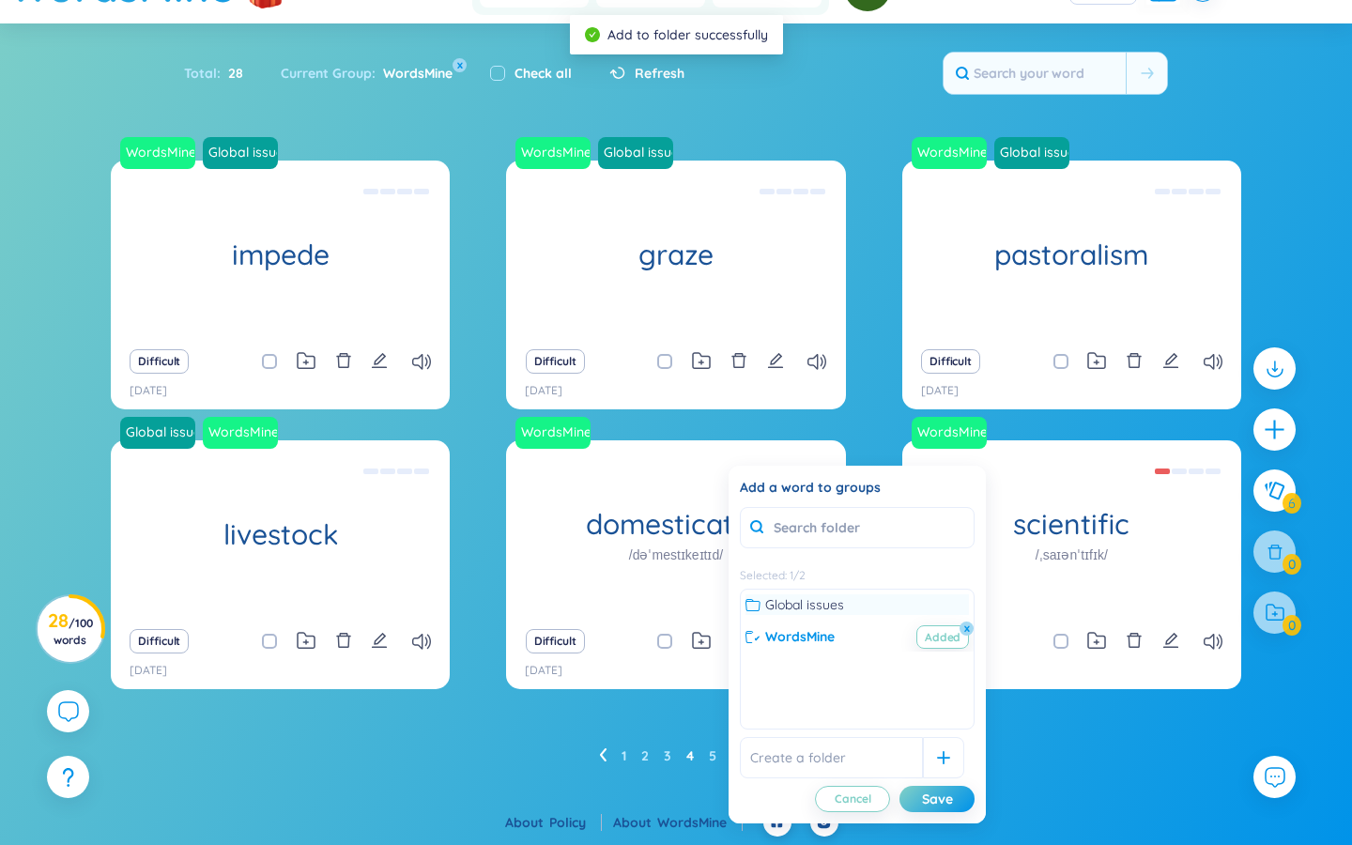
click at [757, 607] on icon at bounding box center [753, 604] width 15 height 15
click at [817, 707] on div "Save" at bounding box center [937, 799] width 31 height 21
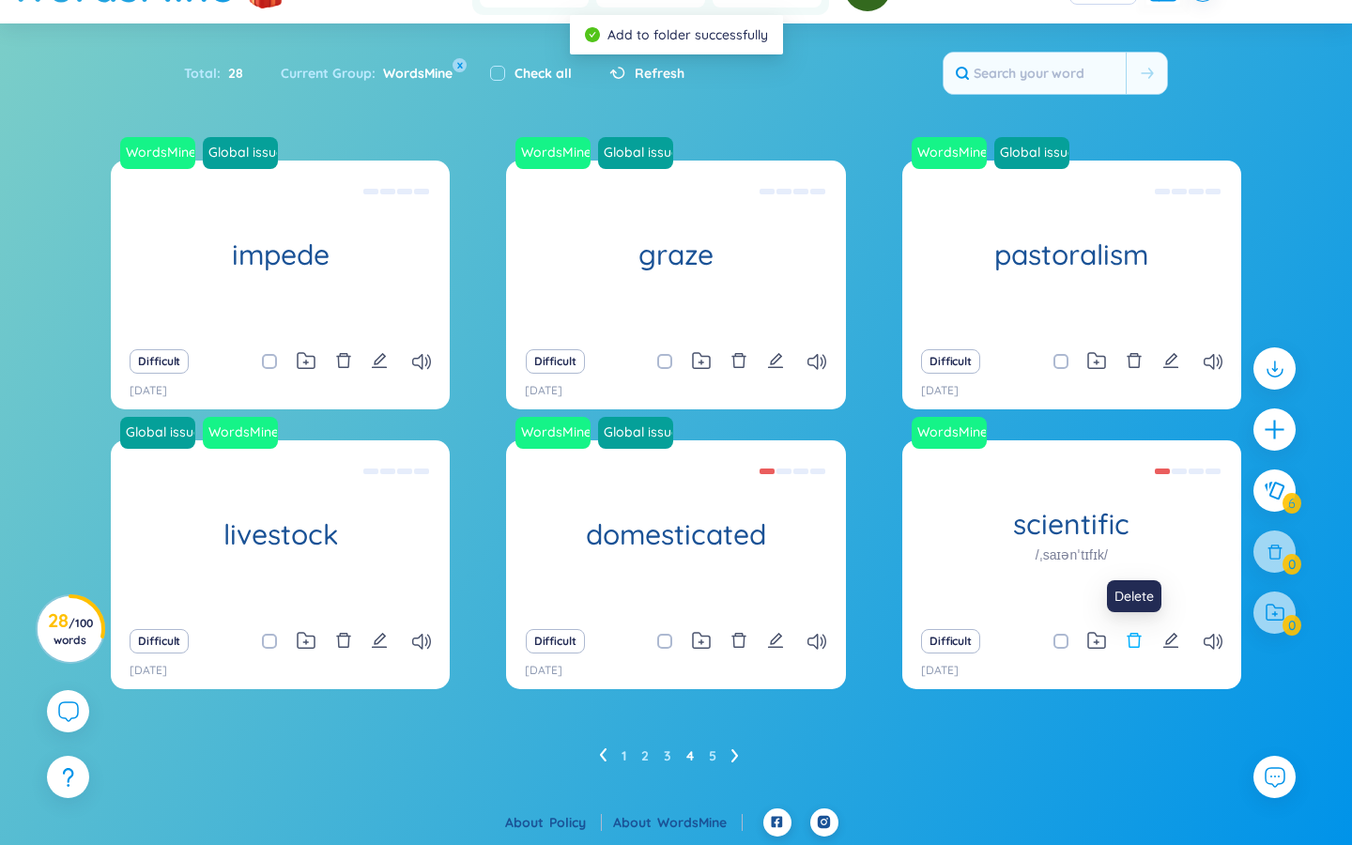
click at [817, 641] on icon "delete" at bounding box center [1134, 640] width 17 height 17
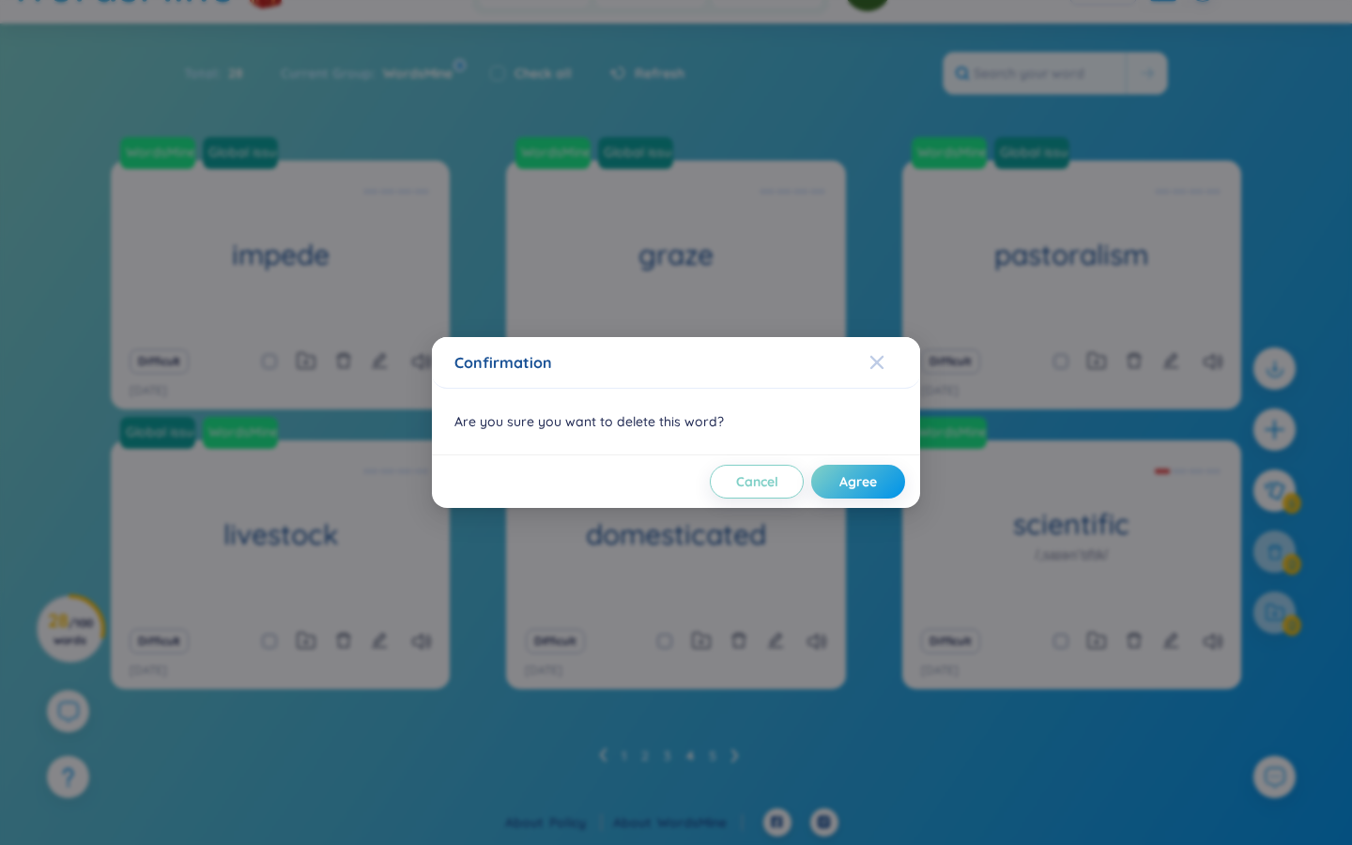
click at [817, 369] on icon "Close" at bounding box center [876, 362] width 15 height 15
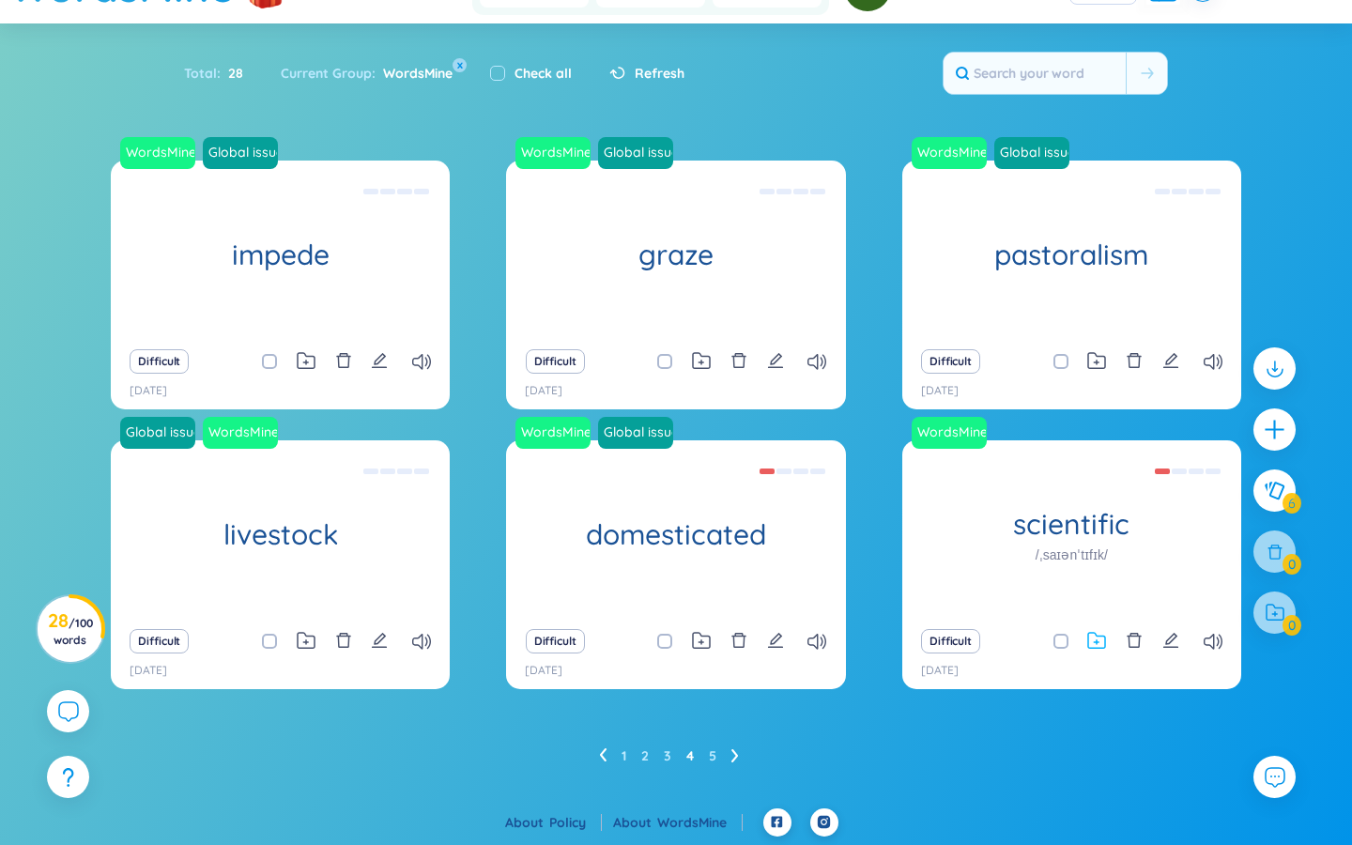
click at [817, 649] on icon at bounding box center [1096, 641] width 19 height 18
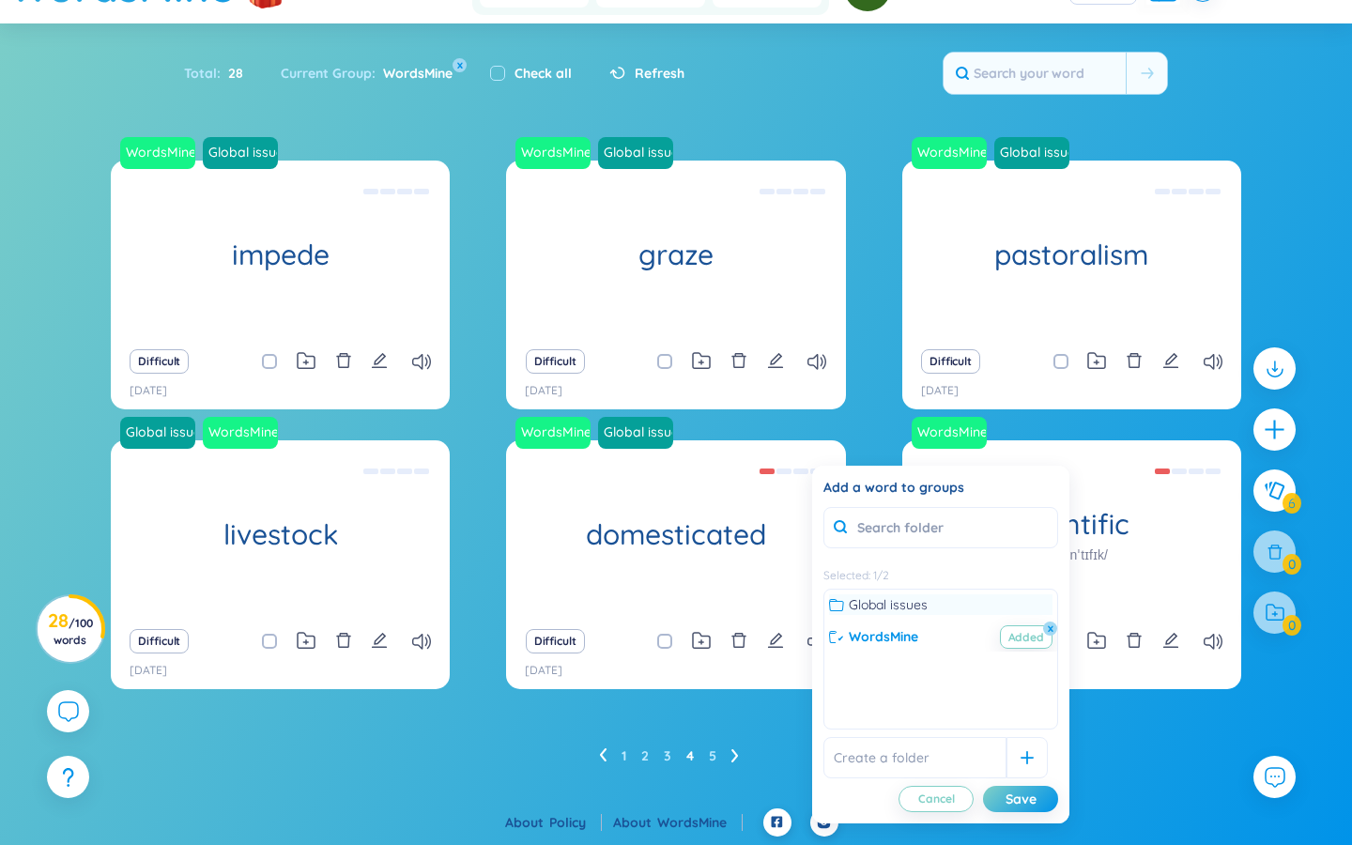
click at [817, 602] on icon at bounding box center [836, 604] width 15 height 15
click at [817, 707] on div "Save" at bounding box center [1021, 799] width 31 height 21
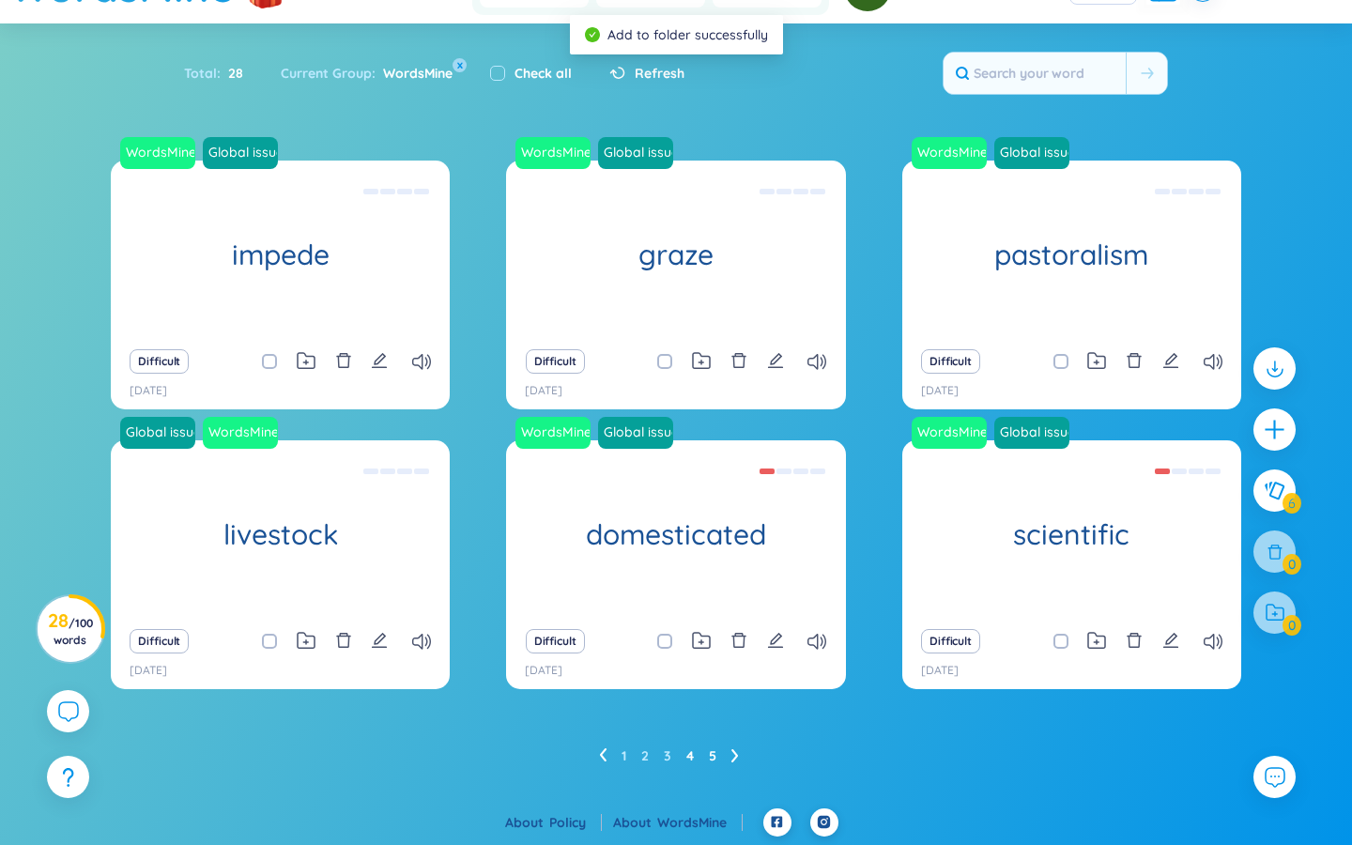
click at [710, 707] on link "5" at bounding box center [713, 756] width 8 height 28
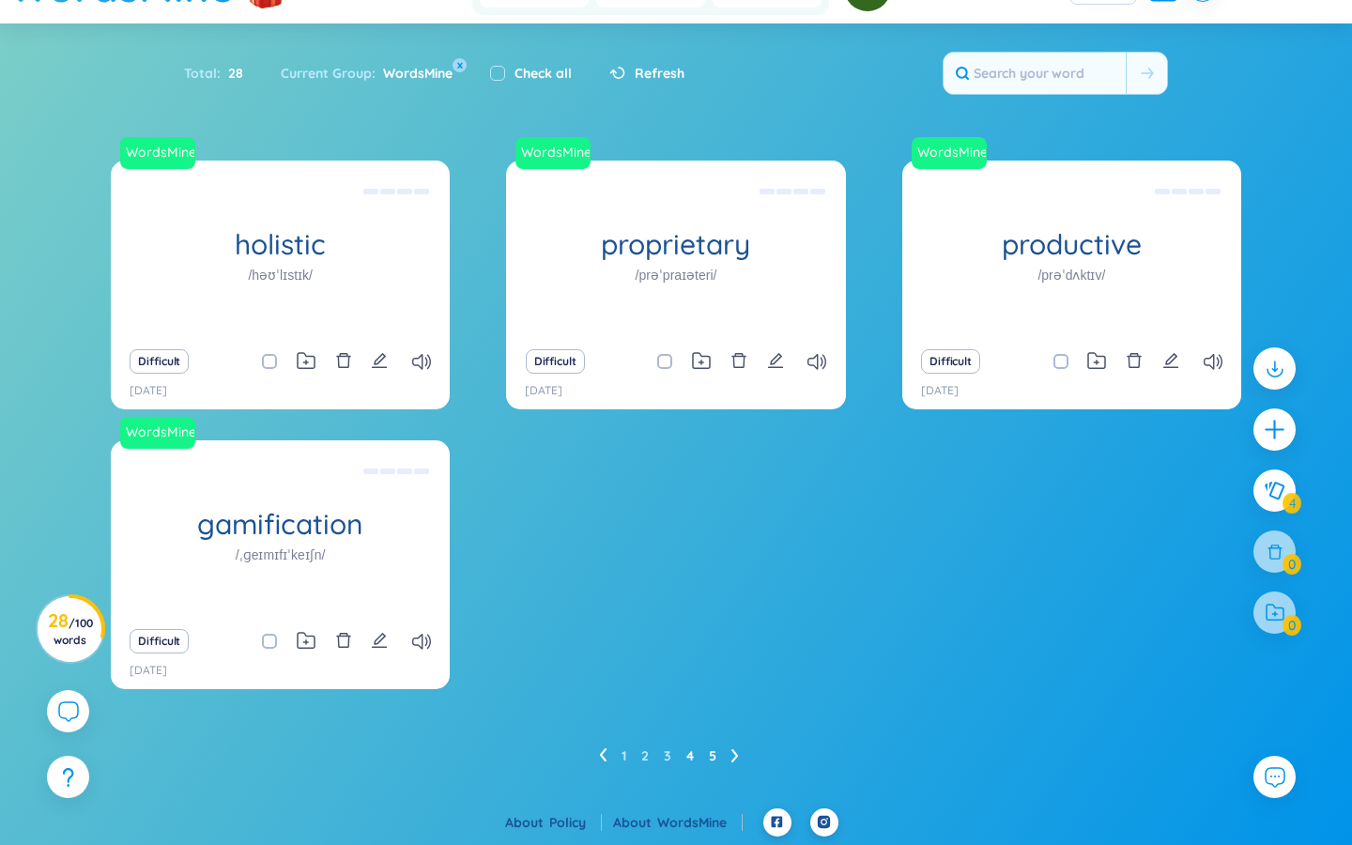
click at [689, 707] on link "4" at bounding box center [690, 756] width 8 height 28
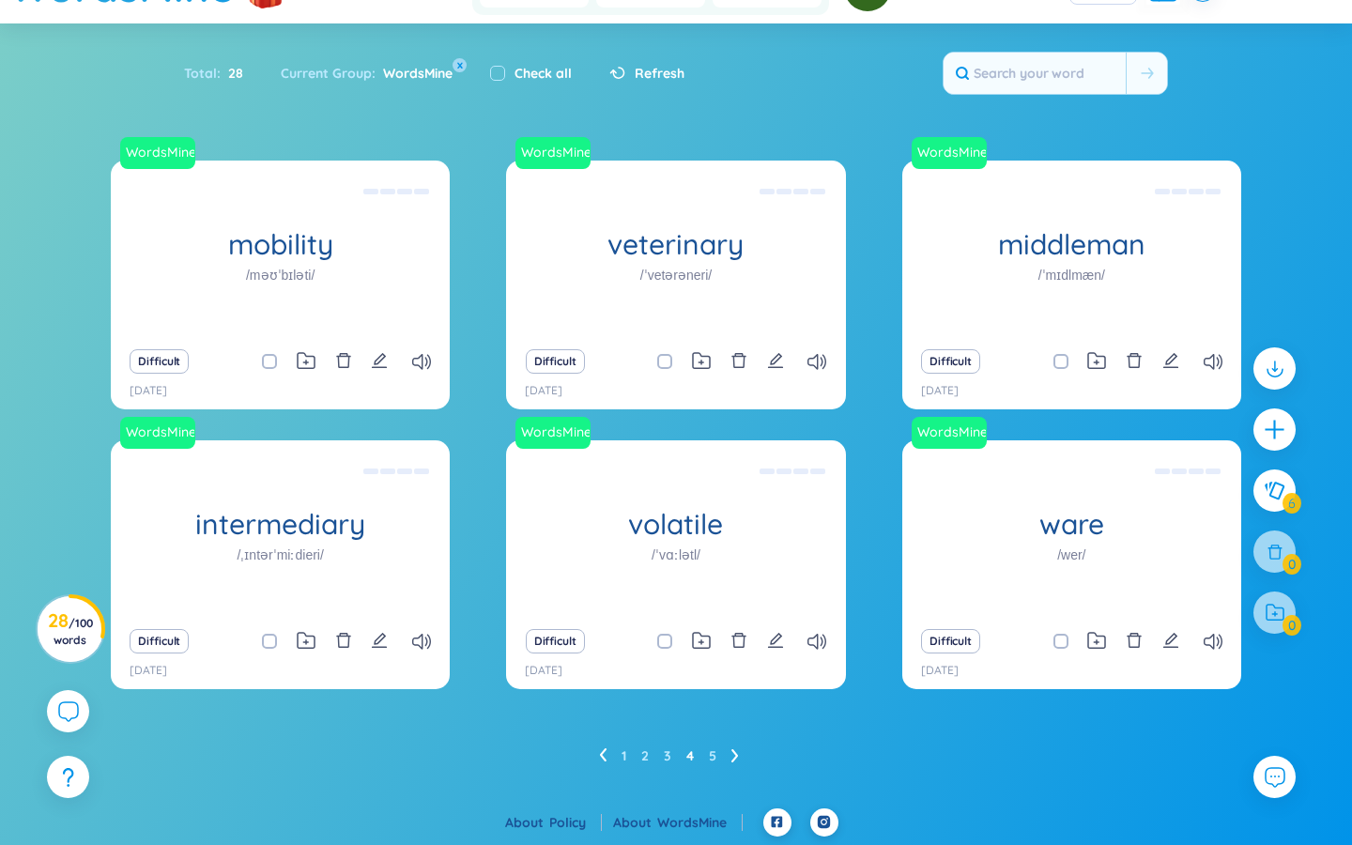
click at [620, 707] on ul "1 2 3 4 5" at bounding box center [676, 756] width 155 height 30
click at [626, 707] on ul "1 2 3 4 5" at bounding box center [676, 756] width 155 height 30
click at [647, 707] on link "2" at bounding box center [645, 756] width 8 height 28
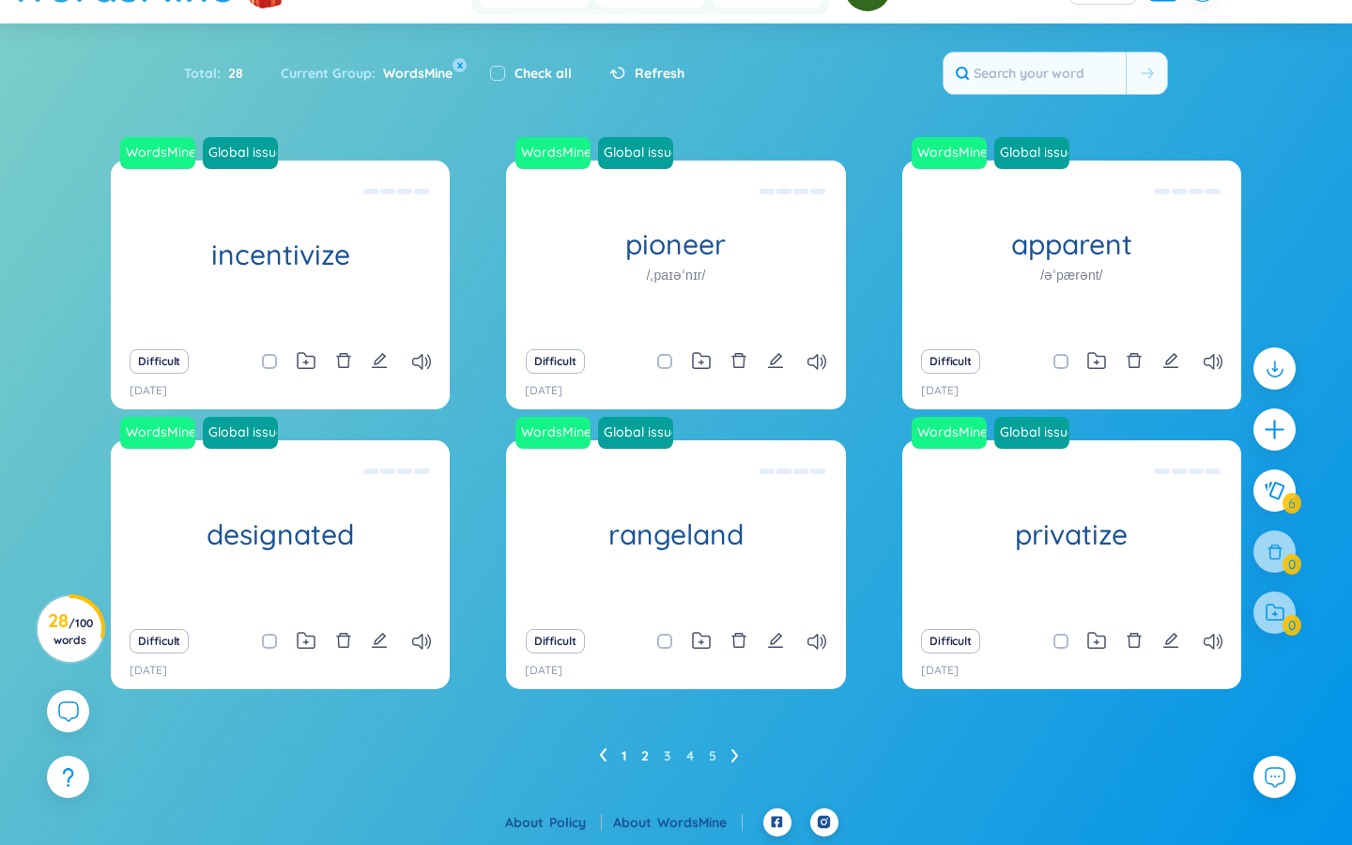
click at [622, 707] on link "1" at bounding box center [624, 756] width 5 height 28
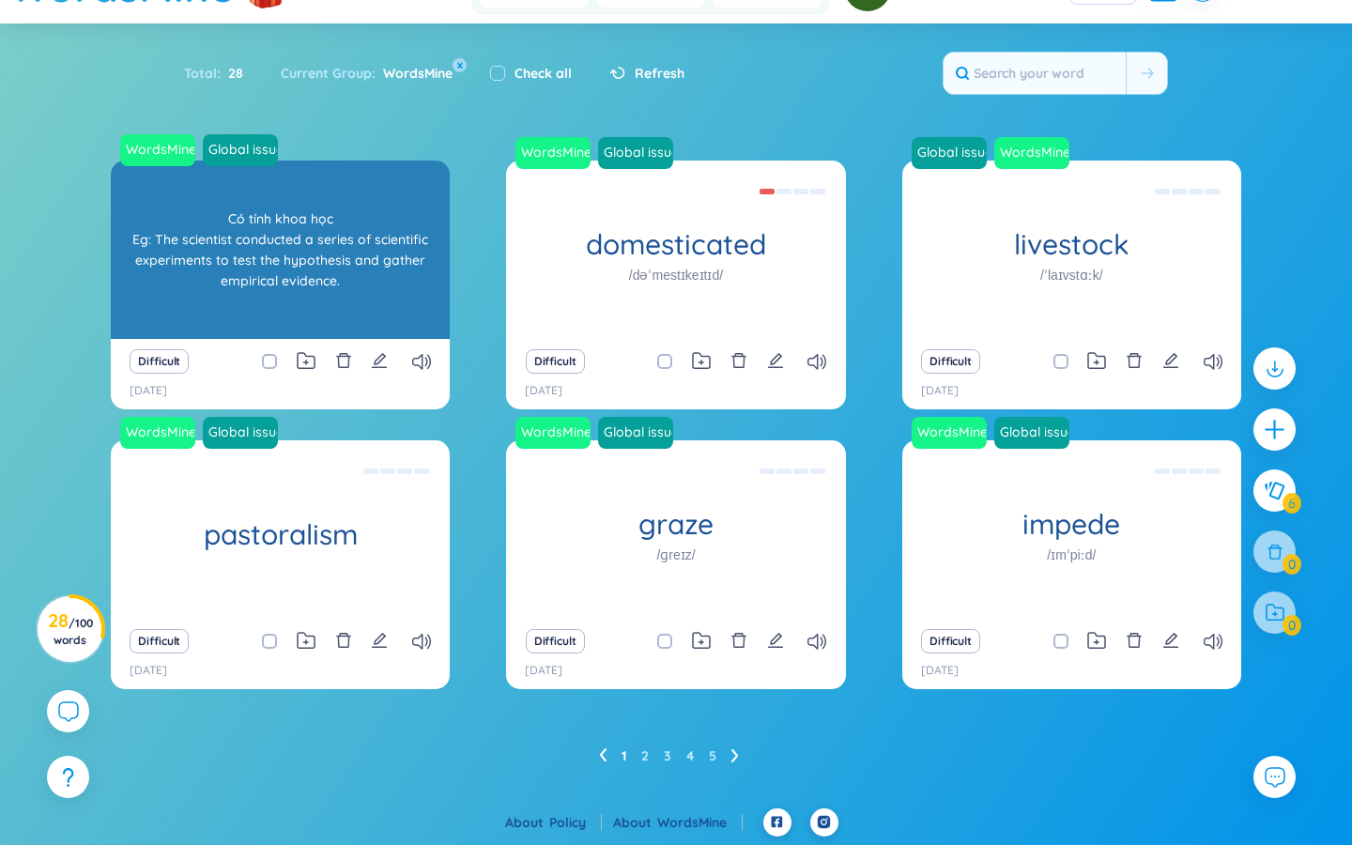
scroll to position [0, 0]
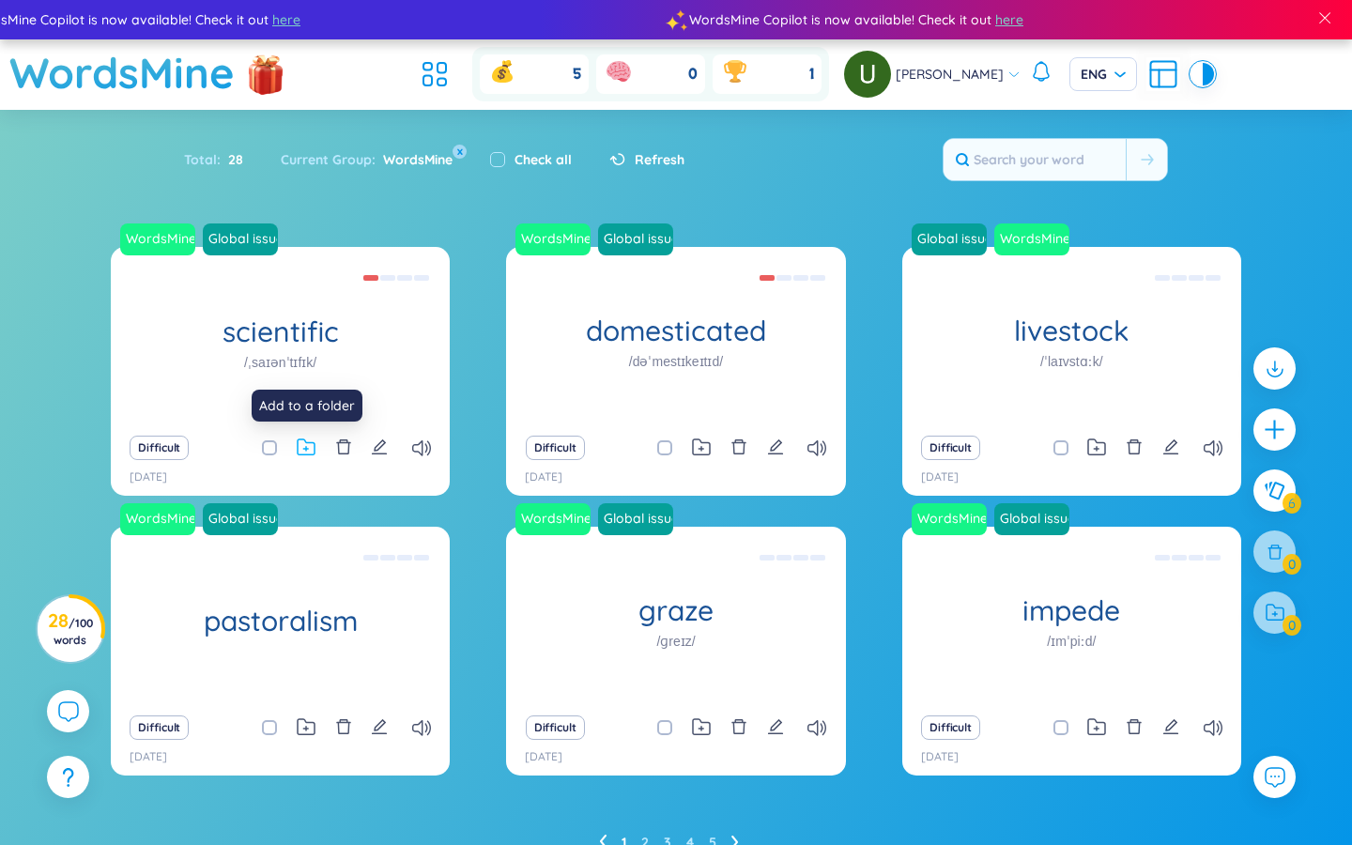
click at [311, 447] on icon at bounding box center [306, 447] width 19 height 18
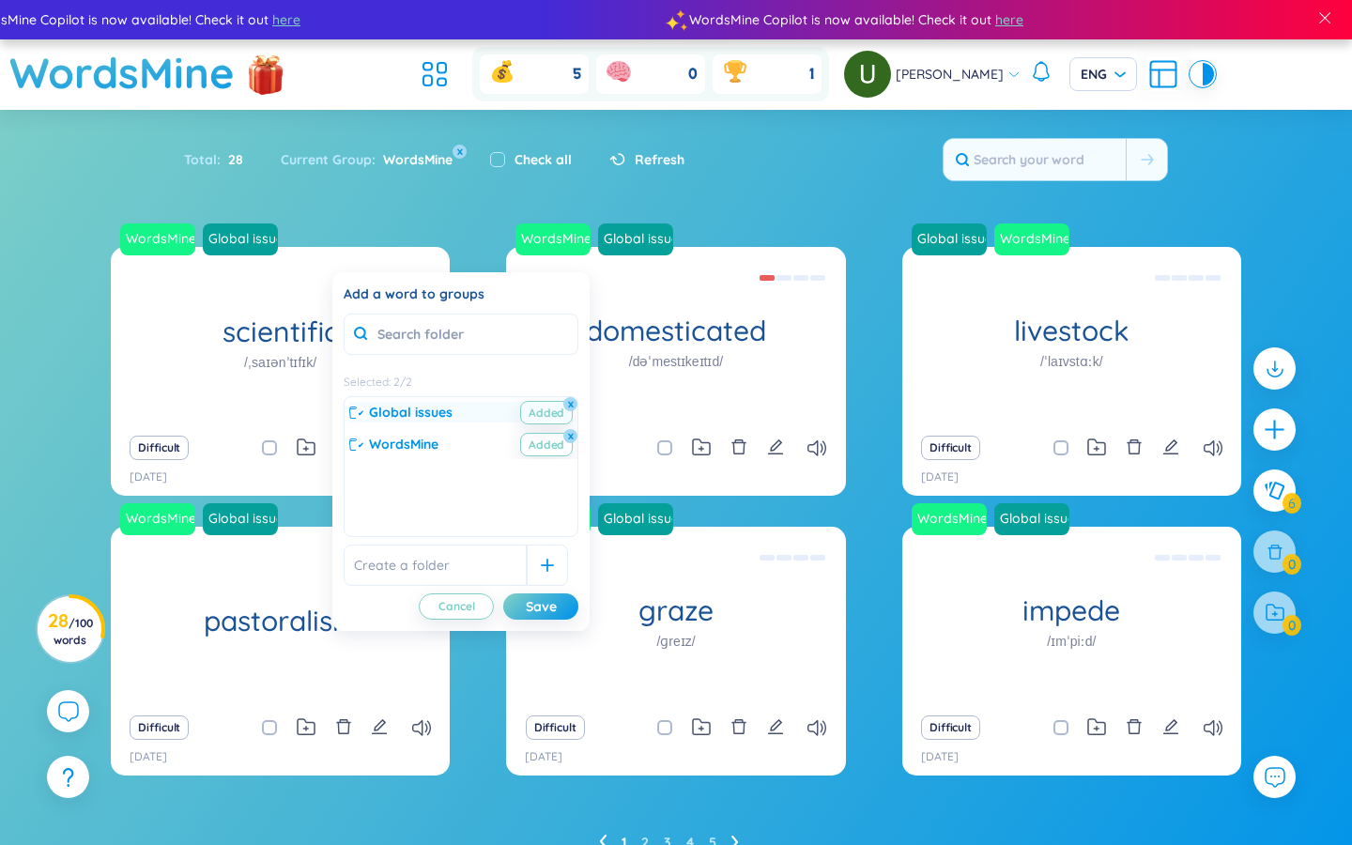
click at [435, 412] on span "Global issues" at bounding box center [411, 412] width 84 height 21
click at [407, 209] on section "Sort Alphabet Ascending Alphabet Descending Time-based Ascending Time-based Des…" at bounding box center [676, 502] width 1352 height 785
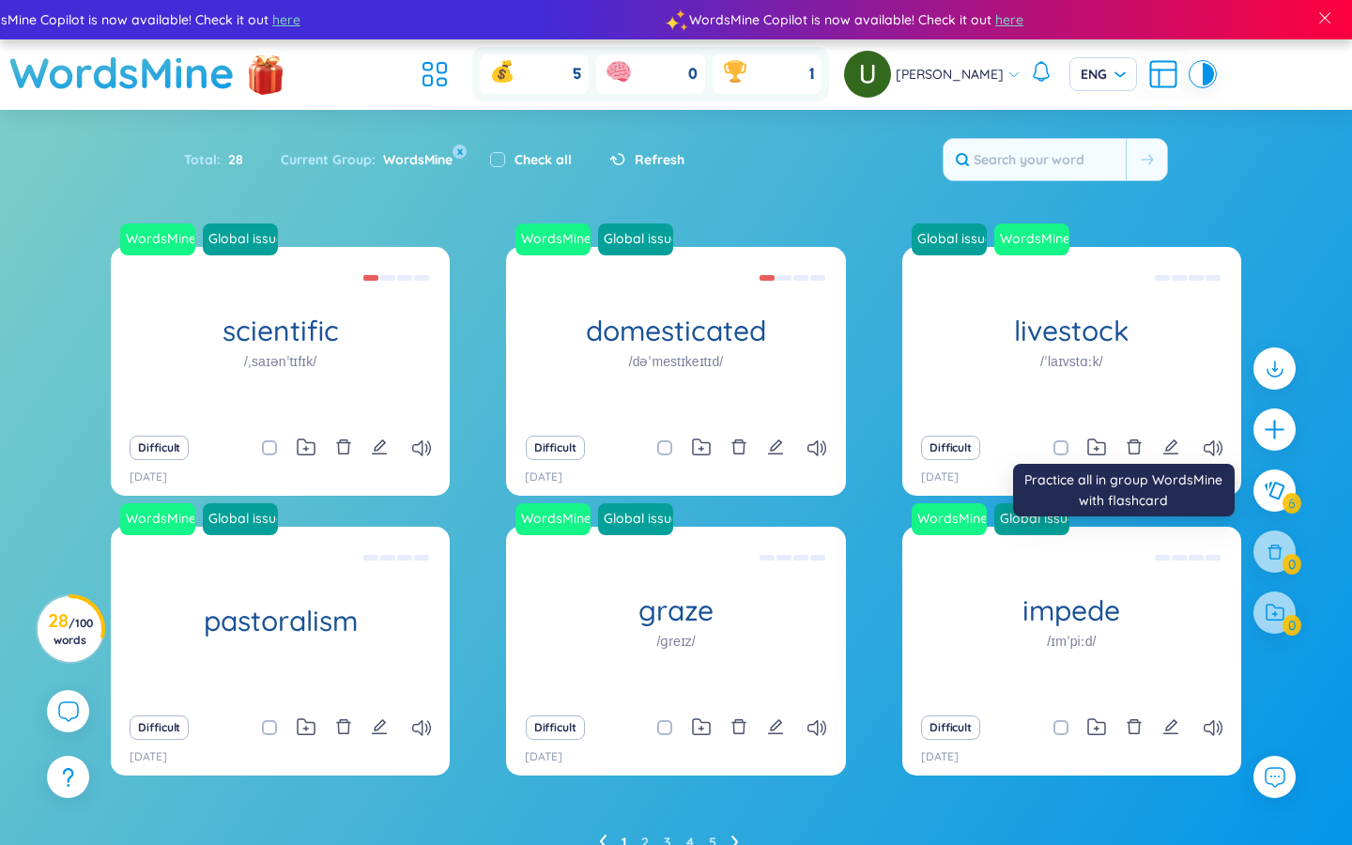
click at [817, 491] on icon at bounding box center [1275, 491] width 21 height 19
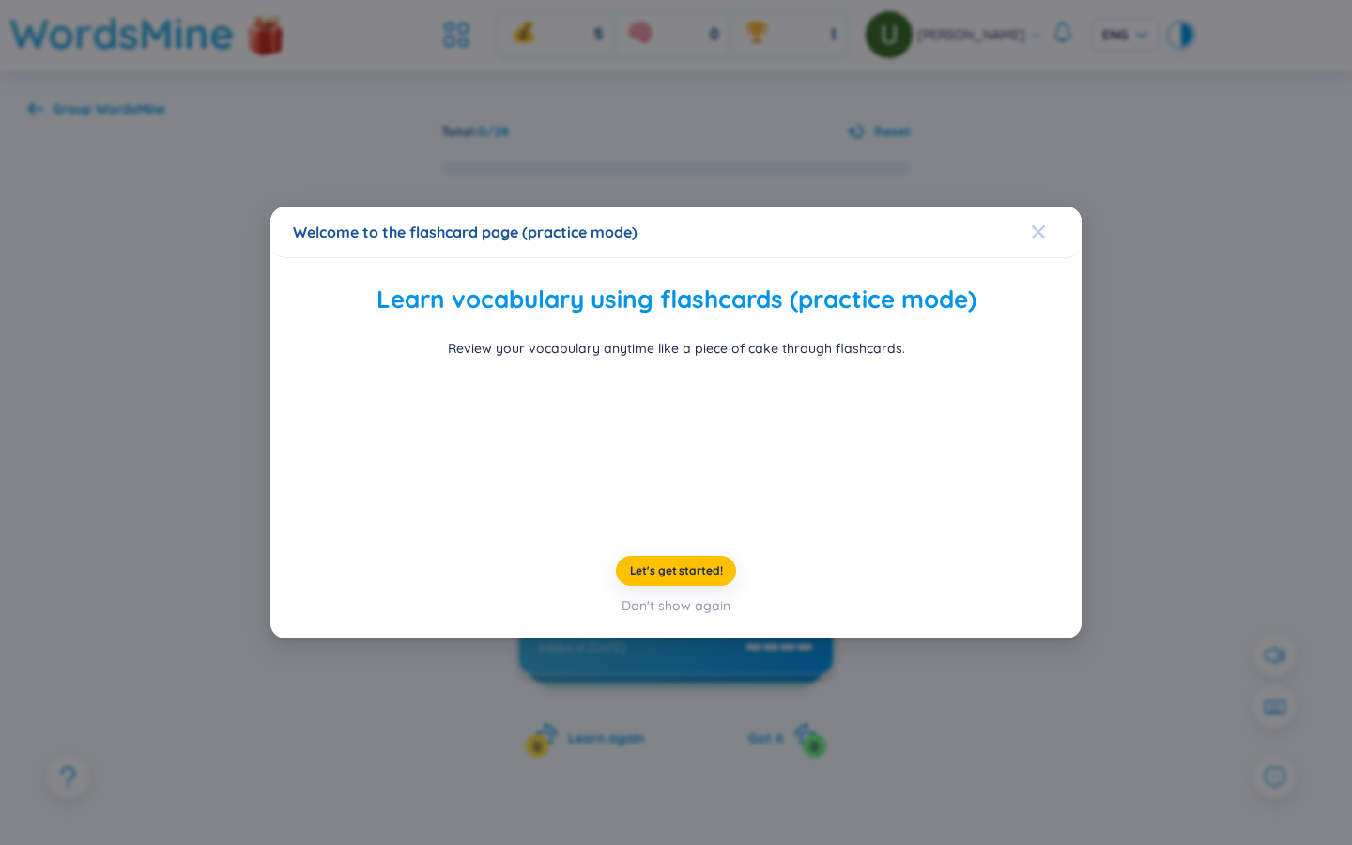
click at [817, 225] on icon "Close" at bounding box center [1038, 231] width 13 height 13
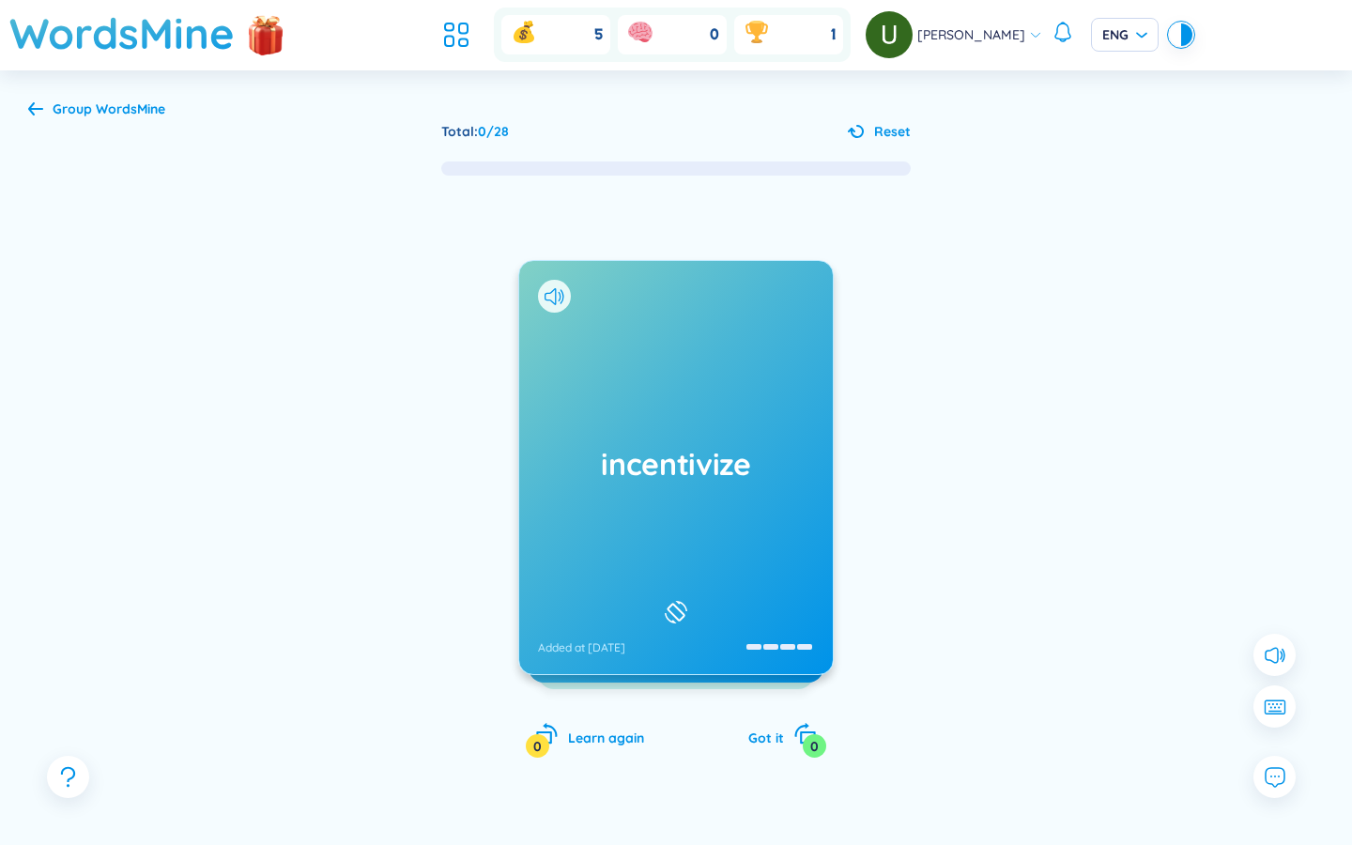
click at [71, 114] on span "Group WordsMine" at bounding box center [109, 108] width 113 height 17
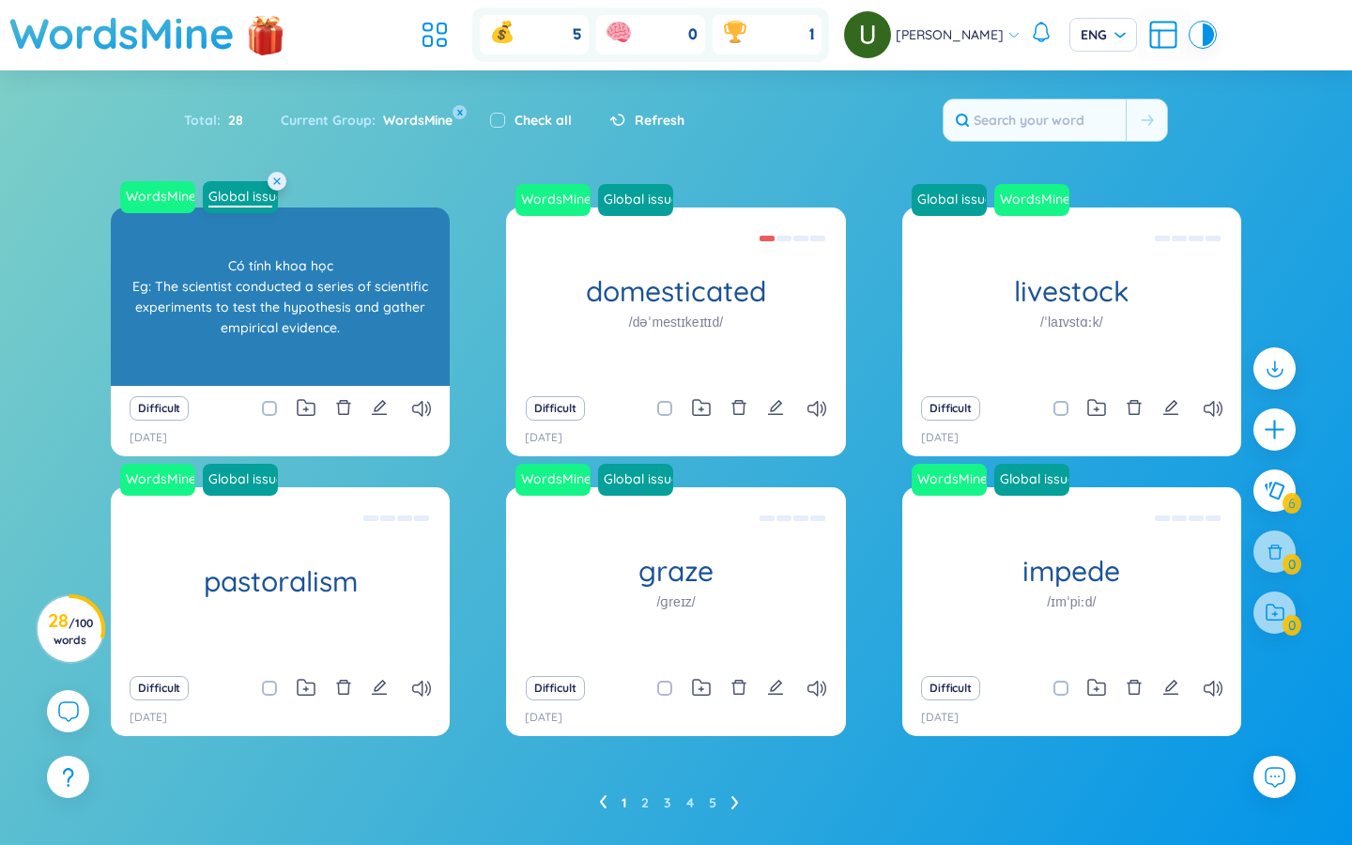
click at [248, 198] on link "Global issues" at bounding box center [240, 196] width 79 height 19
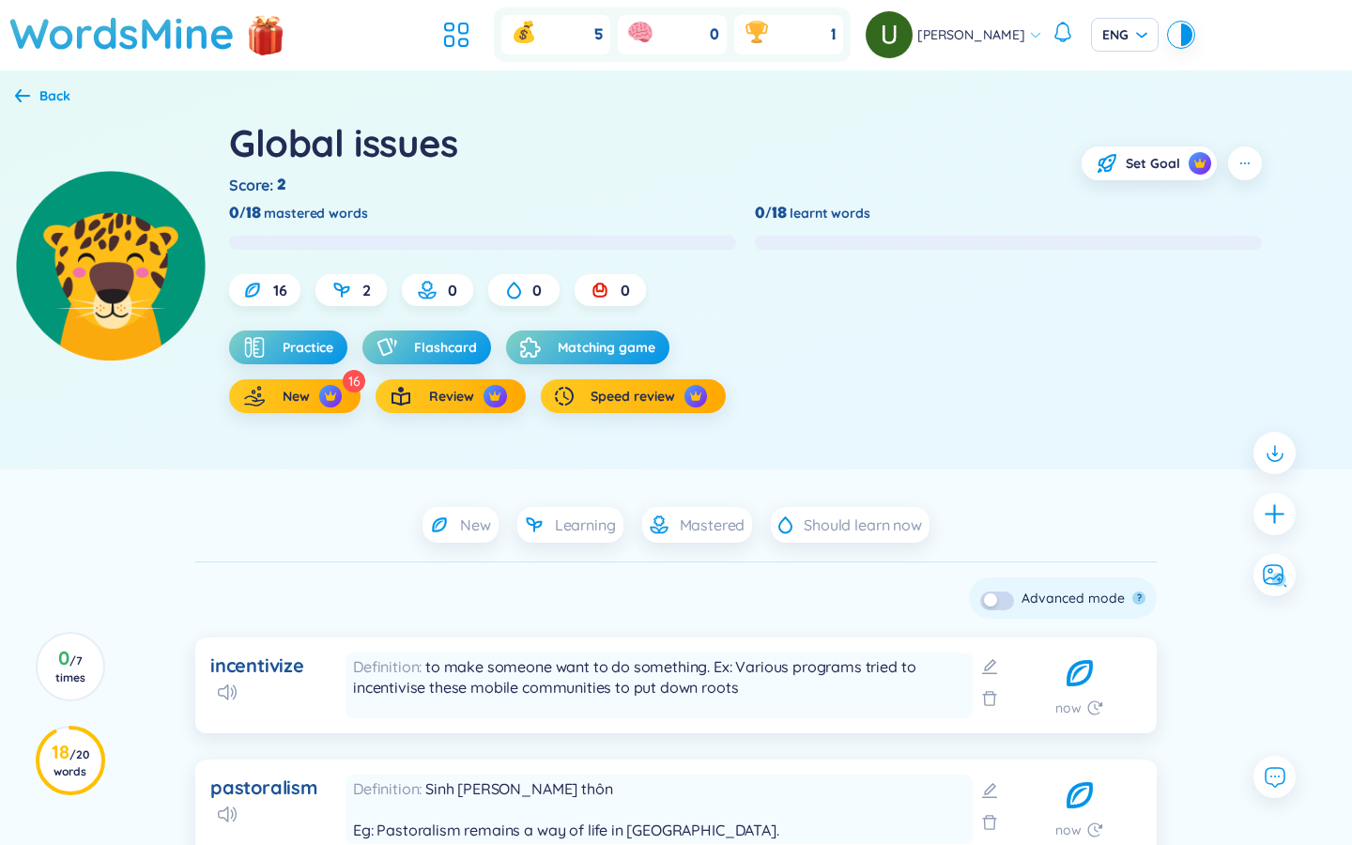
click at [321, 139] on div "Global issues" at bounding box center [343, 142] width 229 height 51
click at [320, 139] on div "Global issues" at bounding box center [343, 142] width 229 height 51
click at [321, 139] on div "Global issues" at bounding box center [343, 142] width 229 height 51
click at [320, 139] on div "Global issues" at bounding box center [343, 142] width 229 height 51
click at [817, 156] on icon "button" at bounding box center [1245, 163] width 15 height 15
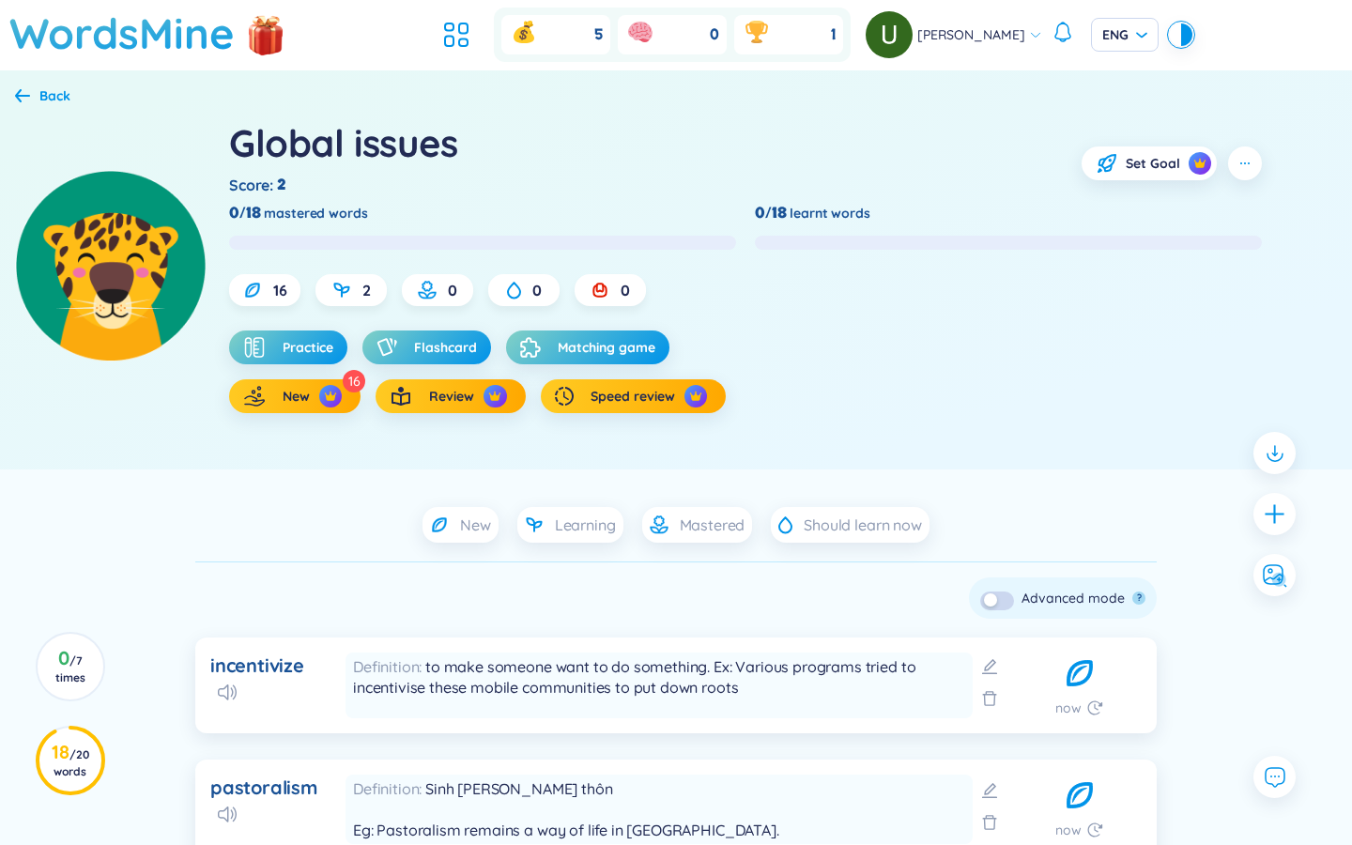
click at [410, 149] on div "Global issues" at bounding box center [343, 142] width 229 height 51
click at [374, 147] on div "Global issues" at bounding box center [343, 142] width 229 height 51
click at [375, 147] on div "Global issues" at bounding box center [343, 142] width 229 height 51
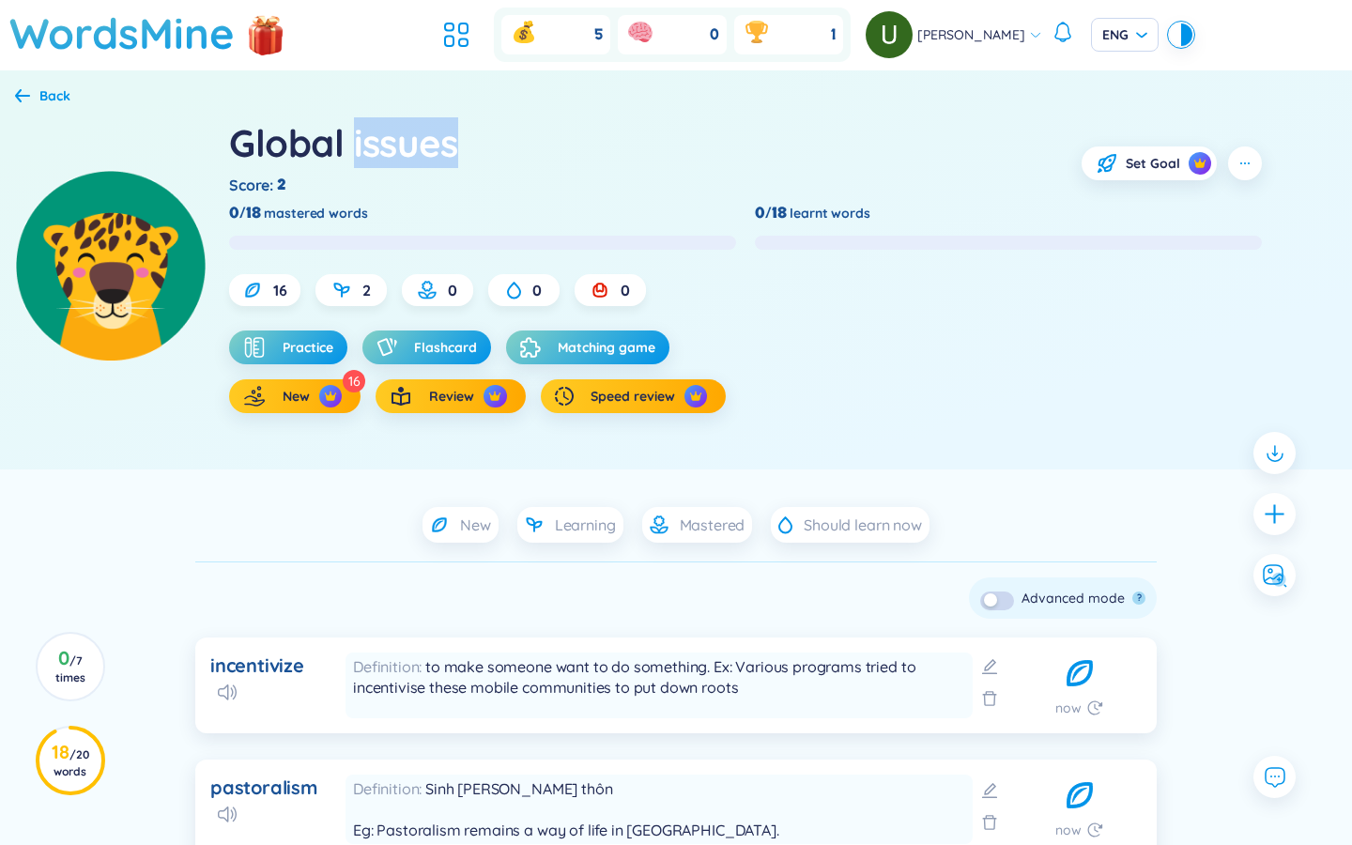
click at [375, 147] on div "Global issues" at bounding box center [343, 142] width 229 height 51
click at [354, 144] on div "Global issues" at bounding box center [343, 142] width 229 height 51
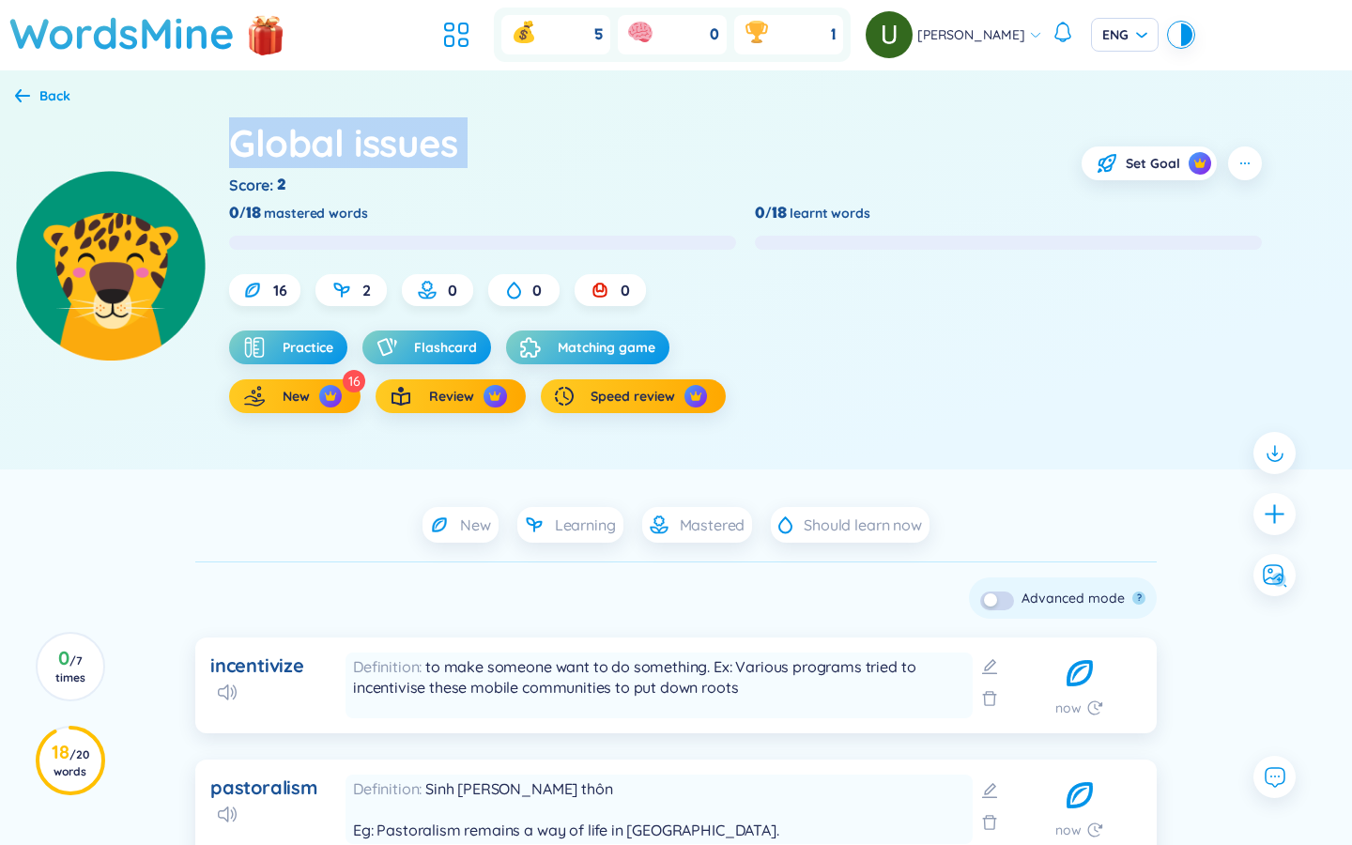
click at [54, 92] on div "Back" at bounding box center [54, 95] width 31 height 21
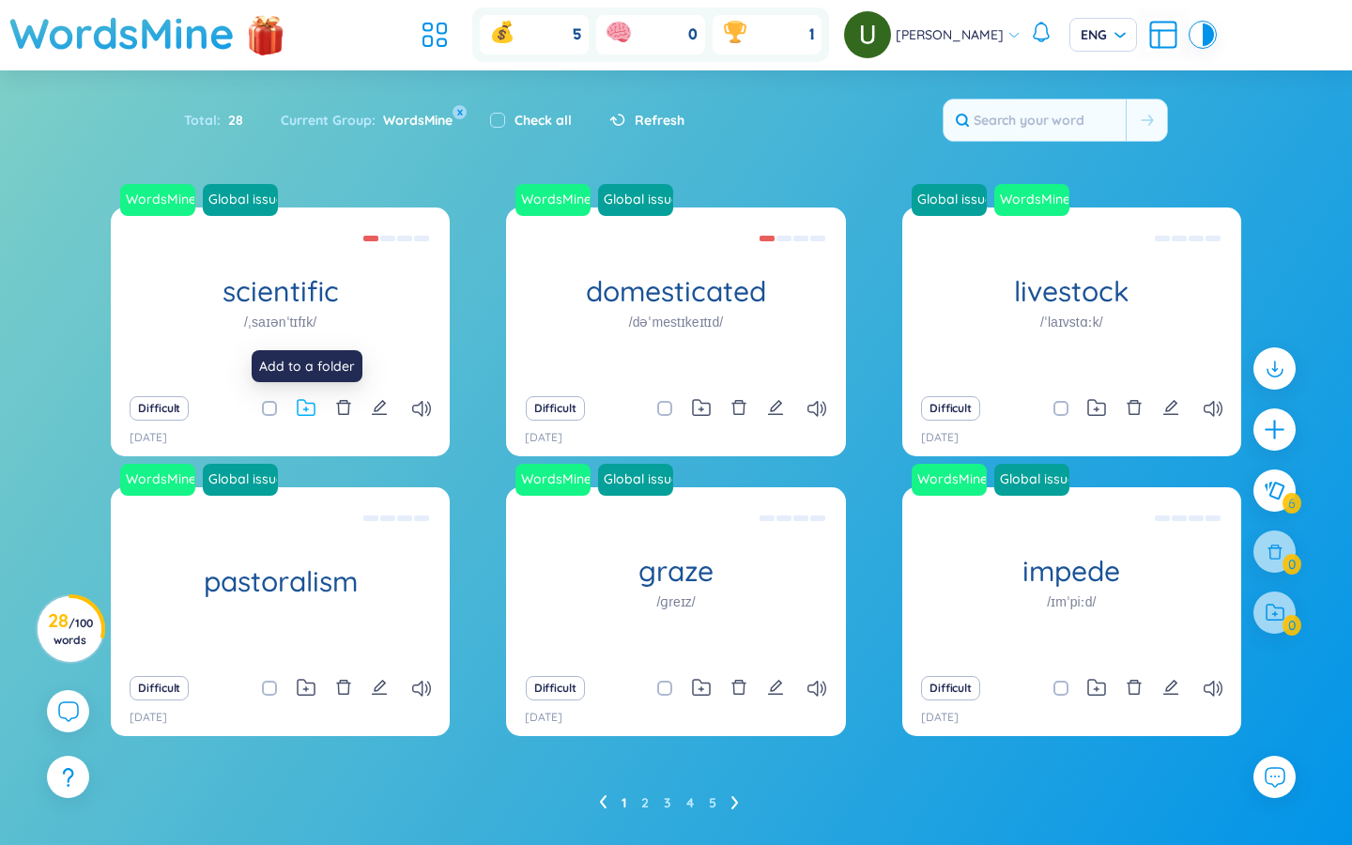
click at [308, 409] on icon at bounding box center [305, 410] width 5 height 5
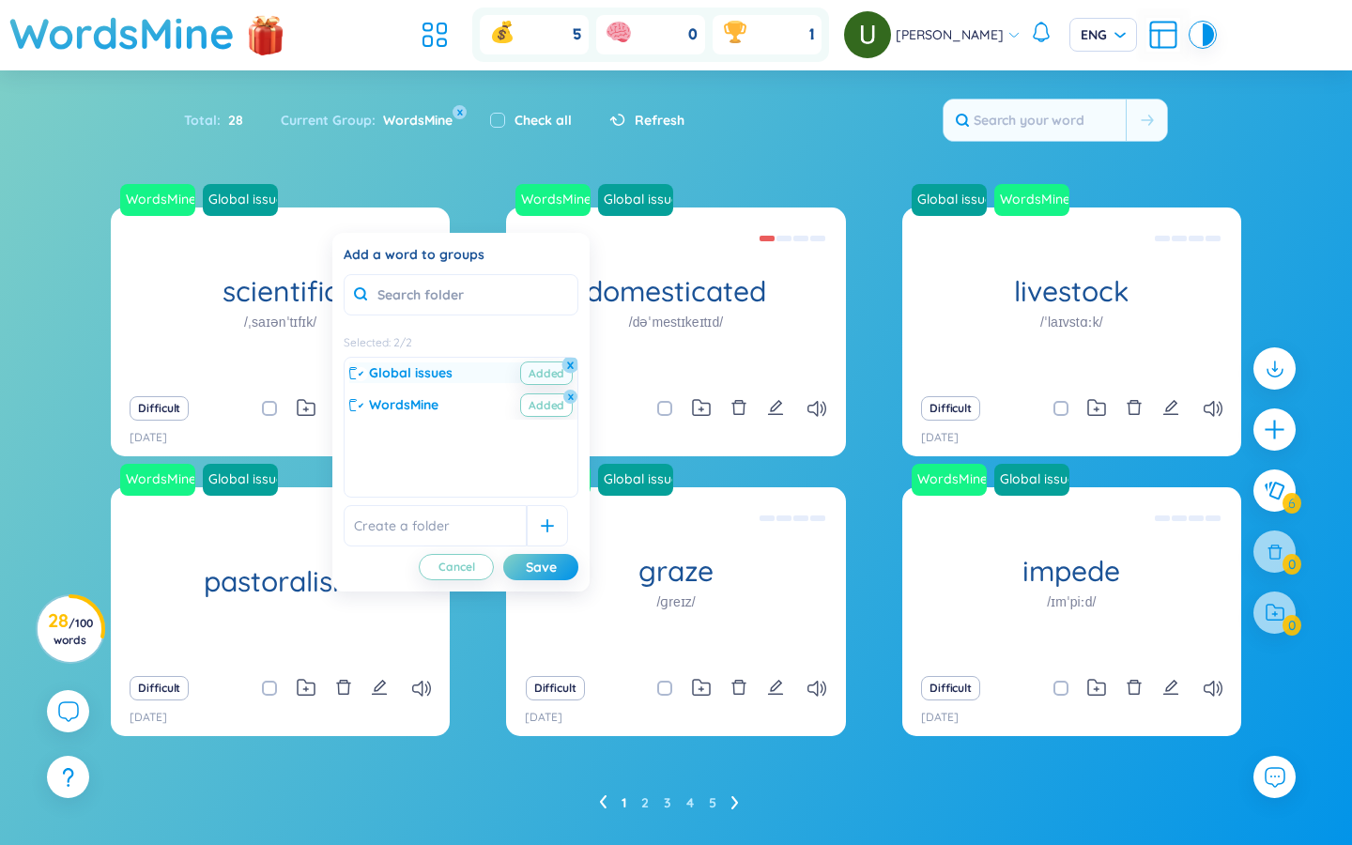
click at [568, 363] on button "x" at bounding box center [570, 364] width 17 height 17
click at [436, 373] on span "Global issues" at bounding box center [408, 372] width 79 height 21
click at [436, 374] on span "Global issues" at bounding box center [411, 372] width 84 height 21
click at [430, 531] on input "text" at bounding box center [435, 525] width 183 height 41
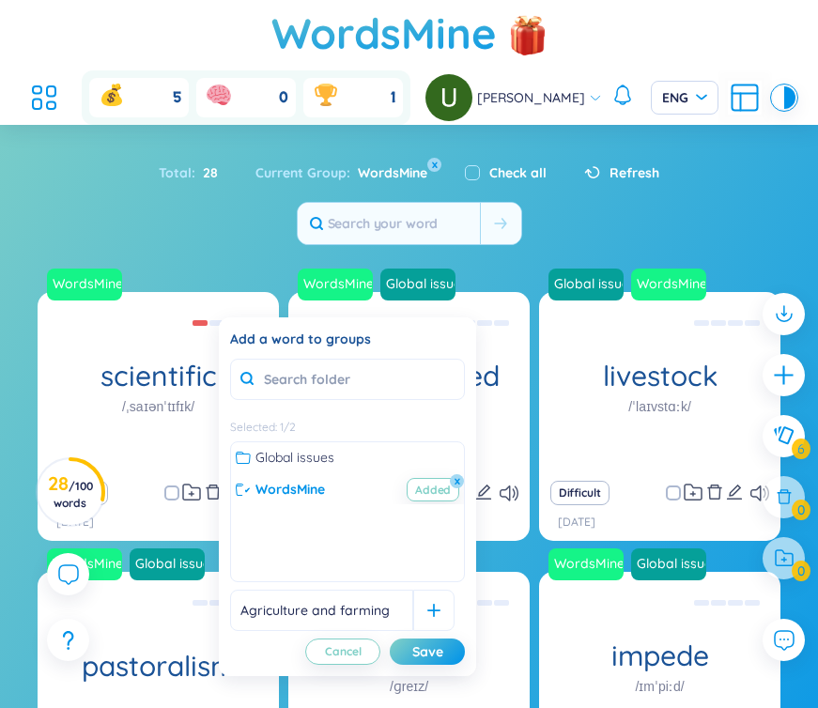
type input "Agriculture and farming"
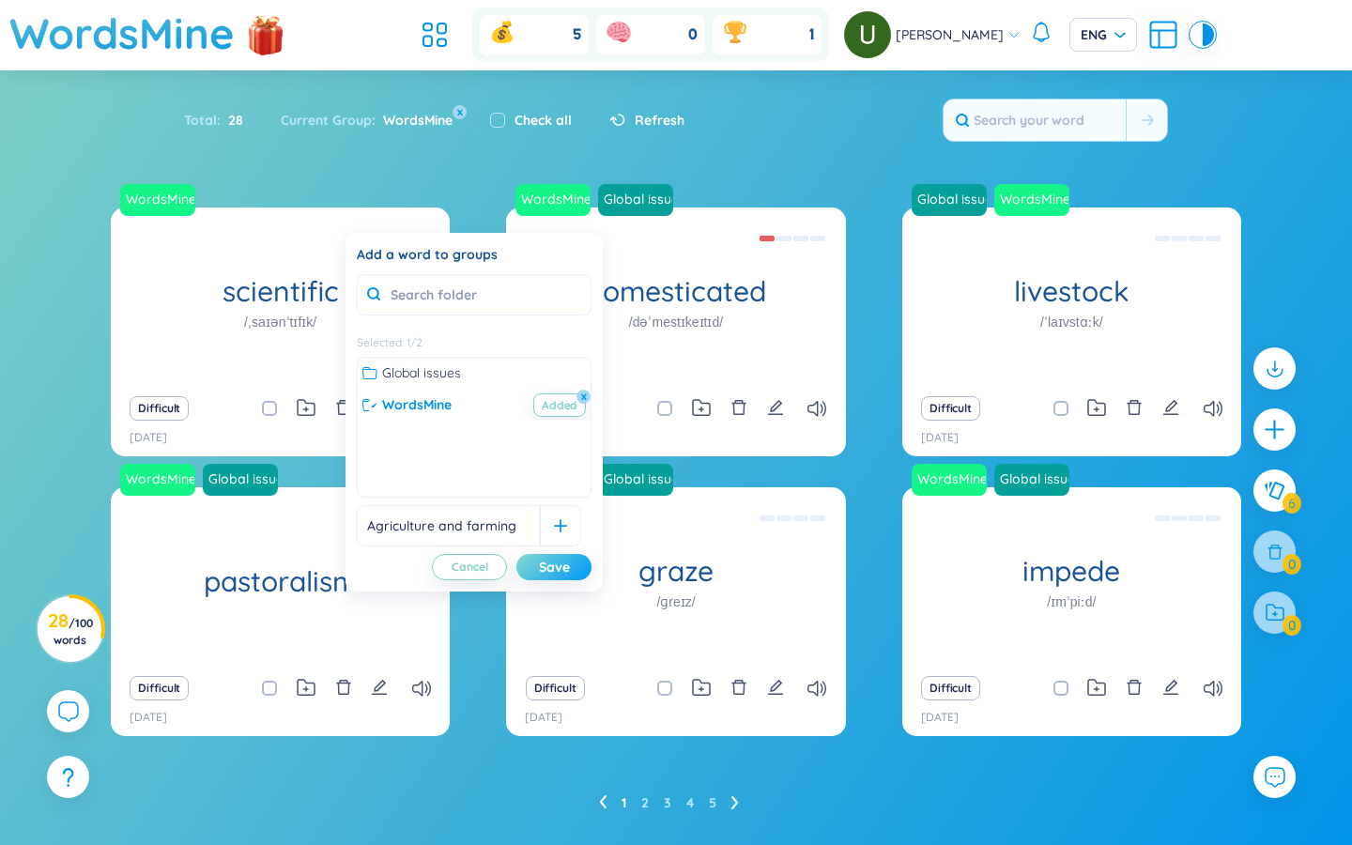
click at [562, 564] on div "Save" at bounding box center [554, 567] width 31 height 21
click at [546, 528] on div at bounding box center [560, 525] width 41 height 41
click at [558, 570] on div "Save" at bounding box center [554, 567] width 31 height 21
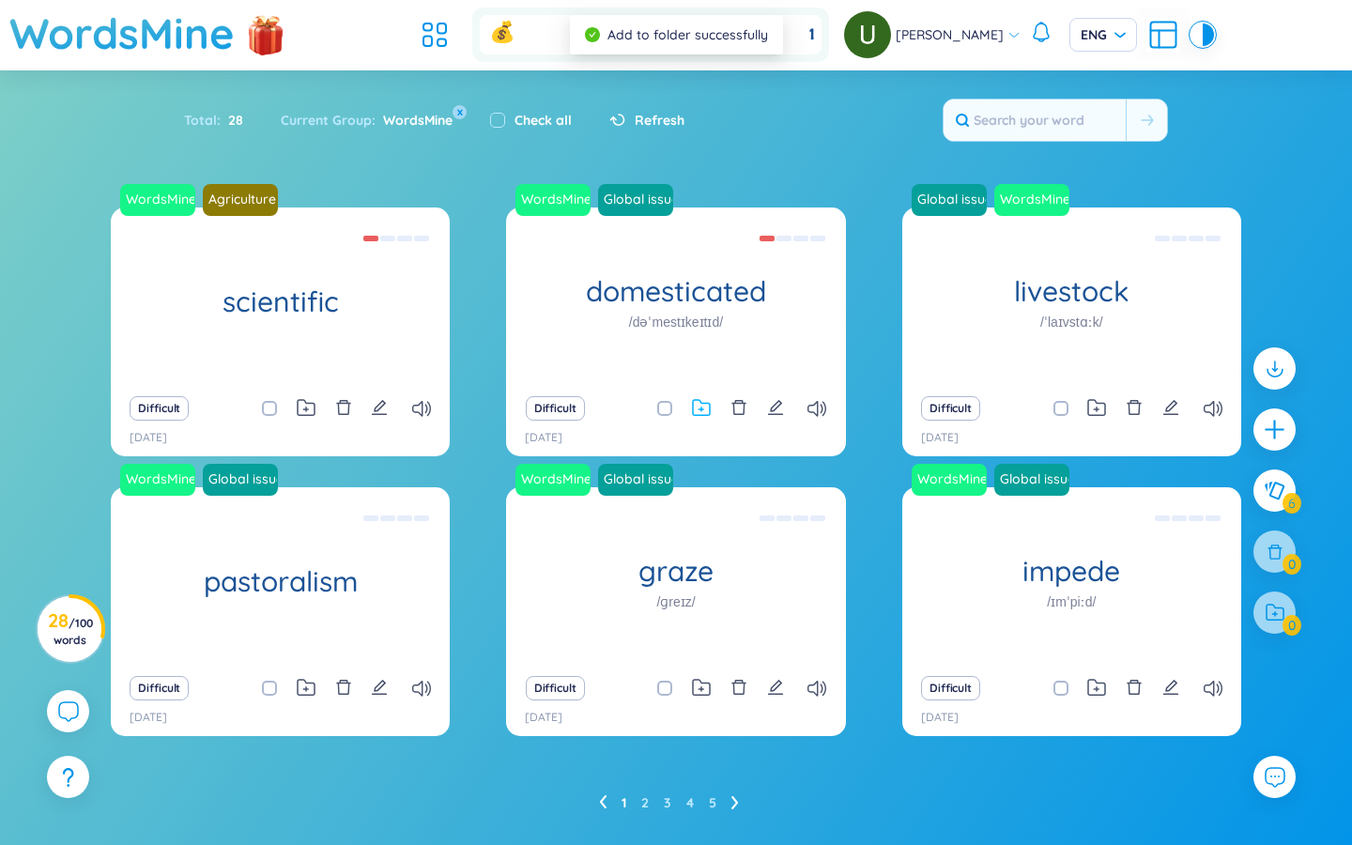
click at [704, 408] on icon at bounding box center [701, 408] width 19 height 18
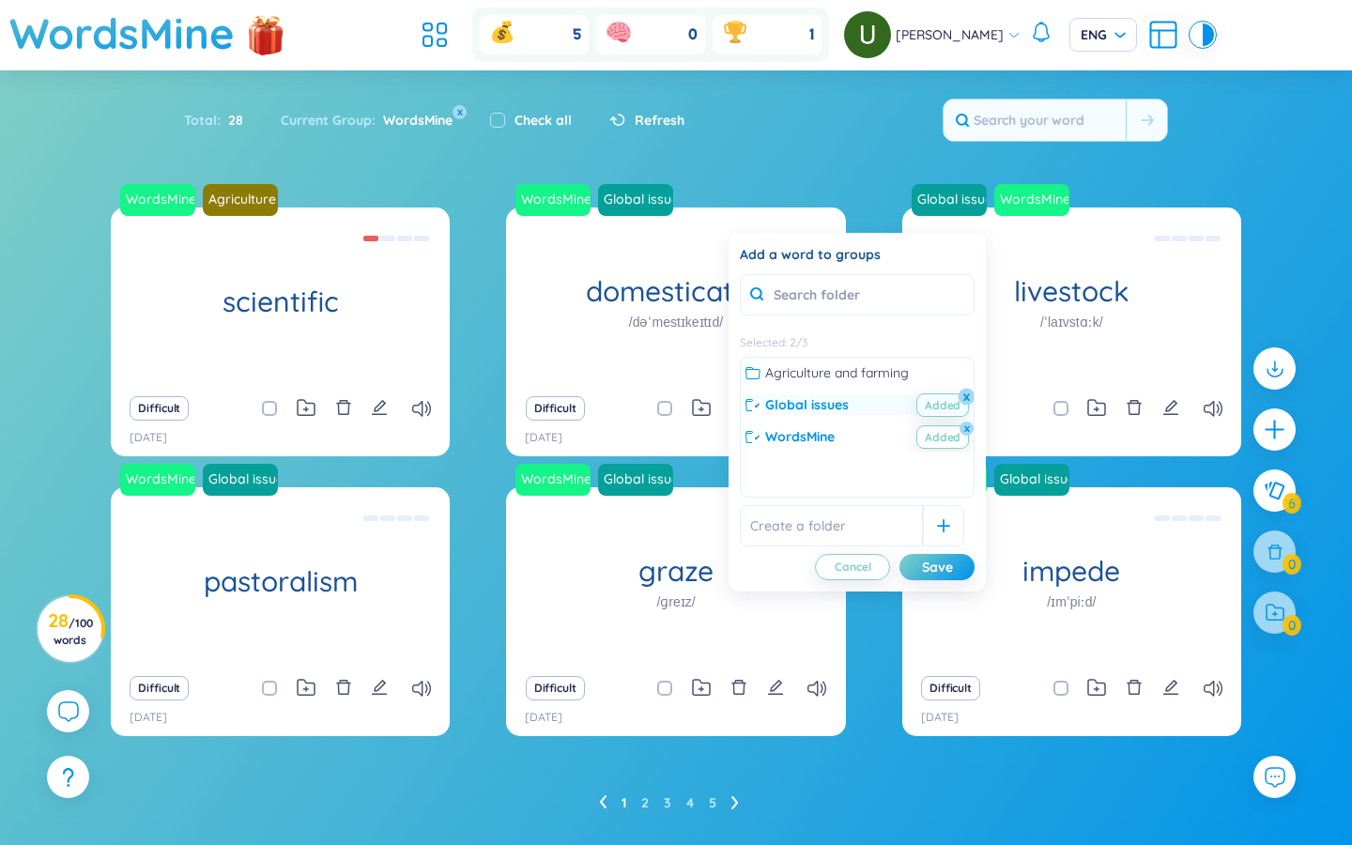
click at [817, 393] on button "x" at bounding box center [967, 396] width 17 height 17
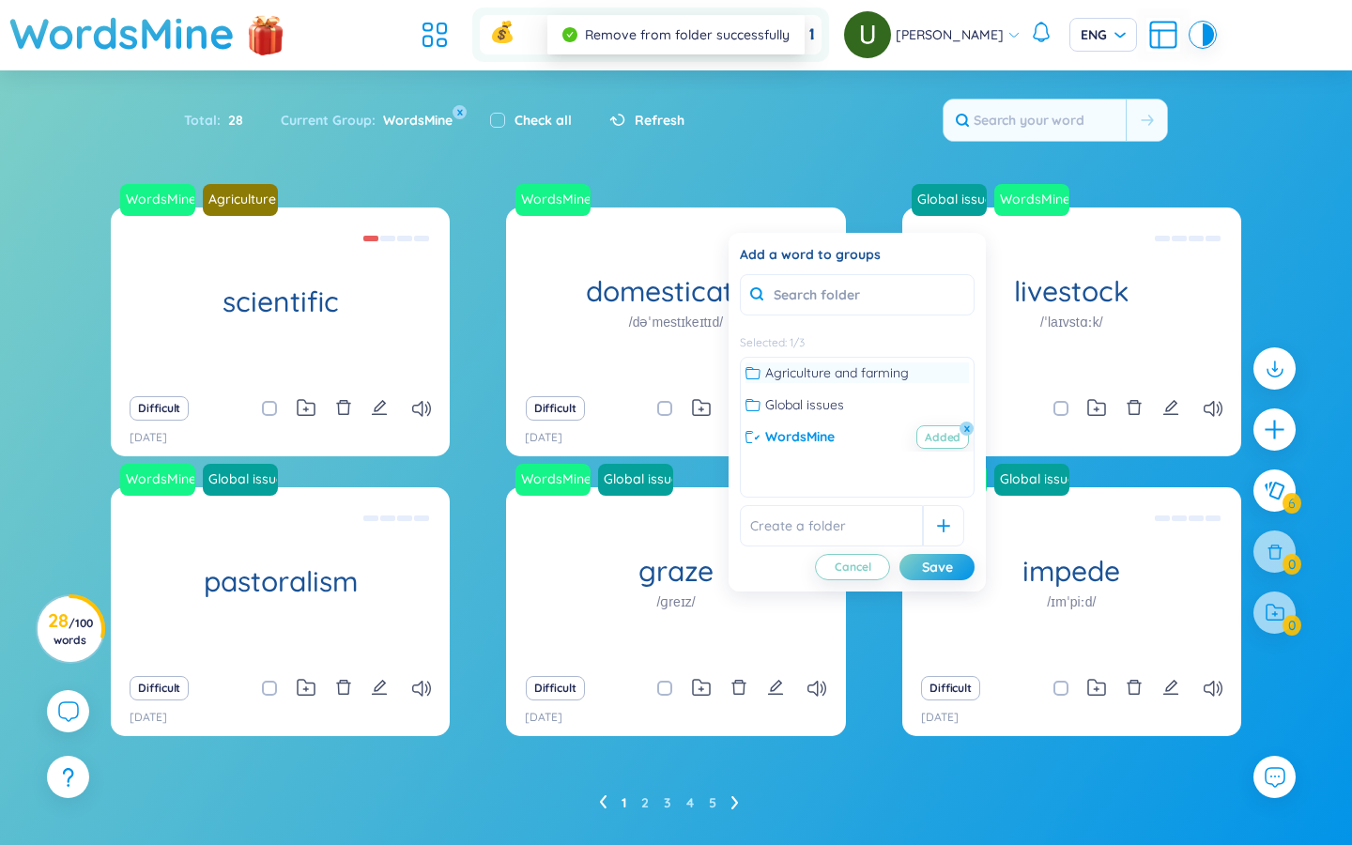
click at [756, 372] on icon at bounding box center [753, 372] width 15 height 15
click at [817, 570] on div "Save" at bounding box center [937, 567] width 31 height 21
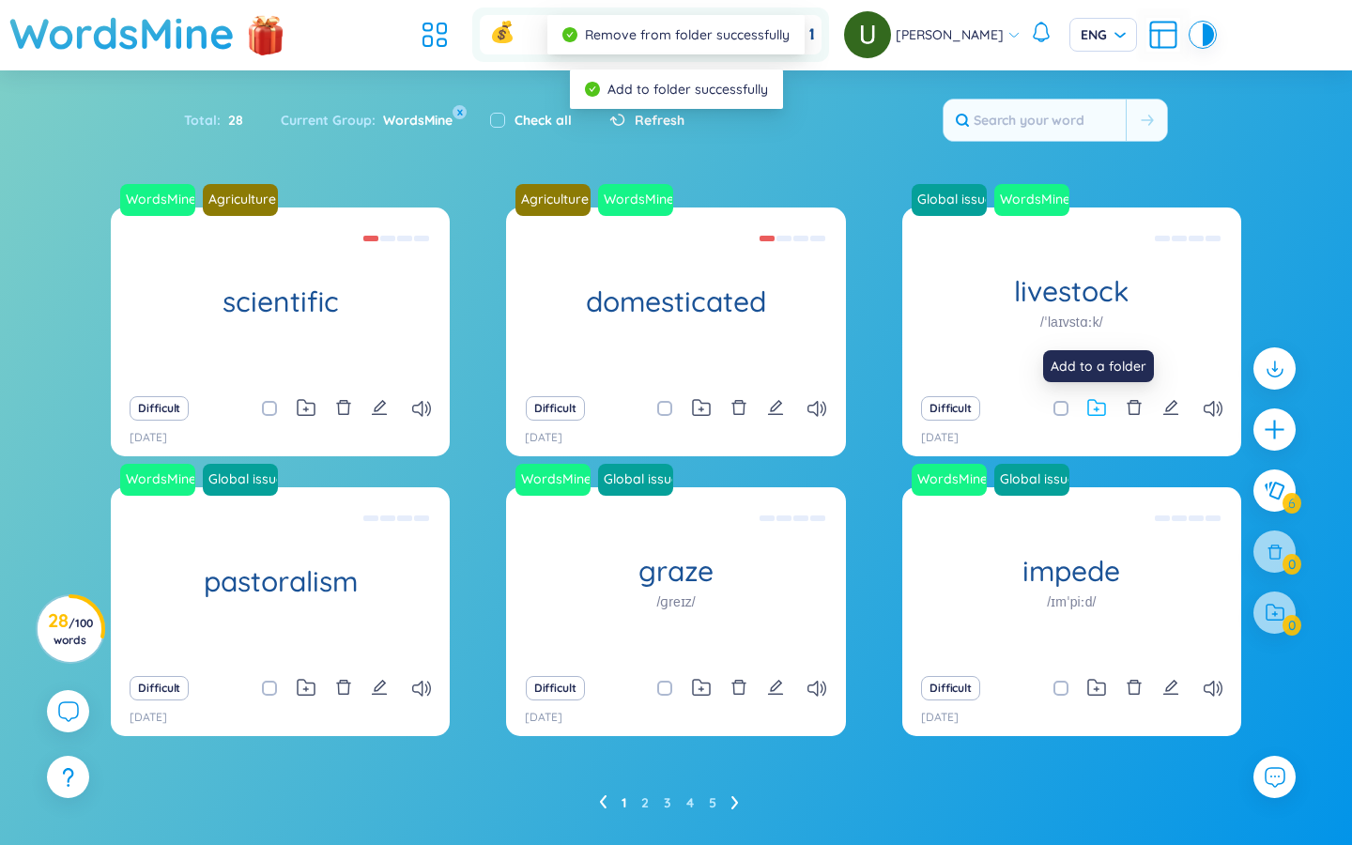
click at [817, 408] on icon at bounding box center [1096, 408] width 19 height 18
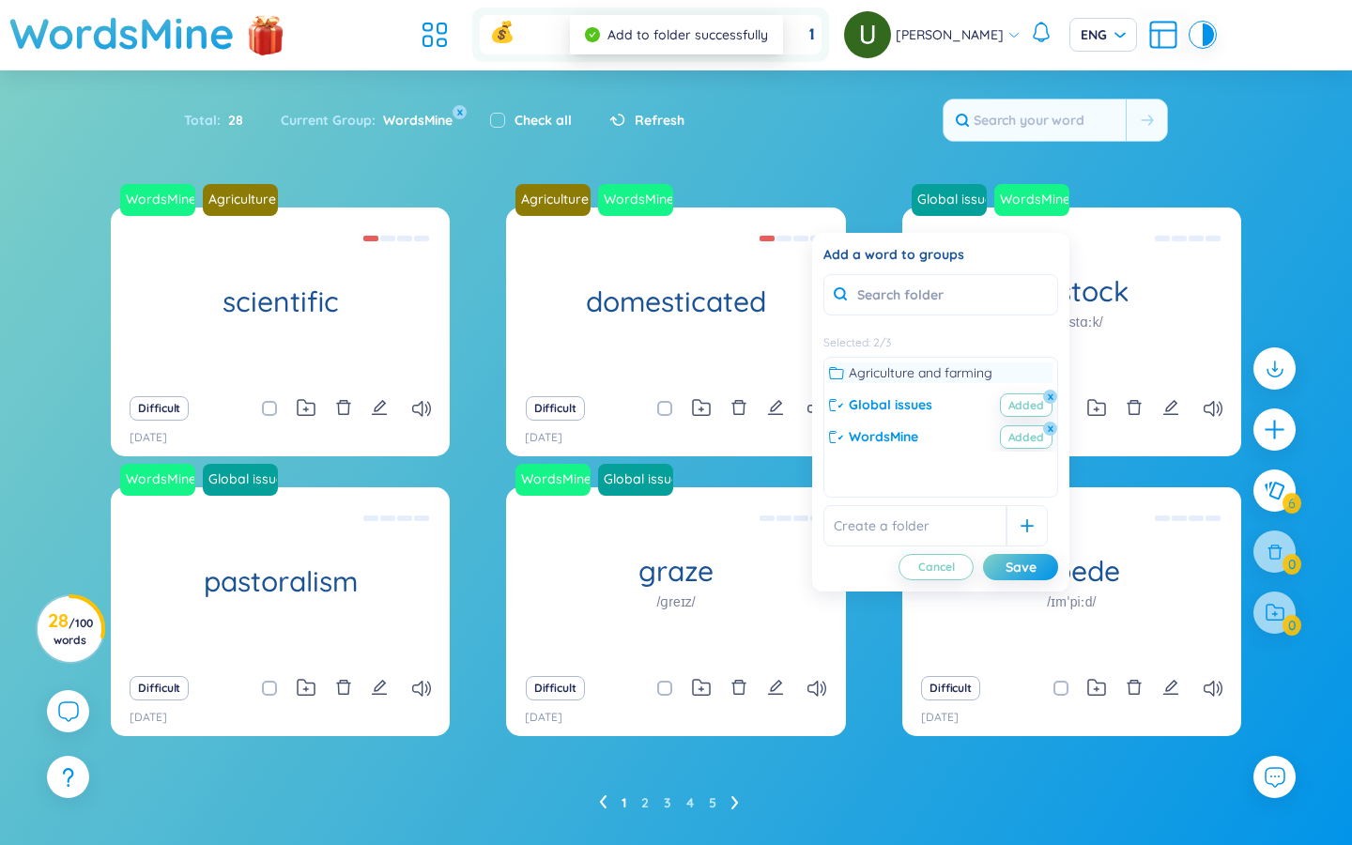
click at [817, 372] on icon at bounding box center [836, 372] width 15 height 15
click at [817, 396] on button "x" at bounding box center [1050, 396] width 17 height 17
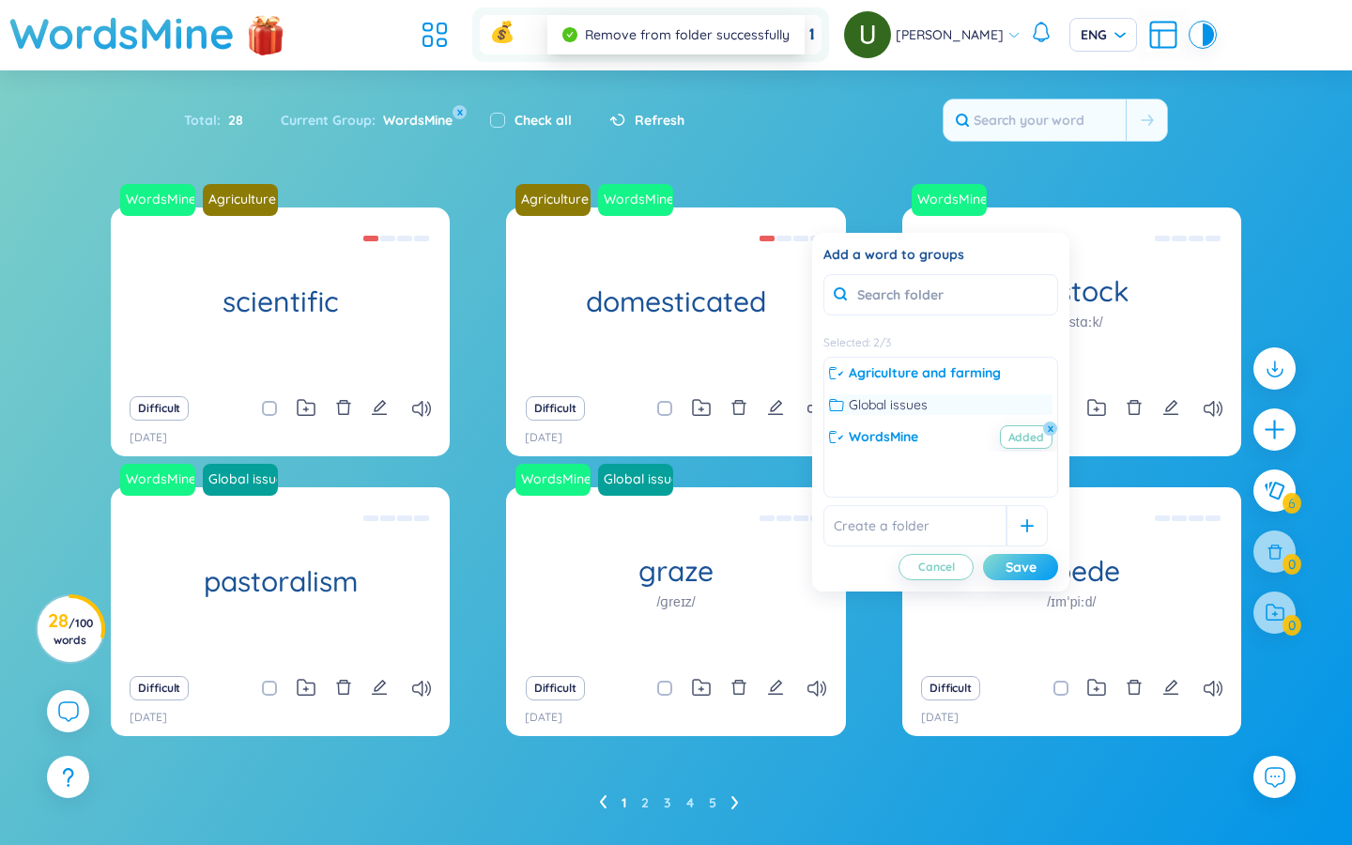
click at [817, 566] on div "Save" at bounding box center [1021, 567] width 31 height 21
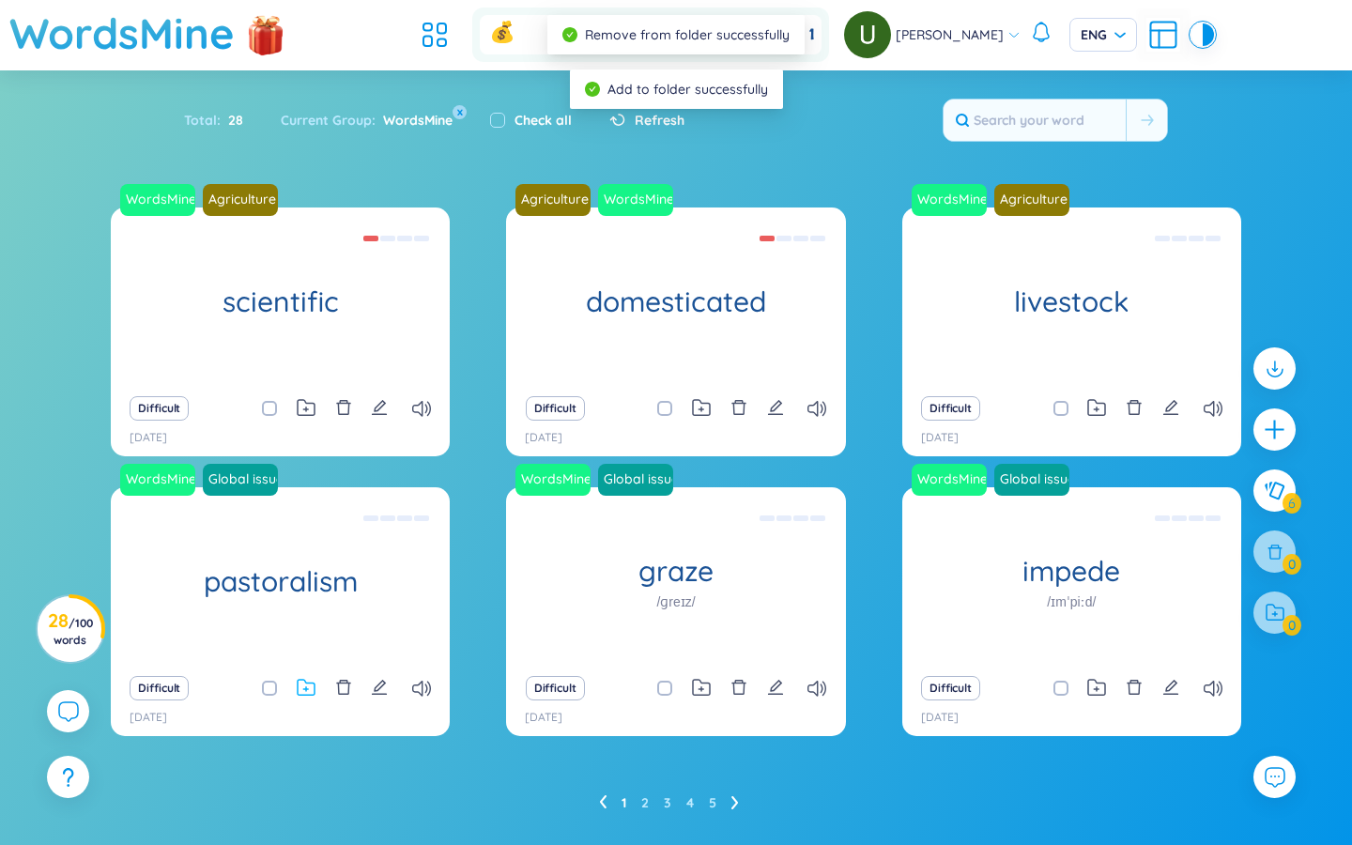
click at [304, 688] on icon at bounding box center [306, 688] width 19 height 18
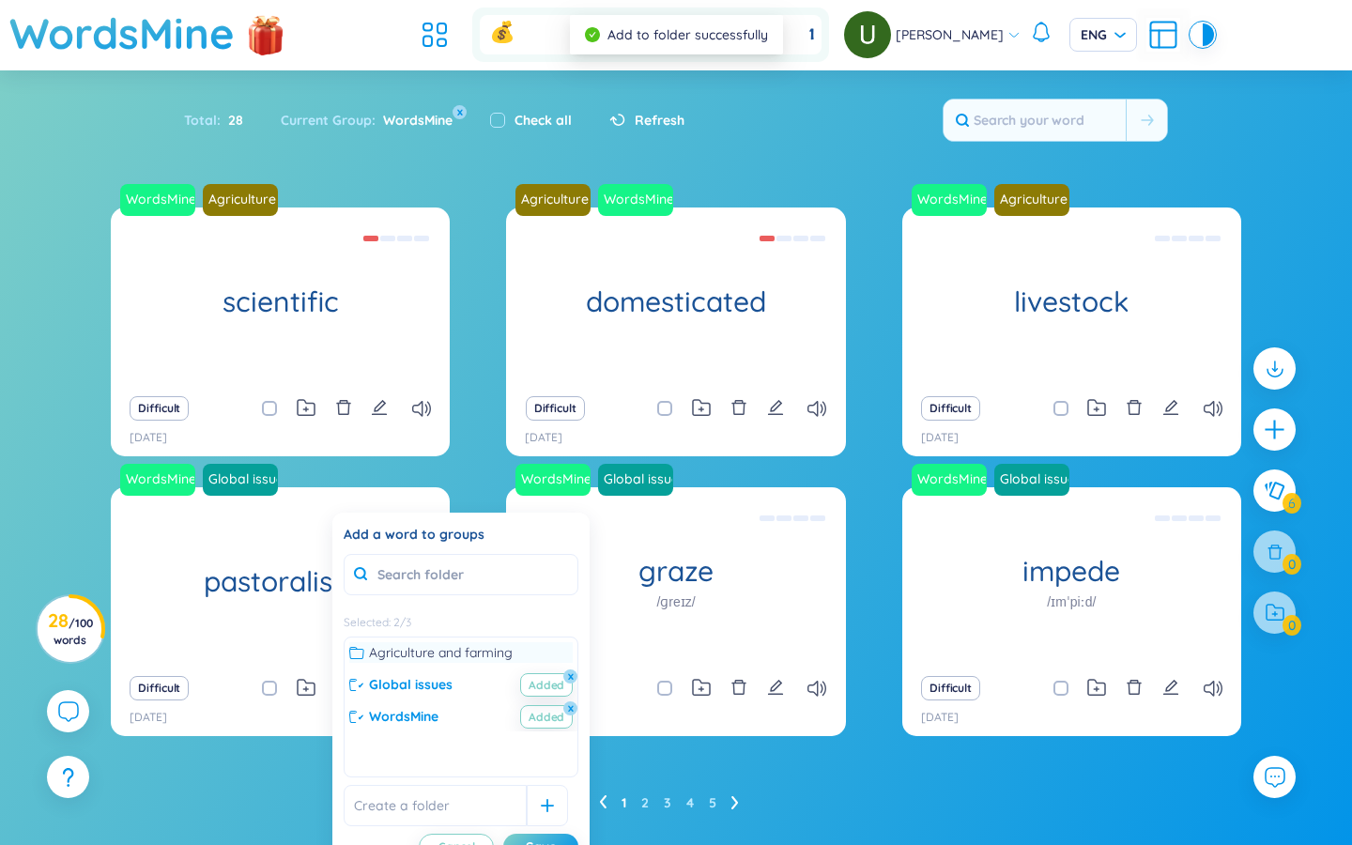
click at [352, 650] on icon at bounding box center [356, 652] width 15 height 15
click at [569, 678] on button "x" at bounding box center [570, 676] width 17 height 17
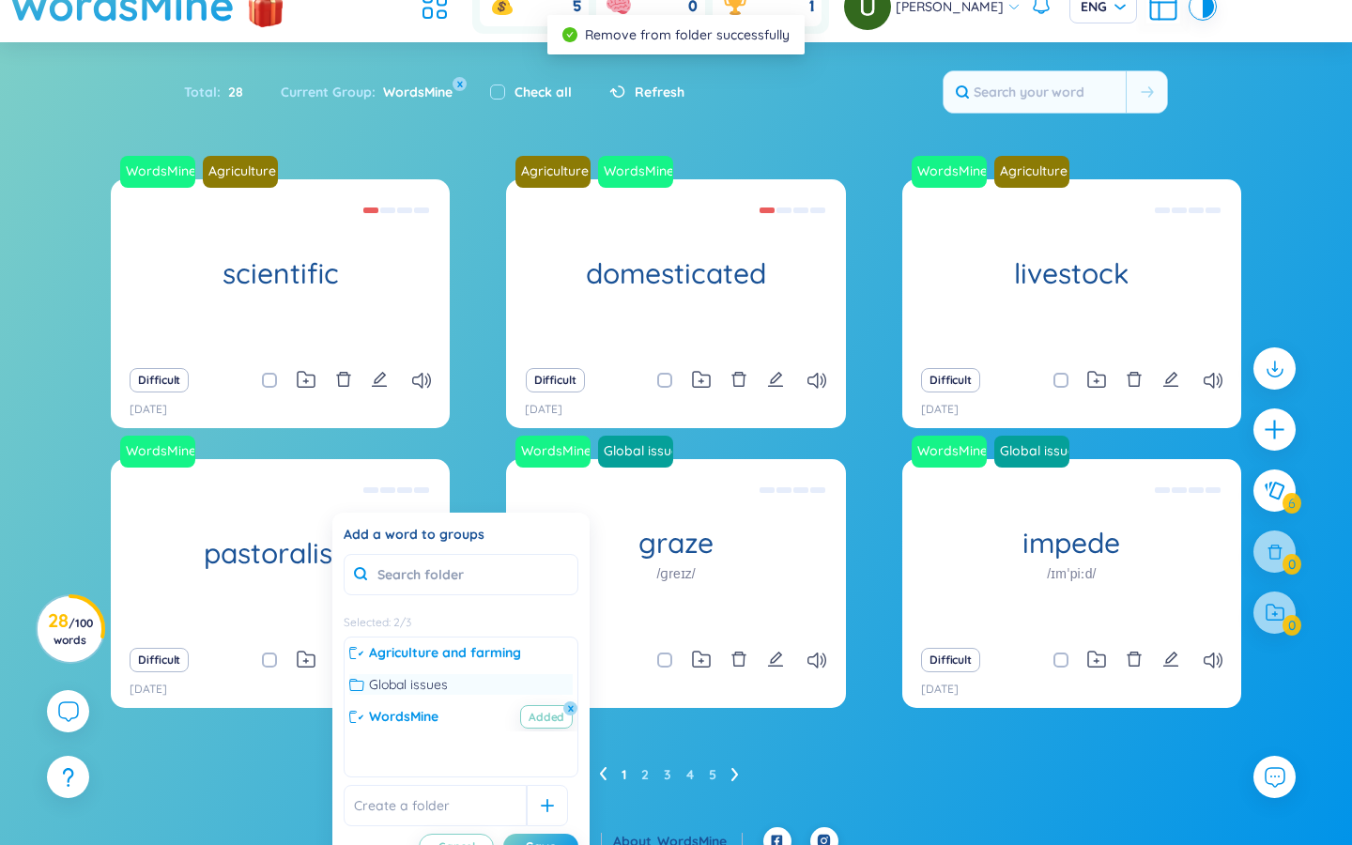
scroll to position [29, 0]
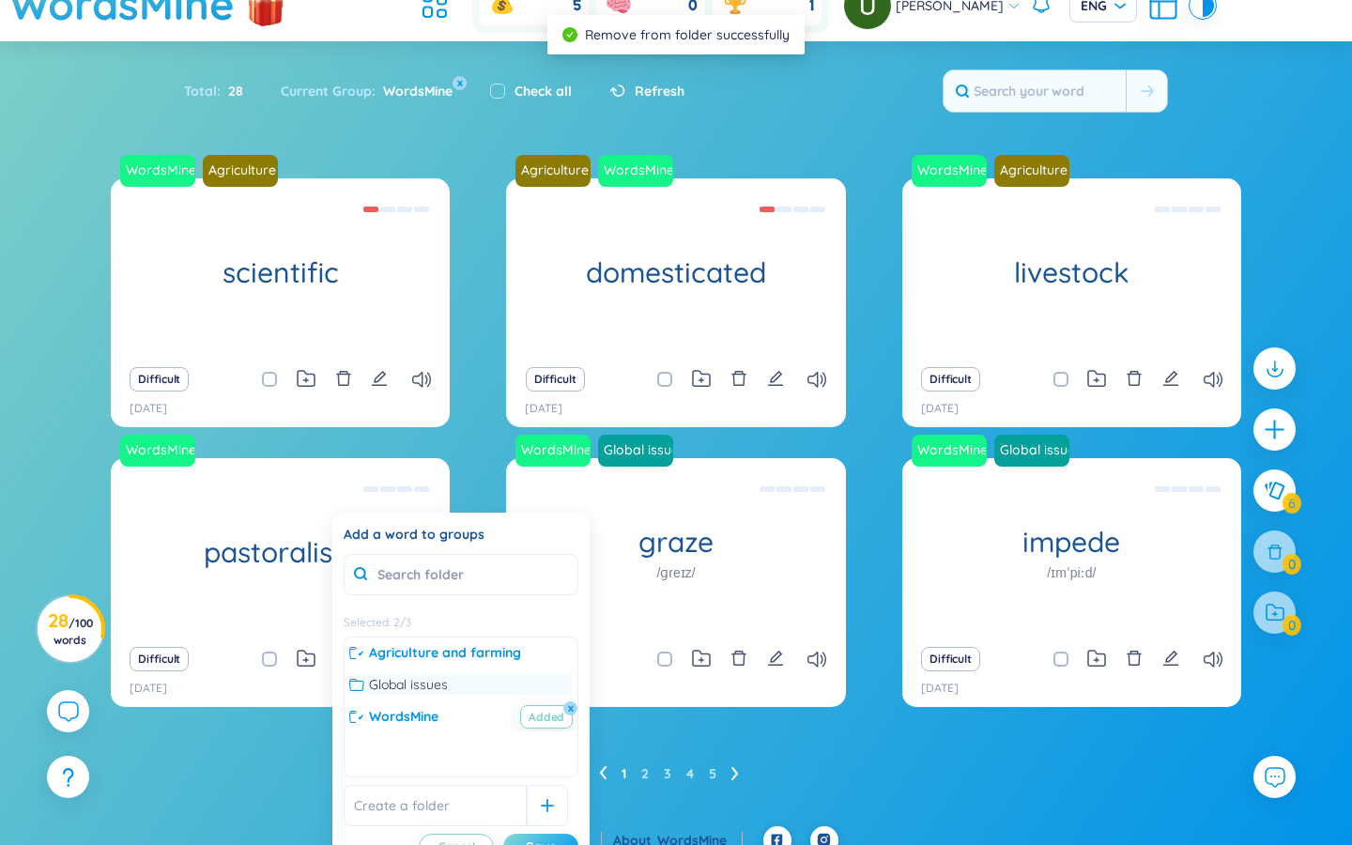
click at [529, 707] on div "Save" at bounding box center [541, 847] width 31 height 21
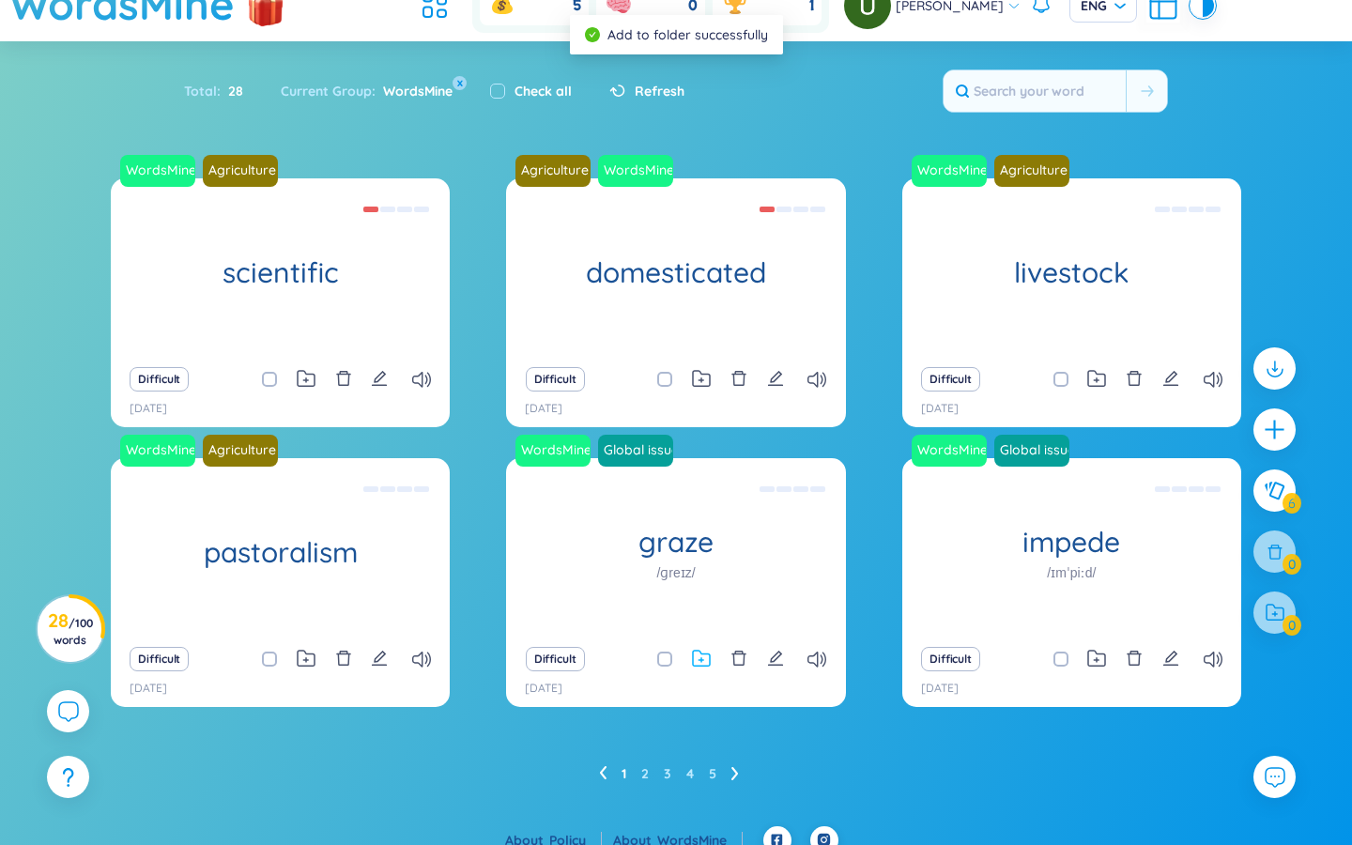
click at [708, 659] on icon at bounding box center [701, 659] width 19 height 18
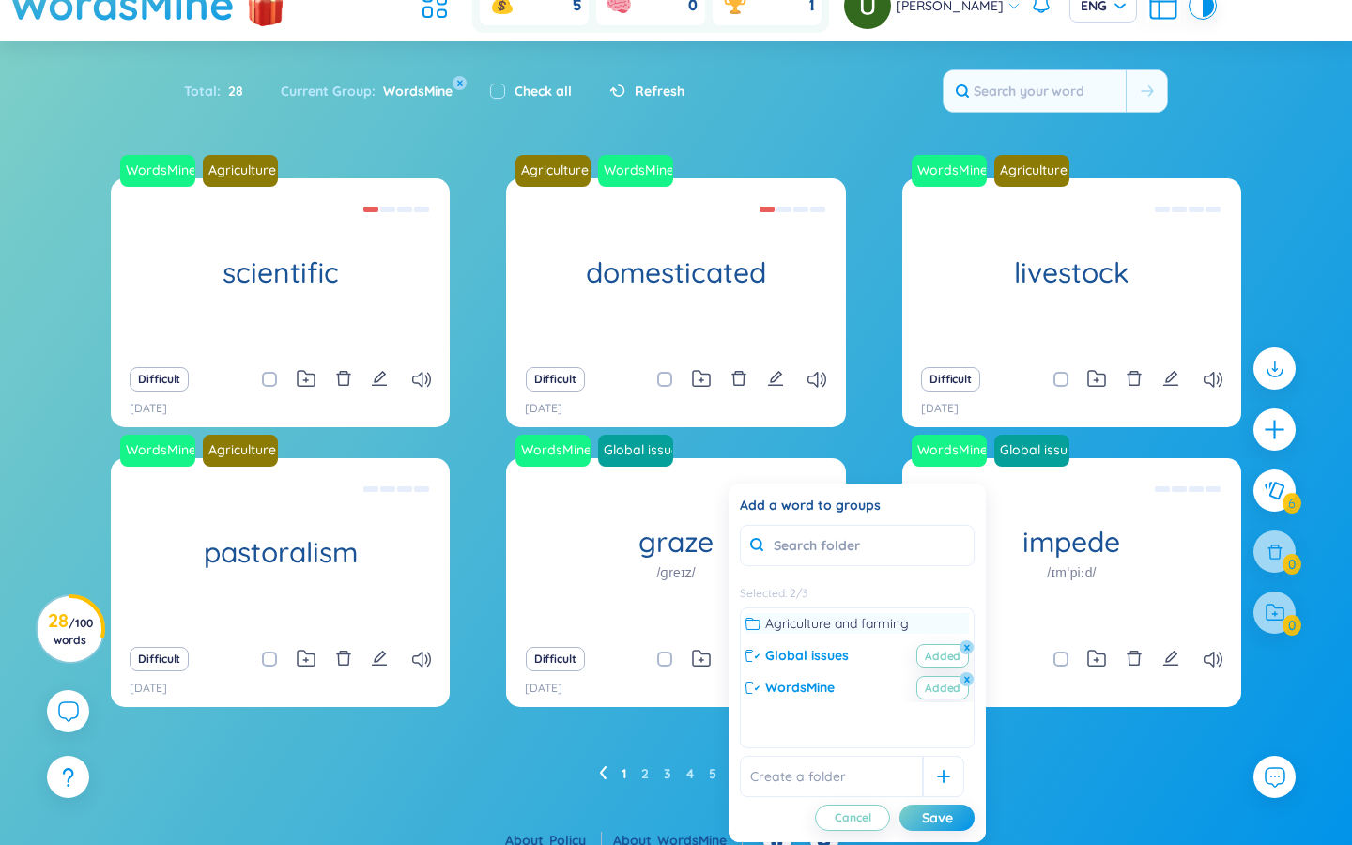
click at [754, 623] on icon at bounding box center [753, 623] width 15 height 15
click at [758, 654] on div "Global issues Added x" at bounding box center [857, 655] width 223 height 21
click at [817, 651] on button "x" at bounding box center [967, 647] width 17 height 17
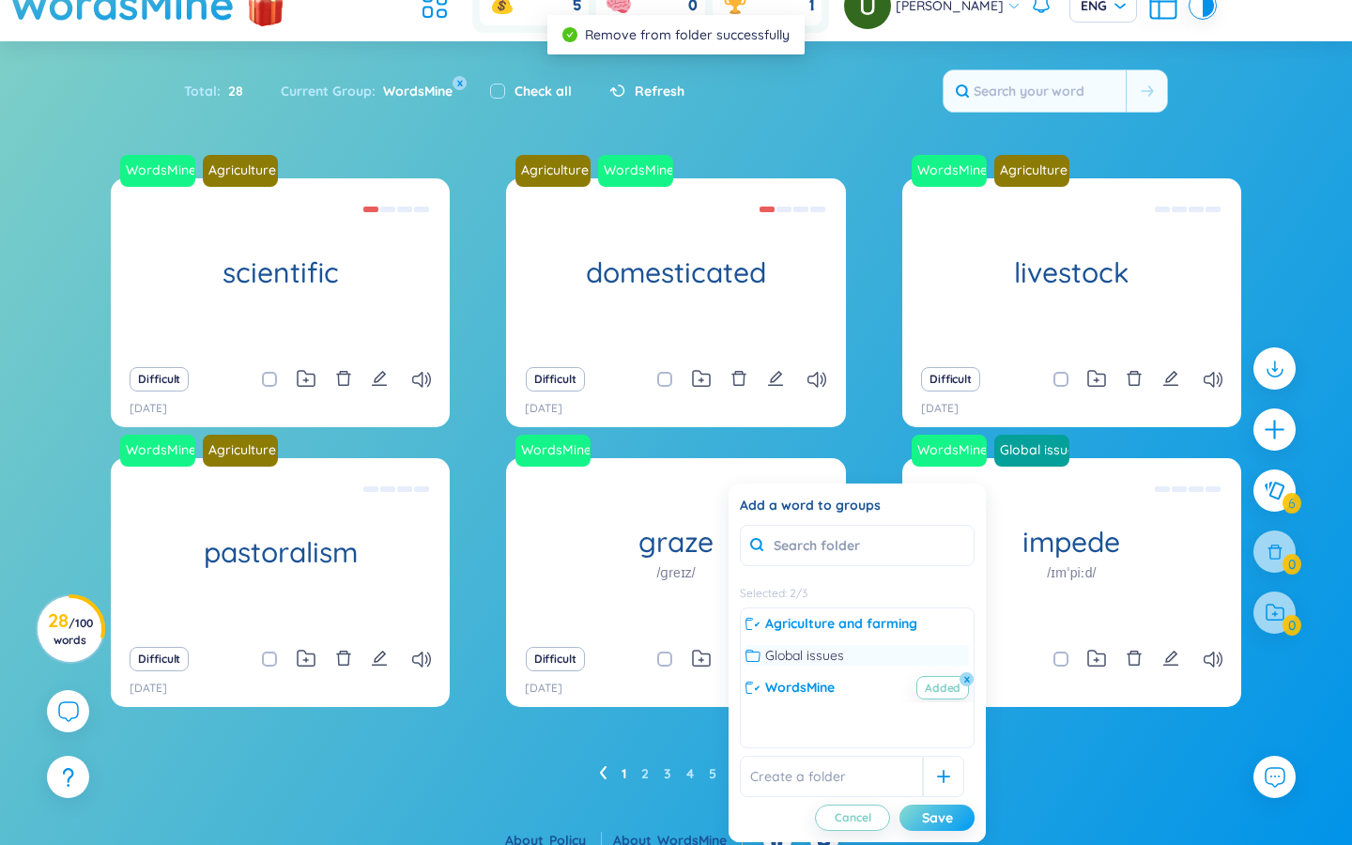
click at [817, 707] on div "Save" at bounding box center [937, 818] width 31 height 21
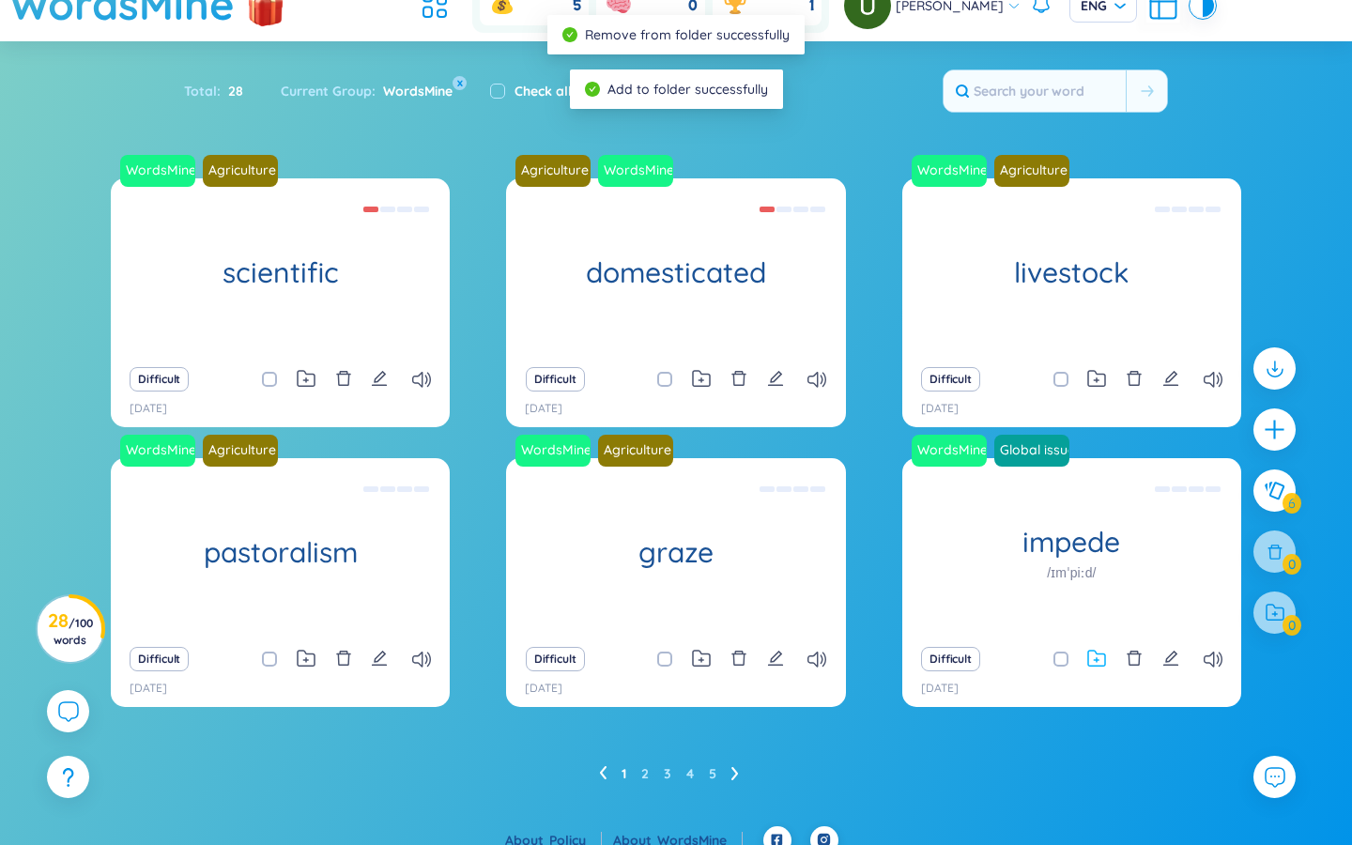
click at [817, 651] on icon at bounding box center [1096, 659] width 19 height 18
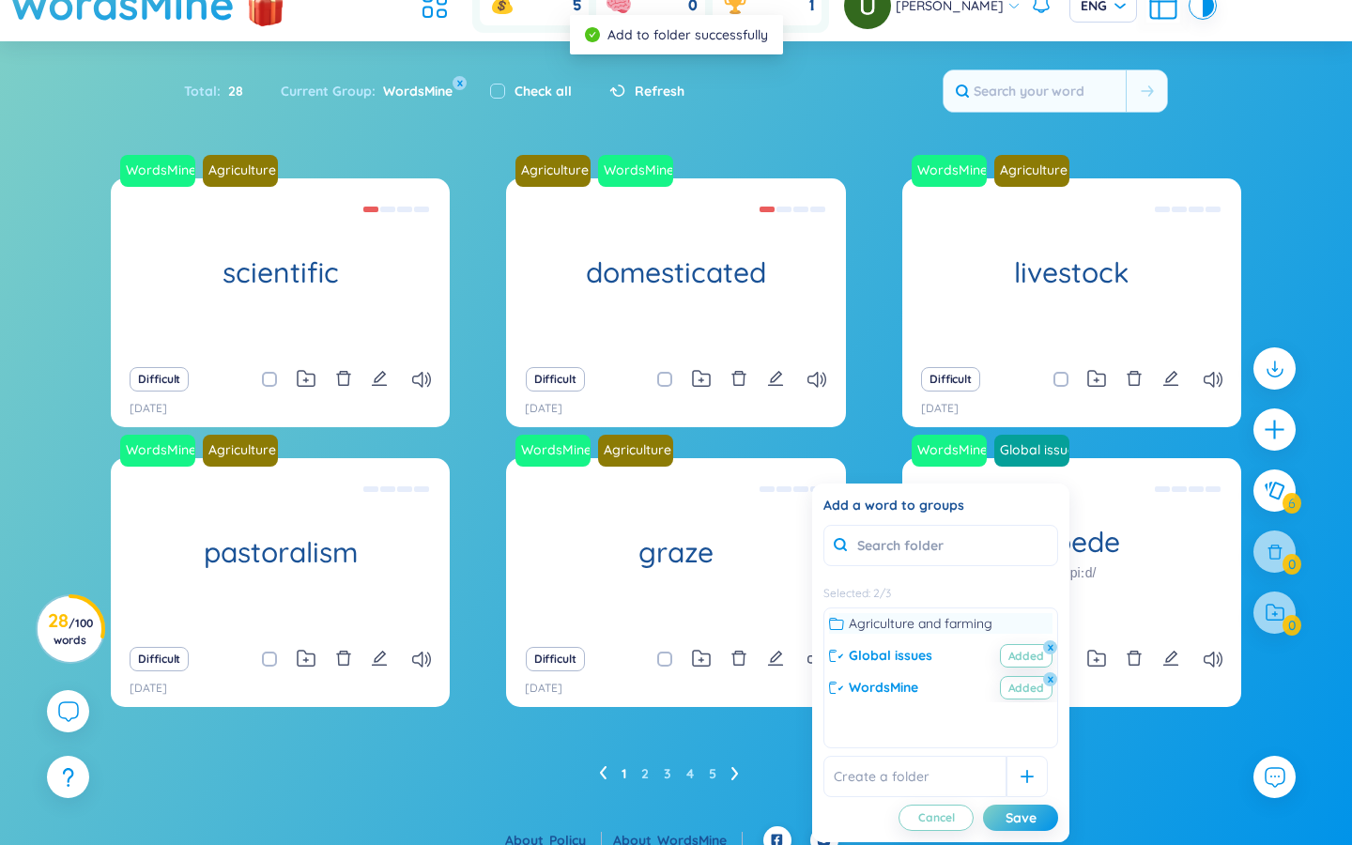
click at [817, 629] on icon at bounding box center [836, 624] width 15 height 12
click at [817, 655] on div "Global issues Added x" at bounding box center [940, 655] width 223 height 21
click at [817, 649] on button "x" at bounding box center [1050, 647] width 17 height 17
click at [817, 707] on button "Save" at bounding box center [1020, 818] width 75 height 26
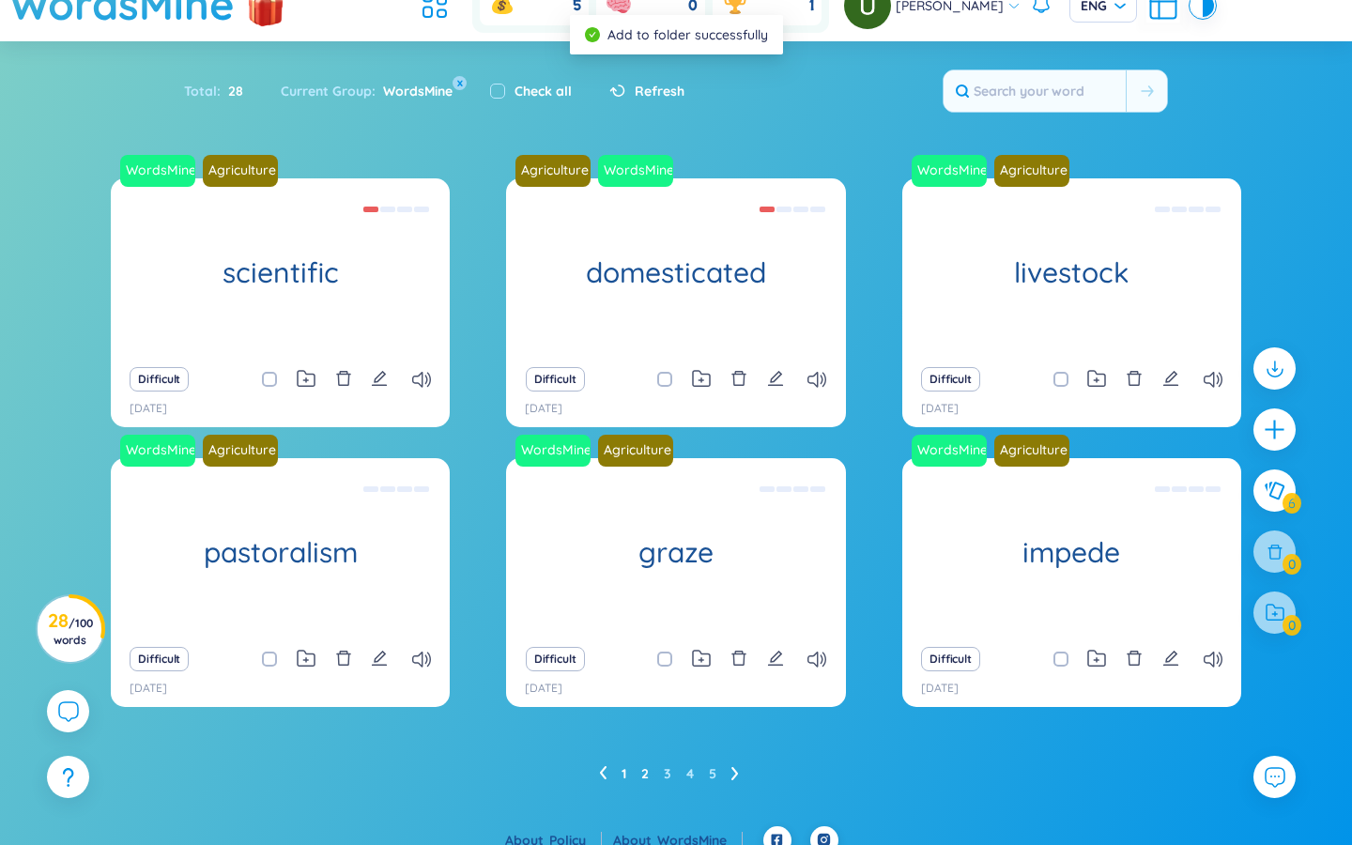
click at [644, 707] on link "2" at bounding box center [645, 774] width 8 height 28
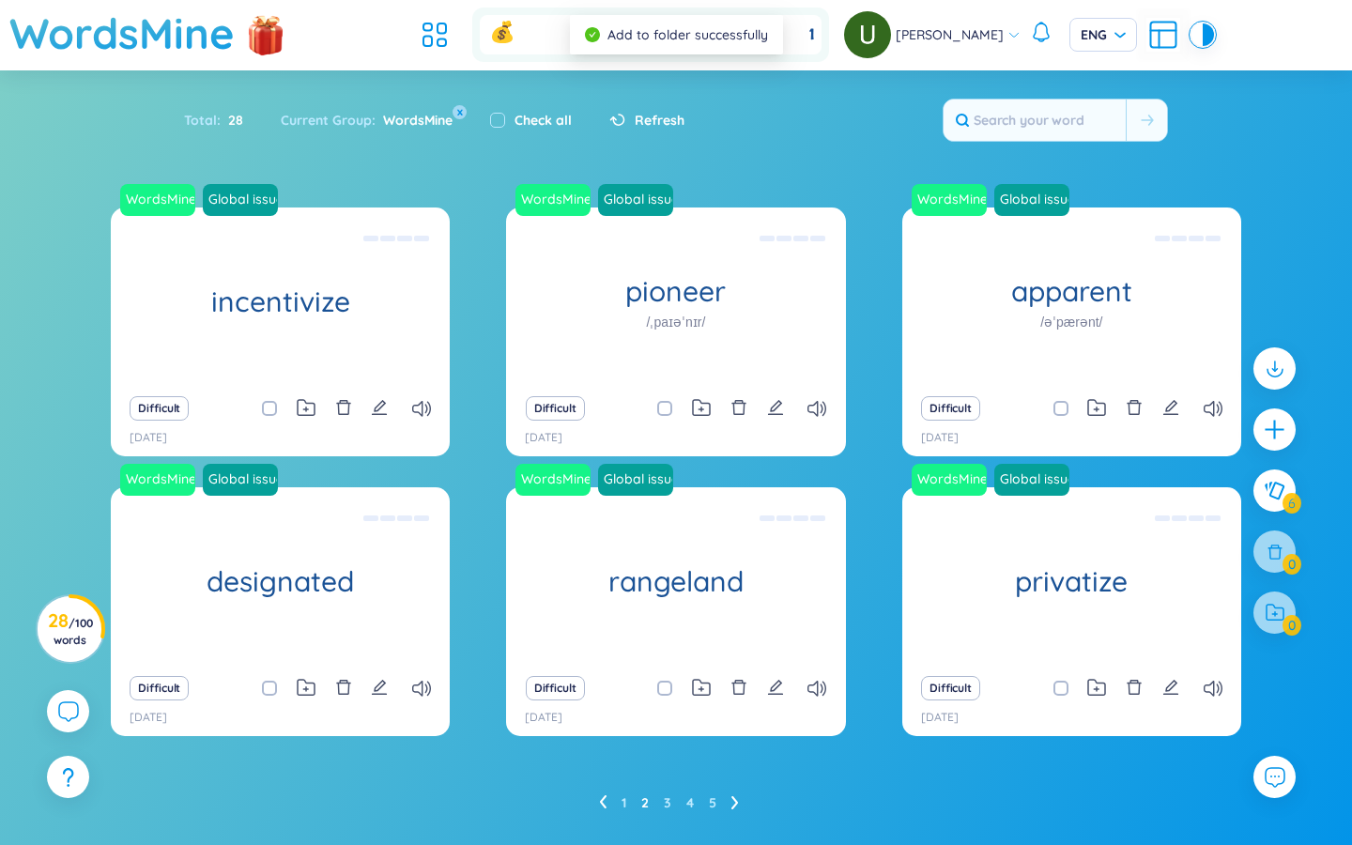
scroll to position [47, 0]
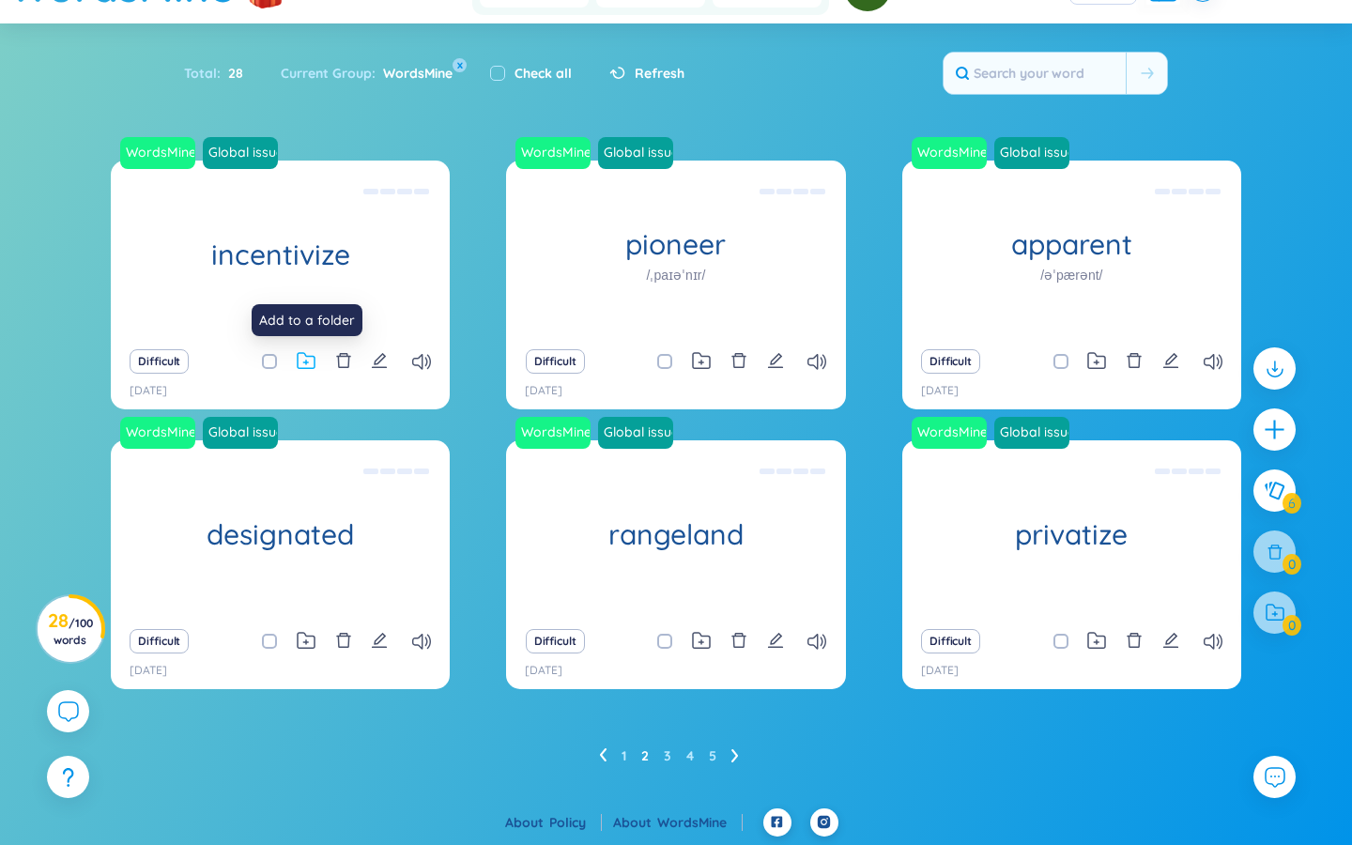
click at [313, 362] on icon at bounding box center [306, 361] width 19 height 18
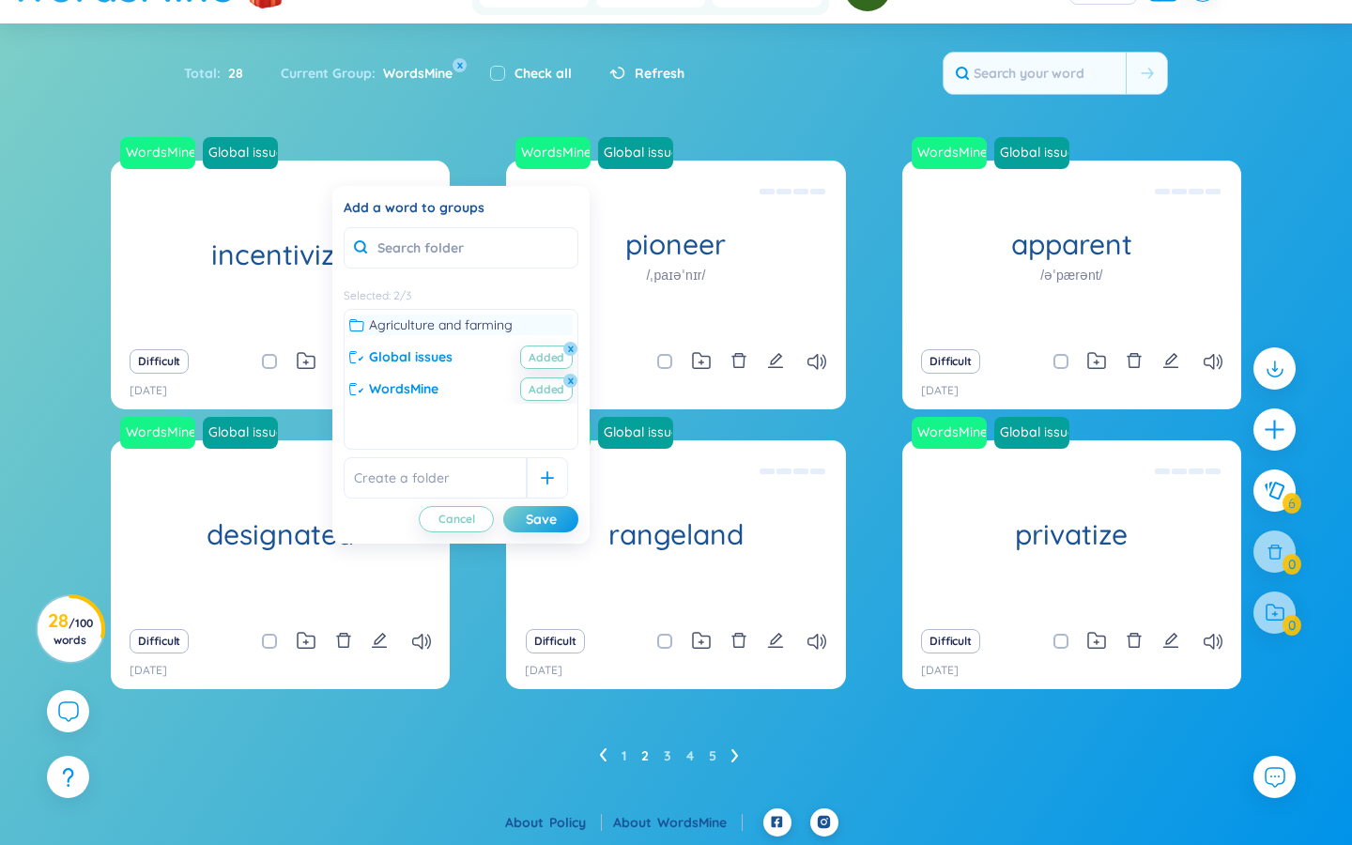
click at [359, 329] on icon at bounding box center [356, 324] width 15 height 15
click at [571, 346] on button "x" at bounding box center [570, 349] width 17 height 17
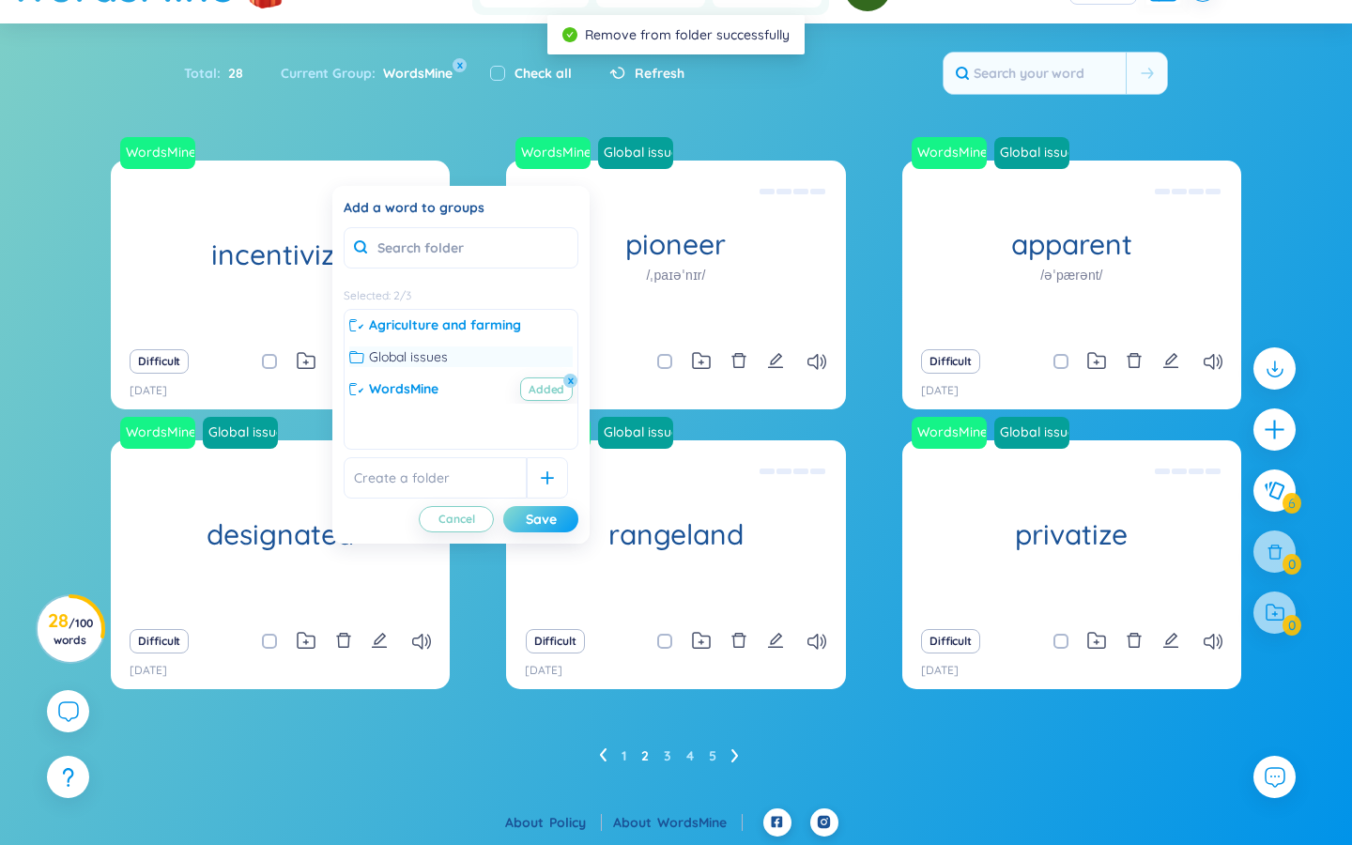
click at [558, 521] on button "Save" at bounding box center [540, 519] width 75 height 26
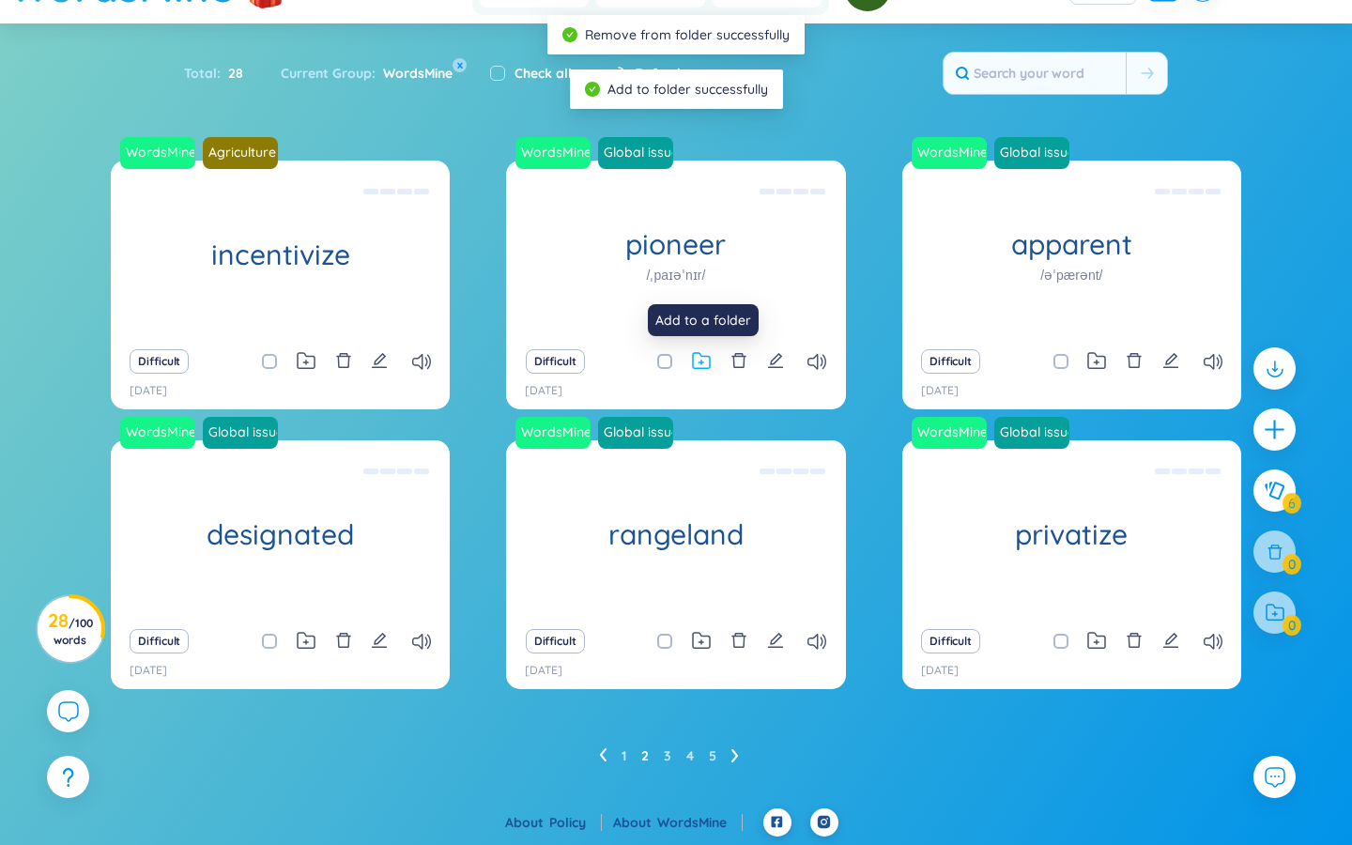
click at [700, 362] on icon at bounding box center [701, 363] width 5 height 5
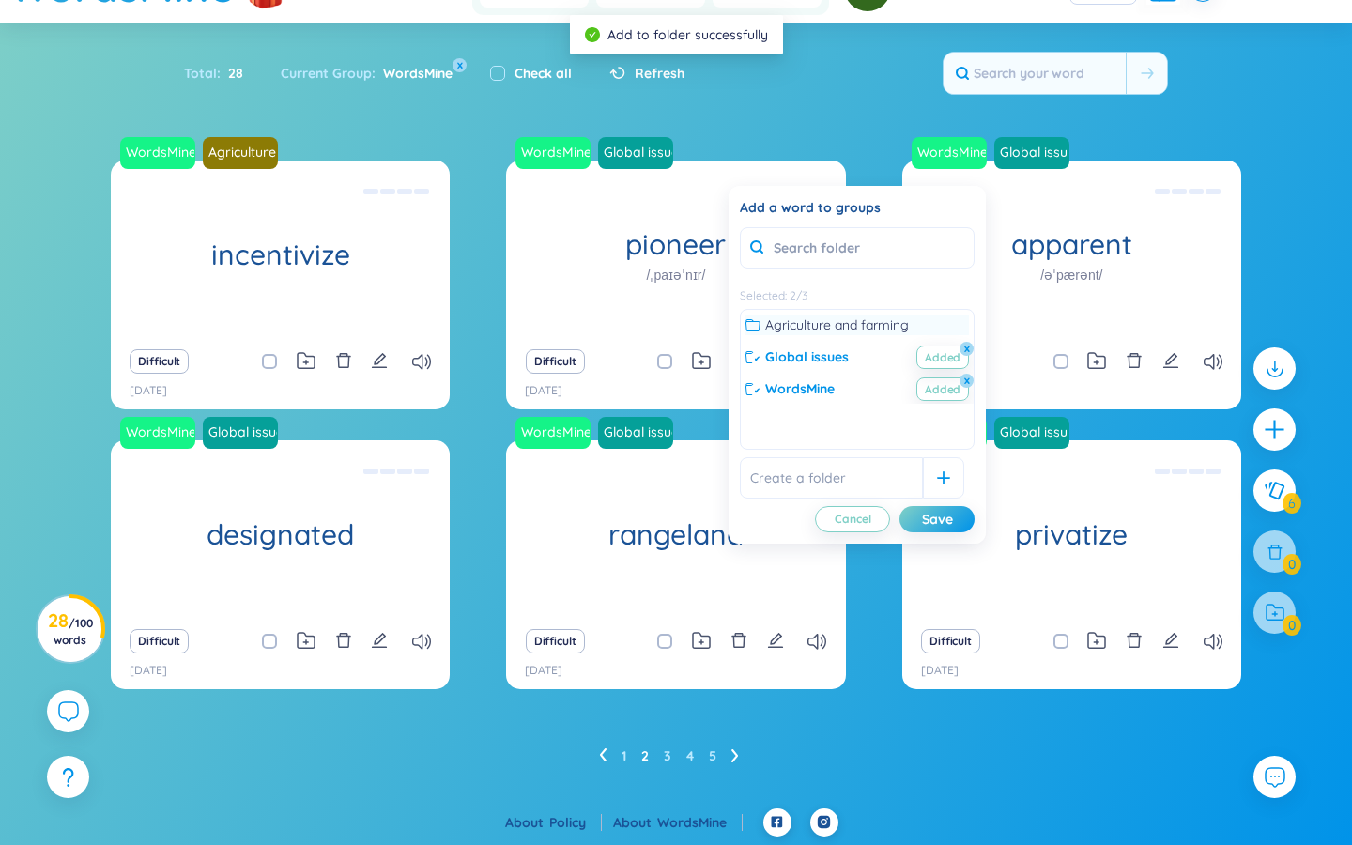
click at [756, 330] on icon at bounding box center [753, 324] width 15 height 15
click at [817, 348] on button "x" at bounding box center [967, 349] width 17 height 17
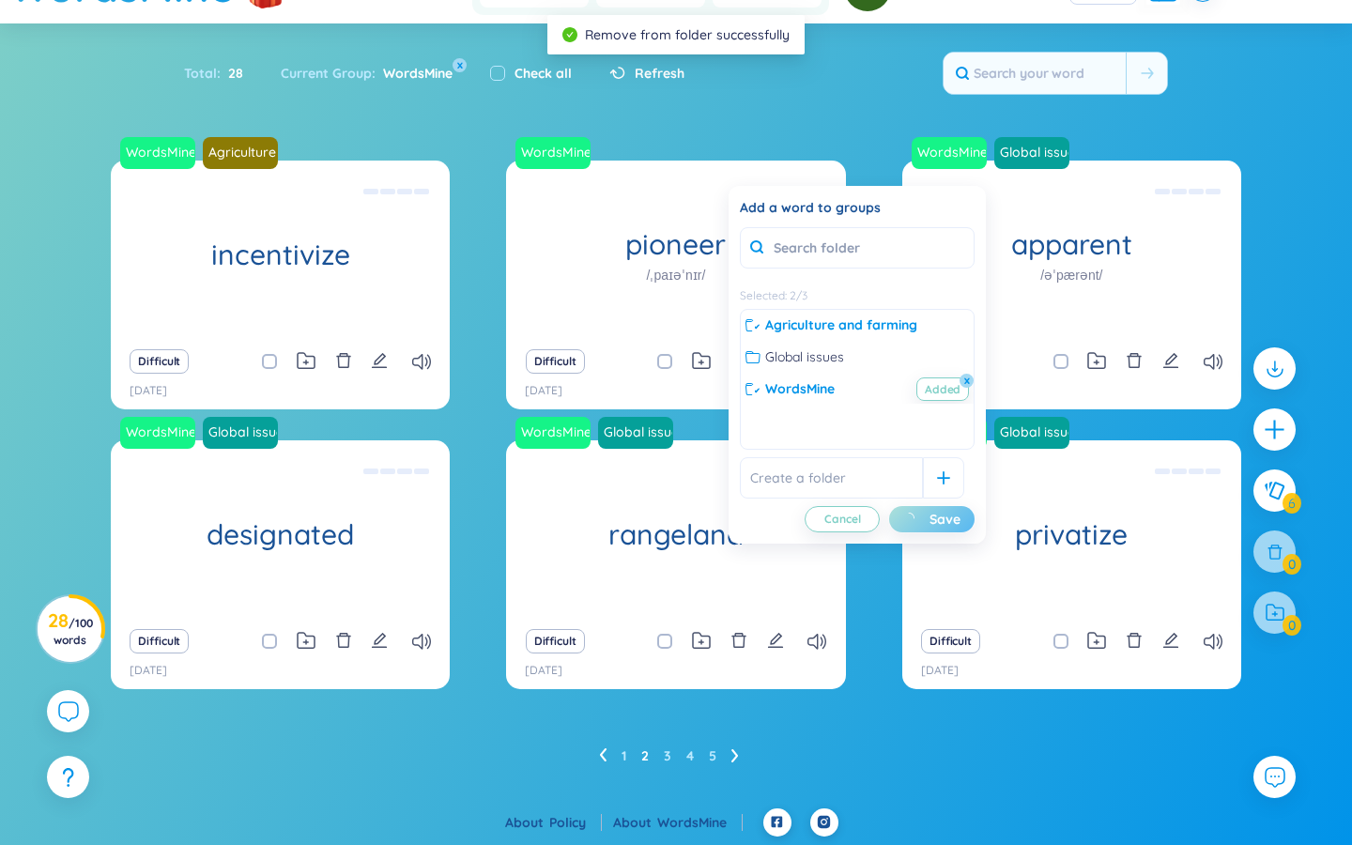
scroll to position [47, 0]
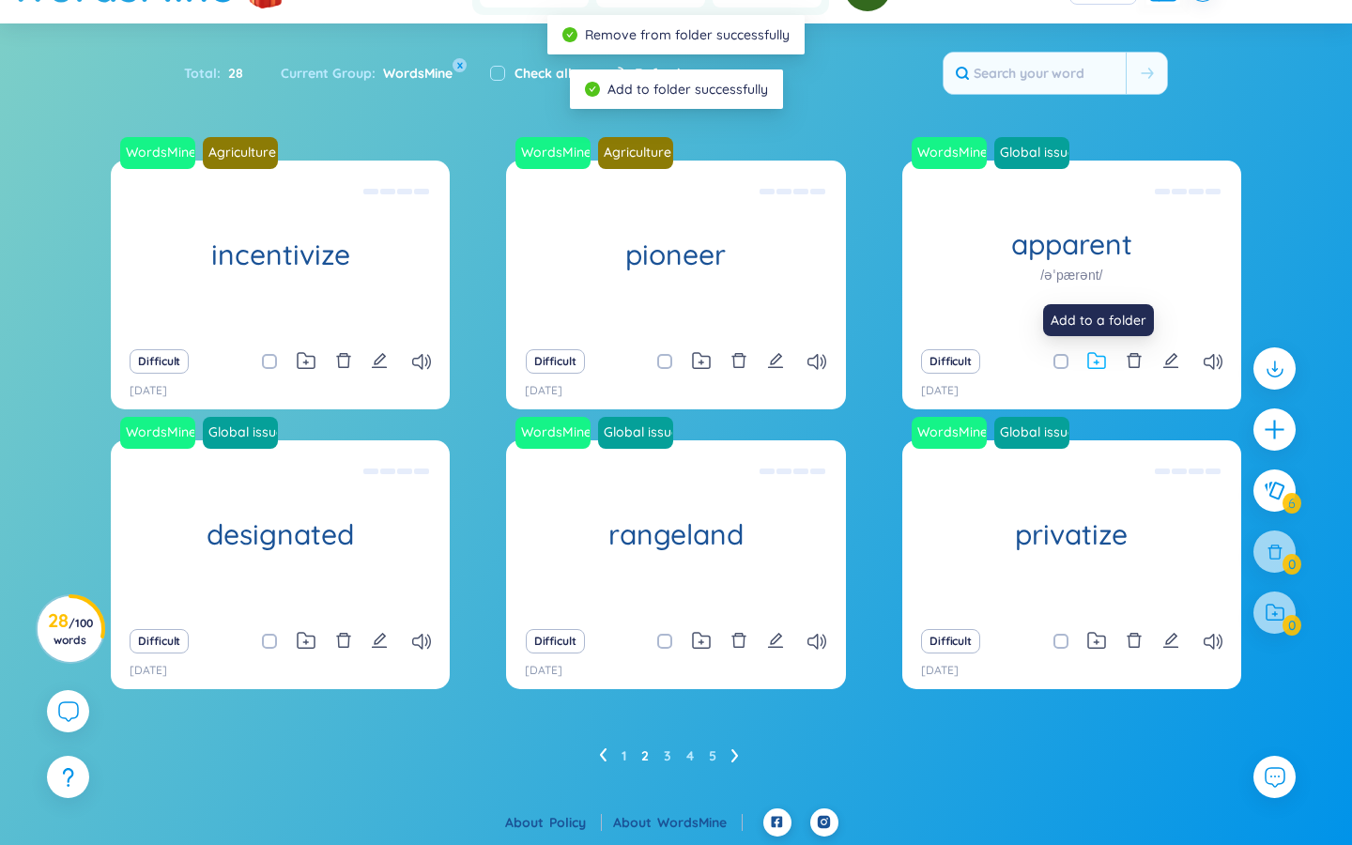
click at [1100, 356] on icon at bounding box center [1096, 360] width 17 height 15
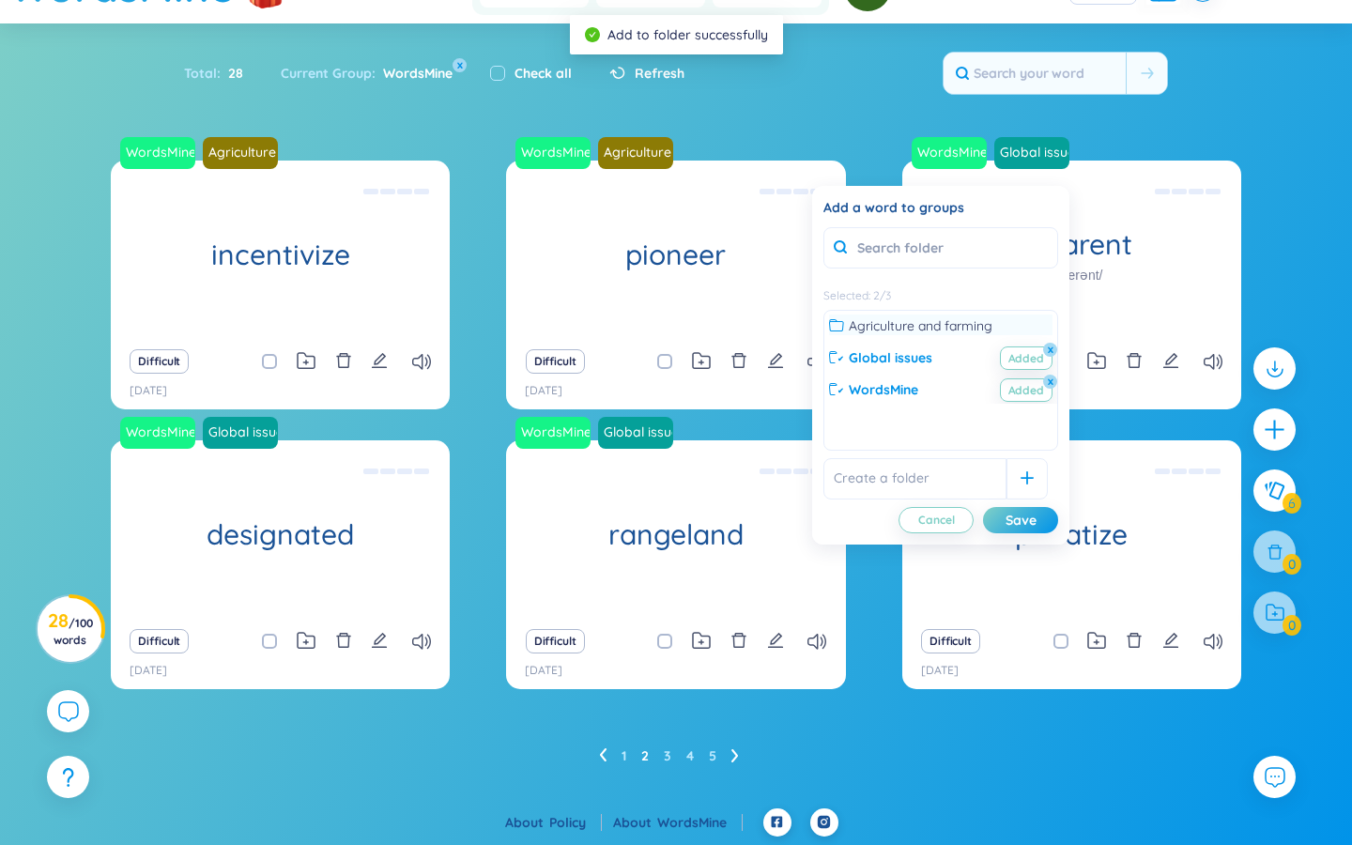
click at [835, 321] on icon at bounding box center [836, 325] width 15 height 12
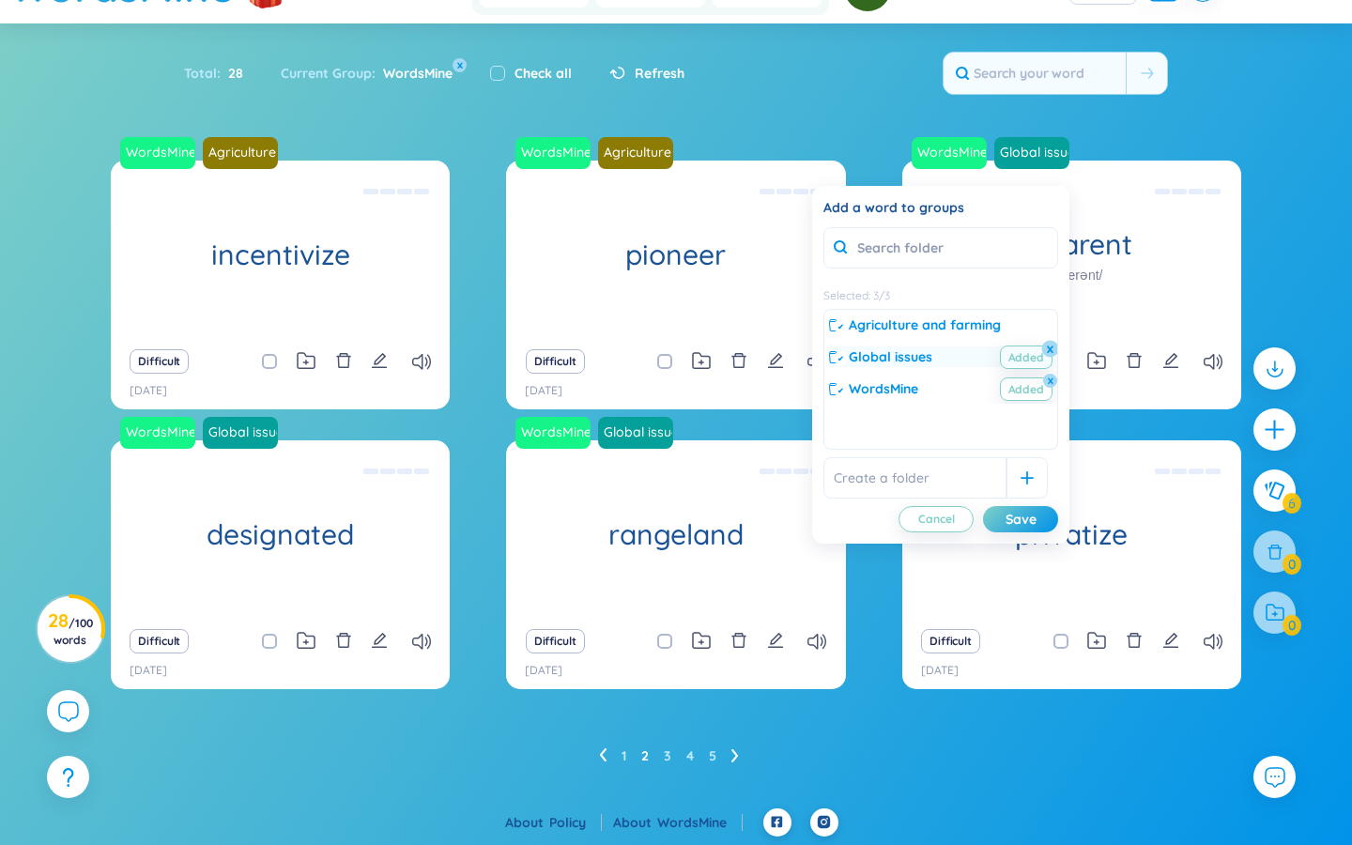
click at [1049, 346] on button "x" at bounding box center [1050, 349] width 17 height 17
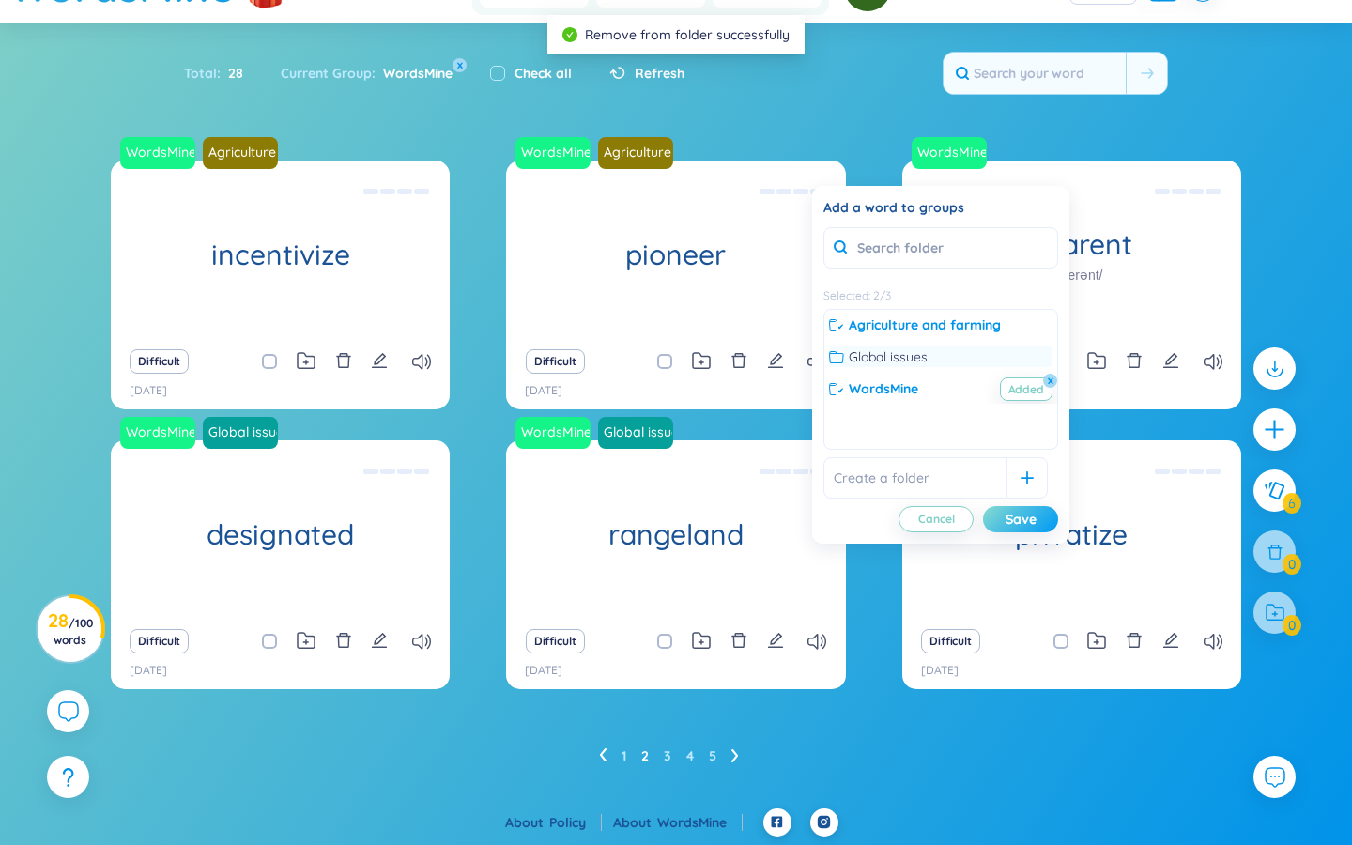
click at [1030, 526] on div "Save" at bounding box center [1021, 519] width 31 height 21
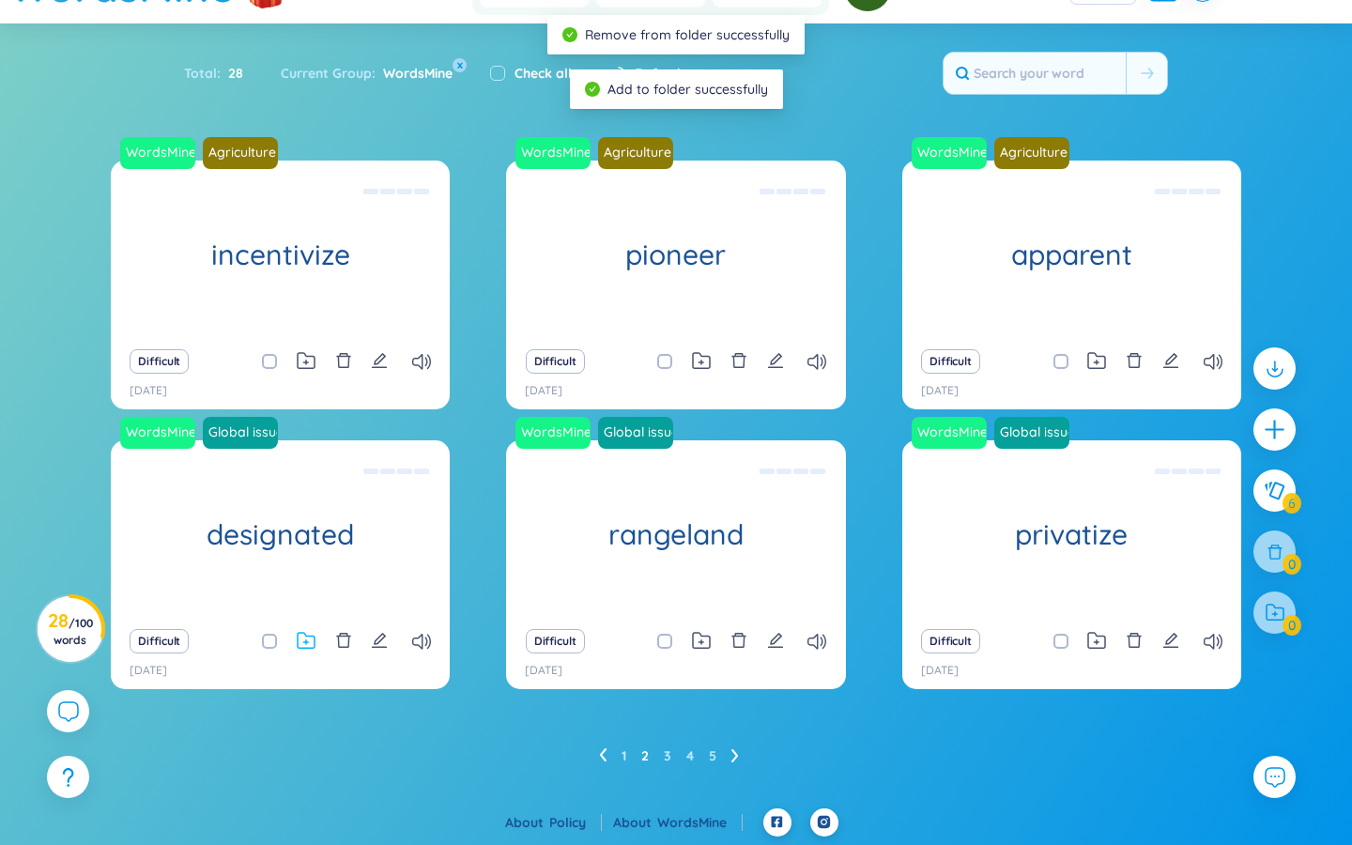
click at [306, 637] on icon at bounding box center [306, 640] width 17 height 15
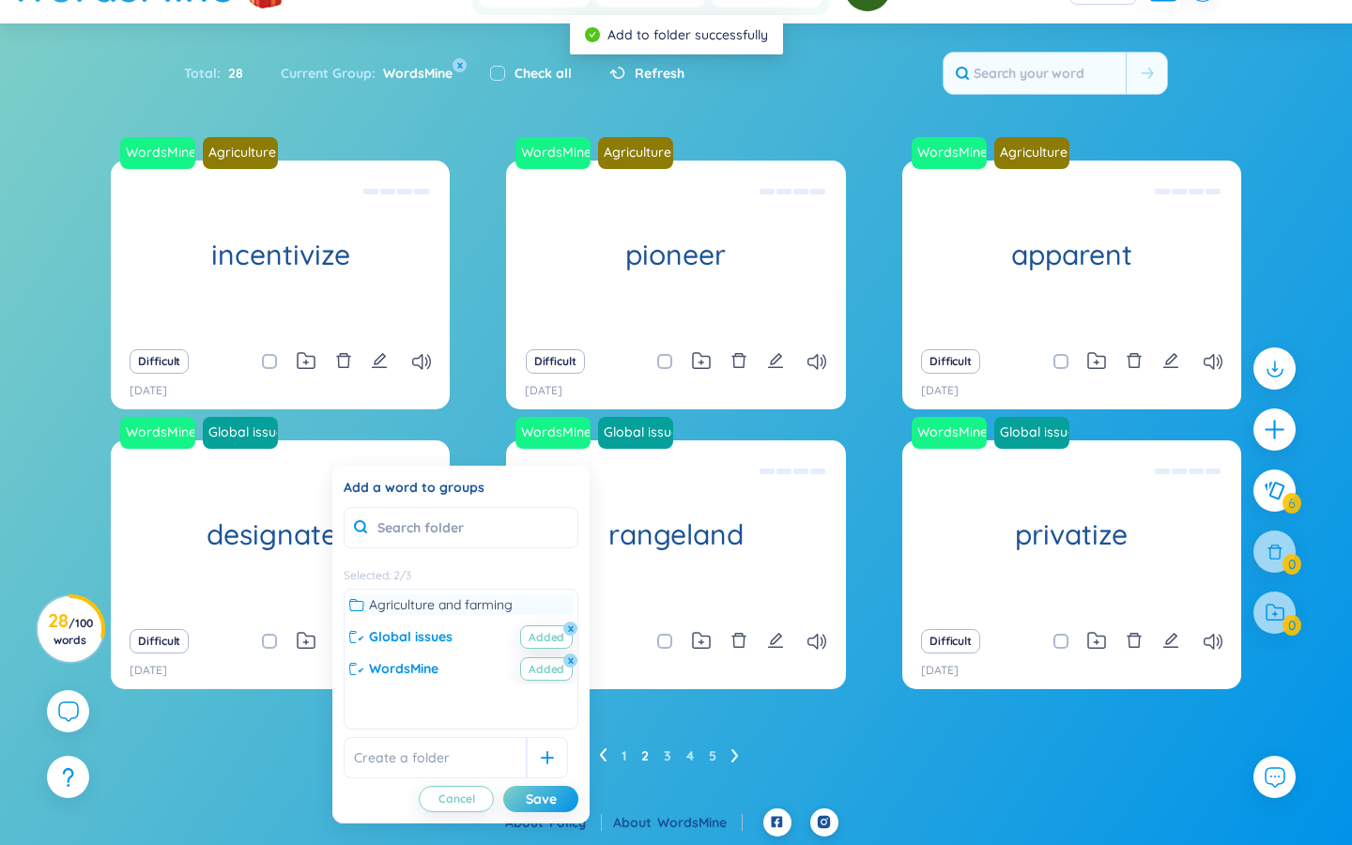
click at [359, 605] on icon at bounding box center [356, 604] width 15 height 15
click at [572, 628] on button "x" at bounding box center [570, 629] width 17 height 17
click at [559, 800] on button "Save" at bounding box center [540, 799] width 75 height 26
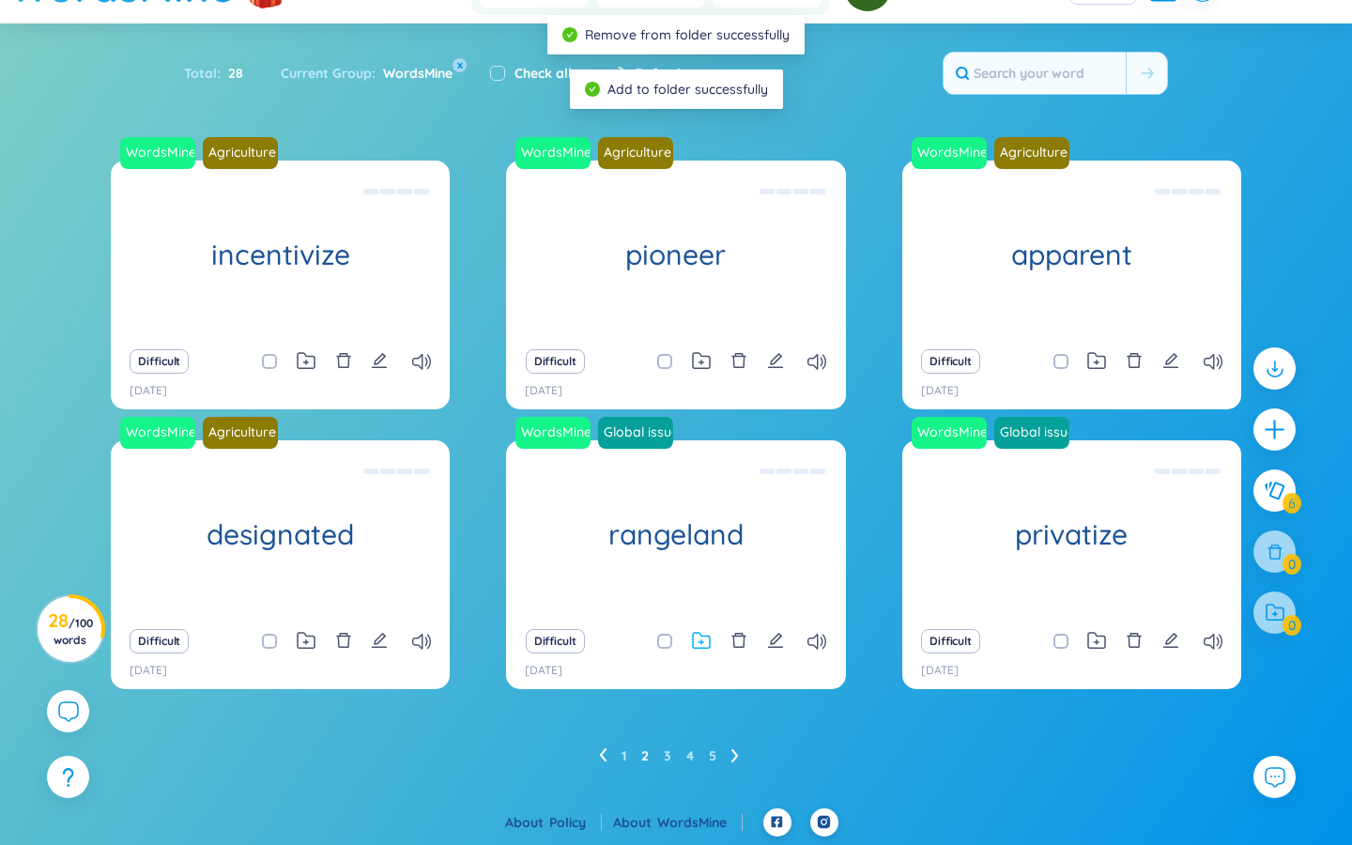
click at [704, 635] on icon at bounding box center [701, 641] width 19 height 18
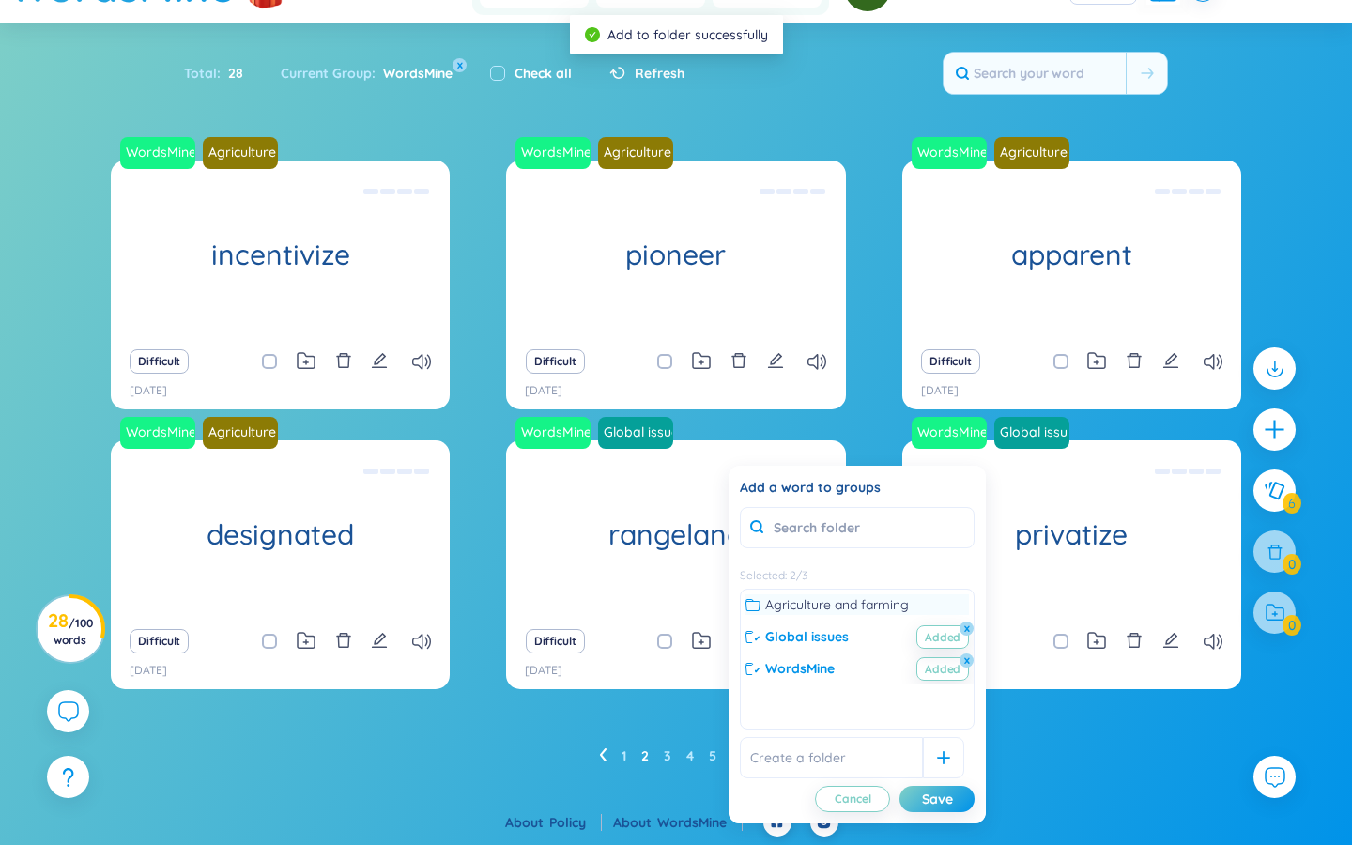
click at [750, 605] on icon at bounding box center [753, 604] width 15 height 15
click at [969, 627] on button "x" at bounding box center [967, 629] width 17 height 17
click at [959, 803] on button "Save" at bounding box center [937, 799] width 75 height 26
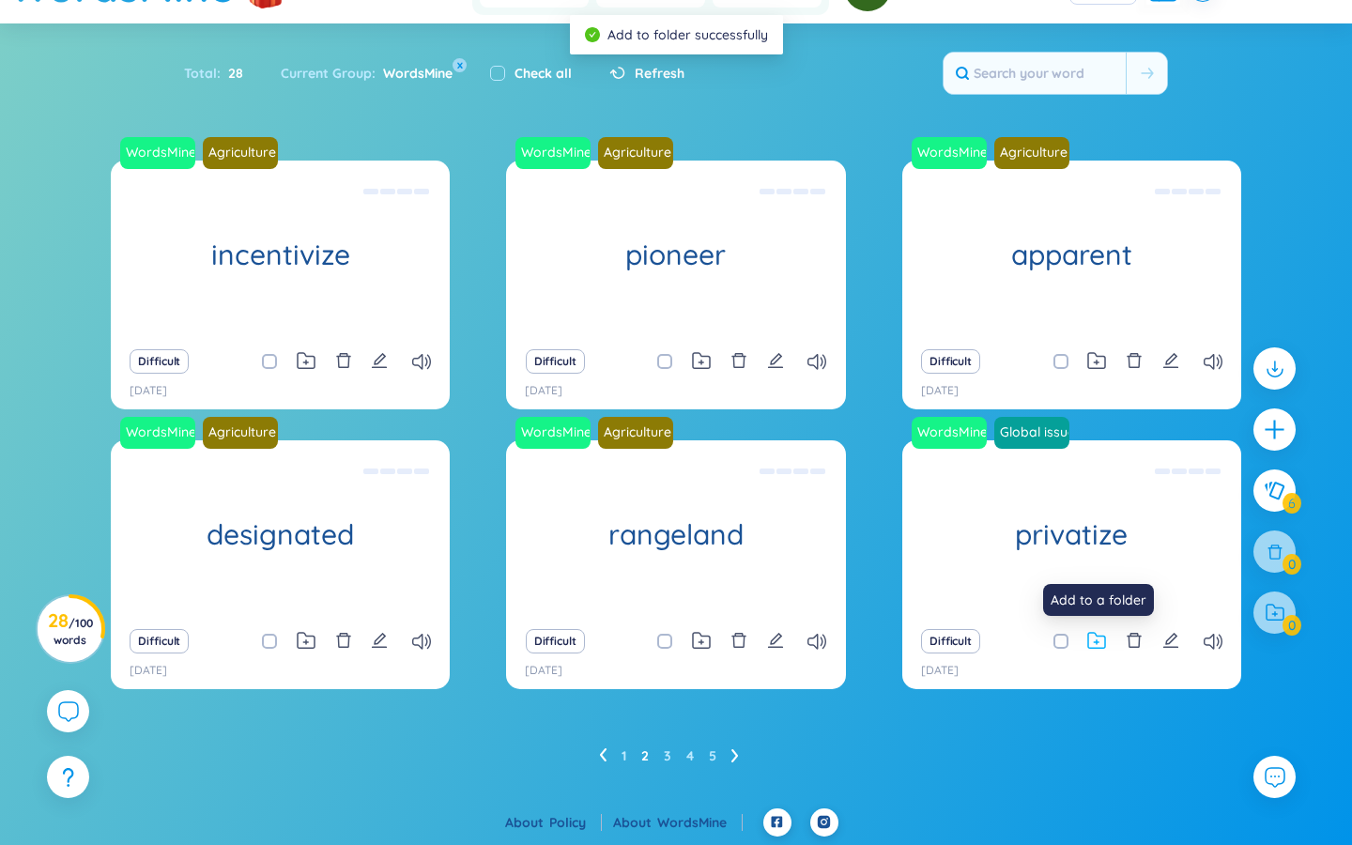
click at [1096, 642] on icon at bounding box center [1096, 641] width 19 height 18
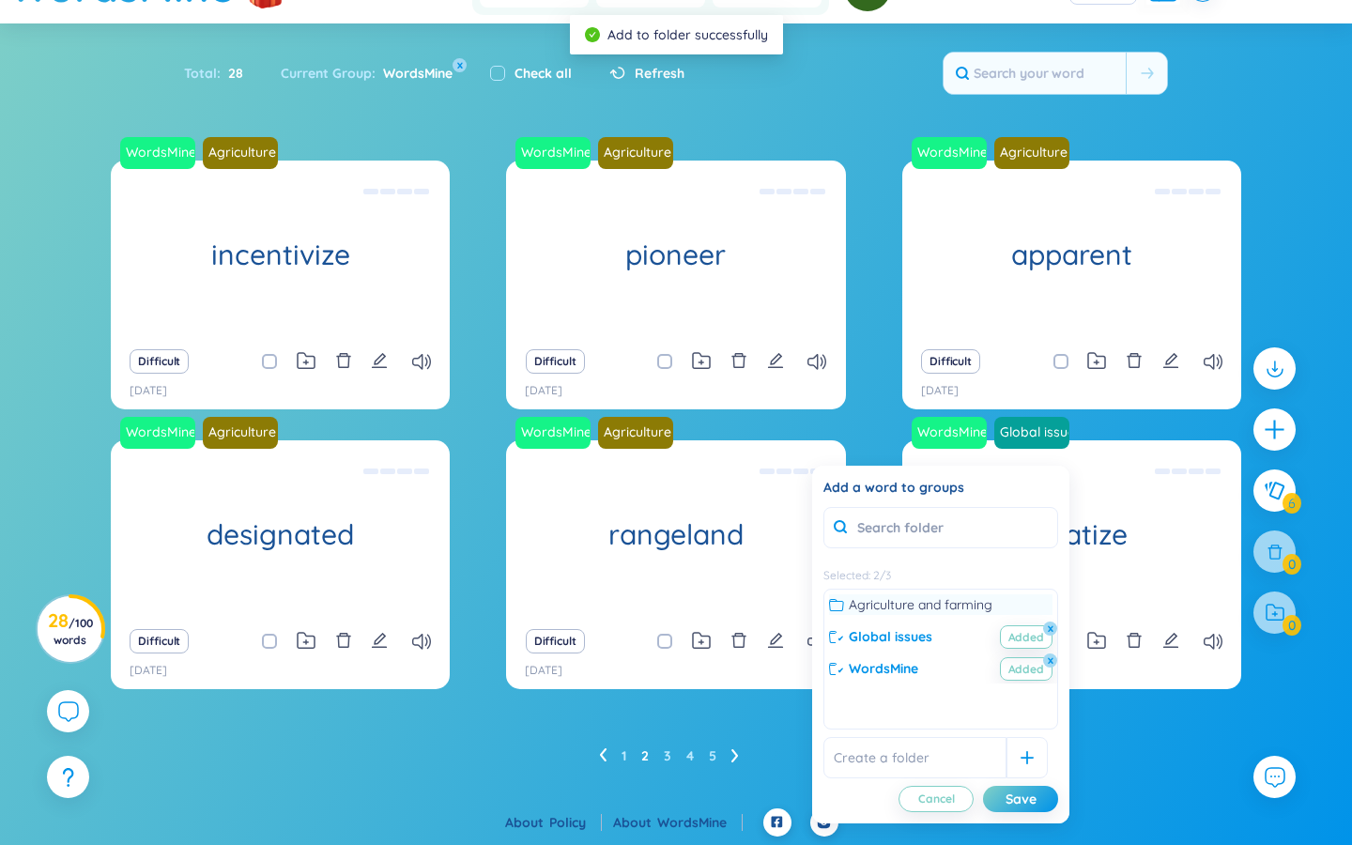
click at [840, 607] on icon at bounding box center [836, 604] width 15 height 15
click at [1045, 630] on button "x" at bounding box center [1050, 629] width 17 height 17
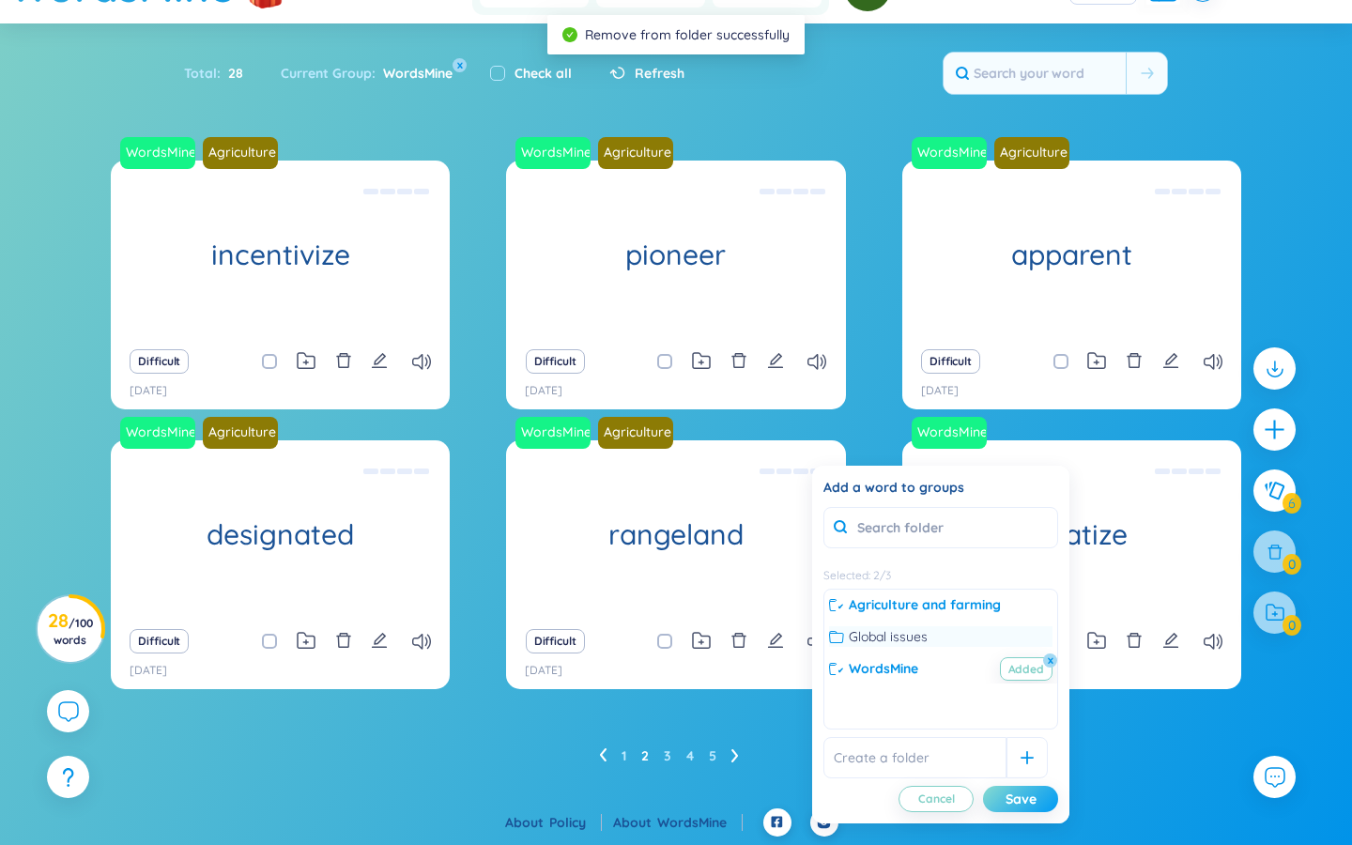
click at [1020, 800] on div "Save" at bounding box center [1021, 799] width 31 height 21
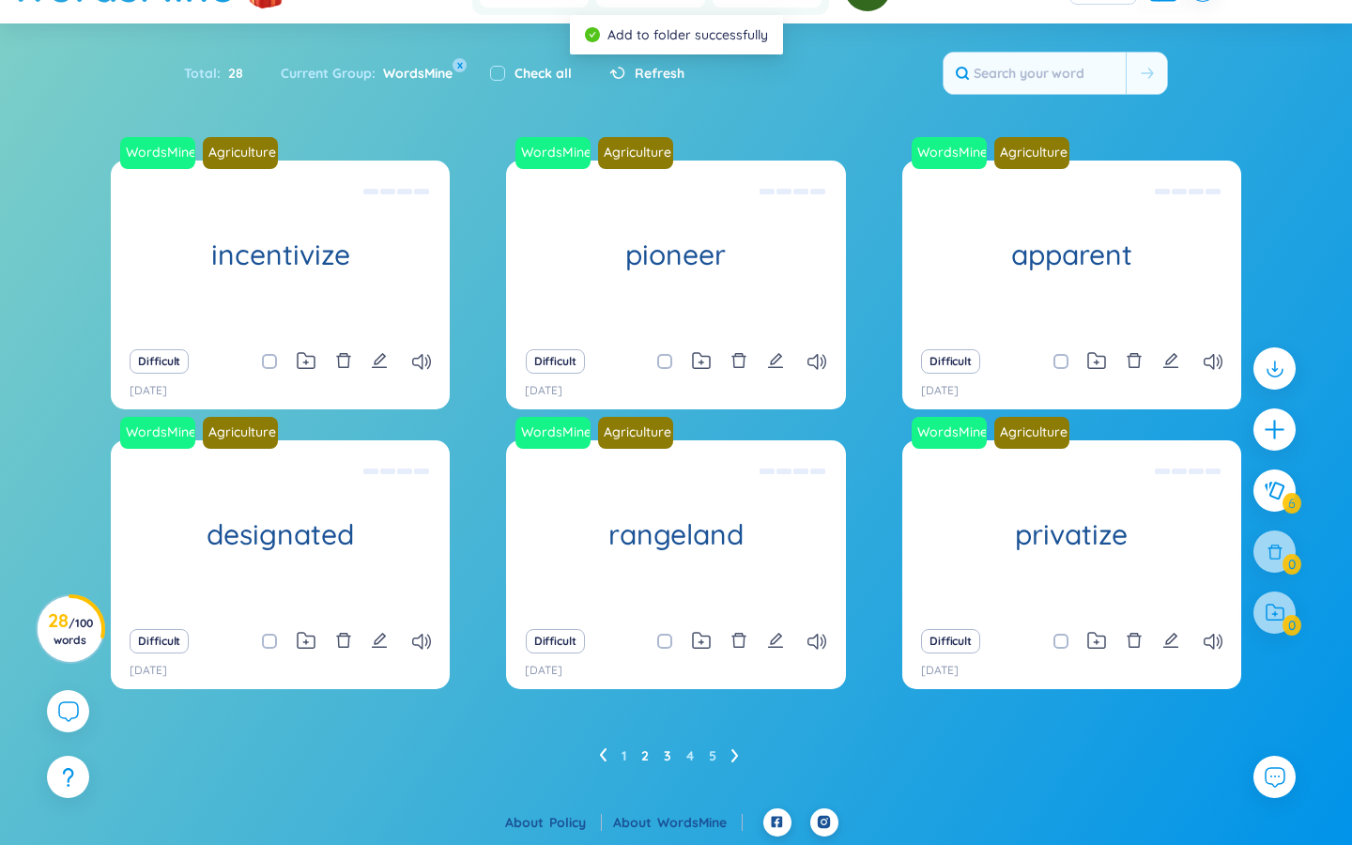
click at [669, 751] on link "3" at bounding box center [668, 756] width 8 height 28
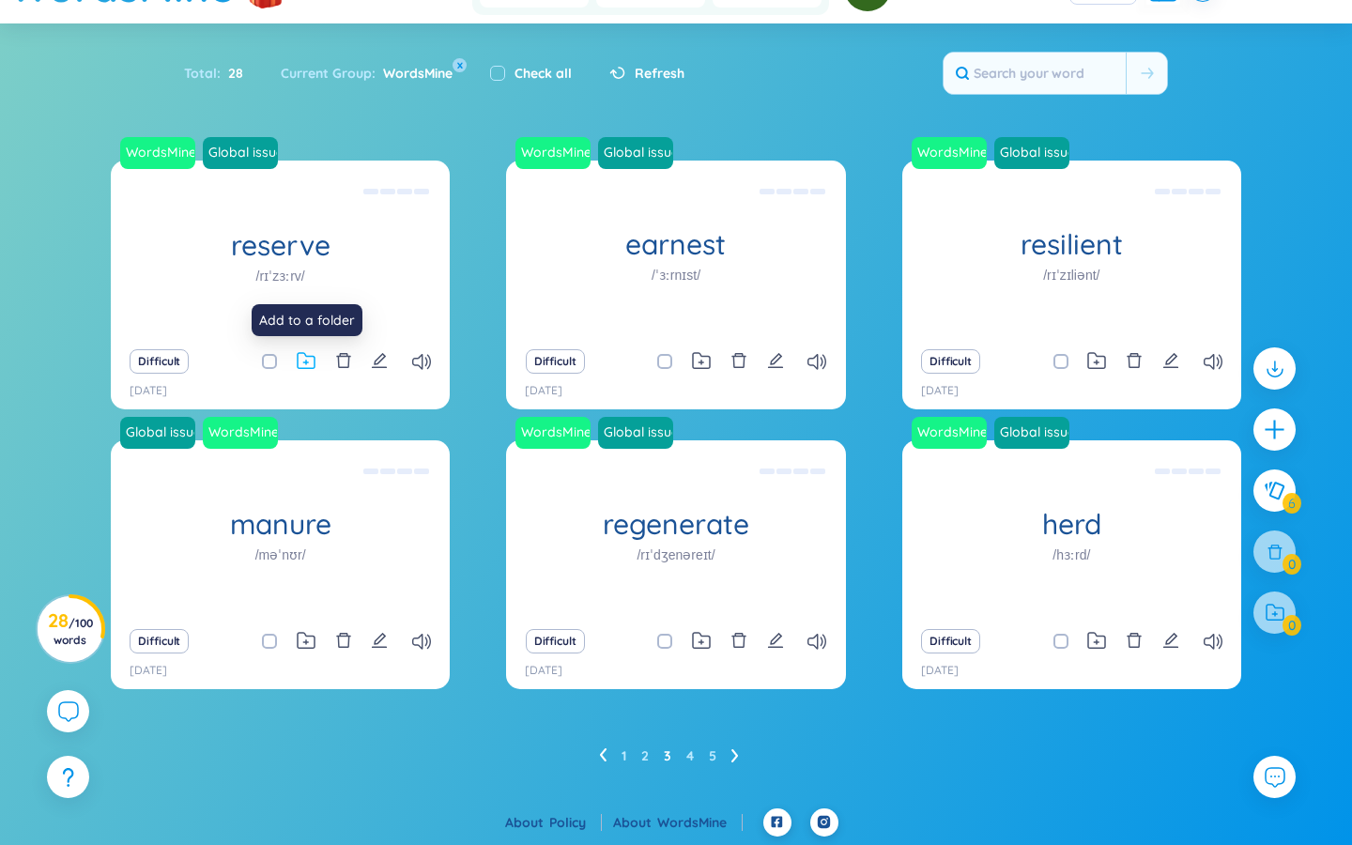
click at [304, 359] on icon at bounding box center [306, 361] width 19 height 18
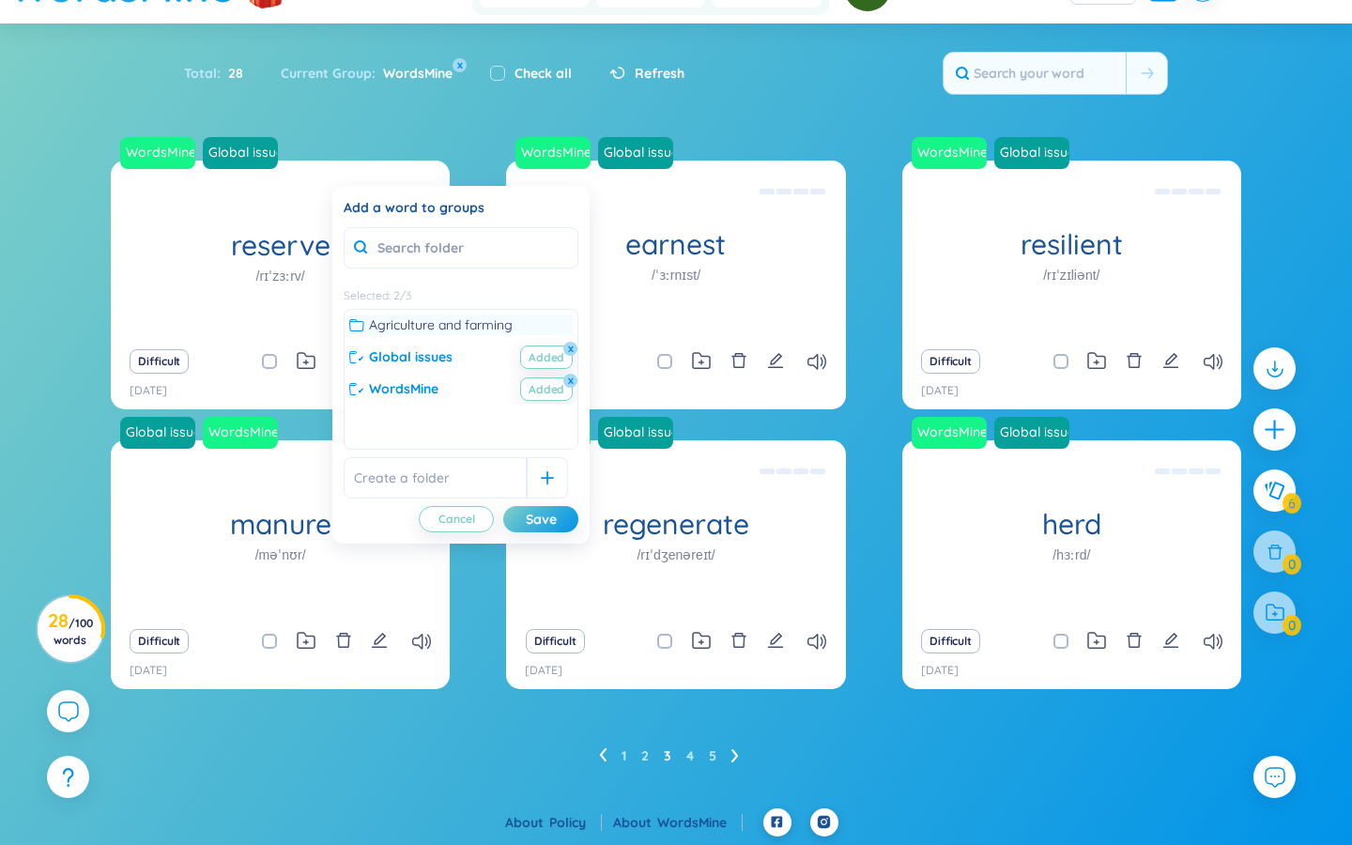
click at [362, 329] on icon at bounding box center [356, 324] width 15 height 15
click at [569, 350] on button "x" at bounding box center [570, 349] width 17 height 17
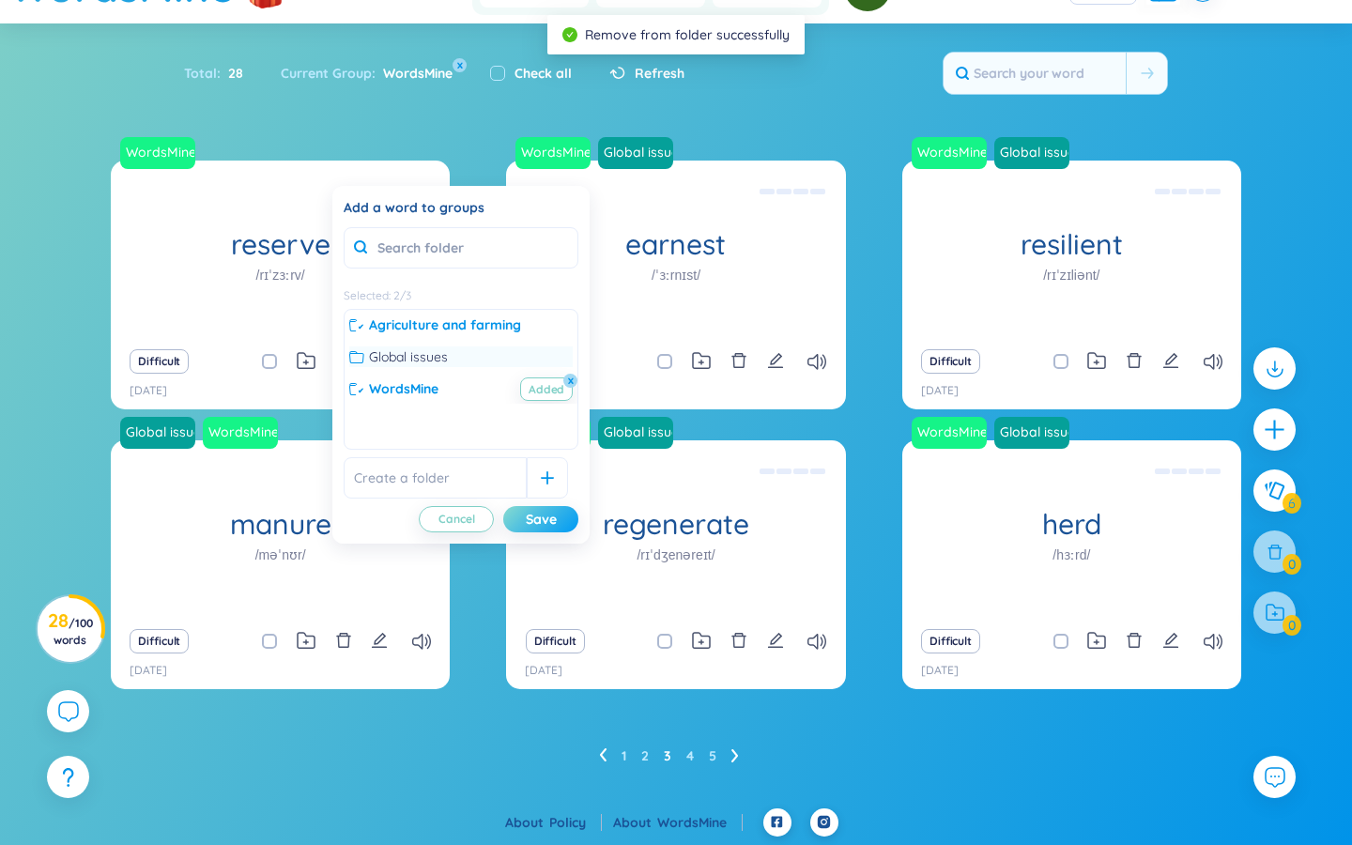
click at [550, 518] on div "Save" at bounding box center [541, 519] width 31 height 21
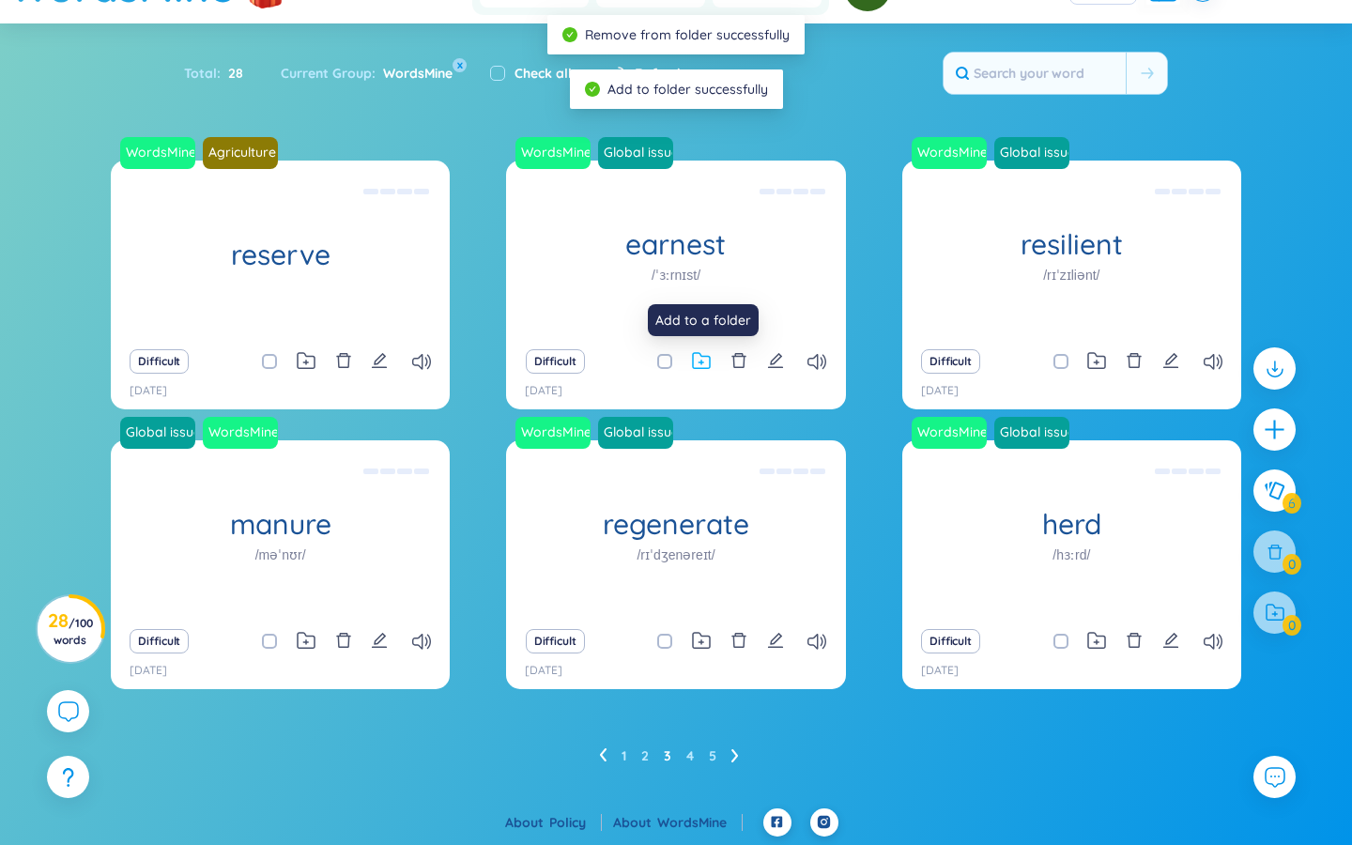
click at [700, 361] on icon at bounding box center [701, 361] width 19 height 18
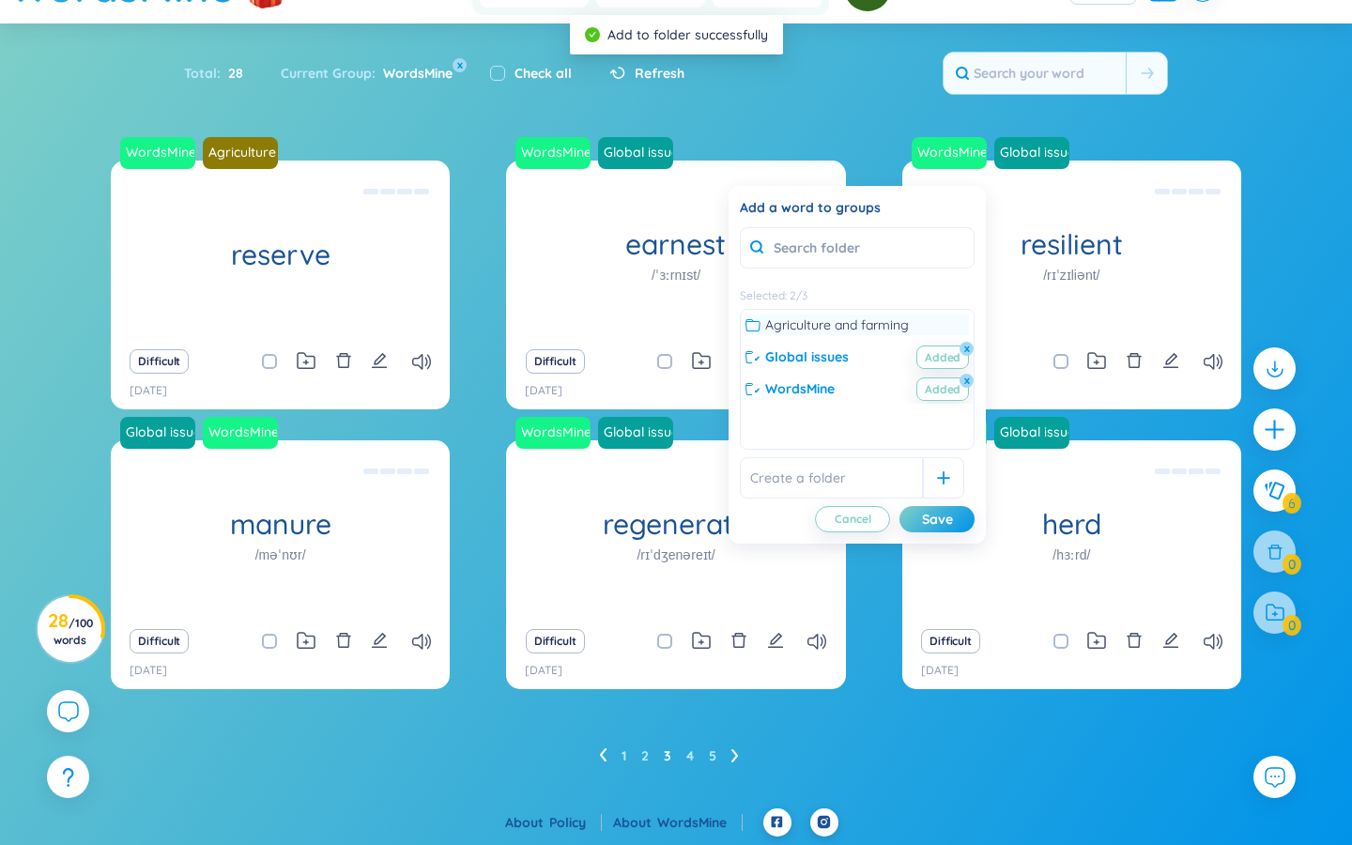
click at [751, 324] on icon at bounding box center [753, 324] width 15 height 15
click at [967, 353] on button "x" at bounding box center [967, 349] width 17 height 17
click at [946, 520] on div "Save" at bounding box center [937, 519] width 31 height 21
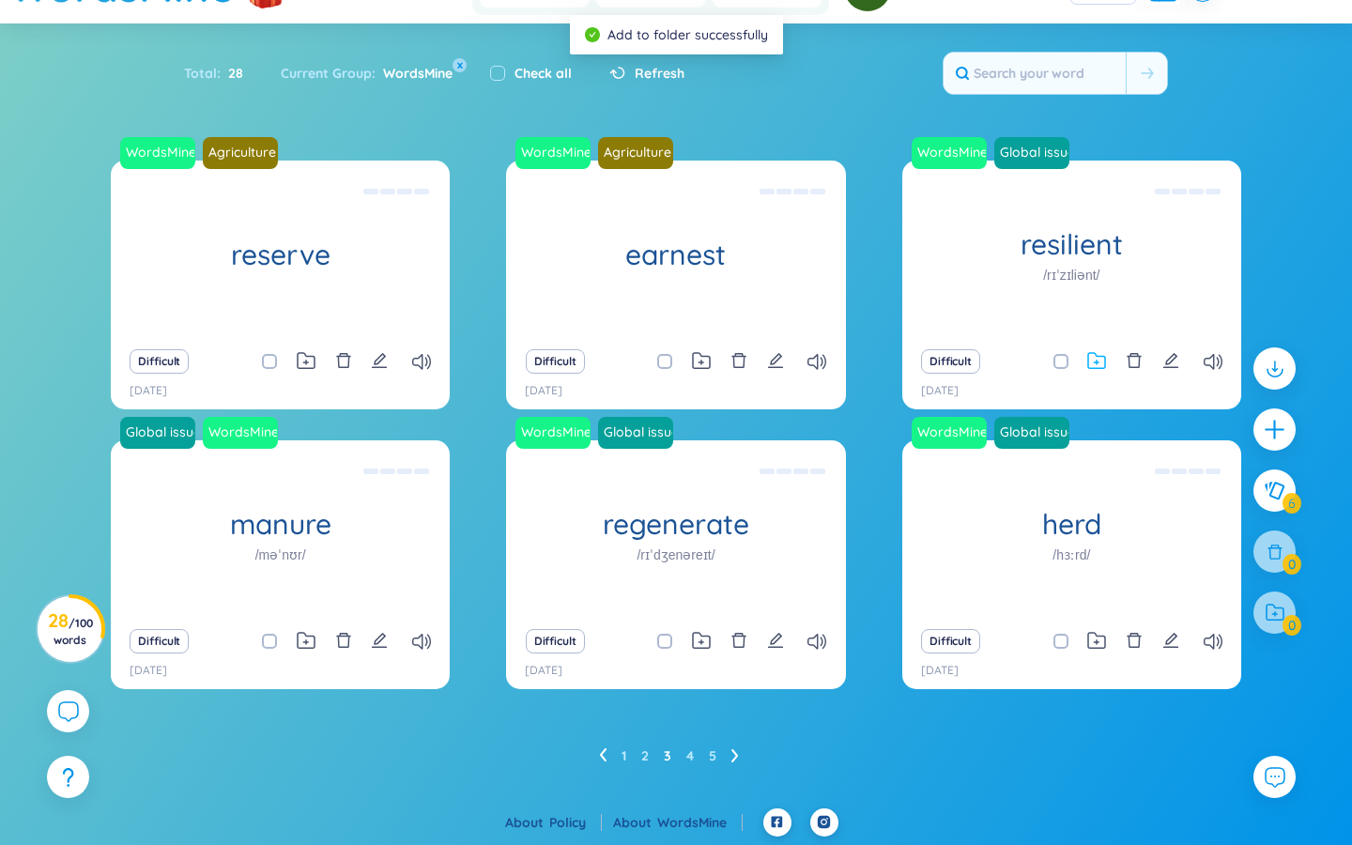
click at [1105, 359] on icon at bounding box center [1096, 360] width 17 height 15
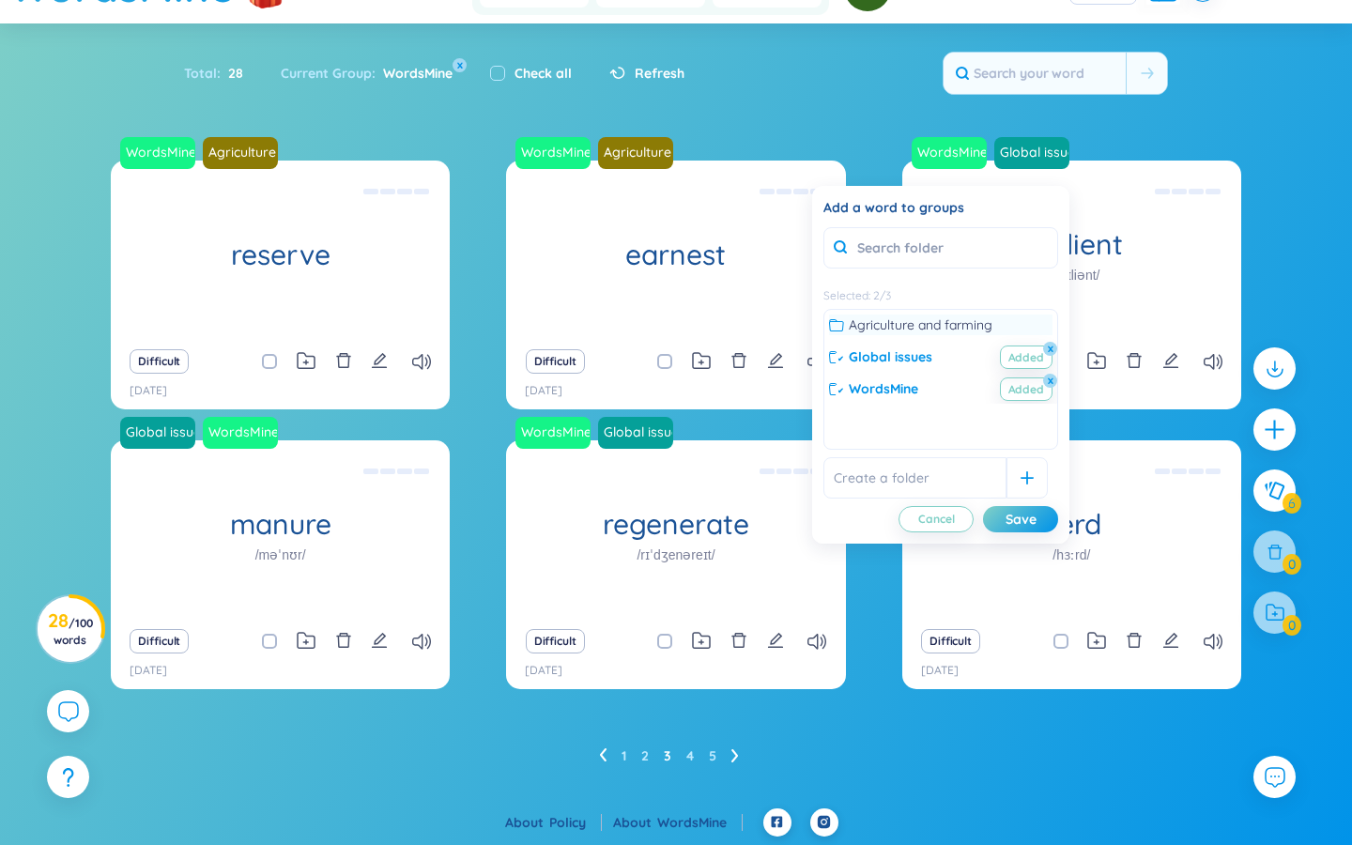
click at [836, 319] on icon at bounding box center [836, 324] width 15 height 15
click at [1055, 351] on button "x" at bounding box center [1050, 349] width 17 height 17
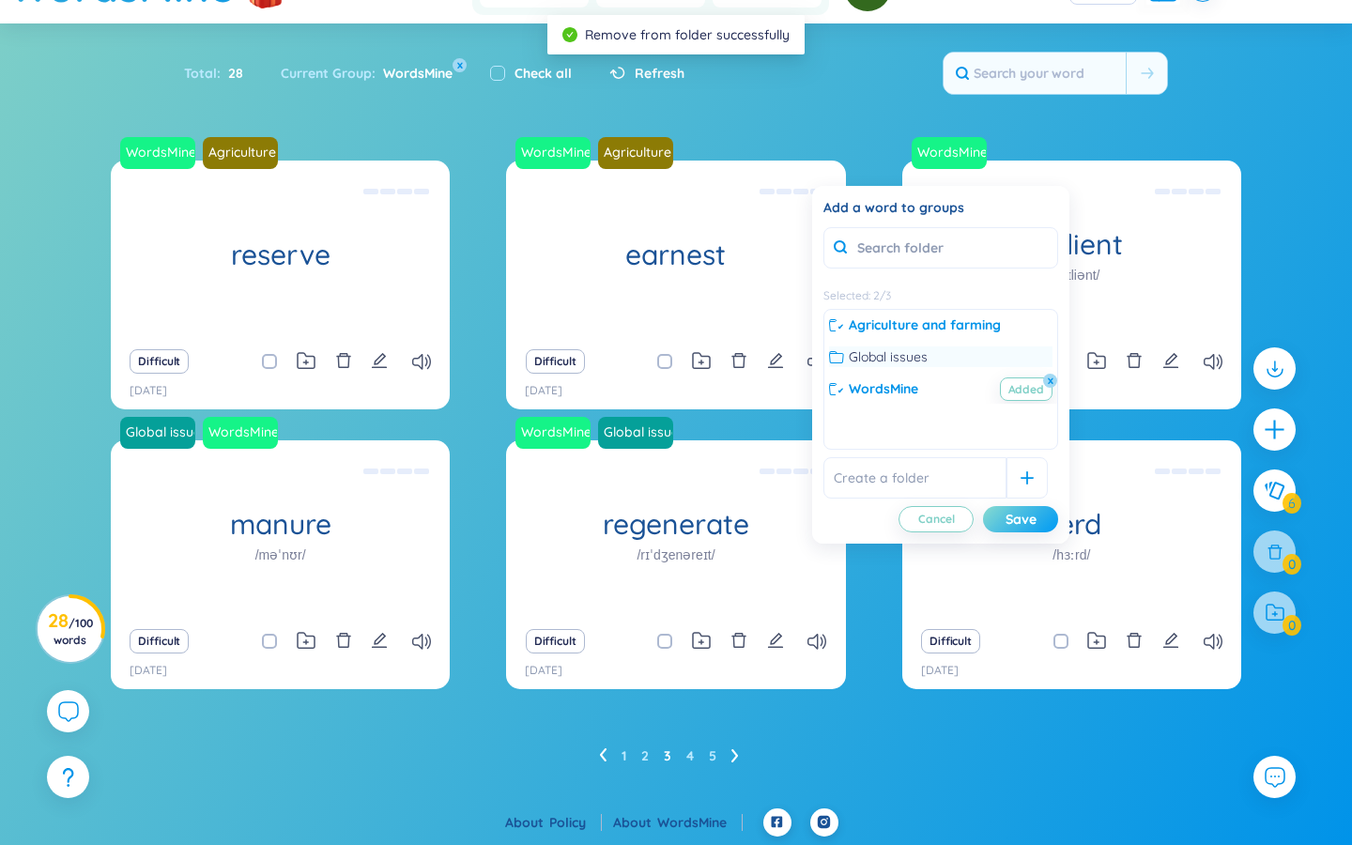
click at [1026, 520] on div "Save" at bounding box center [1021, 519] width 31 height 21
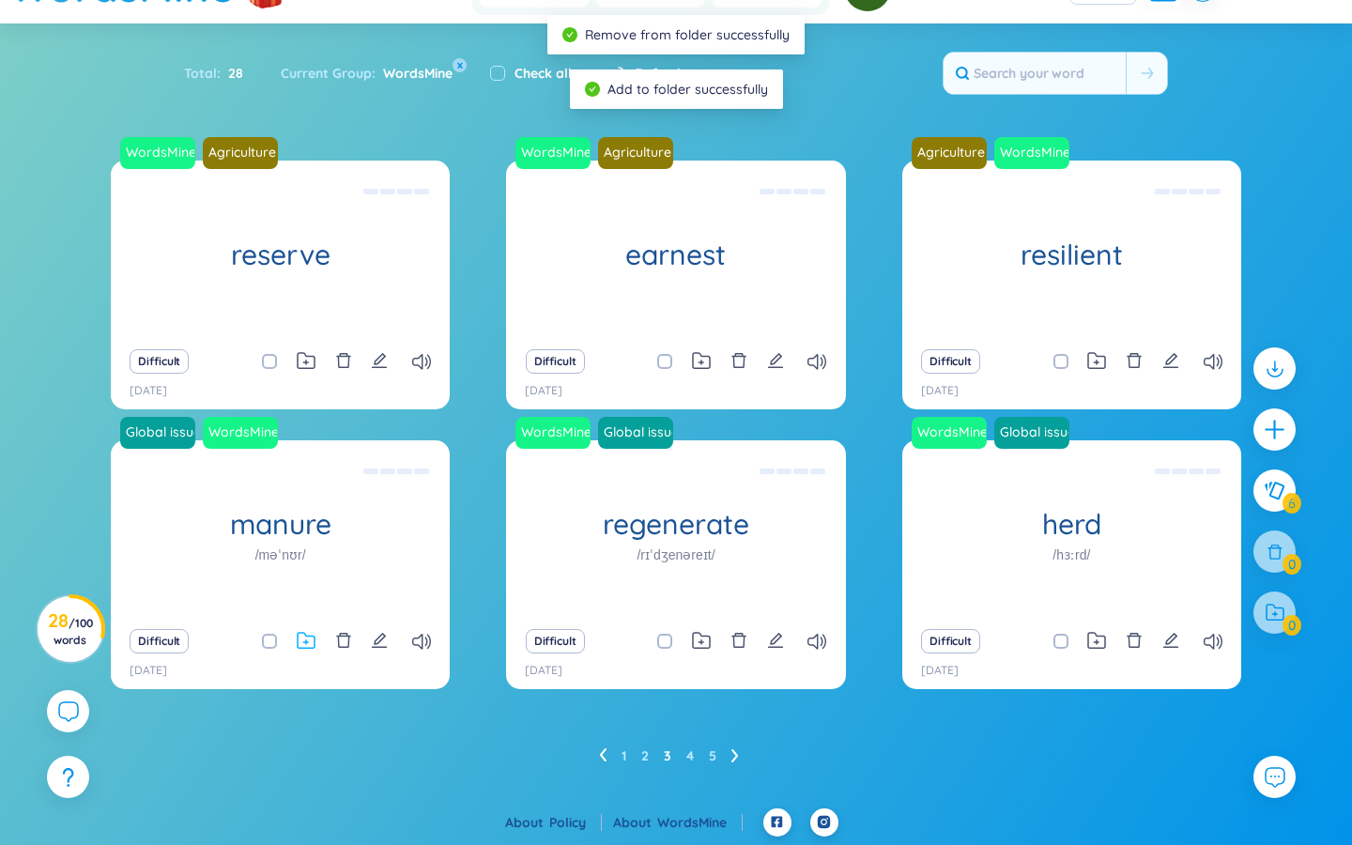
click at [303, 639] on icon at bounding box center [306, 641] width 19 height 18
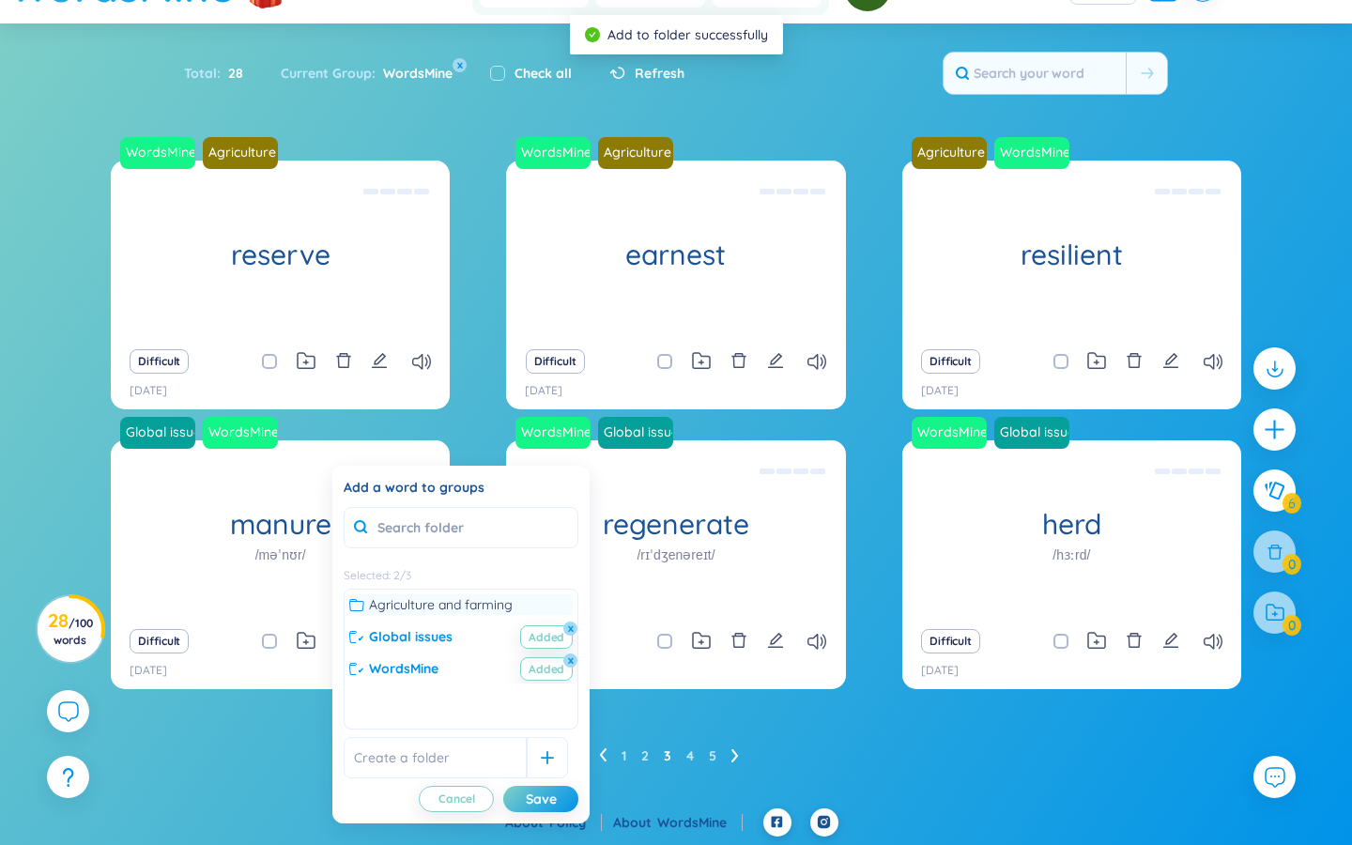
click at [359, 606] on icon at bounding box center [356, 604] width 15 height 15
click at [567, 626] on button "x" at bounding box center [570, 629] width 17 height 17
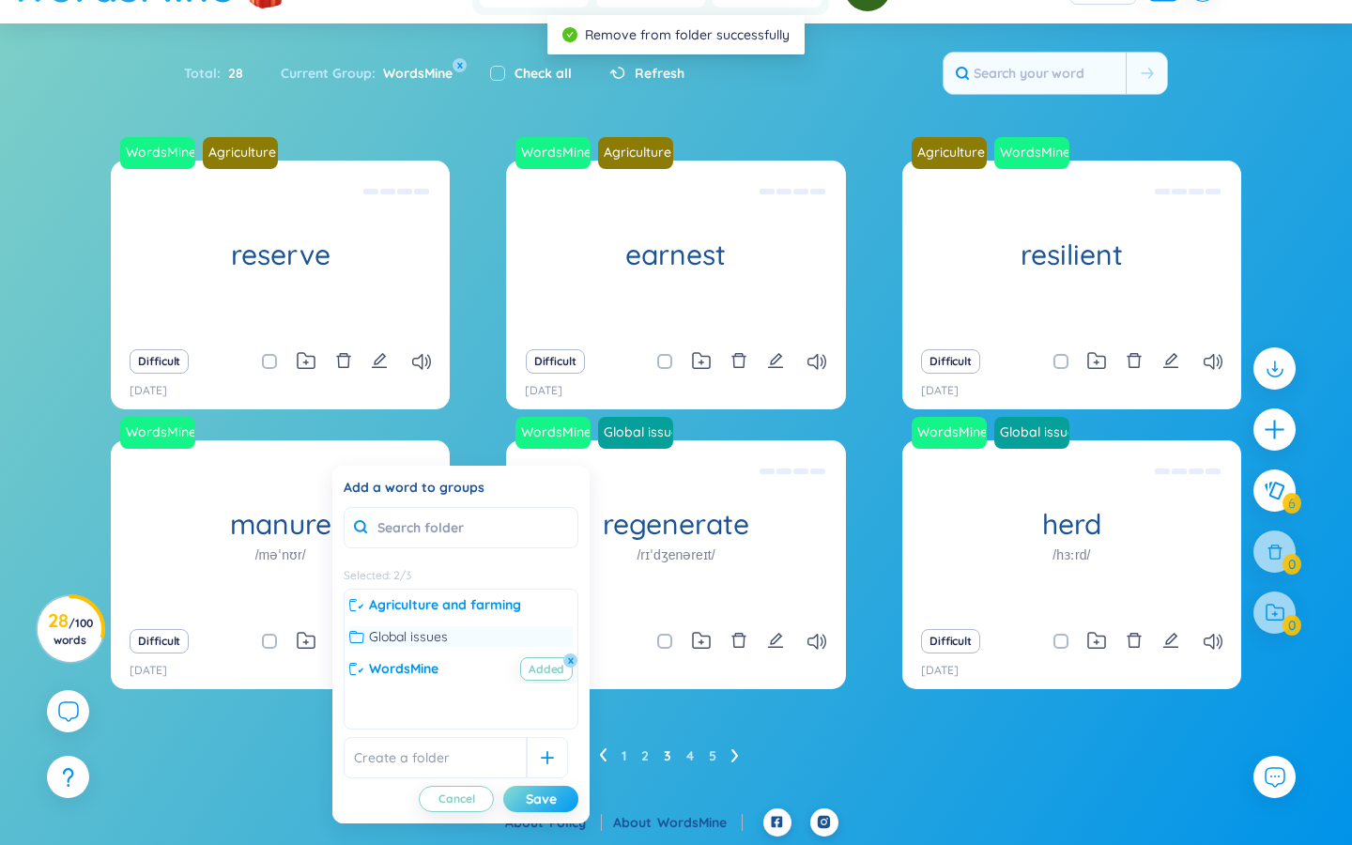
click at [559, 799] on button "Save" at bounding box center [540, 799] width 75 height 26
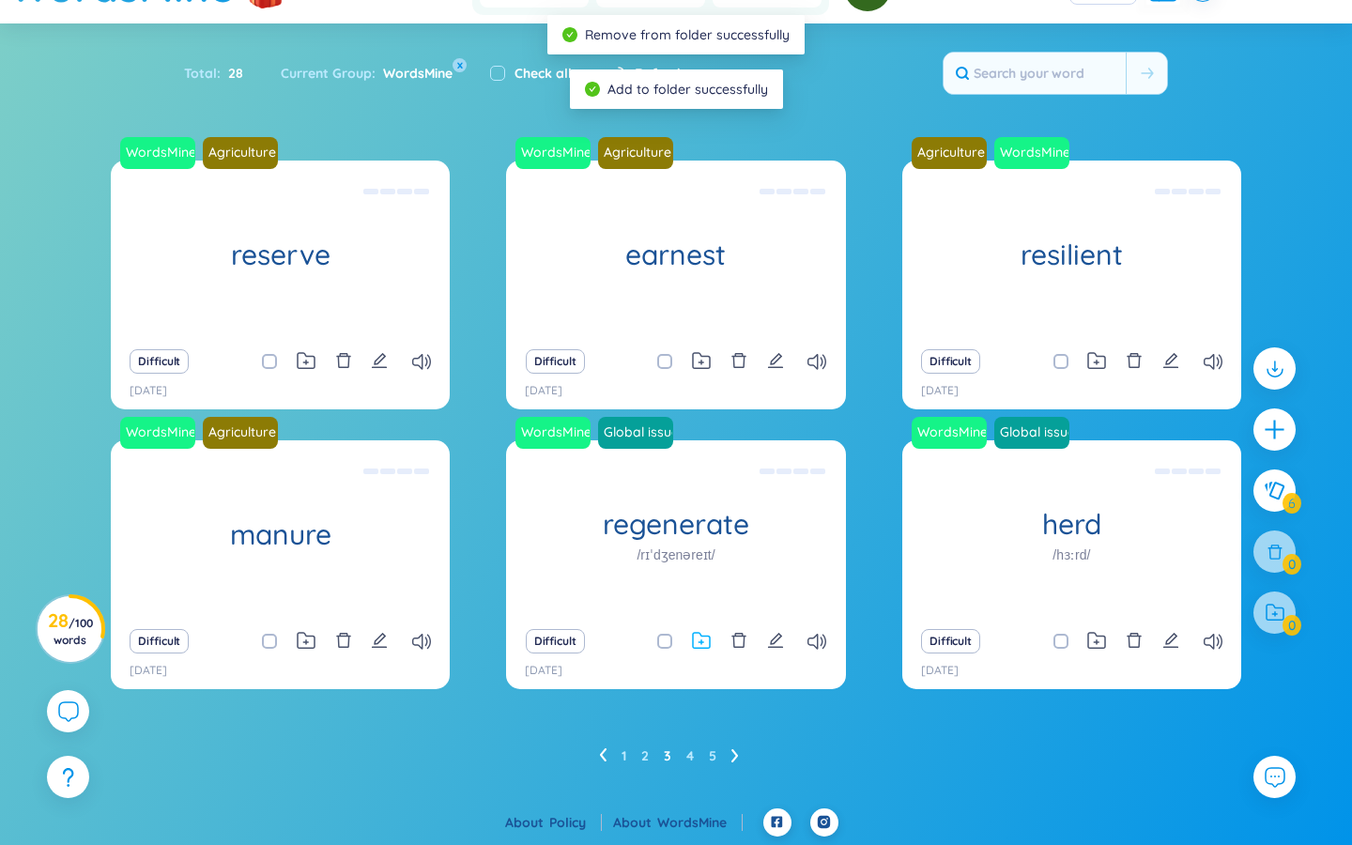
click at [701, 639] on icon at bounding box center [701, 641] width 19 height 18
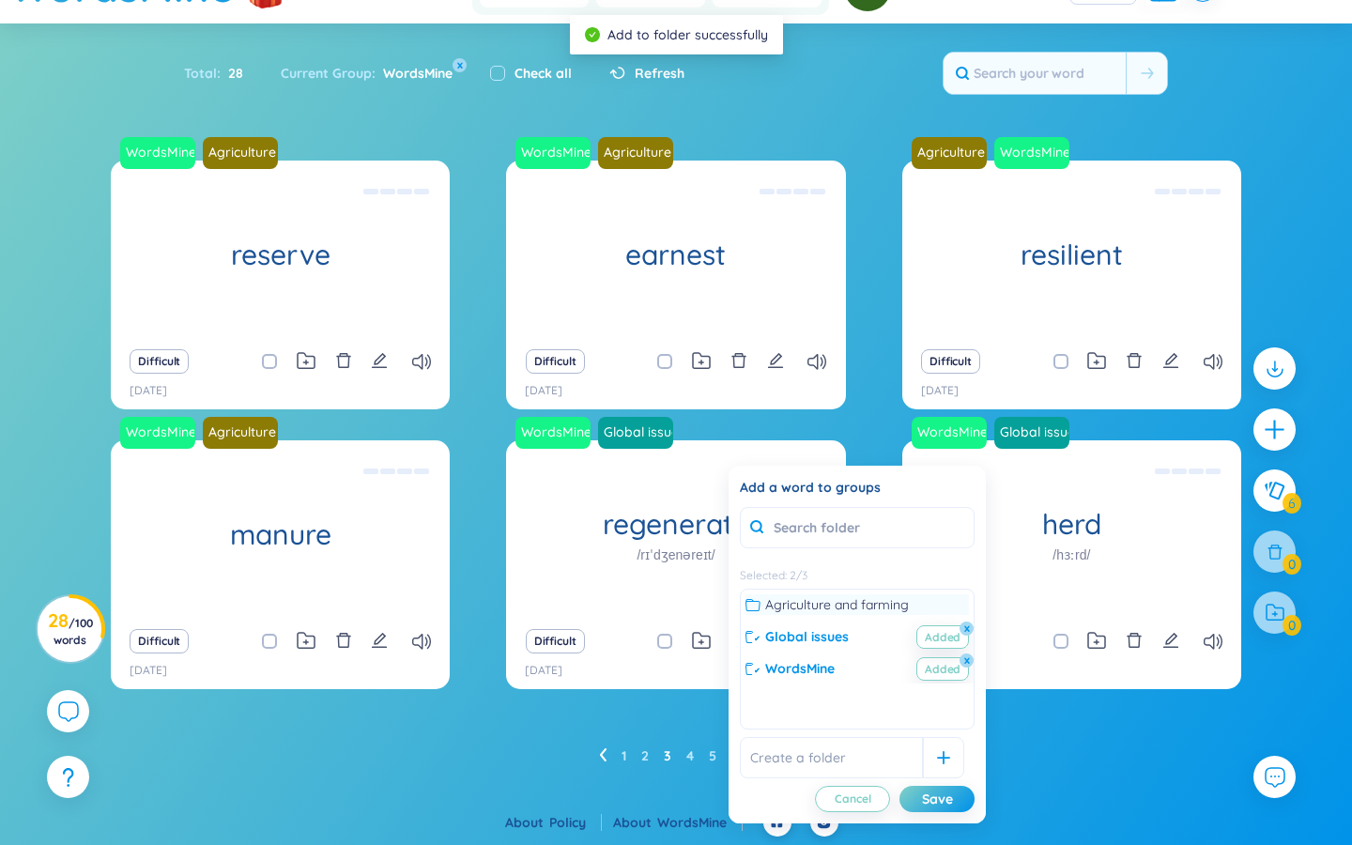
click at [758, 609] on icon at bounding box center [753, 604] width 15 height 15
click at [970, 629] on button "x" at bounding box center [967, 629] width 17 height 17
click at [857, 806] on span "Cancel" at bounding box center [853, 799] width 37 height 15
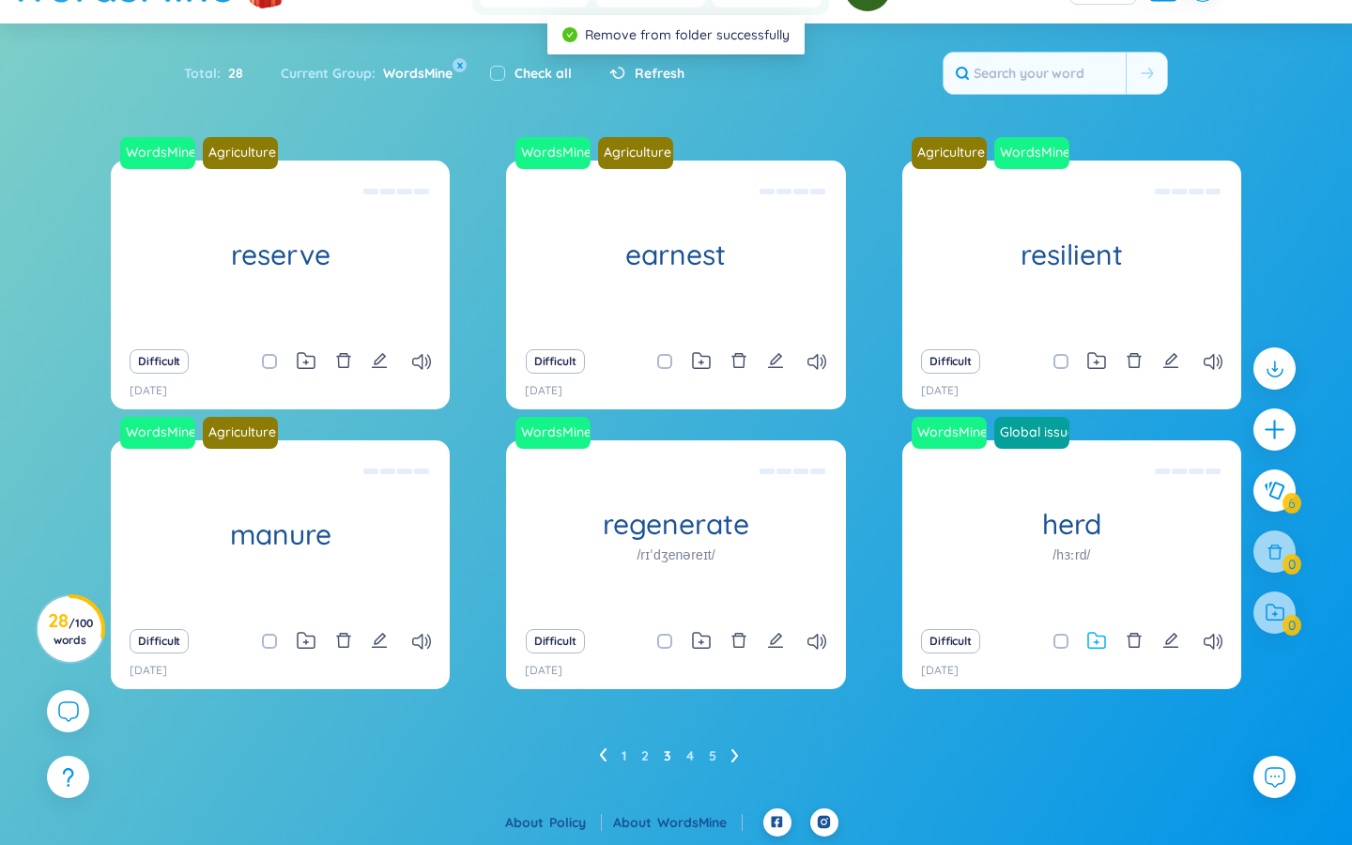
click at [1099, 639] on icon at bounding box center [1096, 641] width 19 height 18
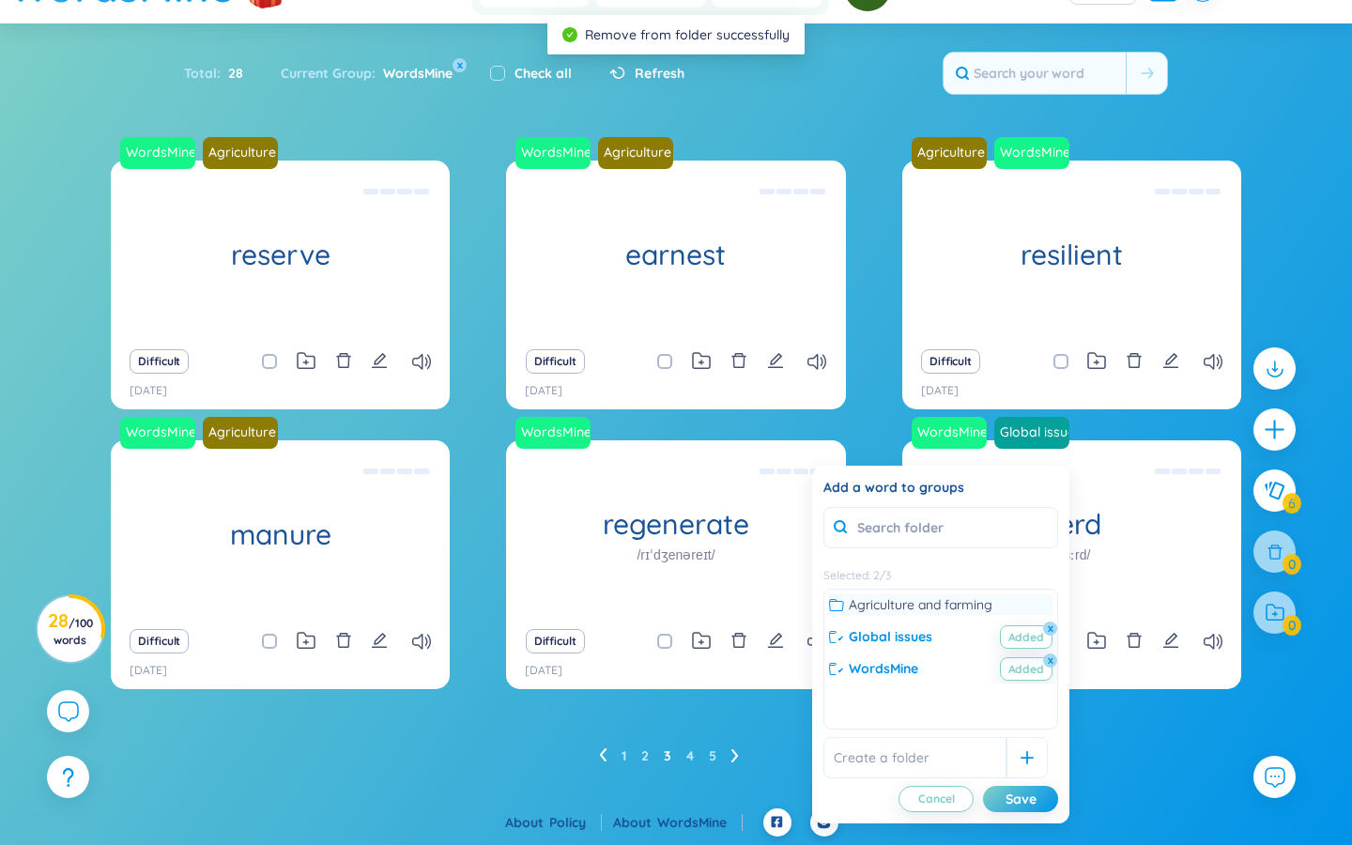
click at [843, 608] on icon at bounding box center [836, 604] width 15 height 15
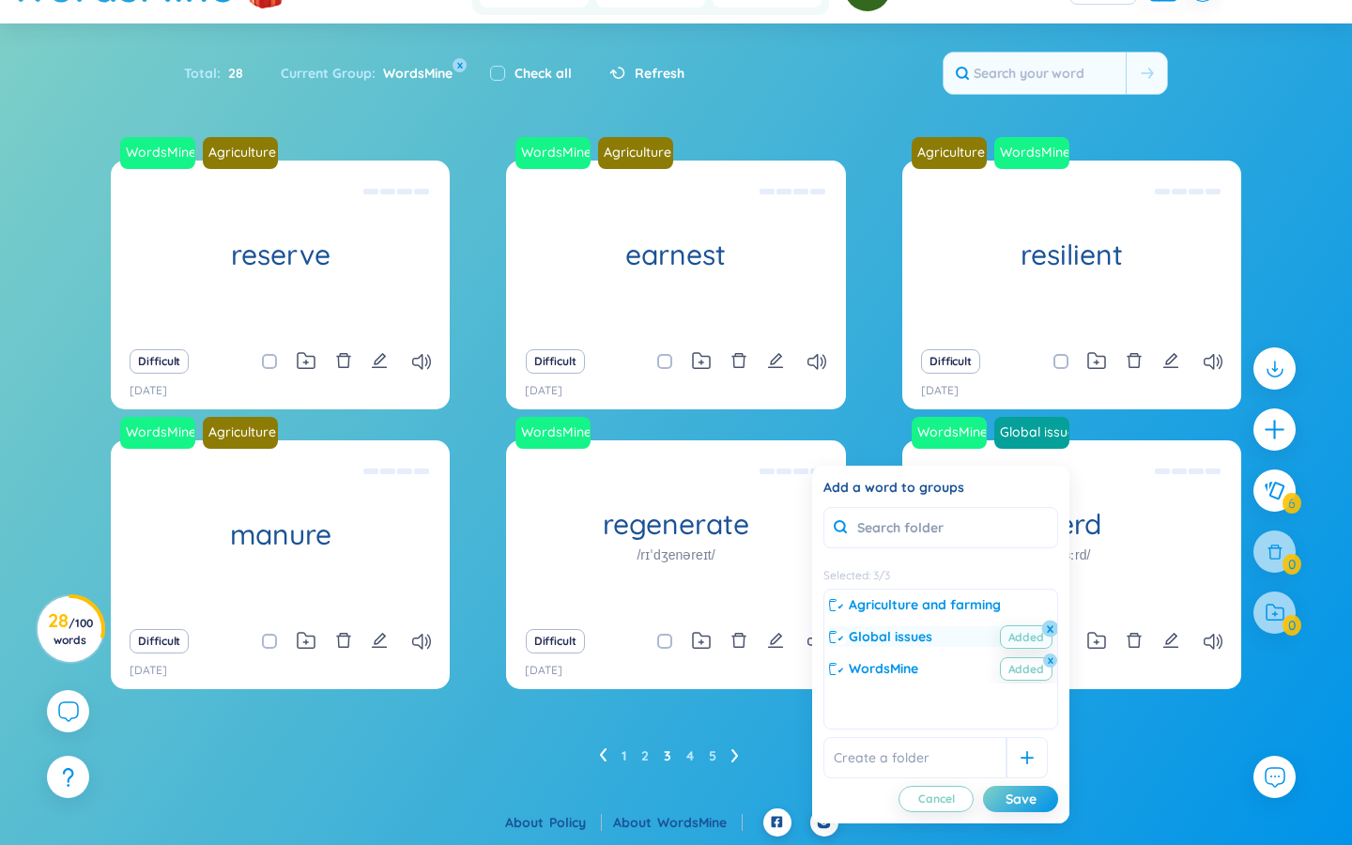
click at [1055, 629] on button "x" at bounding box center [1050, 629] width 17 height 17
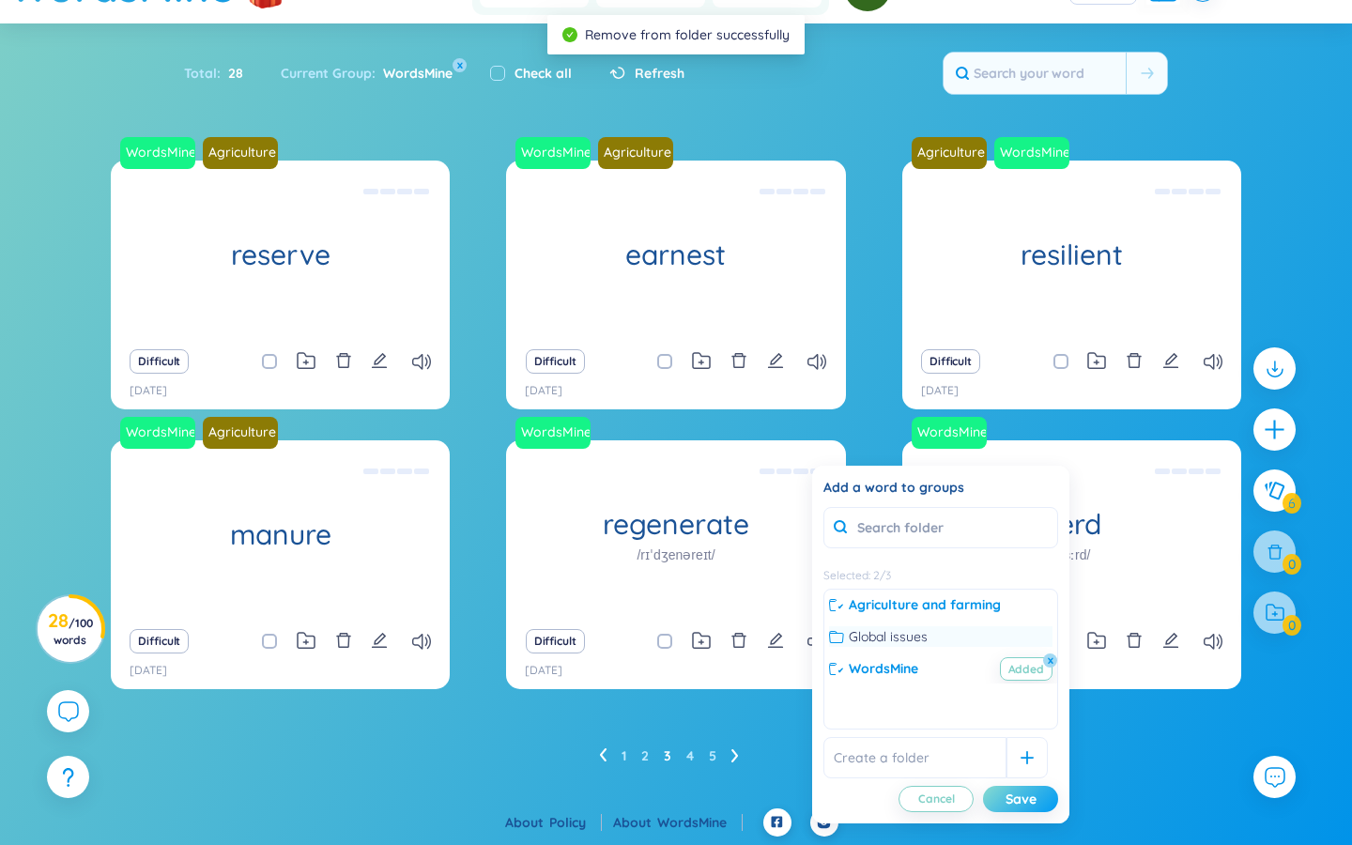
click at [1047, 796] on button "Save" at bounding box center [1020, 799] width 75 height 26
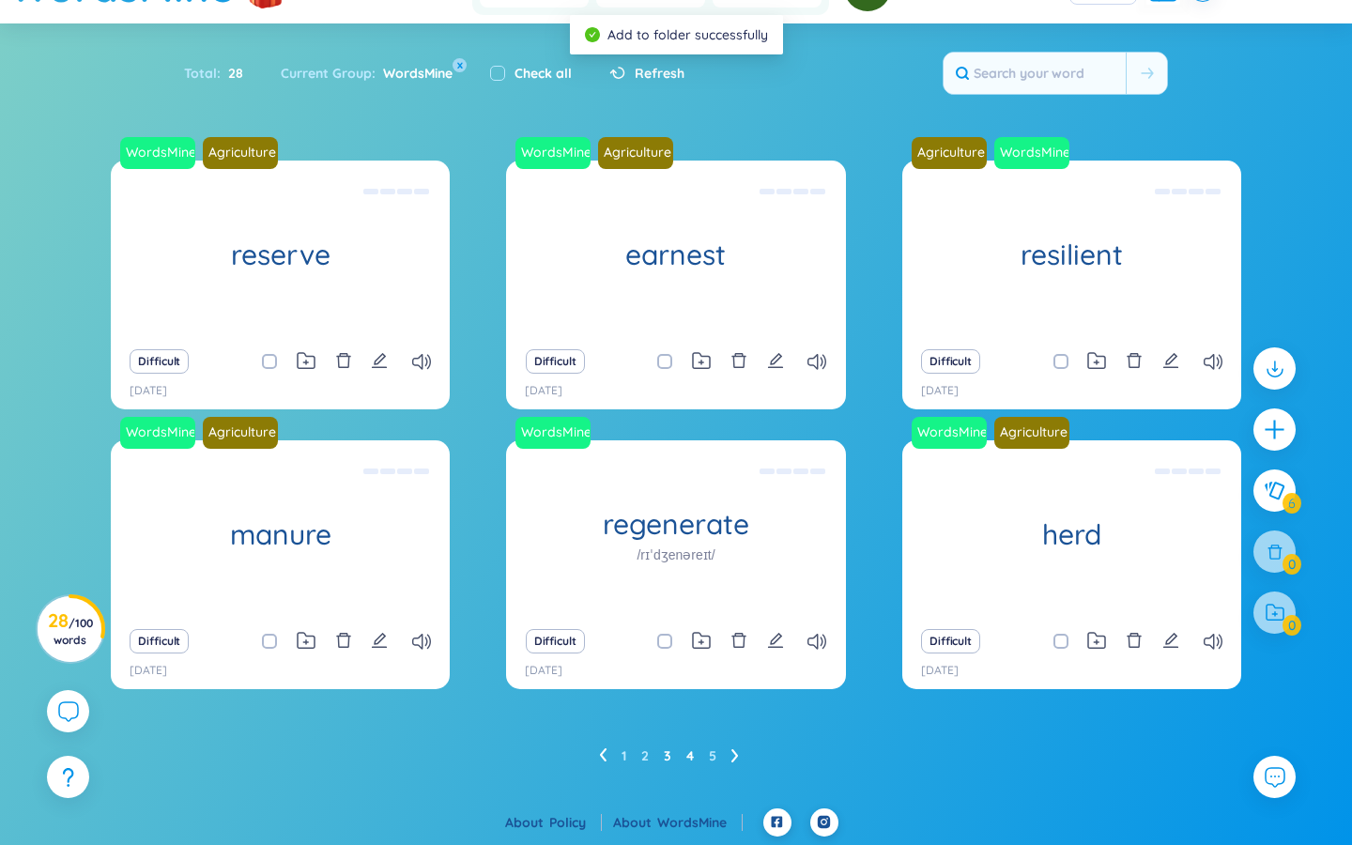
click at [692, 754] on link "4" at bounding box center [690, 756] width 8 height 28
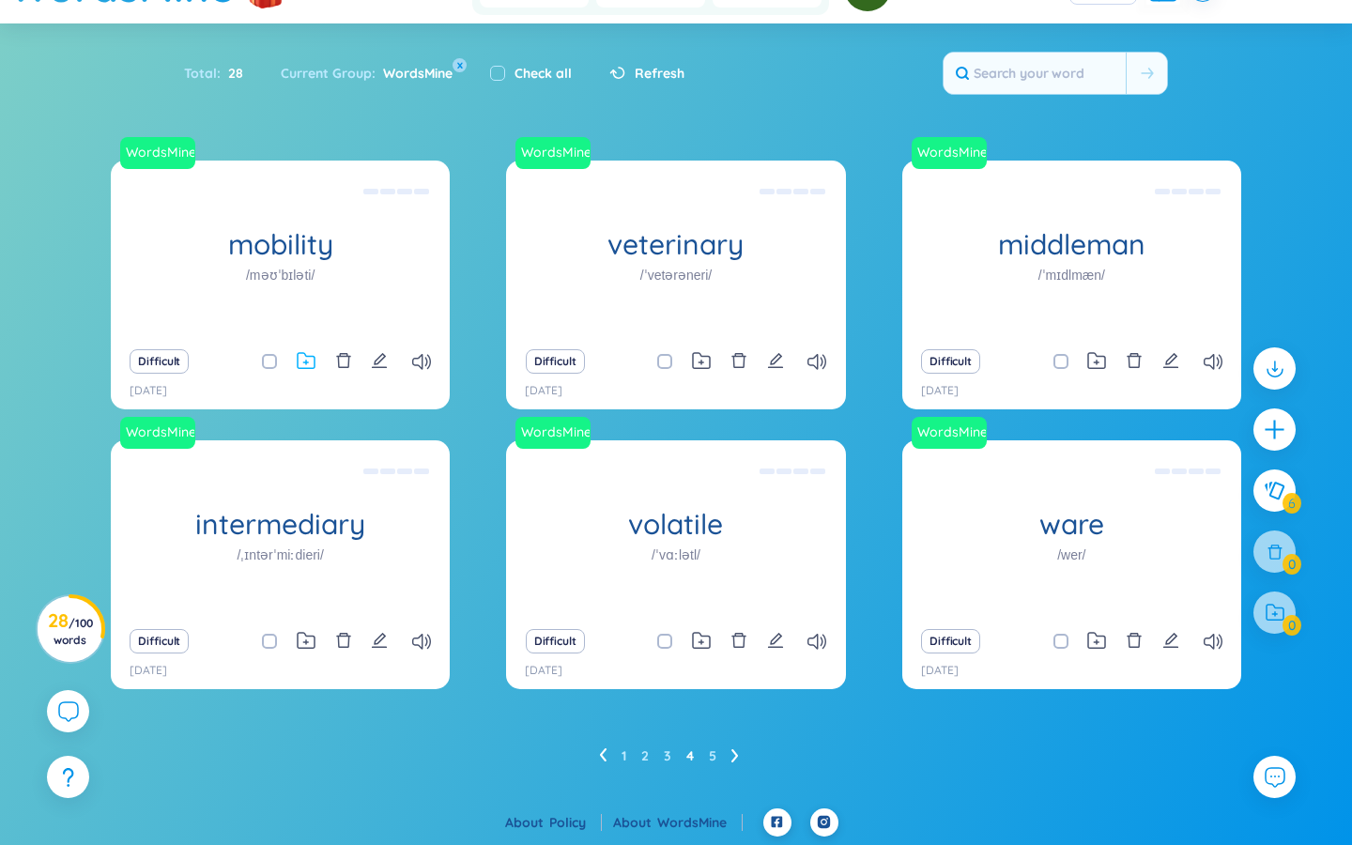
click at [308, 356] on icon at bounding box center [306, 360] width 17 height 15
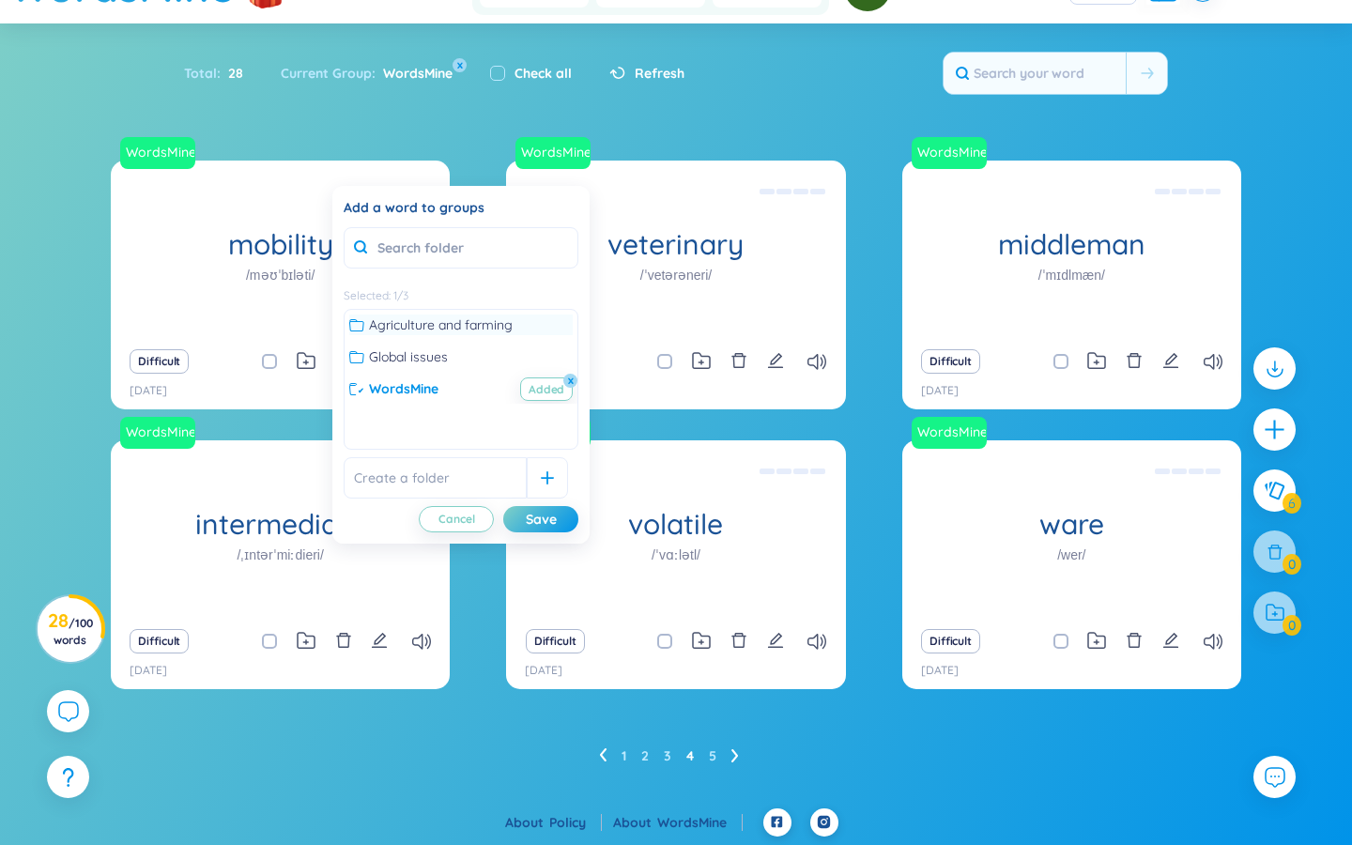
click at [362, 326] on icon at bounding box center [356, 324] width 15 height 15
click at [559, 518] on button "Save" at bounding box center [540, 519] width 75 height 26
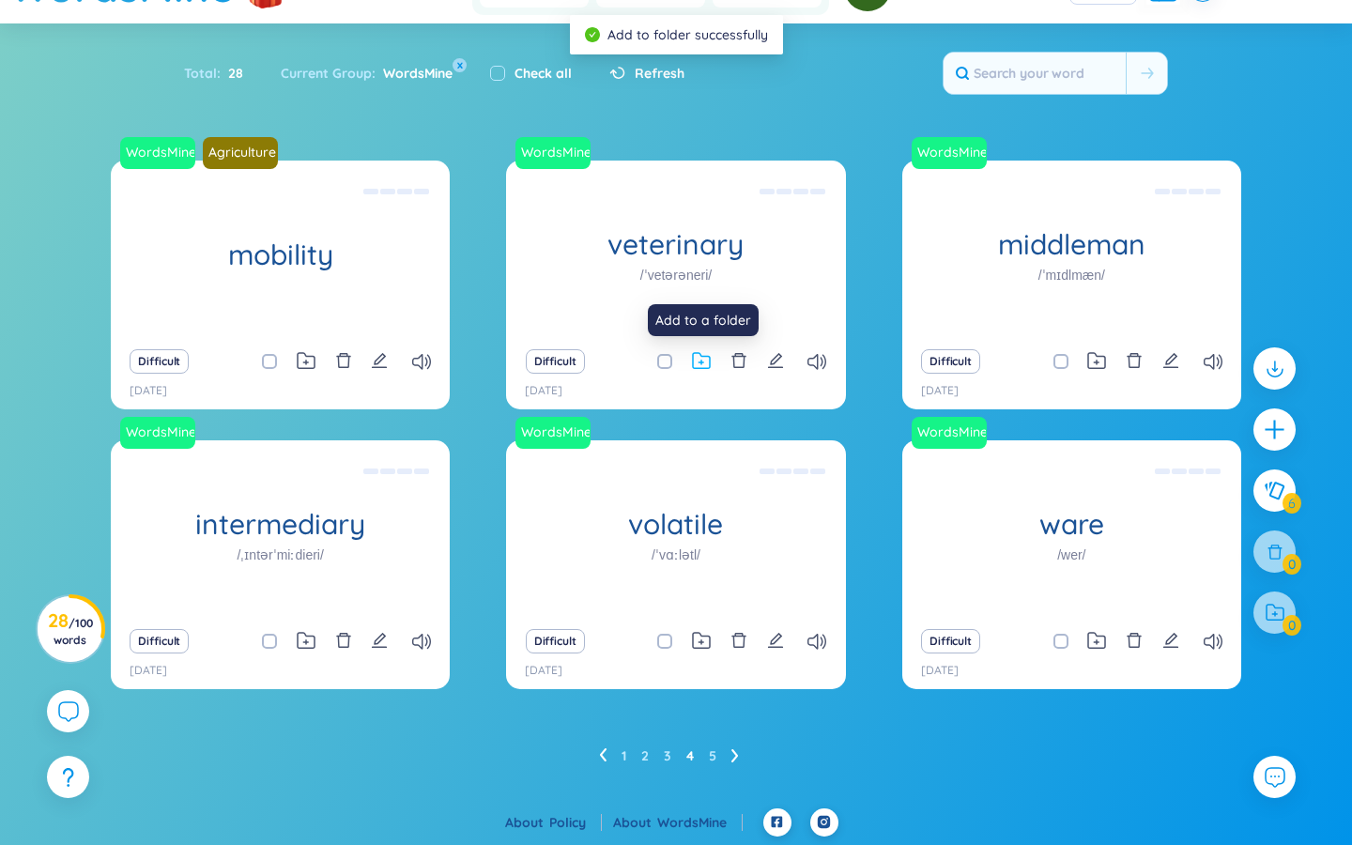
click at [700, 355] on icon at bounding box center [701, 360] width 17 height 15
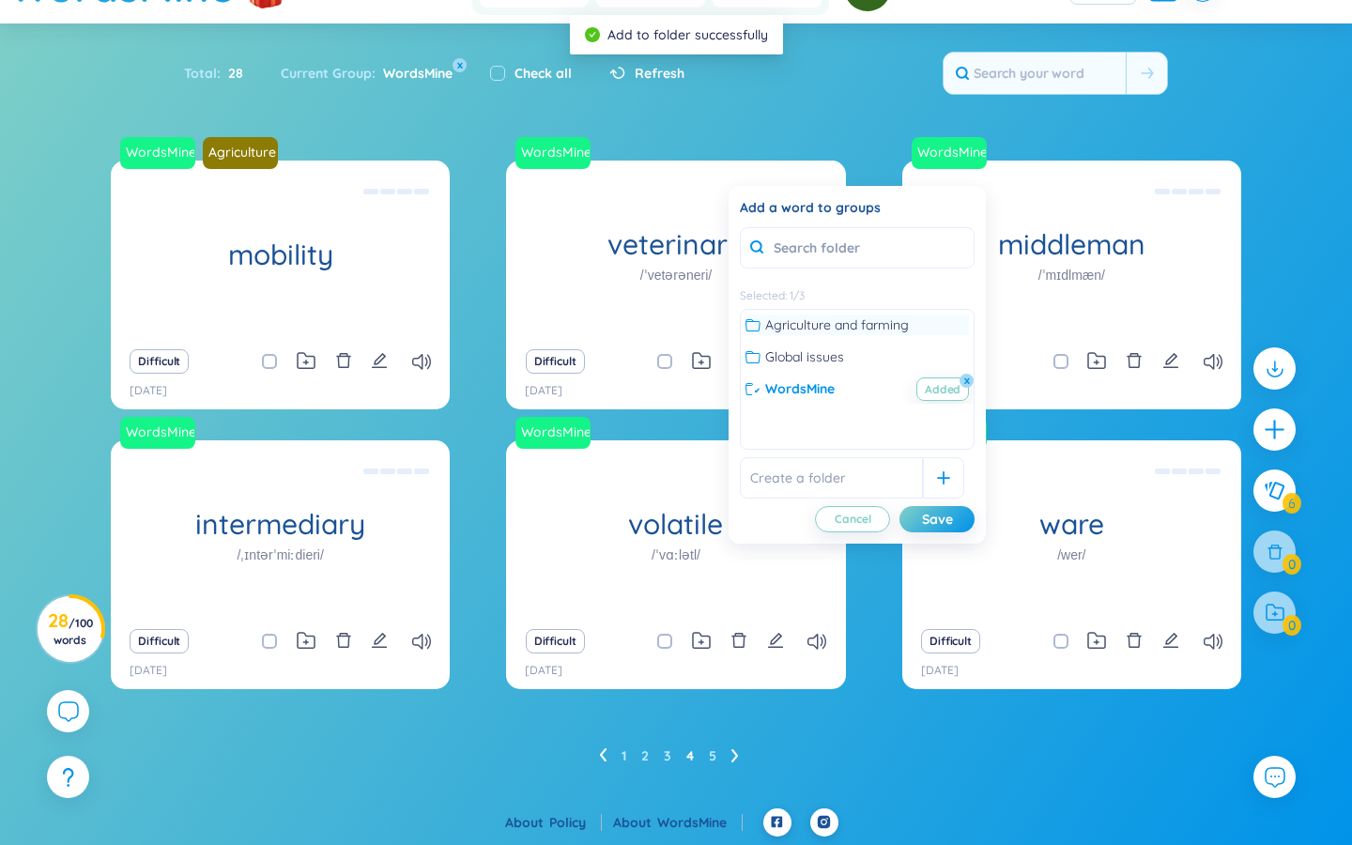
click at [757, 321] on icon at bounding box center [753, 325] width 15 height 12
click at [943, 519] on div "Save" at bounding box center [937, 519] width 31 height 21
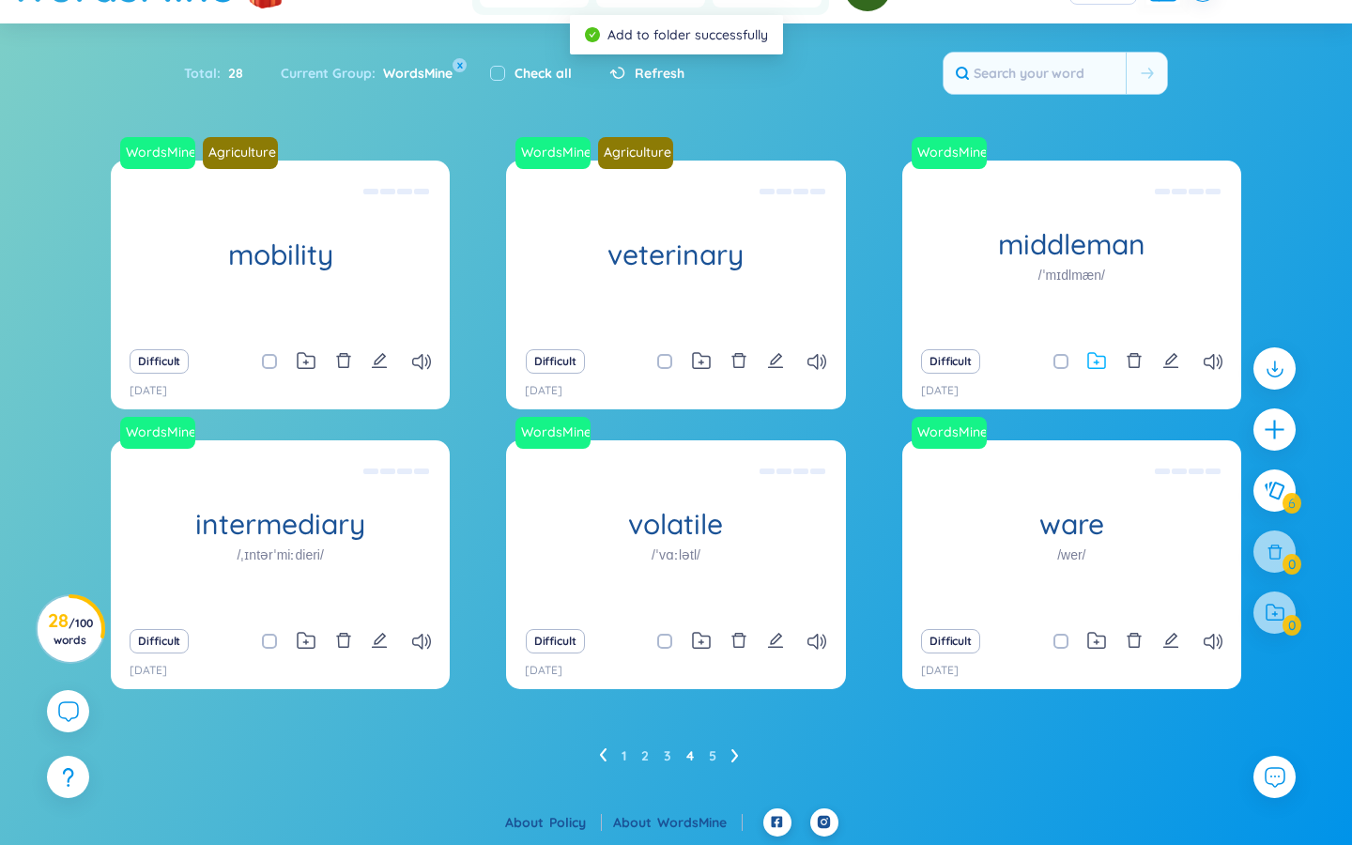
click at [1094, 358] on icon at bounding box center [1096, 361] width 19 height 18
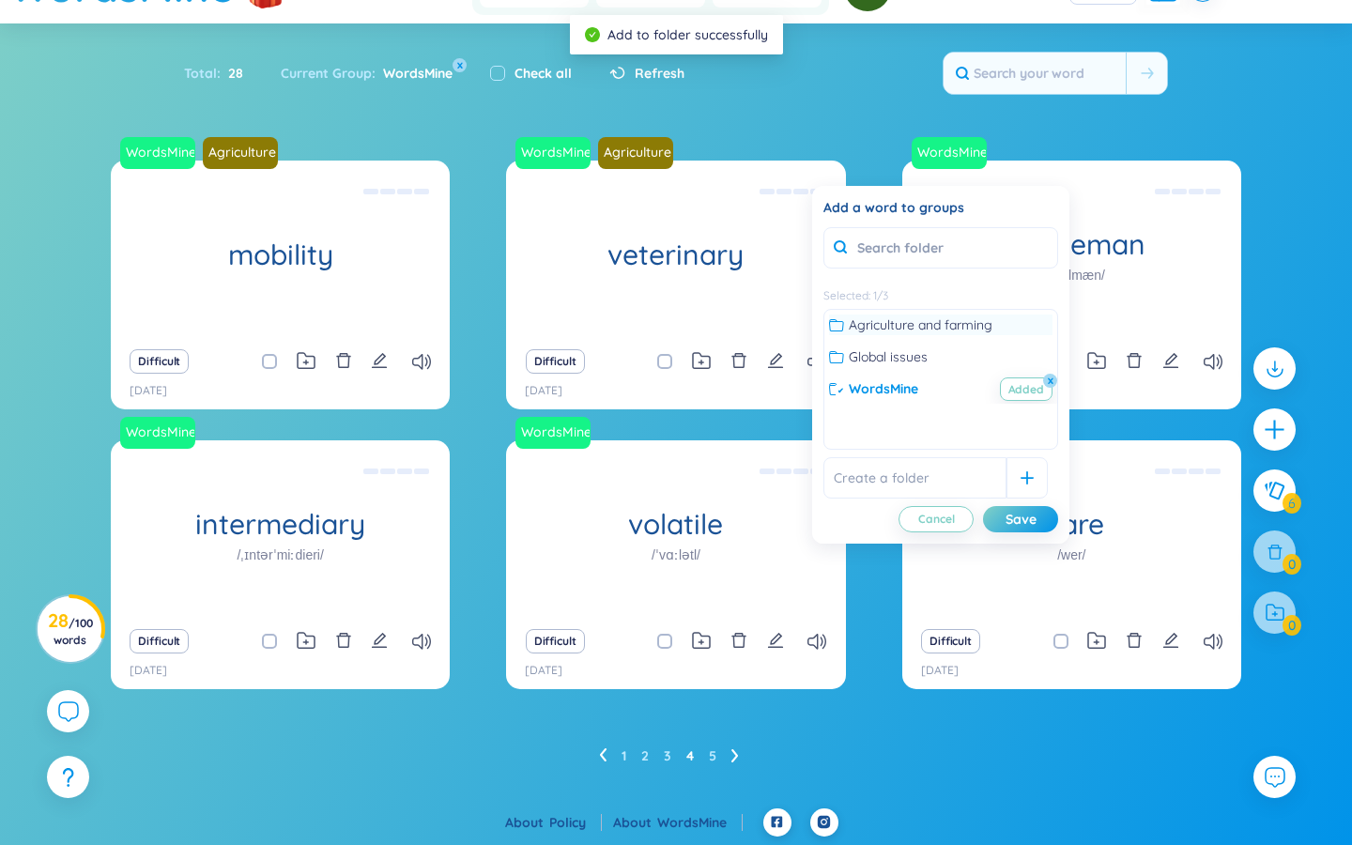
click at [840, 319] on icon at bounding box center [836, 324] width 15 height 15
click at [1042, 515] on button "Save" at bounding box center [1020, 519] width 75 height 26
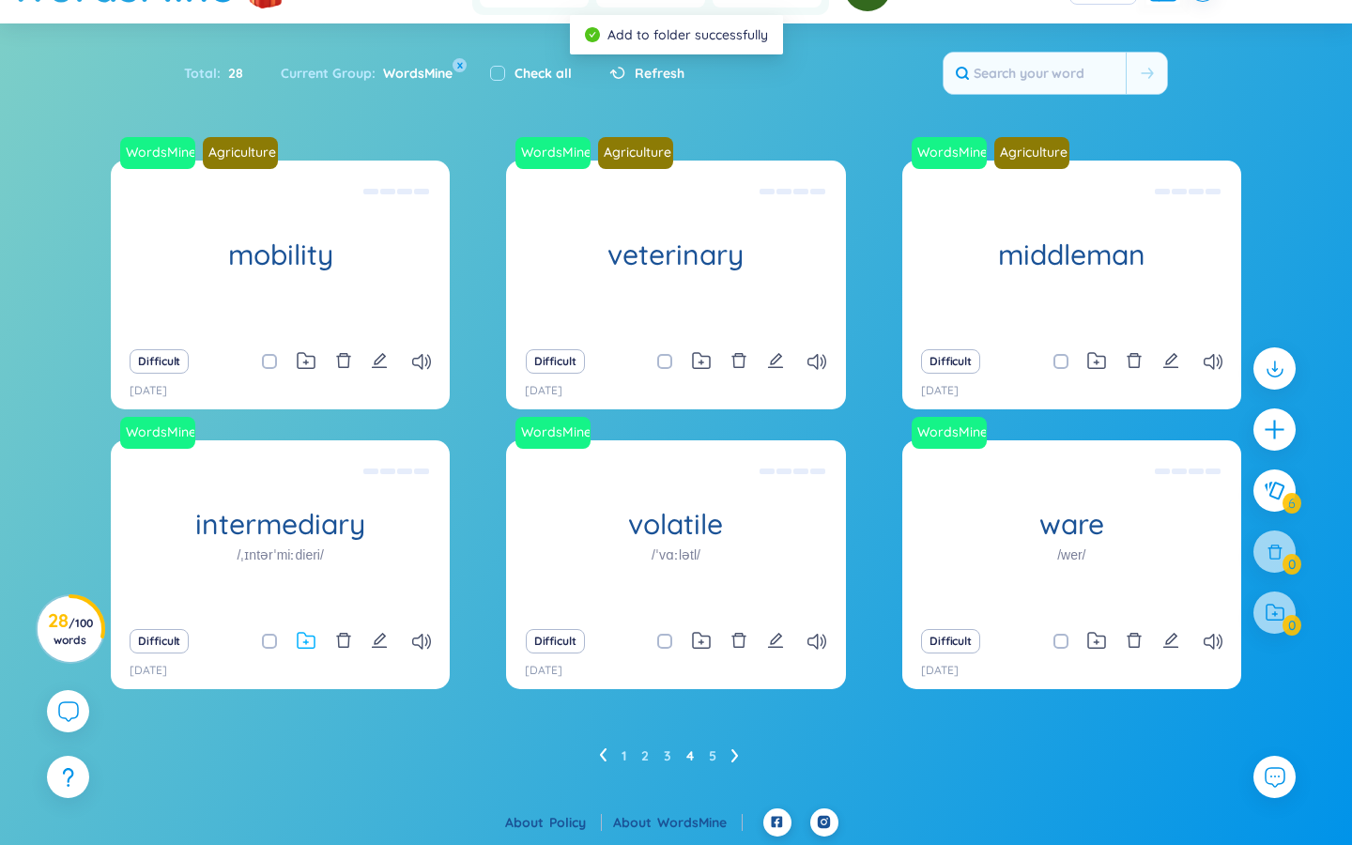
click at [313, 643] on icon at bounding box center [306, 641] width 19 height 18
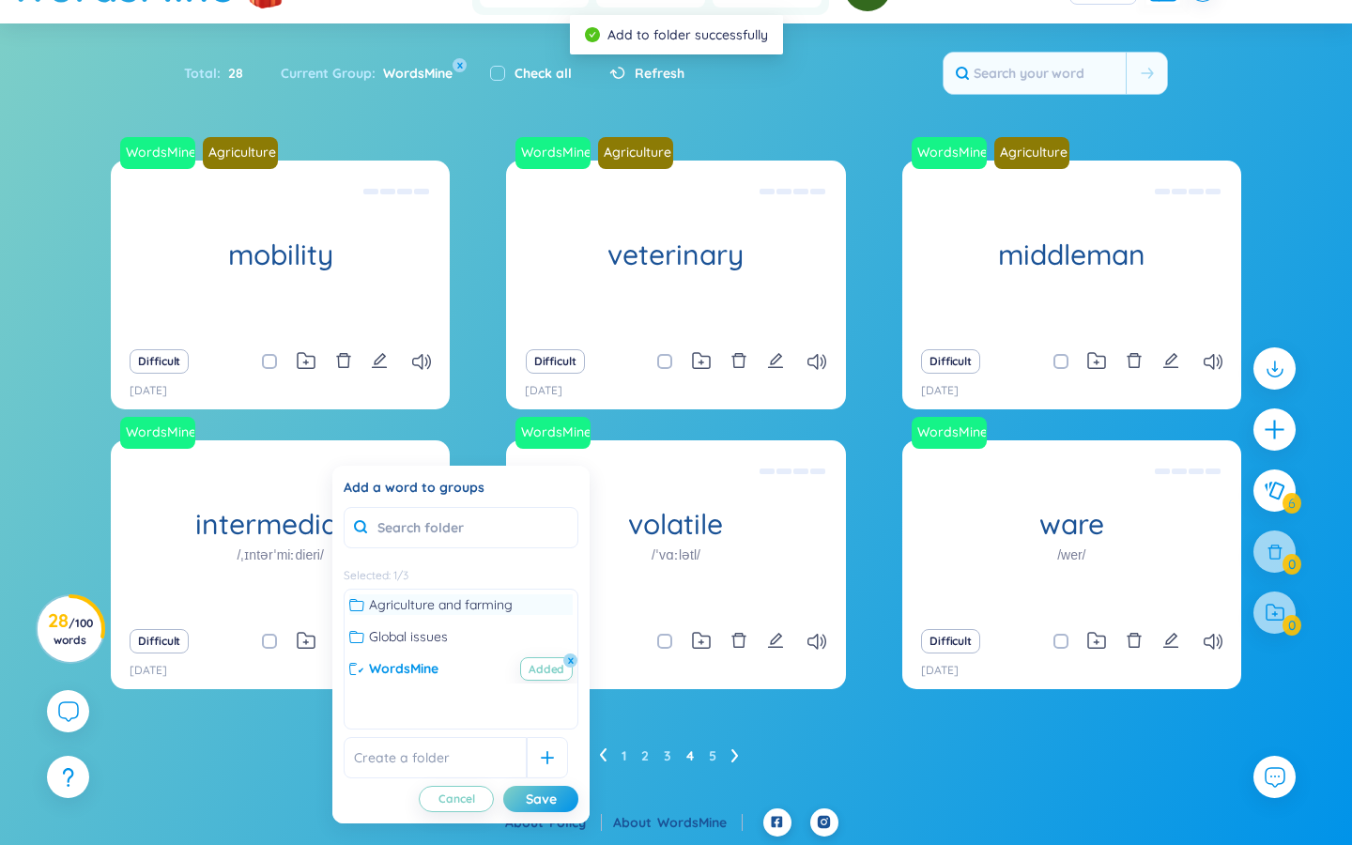
click at [359, 602] on icon at bounding box center [356, 604] width 15 height 15
click at [537, 802] on div "Save" at bounding box center [541, 799] width 31 height 21
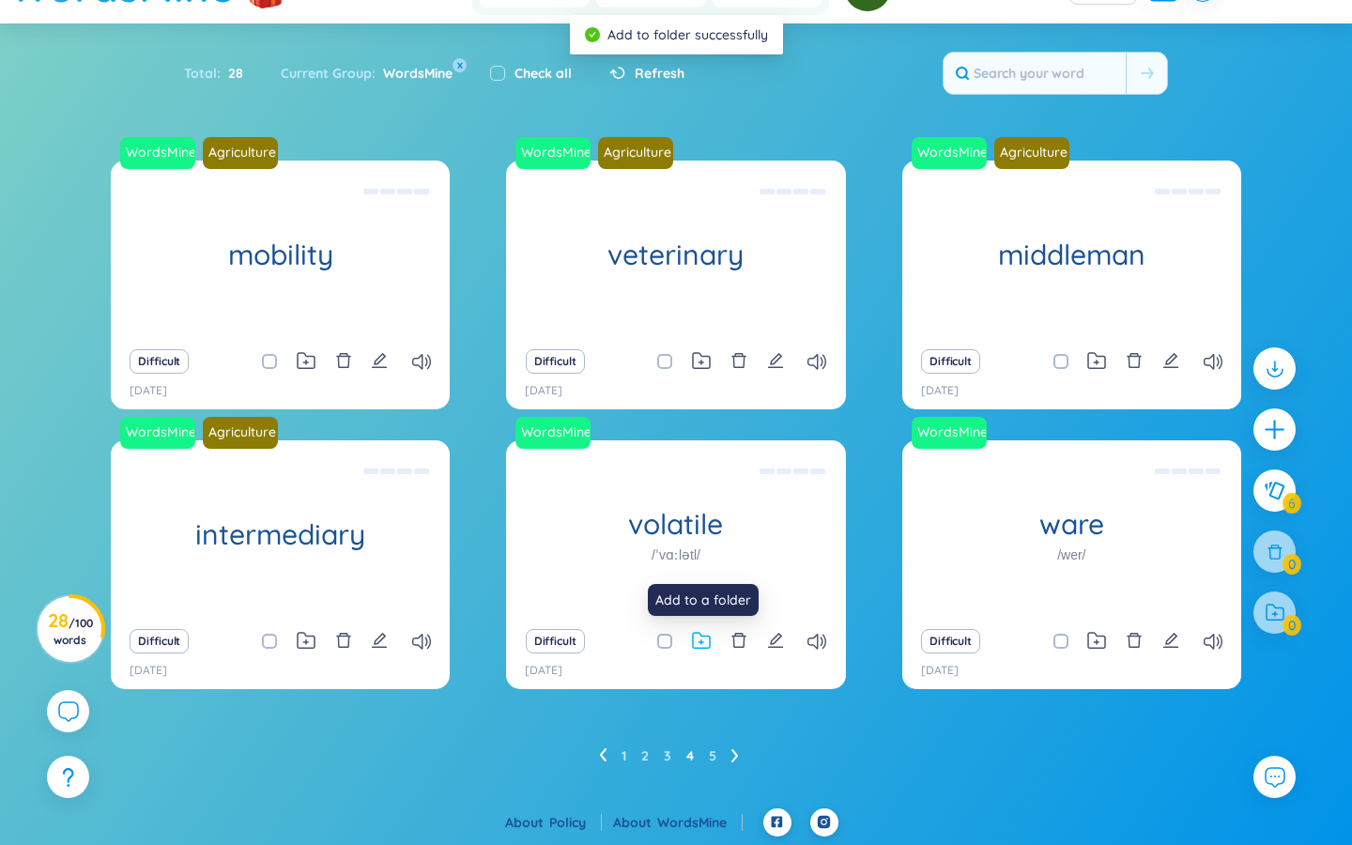
click at [703, 643] on icon at bounding box center [701, 641] width 19 height 18
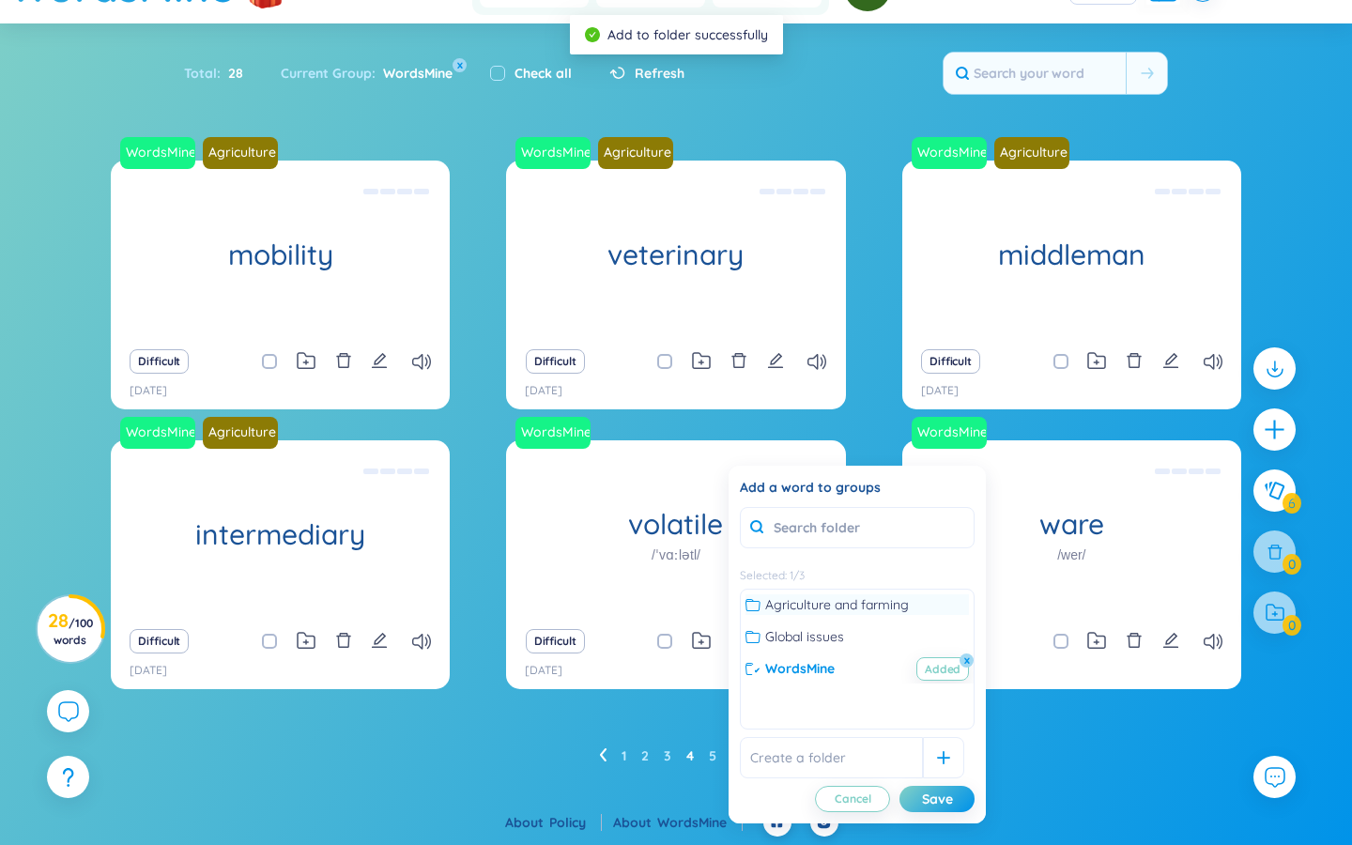
click at [761, 606] on div at bounding box center [756, 604] width 20 height 15
click at [952, 794] on div "Save" at bounding box center [937, 799] width 31 height 21
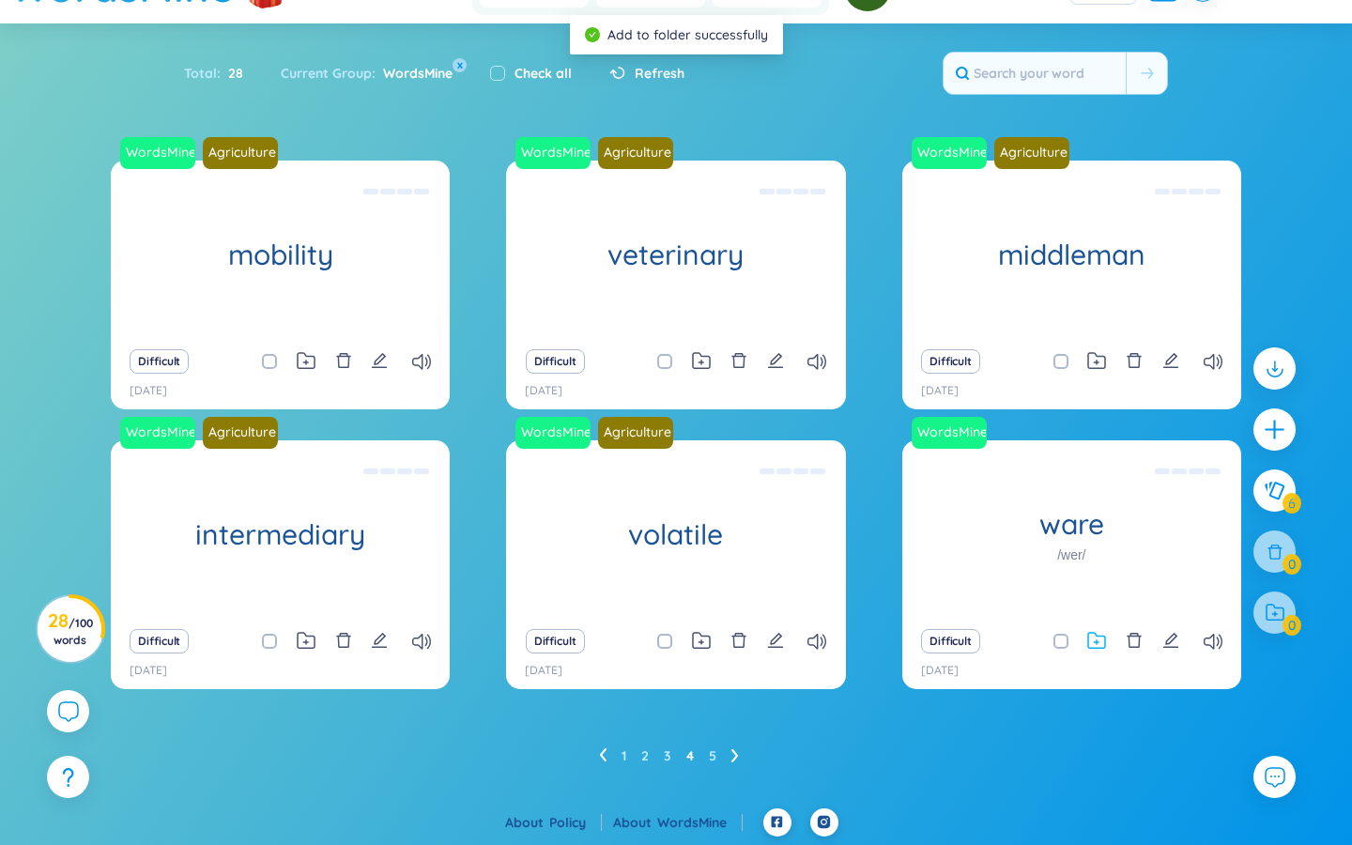
click at [1097, 643] on icon at bounding box center [1097, 642] width 5 height 5
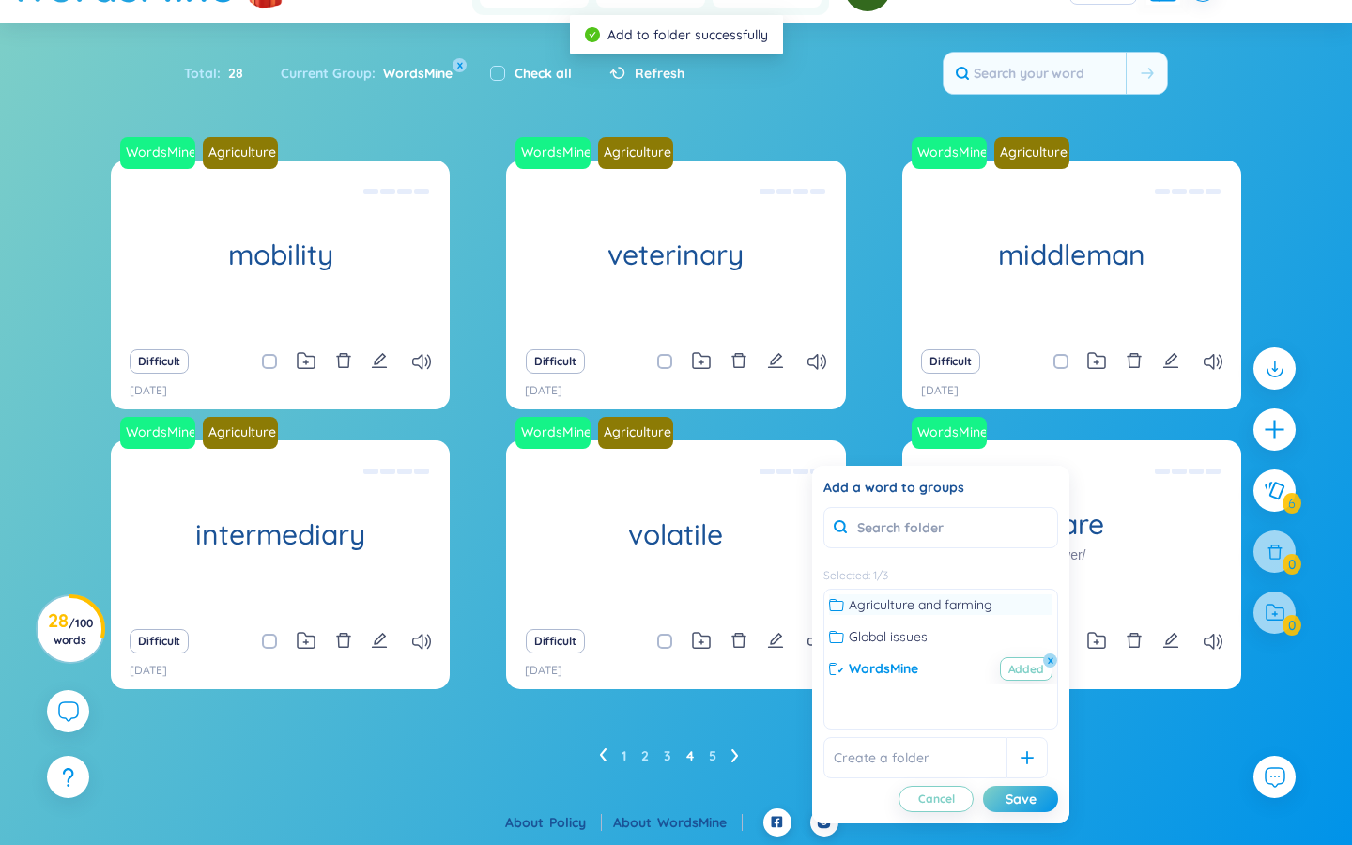
click at [838, 599] on icon at bounding box center [836, 604] width 15 height 15
click at [1028, 786] on button "Save" at bounding box center [1020, 799] width 75 height 26
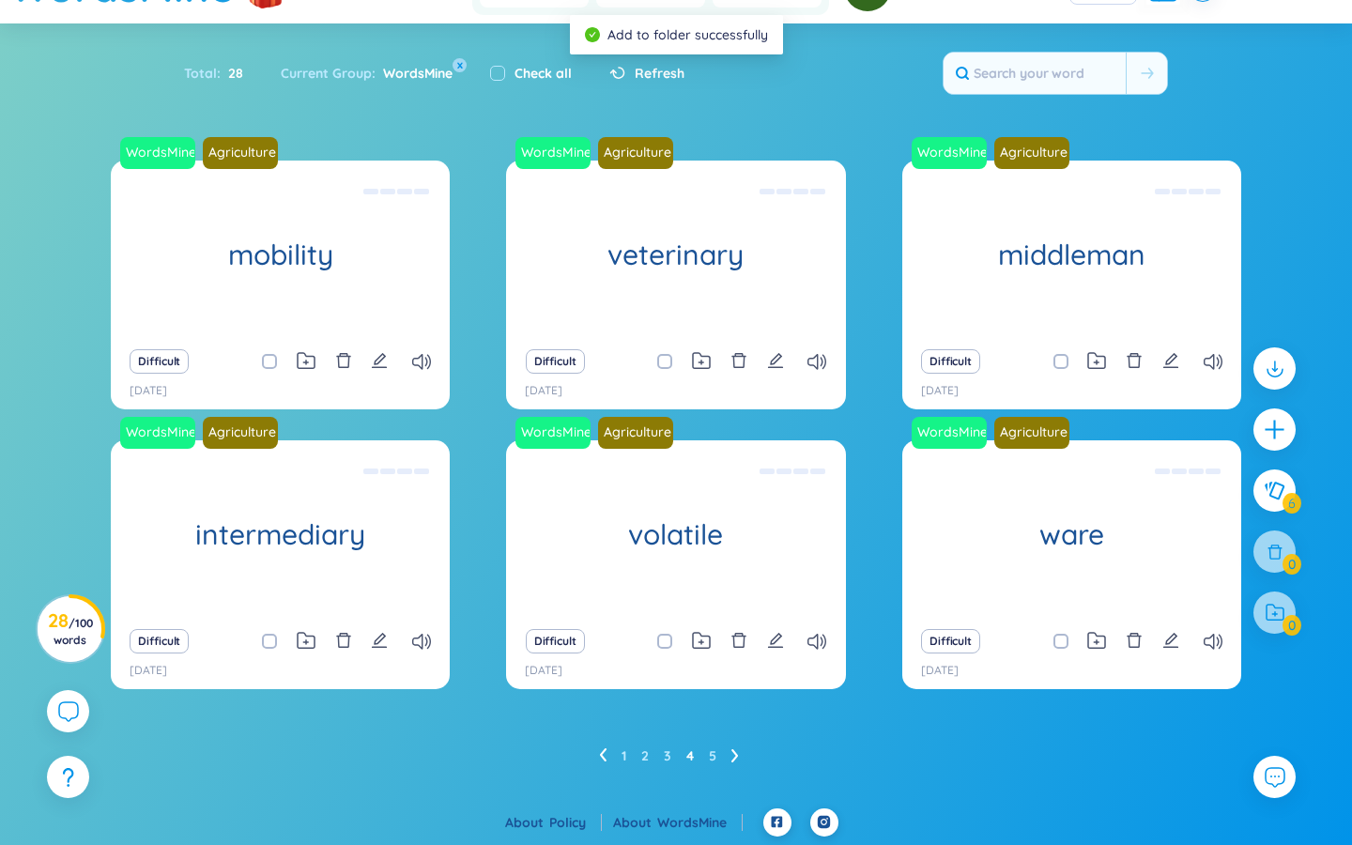
click at [719, 759] on ul "1 2 3 4 5" at bounding box center [676, 756] width 155 height 30
click at [713, 755] on link "5" at bounding box center [713, 756] width 8 height 28
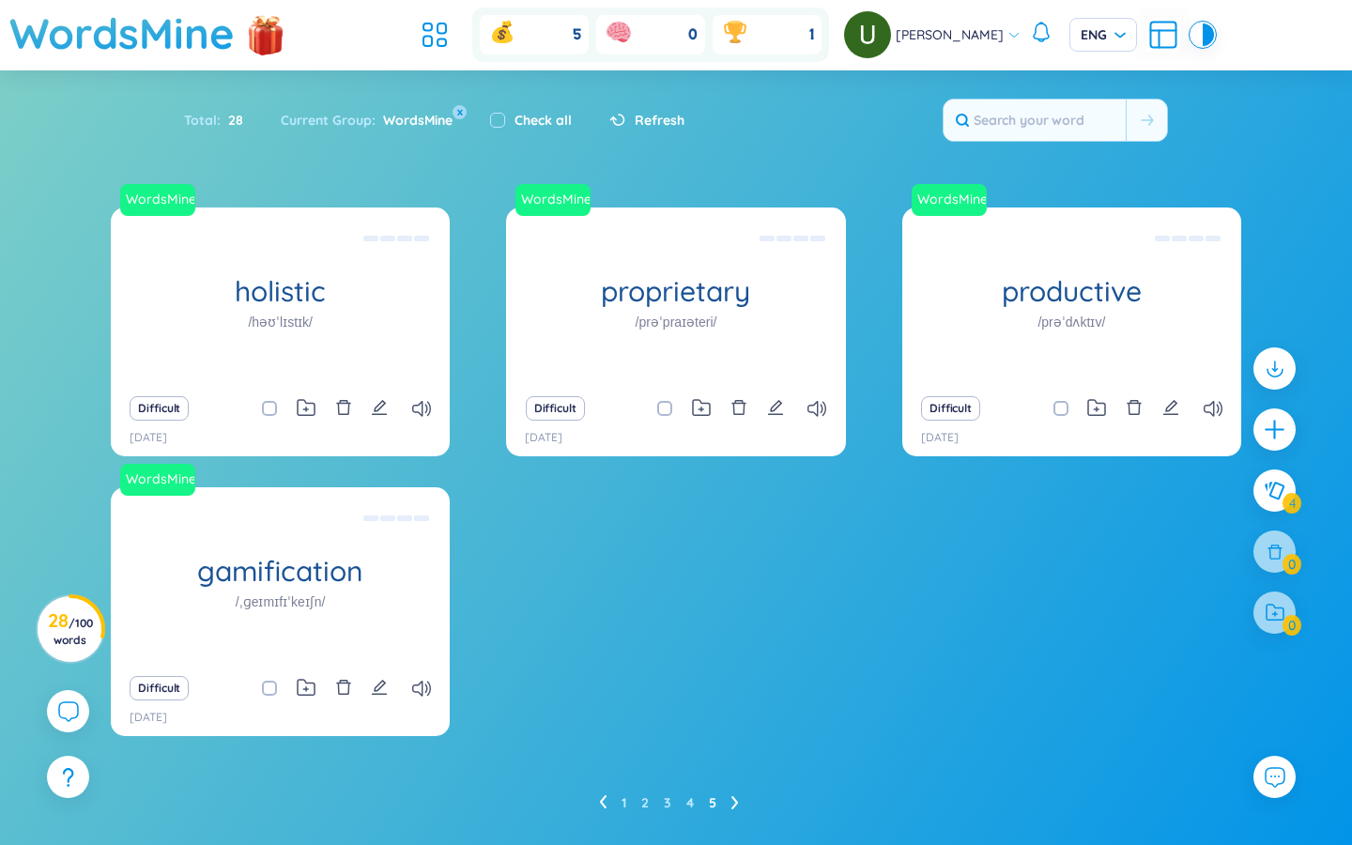
scroll to position [8, 0]
